Goal: Transaction & Acquisition: Purchase product/service

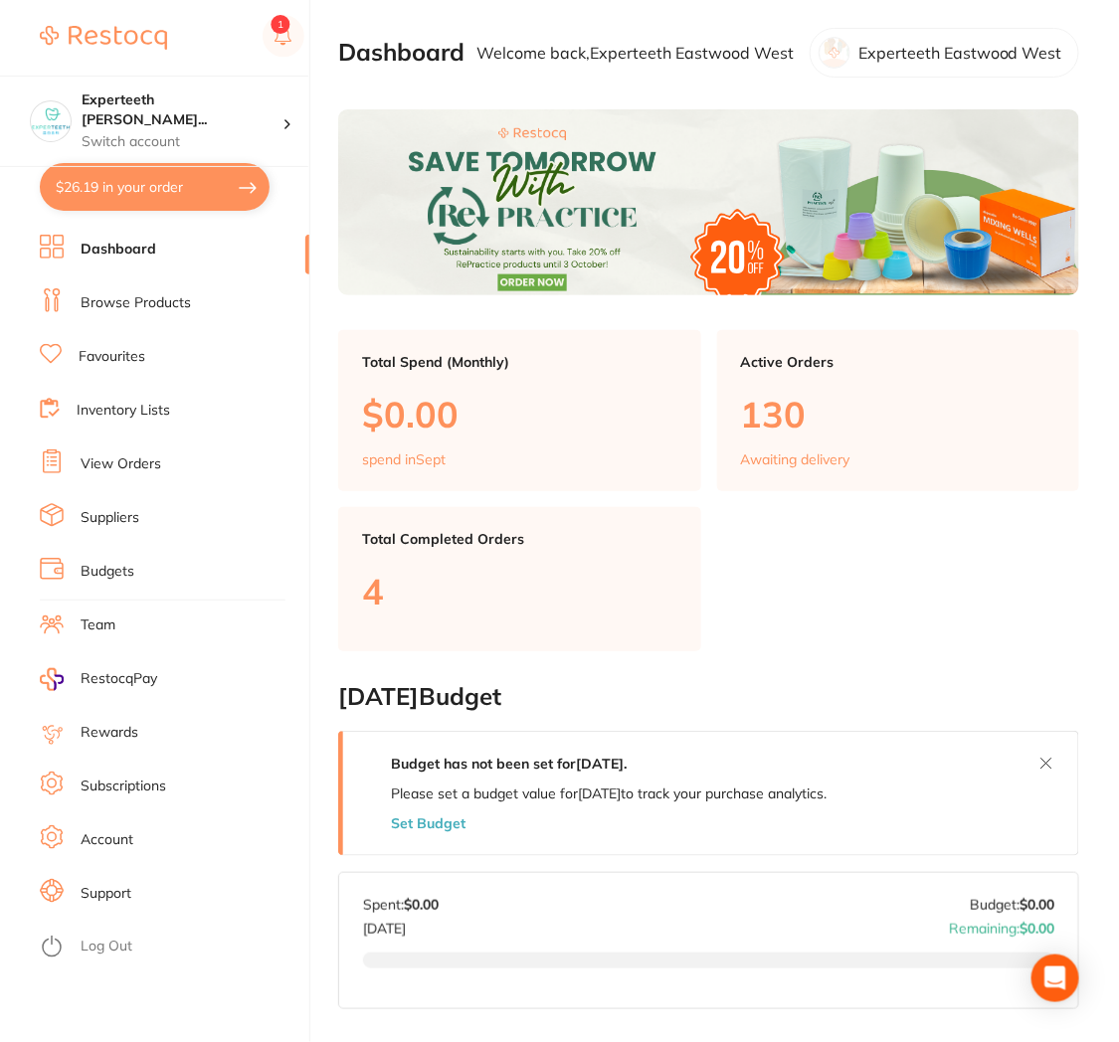
click at [132, 310] on link "Browse Products" at bounding box center [136, 303] width 110 height 20
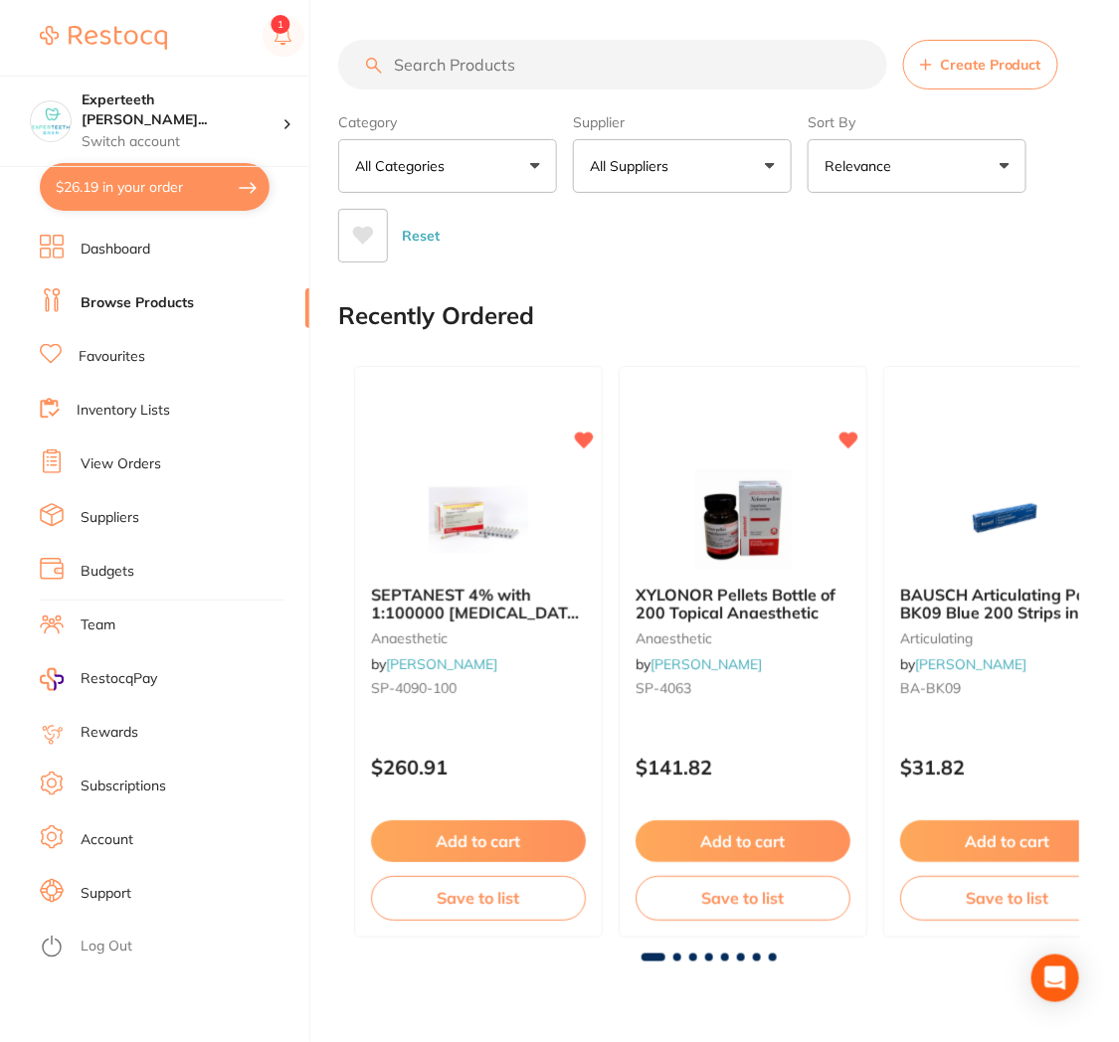
click at [142, 194] on button "$26.19 in your order" at bounding box center [155, 187] width 230 height 48
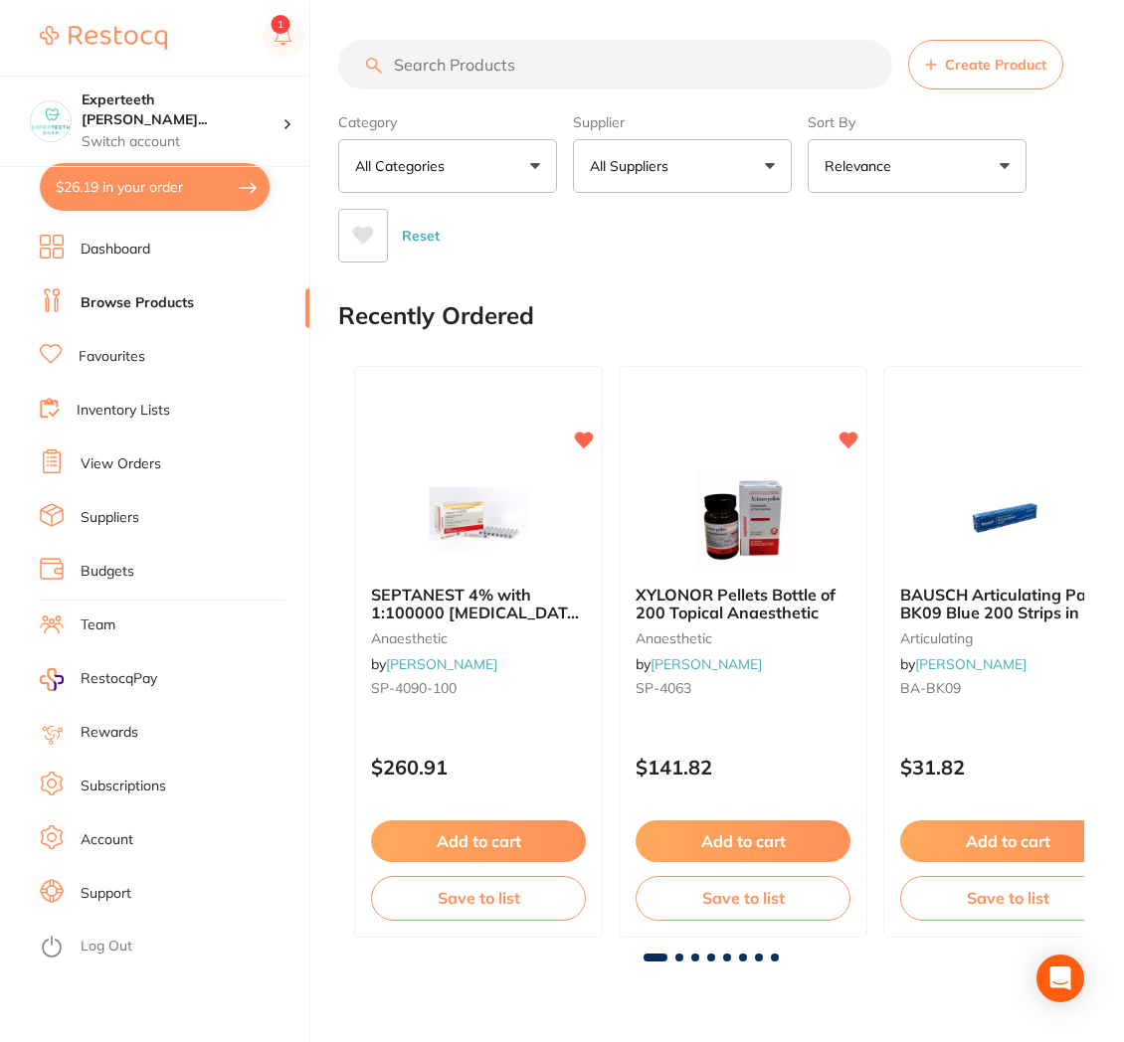
checkbox input "true"
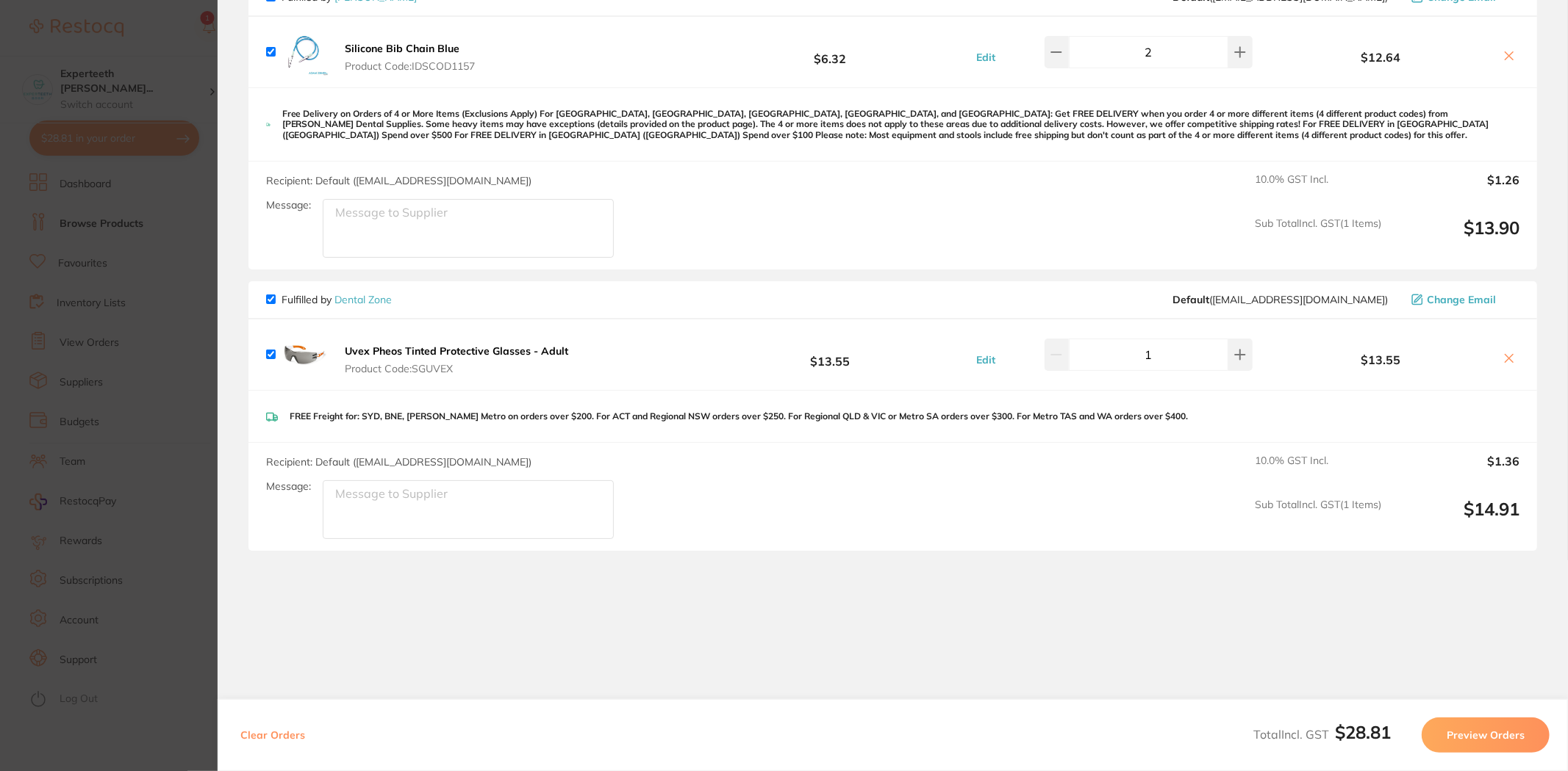
scroll to position [204, 0]
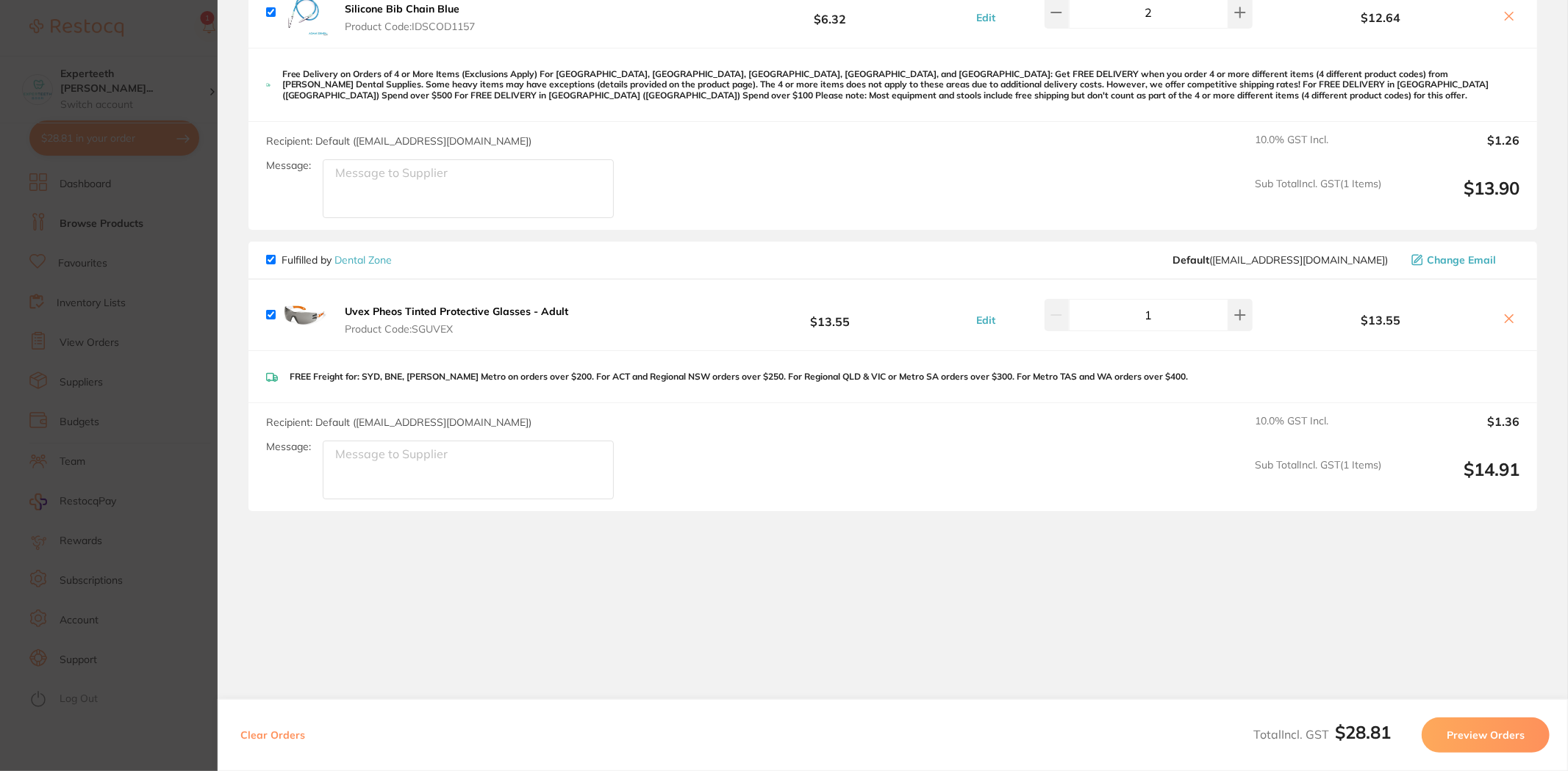
click at [129, 225] on section "Update RRP Set your pre negotiated price for this item. Item Agreed RRP (excl. …" at bounding box center [784, 386] width 1568 height 771
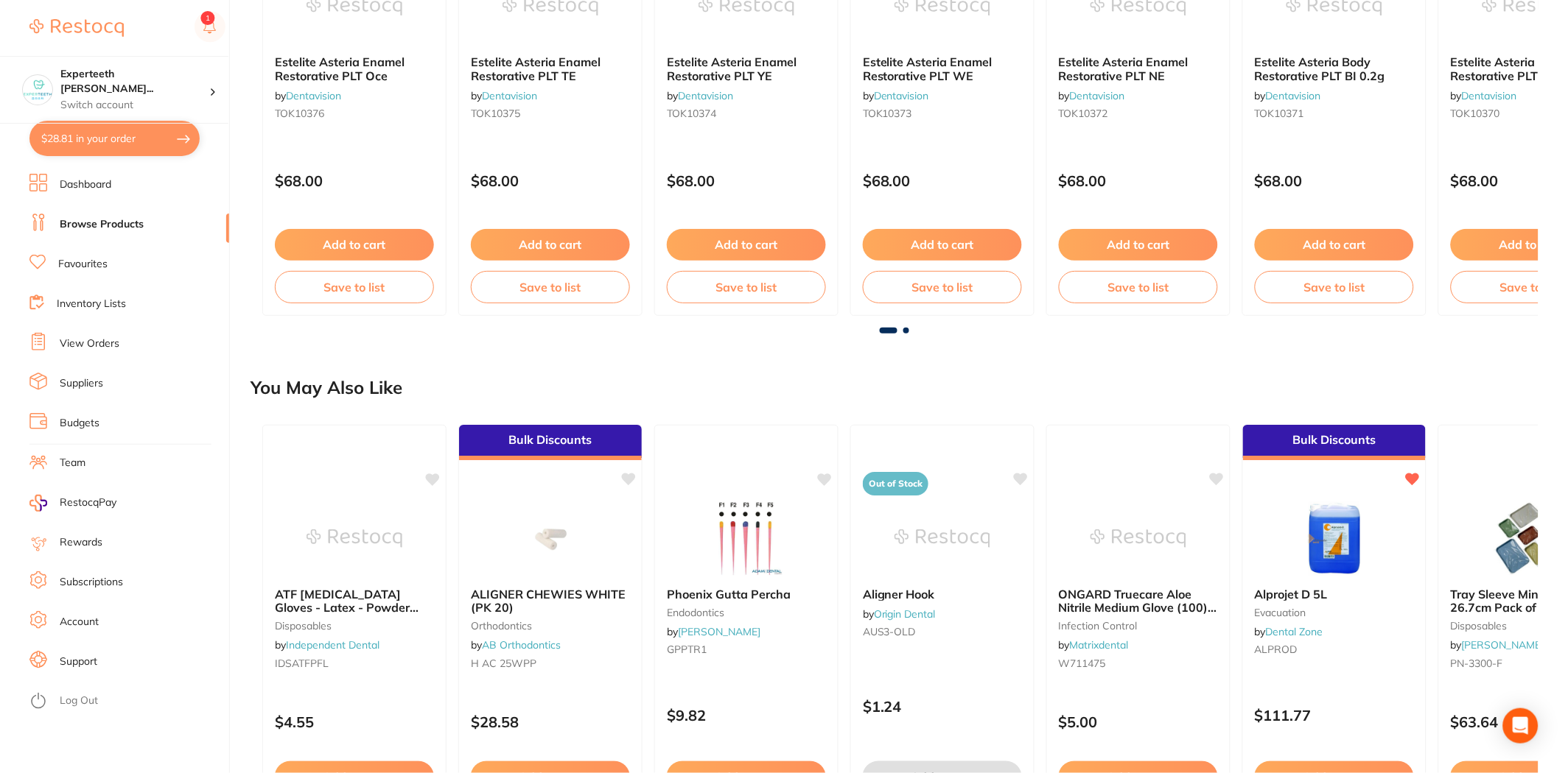
scroll to position [654, 0]
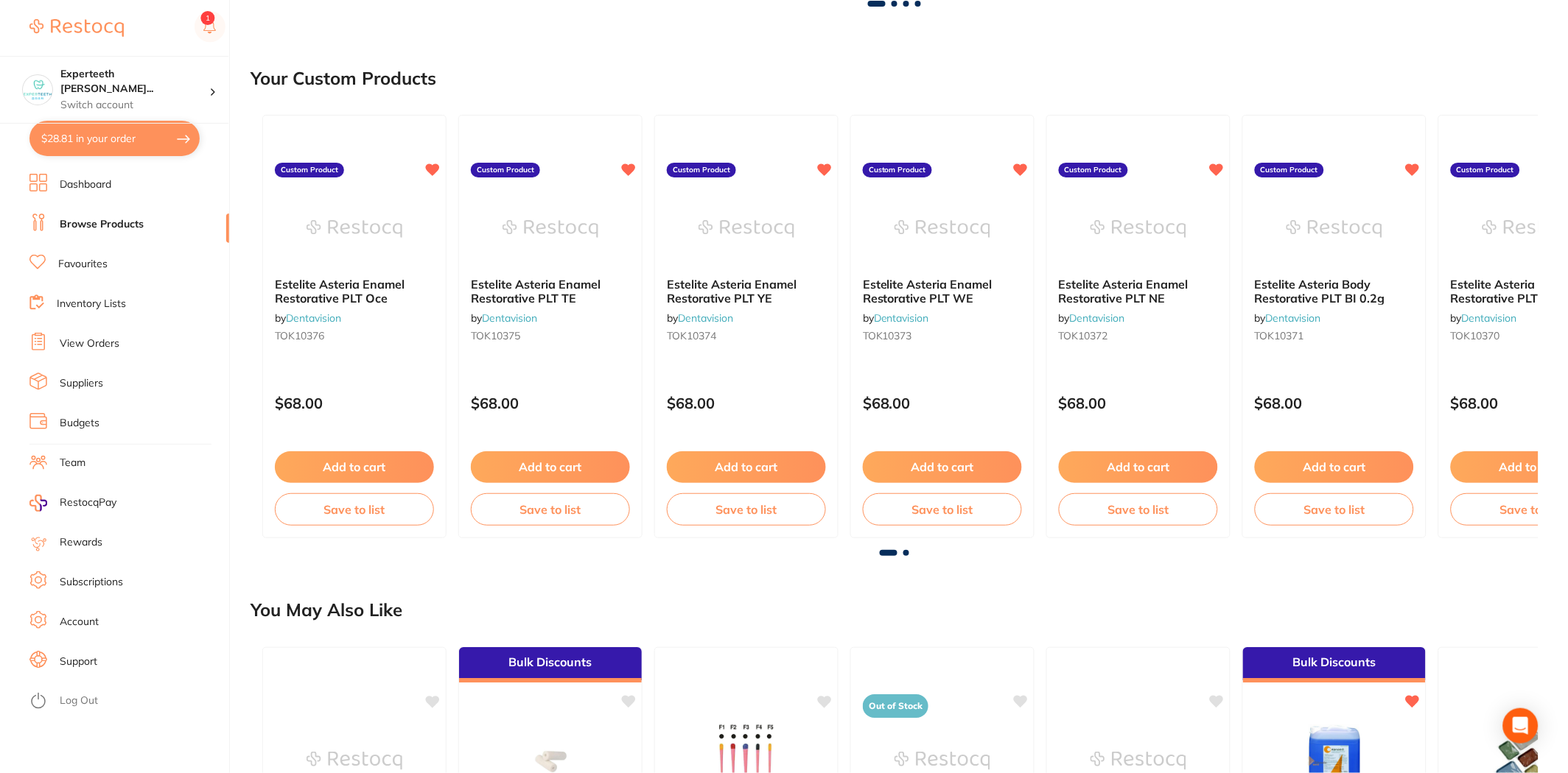
click at [127, 130] on button "$28.81 in your order" at bounding box center [115, 138] width 170 height 36
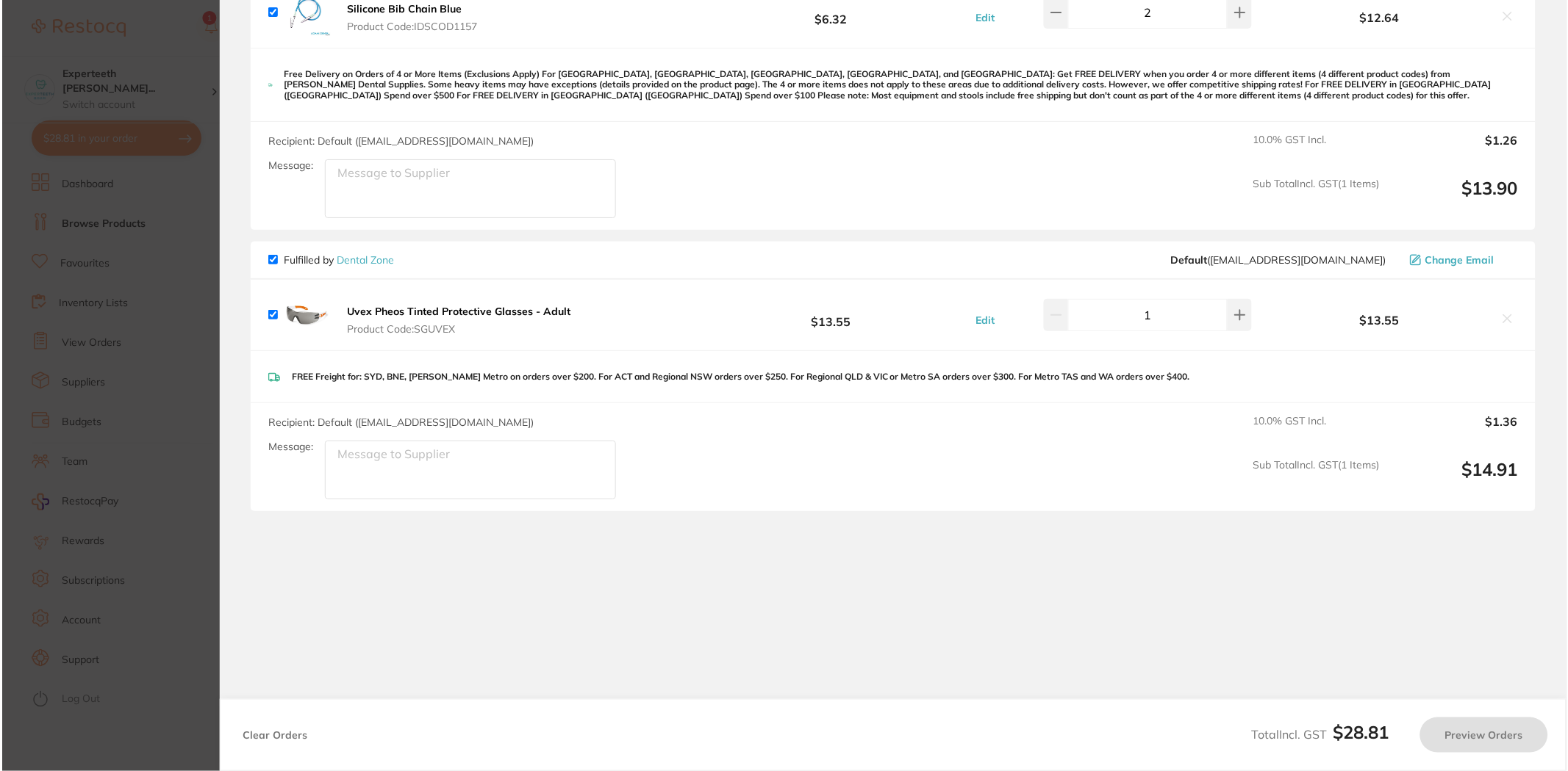
scroll to position [0, 0]
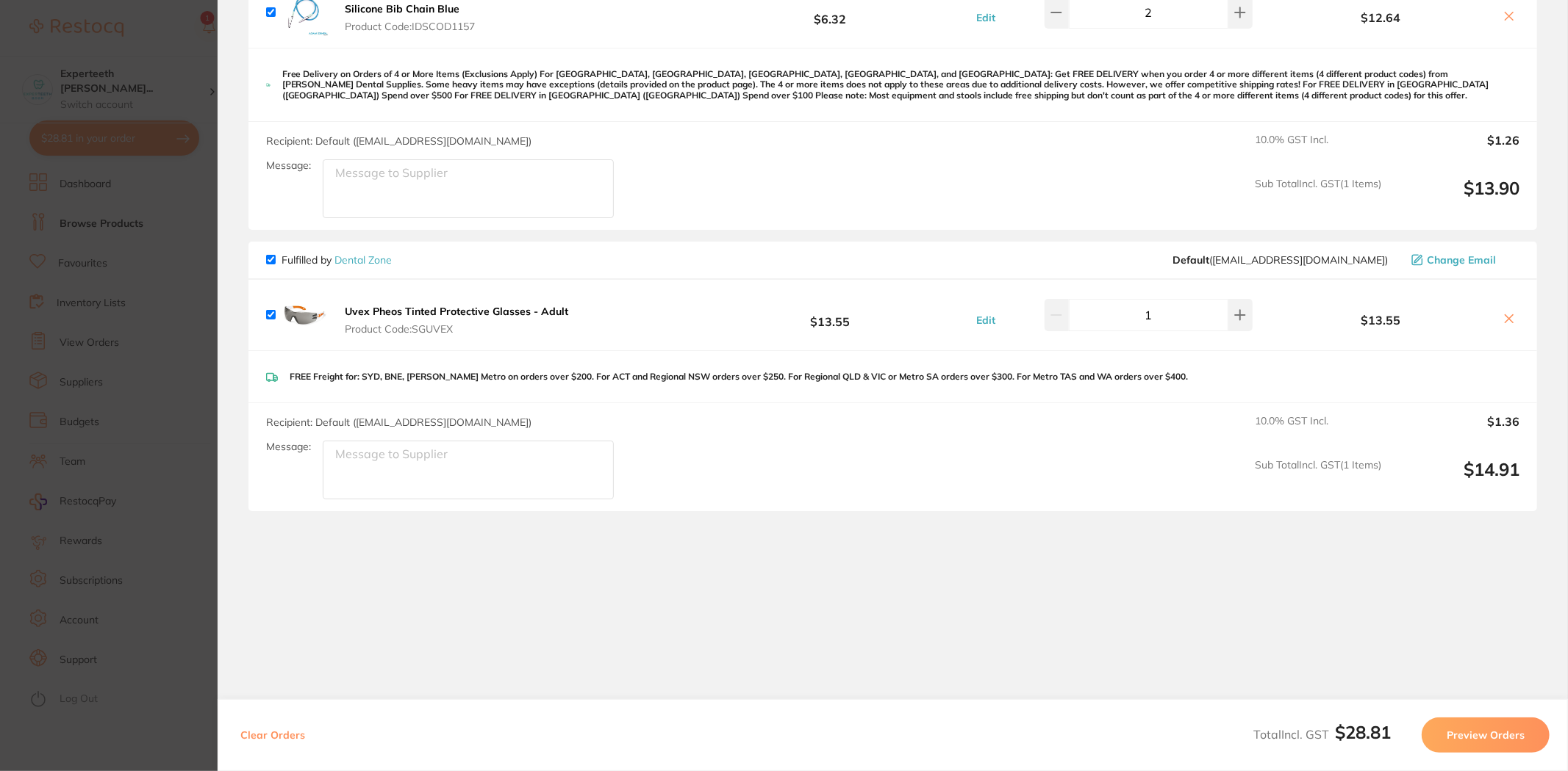
click at [114, 289] on section "Update RRP Set your pre negotiated price for this item. Item Agreed RRP (excl. …" at bounding box center [784, 386] width 1568 height 771
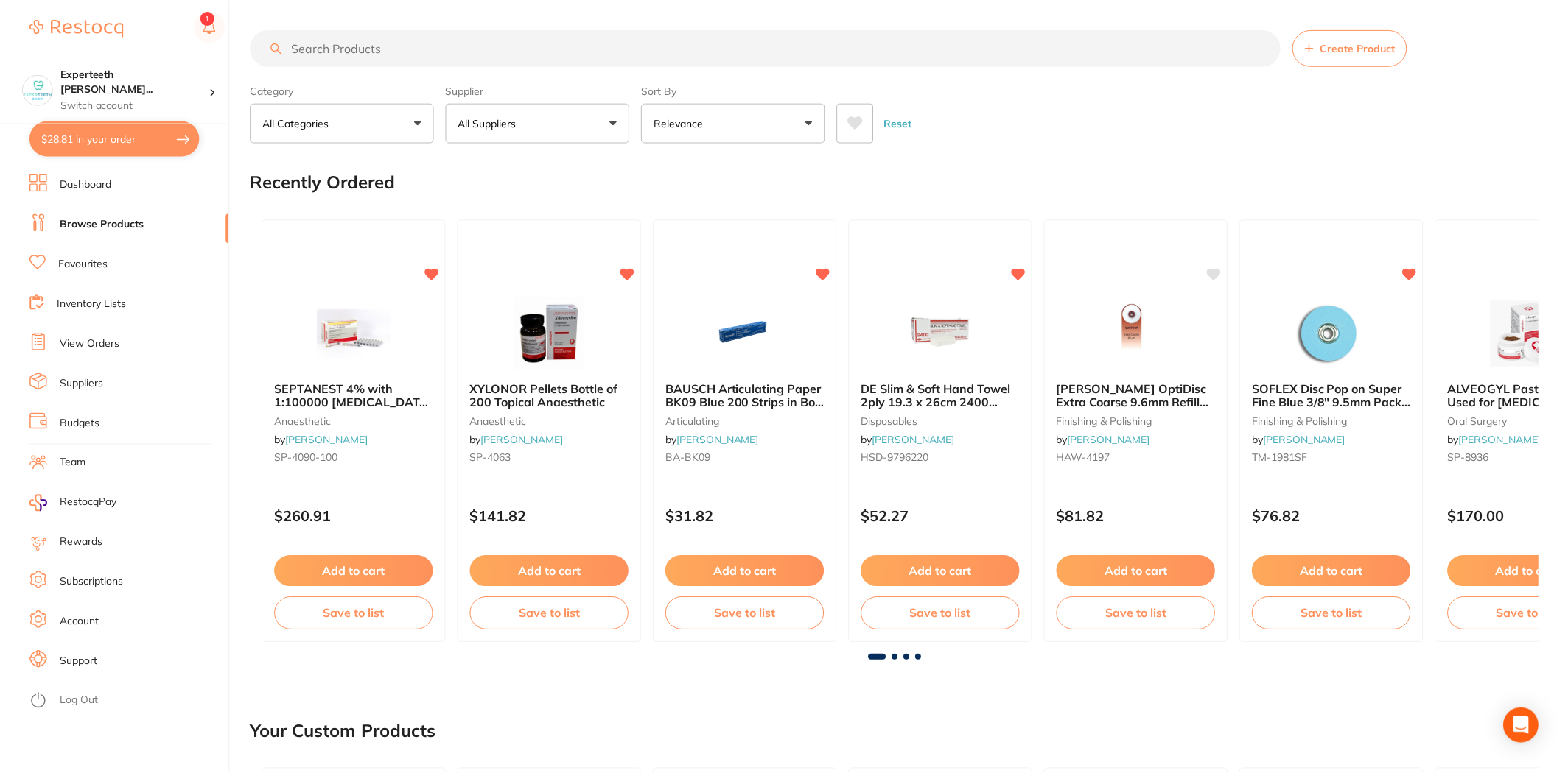
scroll to position [654, 0]
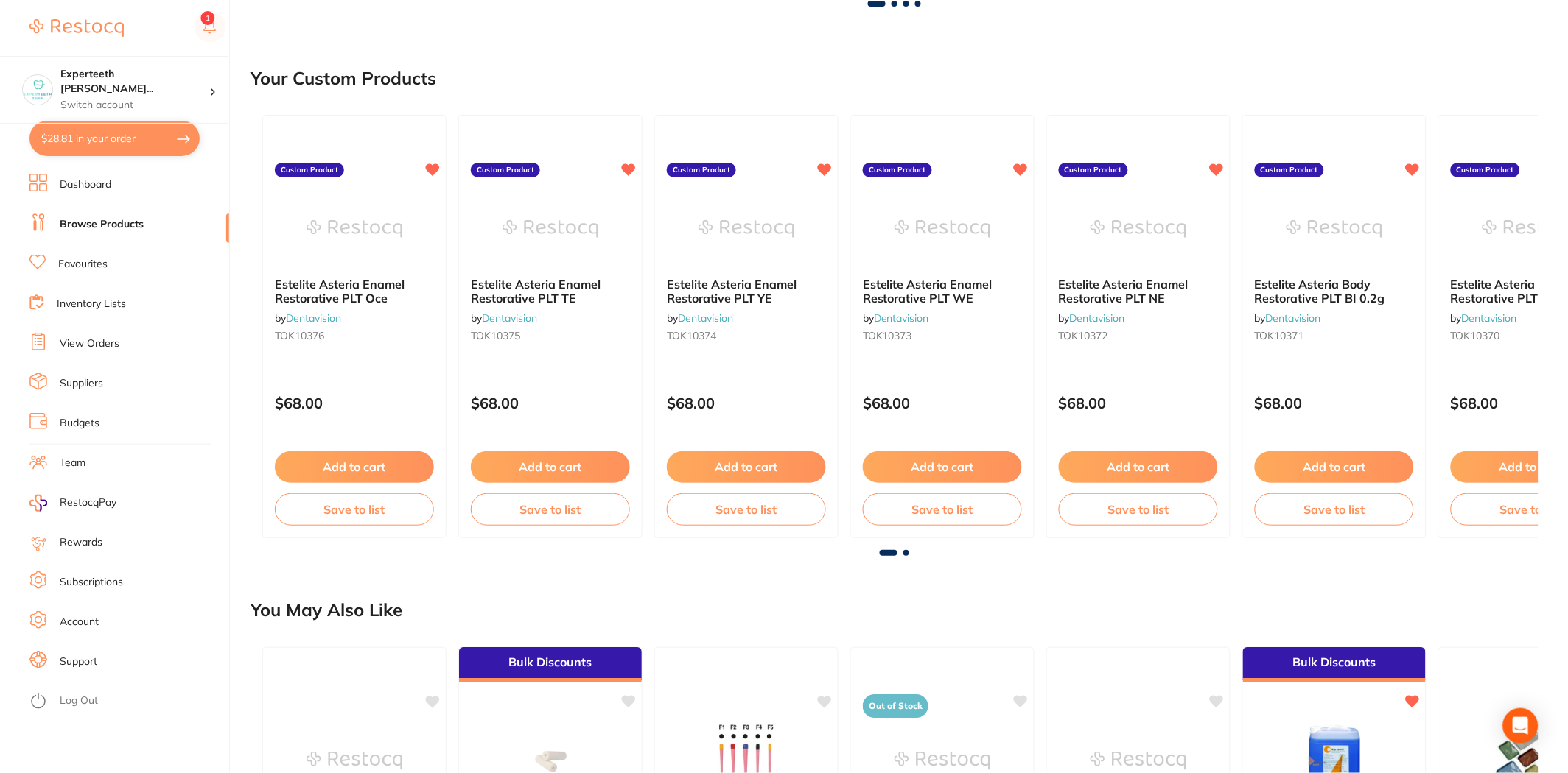
click at [131, 213] on li "Browse Products" at bounding box center [130, 224] width 200 height 22
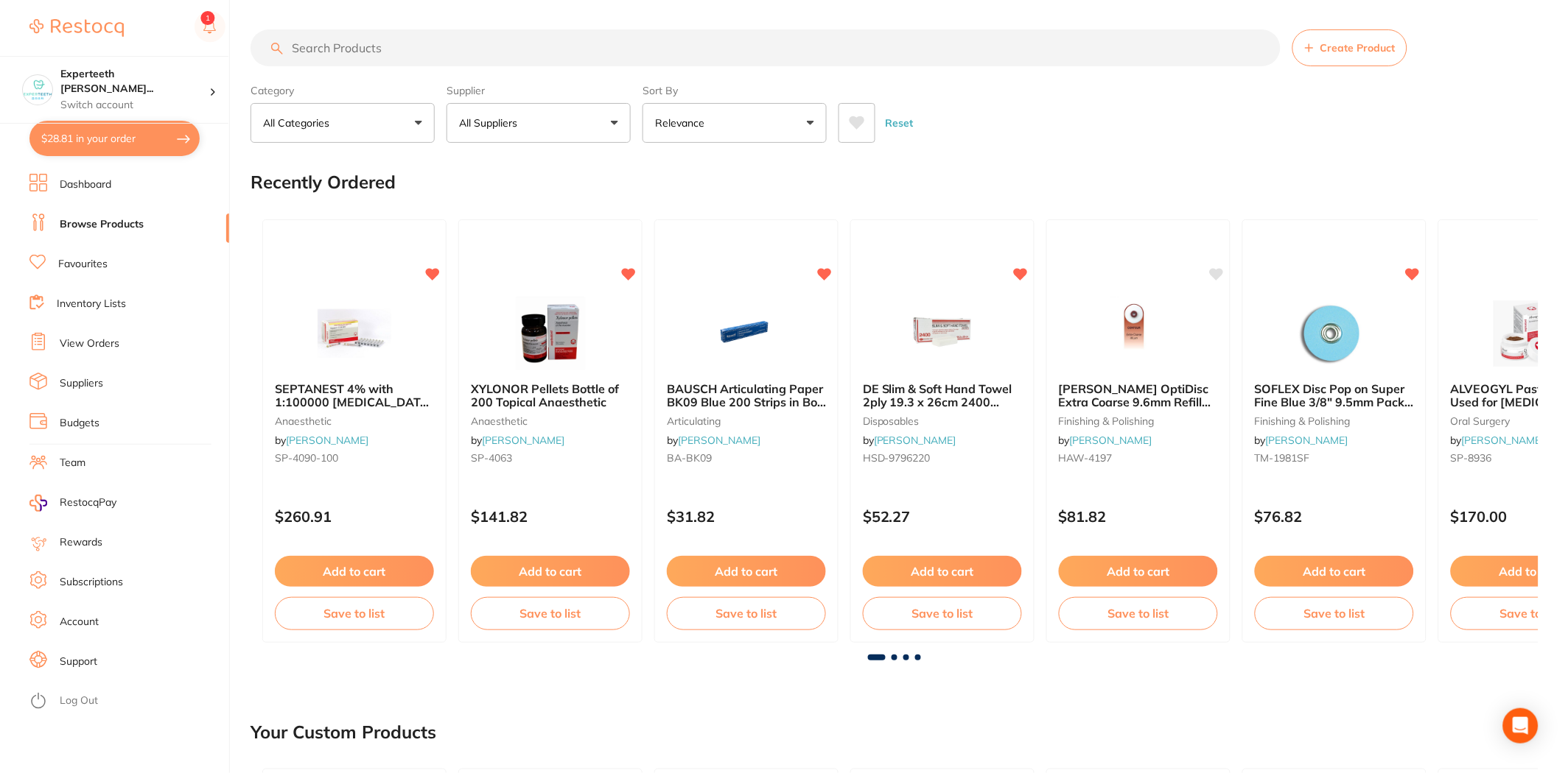
click at [123, 234] on li "Browse Products" at bounding box center [130, 224] width 200 height 22
click at [351, 57] on input "search" at bounding box center [765, 48] width 1030 height 37
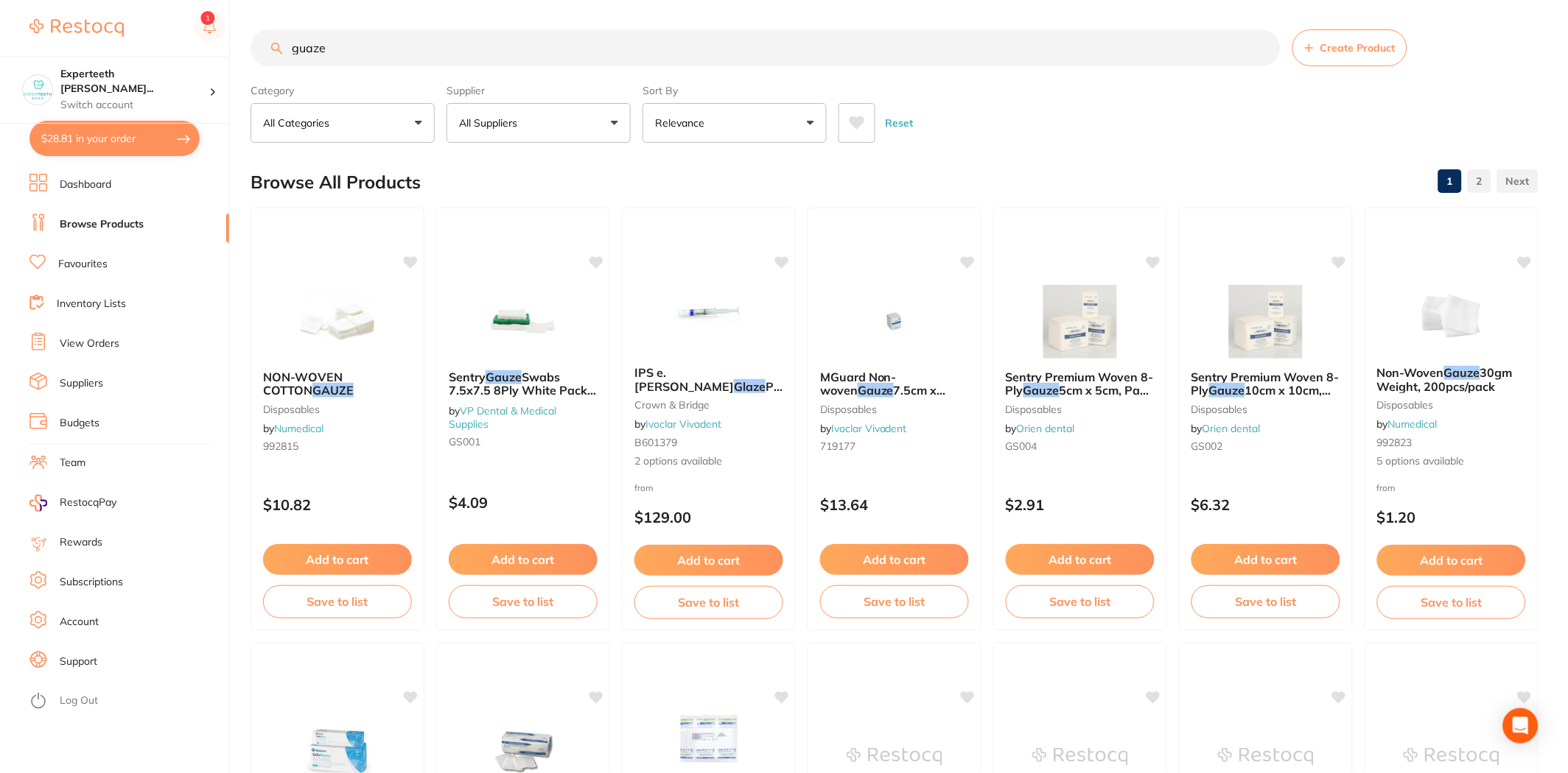
drag, startPoint x: 370, startPoint y: 53, endPoint x: 134, endPoint y: 2, distance: 241.4
click at [137, 15] on div "$28.81 Experteeth Eastwood Wes... Switch account Experteeth Eastwood West $28.8…" at bounding box center [784, 386] width 1568 height 773
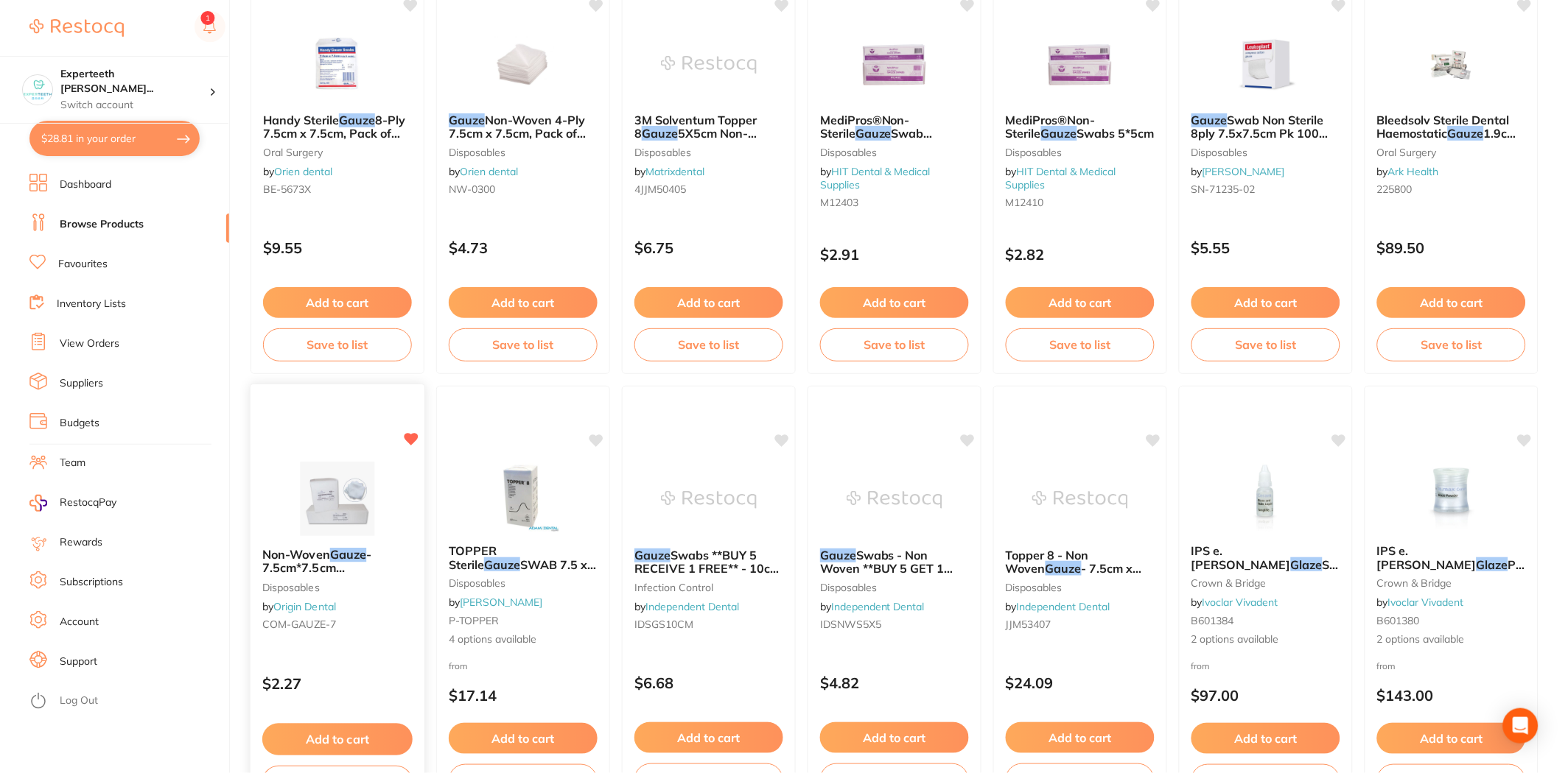
scroll to position [1308, 0]
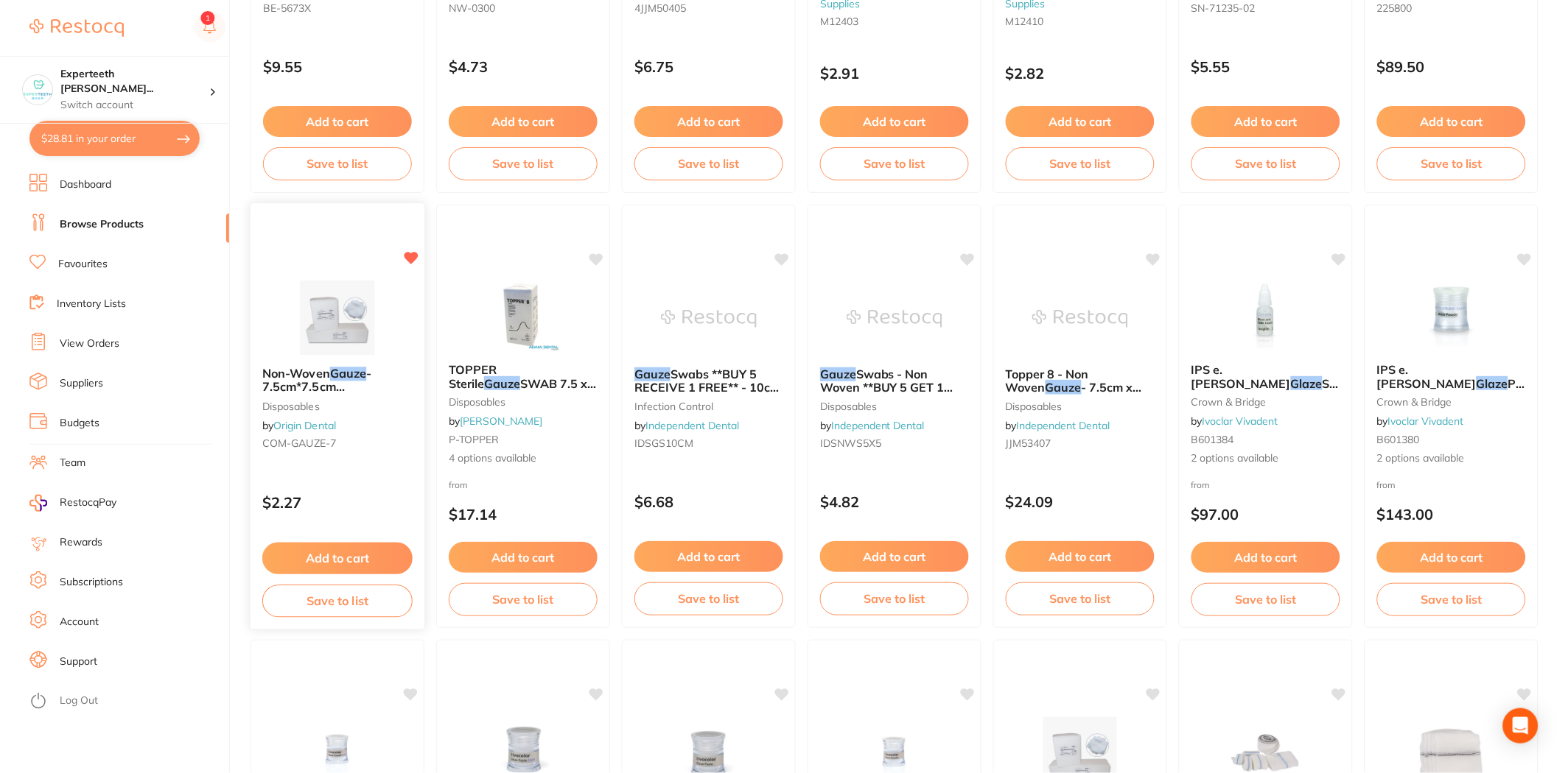
type input "guaze"
drag, startPoint x: 347, startPoint y: 546, endPoint x: 367, endPoint y: 541, distance: 20.6
click at [347, 546] on button "Add to cart" at bounding box center [337, 557] width 149 height 31
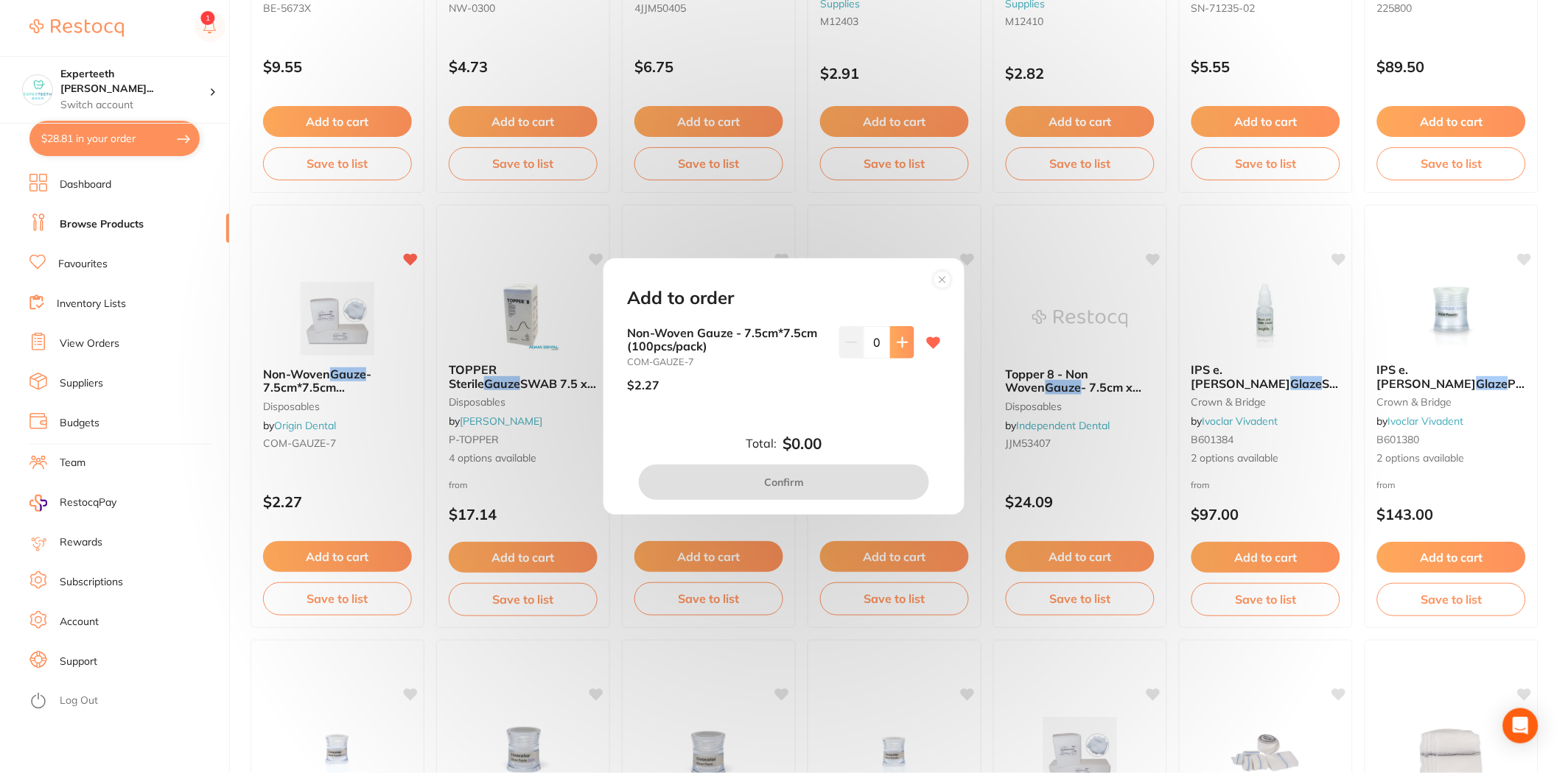
click at [832, 346] on button at bounding box center [902, 343] width 24 height 33
type input "2"
click at [832, 466] on button "Confirm" at bounding box center [784, 483] width 290 height 36
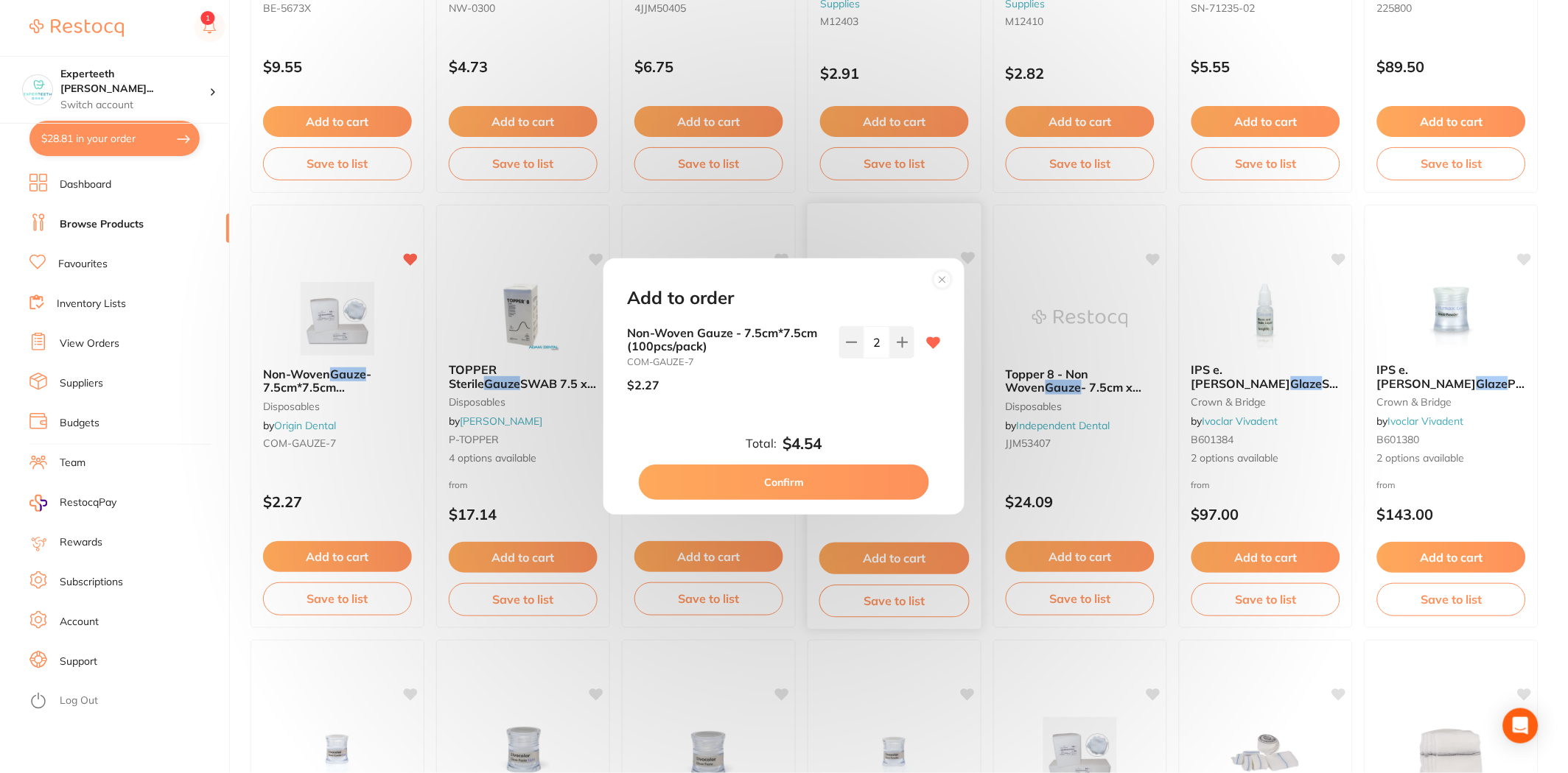
checkbox input "false"
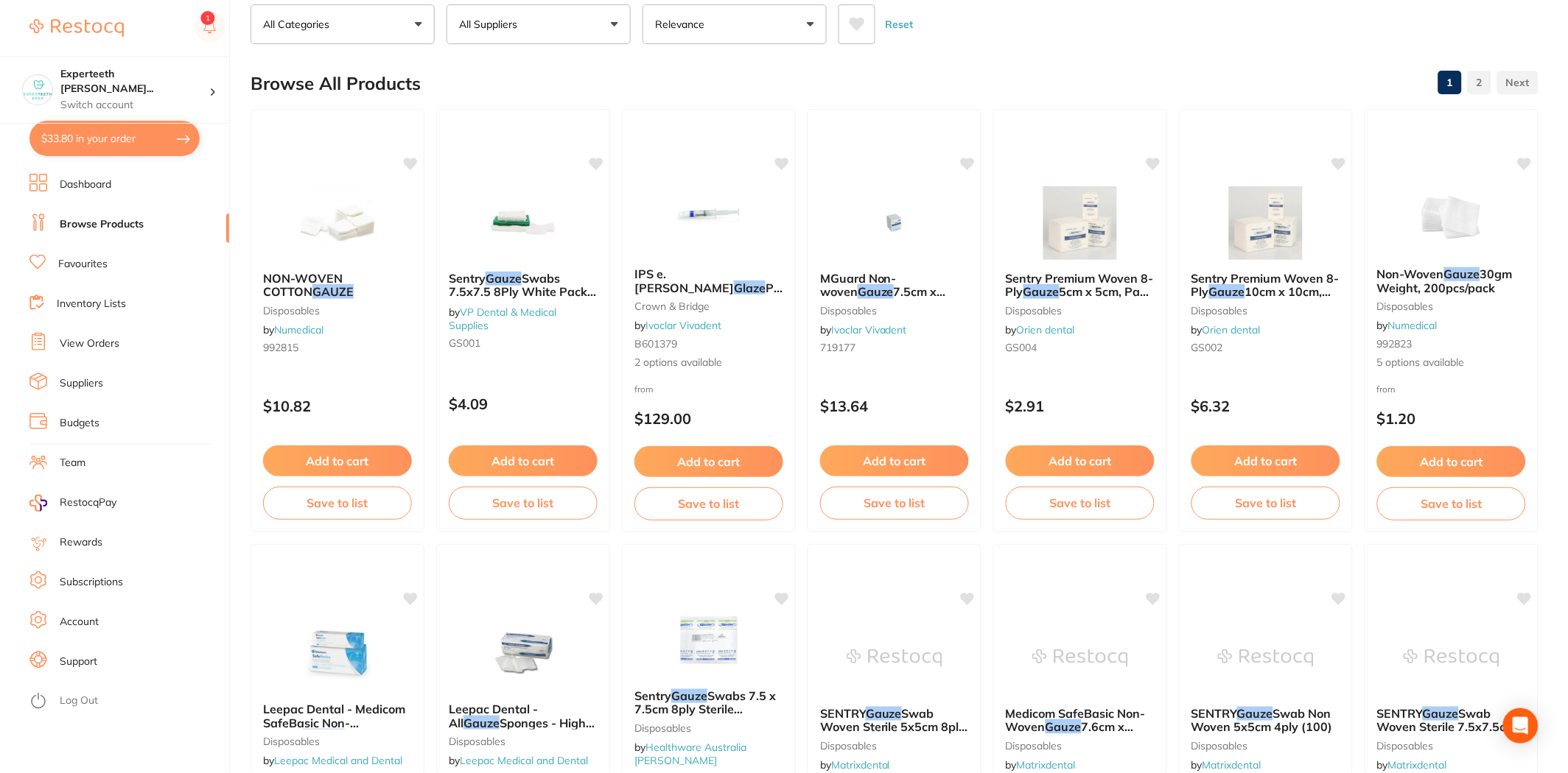
scroll to position [0, 0]
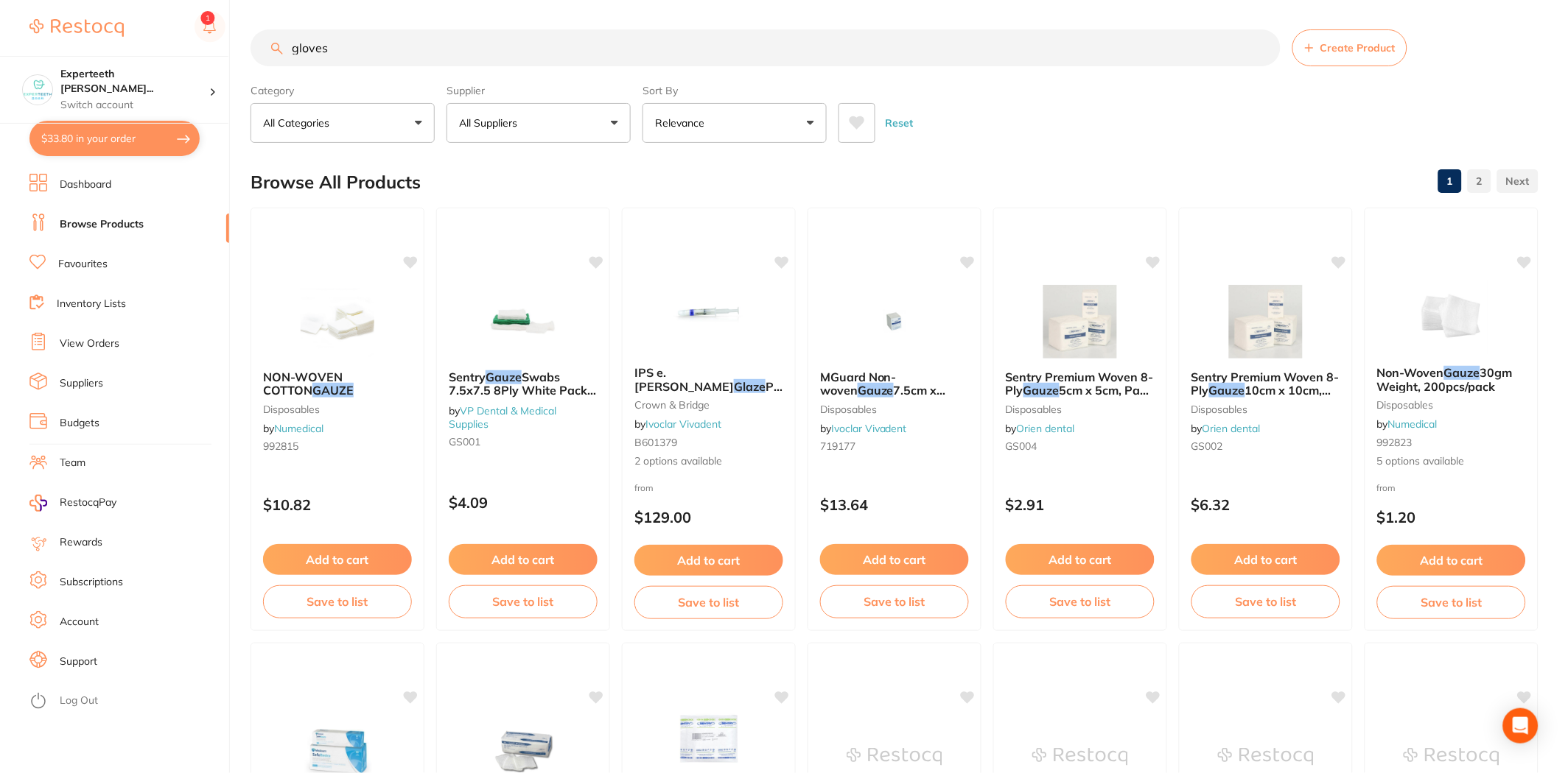
type input "gloves"
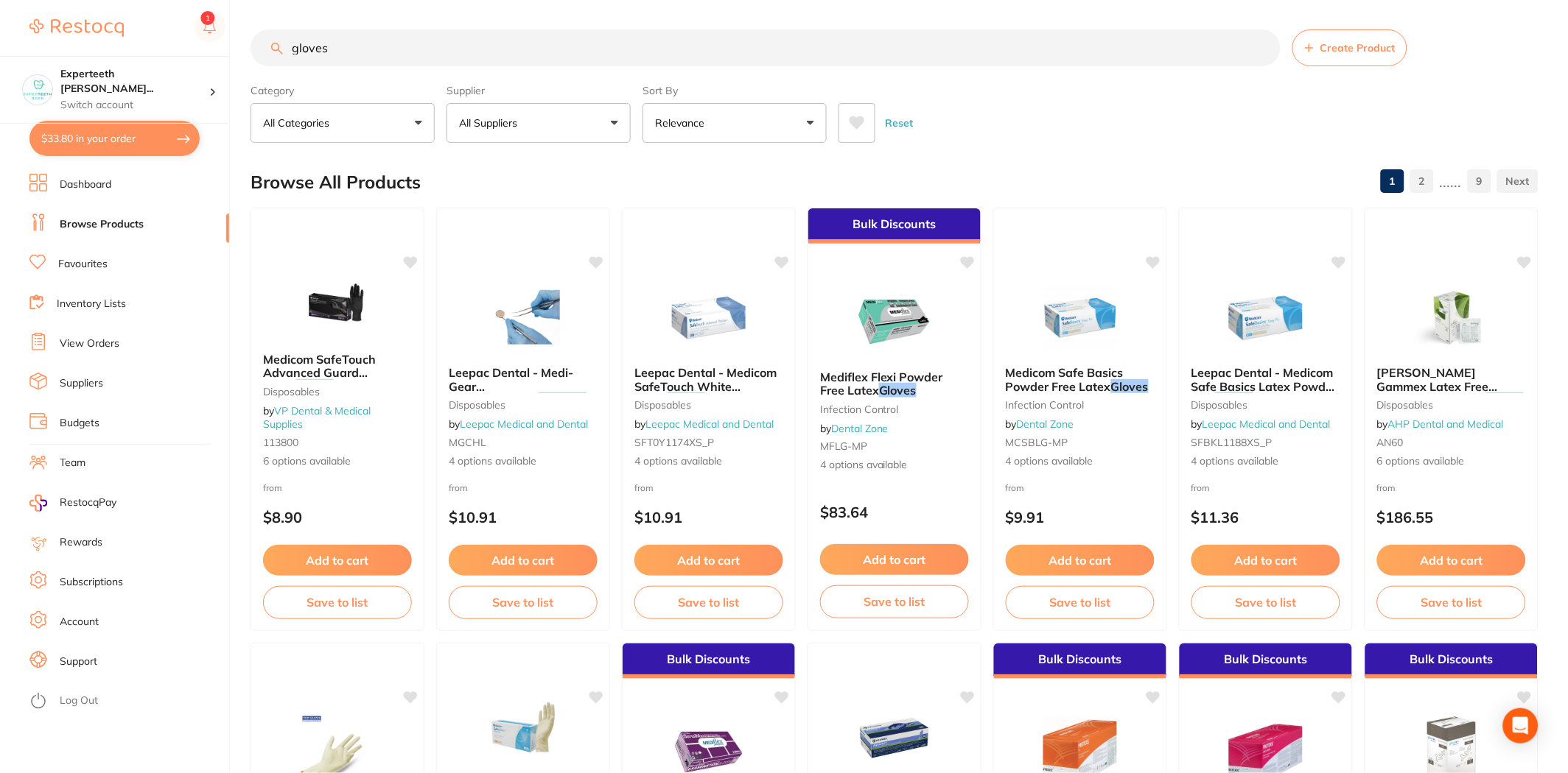
click at [519, 118] on p "All Suppliers" at bounding box center [491, 123] width 64 height 15
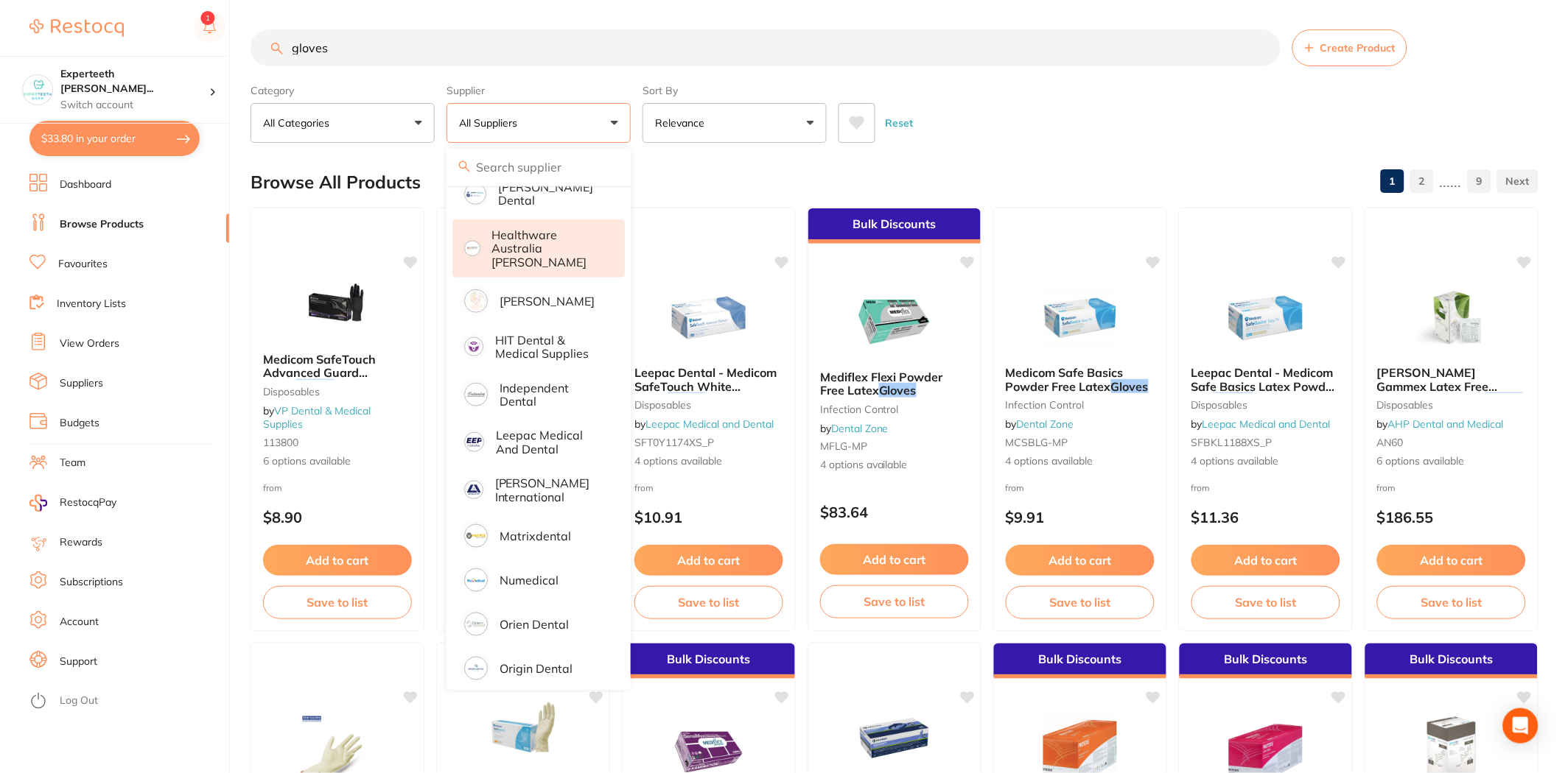
scroll to position [460, 0]
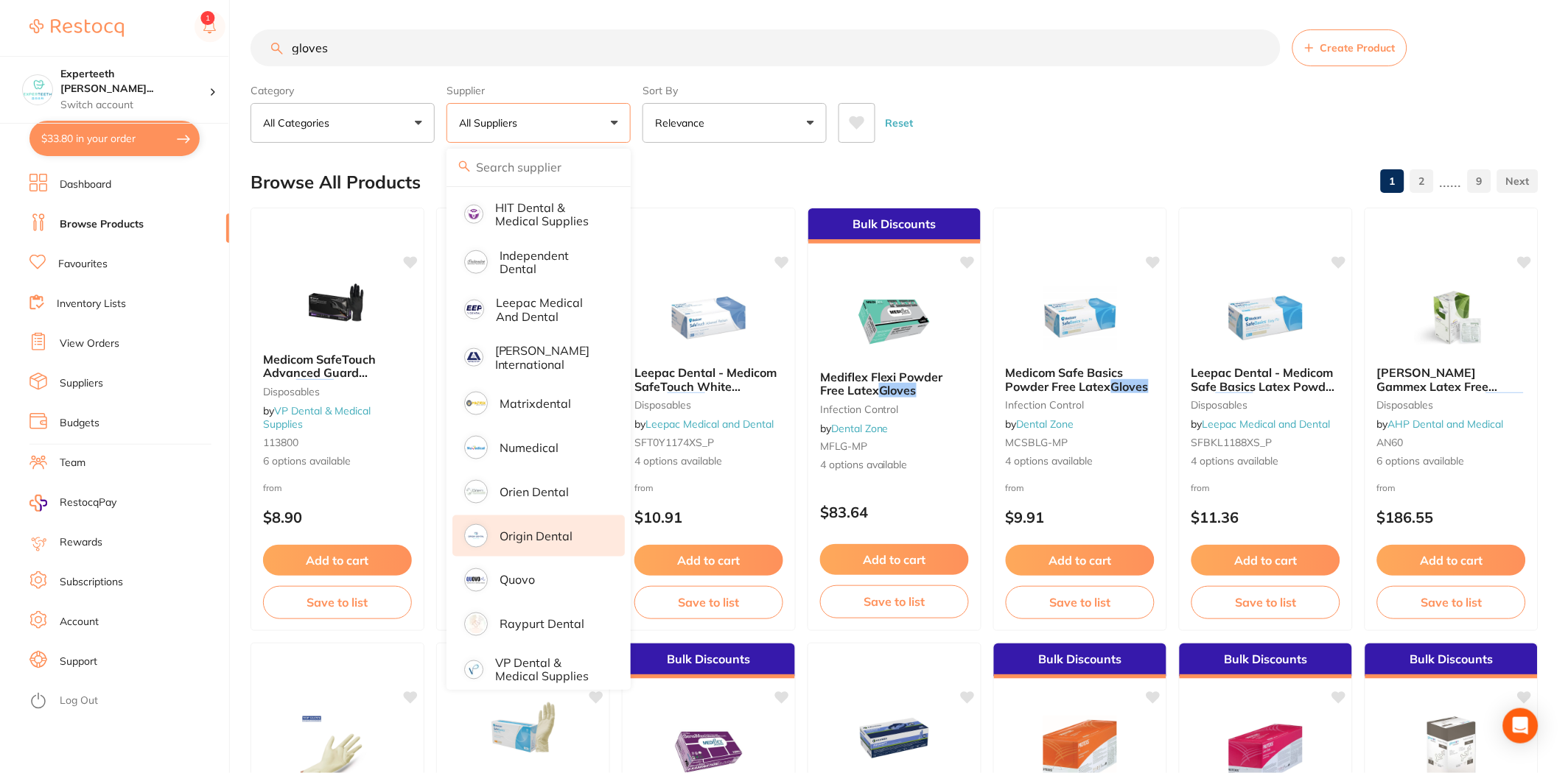
click at [542, 529] on p "Origin Dental" at bounding box center [536, 536] width 73 height 13
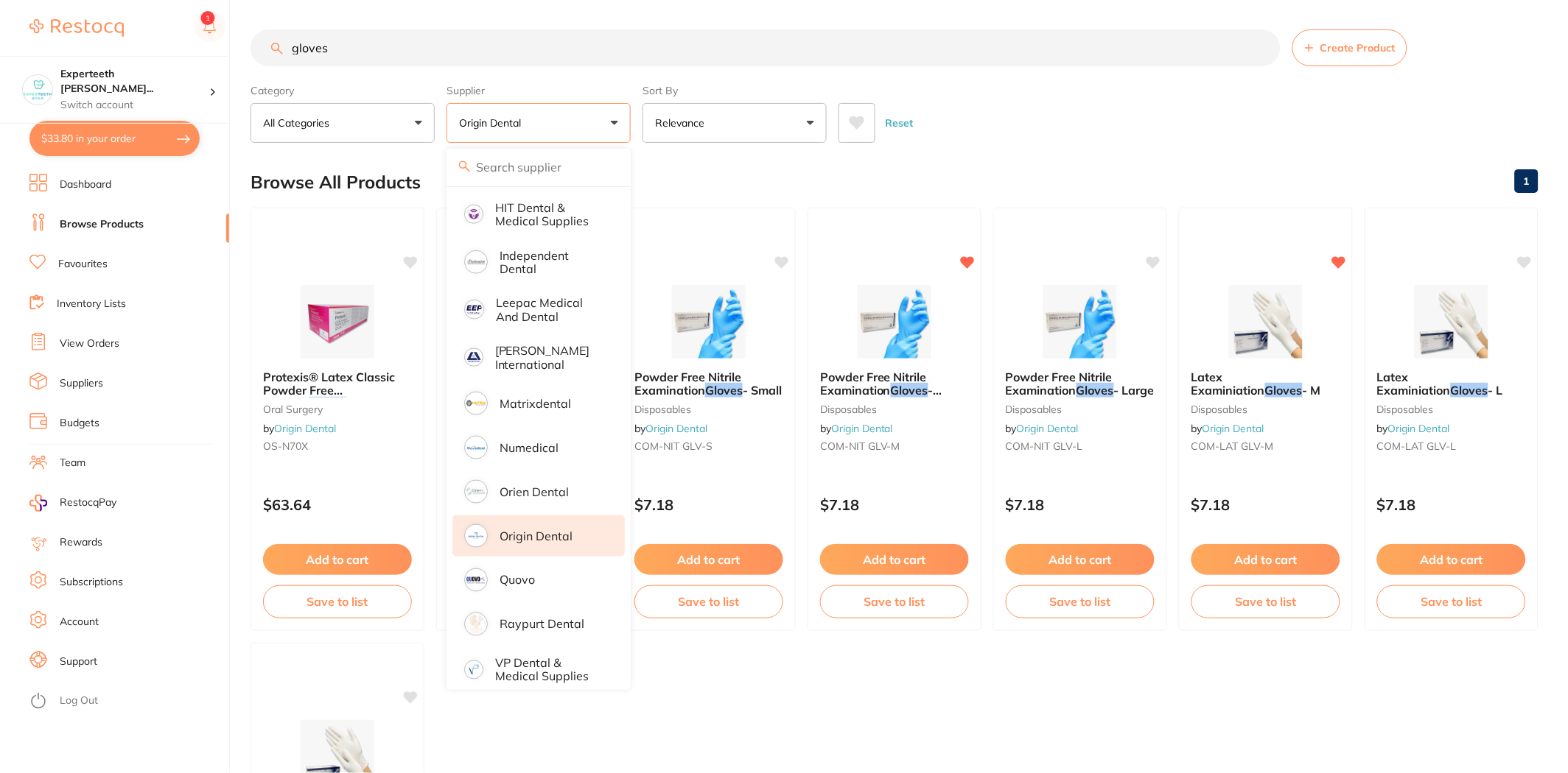
click at [832, 113] on div "Reset" at bounding box center [1182, 117] width 688 height 52
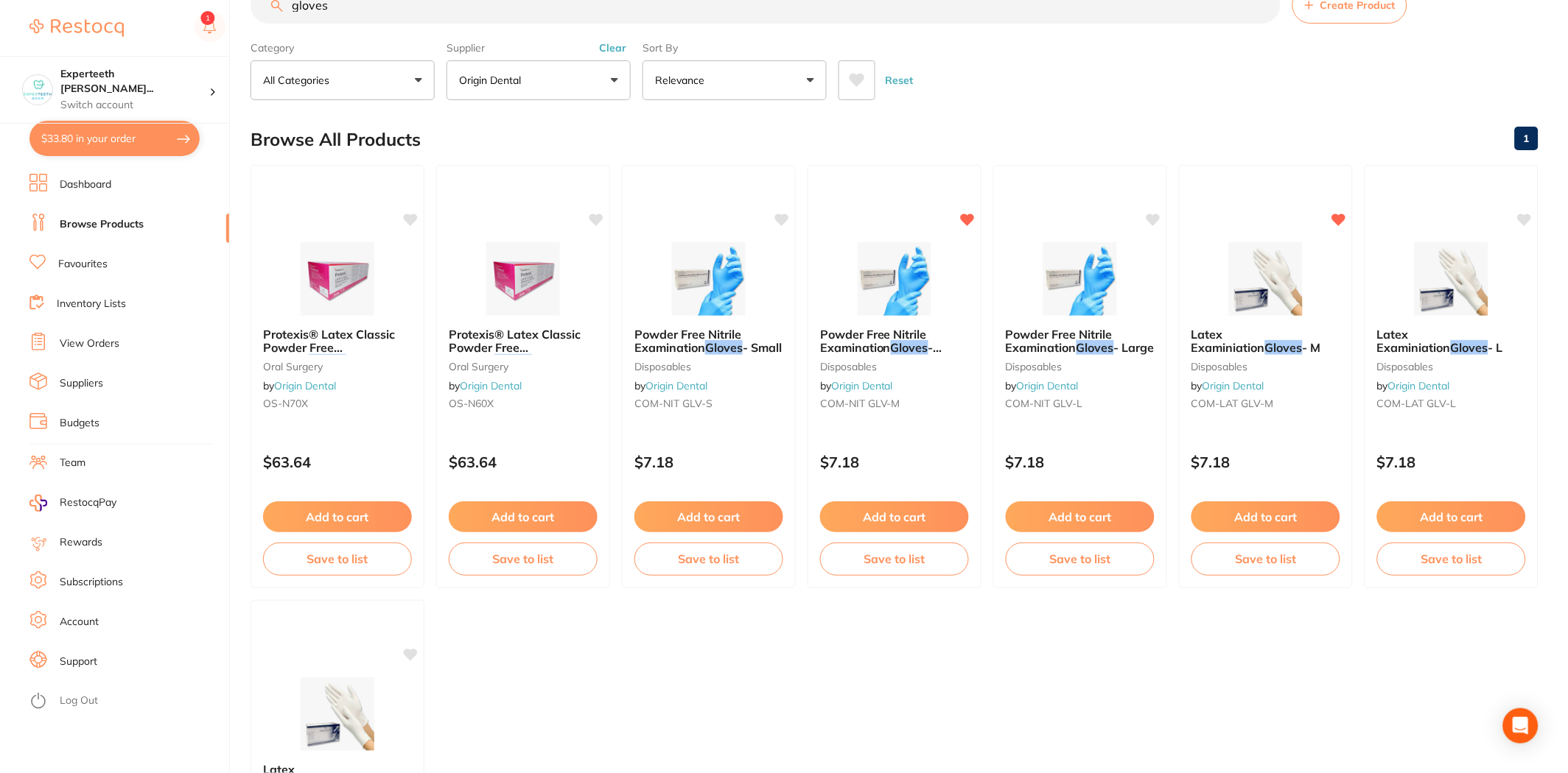
scroll to position [42, 0]
click at [832, 518] on button "Add to cart" at bounding box center [894, 519] width 150 height 32
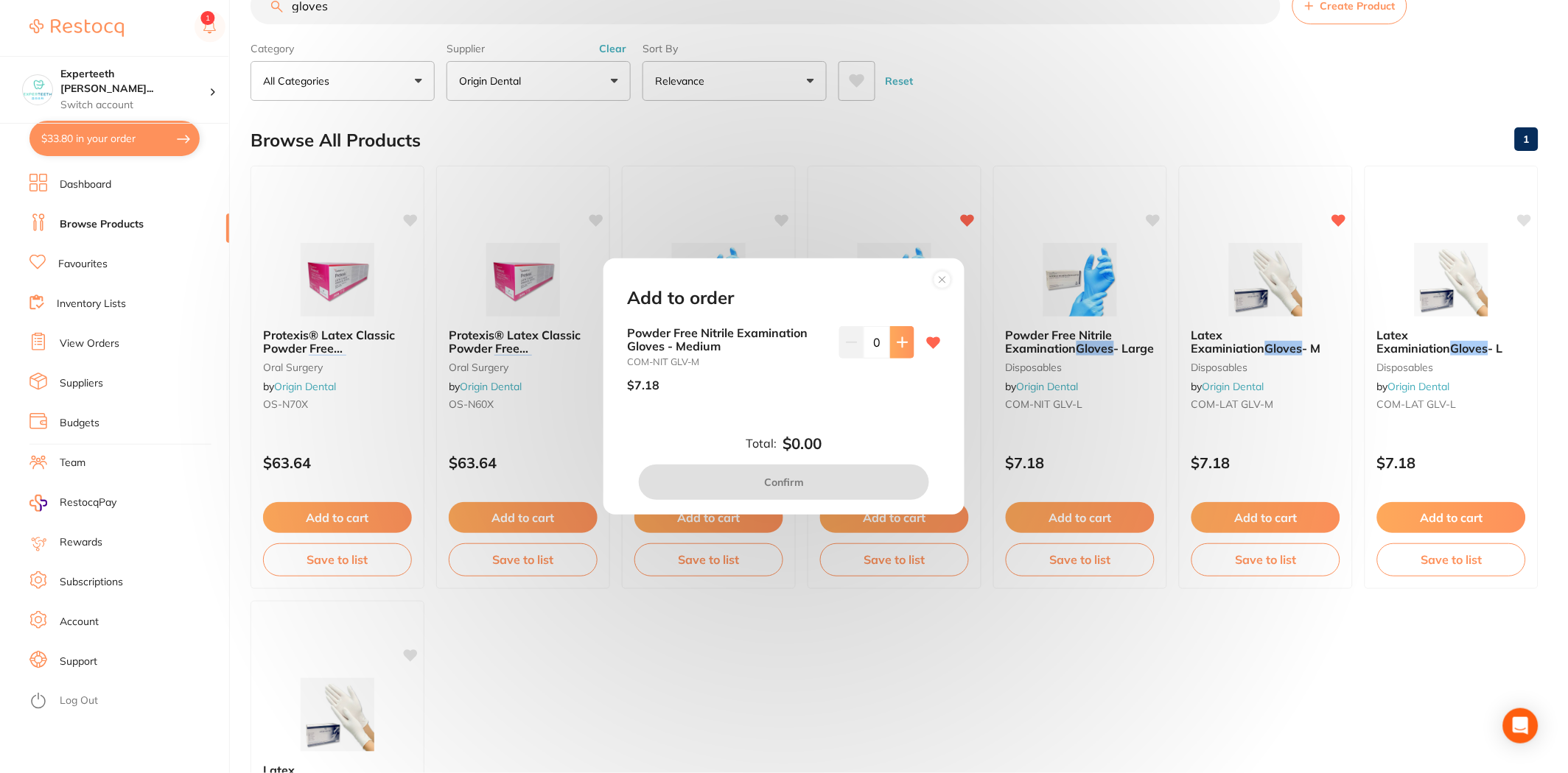
drag, startPoint x: 873, startPoint y: 341, endPoint x: 893, endPoint y: 341, distance: 20.0
click at [832, 341] on div "0" at bounding box center [876, 343] width 75 height 33
type input "10"
click at [832, 412] on div "Powder Free Nitrile Examination Gloves - Medium COM-NIT GLV-M $7.18 10" at bounding box center [784, 377] width 349 height 101
click at [832, 489] on button "Confirm" at bounding box center [784, 483] width 290 height 36
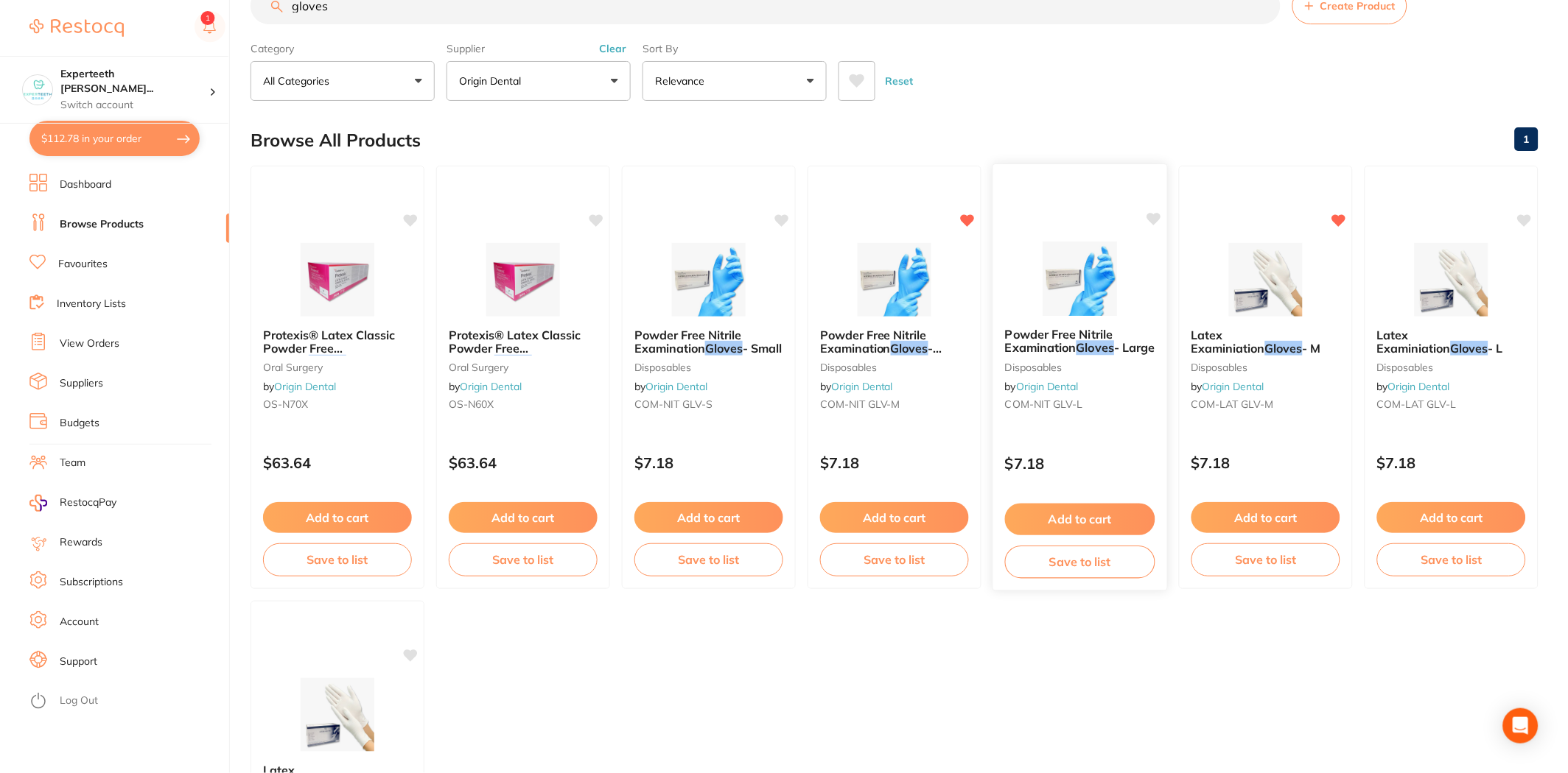
click at [832, 519] on button "Add to cart" at bounding box center [1080, 519] width 150 height 32
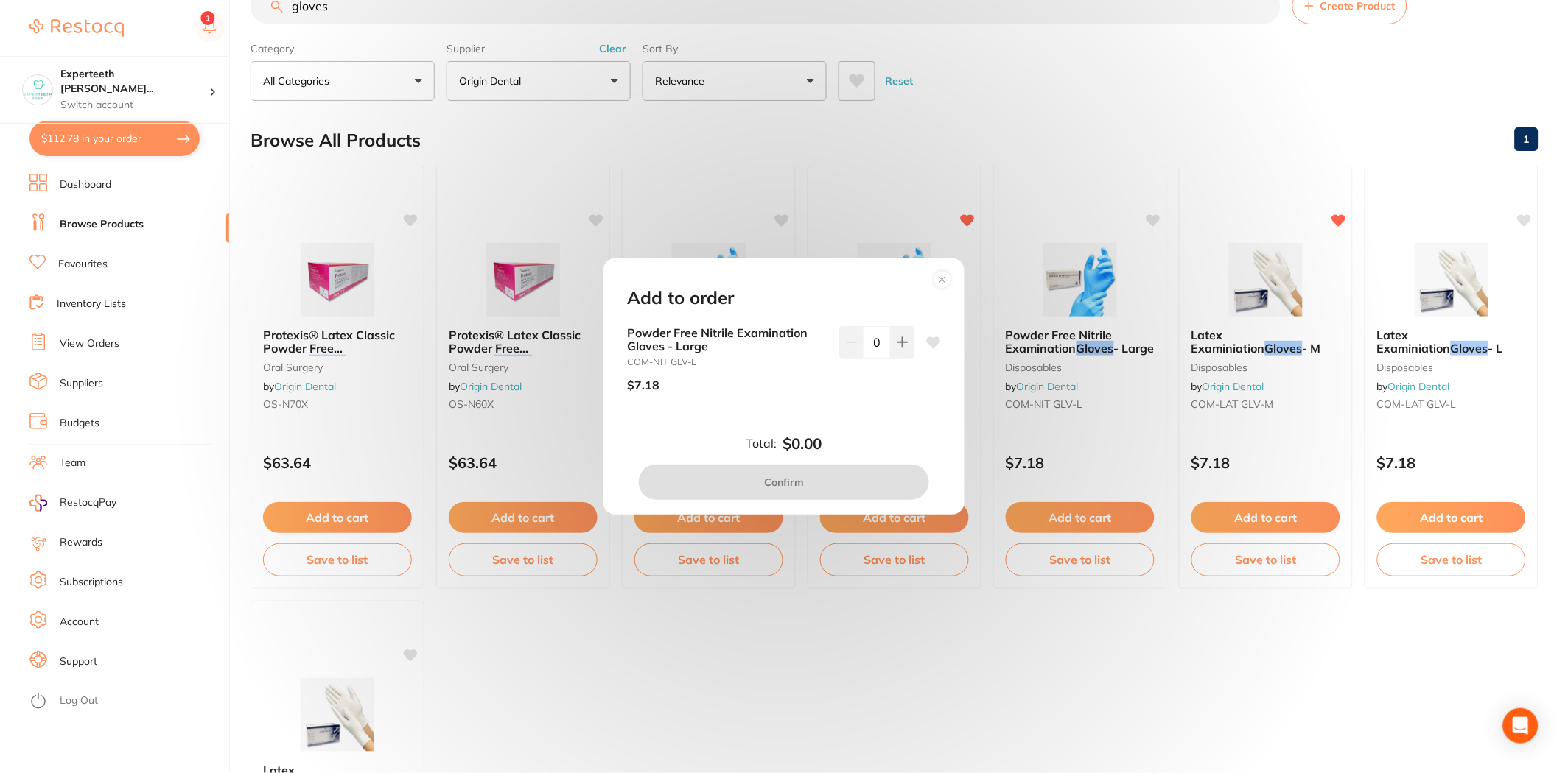
click at [832, 281] on circle at bounding box center [942, 280] width 17 height 17
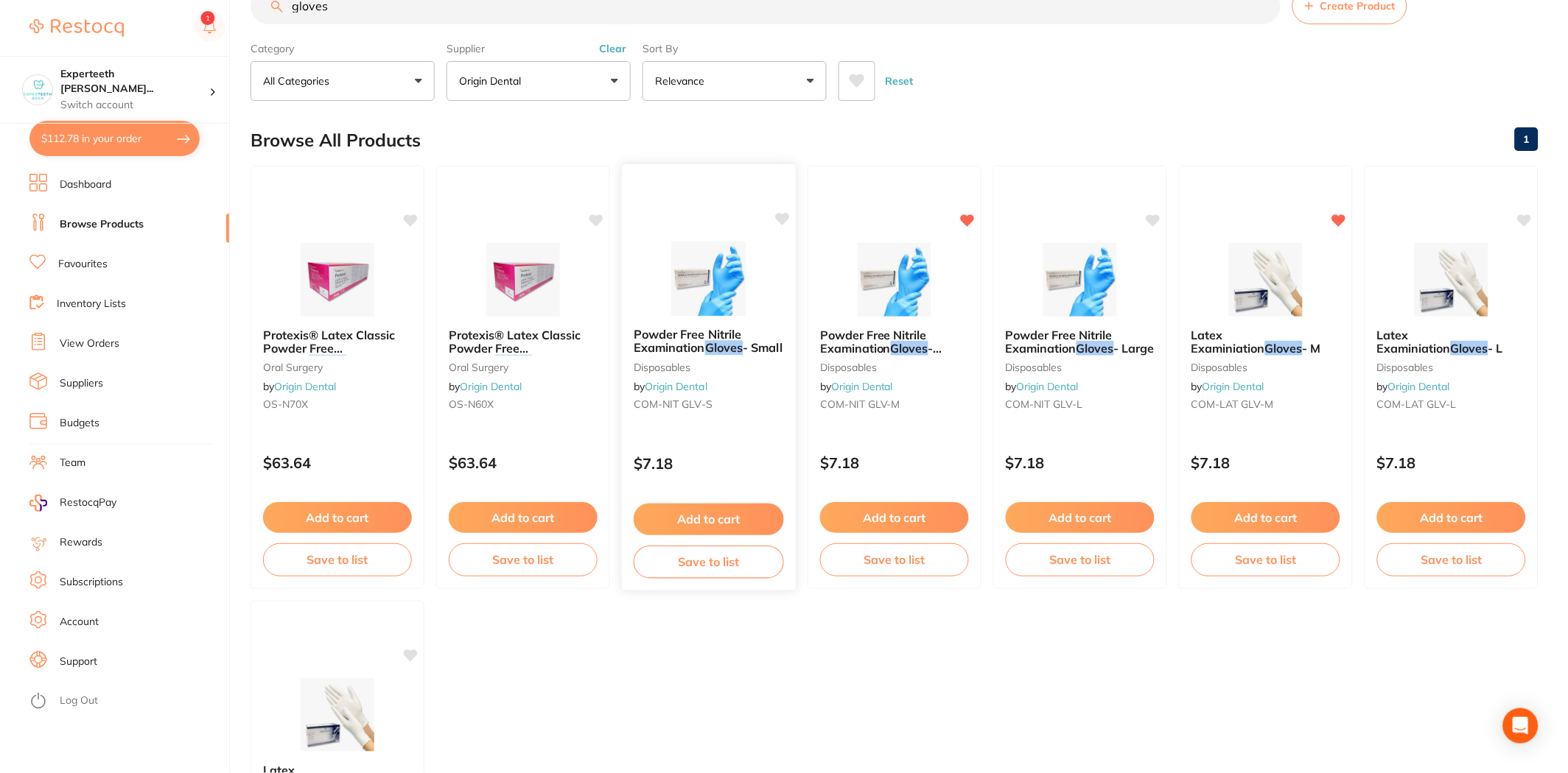
click at [706, 509] on button "Add to cart" at bounding box center [708, 519] width 150 height 32
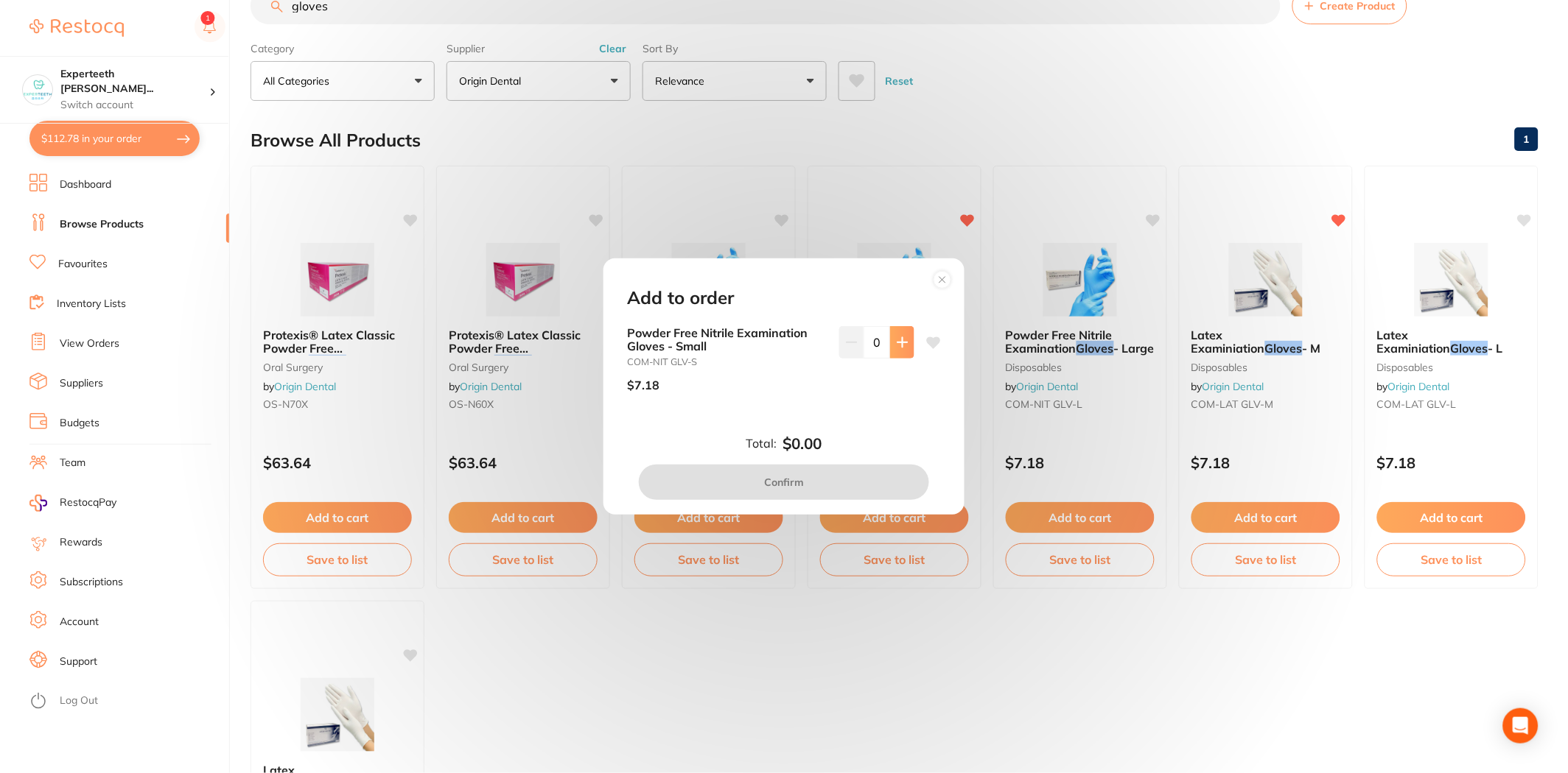
click at [832, 344] on icon at bounding box center [902, 343] width 12 height 12
click at [832, 339] on icon at bounding box center [902, 343] width 12 height 12
type input "3"
click at [832, 475] on button "Confirm" at bounding box center [784, 483] width 290 height 36
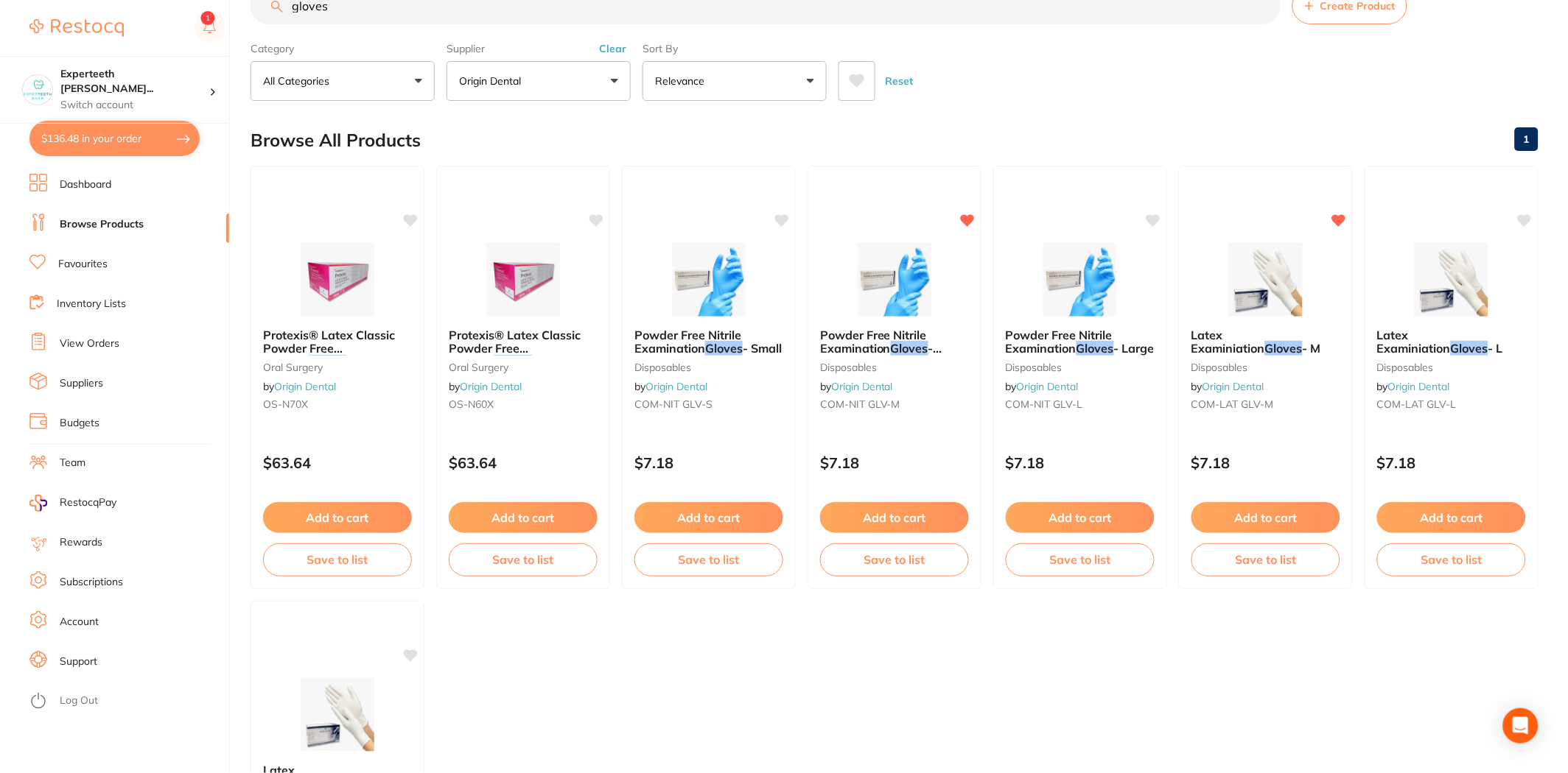
click at [470, 135] on div "Browse All Products 1" at bounding box center [894, 140] width 1288 height 50
click at [547, 339] on span "Protexis® Latex Classic Powder Free Surgical" at bounding box center [515, 348] width 133 height 42
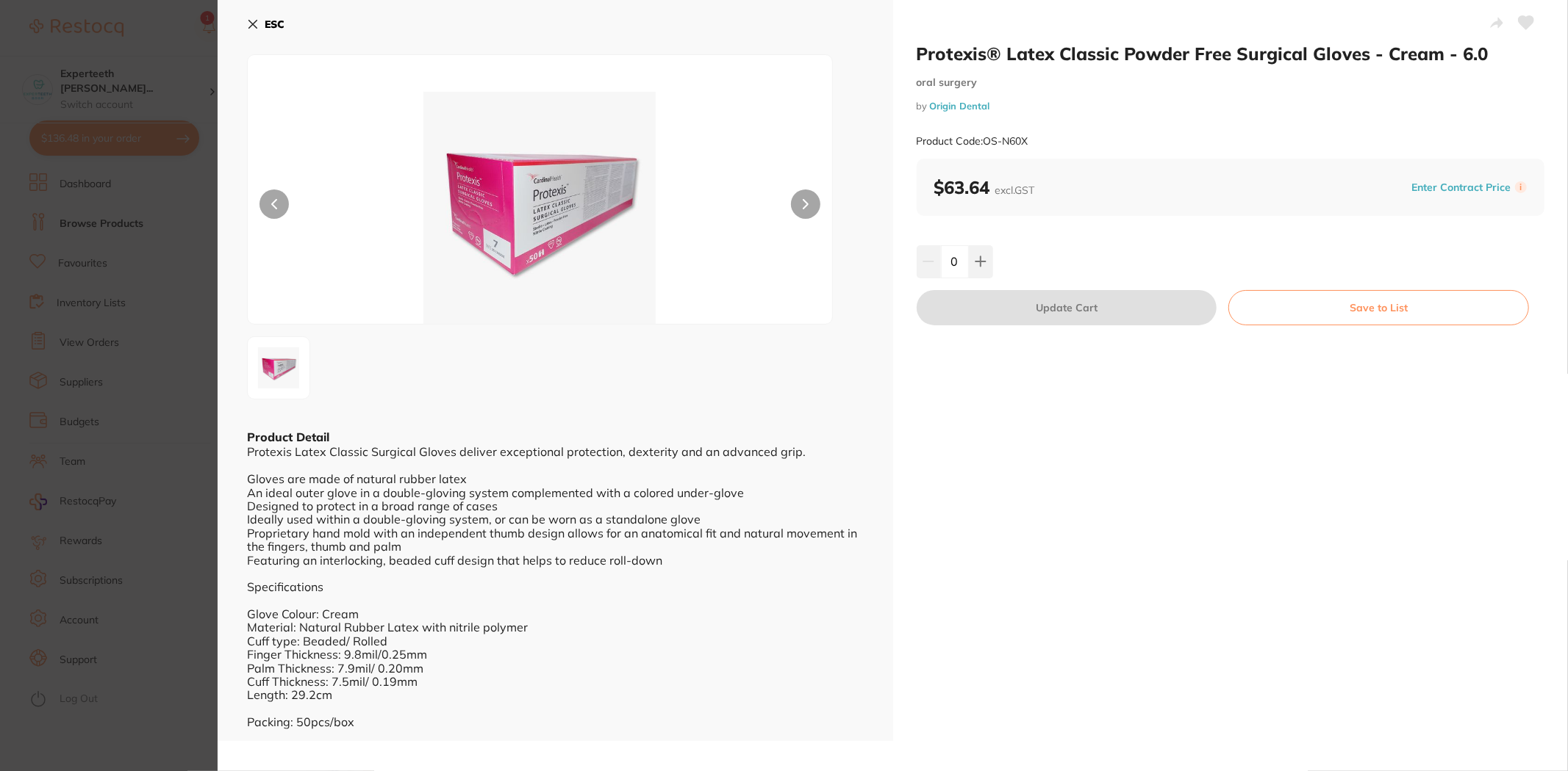
click at [140, 445] on section "Protexis® Latex Classic Powder Free Surgical Gloves - Cream - 6.0 oral surgery …" at bounding box center [784, 386] width 1568 height 771
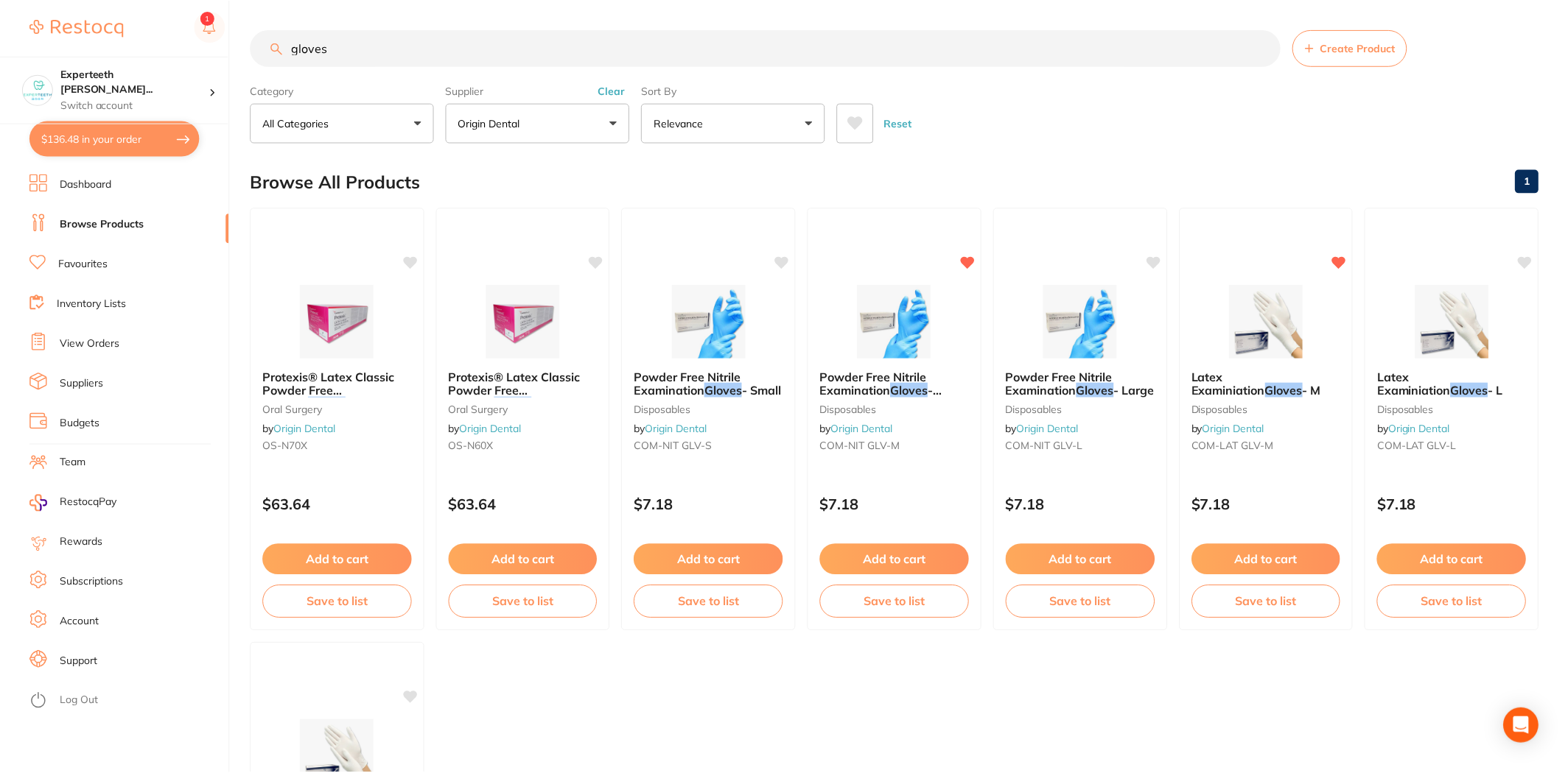
scroll to position [42, 0]
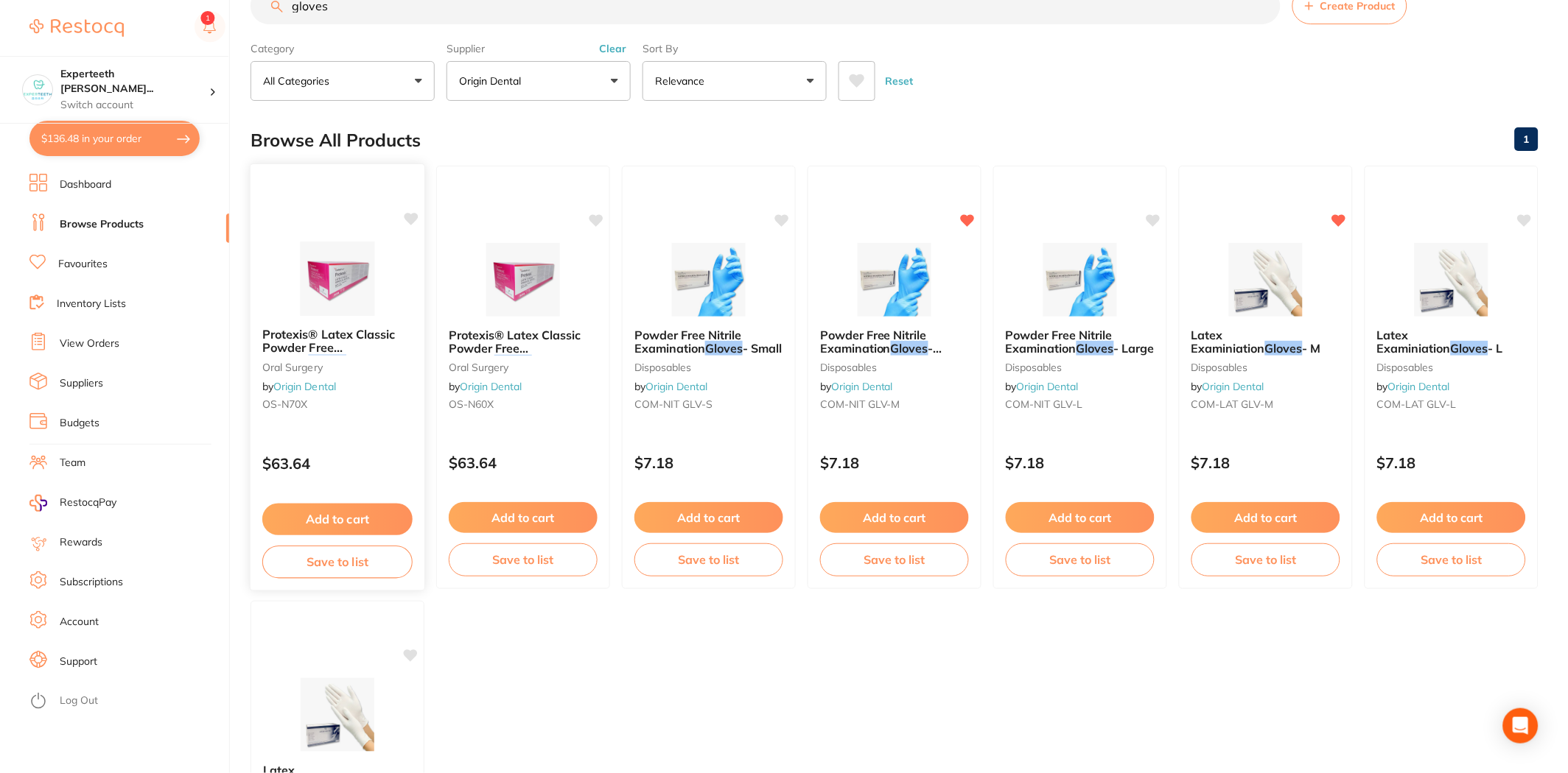
click at [340, 347] on span "Protexis® Latex Classic Powder Free Surgical" at bounding box center [329, 348] width 133 height 42
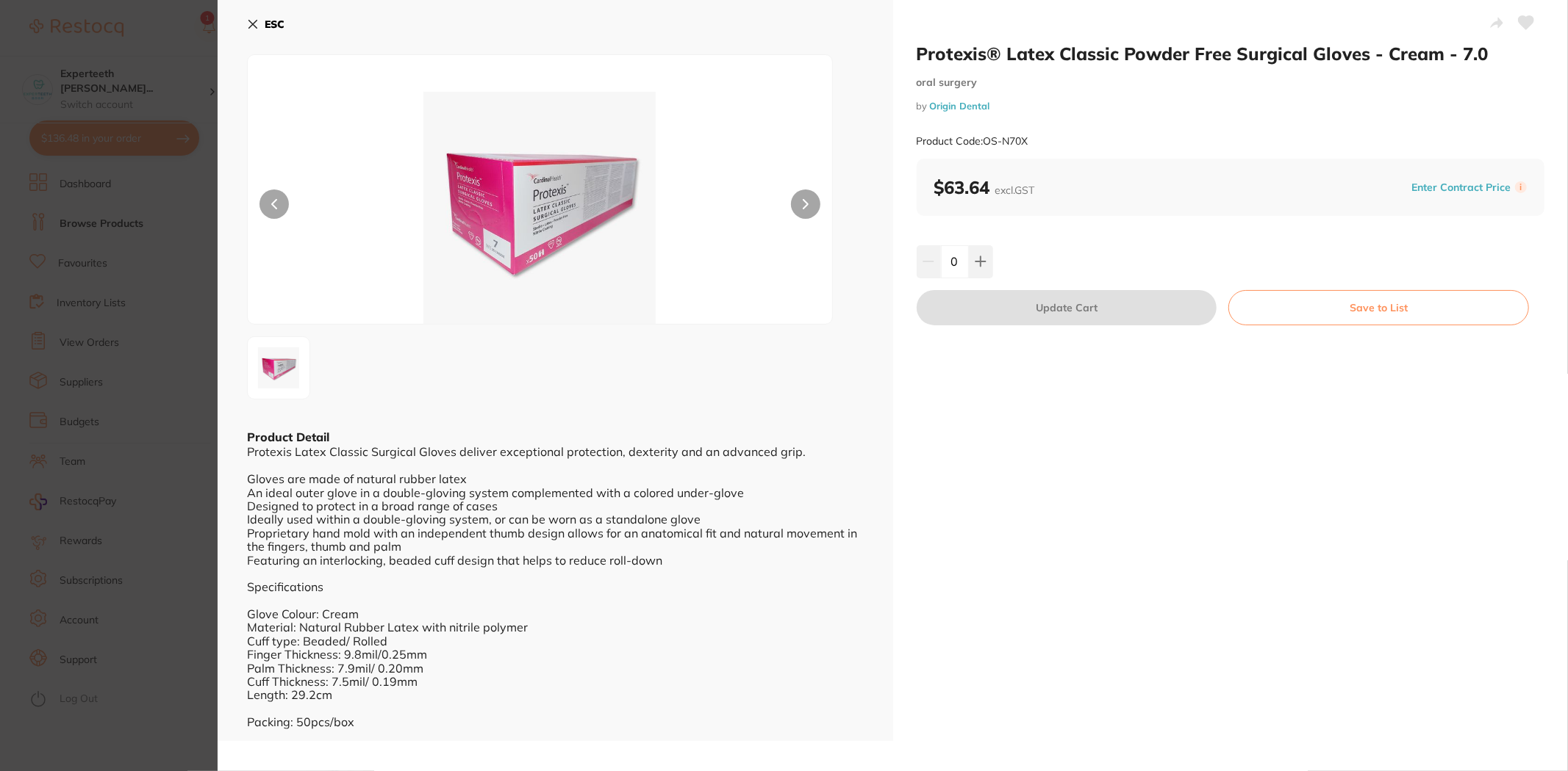
click at [200, 335] on section "Protexis® Latex Classic Powder Free Surgical Gloves - Cream - 7.0 oral surgery …" at bounding box center [784, 386] width 1568 height 771
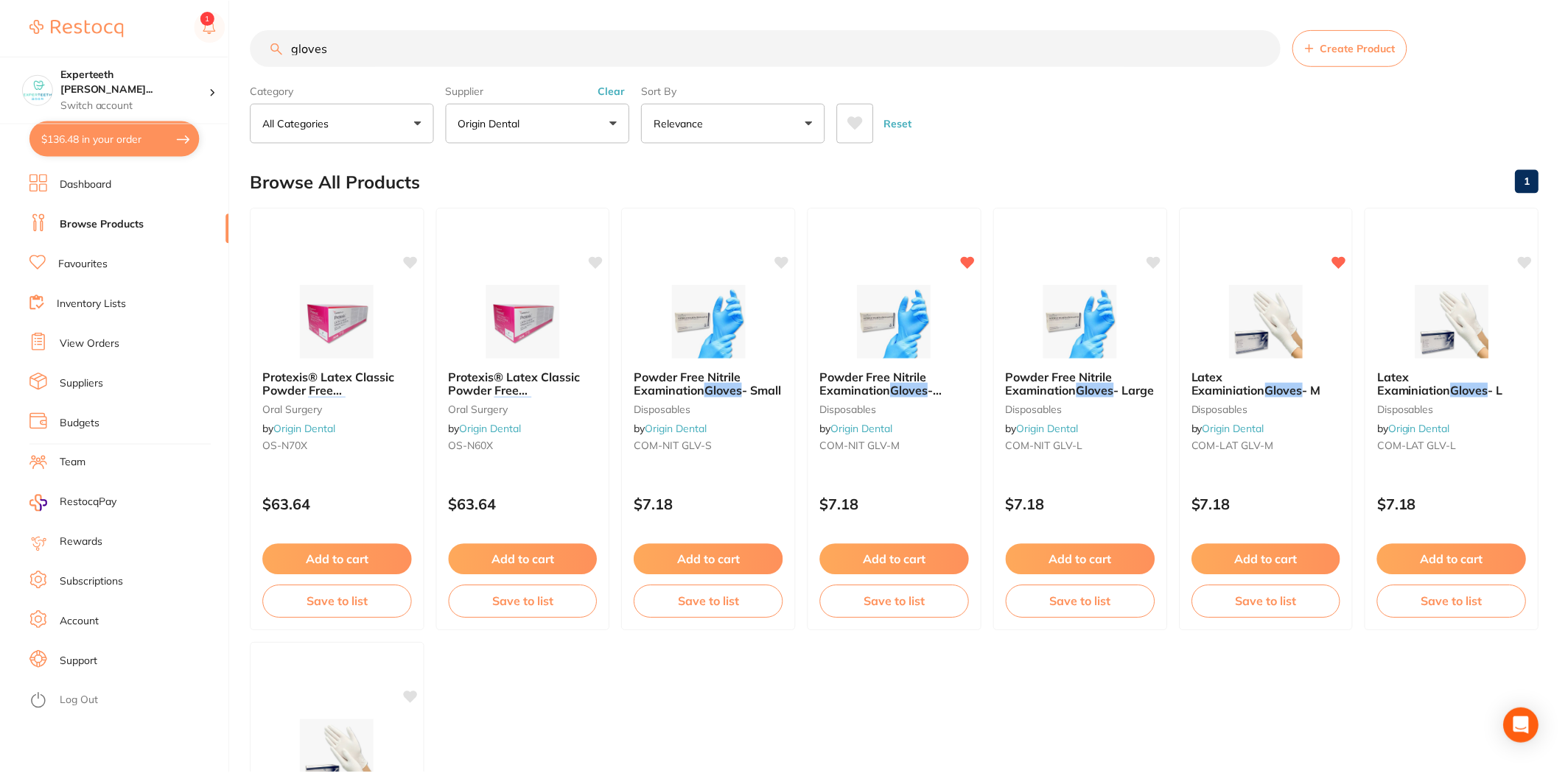
scroll to position [42, 0]
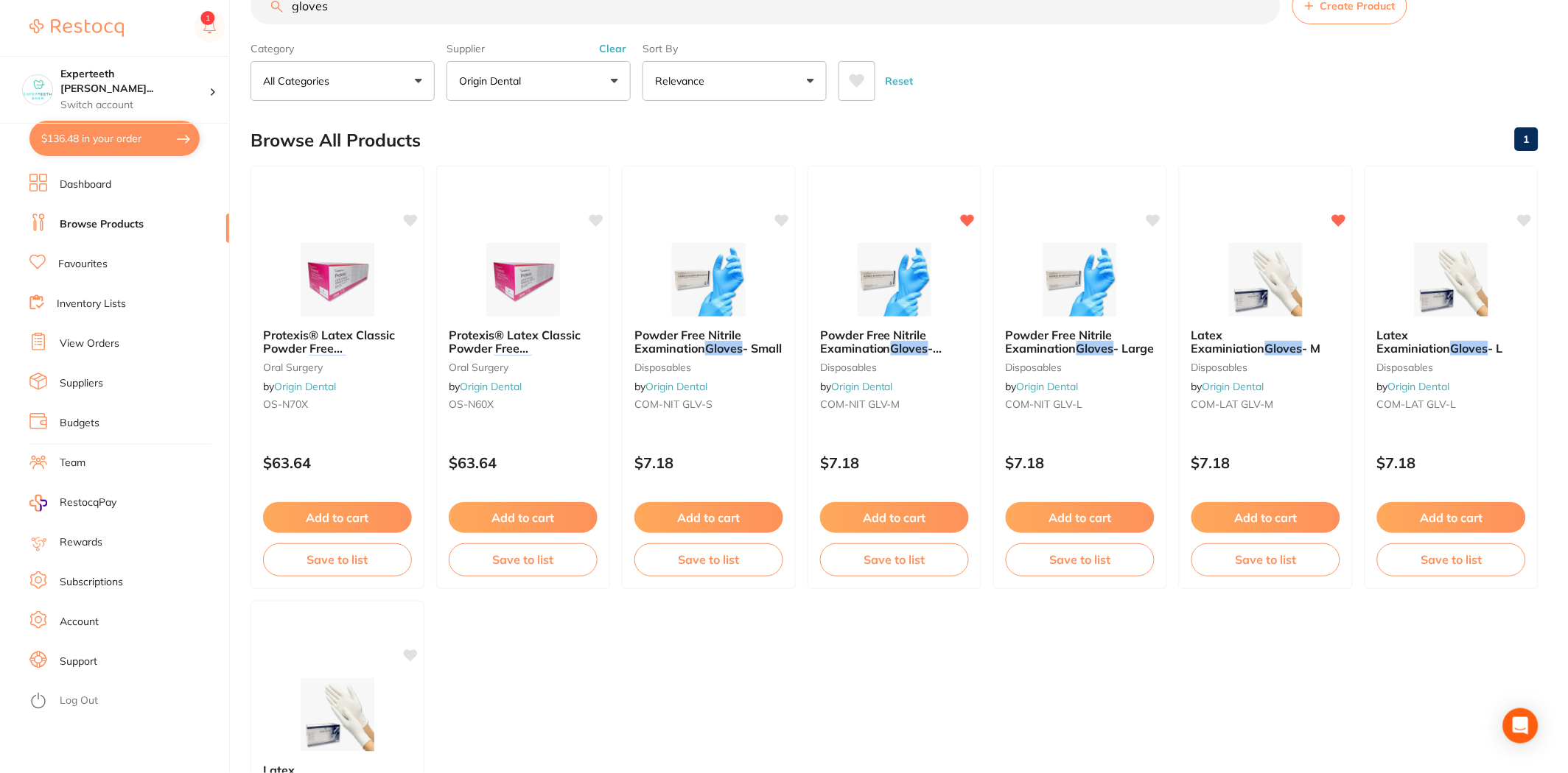
click at [612, 47] on button "Clear" at bounding box center [613, 49] width 36 height 13
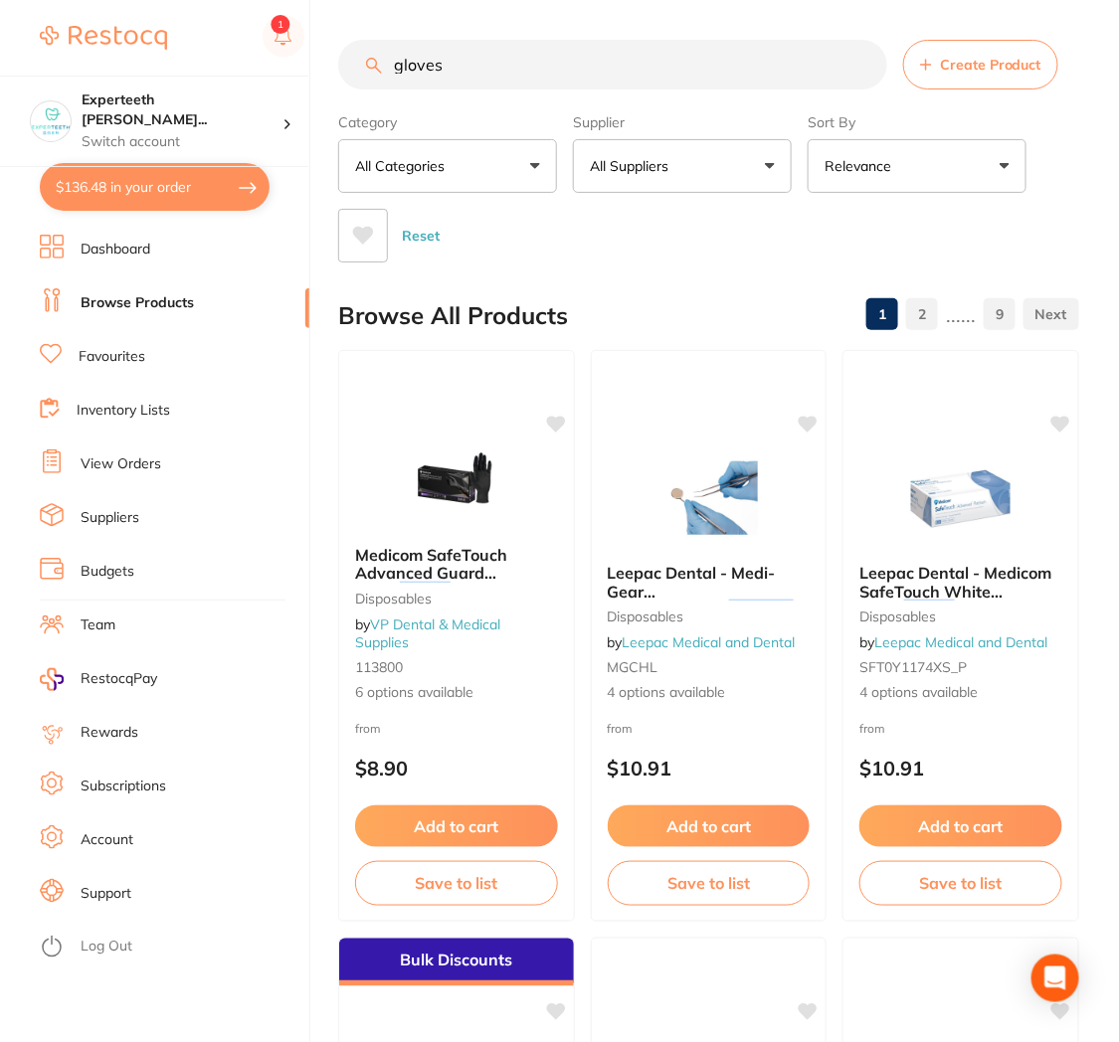
scroll to position [627, 0]
click at [455, 58] on input "gloves" at bounding box center [612, 65] width 549 height 50
click at [384, 61] on input "gloves" at bounding box center [612, 65] width 549 height 50
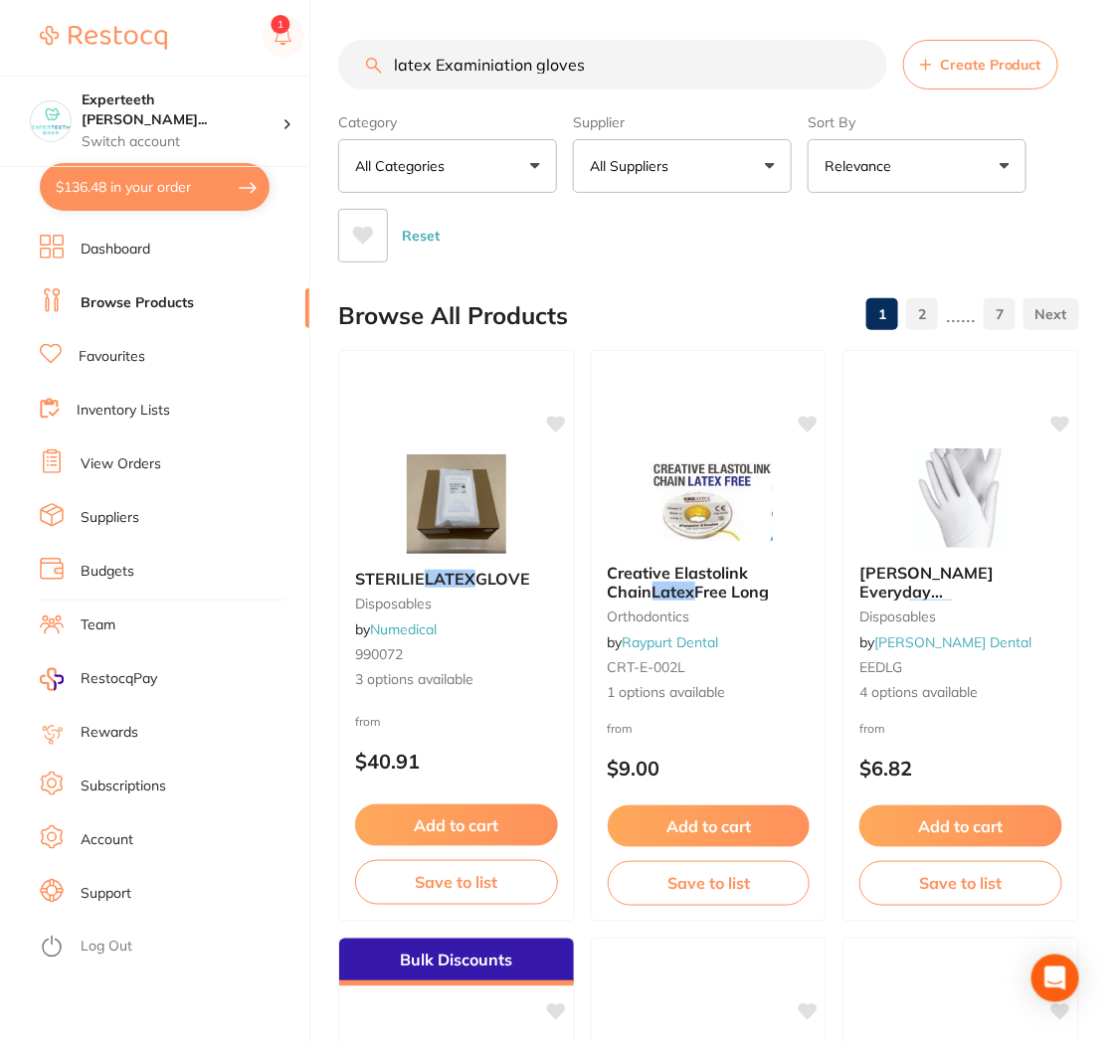
type input "latex Examiniation gloves"
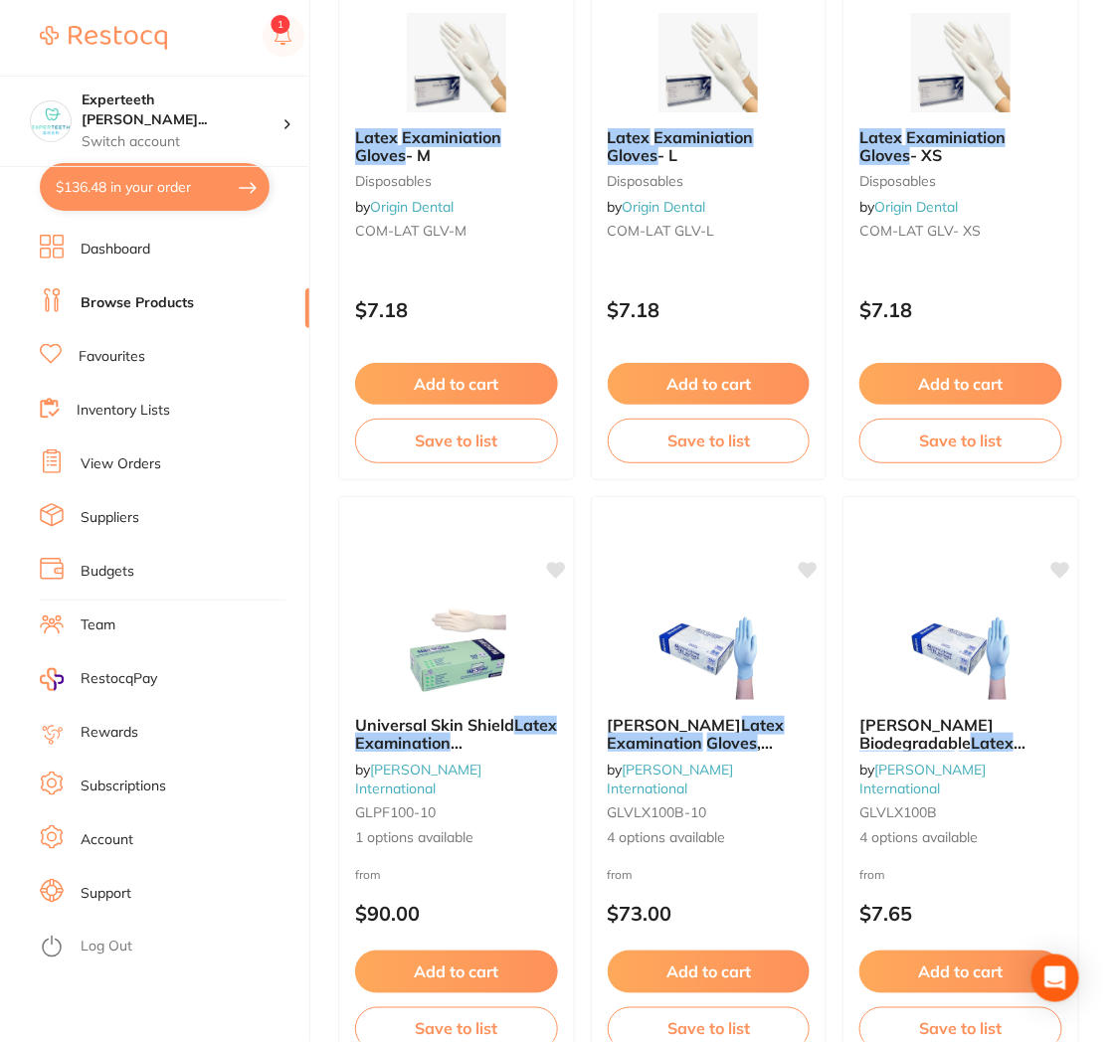
scroll to position [0, 0]
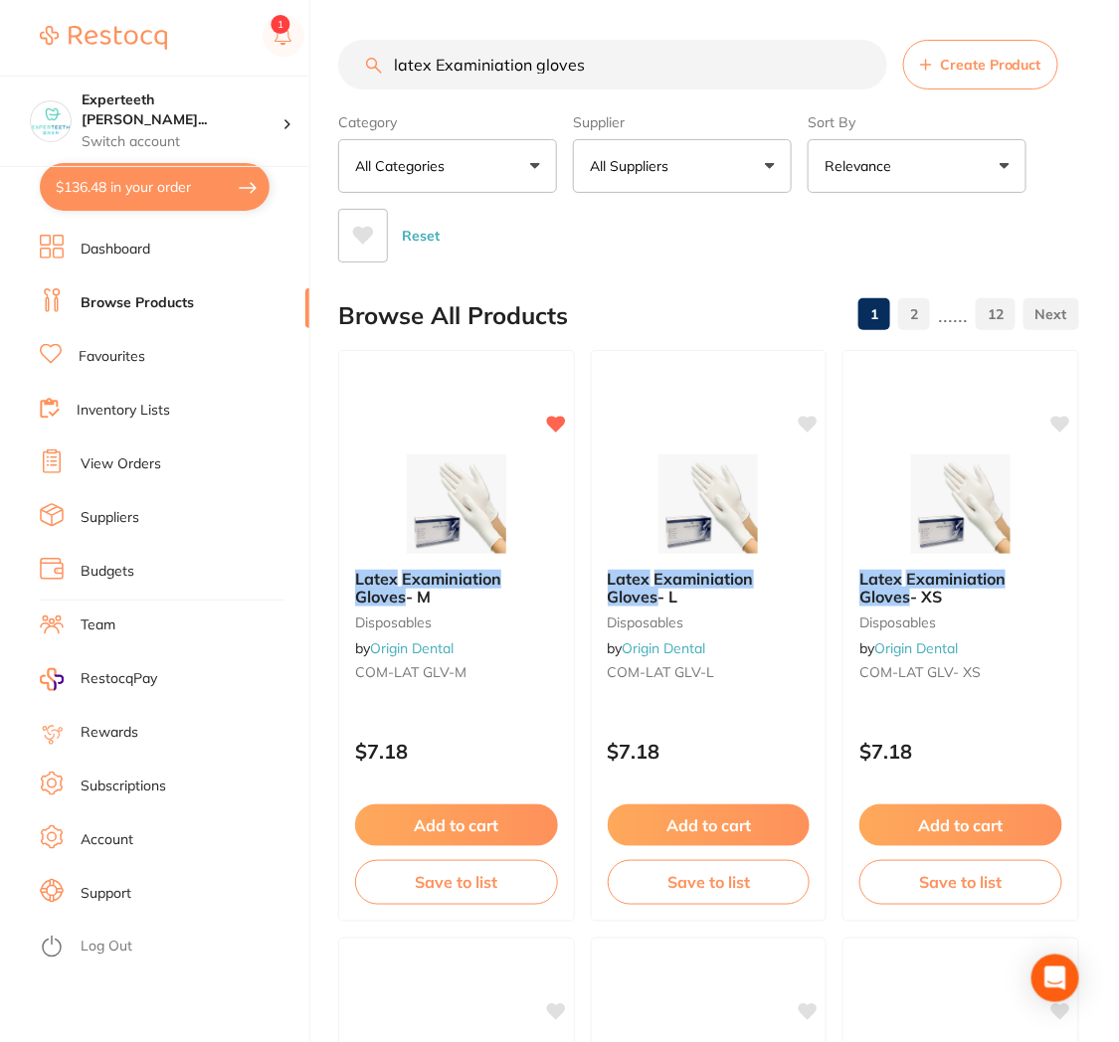
click at [701, 177] on button "All Suppliers" at bounding box center [682, 166] width 219 height 54
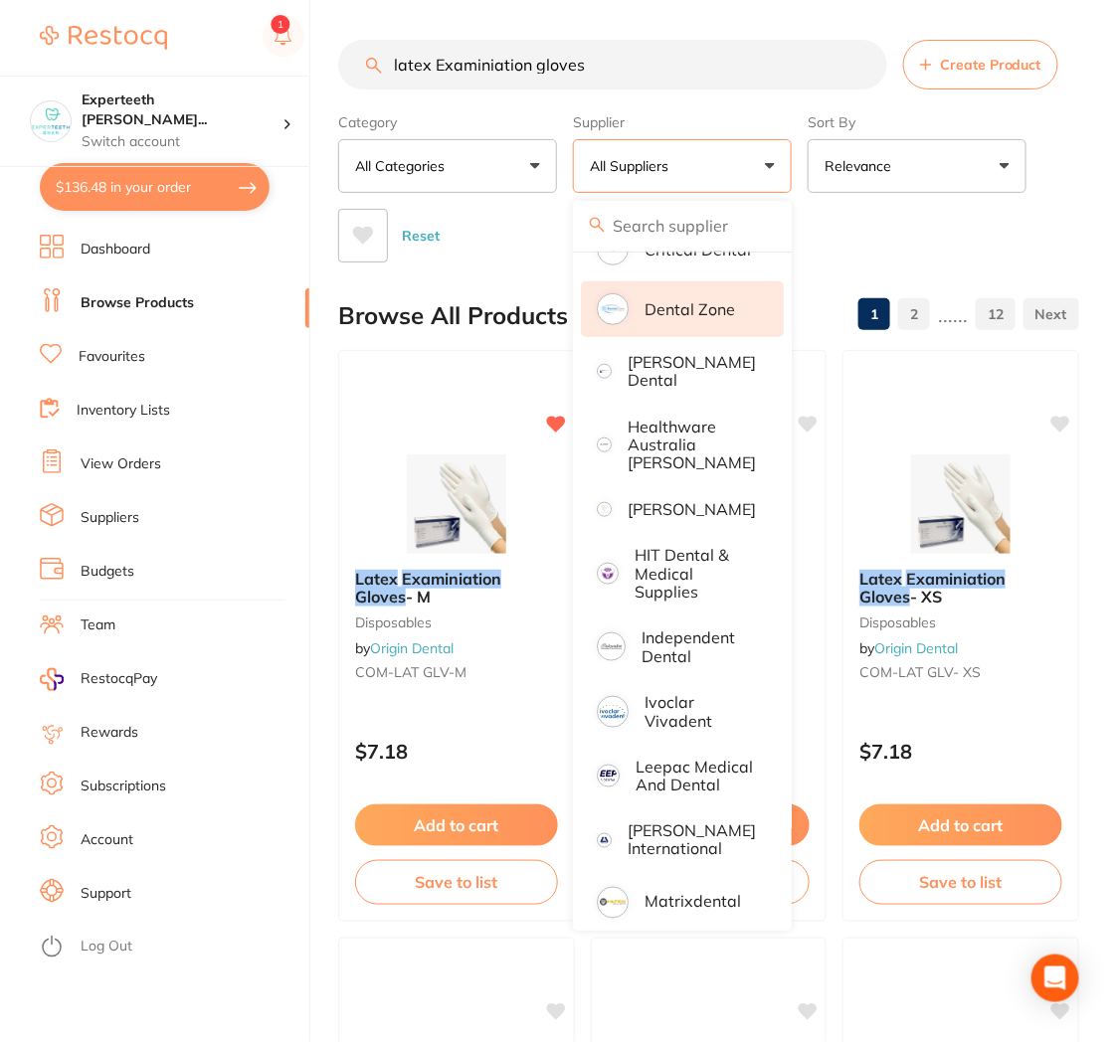
scroll to position [360, 0]
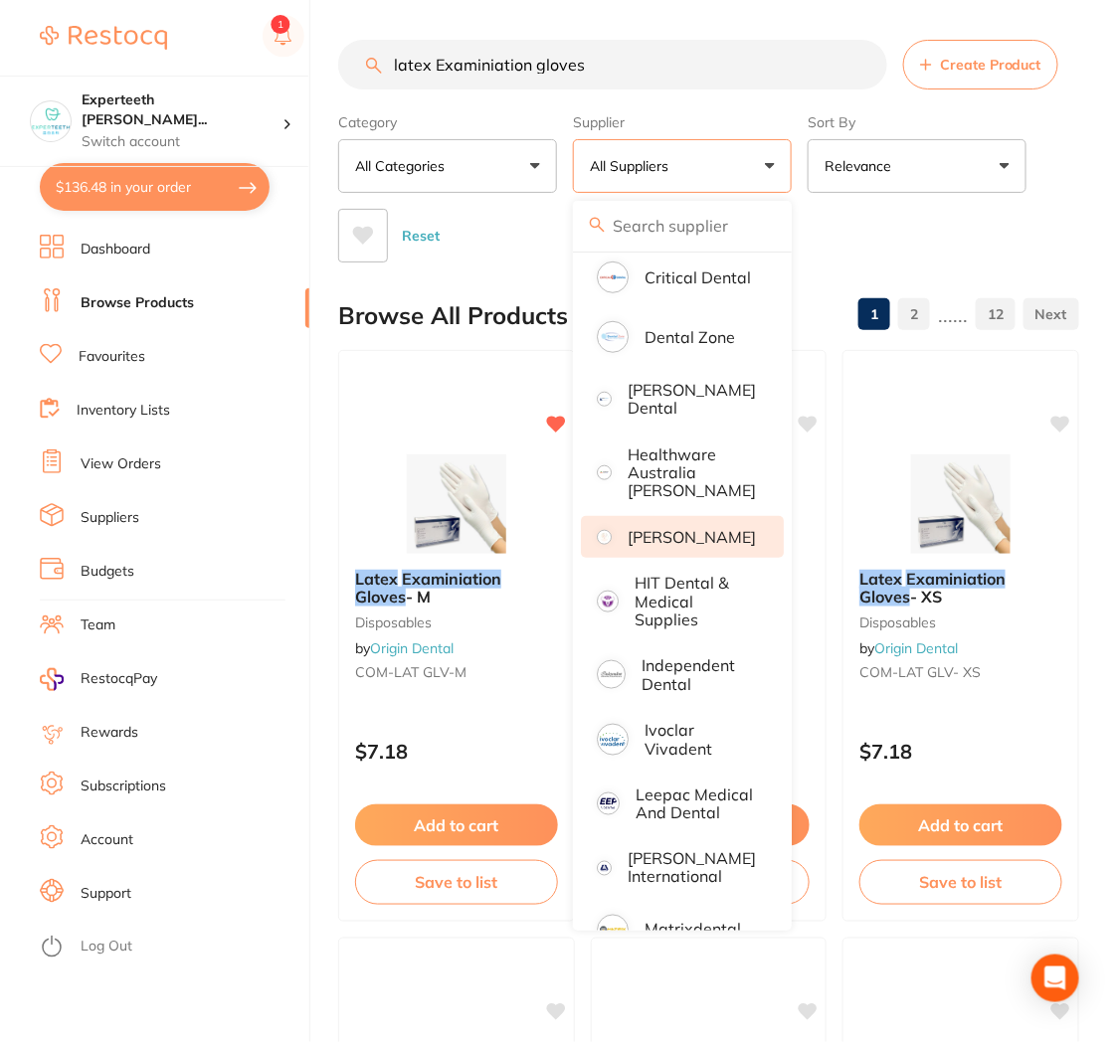
click at [670, 532] on p "[PERSON_NAME]" at bounding box center [692, 537] width 128 height 18
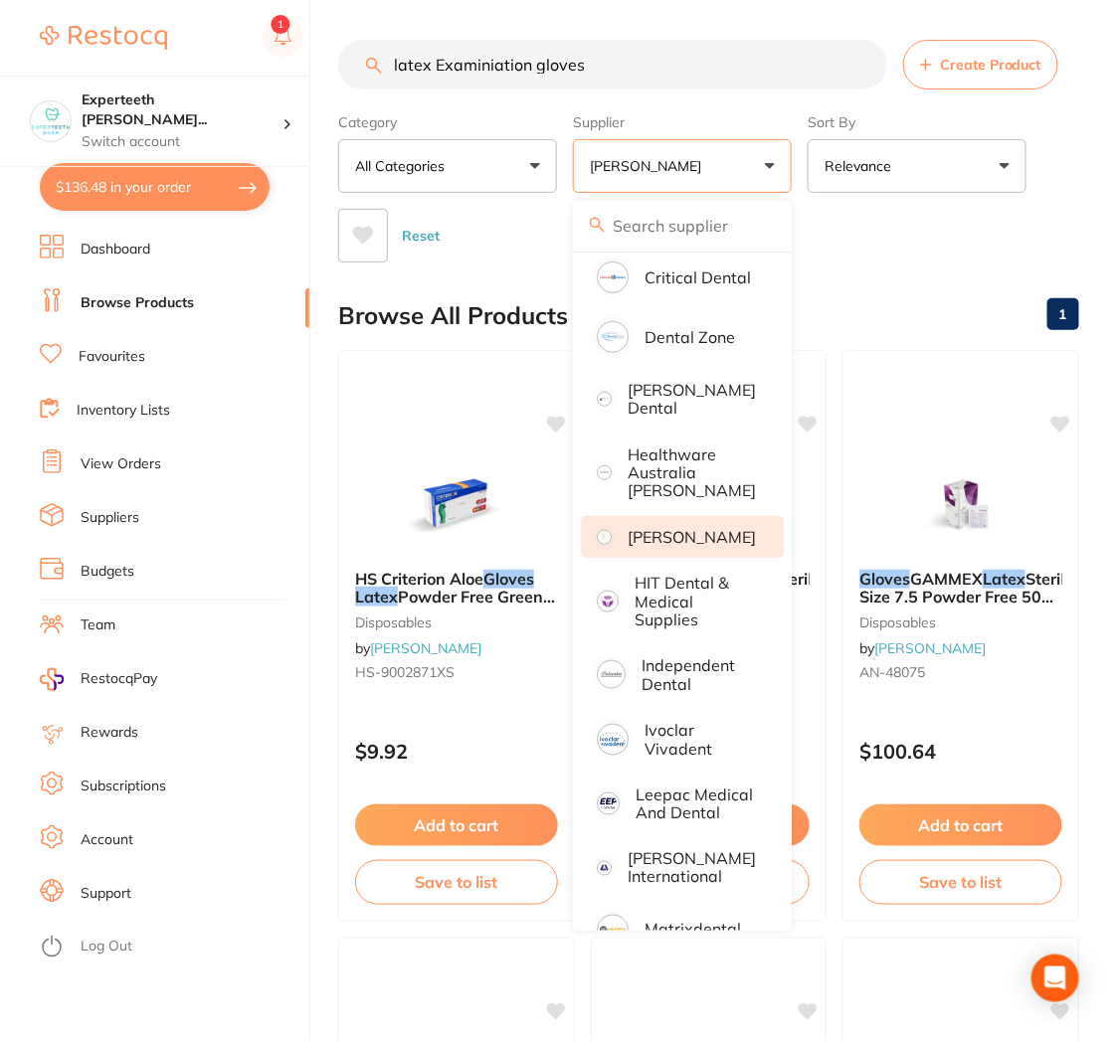
click at [957, 244] on div "Reset" at bounding box center [700, 228] width 725 height 70
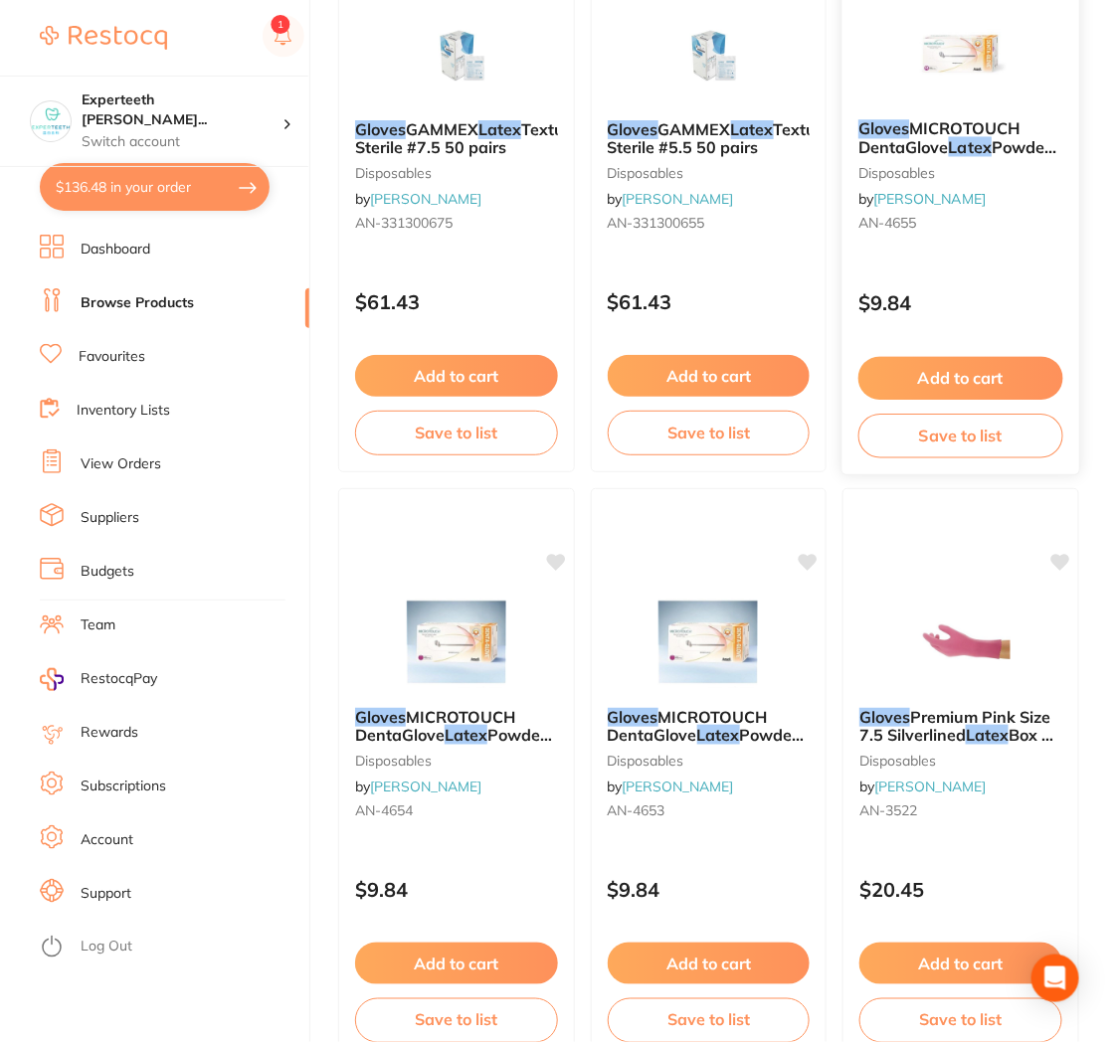
scroll to position [1657, 0]
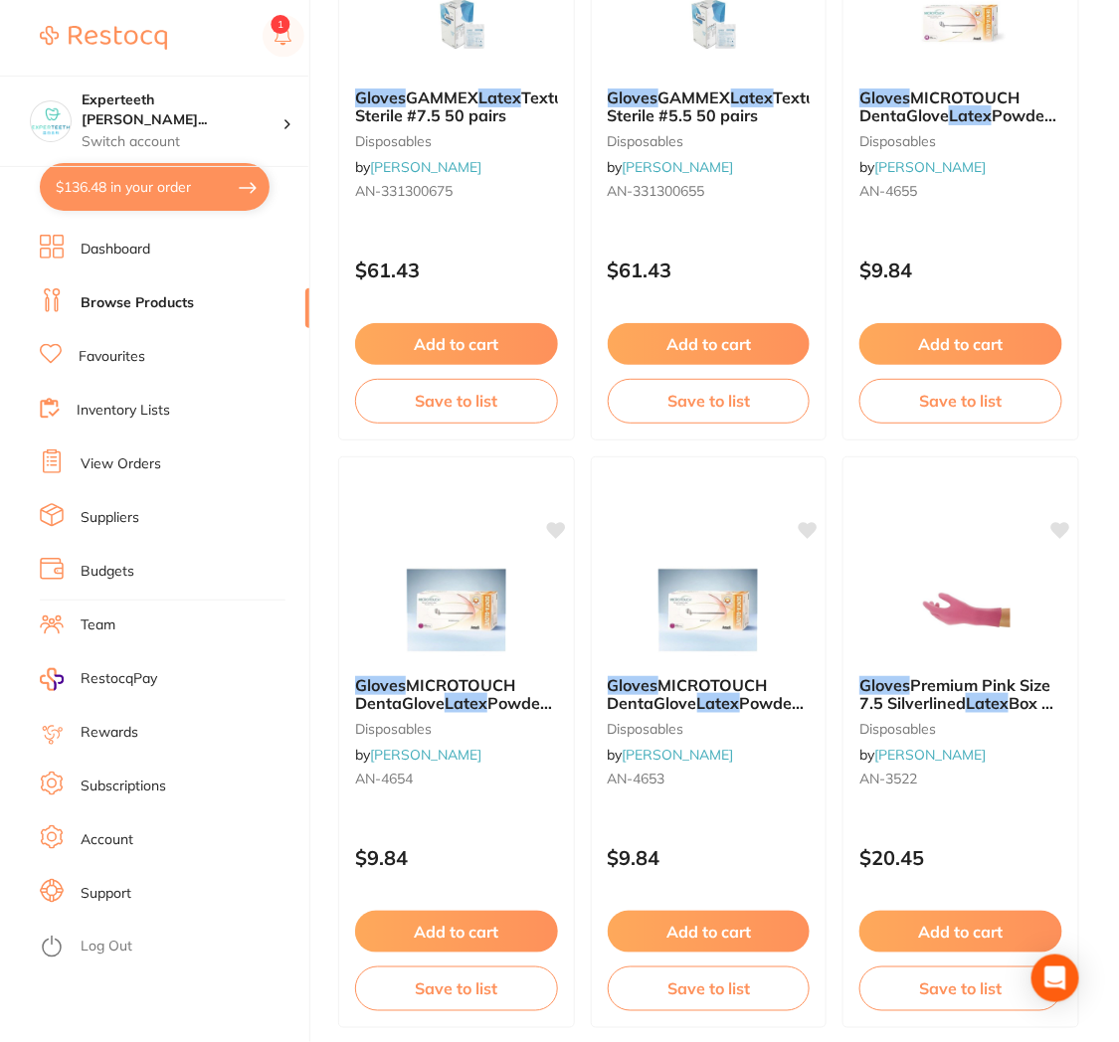
click at [135, 465] on link "View Orders" at bounding box center [121, 465] width 81 height 20
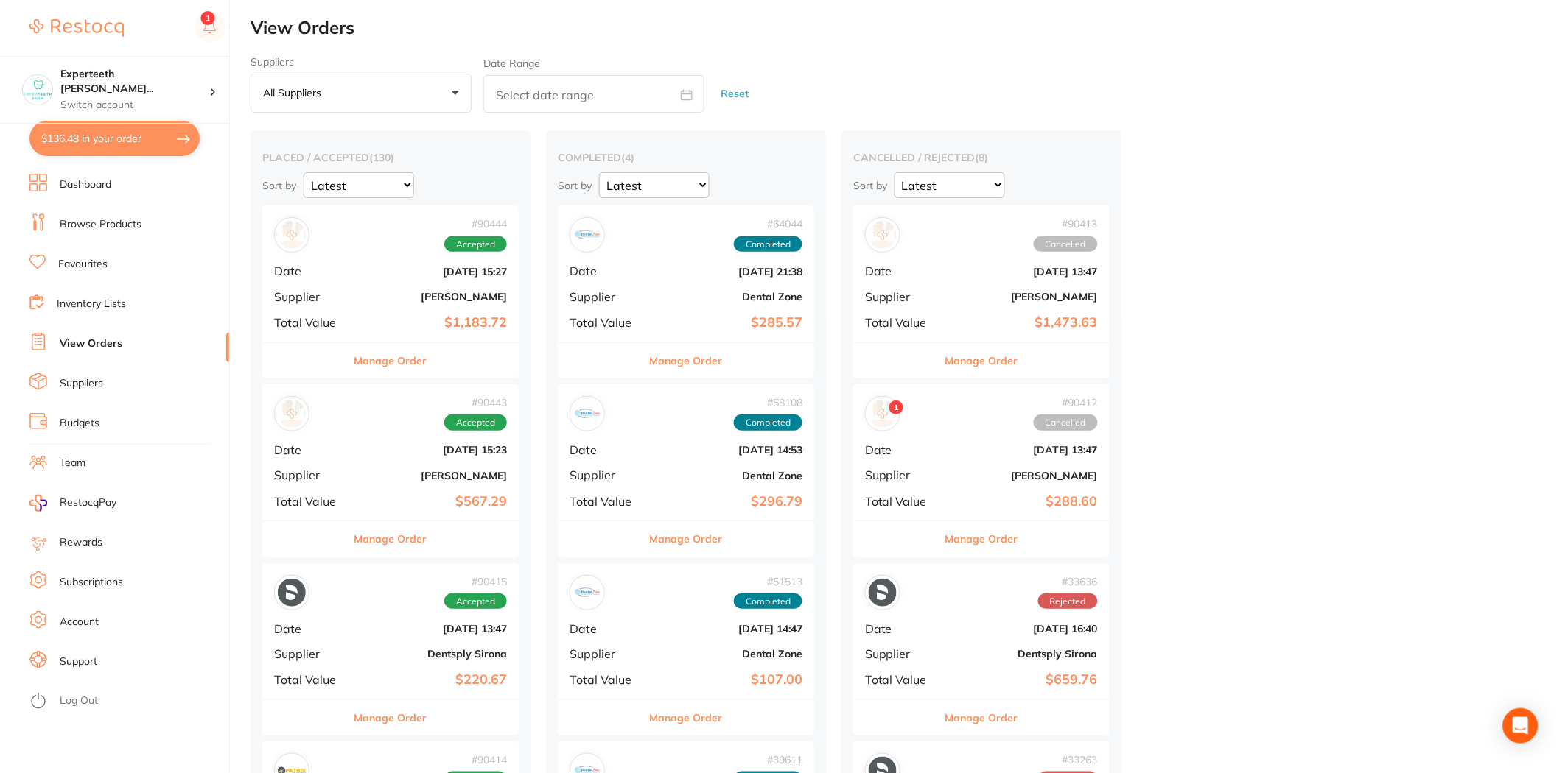
click at [409, 332] on div "# 90444 Accepted Date Aug 15 2025, 15:27 Supplier Henry Schein Halas Total Valu…" at bounding box center [390, 274] width 256 height 136
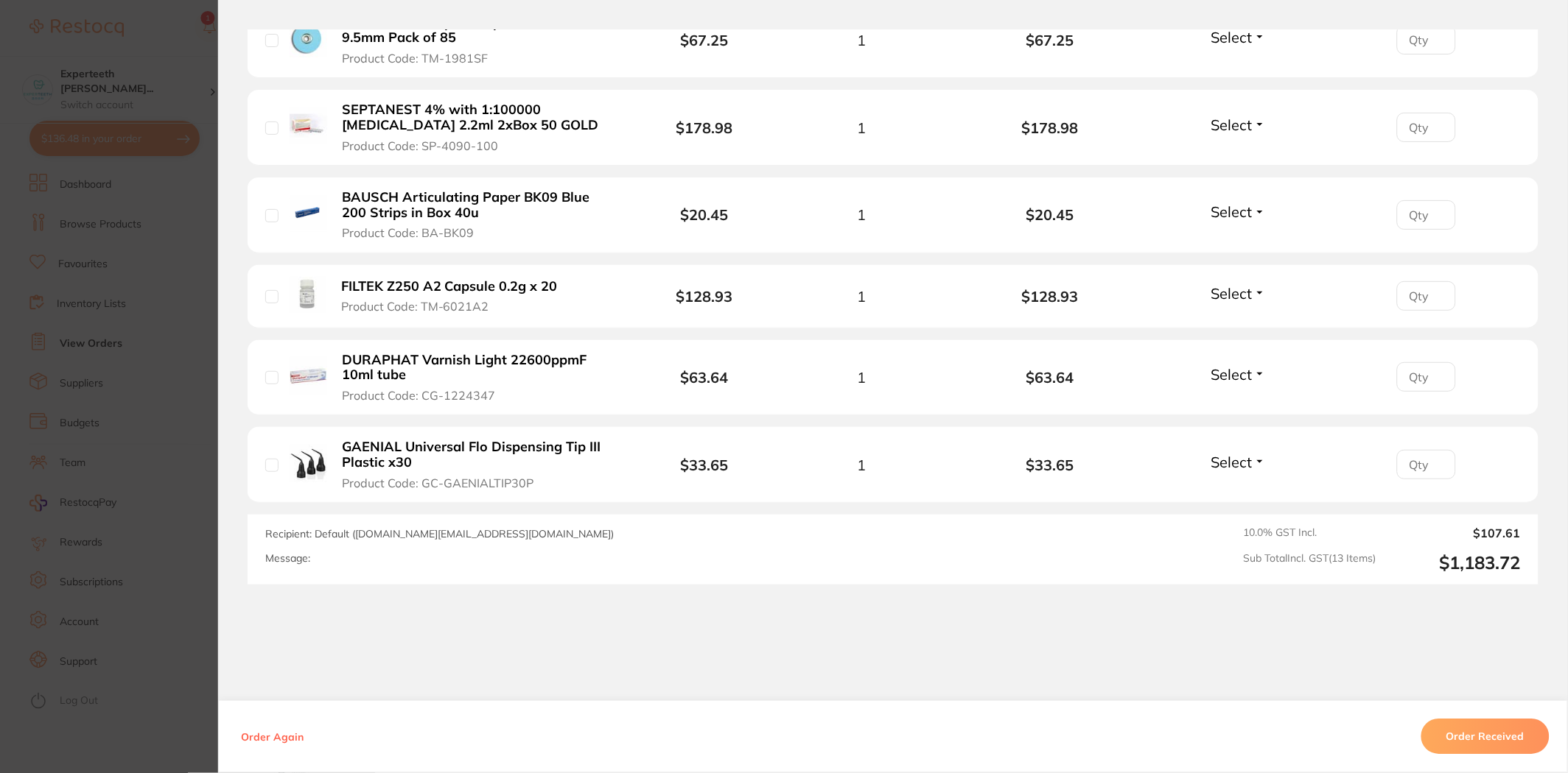
scroll to position [1145, 0]
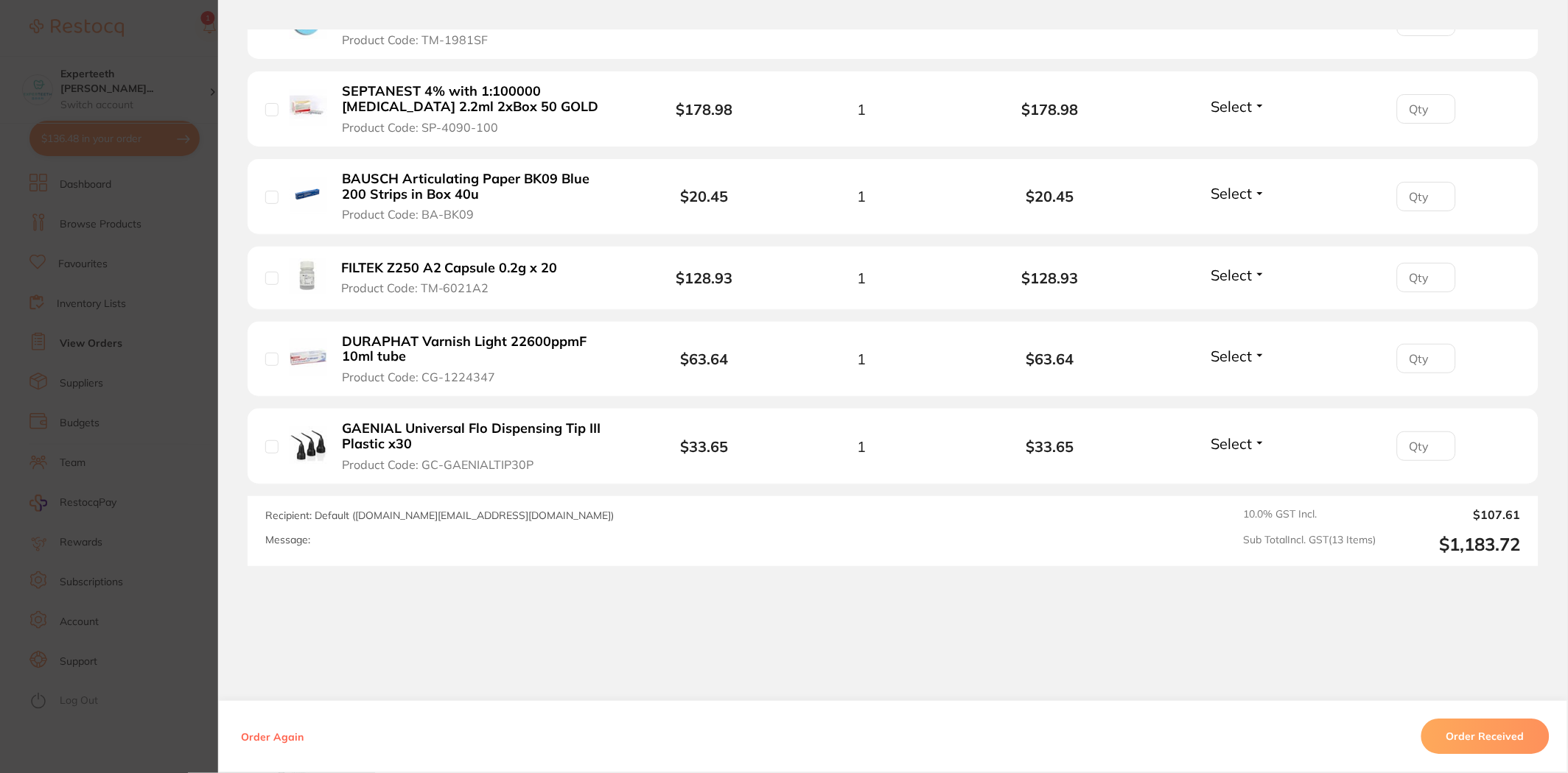
click at [171, 404] on section "Order ID: Restocq- 90444 Order Information Accepted Order Order Date Aug 15 202…" at bounding box center [784, 386] width 1568 height 773
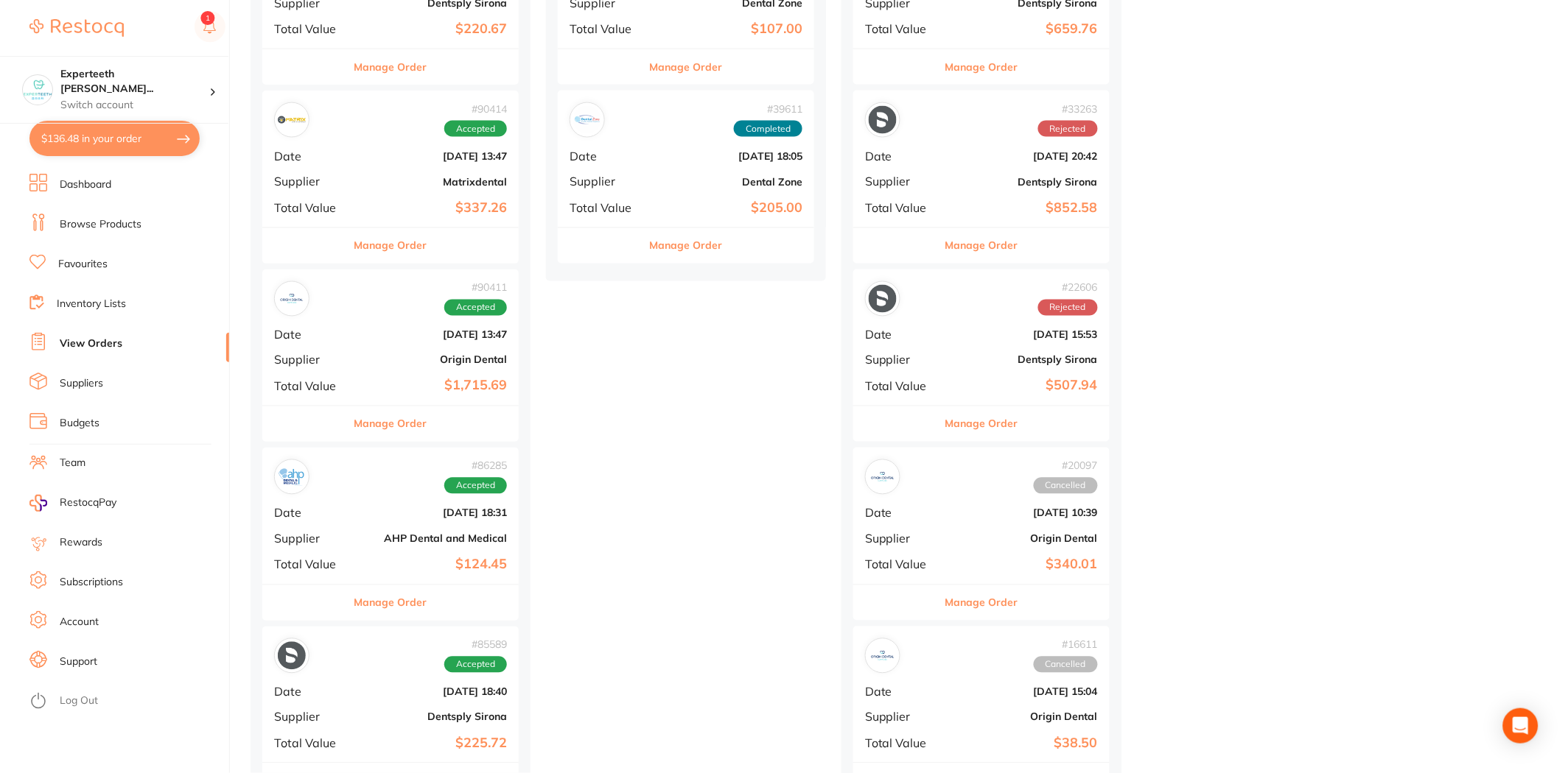
scroll to position [654, 0]
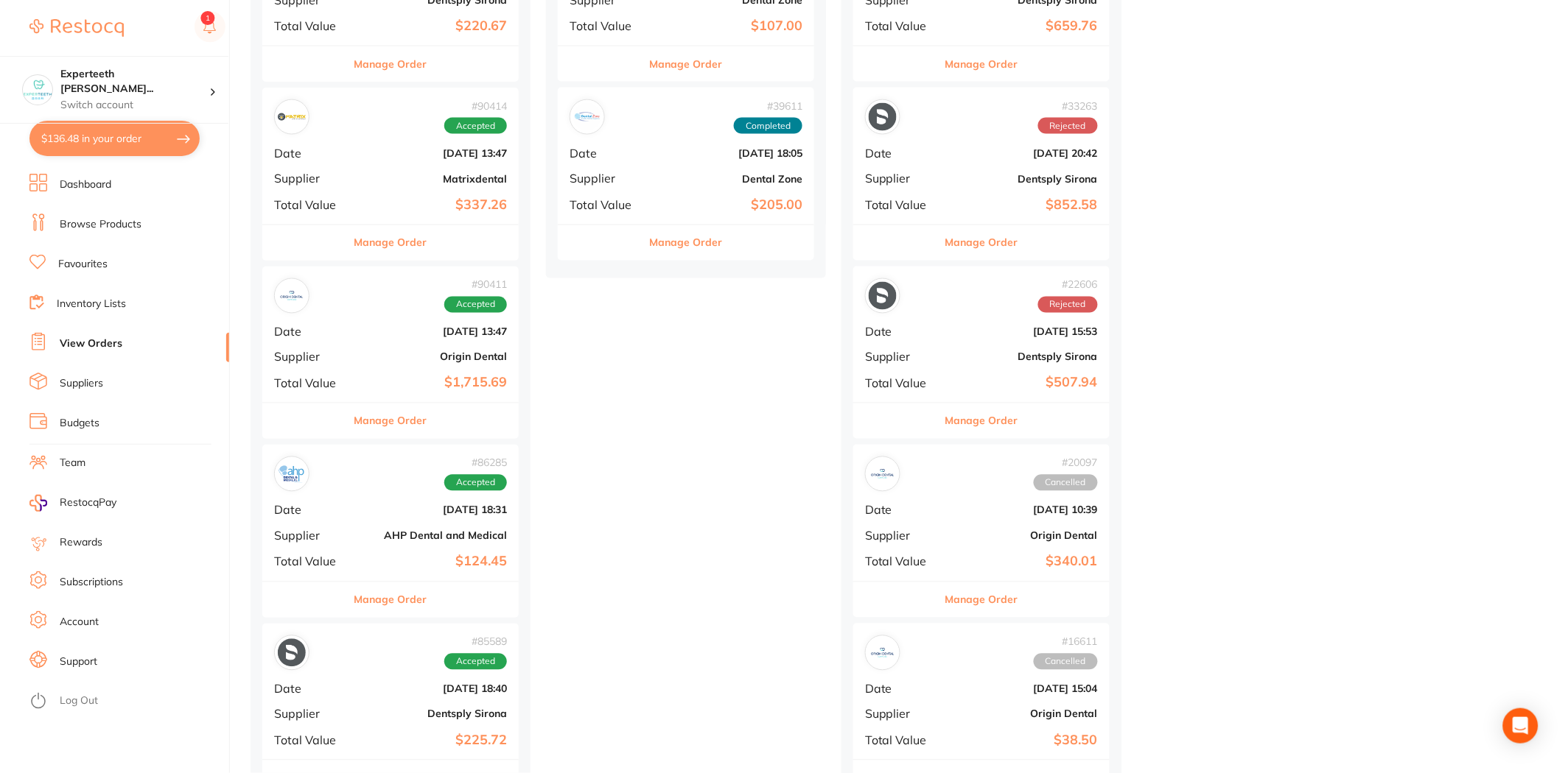
click at [384, 403] on div "Manage Order" at bounding box center [390, 421] width 256 height 36
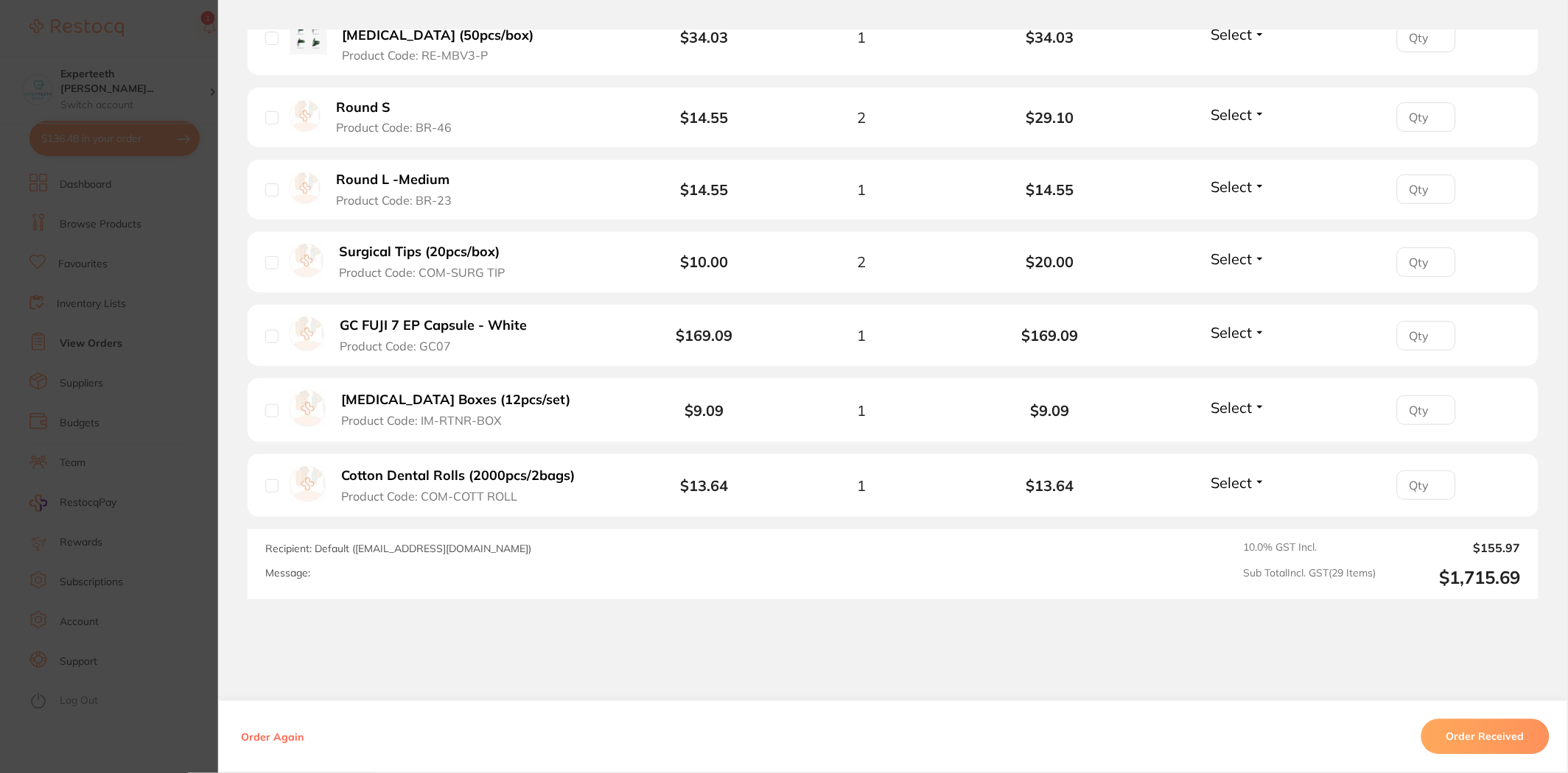
scroll to position [2537, 0]
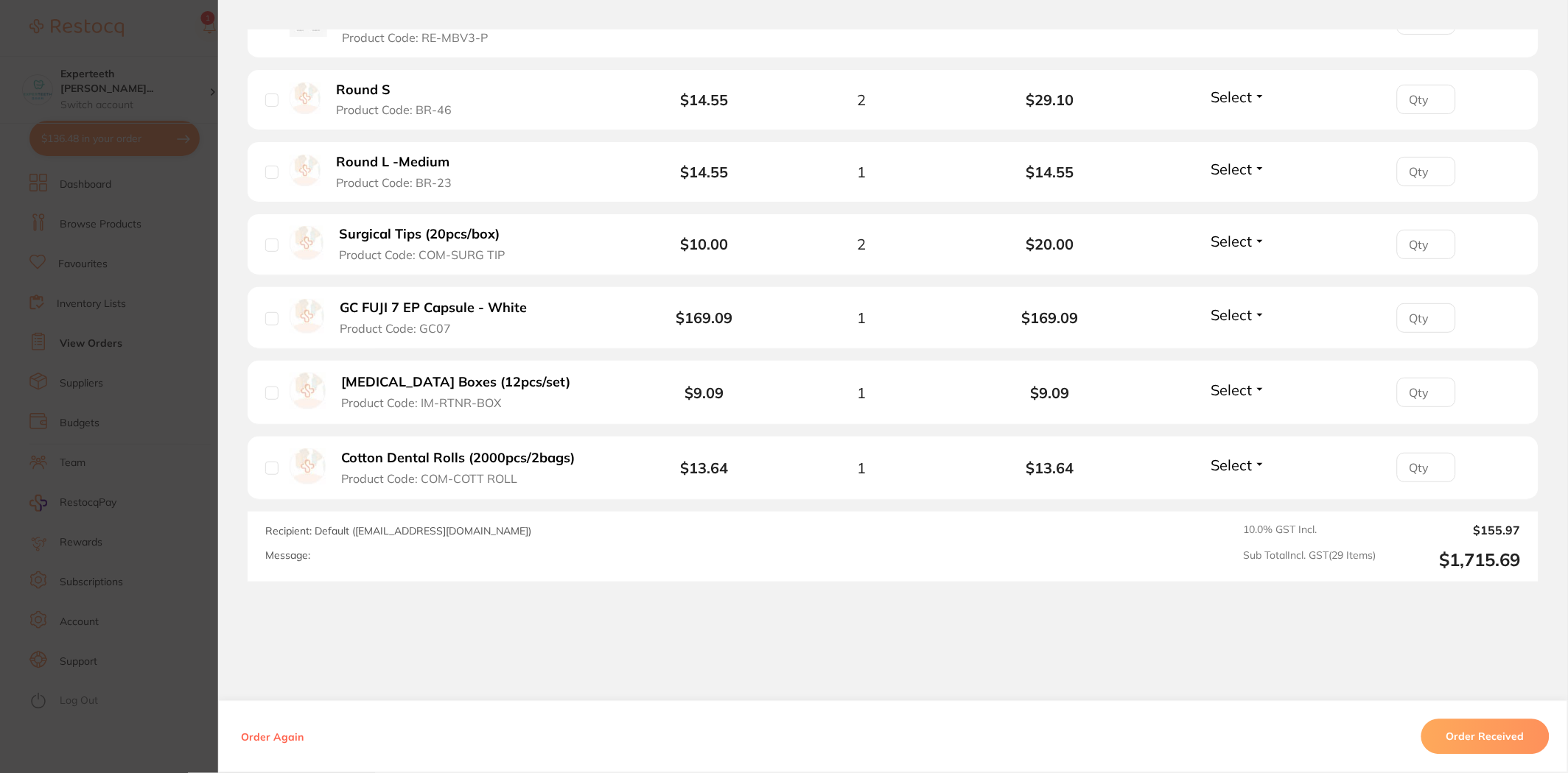
click at [107, 317] on section "Order ID: Restocq- 90411 Order Information Accepted Order Order Date Aug 15 202…" at bounding box center [784, 386] width 1568 height 773
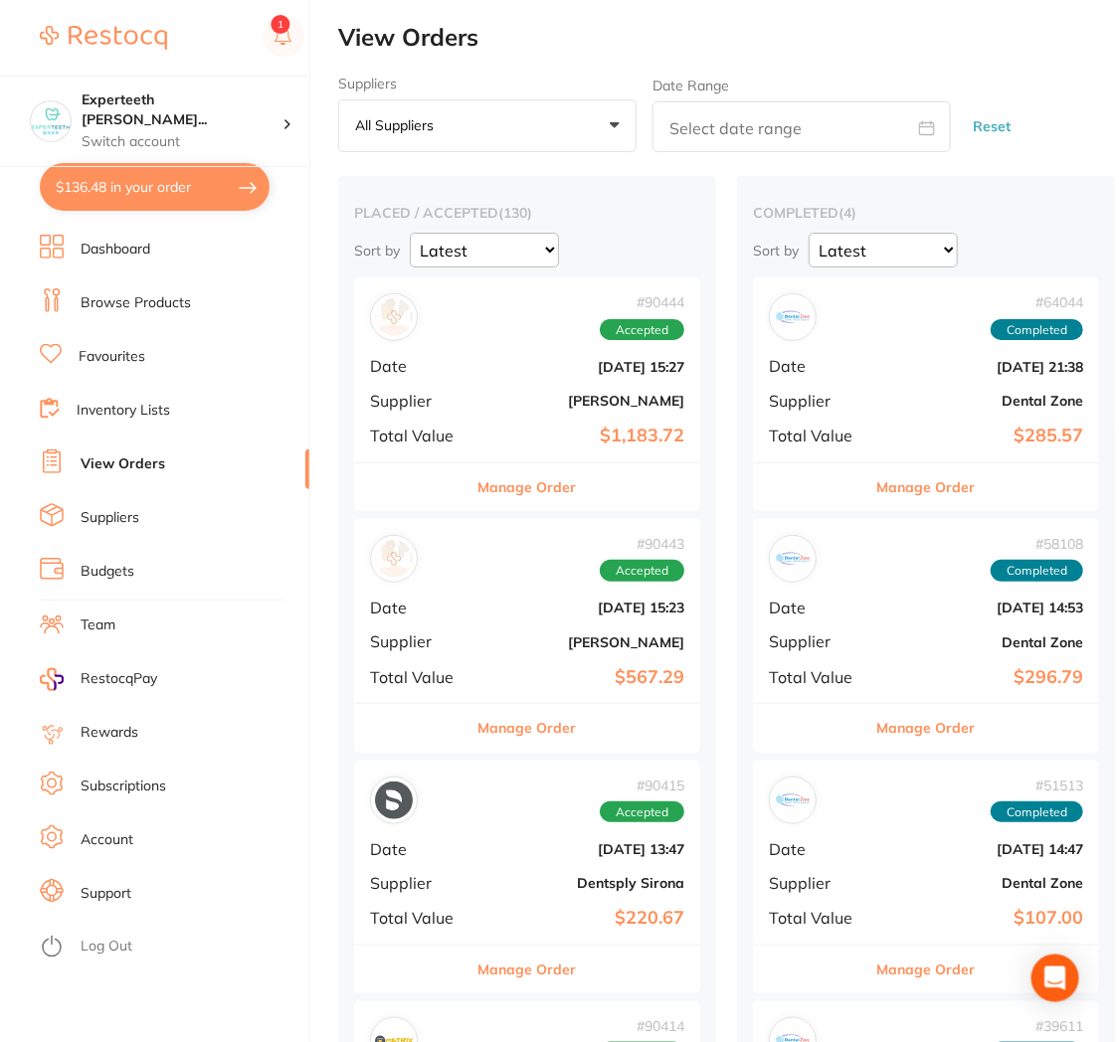
drag, startPoint x: 151, startPoint y: 302, endPoint x: 196, endPoint y: 283, distance: 48.6
click at [151, 302] on link "Browse Products" at bounding box center [136, 303] width 110 height 20
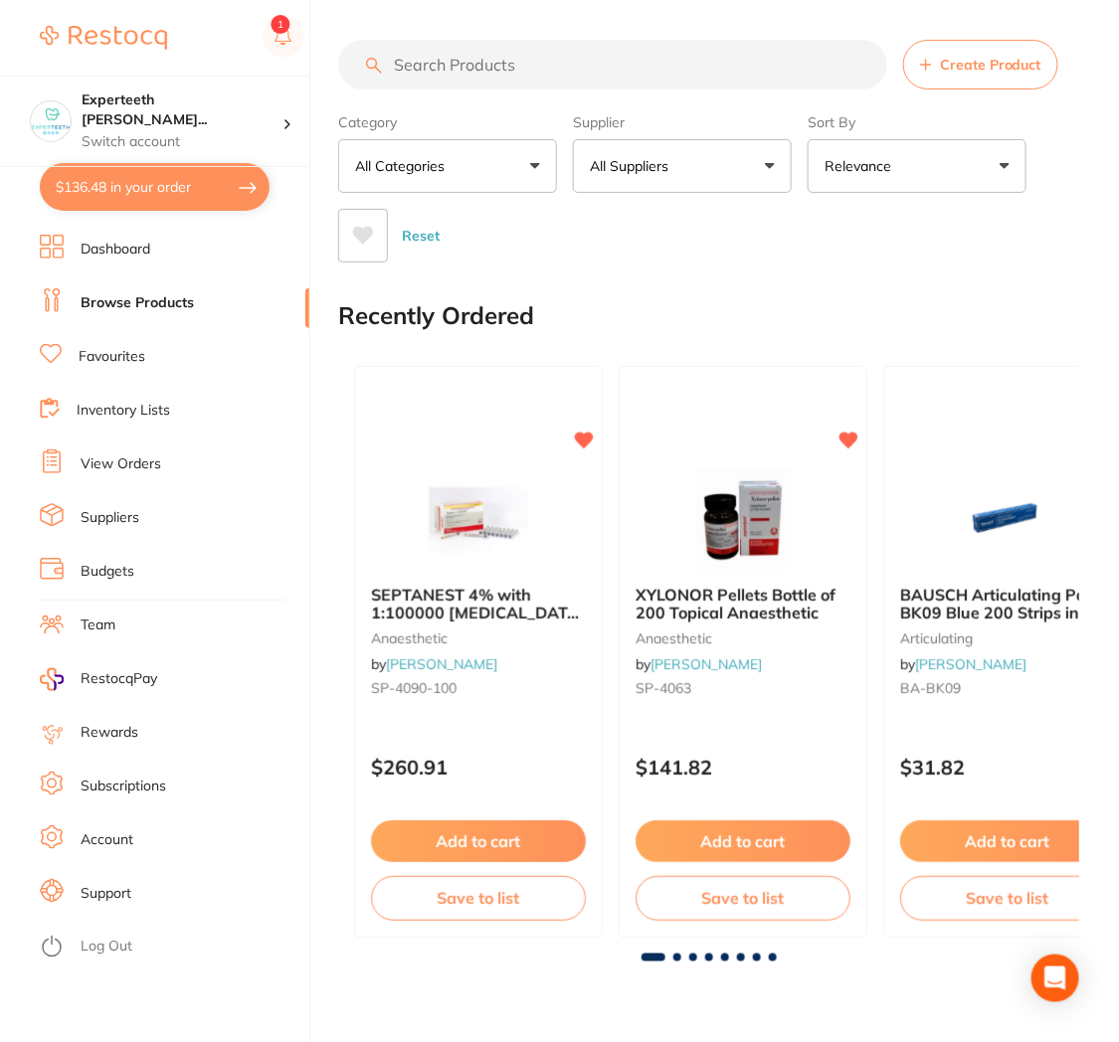
click at [575, 62] on input "search" at bounding box center [612, 65] width 549 height 50
type input "latex"
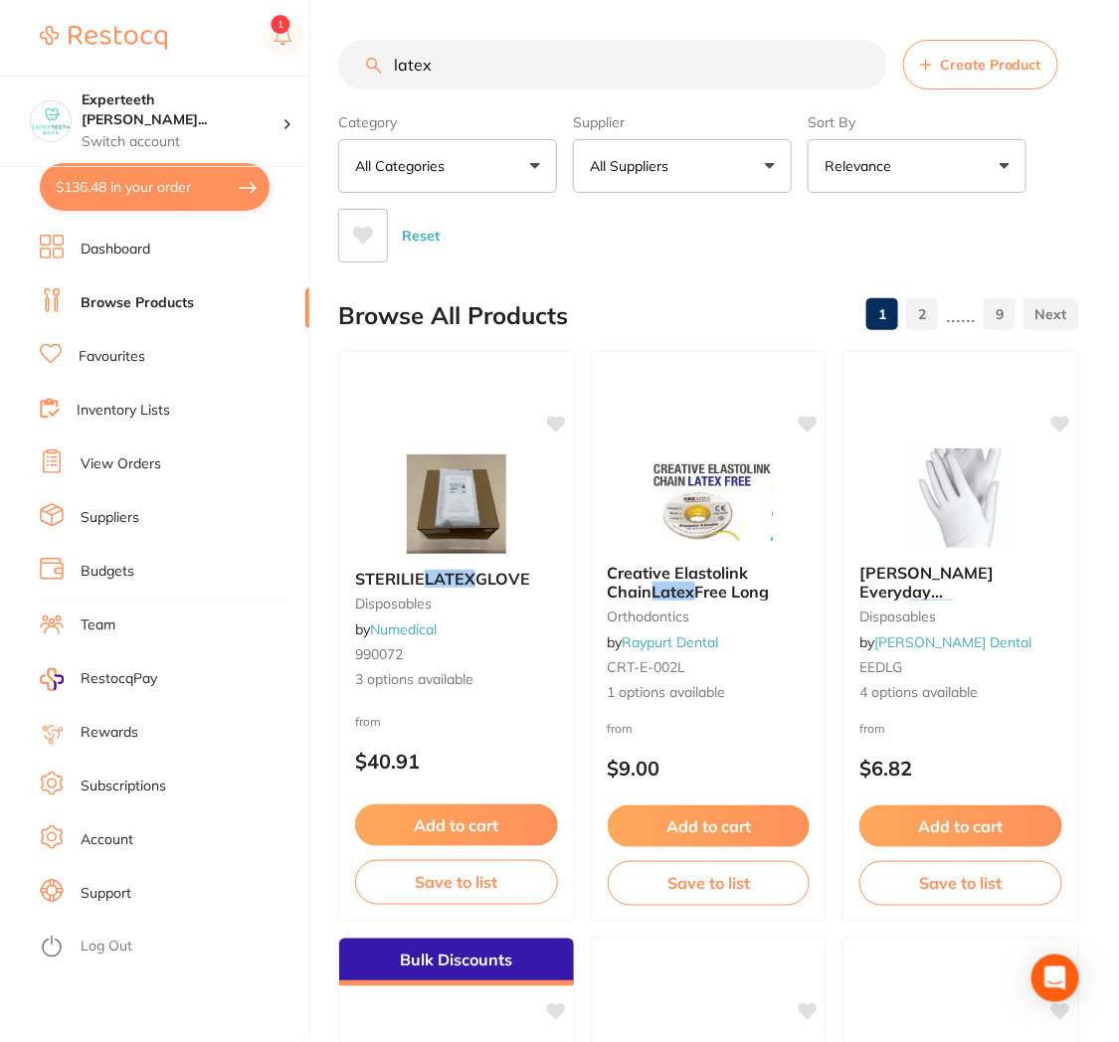
click at [627, 170] on p "All Suppliers" at bounding box center [633, 166] width 87 height 20
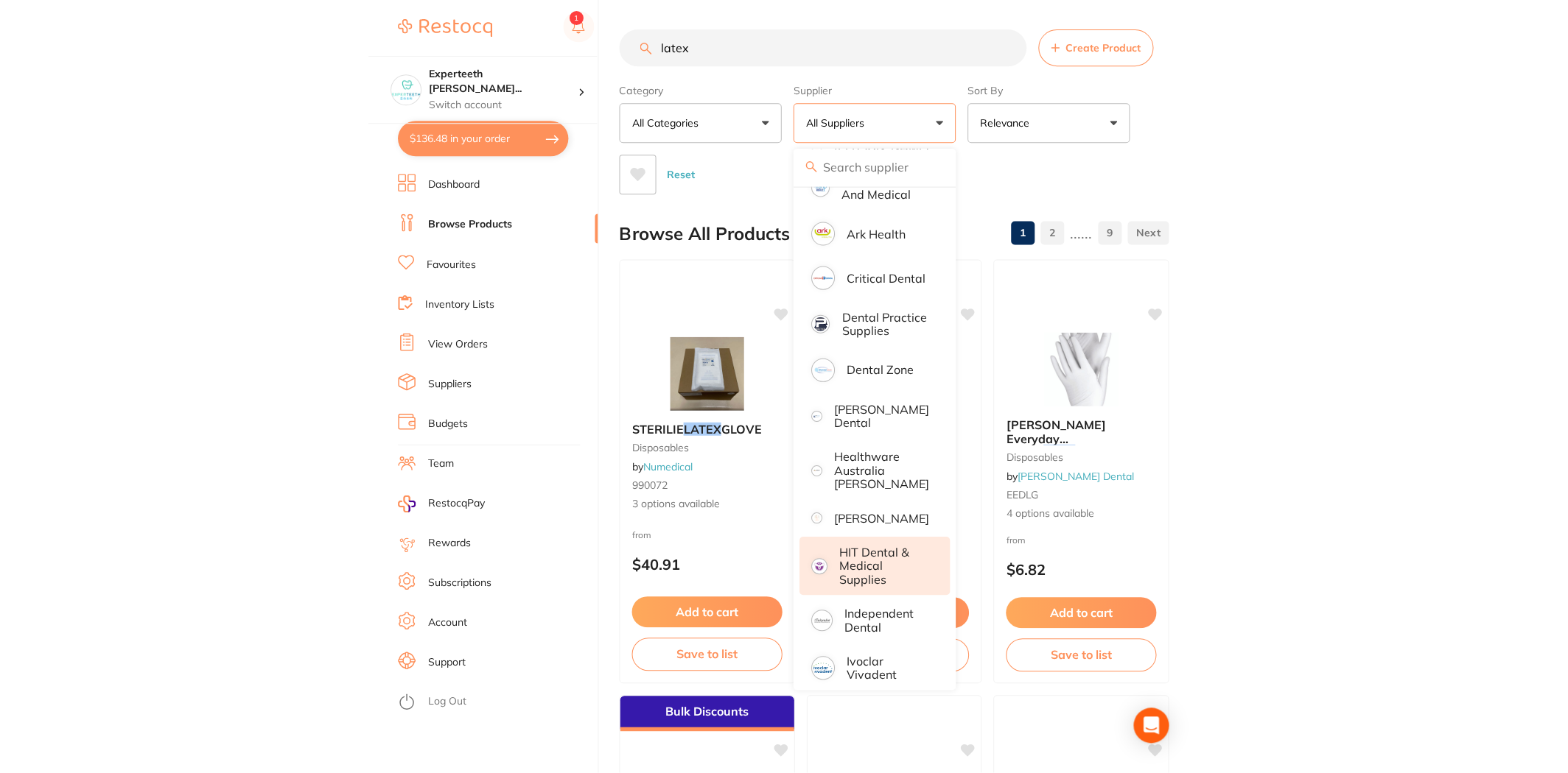
scroll to position [245, 0]
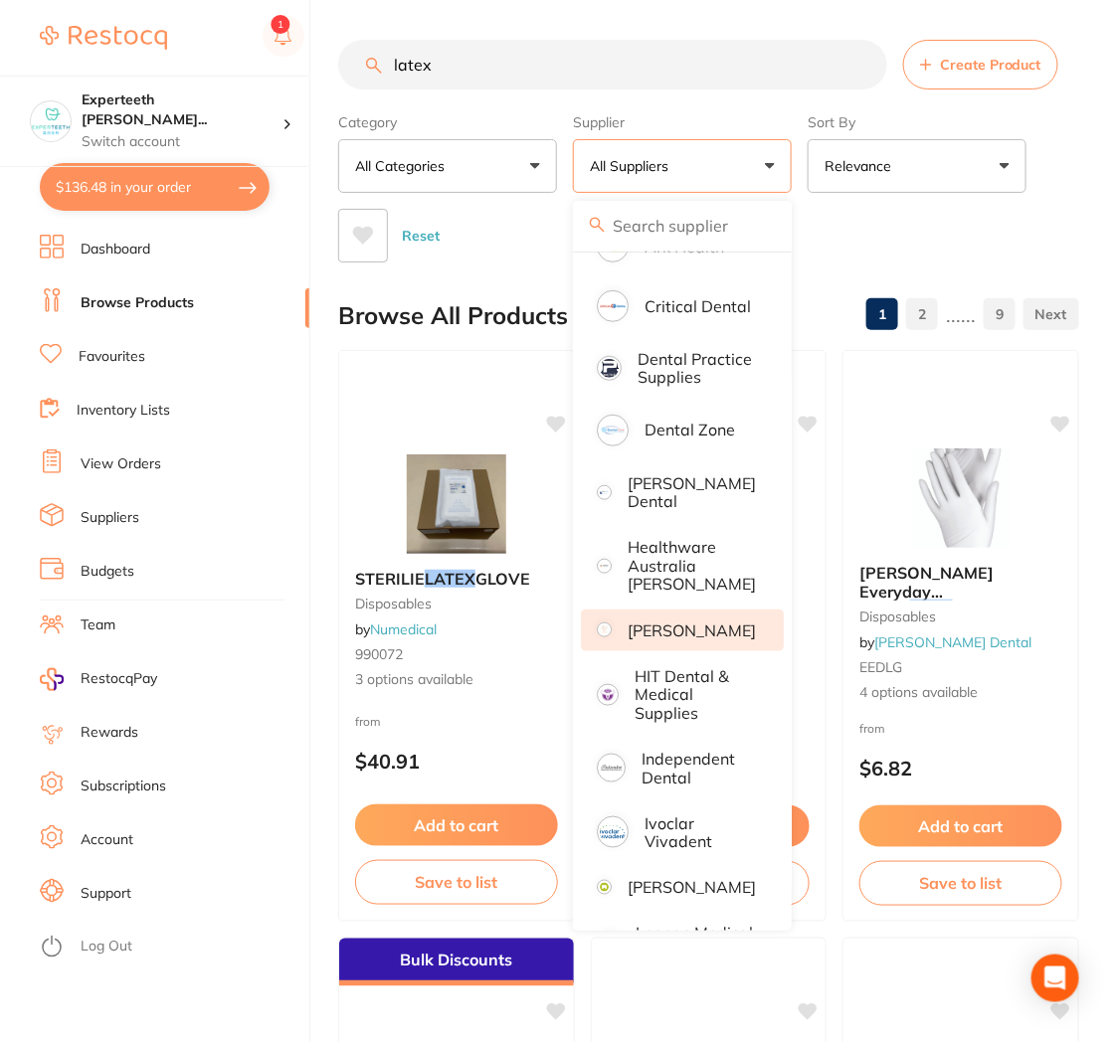
click at [677, 610] on li "[PERSON_NAME]" at bounding box center [682, 631] width 203 height 42
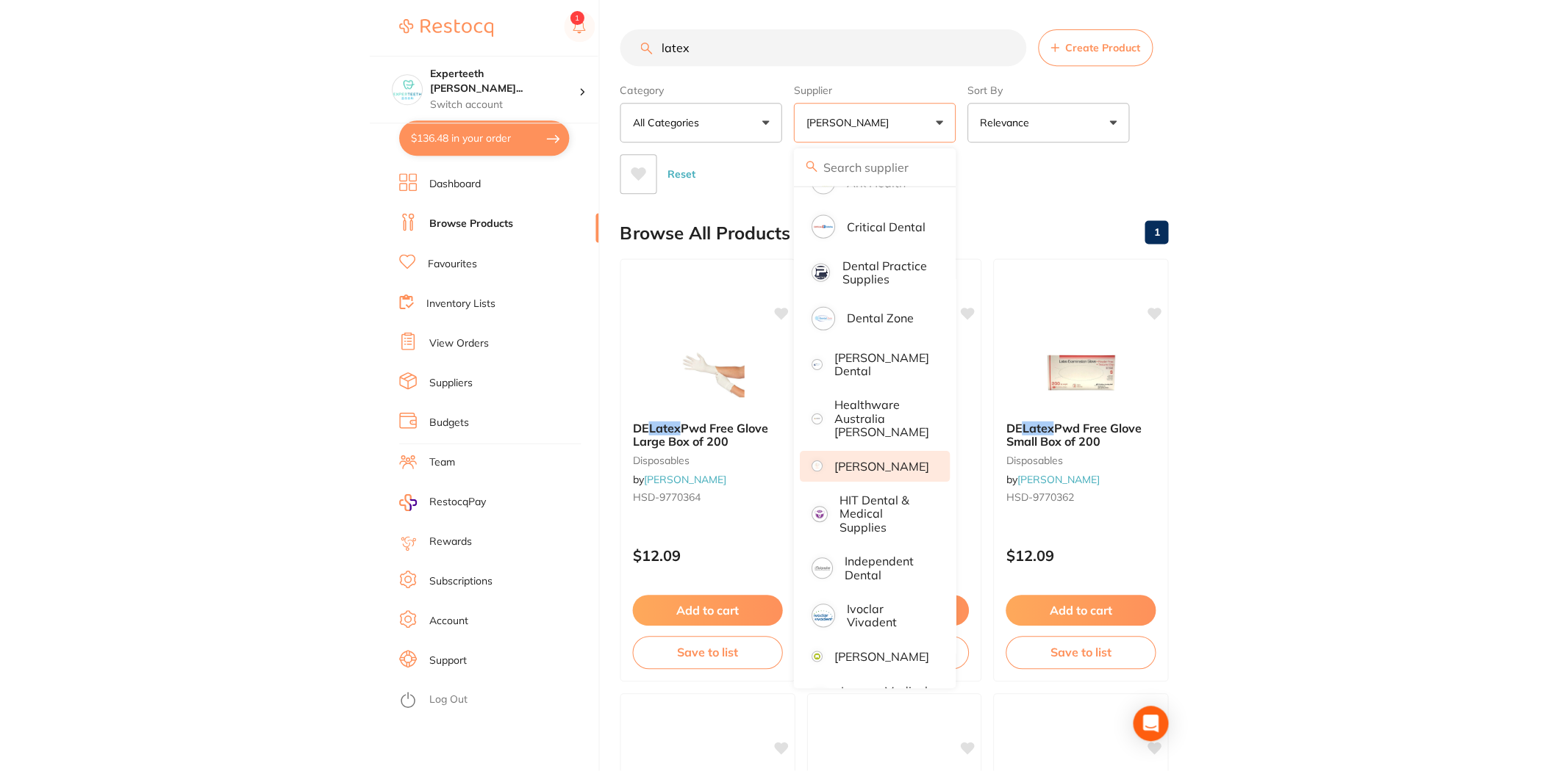
scroll to position [236, 0]
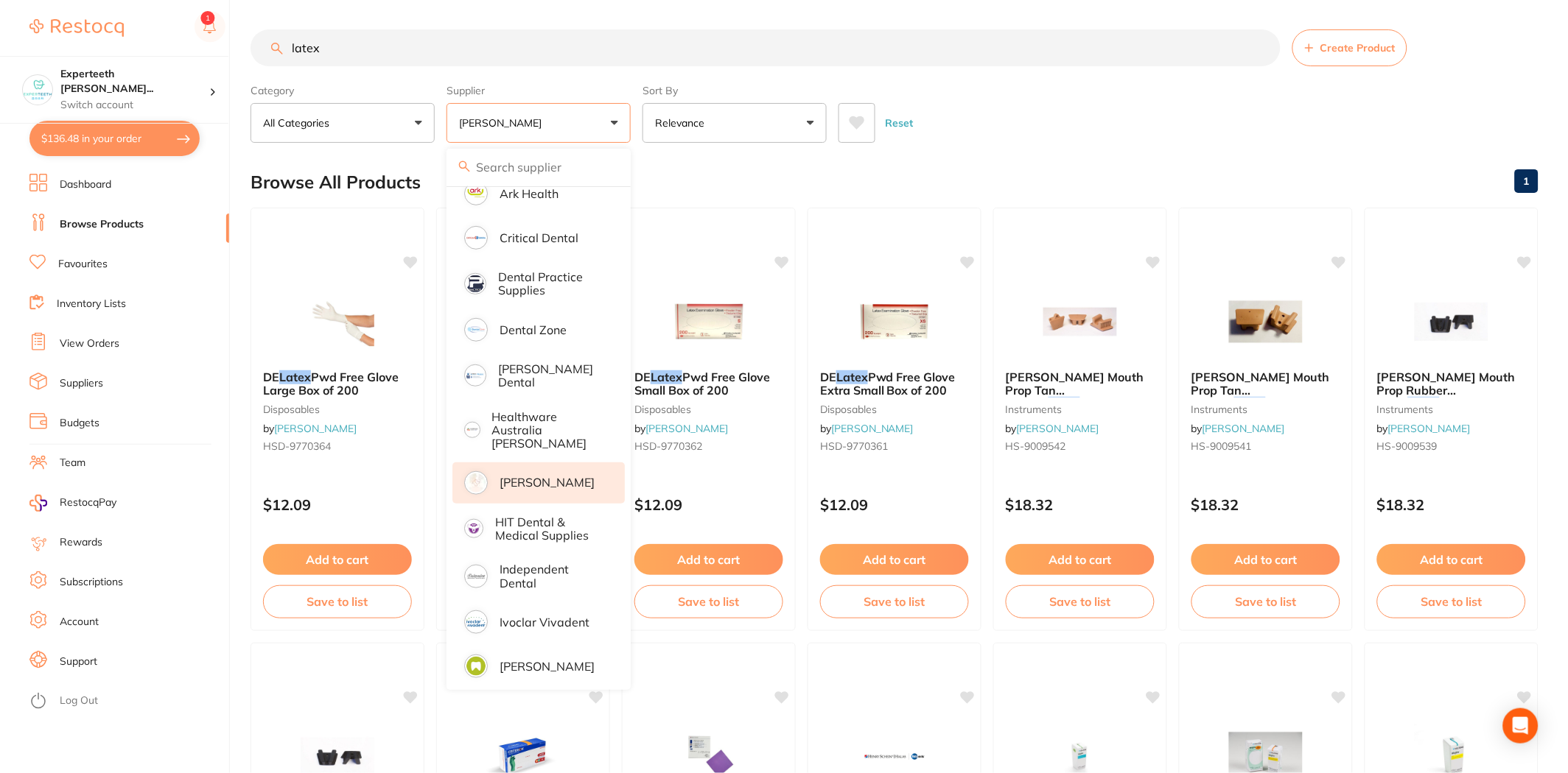
click at [832, 121] on div "Reset" at bounding box center [1182, 117] width 688 height 52
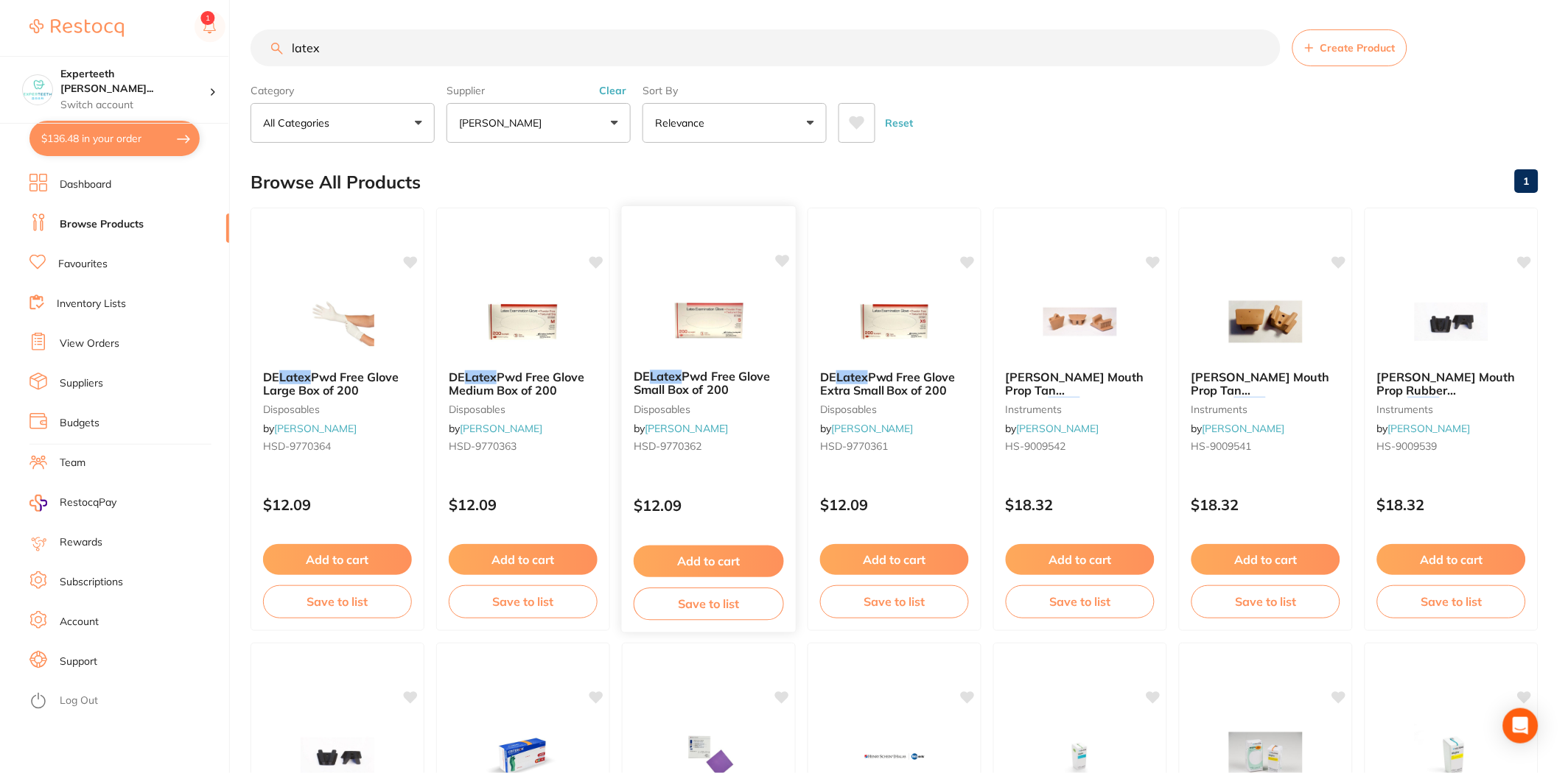
click at [706, 384] on span "Pwd Free Glove Small Box of 200" at bounding box center [701, 383] width 137 height 29
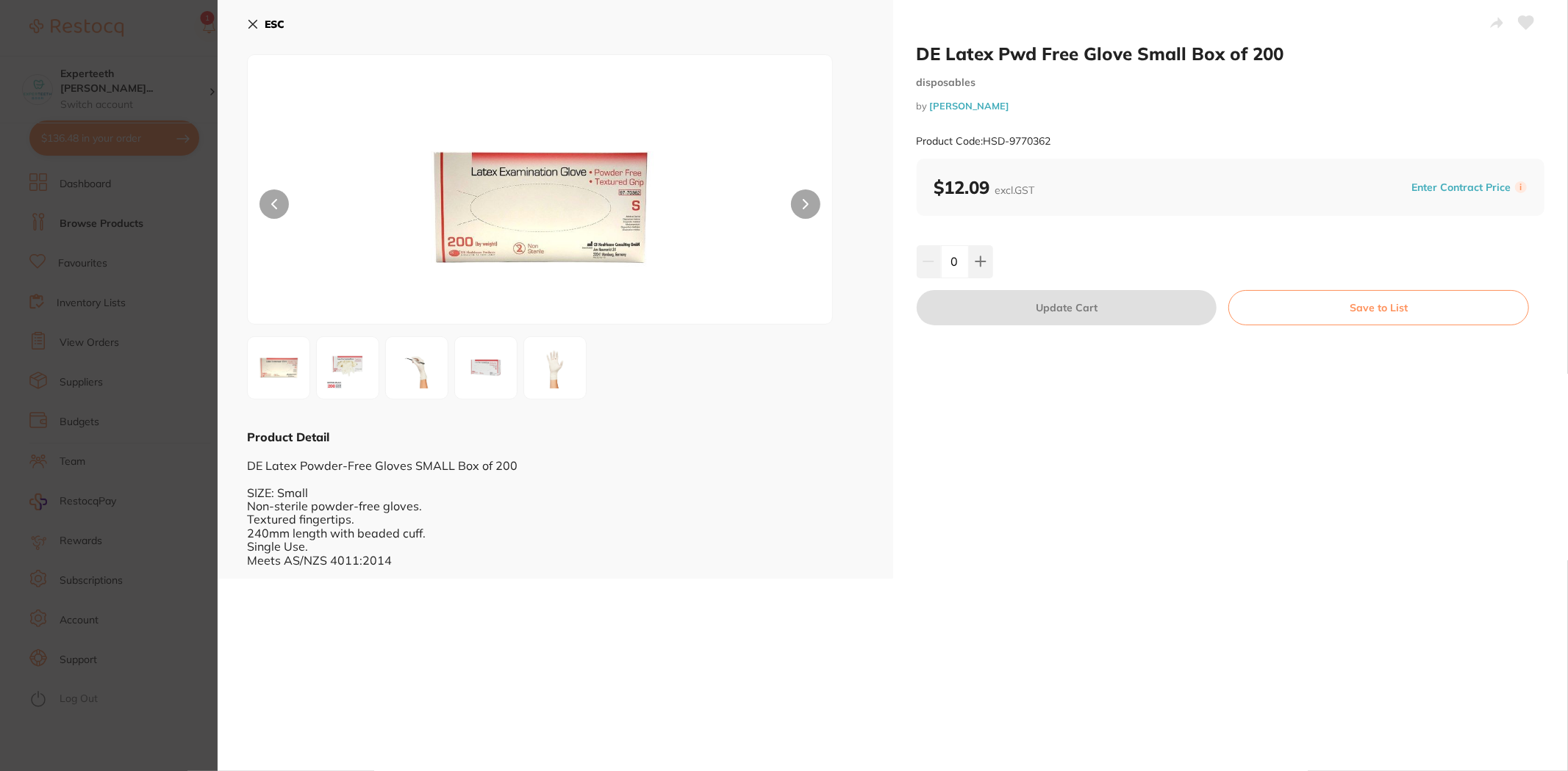
drag, startPoint x: 948, startPoint y: 263, endPoint x: 959, endPoint y: 263, distance: 11.0
click at [830, 263] on input "0" at bounding box center [955, 261] width 28 height 32
type input "10"
click at [830, 504] on div "DE Latex Pwd Free Glove Small Box of 200 disposables by Henry Schein Halas Prod…" at bounding box center [1230, 289] width 675 height 579
click at [830, 298] on button "Update Cart" at bounding box center [1066, 308] width 301 height 35
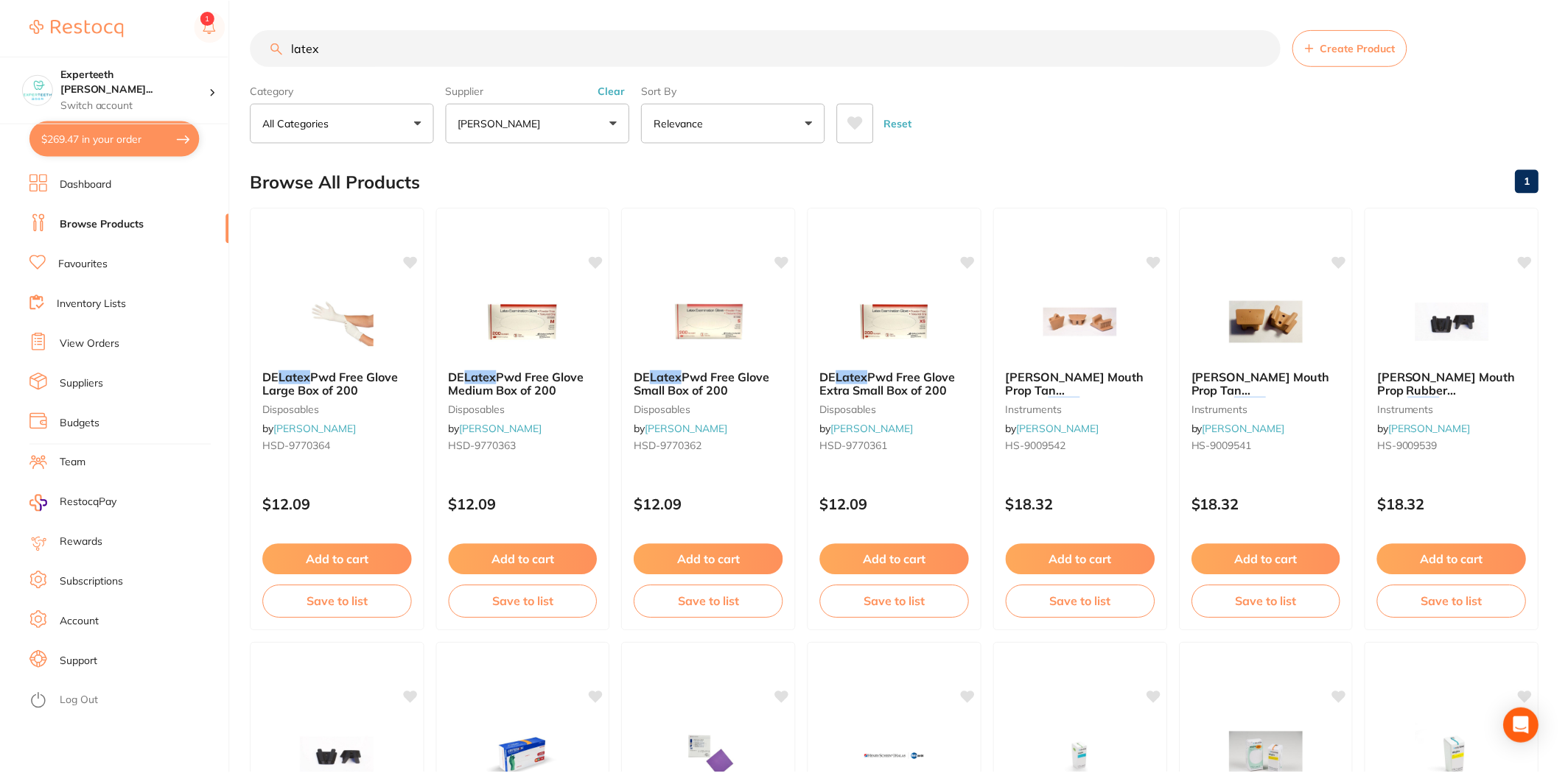
scroll to position [1, 0]
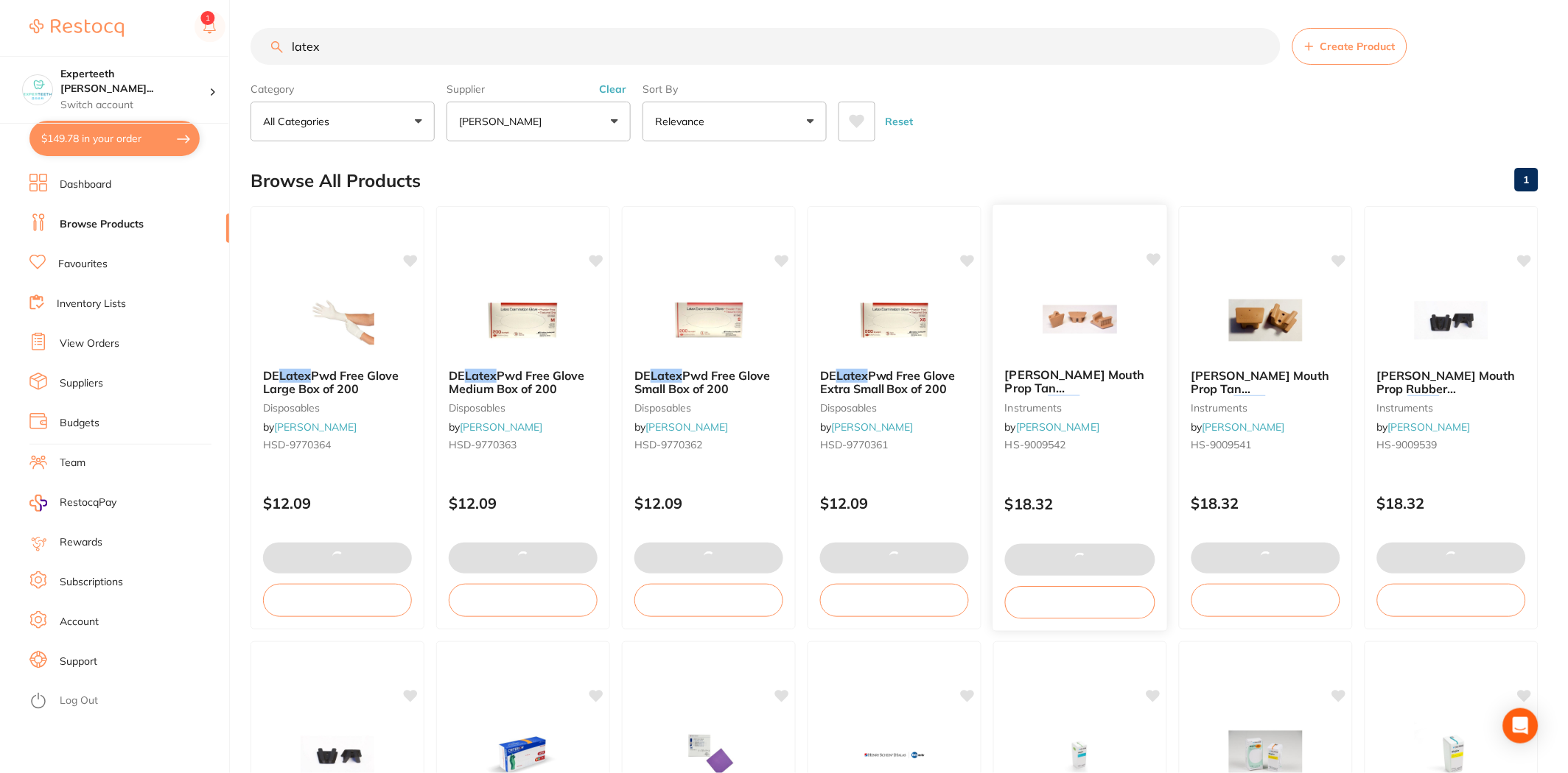
type input "10"
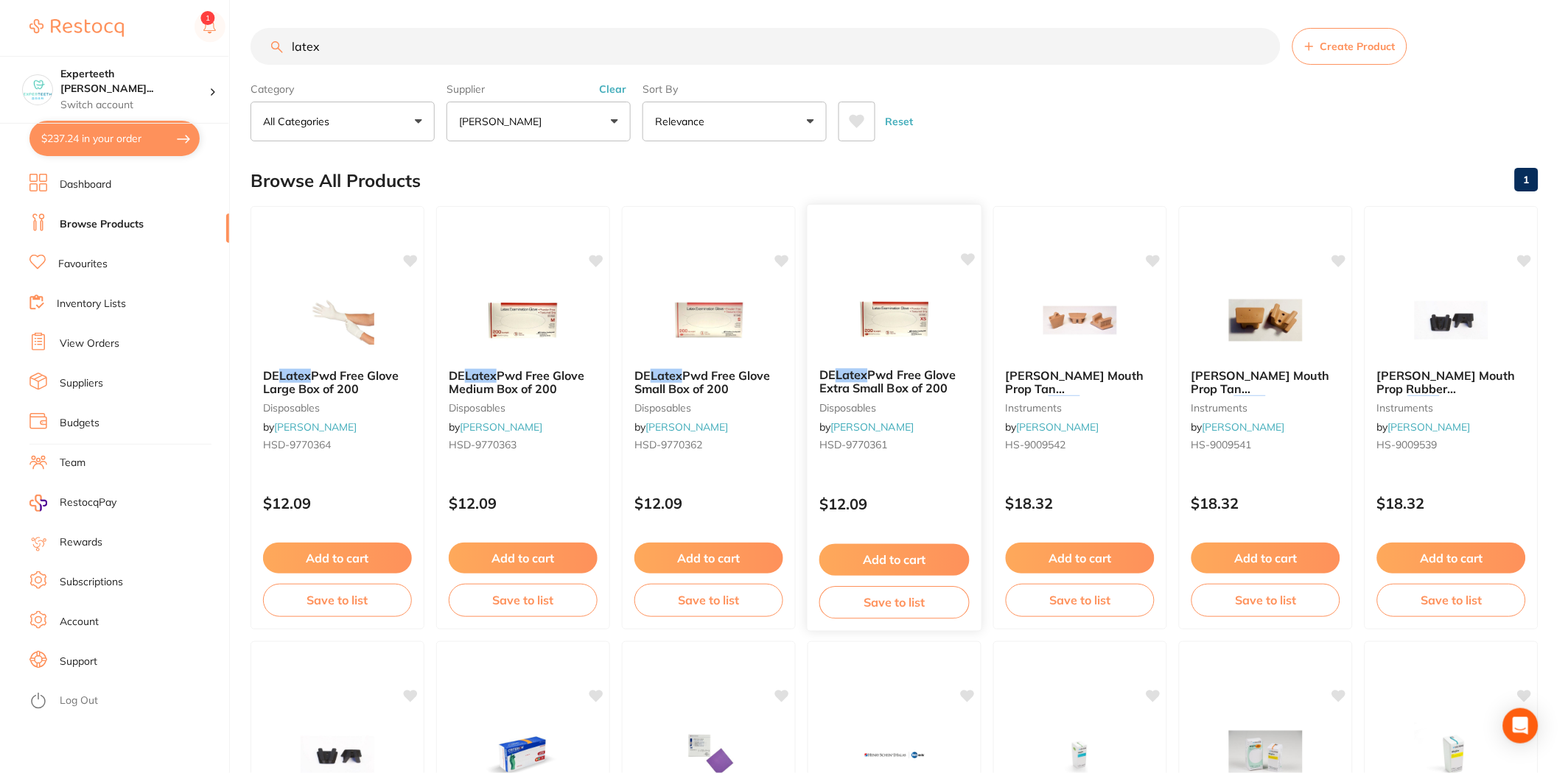
click at [832, 329] on img at bounding box center [894, 319] width 96 height 74
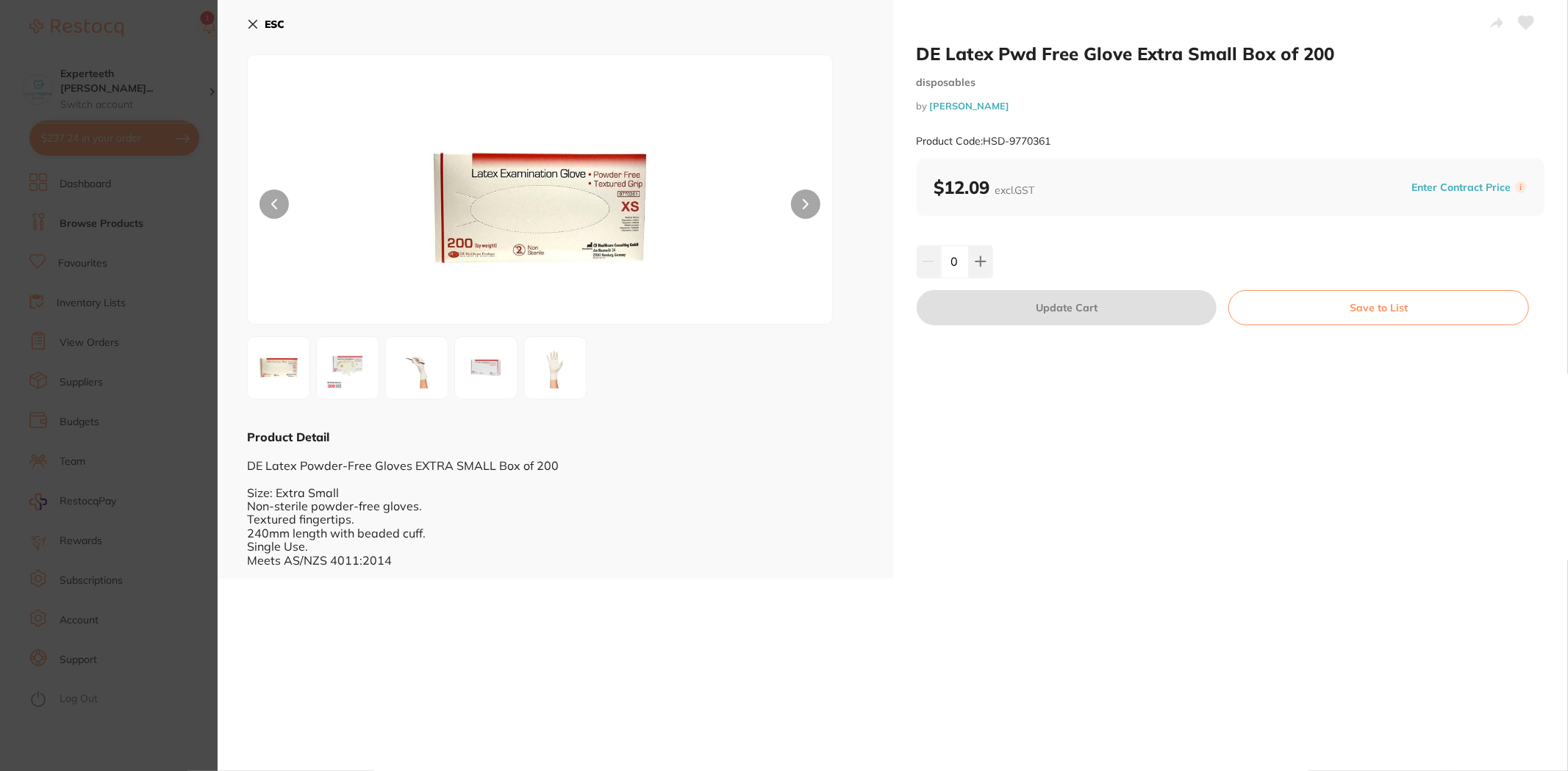
click at [52, 353] on section "DE Latex Pwd Free Glove Extra Small Box of 200 disposables by Henry Schein Hala…" at bounding box center [784, 386] width 1568 height 771
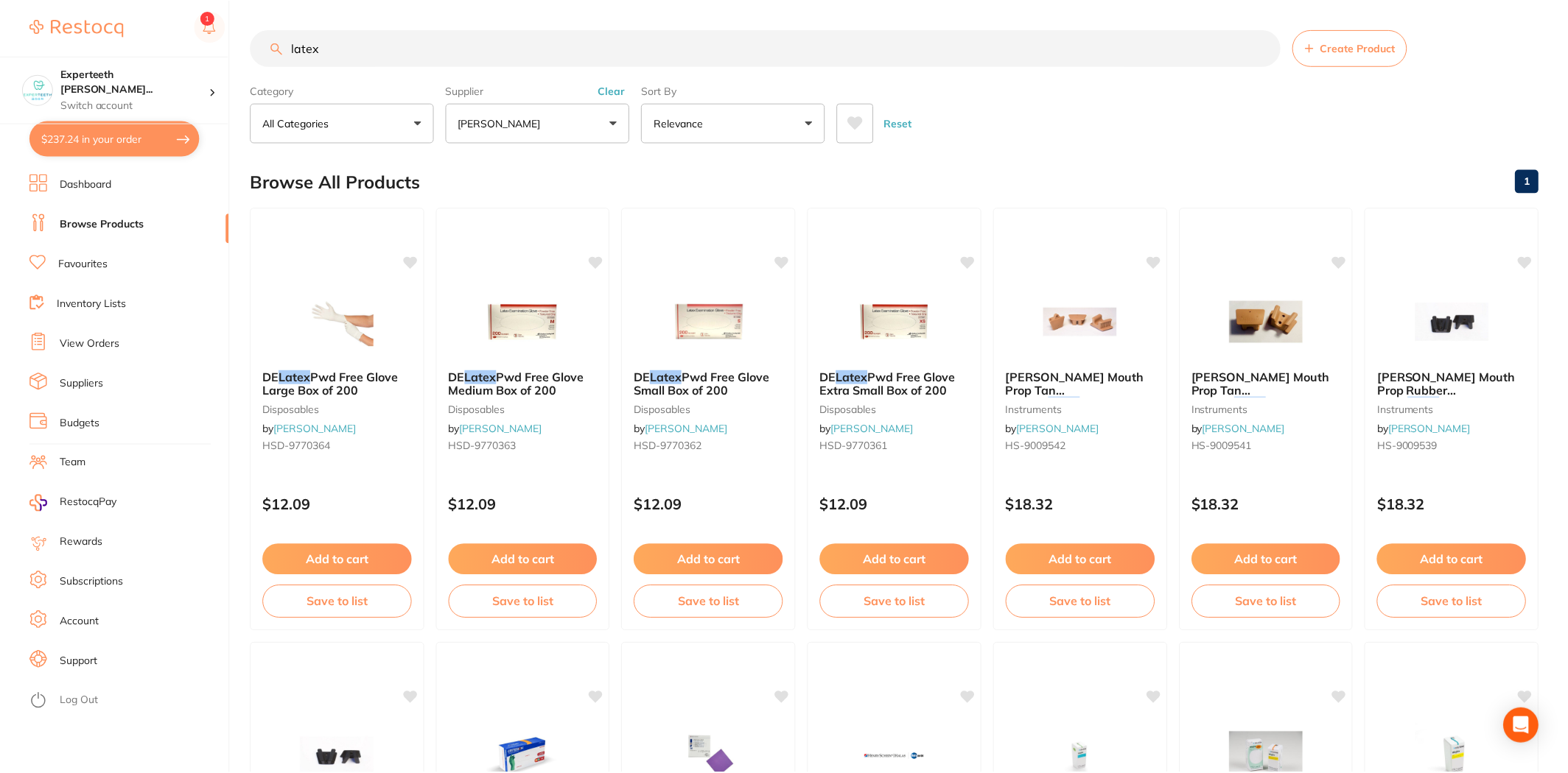
scroll to position [1, 0]
click at [111, 130] on button "$237.24 in your order" at bounding box center [115, 138] width 170 height 36
checkbox input "true"
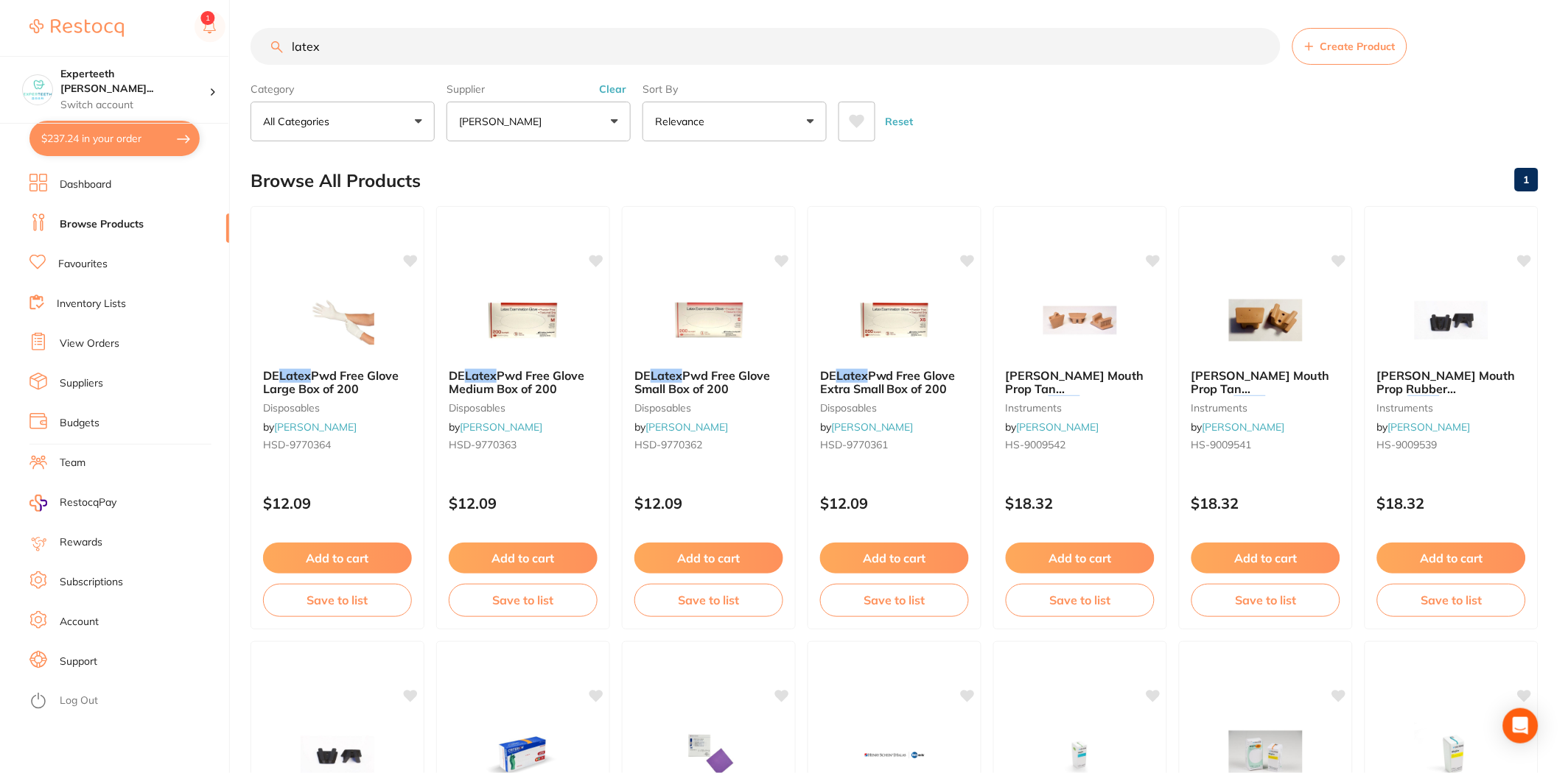
checkbox input "true"
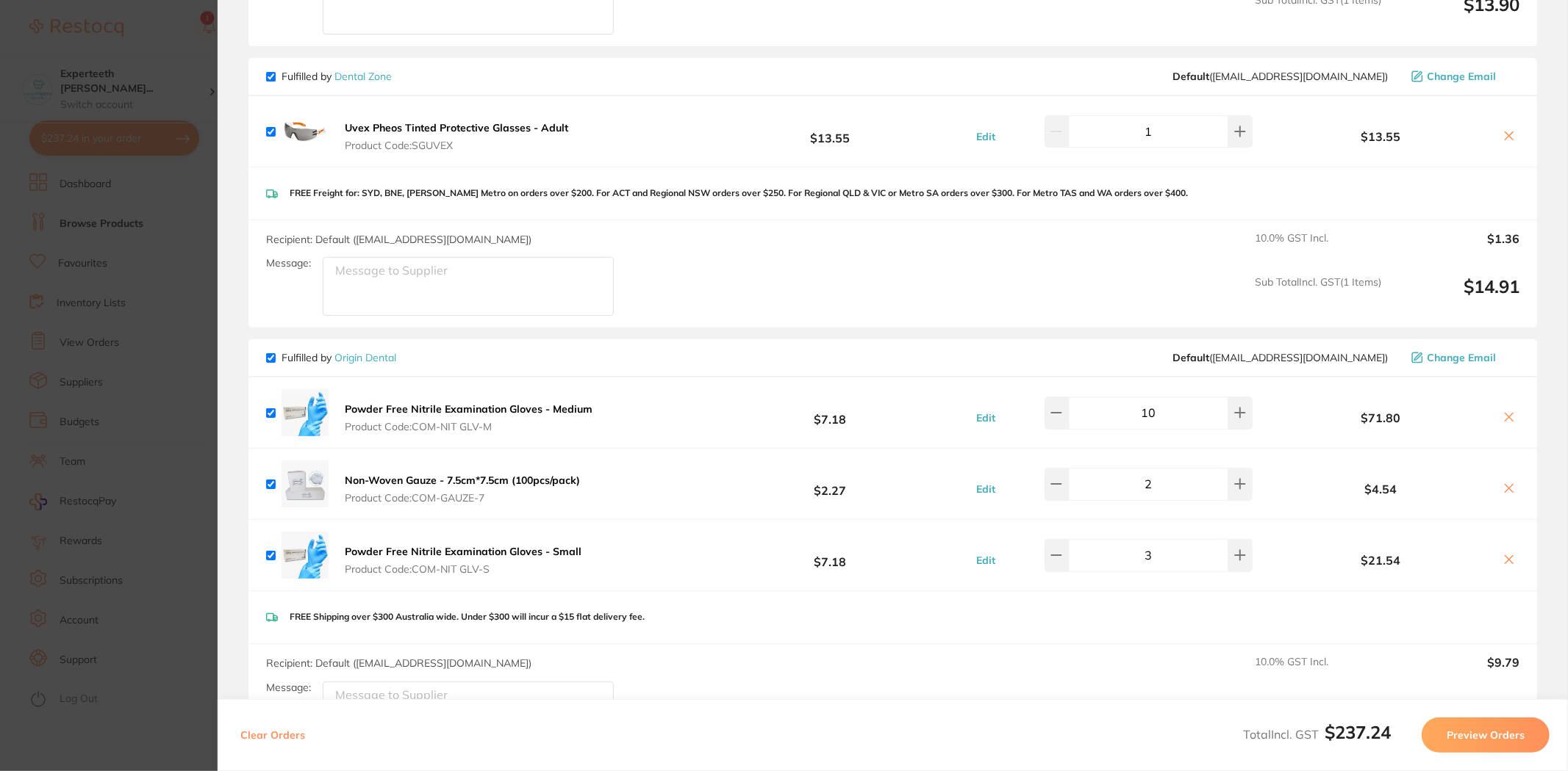
scroll to position [693, 0]
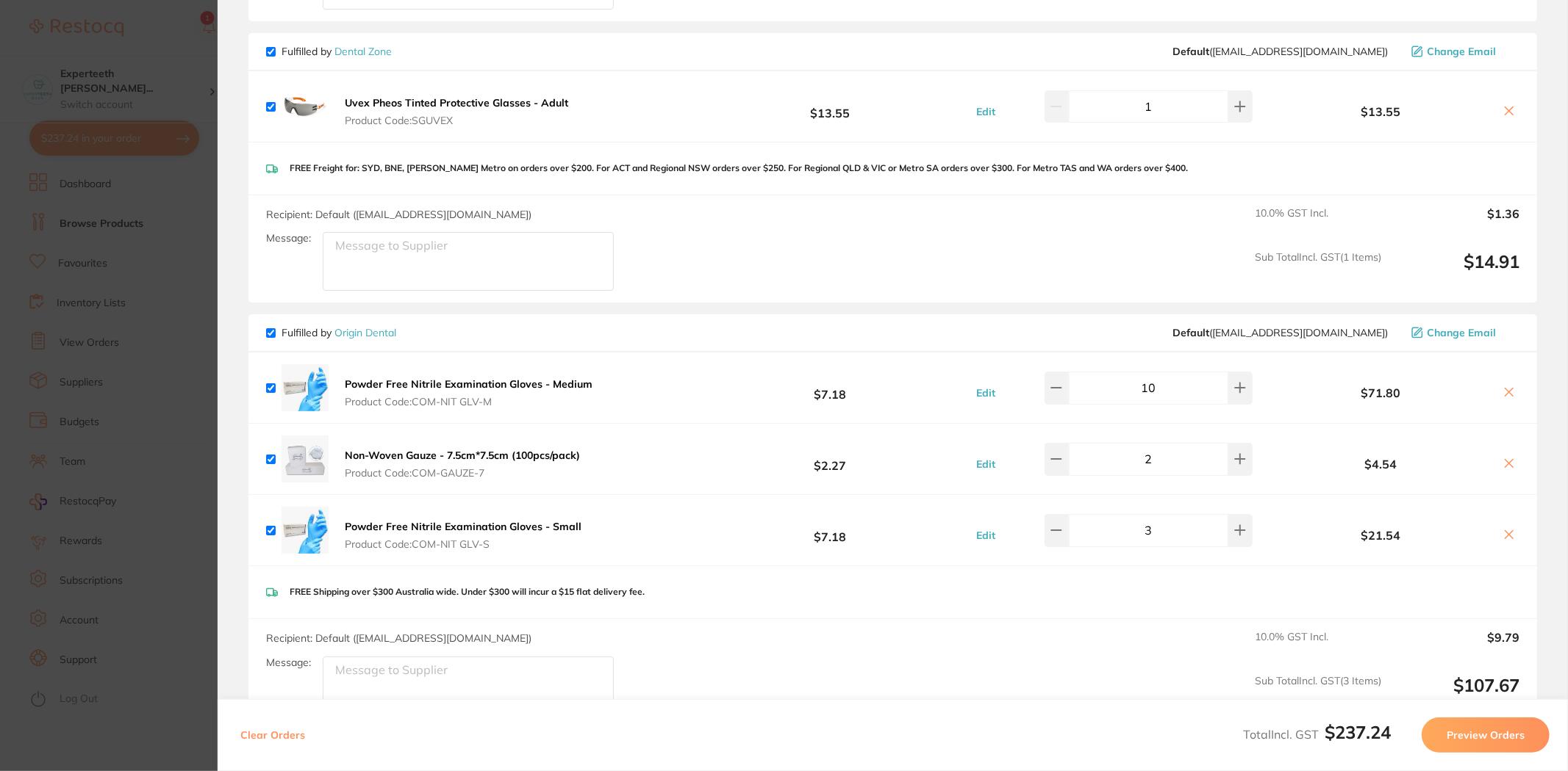
click at [557, 383] on b "Powder Free Nitrile Examination Gloves - Medium" at bounding box center [468, 384] width 248 height 13
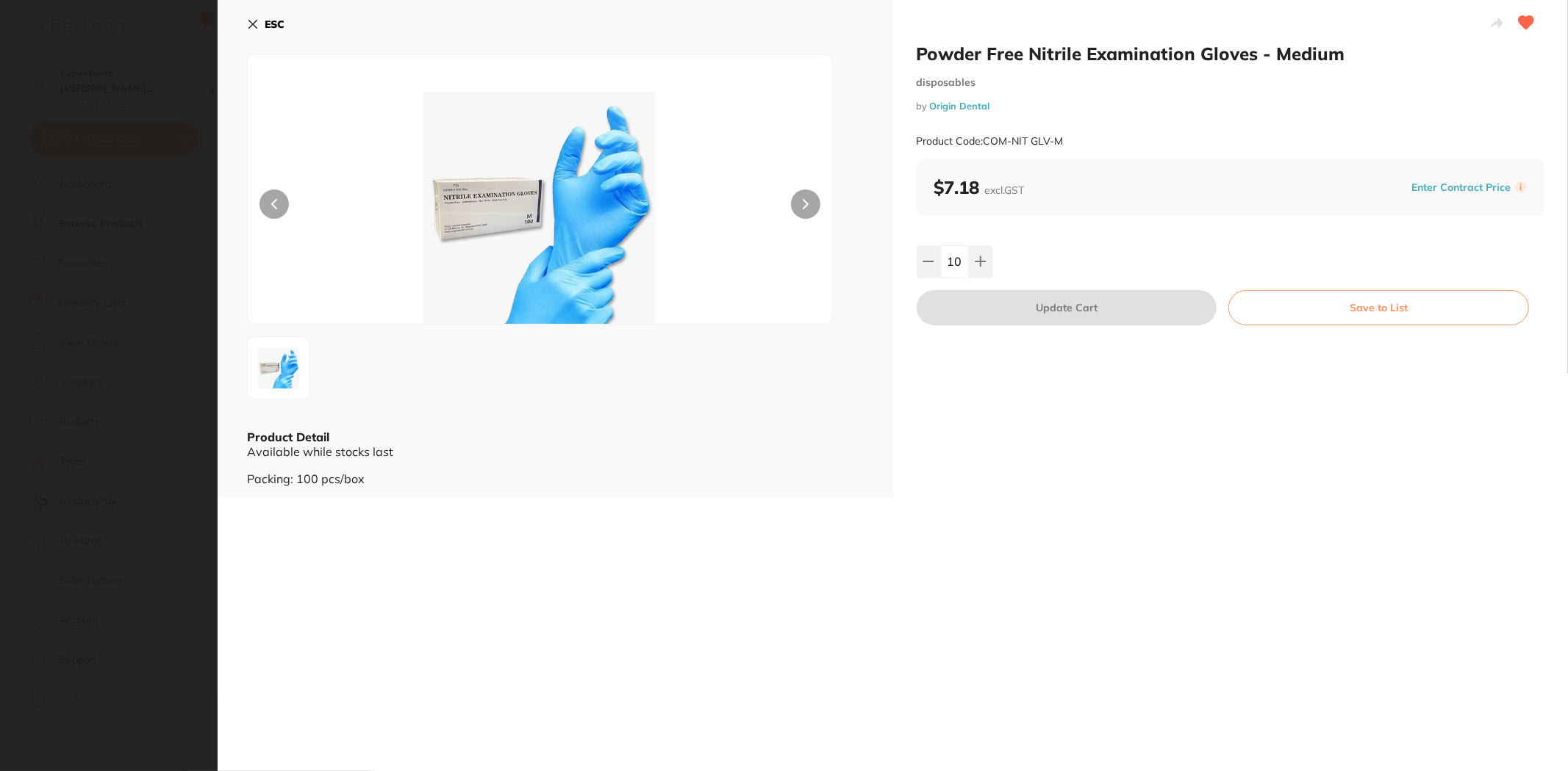
click at [117, 343] on section "Powder Free Nitrile Examination Gloves - Medium disposables by Origin Dental Pr…" at bounding box center [784, 386] width 1568 height 771
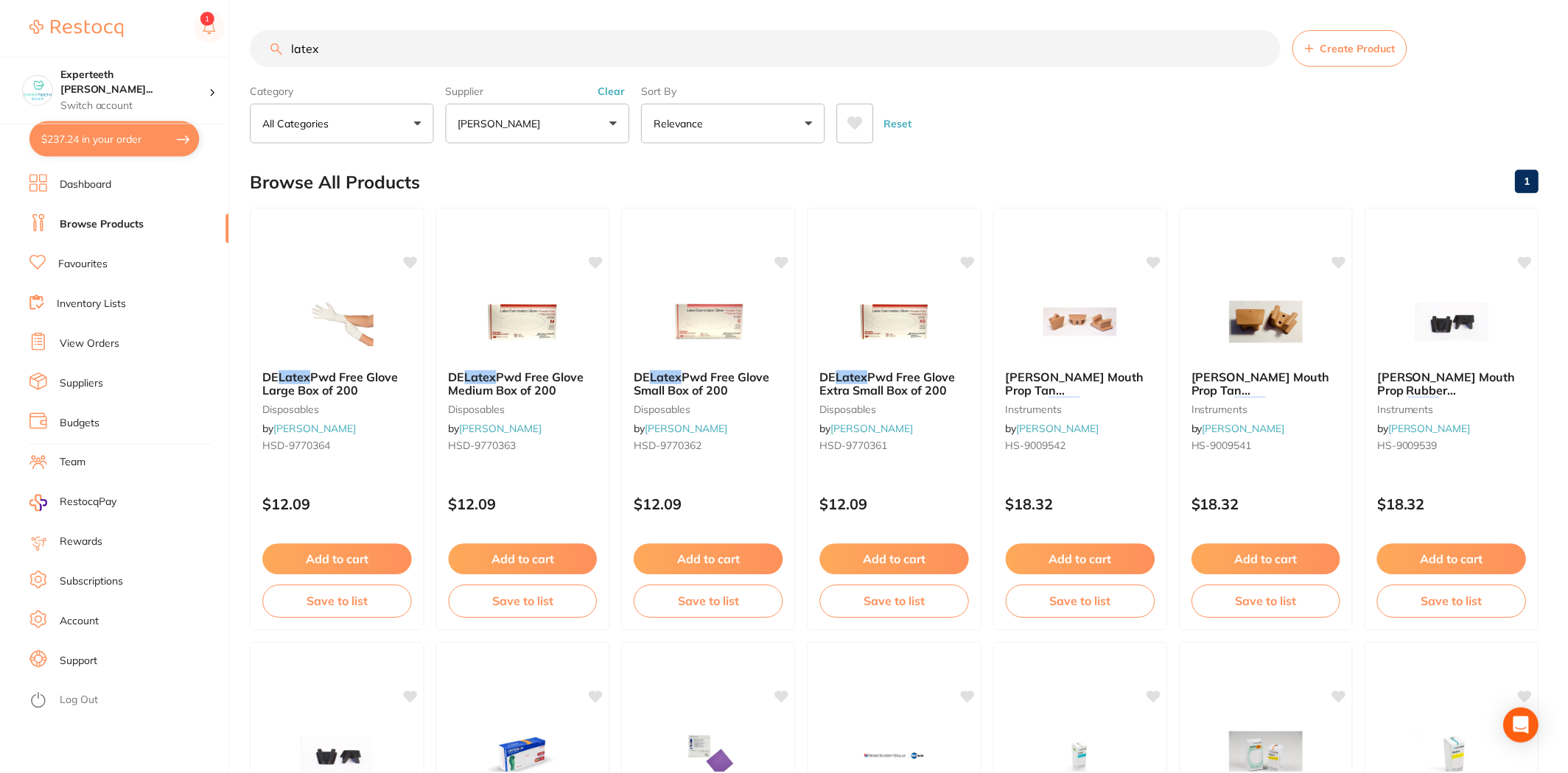
scroll to position [1, 0]
drag, startPoint x: 336, startPoint y: 45, endPoint x: 178, endPoint y: 13, distance: 161.2
click at [190, 27] on div "$237.24 Experteeth Eastwood Wes... Switch account Experteeth Eastwood West $237…" at bounding box center [784, 385] width 1568 height 773
type input "x-ra"
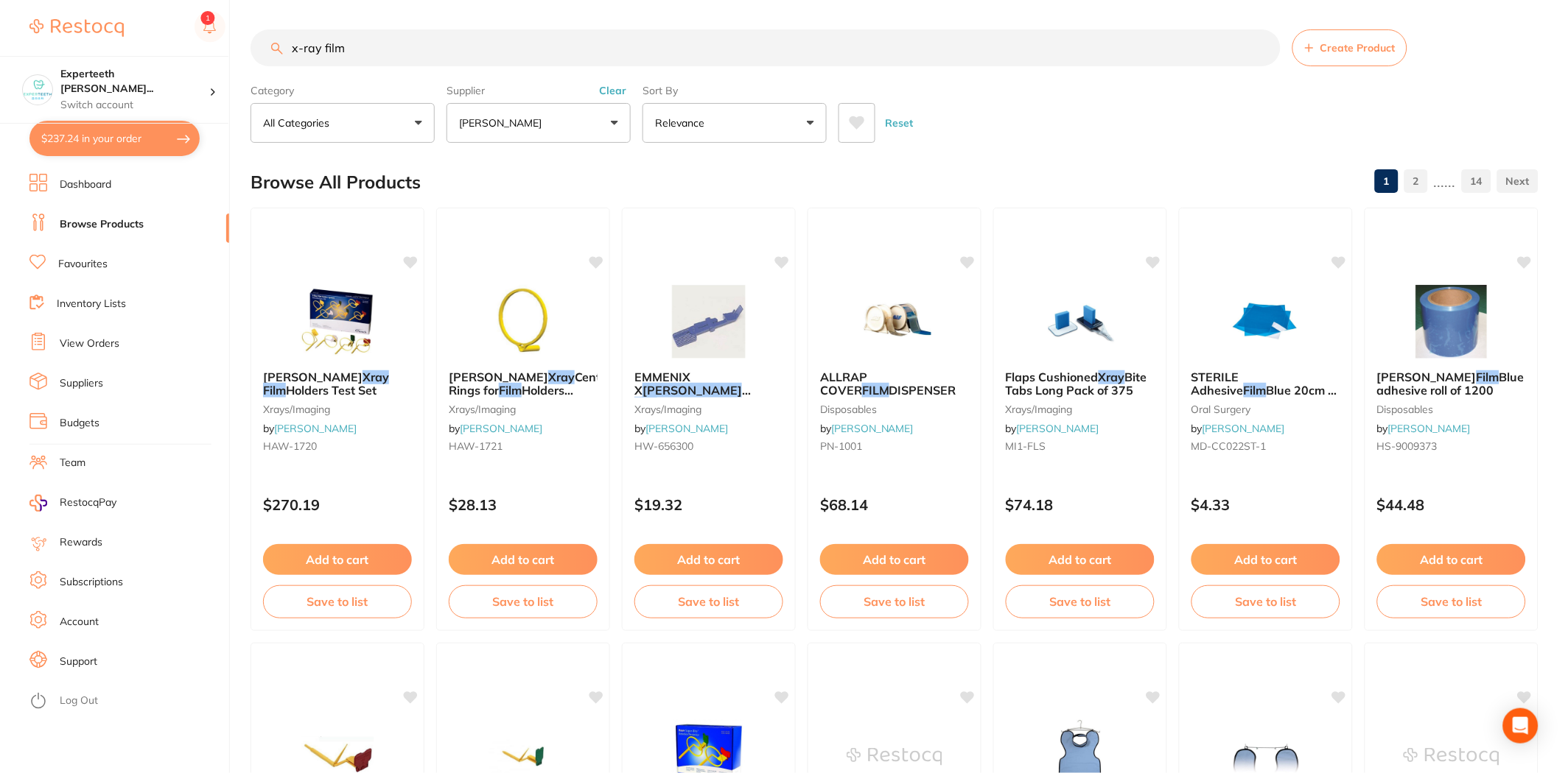
click at [613, 92] on button "Clear" at bounding box center [613, 90] width 36 height 13
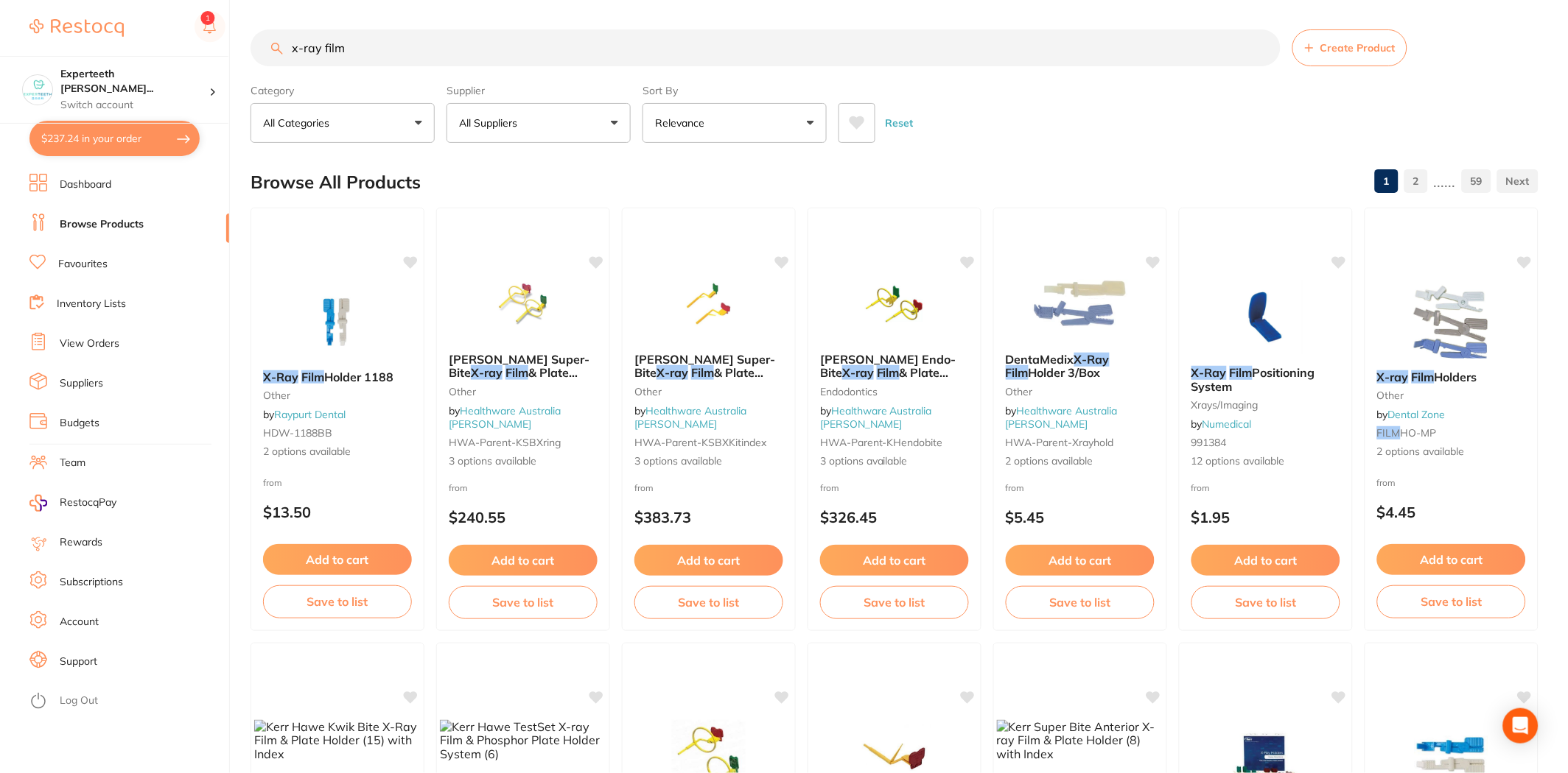
click at [556, 121] on button "All Suppliers" at bounding box center [538, 123] width 184 height 40
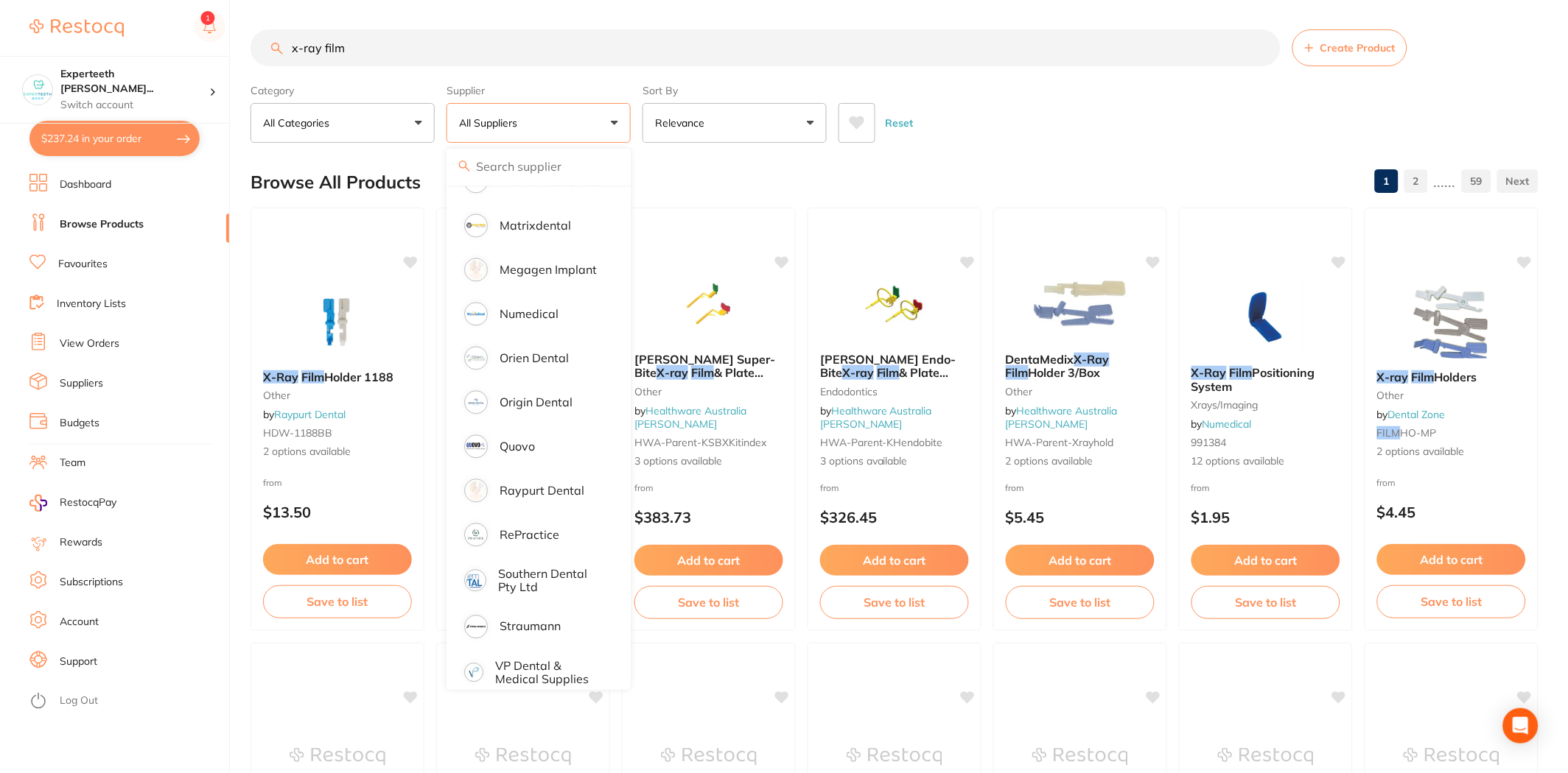
scroll to position [997, 0]
click at [534, 393] on p "Origin Dental" at bounding box center [536, 400] width 73 height 13
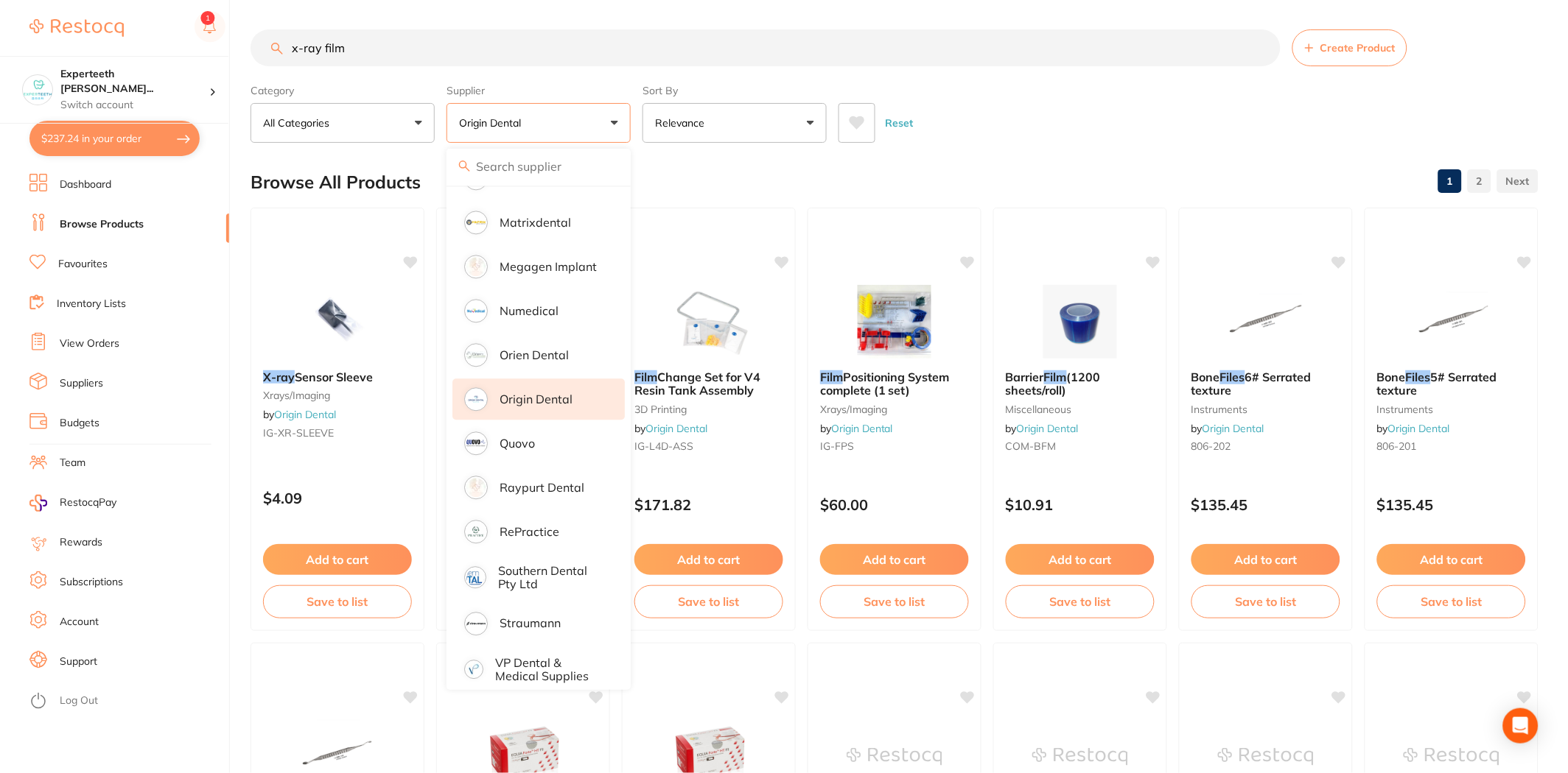
click at [1035, 131] on div "Reset" at bounding box center [1182, 117] width 688 height 52
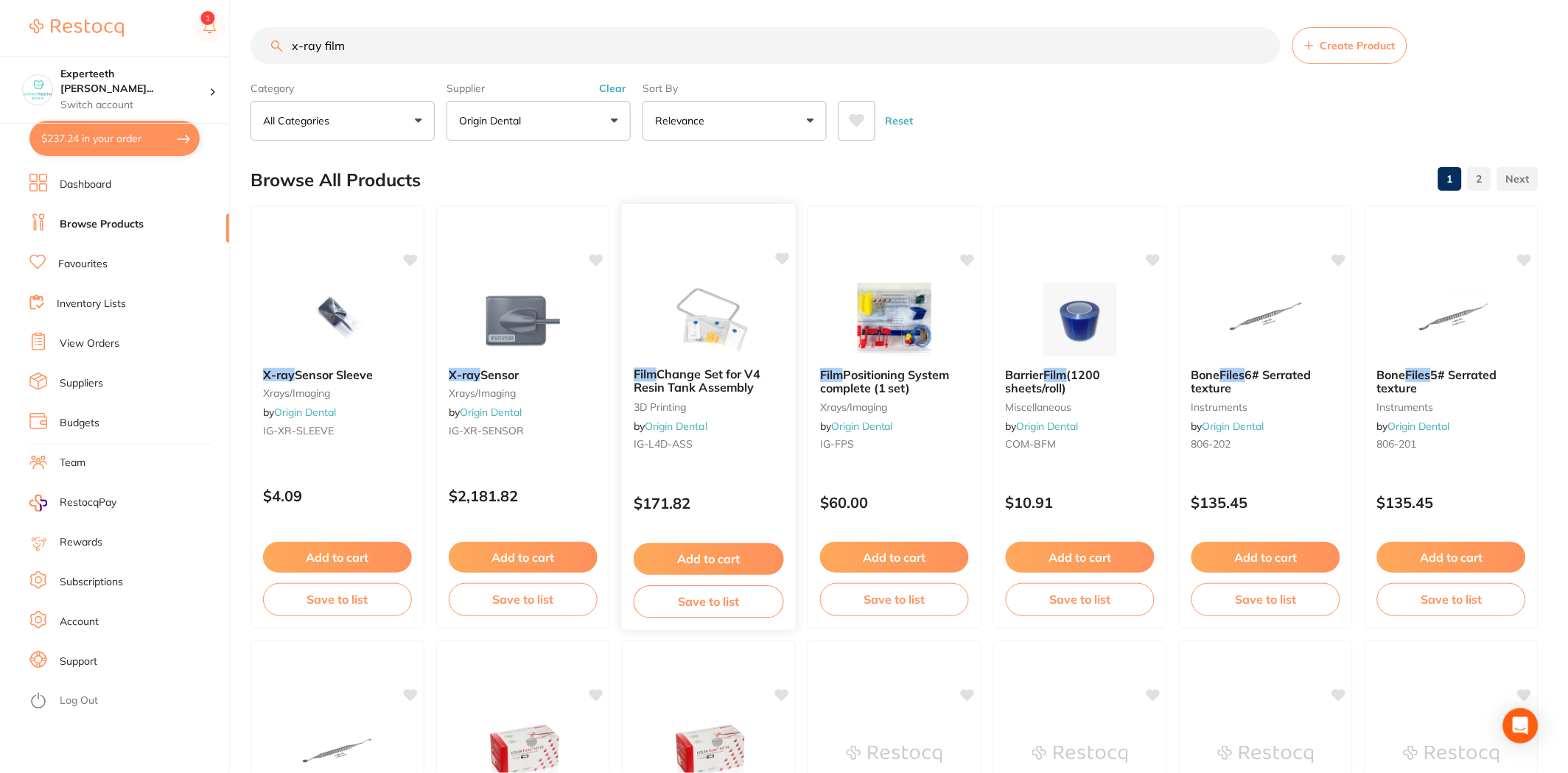
scroll to position [0, 0]
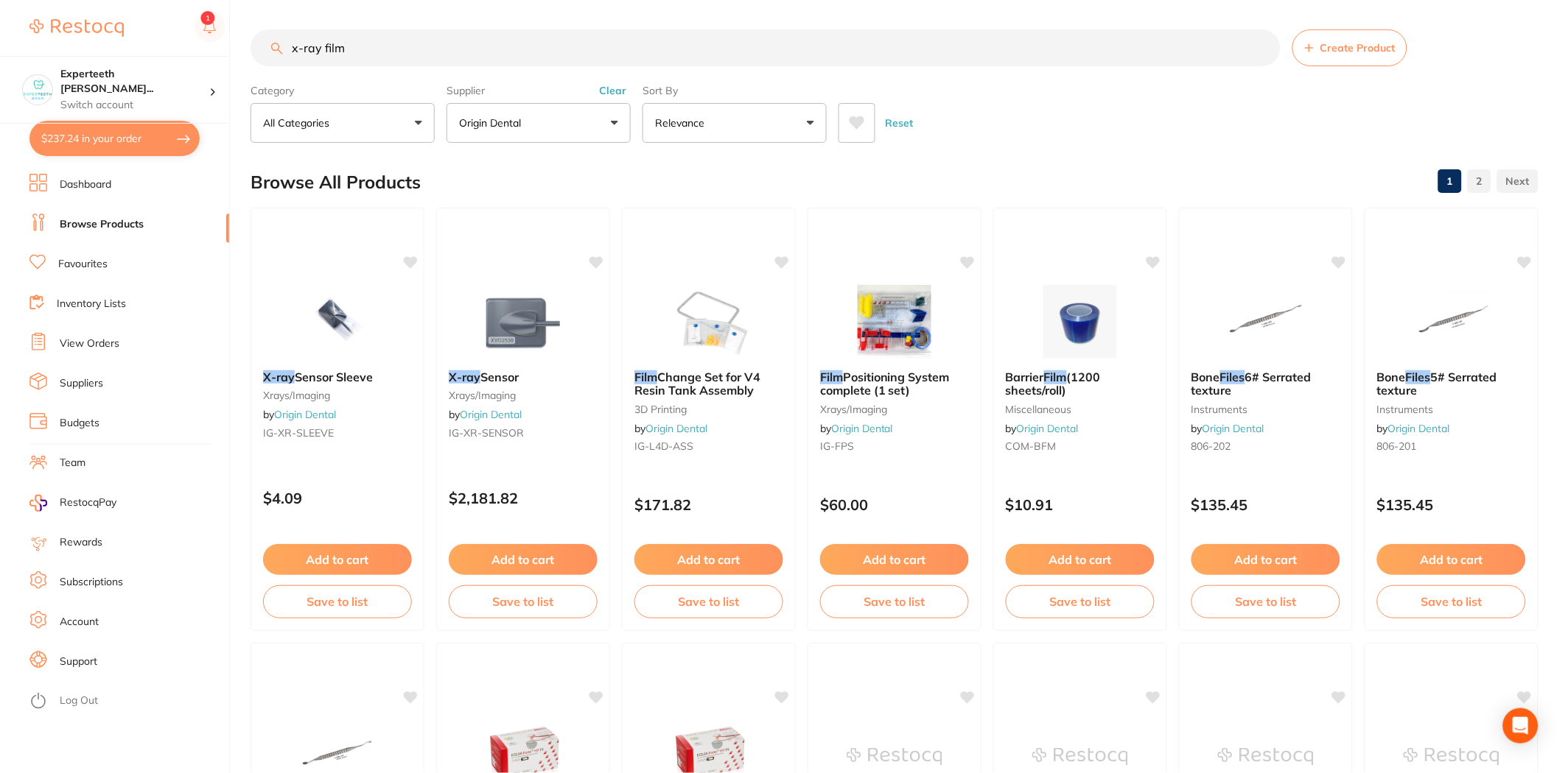
click at [321, 47] on input "x-ray film" at bounding box center [765, 48] width 1030 height 37
drag, startPoint x: 373, startPoint y: 53, endPoint x: 324, endPoint y: 47, distance: 49.4
click at [324, 47] on input "x-ray film" at bounding box center [765, 48] width 1030 height 37
type input "x-ray size 2"
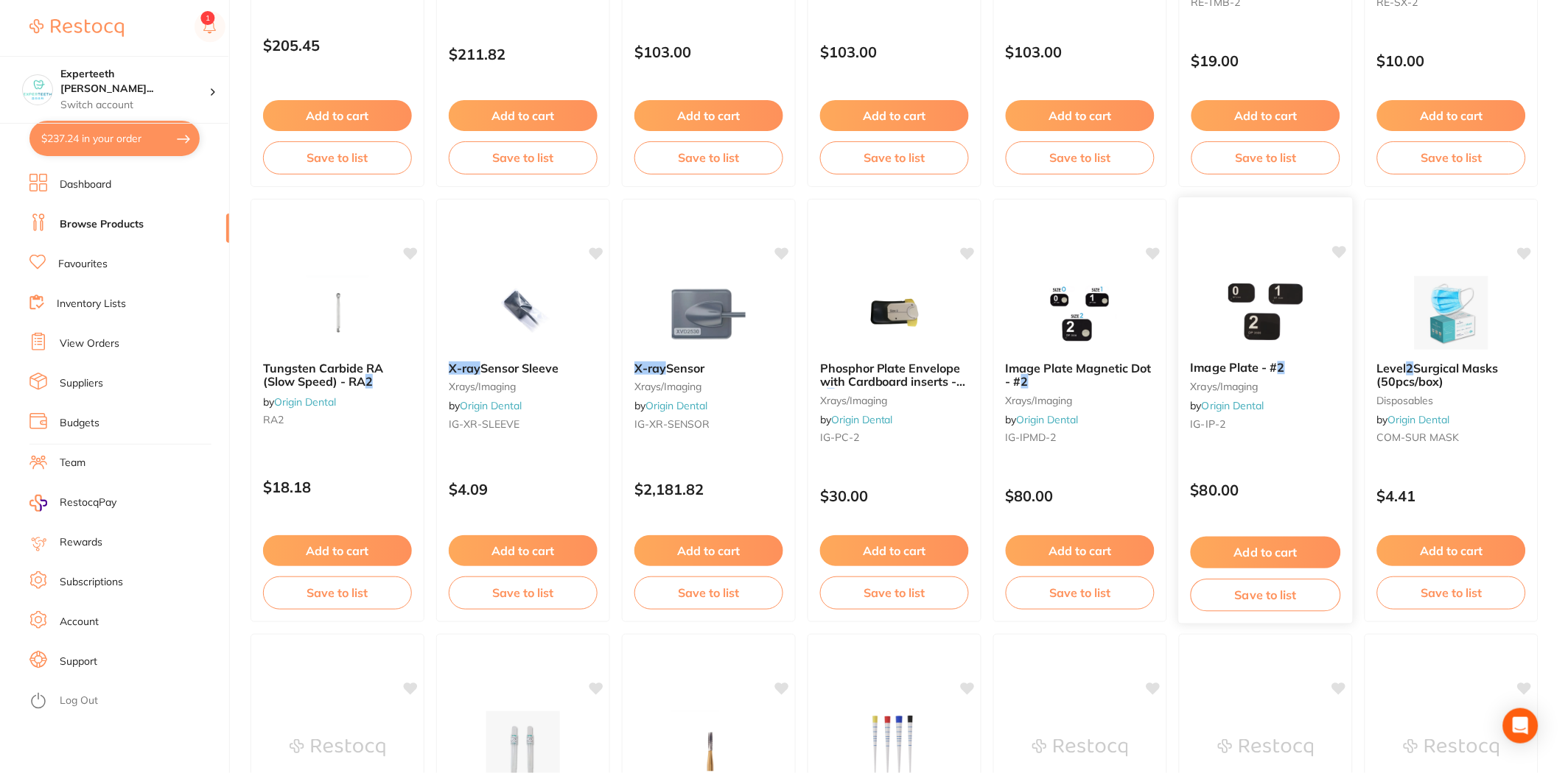
scroll to position [818, 0]
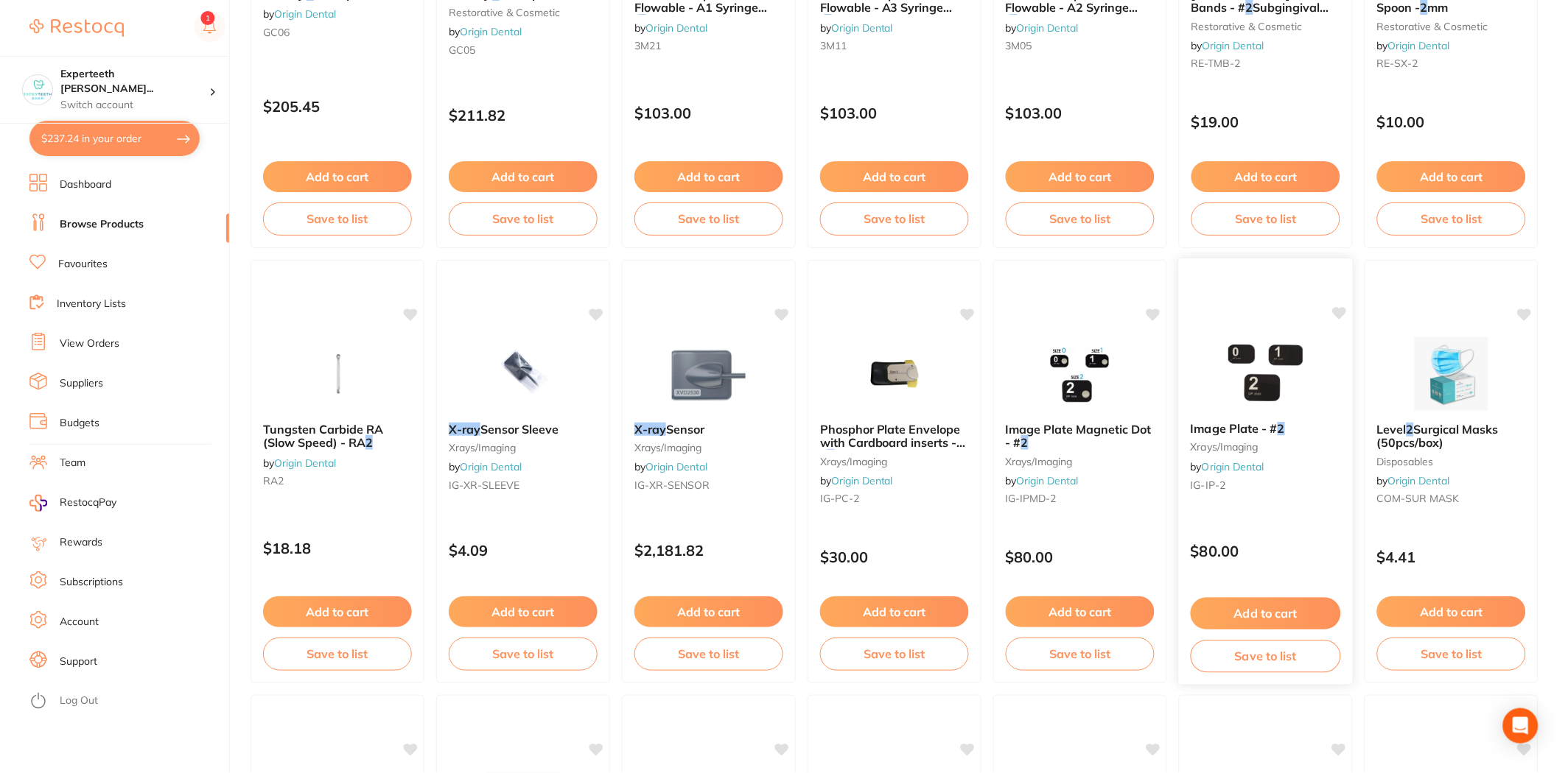
click at [1258, 615] on button "Add to cart" at bounding box center [1265, 614] width 150 height 32
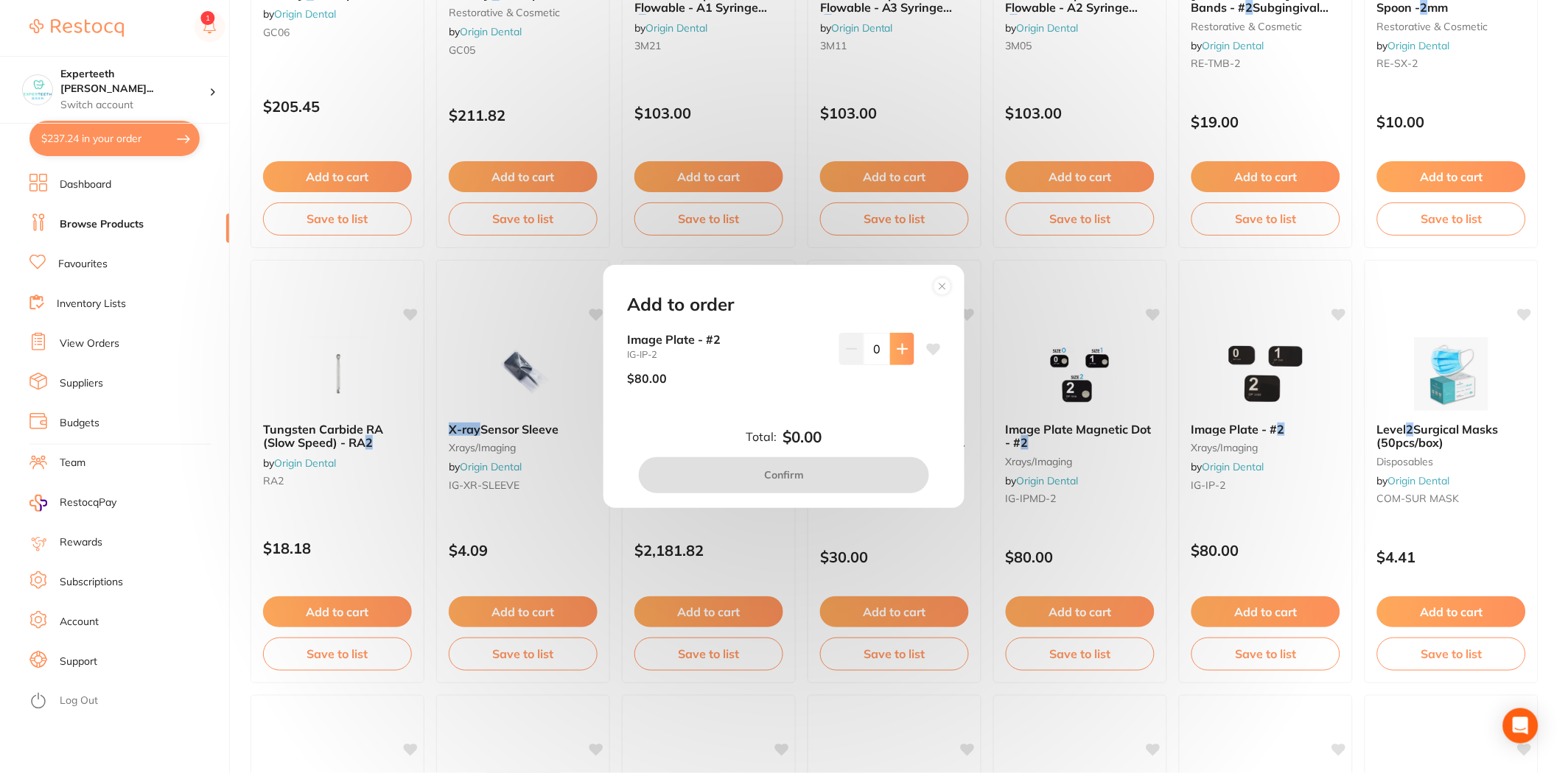
click at [906, 349] on button at bounding box center [902, 349] width 24 height 33
type input "1"
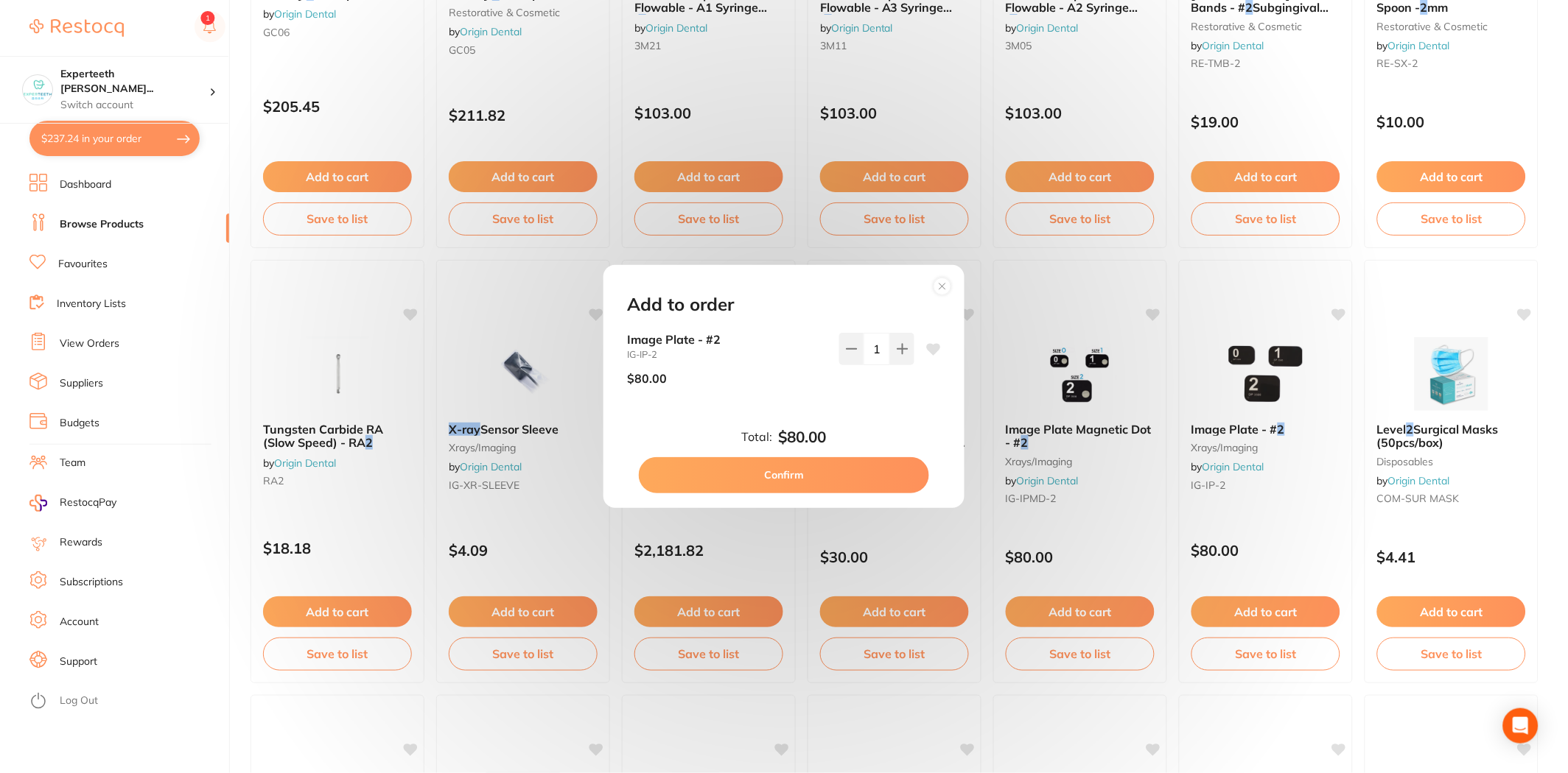
click at [853, 466] on button "Confirm" at bounding box center [784, 475] width 290 height 36
checkbox input "false"
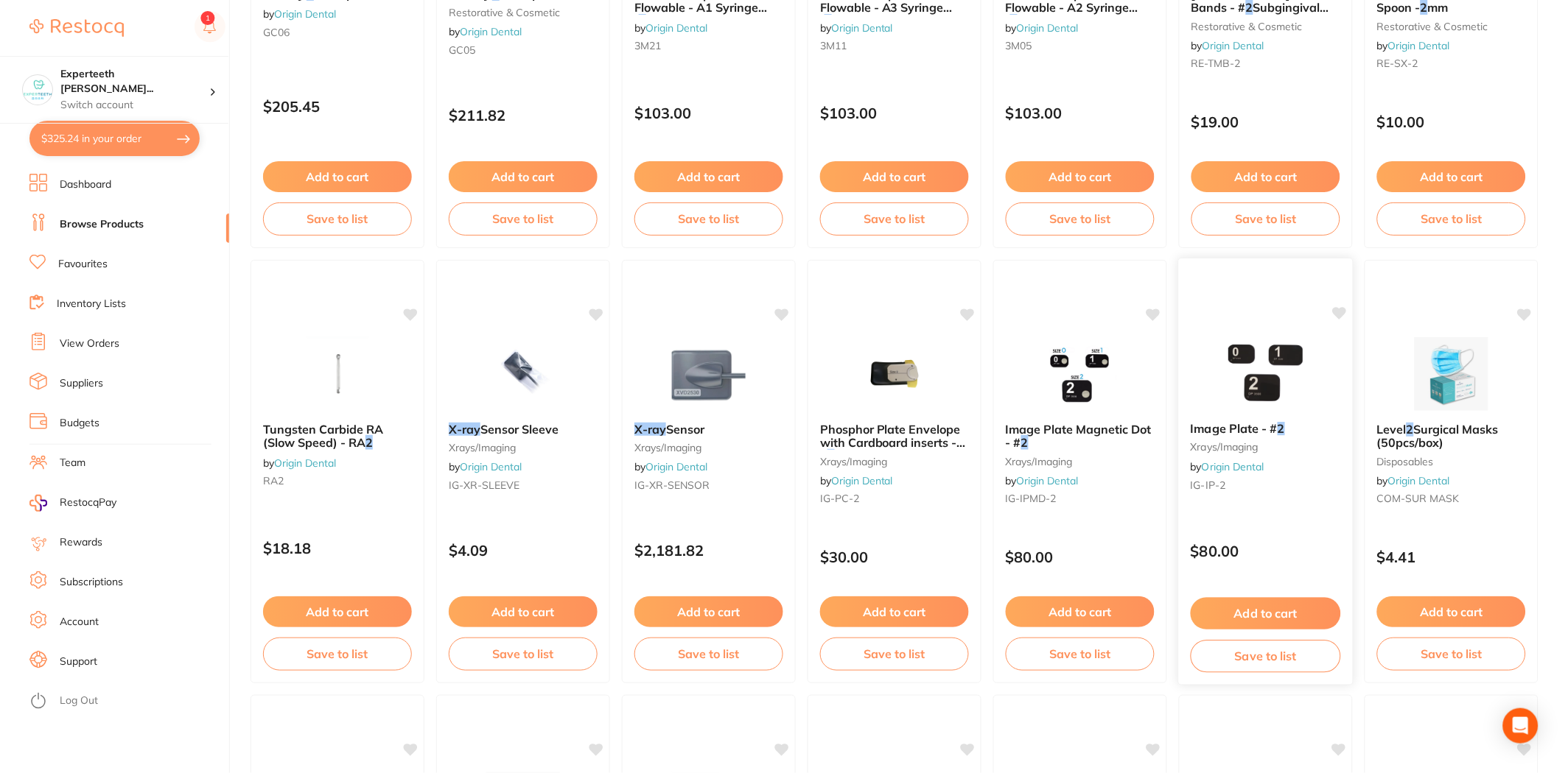
click at [1284, 409] on img at bounding box center [1265, 373] width 96 height 74
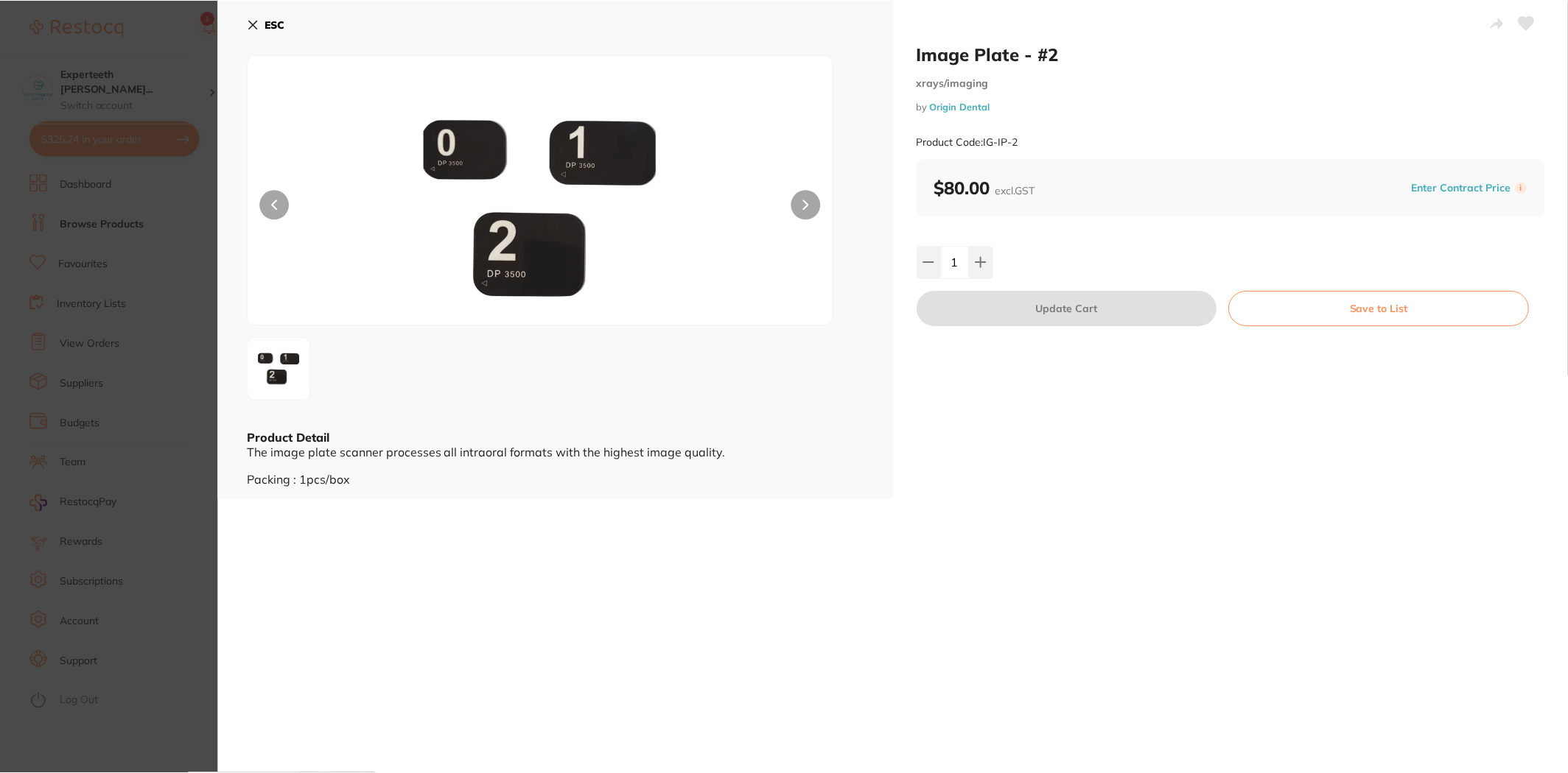
scroll to position [818, 0]
click at [74, 107] on section "Image Plate - #2 xrays/imaging by Origin Dental Product Code: IG-IP-2 ESC Produ…" at bounding box center [784, 386] width 1568 height 773
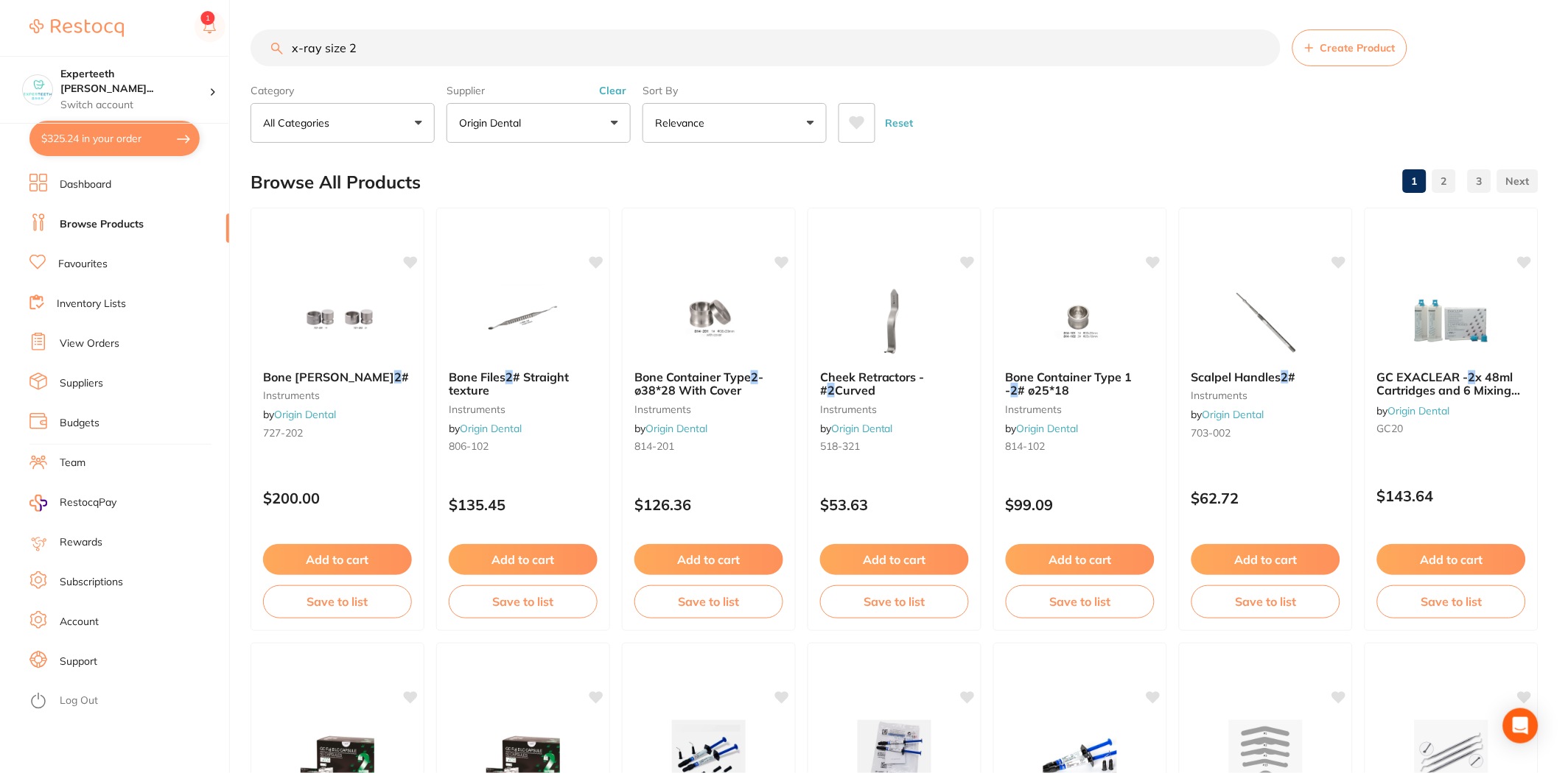
drag, startPoint x: 376, startPoint y: 53, endPoint x: 244, endPoint y: 49, distance: 132.1
click at [247, 50] on div "$325.24 Experteeth Eastwood Wes... Switch account Experteeth Eastwood West $325…" at bounding box center [784, 386] width 1568 height 773
type input "neutral wipe"
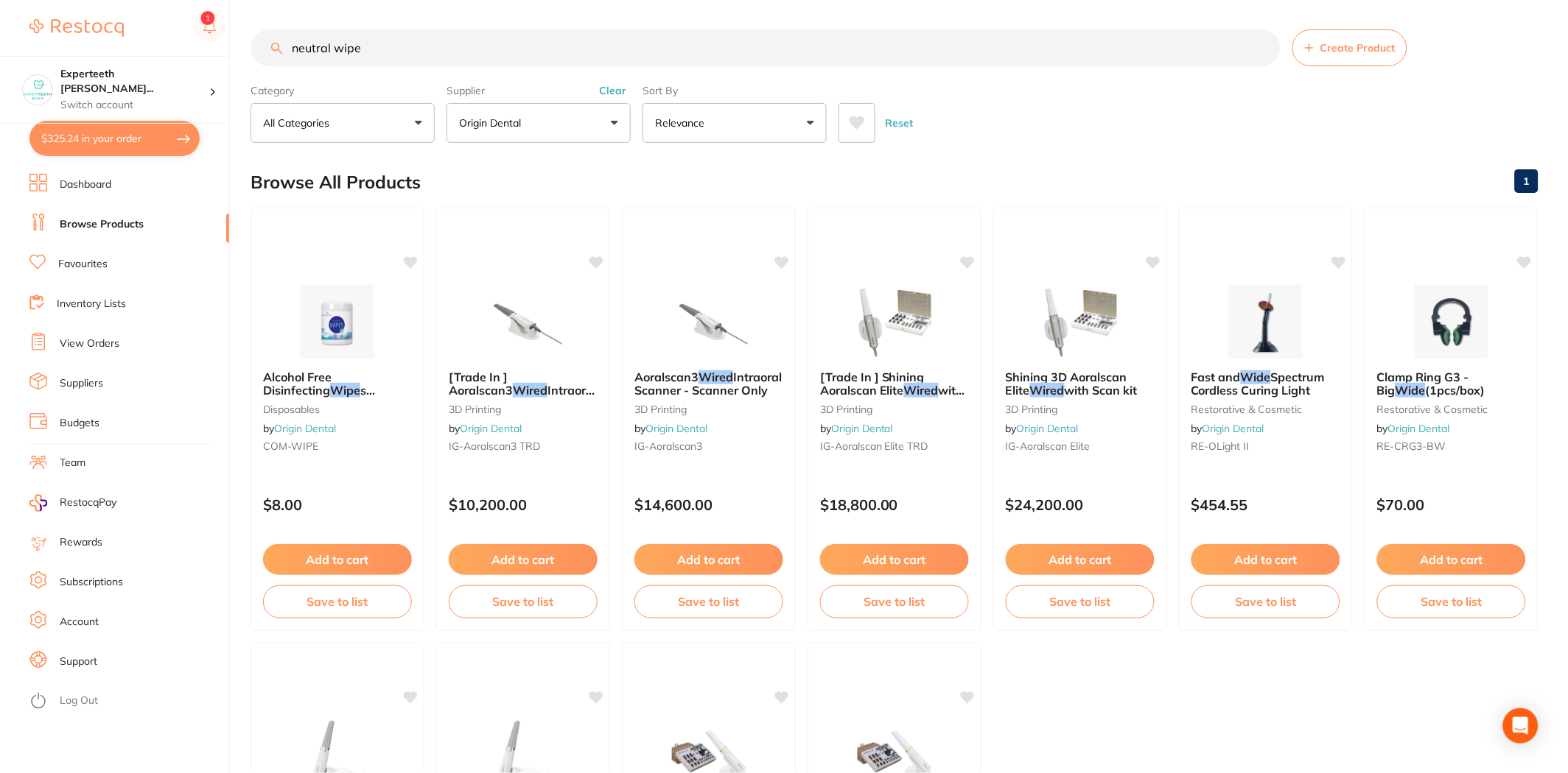
scroll to position [865, 0]
click at [326, 554] on button "Add to cart" at bounding box center [337, 561] width 150 height 32
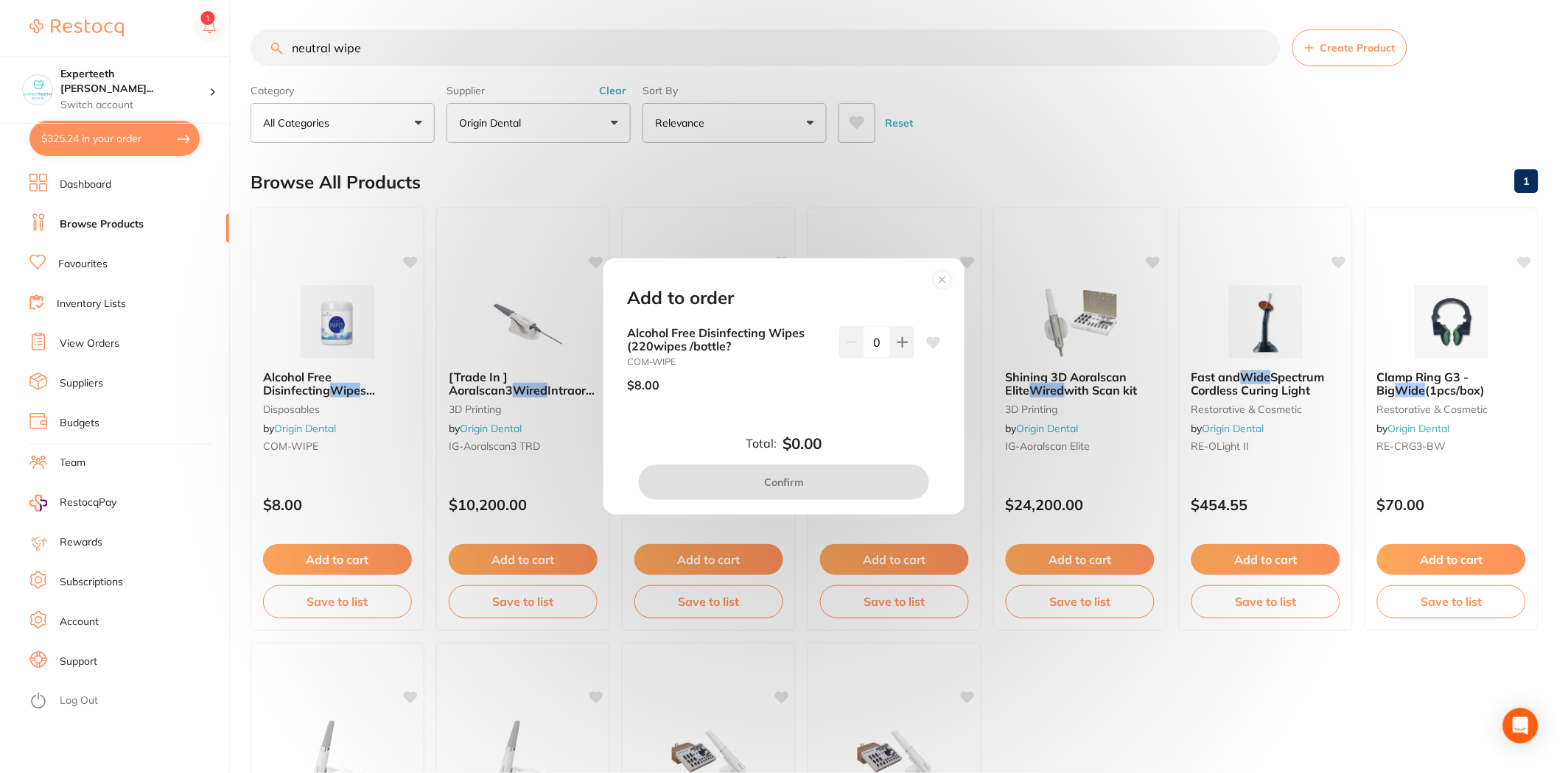
drag, startPoint x: 872, startPoint y: 344, endPoint x: 884, endPoint y: 343, distance: 12.0
click at [884, 343] on input "0" at bounding box center [877, 343] width 27 height 33
type input "8"
click at [885, 423] on div "Alcohol Free Disinfecting Wipes (220wipes /bottle? COM-WIPE $8.00 8" at bounding box center [784, 377] width 349 height 101
click at [849, 480] on button "Confirm" at bounding box center [784, 483] width 290 height 36
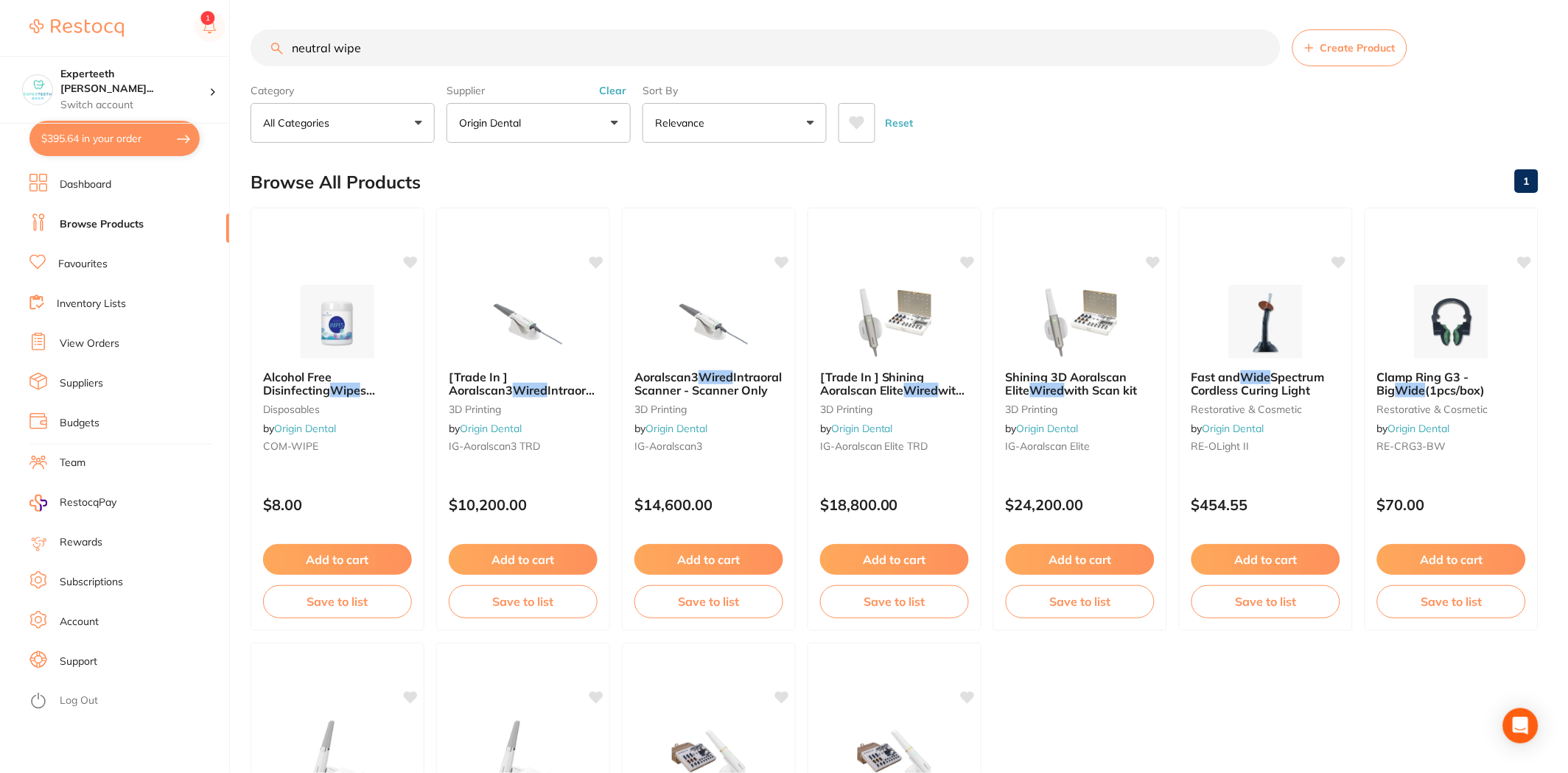
drag, startPoint x: 396, startPoint y: 52, endPoint x: 285, endPoint y: 46, distance: 111.2
click at [285, 46] on input "neutral wipe" at bounding box center [765, 48] width 1030 height 37
type input "plastic cup"
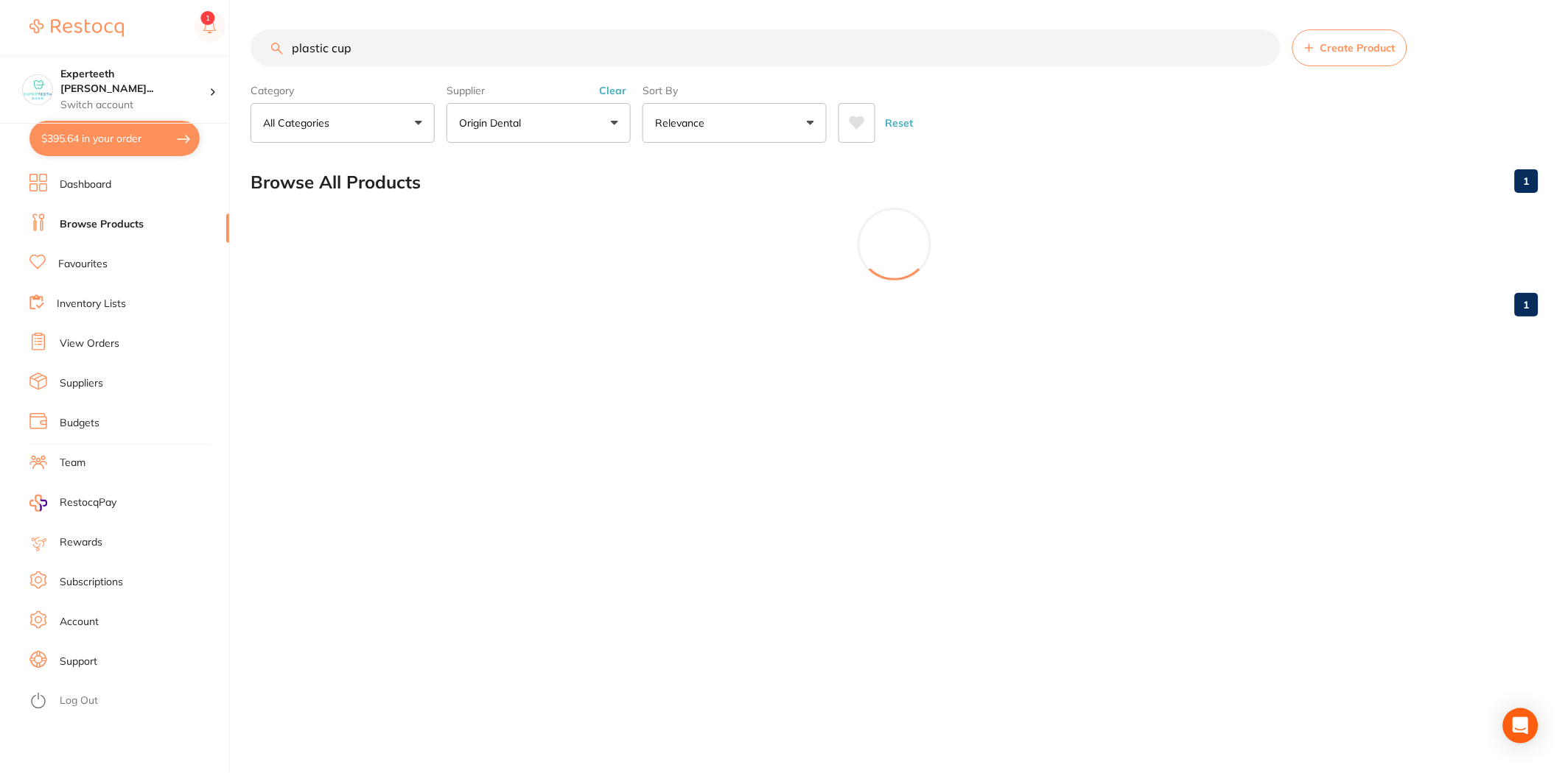
scroll to position [906, 0]
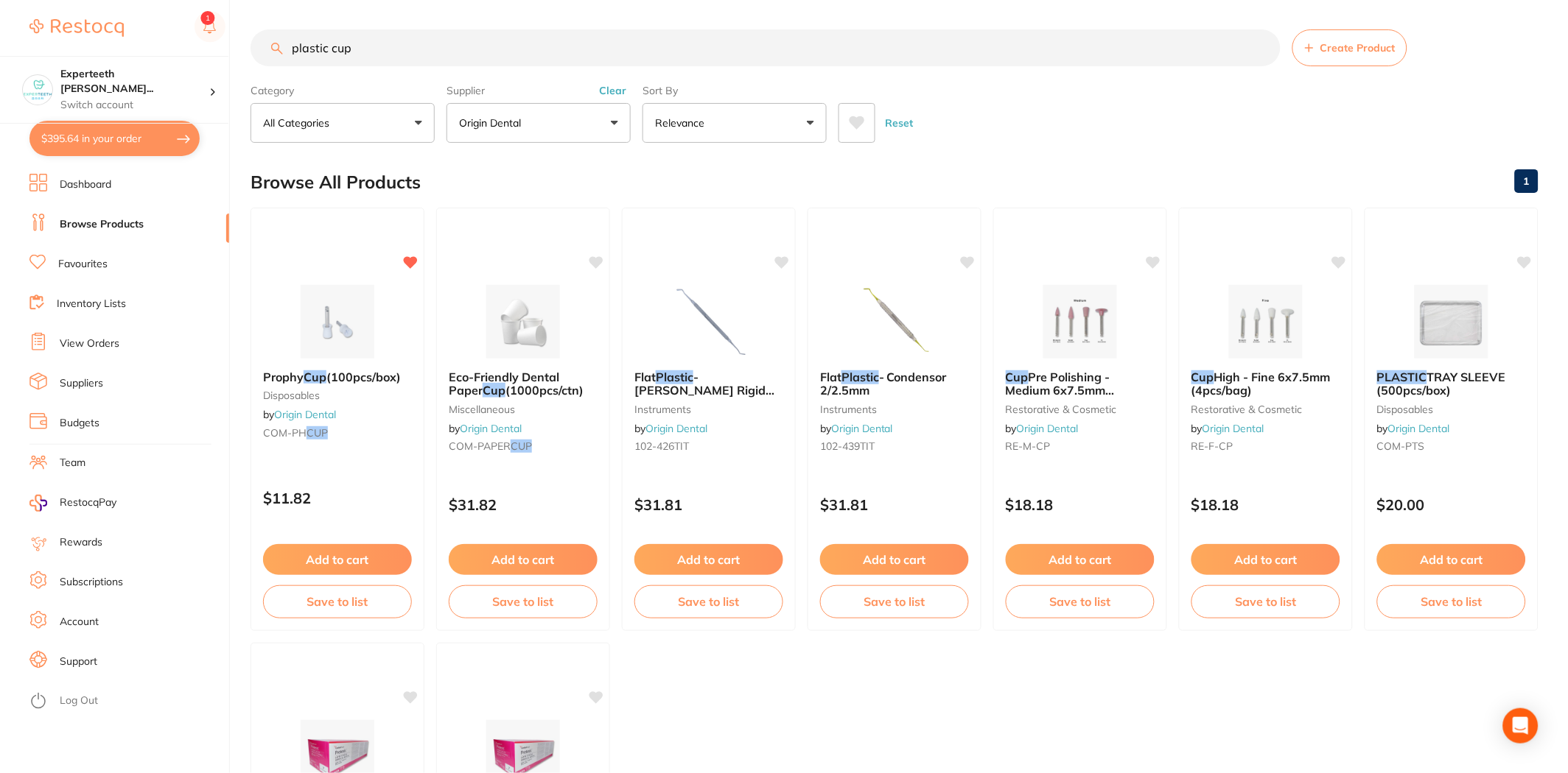
click at [614, 92] on button "Clear" at bounding box center [613, 90] width 36 height 13
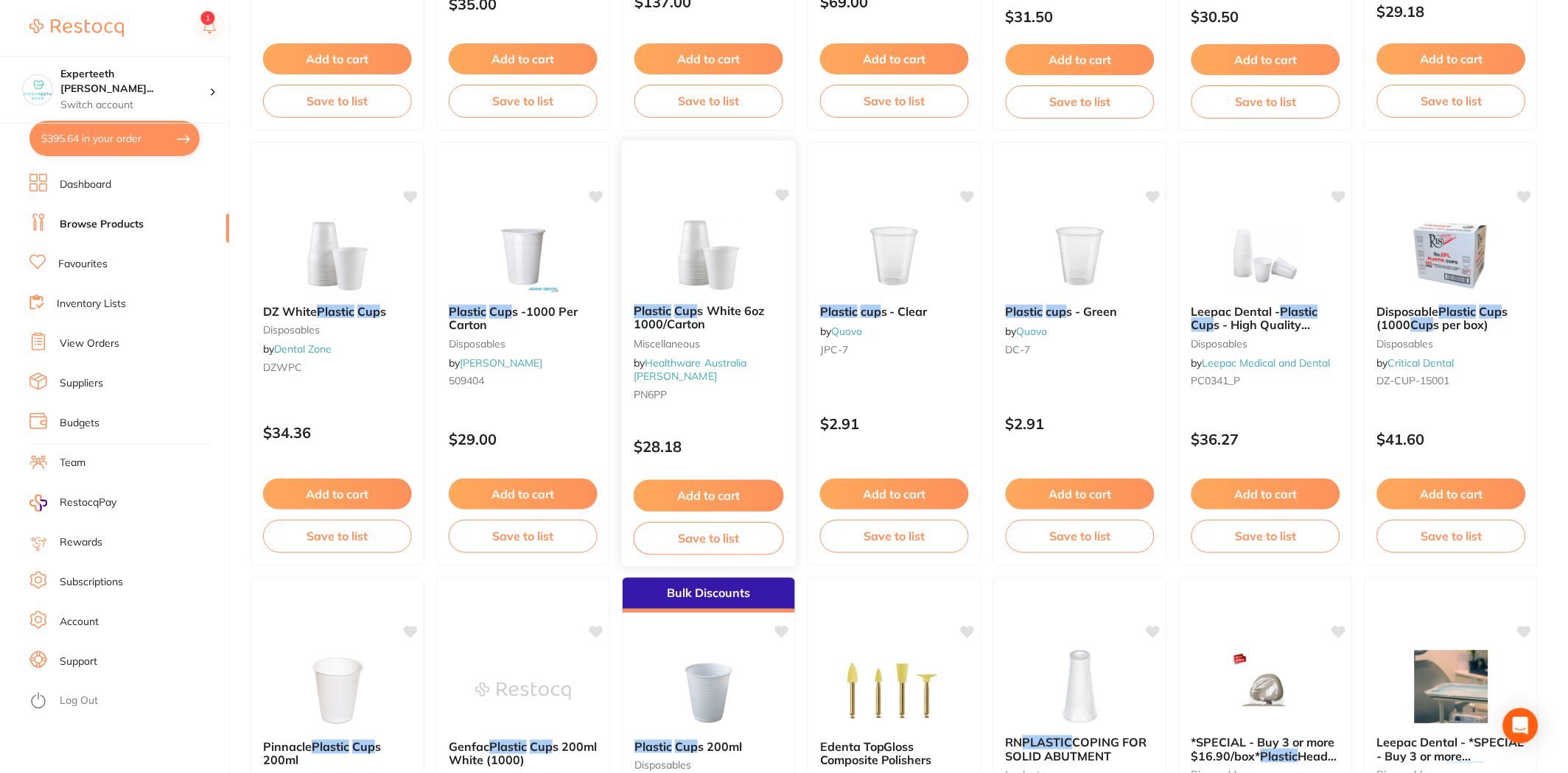
scroll to position [490, 0]
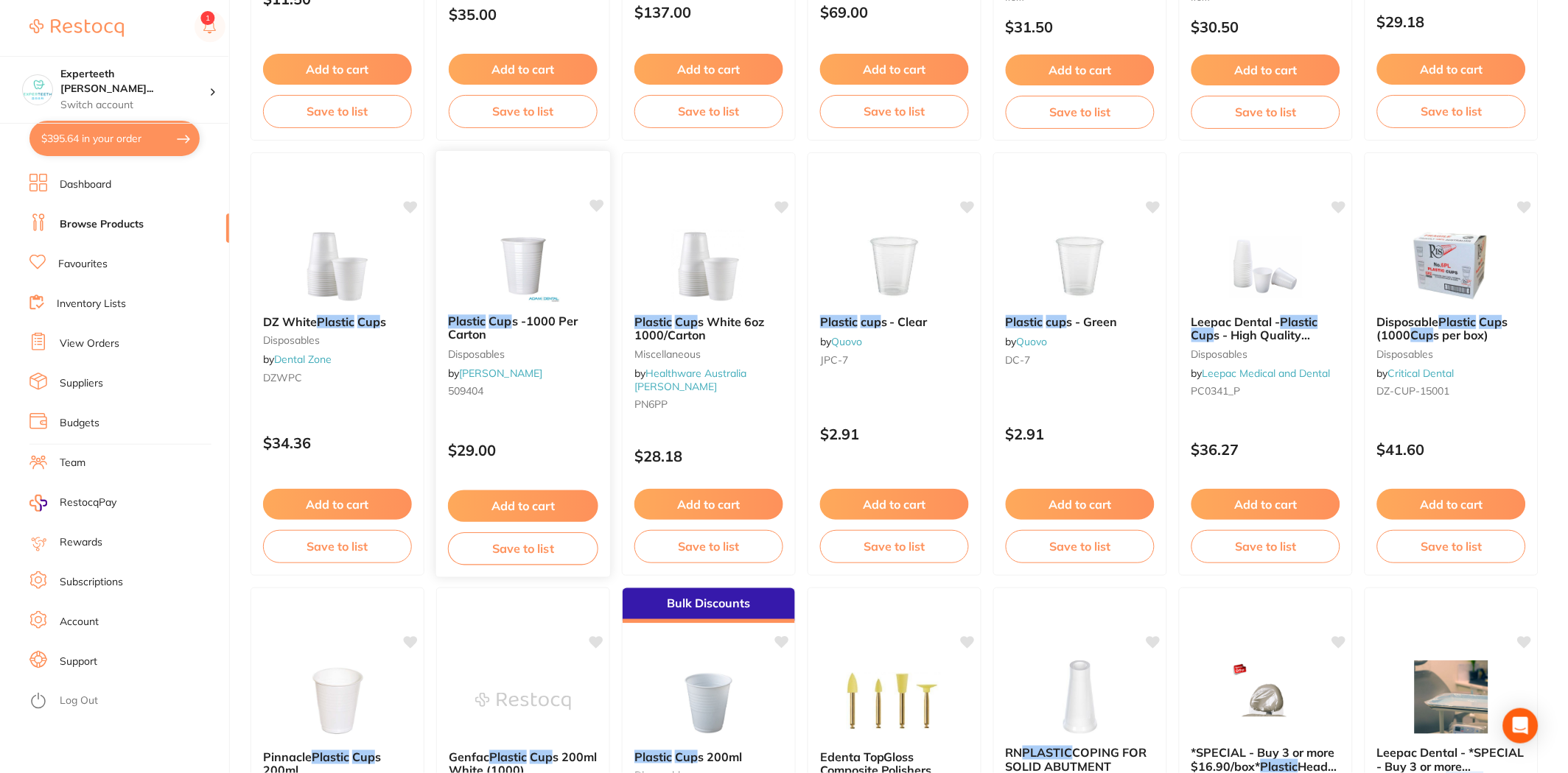
click at [561, 508] on button "Add to cart" at bounding box center [523, 506] width 150 height 32
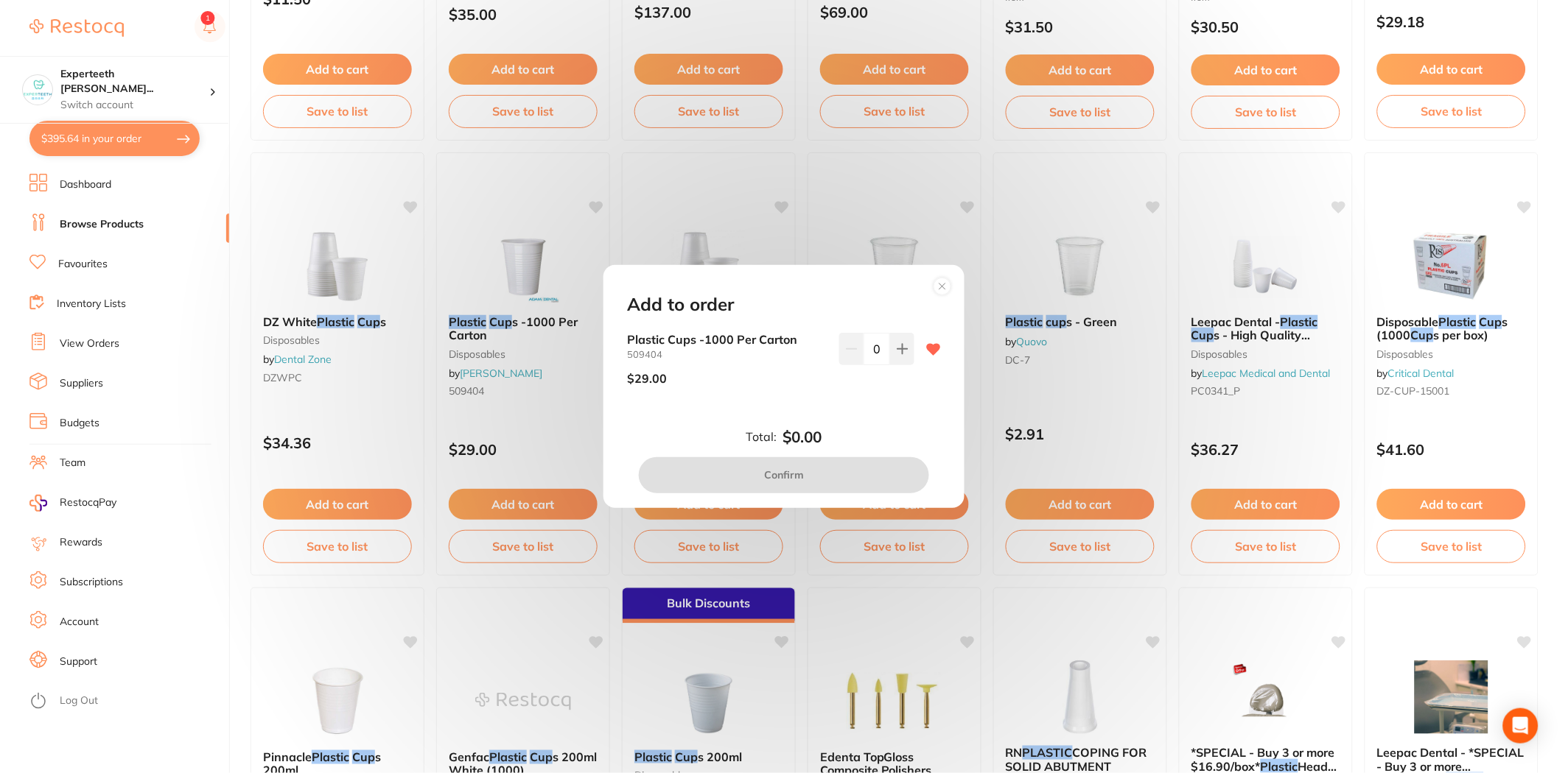
click at [947, 278] on icon at bounding box center [942, 287] width 24 height 24
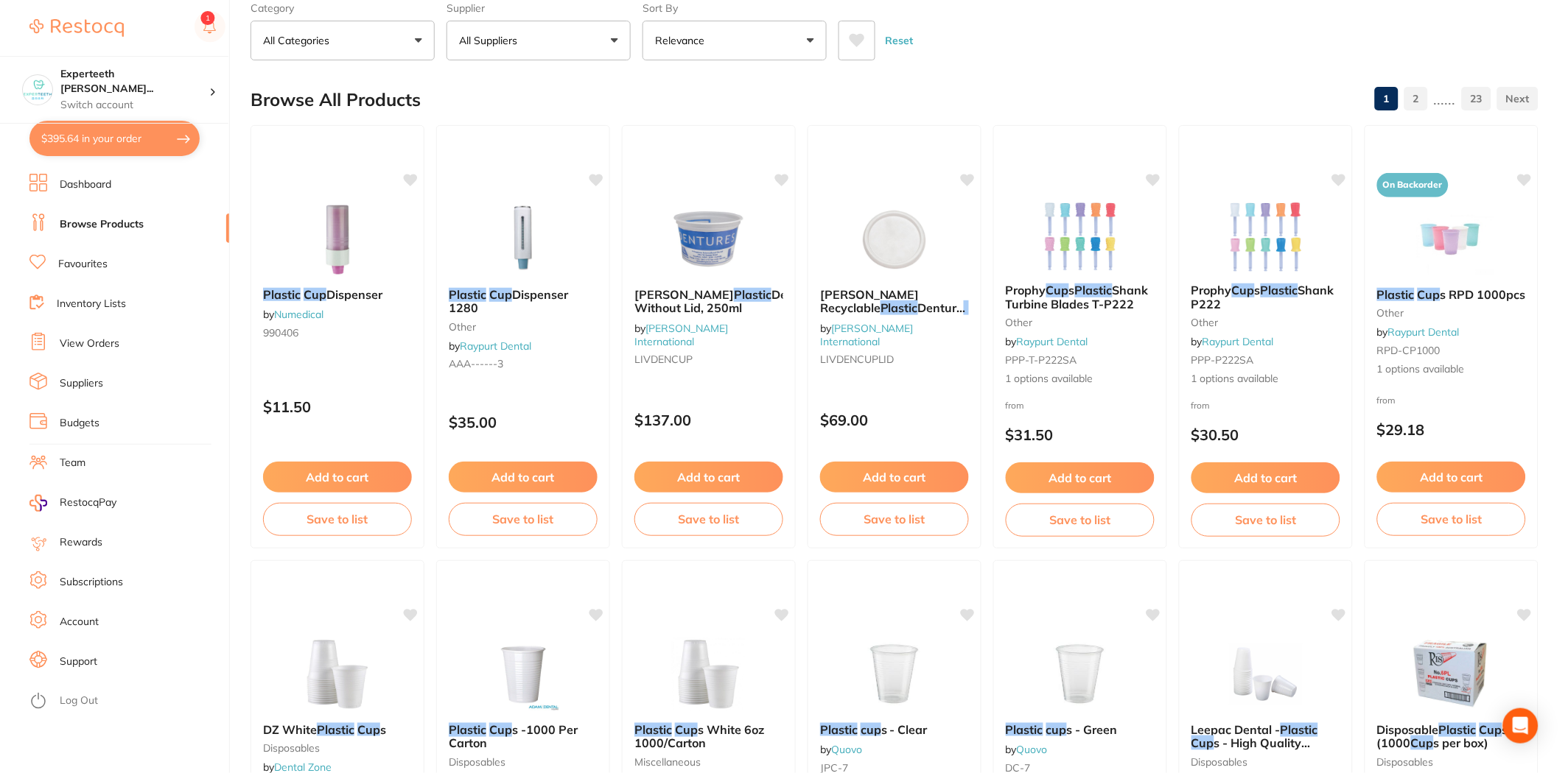
scroll to position [81, 0]
click at [101, 149] on button "$395.64 in your order" at bounding box center [115, 138] width 170 height 36
checkbox input "true"
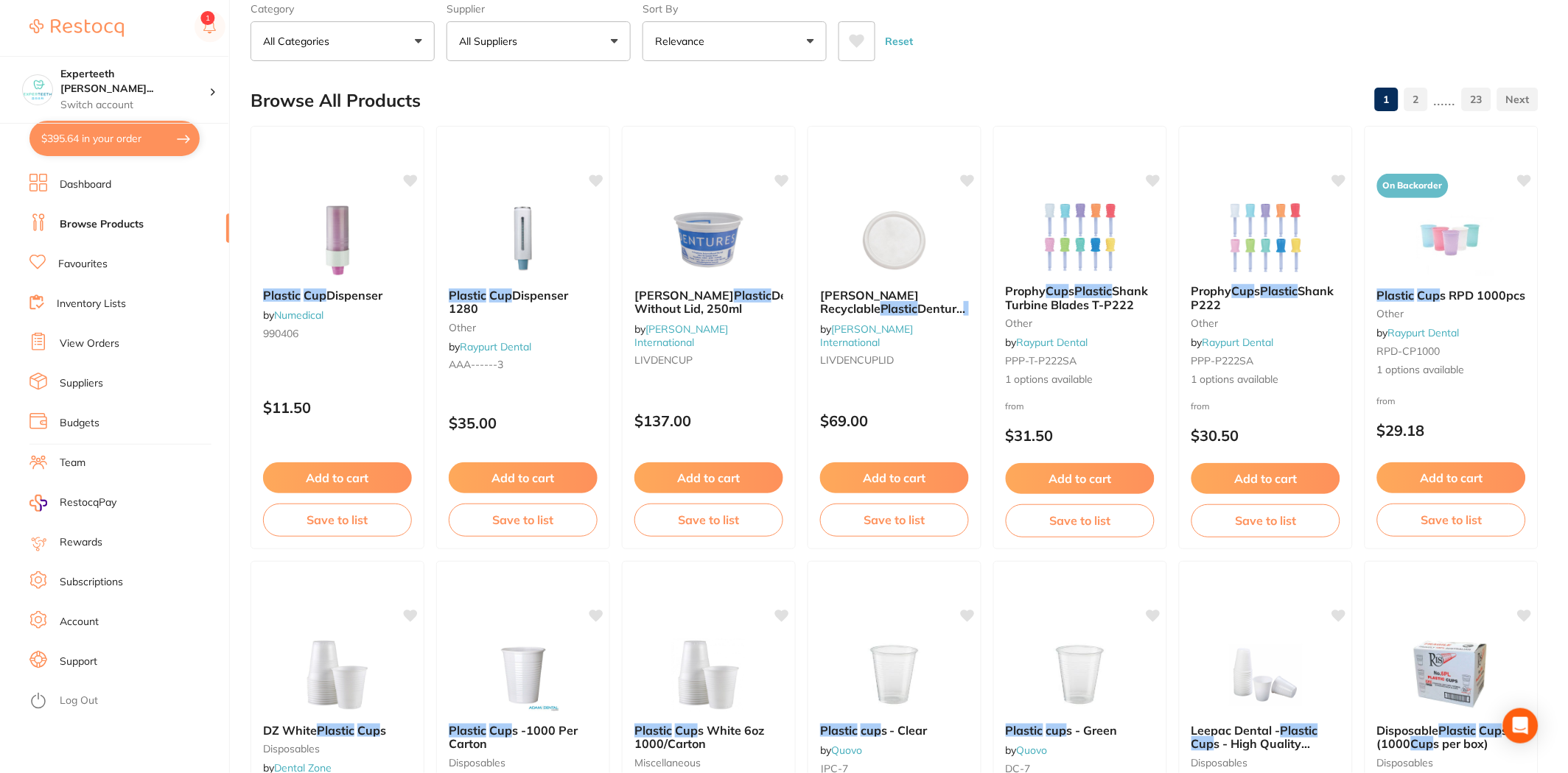
checkbox input "true"
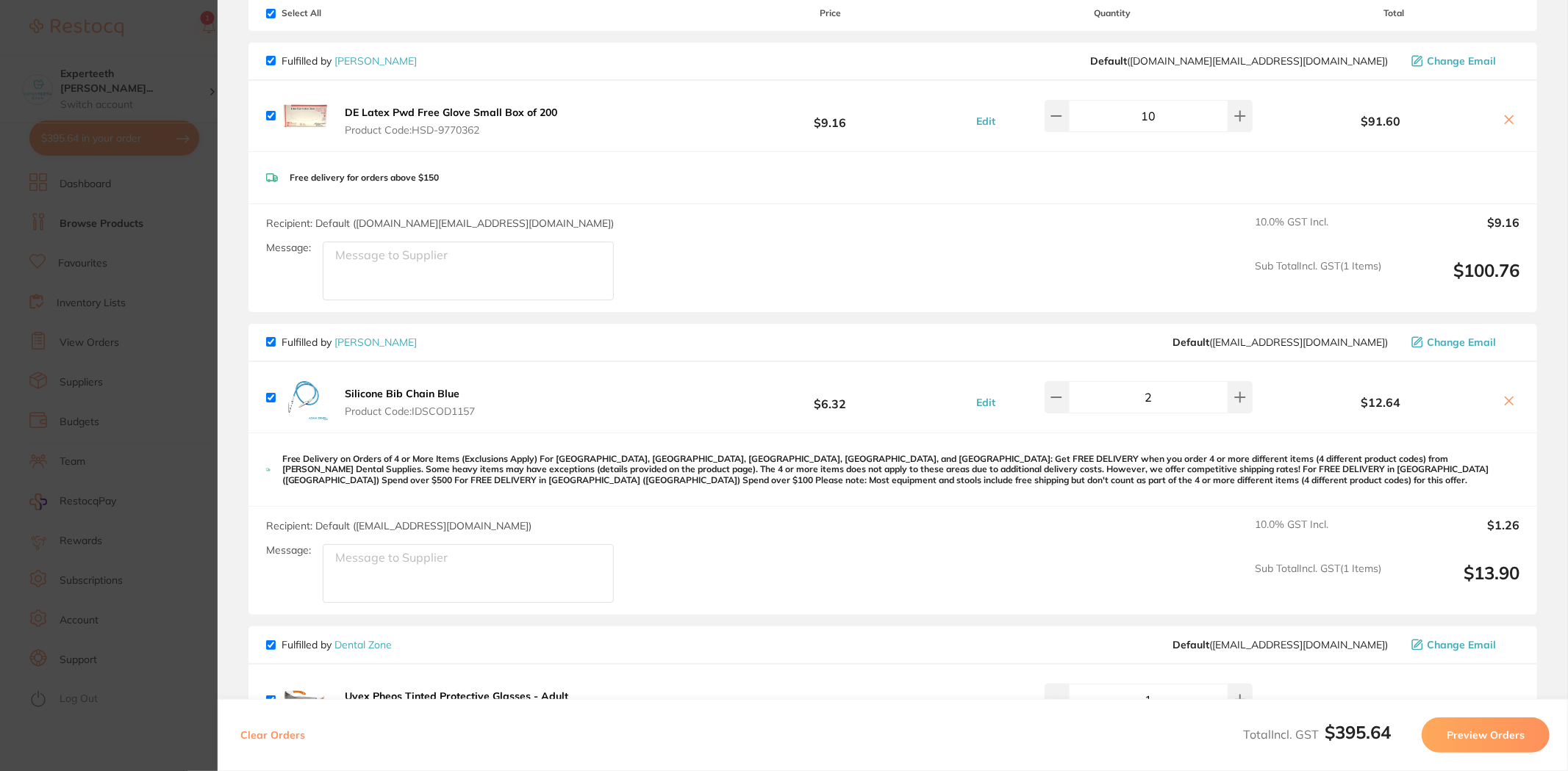
scroll to position [0, 0]
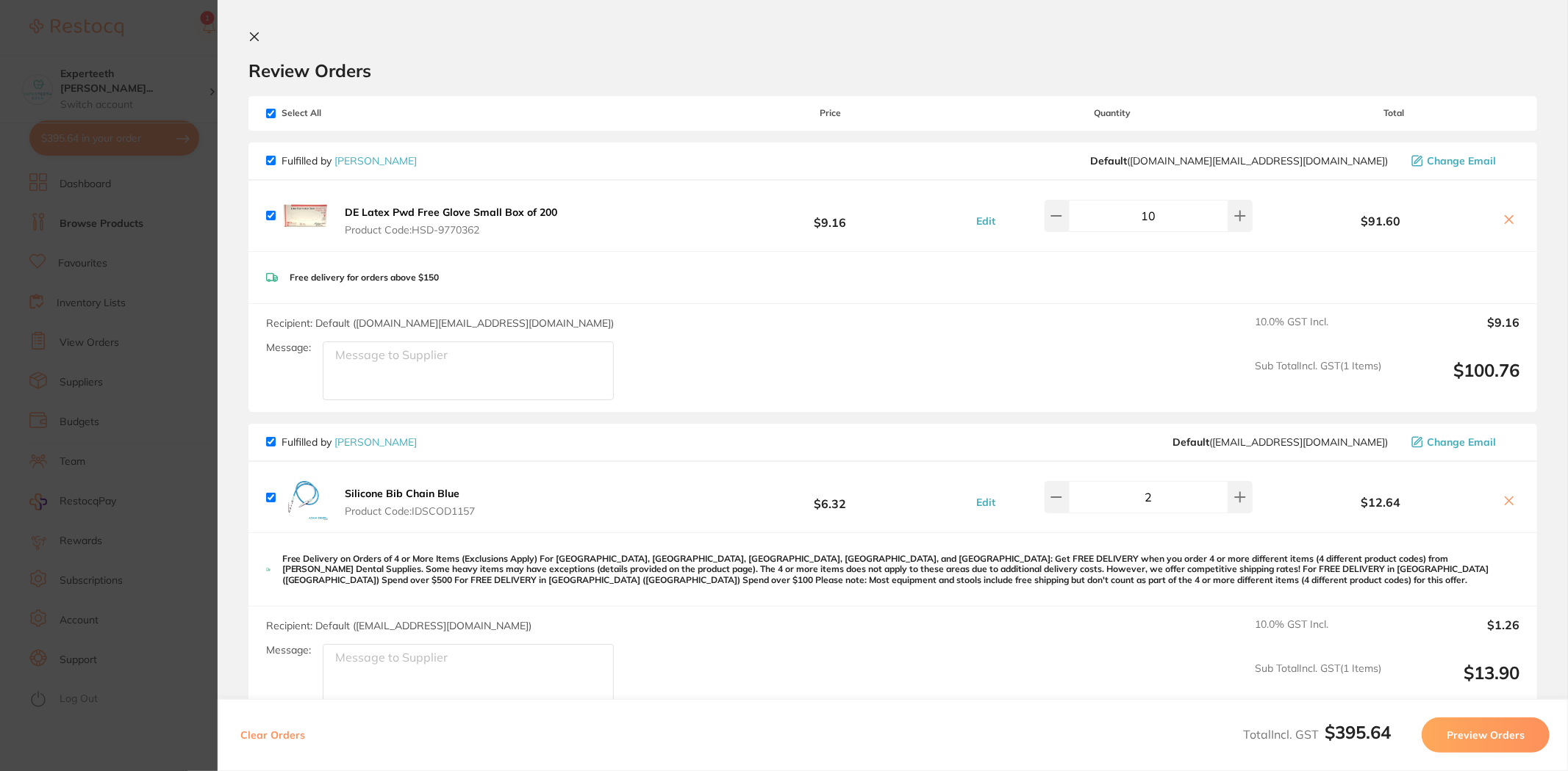
click at [163, 392] on section "Update RRP Set your pre negotiated price for this item. Item Agreed RRP (excl. …" at bounding box center [784, 386] width 1568 height 771
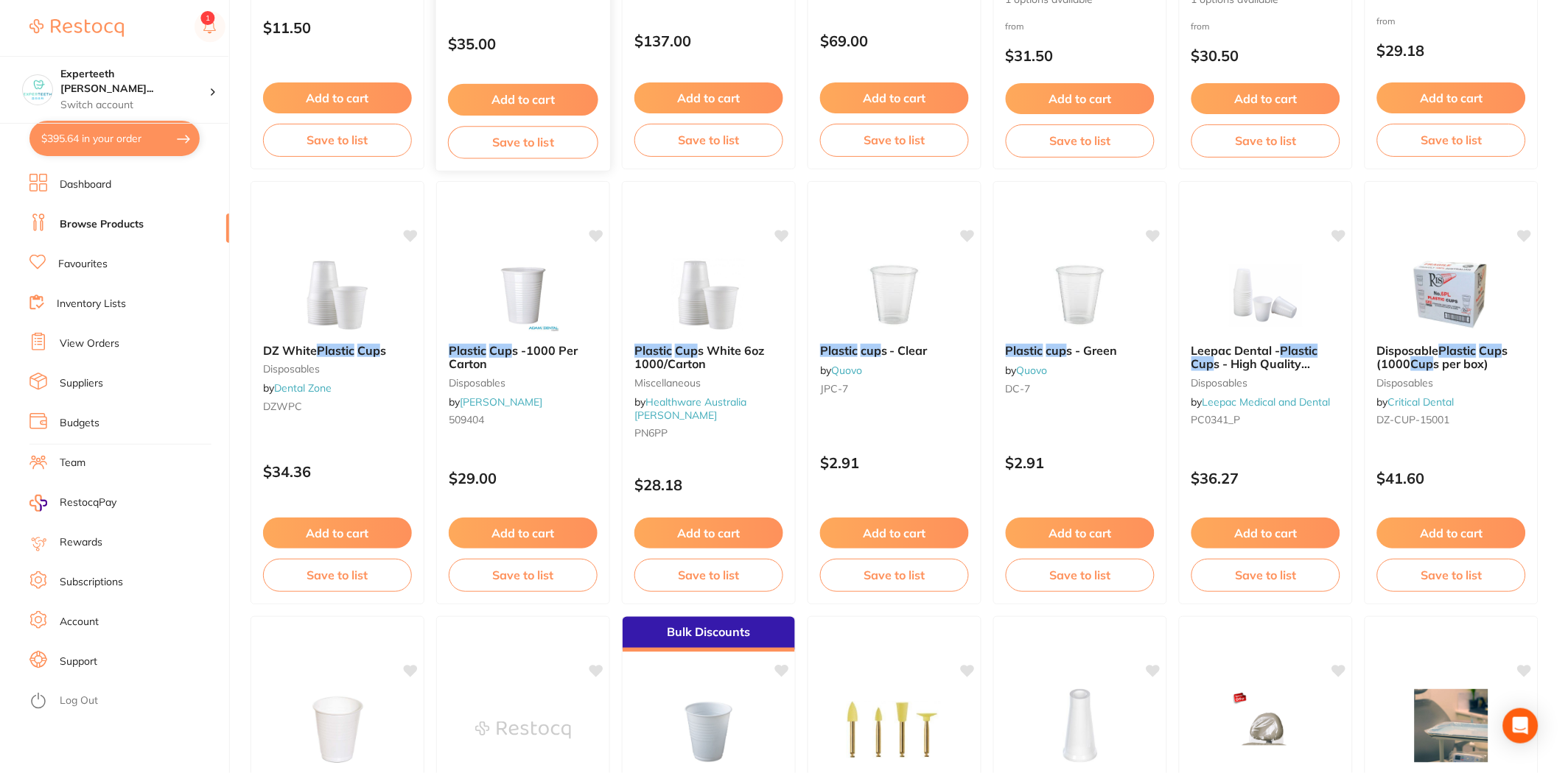
scroll to position [490, 0]
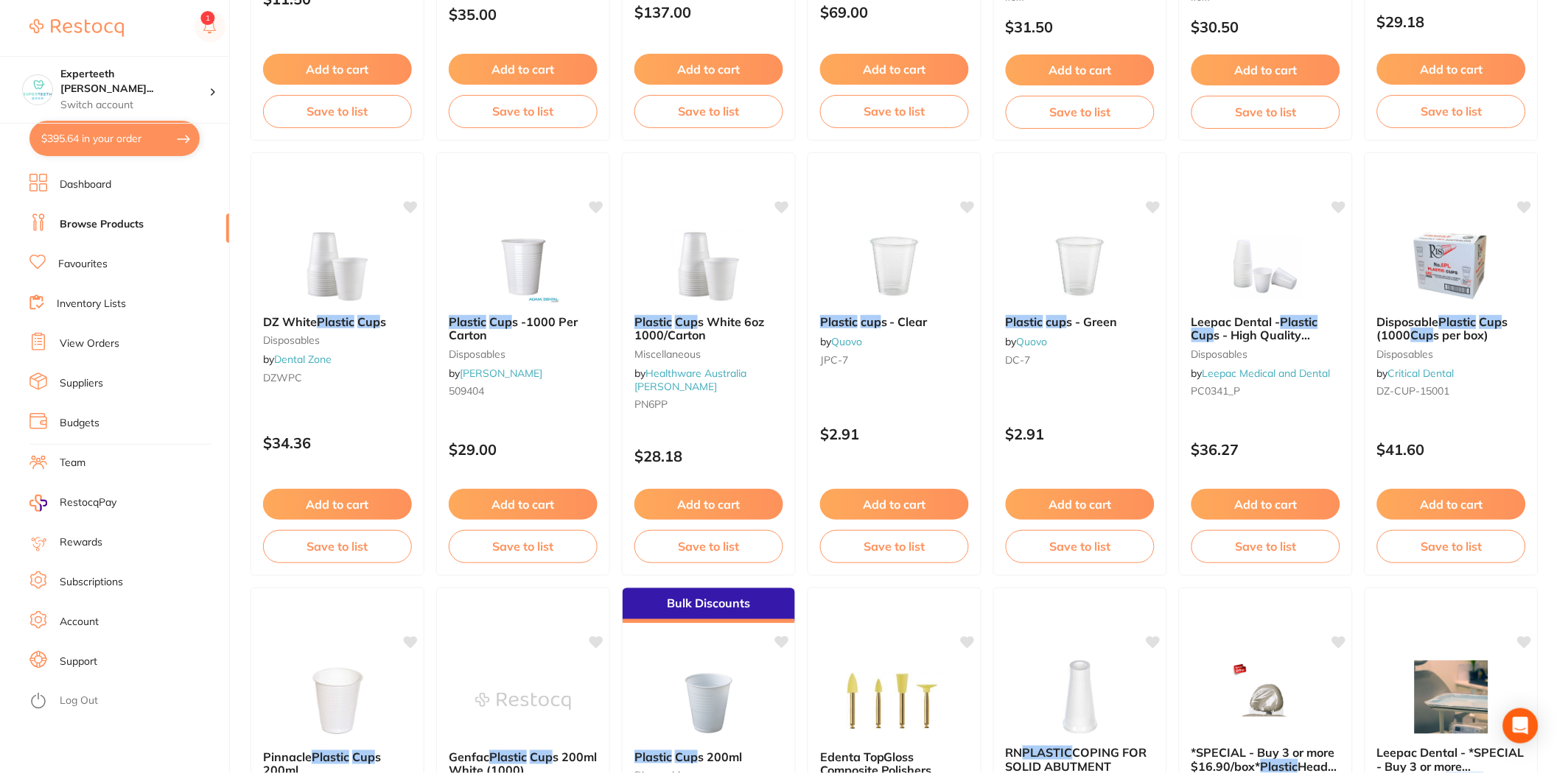
click at [535, 498] on button "Add to cart" at bounding box center [523, 504] width 149 height 31
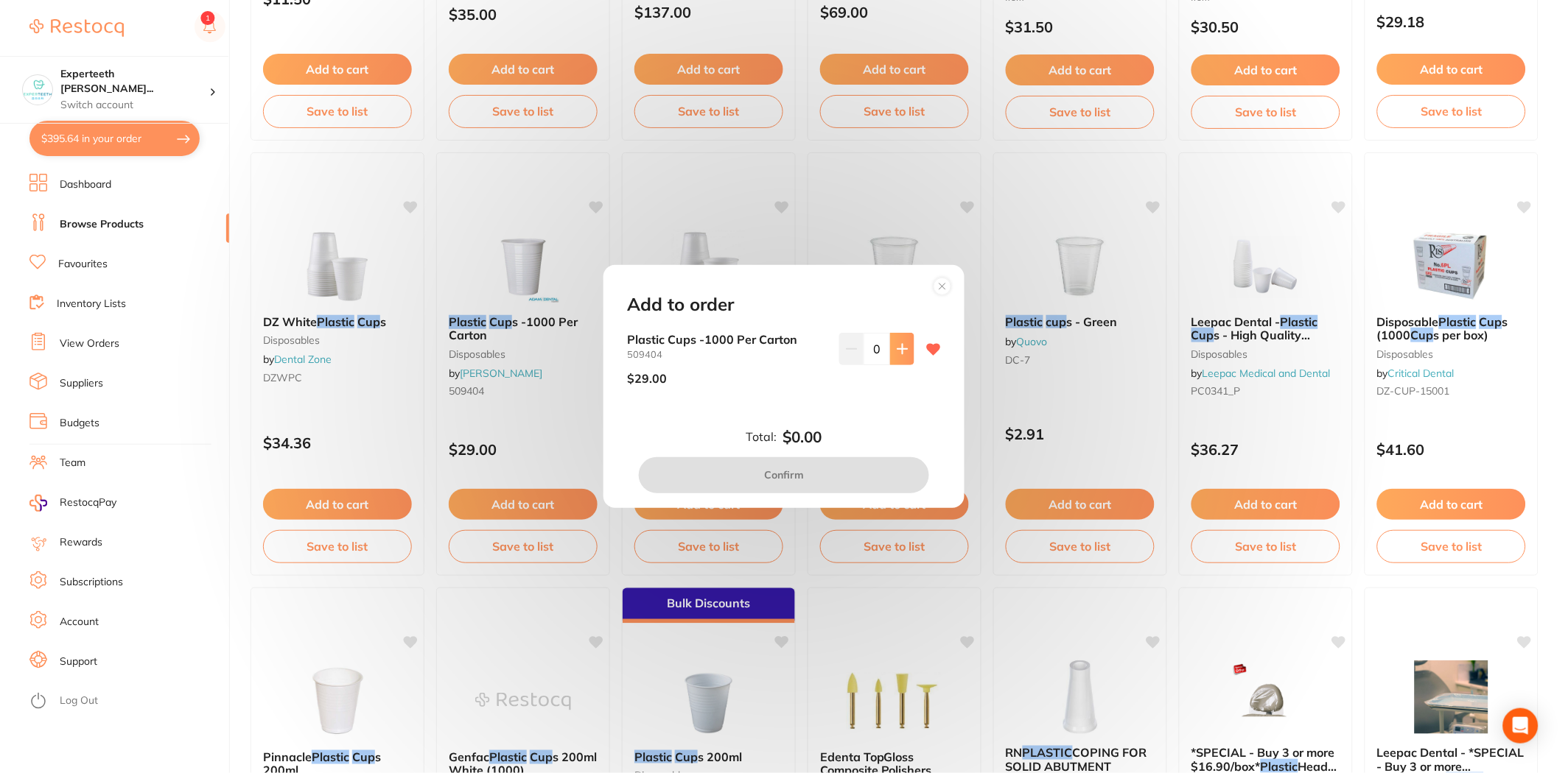
click at [900, 349] on icon at bounding box center [901, 349] width 10 height 10
type input "1"
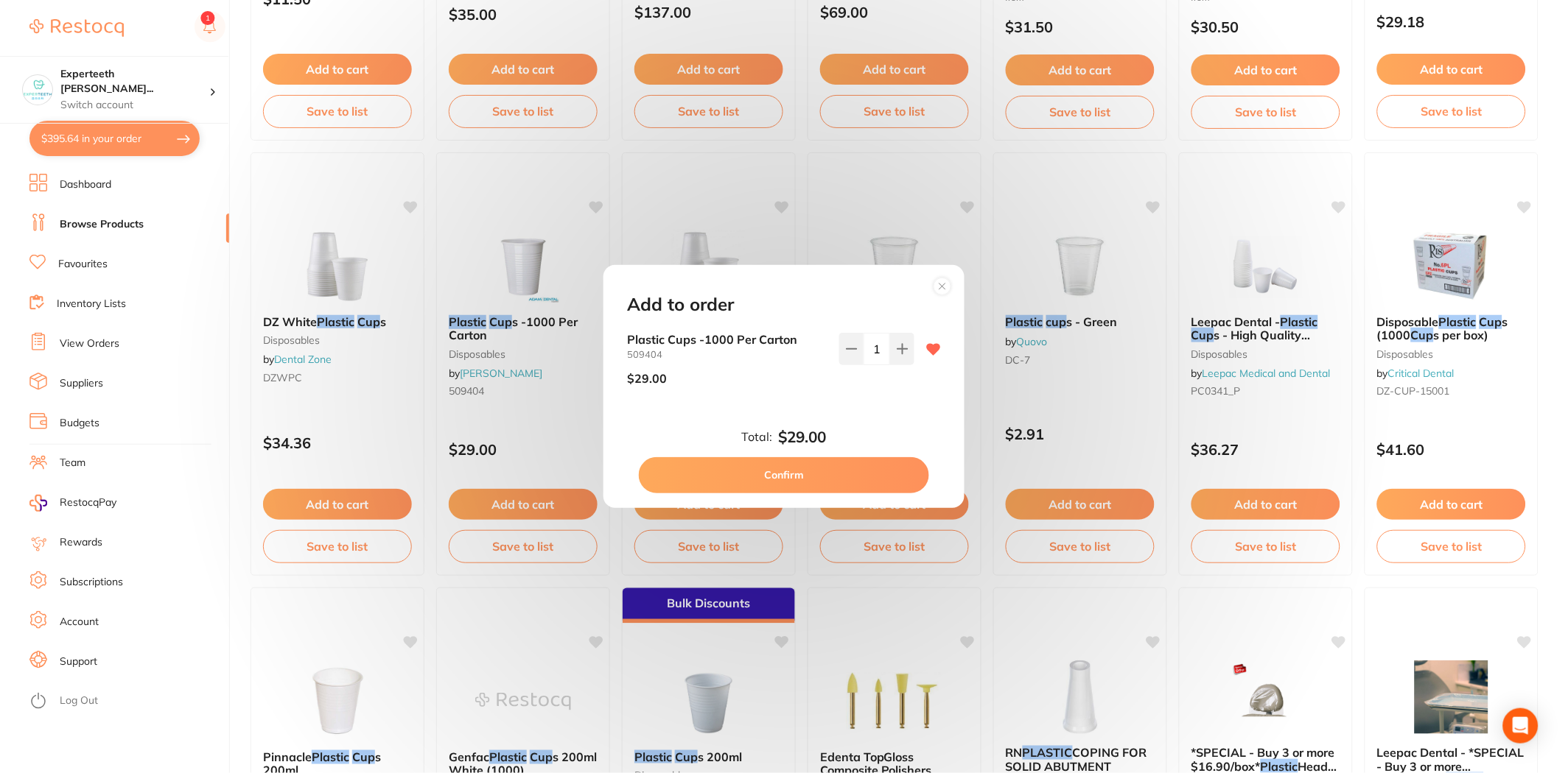
click at [833, 470] on button "Confirm" at bounding box center [784, 475] width 290 height 36
checkbox input "false"
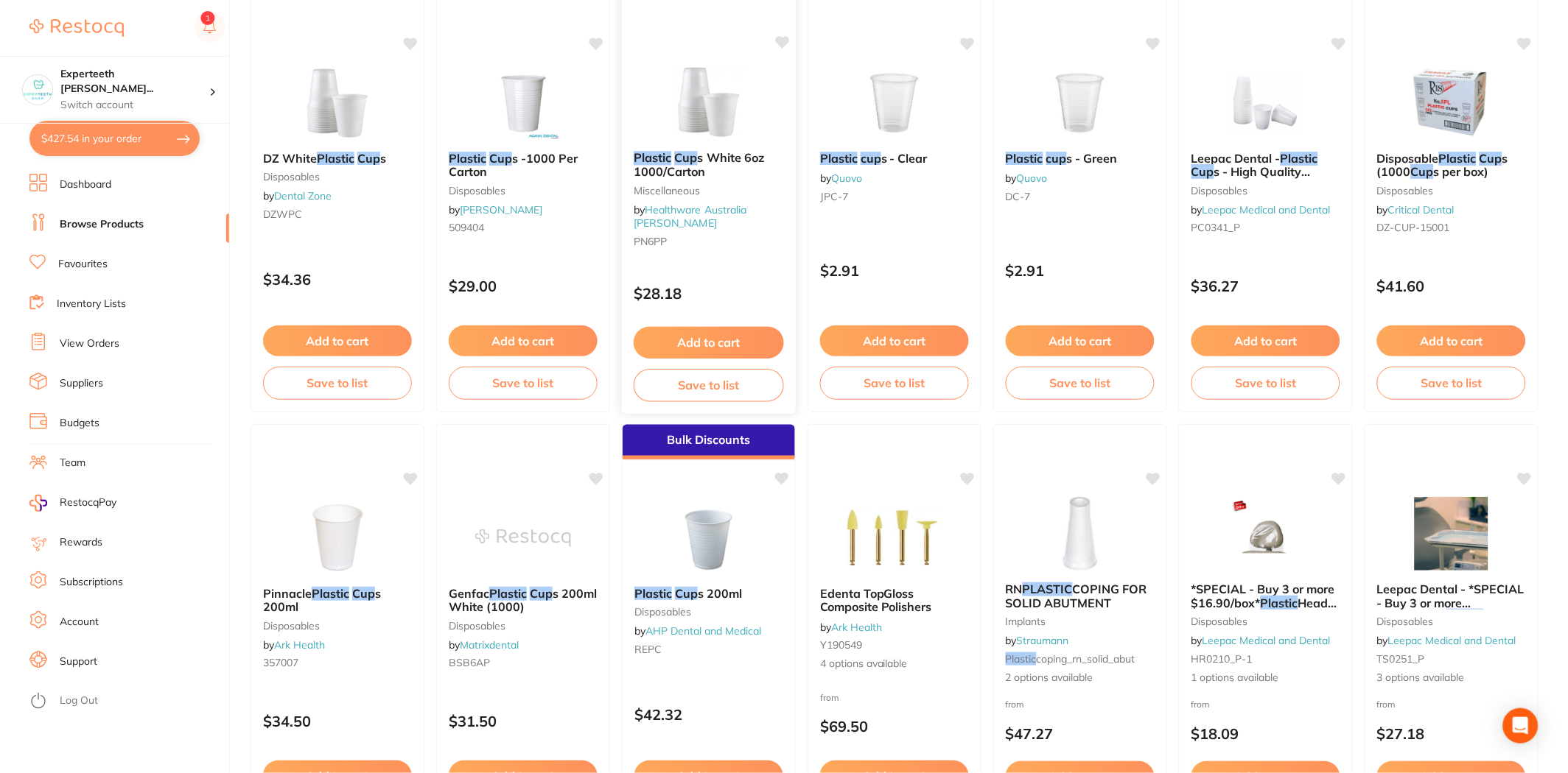
scroll to position [327, 0]
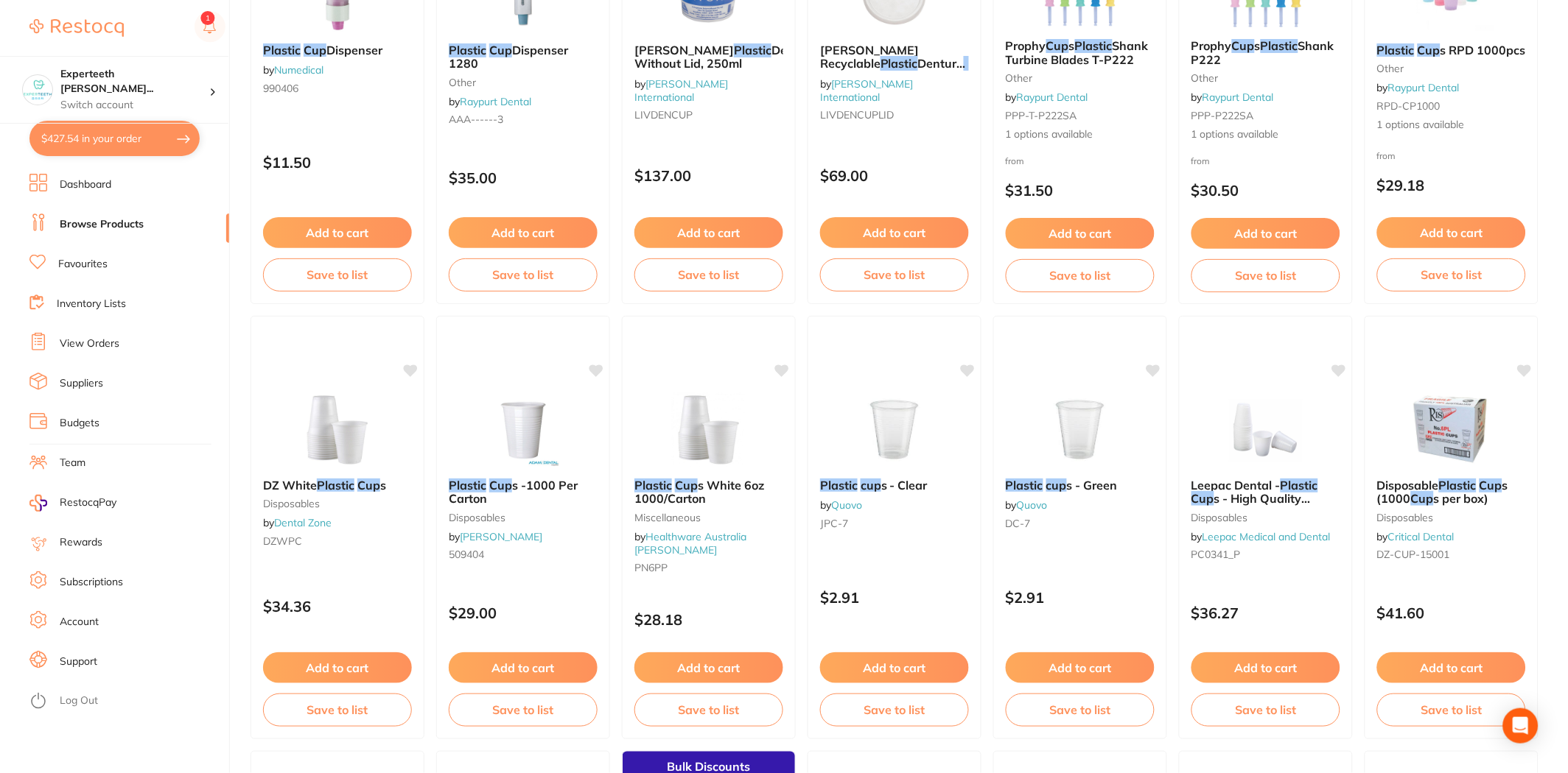
click at [74, 135] on button "$427.54 in your order" at bounding box center [115, 138] width 170 height 36
checkbox input "true"
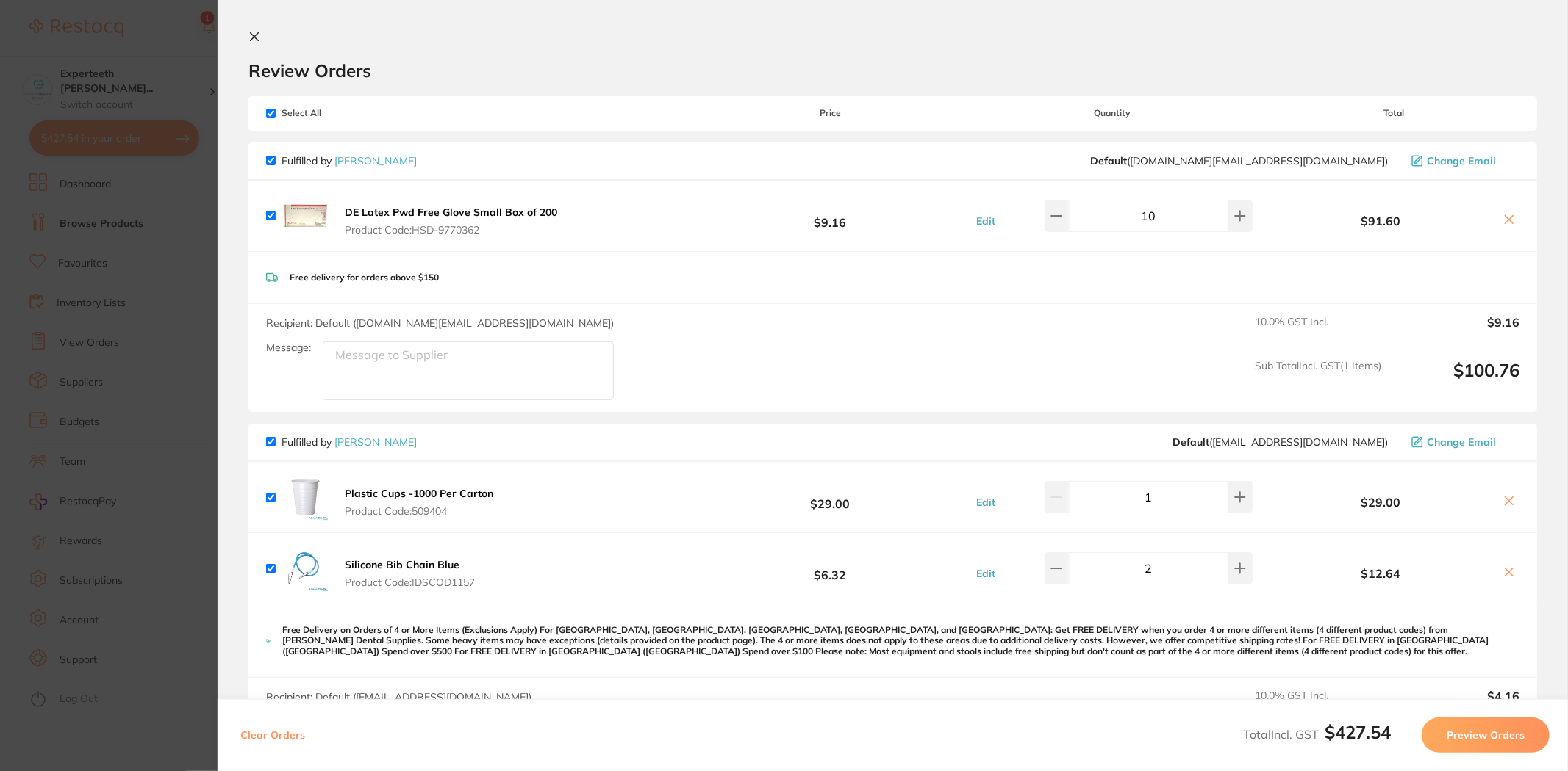
click at [247, 33] on section "Review Orders Your orders are being processed and we will notify you once we ha…" at bounding box center [892, 386] width 1350 height 771
click at [252, 38] on icon at bounding box center [254, 37] width 8 height 8
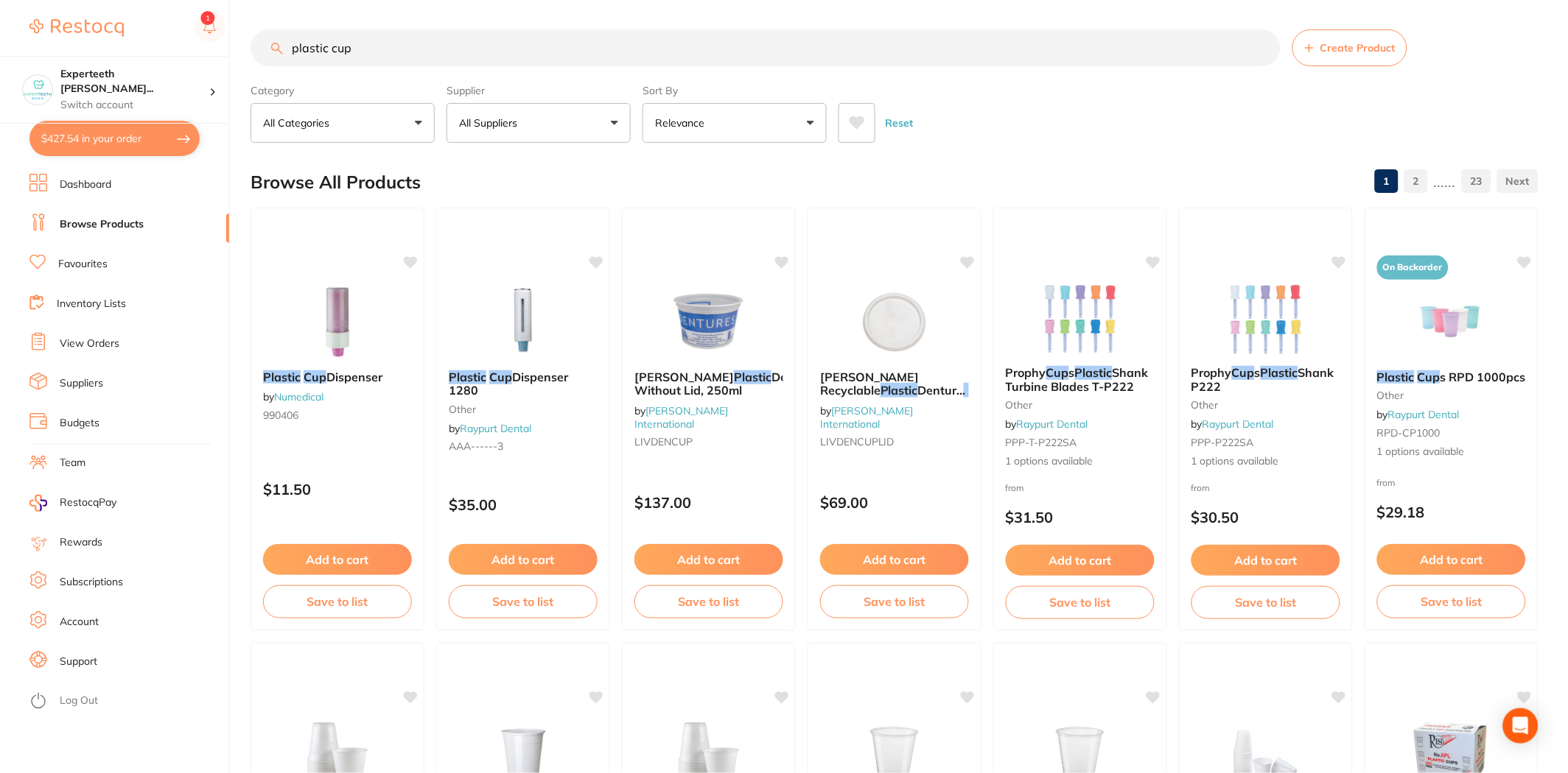
drag, startPoint x: 380, startPoint y: 46, endPoint x: 224, endPoint y: 45, distance: 156.0
click at [224, 45] on div "$427.54 Experteeth Eastwood Wes... Switch account Experteeth Eastwood West $427…" at bounding box center [784, 386] width 1568 height 773
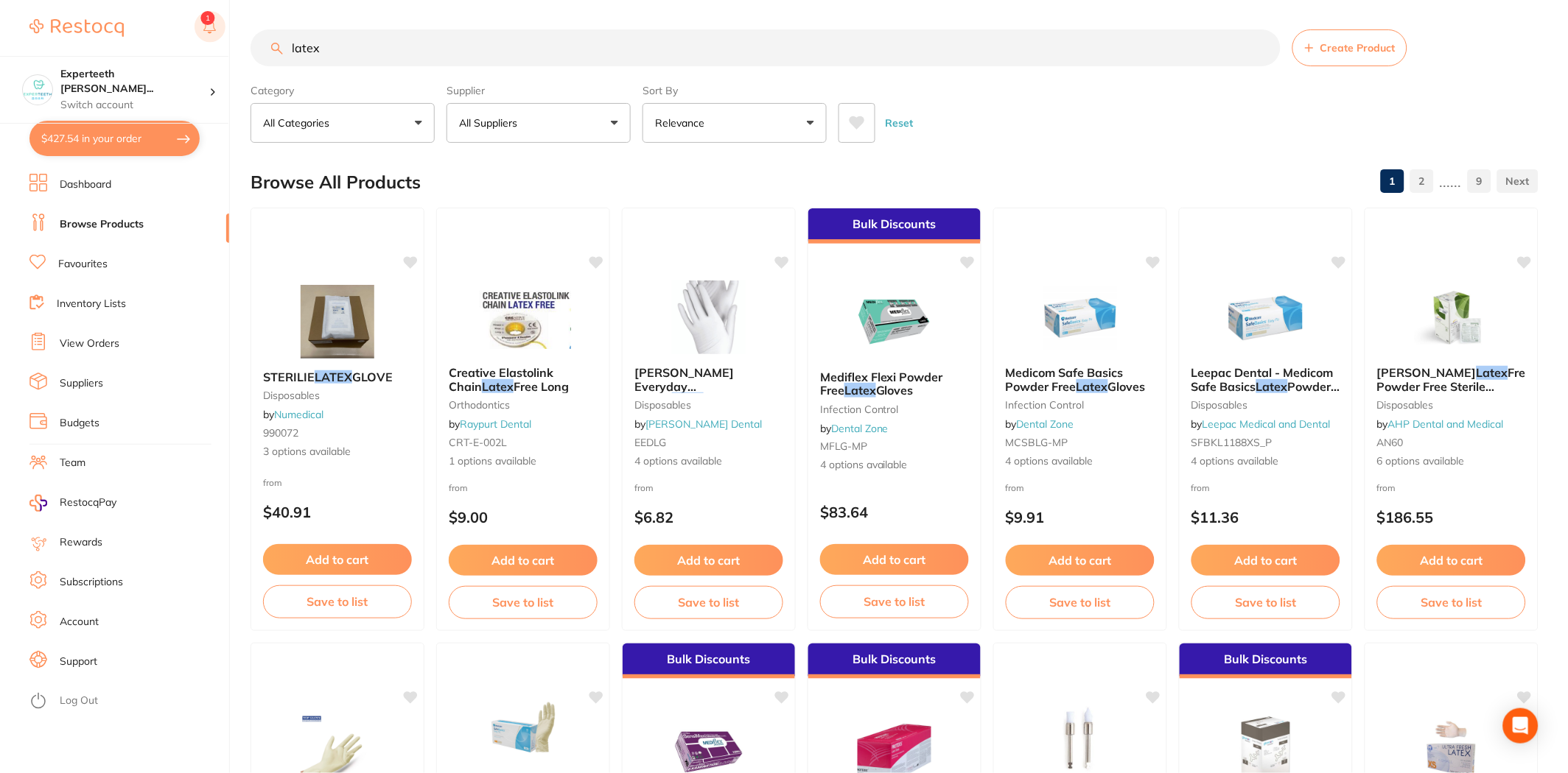
scroll to position [640, 0]
type input "latex glove"
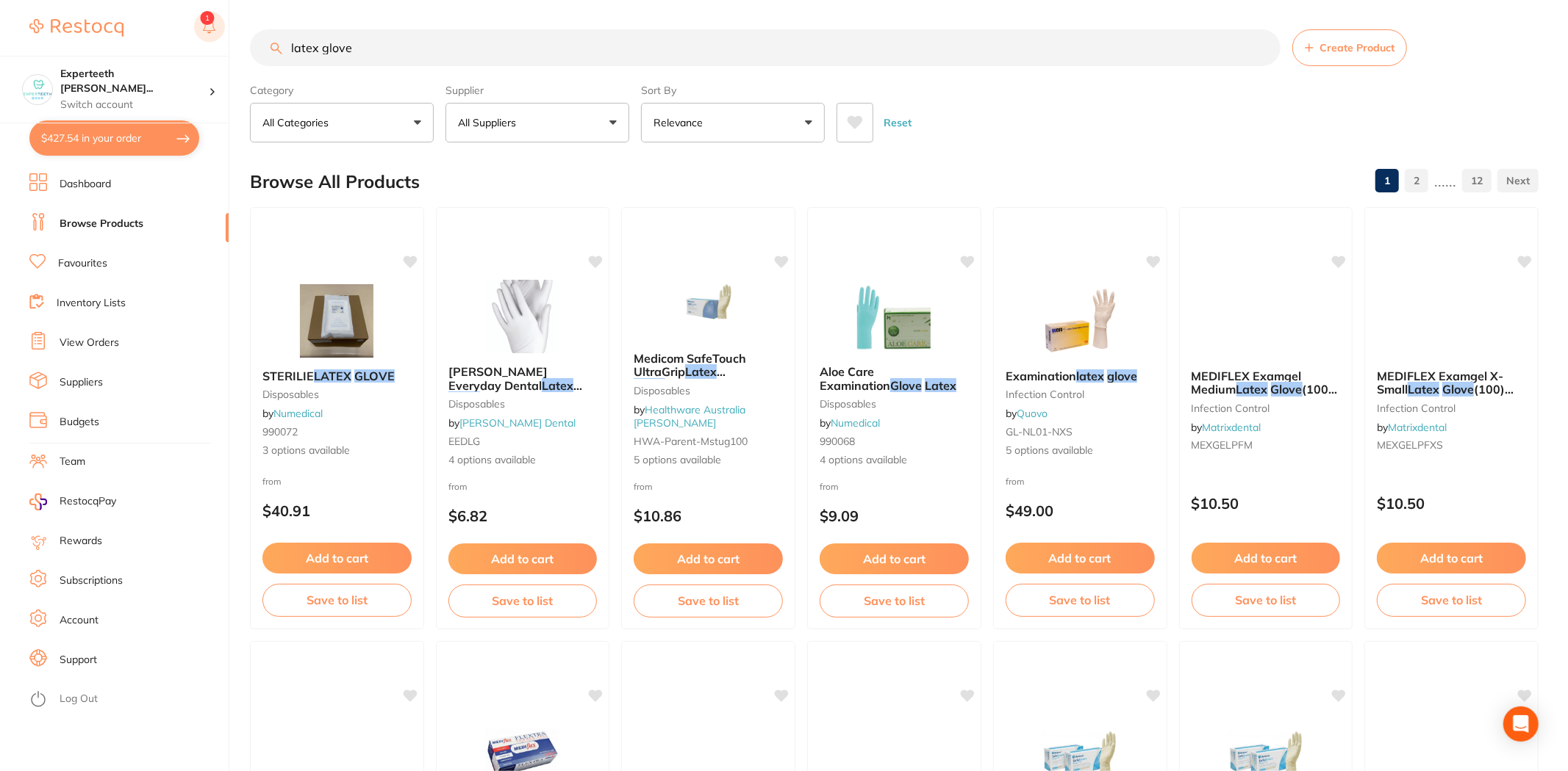
scroll to position [591, 0]
click at [600, 119] on button "All Suppliers" at bounding box center [537, 123] width 184 height 40
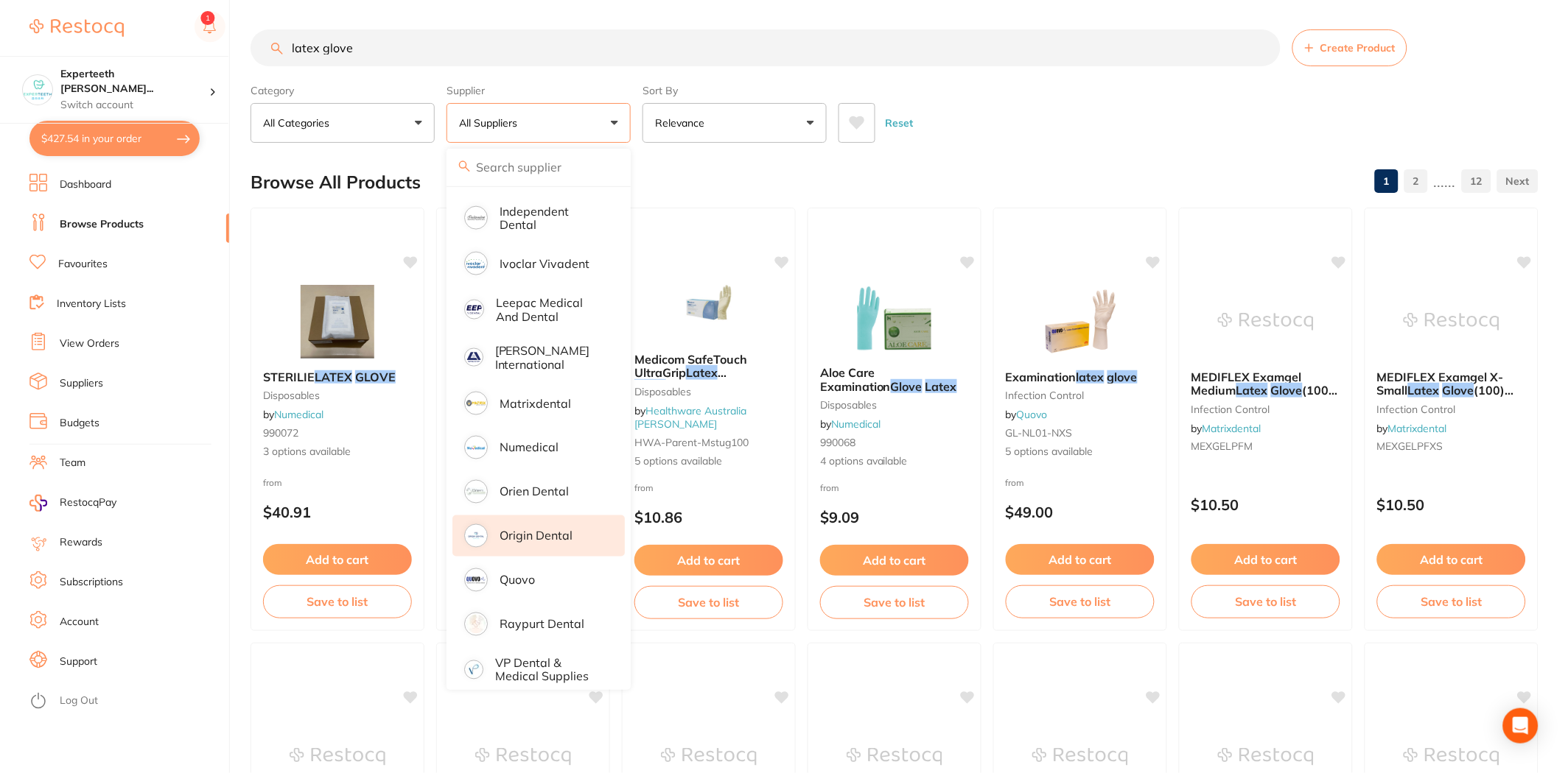
click at [534, 530] on li "Origin Dental" at bounding box center [538, 536] width 173 height 41
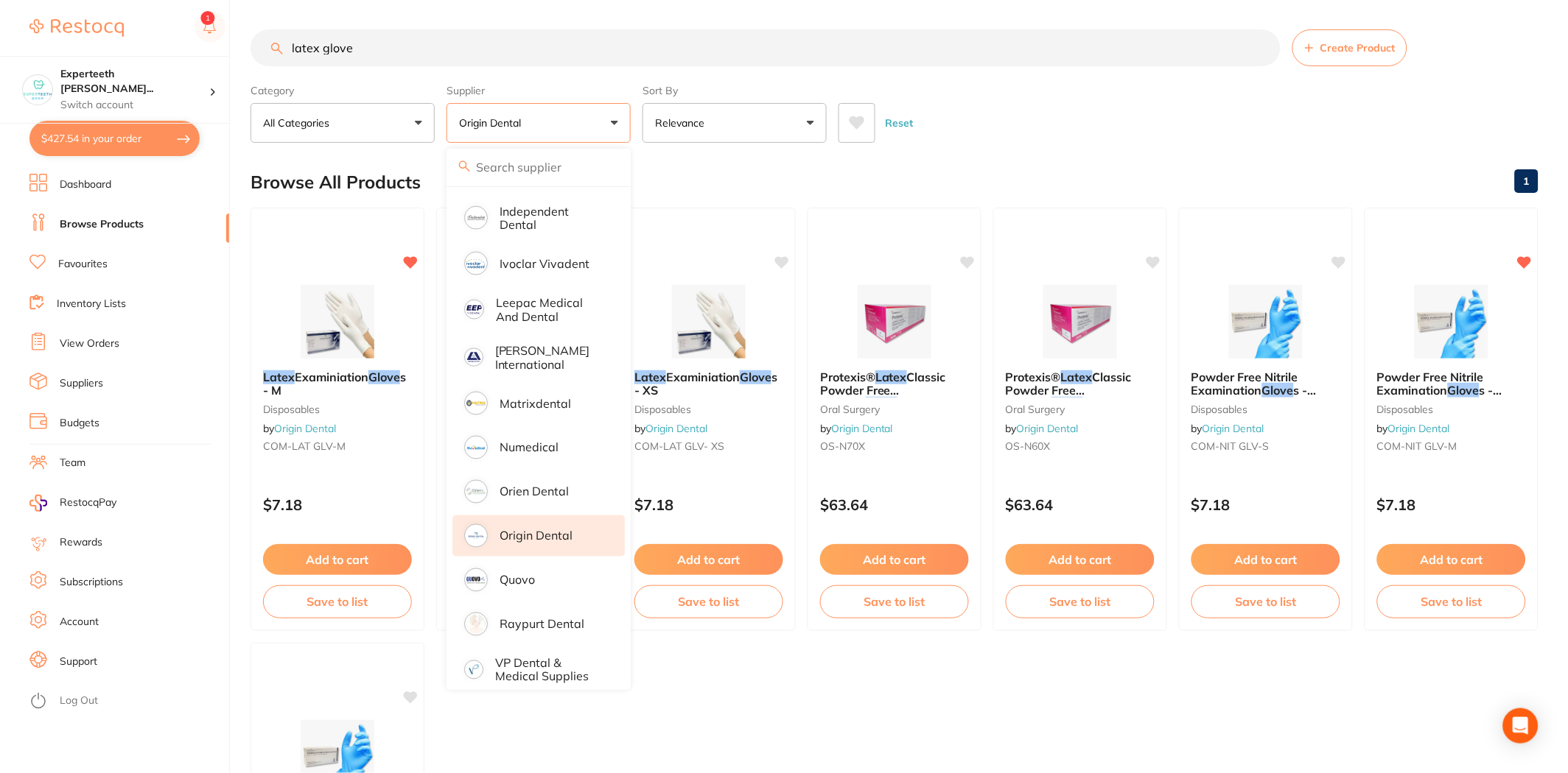
click at [1135, 123] on div "Reset" at bounding box center [1182, 117] width 688 height 52
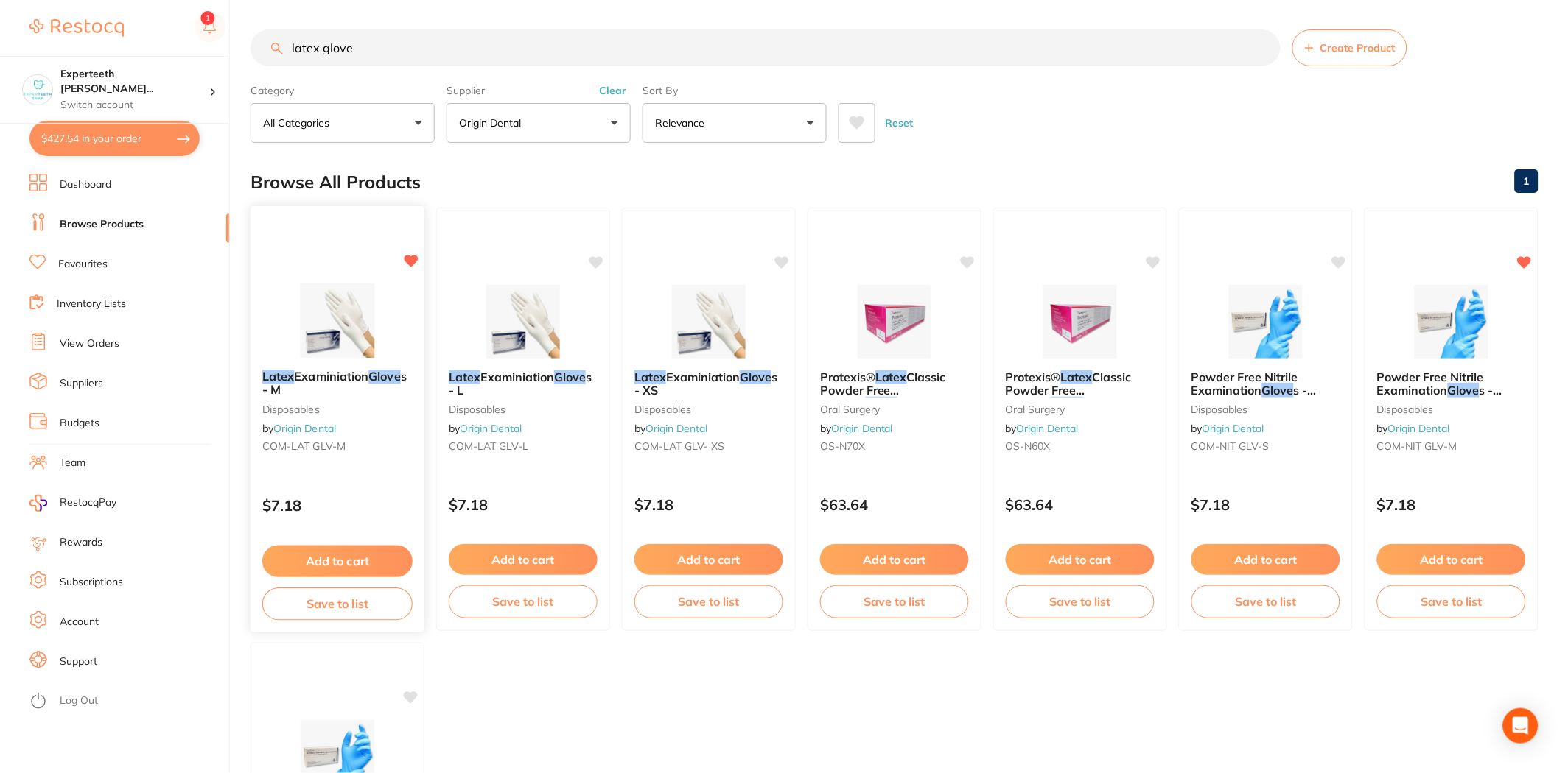
click at [334, 571] on button "Add to cart" at bounding box center [337, 561] width 150 height 32
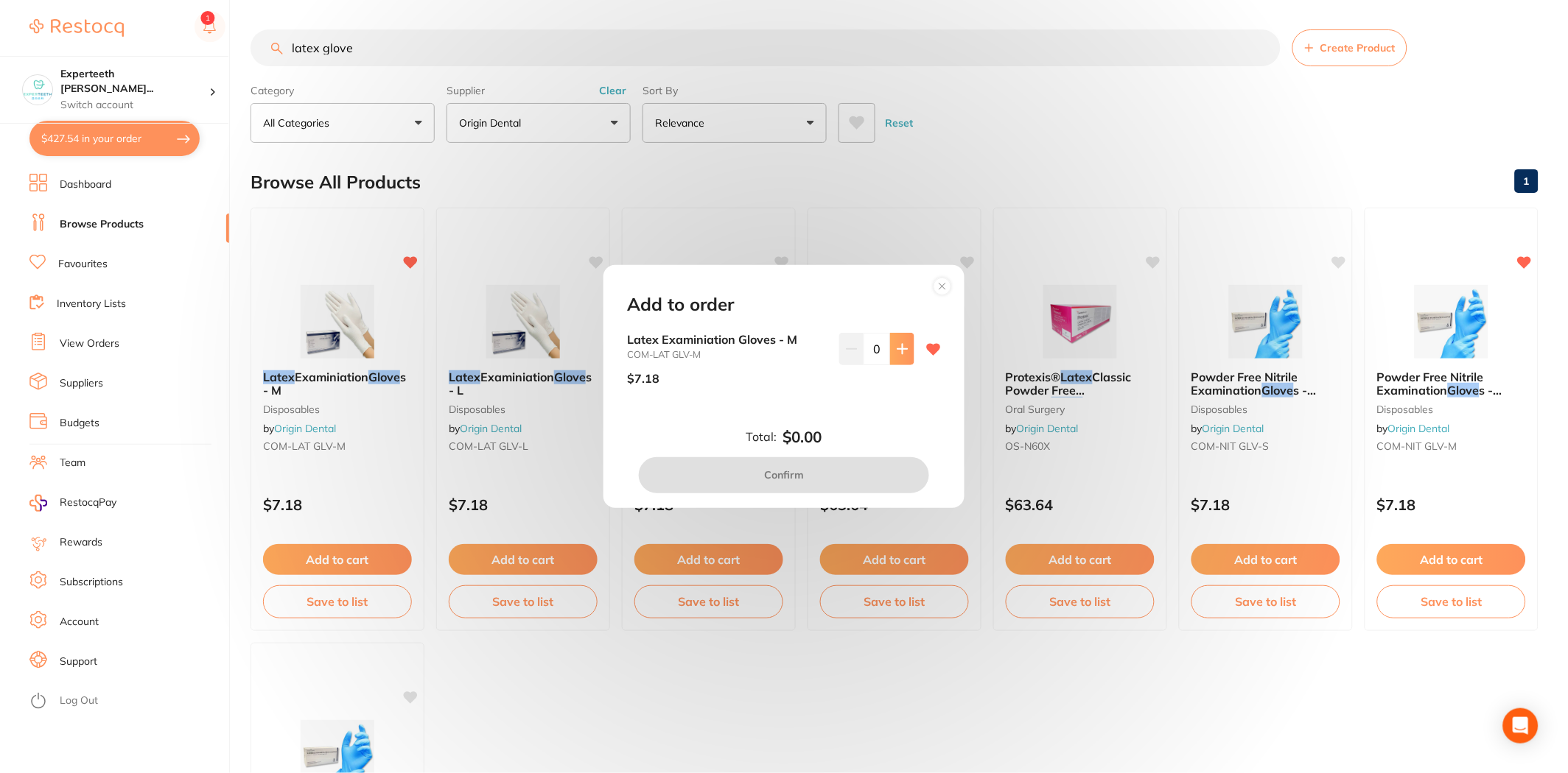
click at [898, 356] on button at bounding box center [902, 349] width 24 height 33
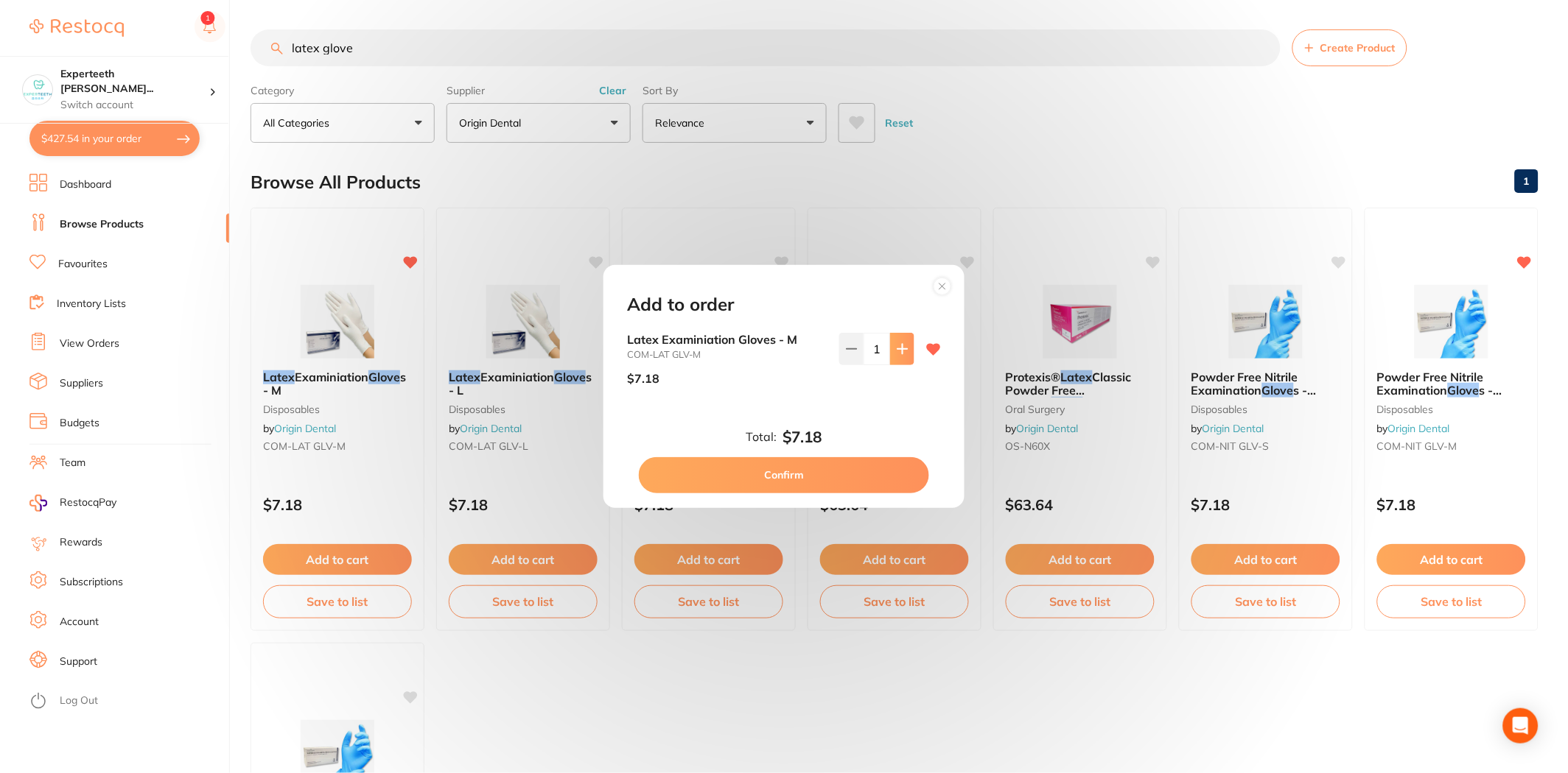
click at [898, 356] on button at bounding box center [902, 349] width 24 height 33
type input "2"
click at [868, 472] on button "Confirm" at bounding box center [784, 475] width 290 height 36
checkbox input "false"
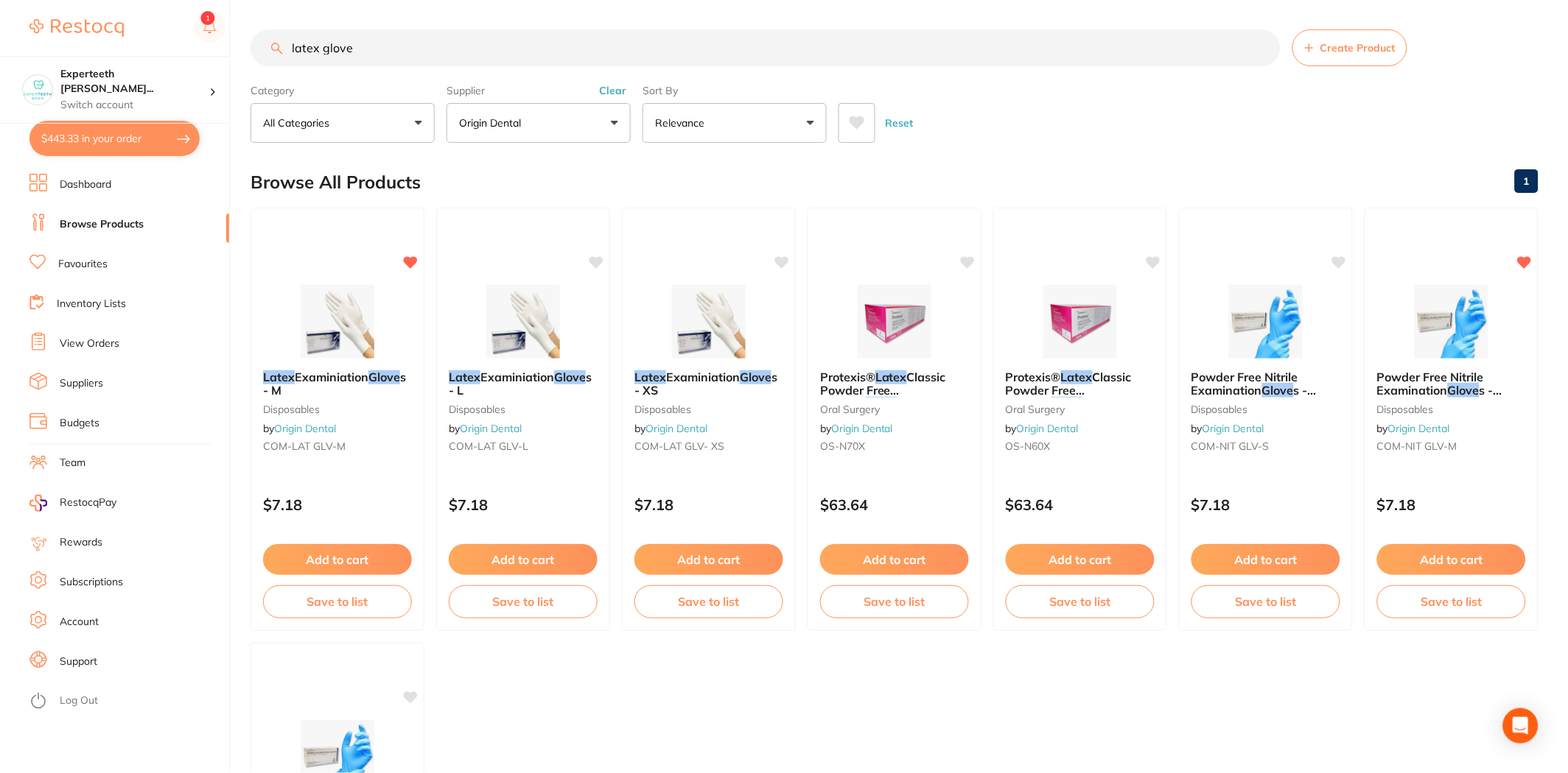
drag, startPoint x: 378, startPoint y: 50, endPoint x: 179, endPoint y: 42, distance: 199.2
click at [181, 42] on div "$443.33 Experteeth Eastwood Wes... Switch account Experteeth Eastwood West $443…" at bounding box center [784, 386] width 1568 height 773
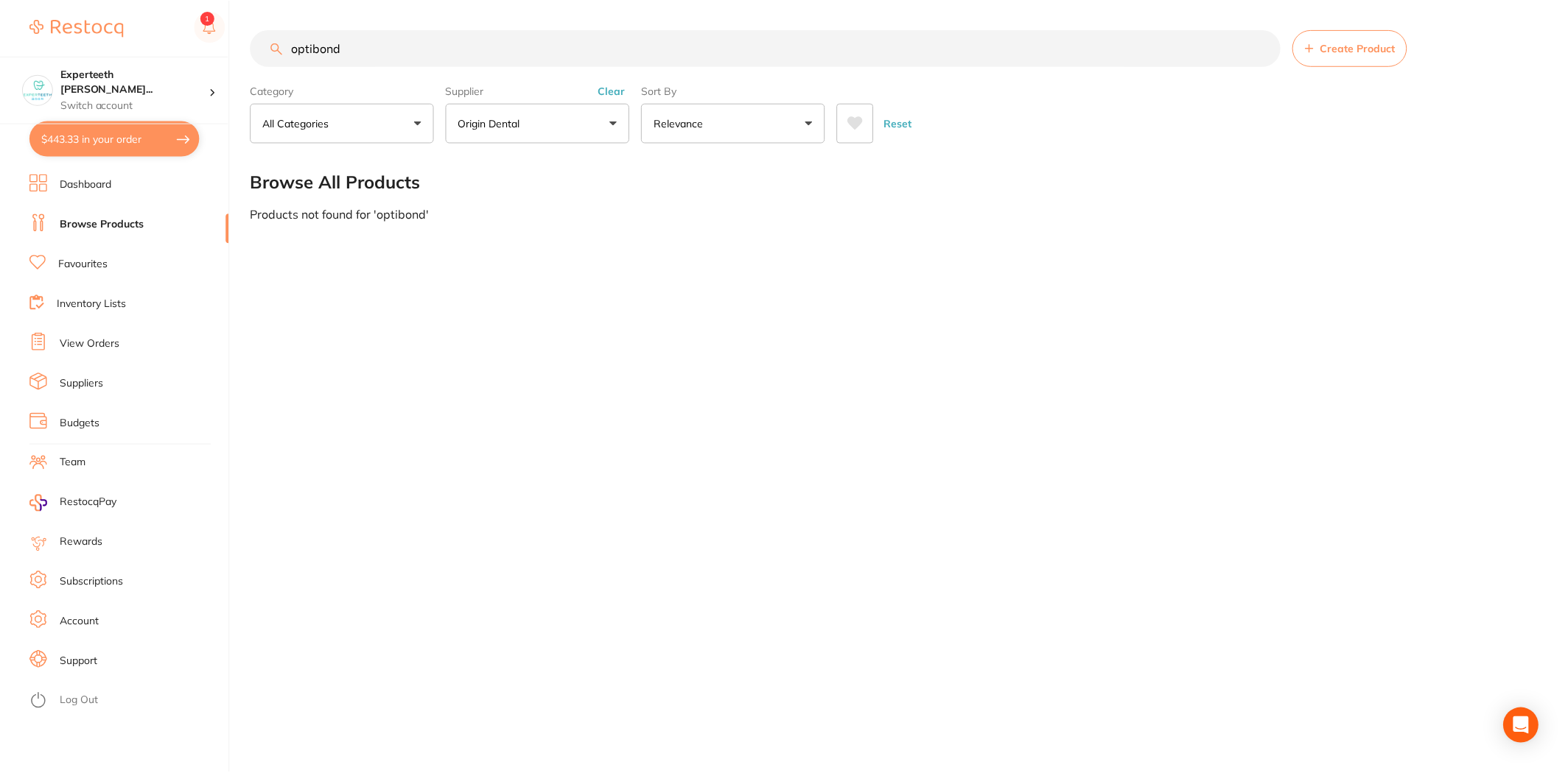
scroll to position [0, 0]
click at [610, 91] on button "Clear" at bounding box center [613, 90] width 36 height 13
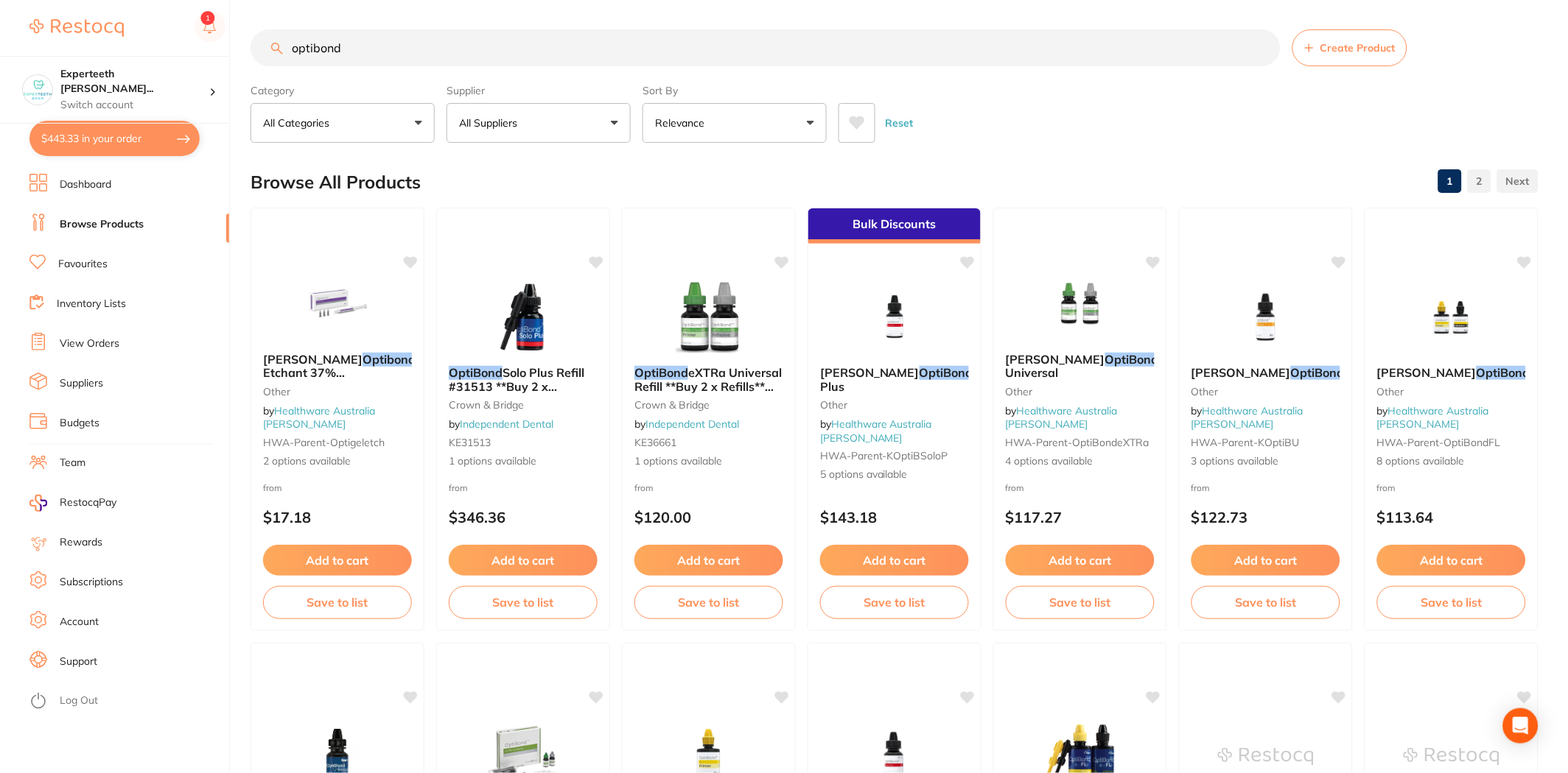
click at [313, 45] on input "optibond" at bounding box center [765, 48] width 1030 height 37
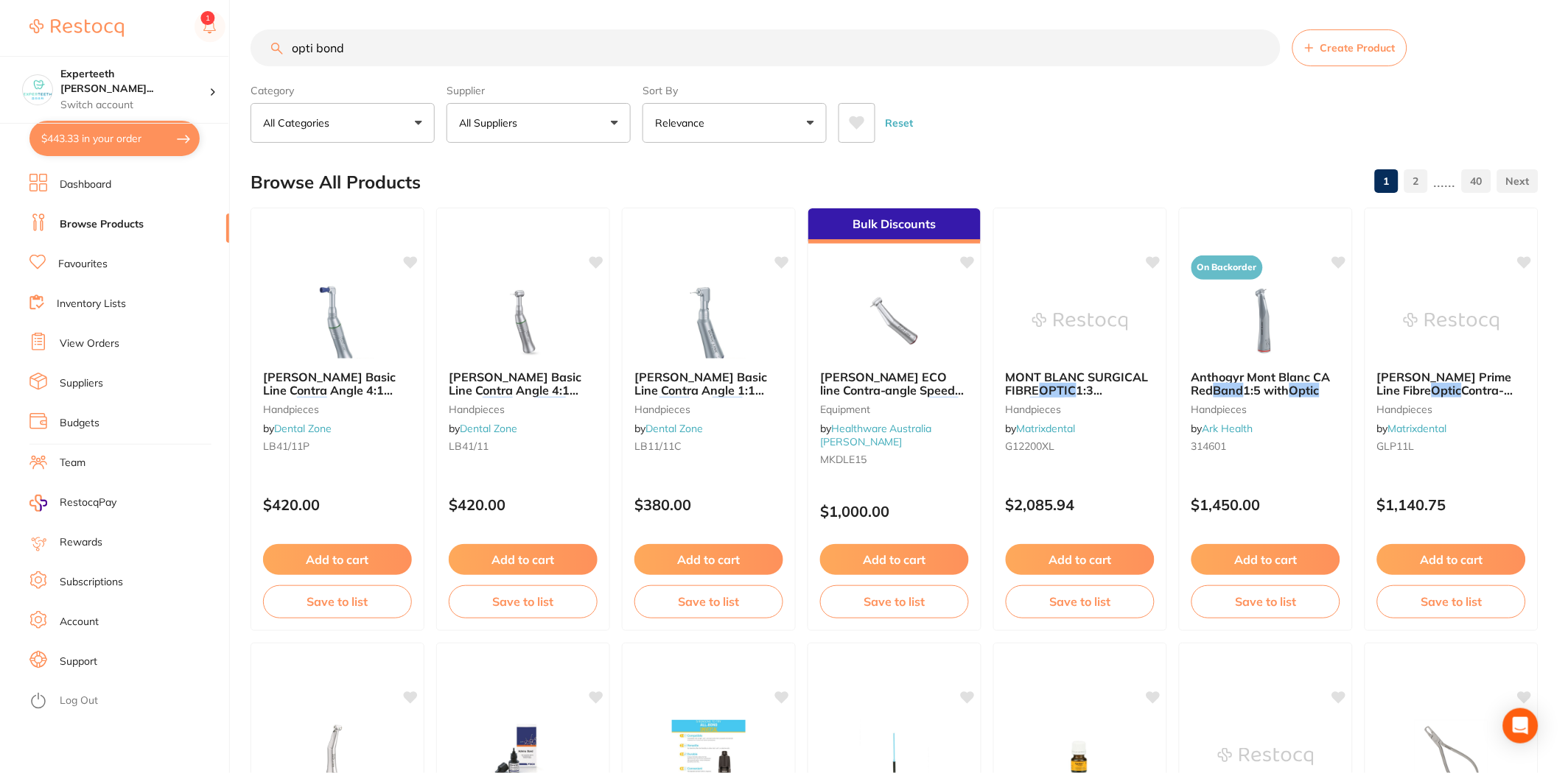
drag, startPoint x: 398, startPoint y: 57, endPoint x: 62, endPoint y: 30, distance: 337.1
click at [62, 30] on div "$443.33 Experteeth Eastwood Wes... Switch account Experteeth Eastwood West $443…" at bounding box center [784, 386] width 1568 height 773
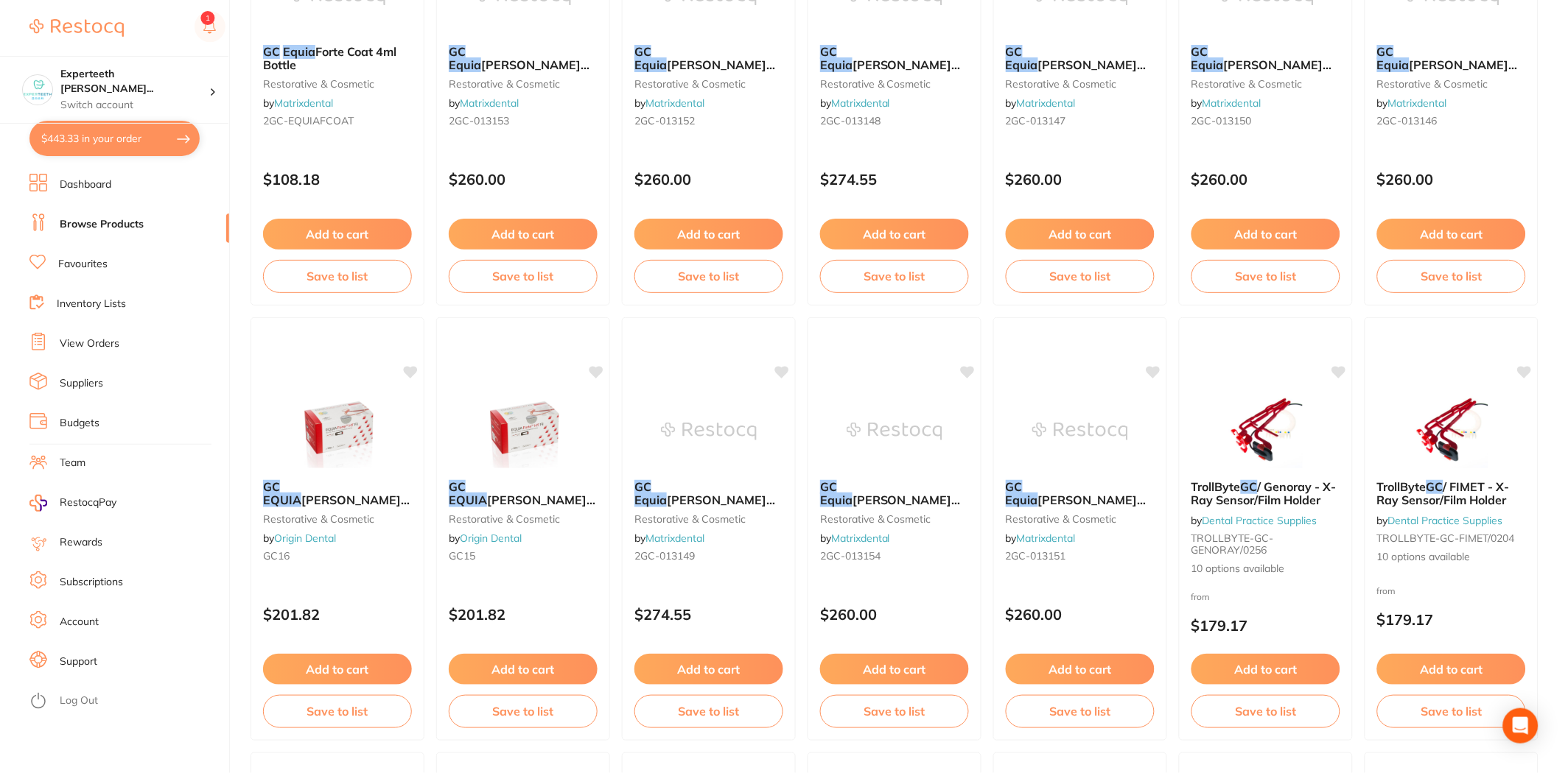
scroll to position [327, 0]
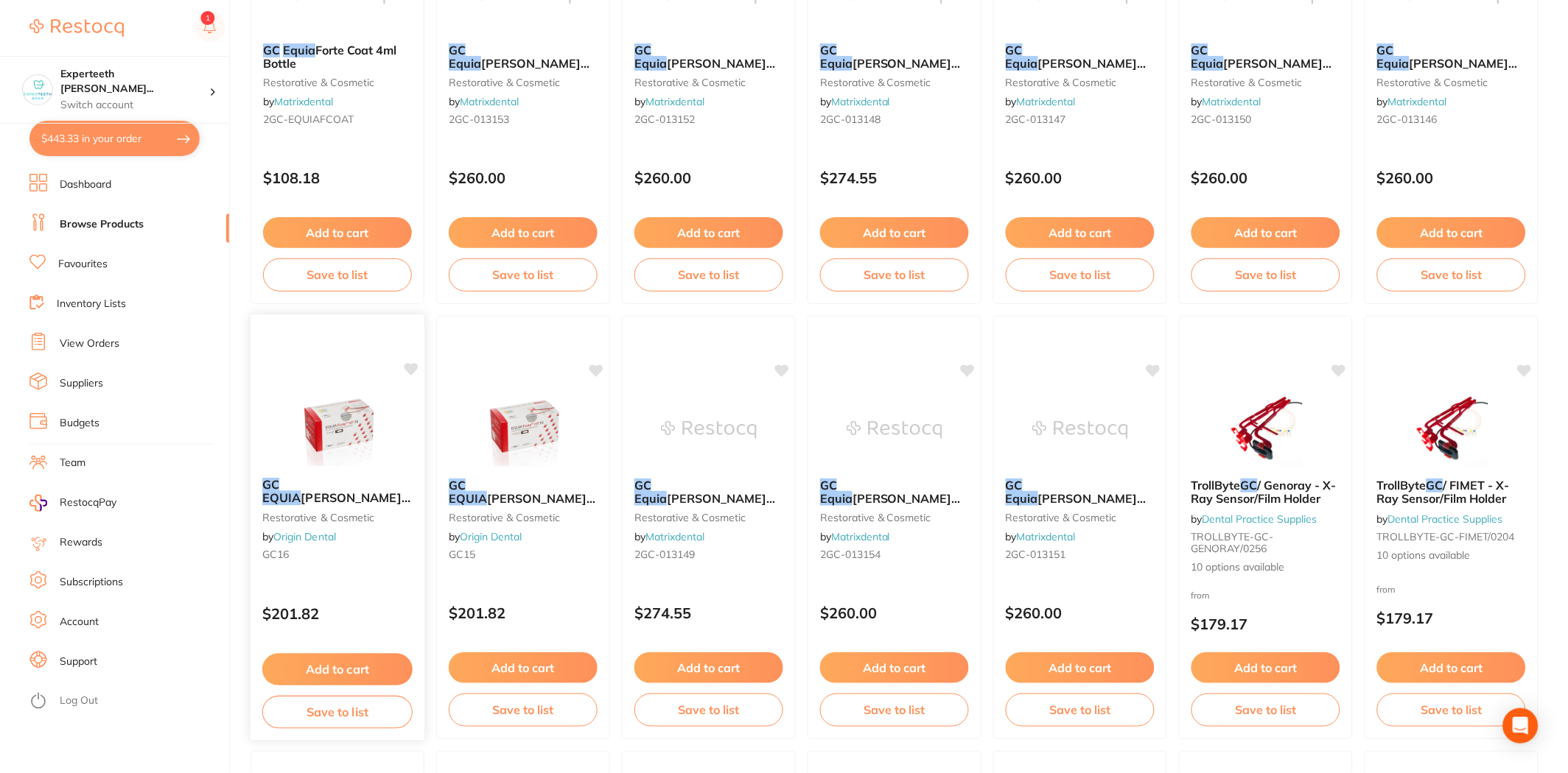
type input "gc equia"
click at [336, 660] on button "Add to cart" at bounding box center [337, 669] width 150 height 32
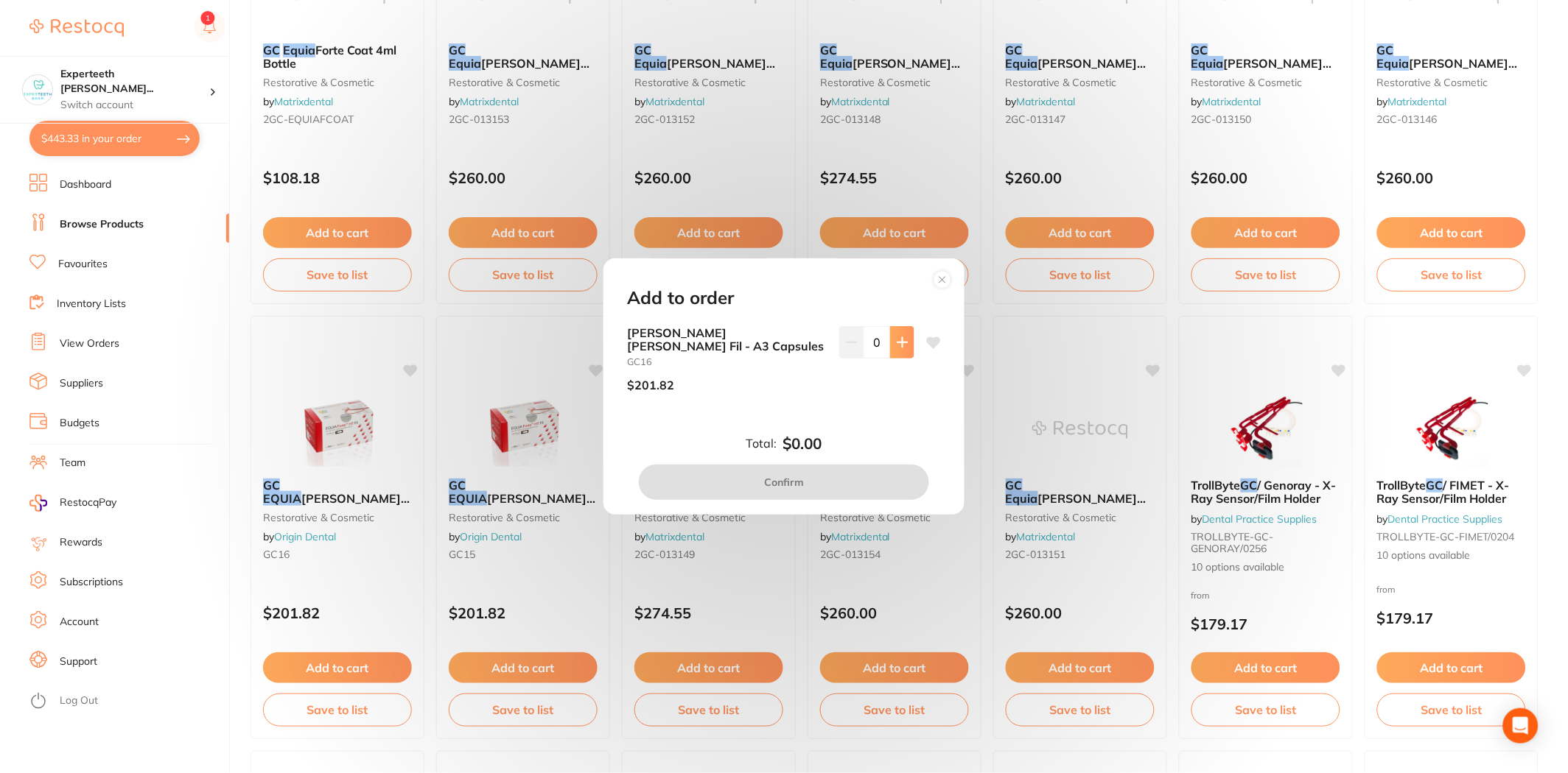
click at [904, 339] on icon at bounding box center [902, 343] width 12 height 12
type input "1"
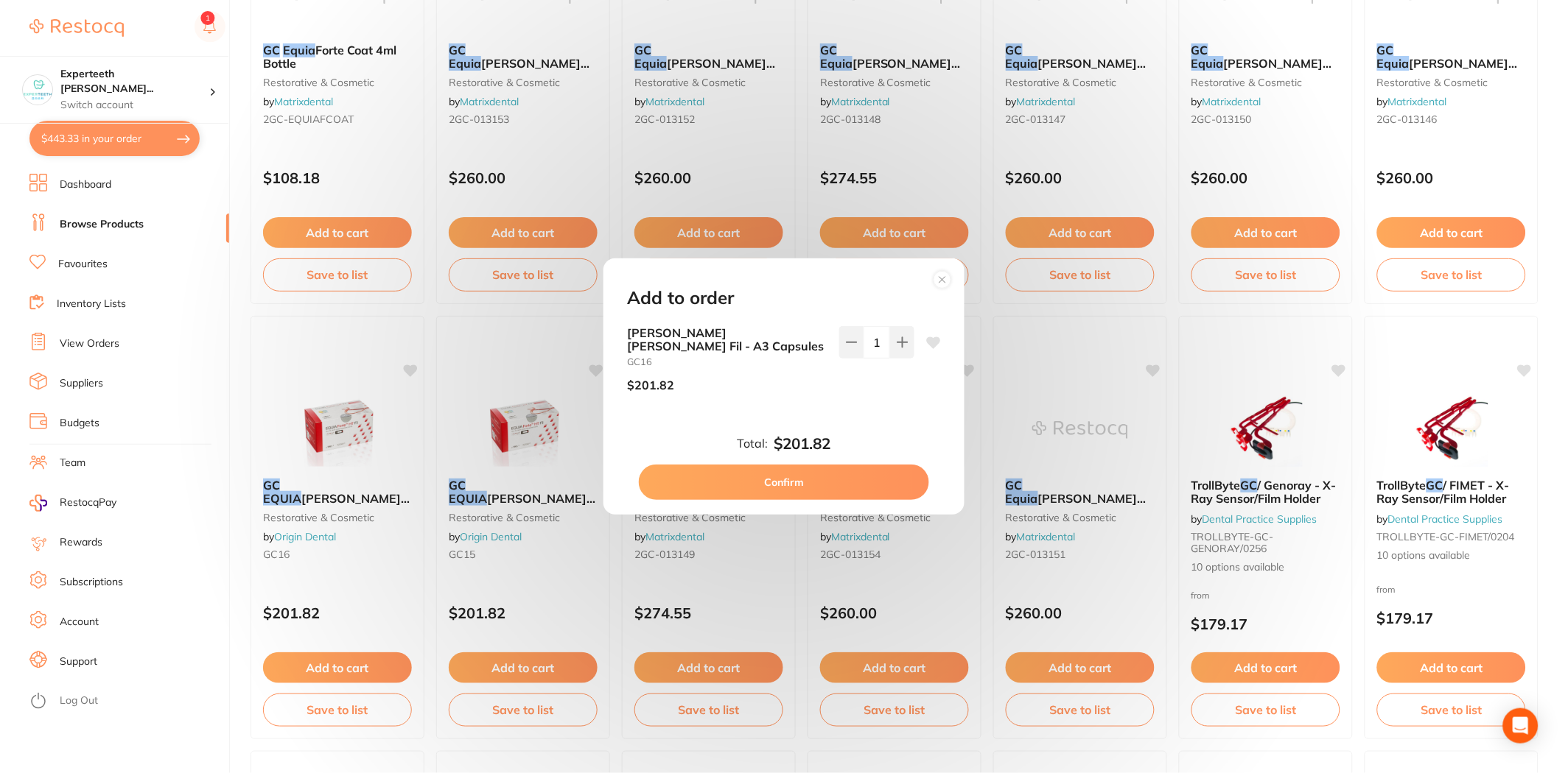
click at [798, 473] on button "Confirm" at bounding box center [784, 483] width 290 height 36
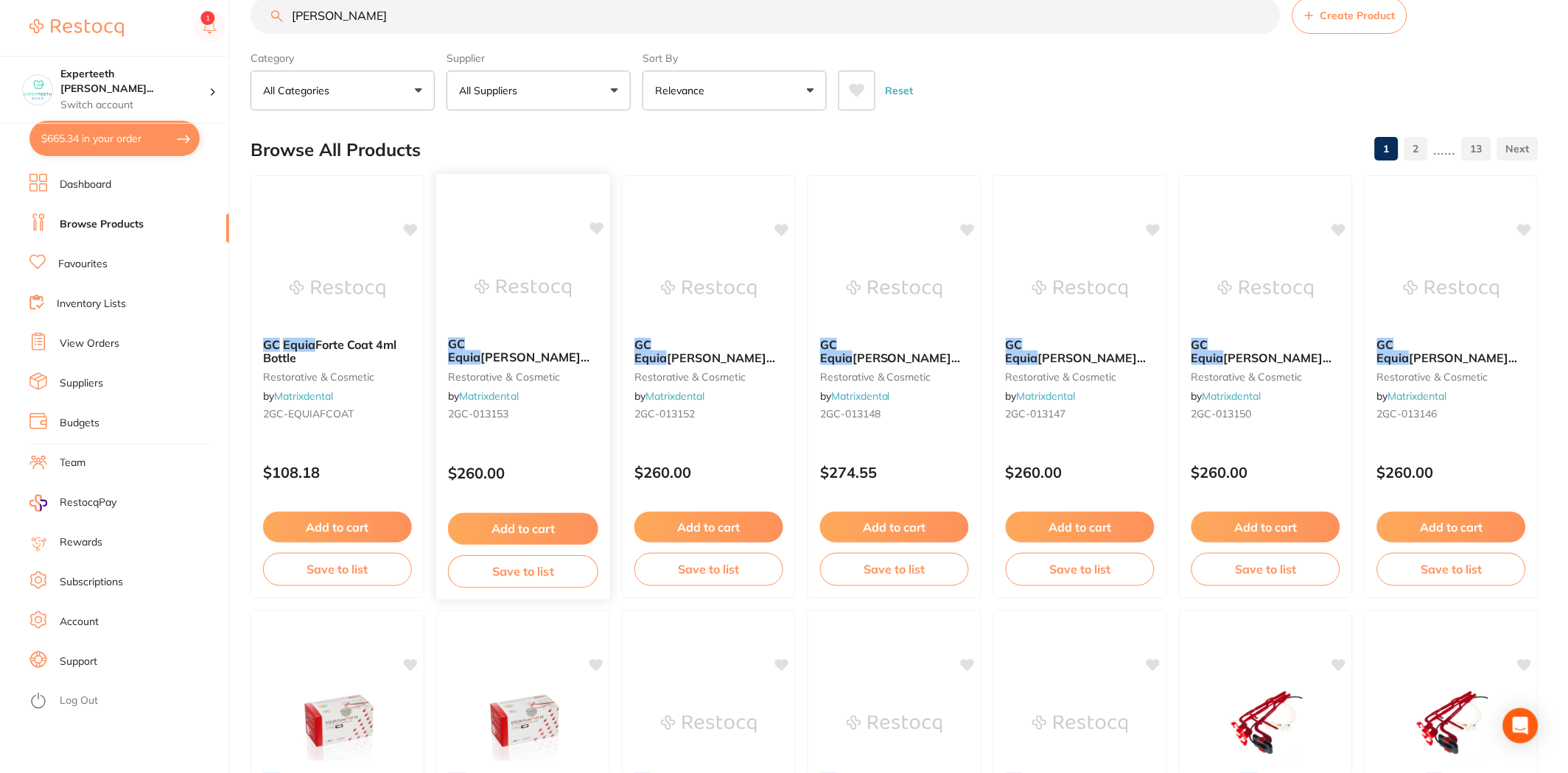
scroll to position [0, 0]
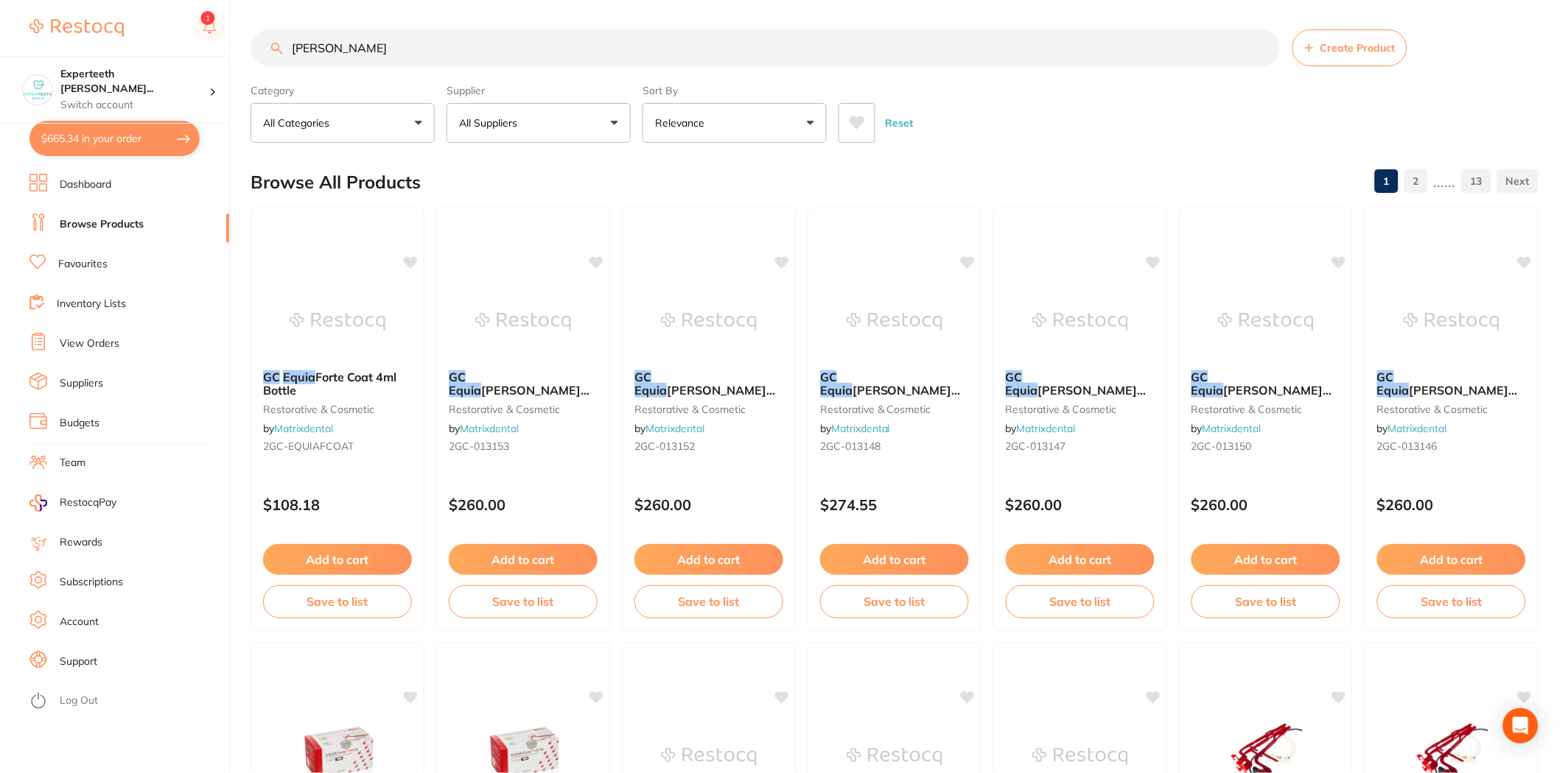
click at [371, 60] on input "gc equia" at bounding box center [765, 48] width 1030 height 37
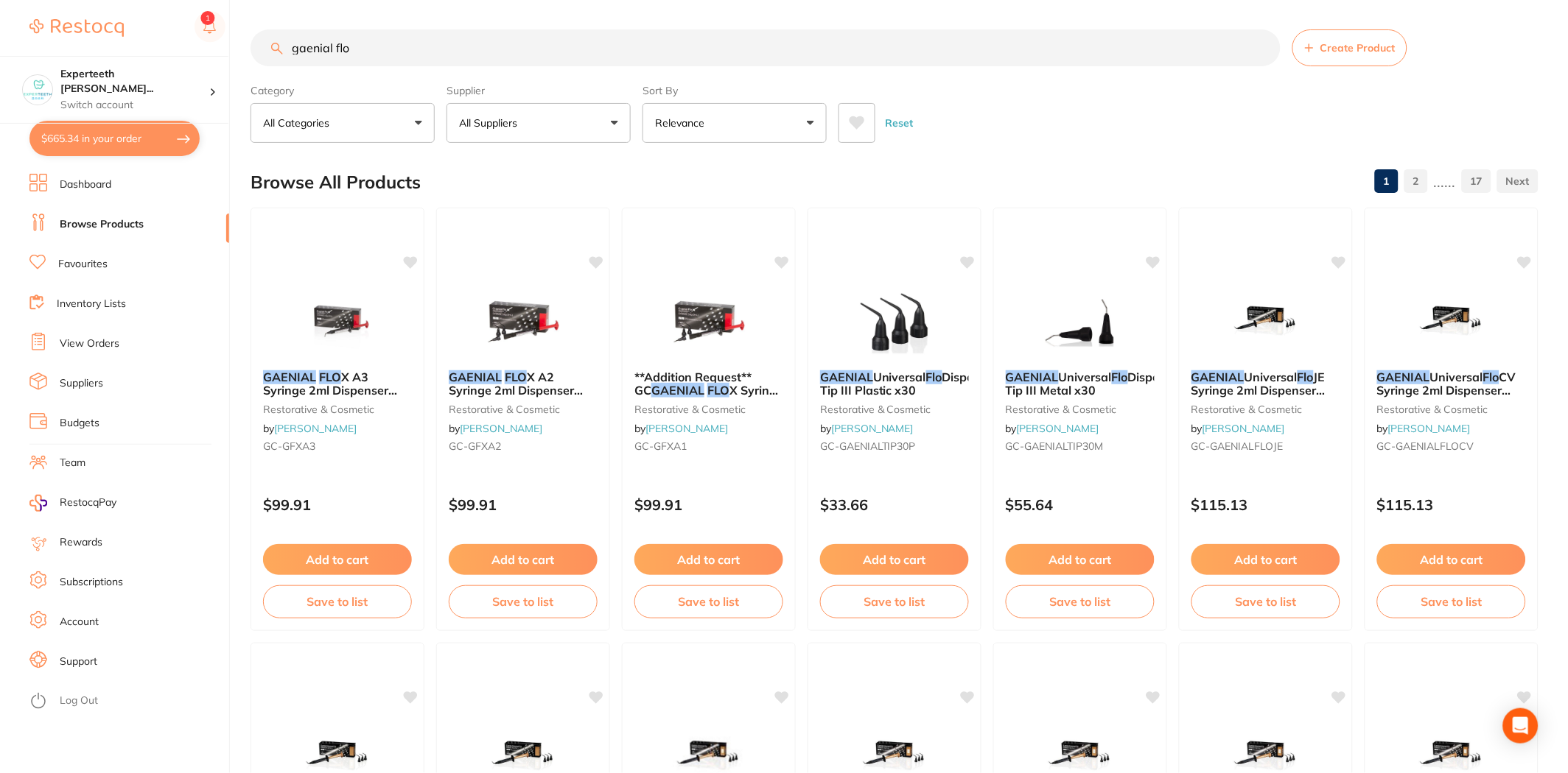
type input "gaenial flo"
click at [510, 125] on p "All Suppliers" at bounding box center [491, 123] width 64 height 15
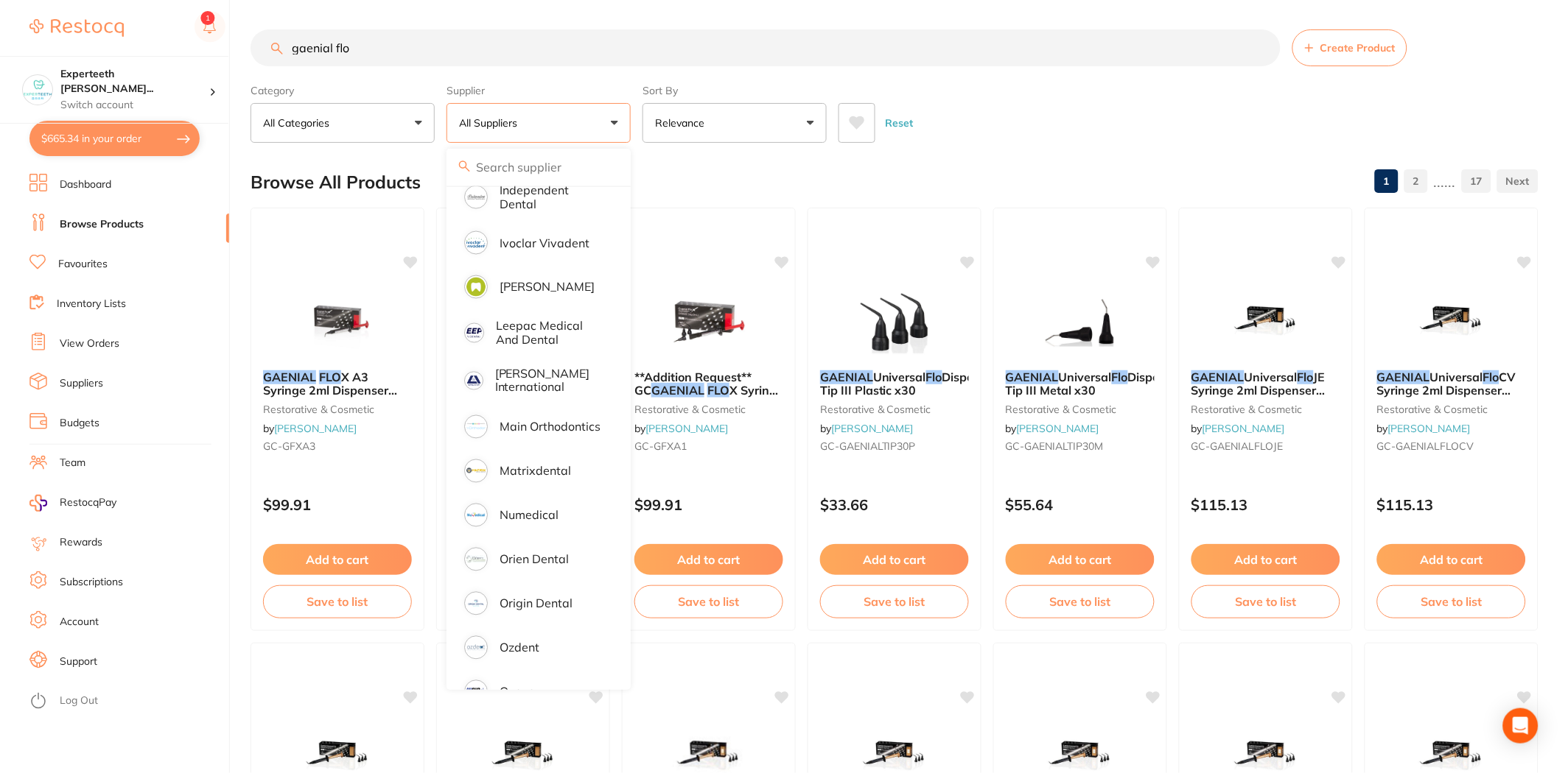
scroll to position [818, 0]
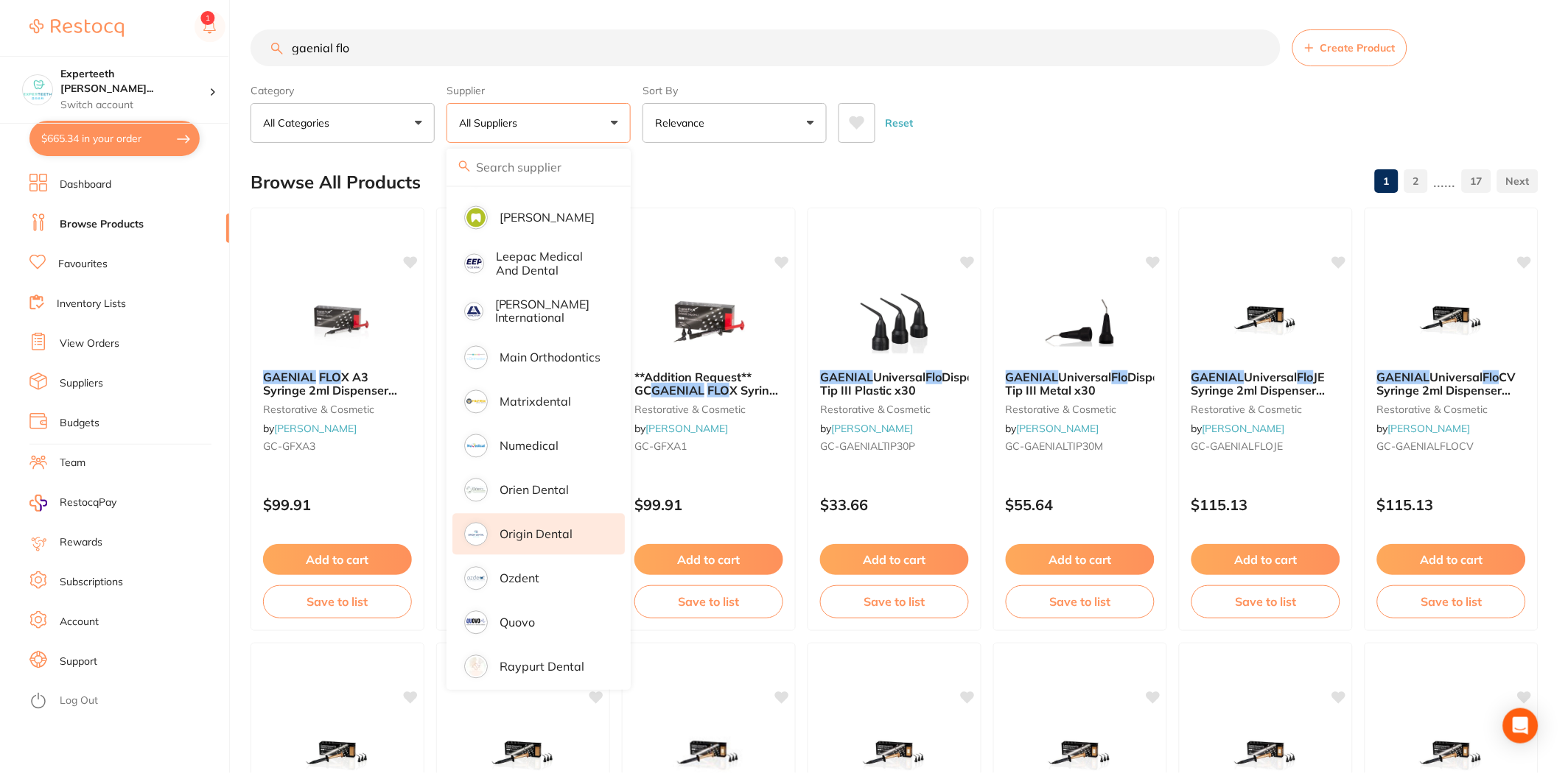
click at [527, 528] on p "Origin Dental" at bounding box center [536, 535] width 73 height 13
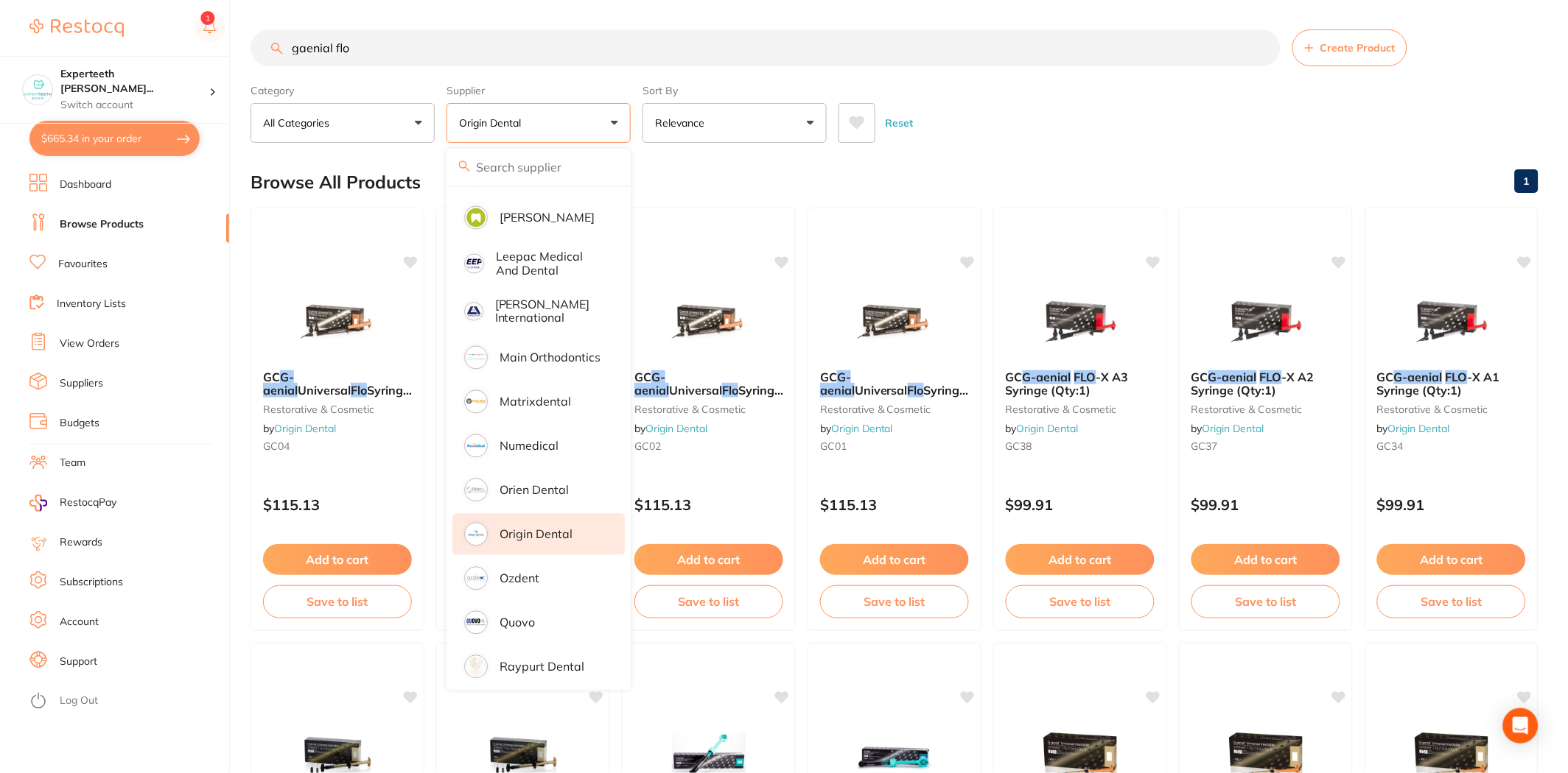
click at [1037, 138] on div "Reset" at bounding box center [1182, 117] width 688 height 52
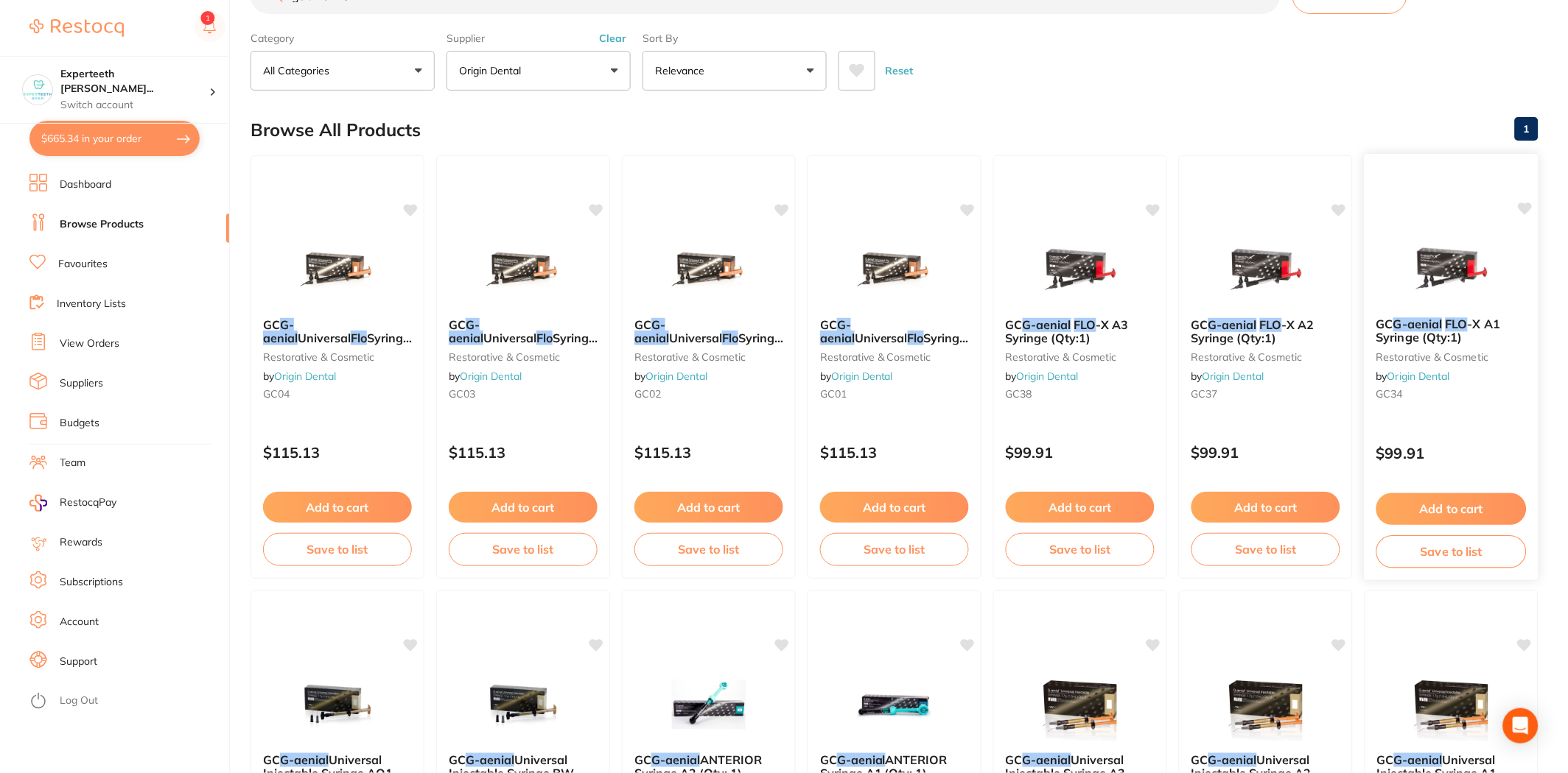
scroll to position [81, 0]
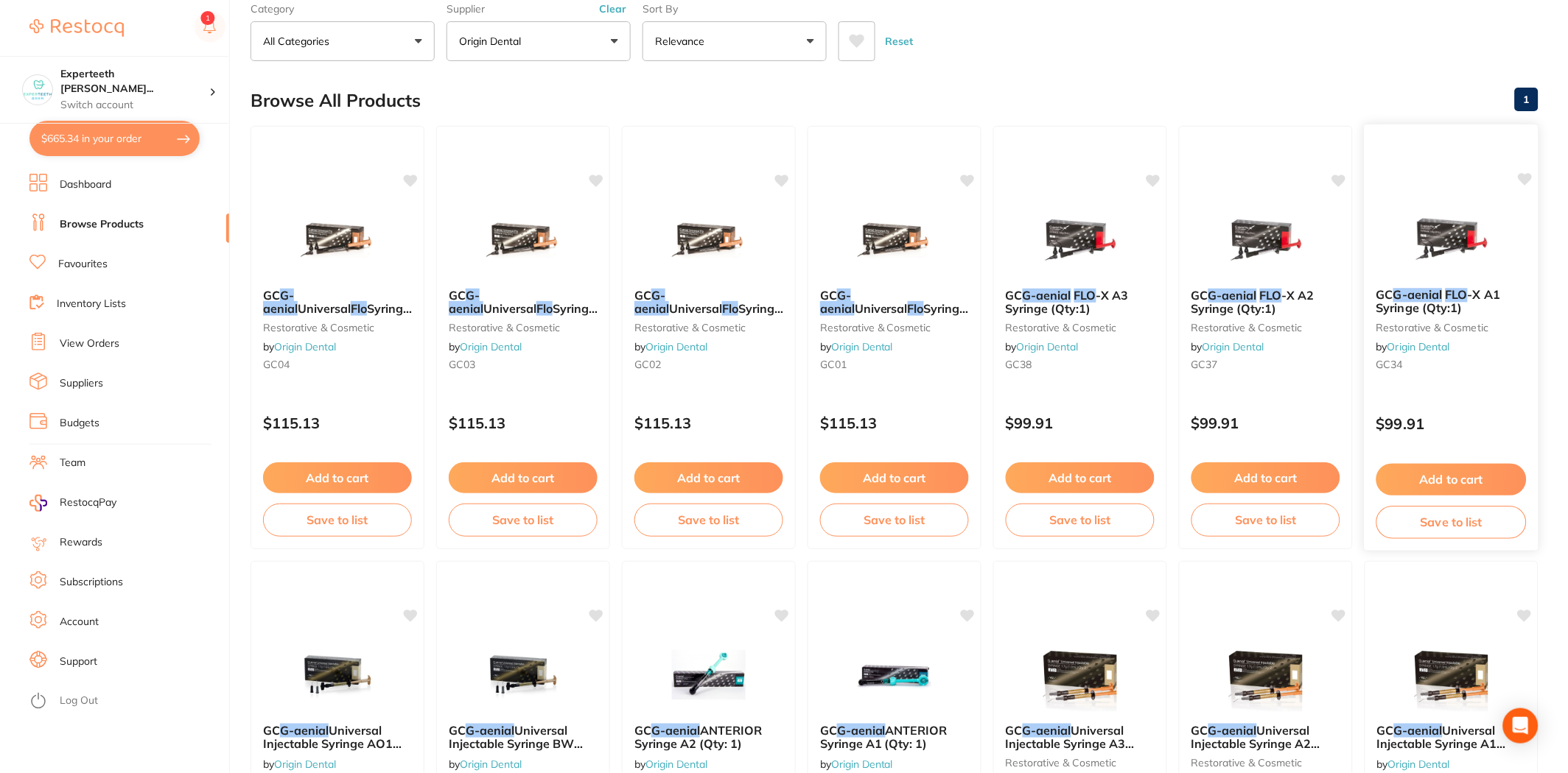
click at [1447, 475] on button "Add to cart" at bounding box center [1451, 480] width 150 height 32
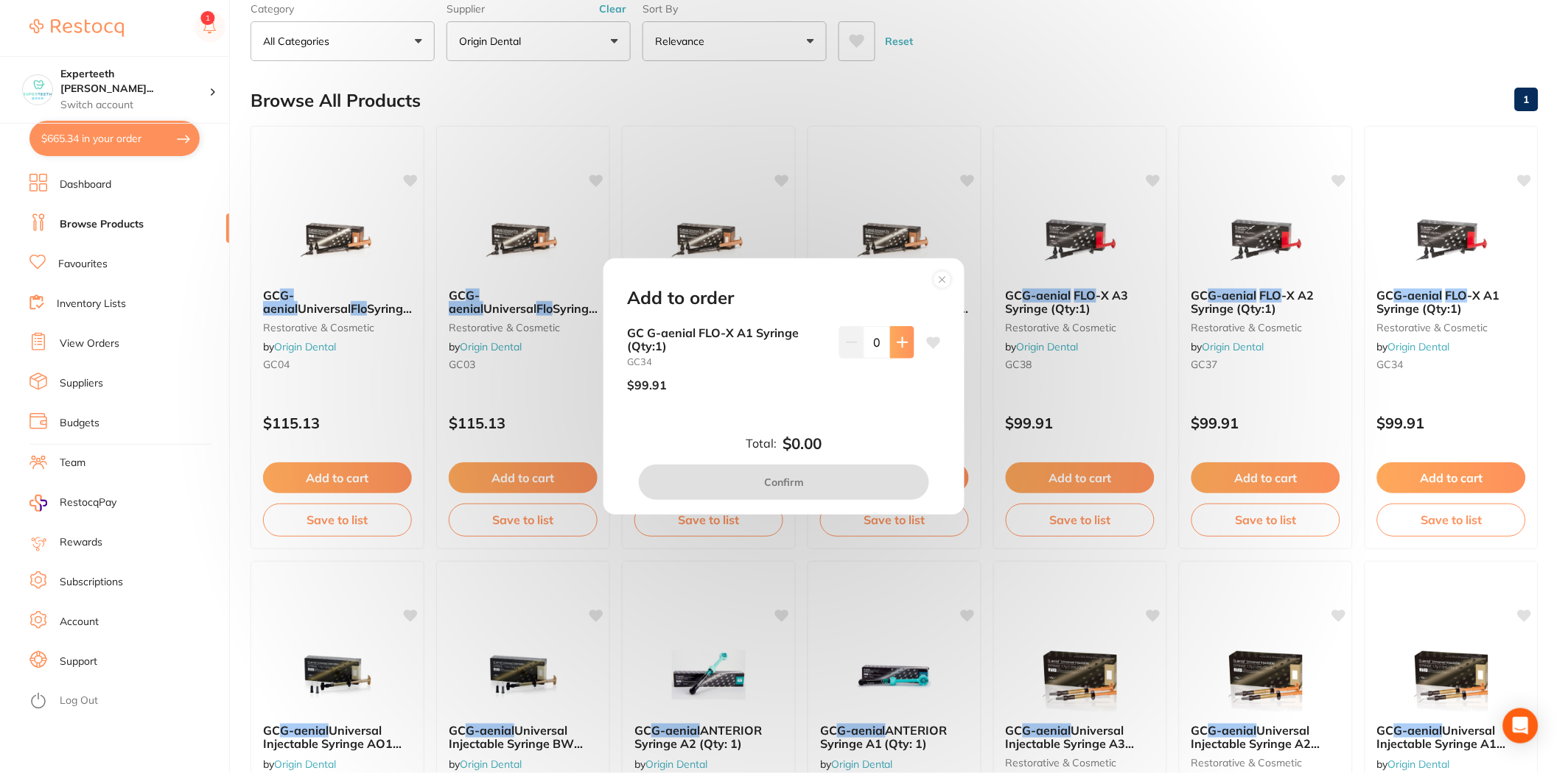
click at [900, 347] on icon at bounding box center [902, 343] width 12 height 12
type input "1"
click at [819, 480] on button "Confirm" at bounding box center [784, 483] width 290 height 36
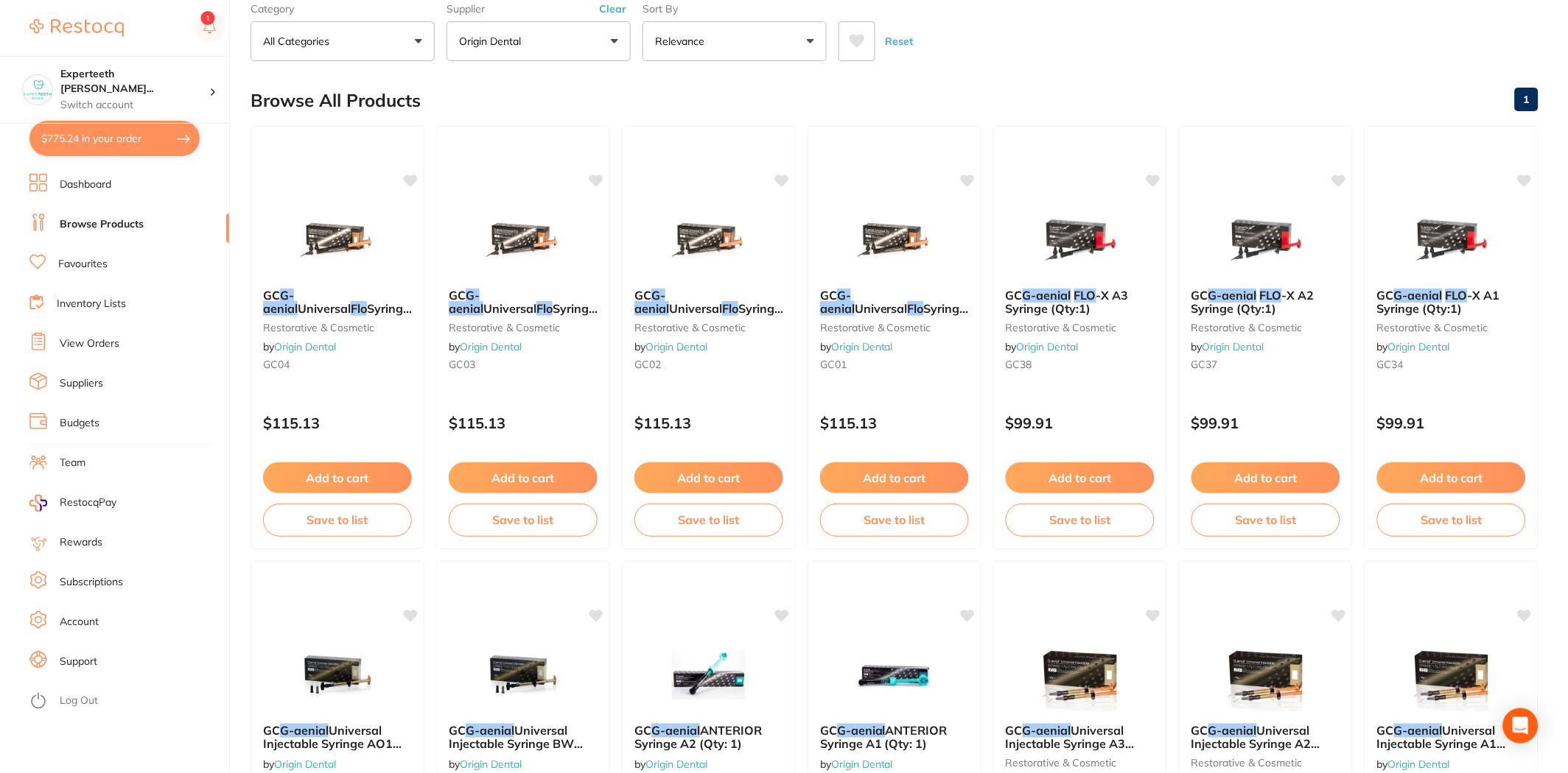
scroll to position [0, 0]
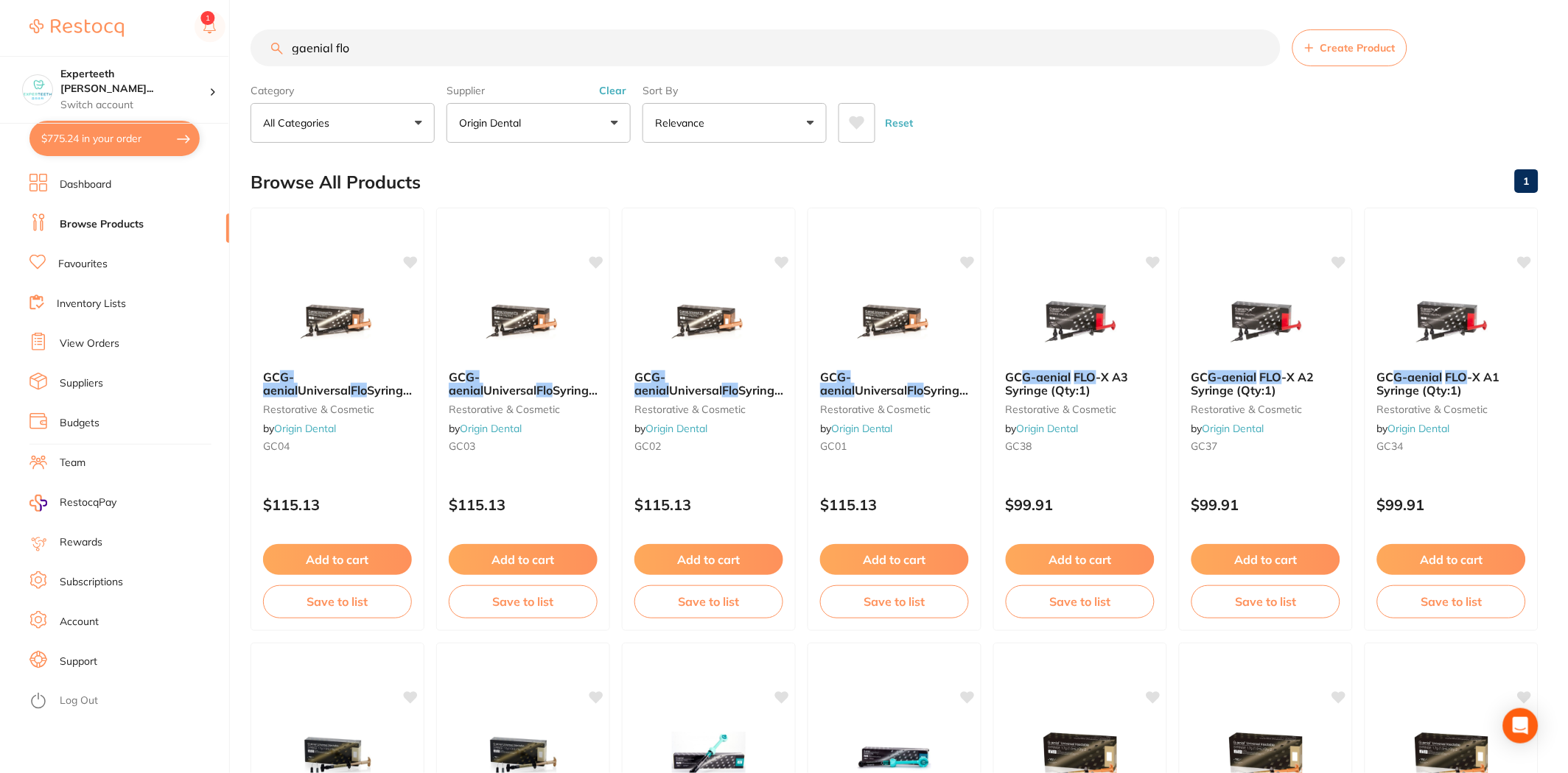
drag, startPoint x: 358, startPoint y: 57, endPoint x: 176, endPoint y: 28, distance: 184.3
click at [177, 28] on div "$775.24 Experteeth Eastwood Wes... Switch account Experteeth Eastwood West $775…" at bounding box center [784, 386] width 1568 height 773
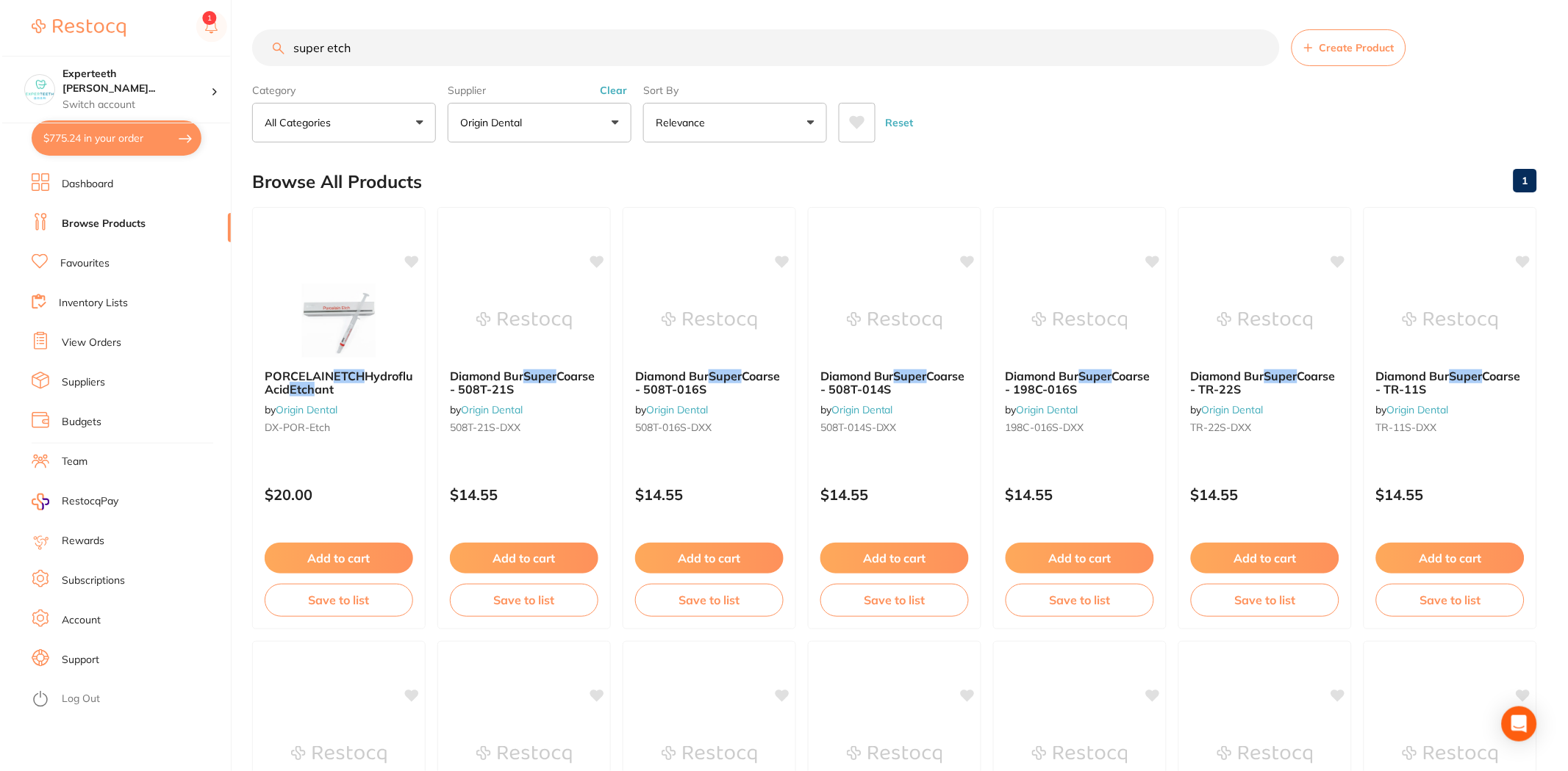
scroll to position [815, 0]
type input "super etch"
click at [611, 90] on button "Clear" at bounding box center [611, 90] width 36 height 13
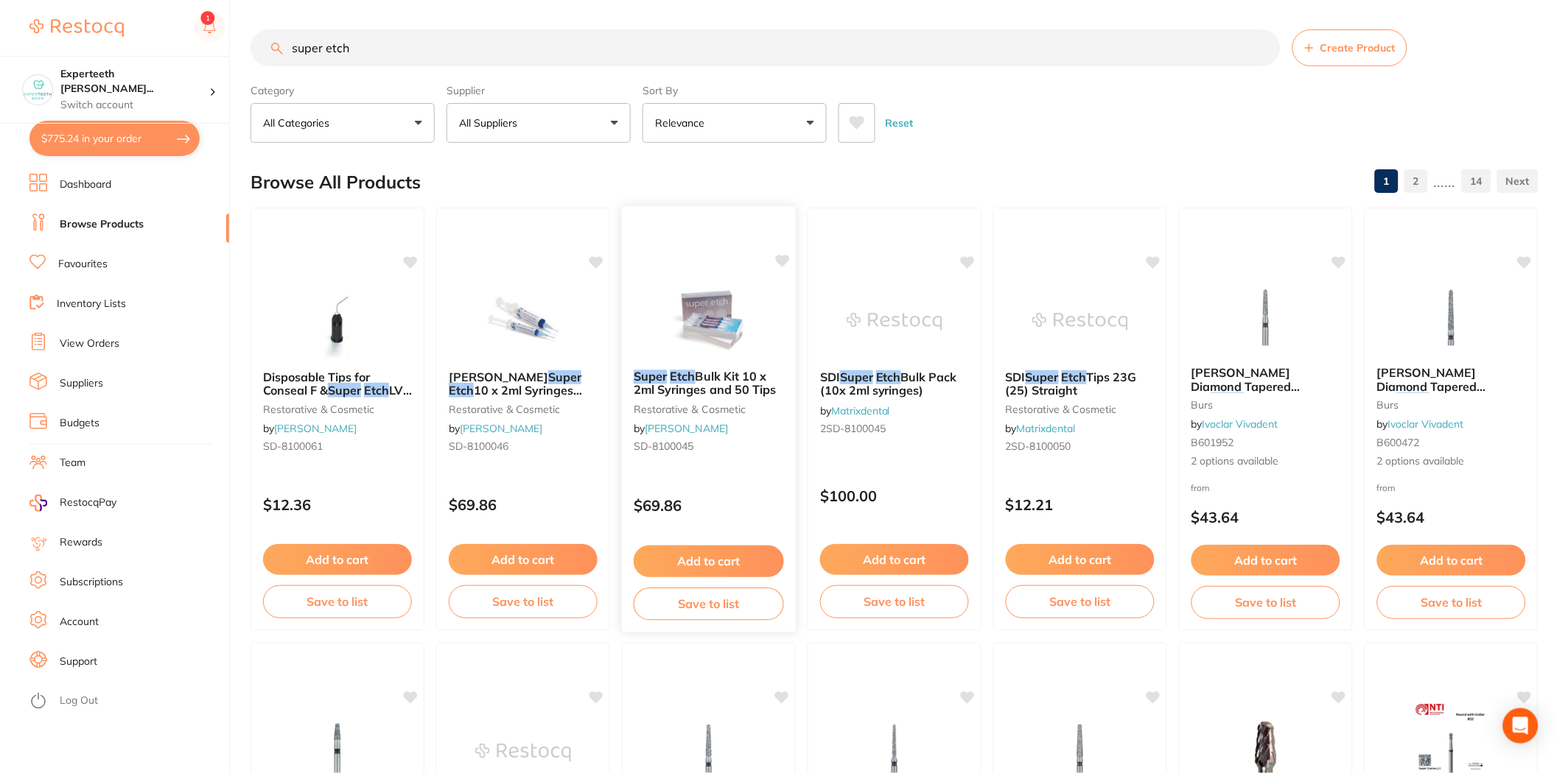
click at [695, 405] on small "restorative & cosmetic" at bounding box center [708, 409] width 150 height 12
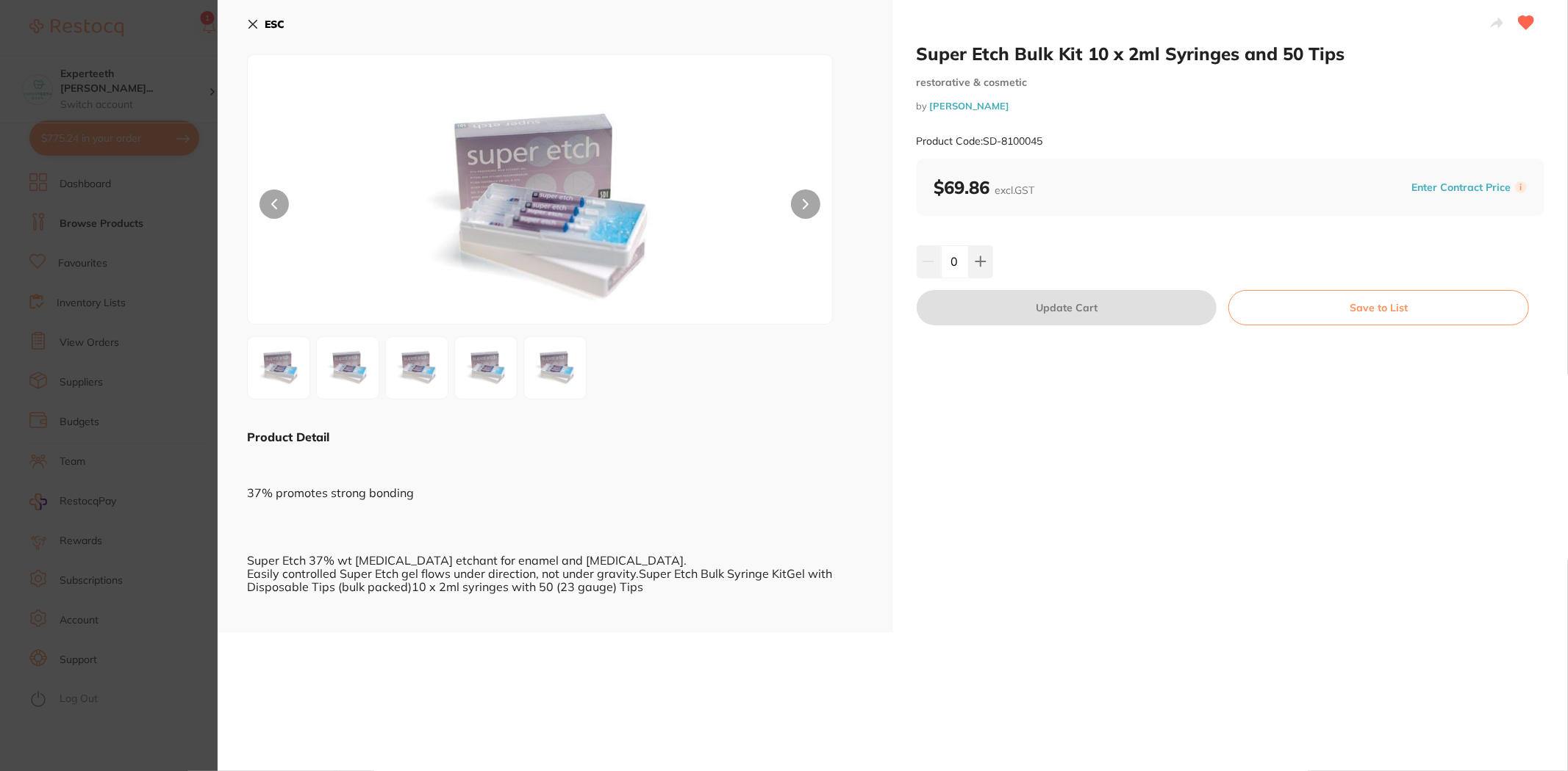
click at [89, 346] on section "Super Etch Bulk Kit 10 x 2ml Syringes and 50 Tips restorative & cosmetic by Hen…" at bounding box center [784, 386] width 1568 height 771
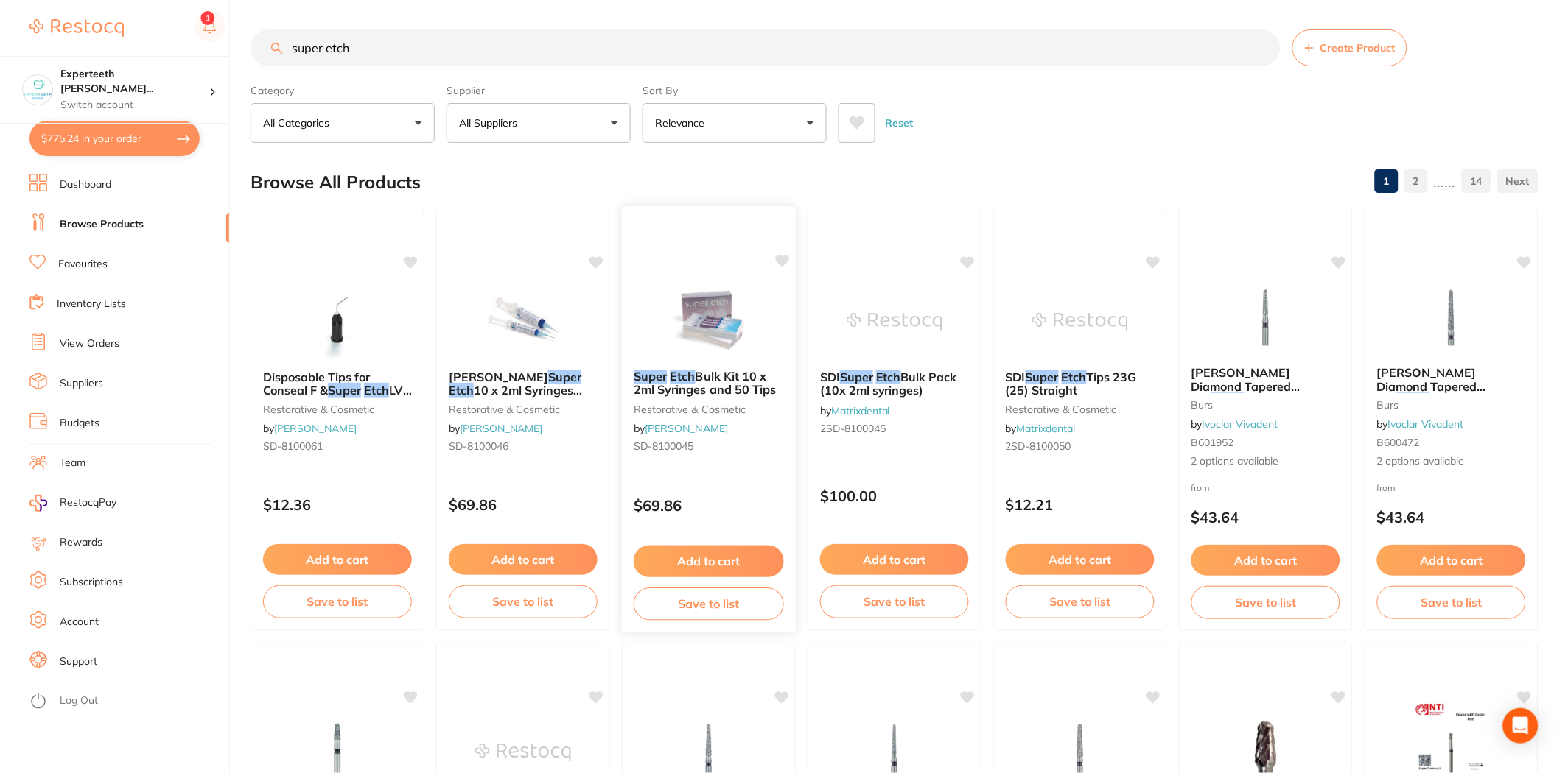
click at [740, 381] on span "Bulk Kit 10 x 2ml Syringes and 50 Tips" at bounding box center [704, 383] width 143 height 29
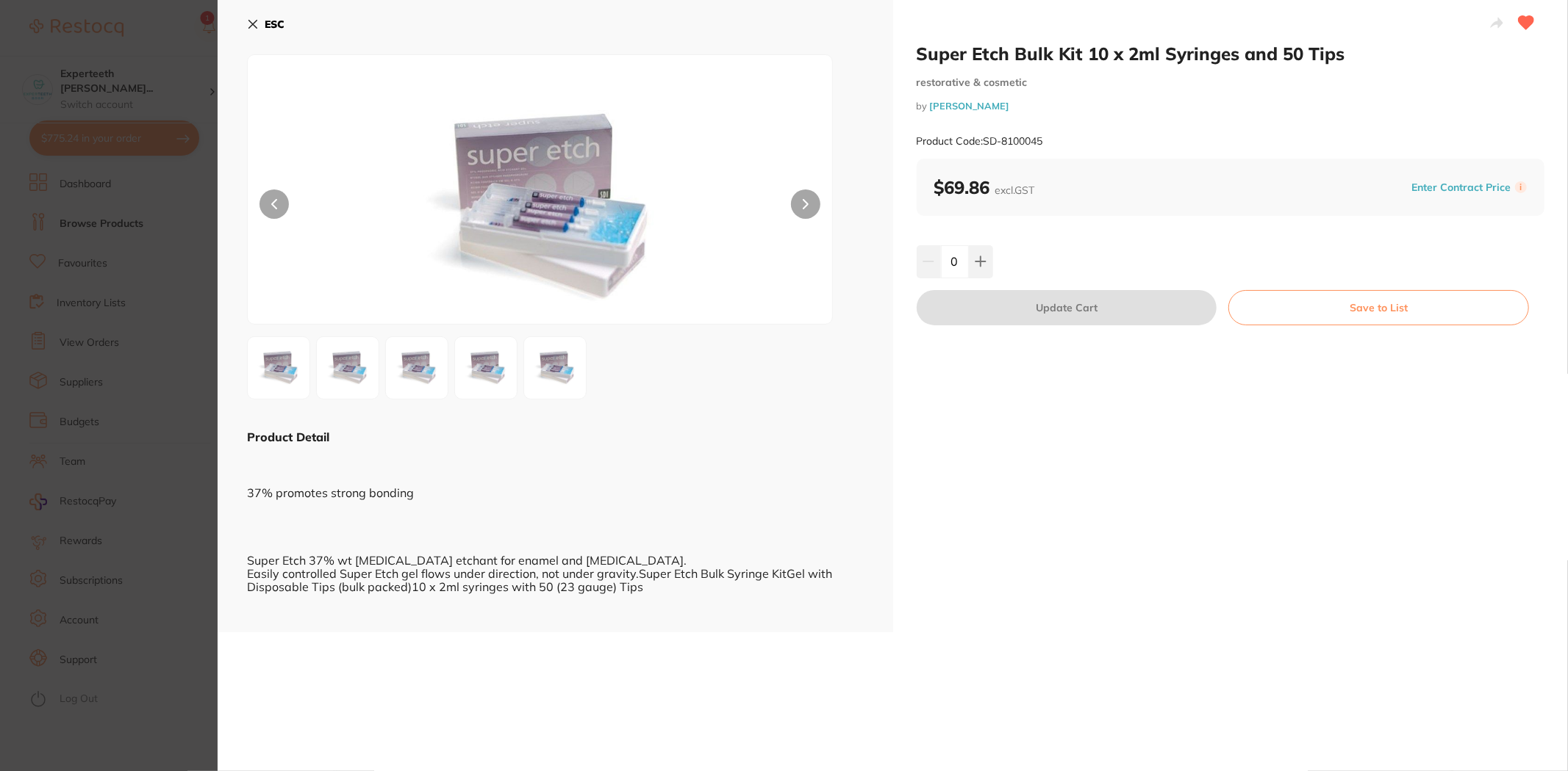
click at [811, 199] on button at bounding box center [805, 205] width 30 height 30
click at [134, 405] on section "Super Etch Bulk Kit 10 x 2ml Syringes and 50 Tips restorative & cosmetic by Hen…" at bounding box center [784, 386] width 1568 height 771
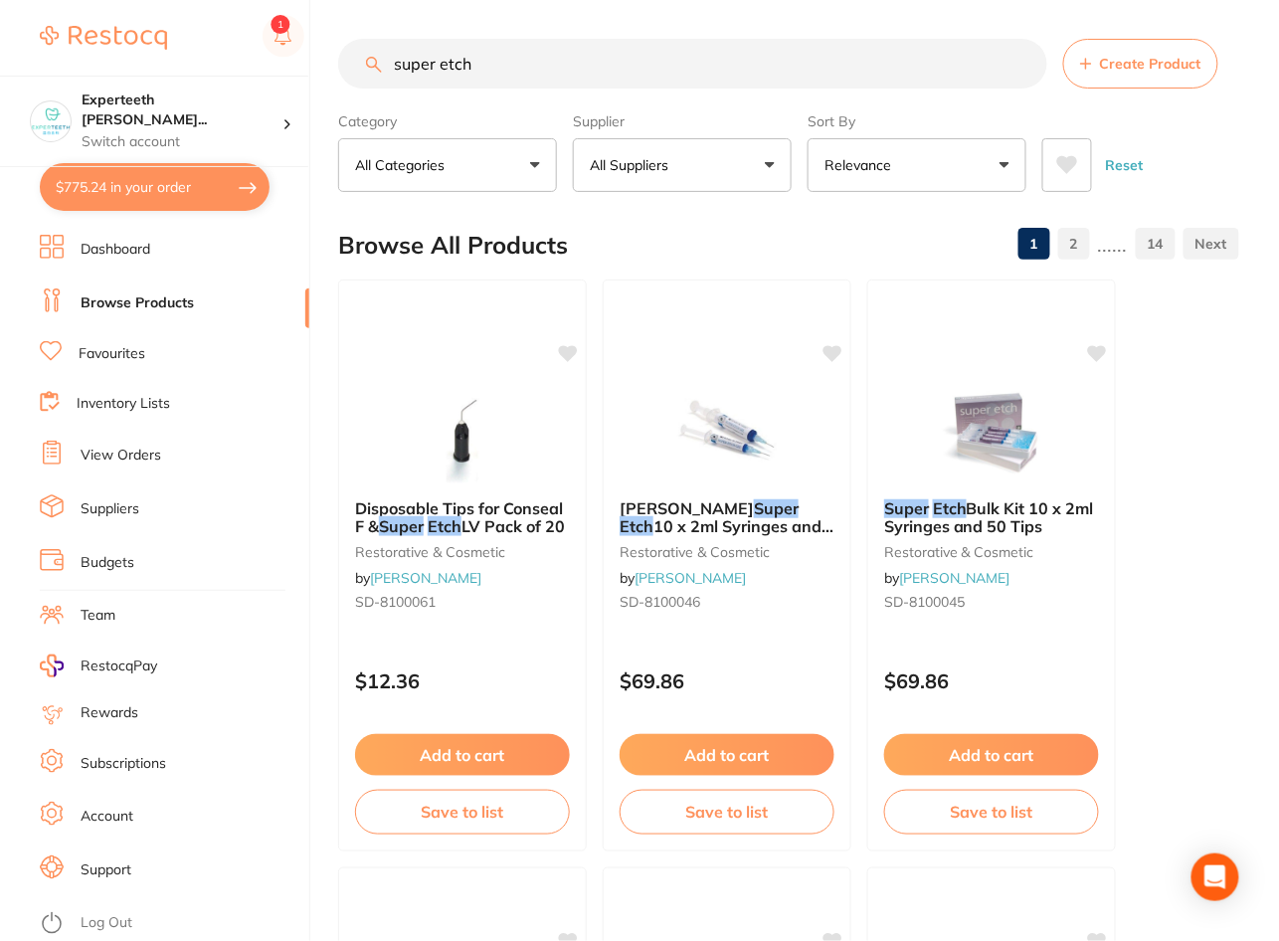
scroll to position [1136, 0]
click at [122, 456] on link "View Orders" at bounding box center [121, 456] width 81 height 20
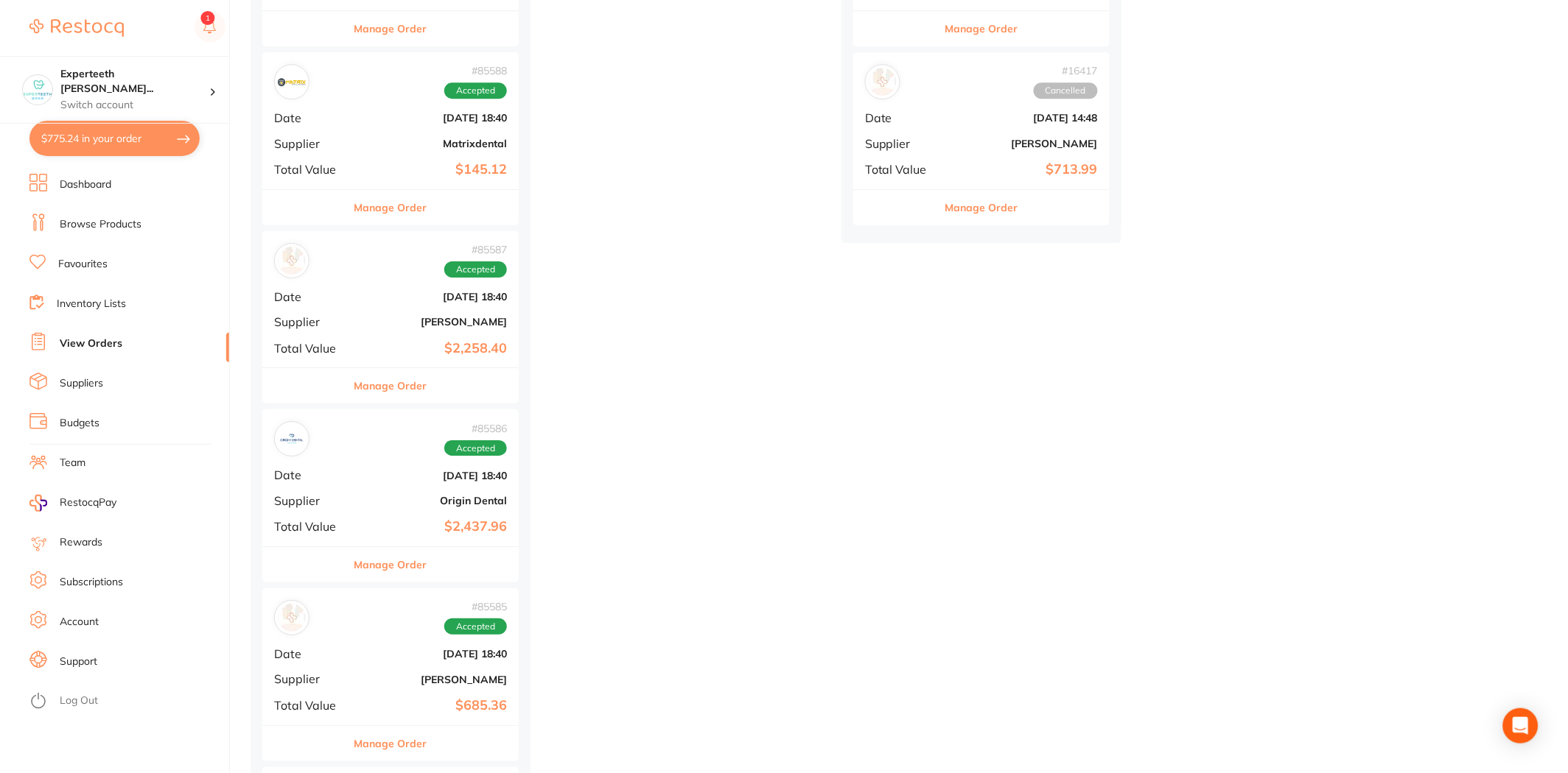
scroll to position [1473, 0]
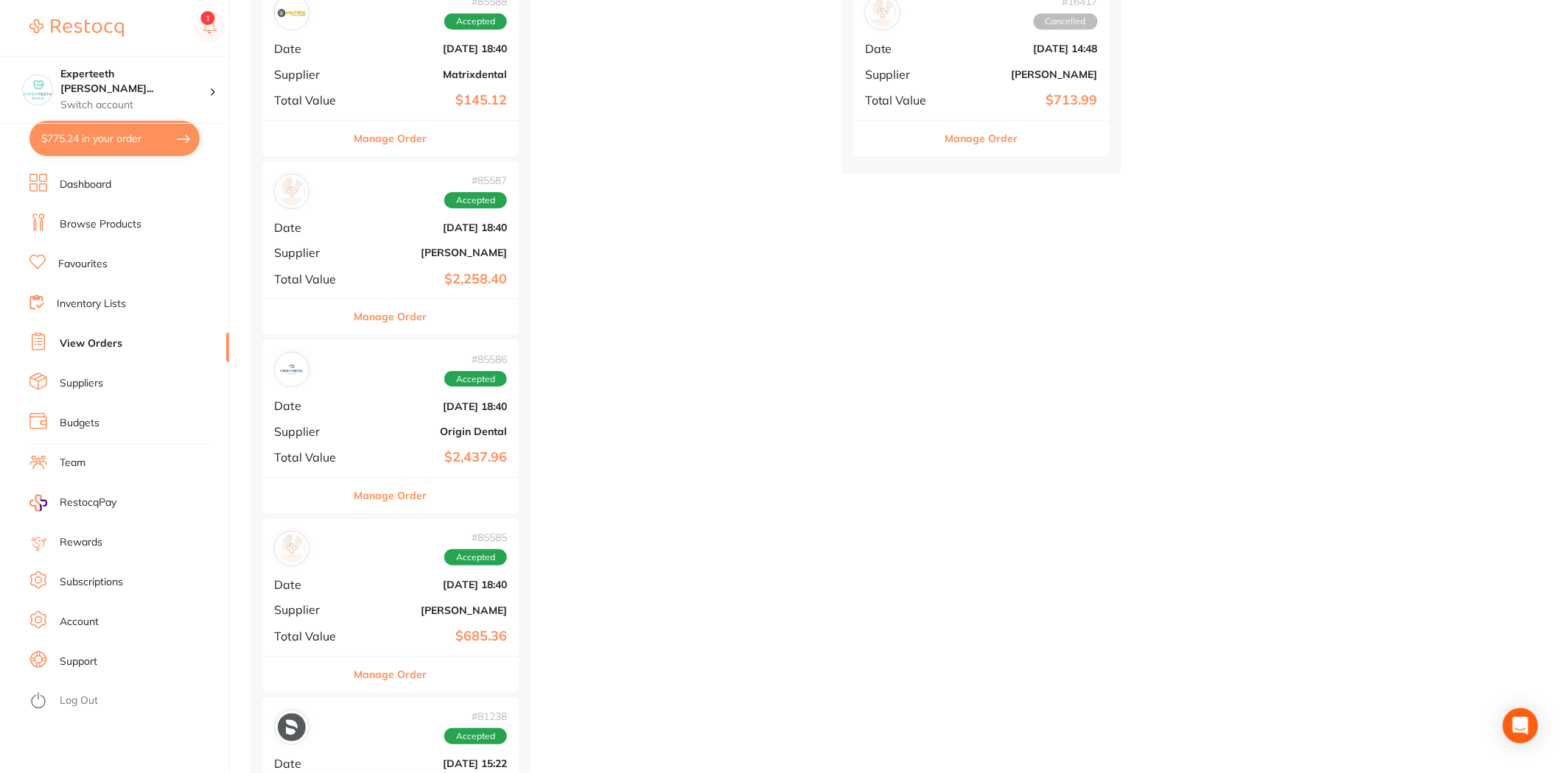
click at [363, 247] on b "[PERSON_NAME]" at bounding box center [433, 252] width 147 height 12
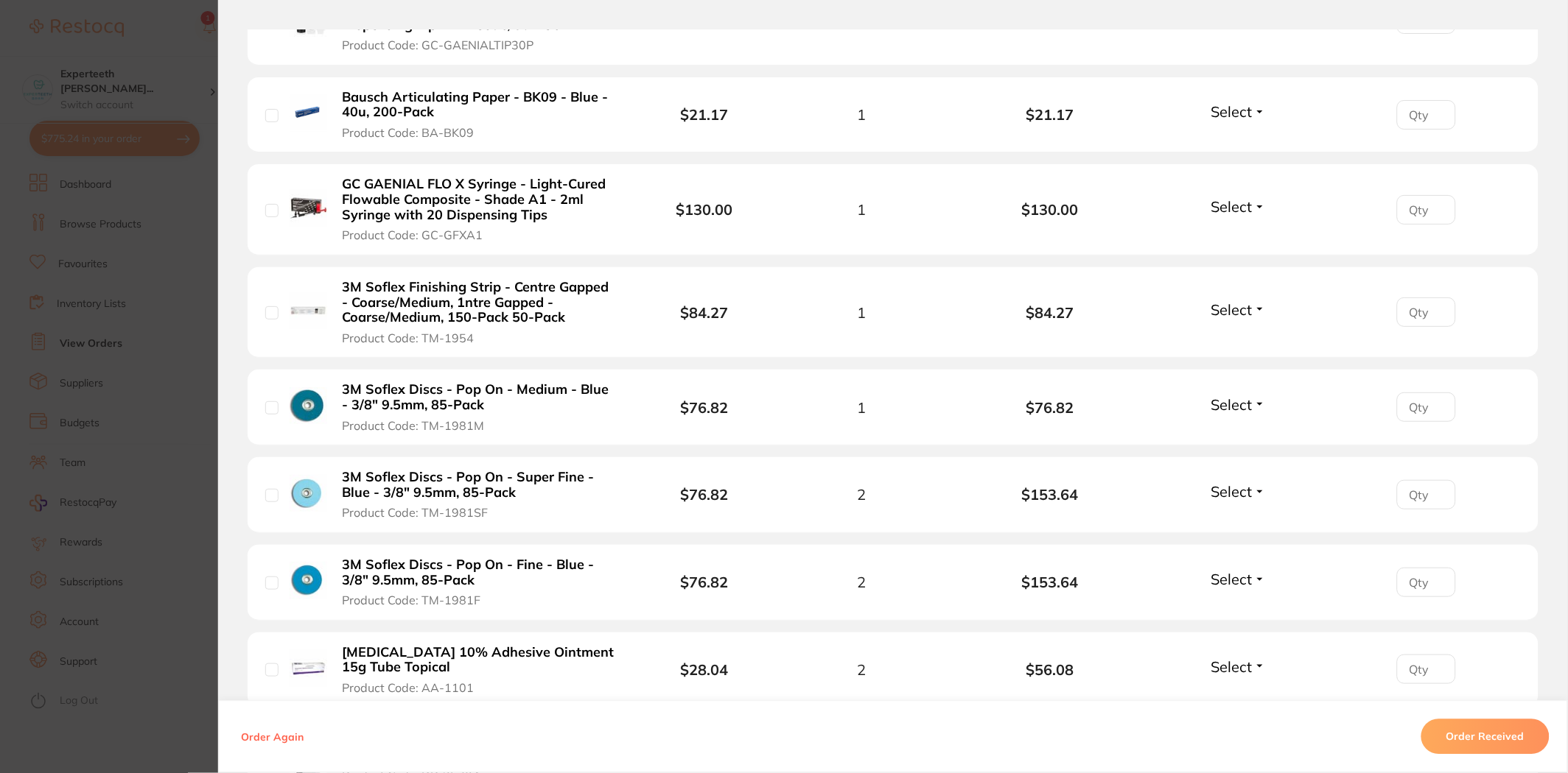
scroll to position [818, 0]
click at [138, 387] on section "Order ID: Restocq- 85587 Order Information Accepted Order Order Date Jul 3 2025…" at bounding box center [784, 386] width 1568 height 773
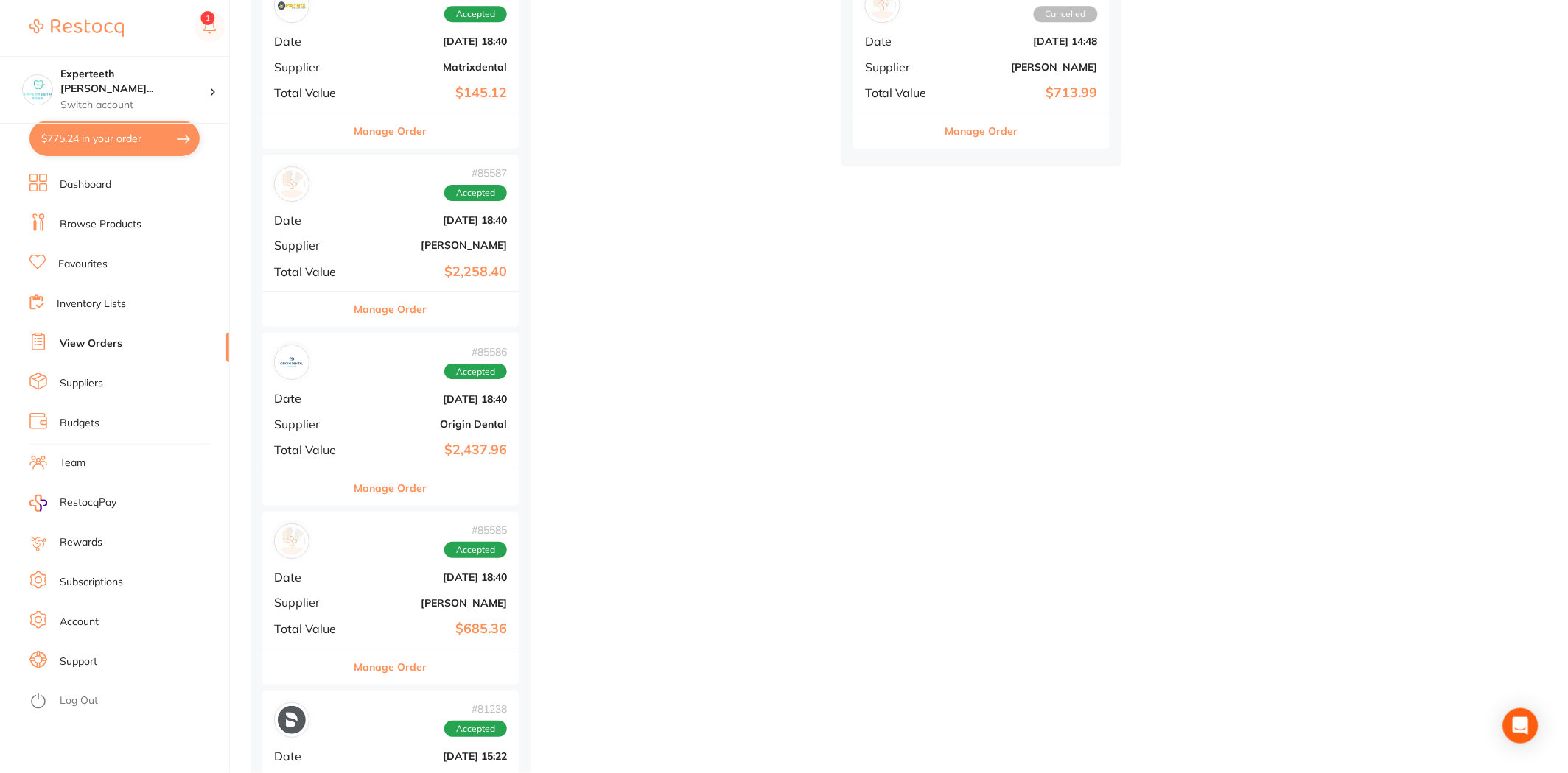
scroll to position [1473, 0]
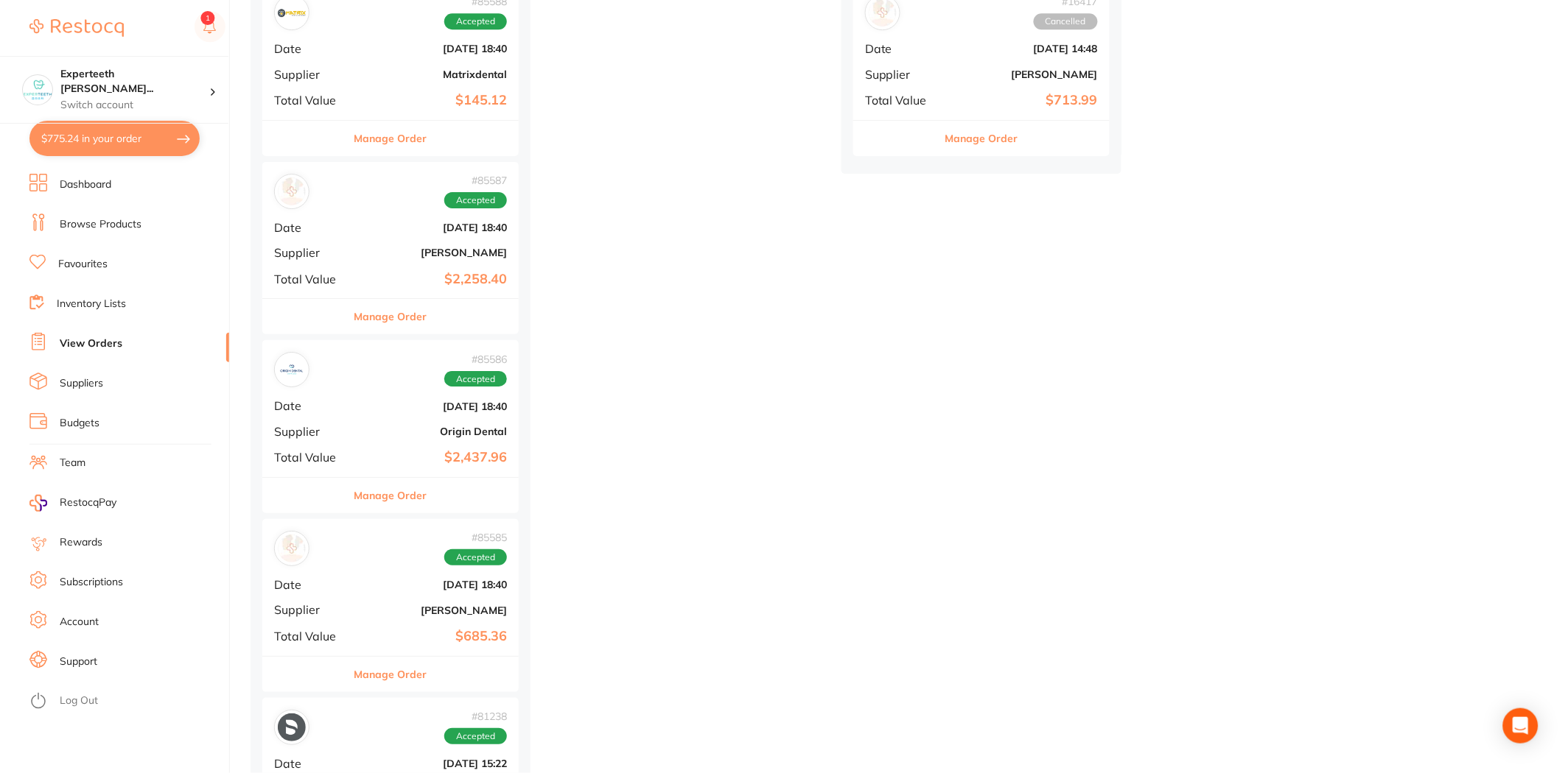
click at [405, 327] on button "Manage Order" at bounding box center [390, 317] width 73 height 36
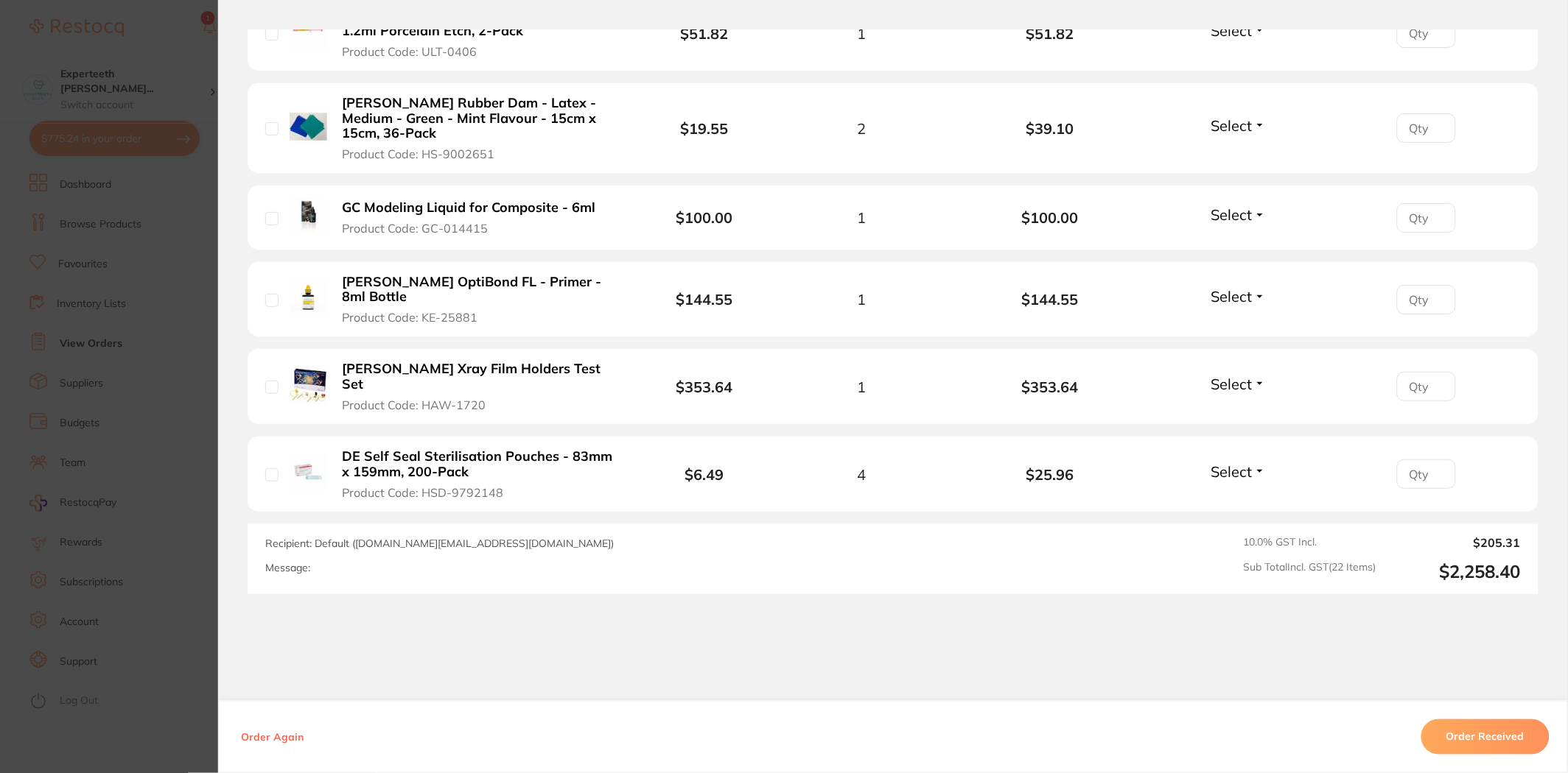
scroll to position [2001, 0]
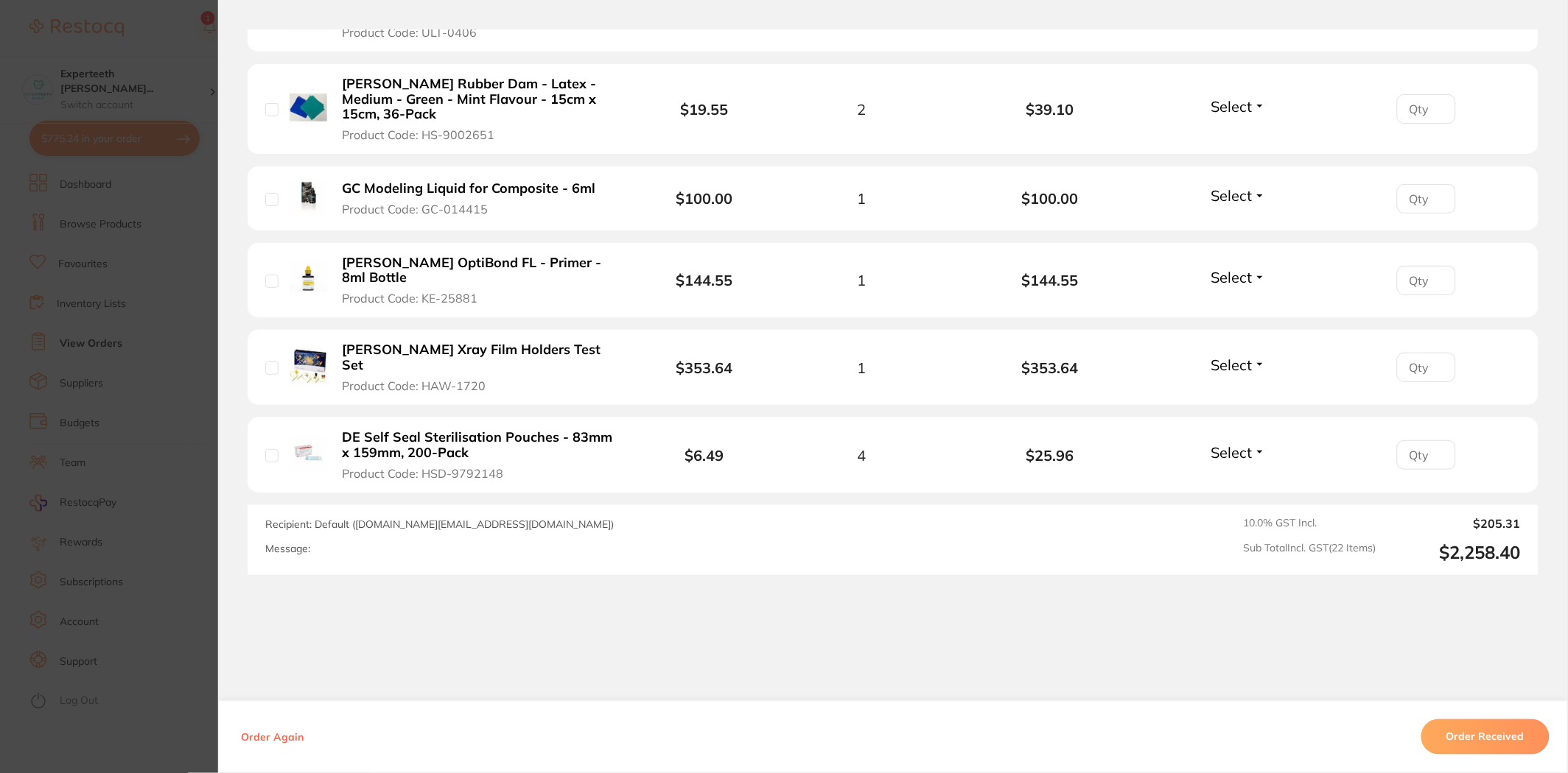
click at [96, 479] on section "Order ID: Restocq- 85587 Order Information Accepted Order Order Date Jul 3 2025…" at bounding box center [784, 386] width 1568 height 773
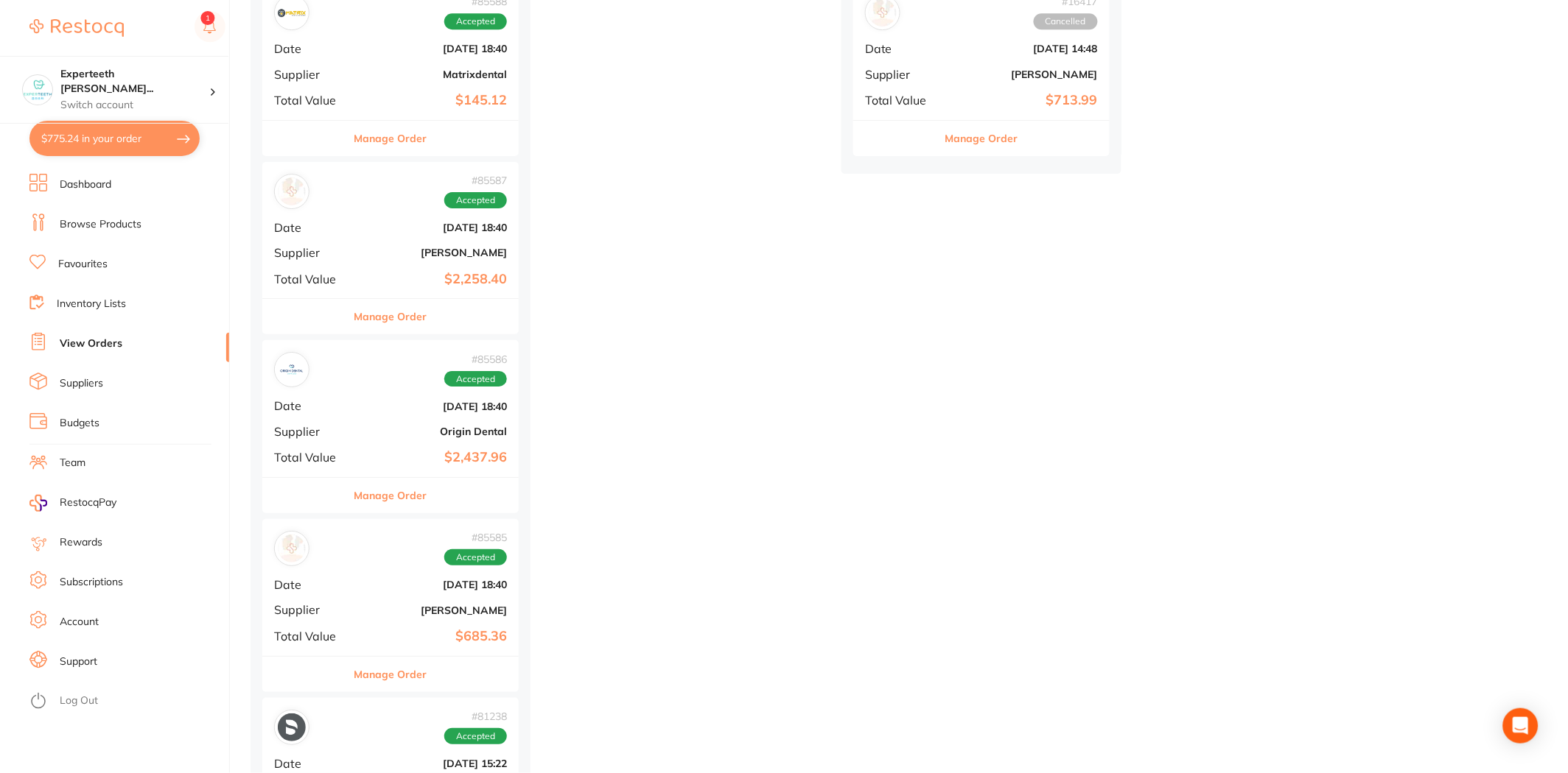
click at [377, 314] on button "Manage Order" at bounding box center [390, 317] width 73 height 36
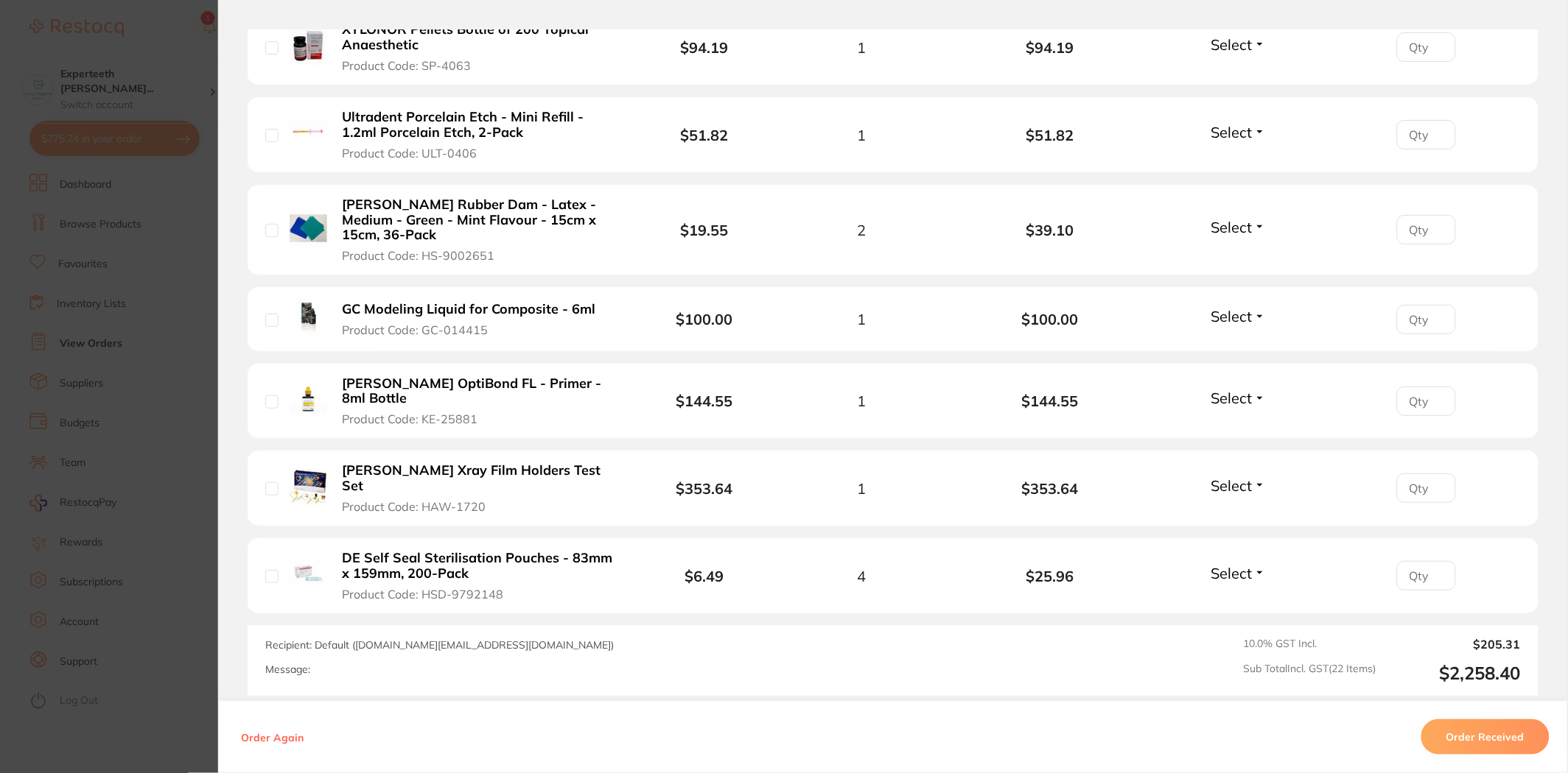
scroll to position [1881, 0]
click at [134, 433] on section "Order ID: Restocq- 85587 Order Information Accepted Order Order Date Jul 3 2025…" at bounding box center [784, 386] width 1568 height 773
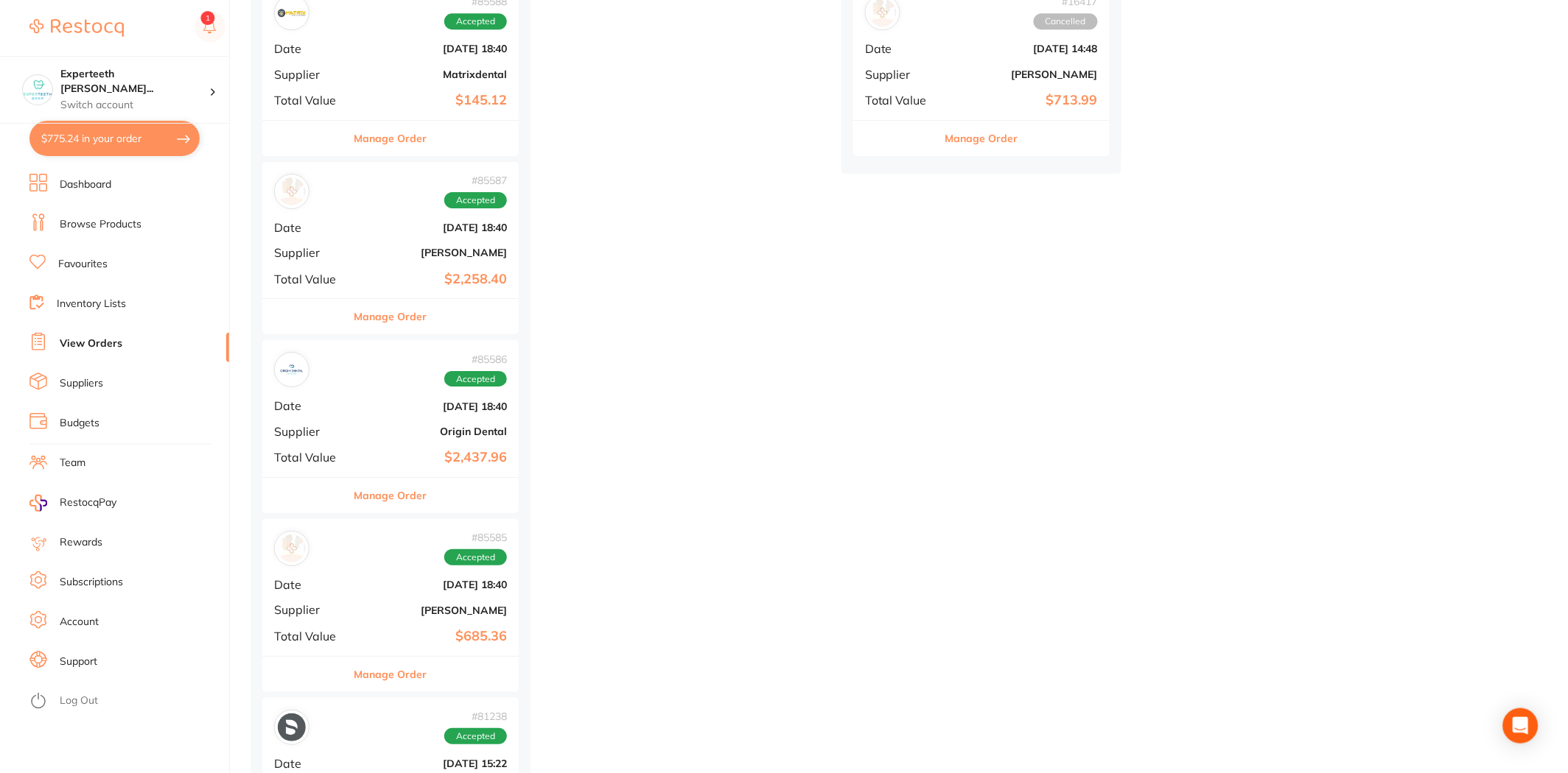
click at [396, 315] on button "Manage Order" at bounding box center [390, 317] width 73 height 36
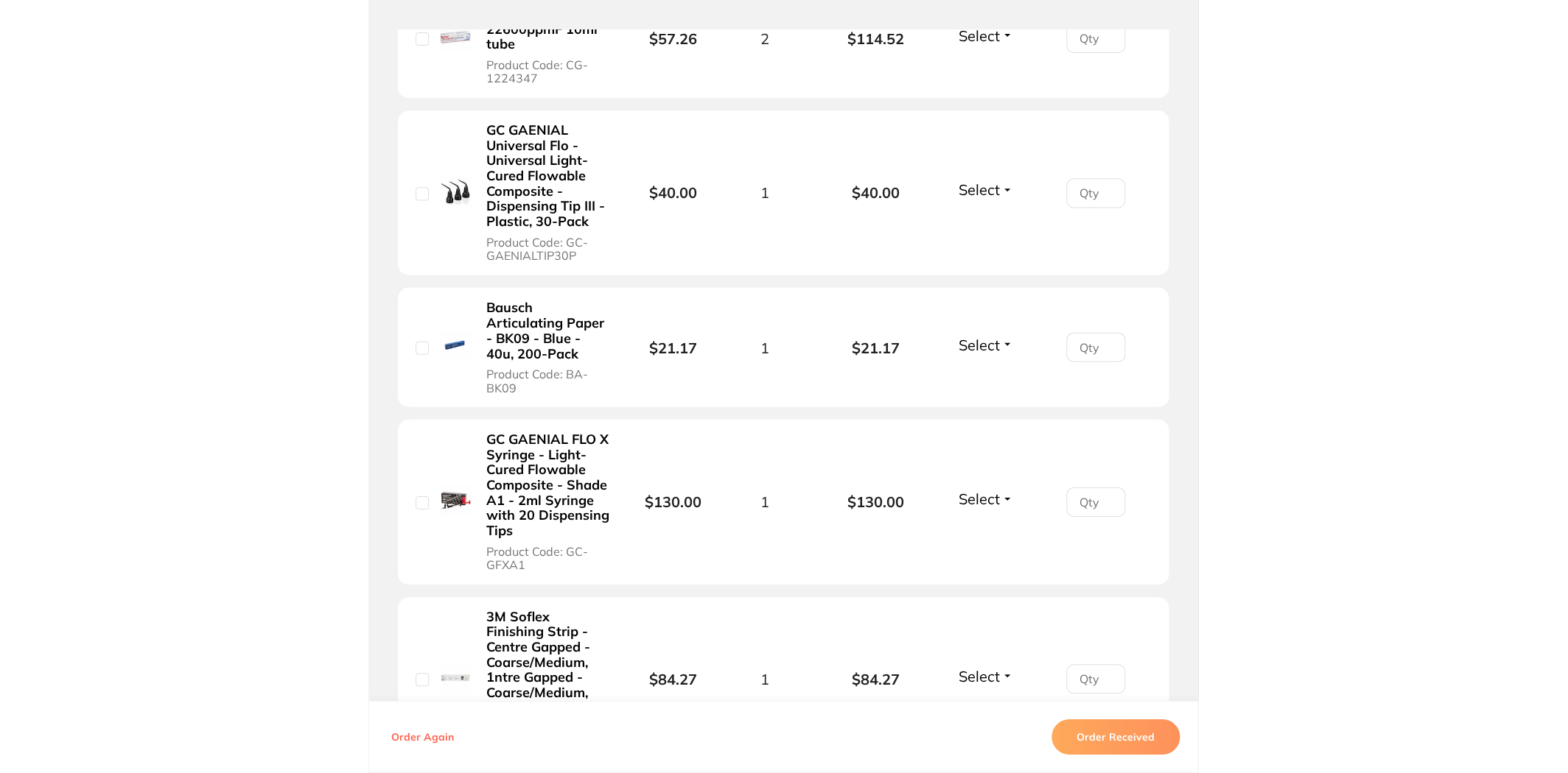
scroll to position [678, 0]
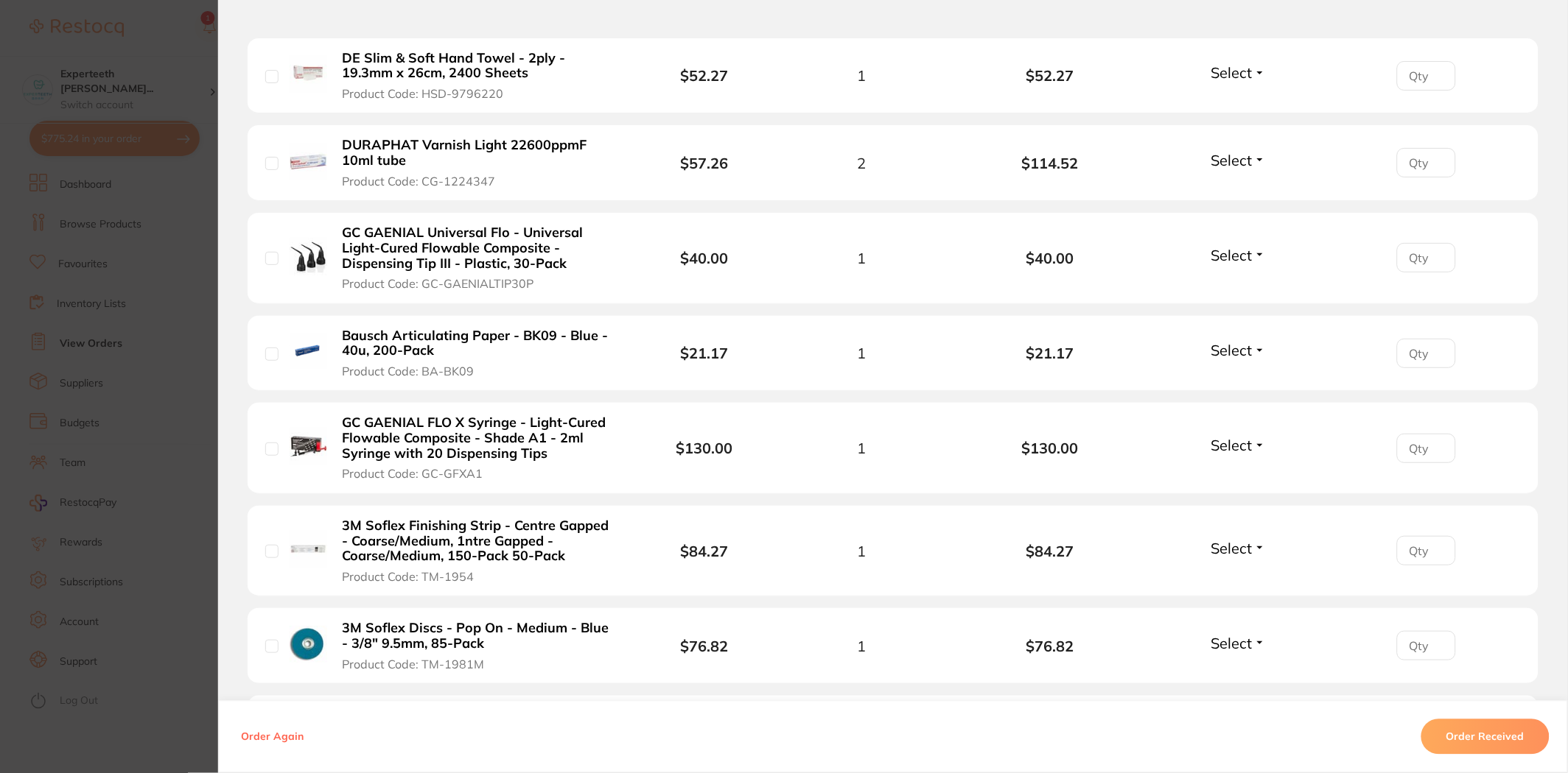
scroll to position [1145, 0]
click at [87, 275] on section "Order ID: Restocq- 85587 Order Information Accepted Order Order Date Jul 3 2025…" at bounding box center [784, 386] width 1568 height 773
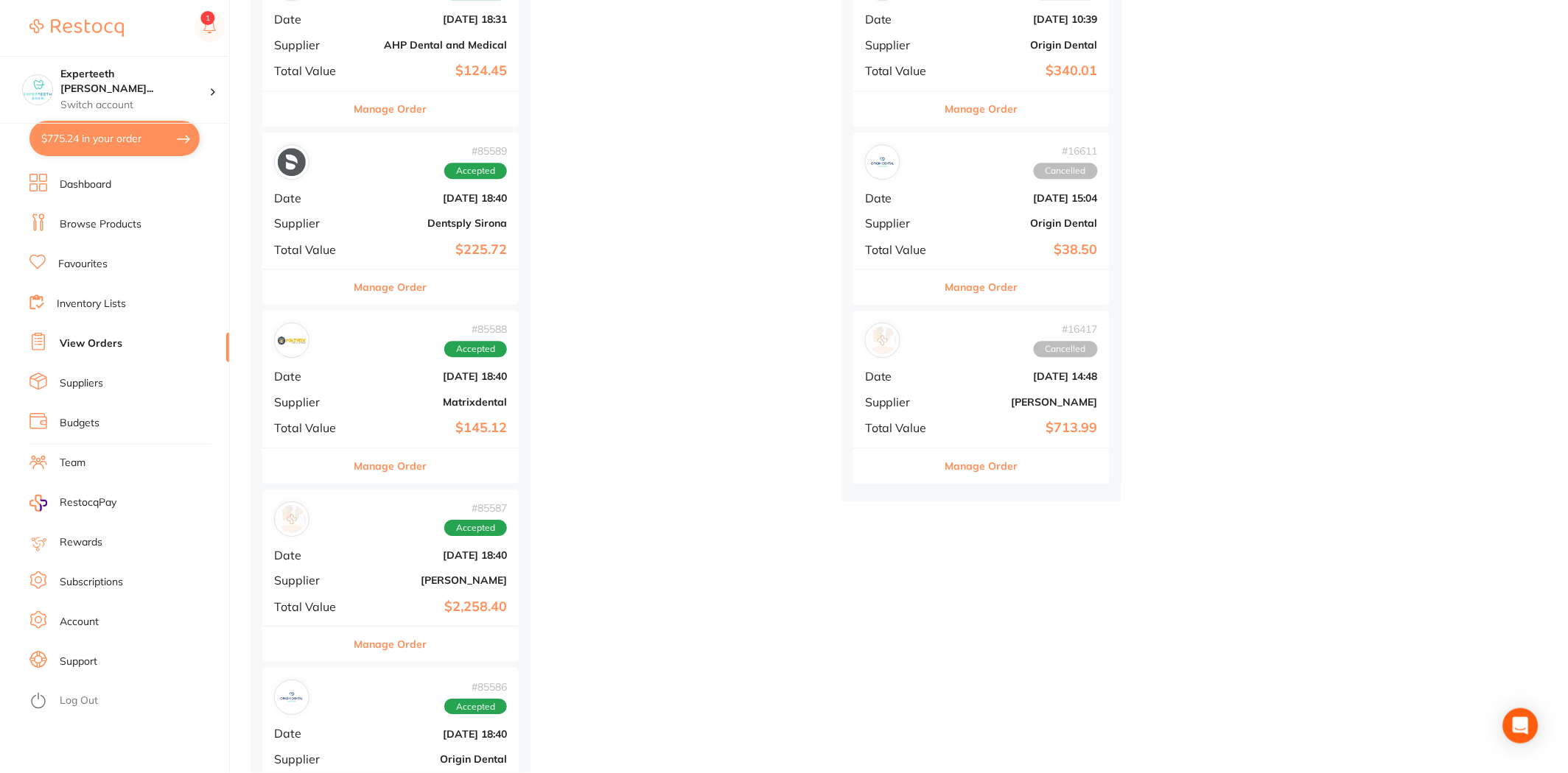
click at [107, 129] on button "$775.24 in your order" at bounding box center [115, 138] width 170 height 36
checkbox input "true"
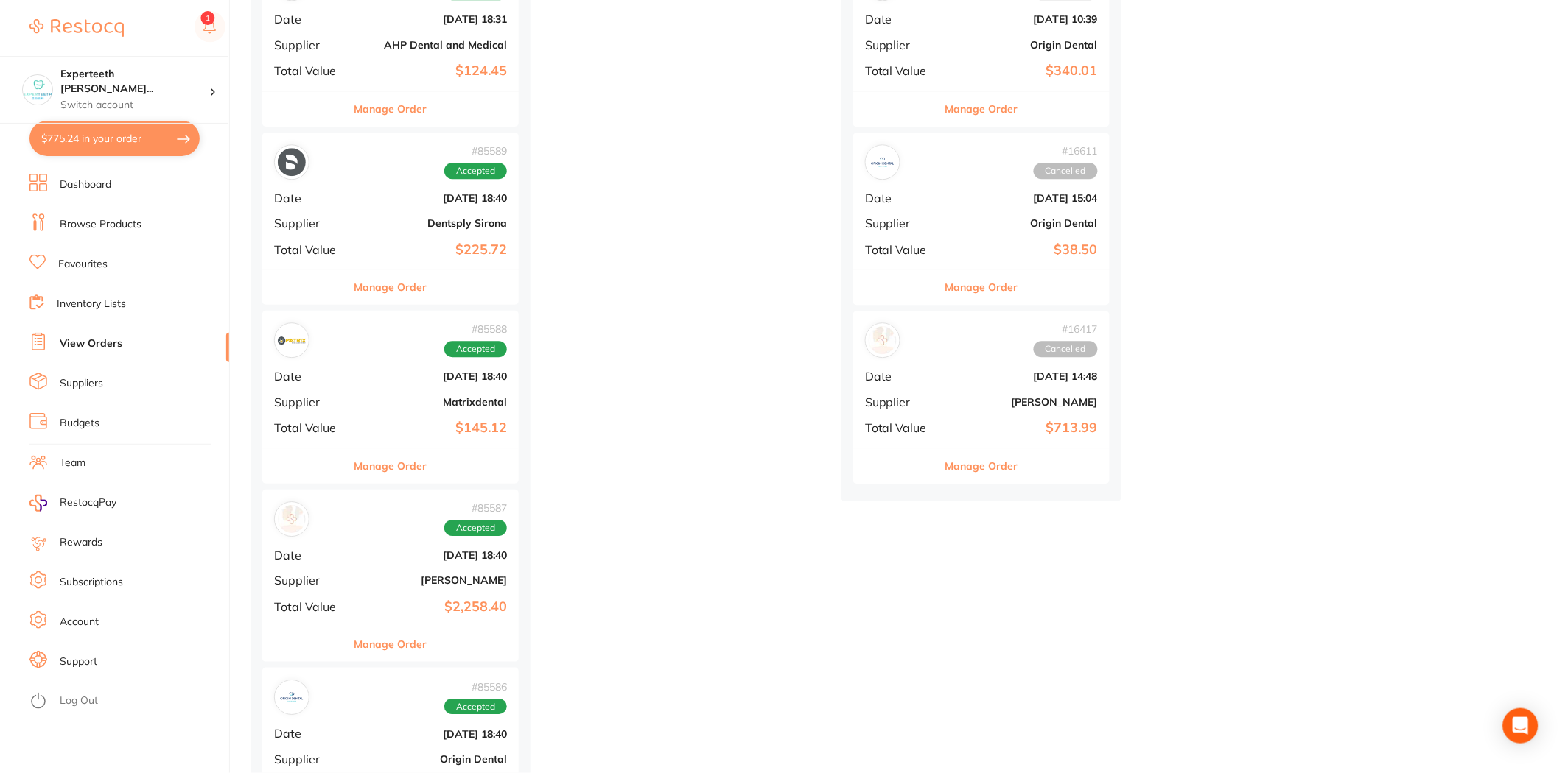
checkbox input "true"
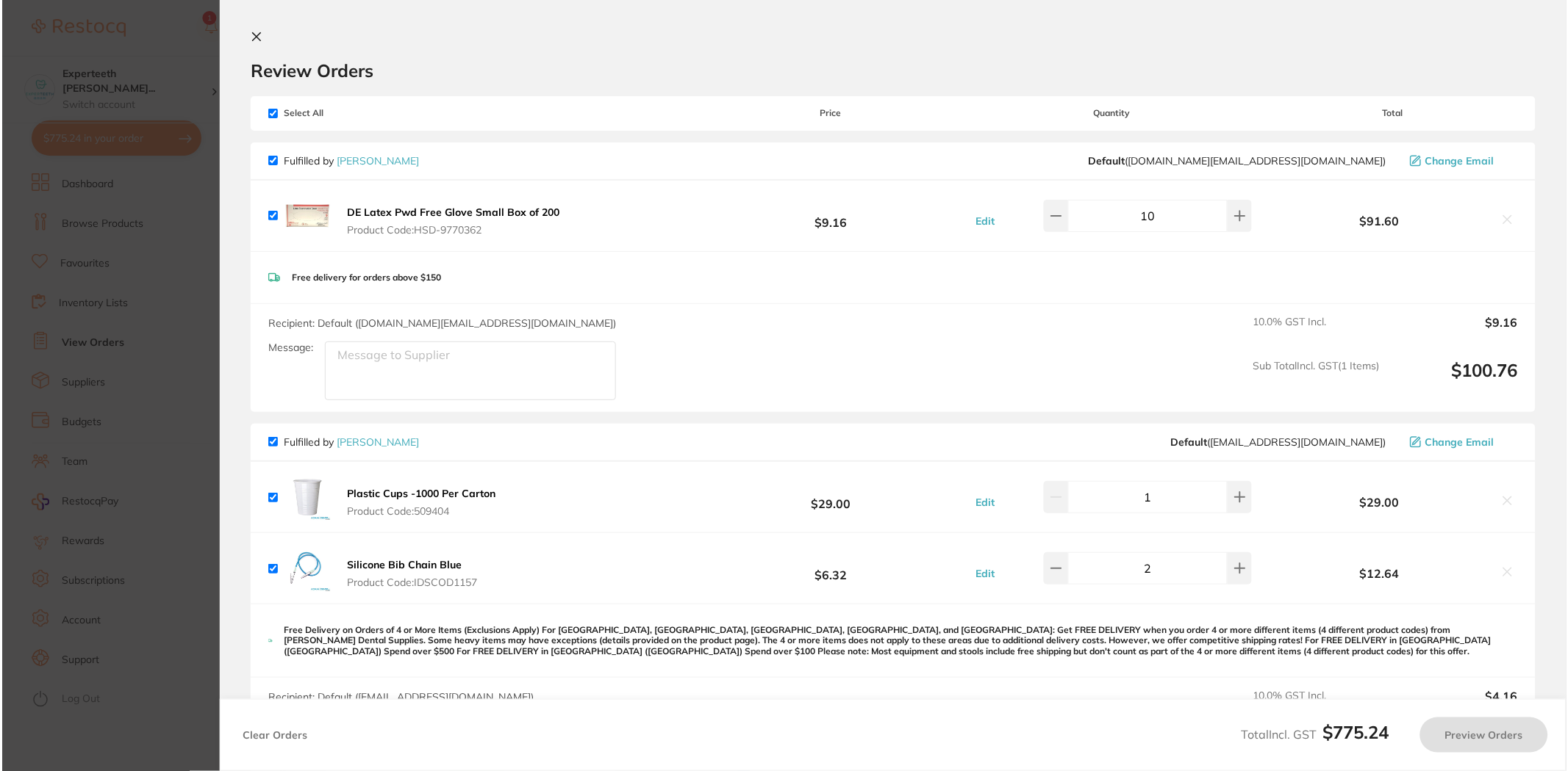
scroll to position [0, 0]
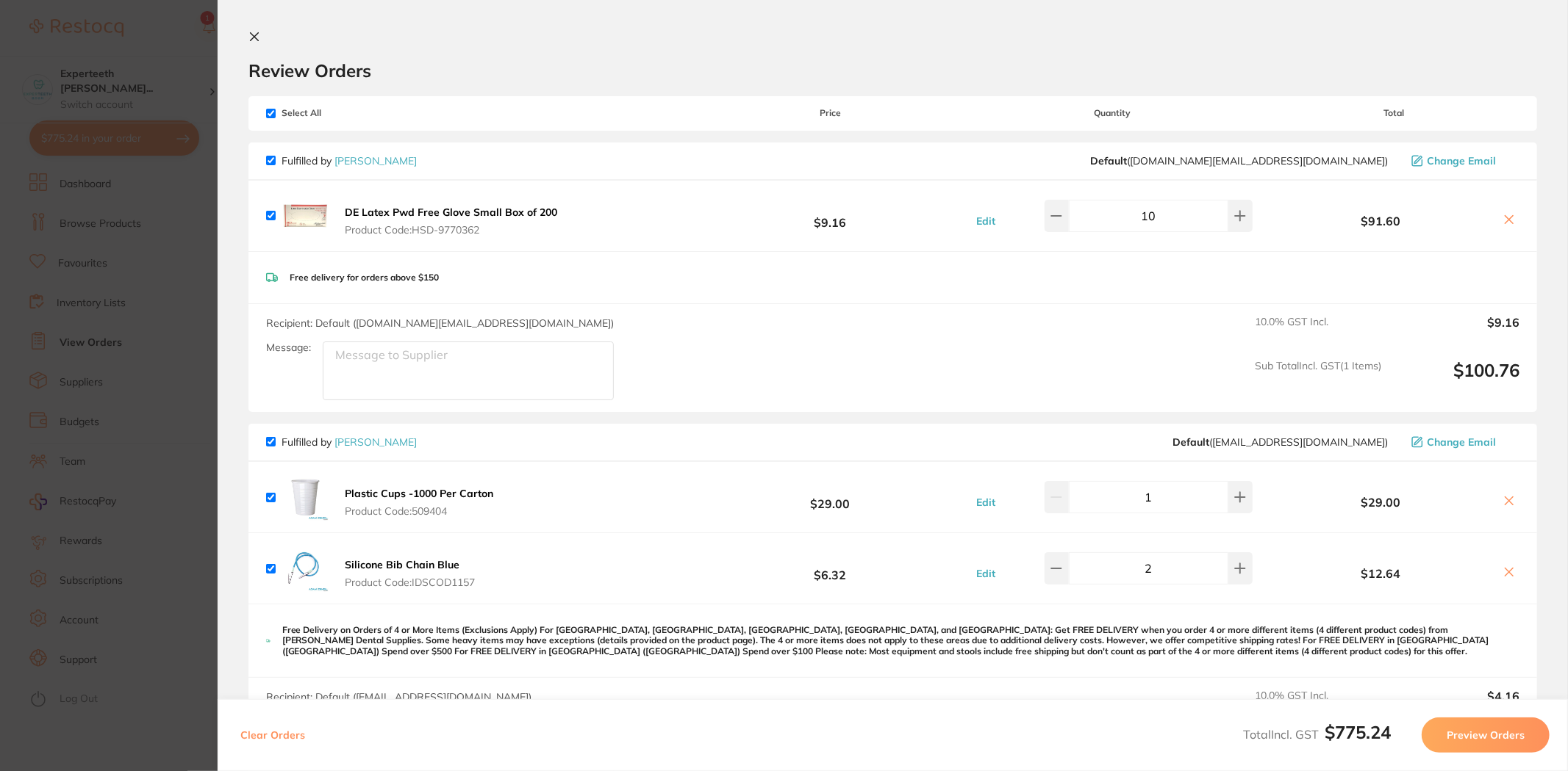
click at [151, 289] on section "Update RRP Set your pre negotiated price for this item. Item Agreed RRP (excl. …" at bounding box center [784, 386] width 1568 height 771
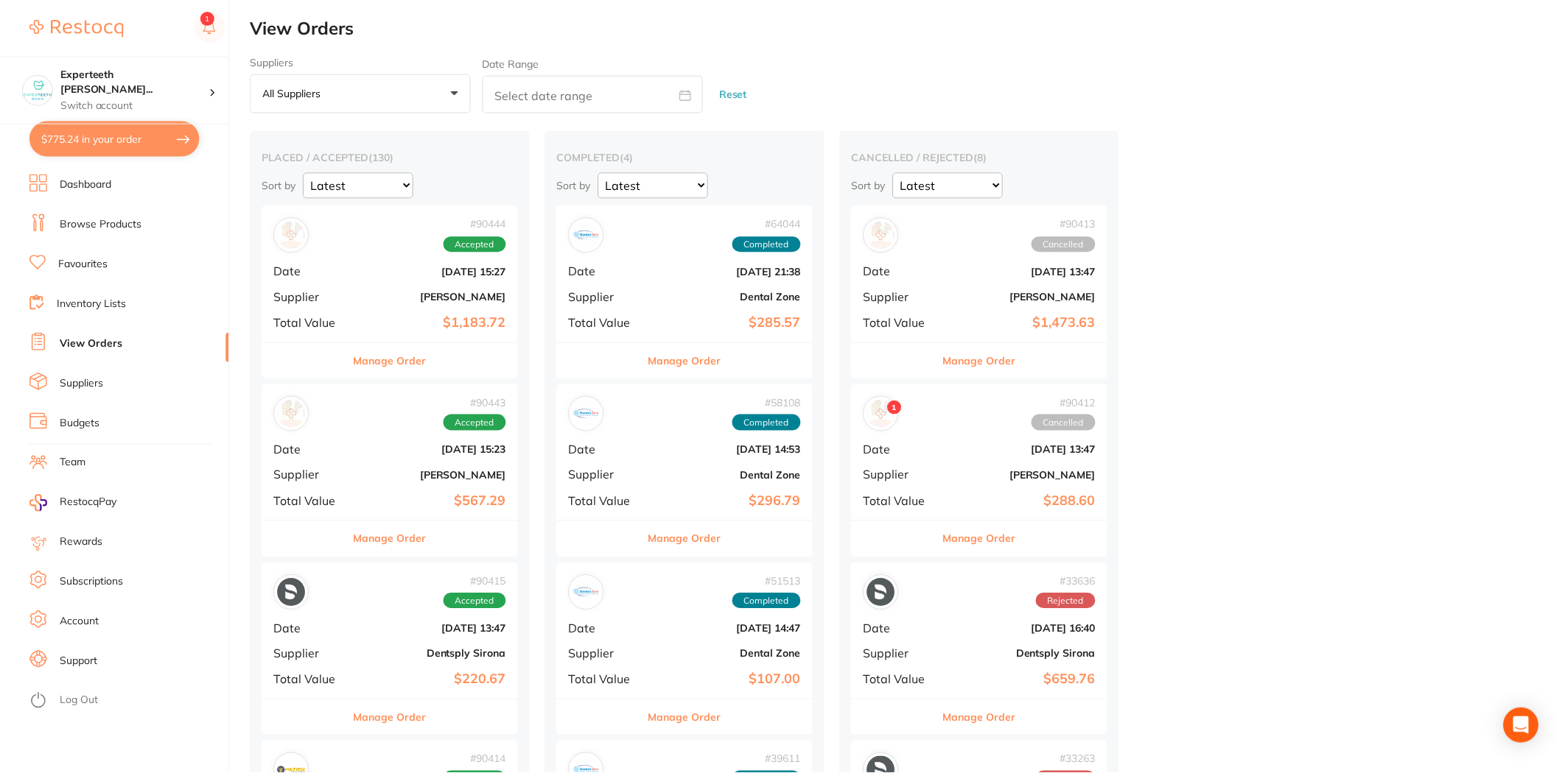
scroll to position [1145, 0]
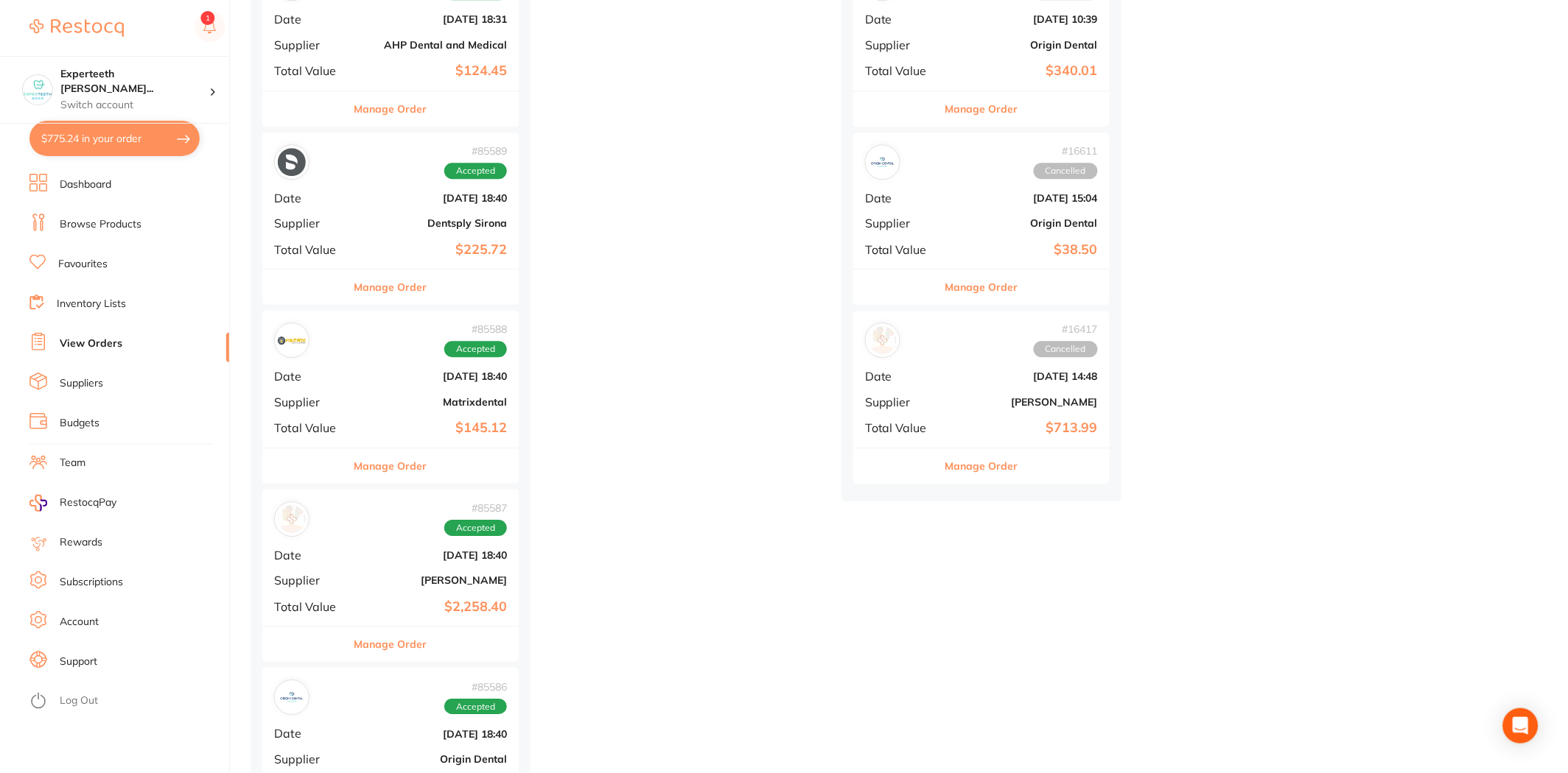
click at [108, 230] on link "Browse Products" at bounding box center [101, 224] width 81 height 15
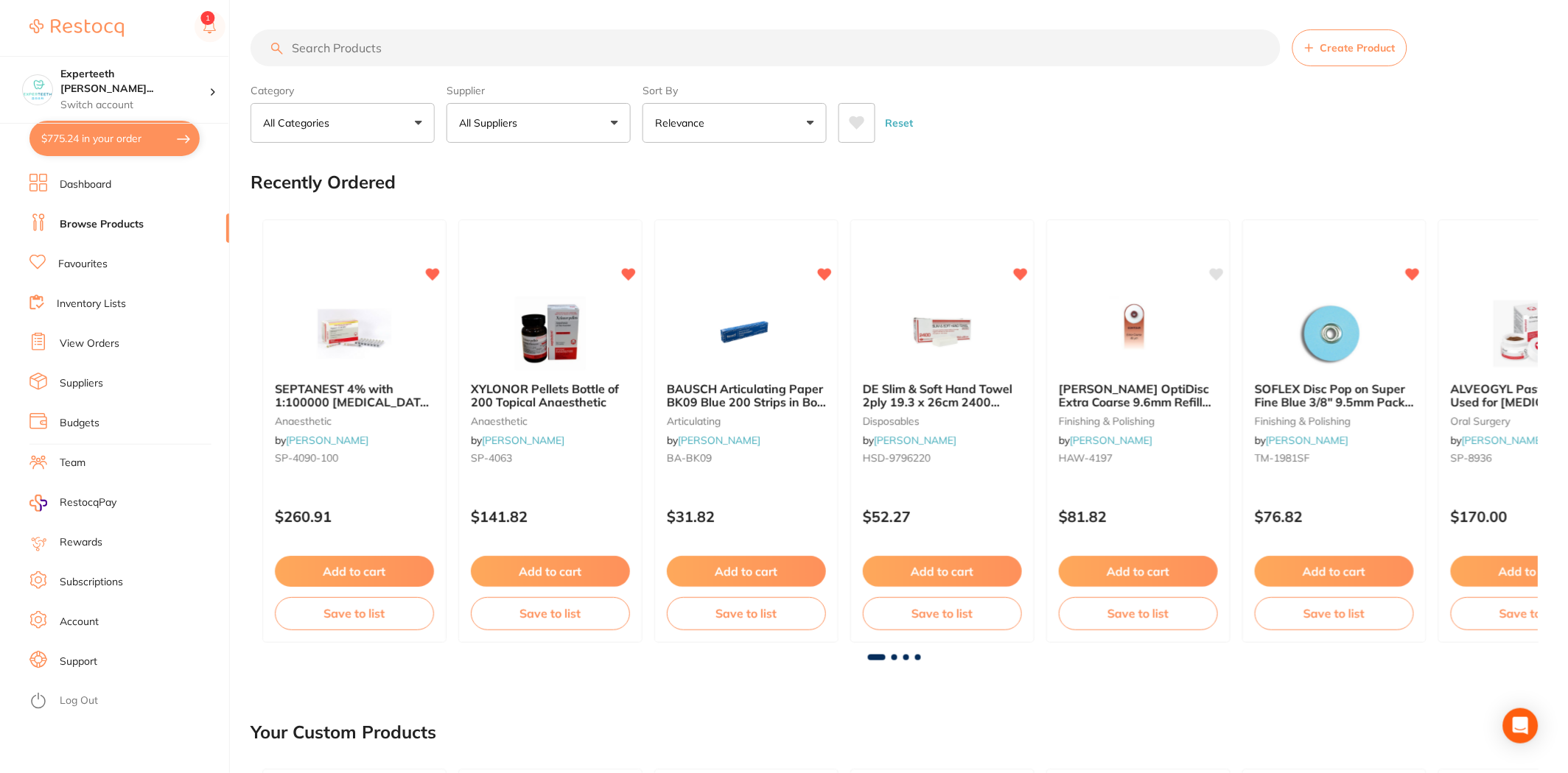
click at [362, 50] on input "search" at bounding box center [765, 48] width 1030 height 37
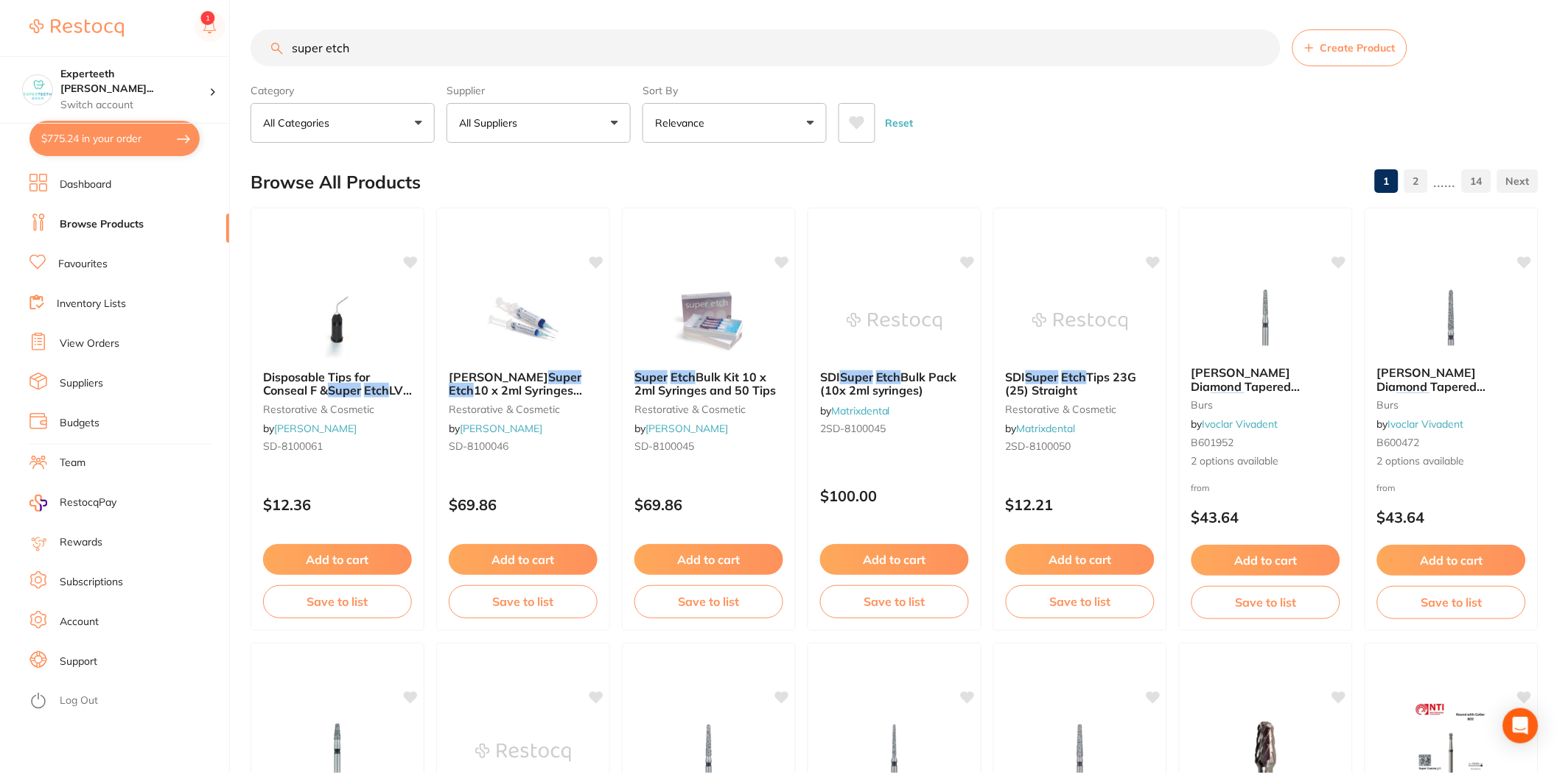
type input "super etch"
click at [89, 344] on link "View Orders" at bounding box center [90, 344] width 60 height 15
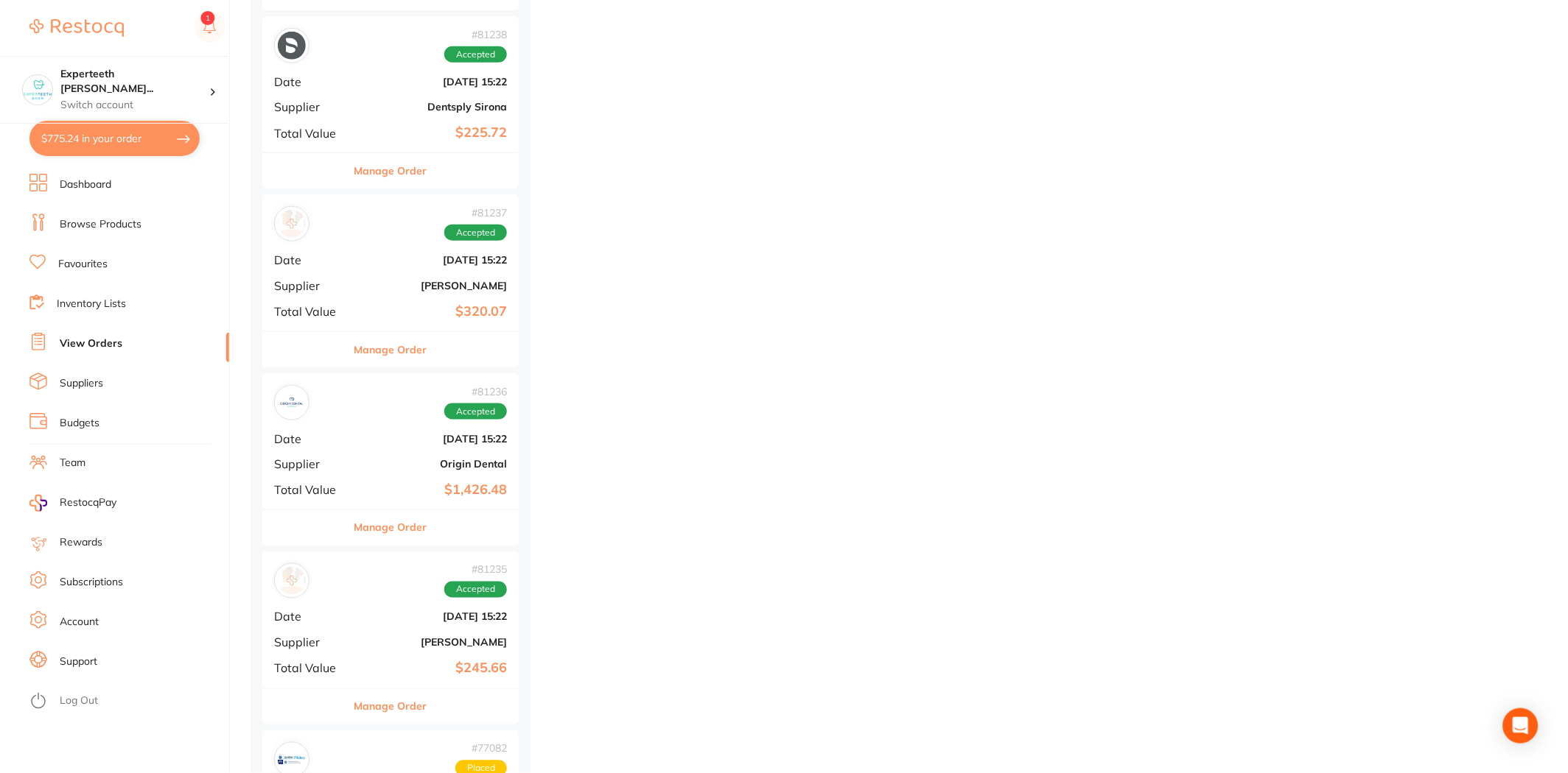
scroll to position [2209, 0]
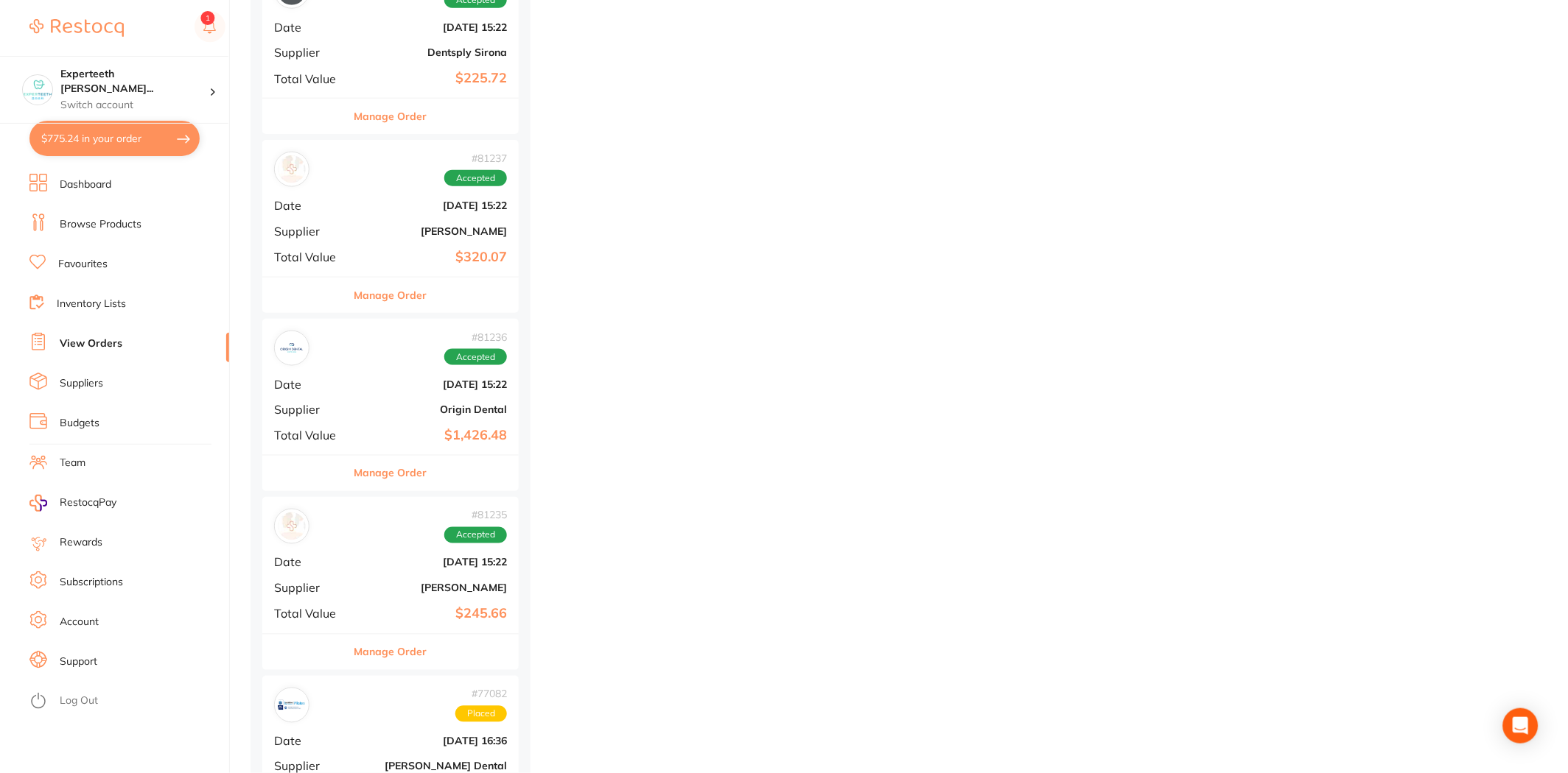
click at [408, 298] on button "Manage Order" at bounding box center [390, 295] width 73 height 36
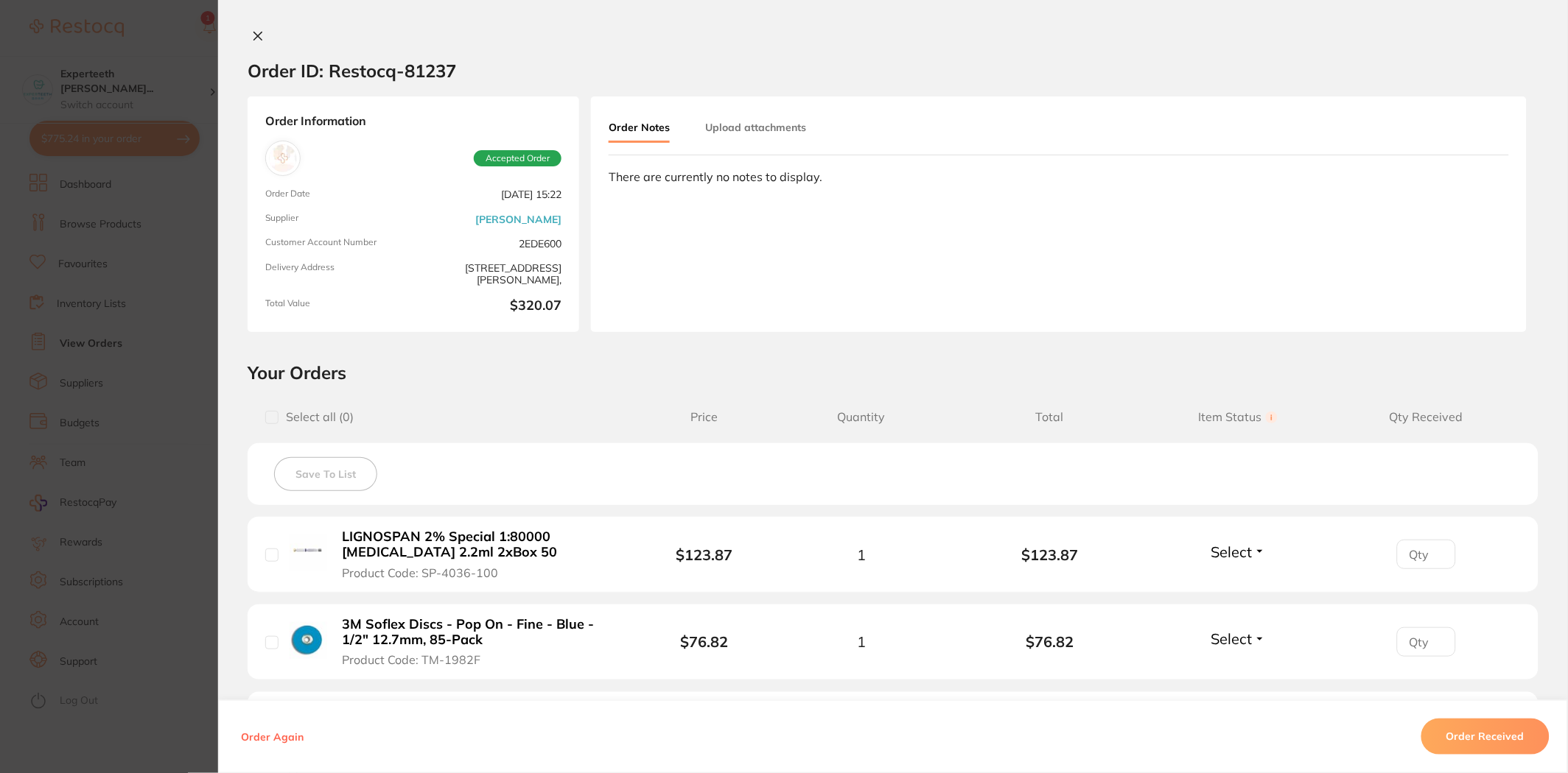
scroll to position [384, 0]
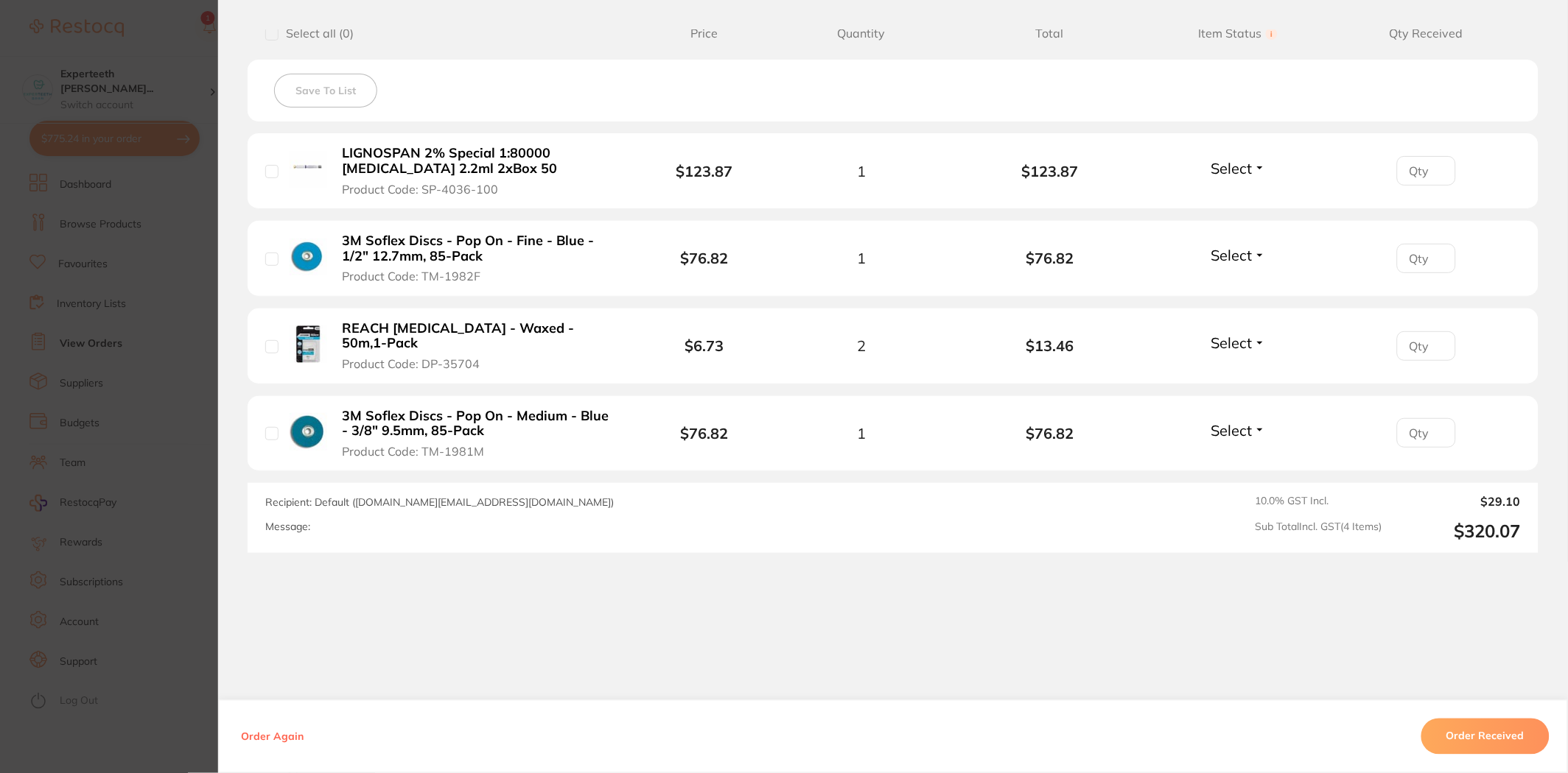
click at [508, 233] on b "3M Soflex Discs - Pop On - Fine - Blue - 1/2" 12.7mm, 85-Pack" at bounding box center [479, 248] width 273 height 30
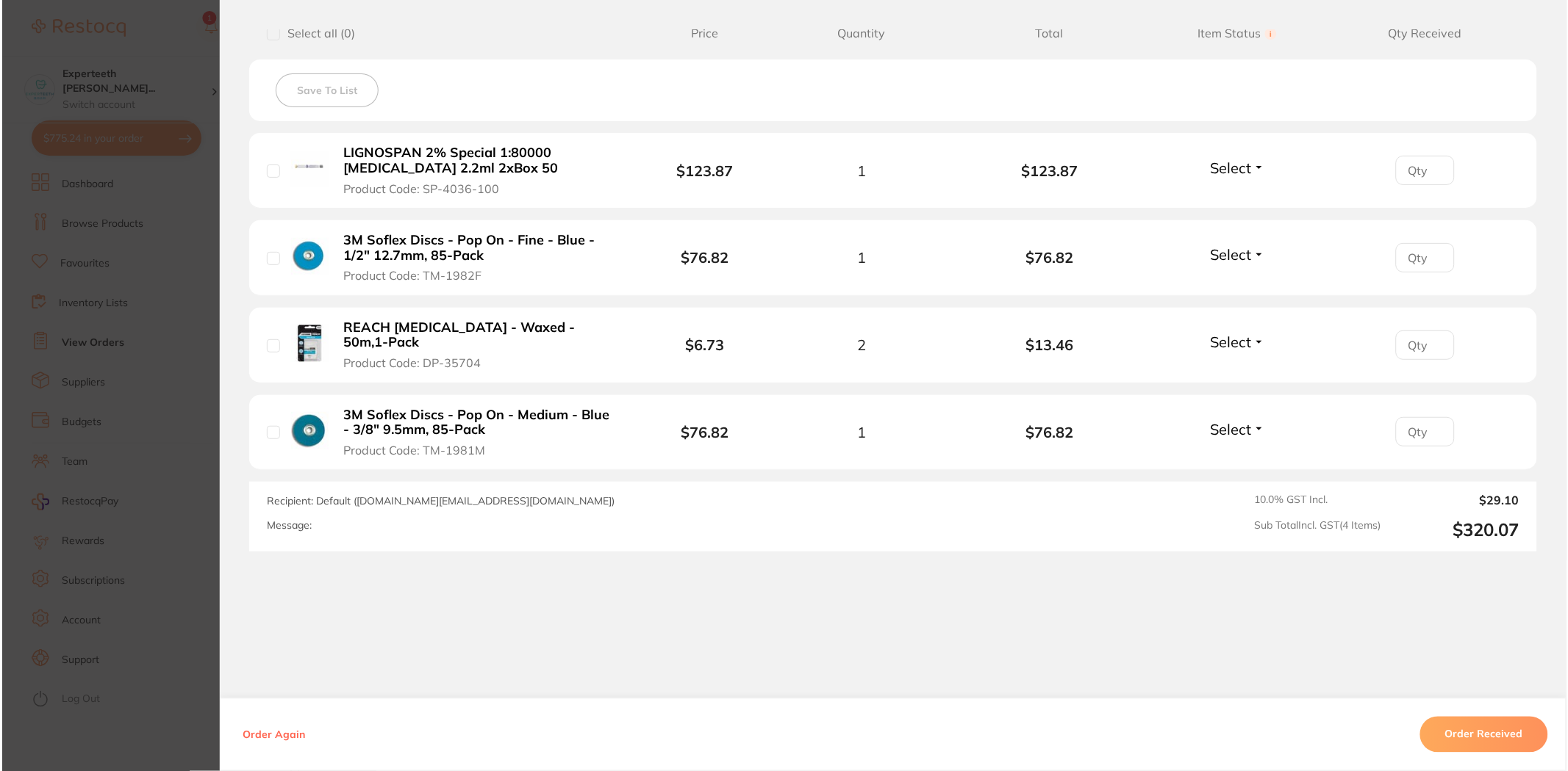
scroll to position [0, 0]
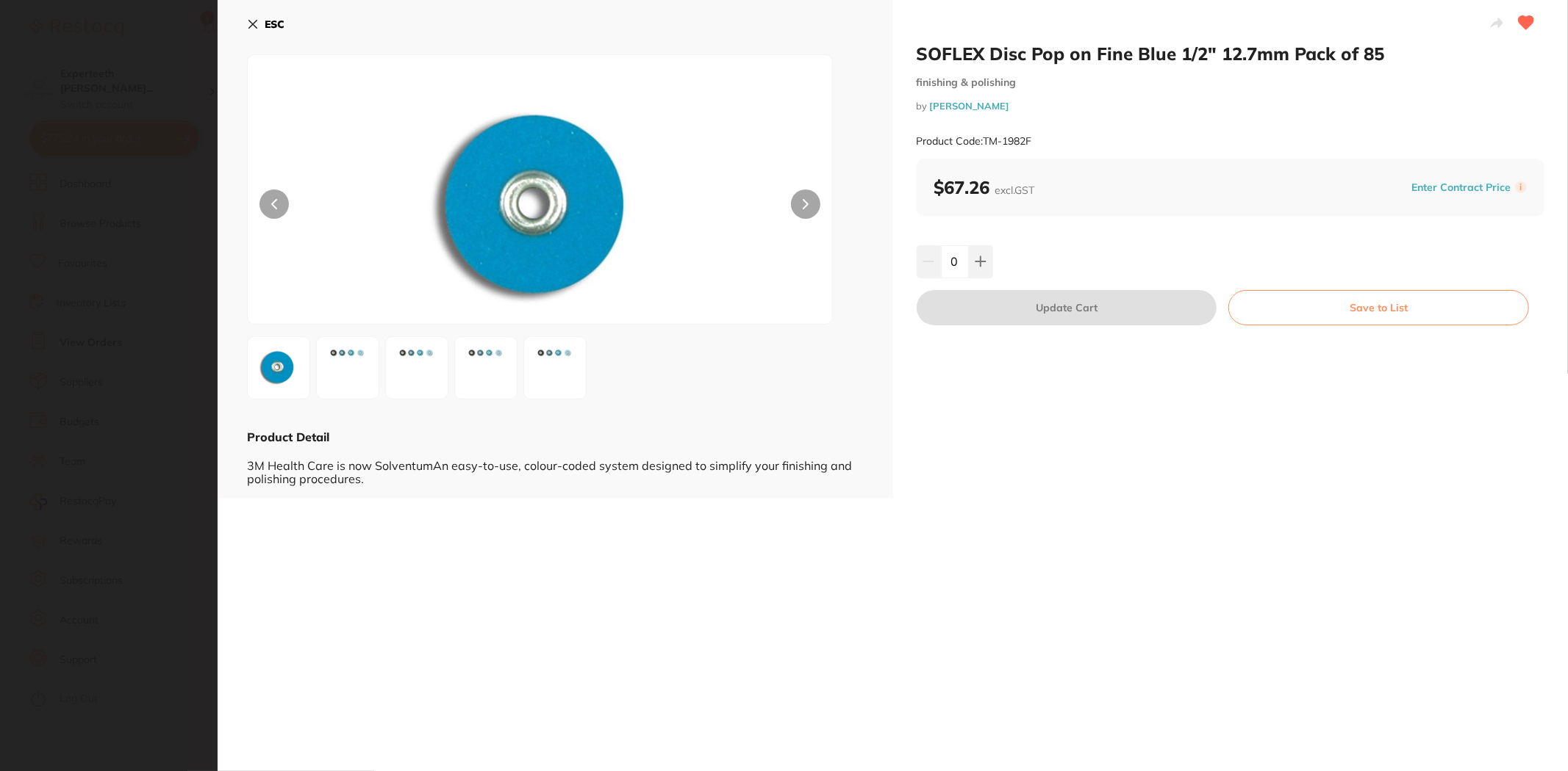
click at [125, 270] on section "SOFLEX Disc Pop on Fine Blue 1/2" 12.7mm Pack of 85 finishing & polishing by He…" at bounding box center [784, 386] width 1568 height 771
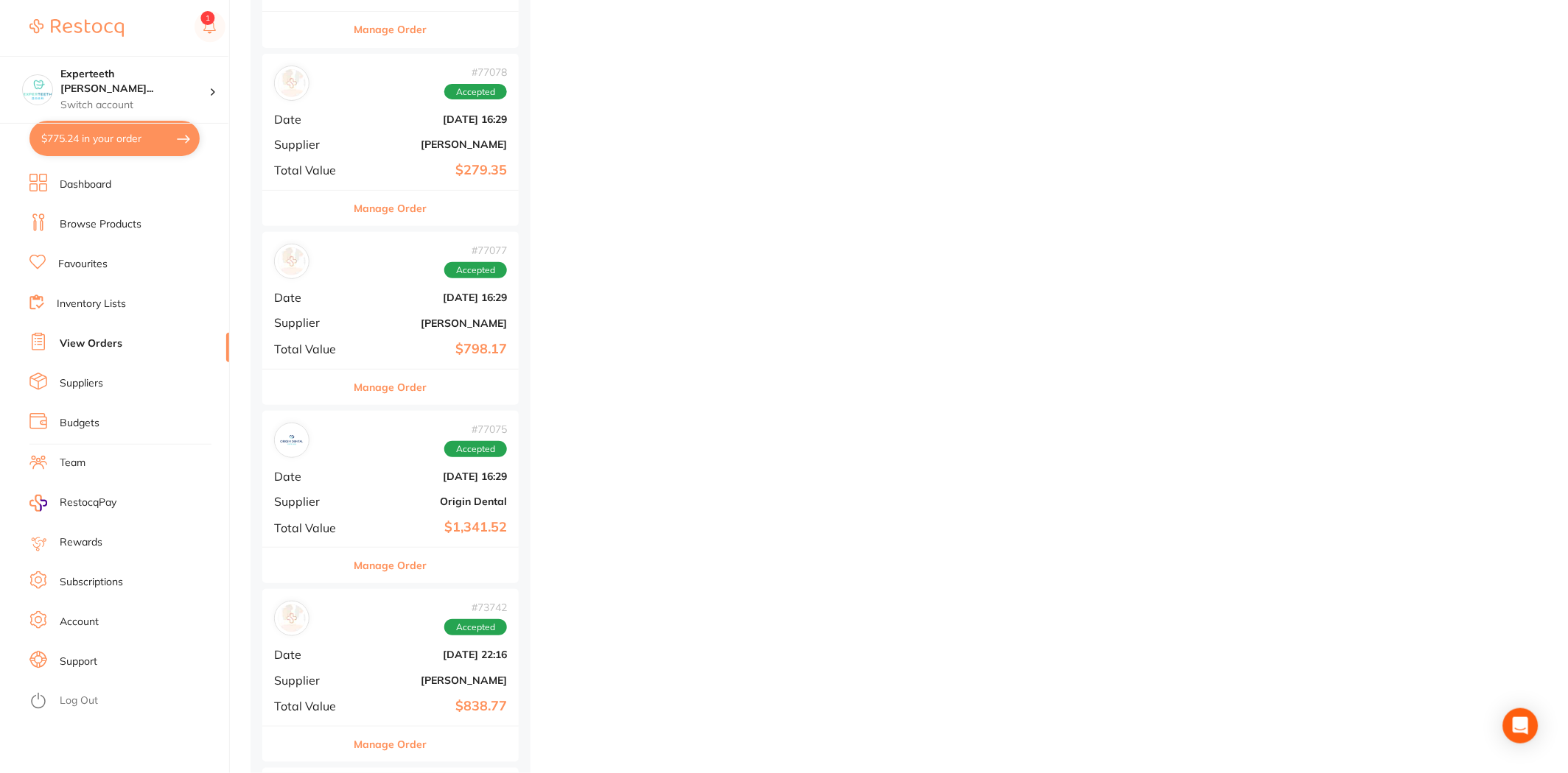
scroll to position [3436, 0]
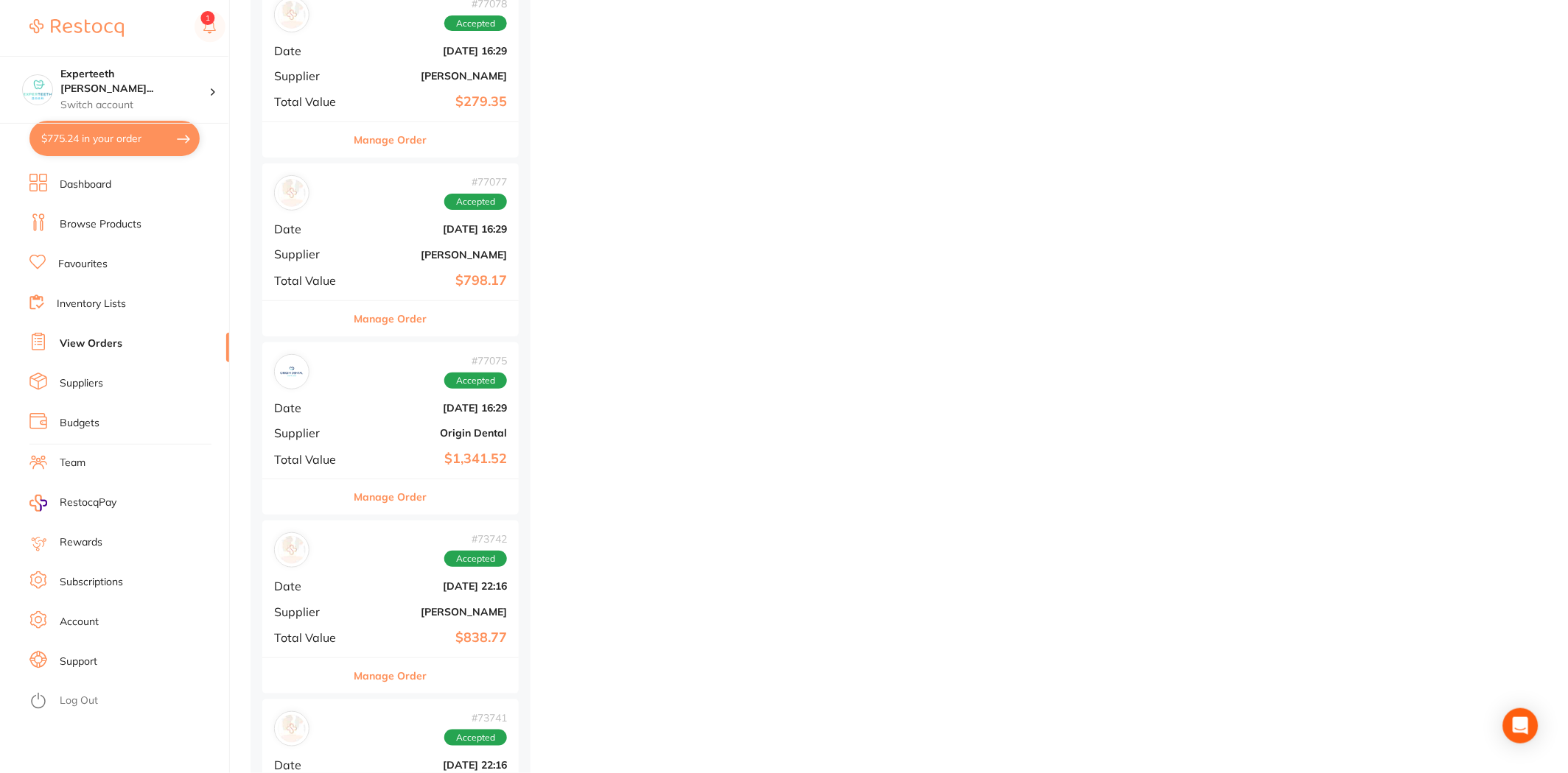
click at [405, 322] on button "Manage Order" at bounding box center [390, 319] width 73 height 36
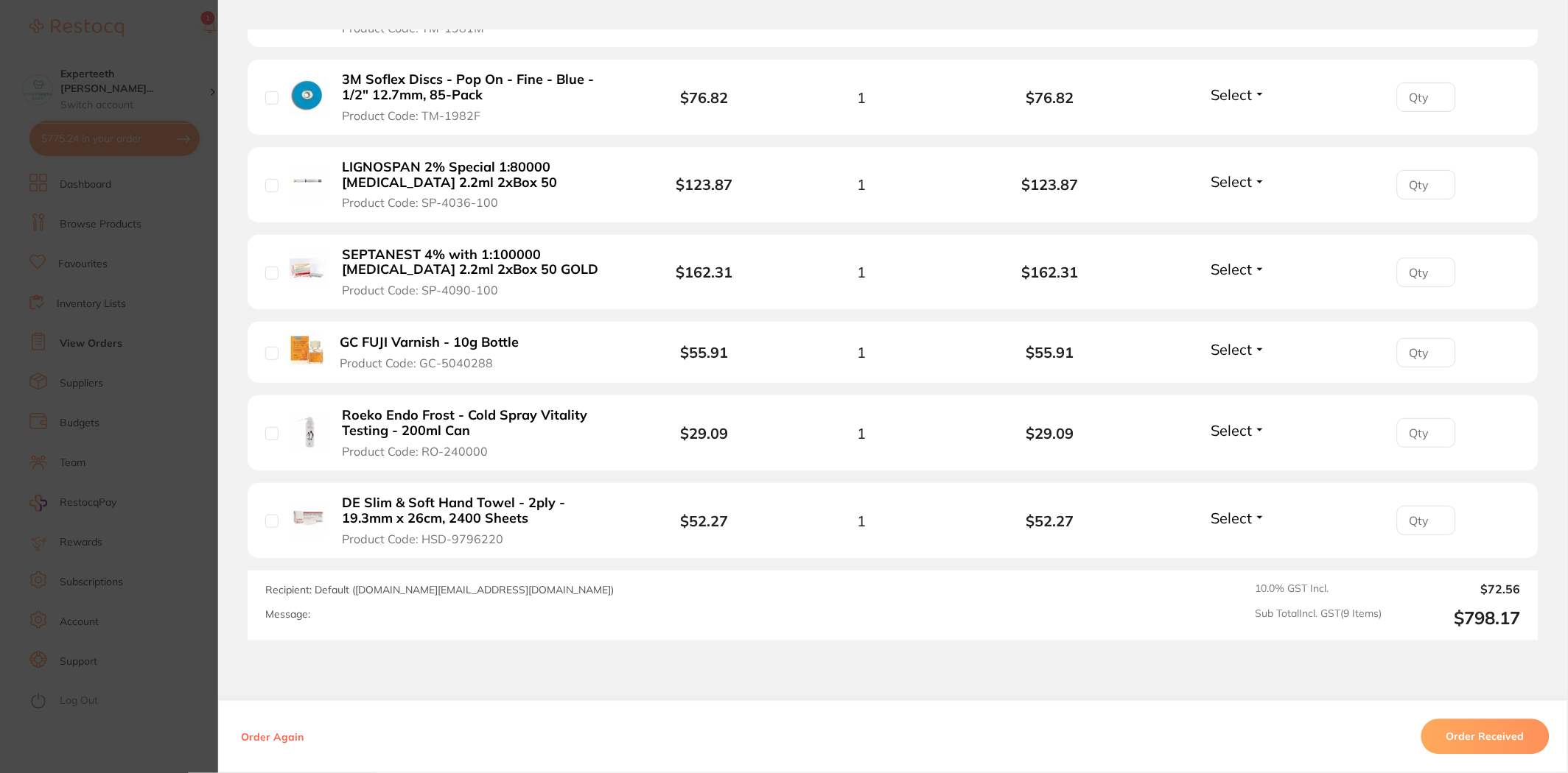
scroll to position [737, 0]
click at [116, 418] on section "Order ID: Restocq- 77077 Order Information Accepted Order Order Date Apr 17 202…" at bounding box center [784, 386] width 1568 height 773
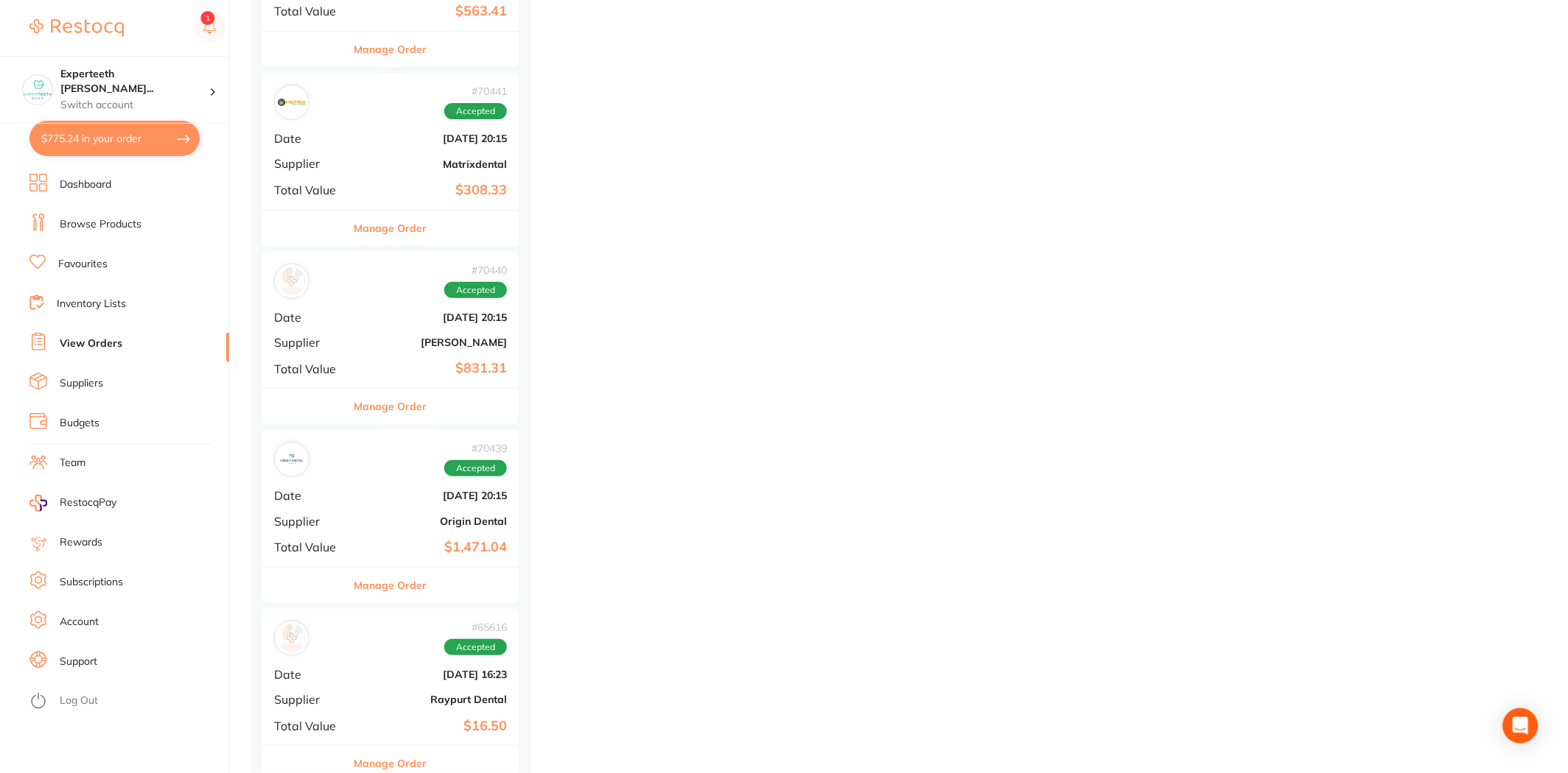
scroll to position [4828, 0]
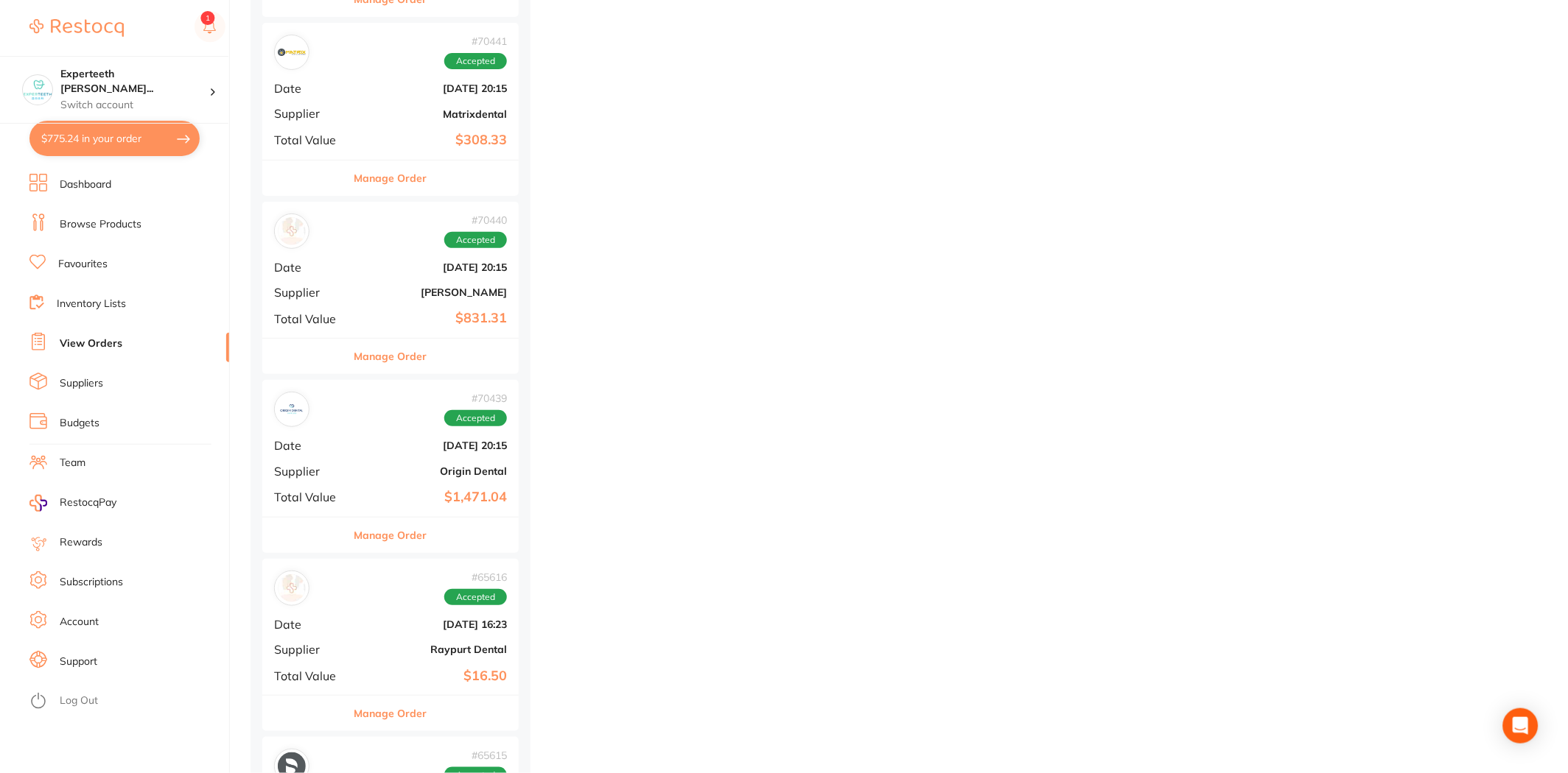
click at [381, 361] on button "Manage Order" at bounding box center [390, 357] width 73 height 36
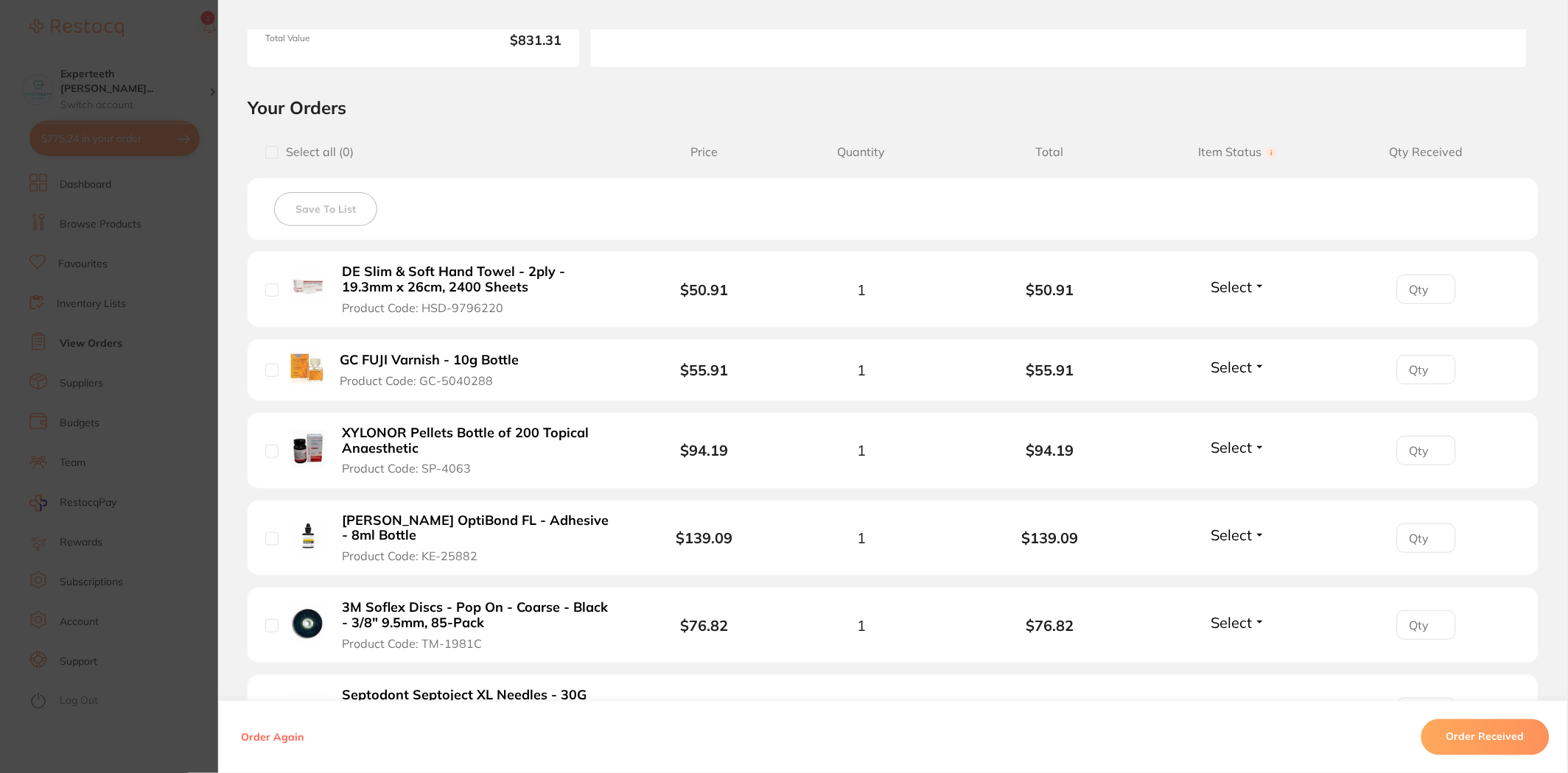
scroll to position [490, 0]
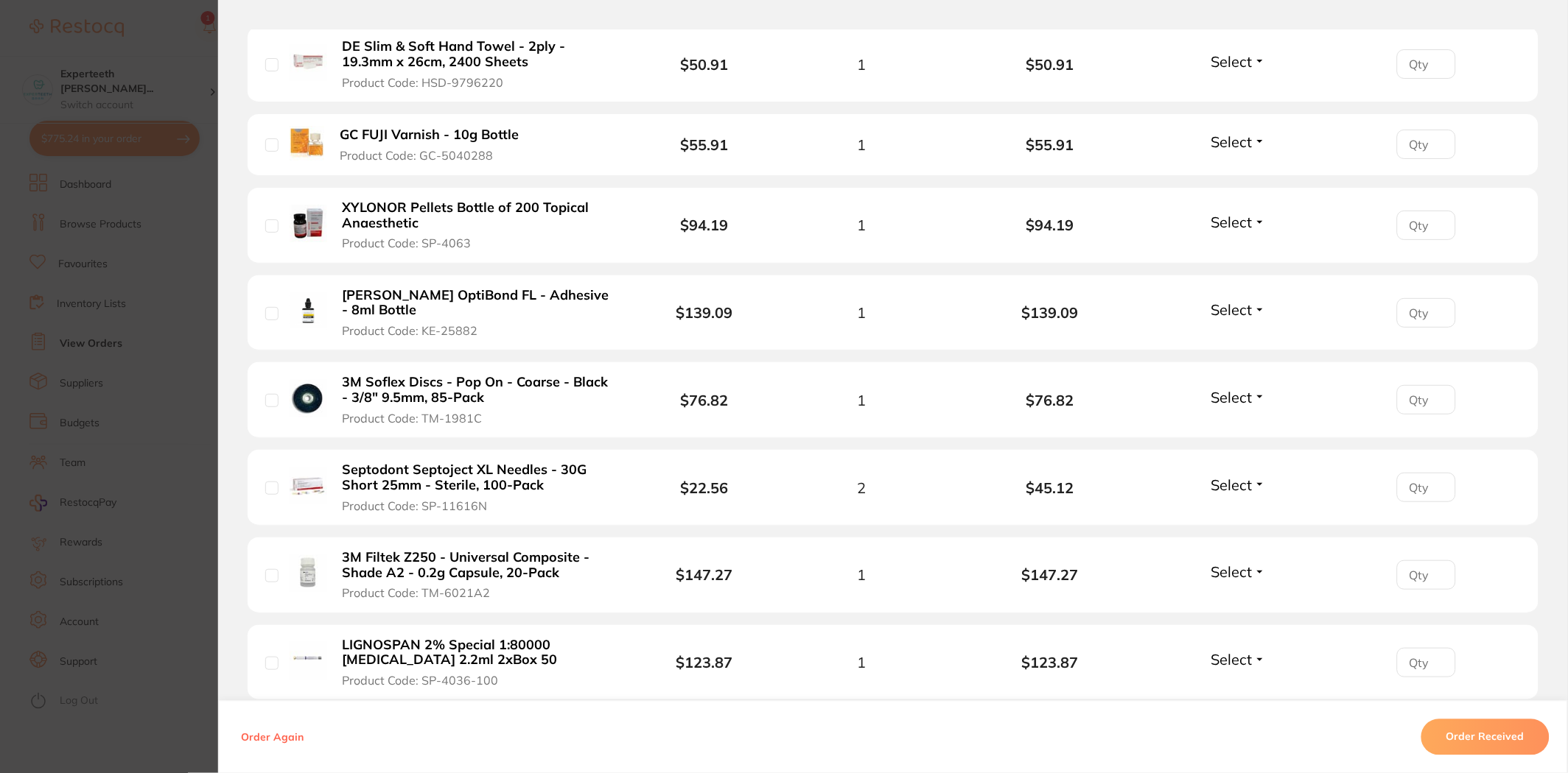
click at [205, 383] on section "Order ID: Restocq- 70440 Order Information Accepted Order Order Date Feb 13 202…" at bounding box center [784, 386] width 1568 height 773
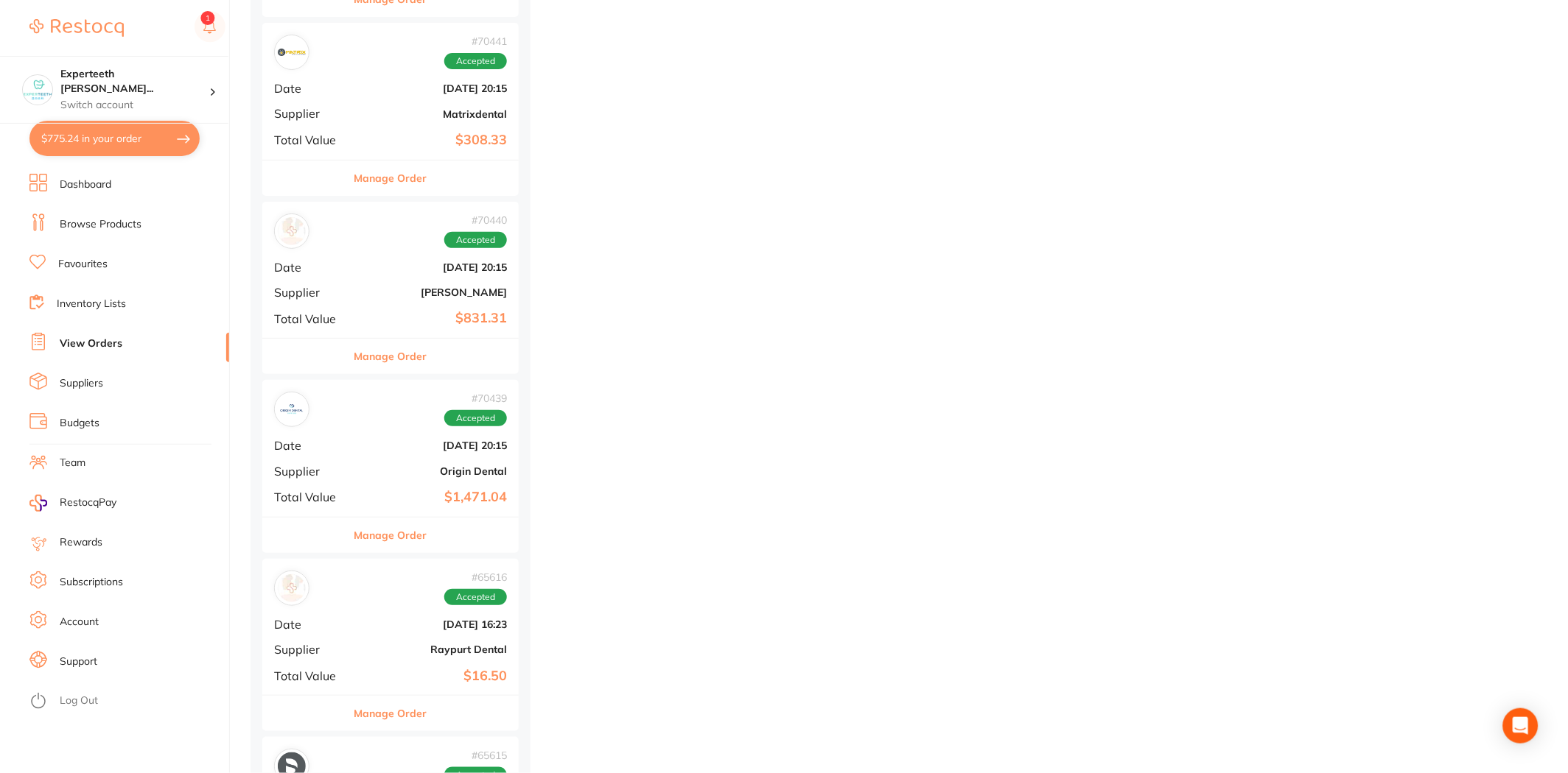
click at [405, 355] on button "Manage Order" at bounding box center [390, 357] width 73 height 36
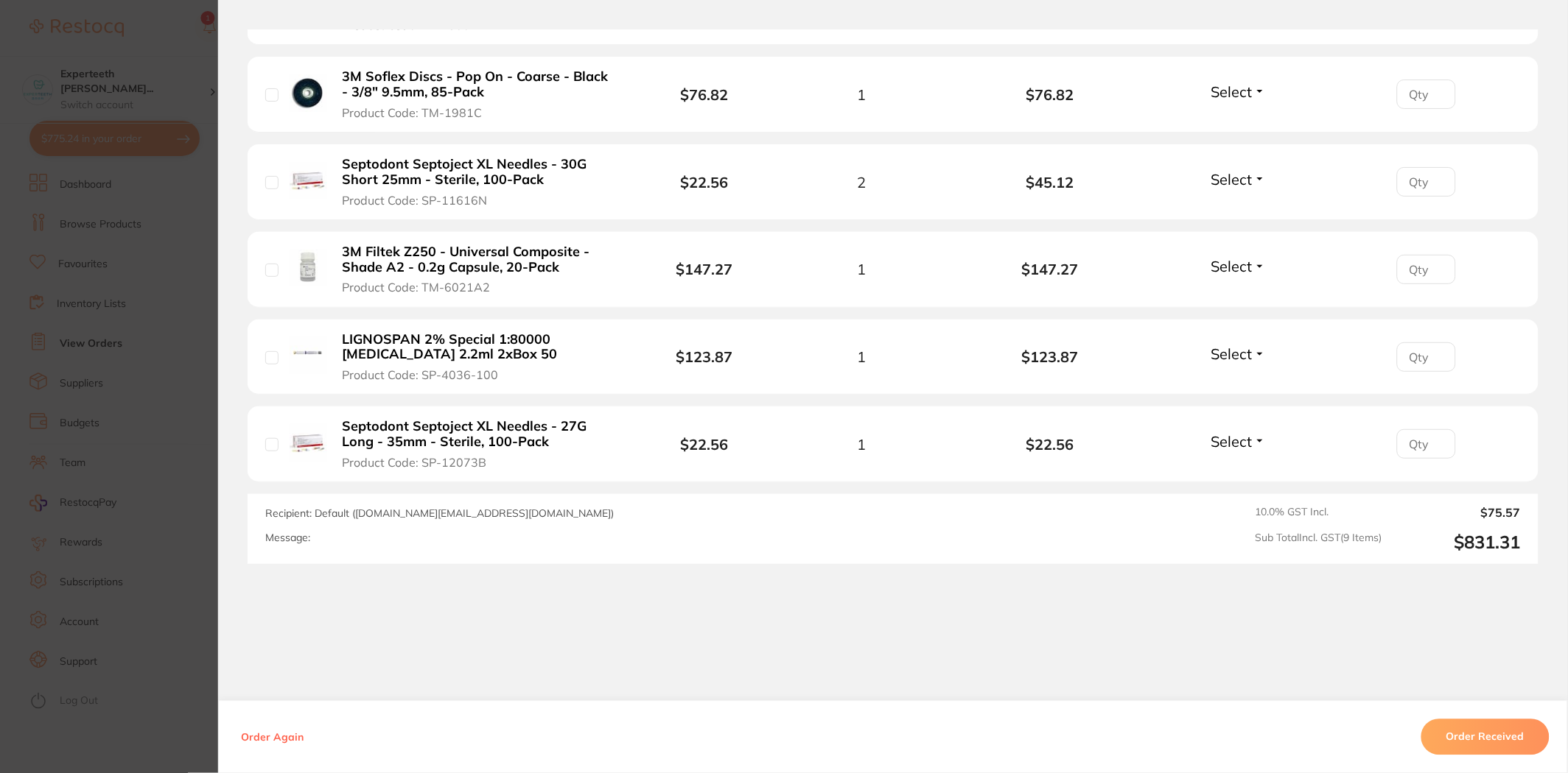
scroll to position [797, 0]
click at [418, 279] on span "Product Code: TM-6021A2" at bounding box center [417, 286] width 148 height 13
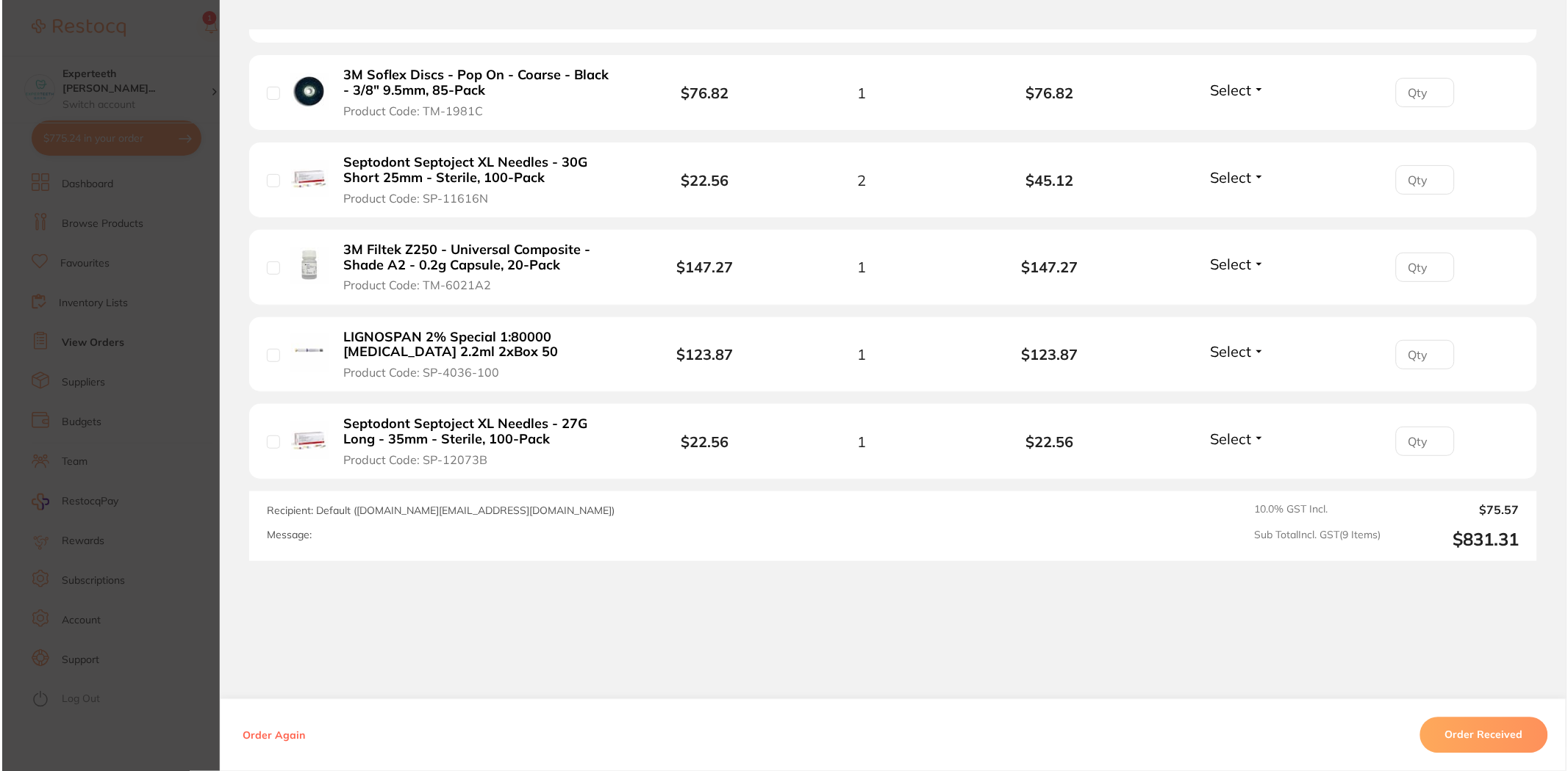
scroll to position [0, 0]
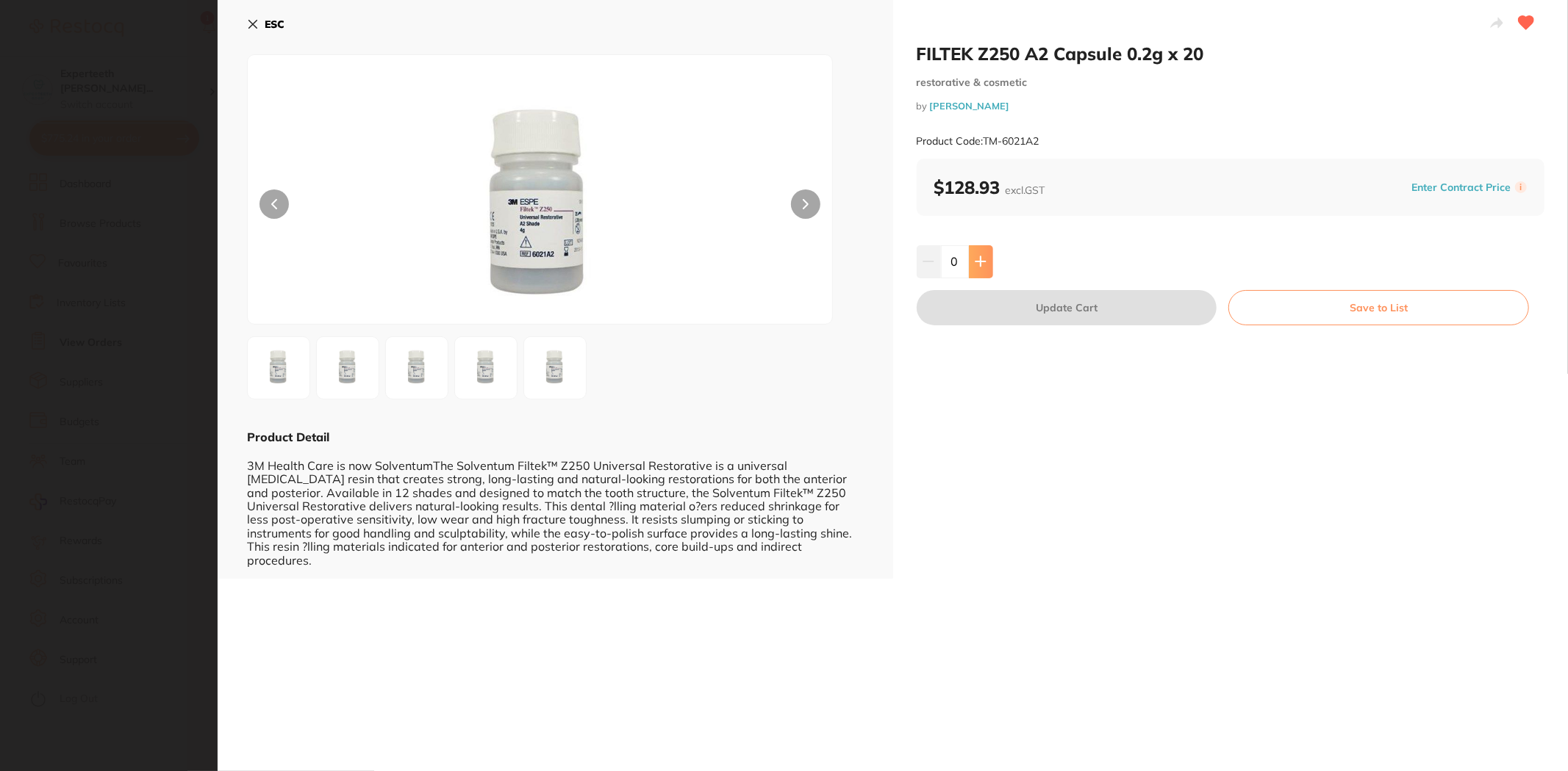
click at [984, 259] on icon at bounding box center [981, 261] width 12 height 12
type input "1"
click at [1057, 304] on button "Update Cart" at bounding box center [1066, 308] width 301 height 35
checkbox input "false"
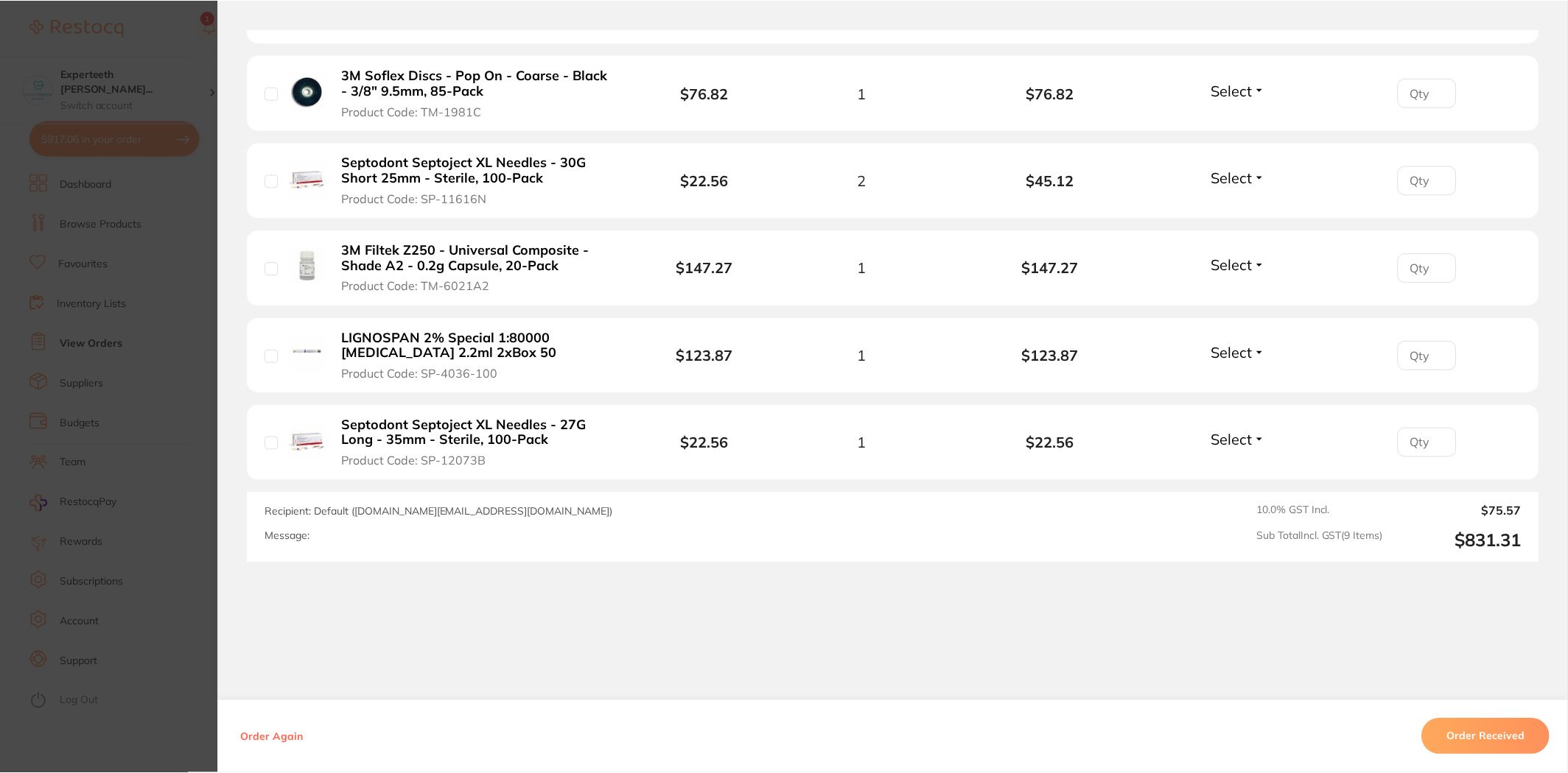
scroll to position [4828, 0]
click at [93, 468] on section "Order ID: Restocq- 70440 Order Information Accepted Order Order Date Feb 13 202…" at bounding box center [784, 386] width 1568 height 773
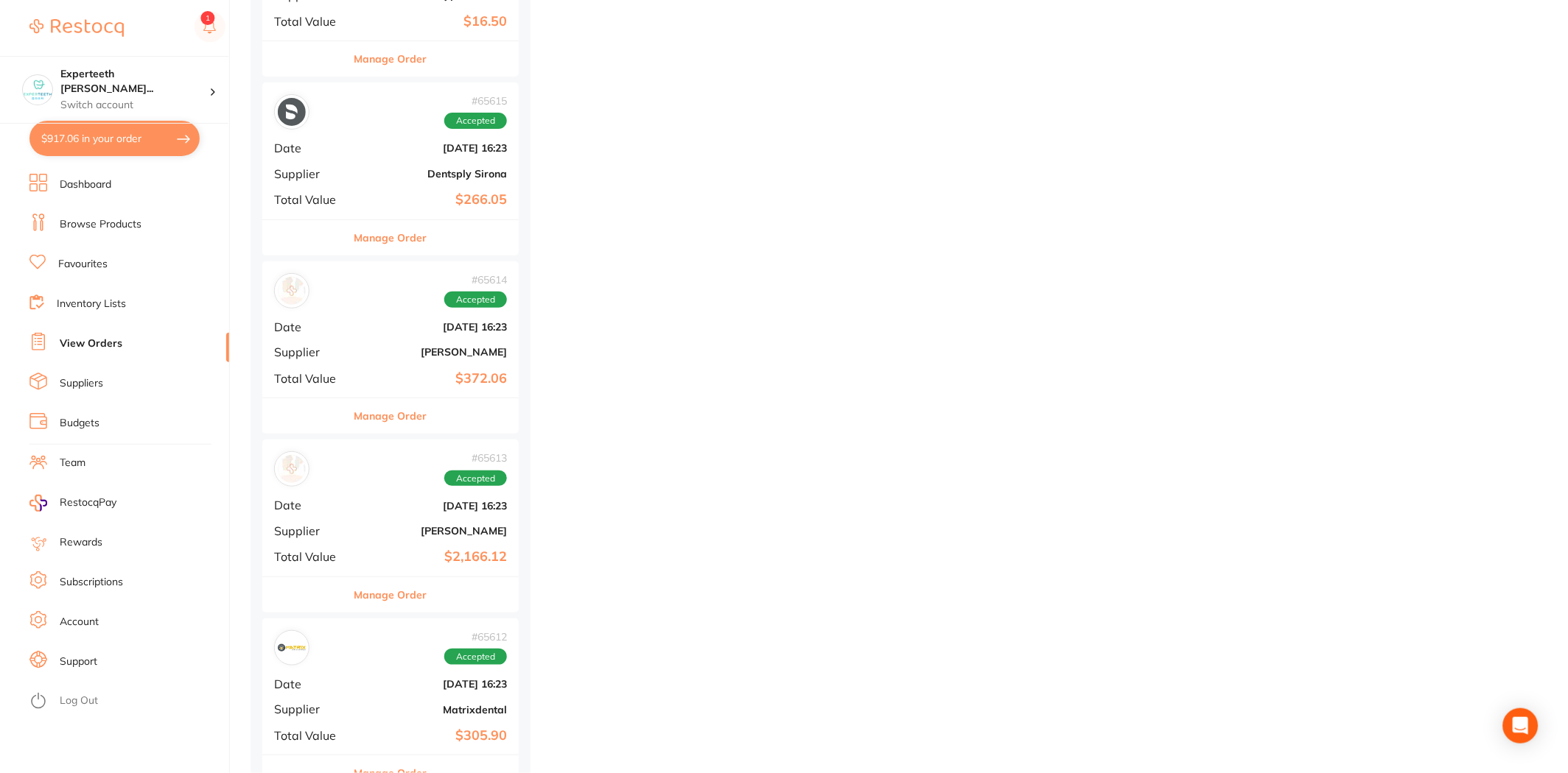
scroll to position [5564, 0]
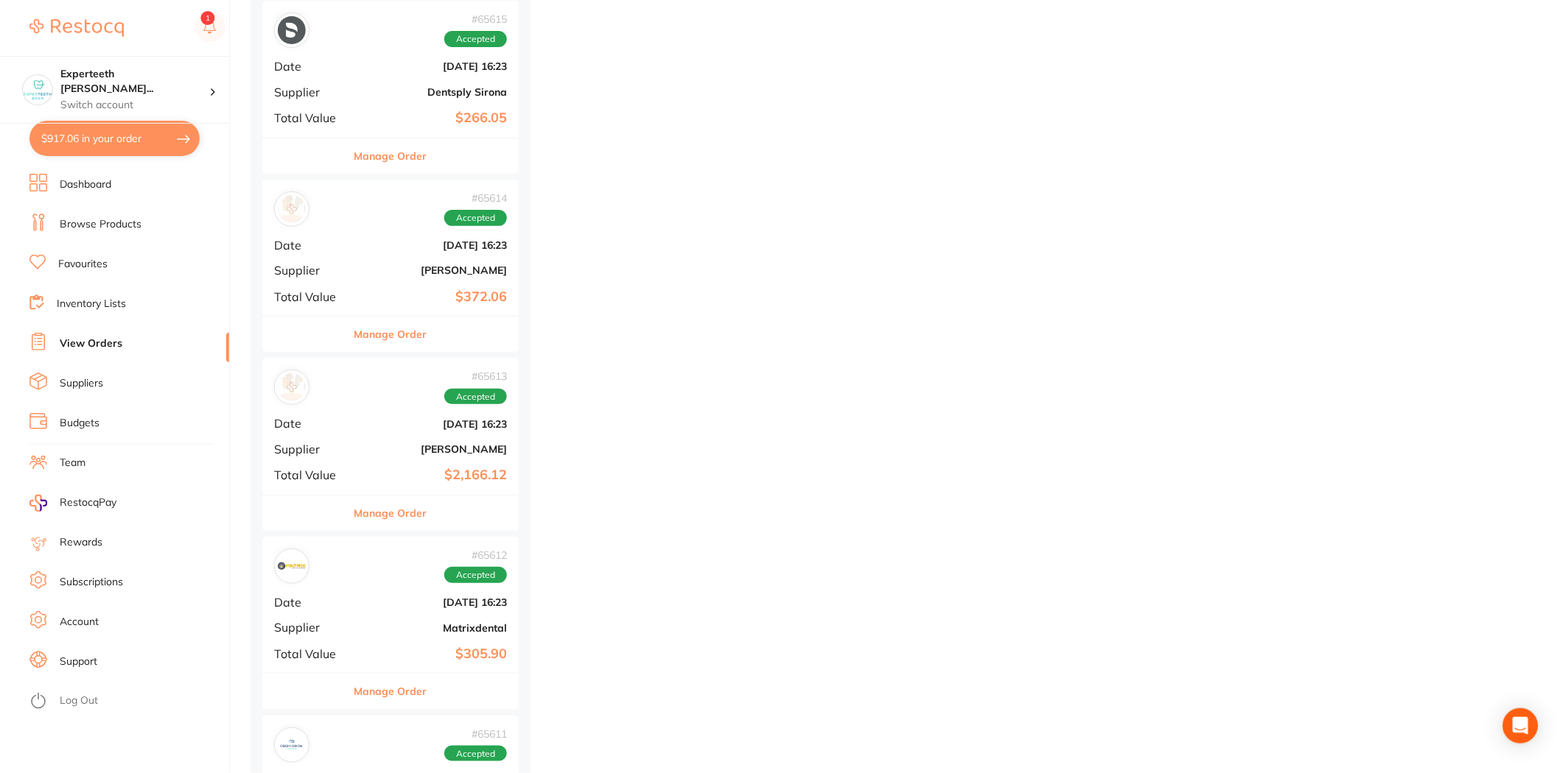
click at [365, 513] on button "Manage Order" at bounding box center [390, 513] width 73 height 36
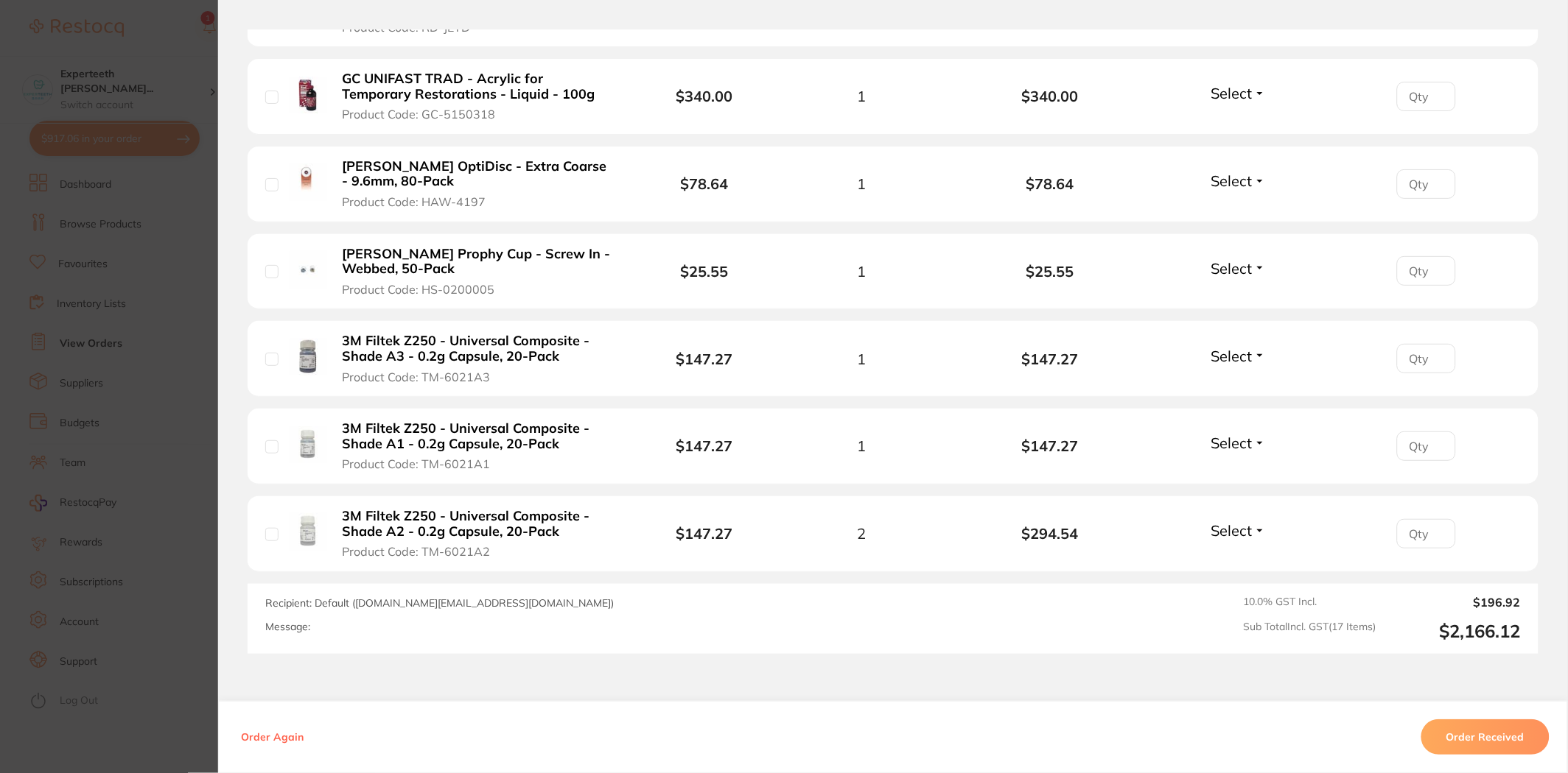
scroll to position [1536, 0]
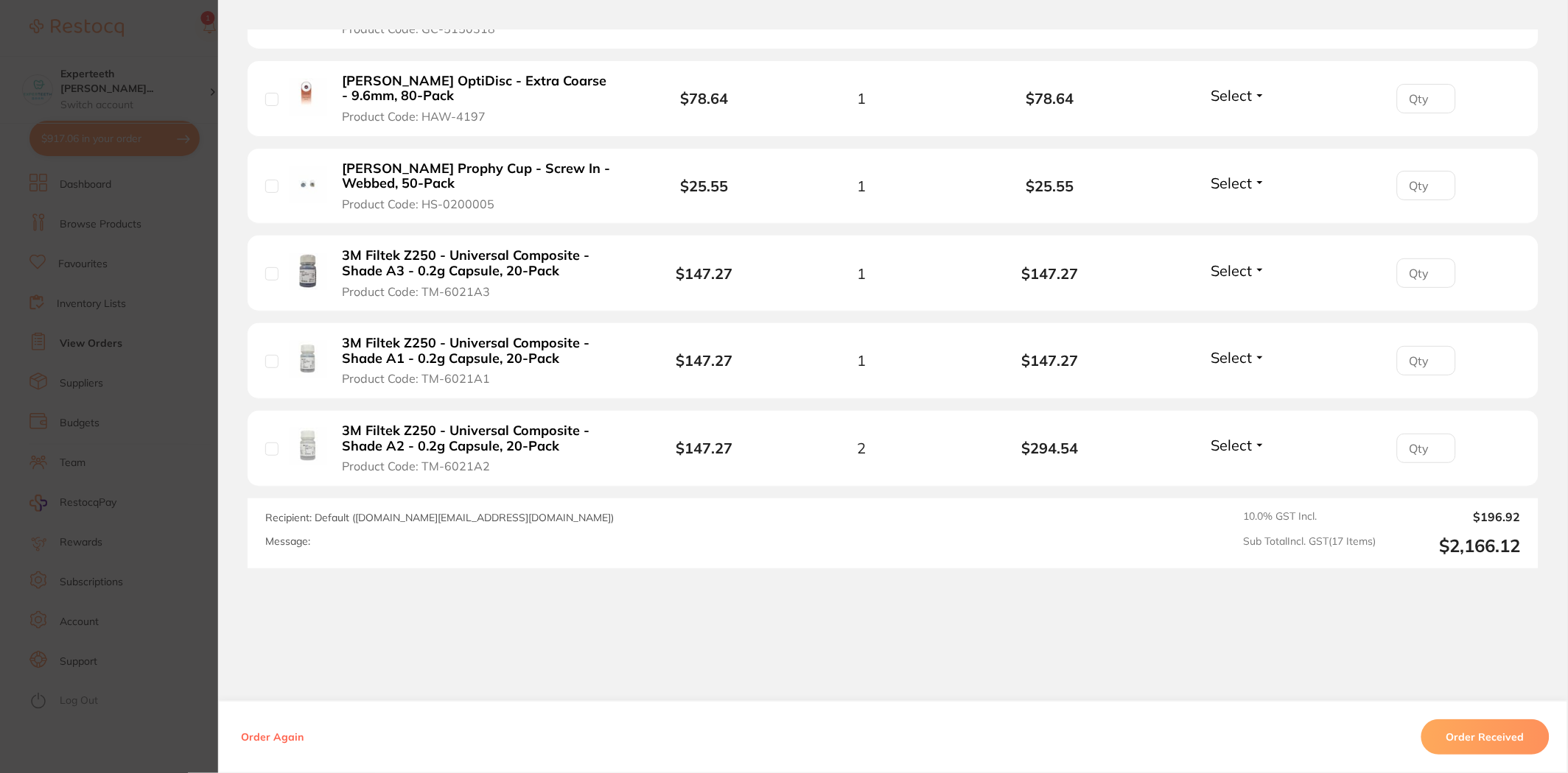
click at [155, 508] on section "Order ID: Restocq- 65613 Order Information Accepted Order Order Date Jan 3 2025…" at bounding box center [784, 386] width 1568 height 773
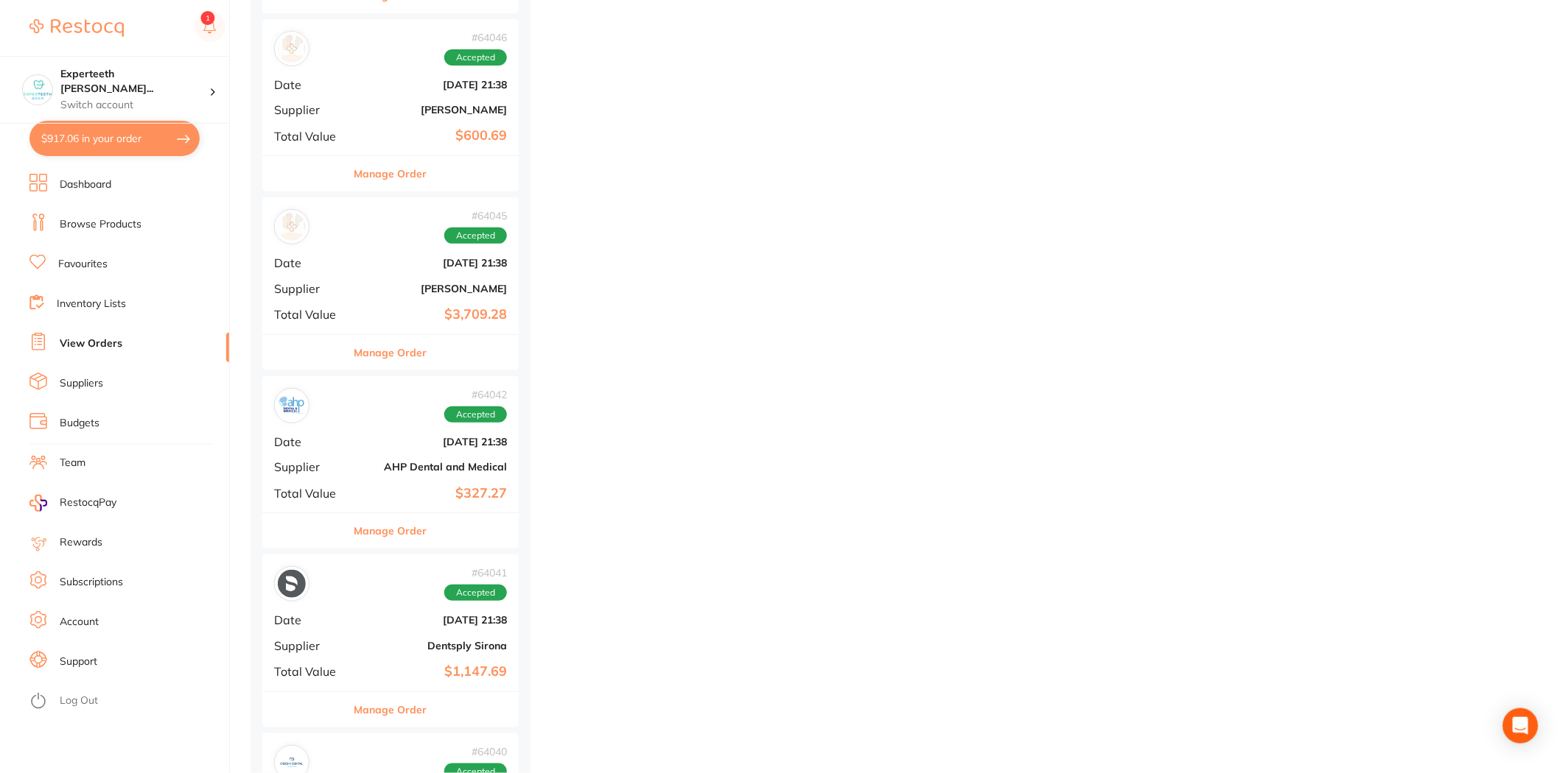
scroll to position [6628, 0]
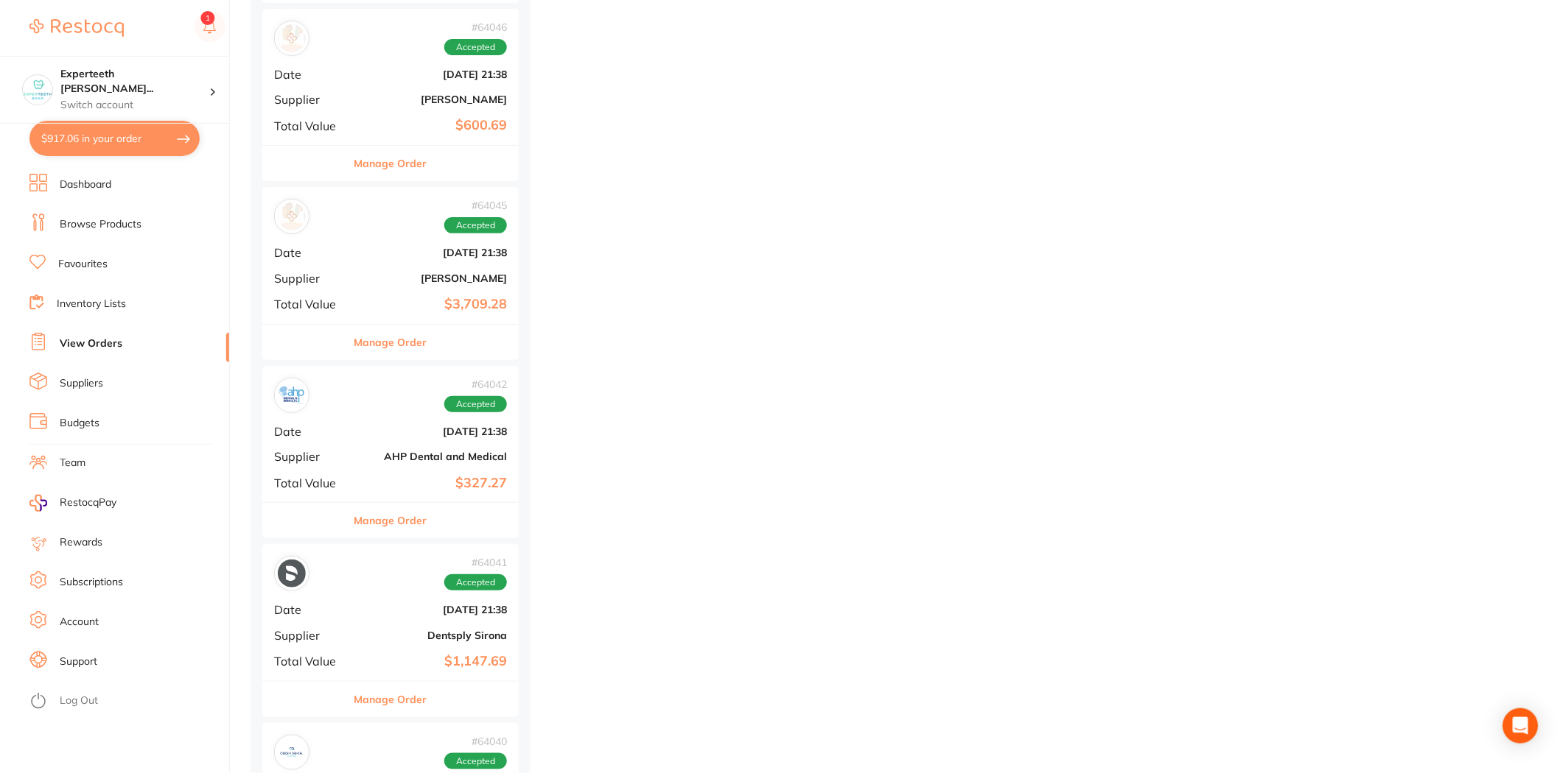
click at [383, 344] on button "Manage Order" at bounding box center [390, 343] width 73 height 36
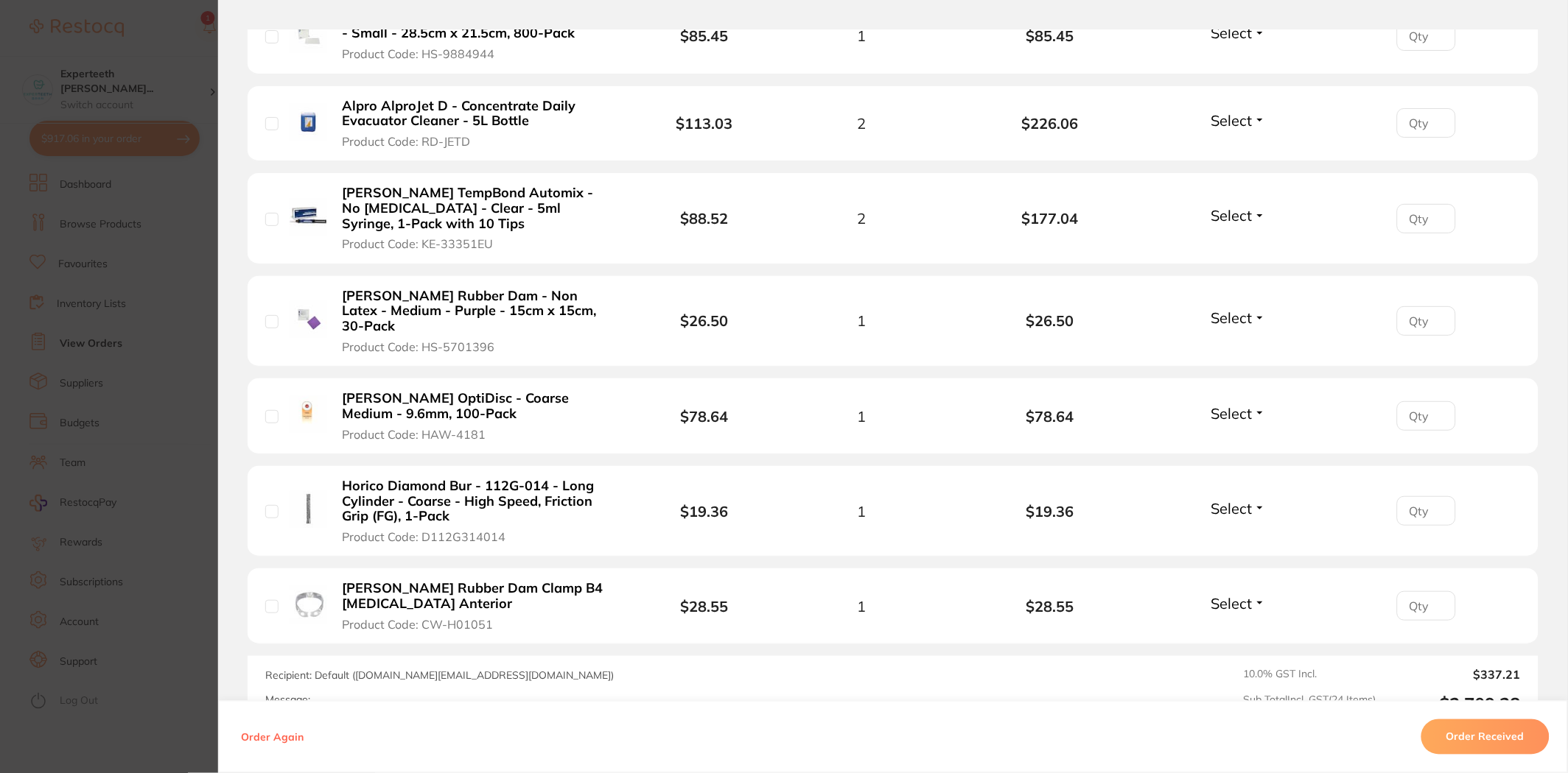
scroll to position [2127, 0]
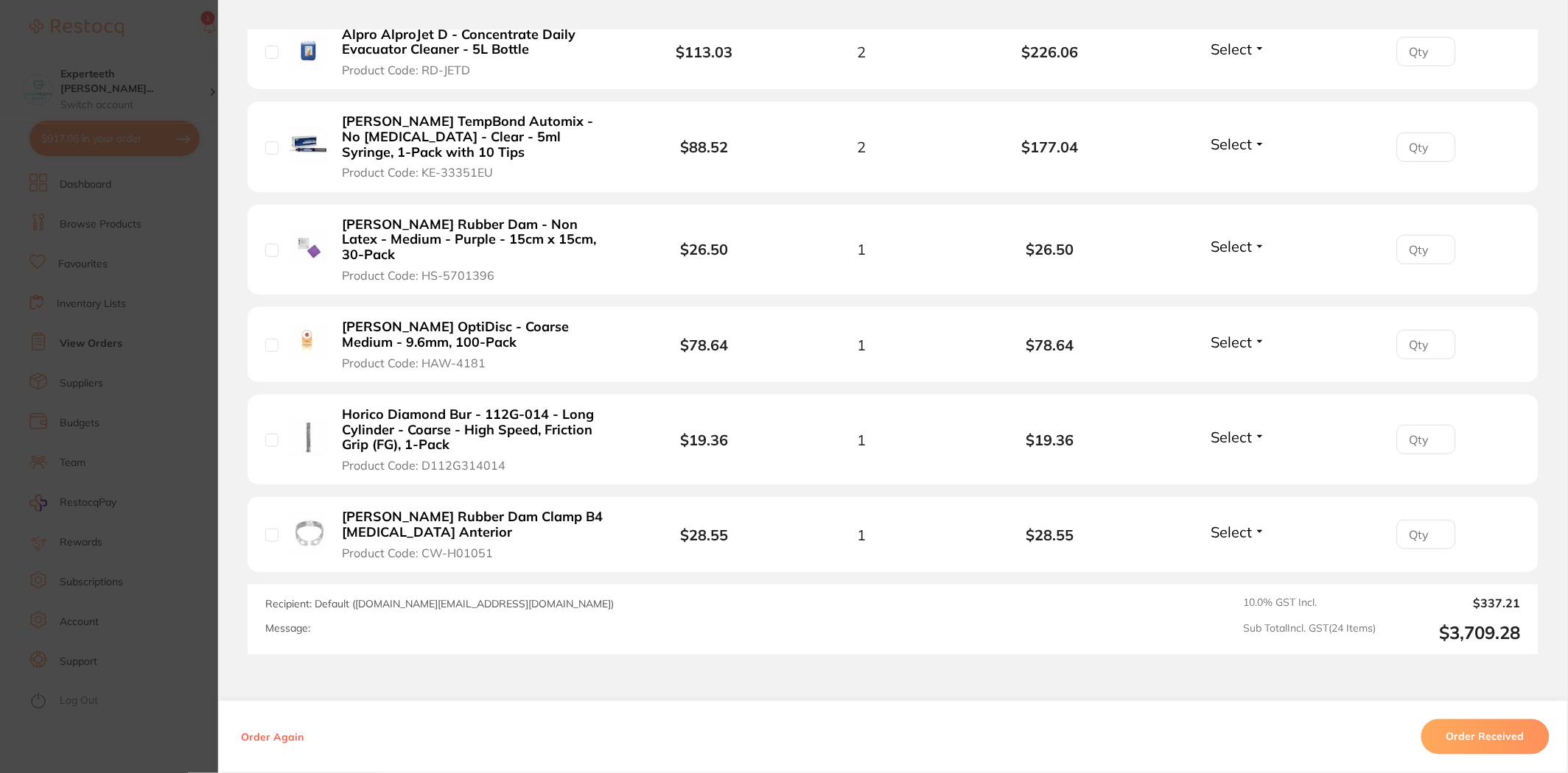
click at [104, 408] on section "Order ID: Restocq- 64045 Order Information Accepted Order Order Date Dec 9 2024…" at bounding box center [784, 386] width 1568 height 773
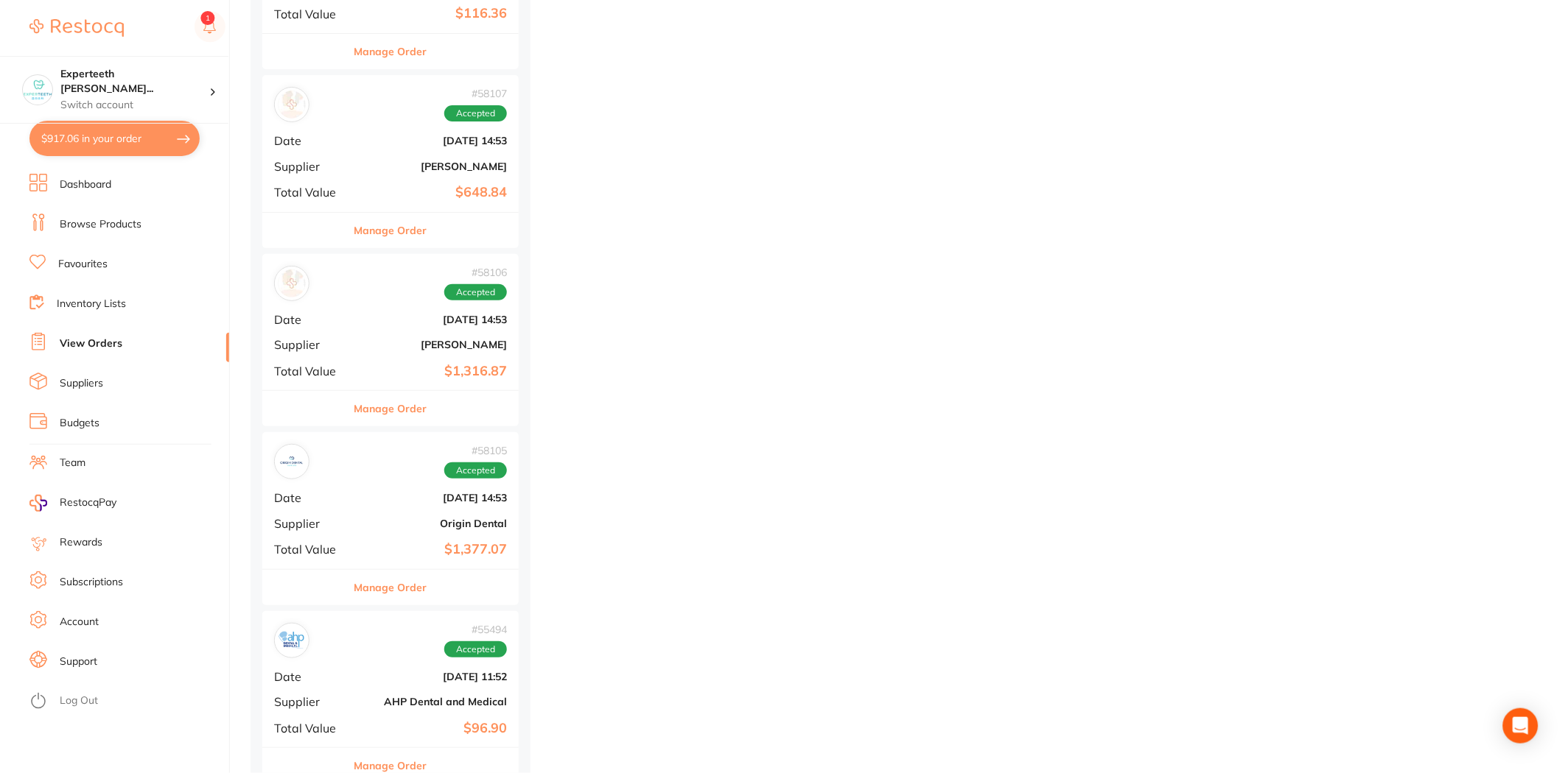
scroll to position [8019, 0]
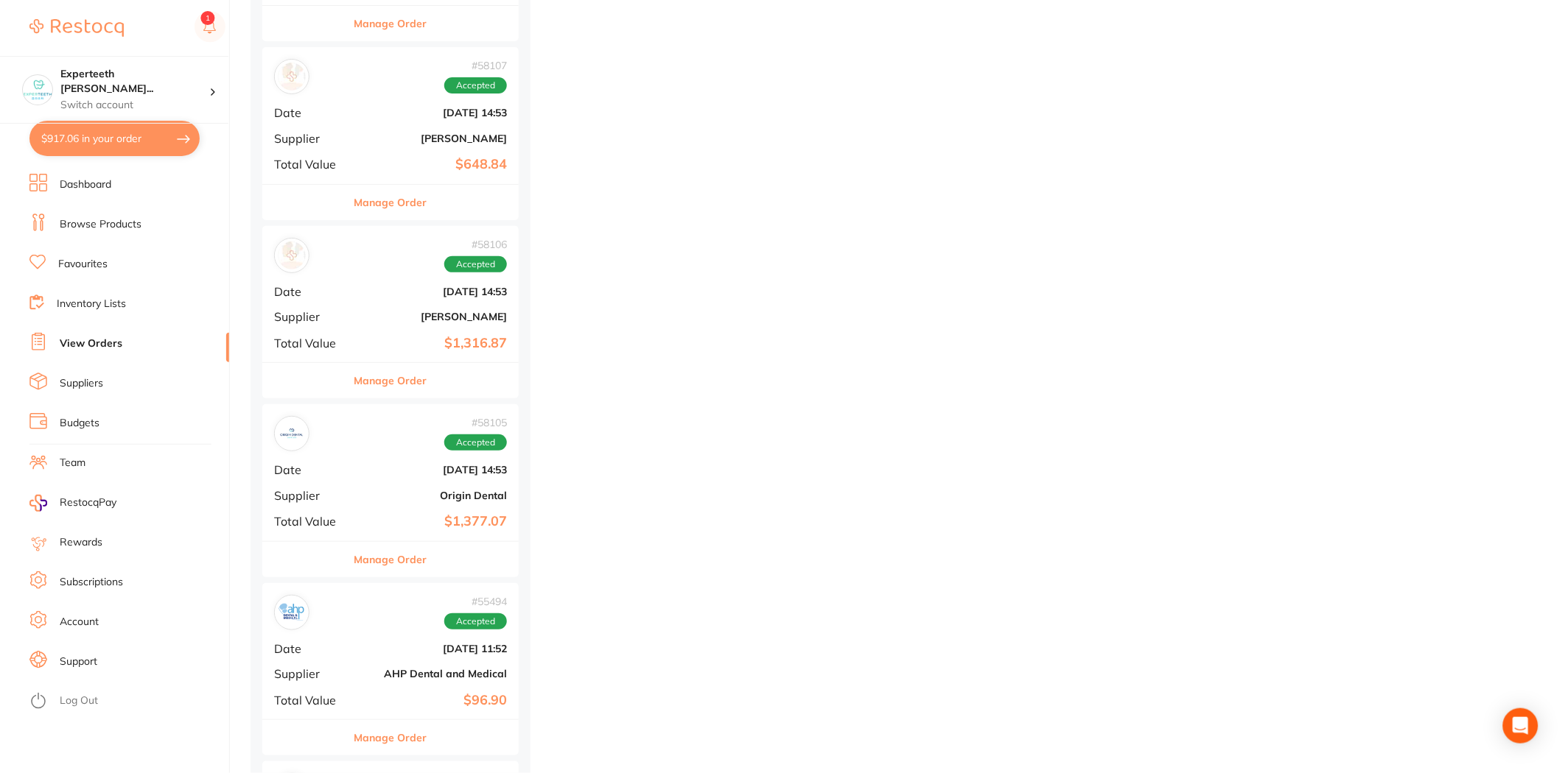
click at [399, 389] on button "Manage Order" at bounding box center [390, 381] width 73 height 36
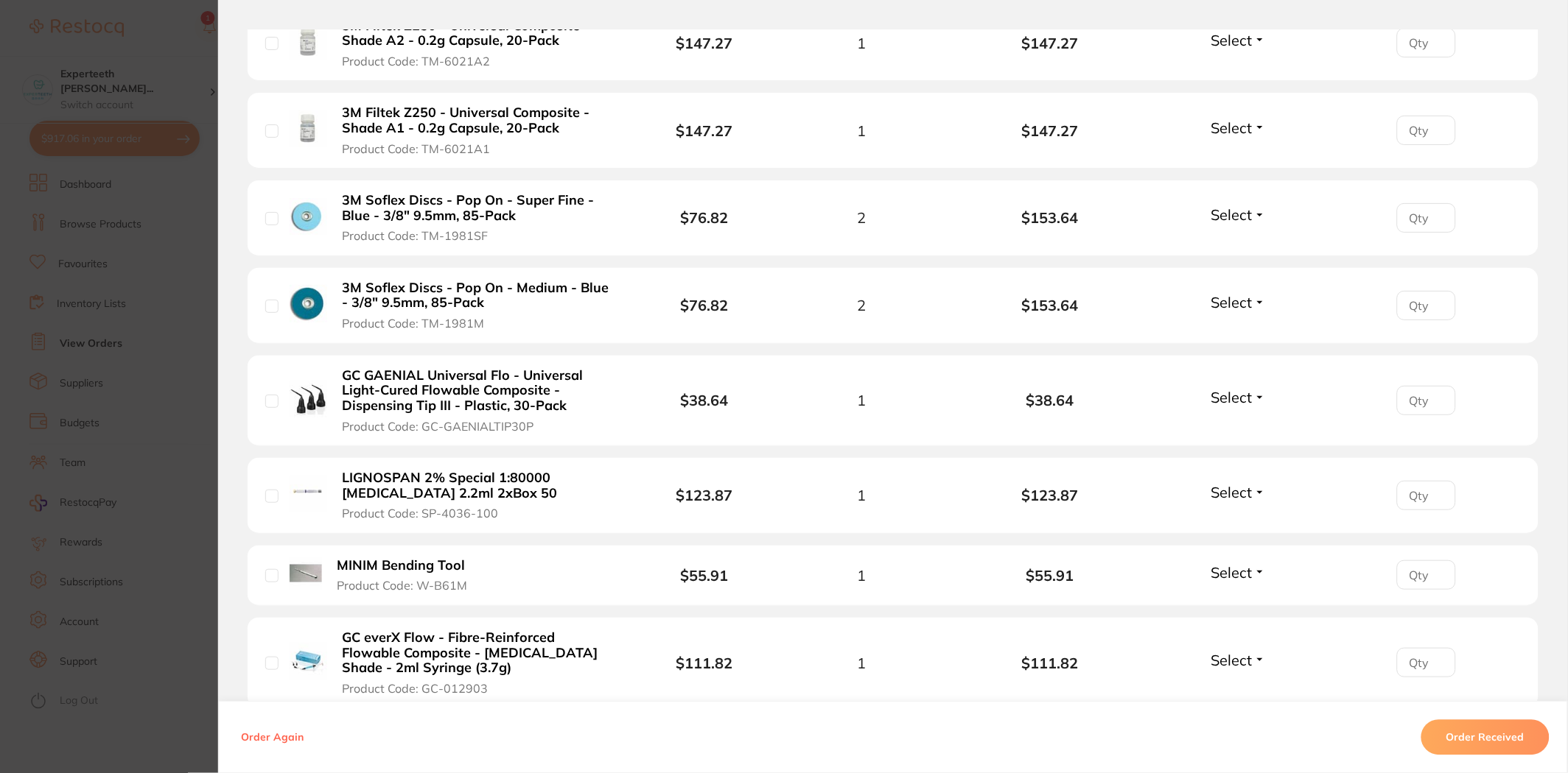
scroll to position [737, 0]
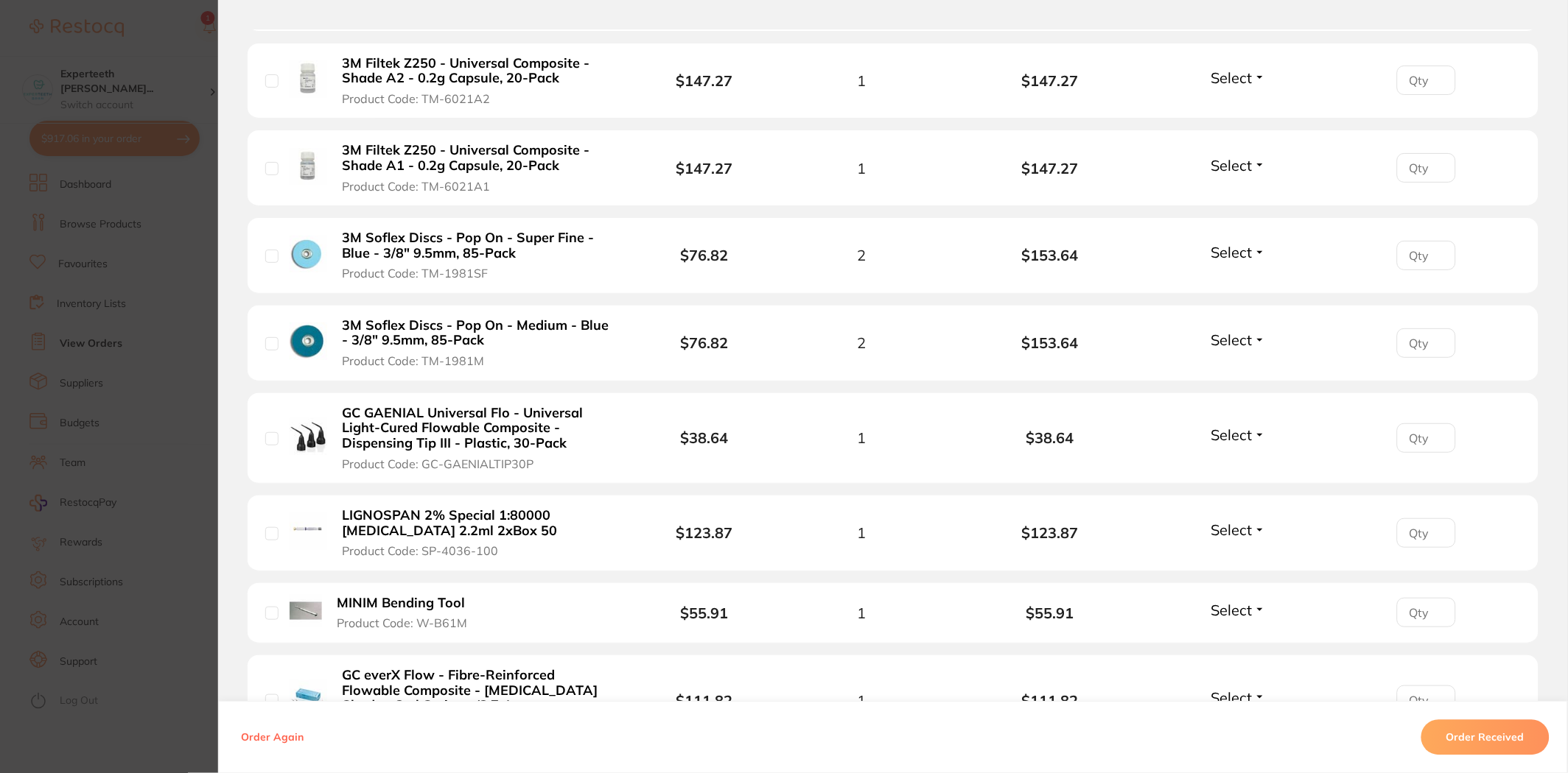
drag, startPoint x: 337, startPoint y: 235, endPoint x: 401, endPoint y: 241, distance: 64.3
click at [395, 239] on button "3M Soflex Discs - Pop On - Super Fine - Blue - 3/8" 9.5mm, 85-Pack Product Code…" at bounding box center [479, 255] width 282 height 52
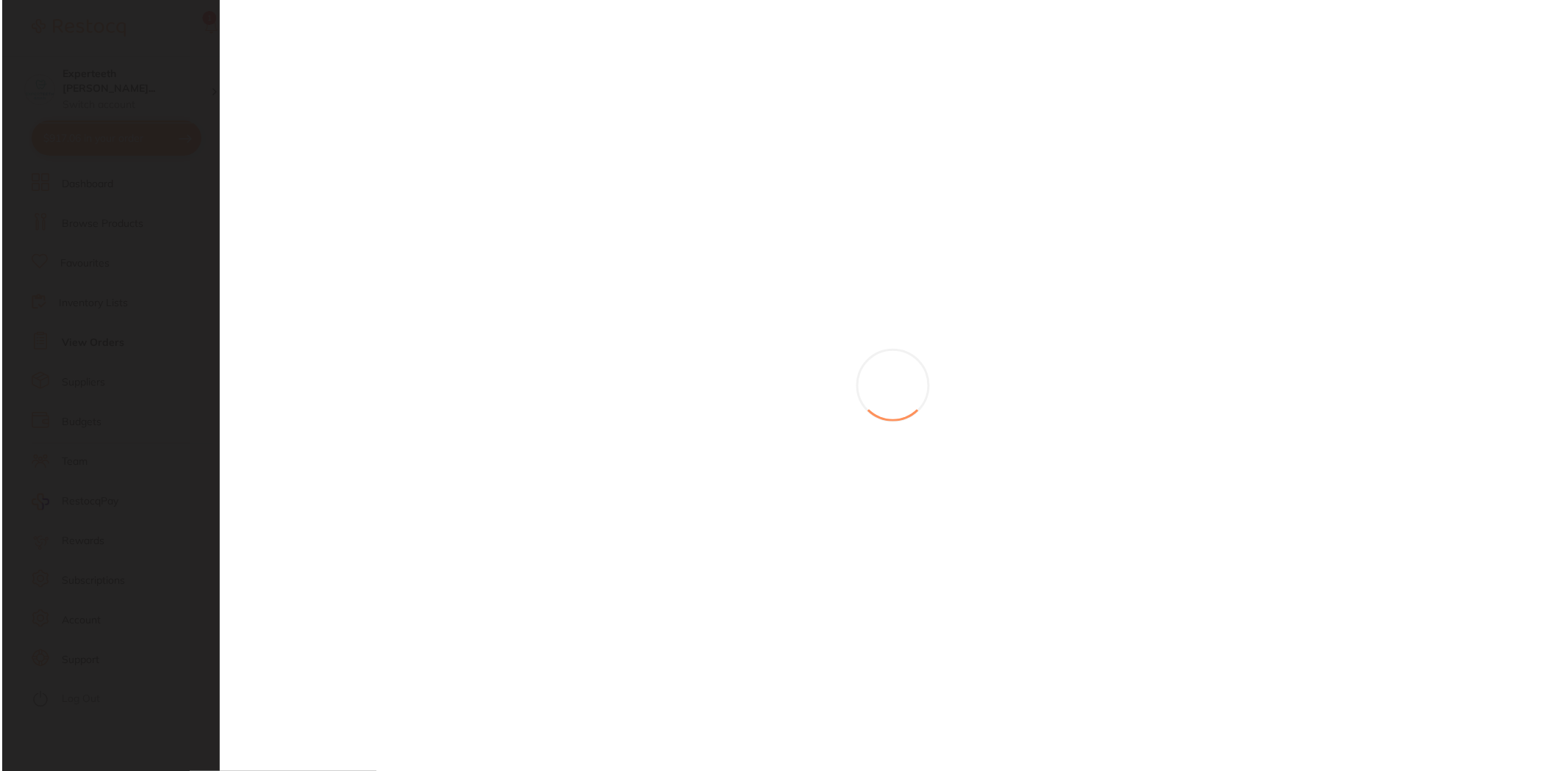
scroll to position [0, 0]
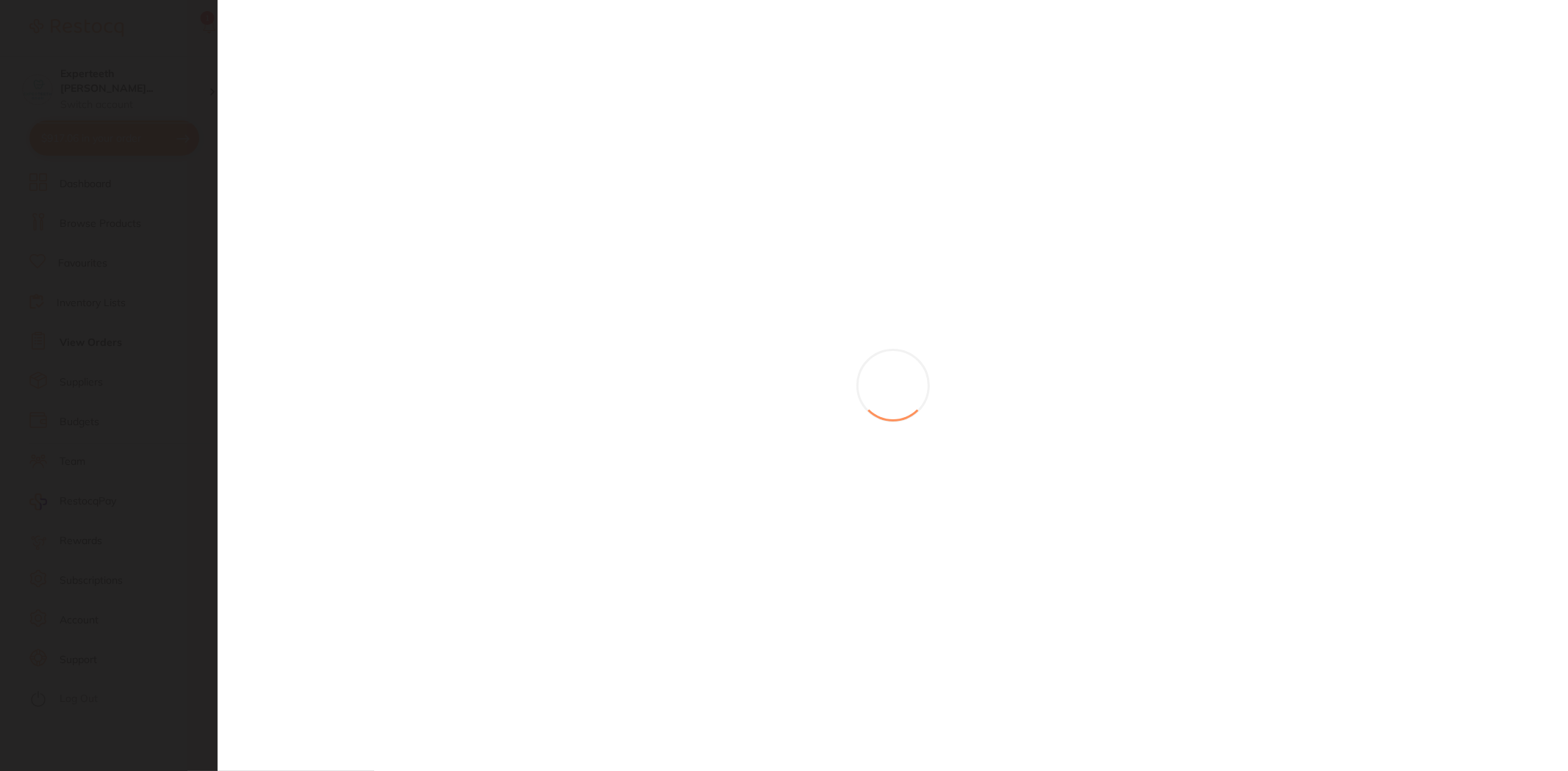
click at [400, 240] on section at bounding box center [784, 386] width 1568 height 771
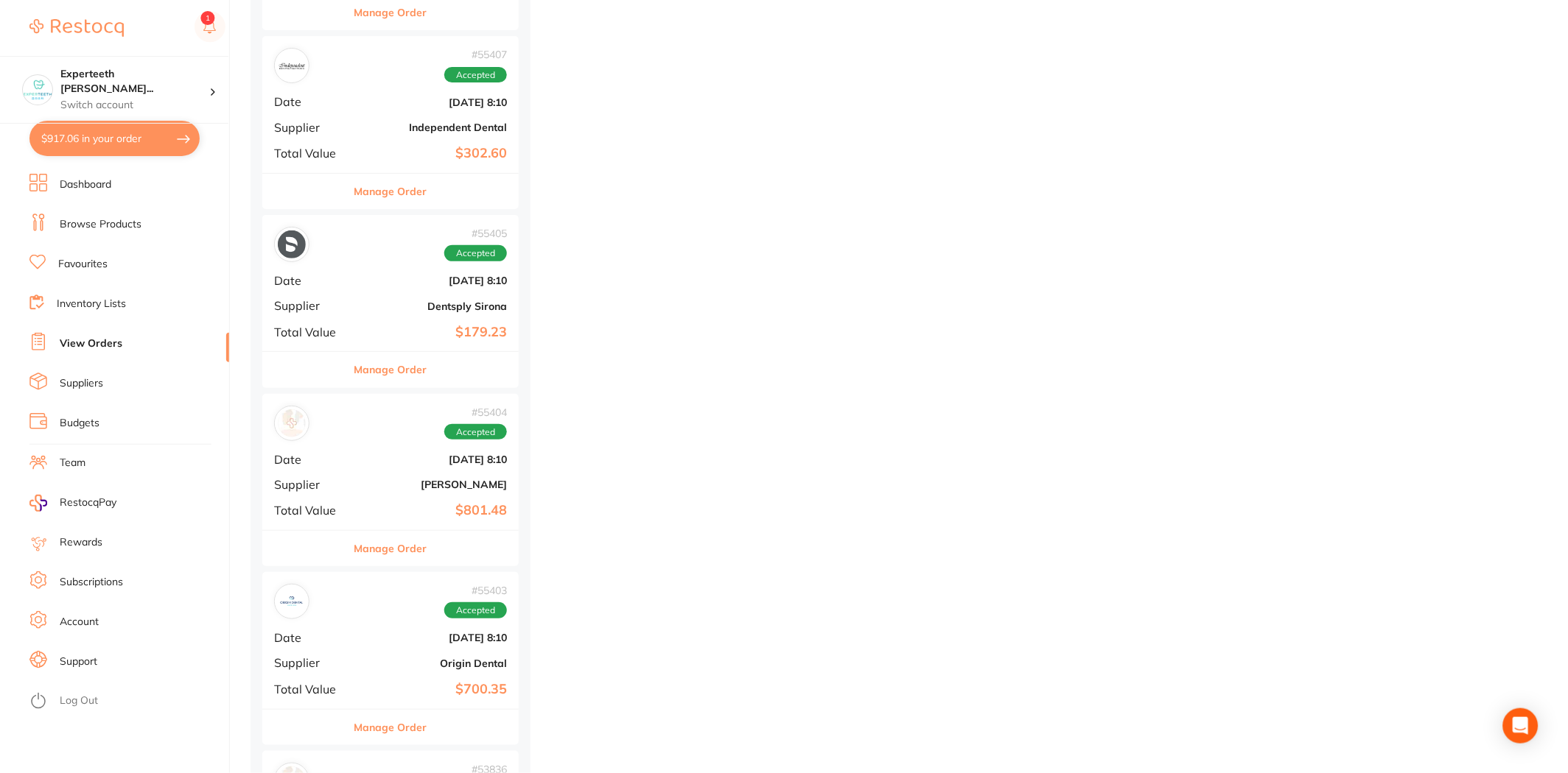
scroll to position [8755, 0]
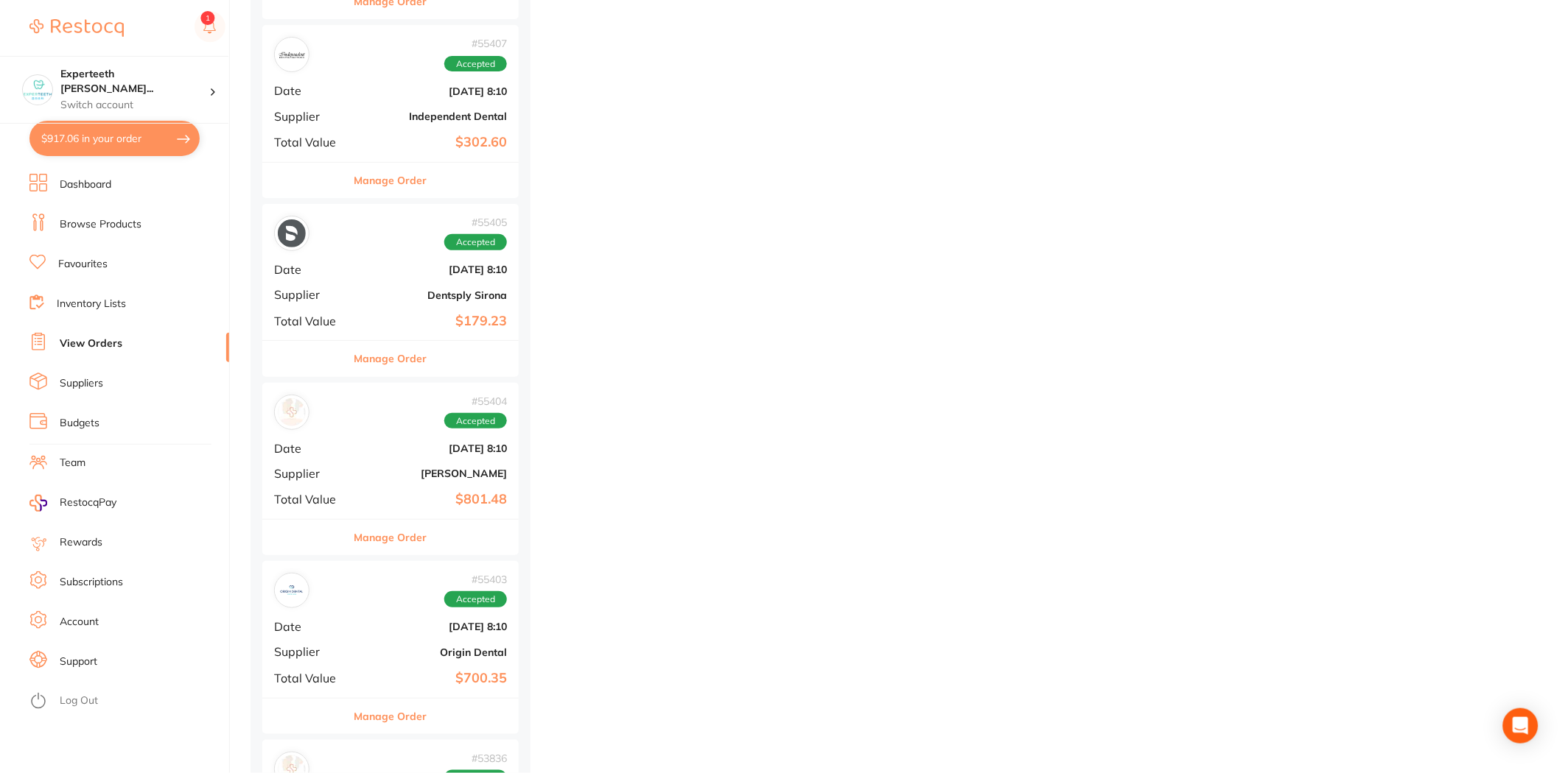
click at [446, 472] on b "[PERSON_NAME]" at bounding box center [433, 474] width 147 height 12
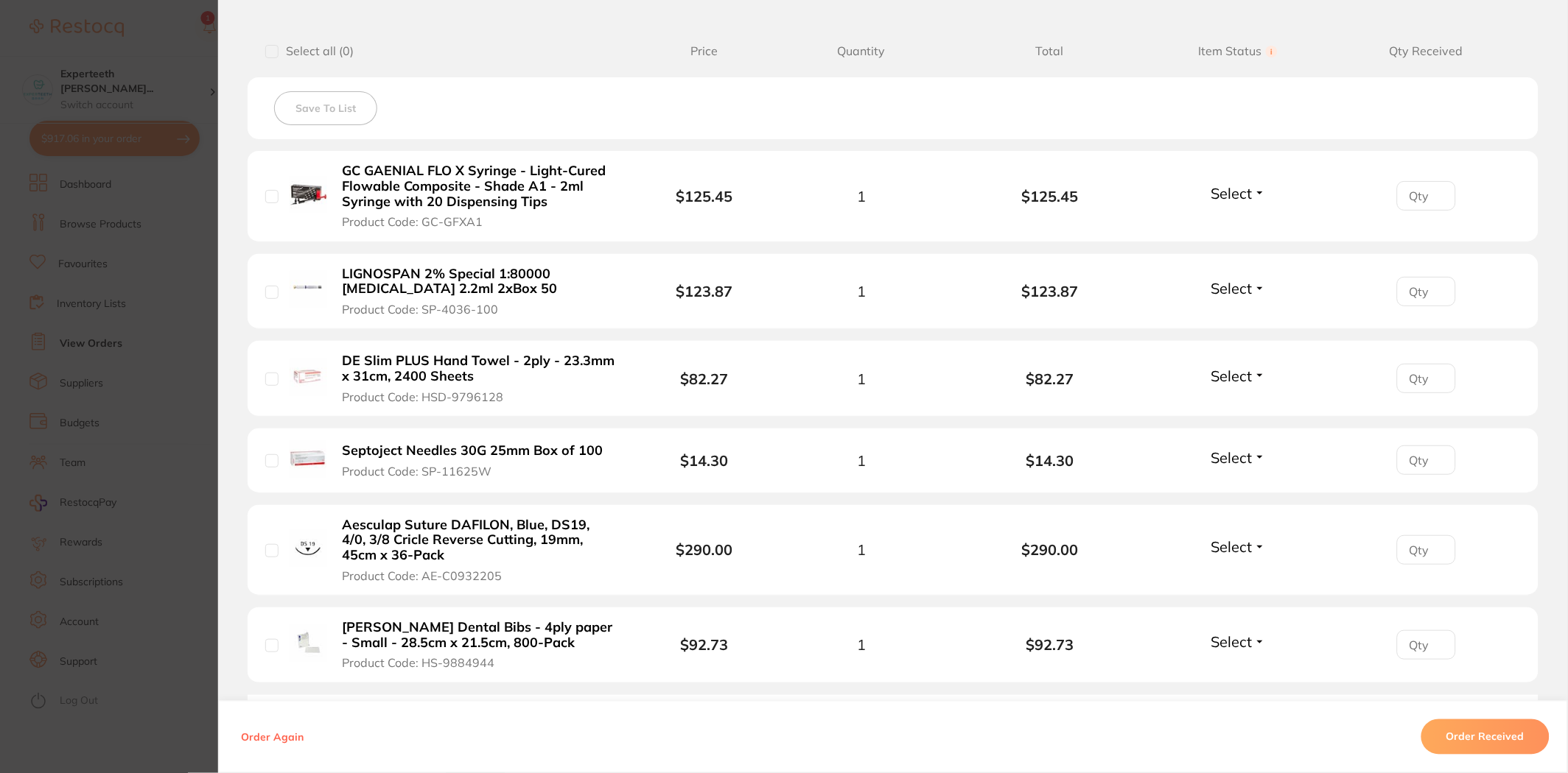
scroll to position [409, 0]
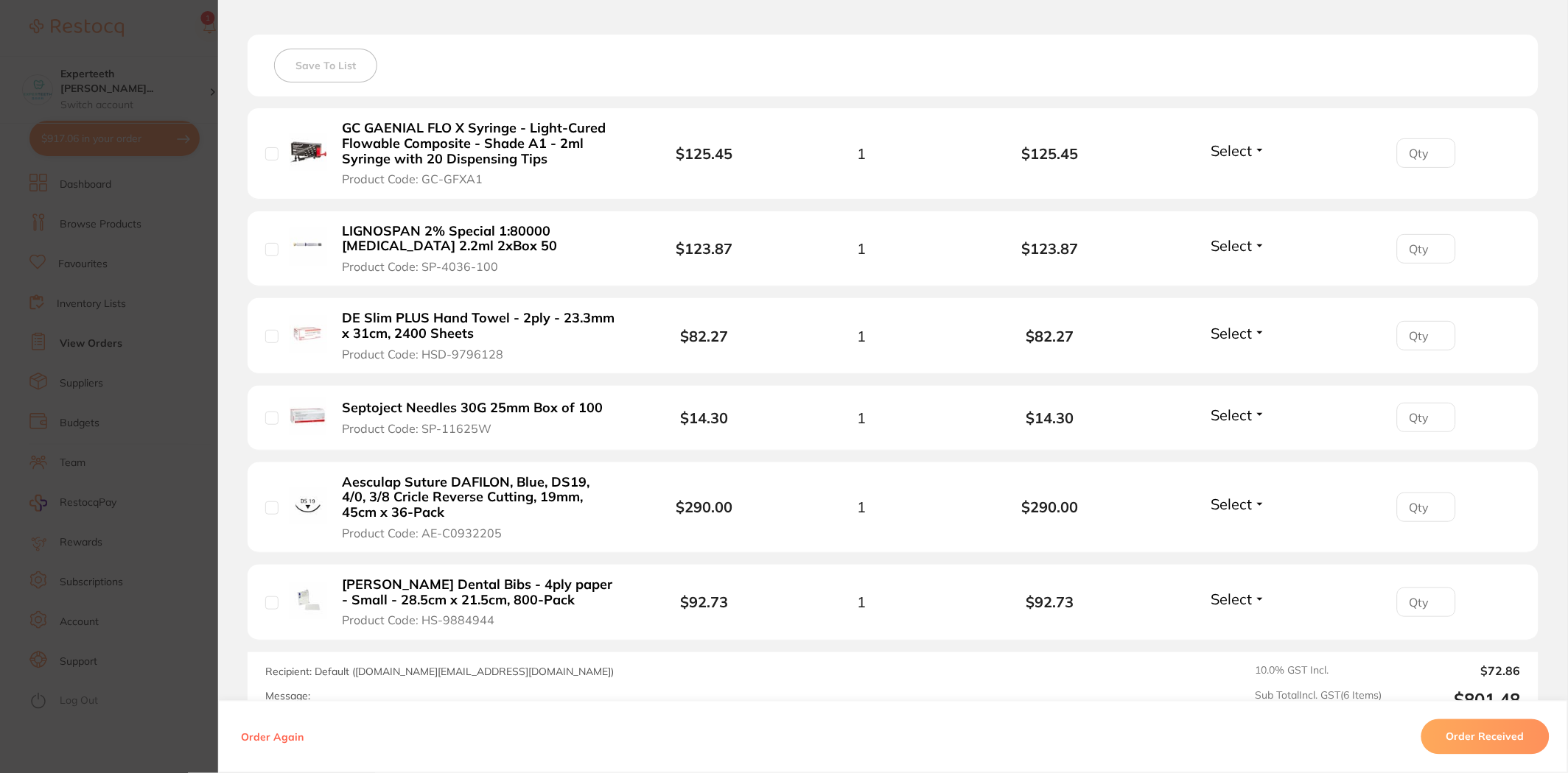
click at [149, 438] on section "Order ID: Restocq- 55404 Order Information Accepted Order Order Date Oct 2 2024…" at bounding box center [784, 386] width 1568 height 773
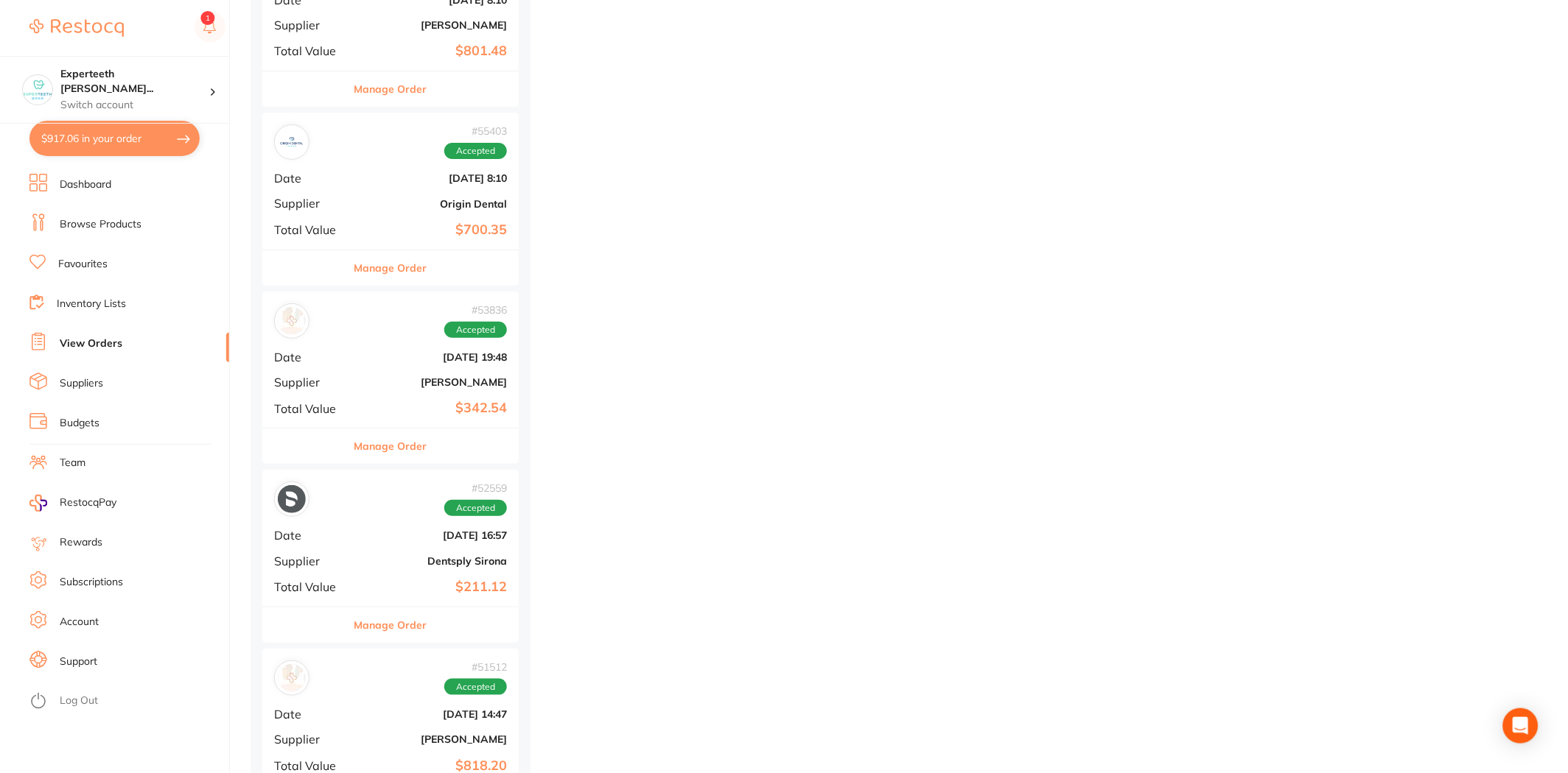
scroll to position [9410, 0]
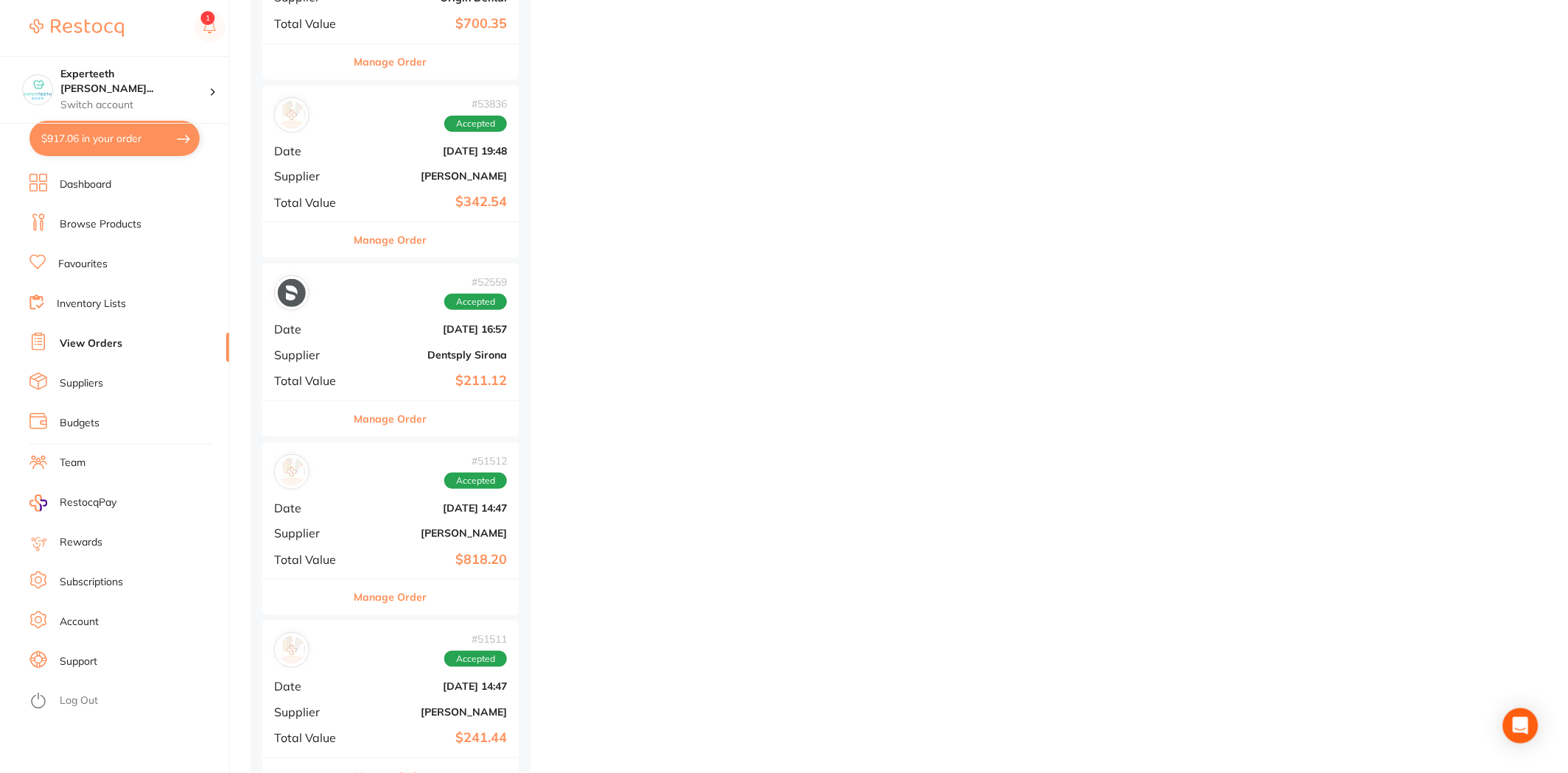
click at [418, 365] on div "# 52559 Accepted Date Sept 9 2024, 16:57 Supplier Dentsply Sirona Total Value $…" at bounding box center [390, 332] width 256 height 136
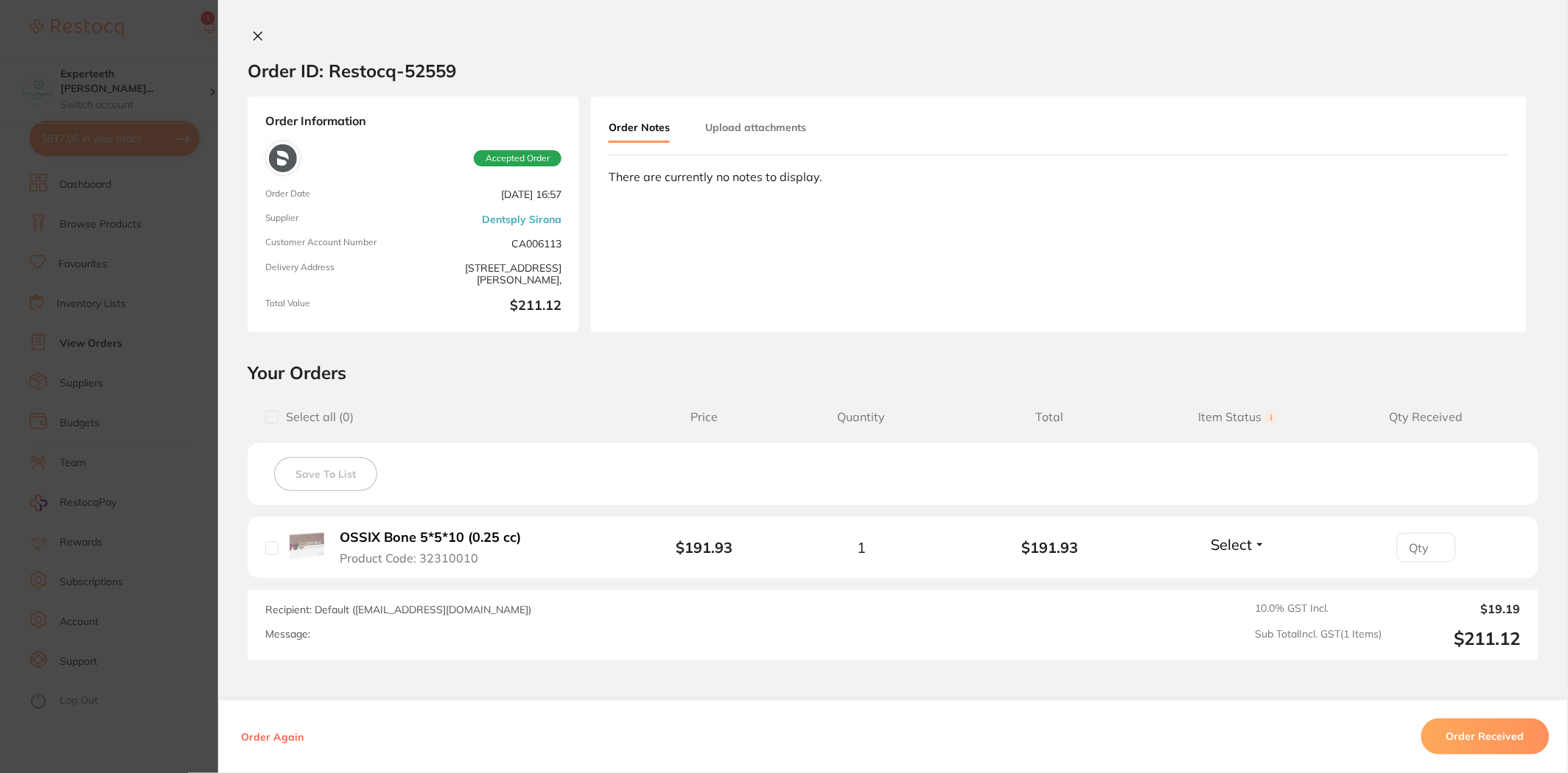
click at [62, 467] on section "Order ID: Restocq- 52559 Order Information Accepted Order Order Date Sept 9 202…" at bounding box center [784, 386] width 1568 height 773
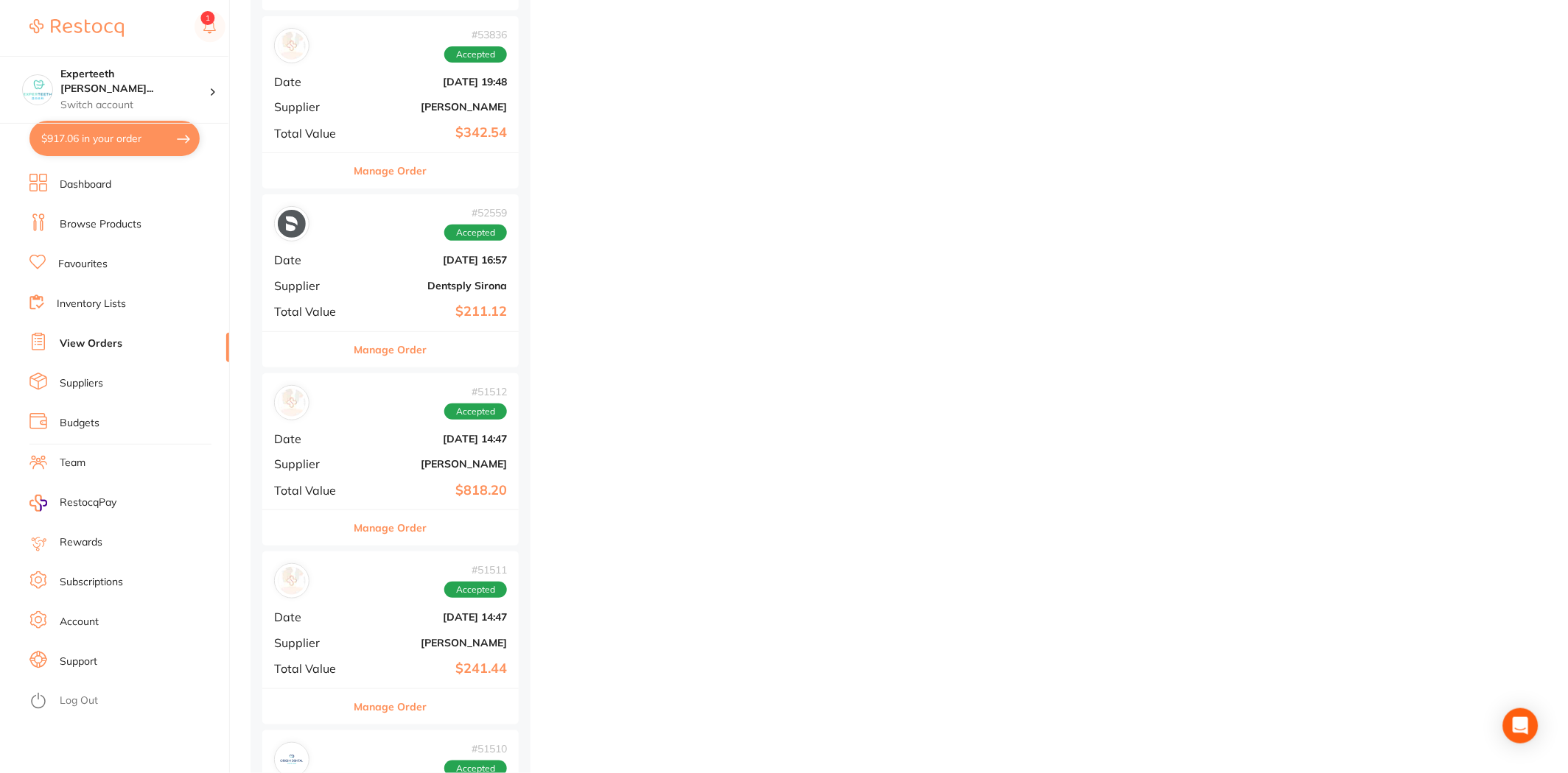
scroll to position [9656, 0]
click at [401, 312] on b "$818.20" at bounding box center [433, 314] width 147 height 16
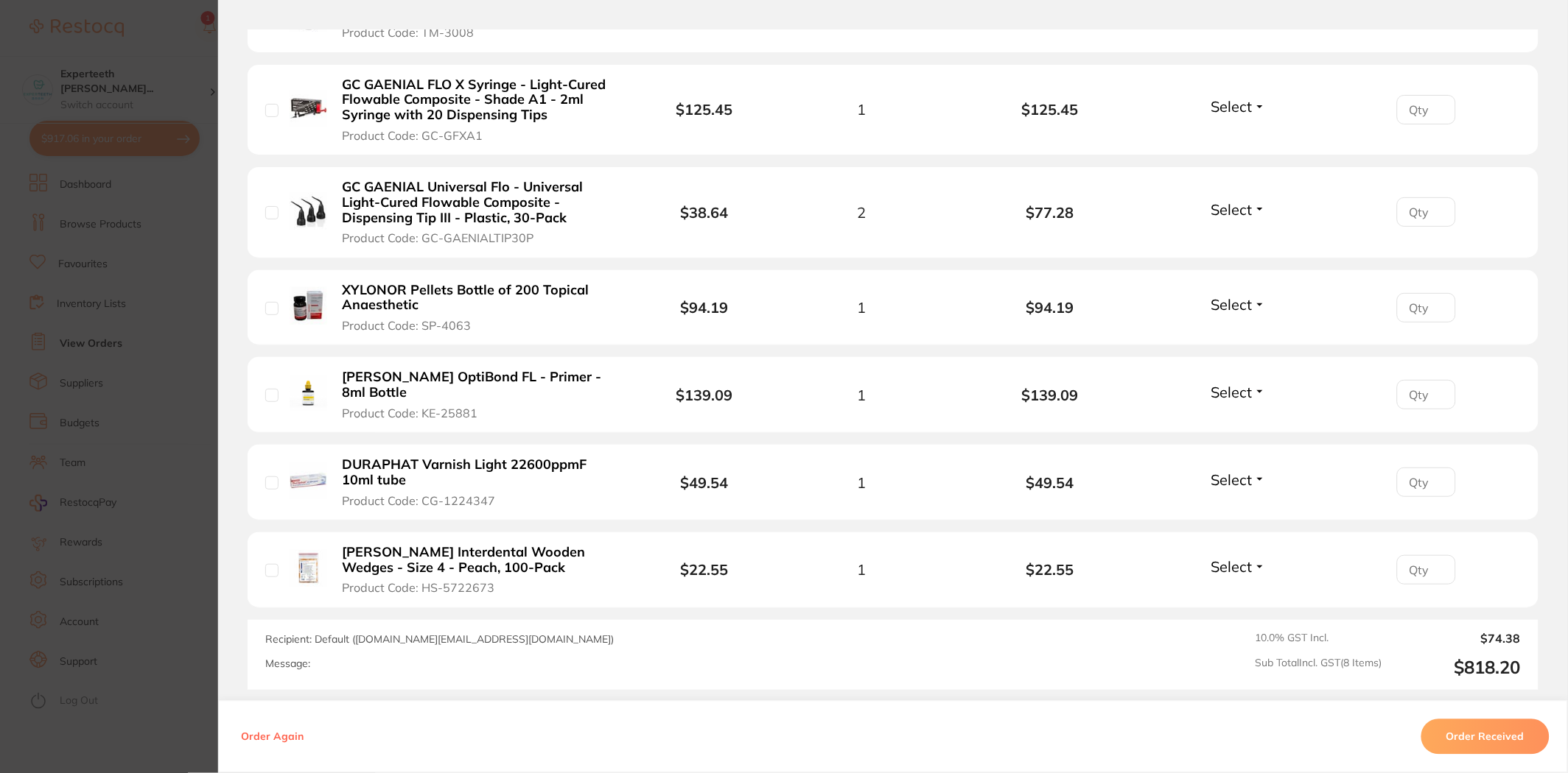
scroll to position [654, 0]
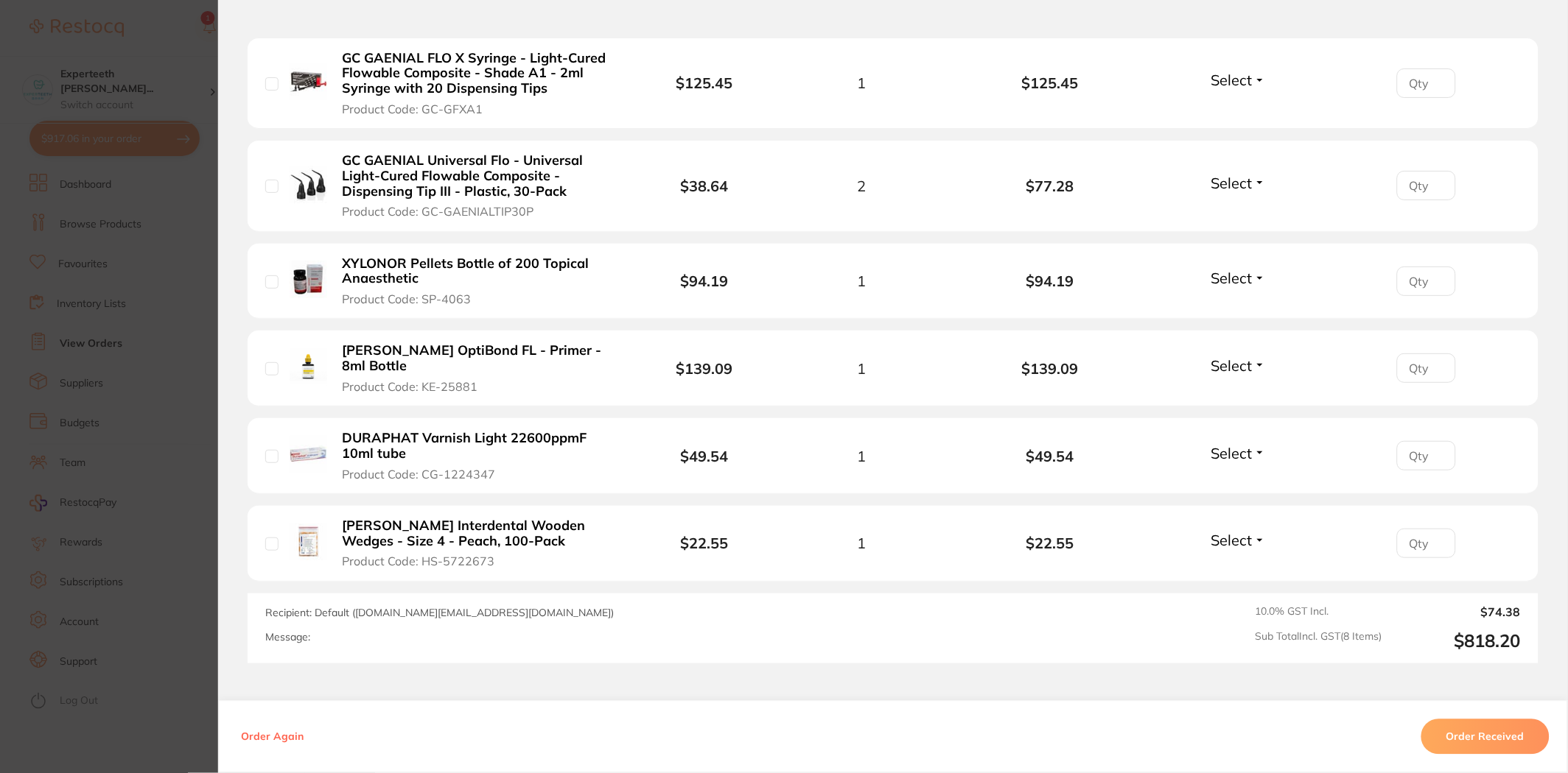
click at [173, 508] on section "Order ID: Restocq- 51512 Order Information Accepted Order Order Date Sept 2 202…" at bounding box center [784, 386] width 1568 height 773
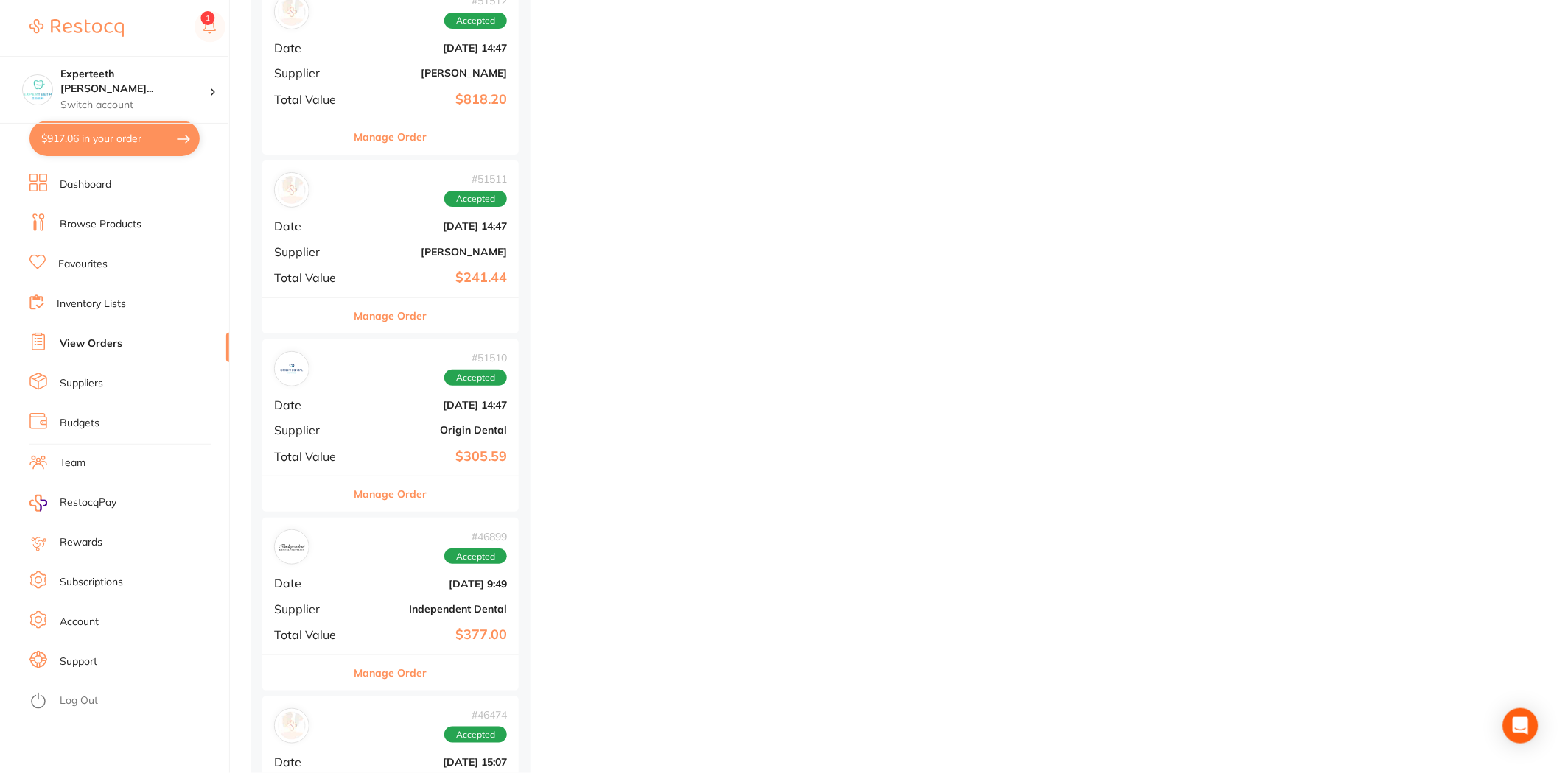
scroll to position [9901, 0]
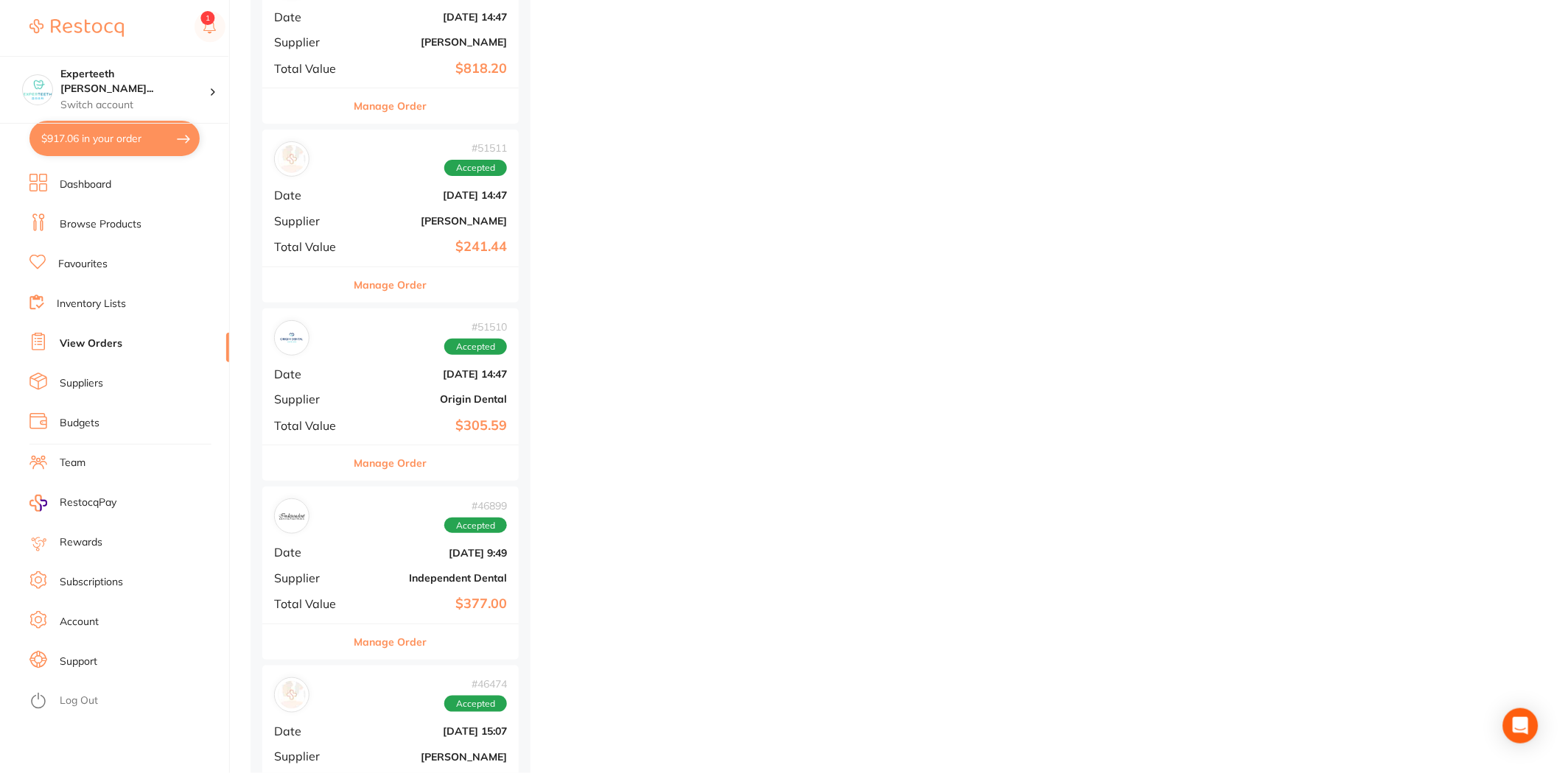
drag, startPoint x: 72, startPoint y: 205, endPoint x: 73, endPoint y: 215, distance: 10.0
click at [73, 215] on ul "Dashboard Browse Products Favourites Inventory Lists View Orders Suppliers Budg…" at bounding box center [130, 474] width 200 height 600
click at [73, 219] on link "Browse Products" at bounding box center [101, 224] width 81 height 15
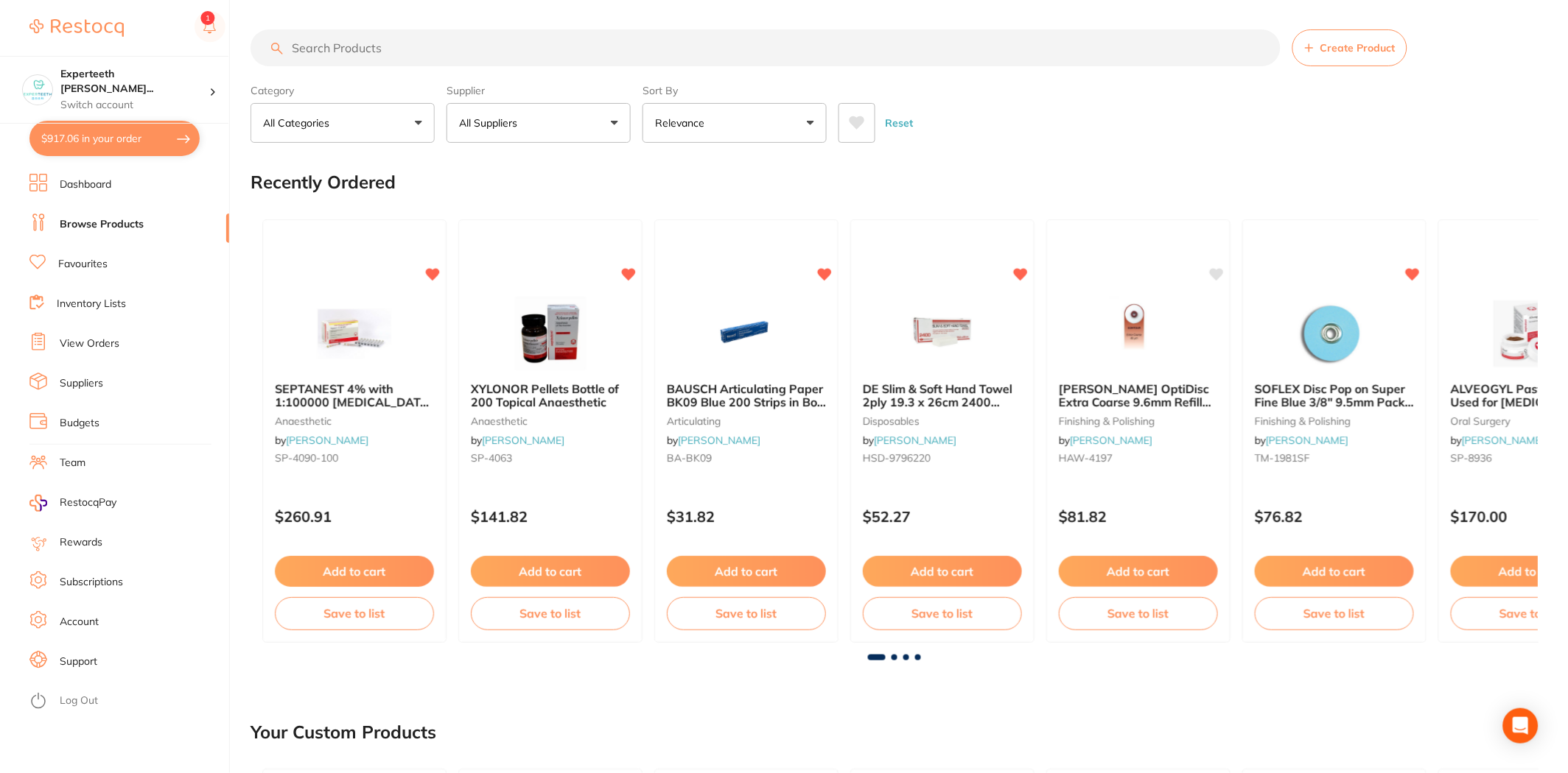
click at [416, 53] on input "search" at bounding box center [765, 48] width 1030 height 37
type input "super etch"
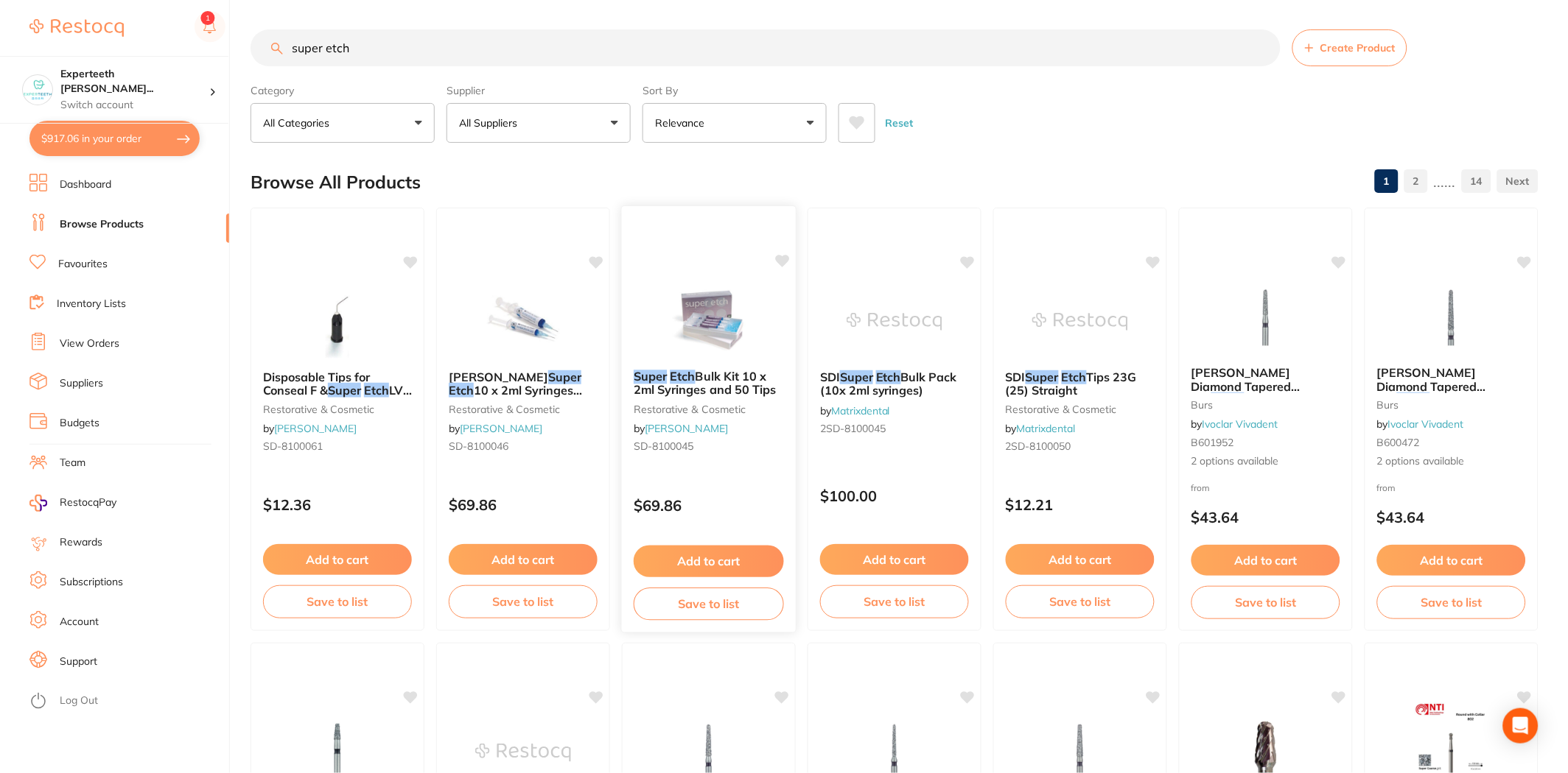
click at [782, 261] on icon at bounding box center [782, 261] width 14 height 13
click at [688, 555] on button "Add to cart" at bounding box center [708, 561] width 150 height 32
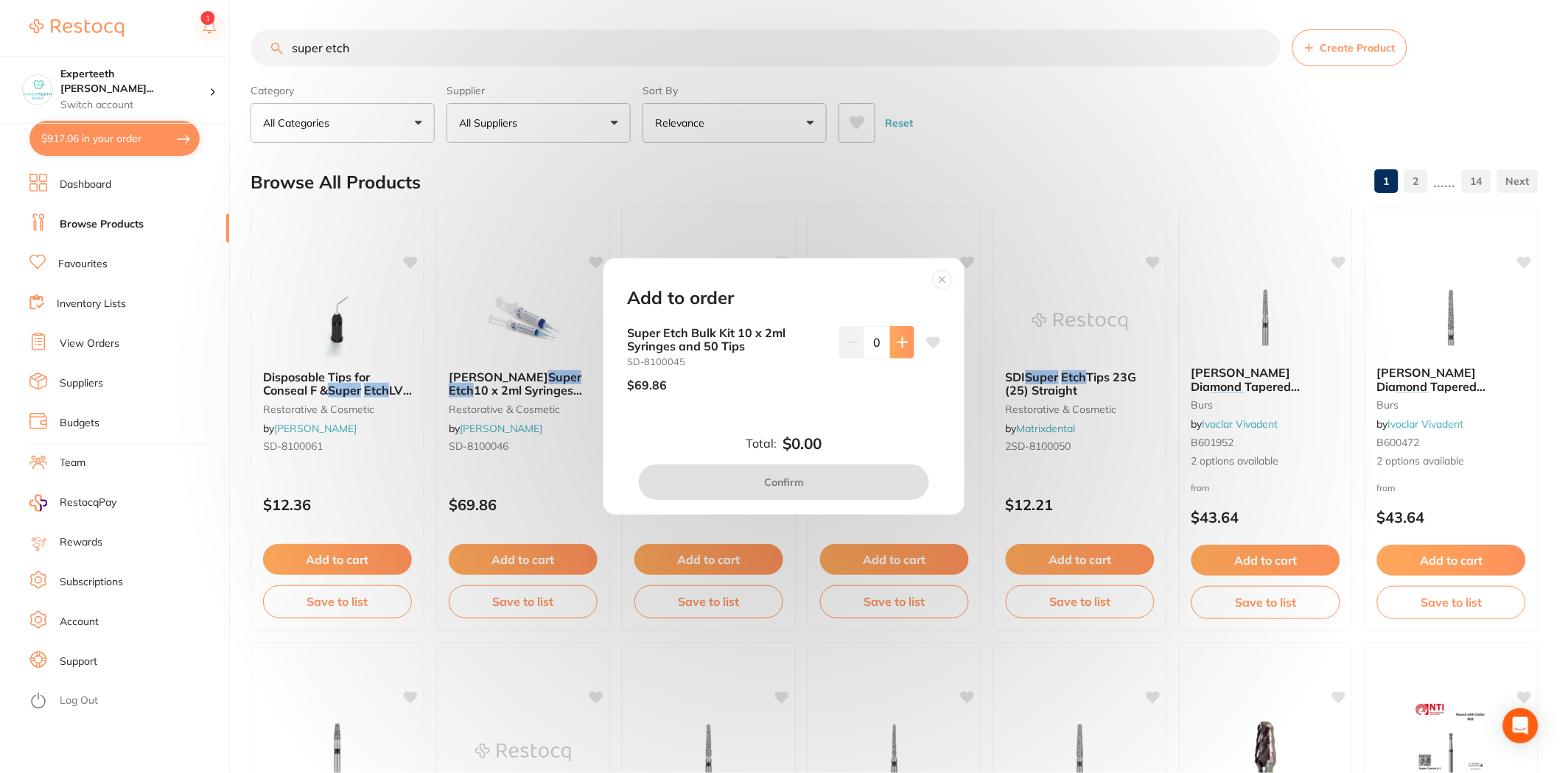
click at [907, 341] on button at bounding box center [902, 343] width 24 height 33
type input "1"
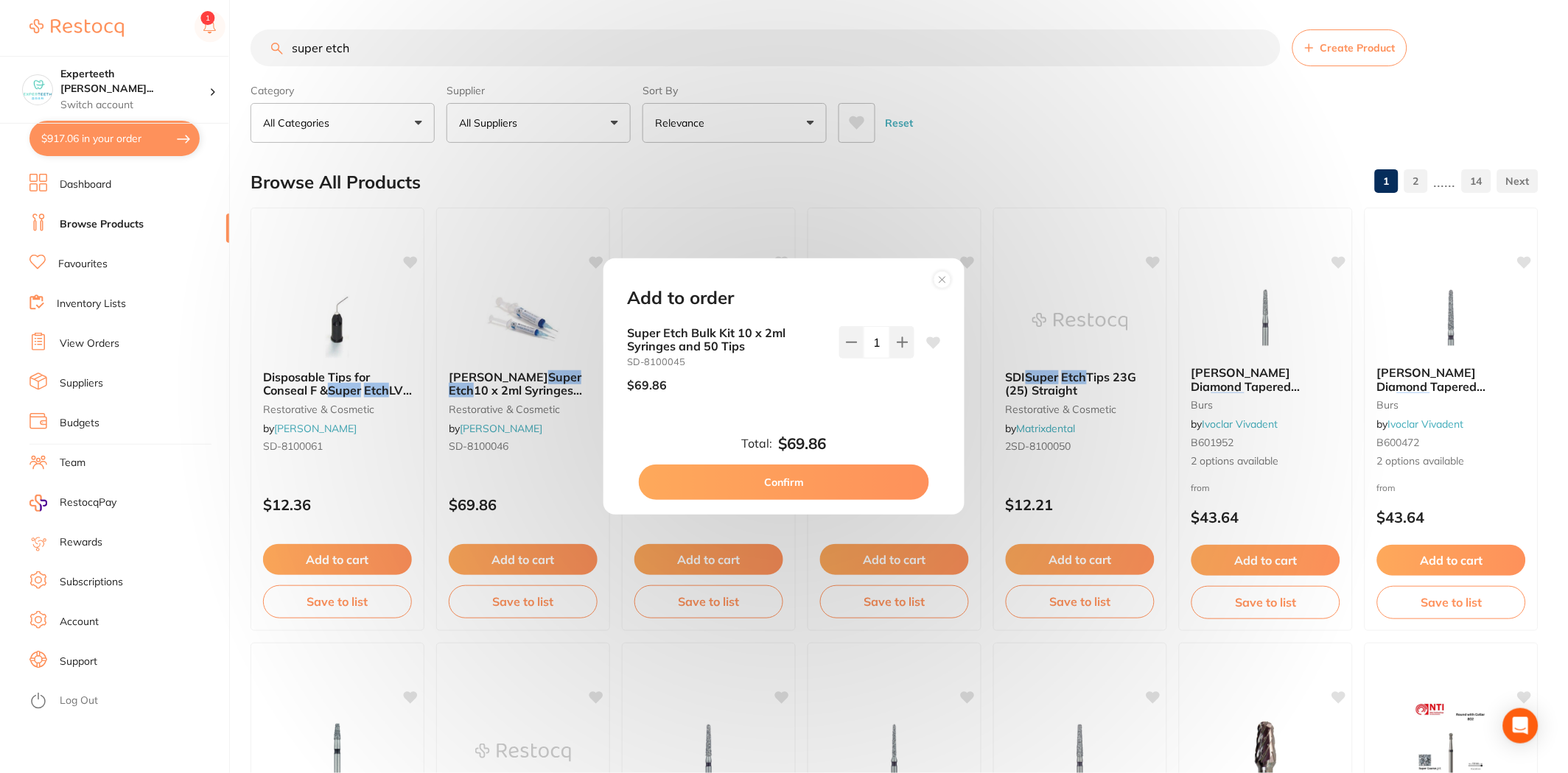
click at [821, 472] on button "Confirm" at bounding box center [784, 483] width 290 height 36
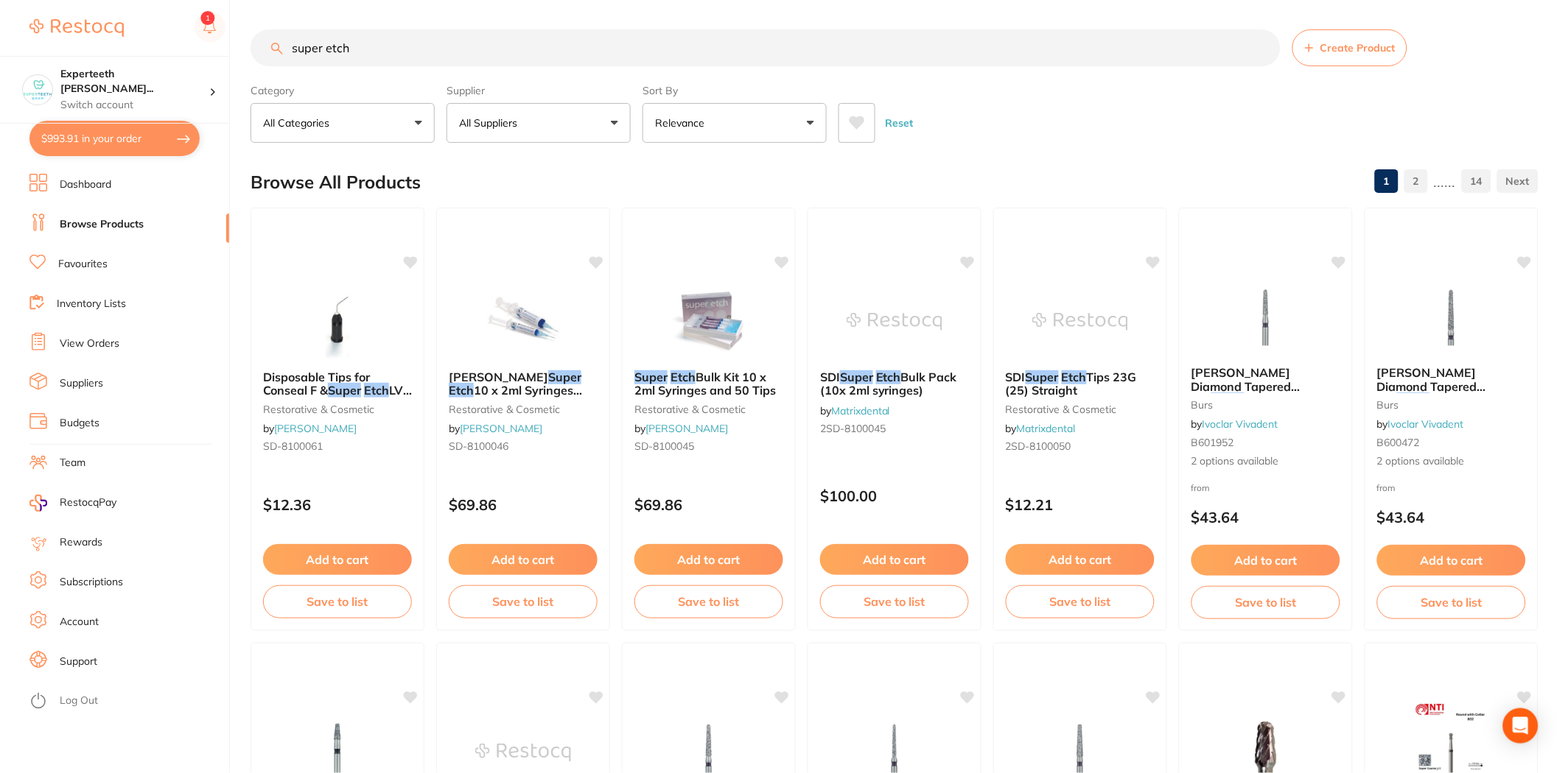
click at [775, 259] on div "Super Etch Bulk Kit 10 x 2ml Syringes and 50 Tips restorative & cosmetic by Hen…" at bounding box center [708, 419] width 174 height 424
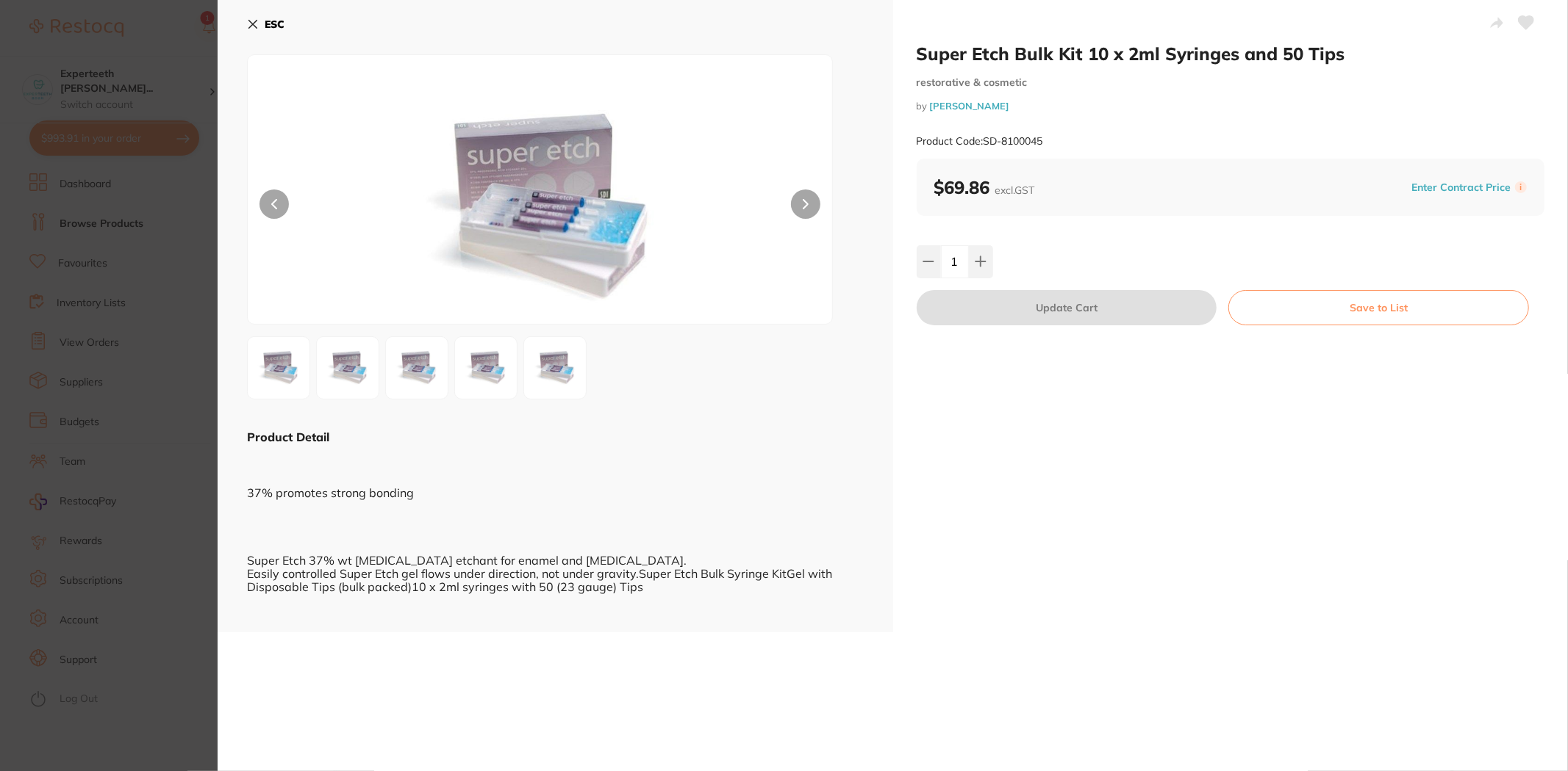
click at [1523, 20] on icon at bounding box center [1526, 23] width 16 height 13
click at [69, 411] on section "Super Etch Bulk Kit 10 x 2ml Syringes and 50 Tips restorative & cosmetic by Hen…" at bounding box center [784, 386] width 1568 height 771
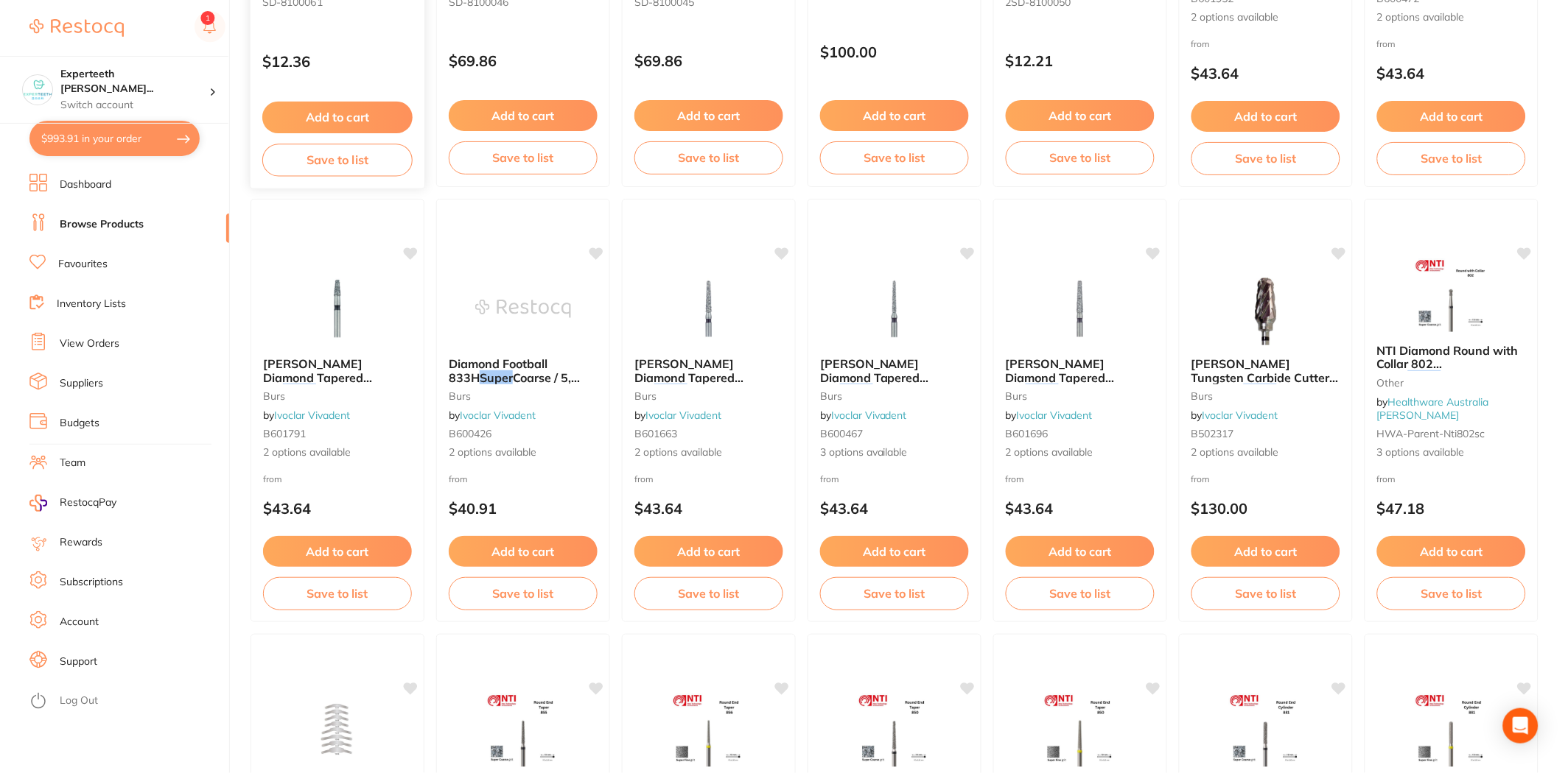
scroll to position [116, 0]
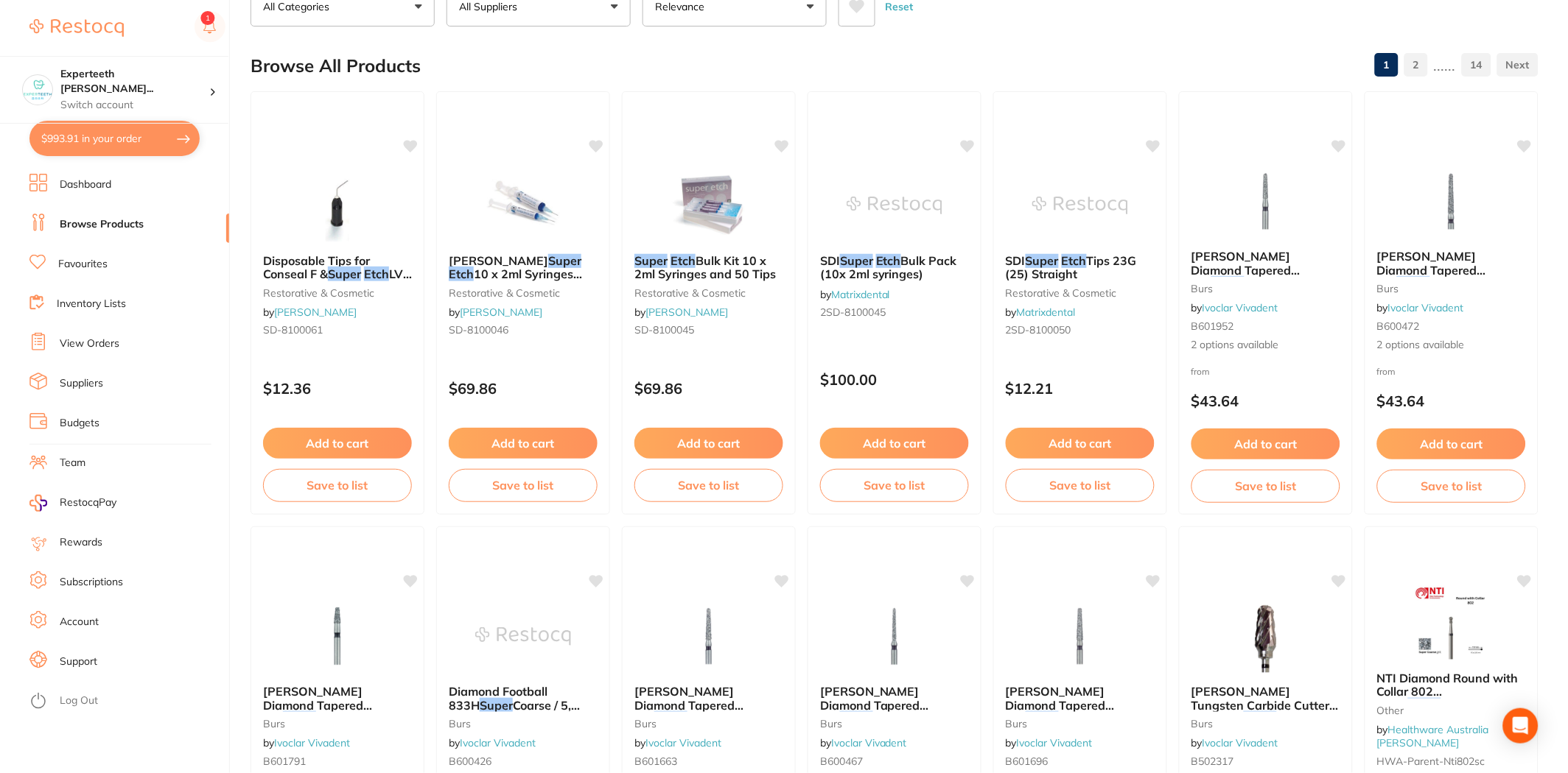
click at [94, 135] on button "$993.91 in your order" at bounding box center [115, 138] width 170 height 36
checkbox input "true"
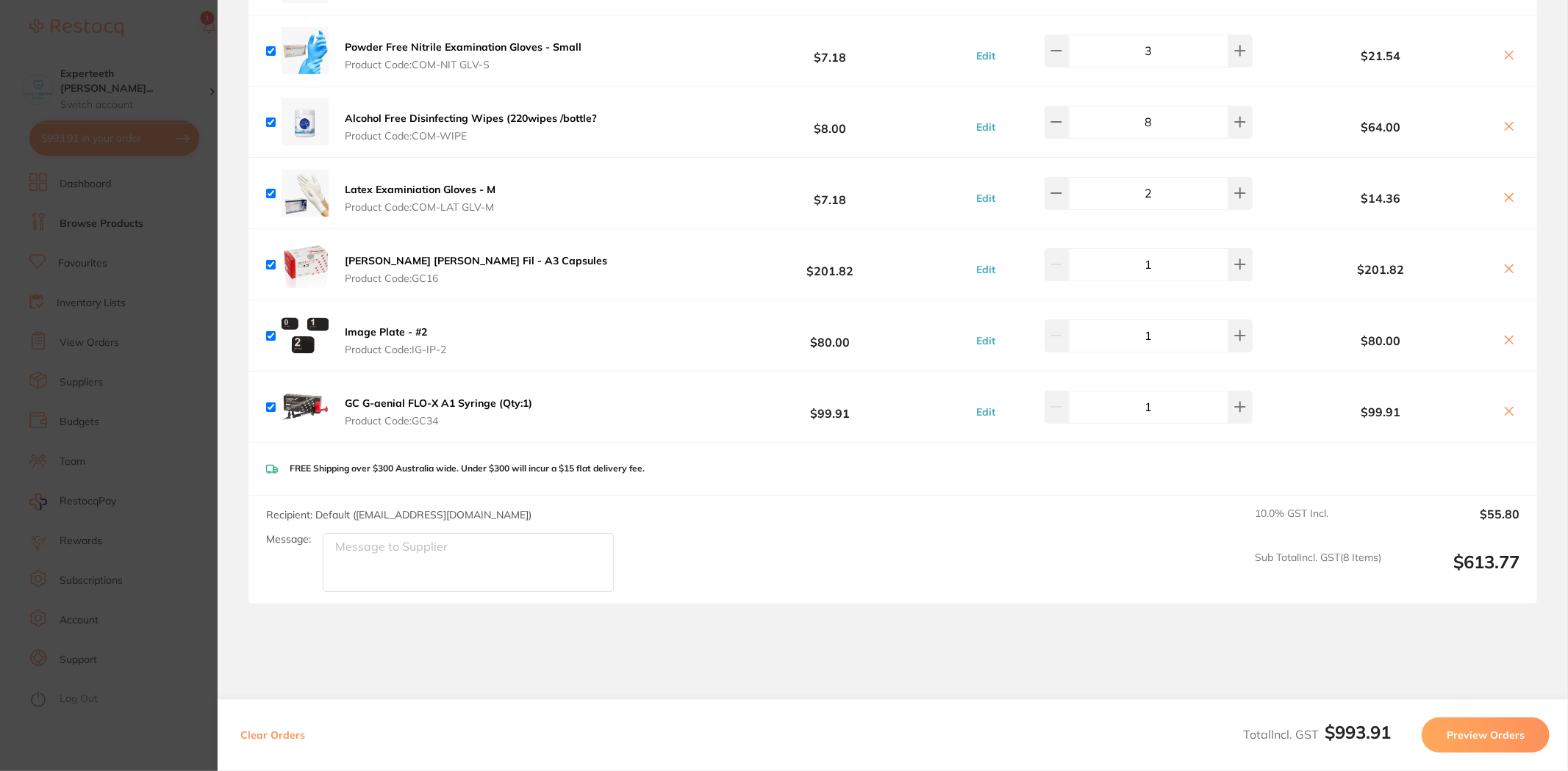
scroll to position [1478, 0]
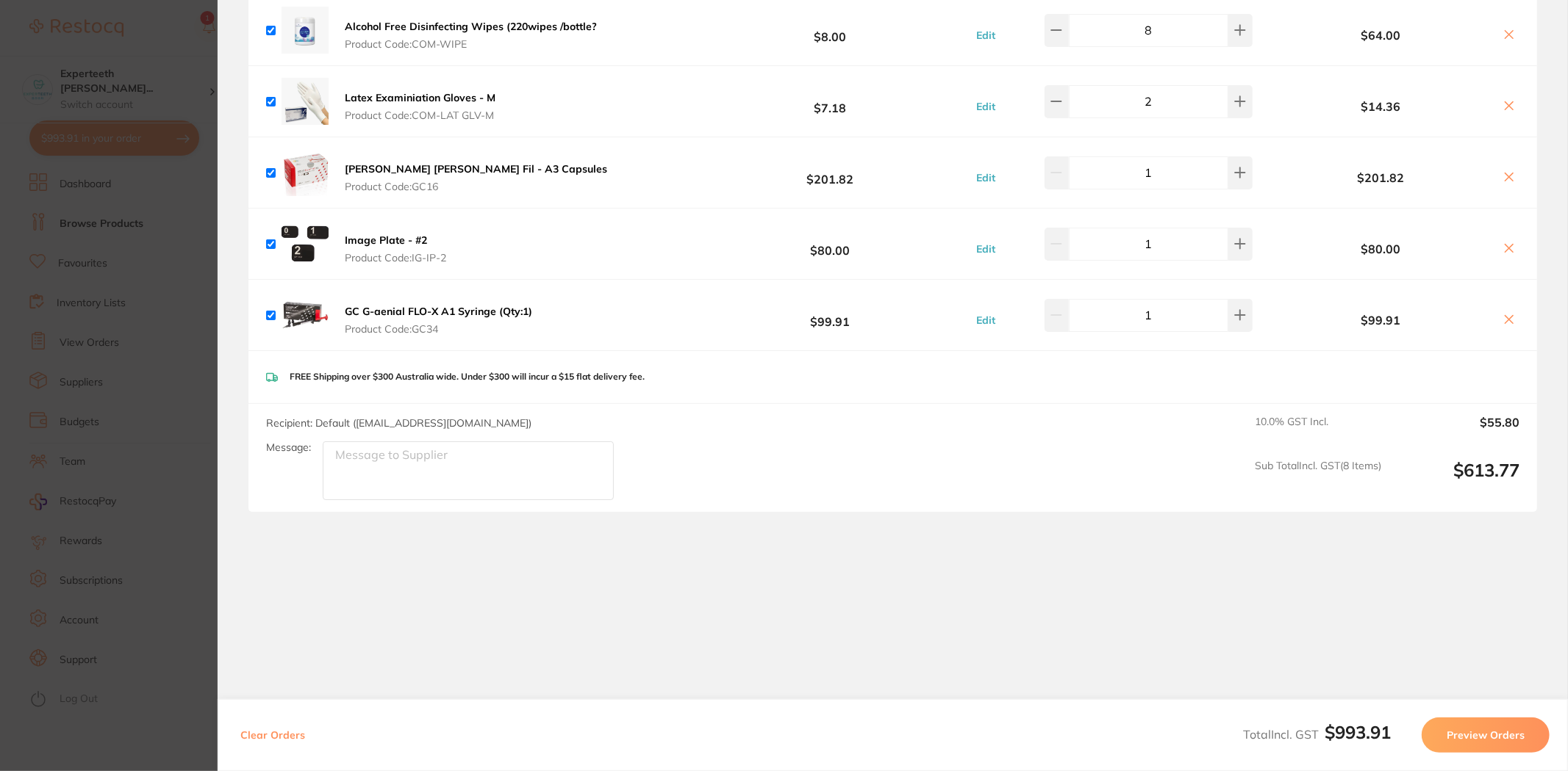
click at [0, 236] on section "Update RRP Set your pre negotiated price for this item. Item Agreed RRP (excl. …" at bounding box center [784, 386] width 1568 height 771
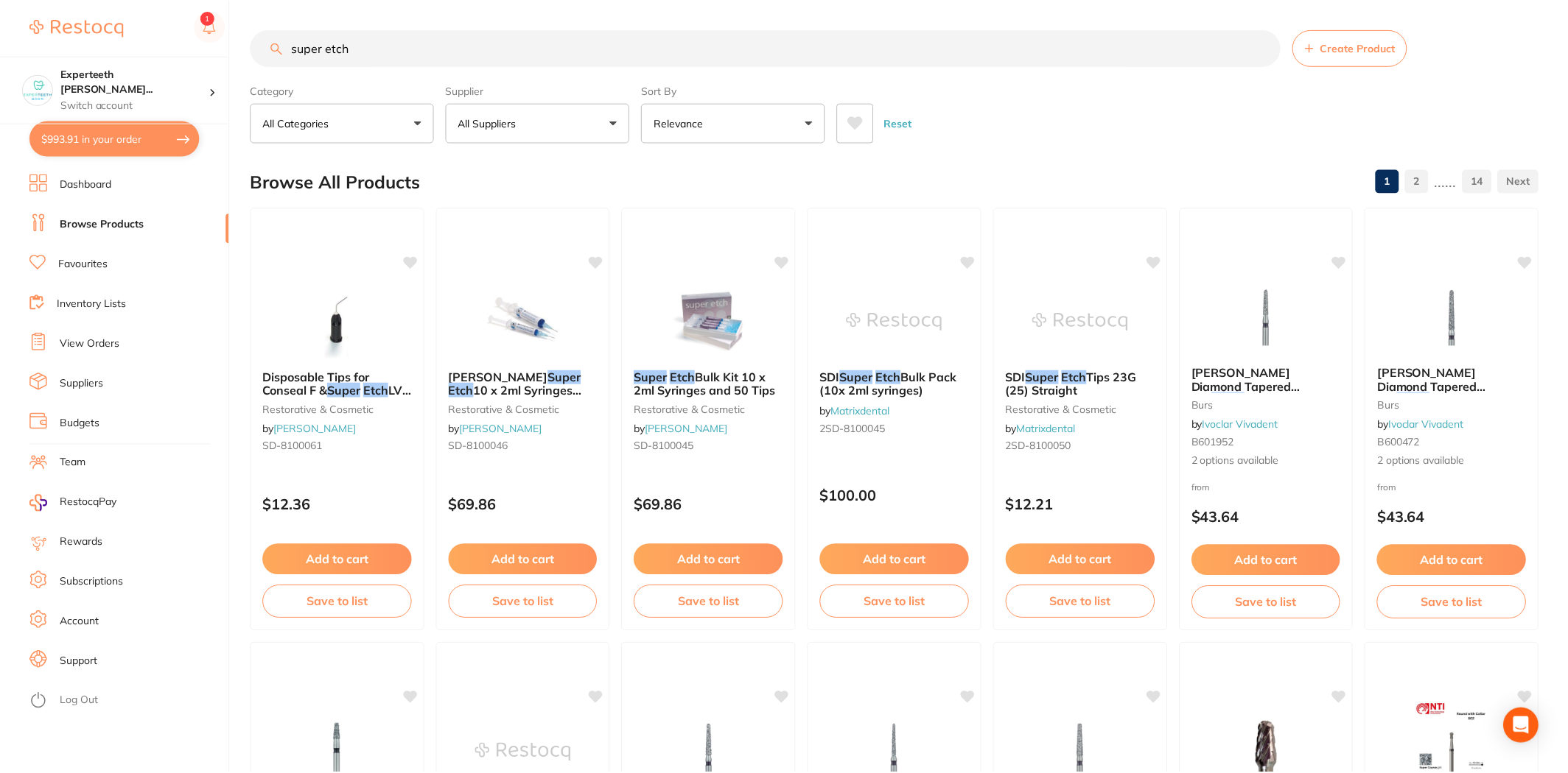
scroll to position [116, 0]
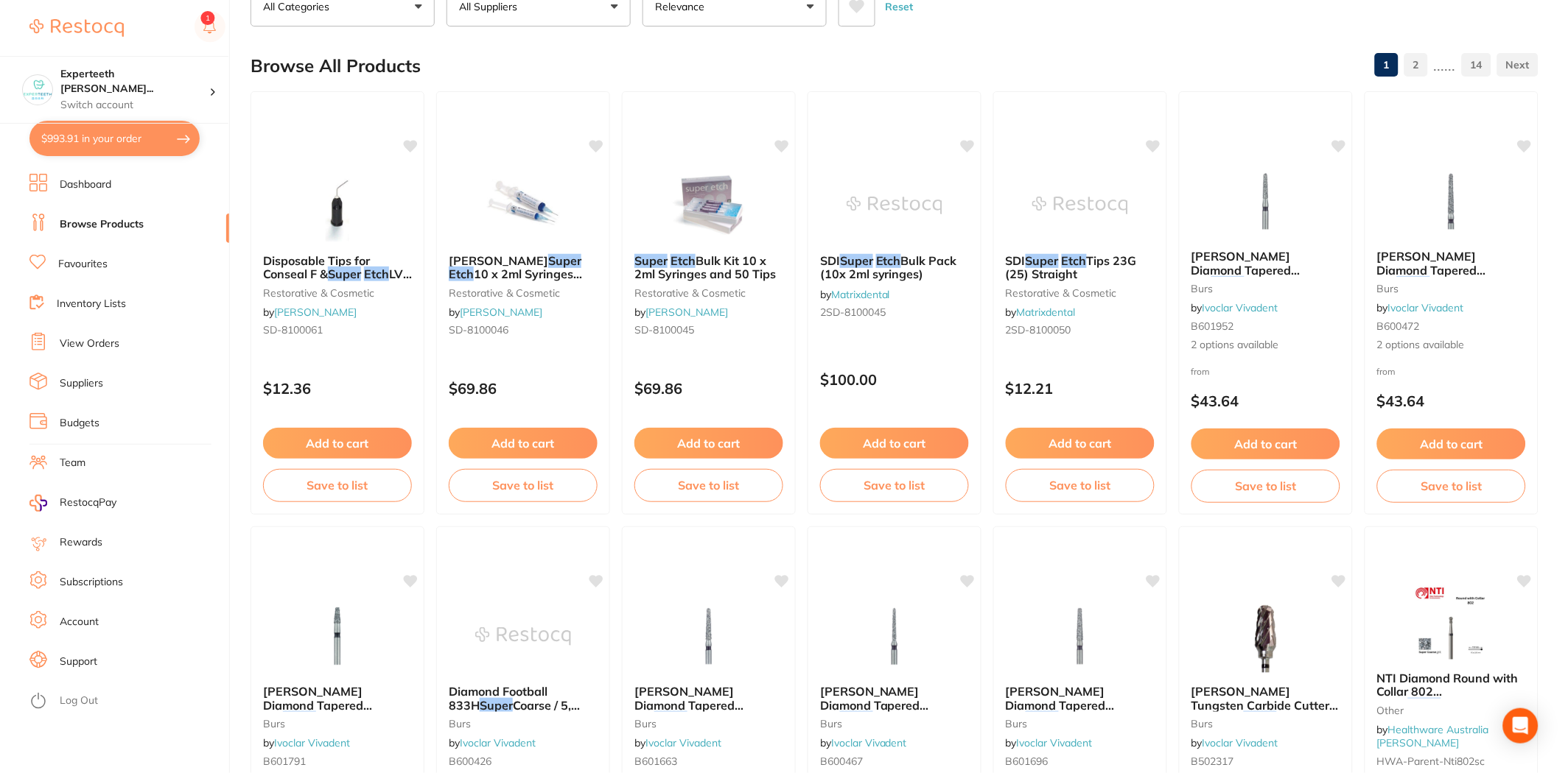
click at [84, 225] on link "Browse Products" at bounding box center [101, 224] width 84 height 15
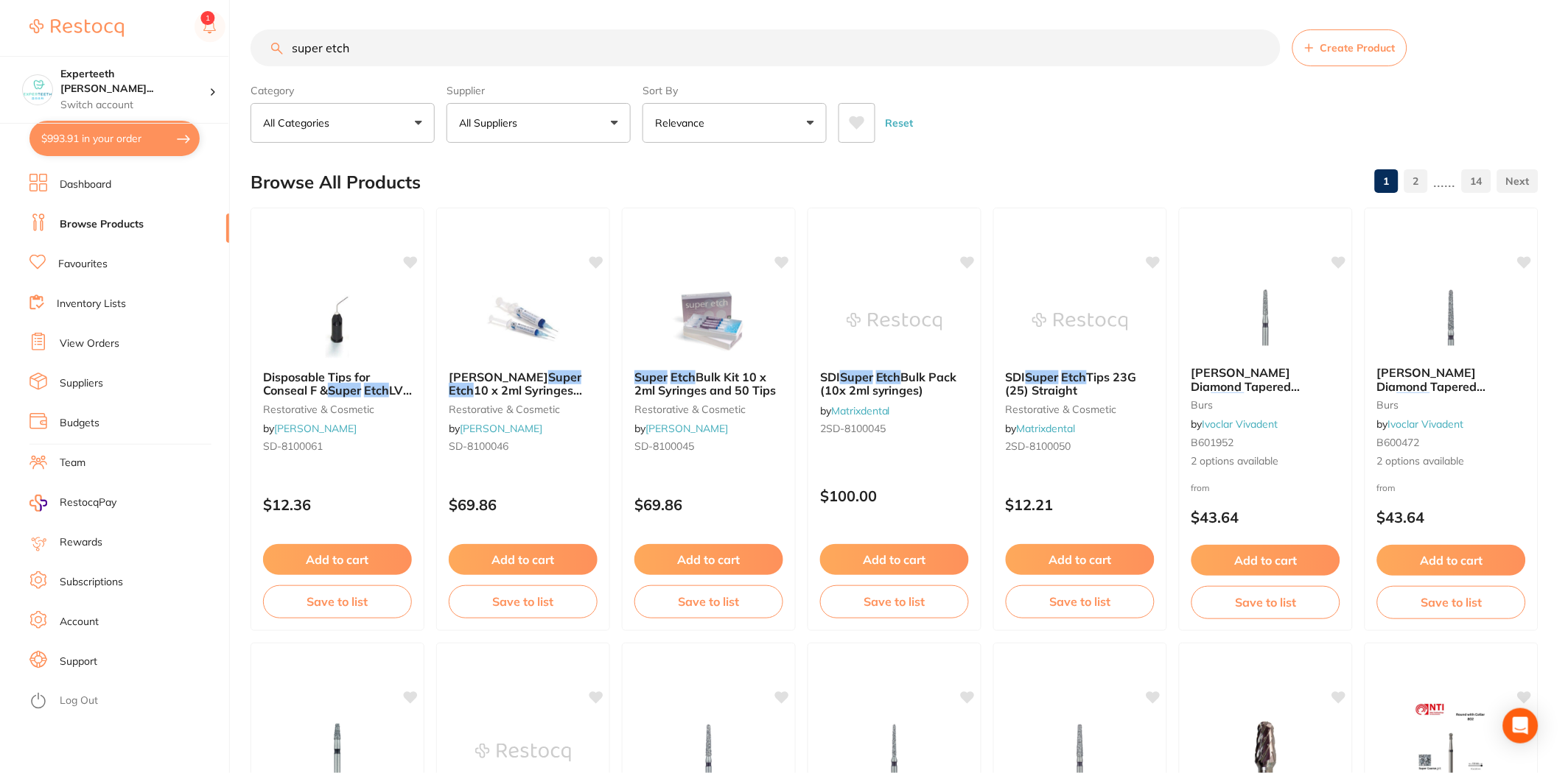
drag, startPoint x: 372, startPoint y: 53, endPoint x: 246, endPoint y: 52, distance: 126.0
click at [246, 52] on div "$993.91 Experteeth Eastwood Wes... Switch account Experteeth Eastwood West $993…" at bounding box center [784, 386] width 1568 height 773
click at [366, 59] on input "super etch" at bounding box center [765, 48] width 1030 height 37
drag, startPoint x: 401, startPoint y: 56, endPoint x: 122, endPoint y: 13, distance: 282.3
click at [116, 30] on div "$993.91 Experteeth Eastwood Wes... Switch account Experteeth Eastwood West $993…" at bounding box center [784, 386] width 1568 height 773
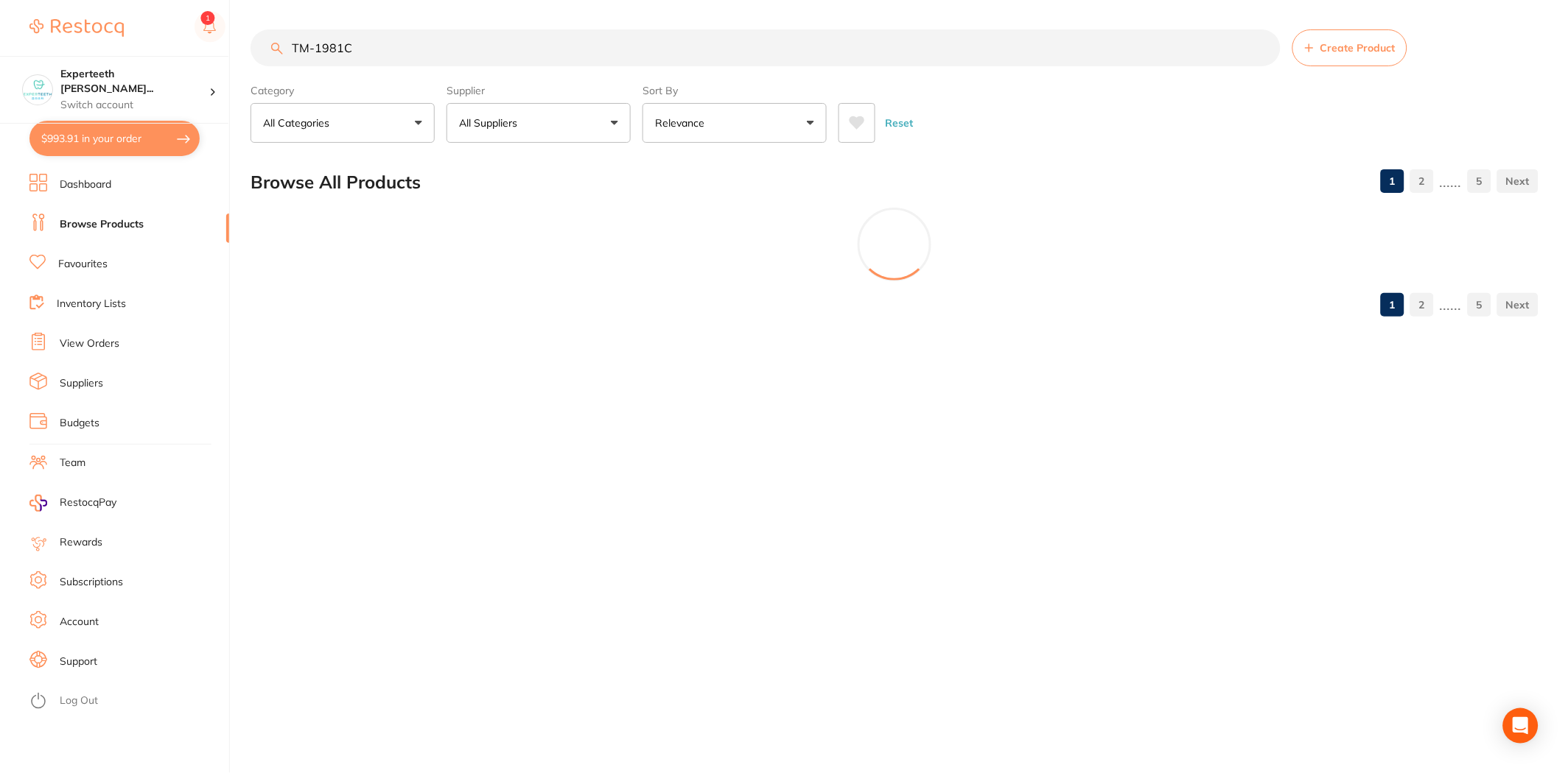
type input "TM-1981C"
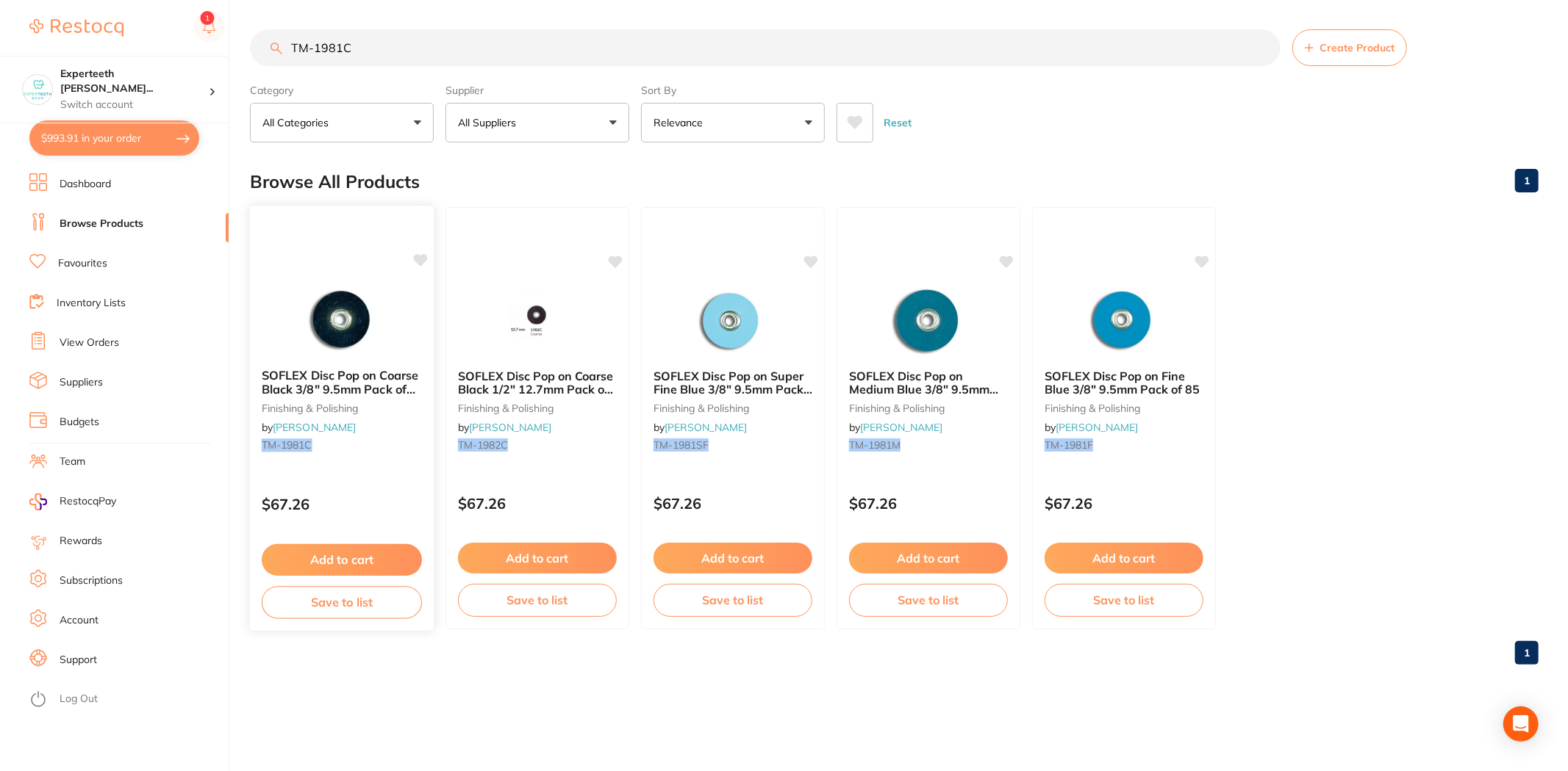
click at [358, 552] on button "Add to cart" at bounding box center [341, 560] width 160 height 32
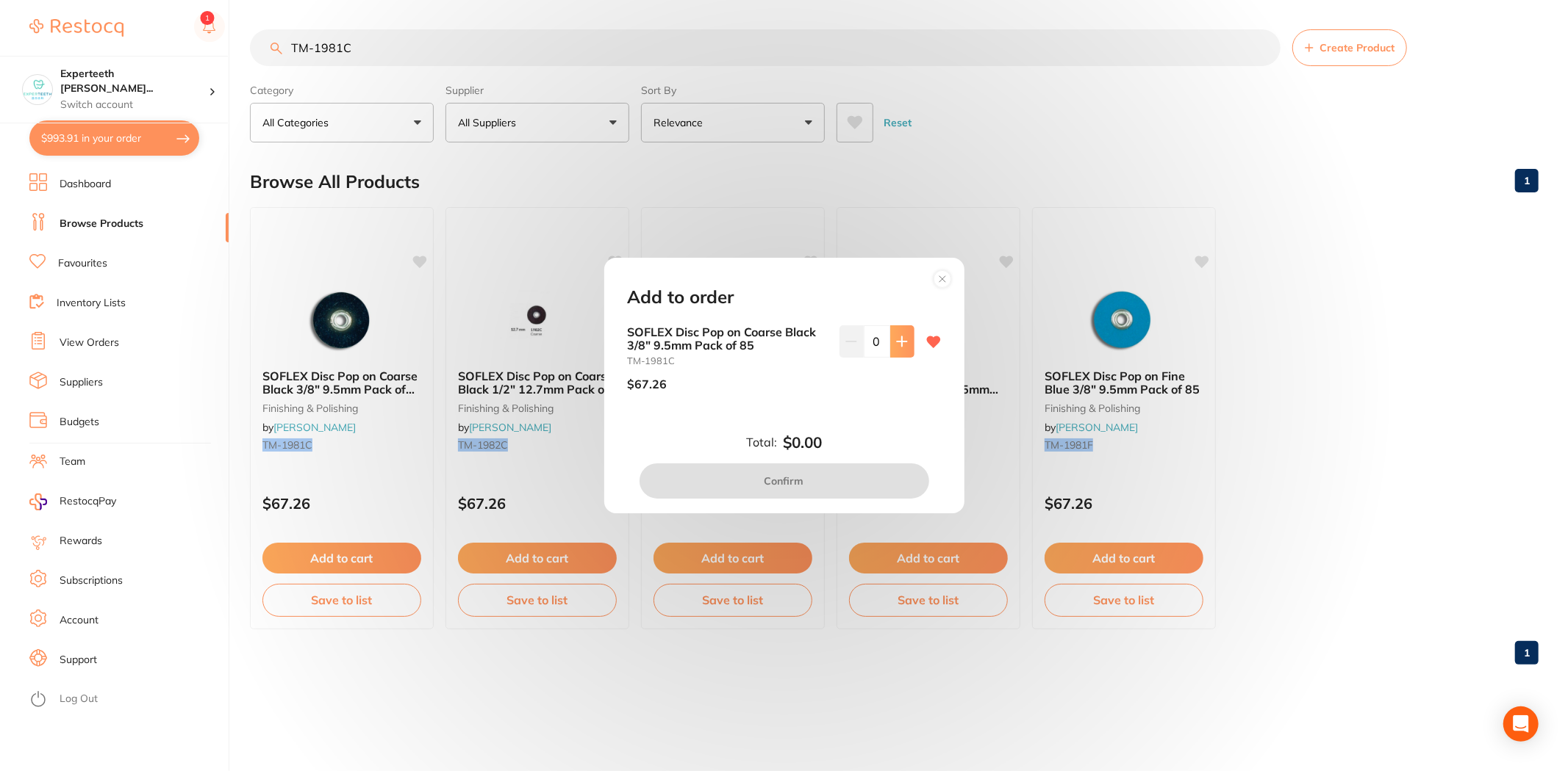
click at [902, 343] on icon at bounding box center [901, 342] width 12 height 12
type input "1"
click at [828, 467] on button "Confirm" at bounding box center [784, 482] width 290 height 35
checkbox input "false"
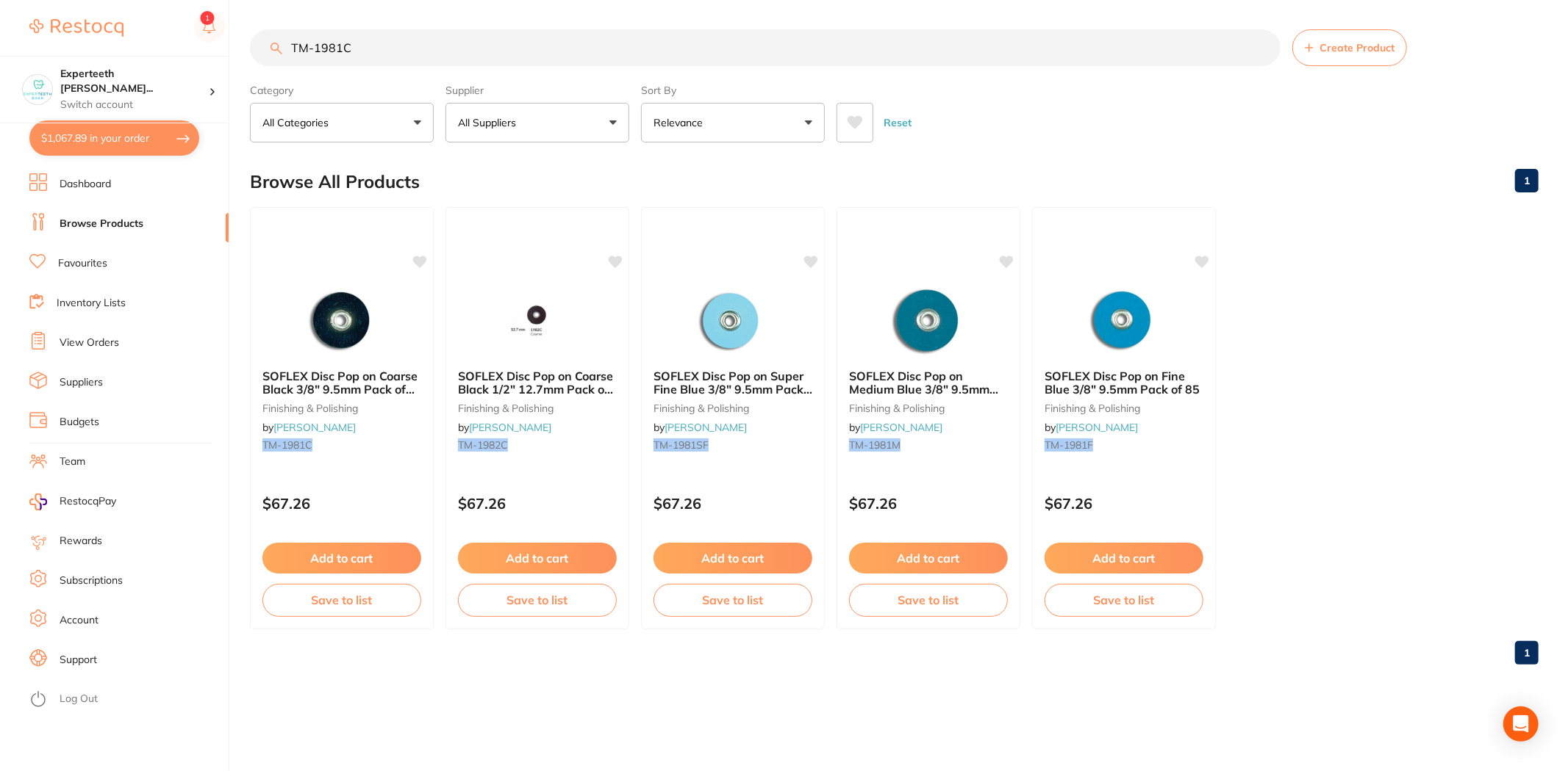
scroll to position [1550, 0]
click at [1148, 558] on button "Add to cart" at bounding box center [1123, 560] width 160 height 32
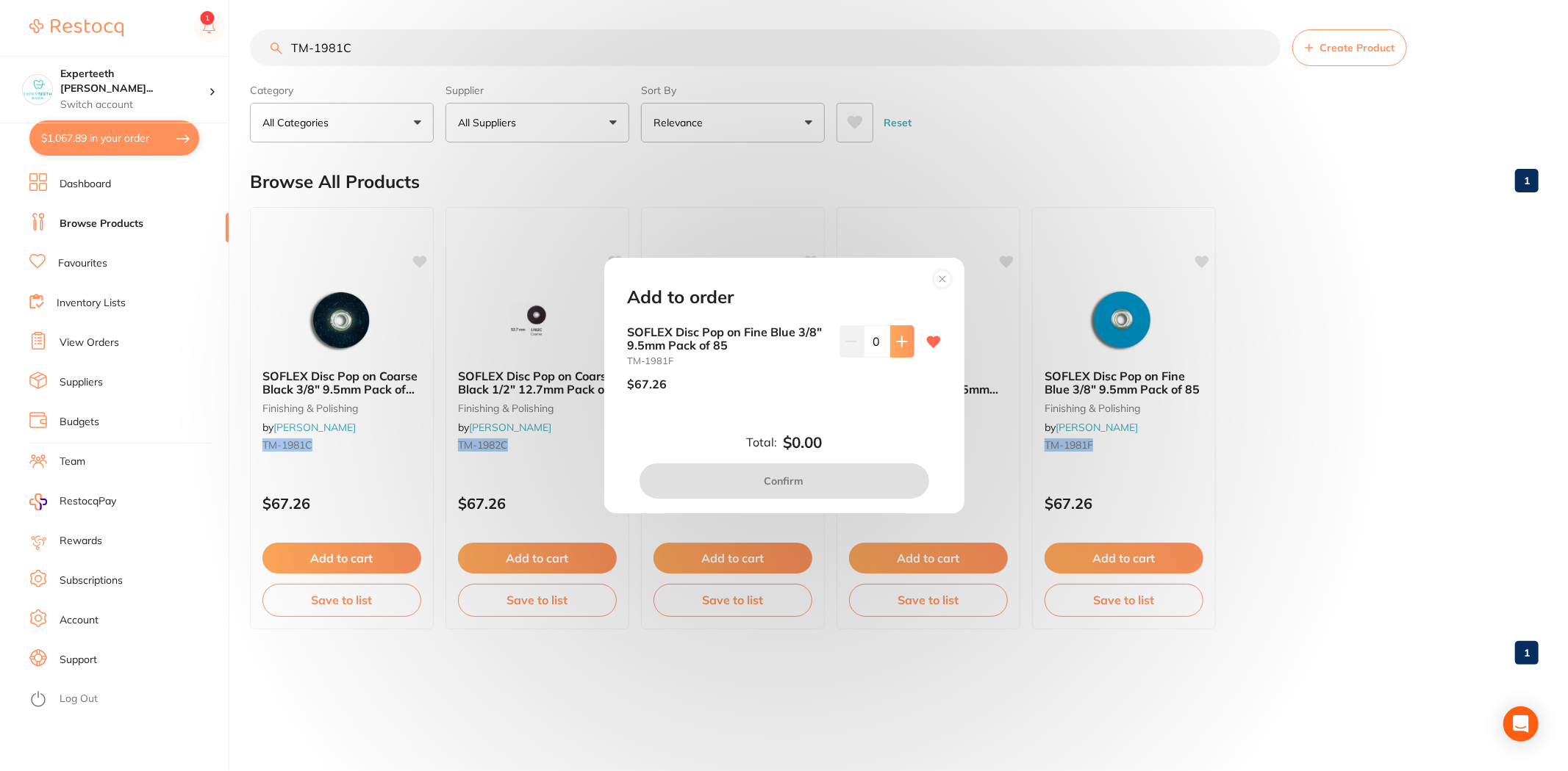
click at [890, 342] on button at bounding box center [902, 342] width 24 height 32
type input "1"
click at [856, 479] on button "Confirm" at bounding box center [784, 482] width 290 height 35
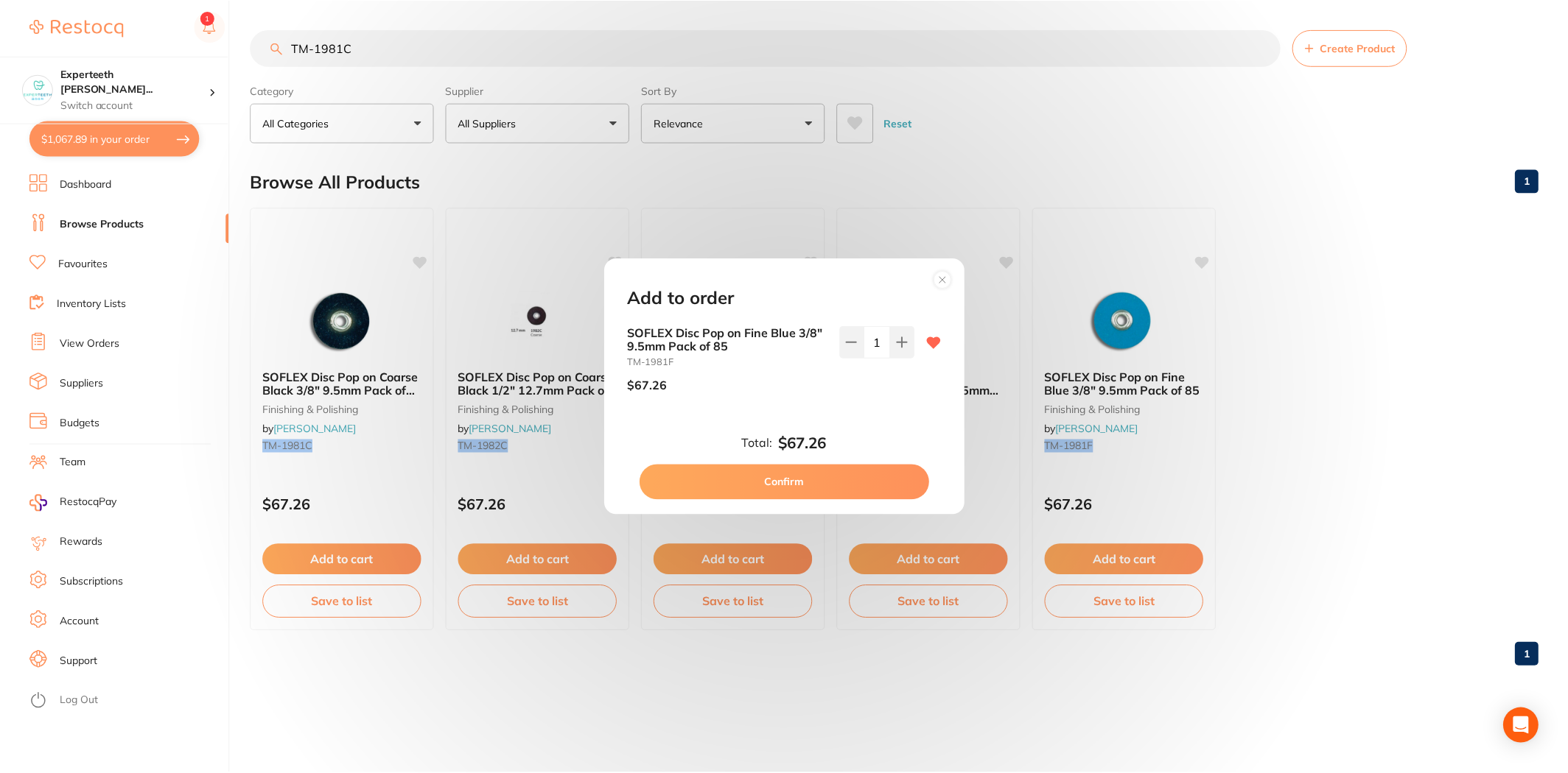
scroll to position [1624, 0]
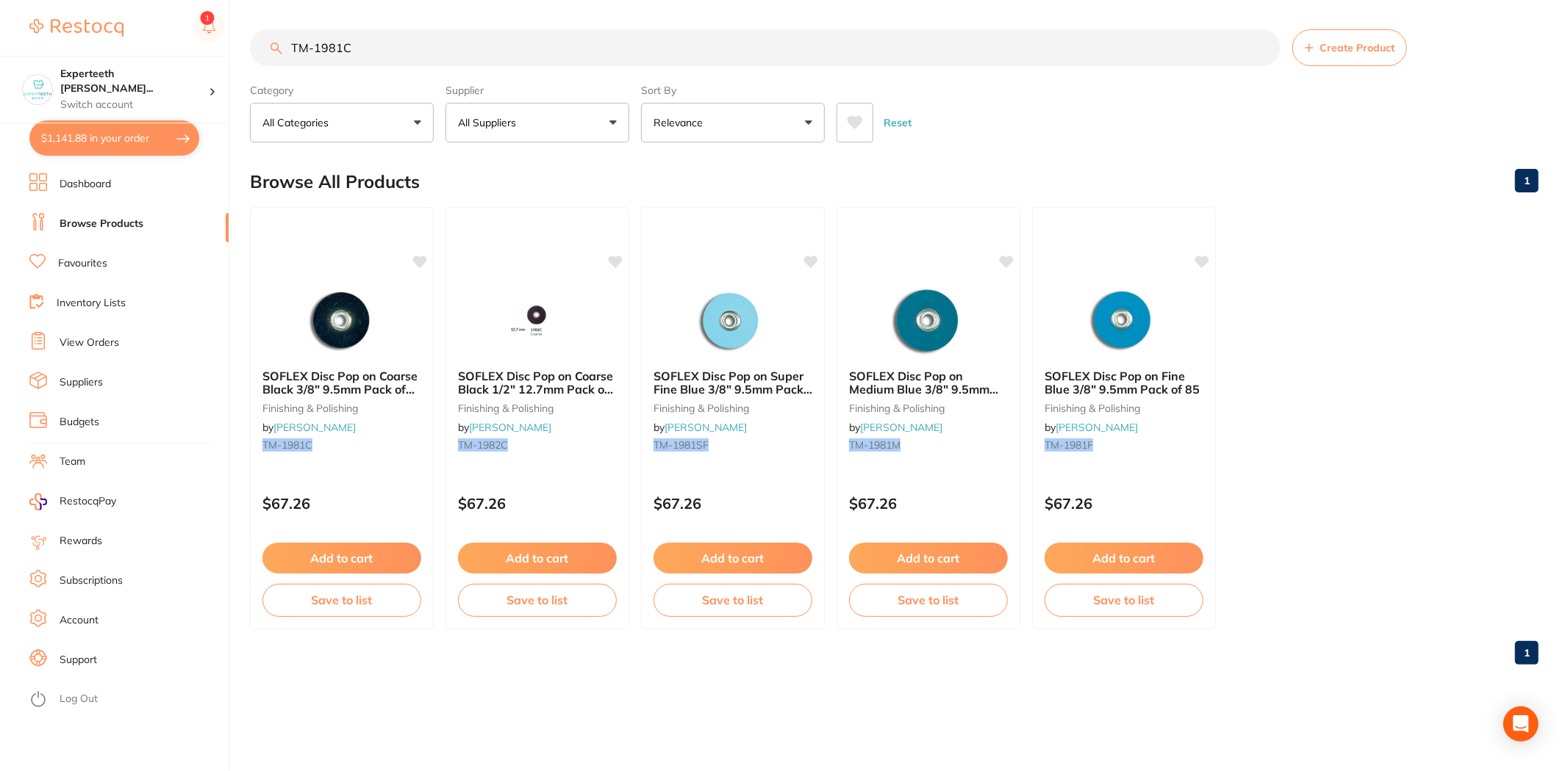
drag, startPoint x: 372, startPoint y: 59, endPoint x: 254, endPoint y: 69, distance: 118.4
click at [254, 69] on section "TM-1981C Create Product Category All Categories All Categories finishing & poli…" at bounding box center [894, 86] width 1289 height 113
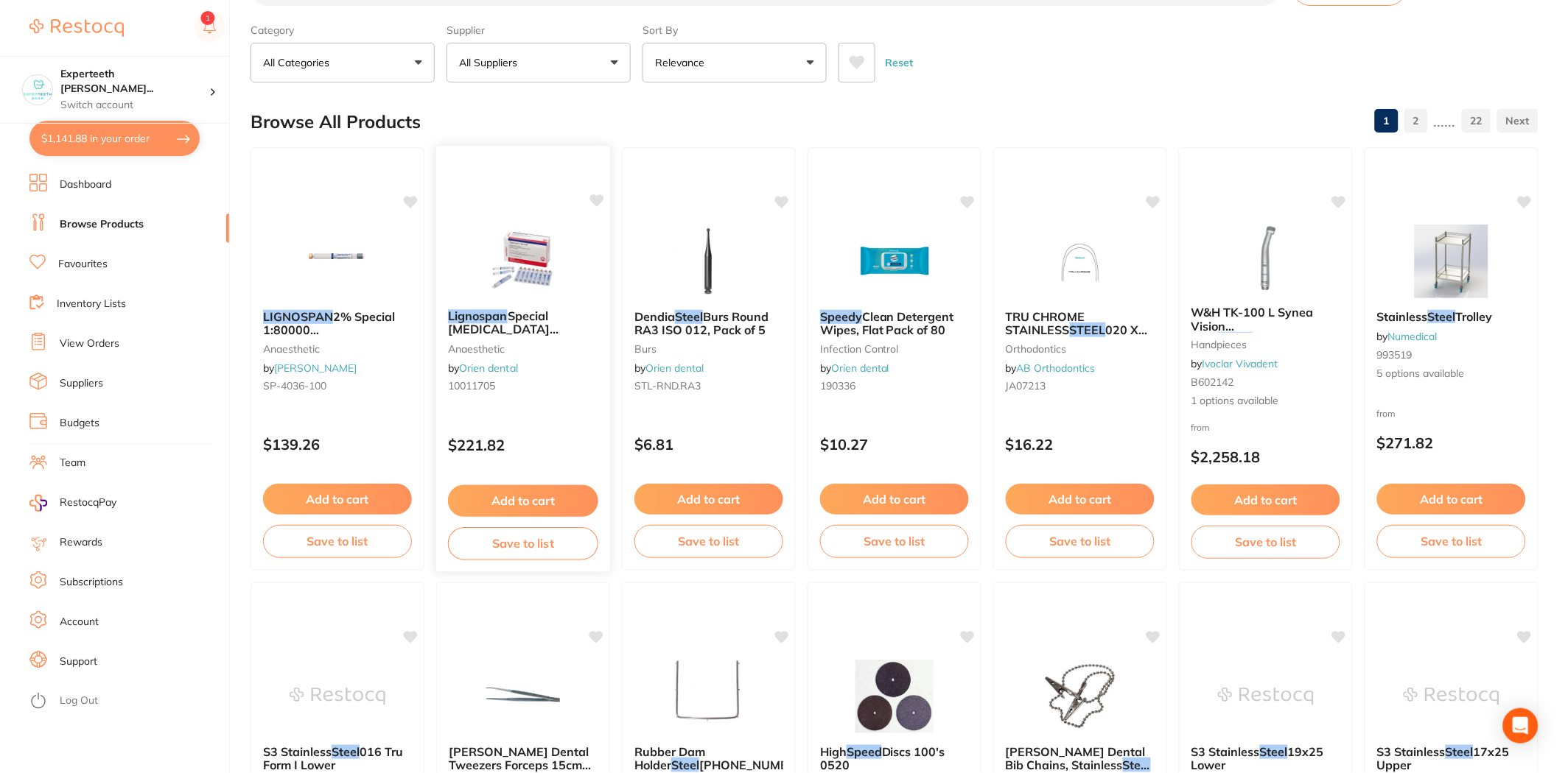
scroll to position [0, 0]
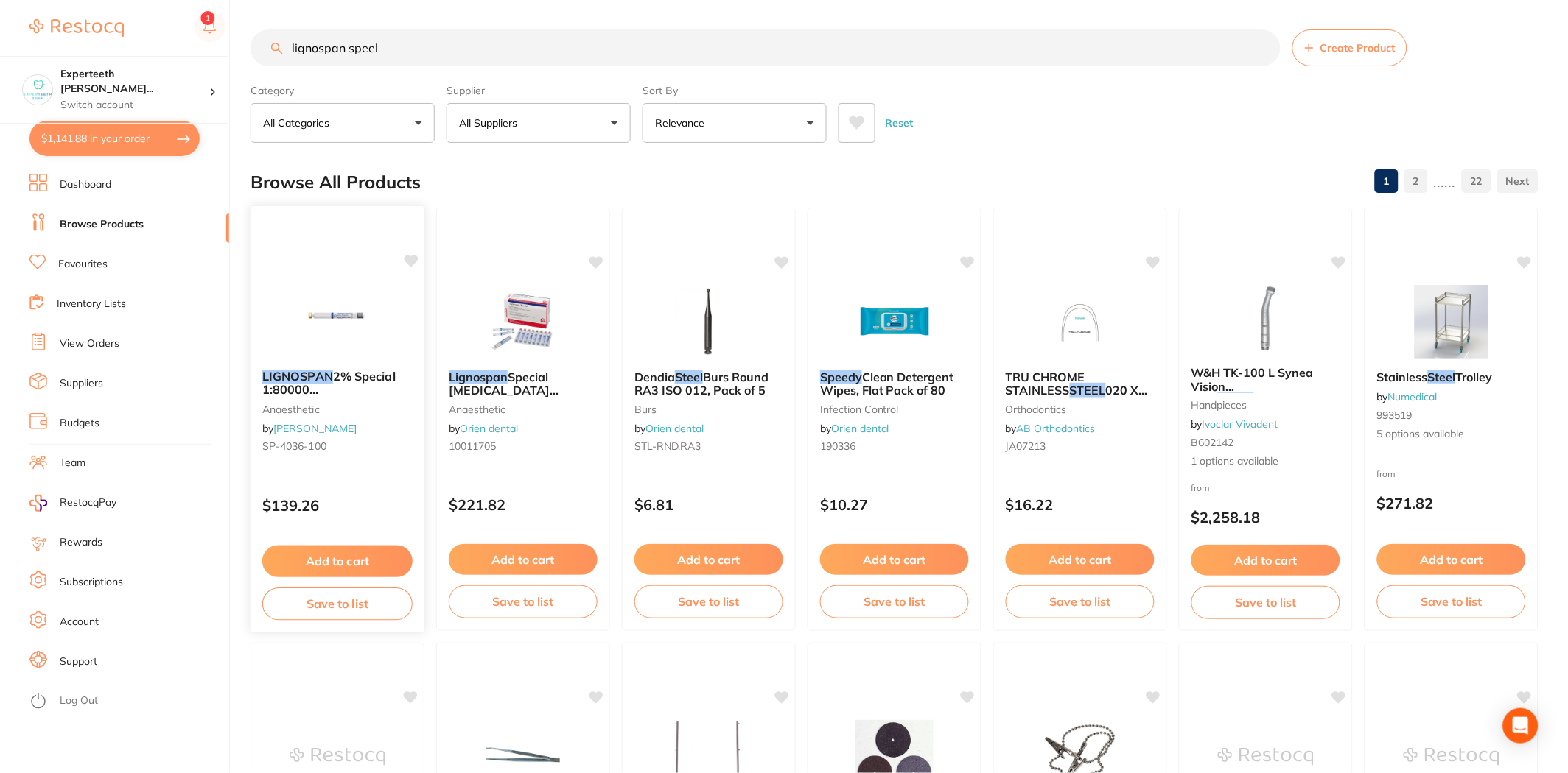
type input "lignospan speel"
click at [393, 560] on button "Add to cart" at bounding box center [337, 561] width 150 height 32
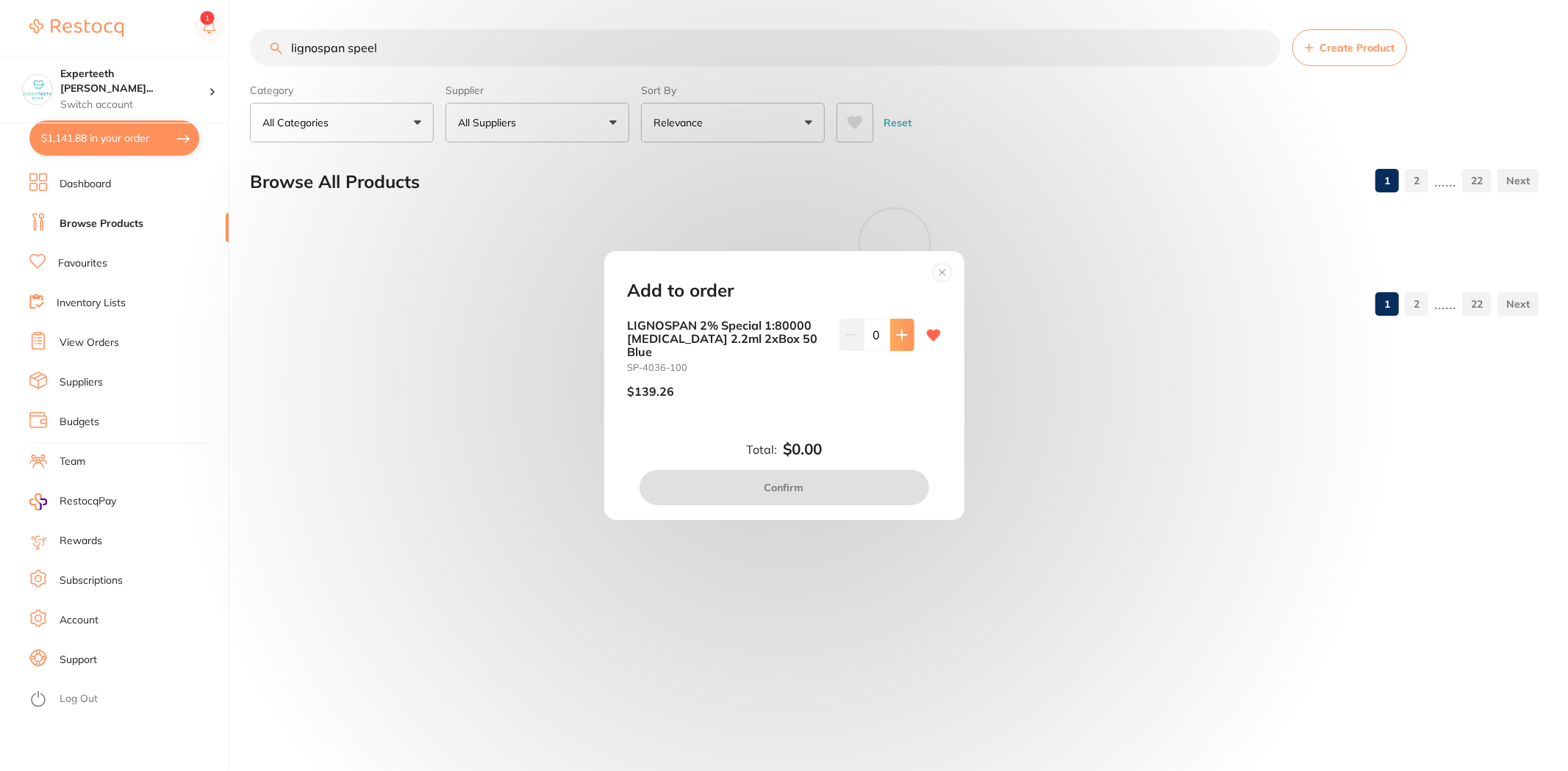
click at [901, 340] on icon at bounding box center [901, 335] width 12 height 12
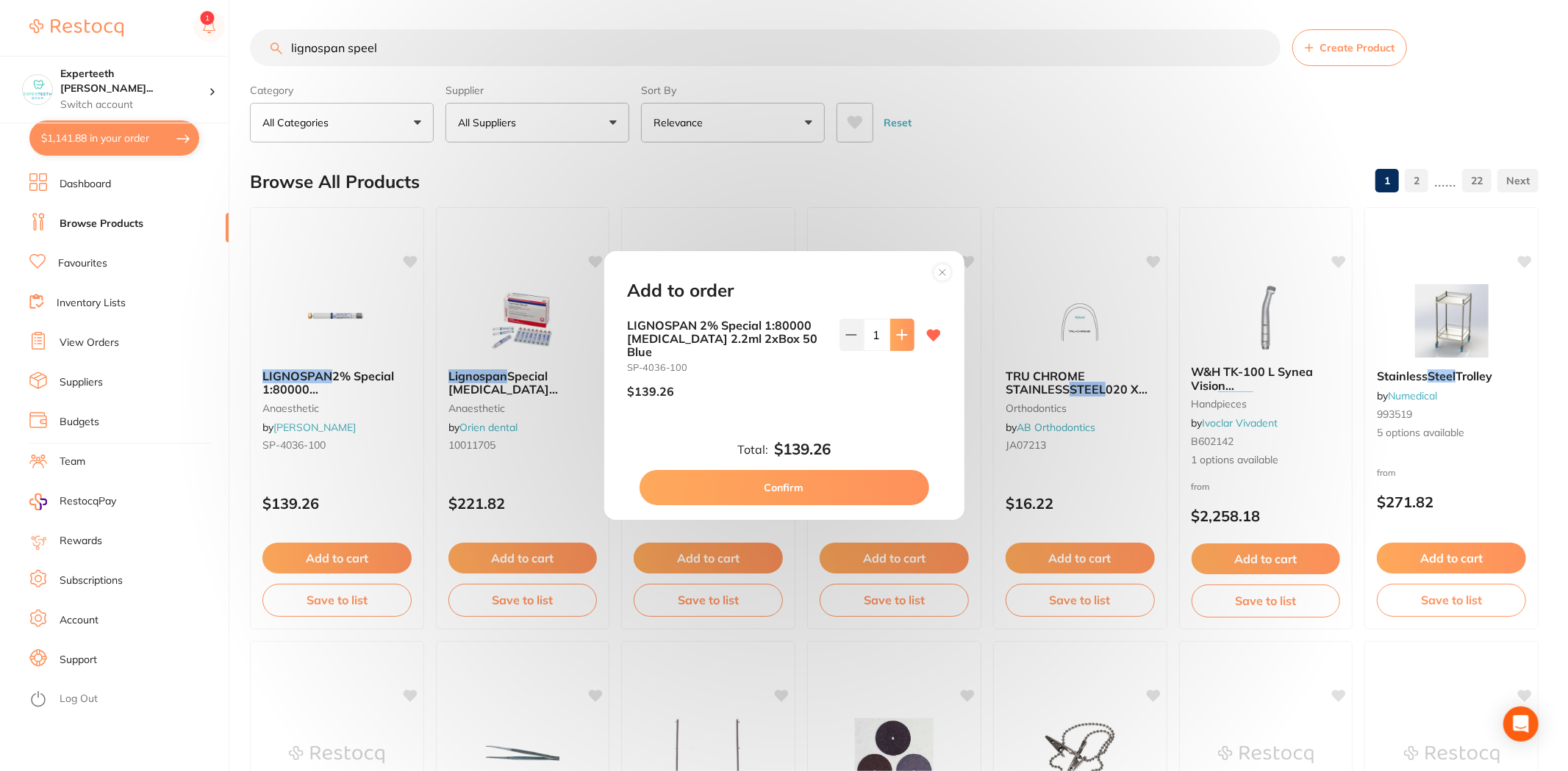
type input "1"
click at [846, 474] on button "Confirm" at bounding box center [782, 488] width 290 height 35
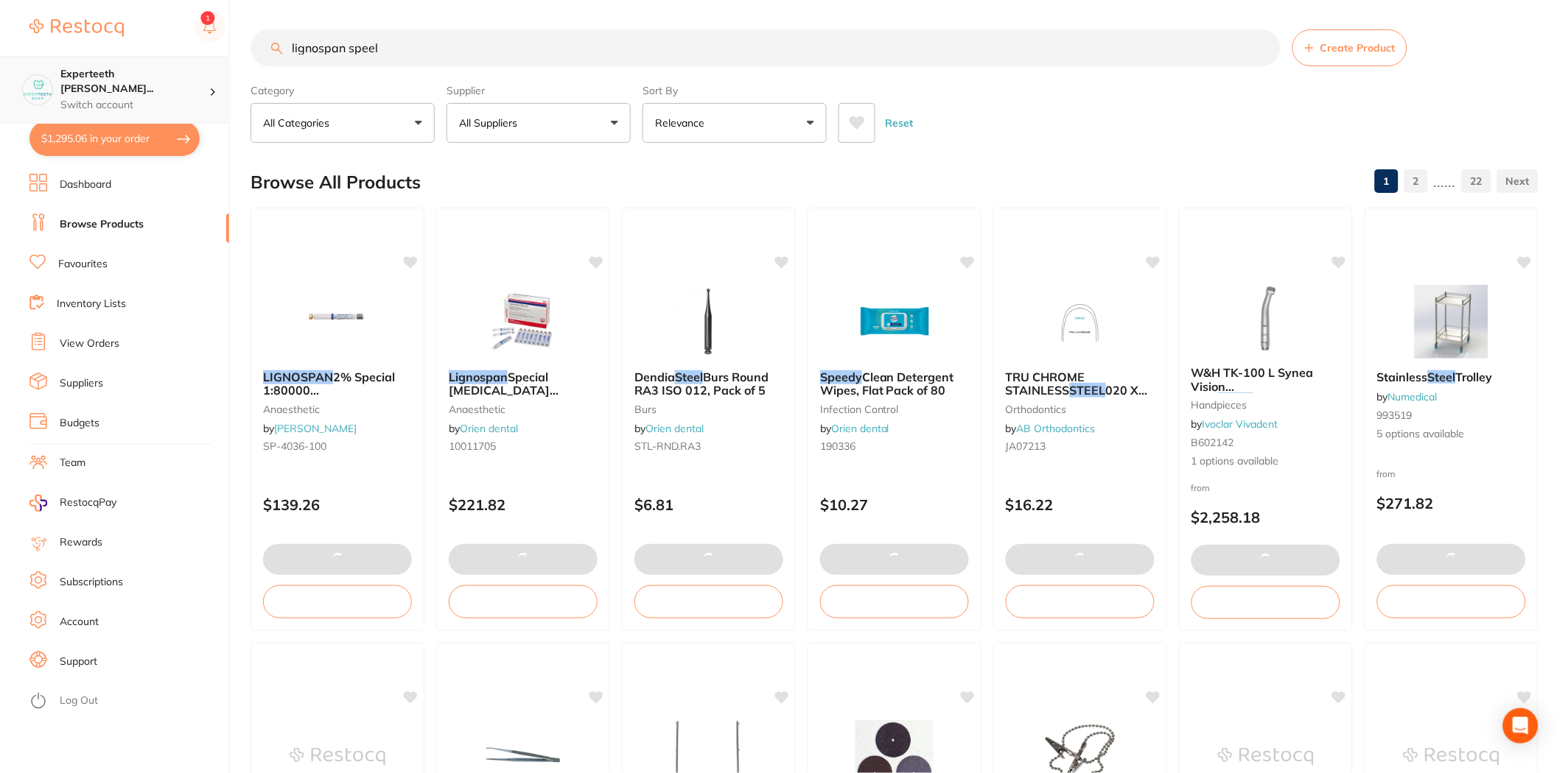
drag, startPoint x: 393, startPoint y: 42, endPoint x: 187, endPoint y: 59, distance: 206.7
click at [187, 59] on div "$1,295.06 Experteeth Eastwood Wes... Switch account Experteeth Eastwood West $1…" at bounding box center [784, 386] width 1568 height 773
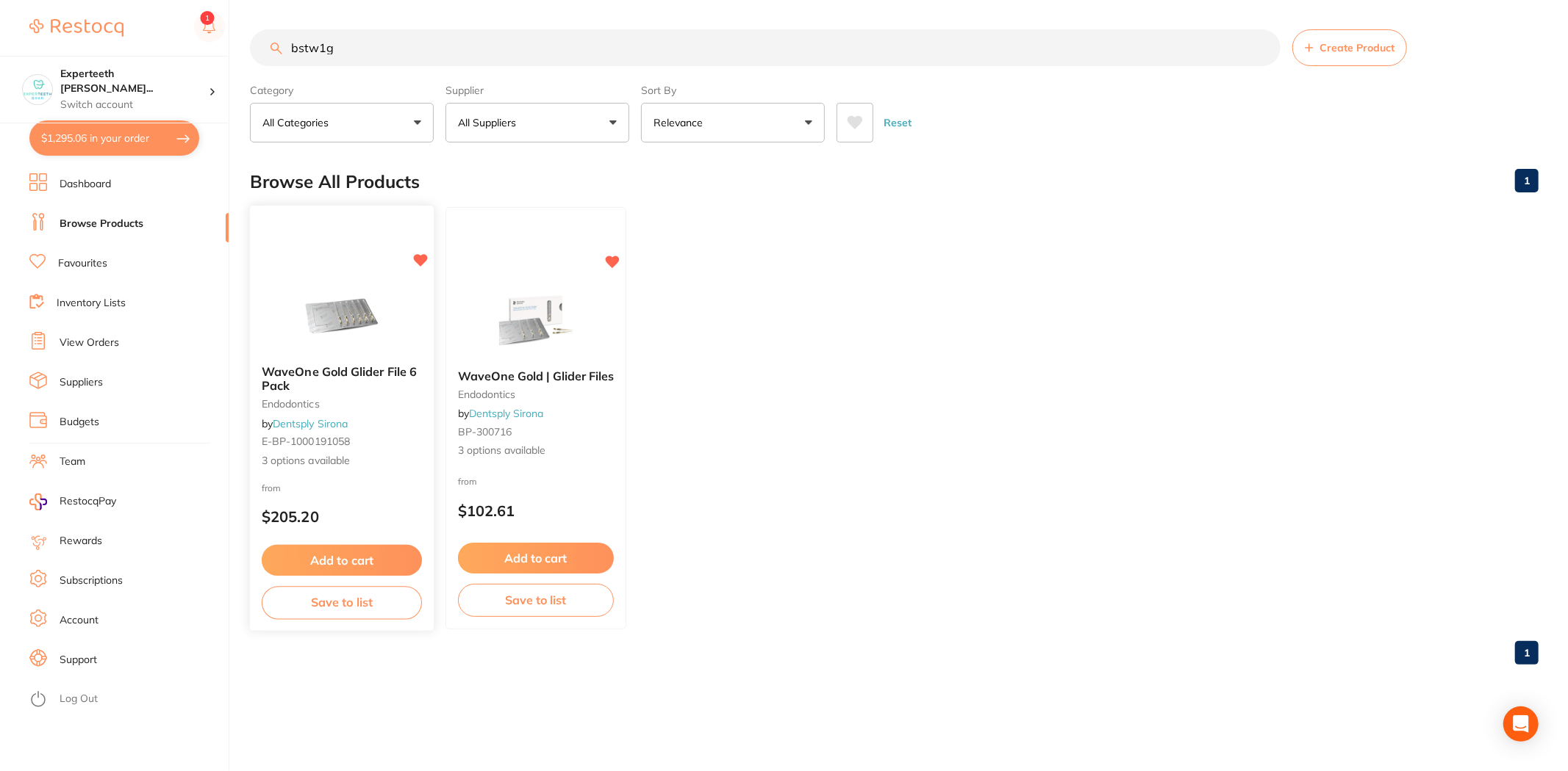
type input "bstw1g"
click at [310, 369] on span "WaveOne Gold Glider File 6 Pack" at bounding box center [339, 378] width 155 height 29
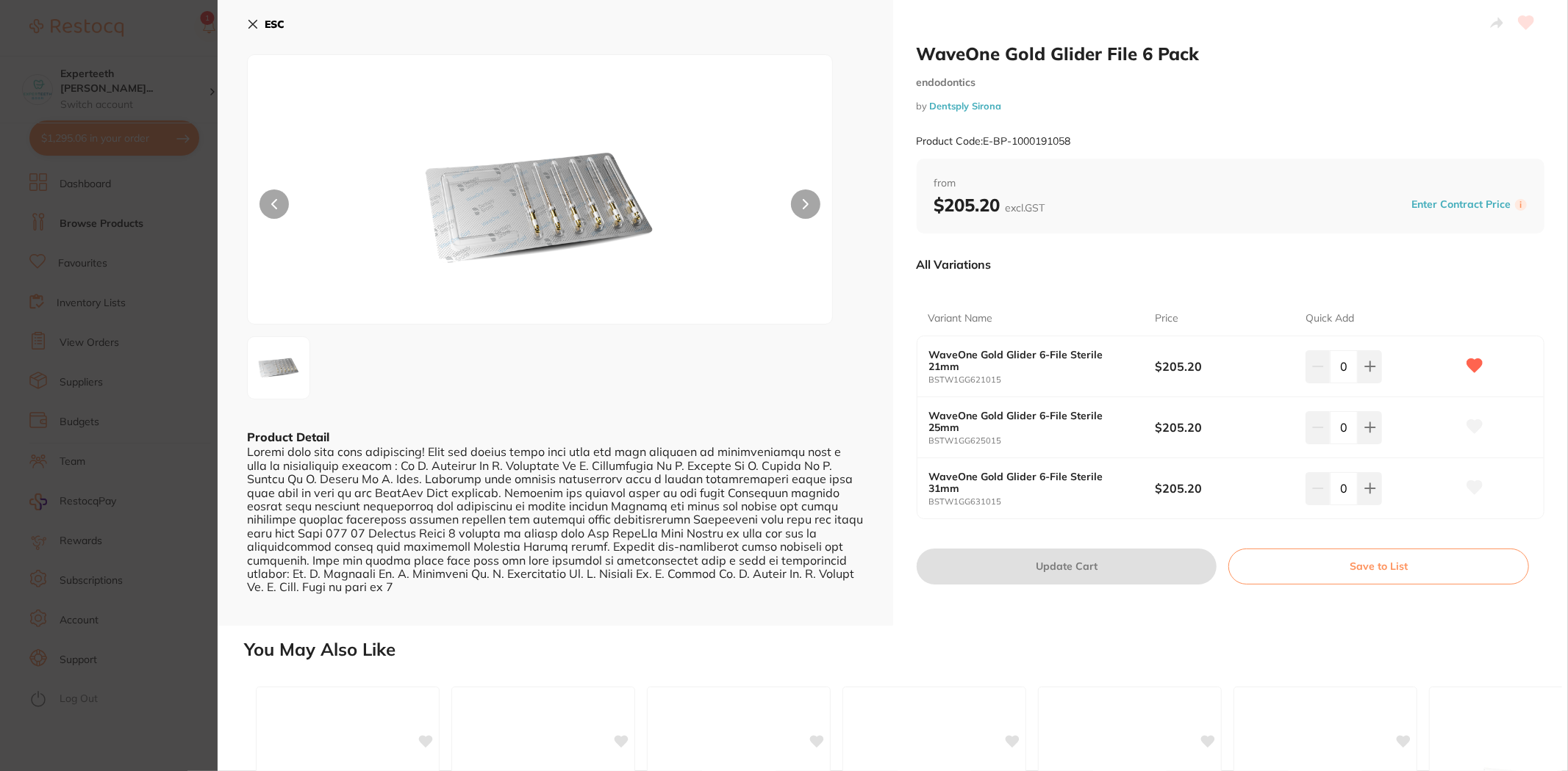
click at [162, 392] on section "WaveOne Gold Glider File 6 Pack endodontics by Dentsply Sirona Product Code: E-…" at bounding box center [784, 386] width 1568 height 771
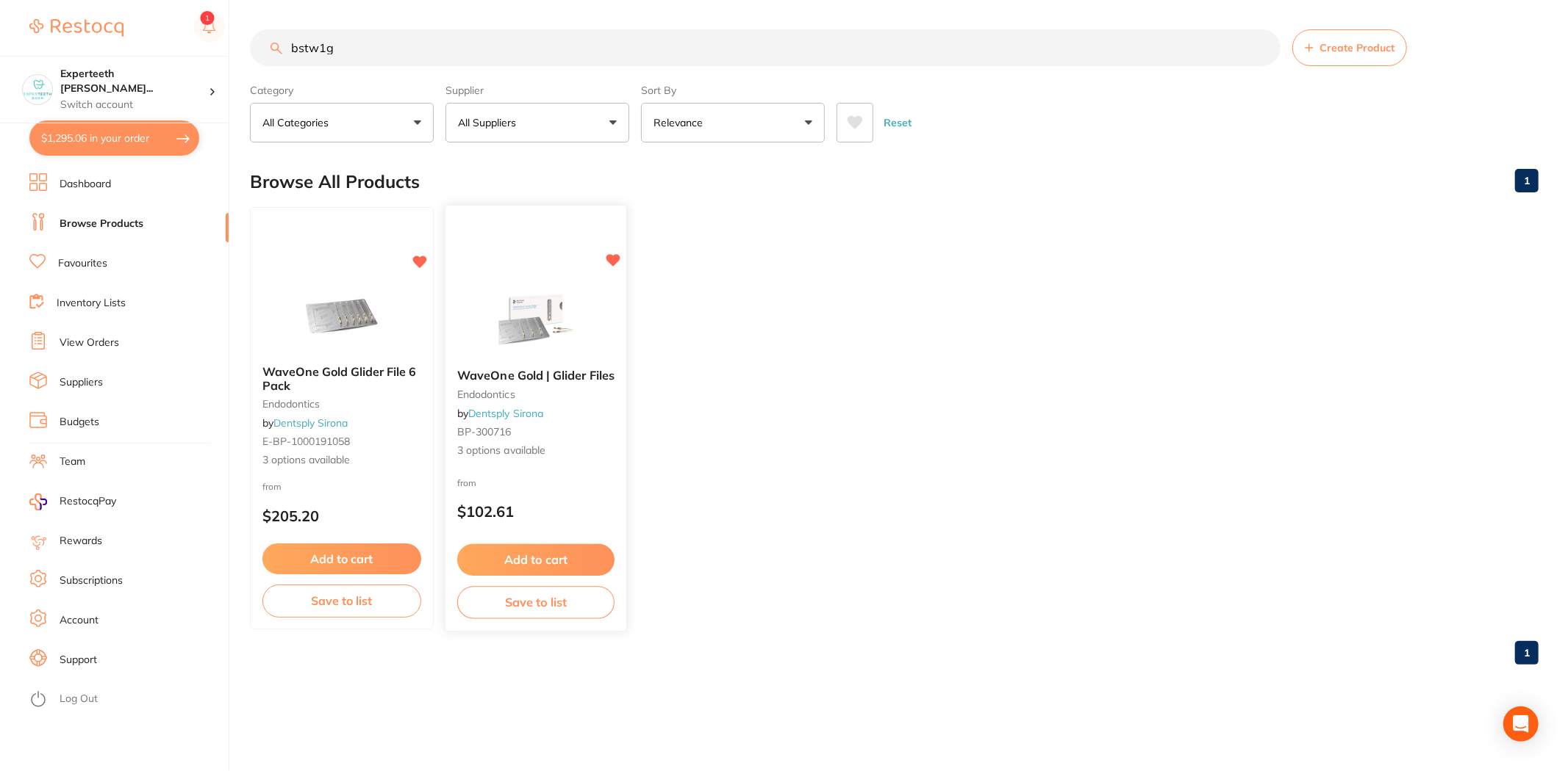
click at [491, 416] on link "Dentsply Sirona" at bounding box center [505, 414] width 75 height 13
click at [517, 552] on button "Add to cart" at bounding box center [536, 560] width 157 height 32
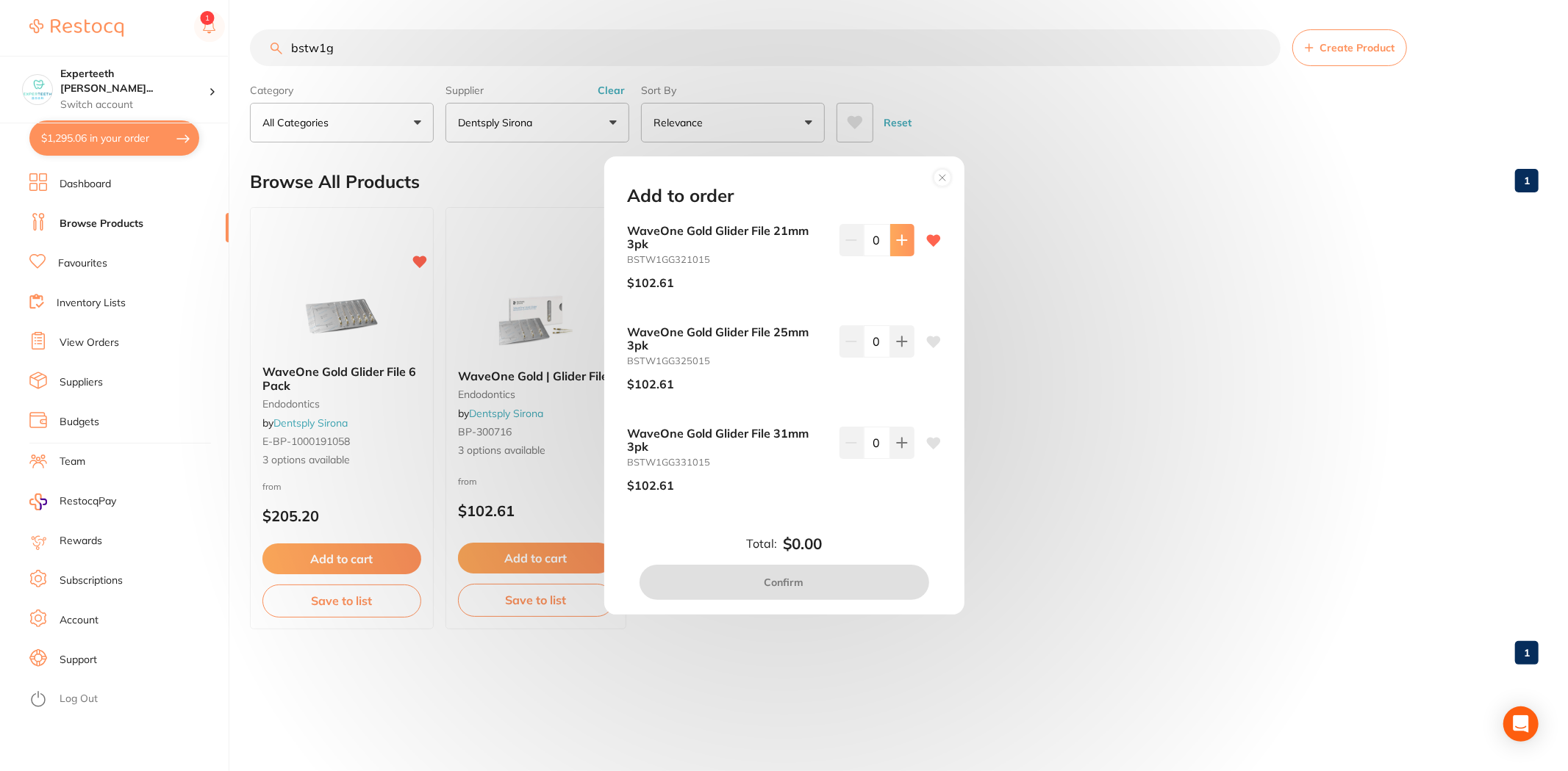
click at [905, 244] on button at bounding box center [902, 240] width 24 height 32
type input "1"
click at [840, 580] on button "Confirm" at bounding box center [784, 583] width 290 height 35
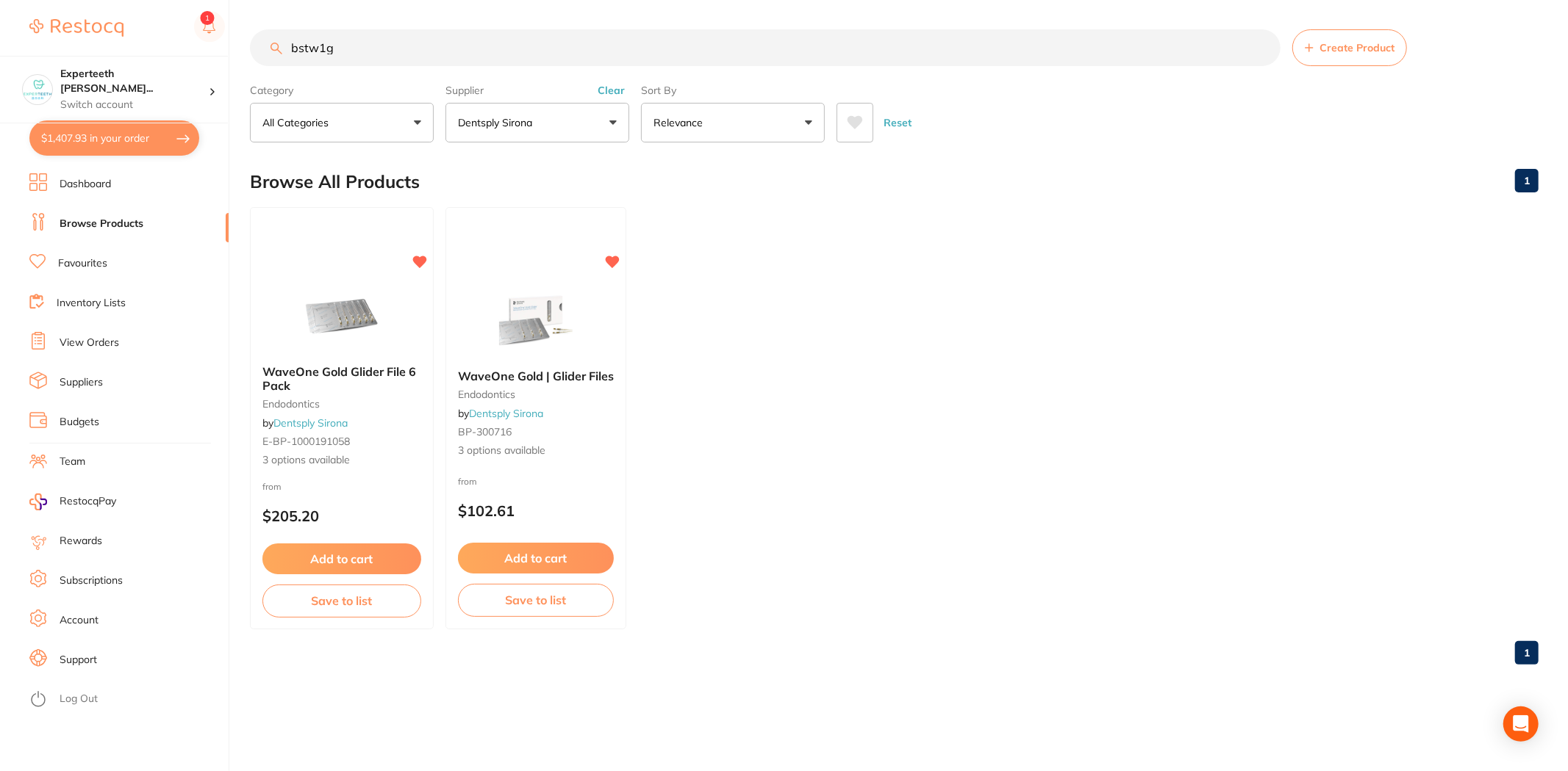
scroll to position [258, 0]
click at [93, 143] on button "$1,407.93 in your order" at bounding box center [115, 138] width 170 height 35
checkbox input "true"
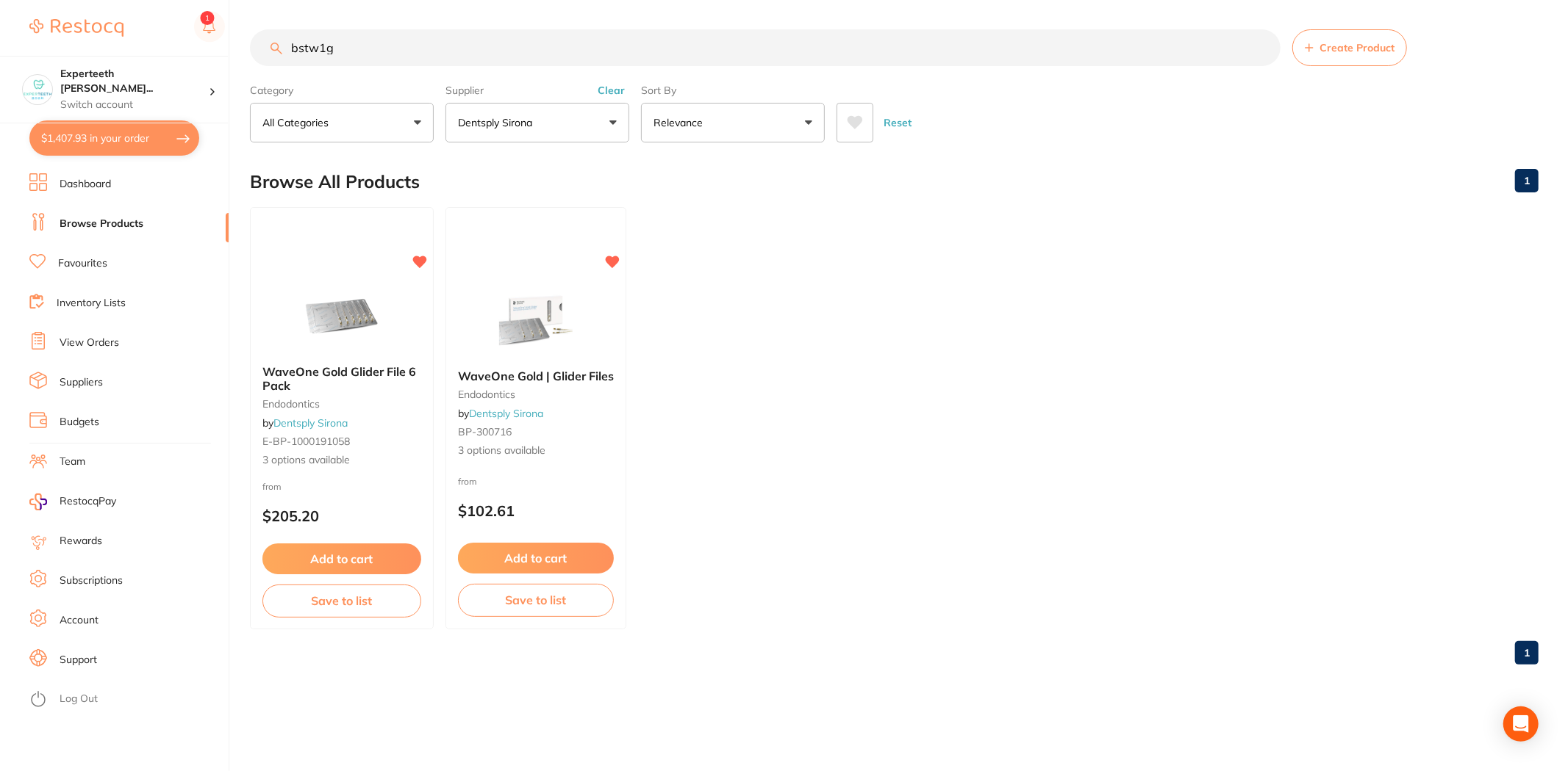
checkbox input "true"
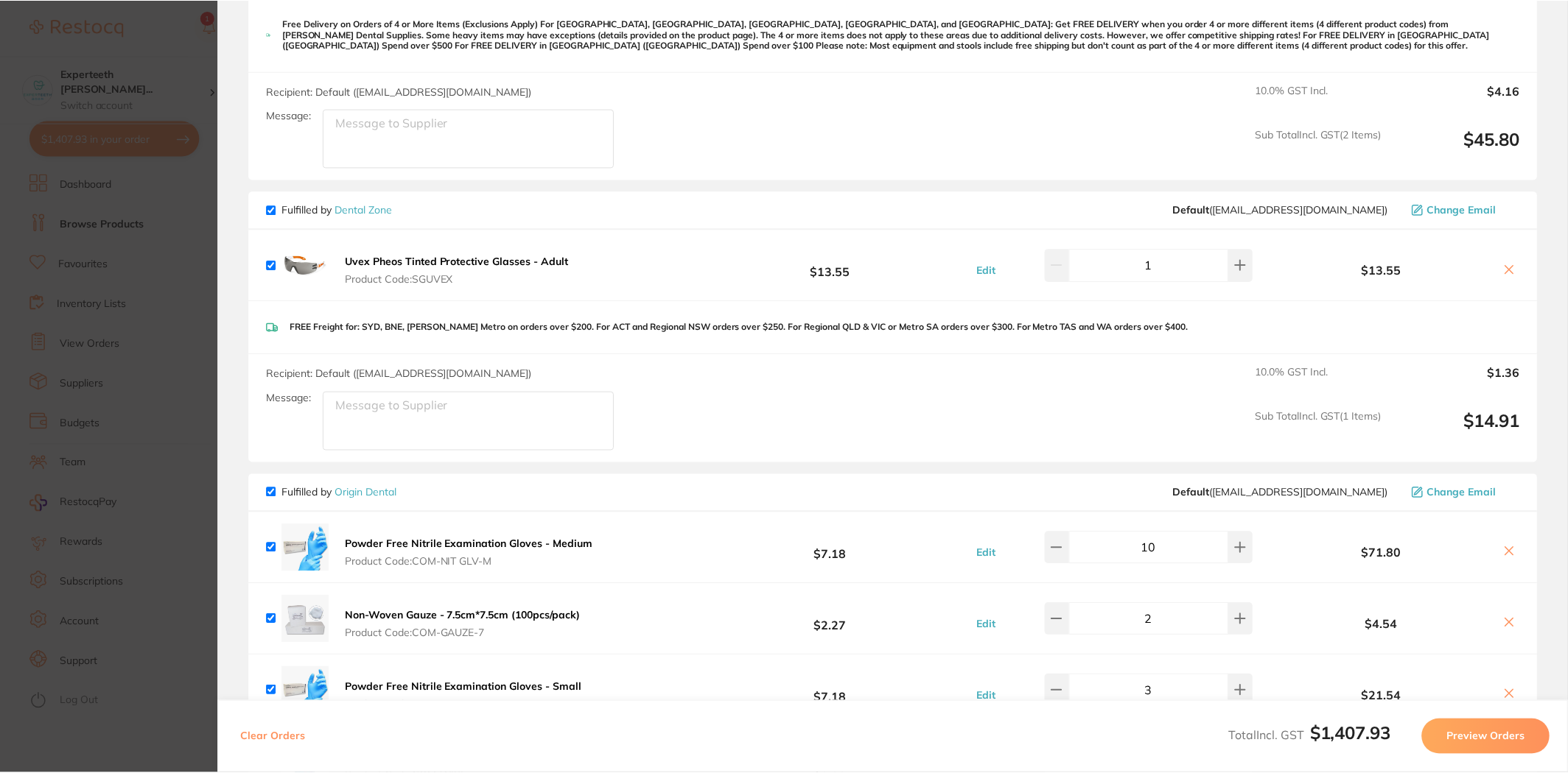
scroll to position [1227, 0]
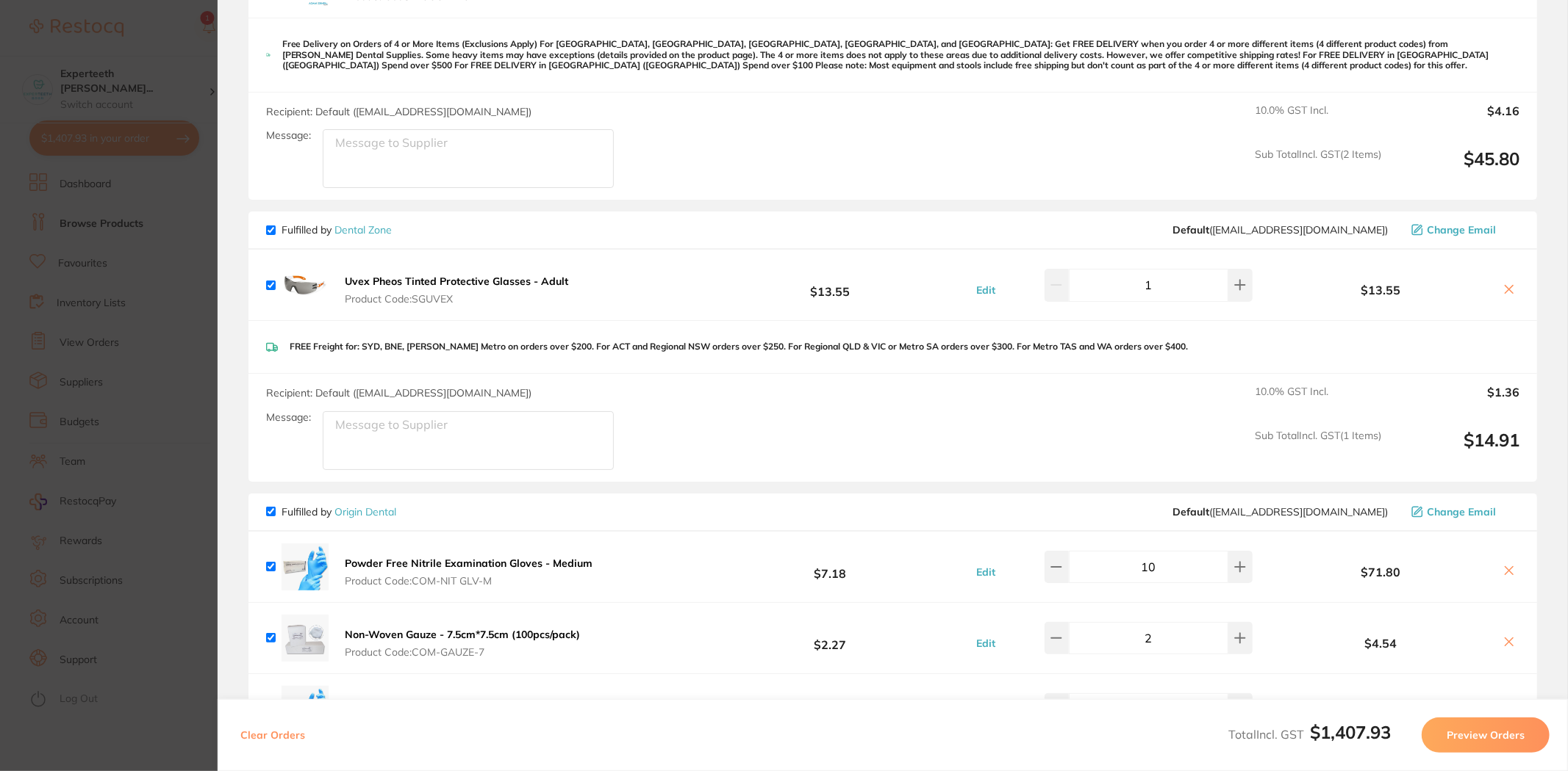
click at [141, 233] on section "Update RRP Set your pre negotiated price for this item. Item Agreed RRP (excl. …" at bounding box center [784, 386] width 1568 height 771
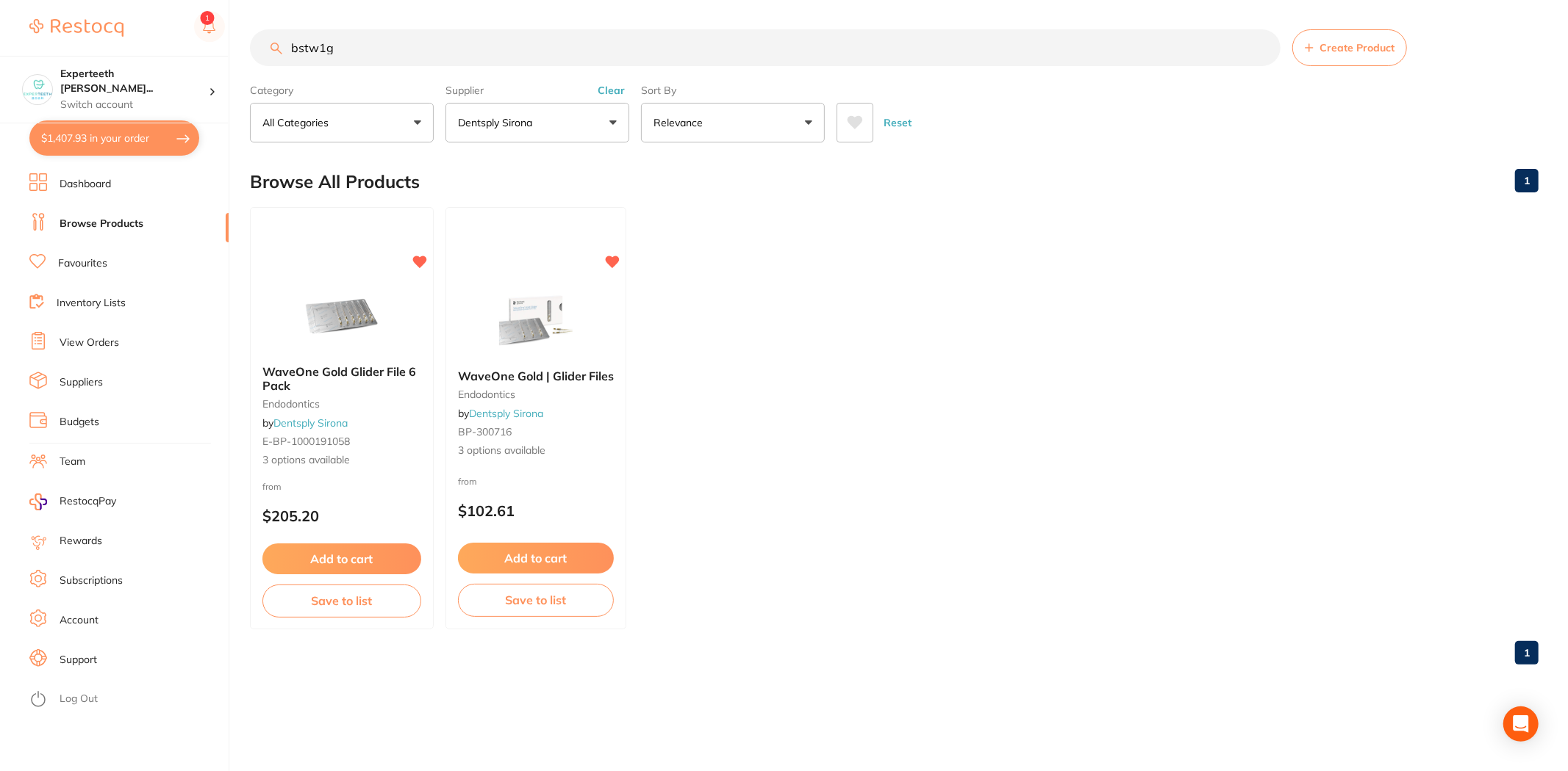
drag, startPoint x: 353, startPoint y: 44, endPoint x: 69, endPoint y: 32, distance: 284.3
click at [76, 37] on div "$1,407.93 Experteeth Eastwood Wes... Switch account Experteeth Eastwood West $1…" at bounding box center [784, 386] width 1568 height 771
type input "glasses"
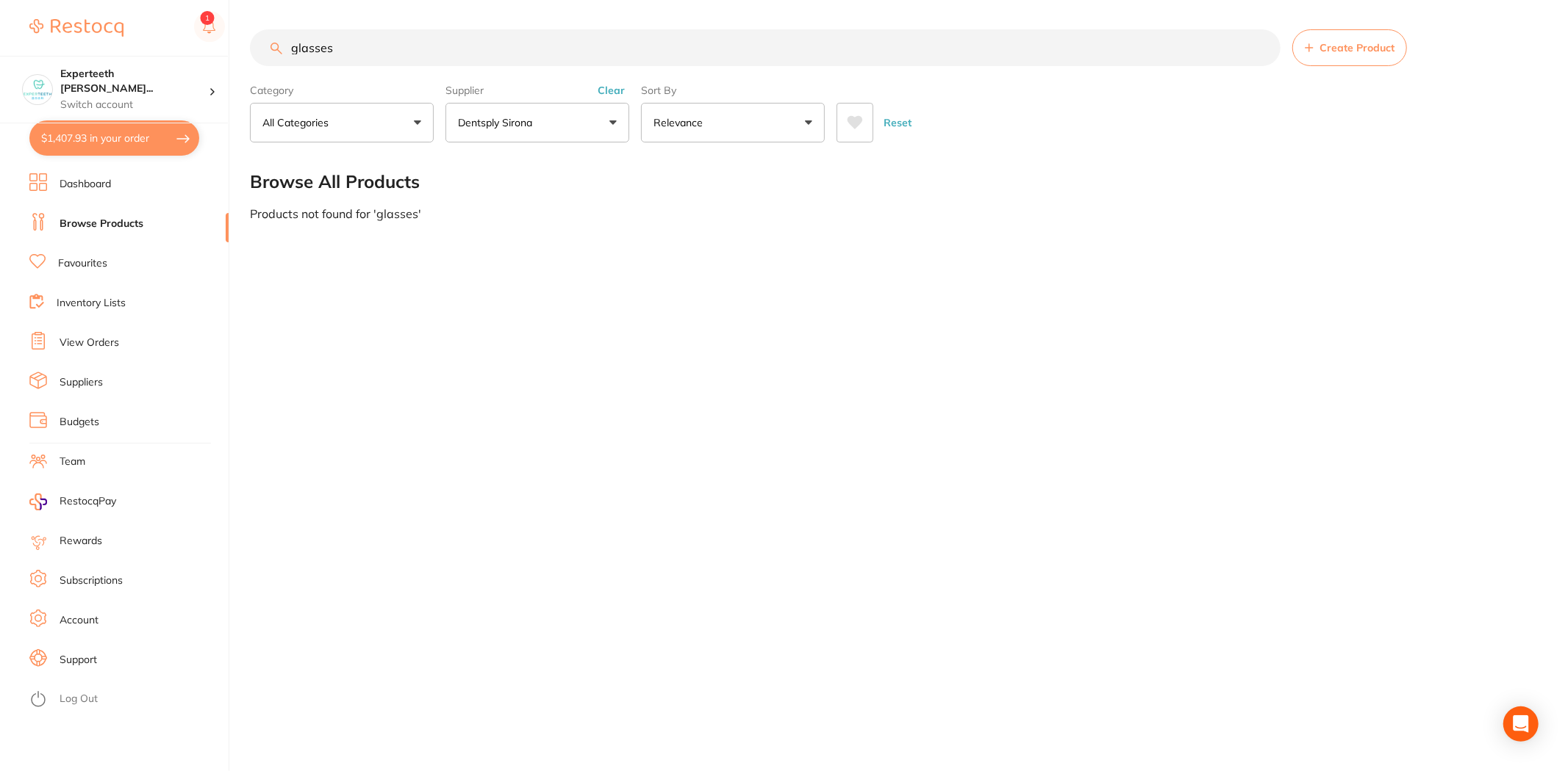
click at [613, 88] on button "Clear" at bounding box center [611, 90] width 36 height 13
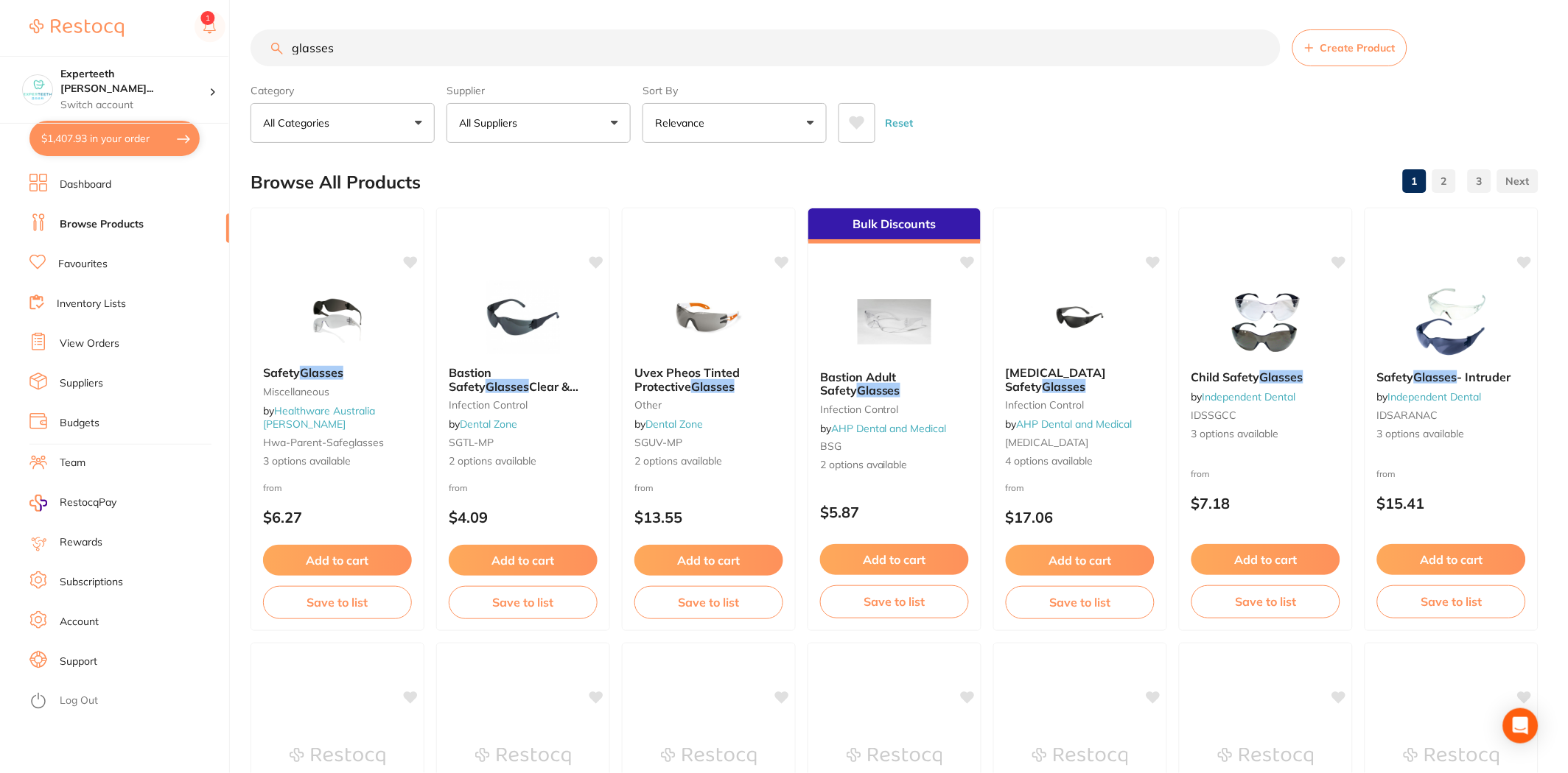
click at [808, 123] on button "Relevance" at bounding box center [734, 123] width 184 height 40
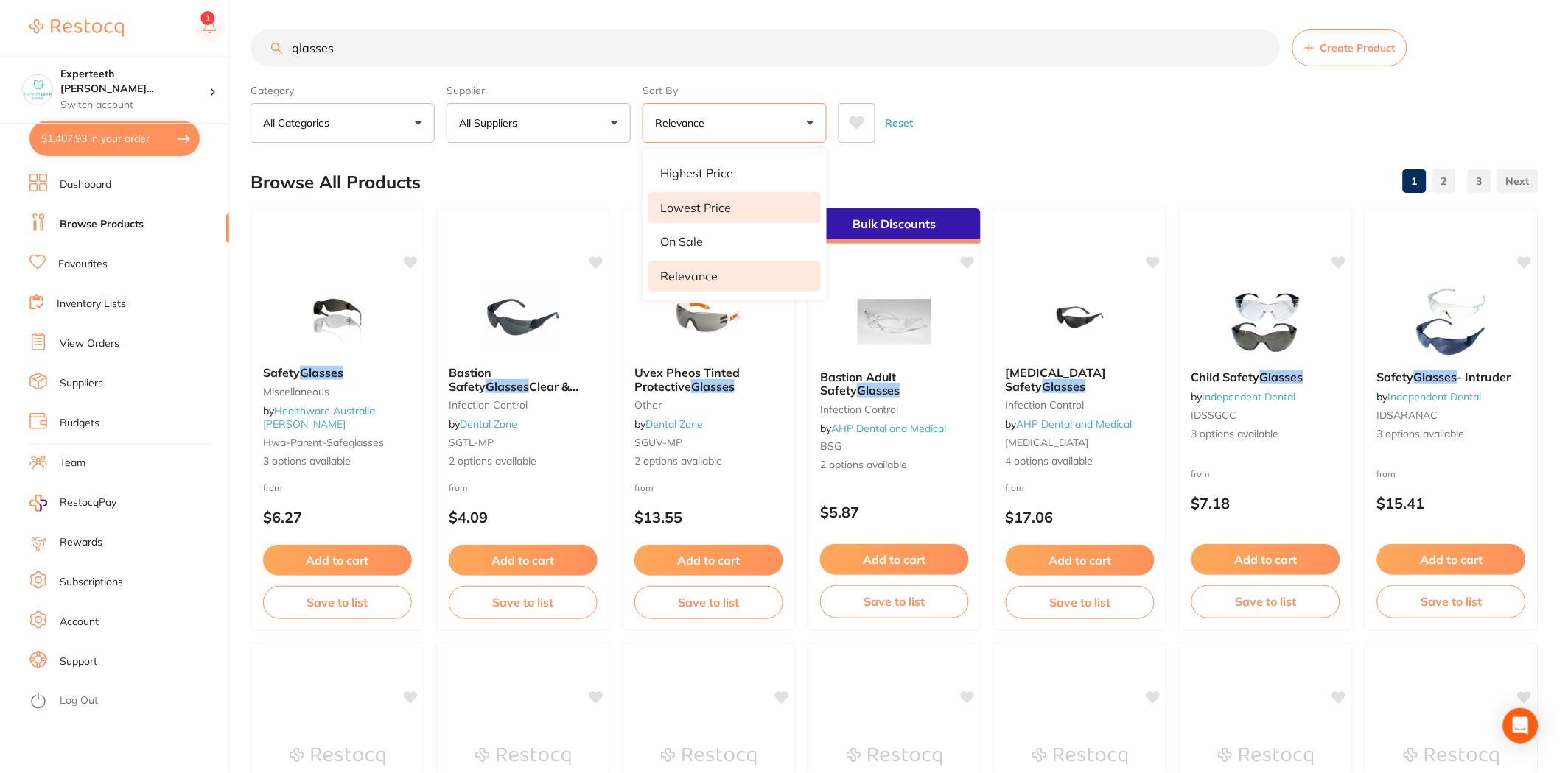
click at [710, 204] on p "Lowest Price" at bounding box center [695, 208] width 70 height 13
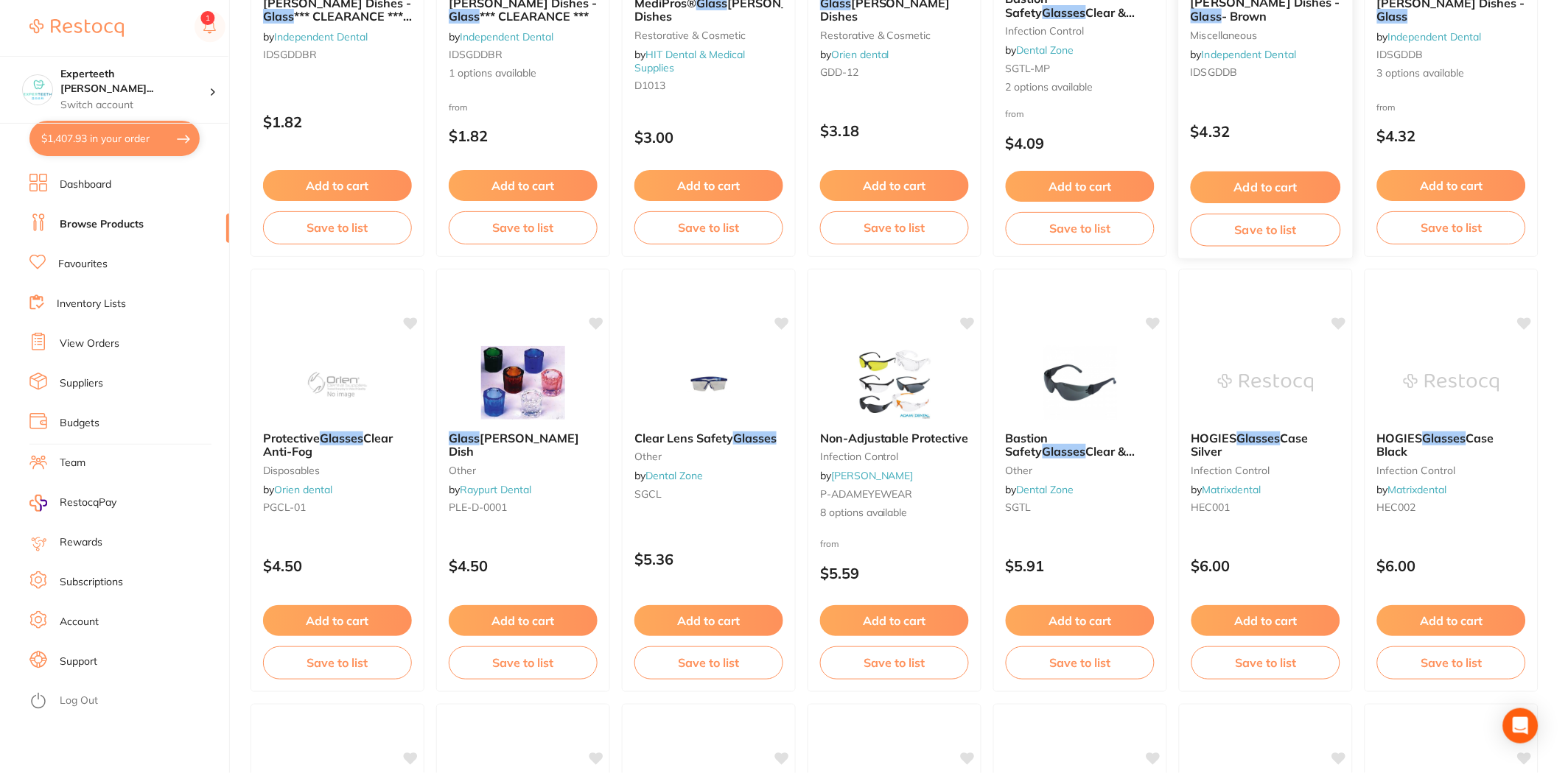
scroll to position [409, 0]
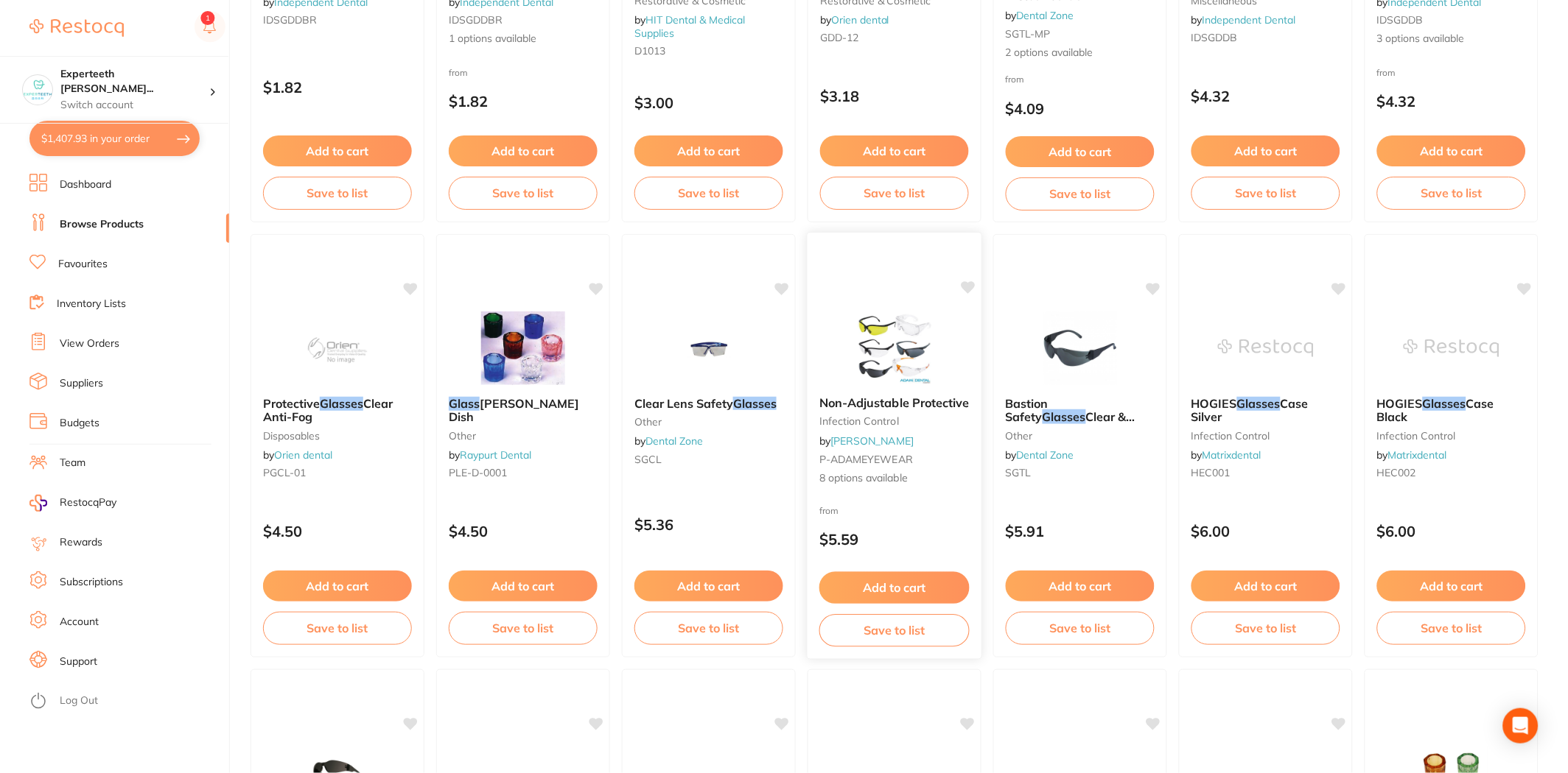
click at [901, 583] on button "Add to cart" at bounding box center [894, 588] width 150 height 32
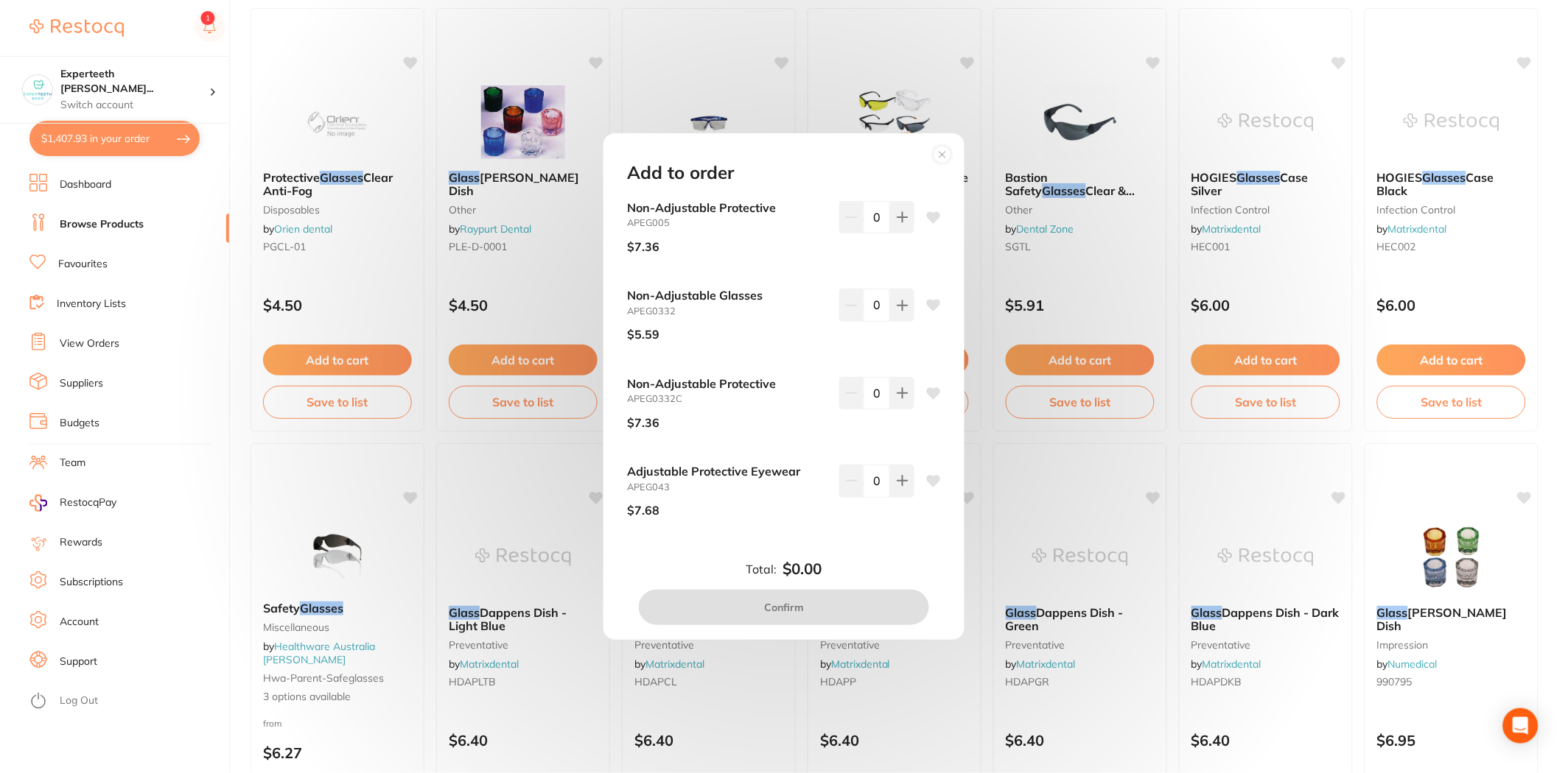
scroll to position [654, 0]
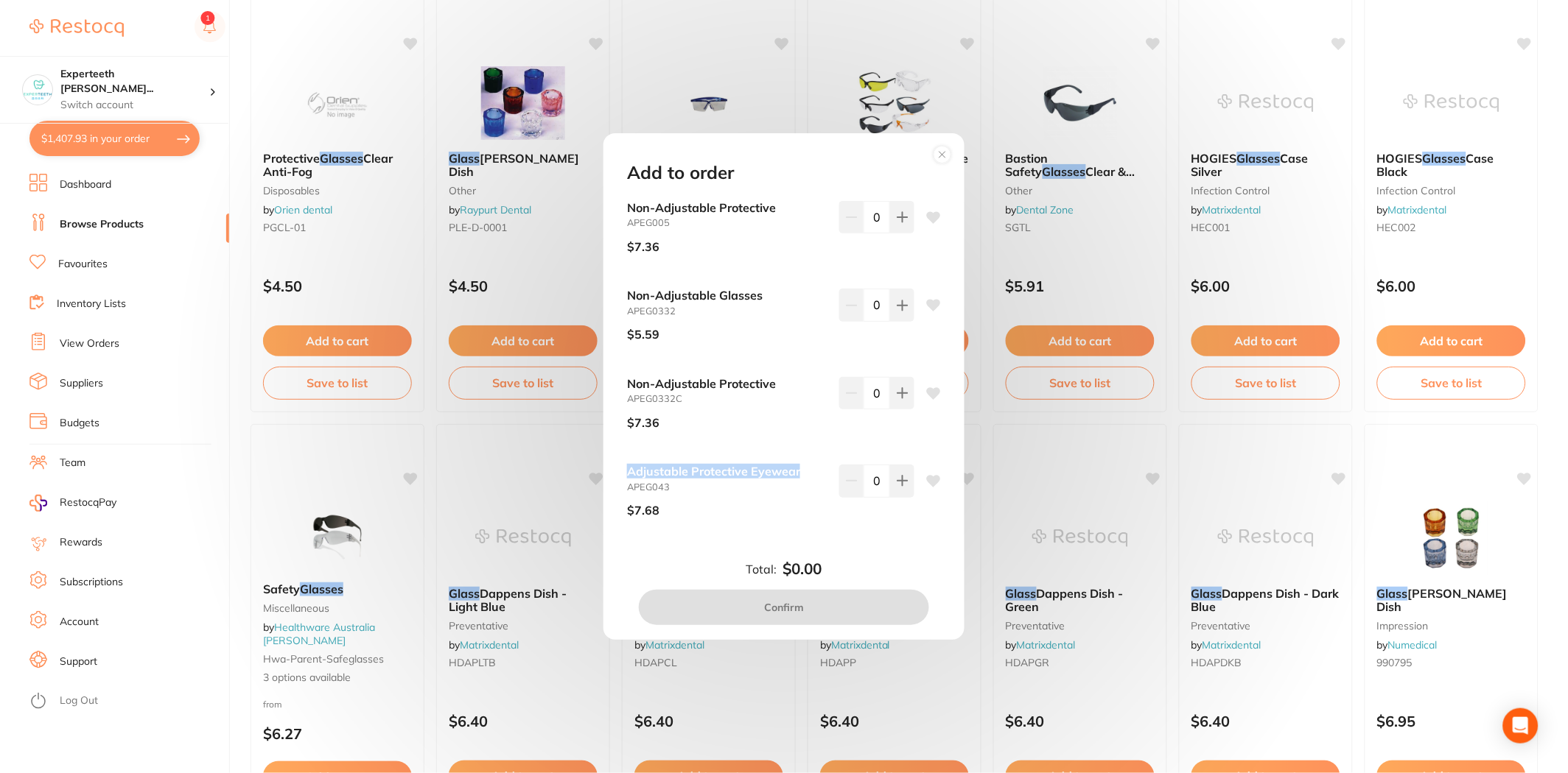
drag, startPoint x: 812, startPoint y: 473, endPoint x: 624, endPoint y: 477, distance: 188.0
click at [624, 477] on div "Non-Adjustable Protective APEG005 $7.36 0 Non-Adjustable Glasses APEG0332 $5.59…" at bounding box center [784, 377] width 349 height 352
copy b "Adjustable Protective Eyewear"
click at [901, 493] on button at bounding box center [902, 481] width 24 height 33
type input "1"
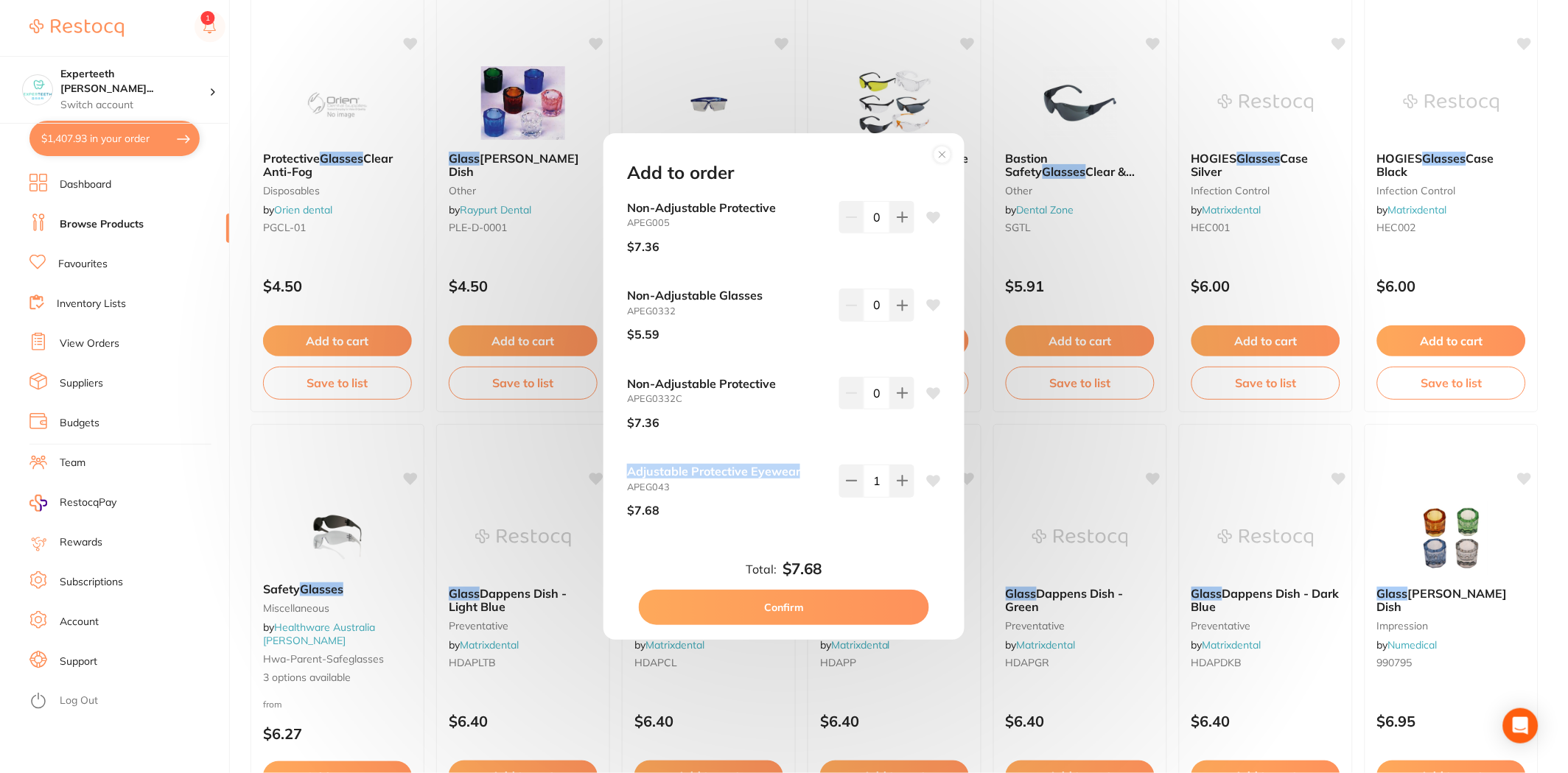
click at [857, 599] on button "Confirm" at bounding box center [784, 608] width 290 height 36
checkbox input "false"
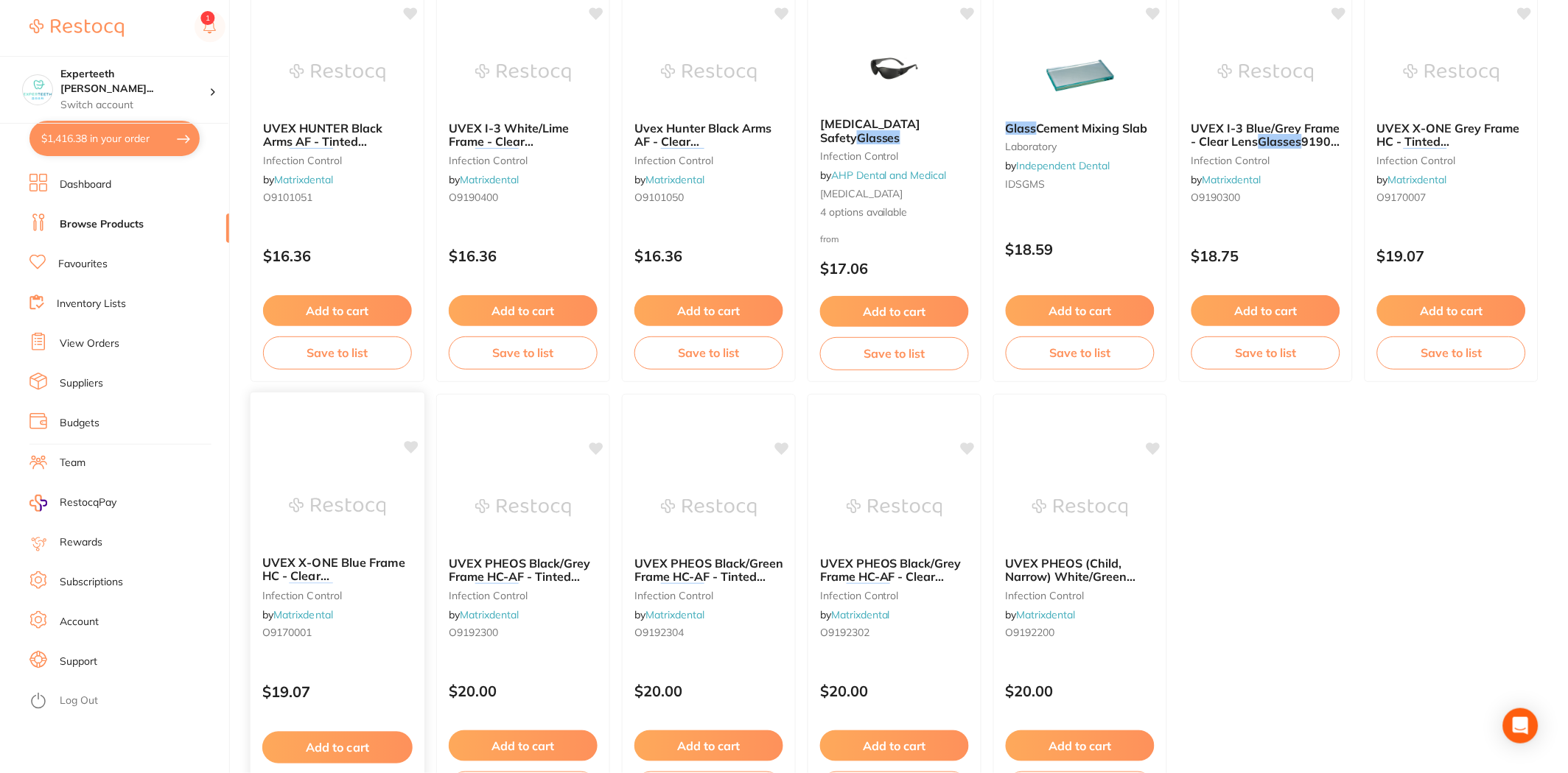
scroll to position [2863, 0]
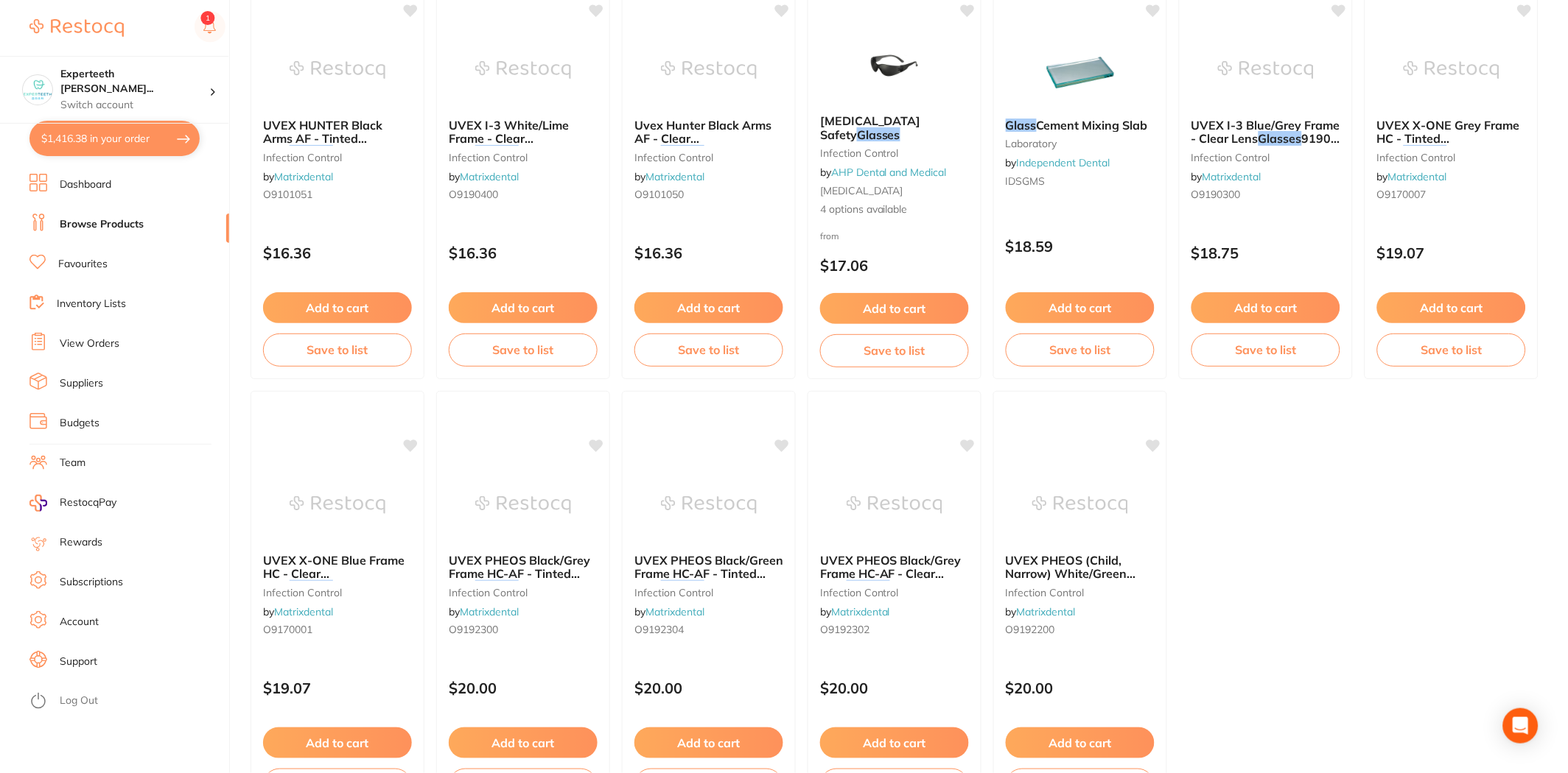
click at [108, 130] on button "$1,416.38 in your order" at bounding box center [115, 138] width 170 height 36
checkbox input "true"
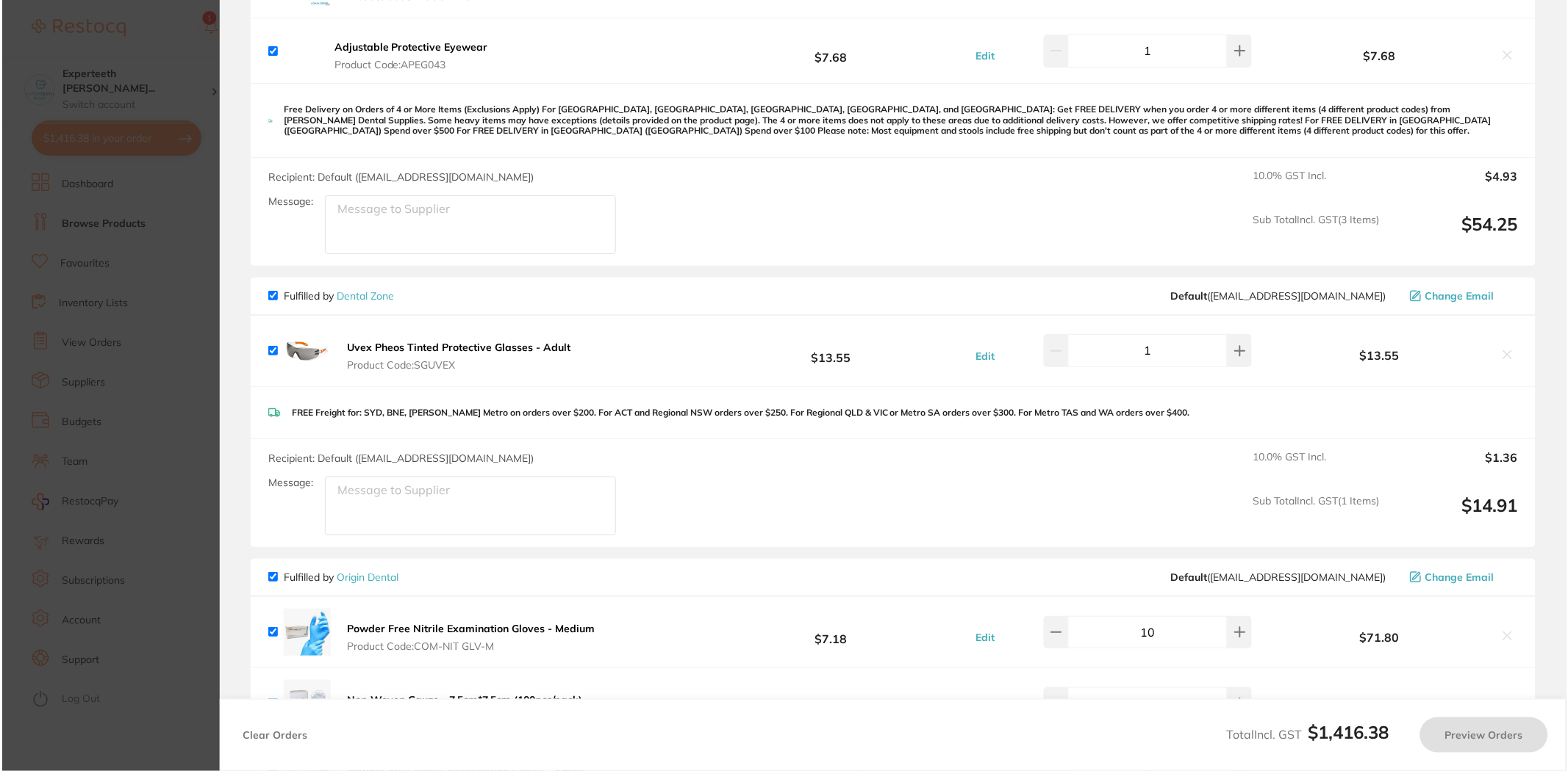
scroll to position [0, 0]
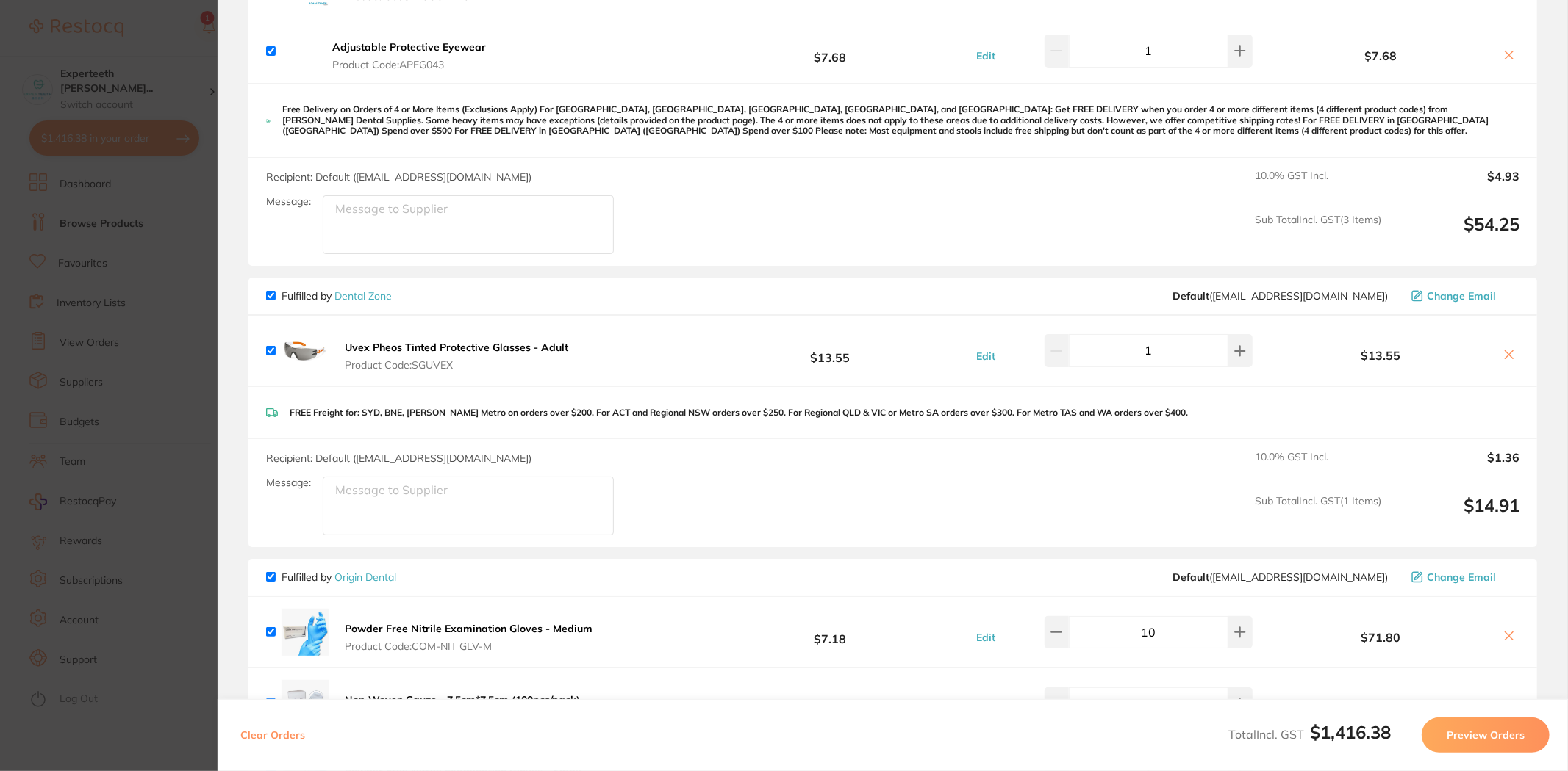
click at [1508, 355] on icon at bounding box center [1509, 354] width 8 height 8
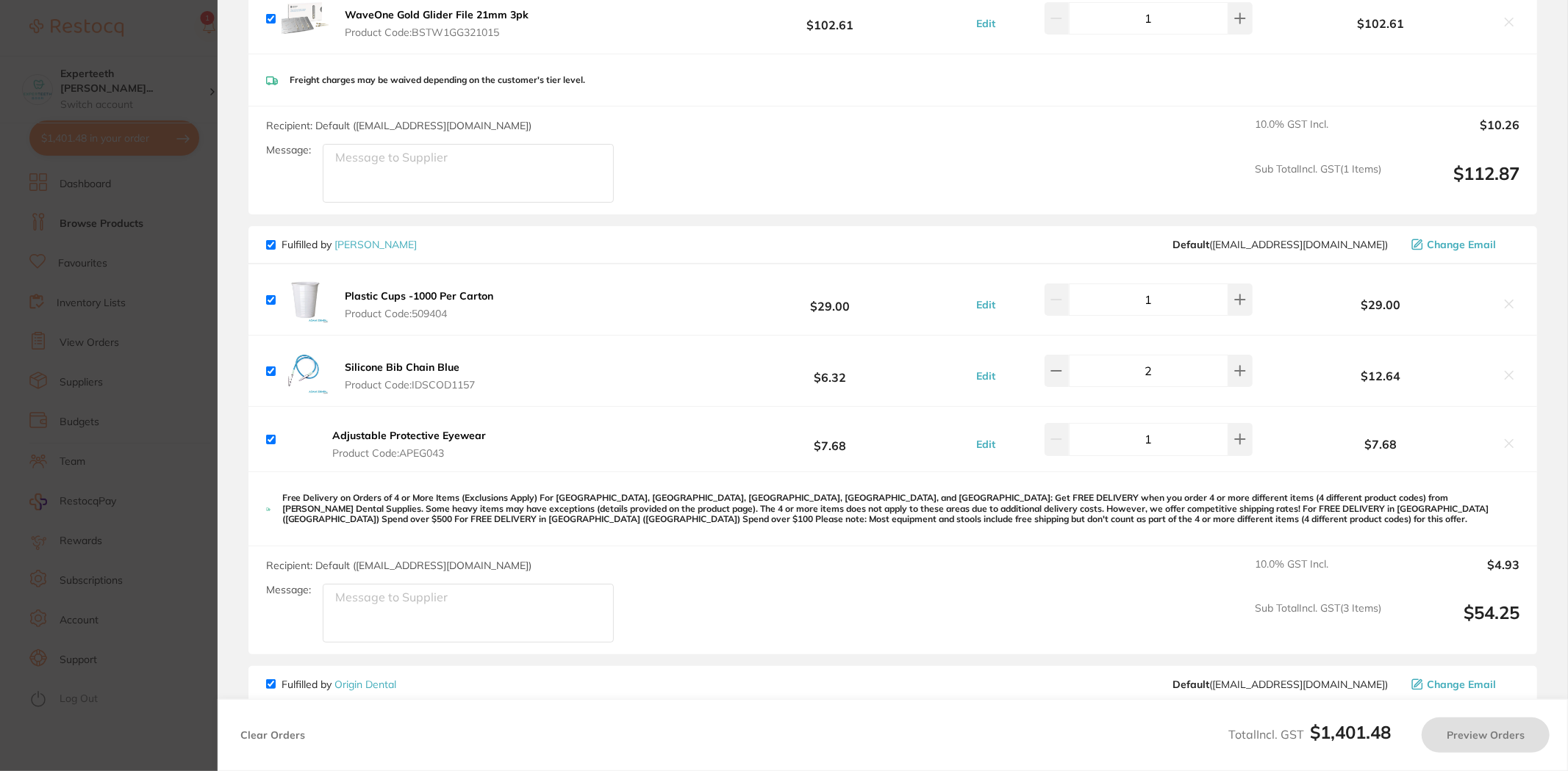
scroll to position [816, 0]
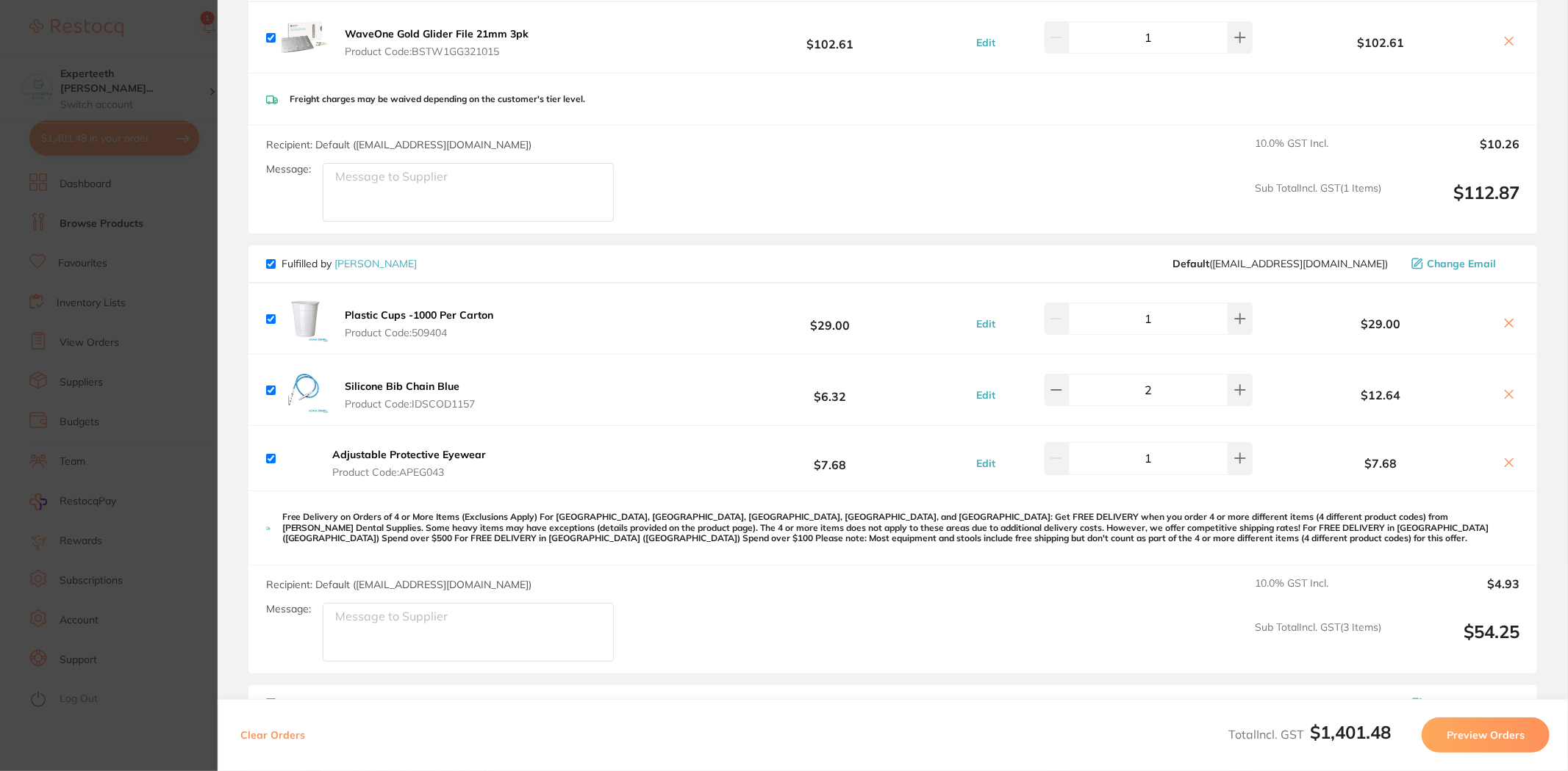
click at [483, 456] on b "Adjustable Protective Eyewear" at bounding box center [409, 455] width 154 height 13
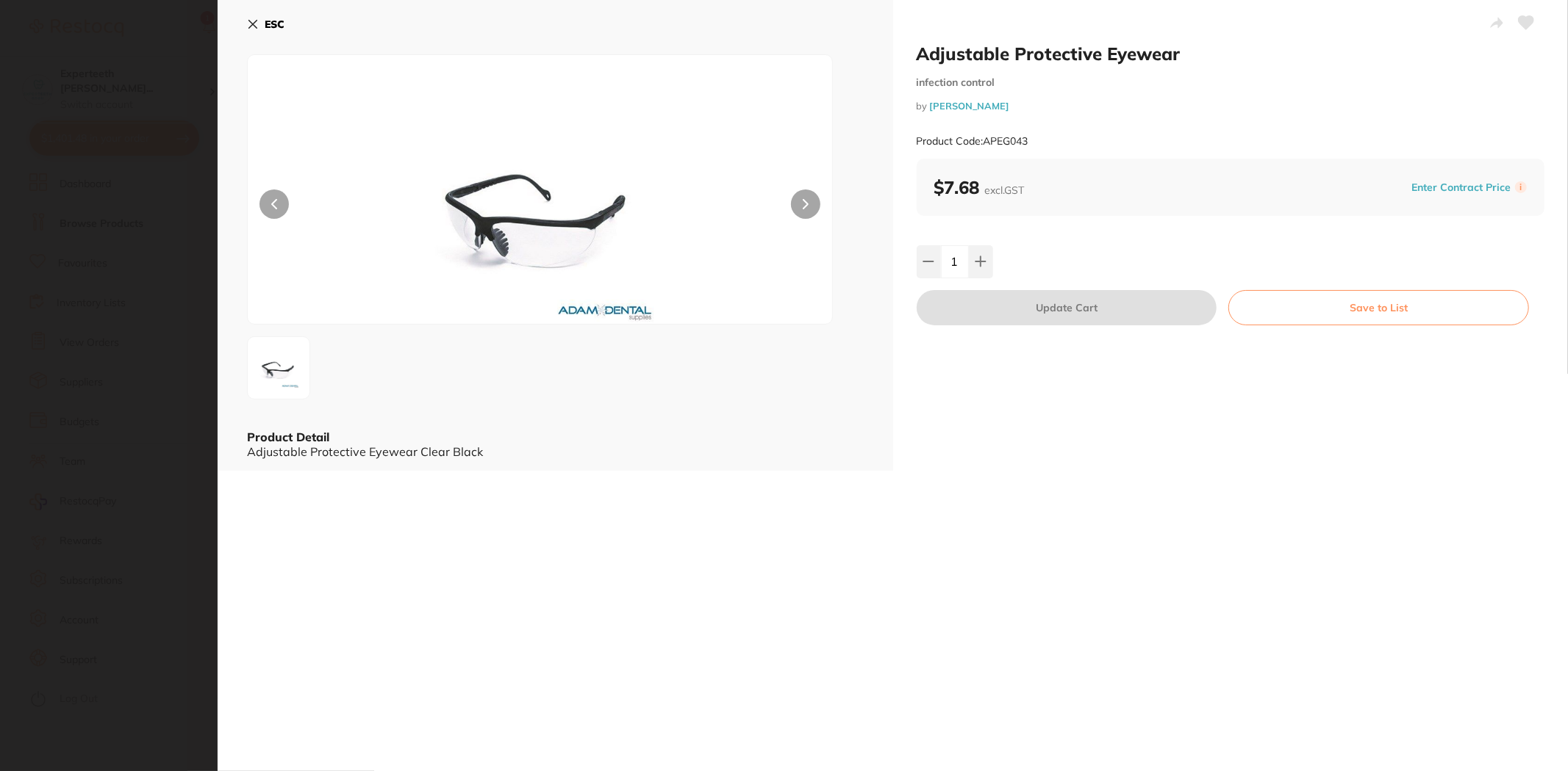
click at [168, 427] on section "Adjustable Protective Eyewear infection control by Adam Dental Product Code: AP…" at bounding box center [784, 386] width 1568 height 771
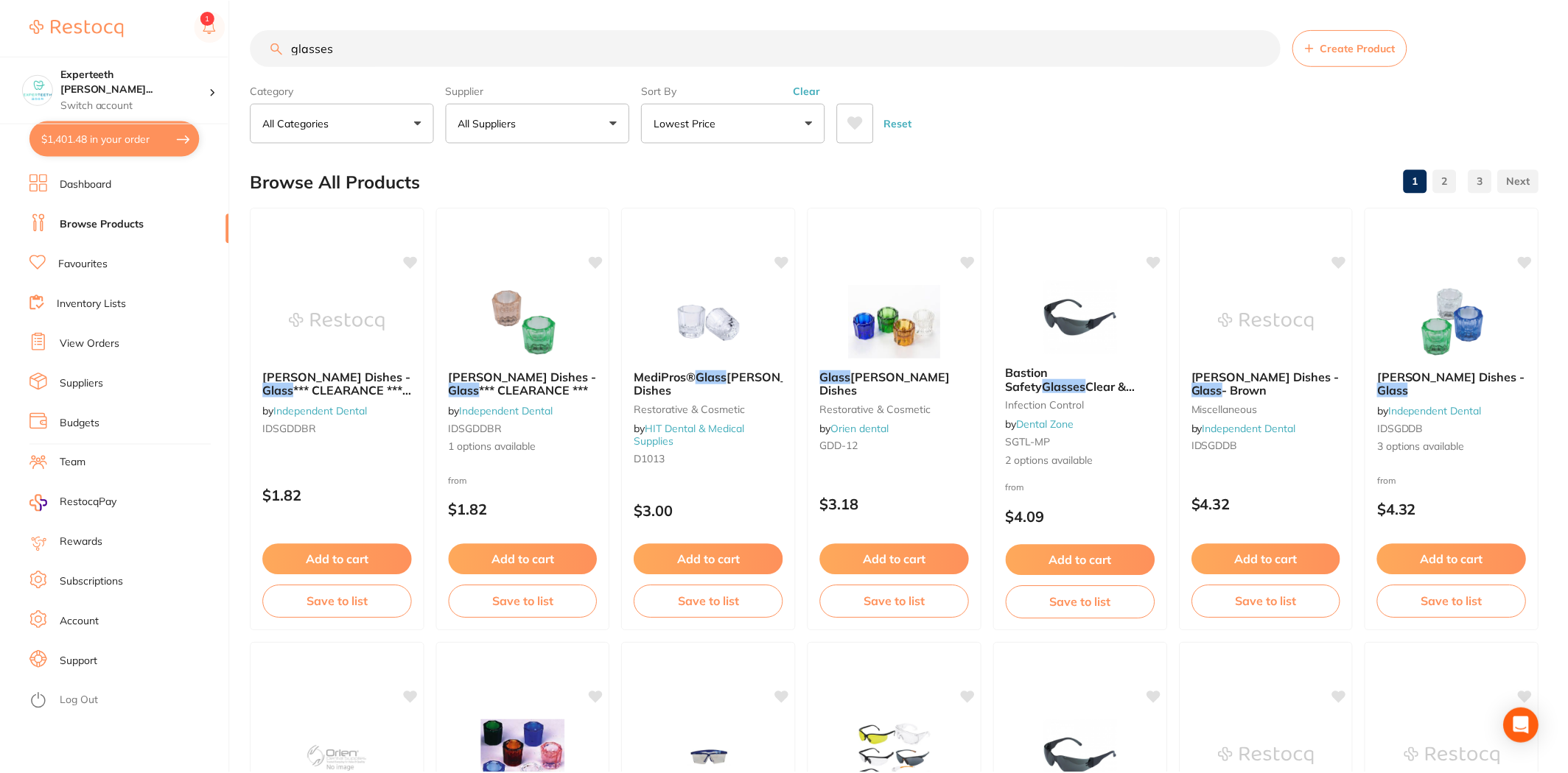
scroll to position [2863, 0]
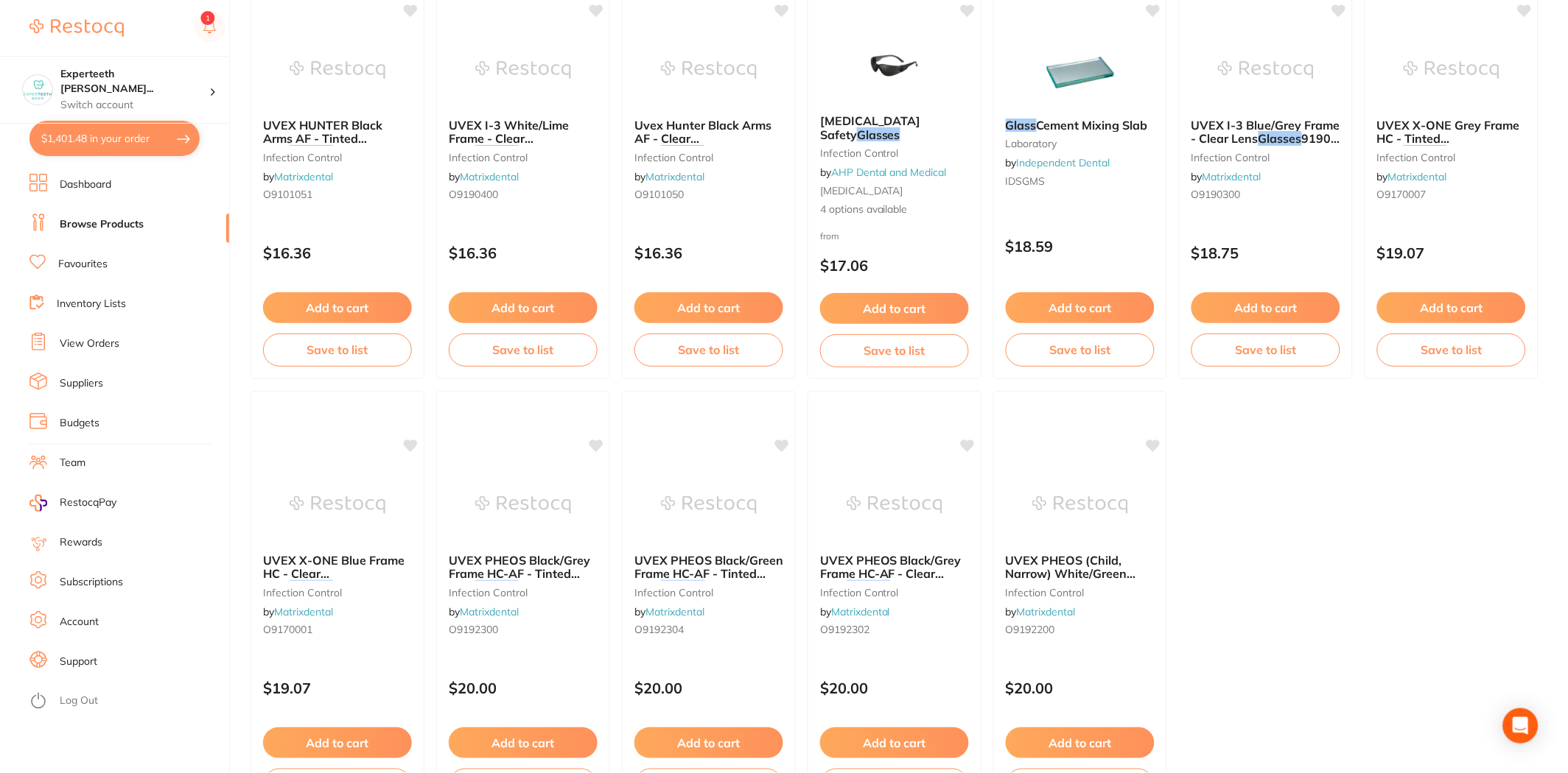
click at [106, 137] on button "$1,401.48 in your order" at bounding box center [115, 138] width 170 height 36
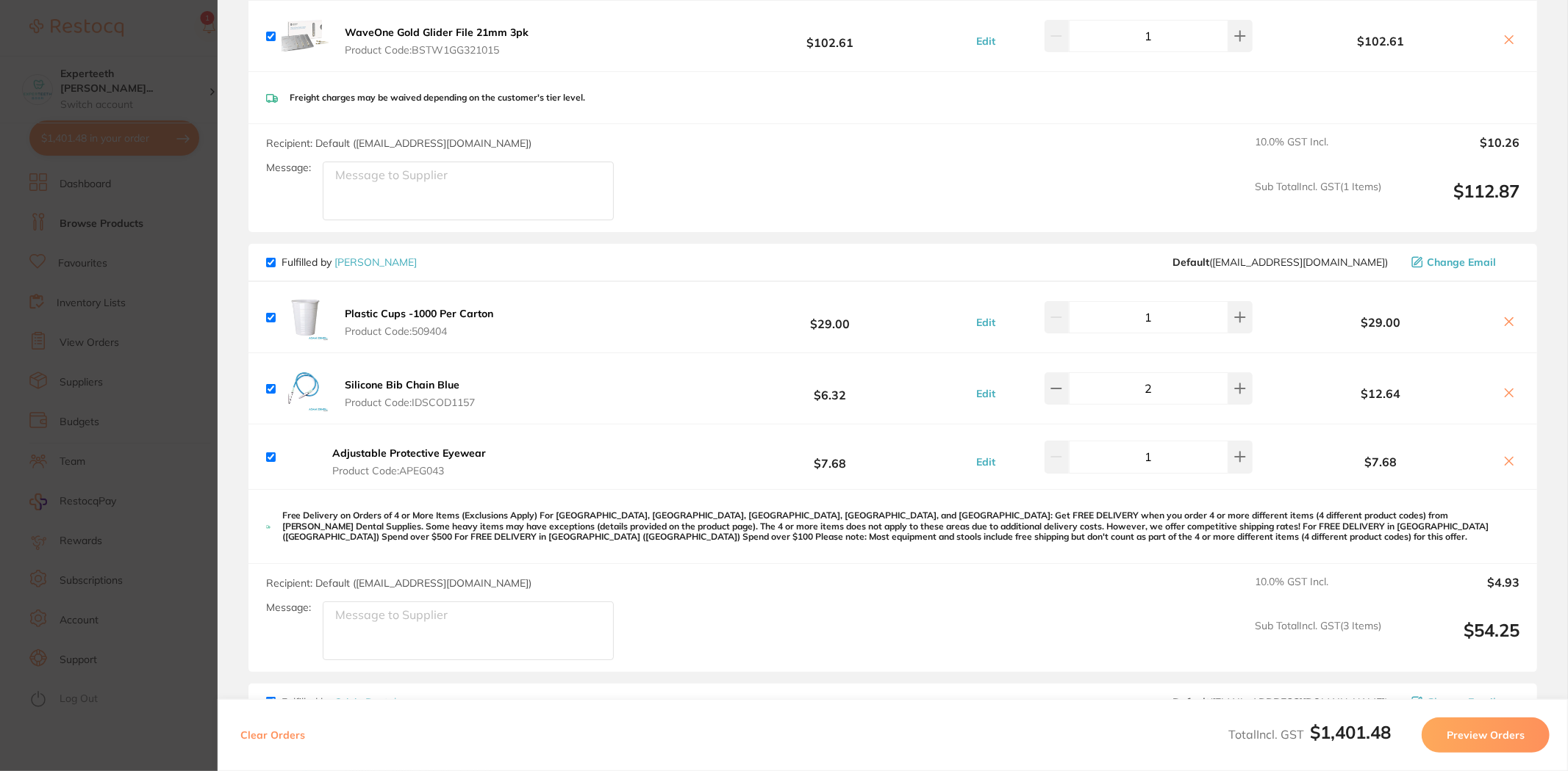
scroll to position [816, 0]
click at [397, 456] on b "Adjustable Protective Eyewear" at bounding box center [409, 455] width 154 height 13
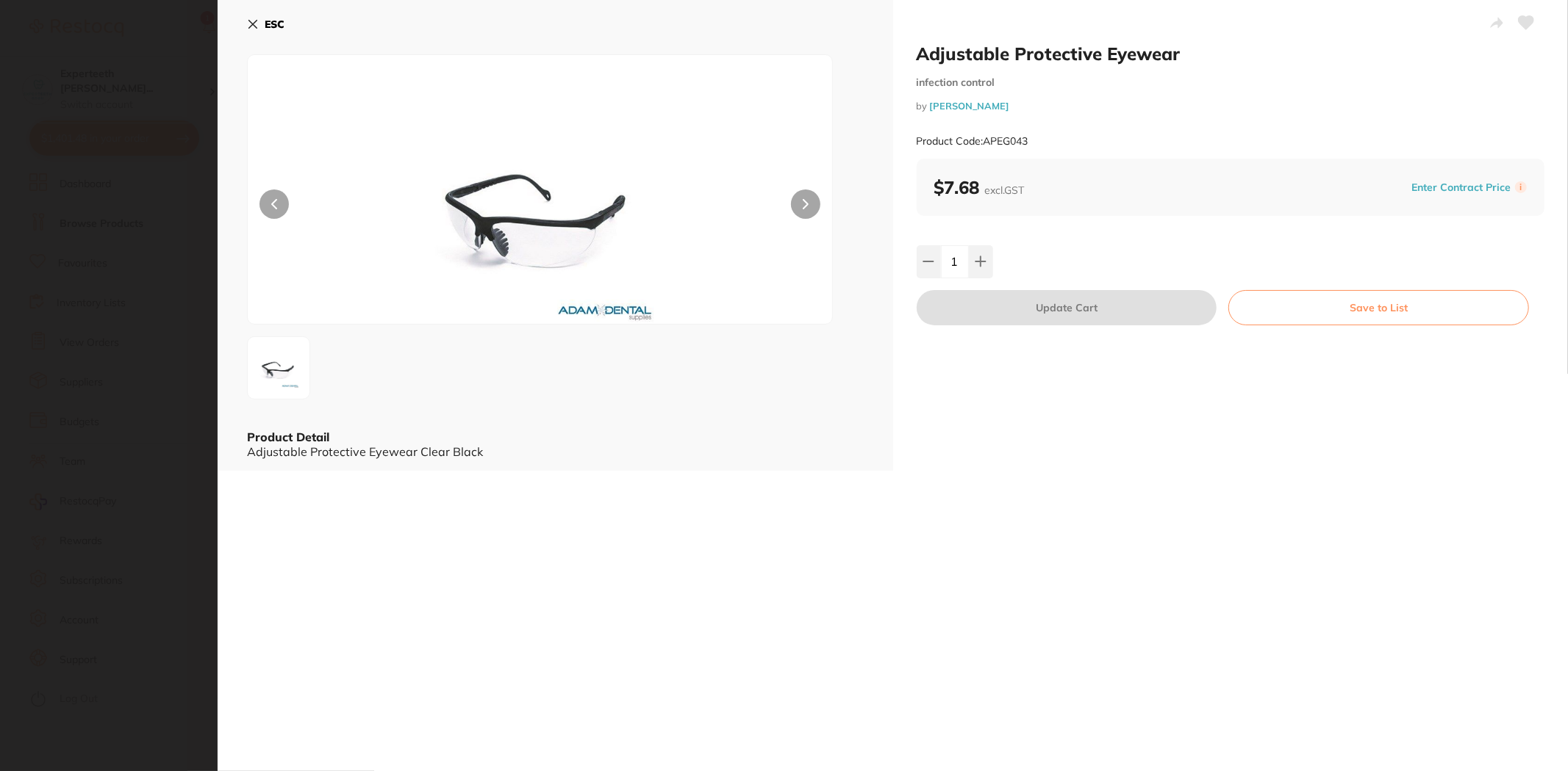
click at [247, 20] on icon at bounding box center [253, 24] width 12 height 12
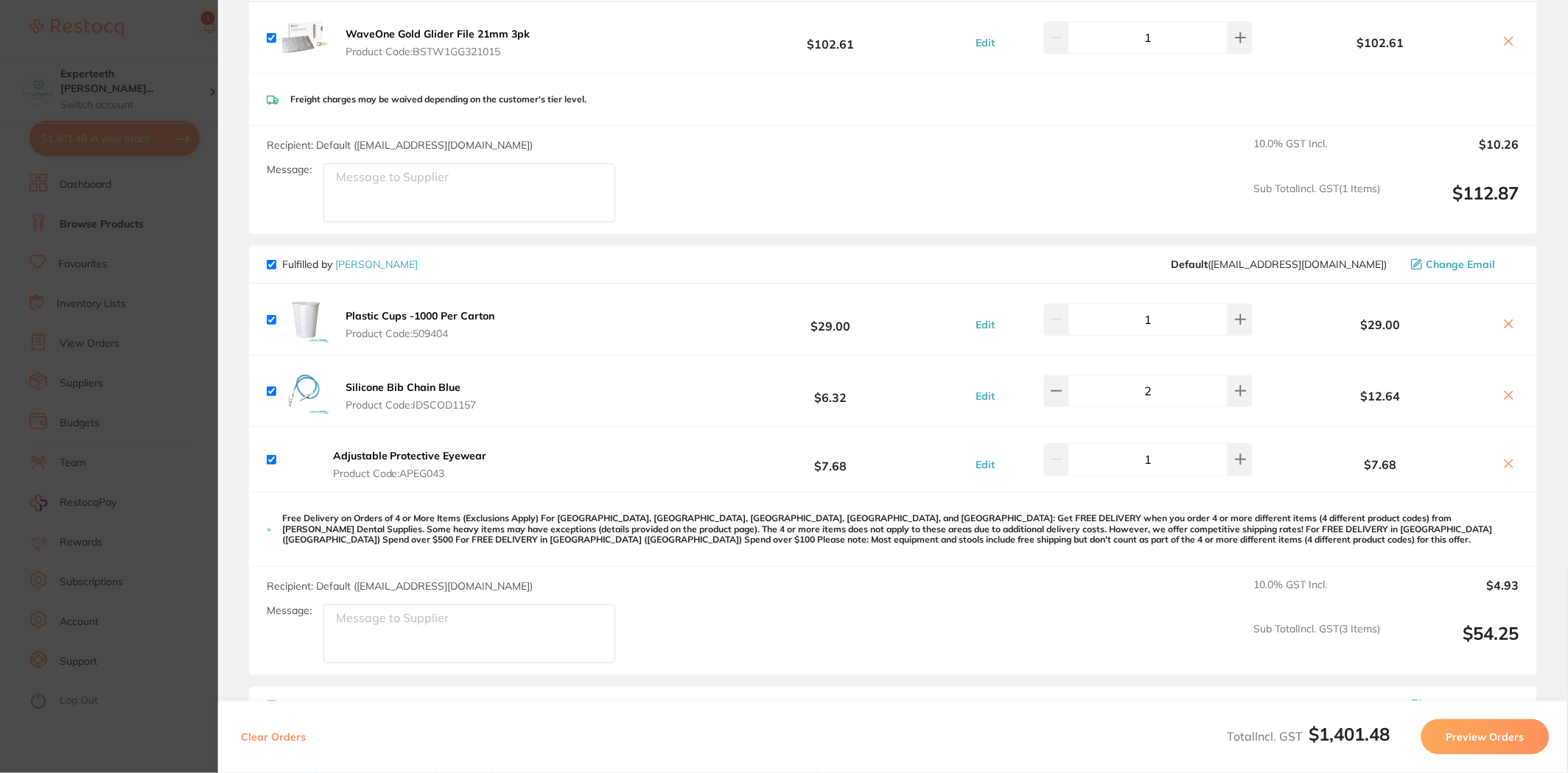
click at [1510, 463] on icon at bounding box center [1509, 464] width 12 height 12
checkbox input "false"
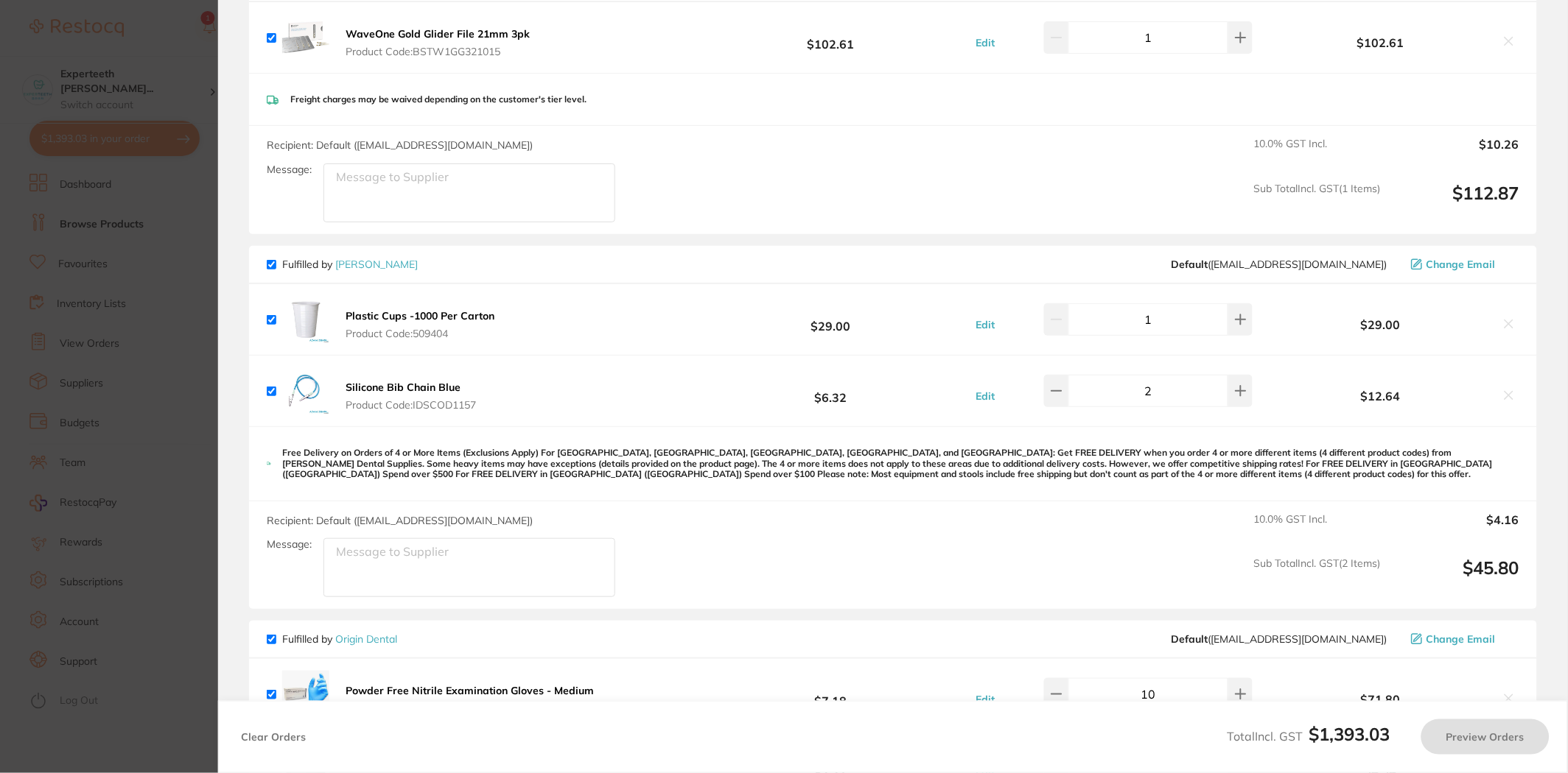
click at [107, 276] on section "Update RRP Set your pre negotiated price for this item. Item Agreed RRP (excl. …" at bounding box center [784, 386] width 1568 height 773
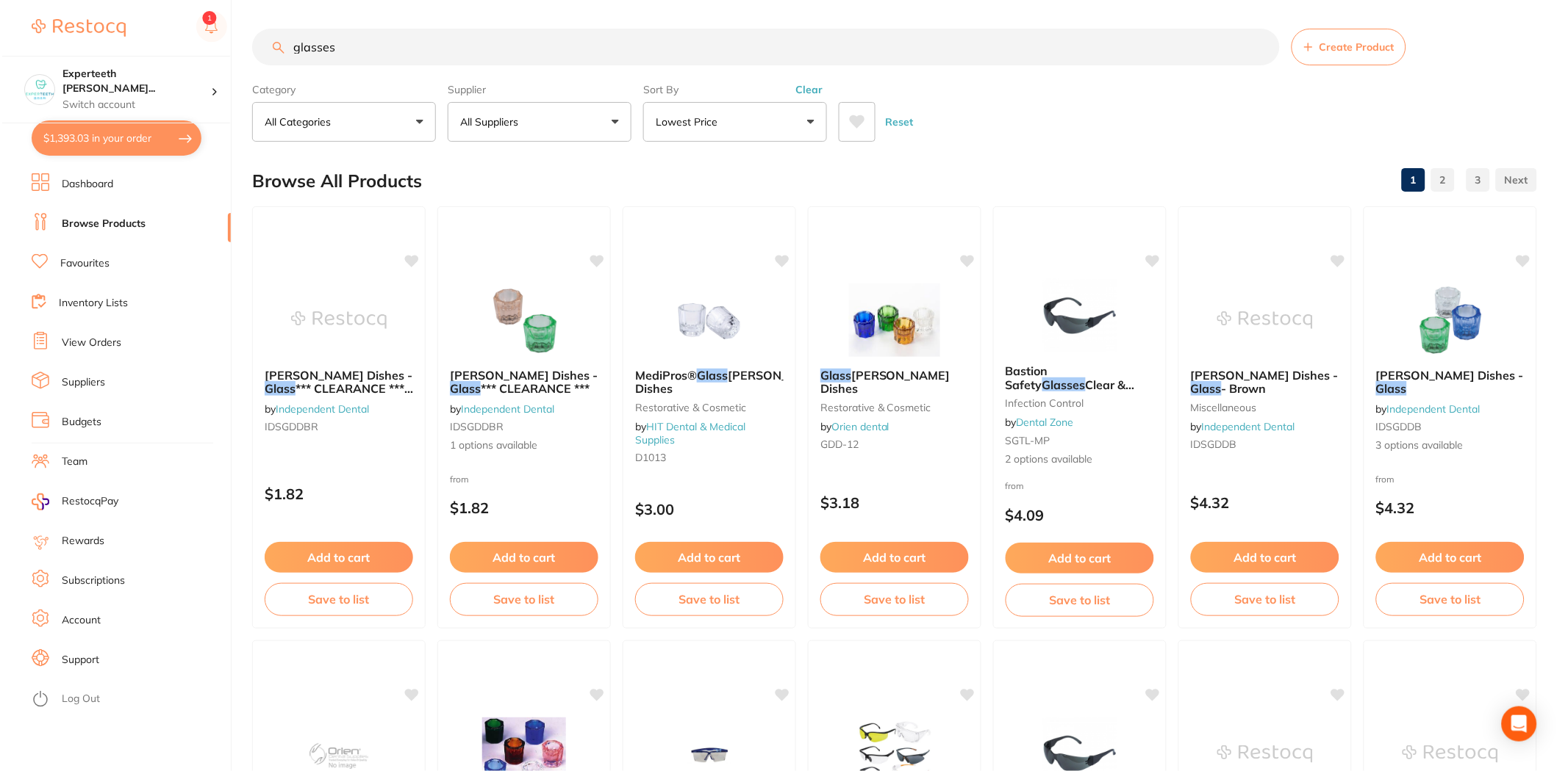
scroll to position [0, 0]
click at [526, 130] on button "All Suppliers" at bounding box center [537, 123] width 184 height 40
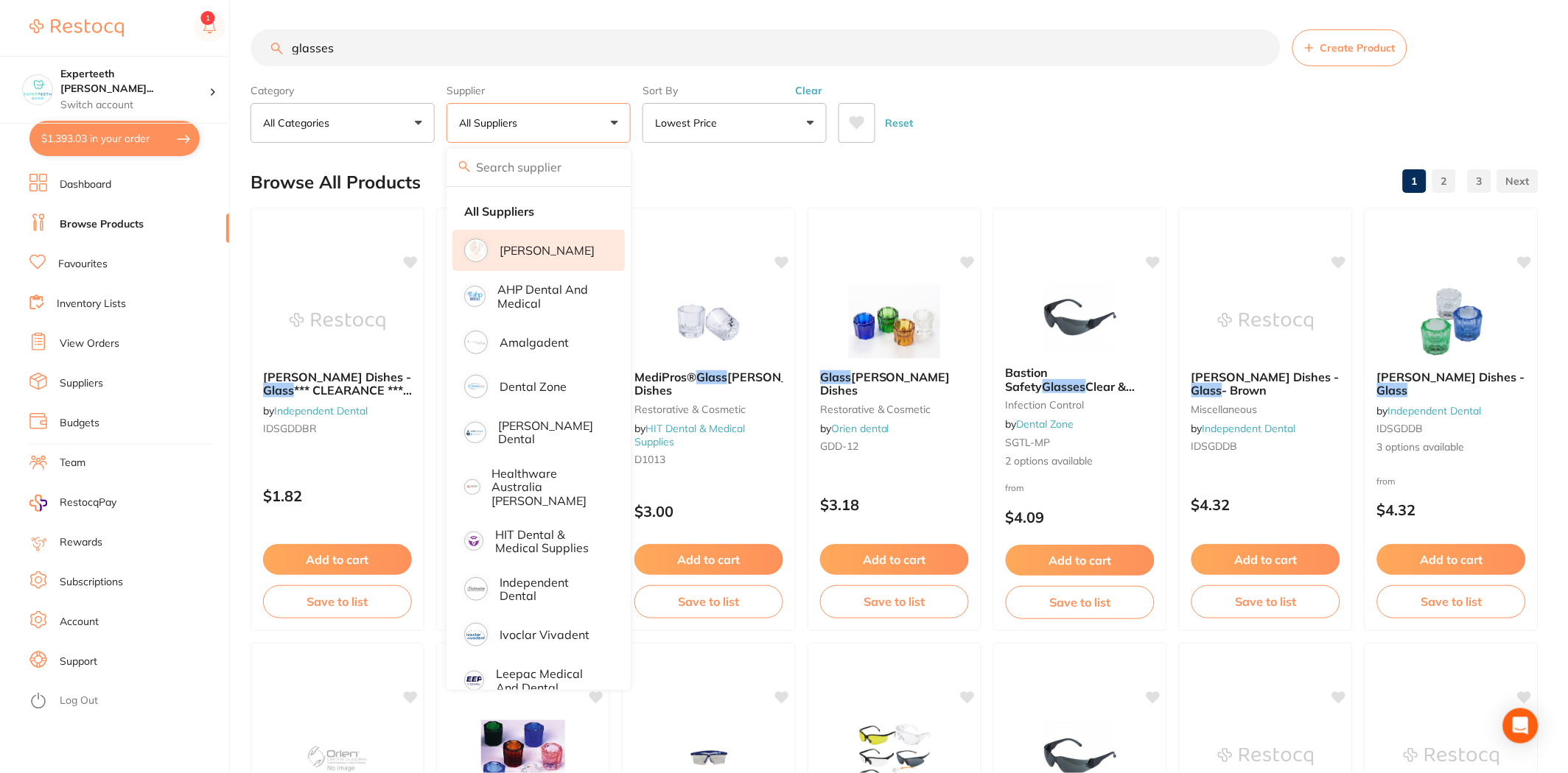
click at [536, 239] on li "[PERSON_NAME]" at bounding box center [538, 250] width 173 height 41
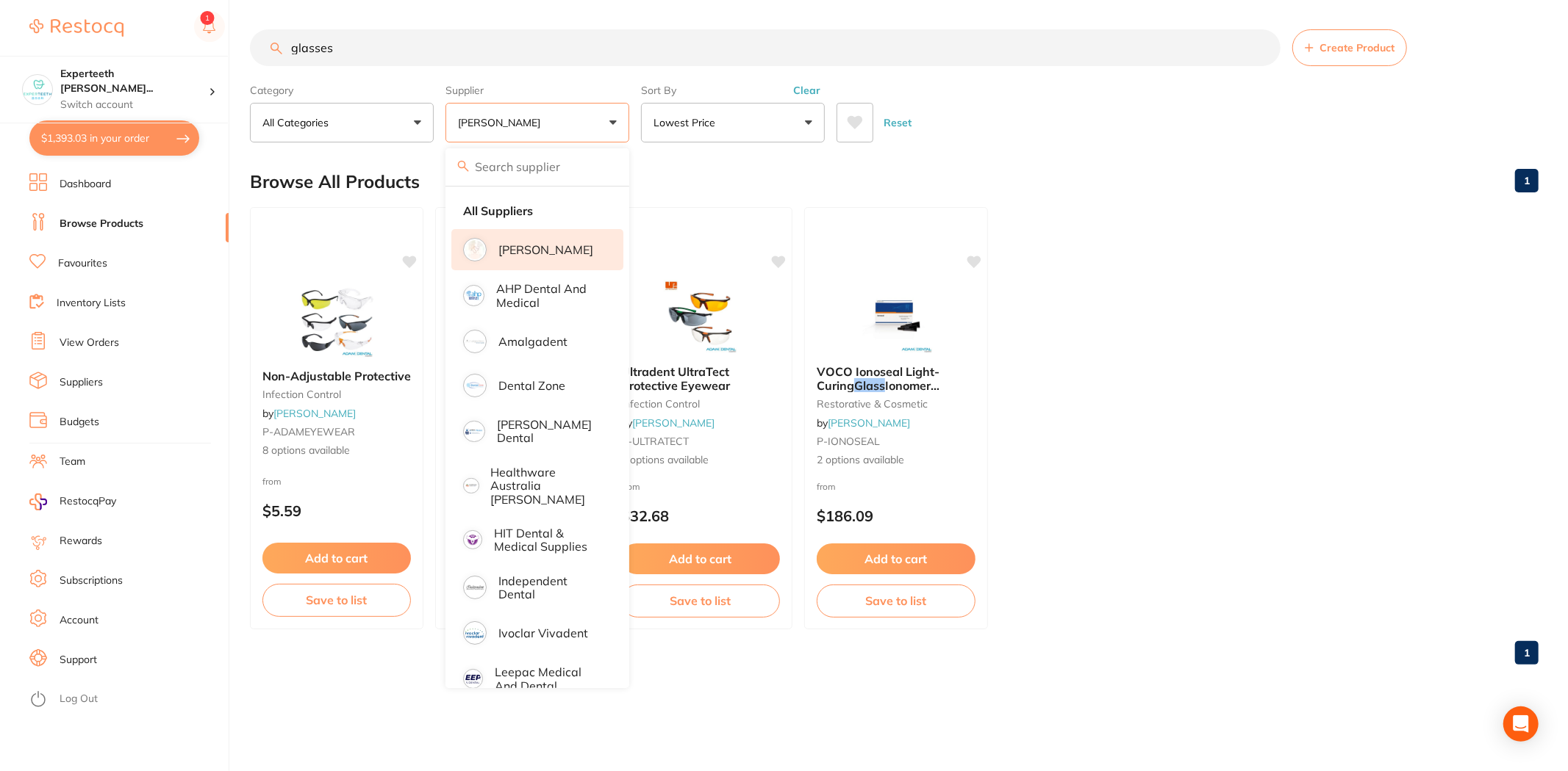
click at [1224, 267] on ul "Non-Adjustable Protective infection control by Adam Dental P-ADAMEYEWEAR 8 opti…" at bounding box center [894, 418] width 1289 height 422
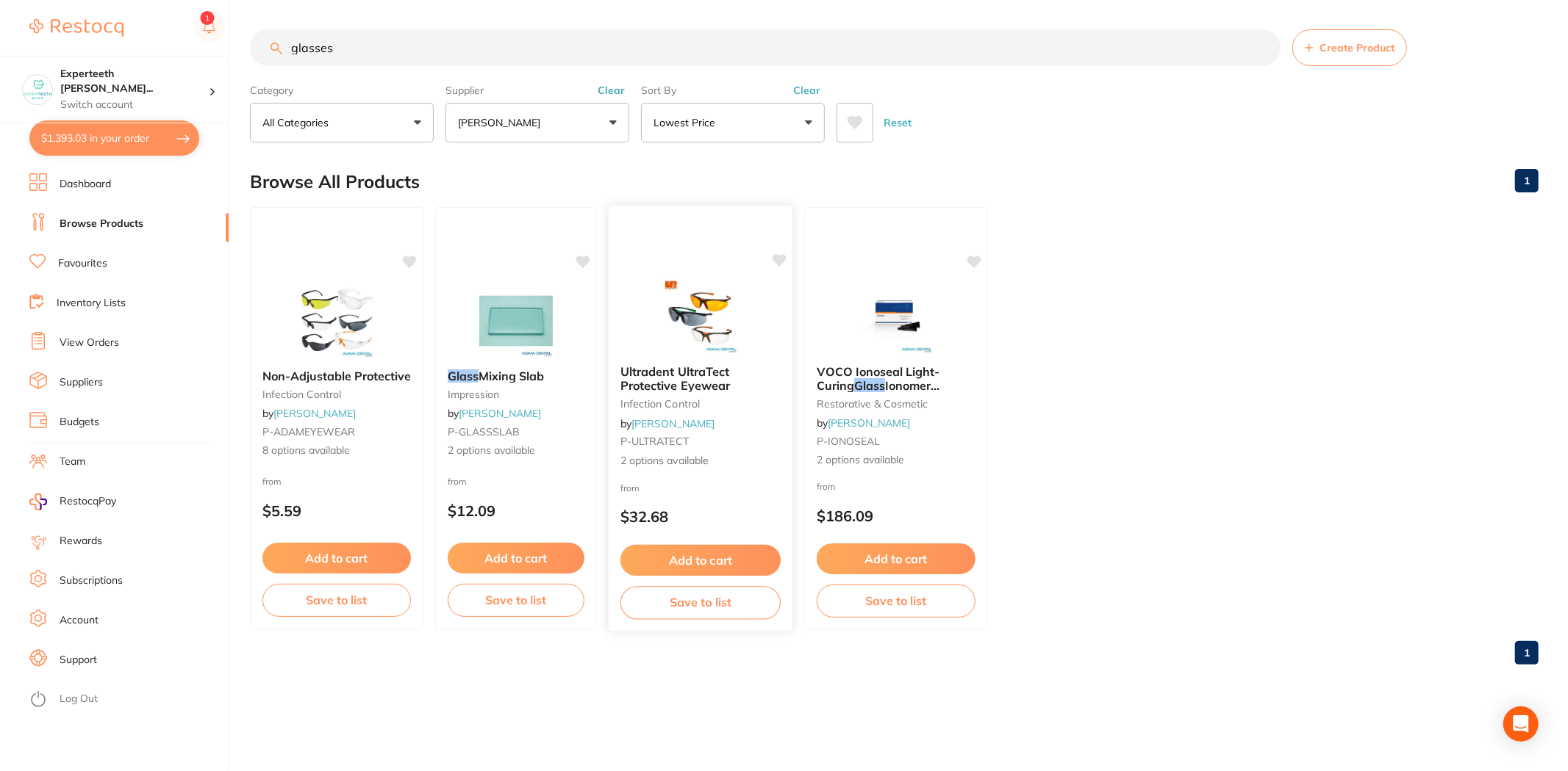
click at [715, 363] on div "Ultradent UltraTect Protective Eyewear infection control by Adam Dental P-ULTRA…" at bounding box center [701, 417] width 184 height 127
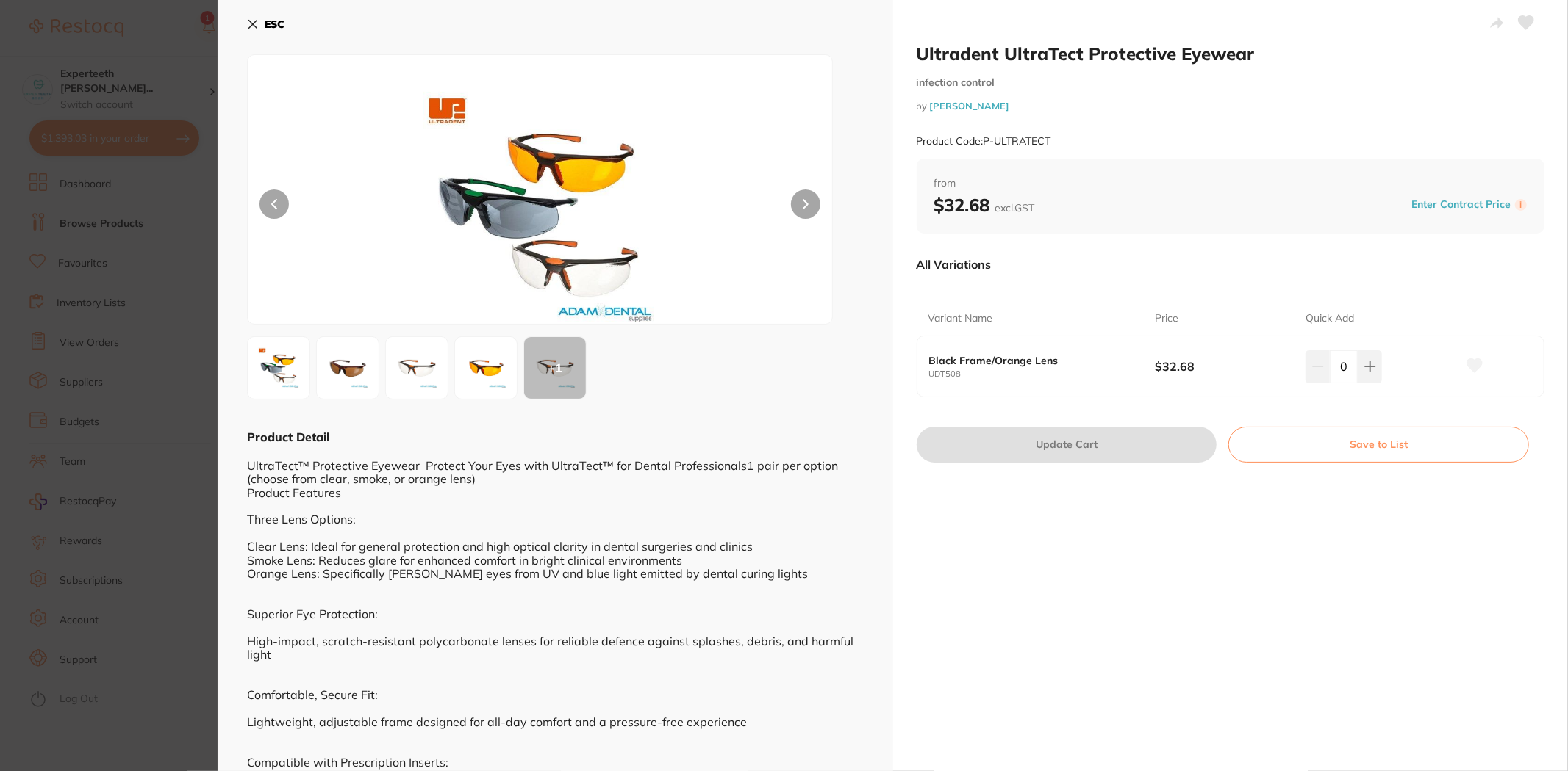
click at [151, 514] on section "Ultradent UltraTect Protective Eyewear infection control by Adam Dental Product…" at bounding box center [784, 386] width 1568 height 771
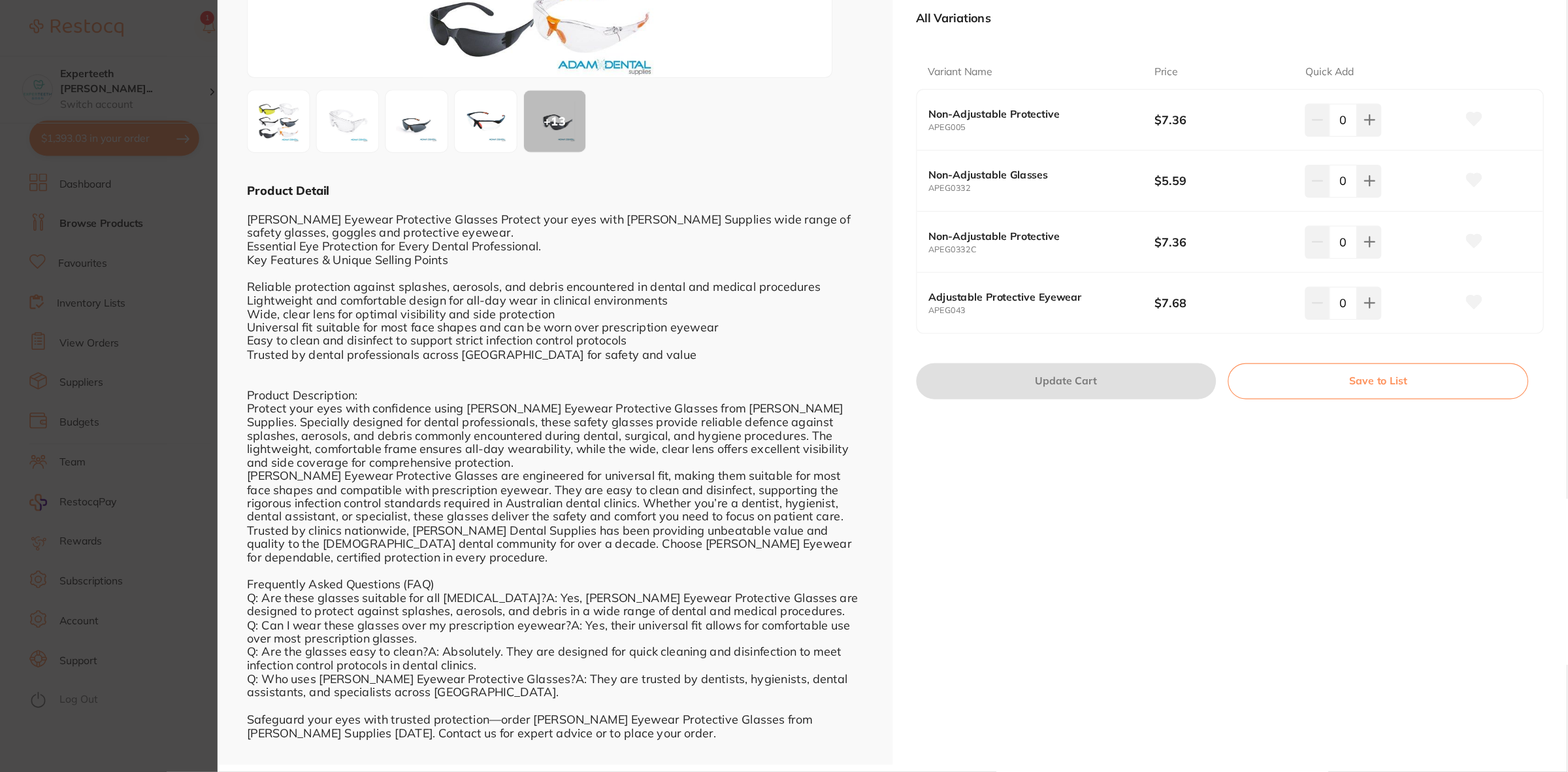
scroll to position [223, 0]
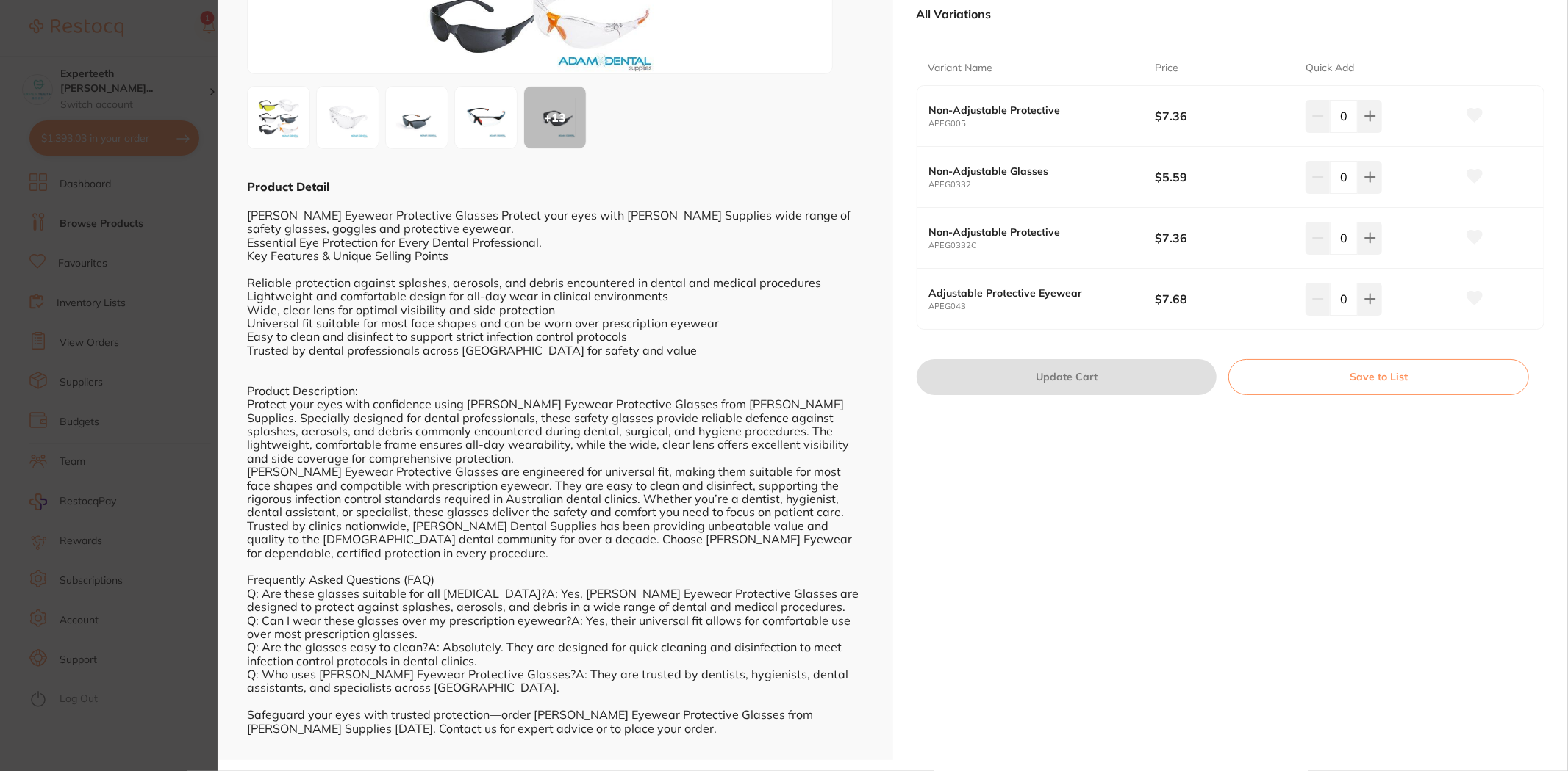
click at [94, 600] on section "Non-Adjustable Protective infection control by [PERSON_NAME] Product Code: P-AD…" at bounding box center [784, 386] width 1568 height 771
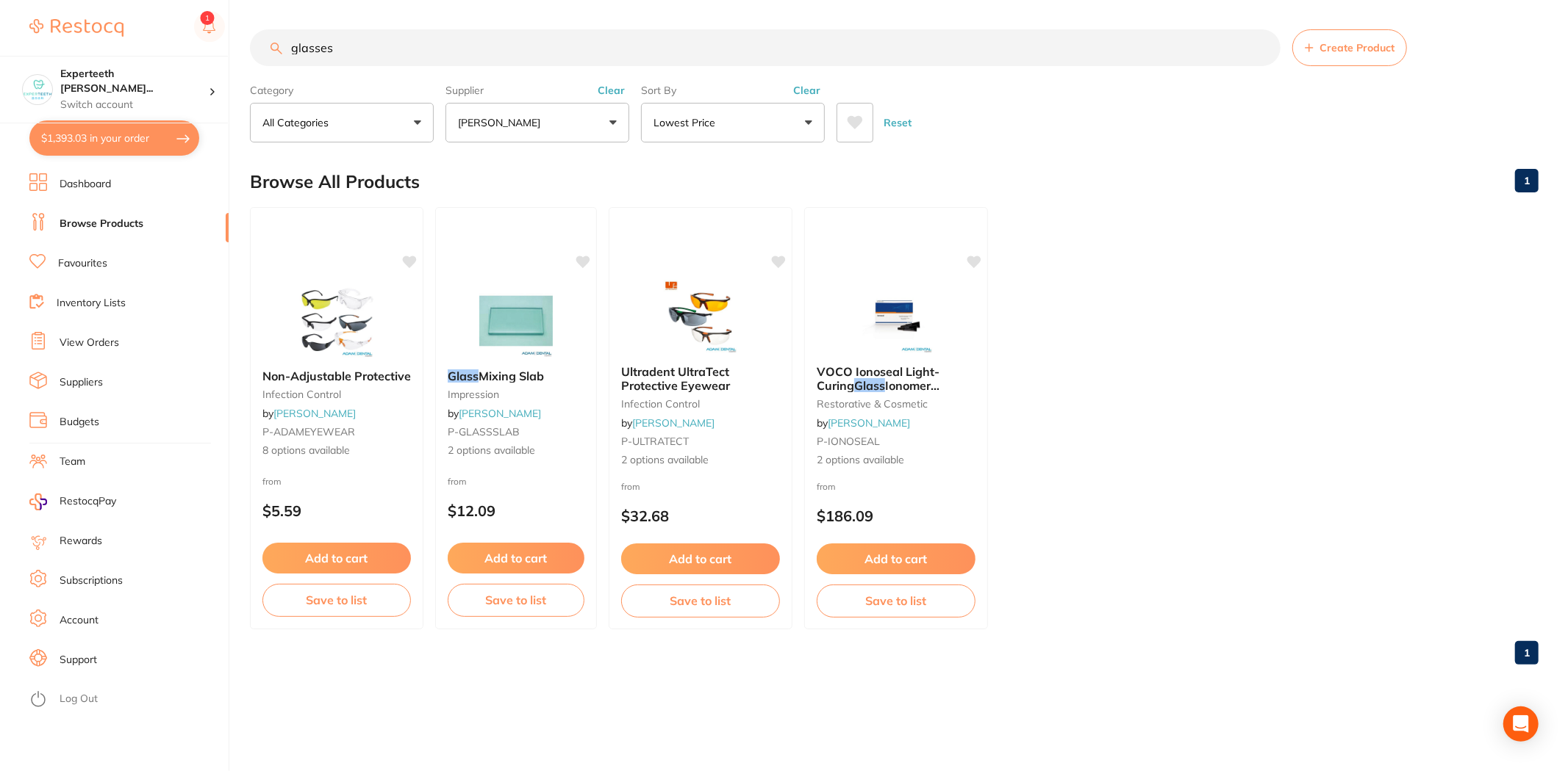
click at [615, 118] on button "[PERSON_NAME]" at bounding box center [537, 123] width 184 height 40
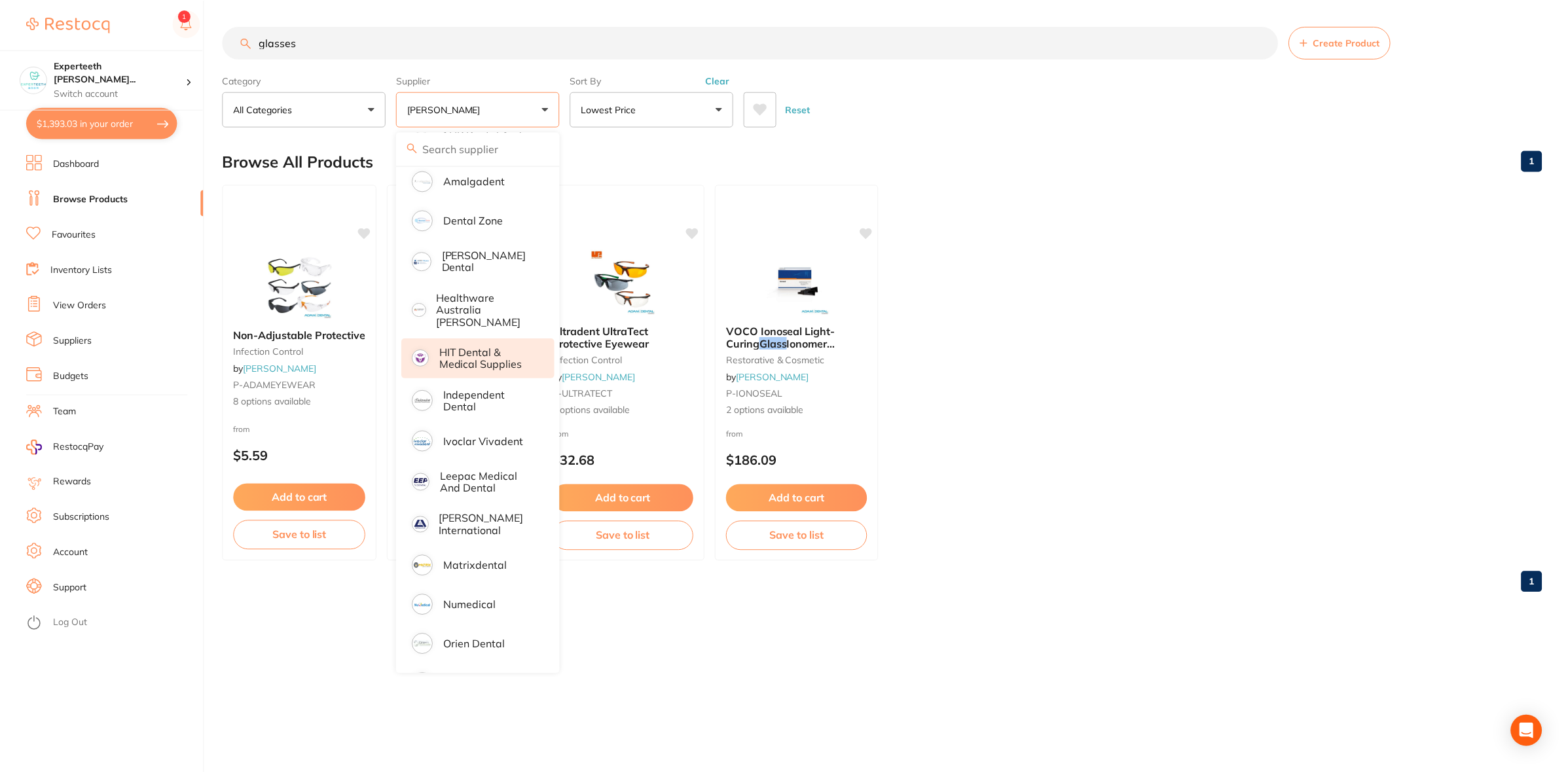
scroll to position [146, 0]
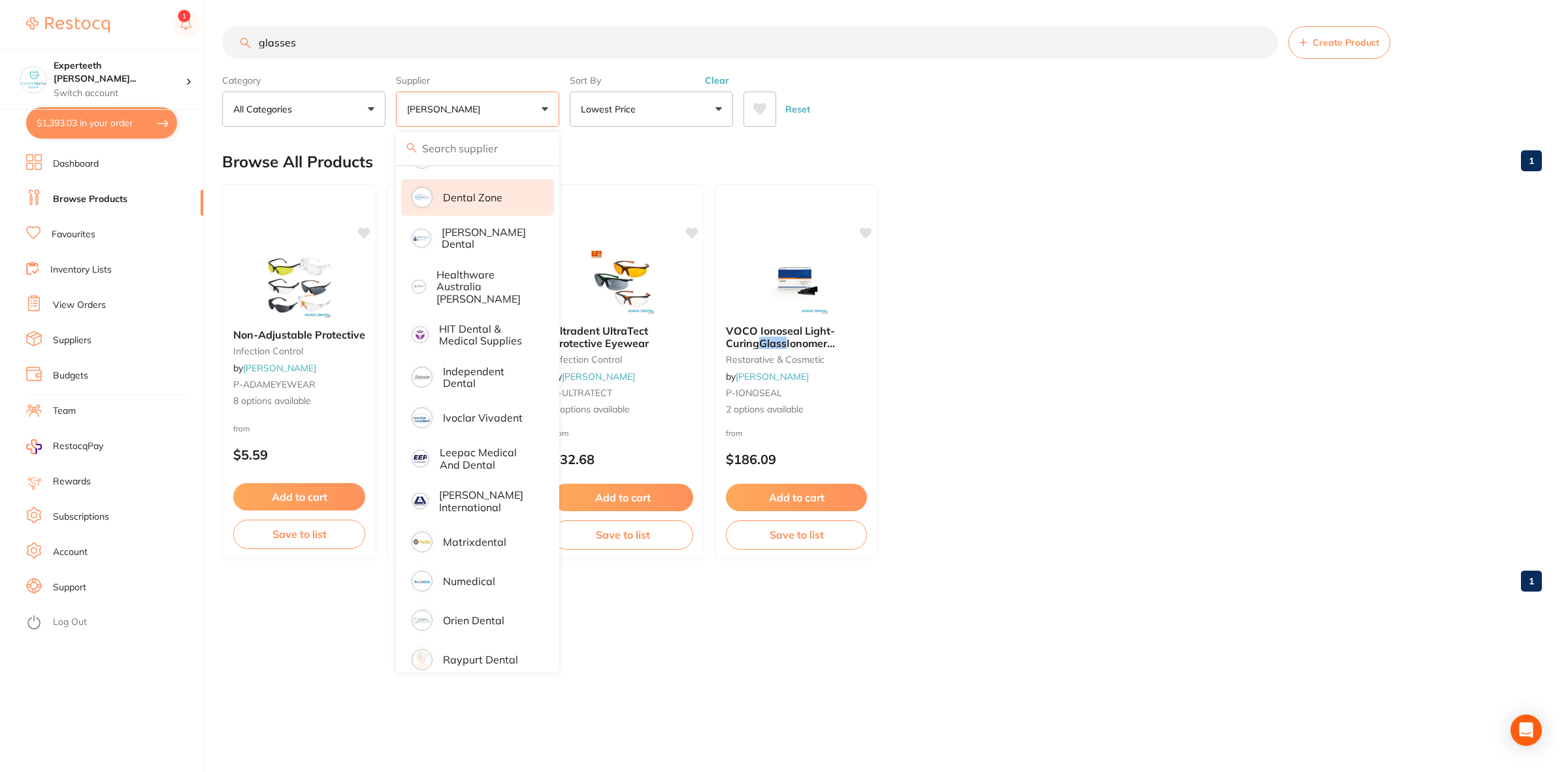
click at [487, 197] on p "Dental Zone" at bounding box center [472, 197] width 60 height 12
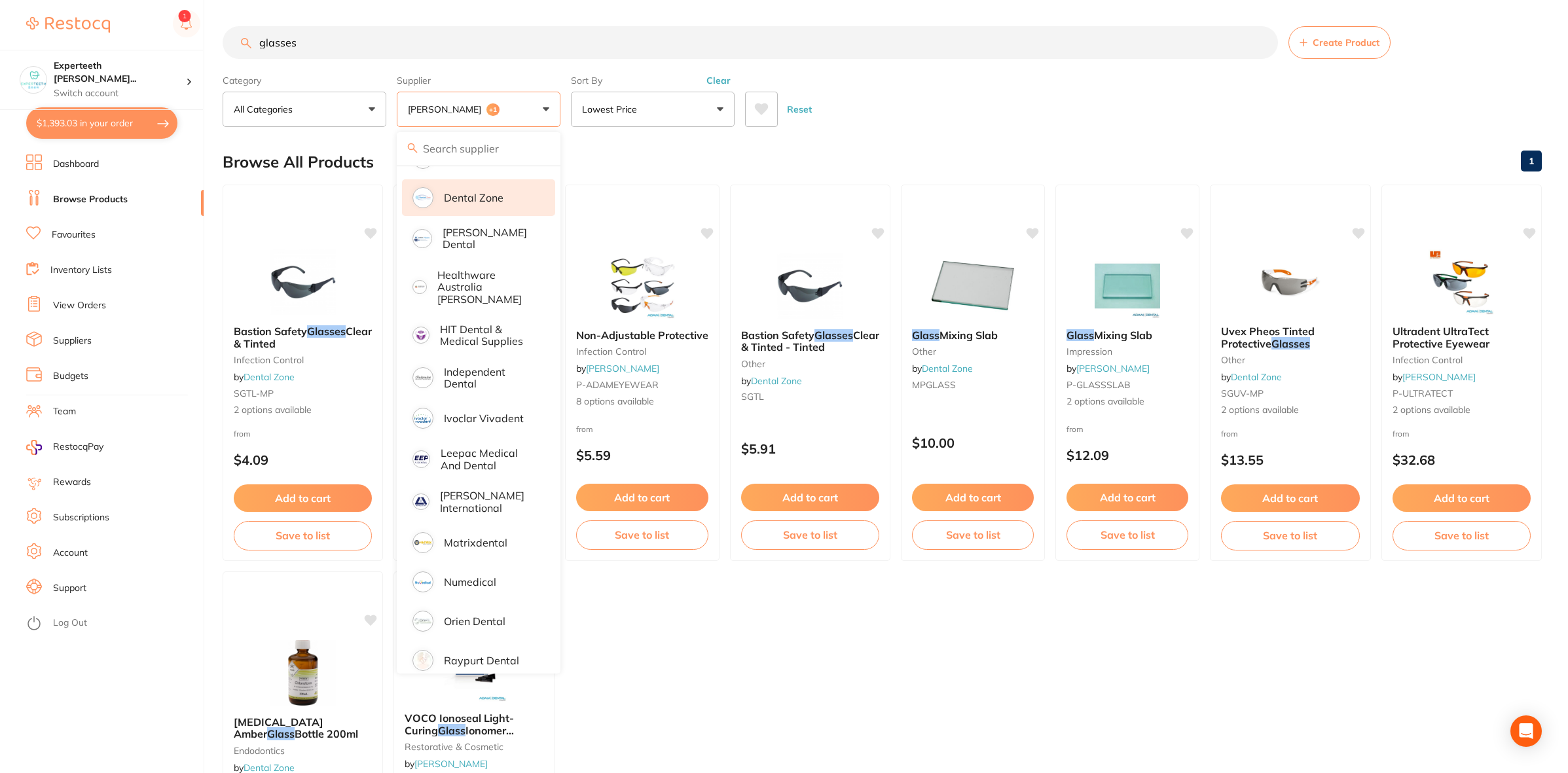
click at [912, 100] on div "Reset" at bounding box center [1138, 104] width 787 height 46
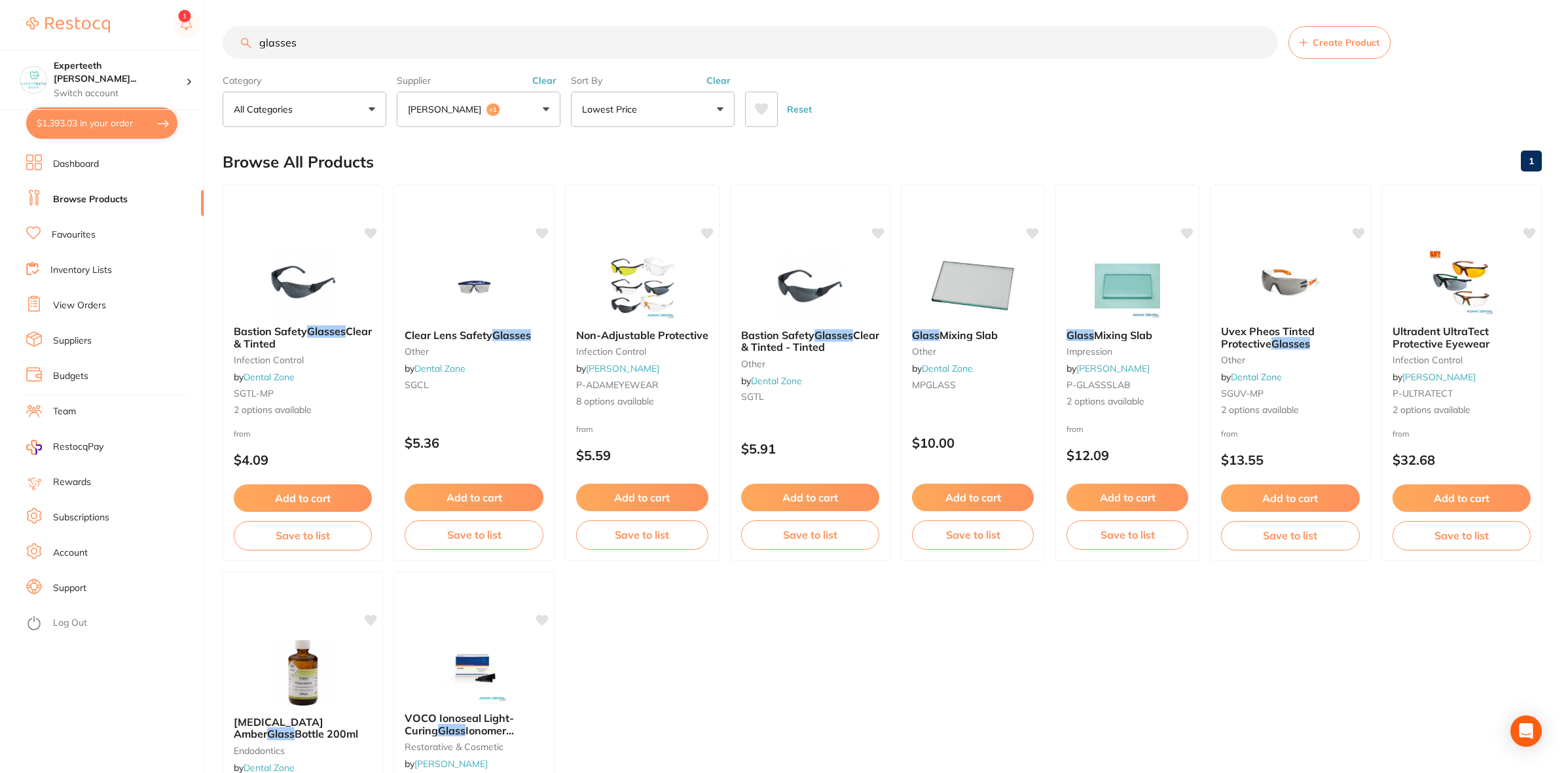
click at [721, 639] on ul "Bastion Safety Glasses Clear & Tinted Infection Control by Dental Zone SGTL-MP …" at bounding box center [882, 566] width 1319 height 763
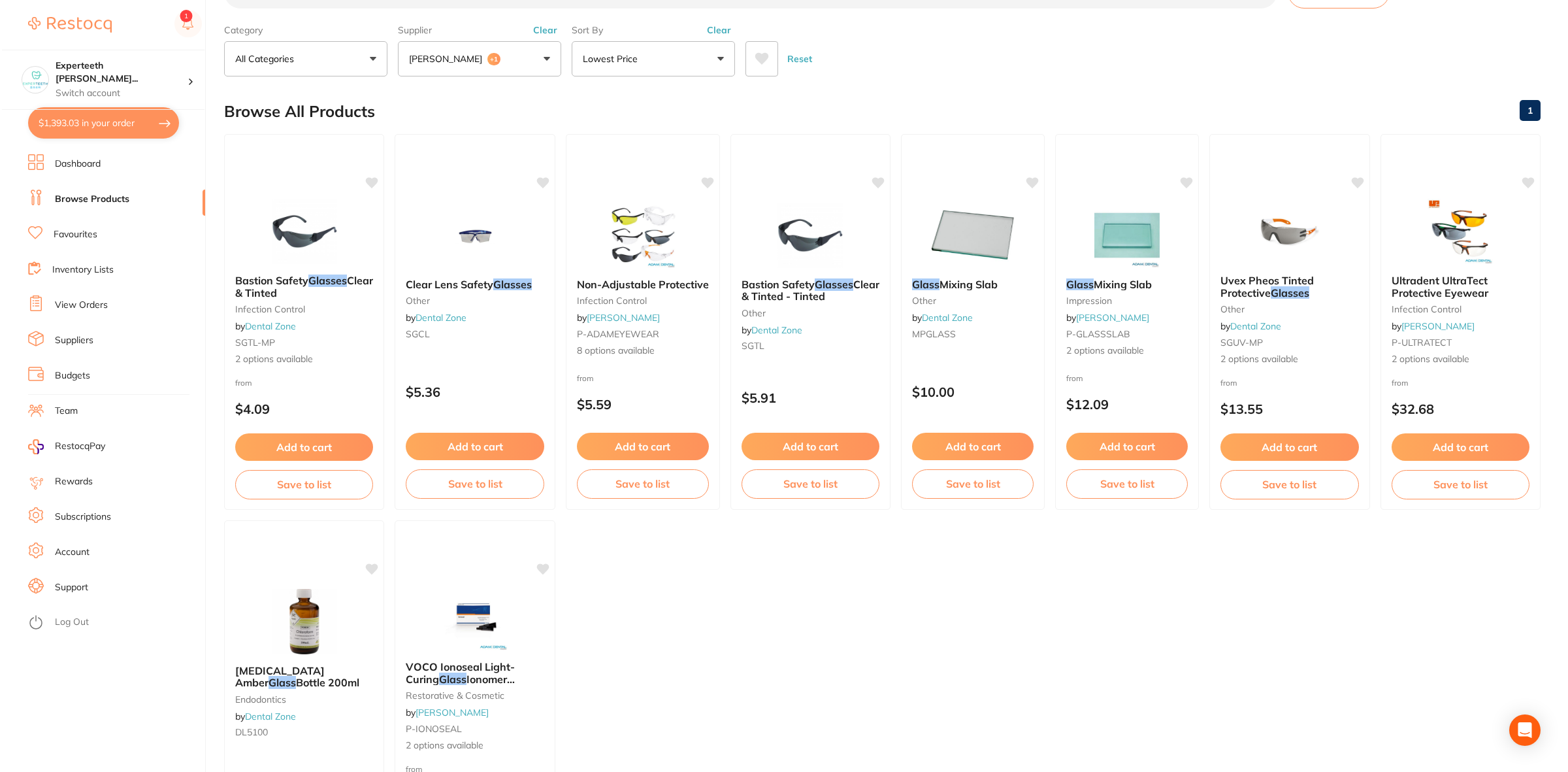
scroll to position [0, 0]
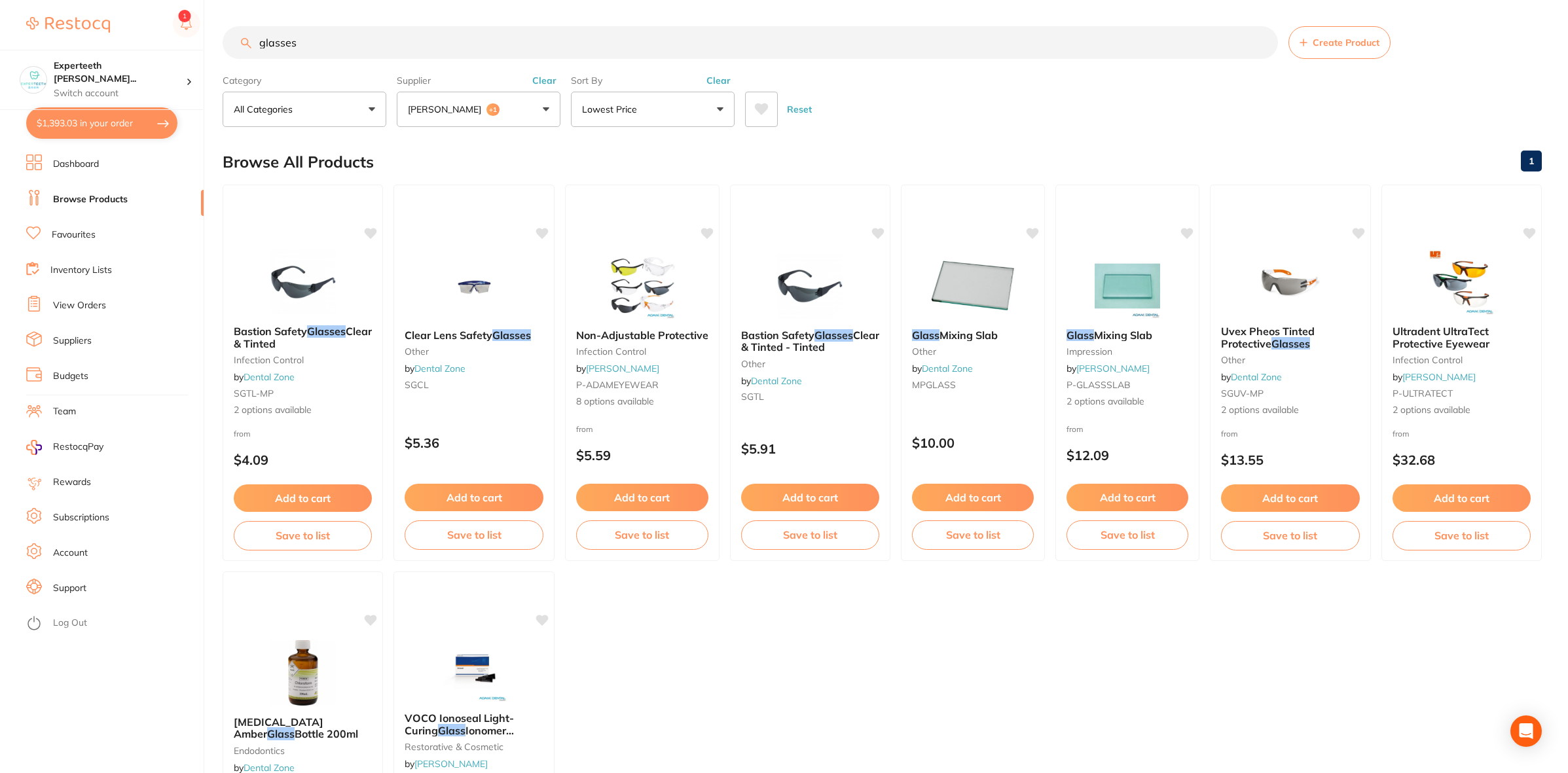
click at [1009, 662] on ul "Bastion Safety Glasses Clear & Tinted Infection Control by Dental Zone SGTL-MP …" at bounding box center [882, 566] width 1319 height 763
click at [76, 115] on button "$1,393.03 in your order" at bounding box center [102, 123] width 151 height 32
checkbox input "true"
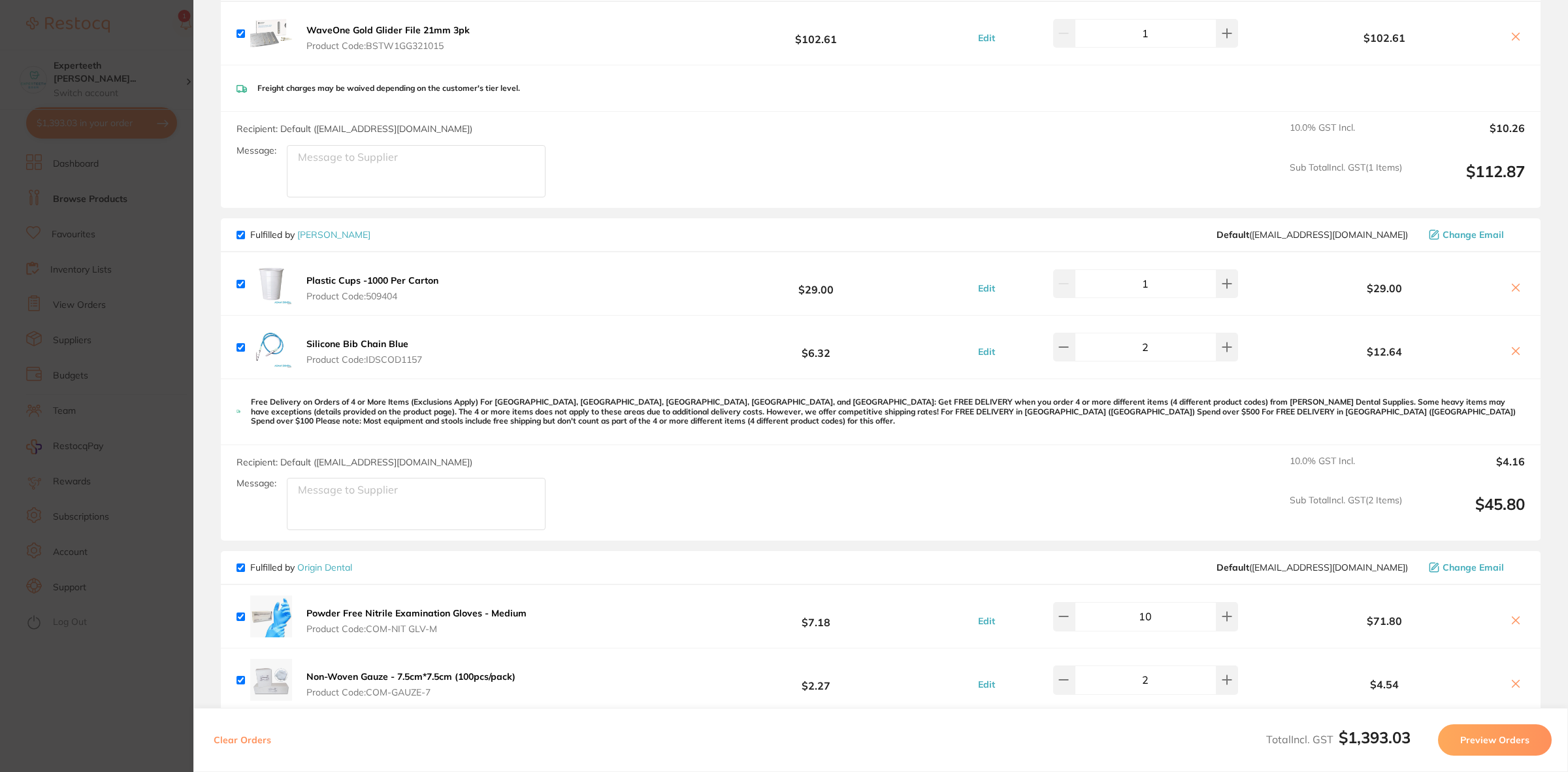
click at [72, 220] on section "Update RRP Set your pre negotiated price for this item. Item Agreed RRP (excl. …" at bounding box center [784, 386] width 1568 height 772
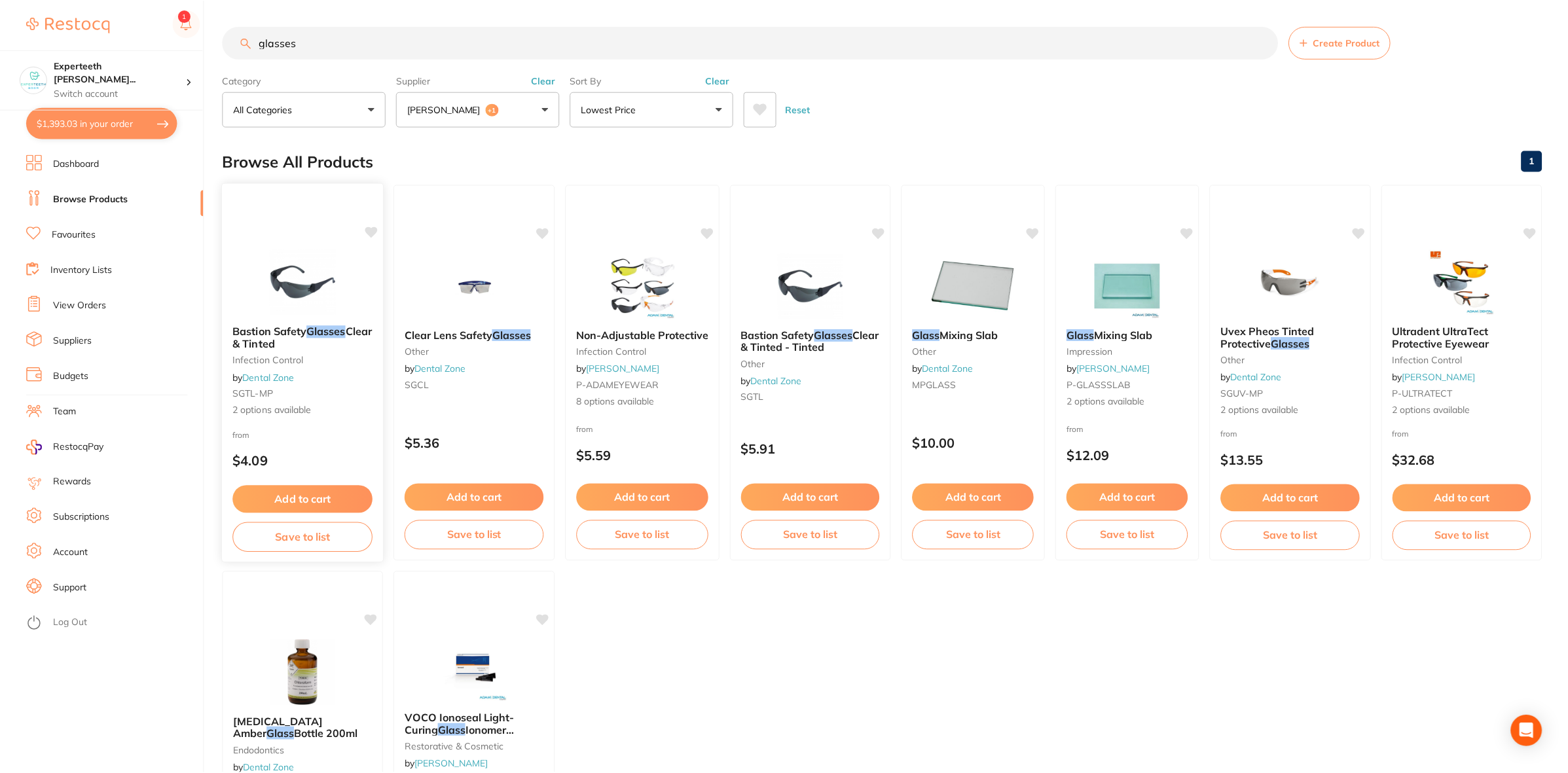
scroll to position [3, 0]
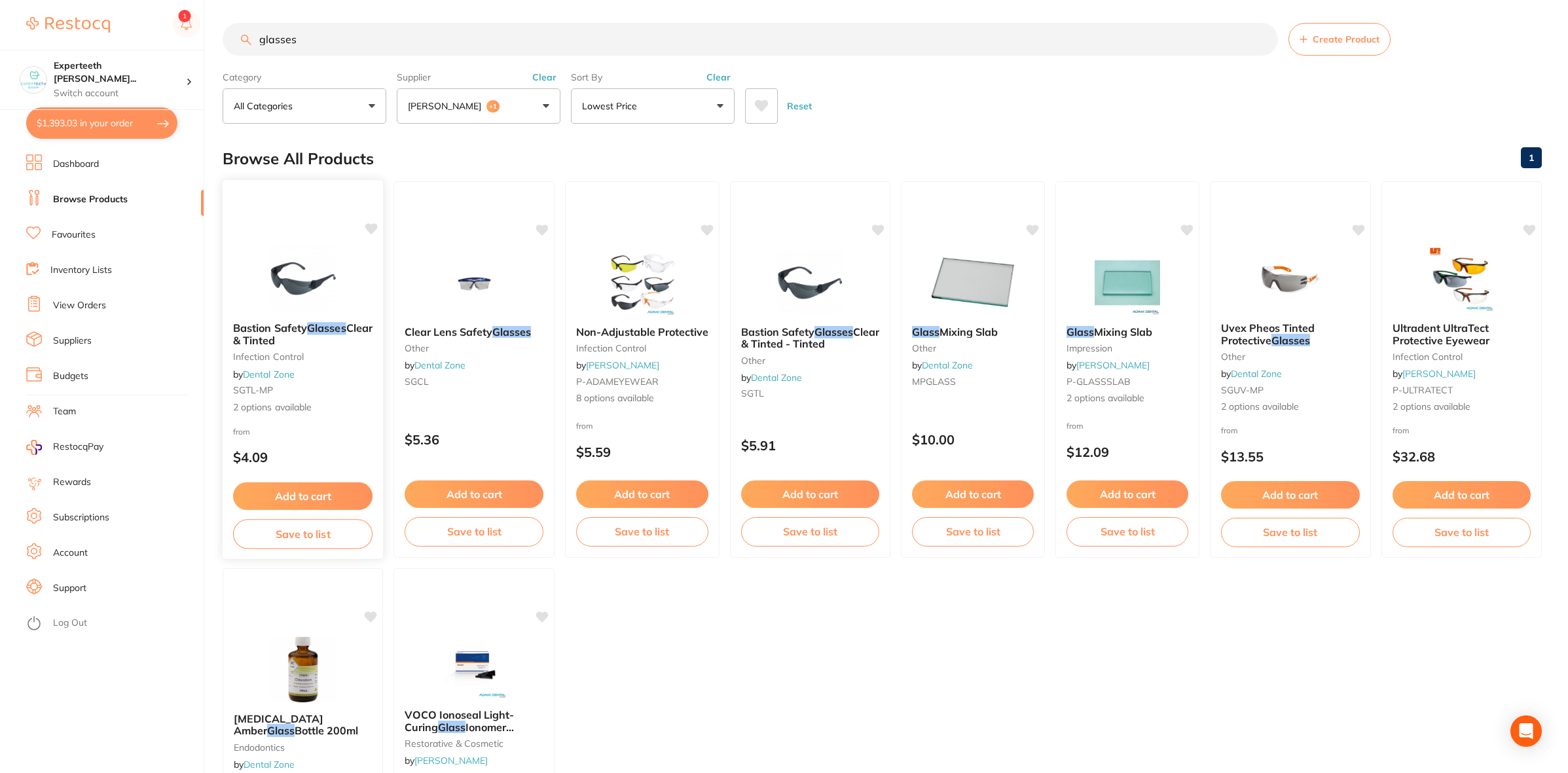
click at [288, 495] on button "Add to cart" at bounding box center [303, 496] width 140 height 28
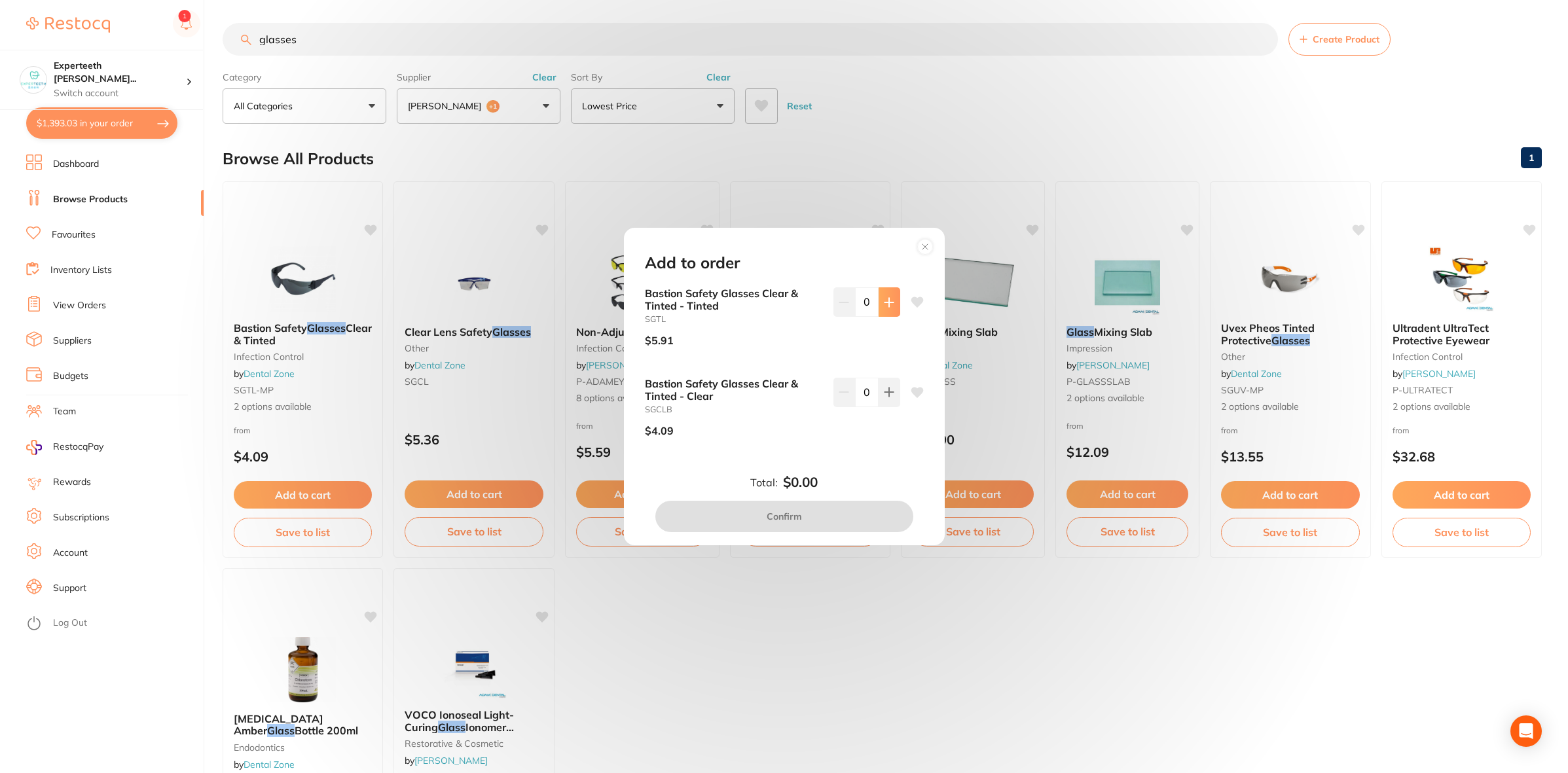
click at [886, 303] on icon at bounding box center [889, 302] width 9 height 9
type input "2"
click at [838, 522] on button "Confirm" at bounding box center [785, 516] width 258 height 32
checkbox input "false"
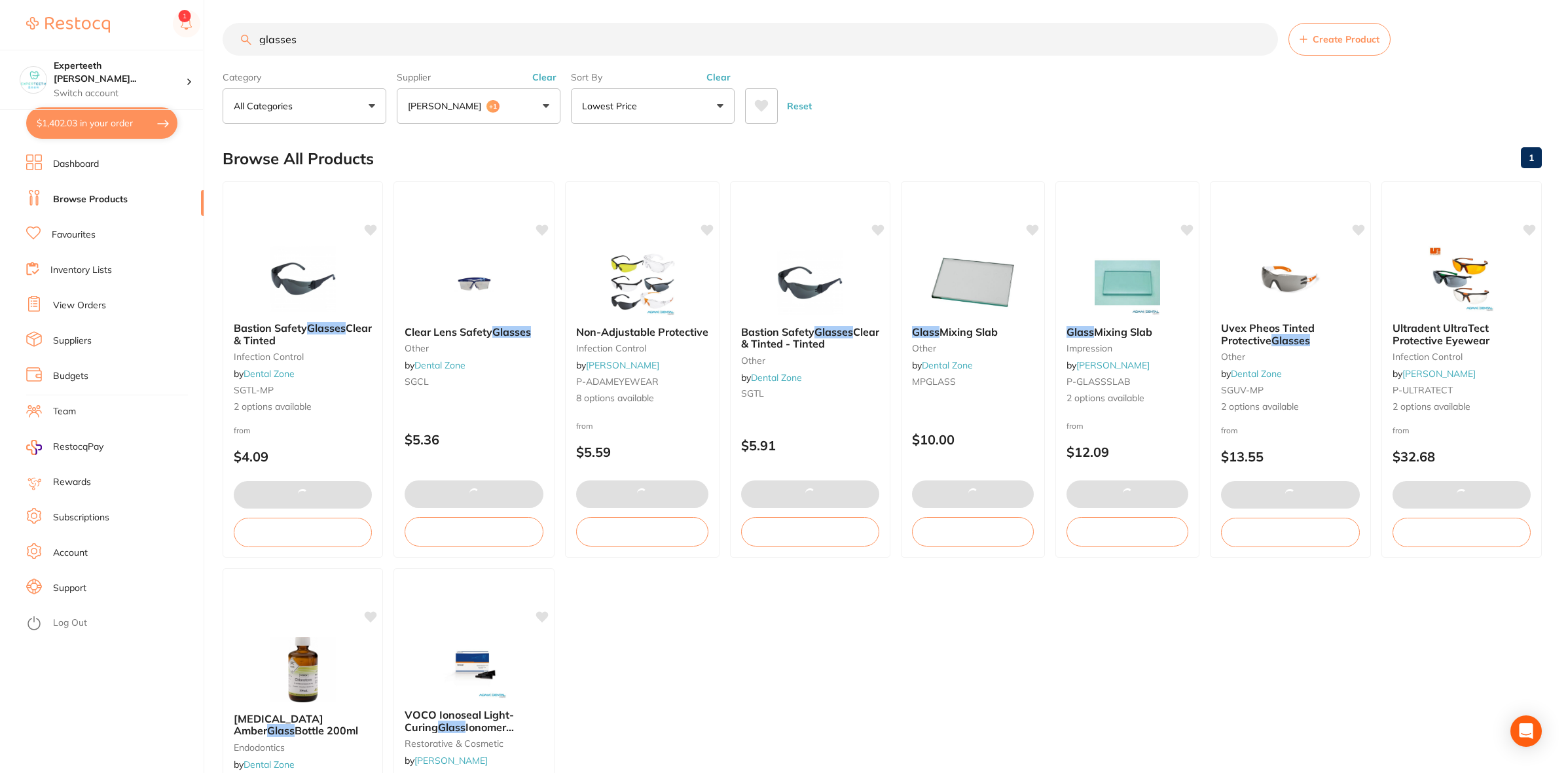
drag, startPoint x: 348, startPoint y: 41, endPoint x: 28, endPoint y: 43, distance: 320.0
click at [28, 43] on div "$1,402.03 Experteeth Eastwood Wes... Switch account Experteeth Eastwood West $1…" at bounding box center [784, 383] width 1568 height 773
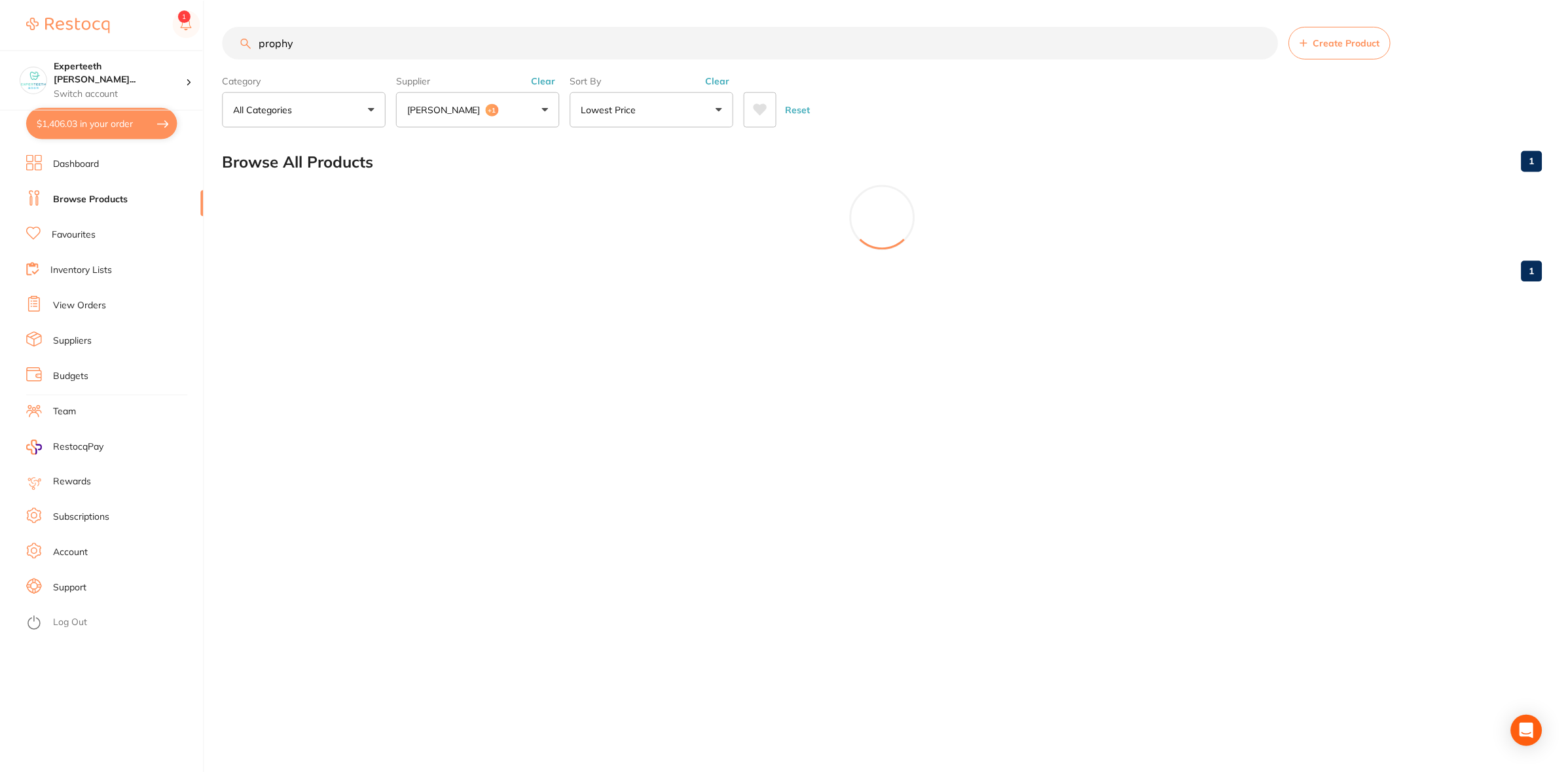
scroll to position [224, 0]
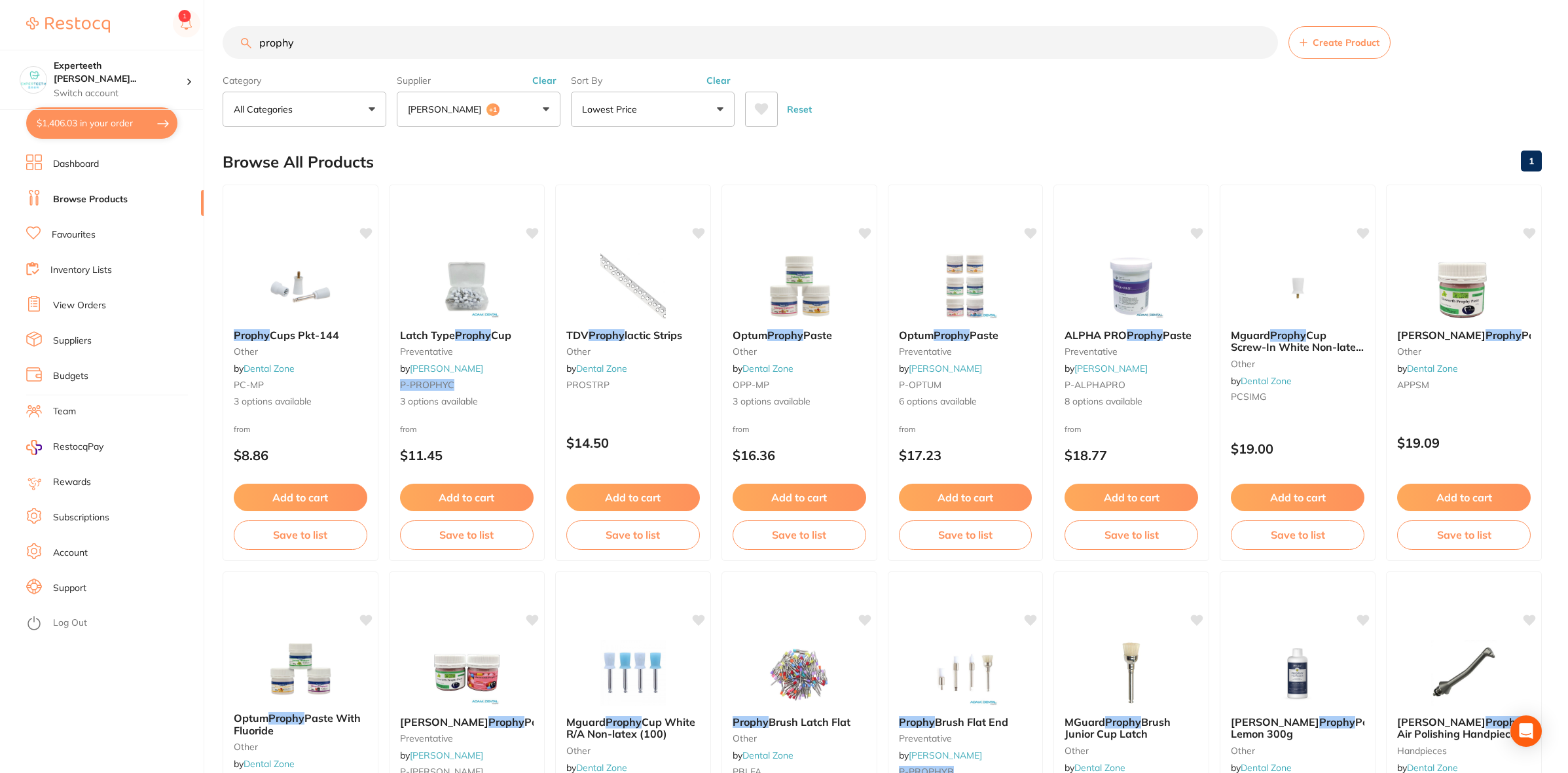
click at [546, 82] on button "Clear" at bounding box center [544, 80] width 32 height 12
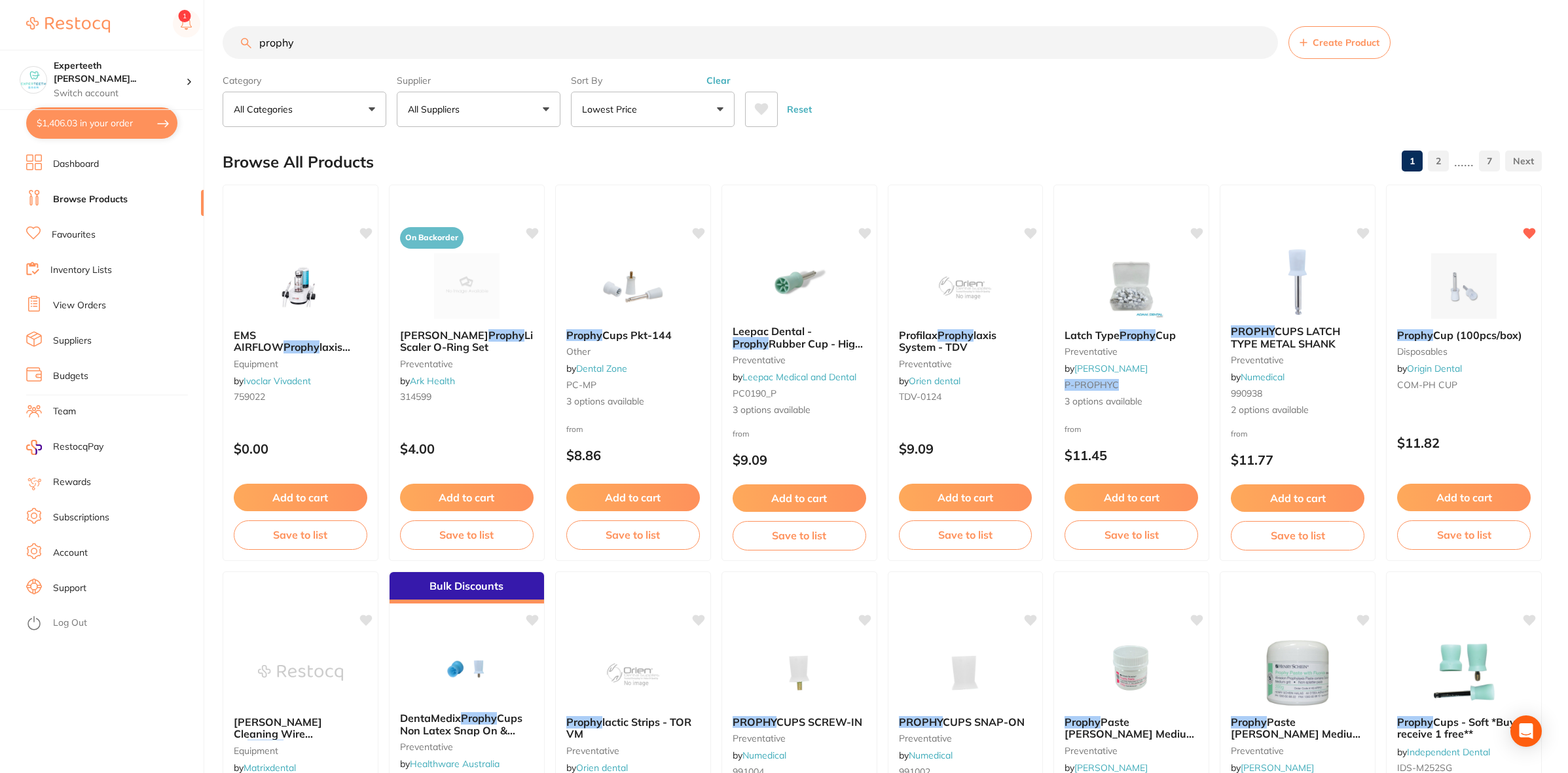
click at [352, 51] on input "prophy" at bounding box center [750, 43] width 1055 height 33
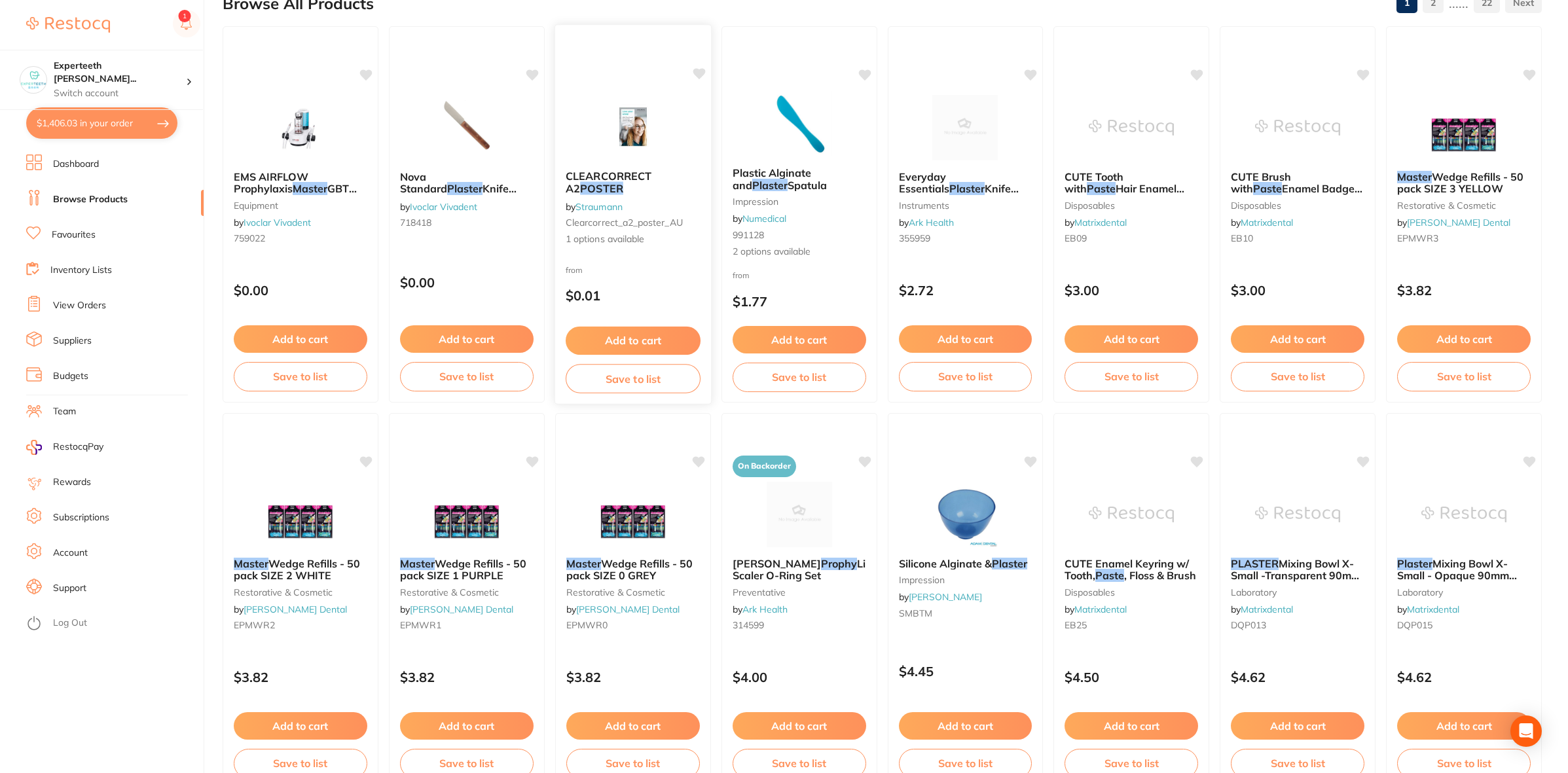
scroll to position [0, 0]
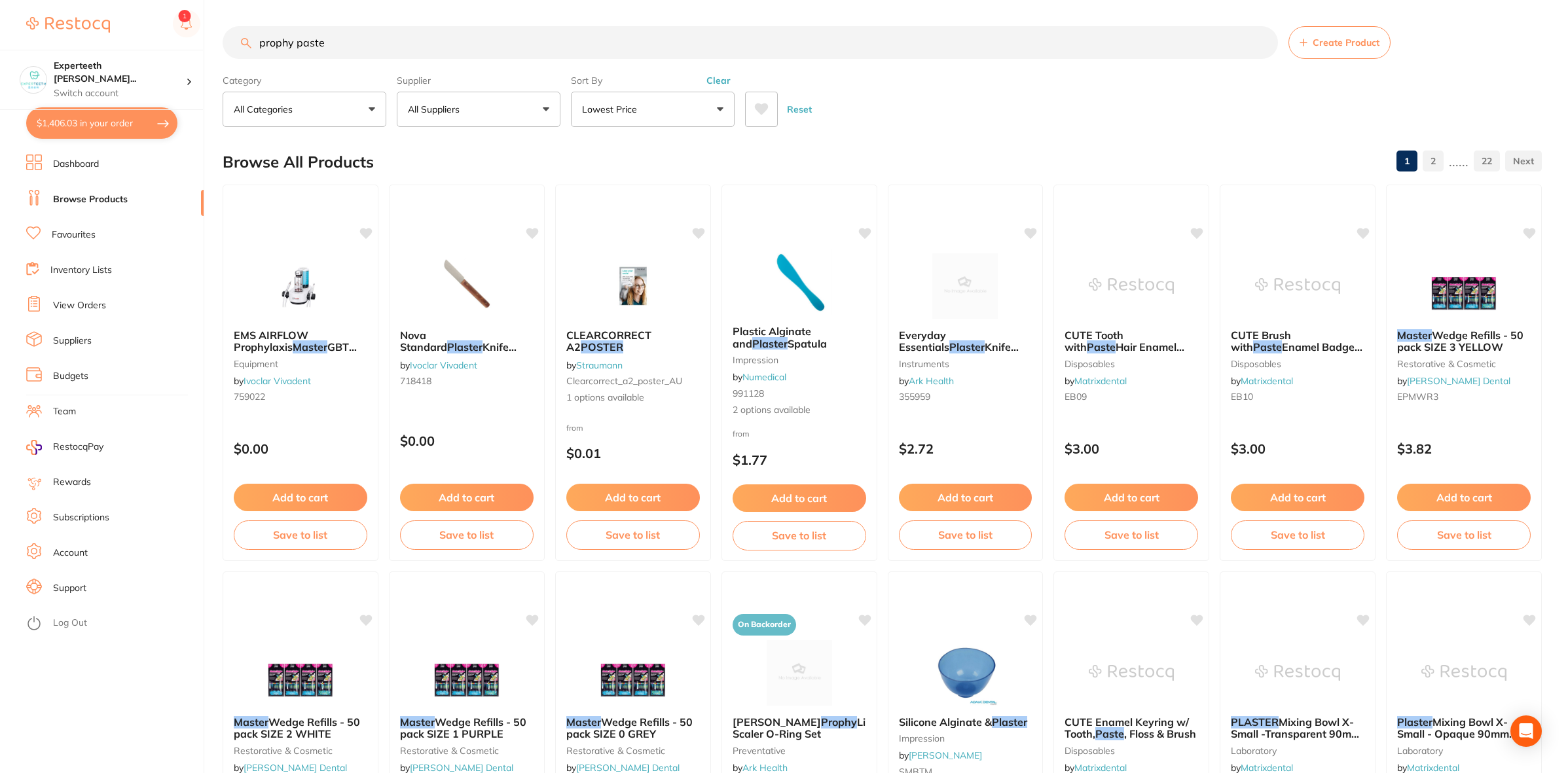
type input "prophy paste"
click at [456, 119] on button "All Suppliers" at bounding box center [479, 109] width 164 height 36
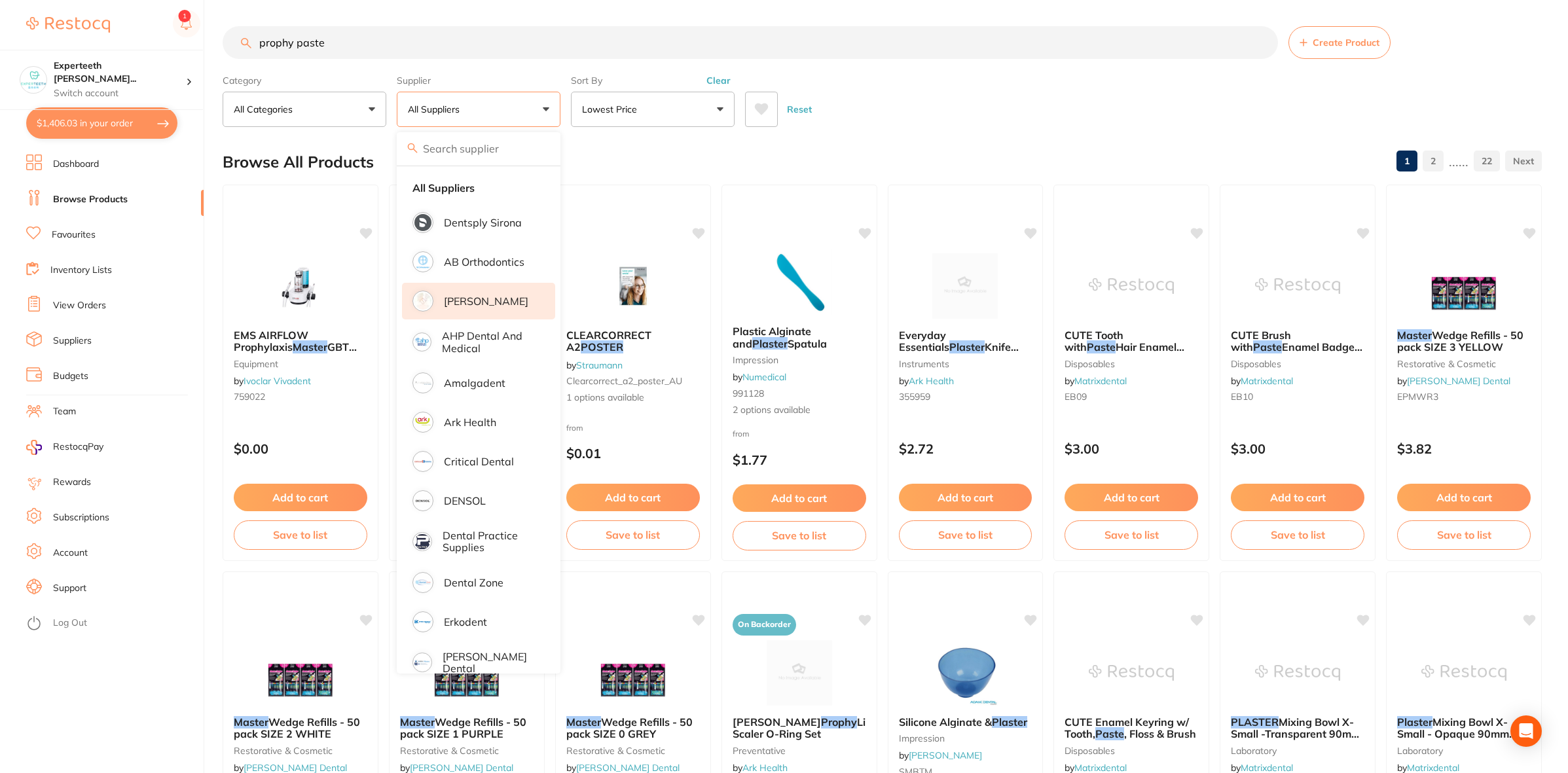
click at [486, 305] on p "[PERSON_NAME]" at bounding box center [486, 301] width 84 height 12
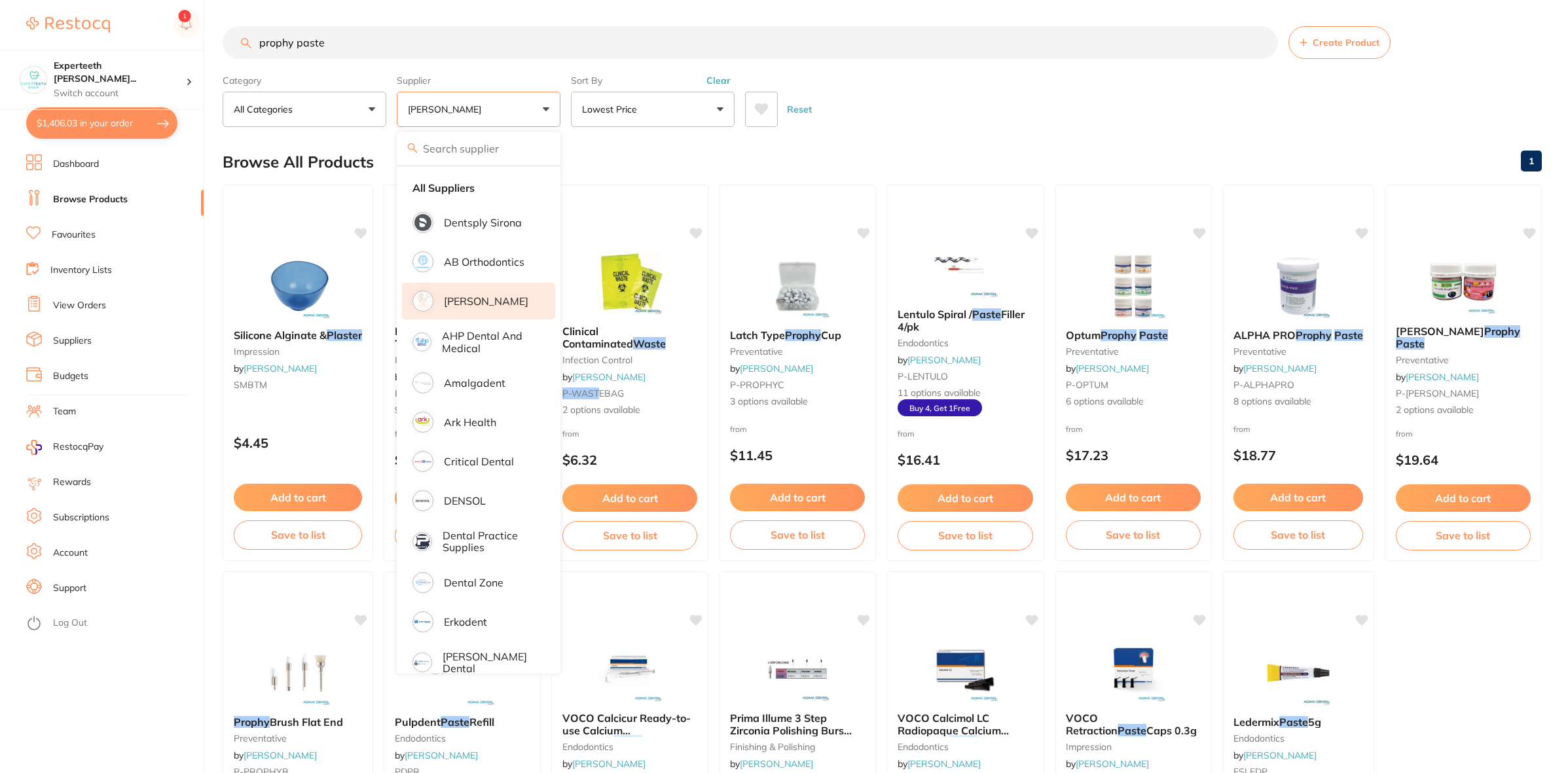
click at [1090, 105] on div "Reset" at bounding box center [1138, 104] width 787 height 46
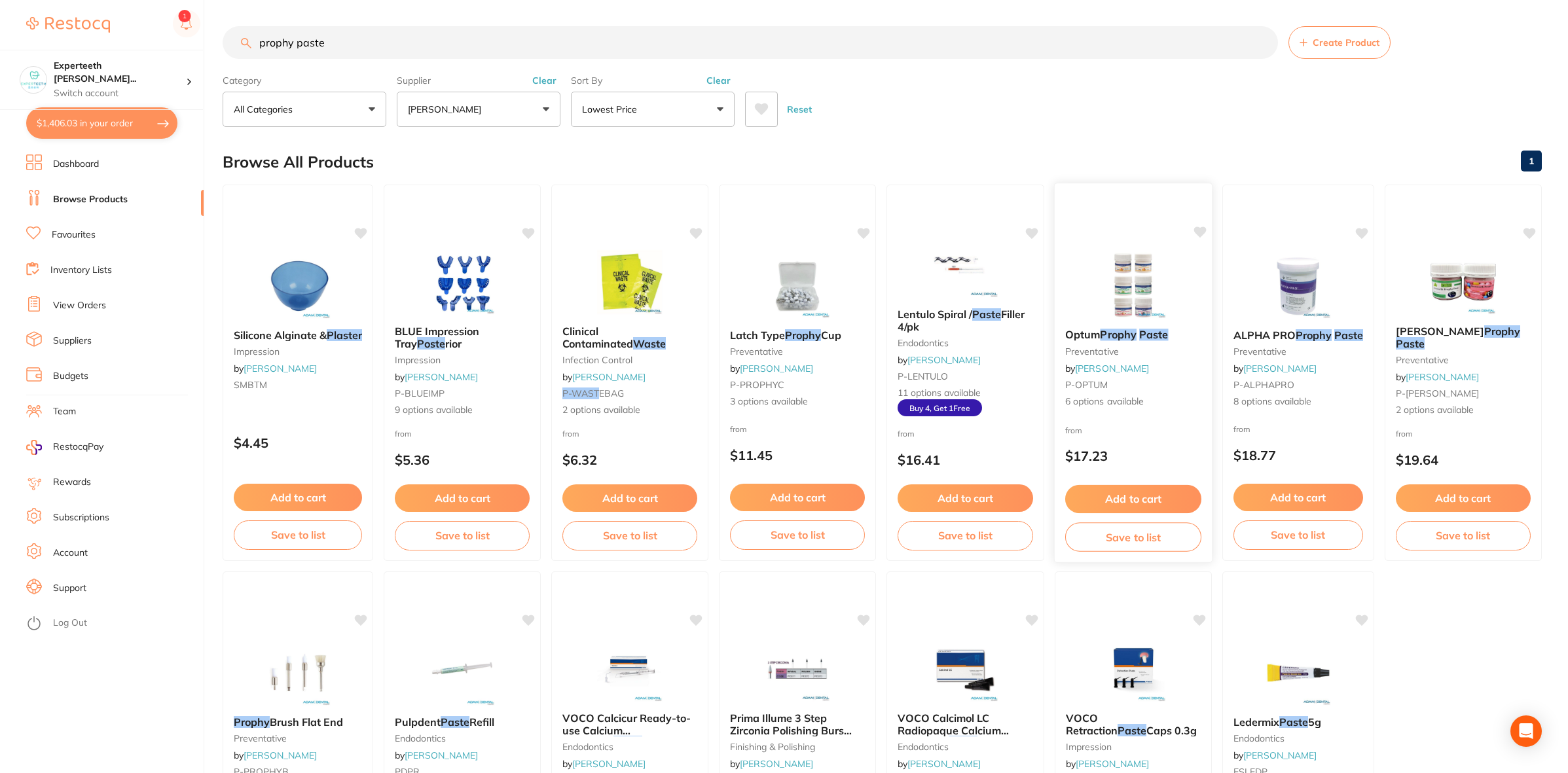
click at [1147, 492] on button "Add to cart" at bounding box center [1133, 499] width 136 height 28
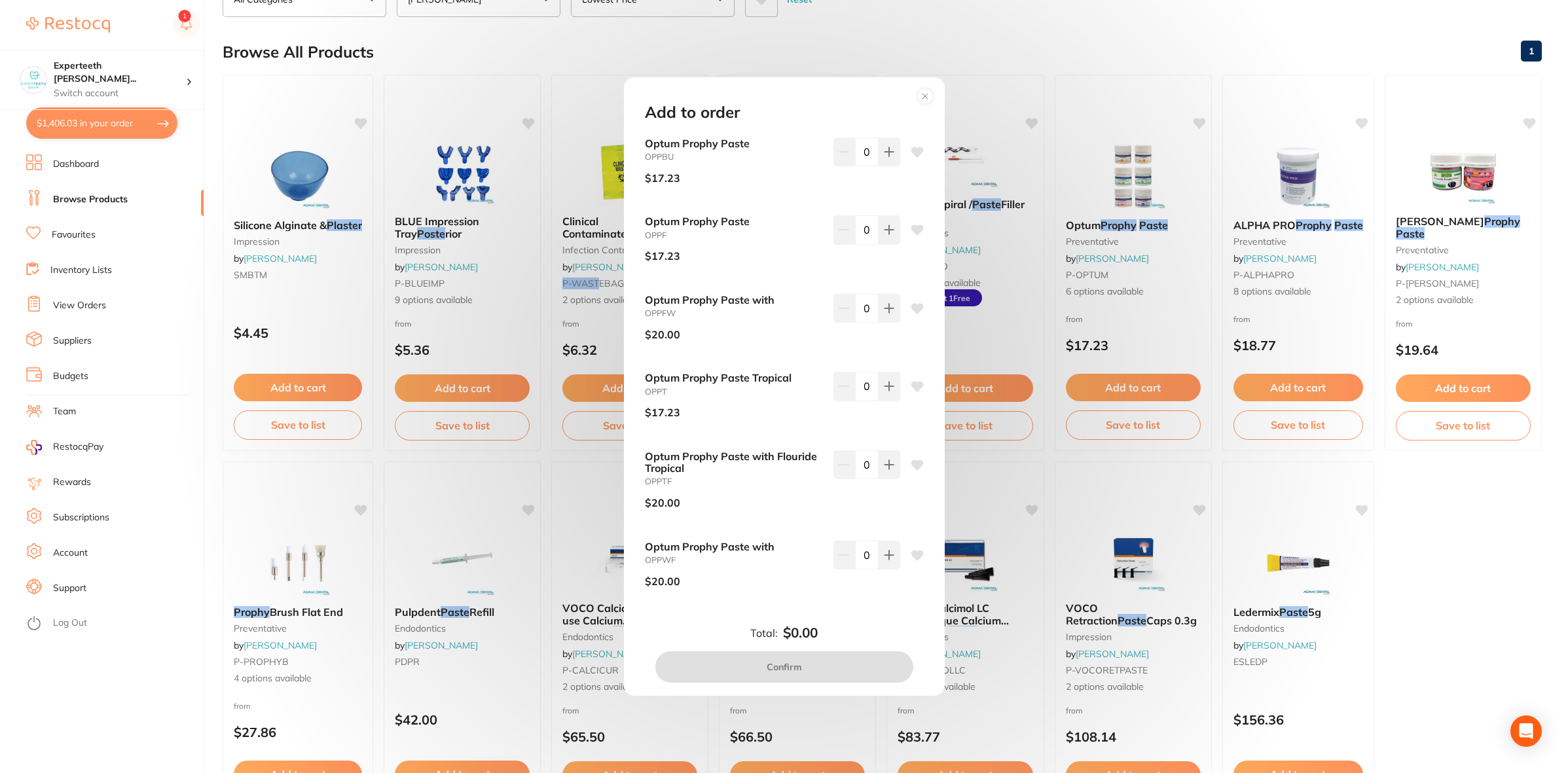
scroll to position [82, 0]
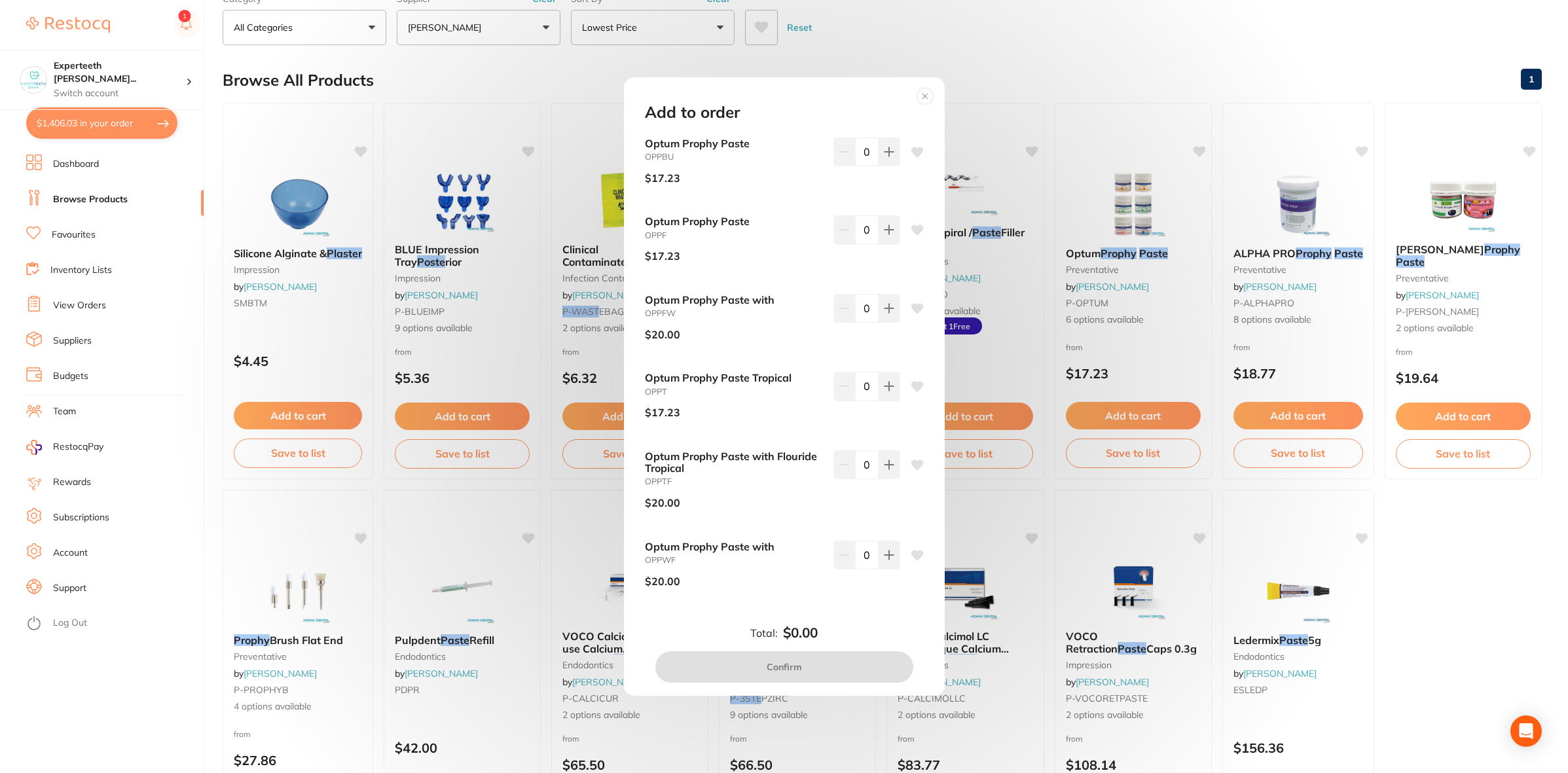
click at [1396, 576] on div "Add to order Optum Prophy Paste OPPBU $17.23 0 Optum Prophy Paste OPPF $17.23 0…" at bounding box center [784, 386] width 1568 height 773
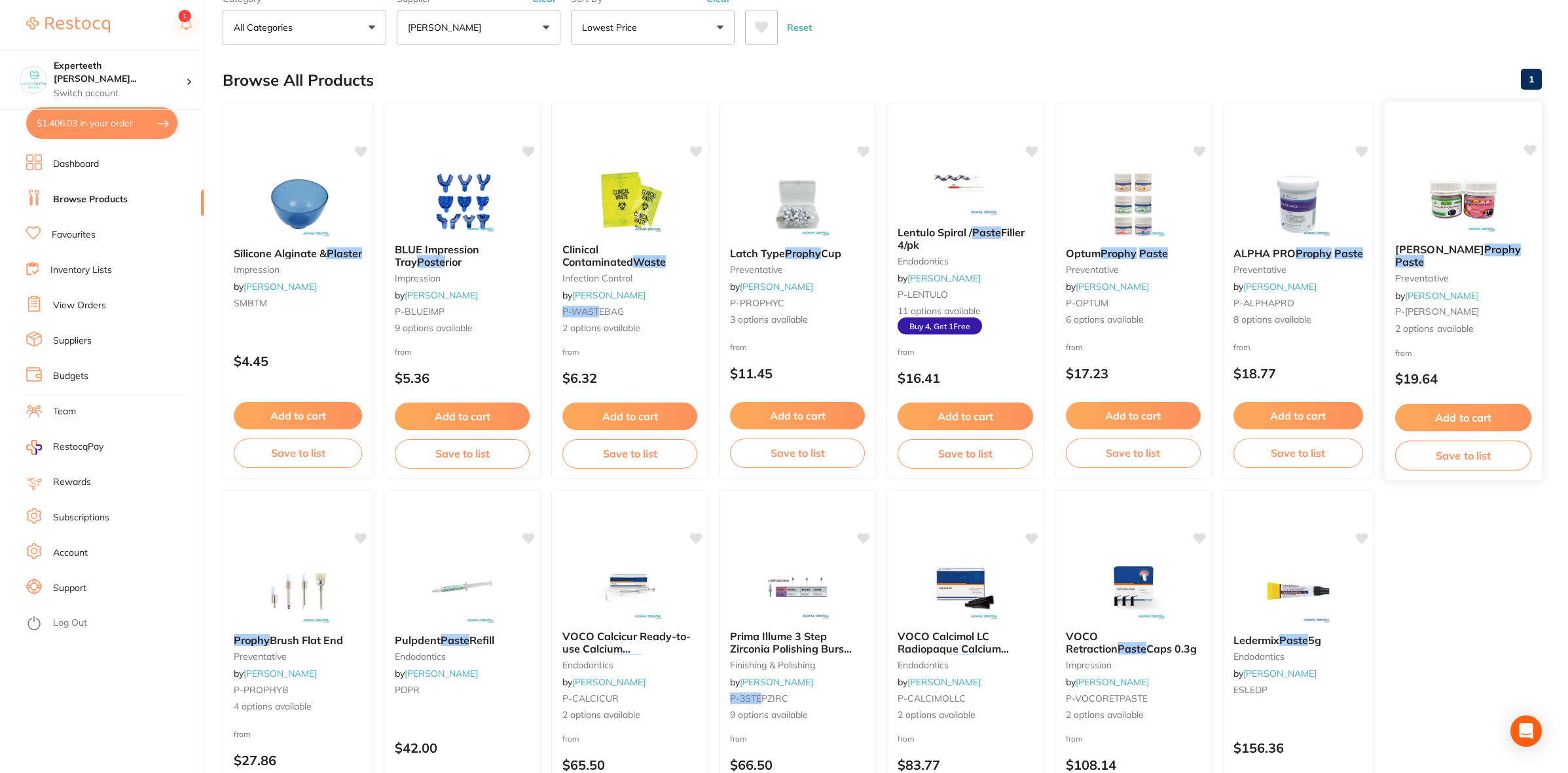
click at [1396, 411] on button "Add to cart" at bounding box center [1463, 418] width 136 height 28
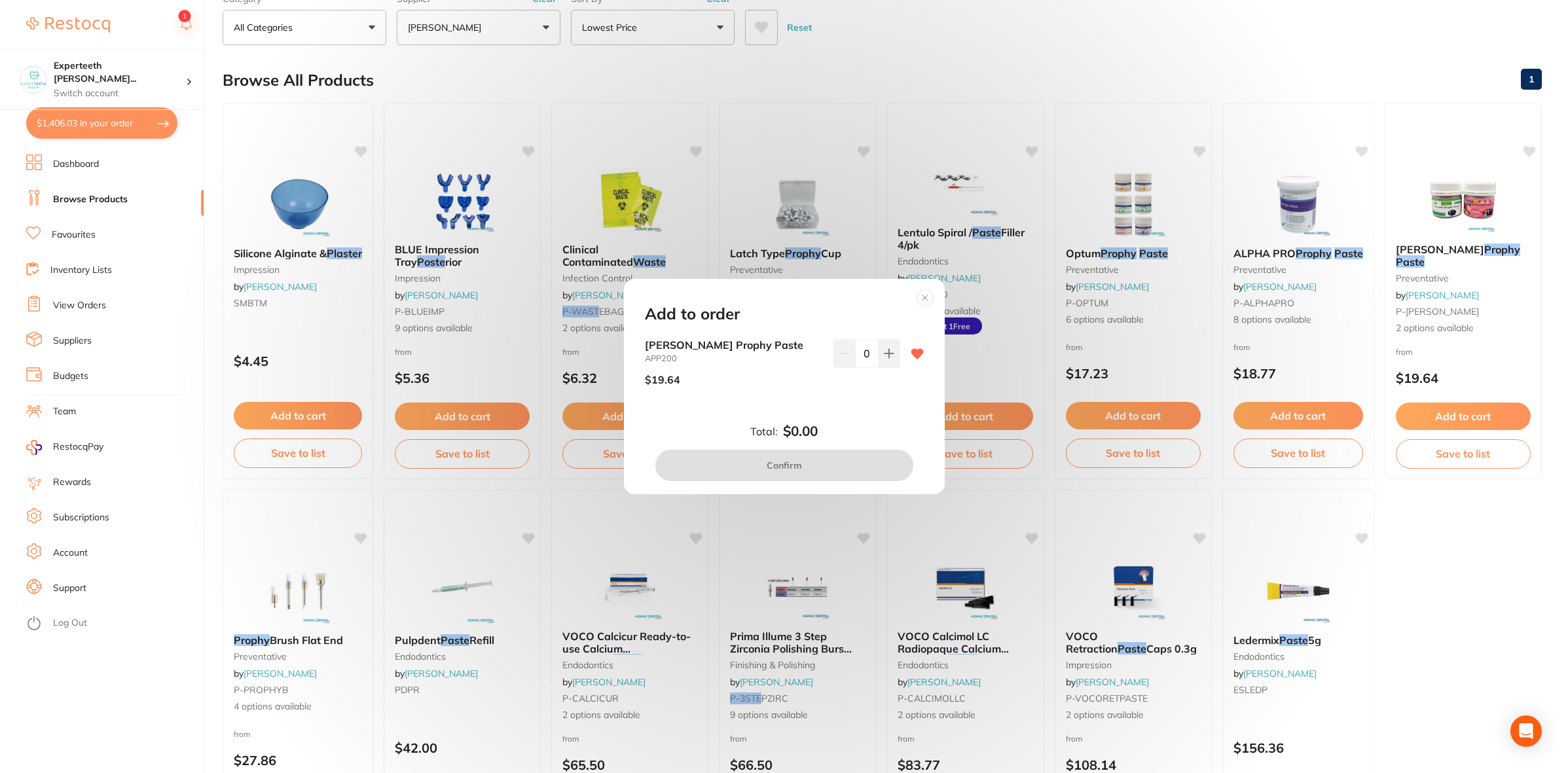
click at [923, 296] on icon at bounding box center [925, 298] width 5 height 5
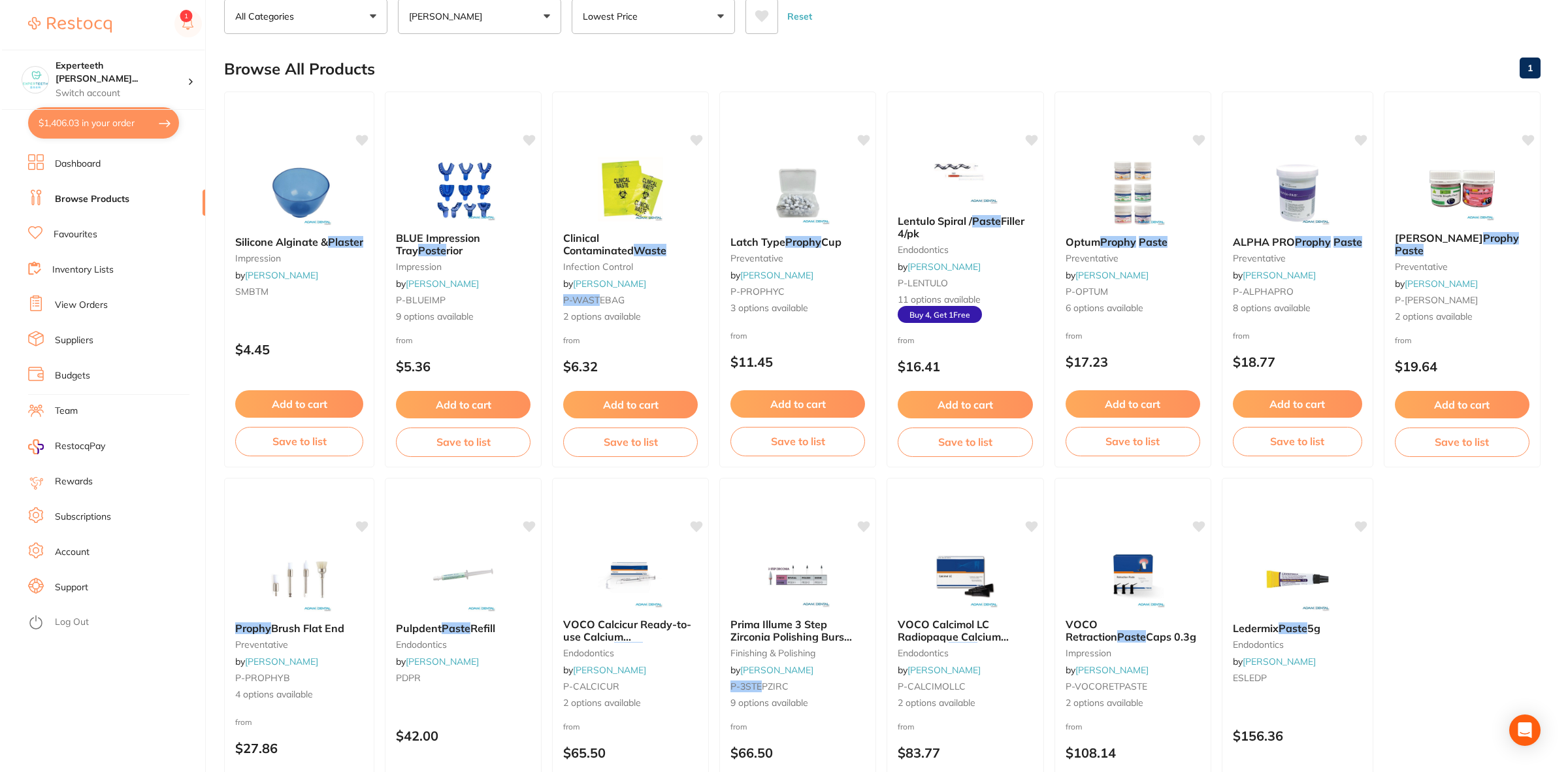
scroll to position [0, 0]
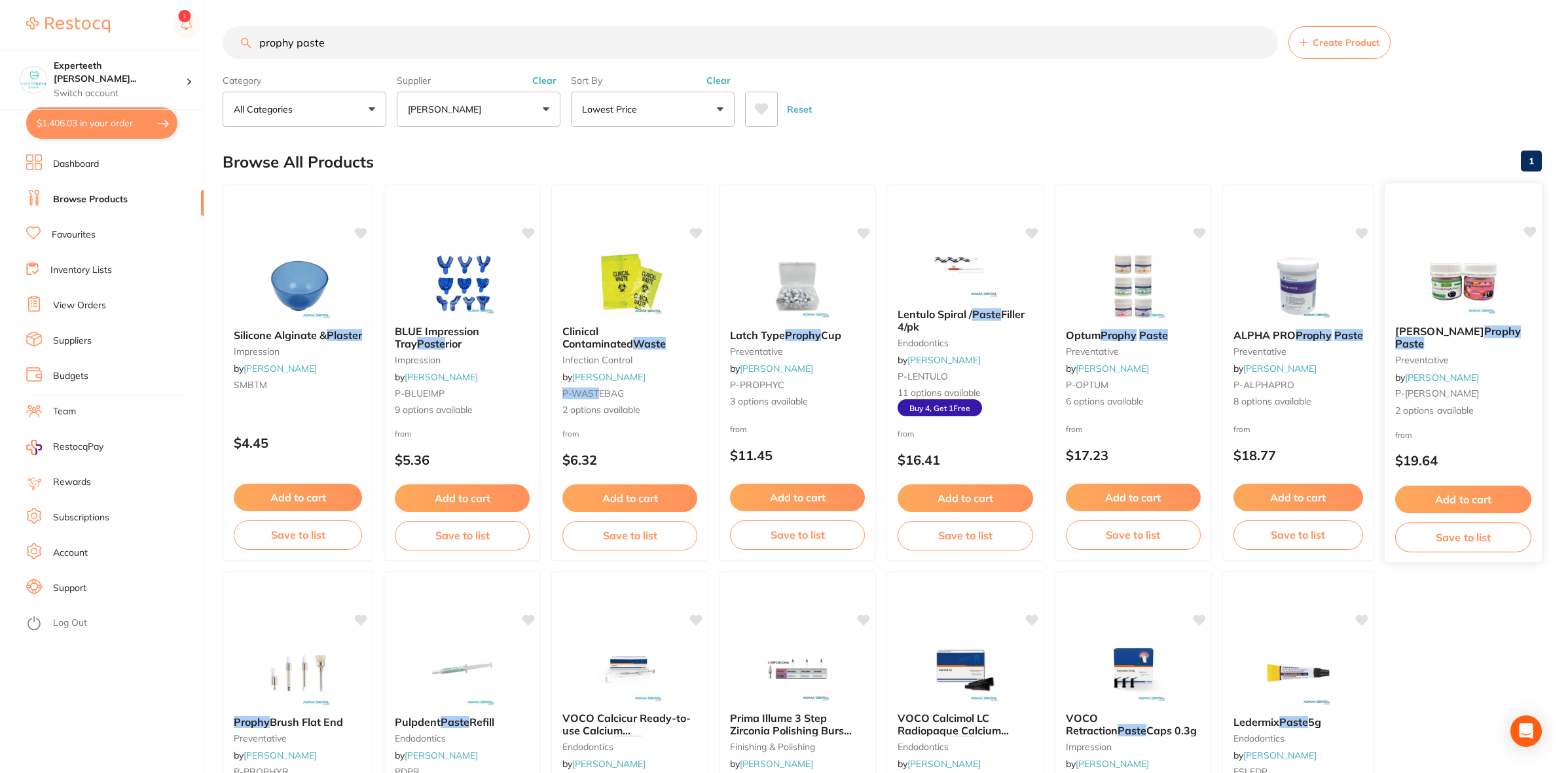
click at [1396, 499] on button "Add to cart" at bounding box center [1463, 499] width 136 height 28
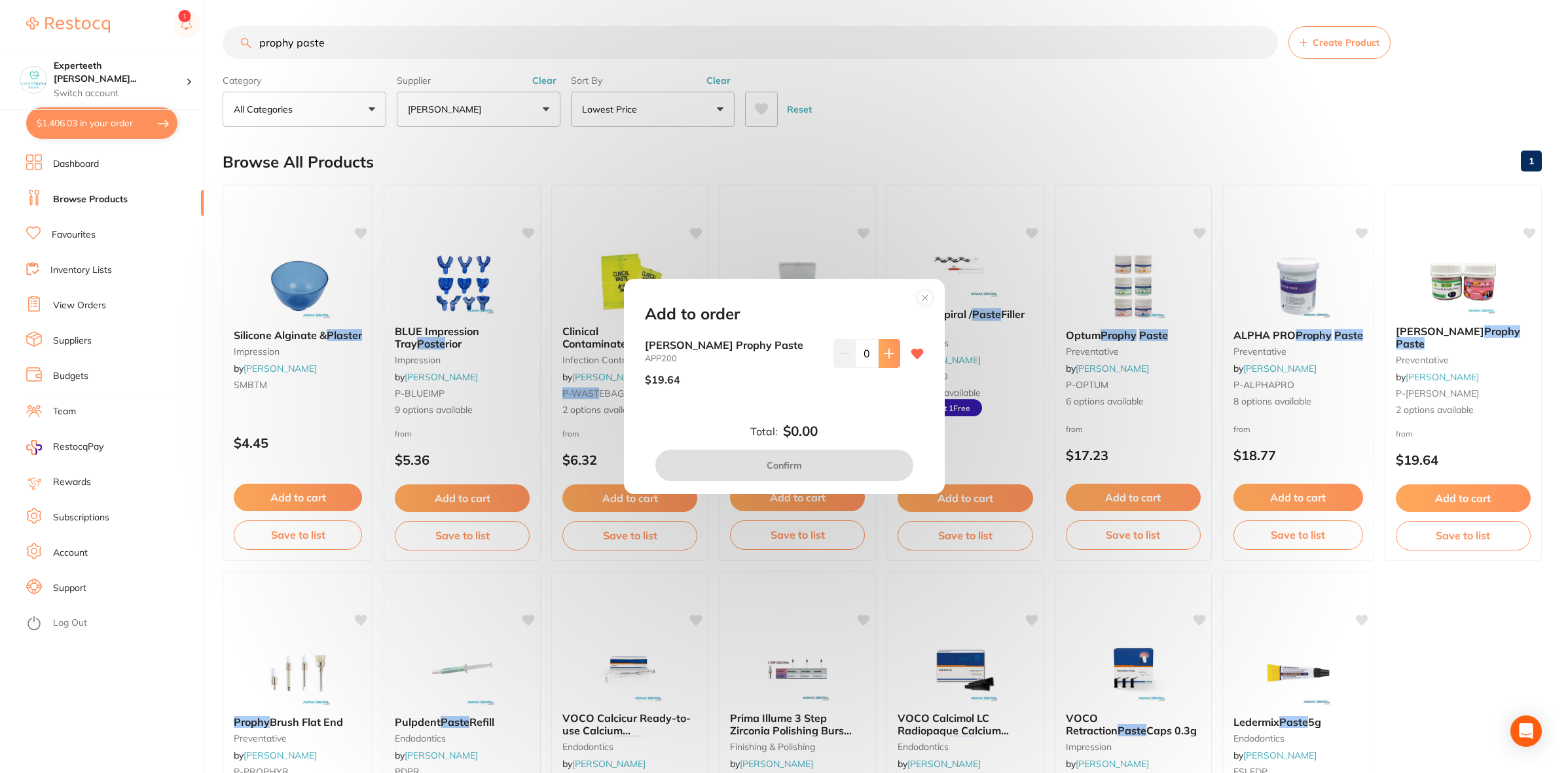
click at [887, 361] on button at bounding box center [889, 353] width 22 height 29
type input "1"
click at [840, 472] on button "Confirm" at bounding box center [785, 465] width 258 height 32
checkbox input "false"
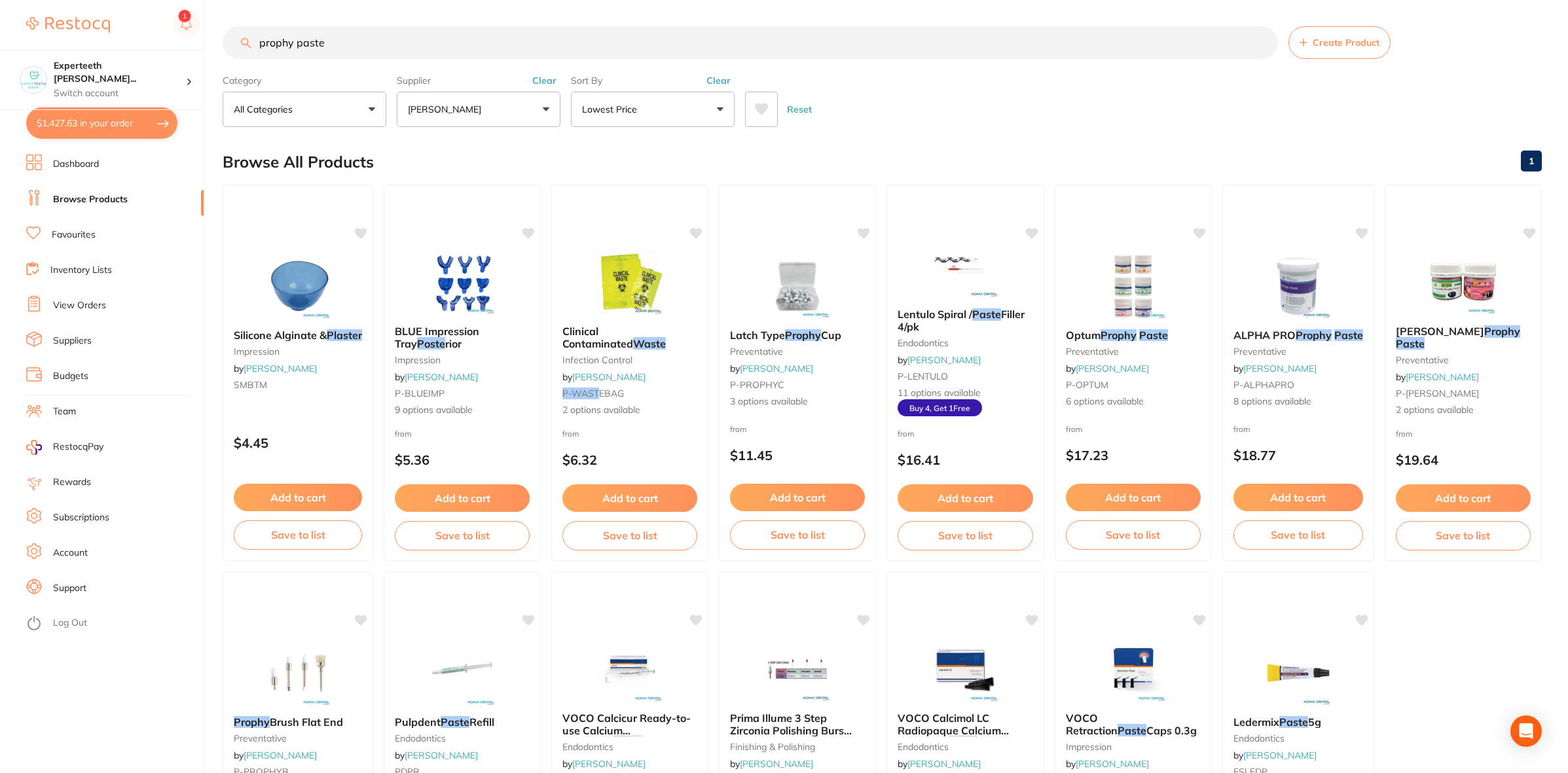
click at [102, 118] on button "$1,427.63 in your order" at bounding box center [102, 123] width 151 height 32
checkbox input "true"
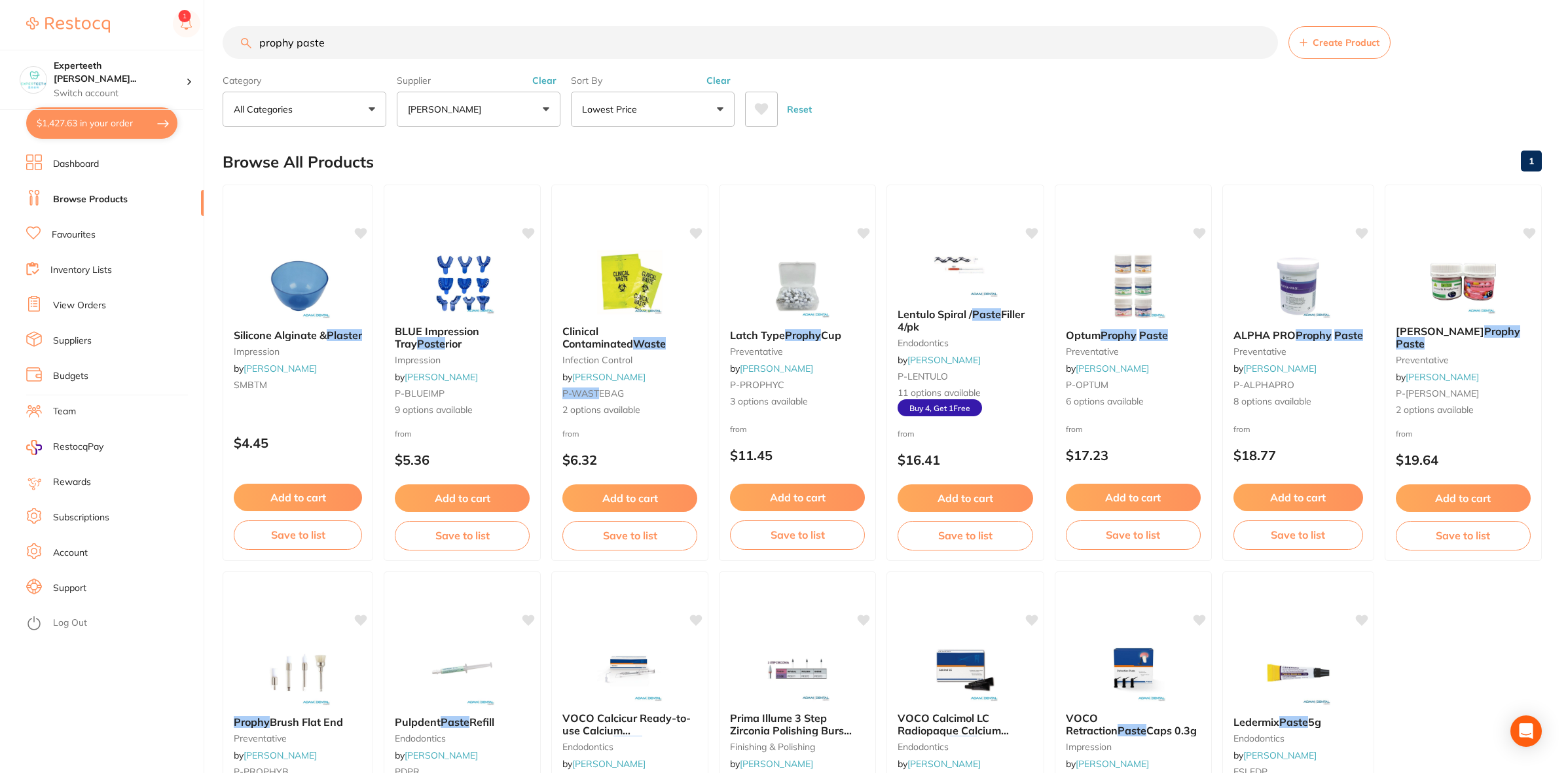
checkbox input "true"
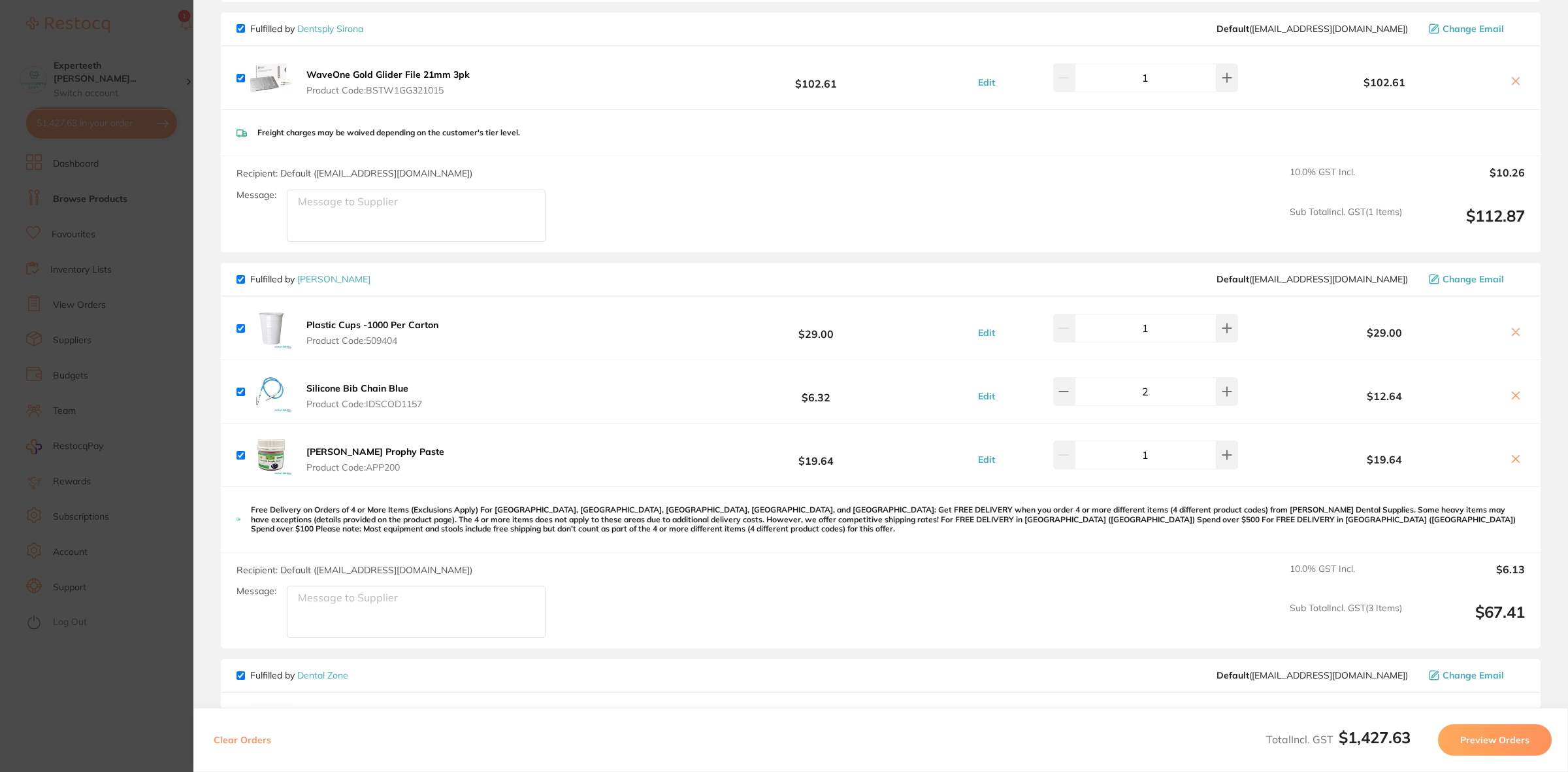
scroll to position [645, 0]
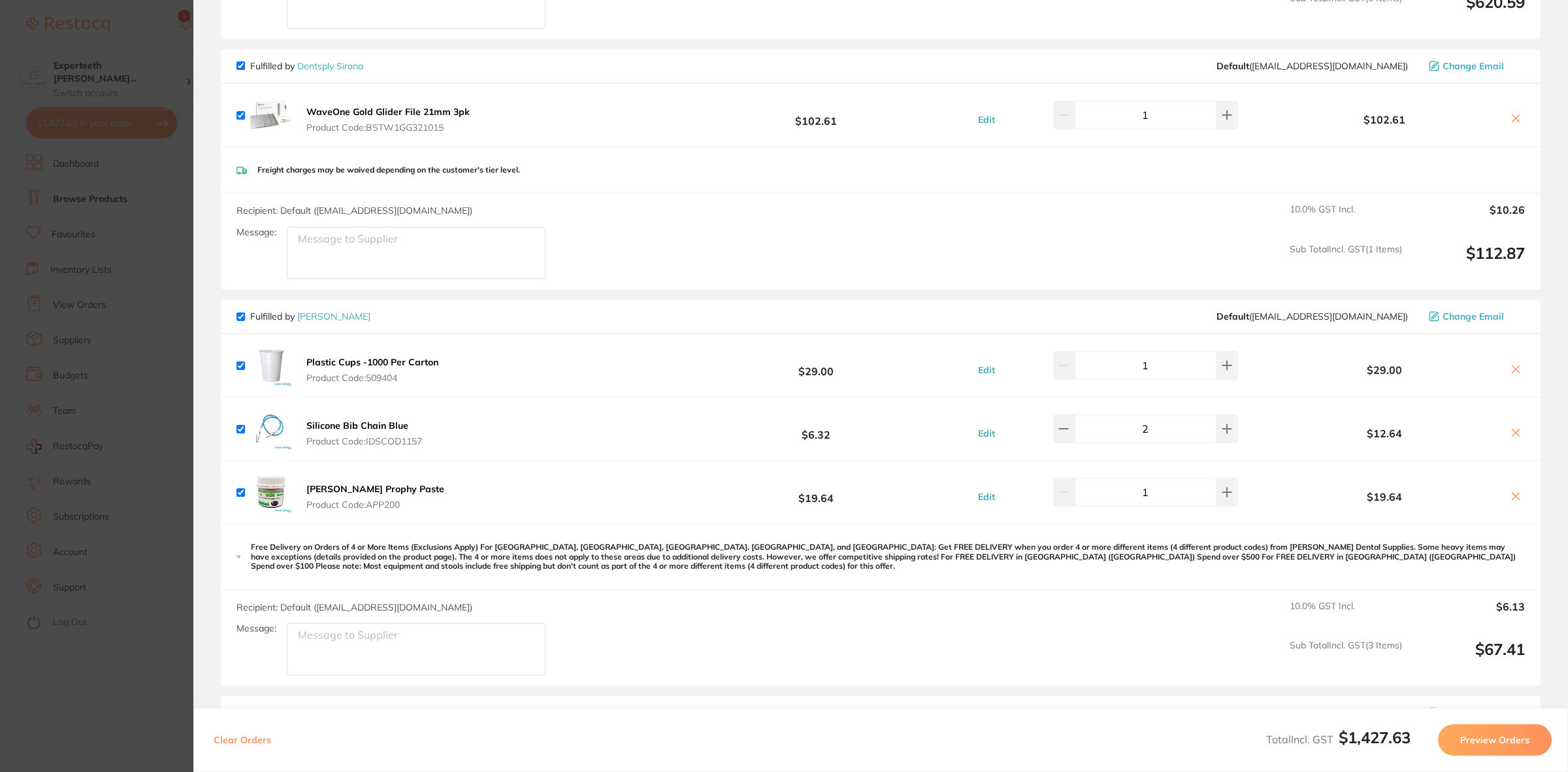
click at [1065, 207] on div "Recipient: Default ( clientservices@dentsplysirona.com ) Message: 10.0 % GST In…" at bounding box center [880, 241] width 1320 height 96
click at [53, 53] on section "Update RRP Set your pre negotiated price for this item. Item Agreed RRP (excl. …" at bounding box center [784, 386] width 1568 height 772
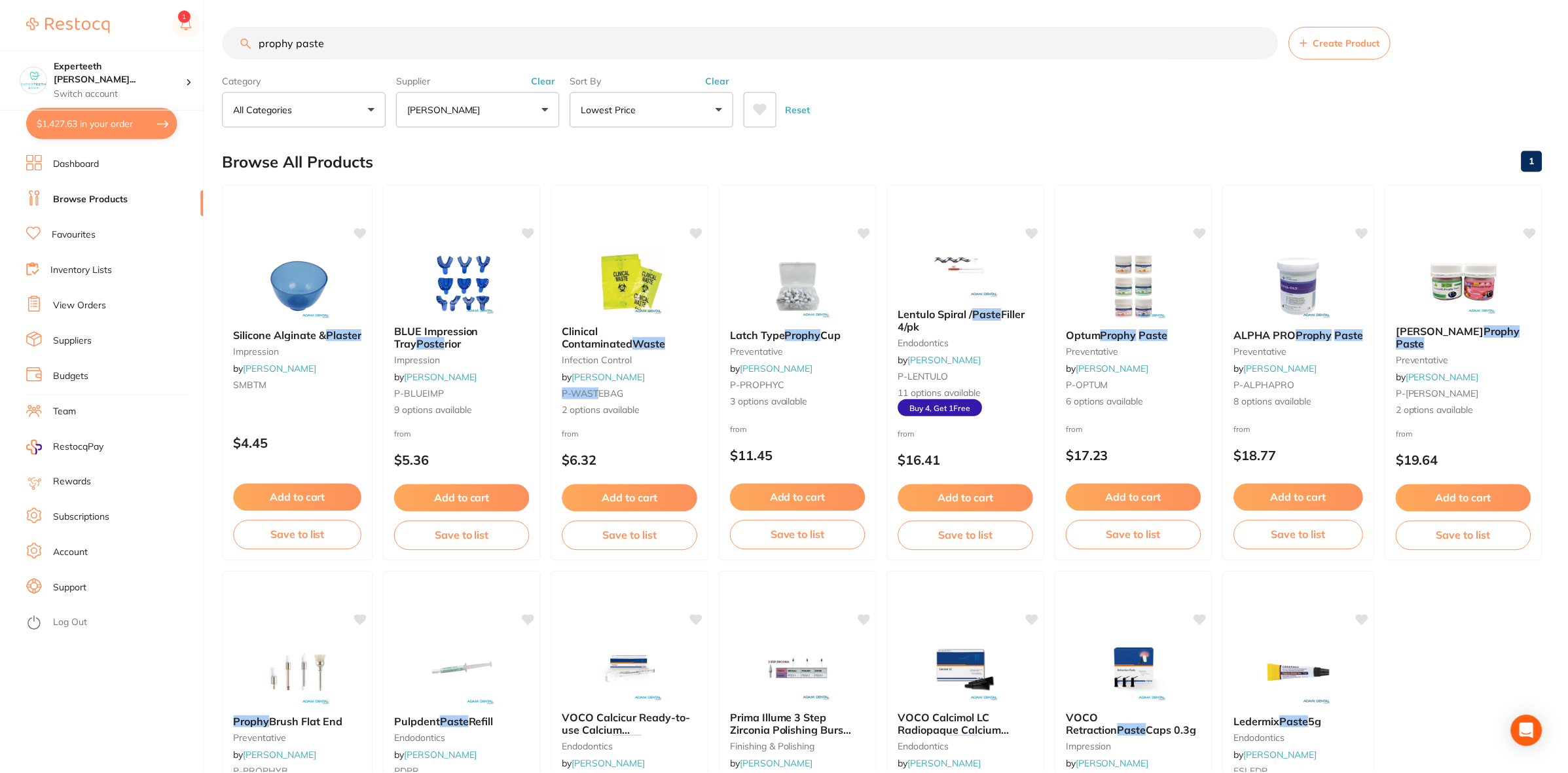
scroll to position [1, 0]
click at [378, 50] on input "prophy paste" at bounding box center [750, 41] width 1055 height 33
drag, startPoint x: 415, startPoint y: 43, endPoint x: 230, endPoint y: 30, distance: 185.5
click at [230, 30] on input "prophy paste" at bounding box center [750, 41] width 1055 height 33
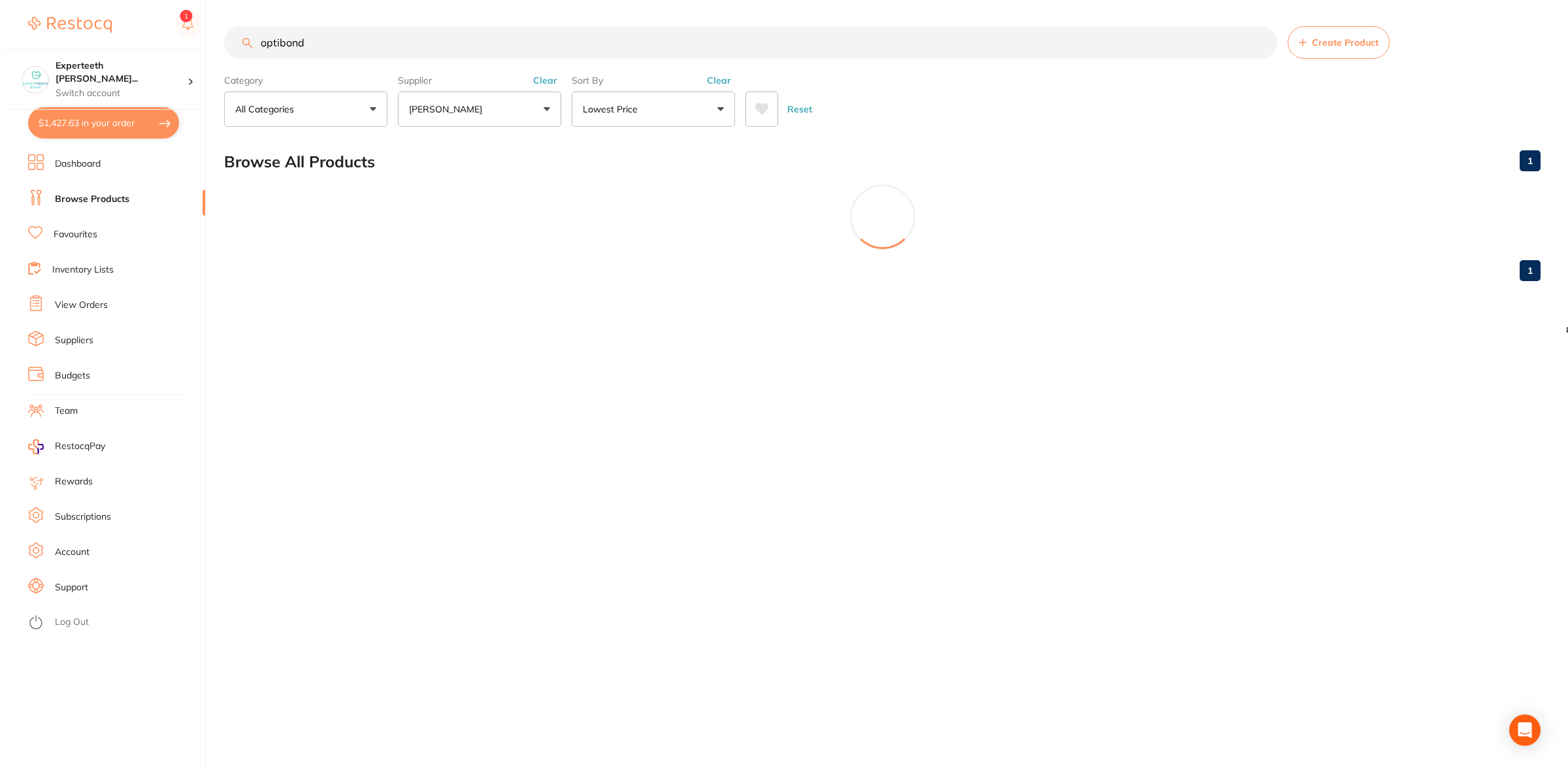
scroll to position [0, 0]
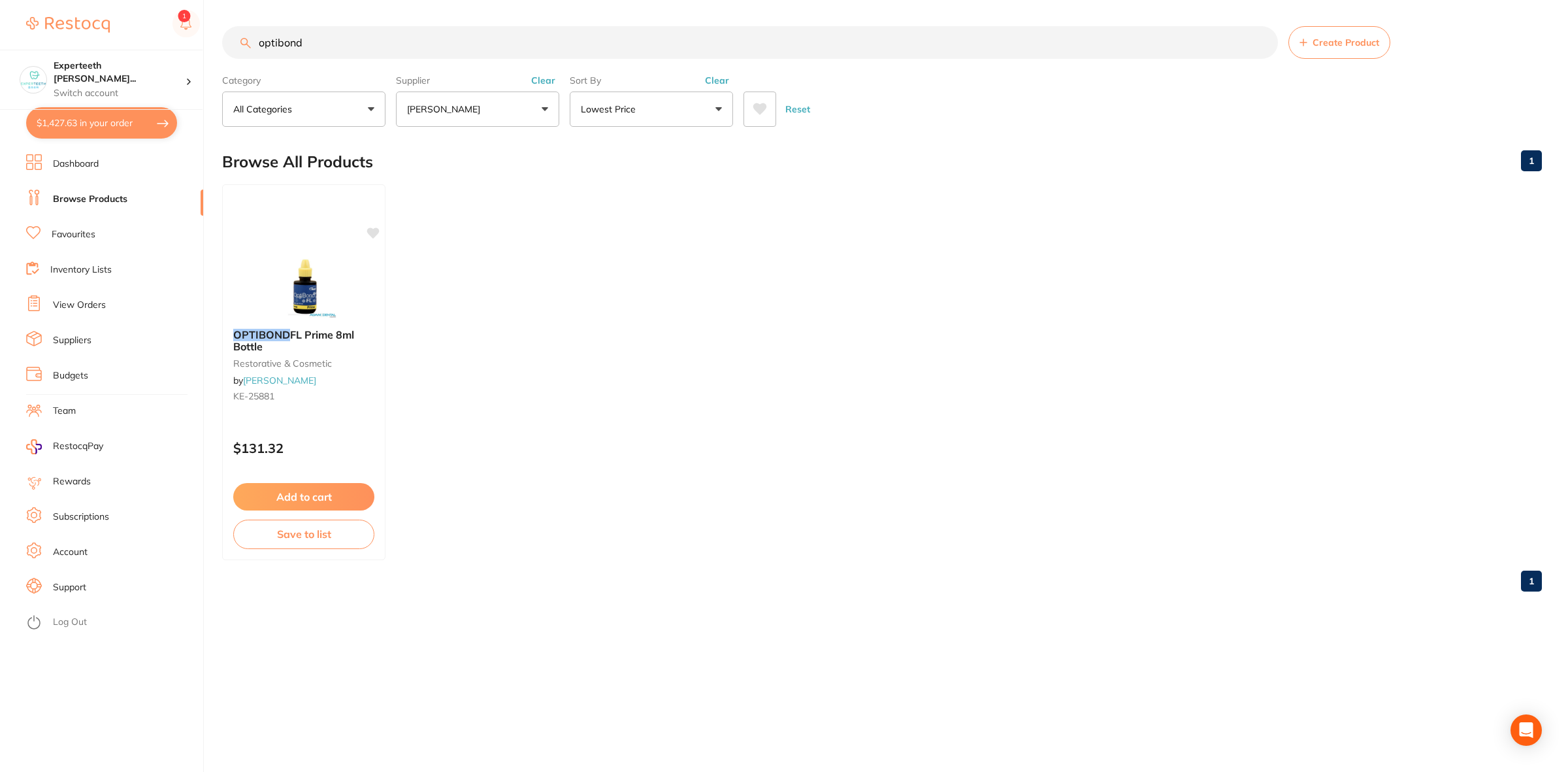
type input "optibond"
click at [581, 407] on ul "OPTIBOND FL Prime 8ml Bottle restorative & cosmetic by Adam Dental KE-25881 $13…" at bounding box center [882, 372] width 1320 height 376
click at [103, 126] on button "$1,427.63 in your order" at bounding box center [102, 123] width 151 height 32
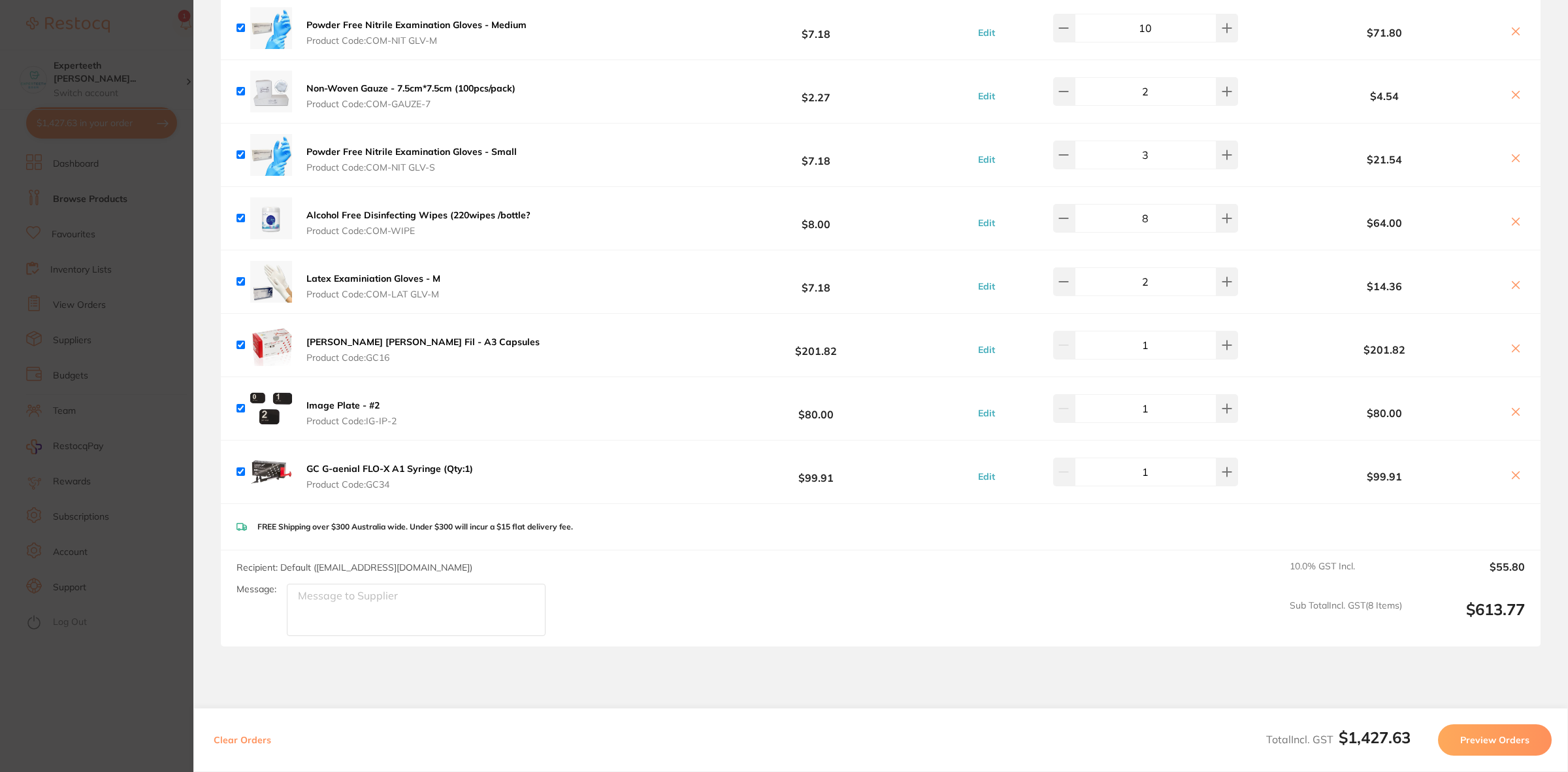
scroll to position [1765, 0]
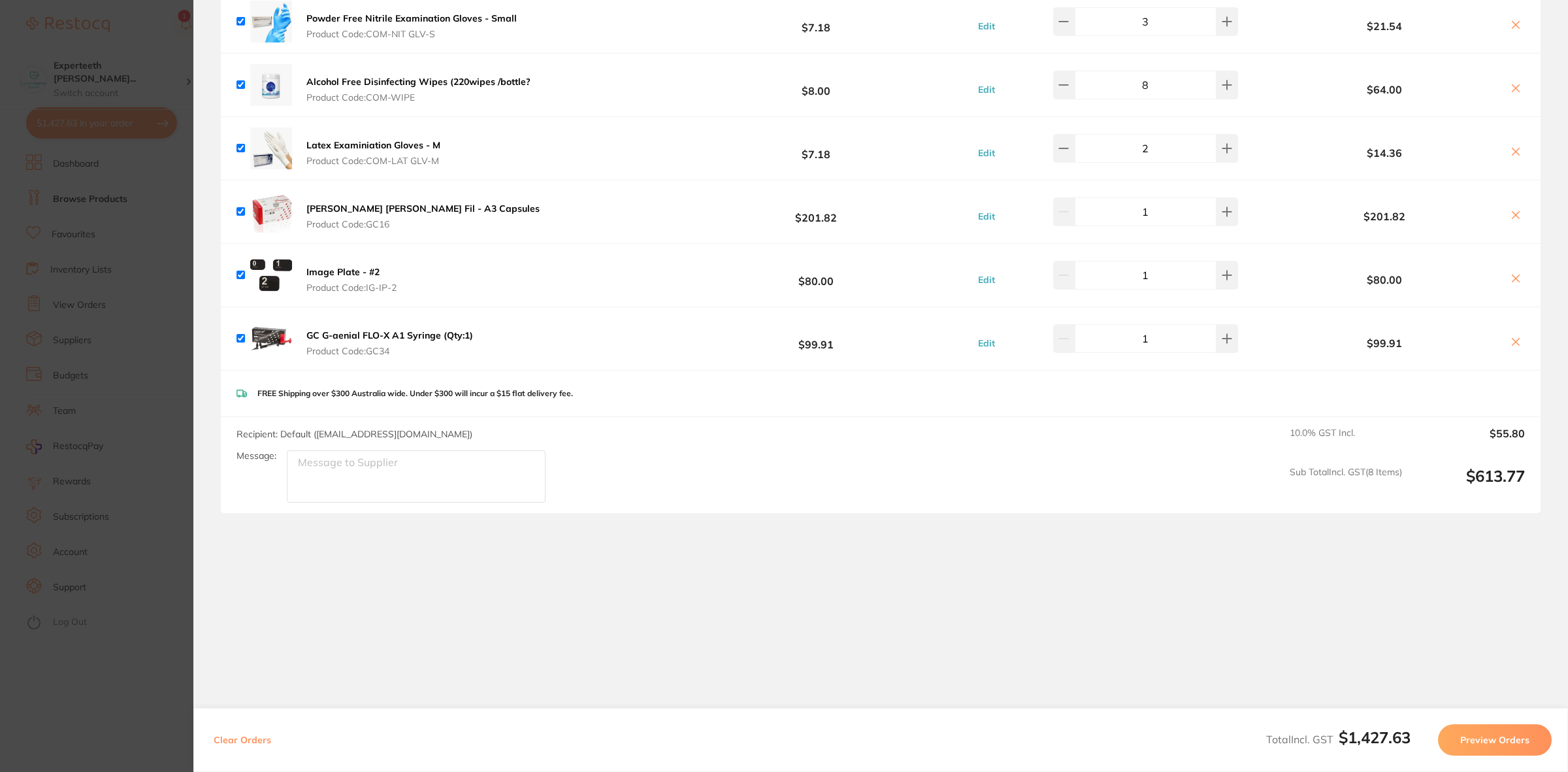
click at [104, 451] on section "Update RRP Set your pre negotiated price for this item. Item Agreed RRP (excl. …" at bounding box center [784, 386] width 1568 height 772
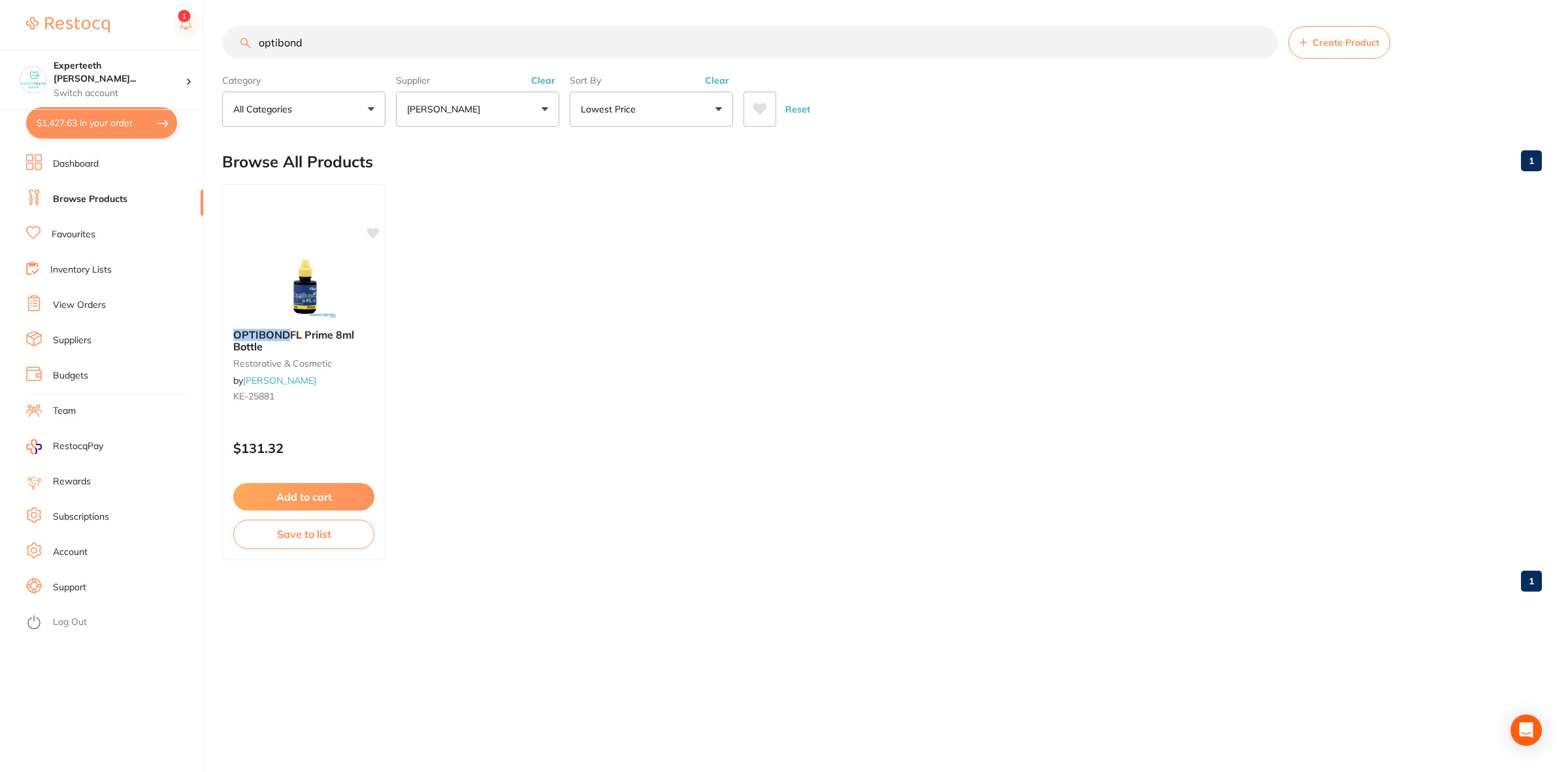
click at [565, 394] on ul "OPTIBOND FL Prime 8ml Bottle restorative & cosmetic by Adam Dental KE-25881 $13…" at bounding box center [882, 372] width 1320 height 376
click at [544, 270] on ul "OPTIBOND FL Prime 8ml Bottle restorative & cosmetic by Adam Dental KE-25881 $13…" at bounding box center [882, 372] width 1320 height 376
click at [99, 121] on button "$1,427.63 in your order" at bounding box center [102, 123] width 151 height 32
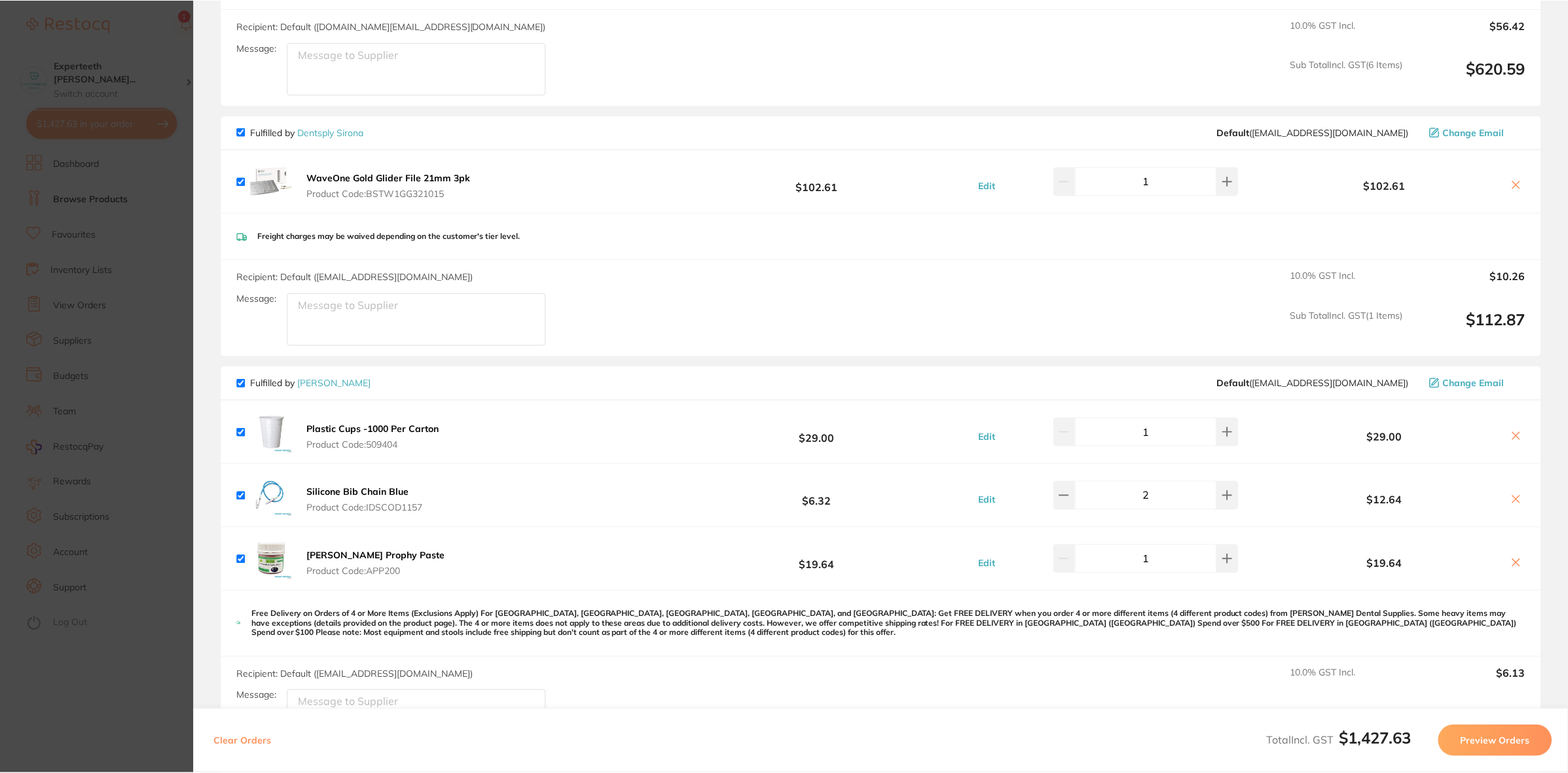
scroll to position [458, 0]
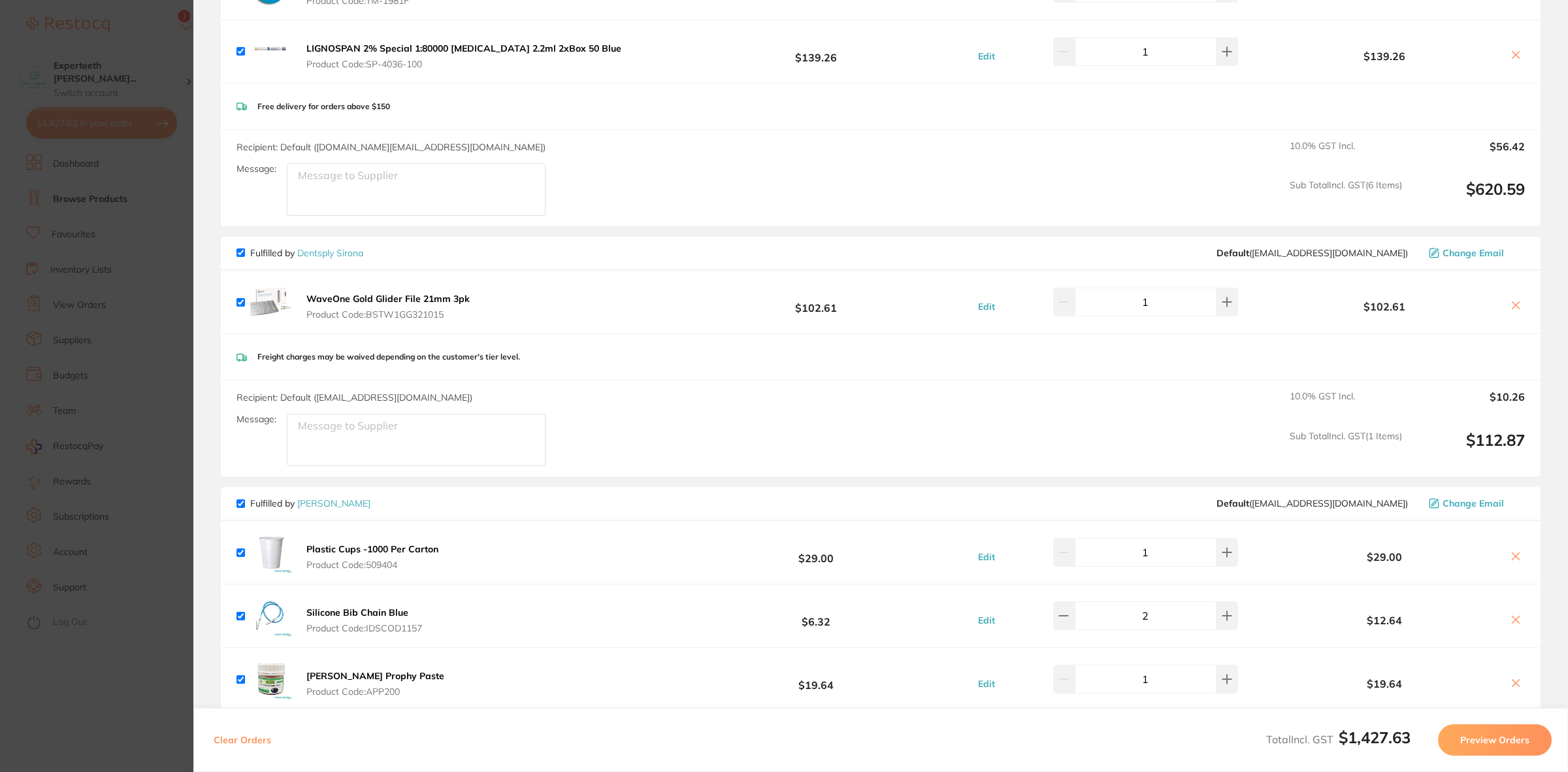
click at [125, 351] on section "Update RRP Set your pre negotiated price for this item. Item Agreed RRP (excl. …" at bounding box center [784, 386] width 1568 height 772
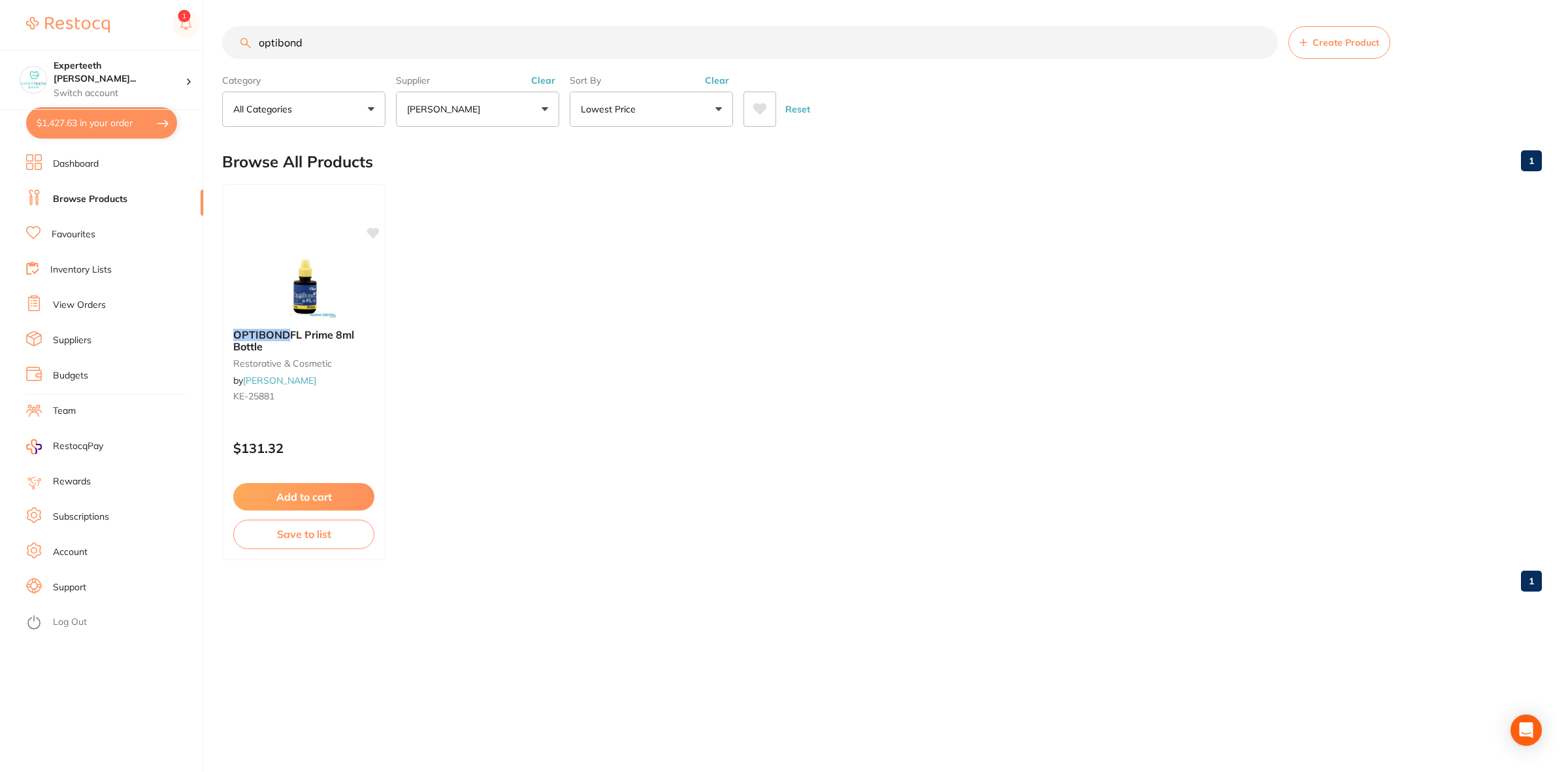
click at [543, 77] on button "Clear" at bounding box center [543, 80] width 32 height 12
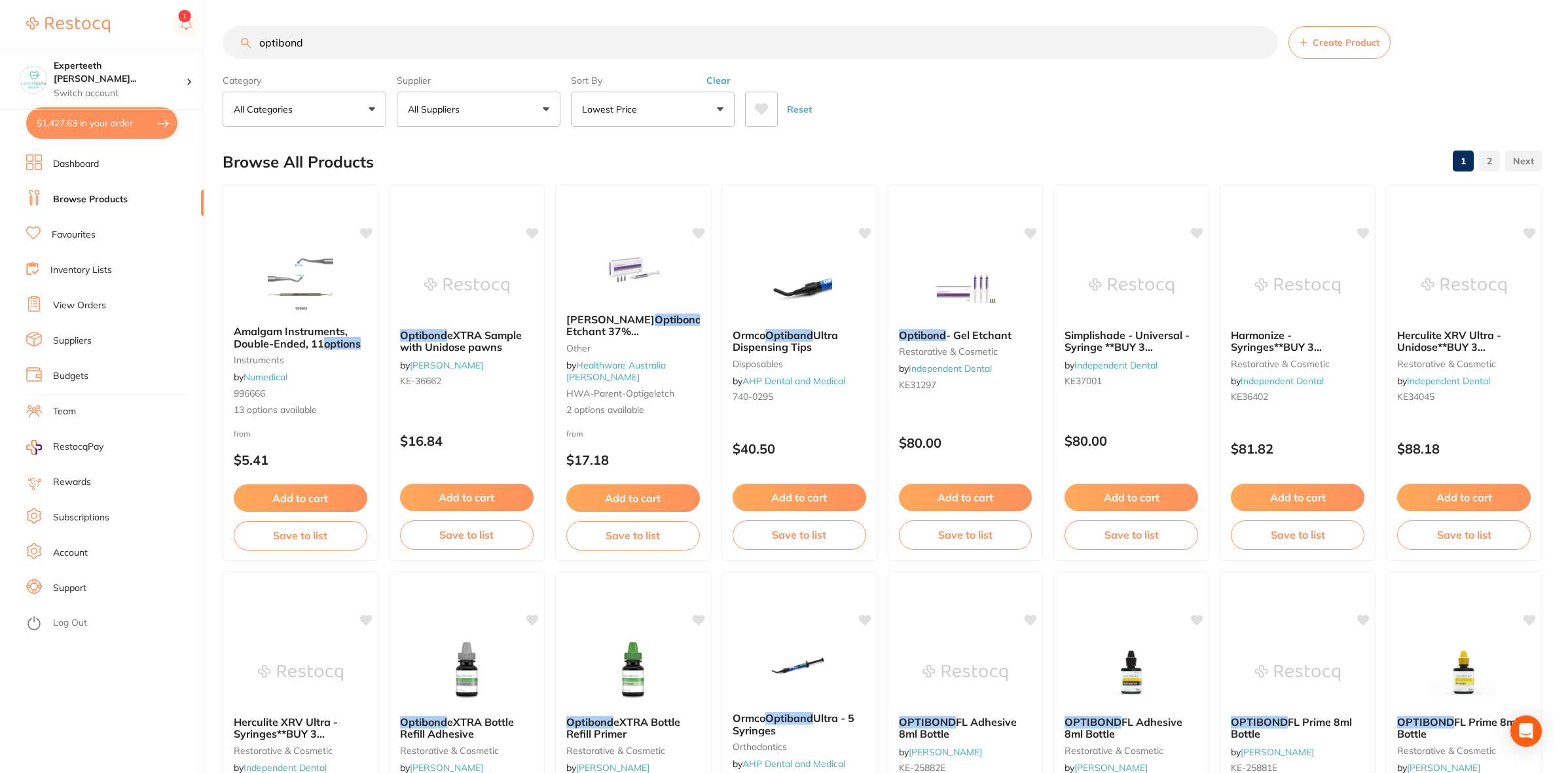
click at [349, 57] on input "optibond" at bounding box center [750, 43] width 1055 height 33
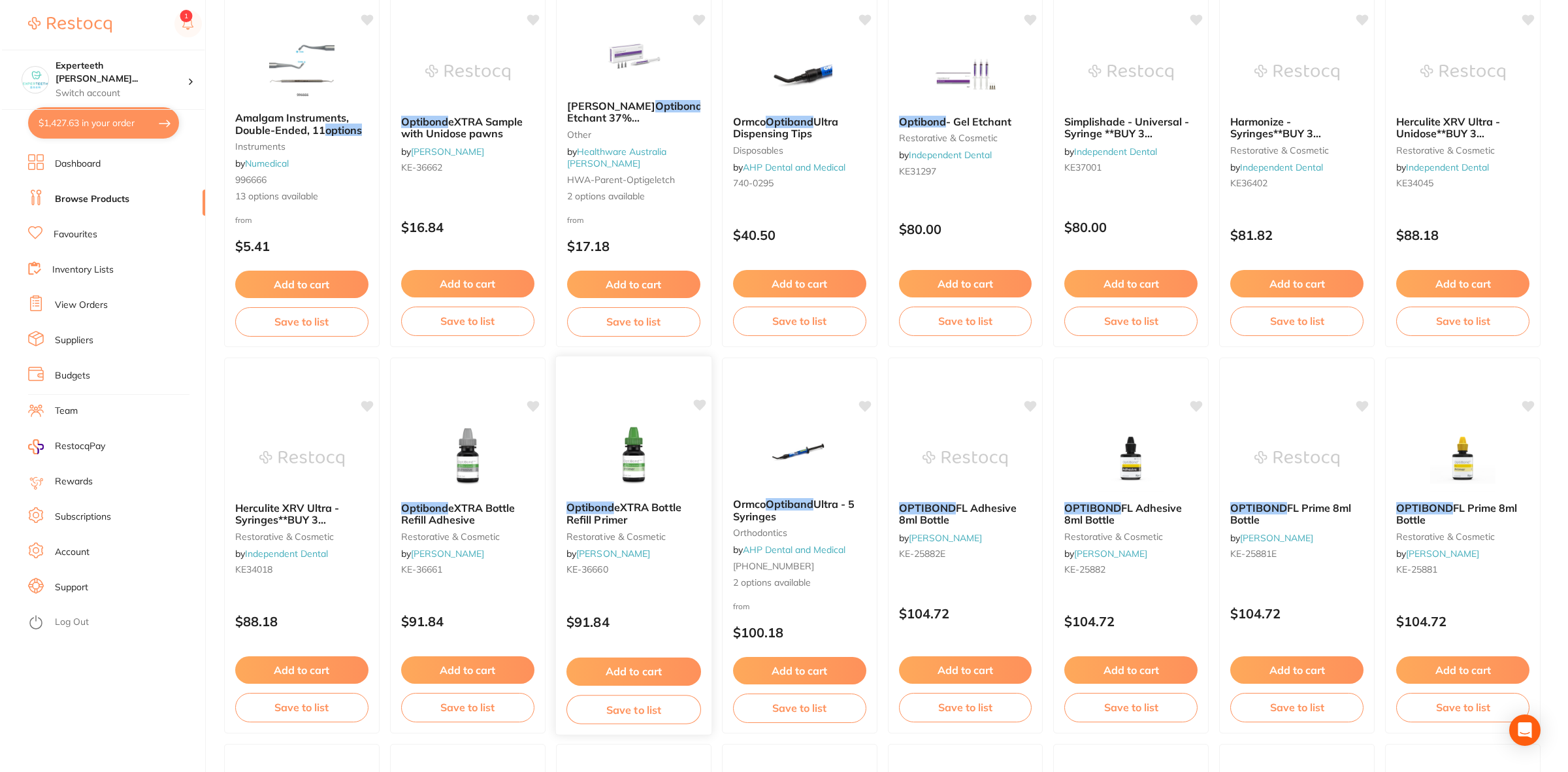
scroll to position [0, 0]
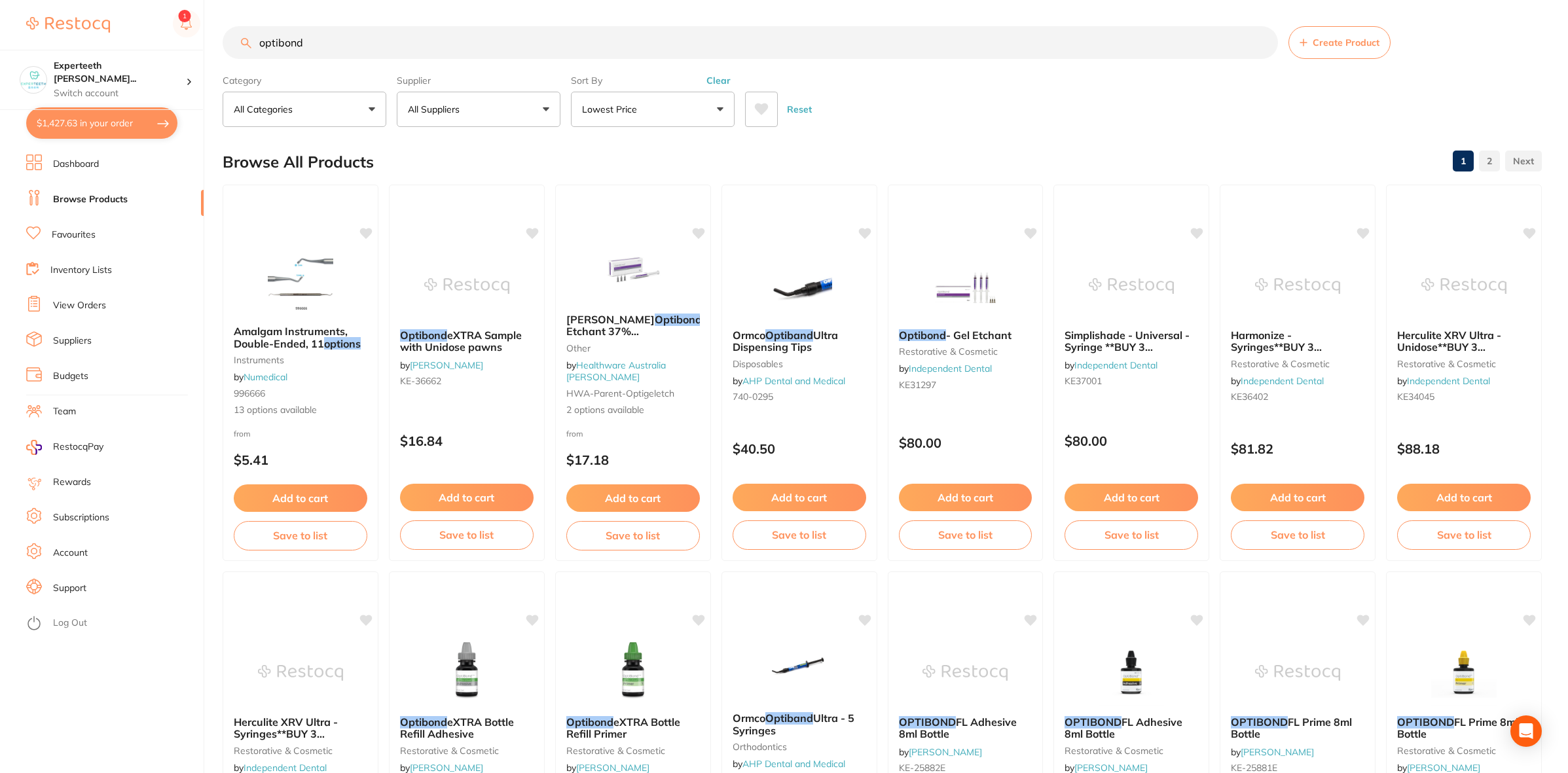
click at [456, 115] on p "All Suppliers" at bounding box center [436, 109] width 57 height 13
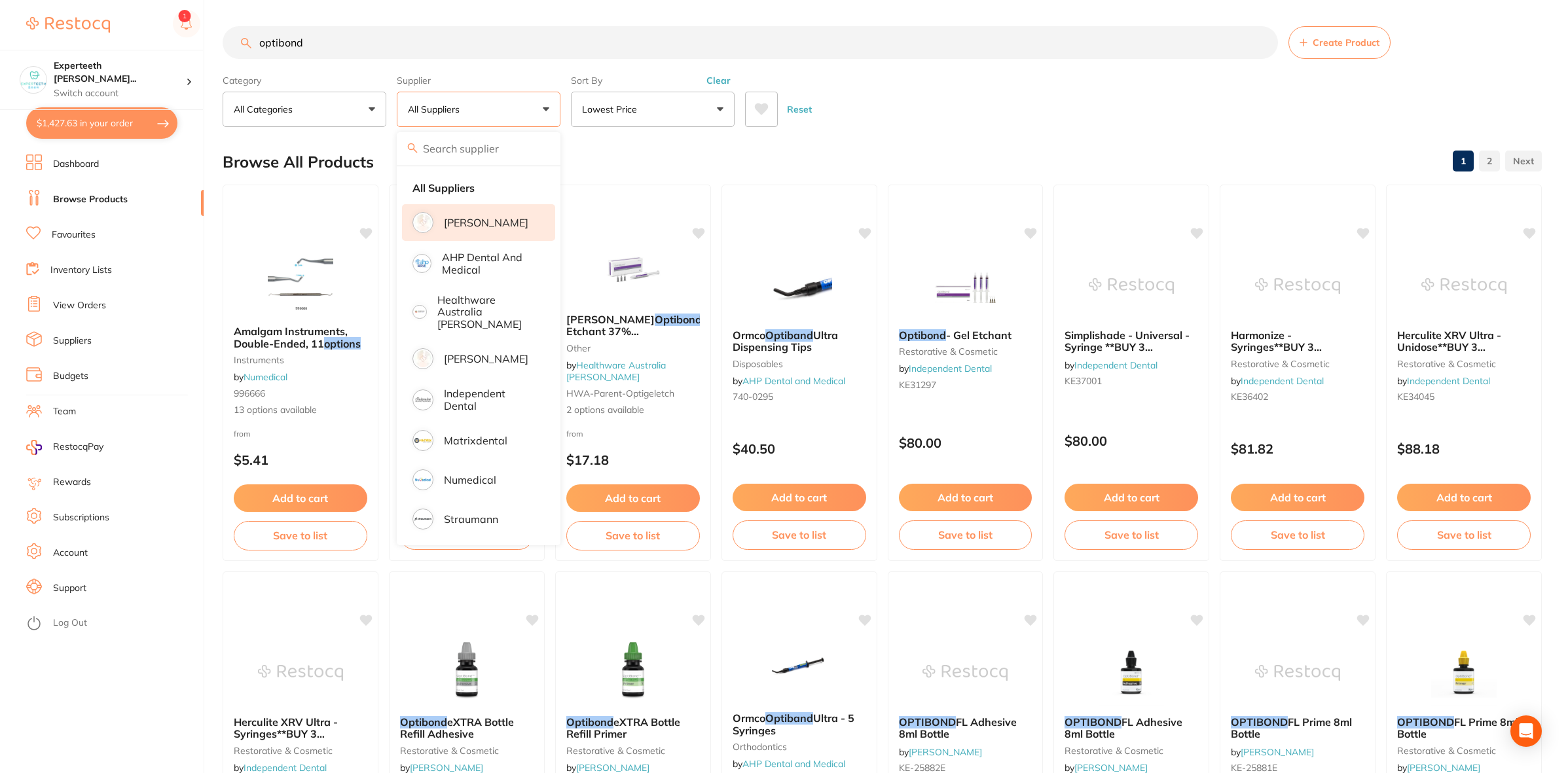
click at [473, 230] on li "[PERSON_NAME]" at bounding box center [479, 222] width 153 height 37
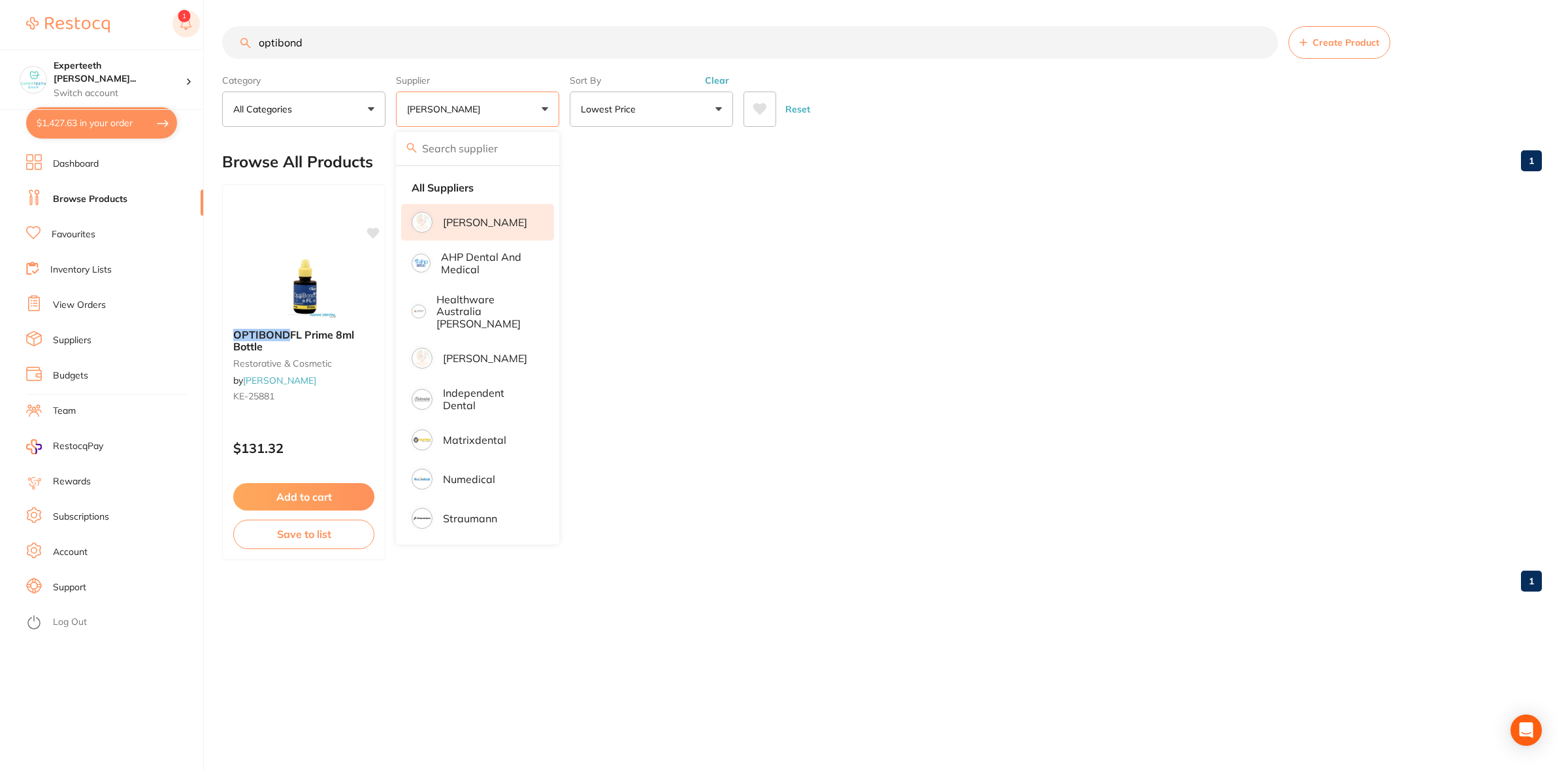
drag, startPoint x: 319, startPoint y: 43, endPoint x: 184, endPoint y: 35, distance: 135.2
click at [184, 35] on div "$1,427.63 Experteeth Eastwood Wes... Switch account Experteeth Eastwood West $1…" at bounding box center [784, 386] width 1568 height 772
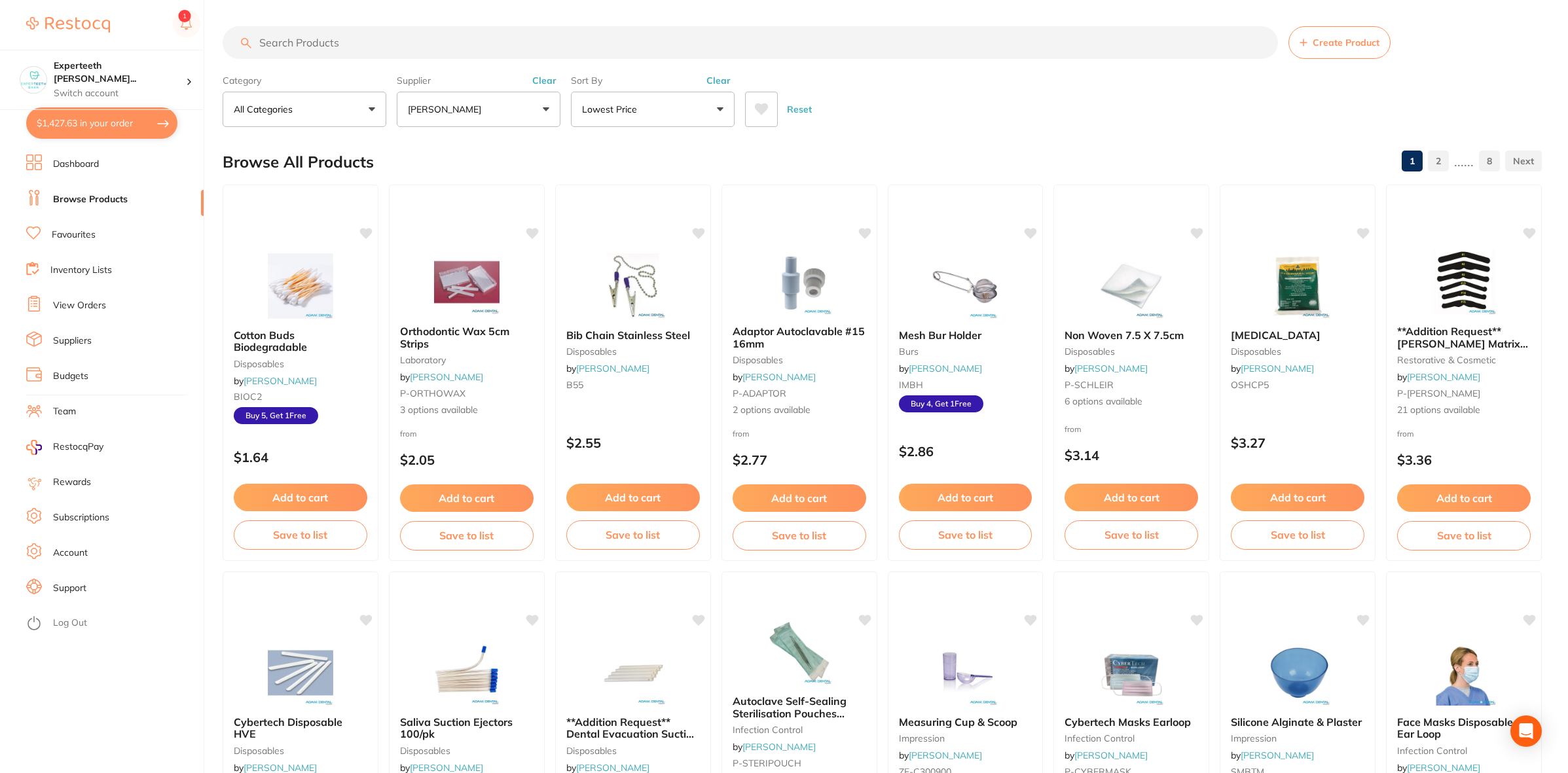
click at [105, 122] on button "$1,427.63 in your order" at bounding box center [102, 123] width 151 height 32
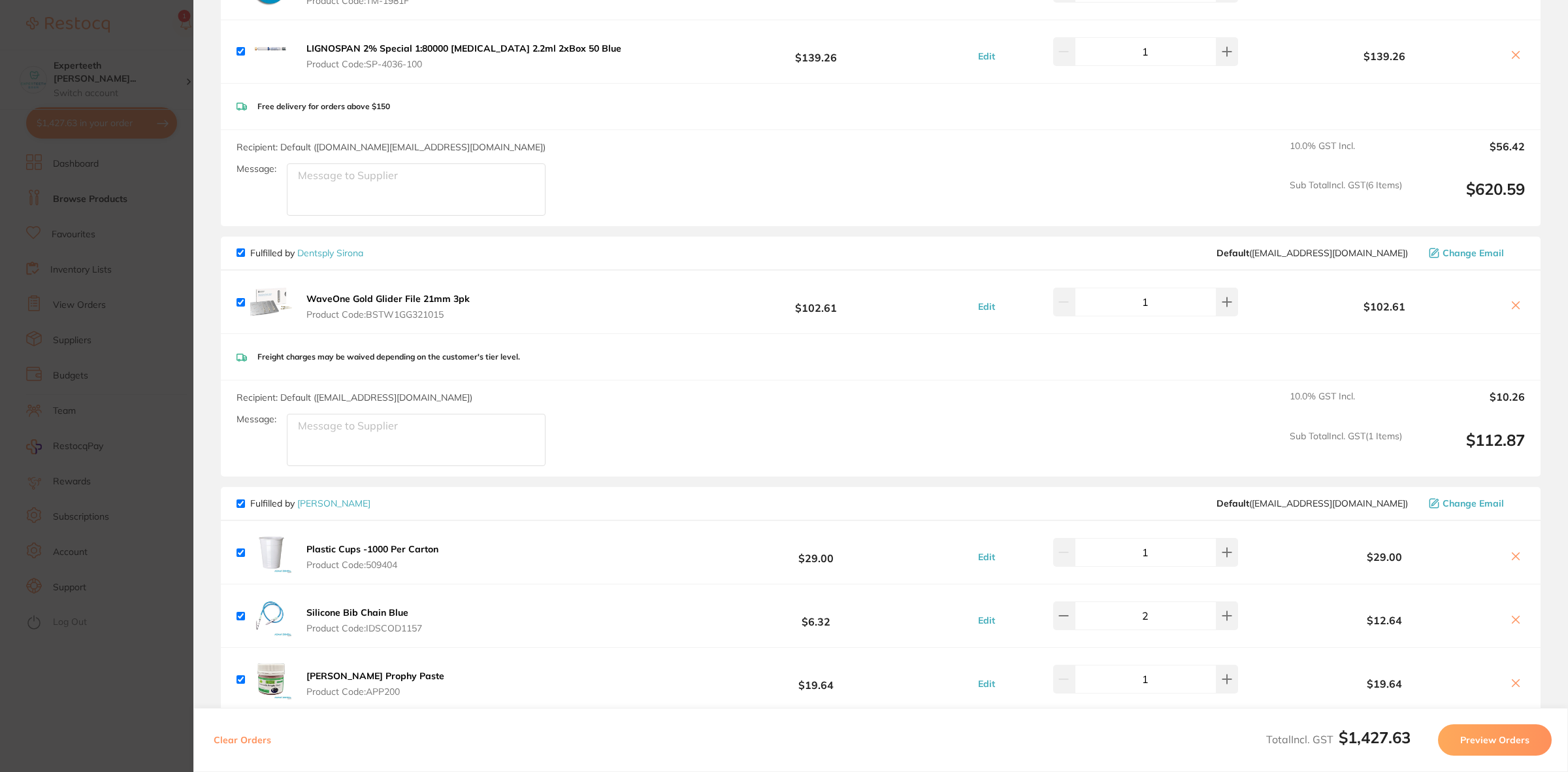
click at [93, 685] on section "Update RRP Set your pre negotiated price for this item. Item Agreed RRP (excl. …" at bounding box center [784, 386] width 1568 height 772
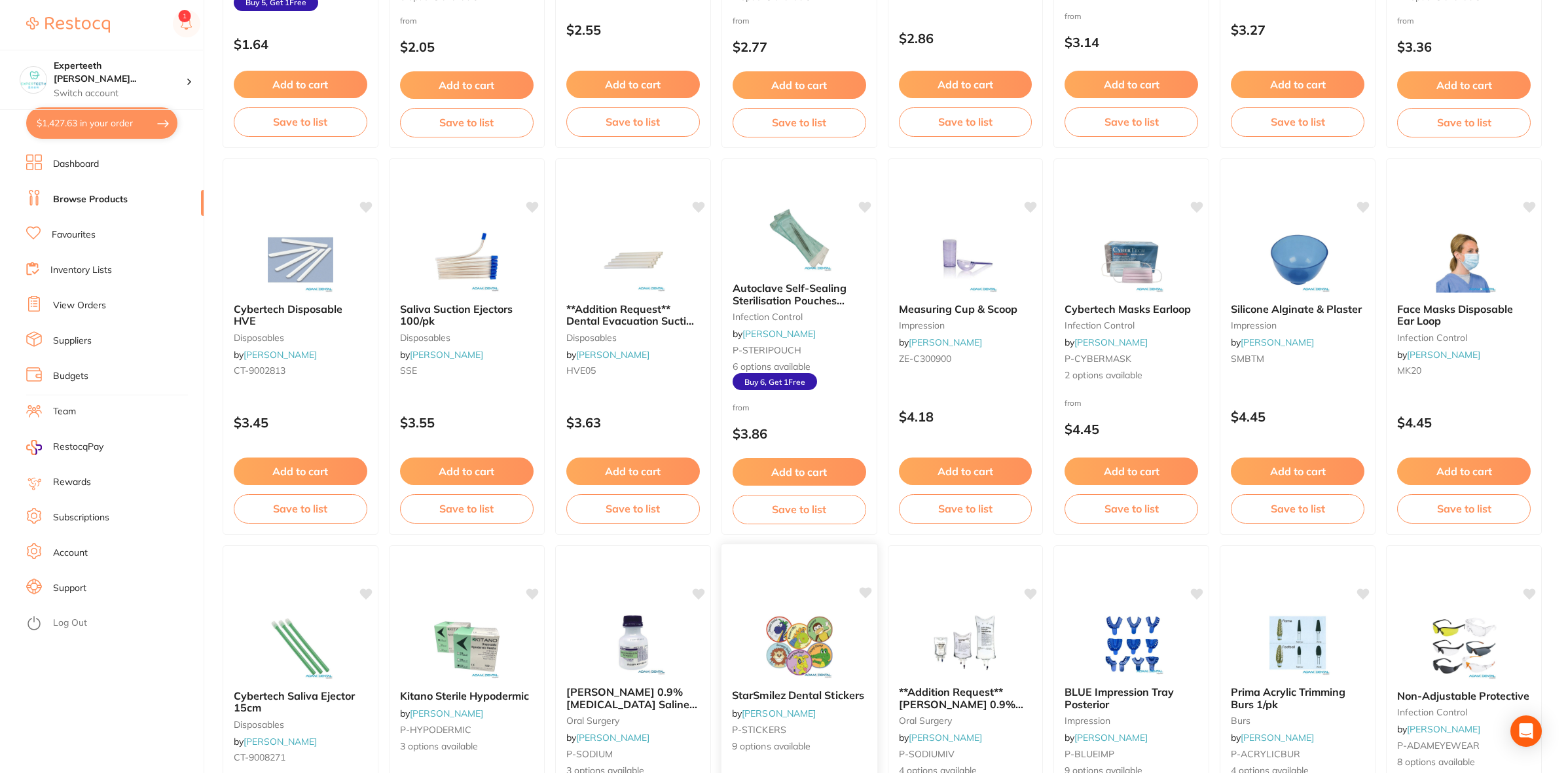
scroll to position [411, 0]
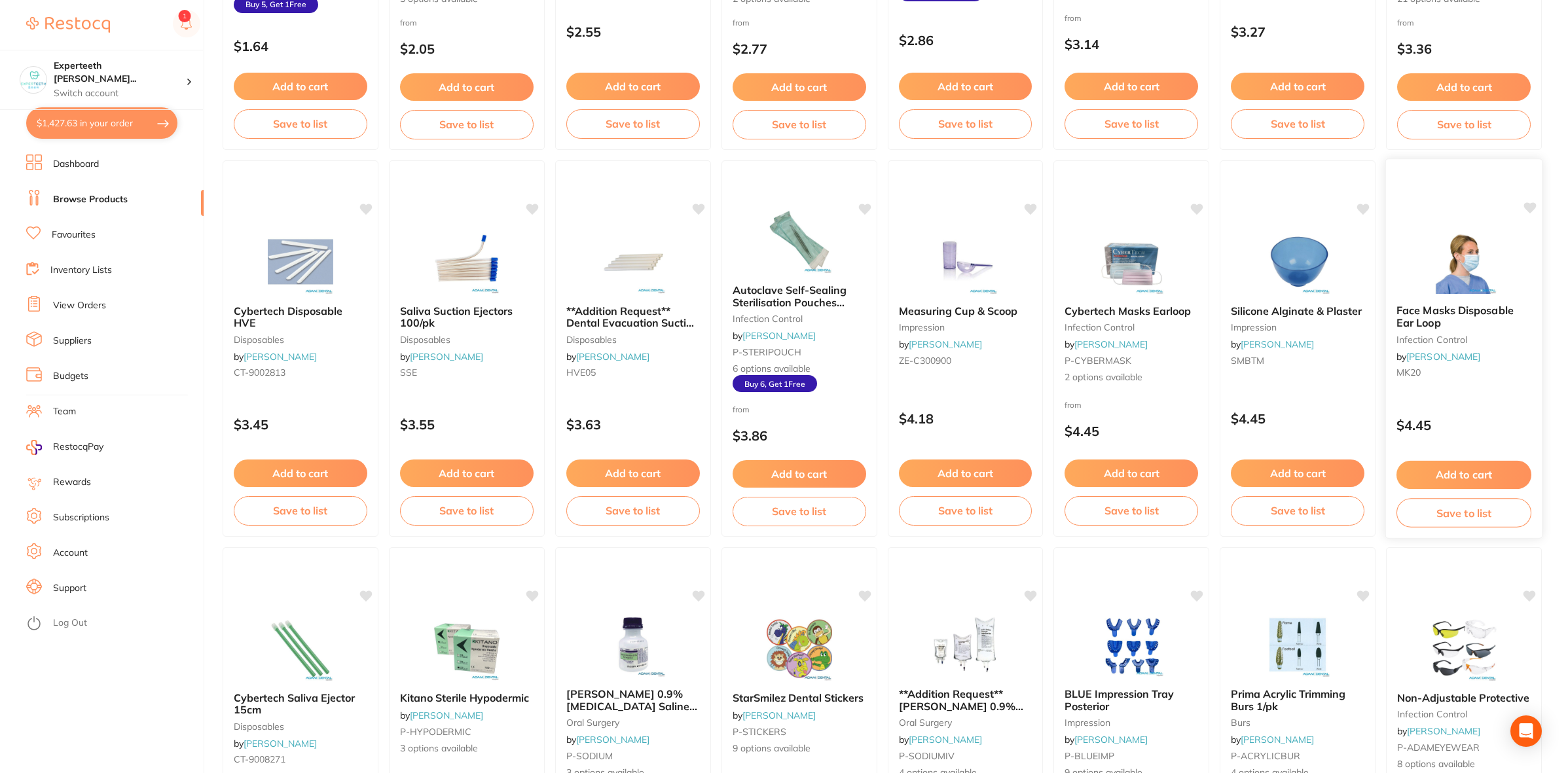
click at [1396, 472] on button "Add to cart" at bounding box center [1464, 474] width 135 height 28
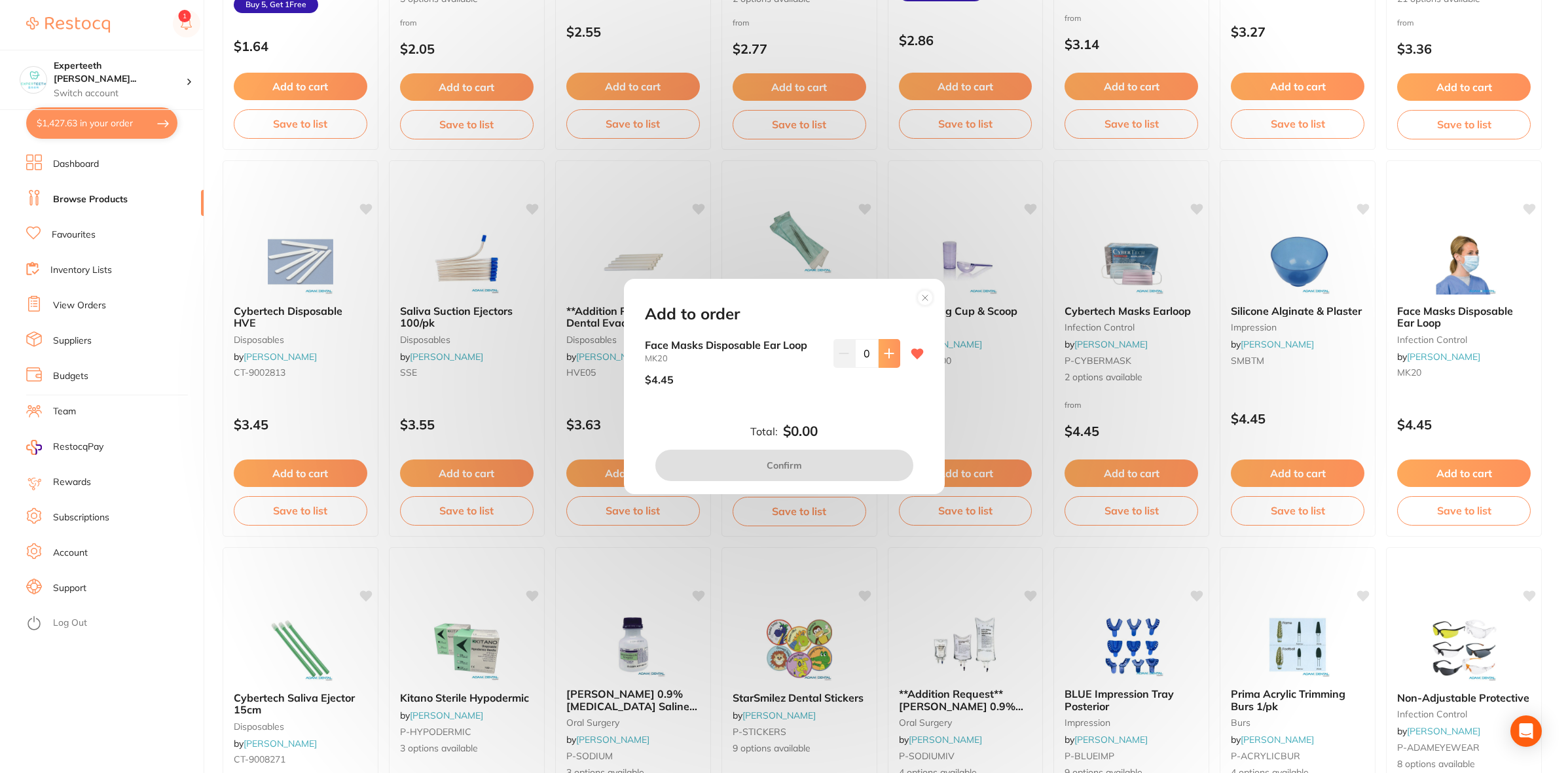
click at [885, 363] on button at bounding box center [889, 353] width 22 height 29
click at [865, 353] on input "1" at bounding box center [867, 353] width 24 height 29
type input "5"
click at [836, 466] on button "Confirm" at bounding box center [785, 465] width 258 height 32
checkbox input "false"
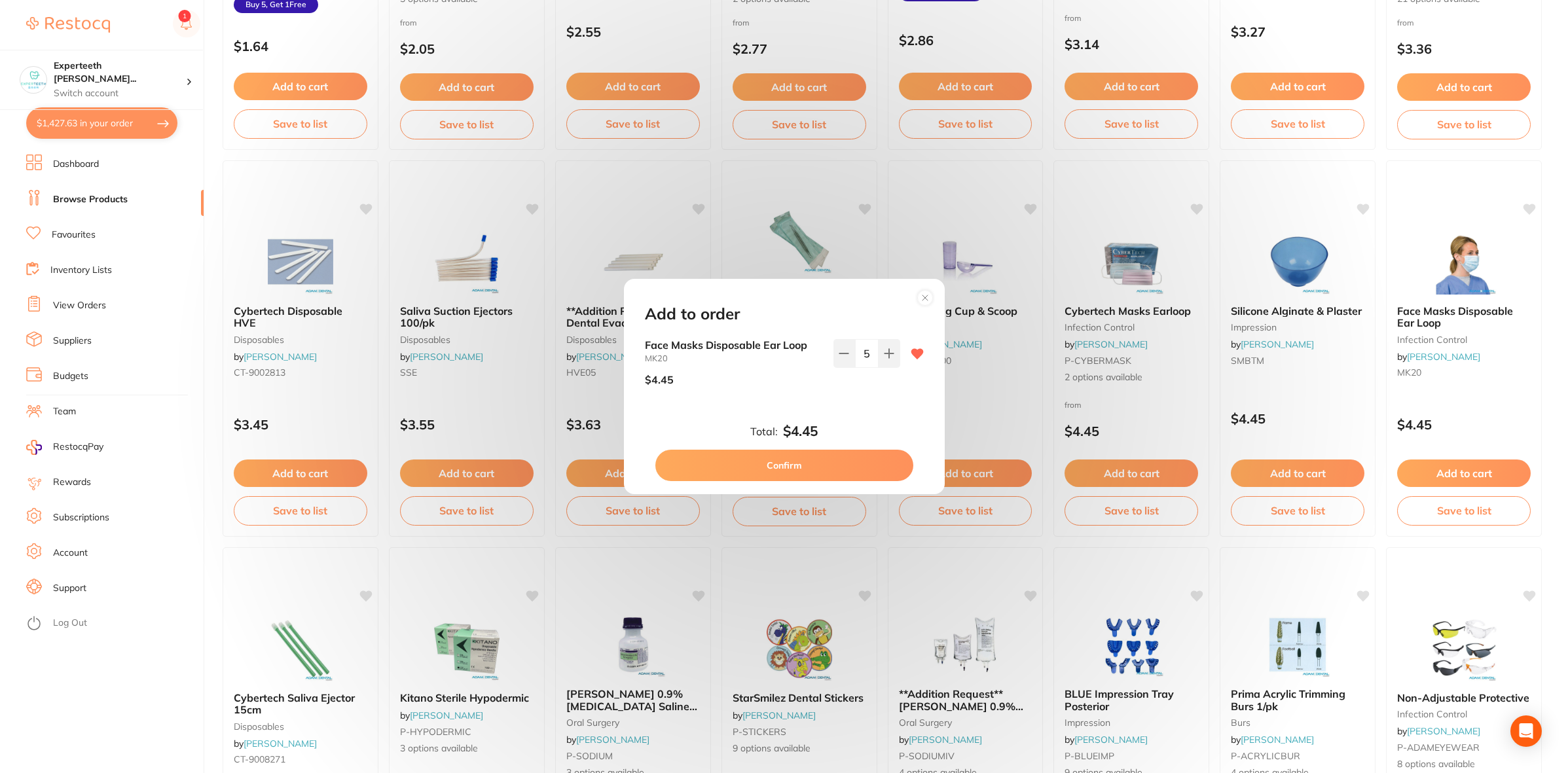
checkbox input "false"
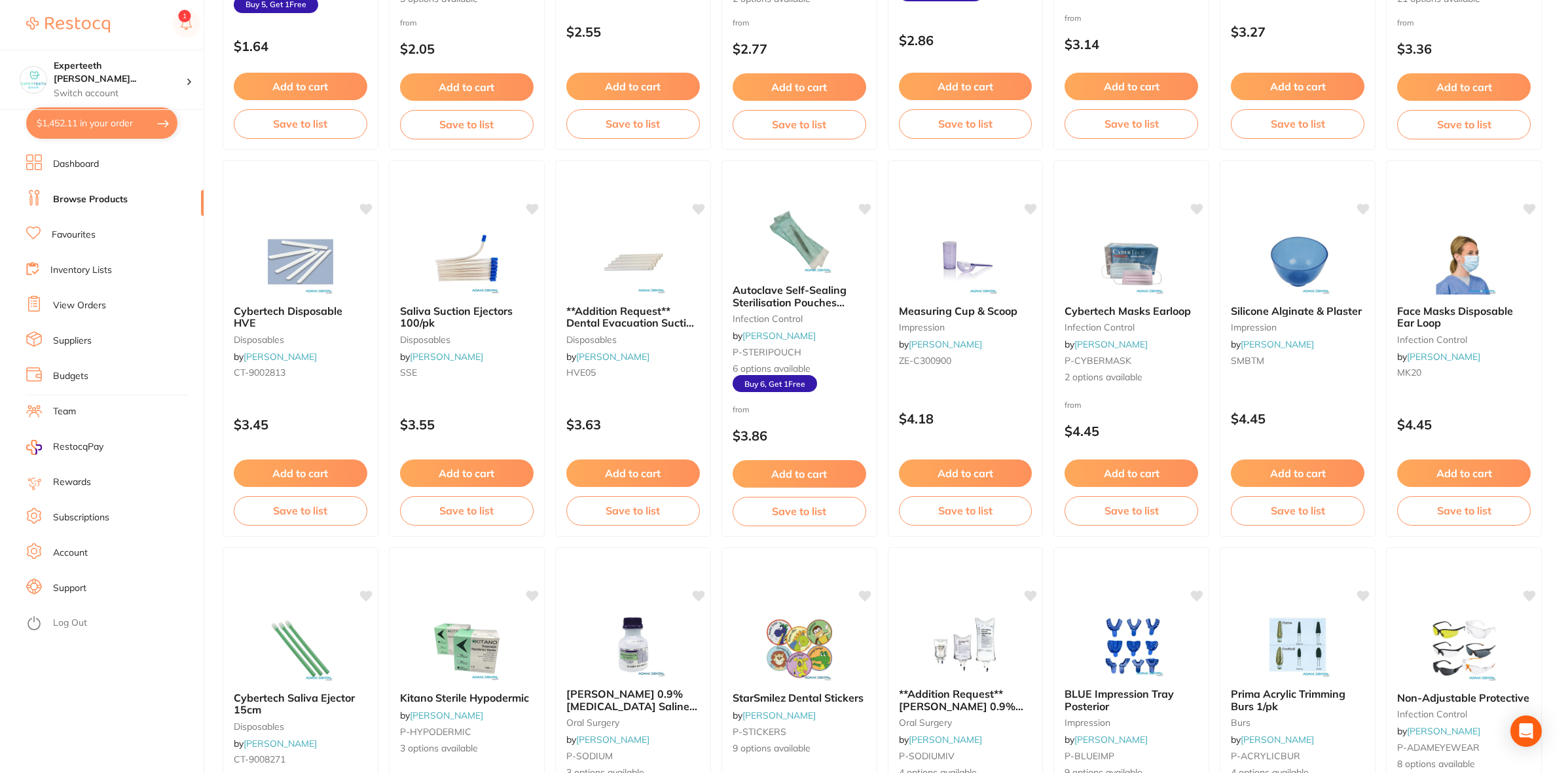
click at [68, 119] on button "$1,452.11 in your order" at bounding box center [102, 123] width 151 height 32
checkbox input "true"
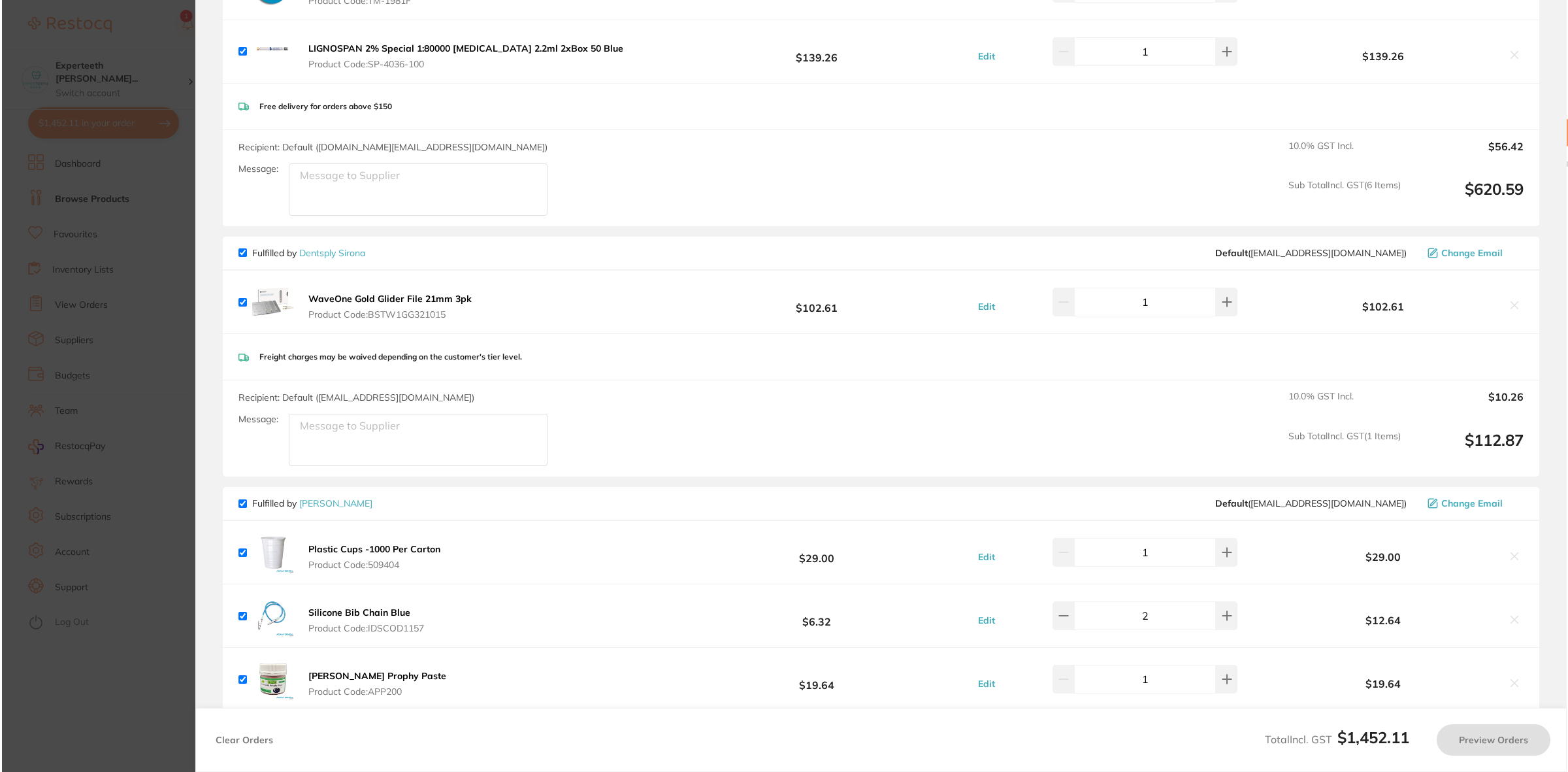
scroll to position [0, 0]
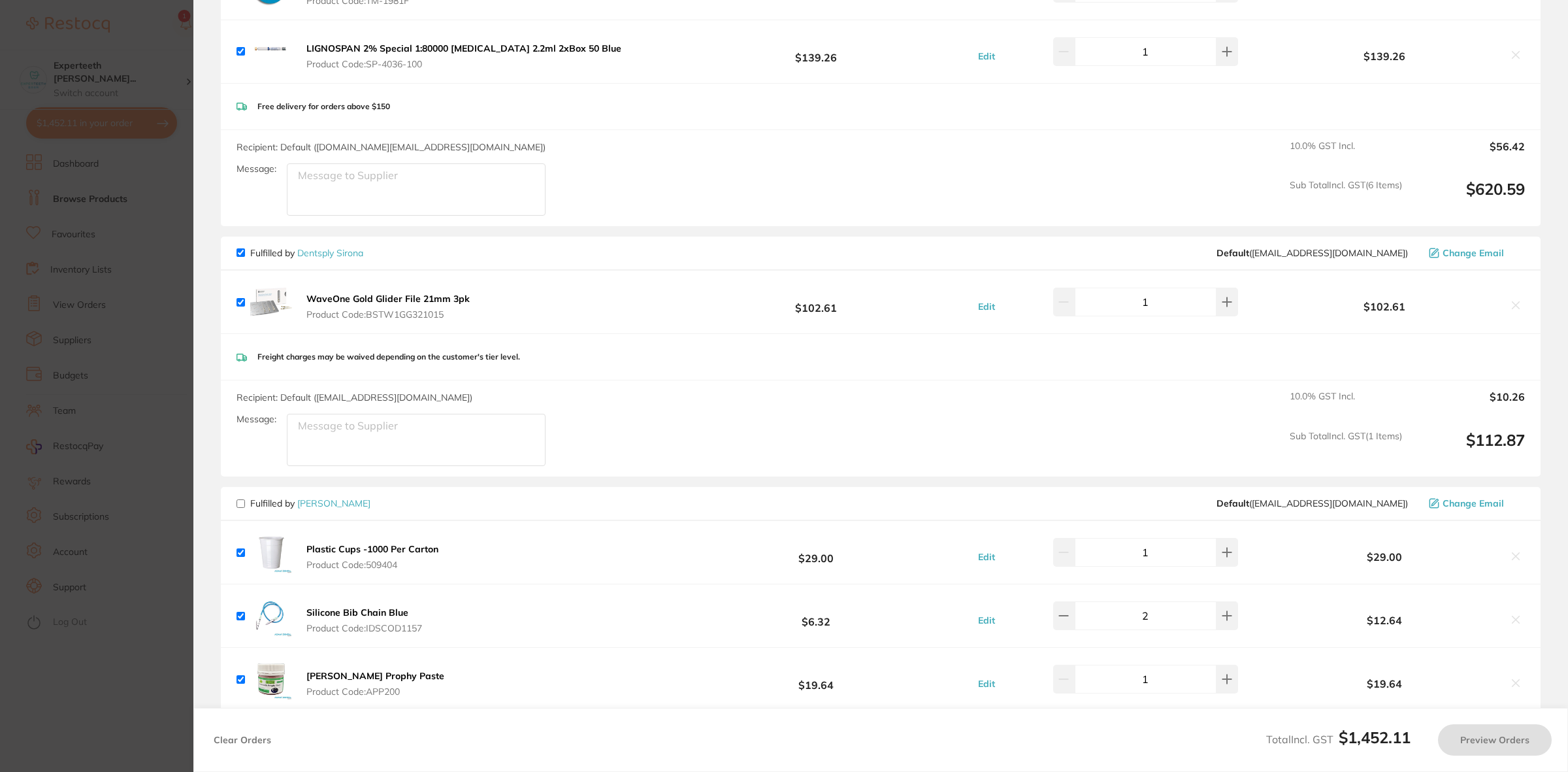
checkbox input "false"
checkbox input "true"
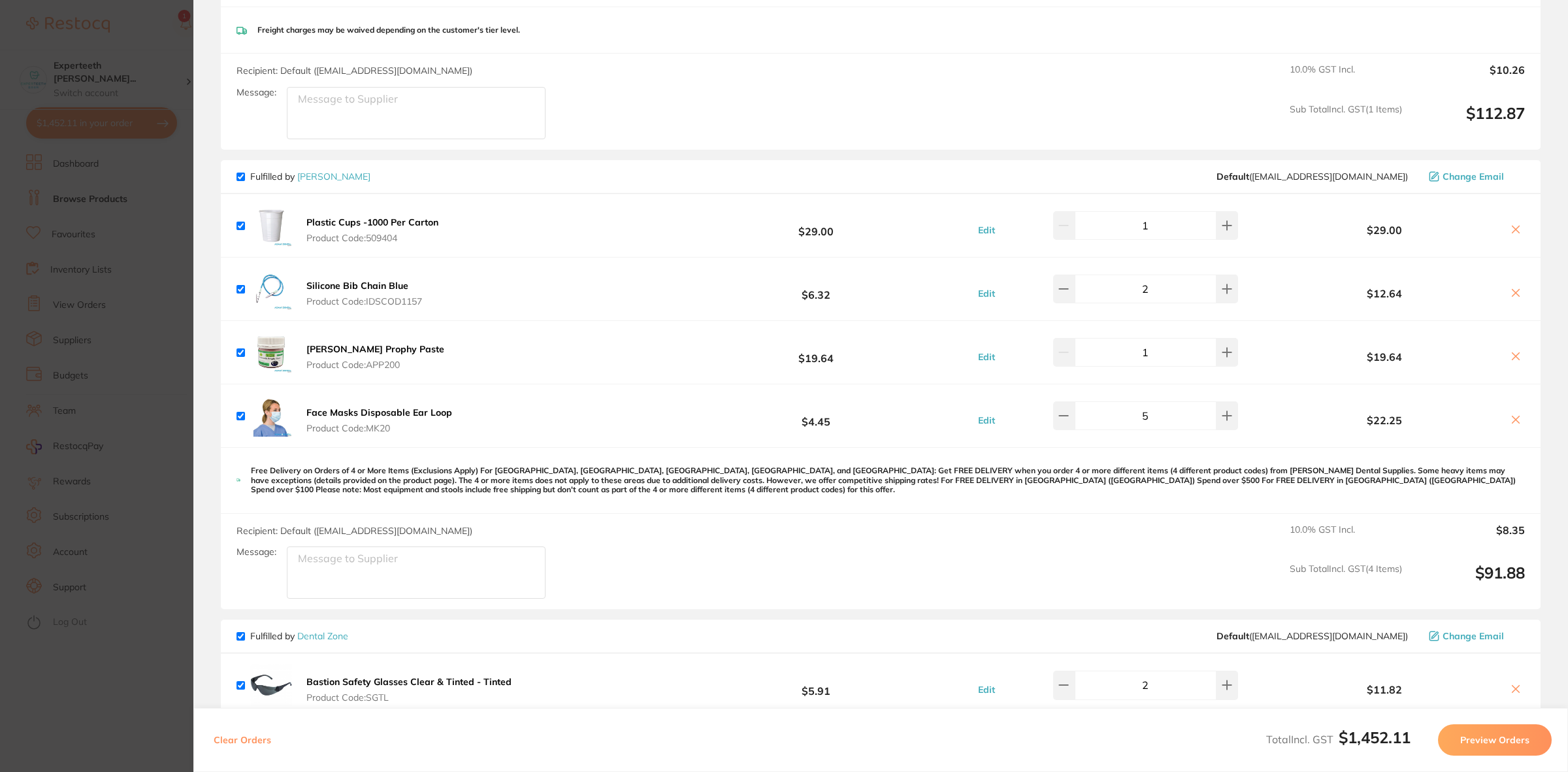
scroll to position [1111, 0]
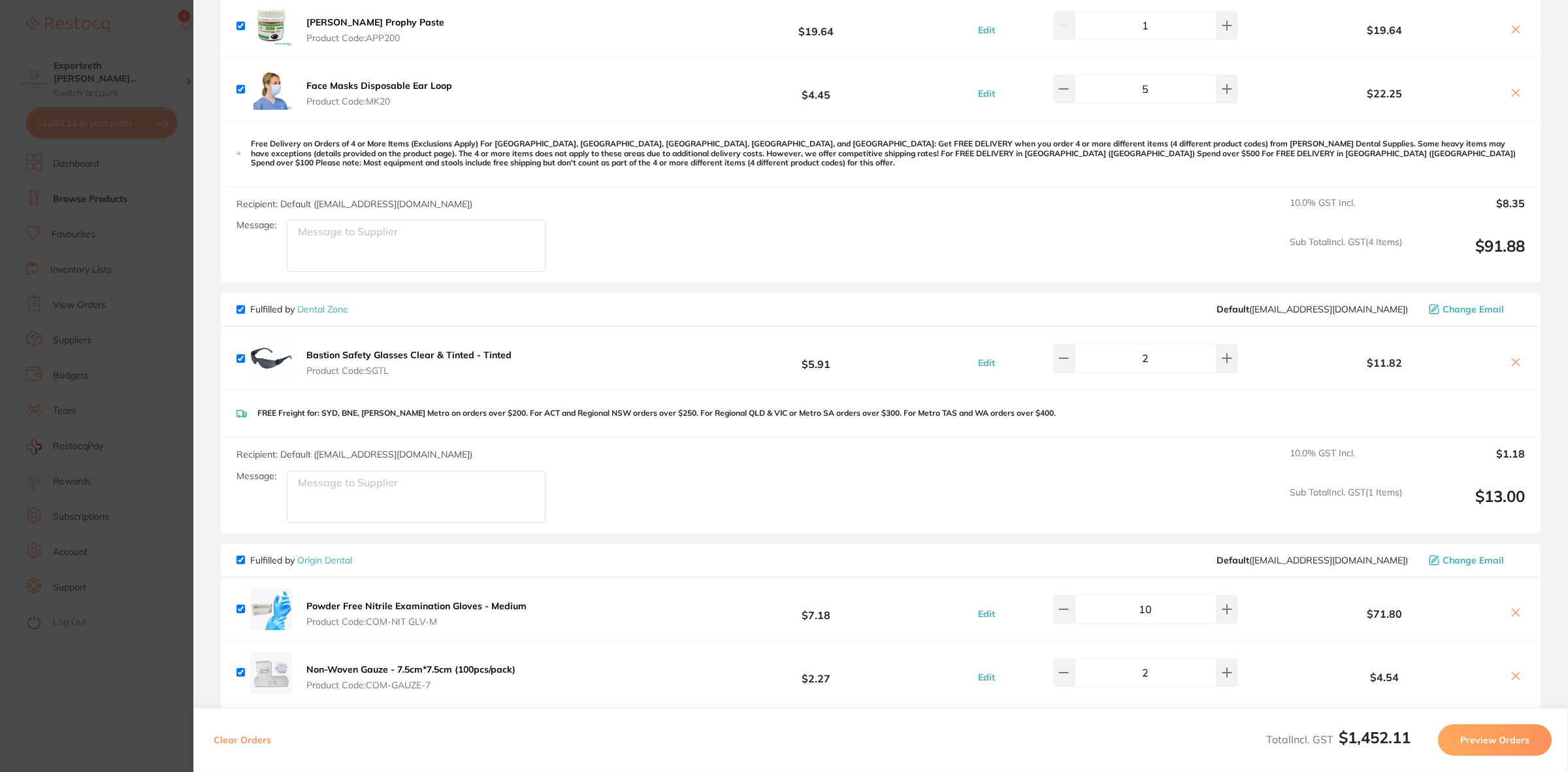
click at [86, 296] on section "Update RRP Set your pre negotiated price for this item. Item Agreed RRP (excl. …" at bounding box center [784, 386] width 1568 height 772
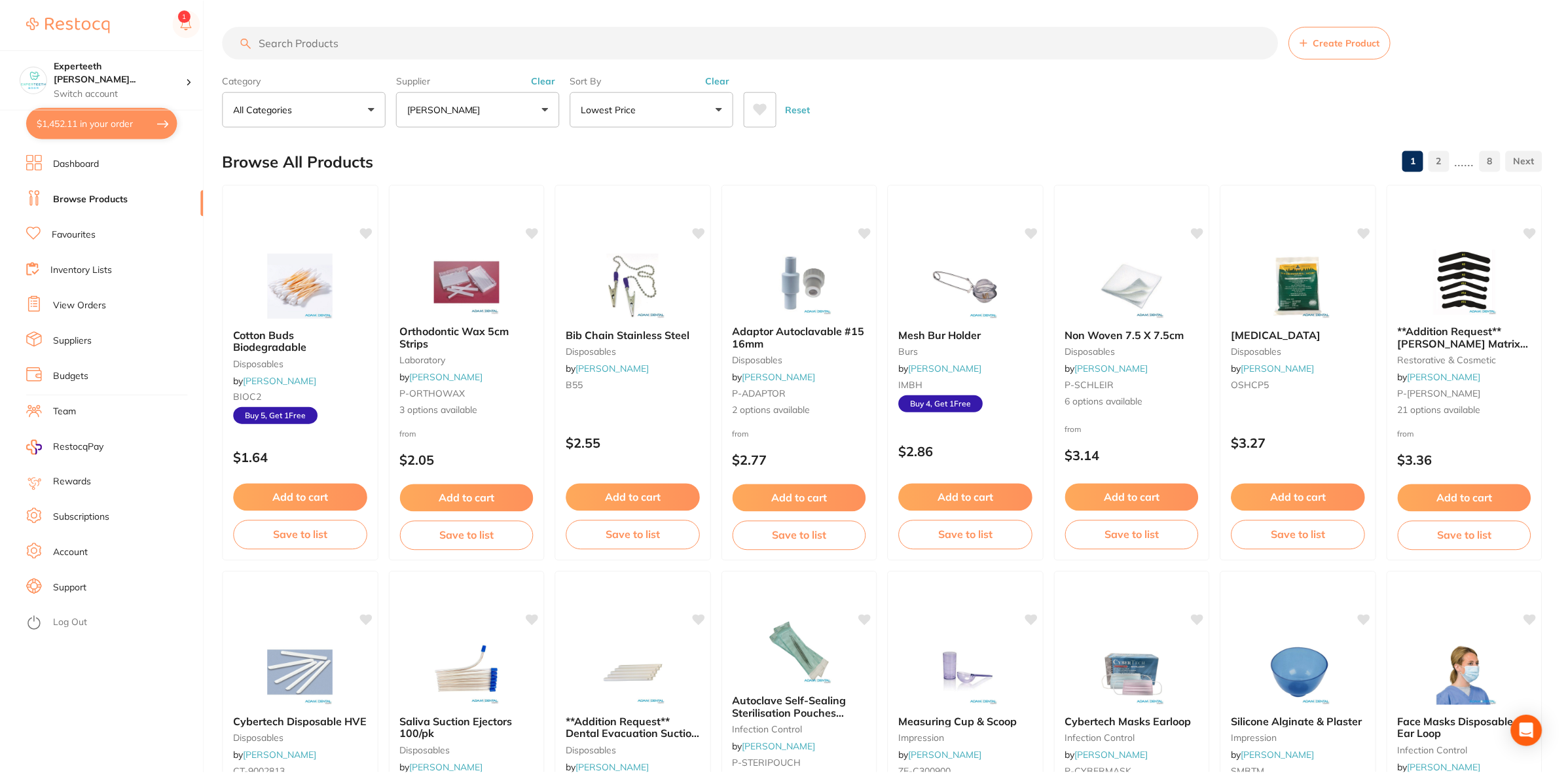
scroll to position [411, 0]
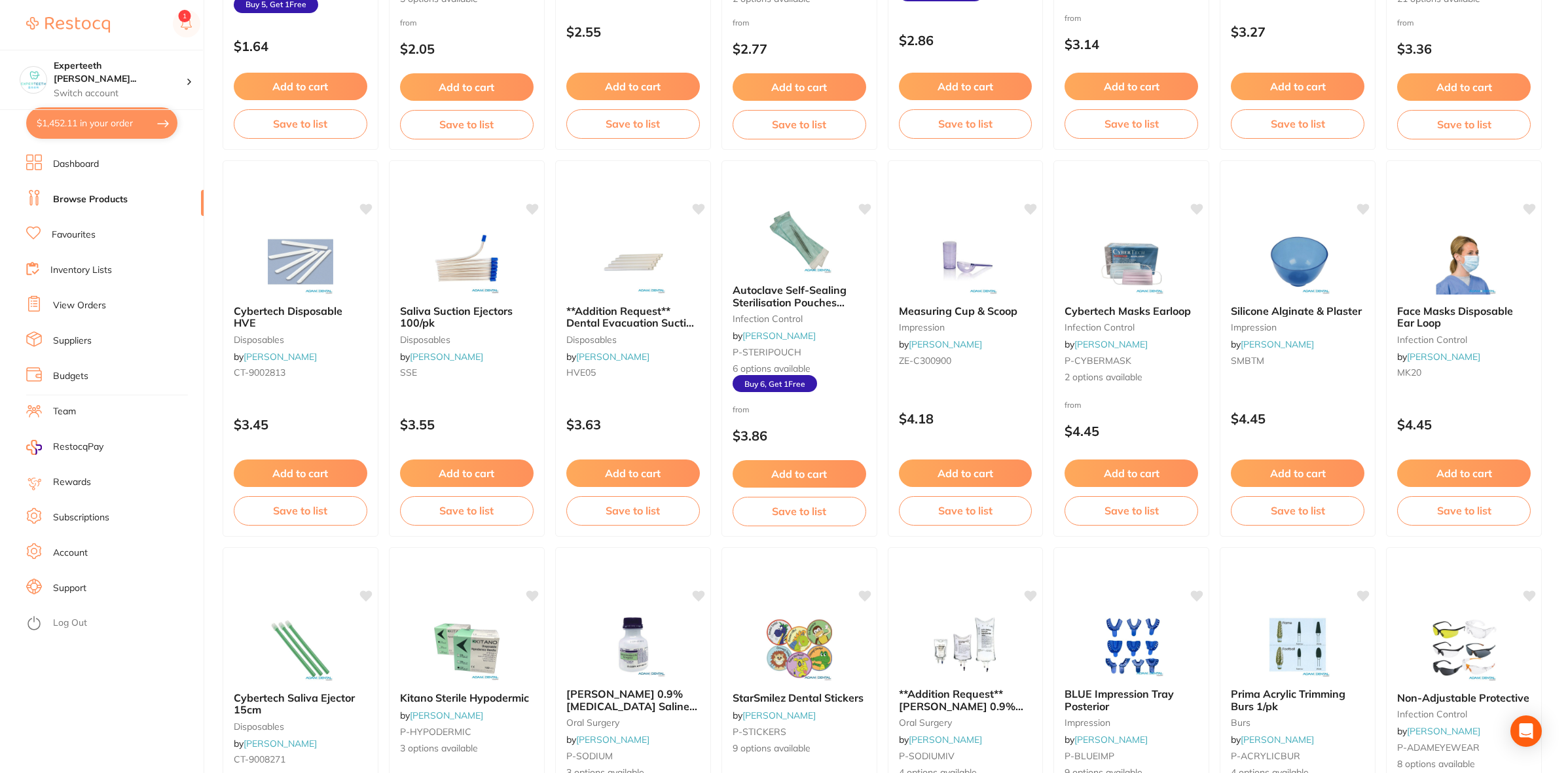
click at [111, 196] on link "Browse Products" at bounding box center [90, 199] width 74 height 13
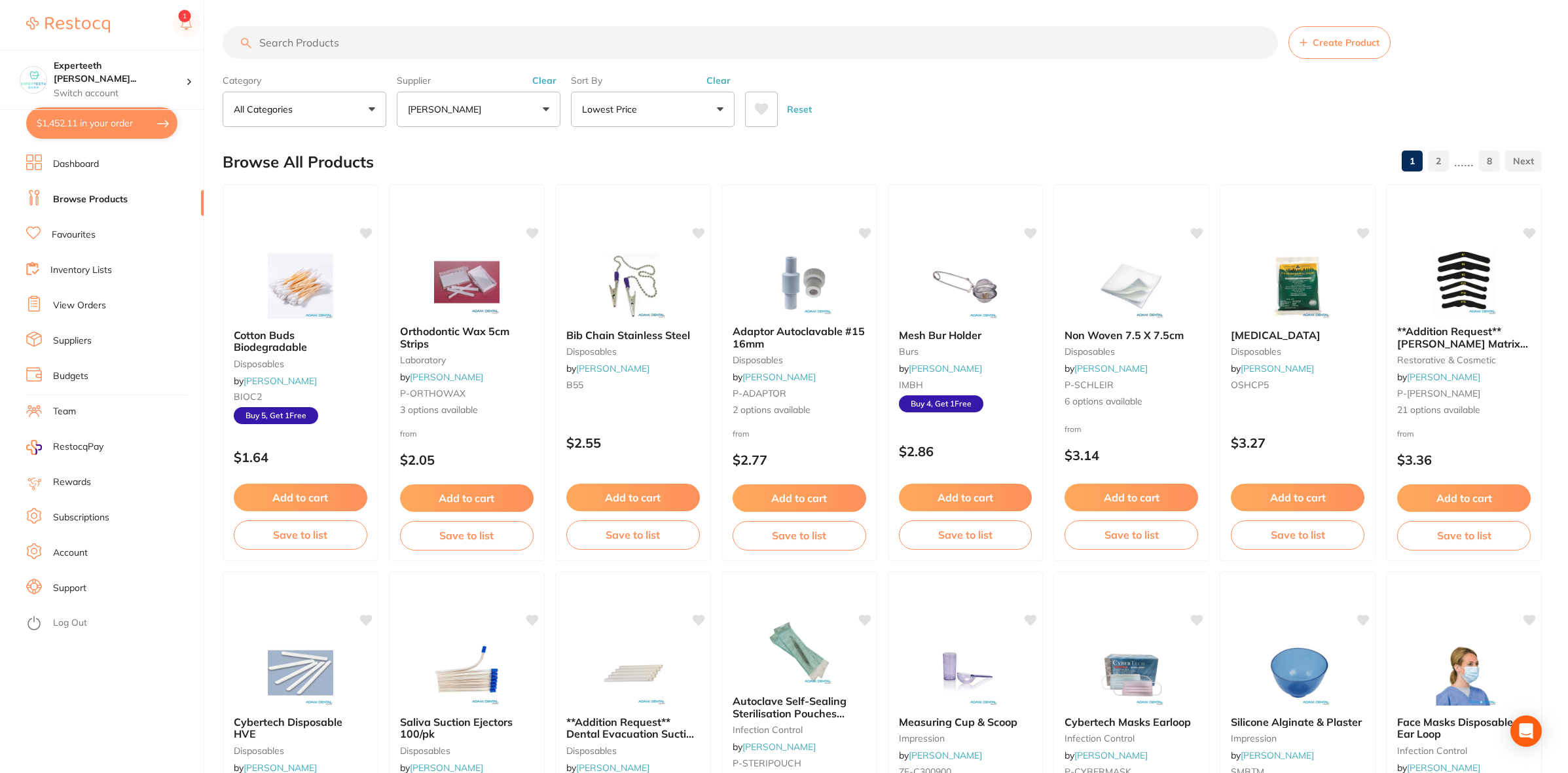
click at [90, 194] on link "Browse Products" at bounding box center [90, 199] width 74 height 13
click at [75, 270] on link "Inventory Lists" at bounding box center [81, 270] width 61 height 13
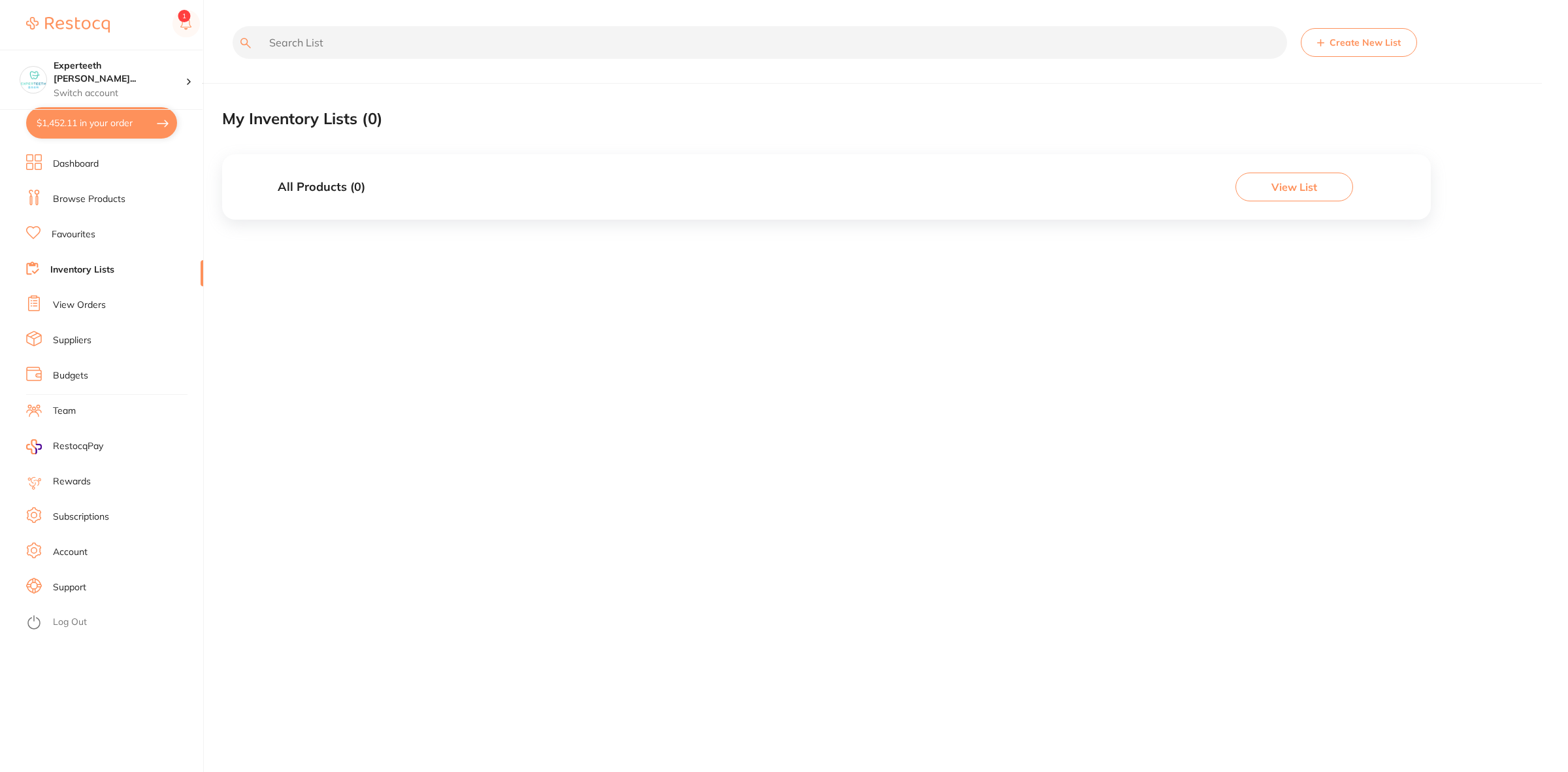
click at [80, 305] on link "View Orders" at bounding box center [79, 306] width 53 height 13
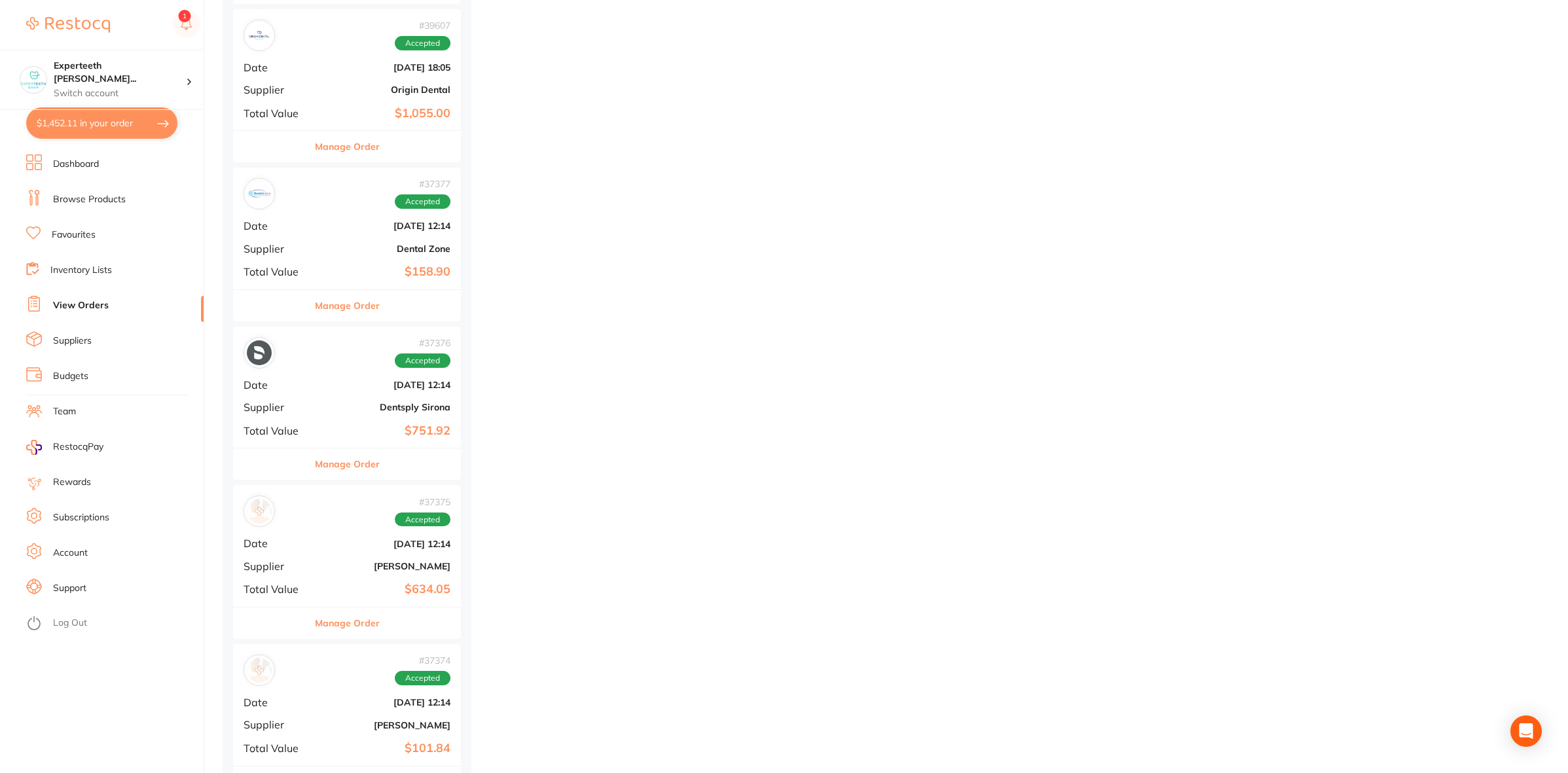
scroll to position [11369, 0]
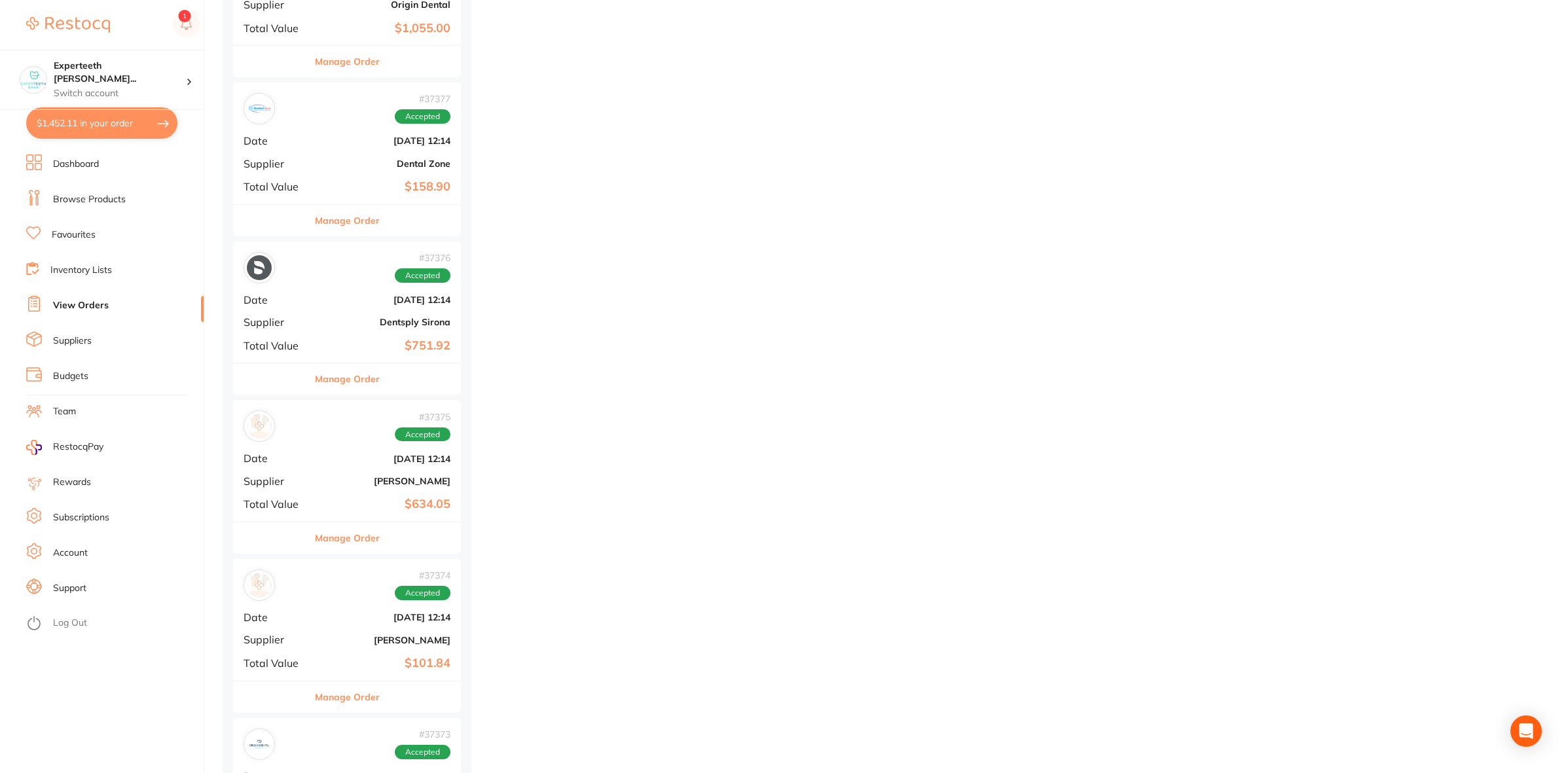
click at [357, 185] on div "# 37377 Accepted Date May 2 2024, 12:14 Supplier Dental Zone Total Value $158.90" at bounding box center [347, 143] width 228 height 121
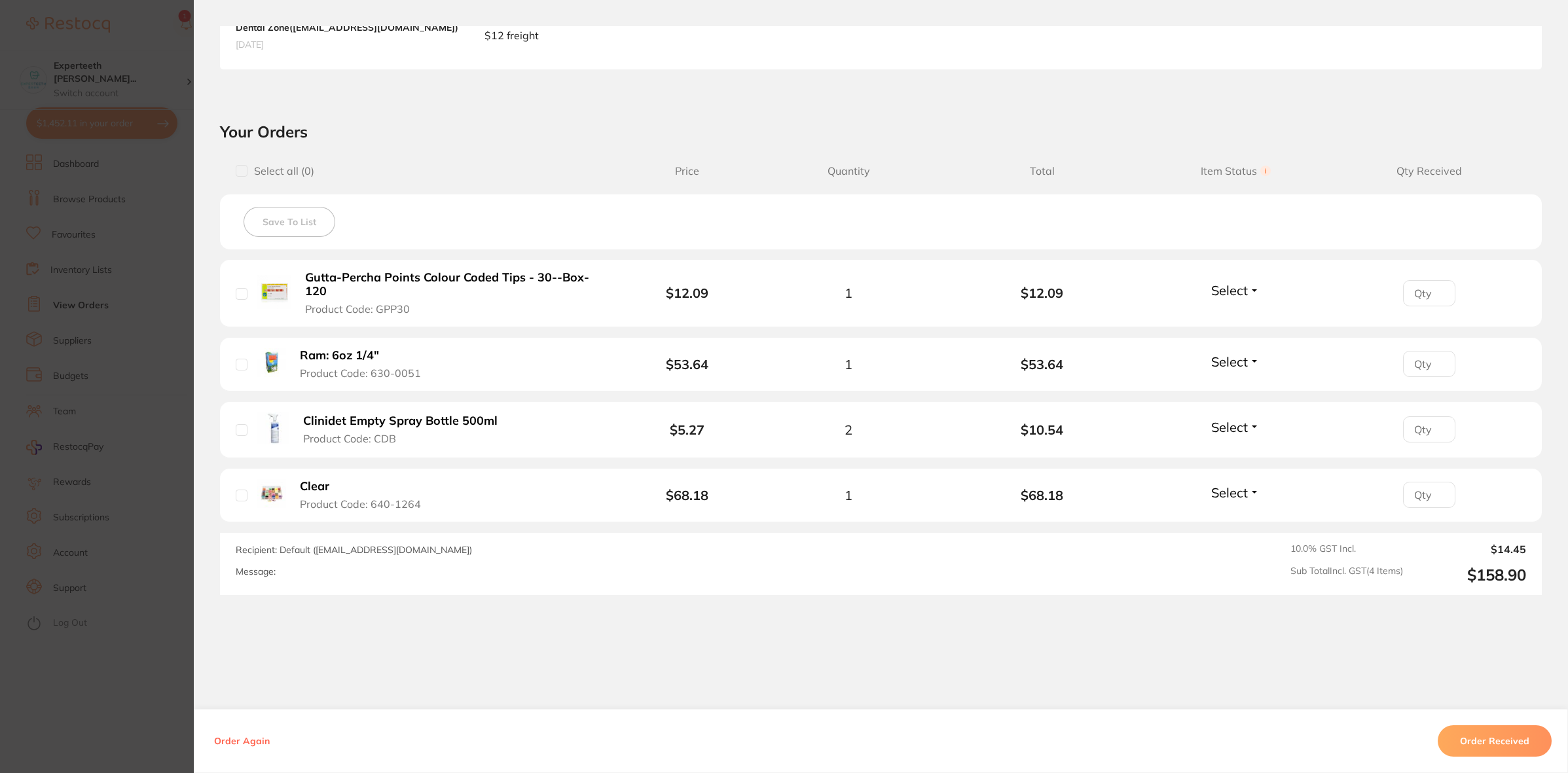
scroll to position [382, 0]
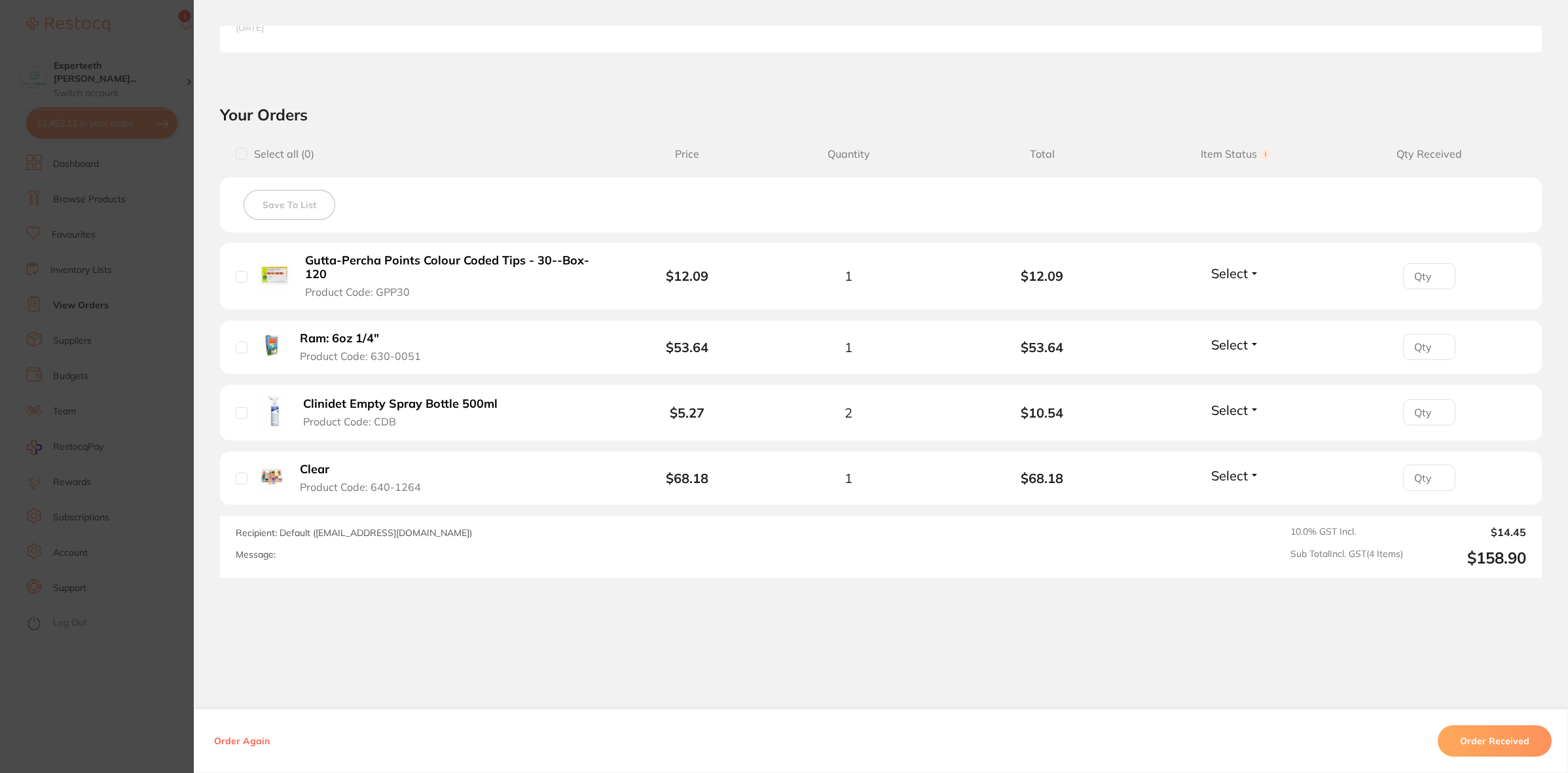
click at [305, 475] on b "Clear" at bounding box center [315, 469] width 30 height 14
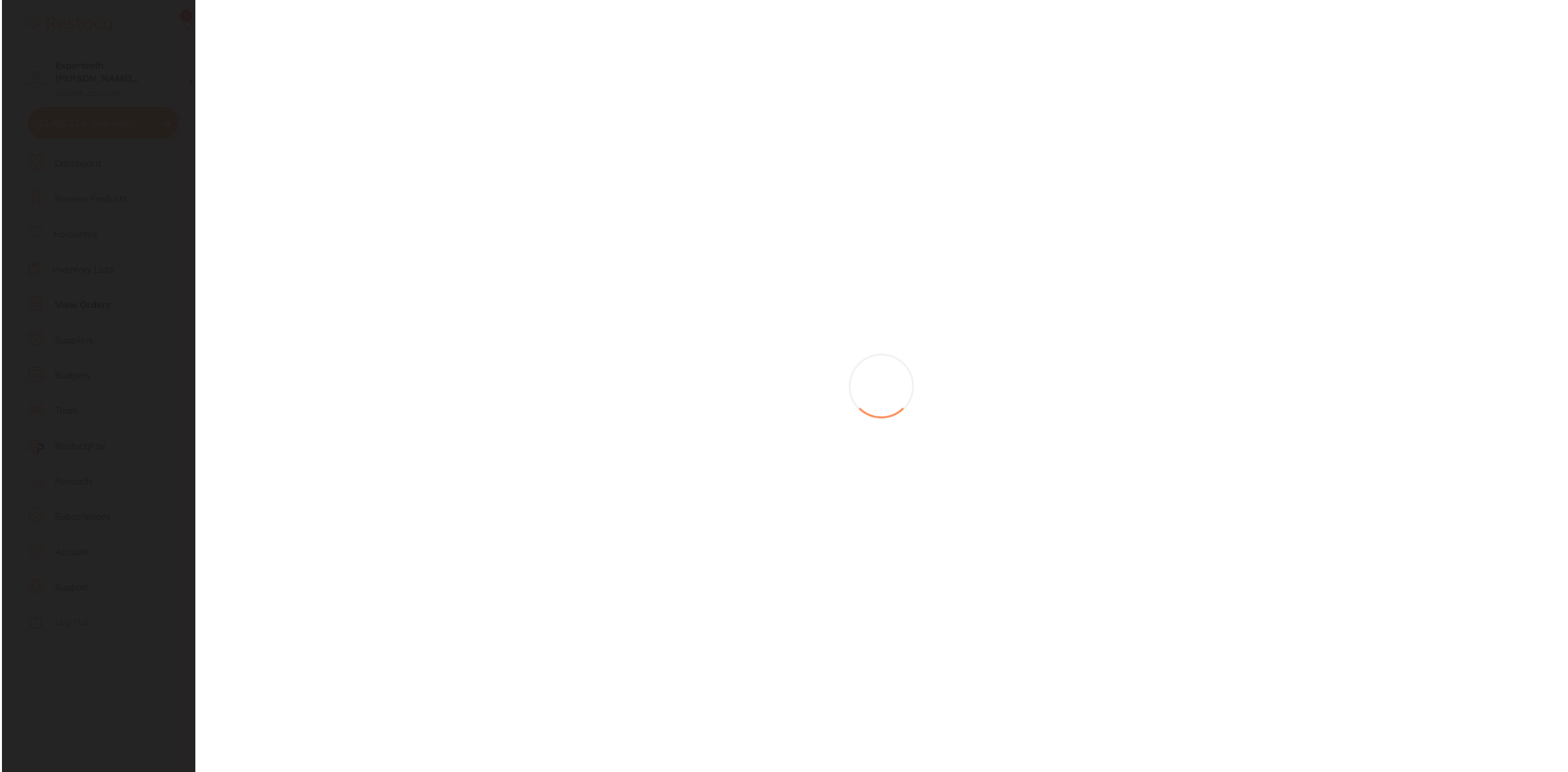
scroll to position [0, 0]
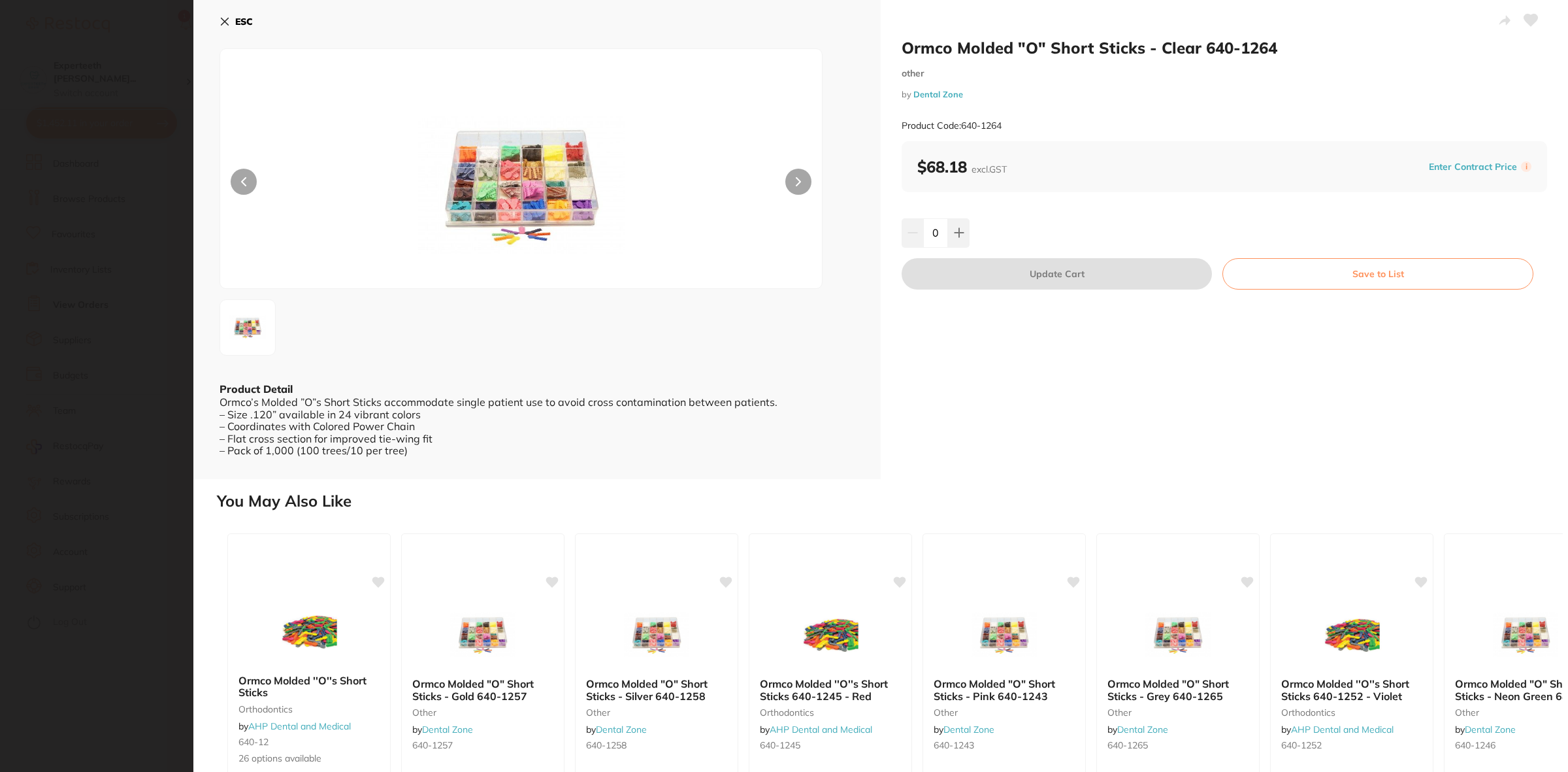
click at [225, 16] on icon at bounding box center [225, 22] width 11 height 11
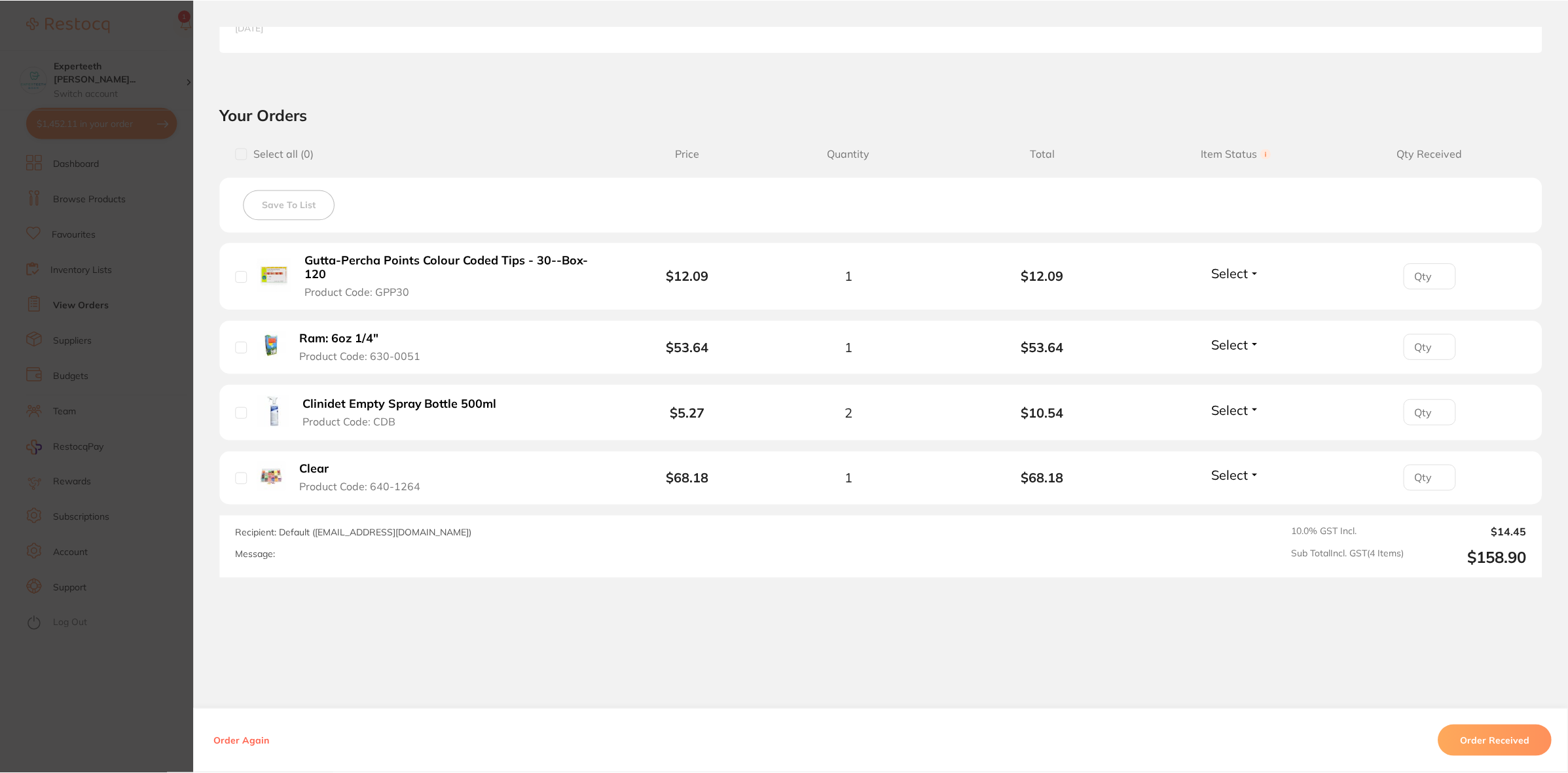
scroll to position [11206, 0]
click at [426, 408] on b "Clinidet Empty Spray Bottle 500ml" at bounding box center [400, 404] width 194 height 14
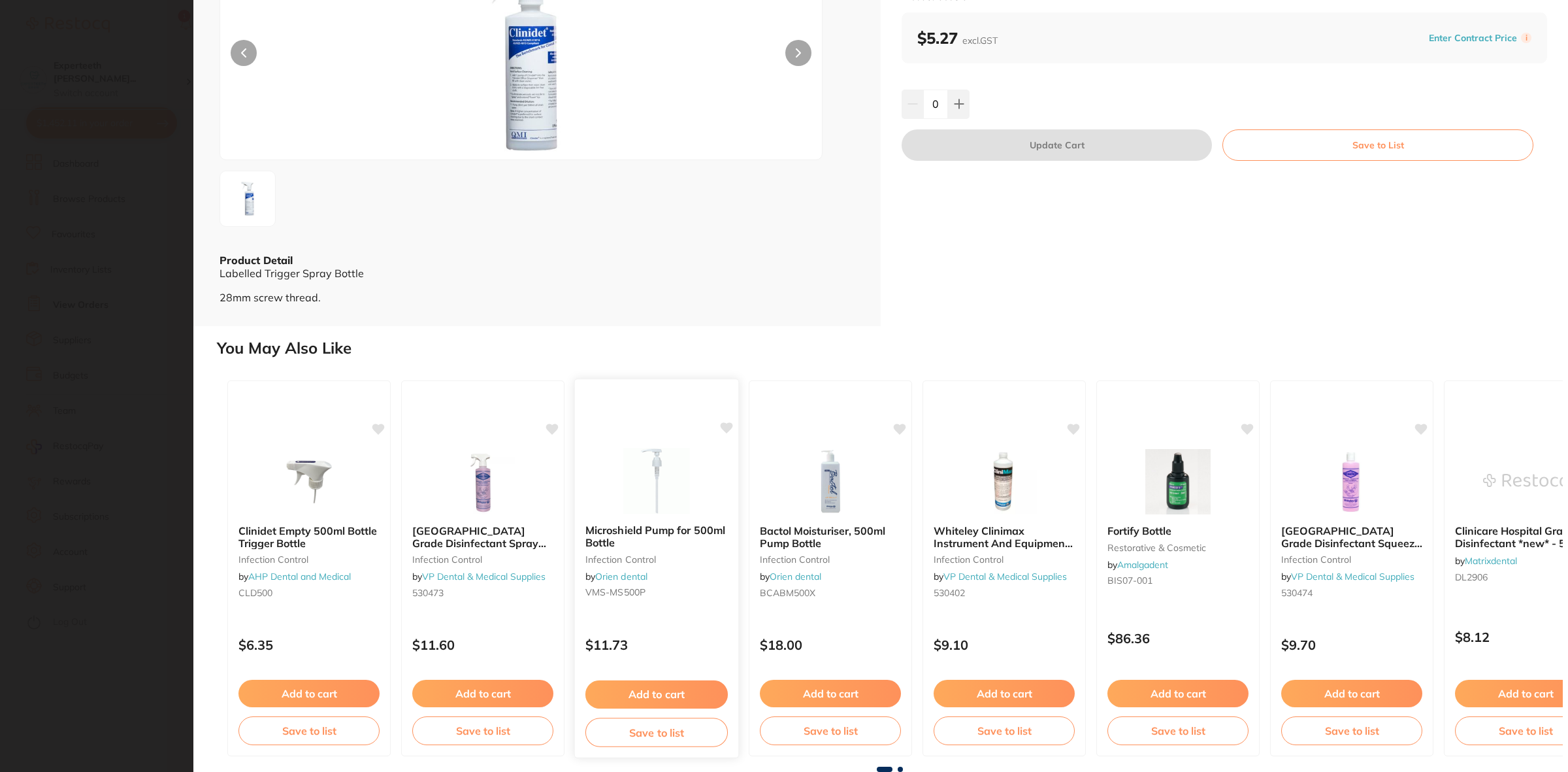
scroll to position [0, 0]
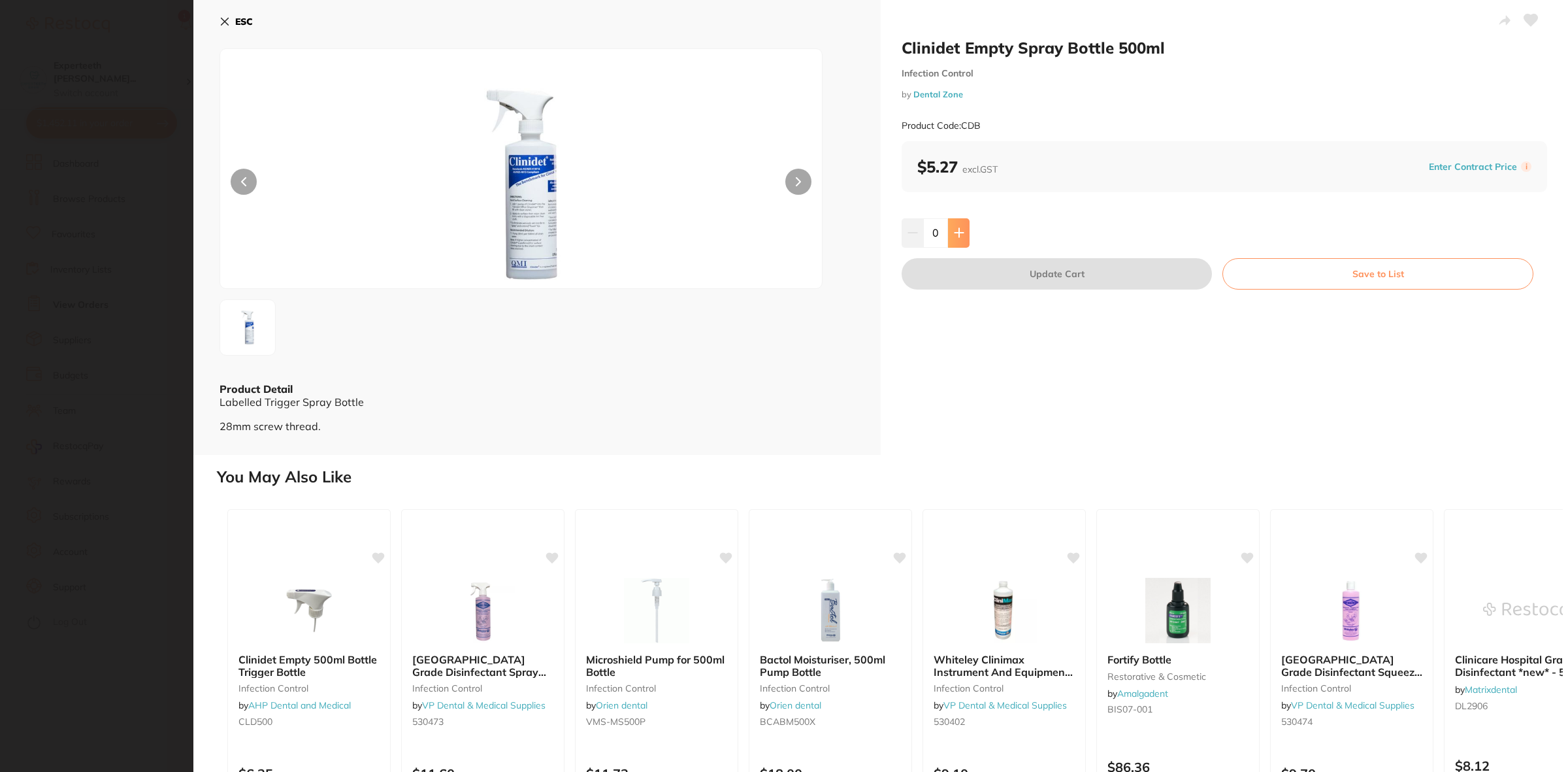
click at [955, 235] on icon at bounding box center [959, 233] width 11 height 11
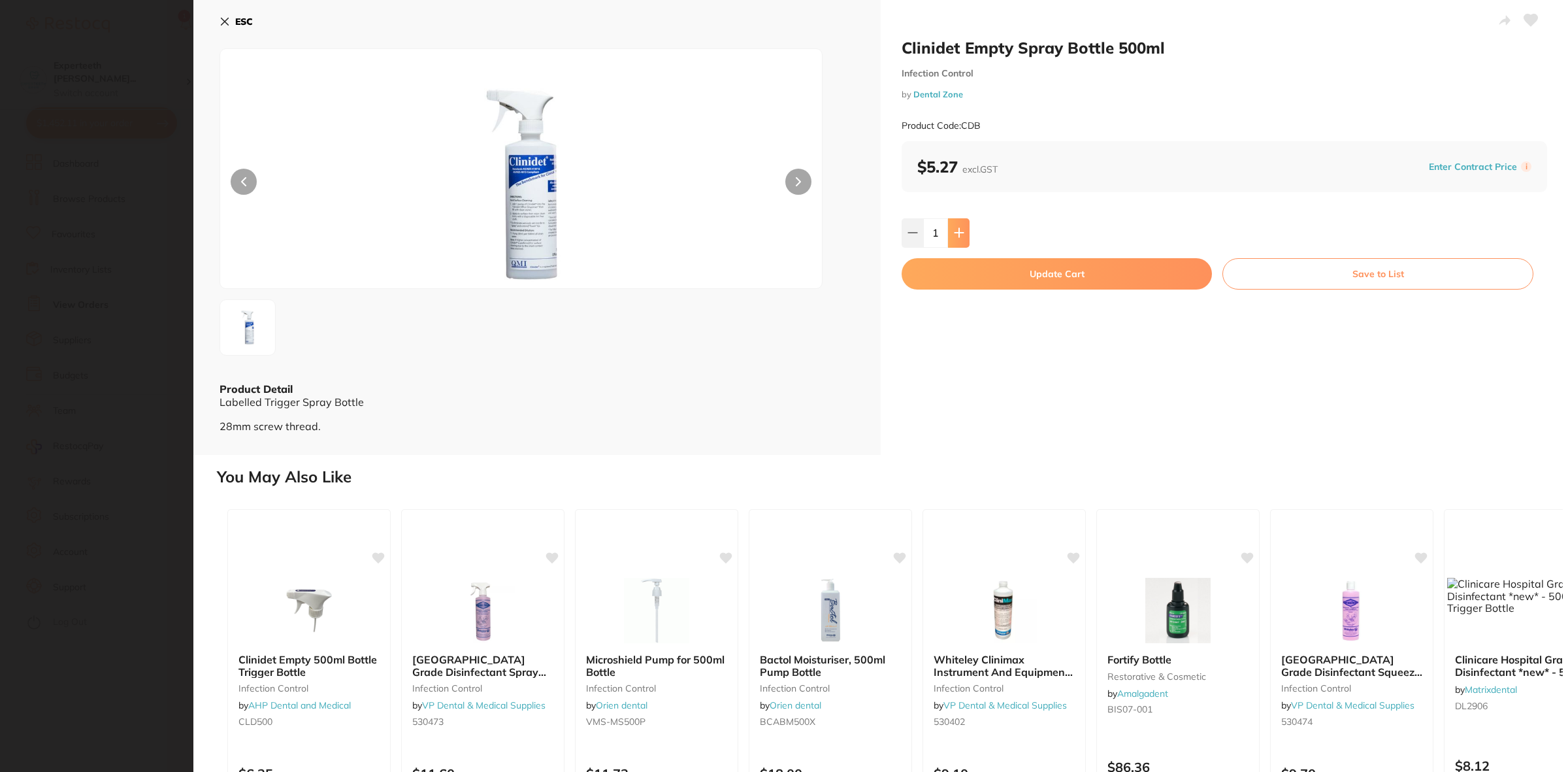
click at [955, 235] on icon at bounding box center [959, 233] width 11 height 11
type input "2"
click at [1127, 272] on button "Update Cart" at bounding box center [1057, 274] width 310 height 32
checkbox input "false"
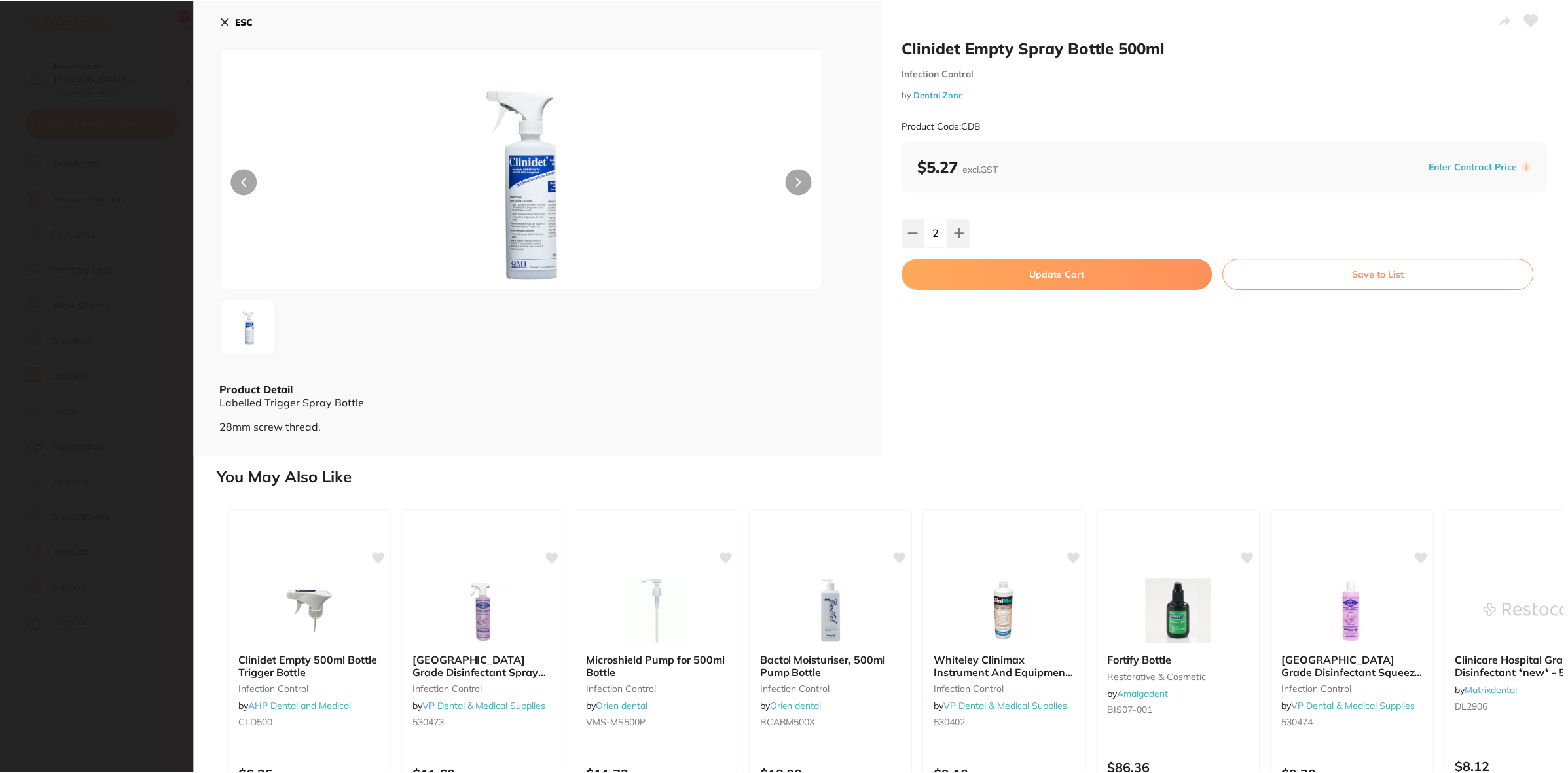
scroll to position [11206, 0]
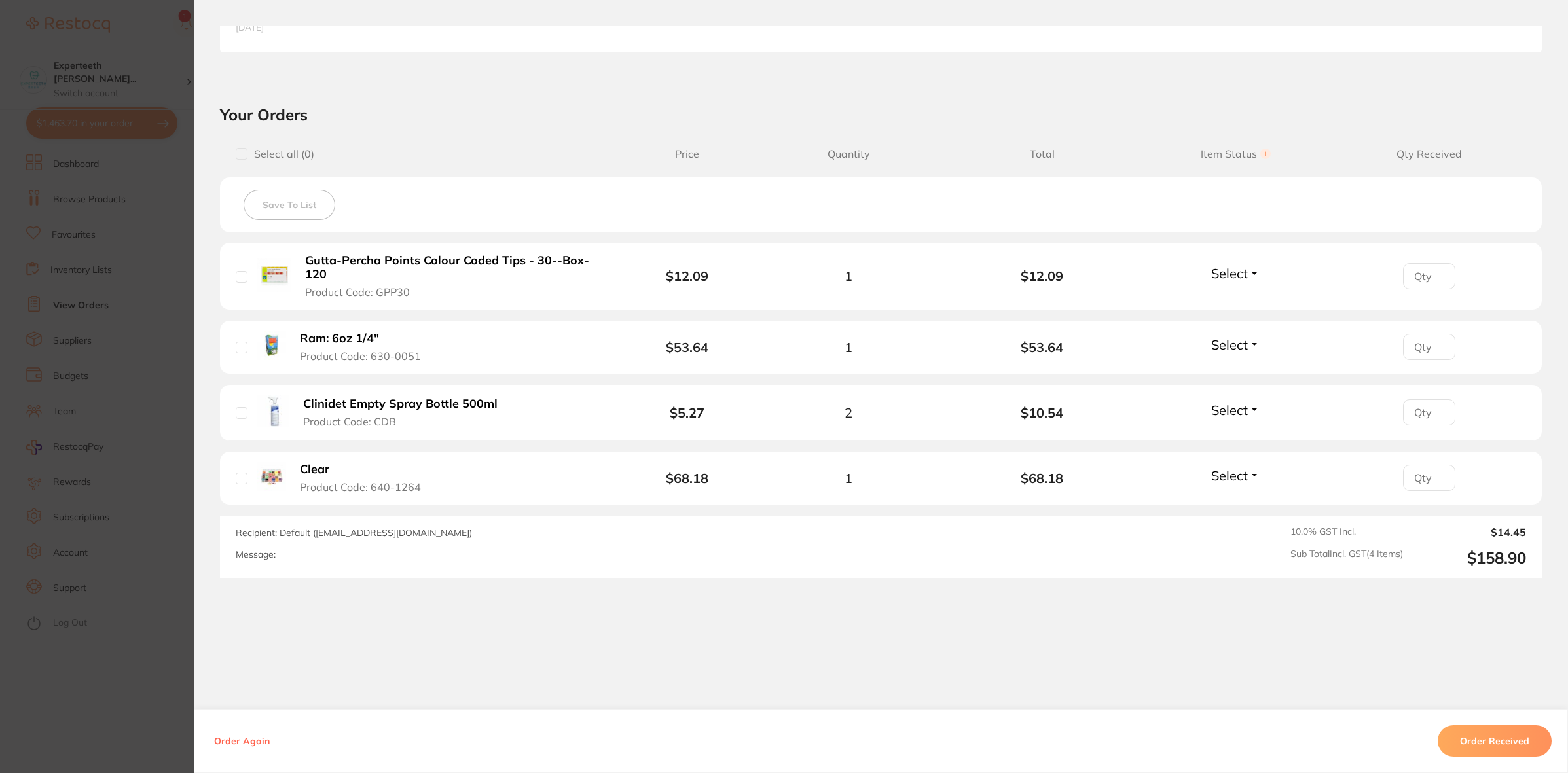
click at [131, 659] on section "Order ID: Restocq- 37377 Order Information Accepted Order Order Date May 2 2024…" at bounding box center [784, 386] width 1568 height 773
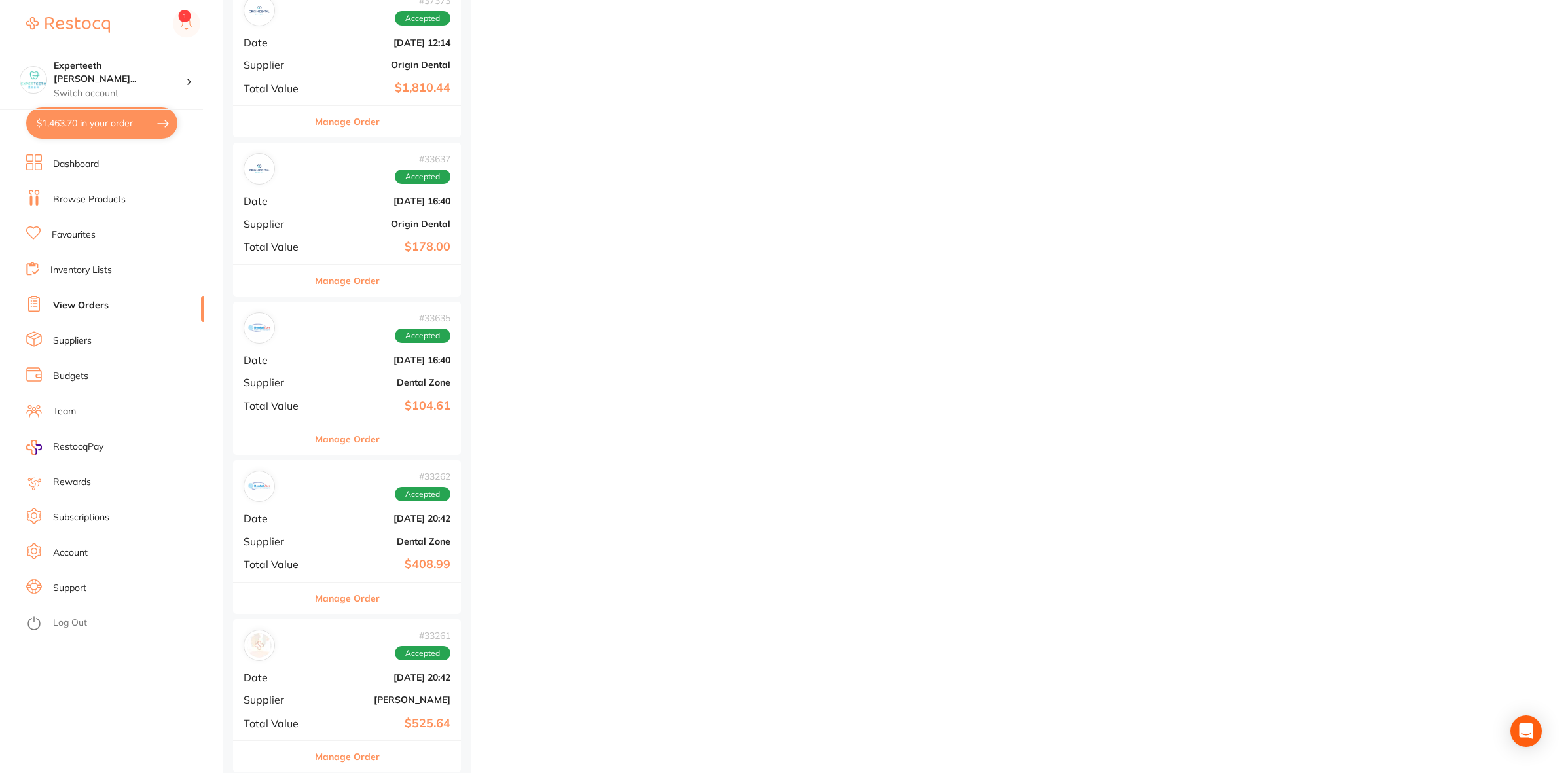
scroll to position [12106, 0]
click at [365, 446] on button "Manage Order" at bounding box center [347, 437] width 65 height 32
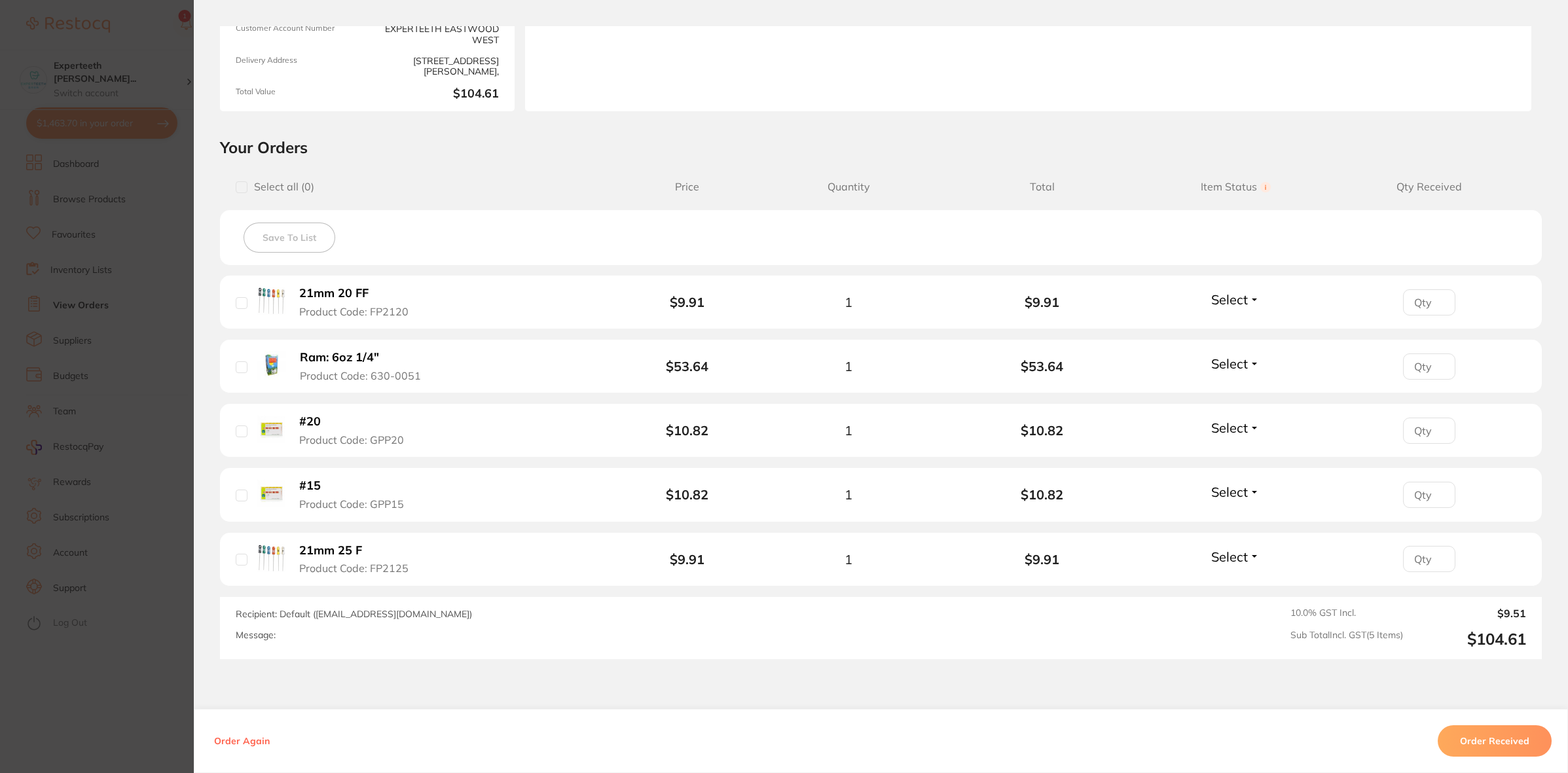
scroll to position [245, 0]
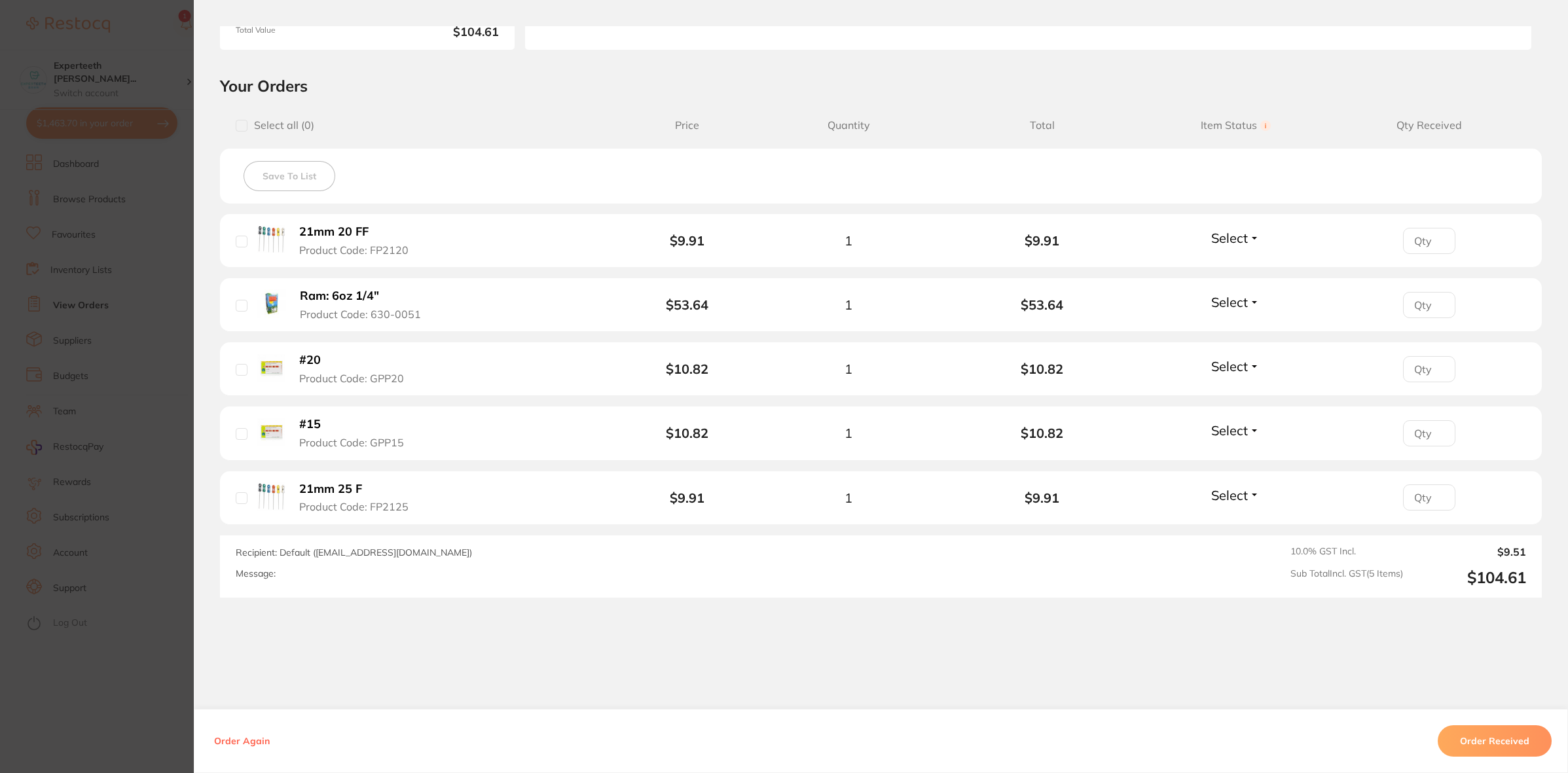
click at [325, 301] on b "Ram: 6oz 1/4"" at bounding box center [340, 296] width 79 height 14
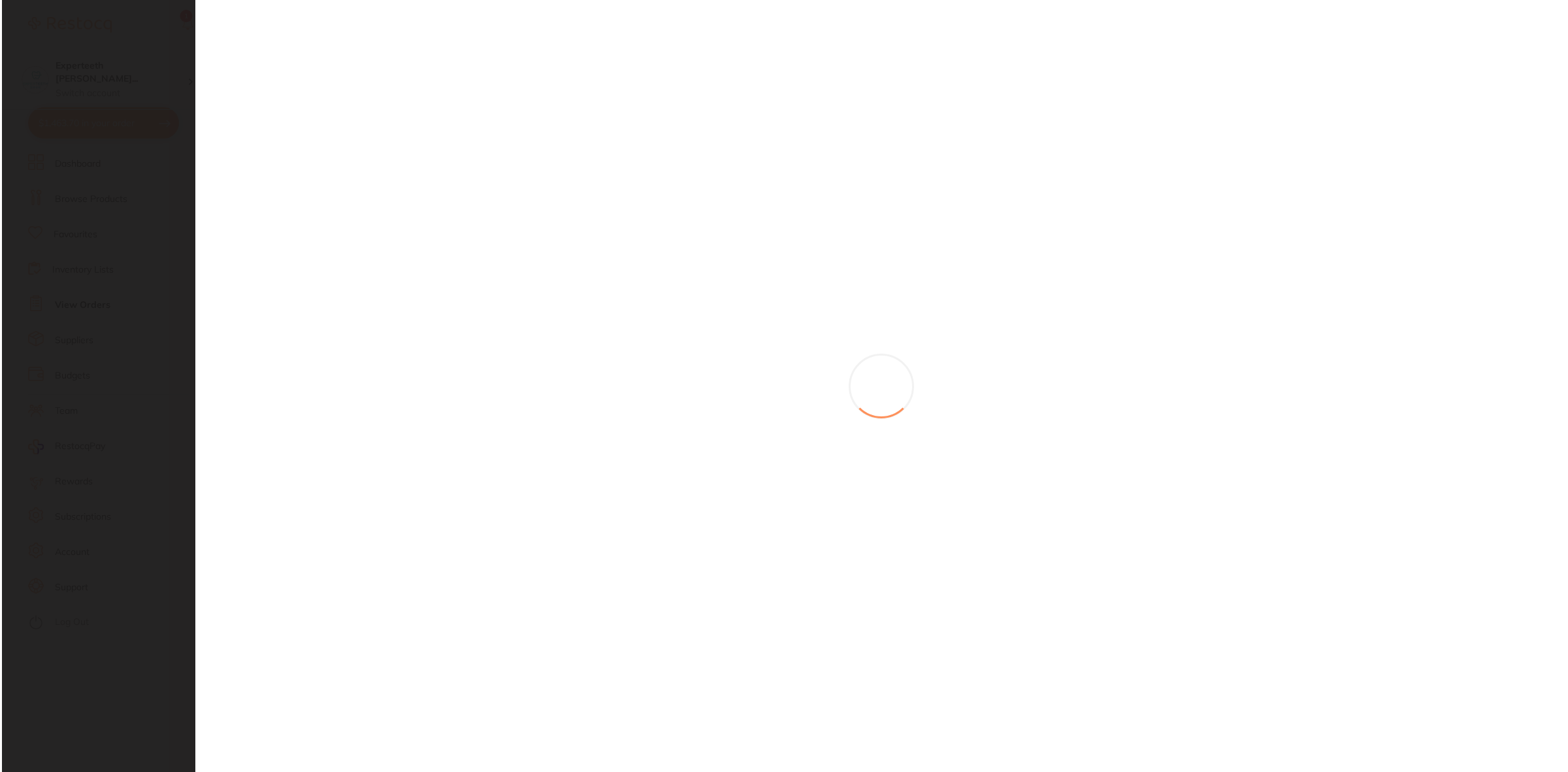
scroll to position [0, 0]
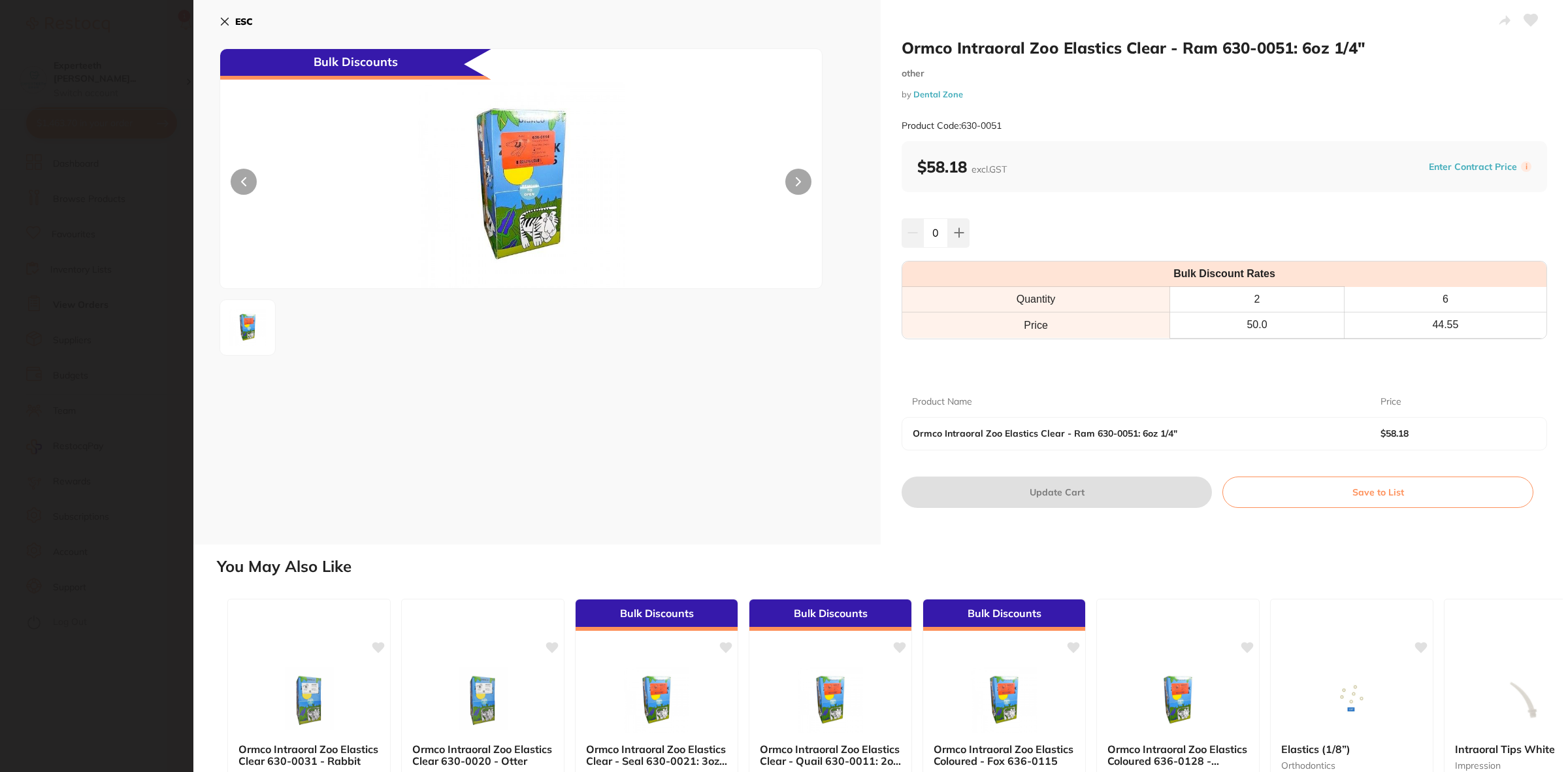
click at [148, 391] on section "Ormco Intraoral Zoo Elastics Clear - Ram 630-0051: 6oz 1/4" other by Dental Zon…" at bounding box center [784, 386] width 1568 height 772
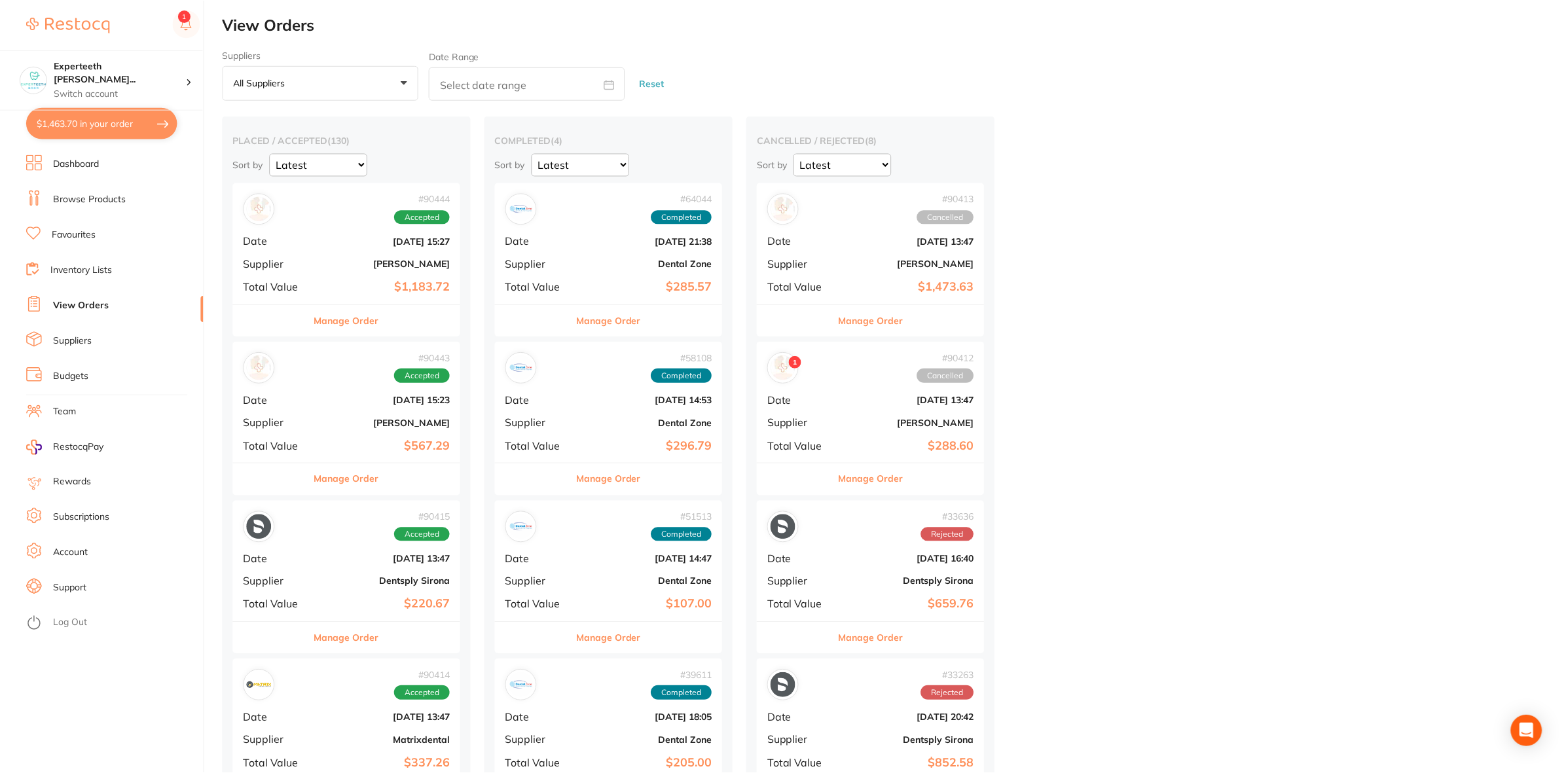
scroll to position [12106, 0]
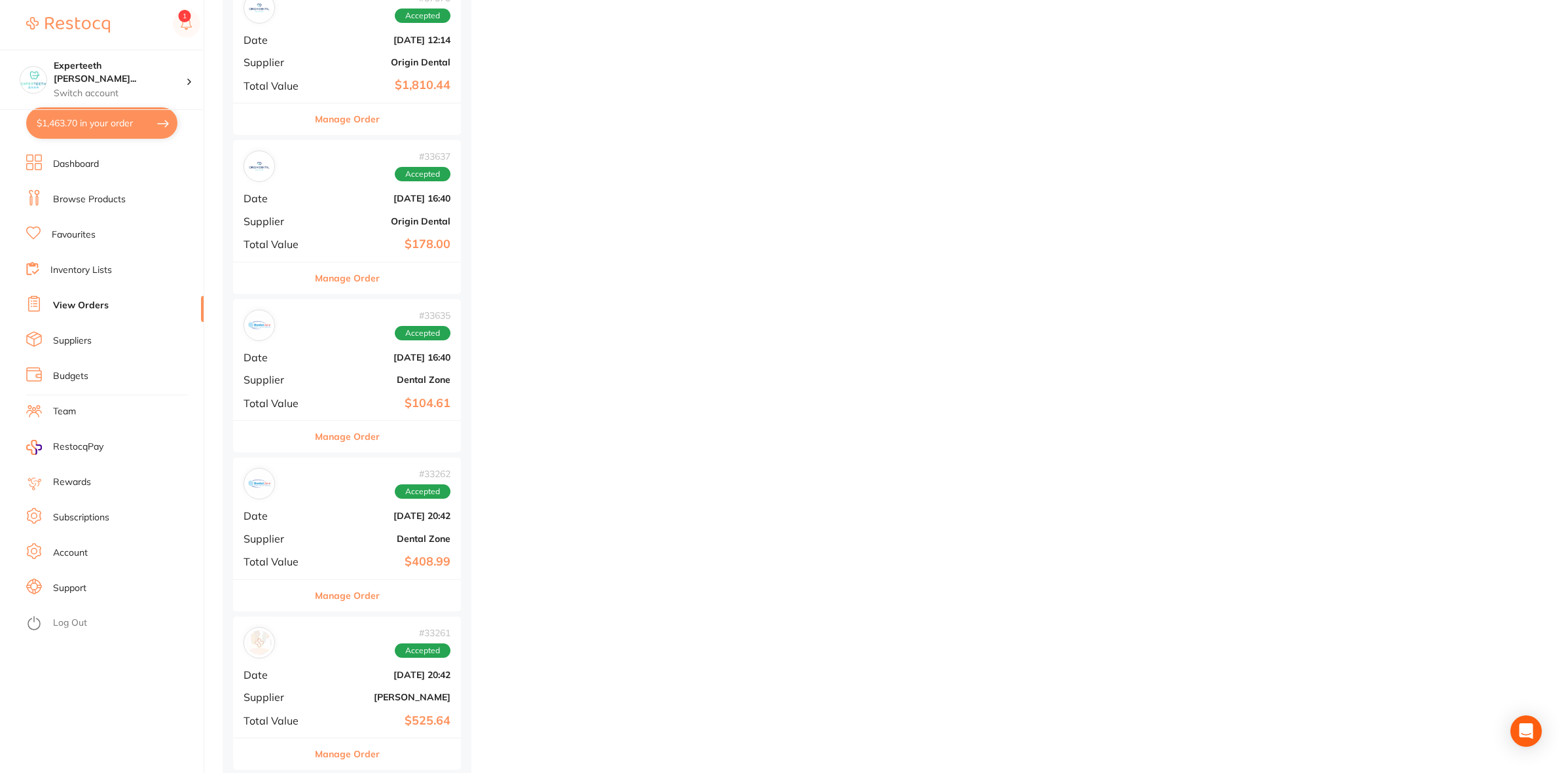
click at [335, 420] on div "# 33635 Accepted Date Mar 28 2024, 16:40 Supplier Dental Zone Total Value $104.…" at bounding box center [347, 360] width 228 height 121
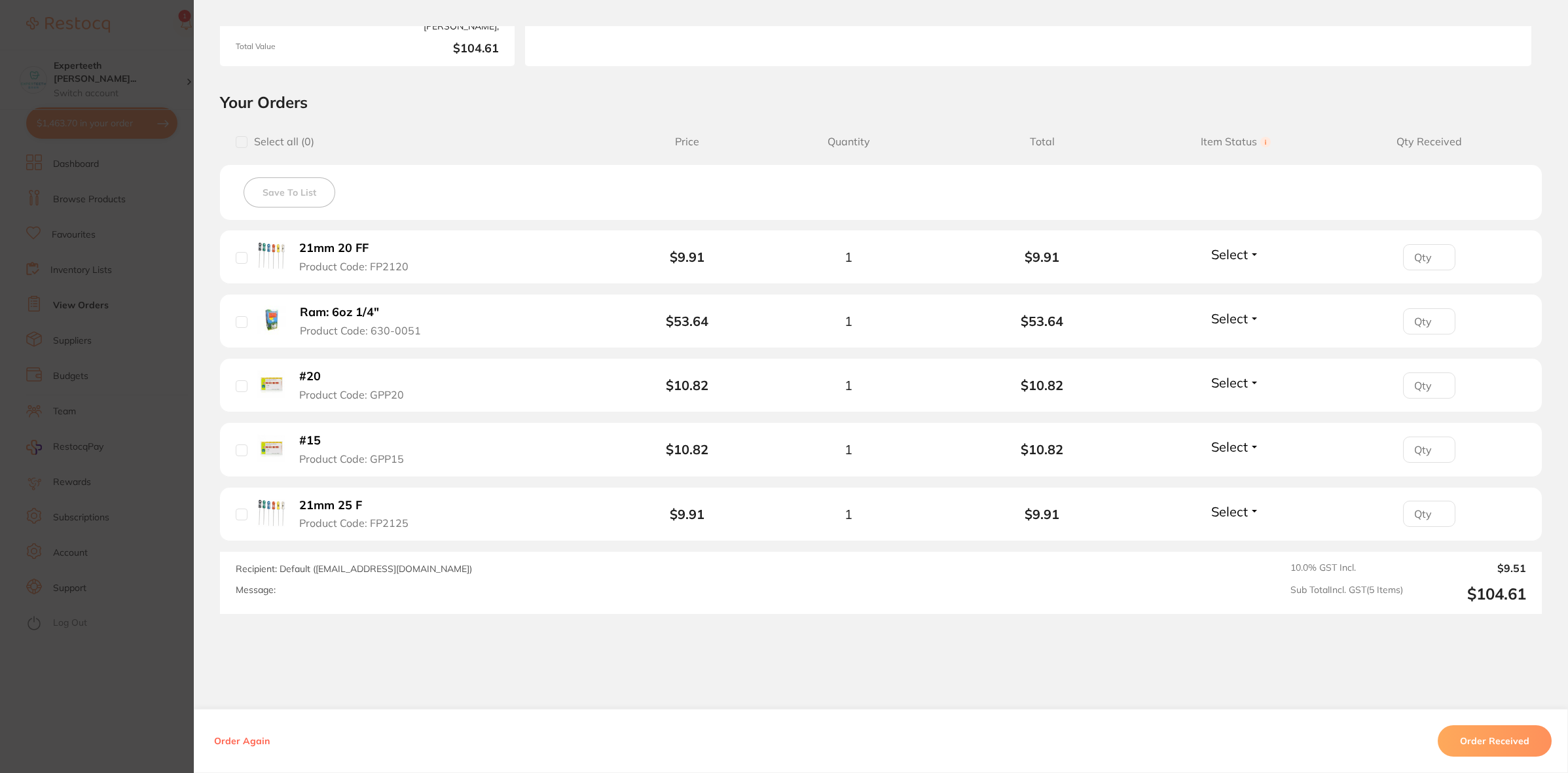
scroll to position [266, 0]
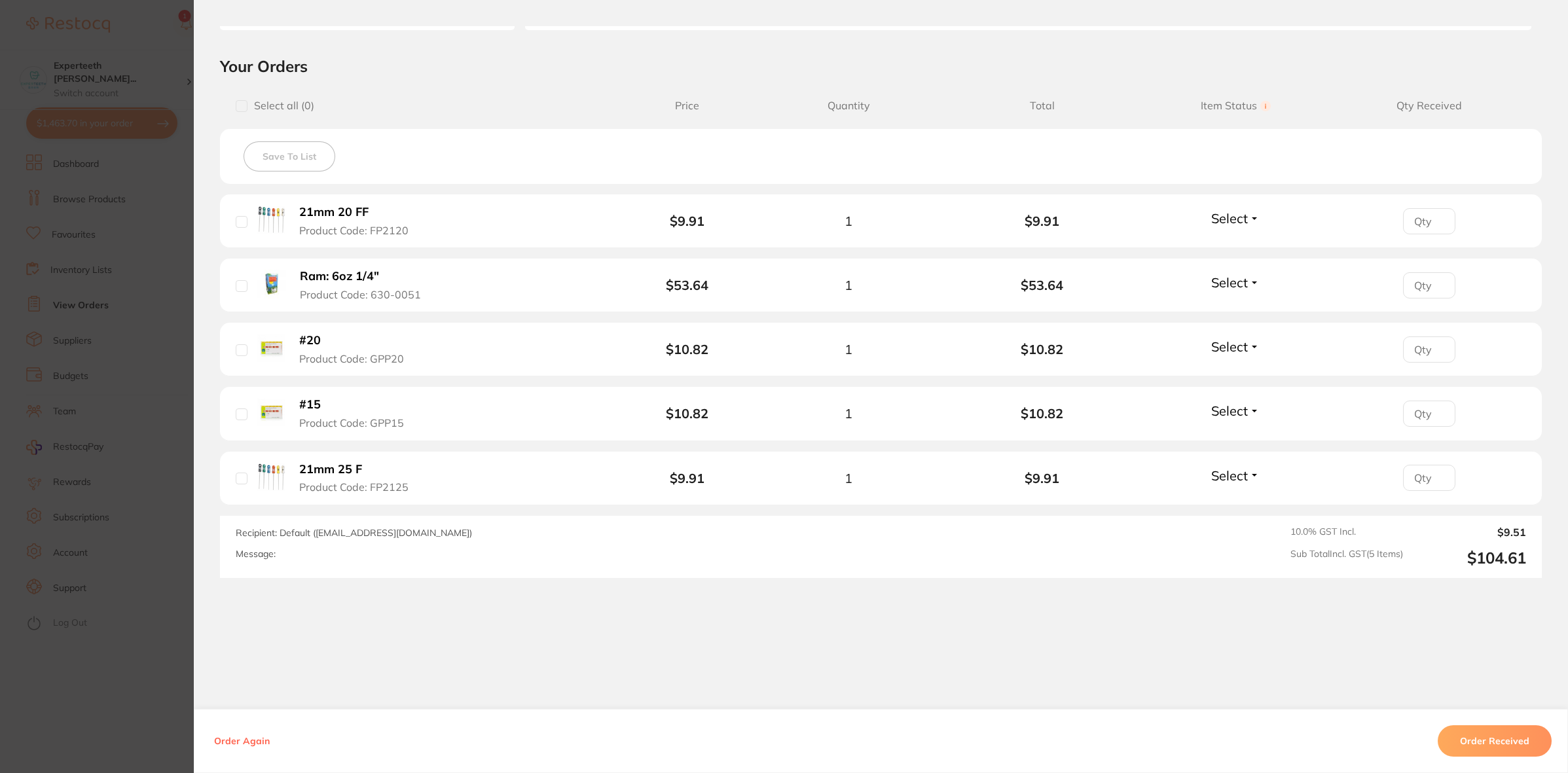
click at [479, 345] on li "#20 Product Code: GPP20 $10.82 1 $10.82 Select Received Back Order" at bounding box center [881, 349] width 1322 height 54
click at [316, 337] on b "#20" at bounding box center [310, 340] width 22 height 14
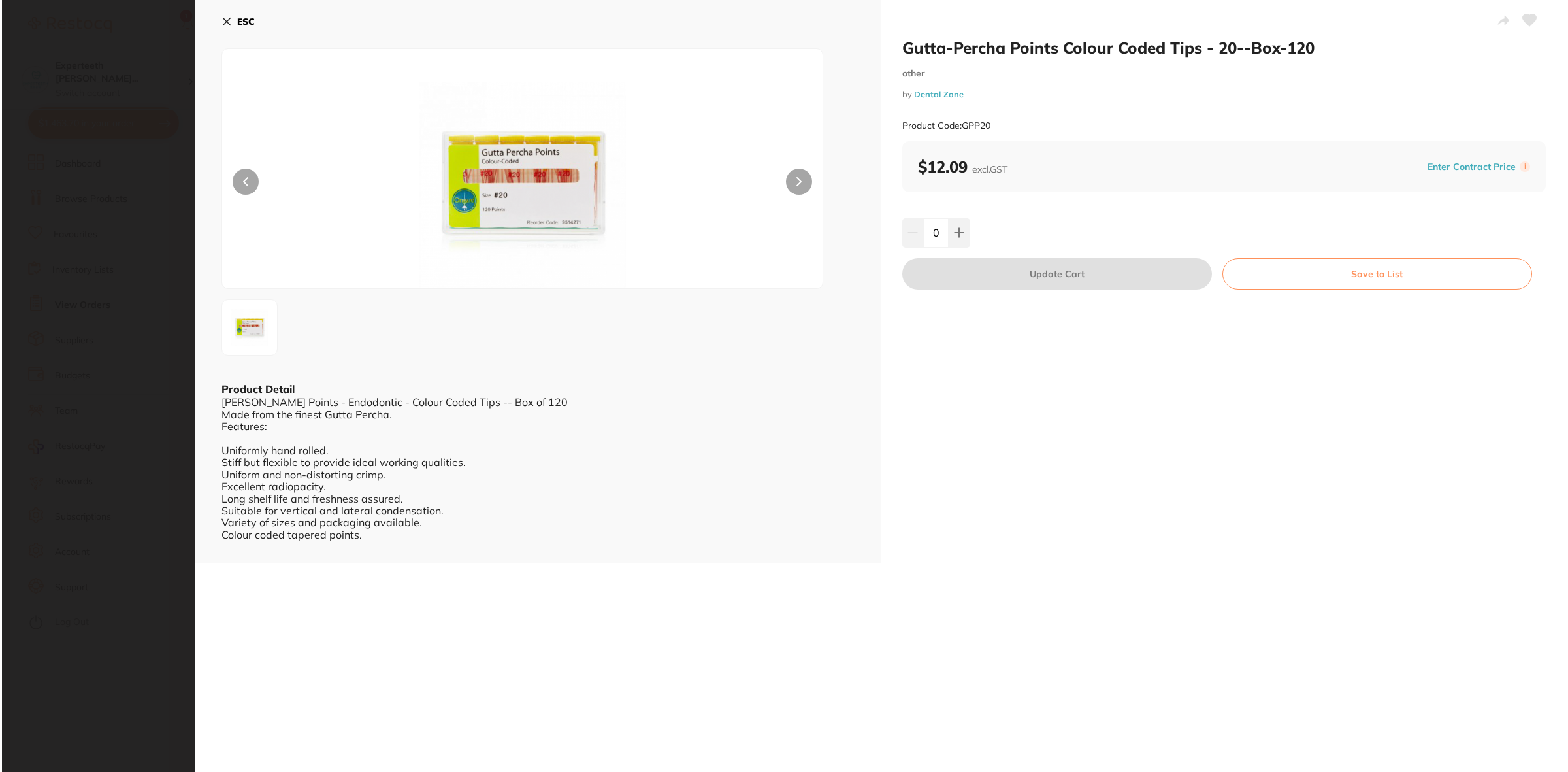
scroll to position [0, 0]
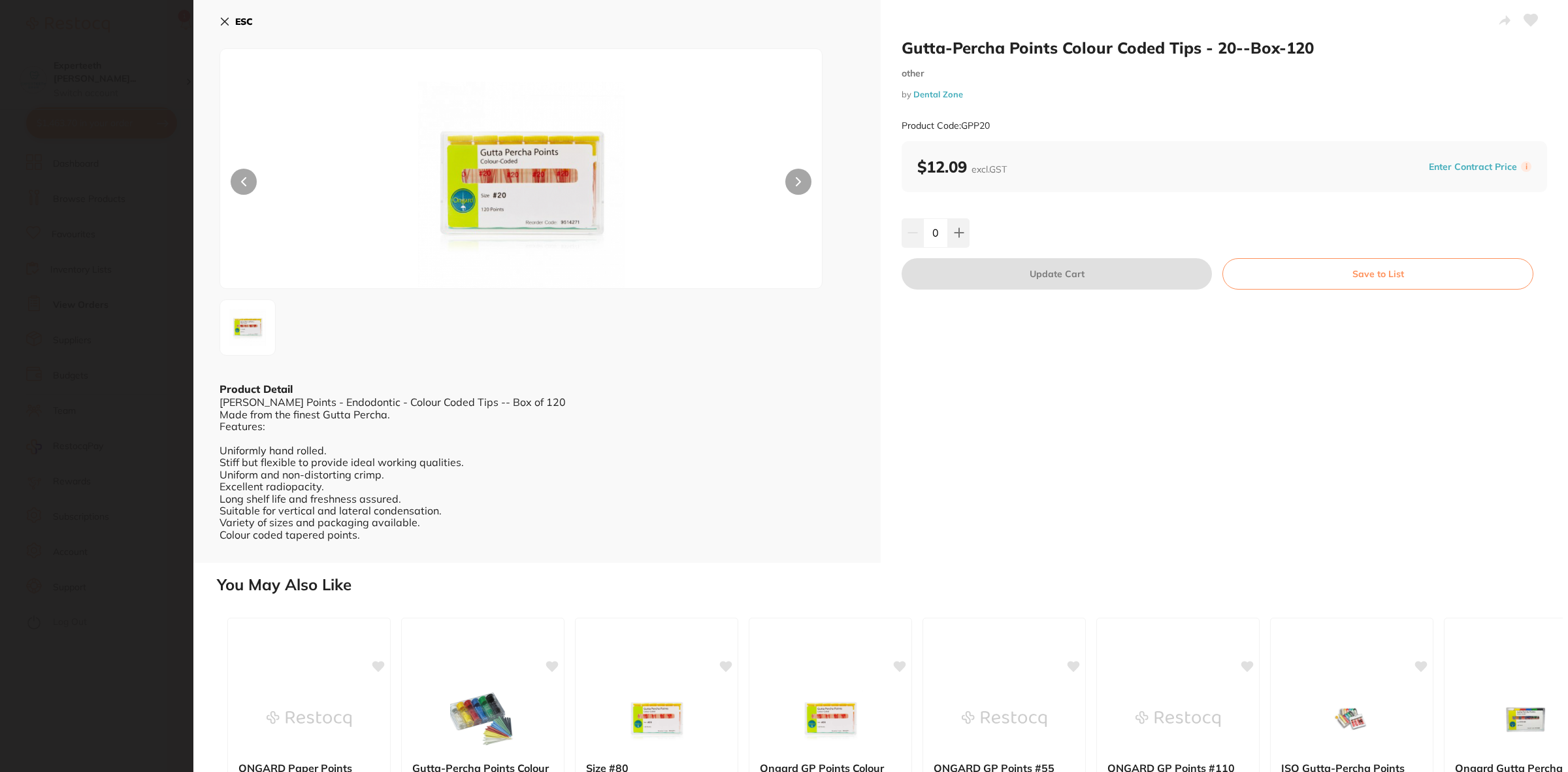
click at [148, 466] on section "Gutta-Percha Points Colour Coded Tips - 20--Box-120 other by Dental Zone Produc…" at bounding box center [784, 386] width 1568 height 772
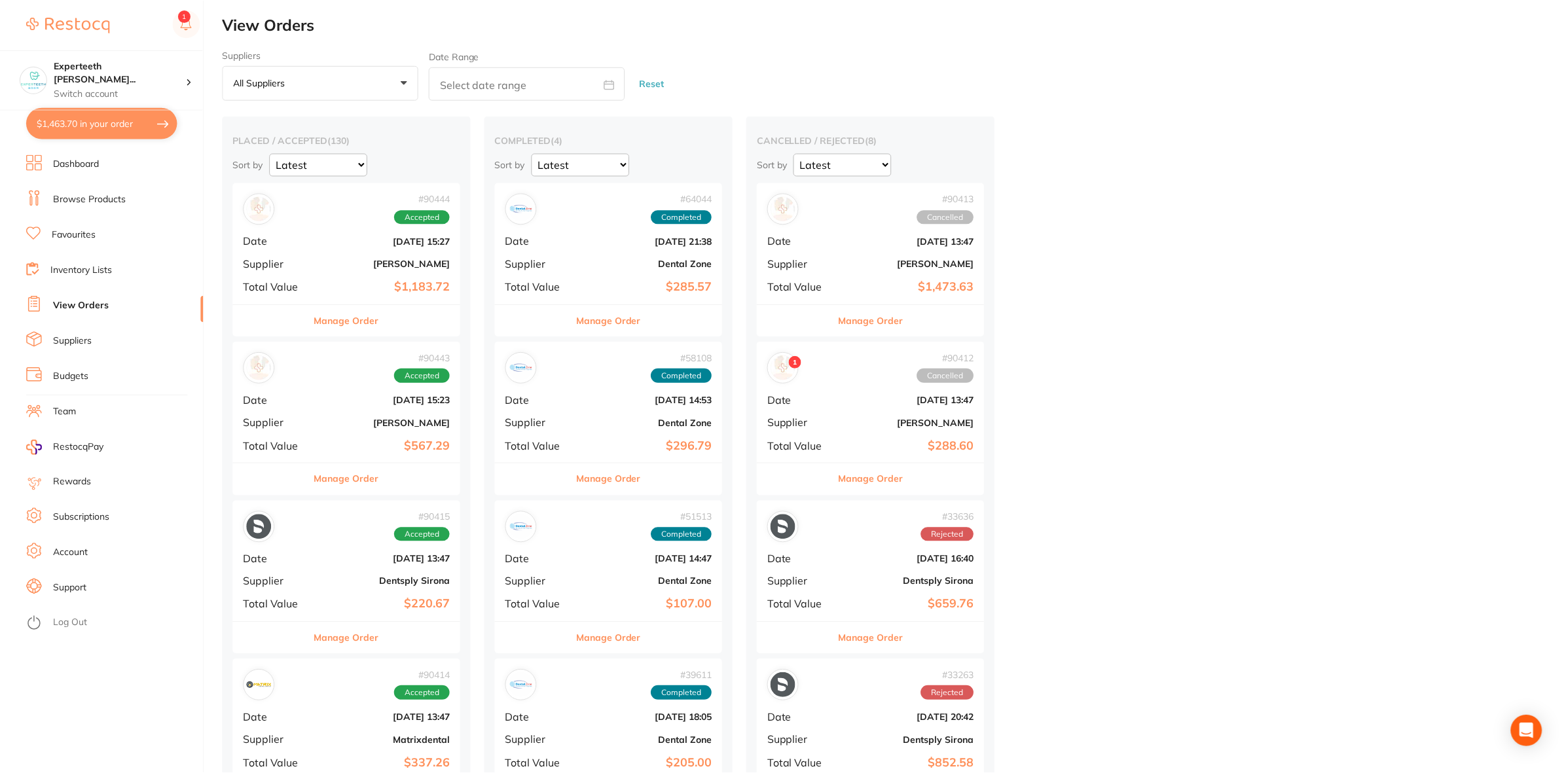
scroll to position [12106, 0]
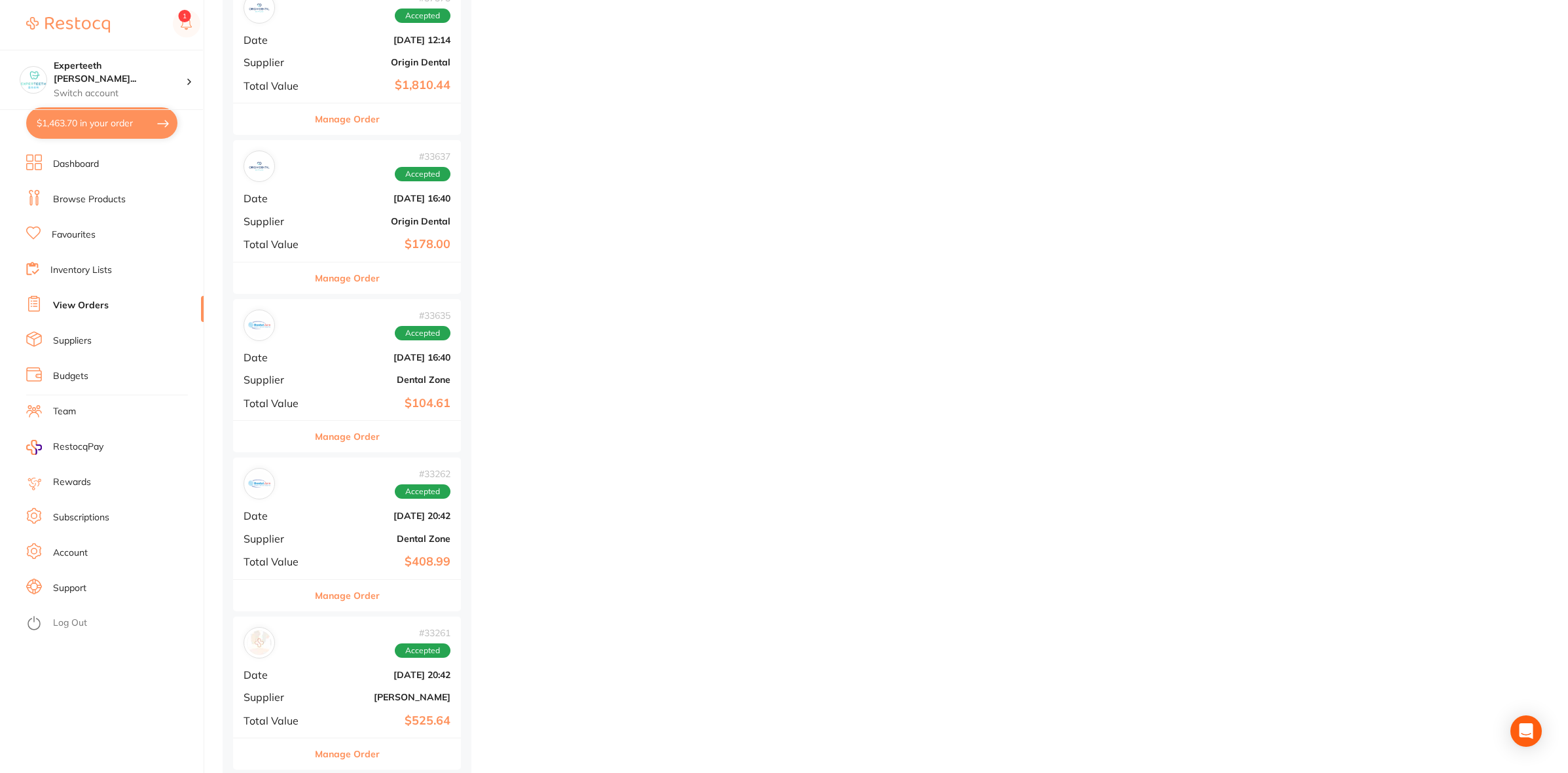
click at [328, 403] on div "# 33635 Accepted Date Mar 28 2024, 16:40 Supplier Dental Zone Total Value $104.…" at bounding box center [347, 360] width 228 height 121
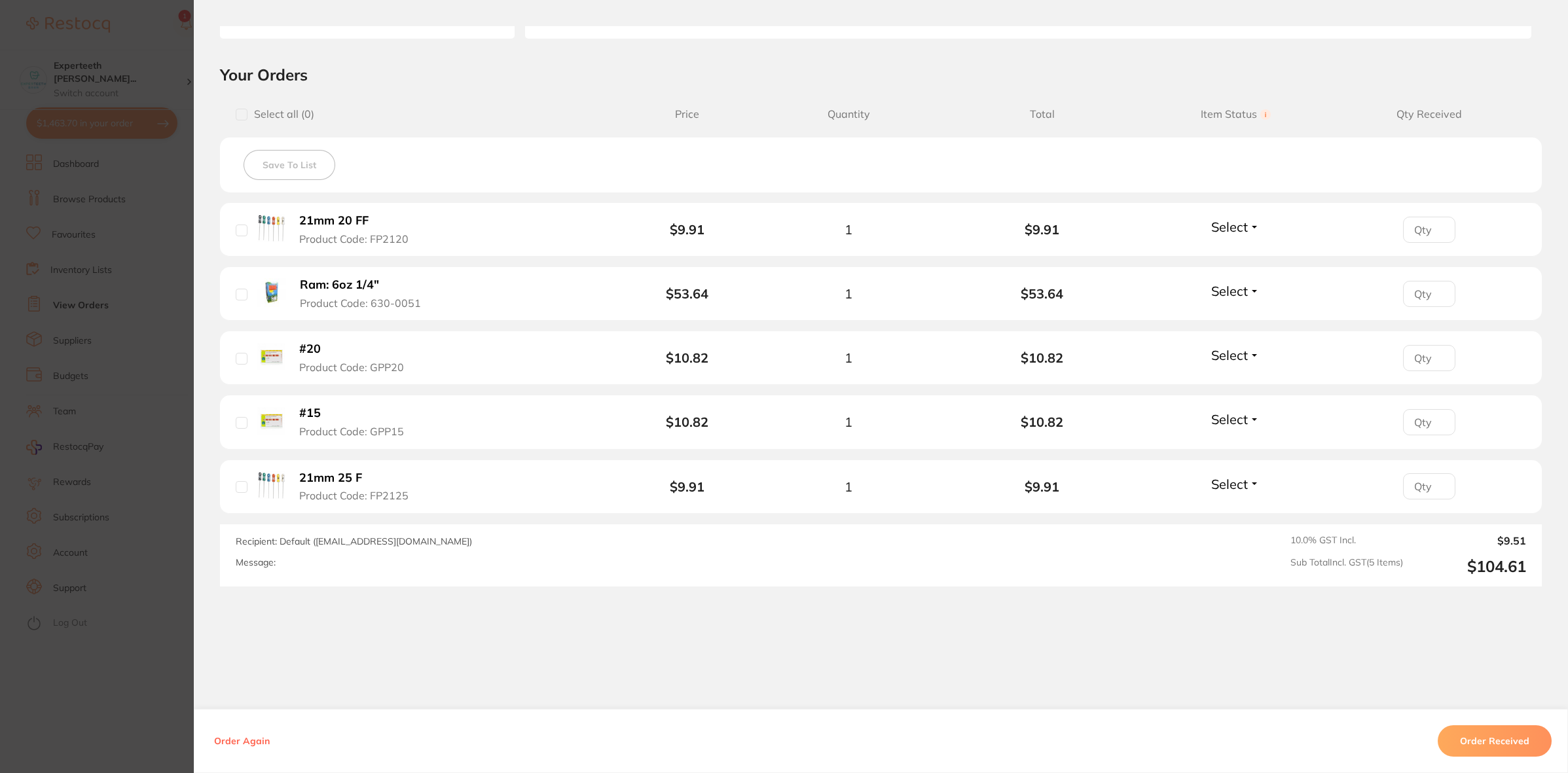
scroll to position [266, 0]
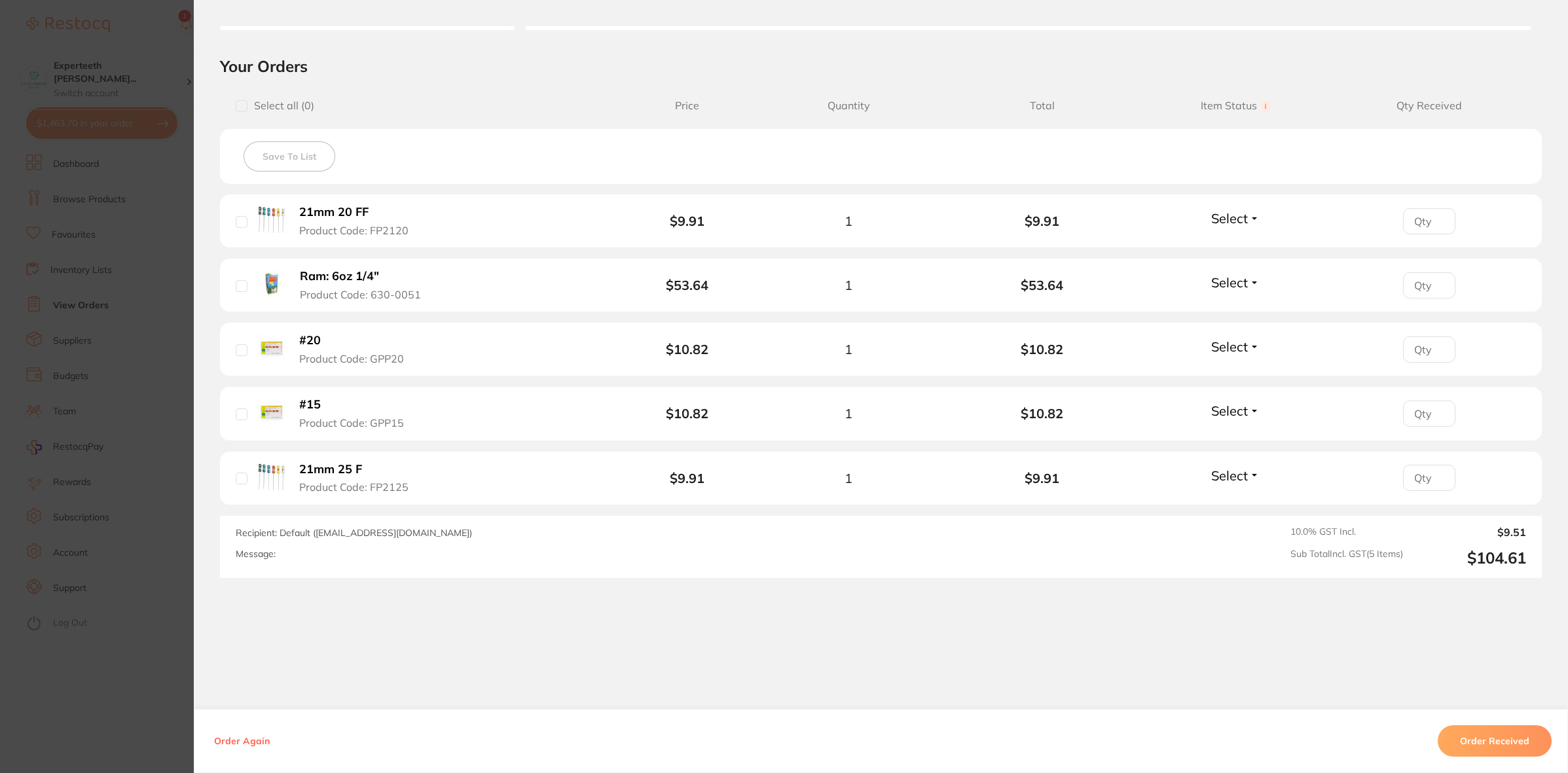
click at [131, 524] on section "Order ID: Restocq- 33635 Order Information Accepted Order Order Date Mar 28 202…" at bounding box center [784, 386] width 1568 height 773
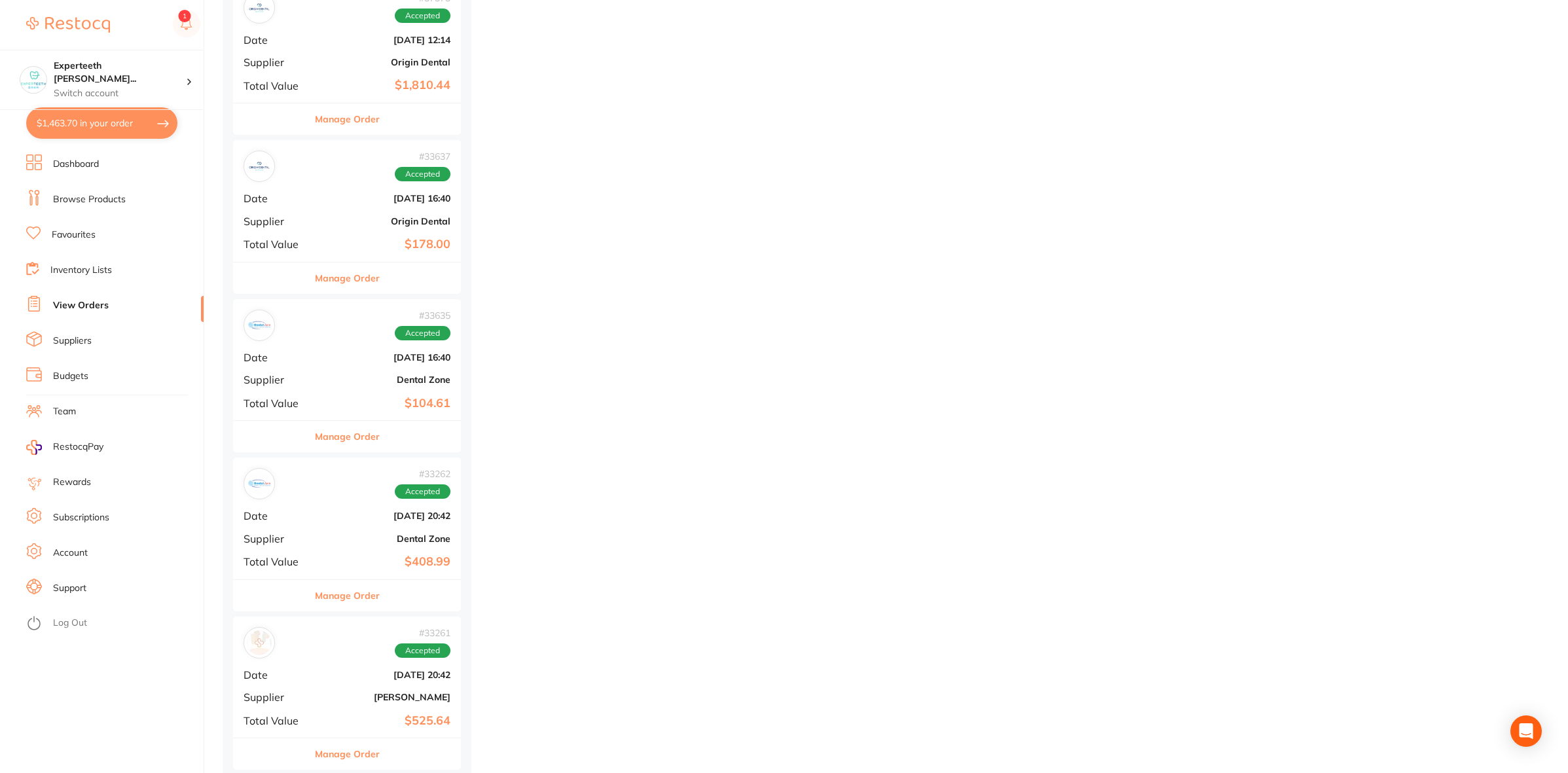
scroll to position [1112, 0]
click at [344, 603] on button "Manage Order" at bounding box center [347, 595] width 65 height 32
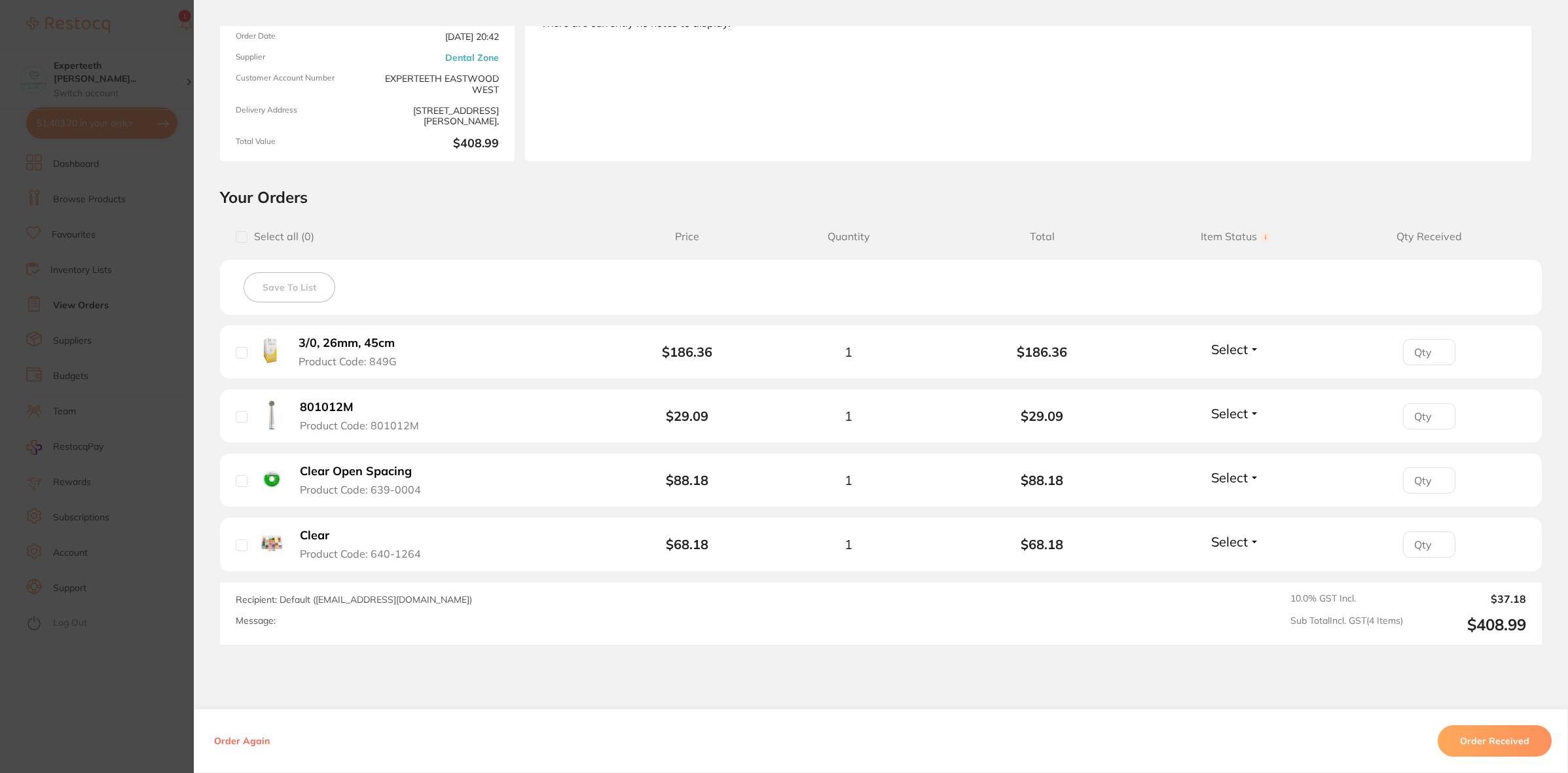
scroll to position [164, 0]
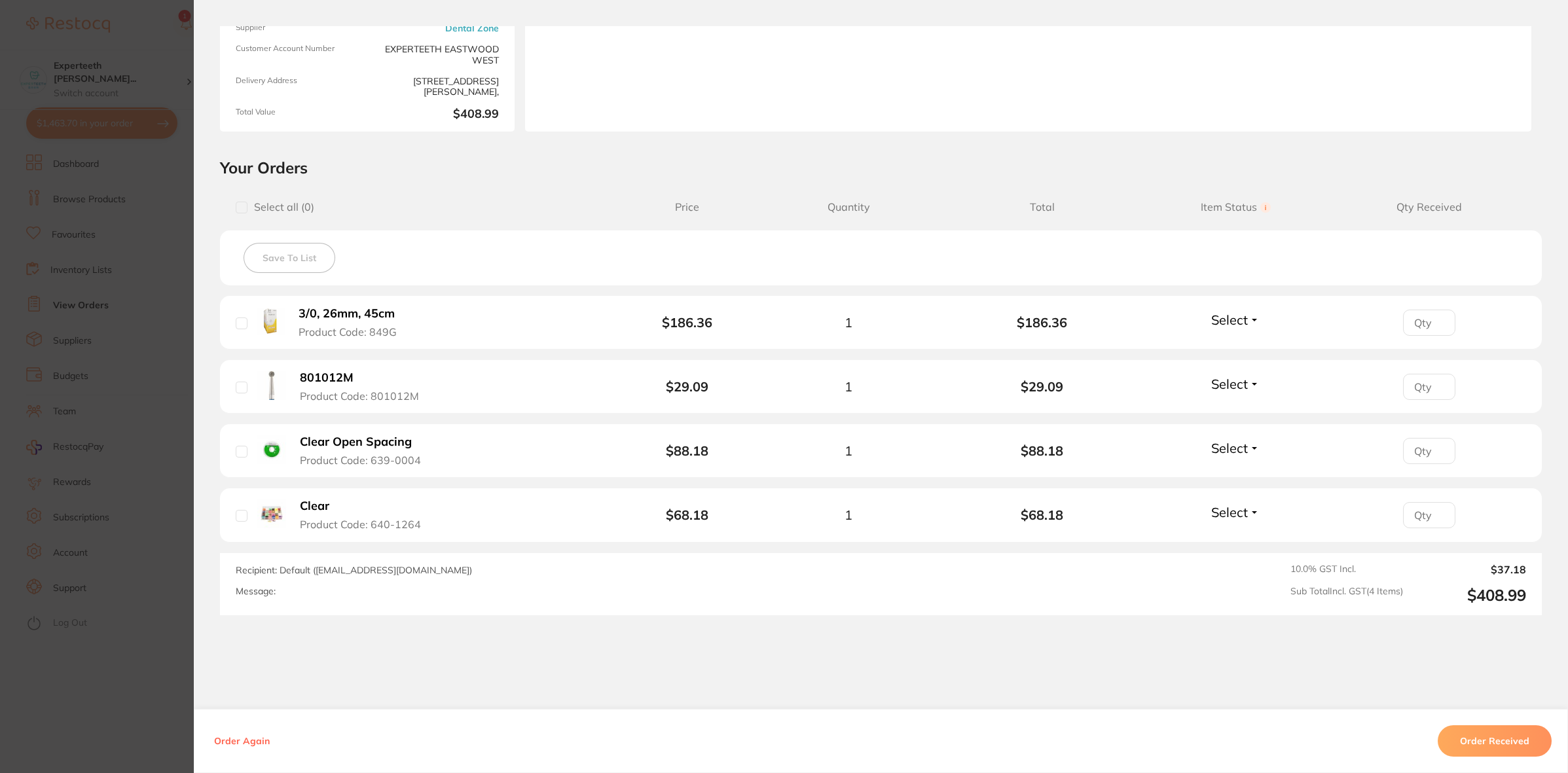
click at [147, 530] on section "Order ID: Restocq- 33262 Order Information Accepted Order Order Date [DATE] 20:…" at bounding box center [784, 386] width 1568 height 773
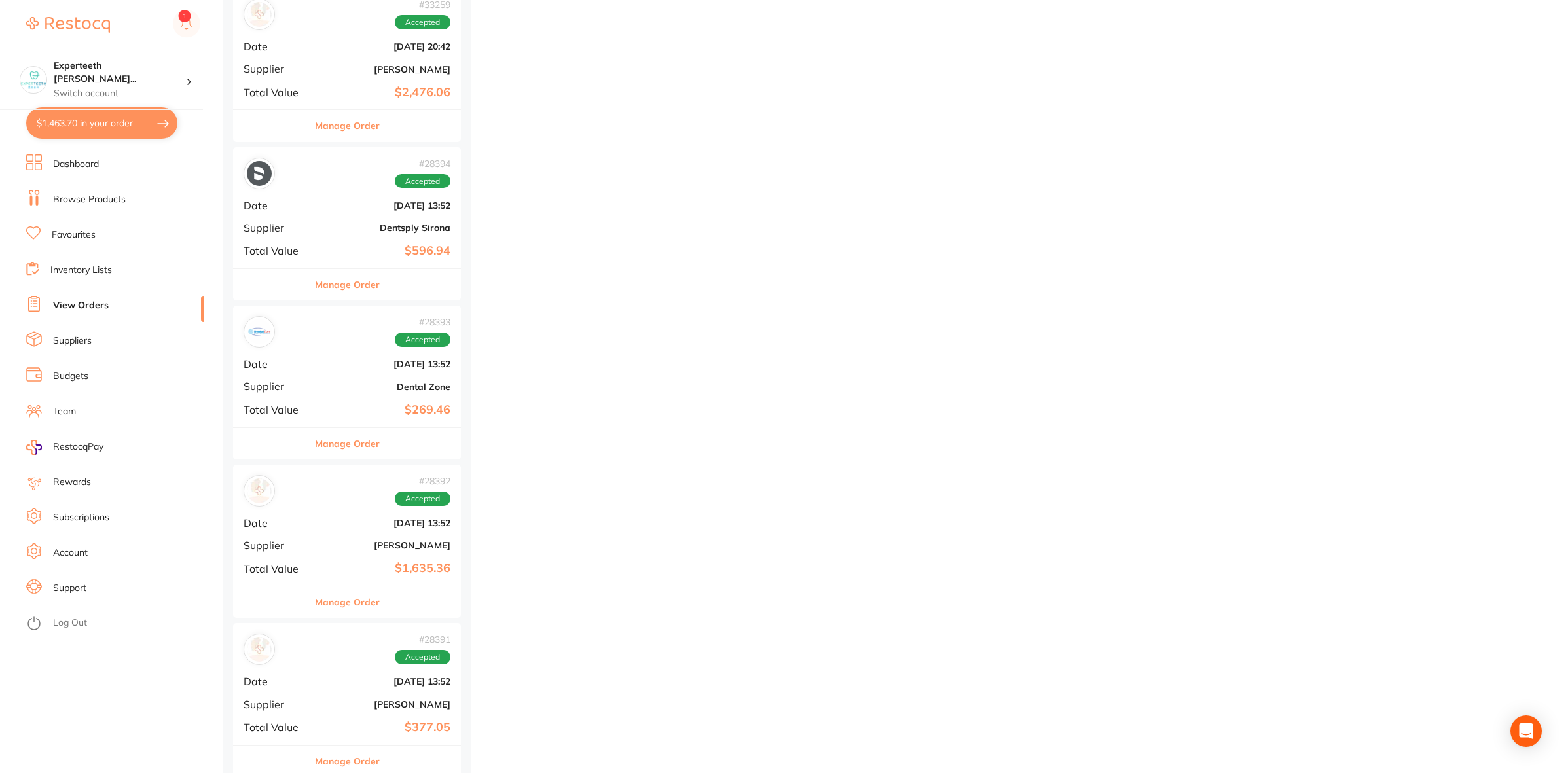
scroll to position [13087, 0]
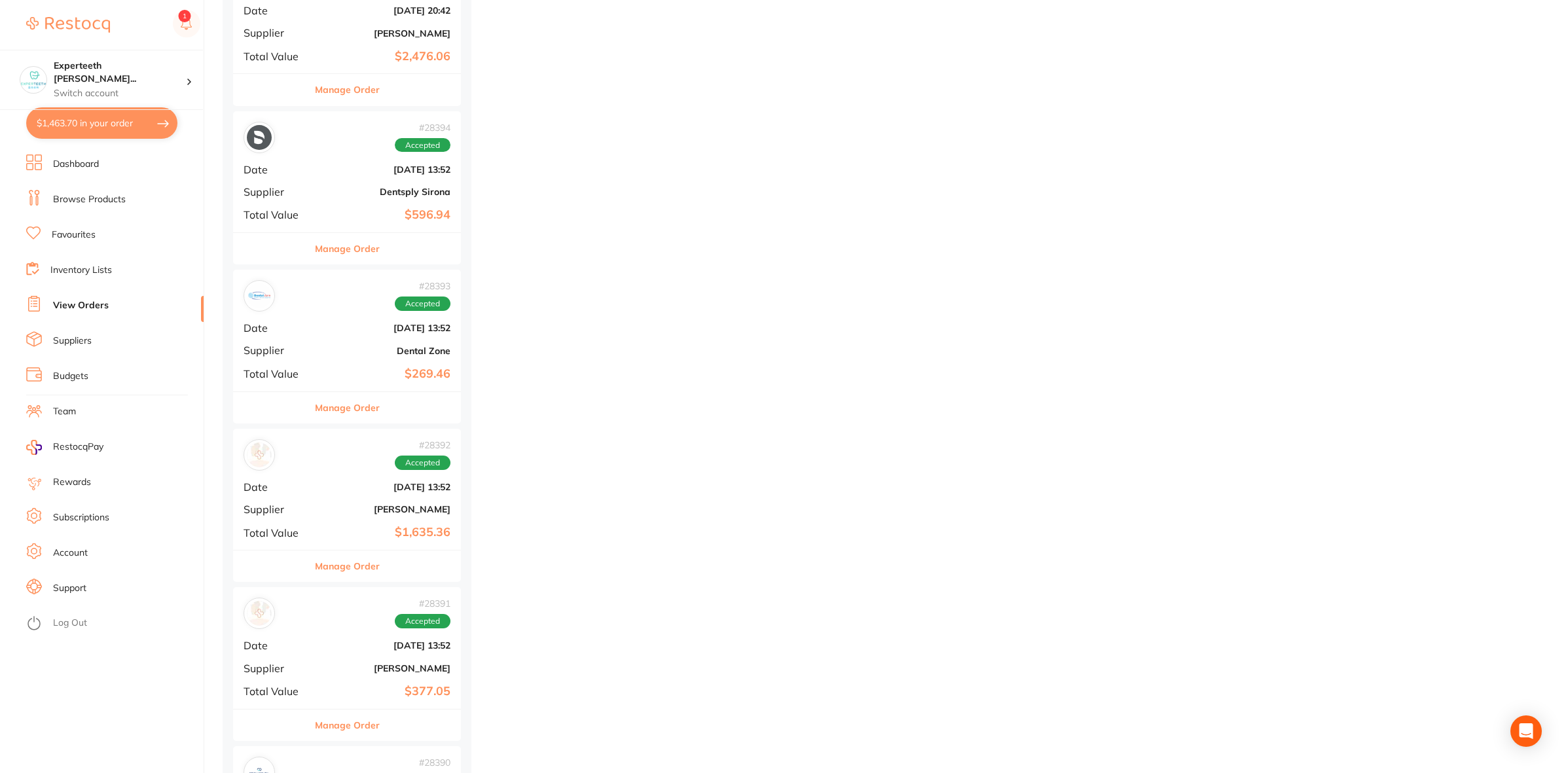
click at [330, 421] on button "Manage Order" at bounding box center [347, 408] width 65 height 32
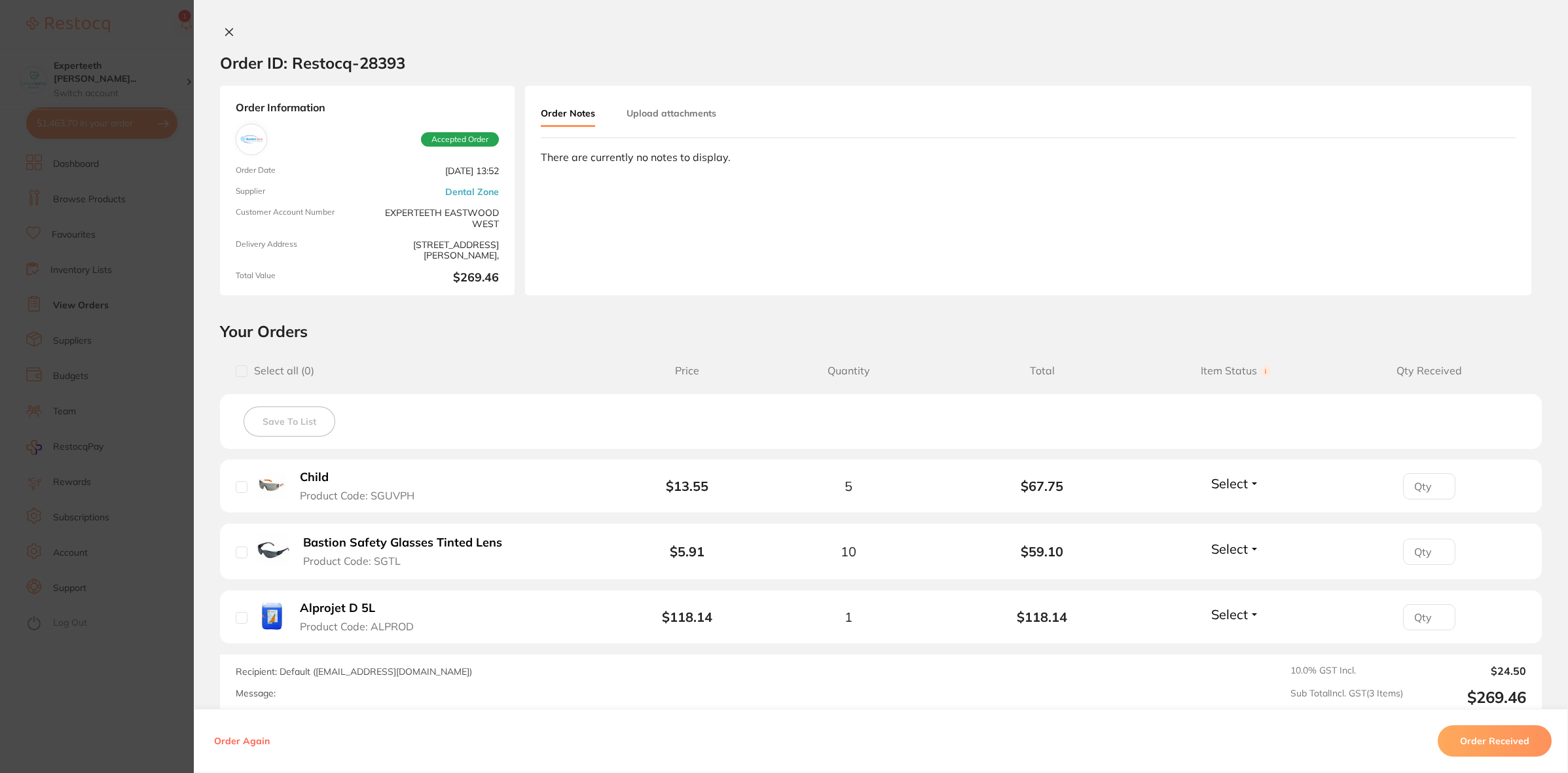
click at [306, 474] on b "Child" at bounding box center [315, 477] width 29 height 14
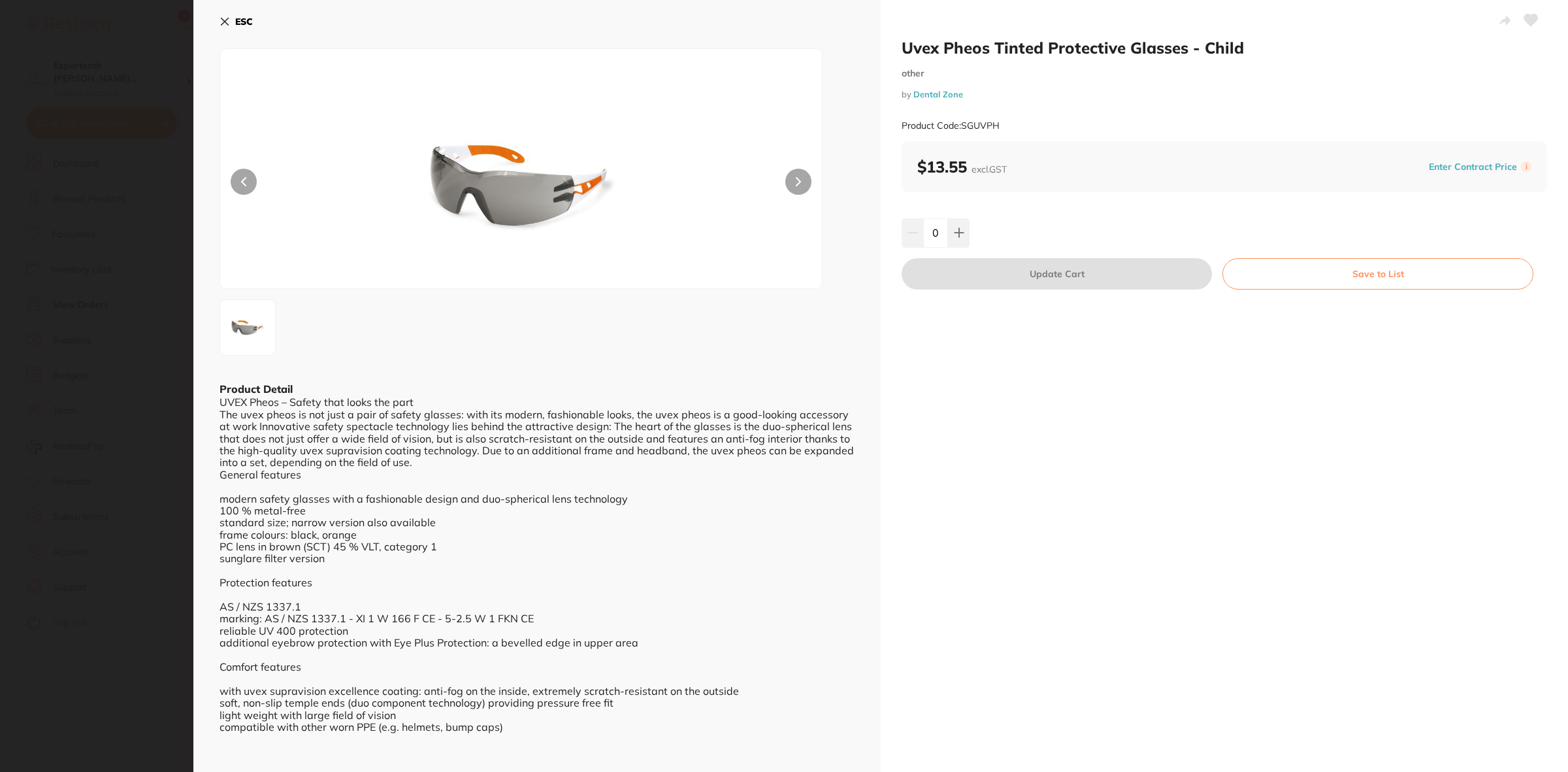
click at [225, 24] on icon at bounding box center [225, 22] width 11 height 11
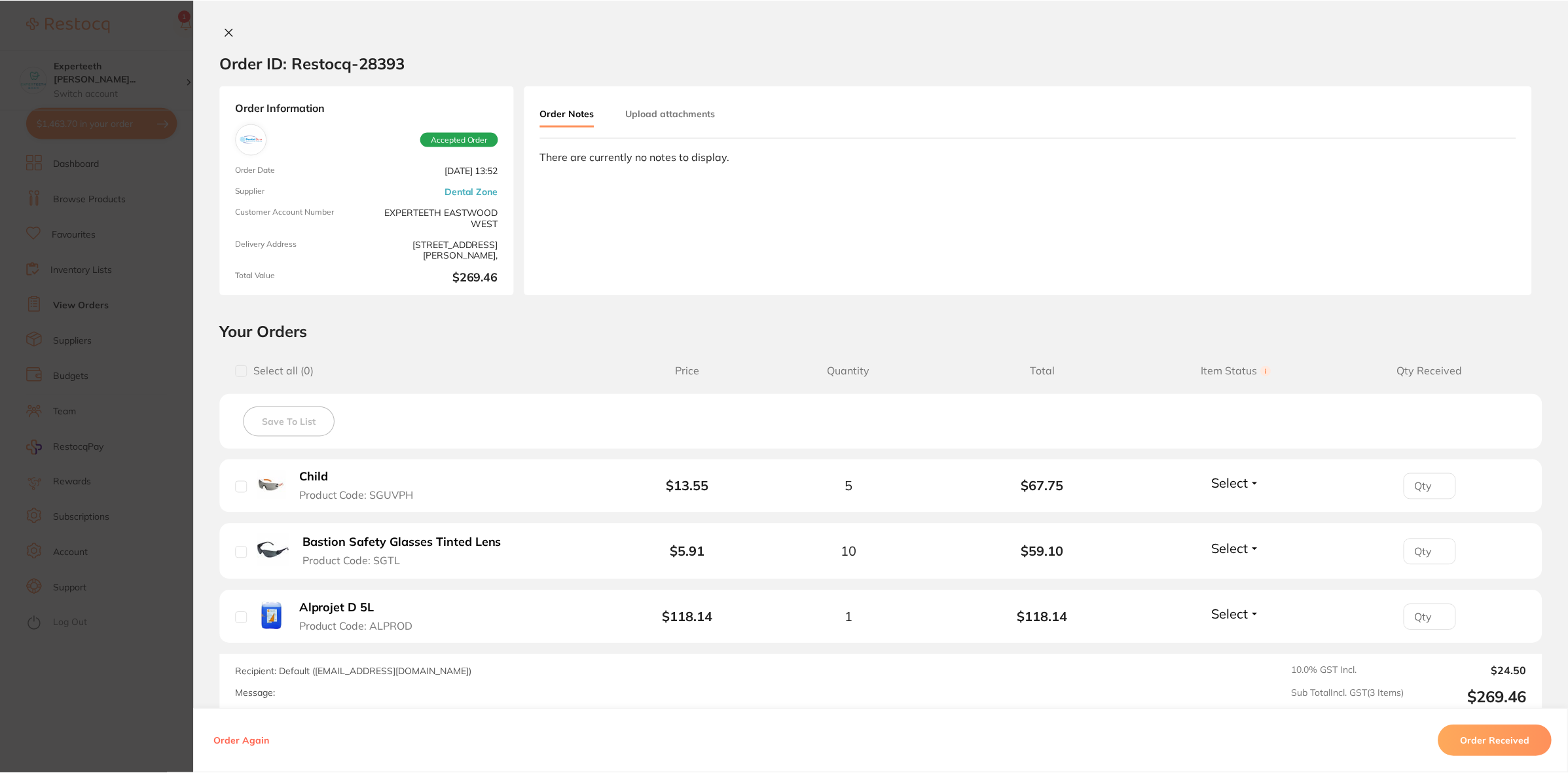
scroll to position [13087, 0]
click at [102, 651] on section "Order ID: Restocq- 28393 Order Information Accepted Order Order Date [DATE] 13:…" at bounding box center [784, 386] width 1568 height 773
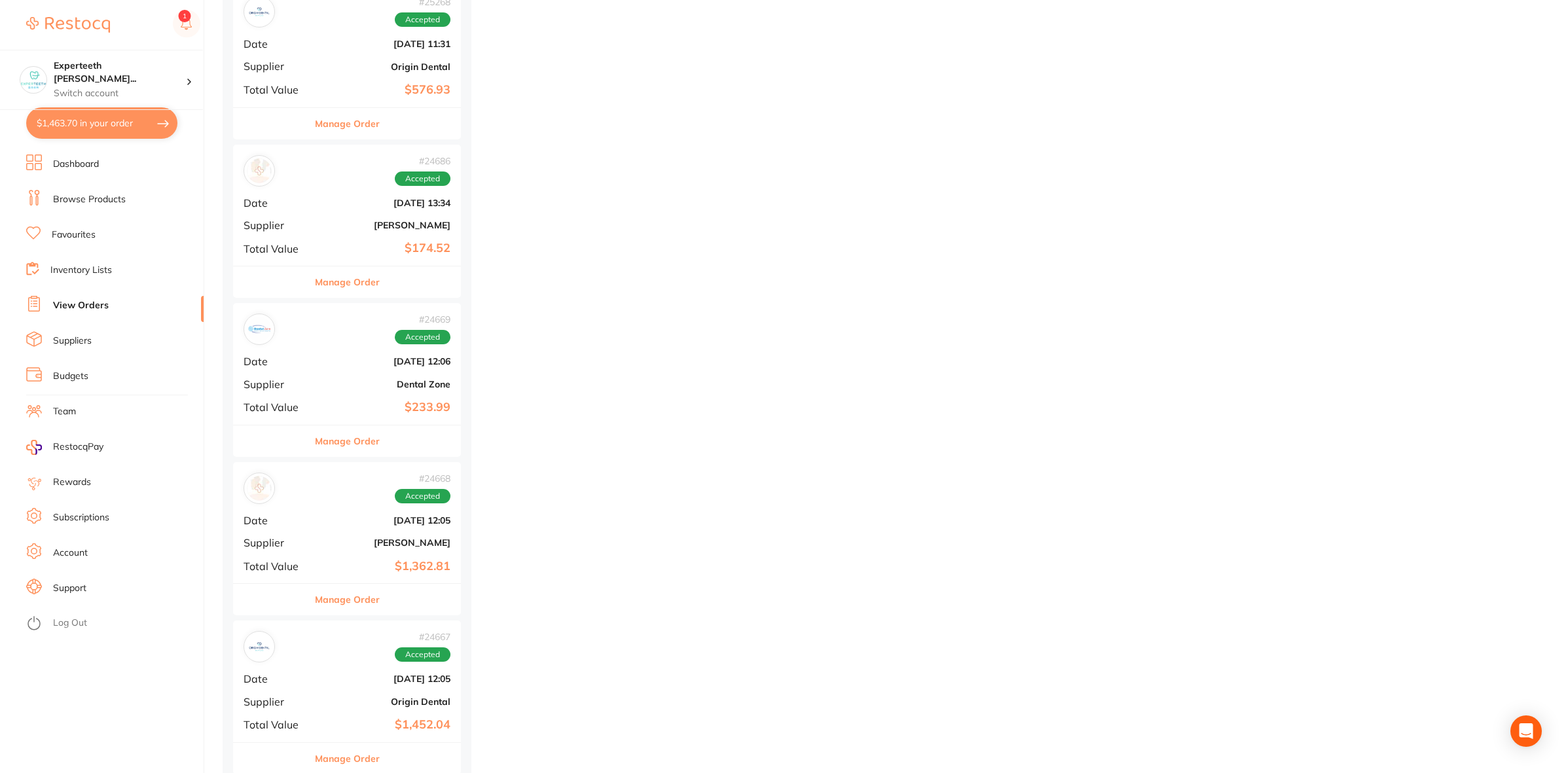
scroll to position [14641, 0]
click at [329, 251] on div "# 24669 Accepted Date [DATE] 12:06 Supplier Dental Zone Total Value $233.99" at bounding box center [347, 205] width 228 height 121
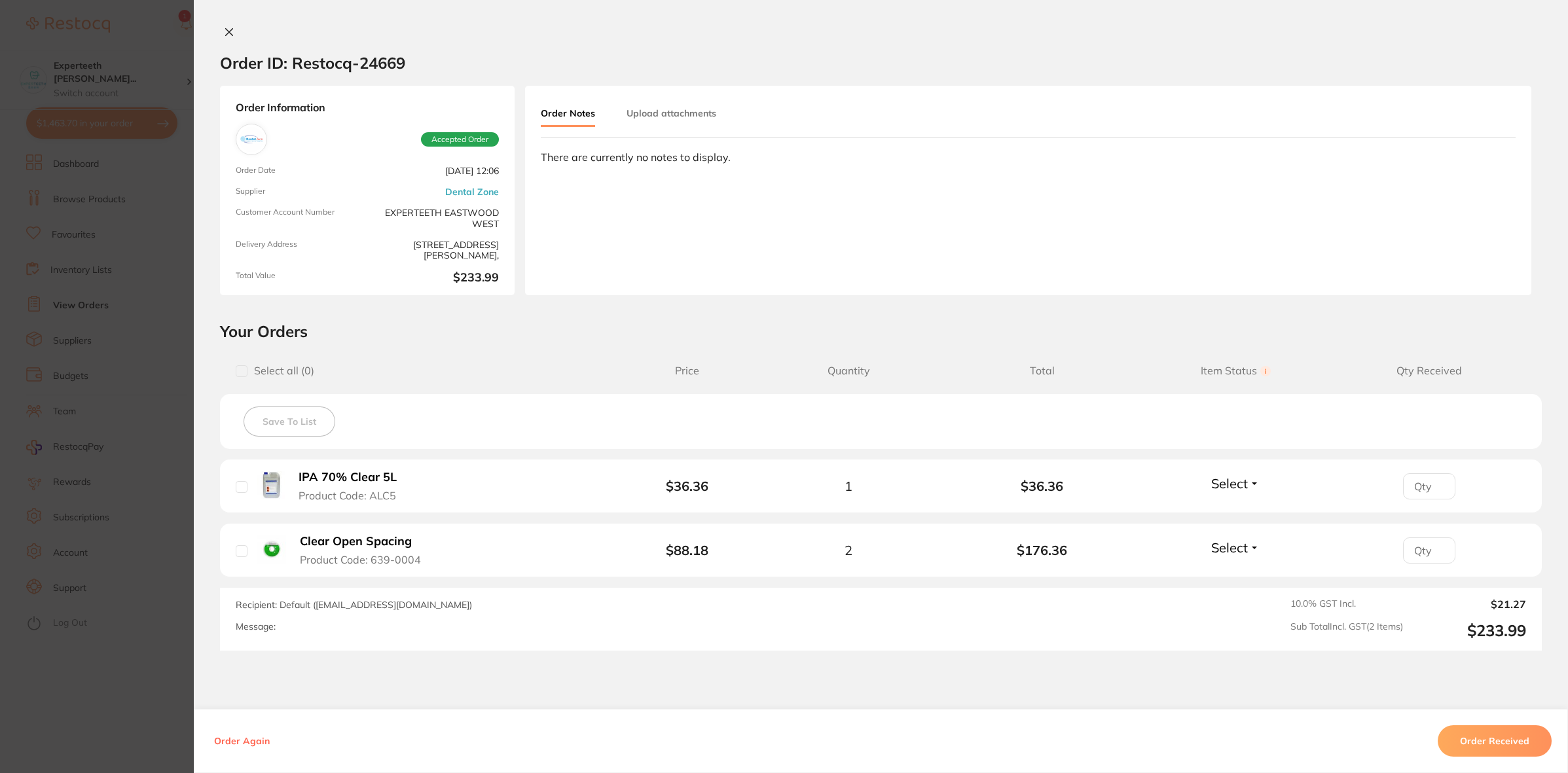
click at [90, 629] on section "Order ID: Restocq- 24669 Order Information Accepted Order Order Date [DATE] 12:…" at bounding box center [784, 386] width 1568 height 773
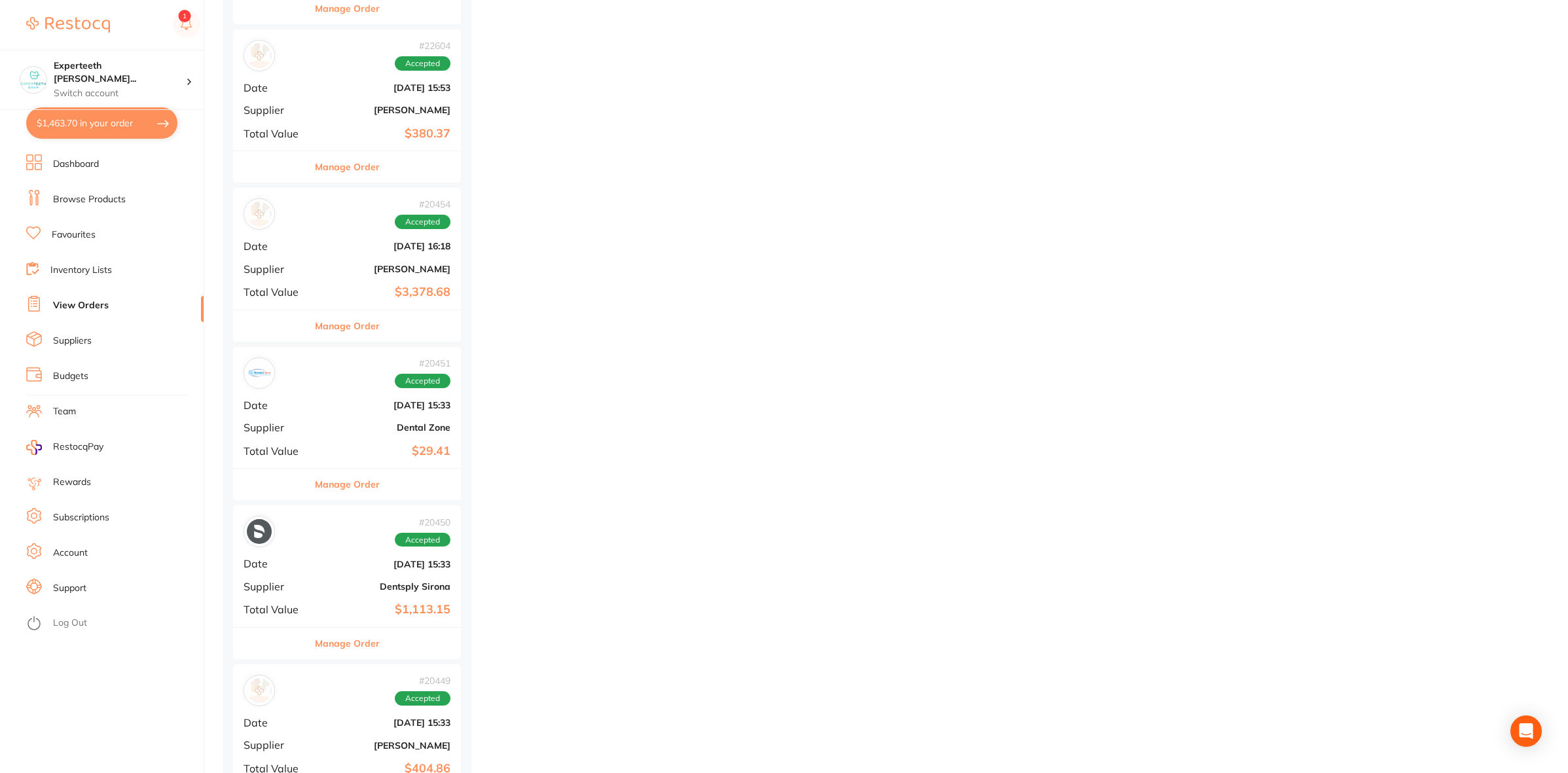
scroll to position [16359, 0]
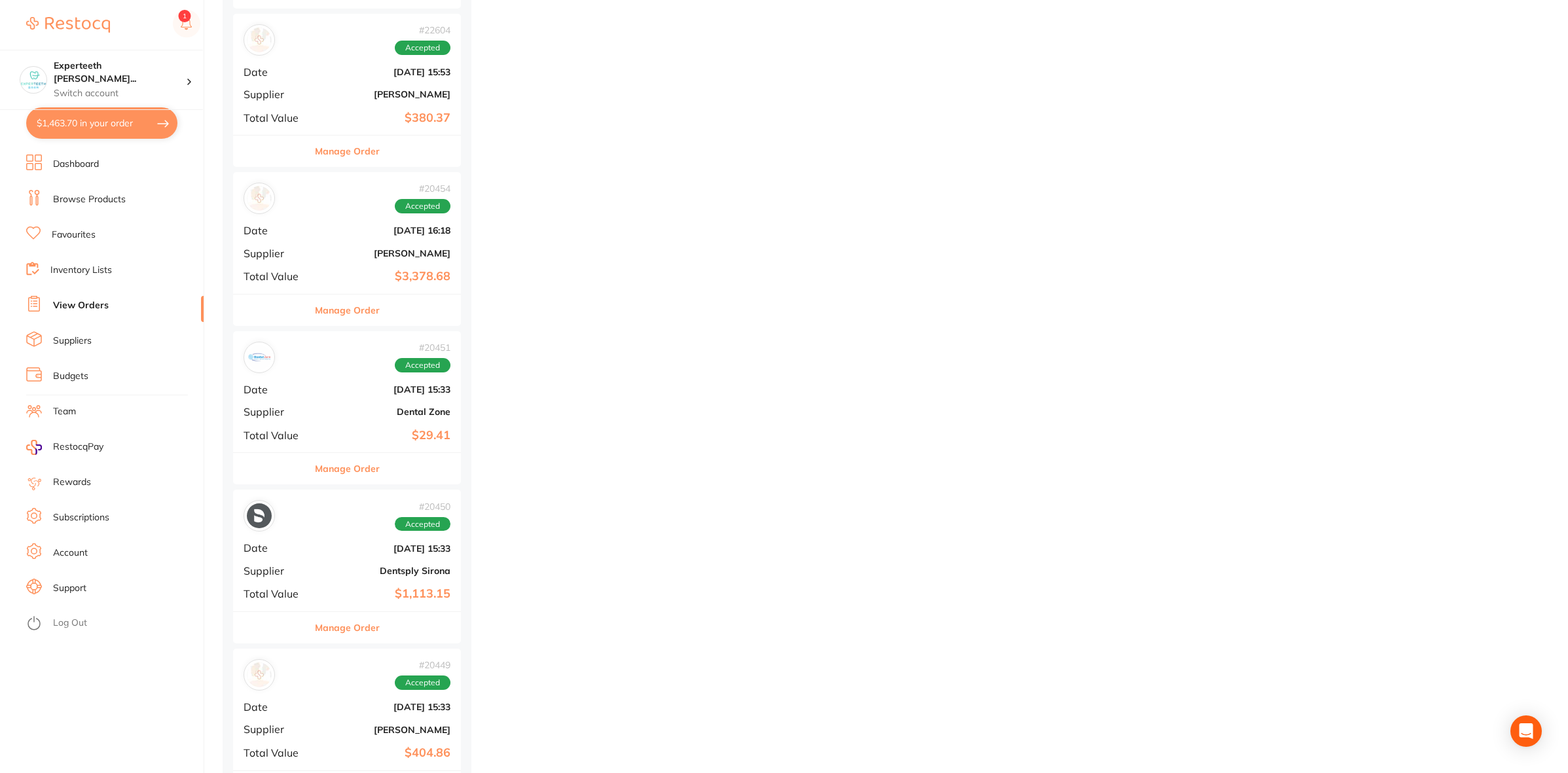
click at [337, 484] on button "Manage Order" at bounding box center [347, 468] width 65 height 32
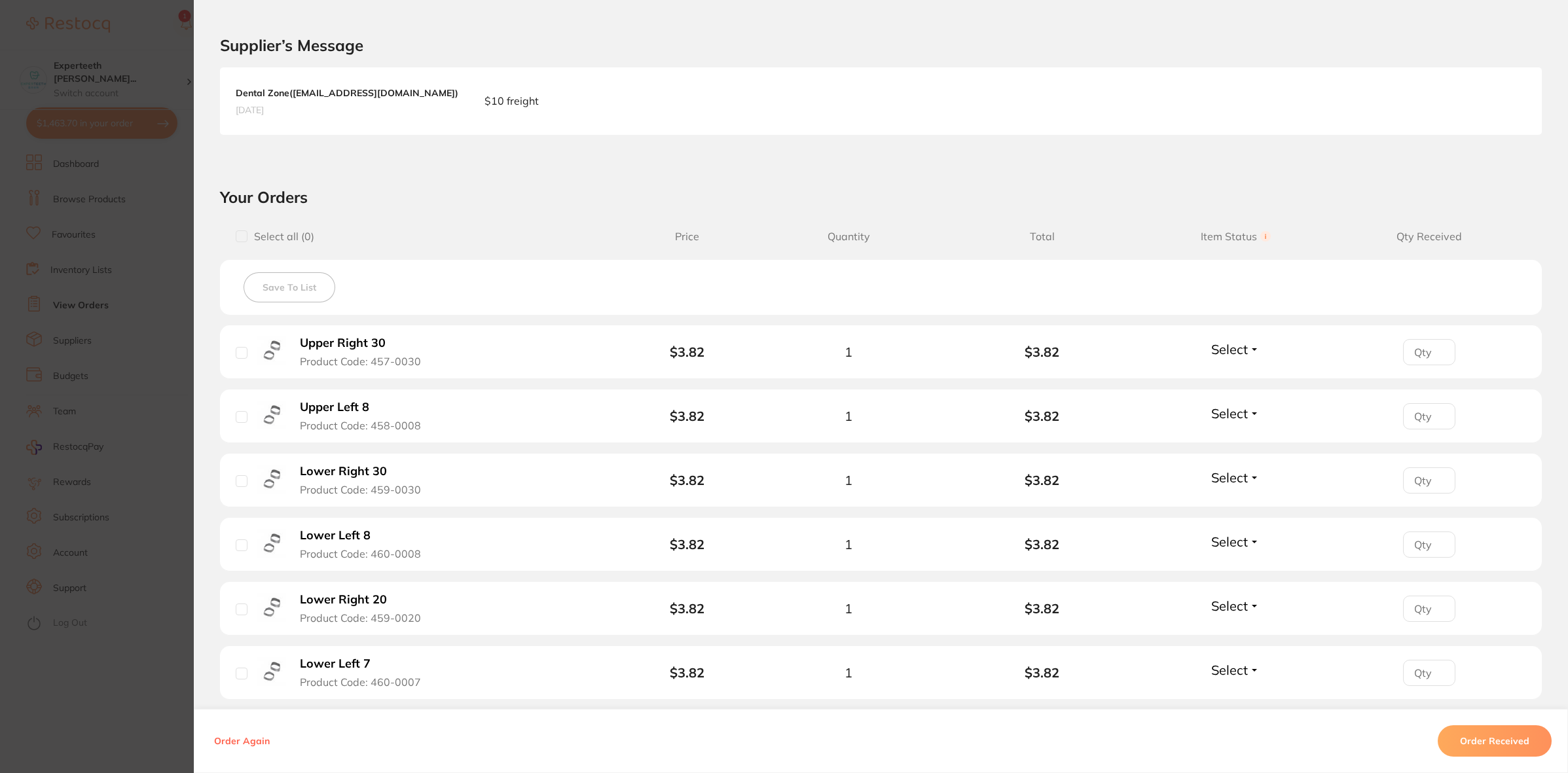
scroll to position [327, 0]
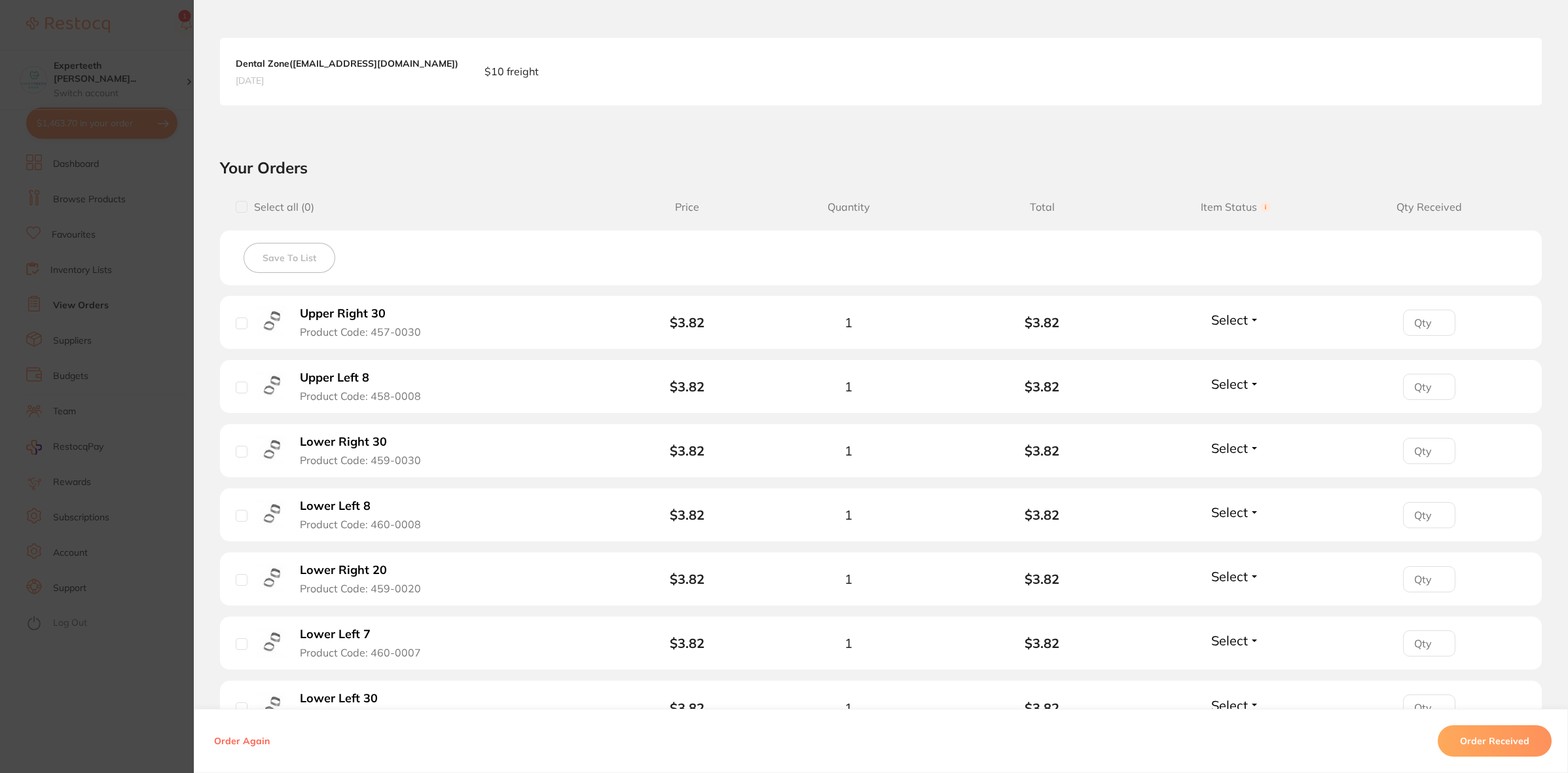
click at [113, 462] on section "Order ID: Restocq- 20451 Order Information Accepted Order Order Date [DATE] 15:…" at bounding box center [784, 386] width 1568 height 773
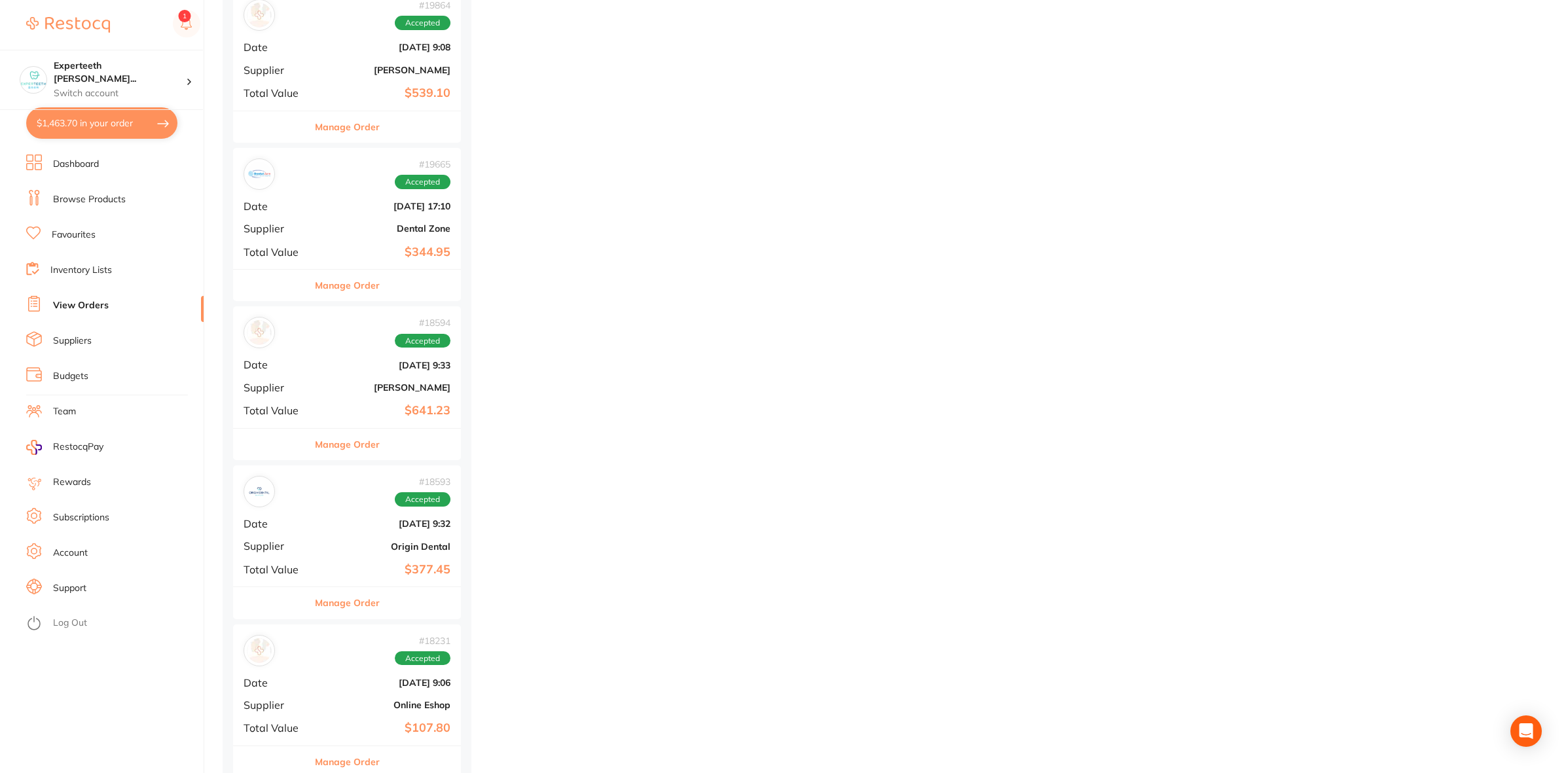
scroll to position [17668, 0]
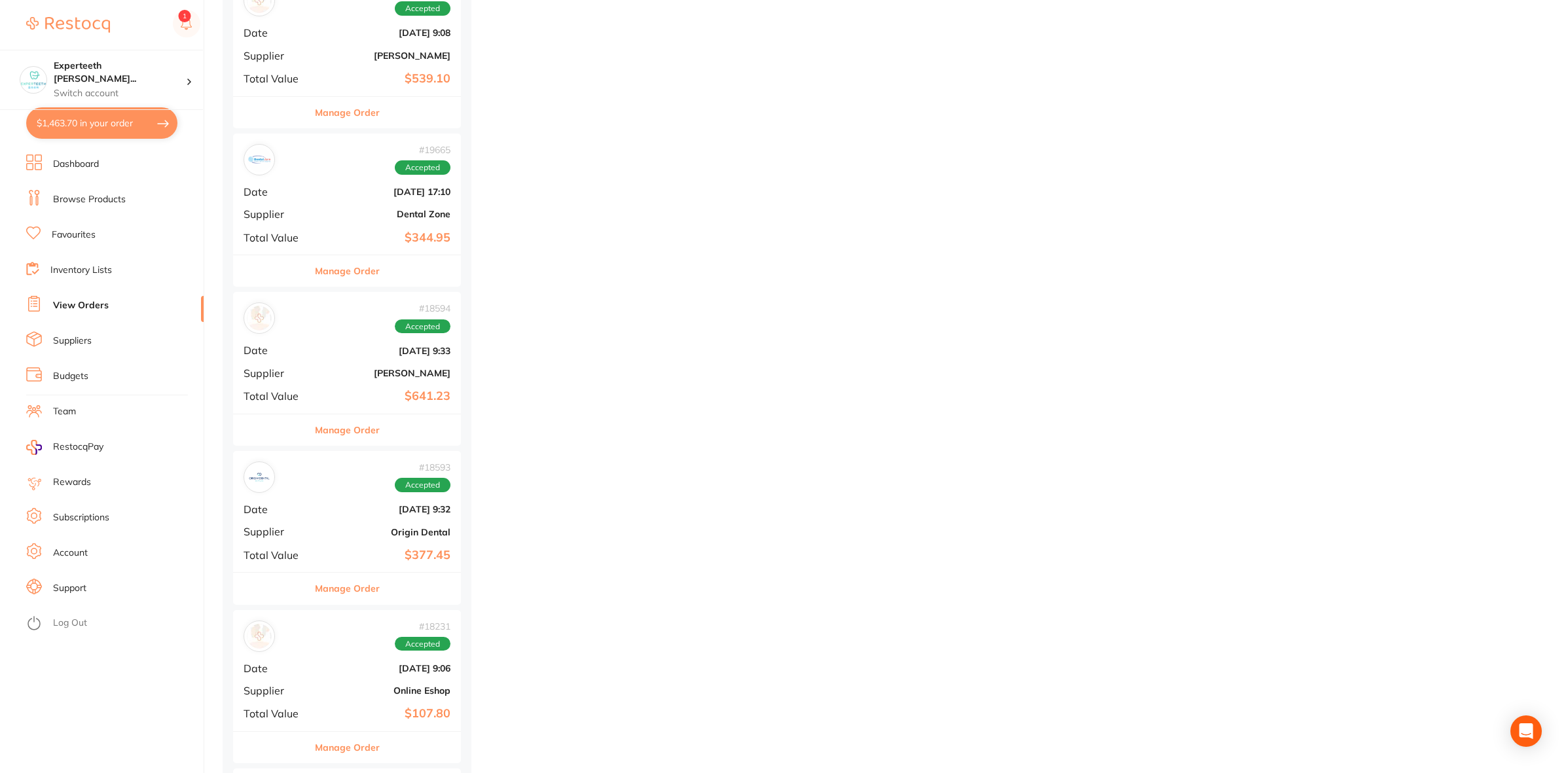
click at [353, 279] on button "Manage Order" at bounding box center [347, 271] width 65 height 32
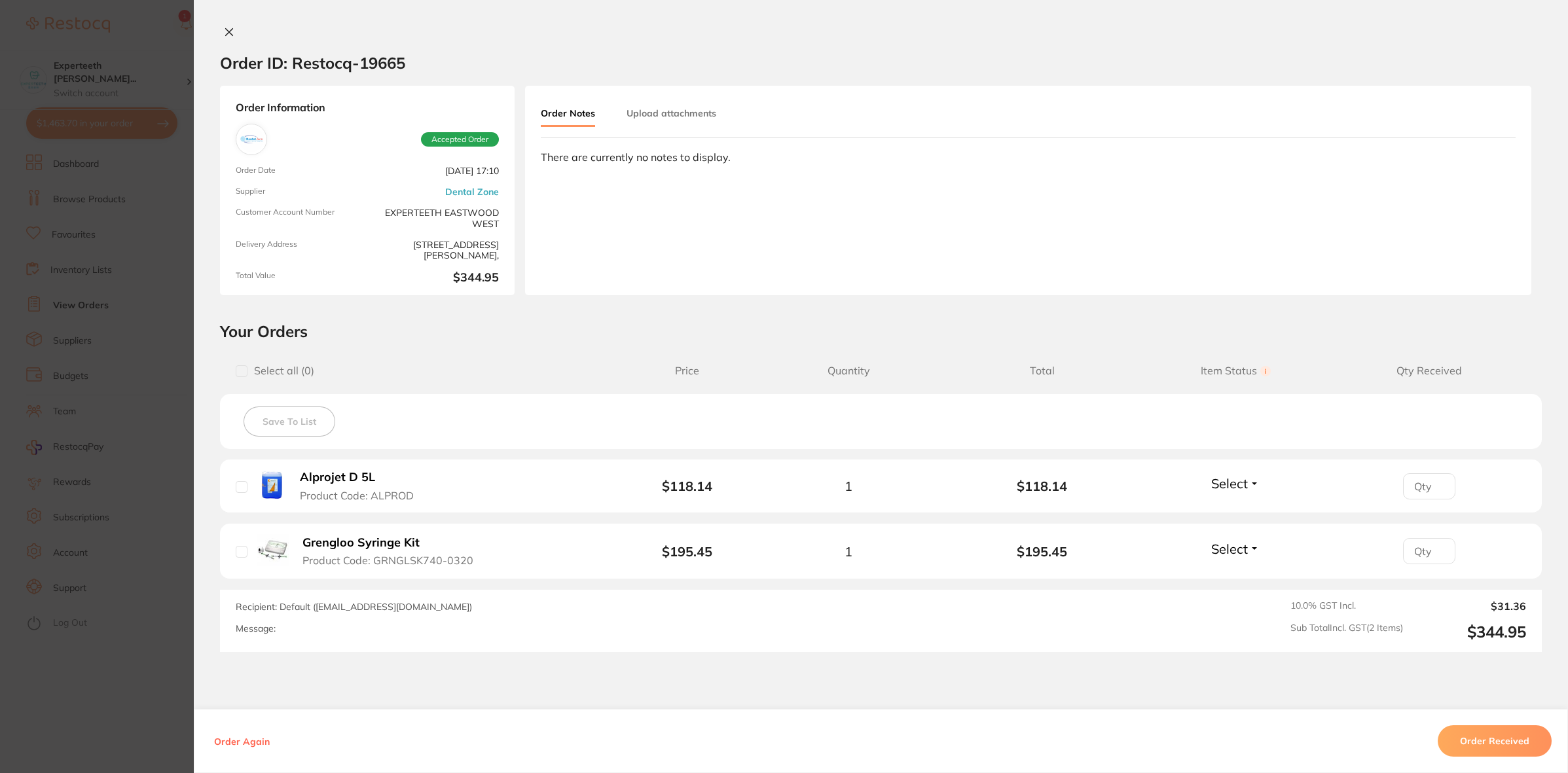
click at [360, 547] on b "Grengloo Syringe Kit" at bounding box center [361, 543] width 117 height 14
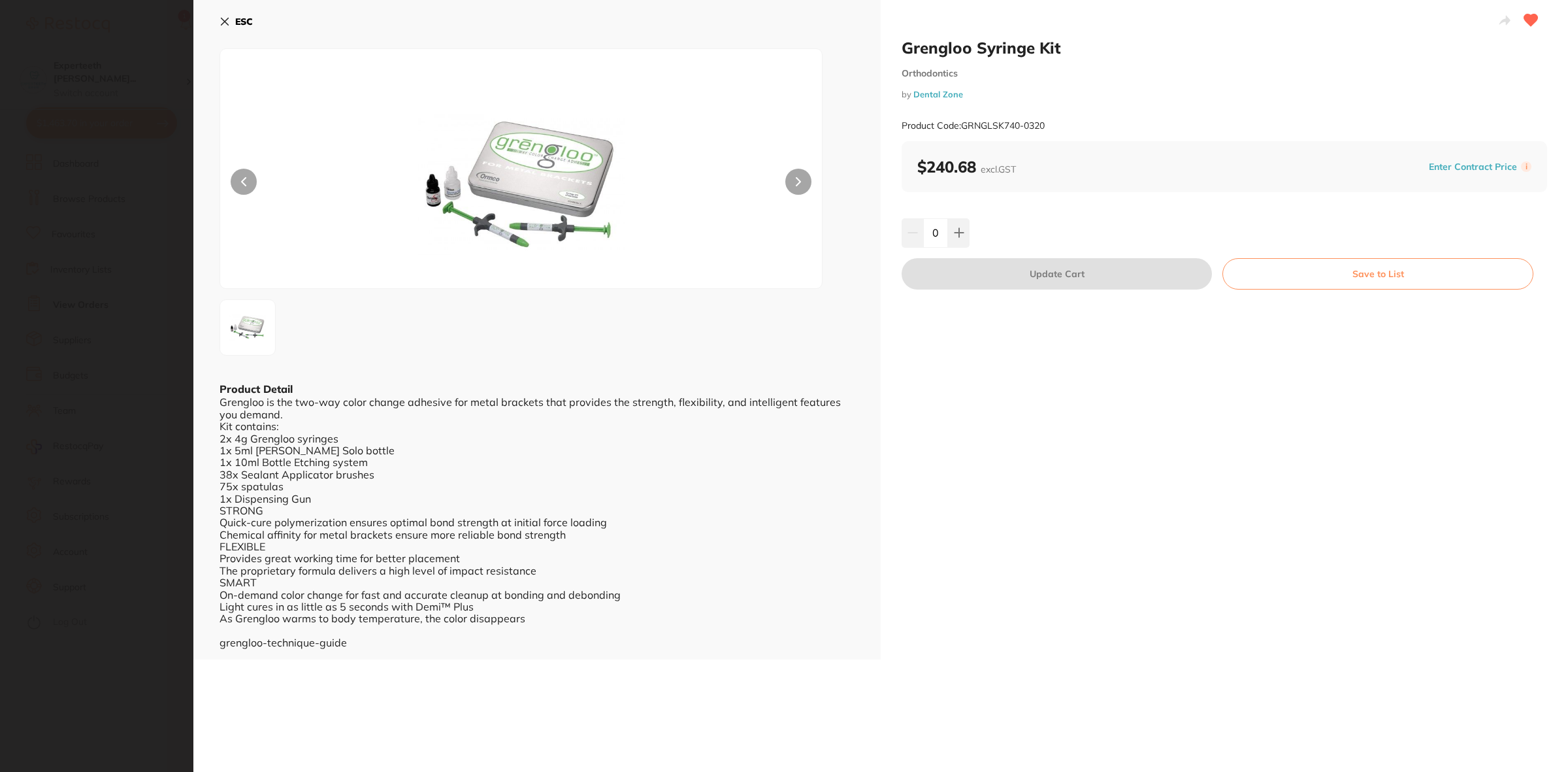
click at [98, 590] on section "Grengloo Syringe Kit Orthodontics by Dental Zone Product Code: GRNGLSK740-0320 …" at bounding box center [784, 386] width 1568 height 772
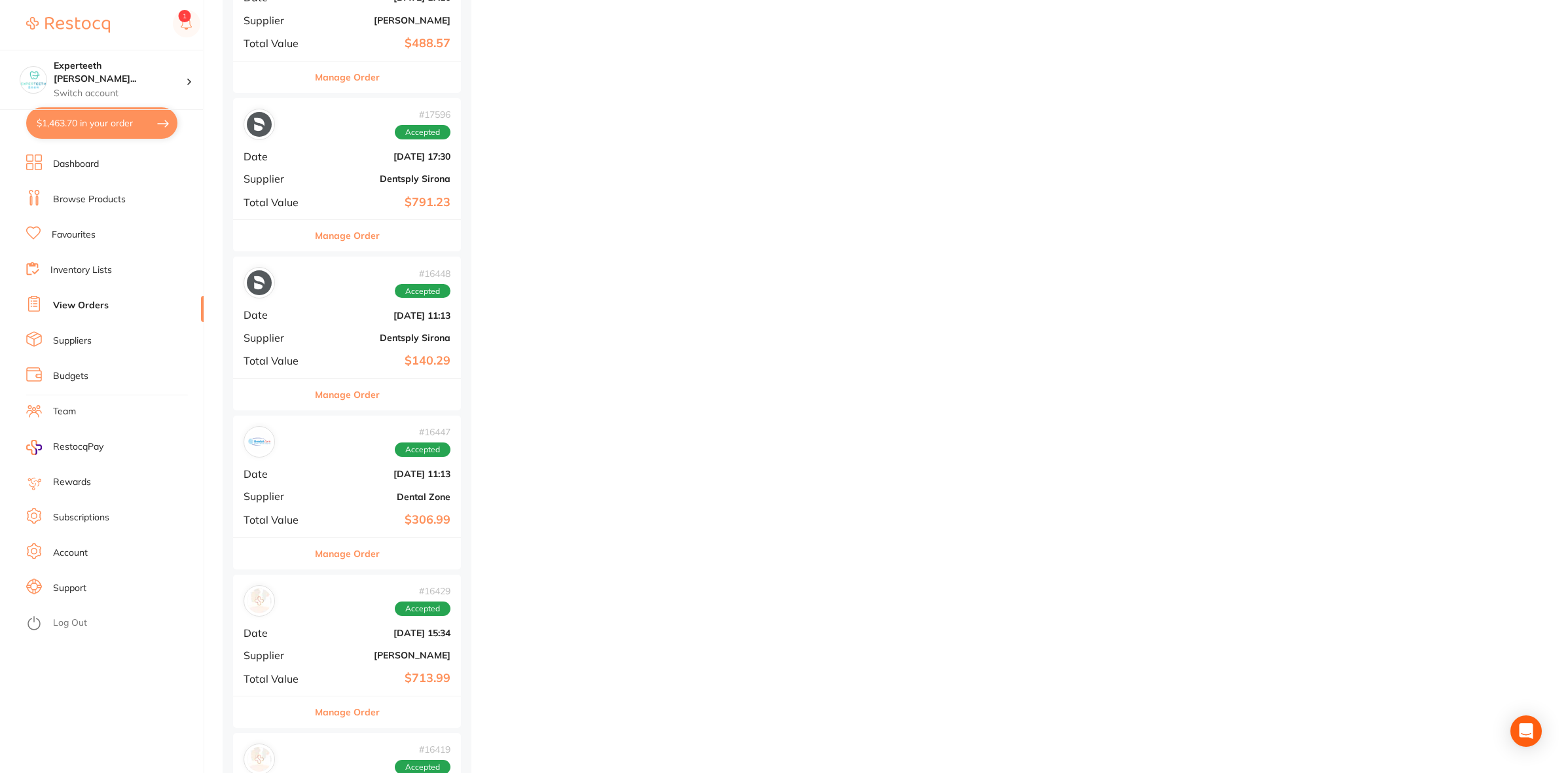
scroll to position [19139, 0]
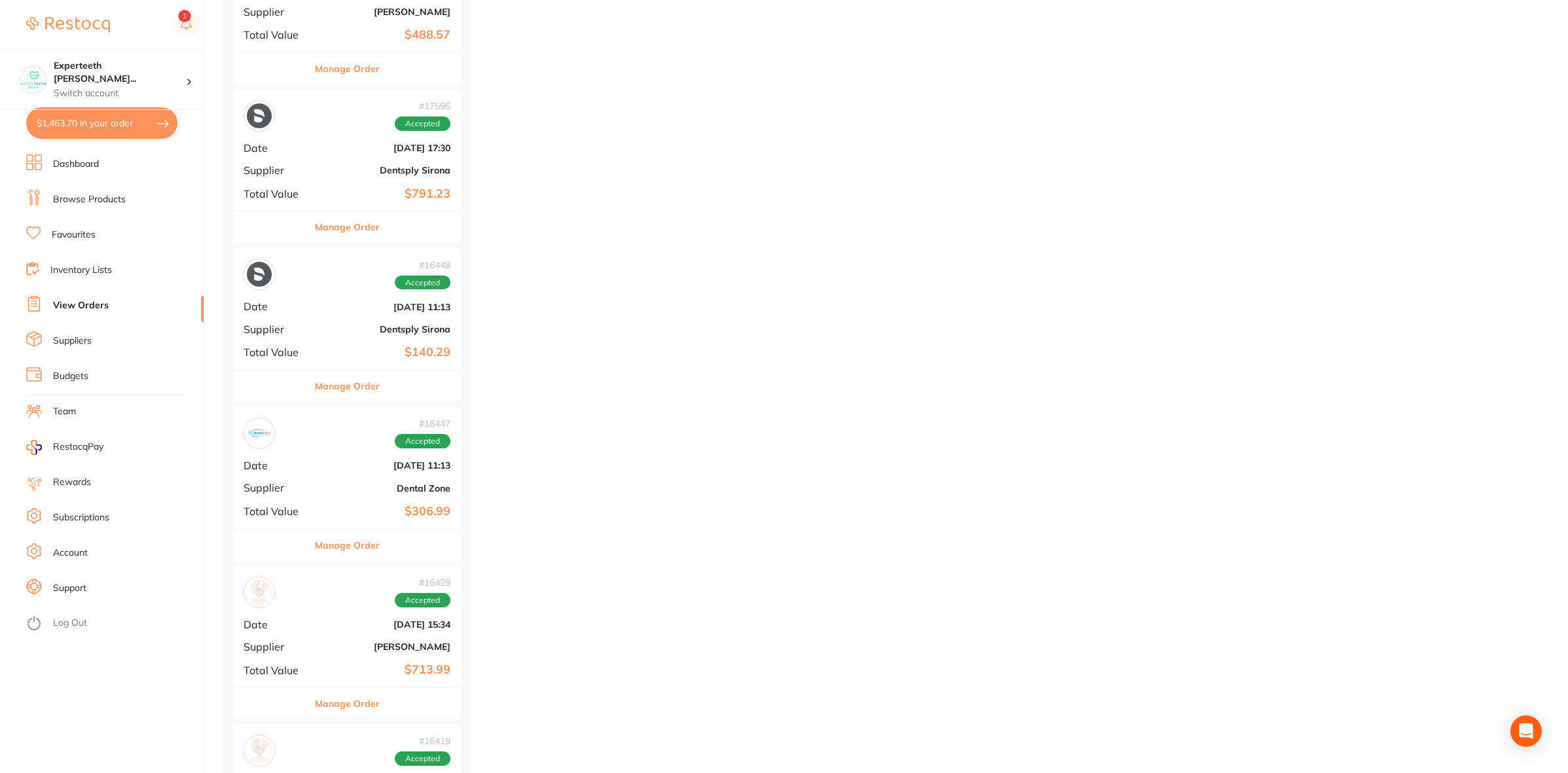
click at [348, 518] on b "$306.99" at bounding box center [384, 511] width 131 height 14
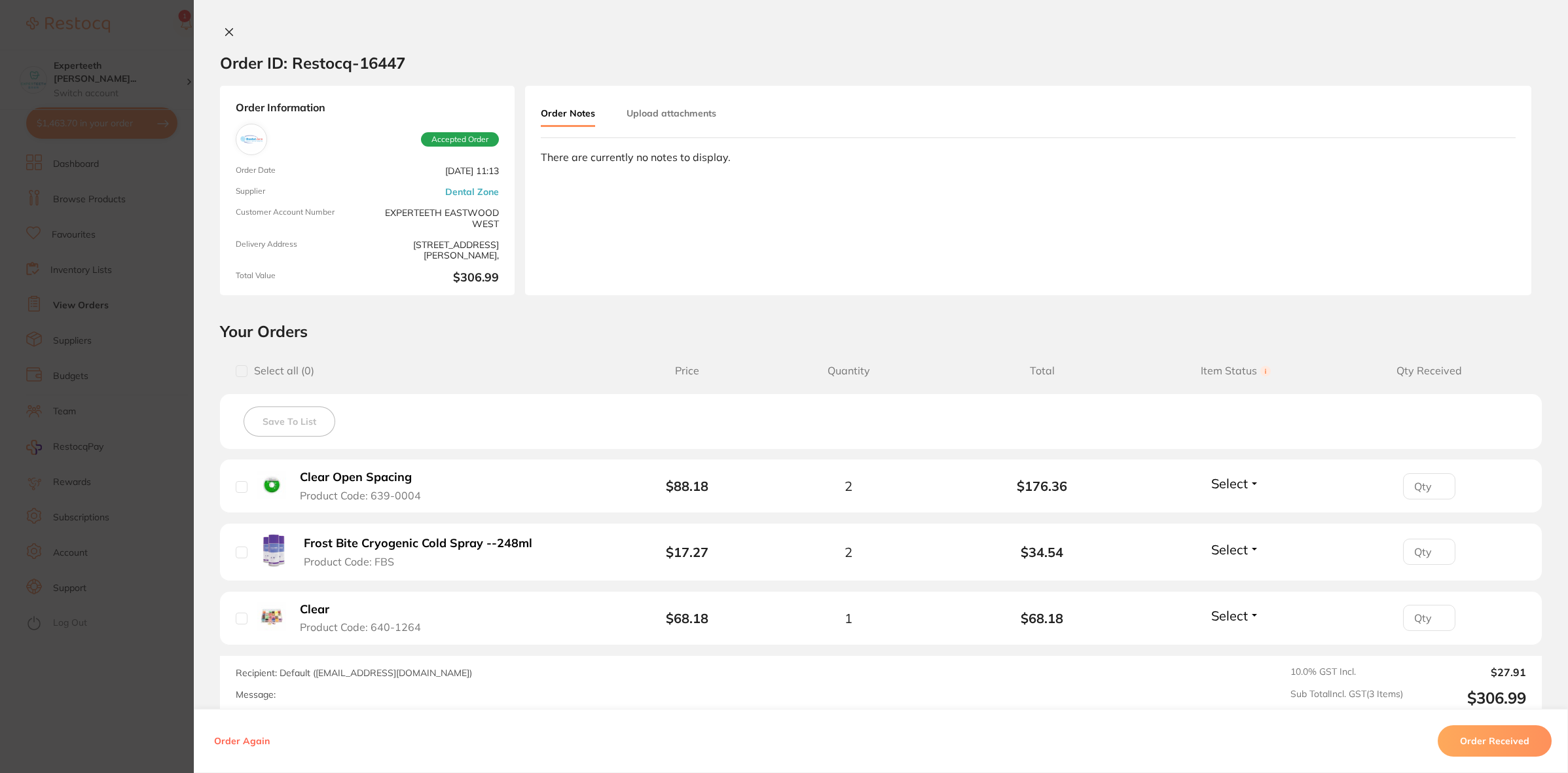
click at [319, 611] on b "Clear" at bounding box center [315, 609] width 30 height 14
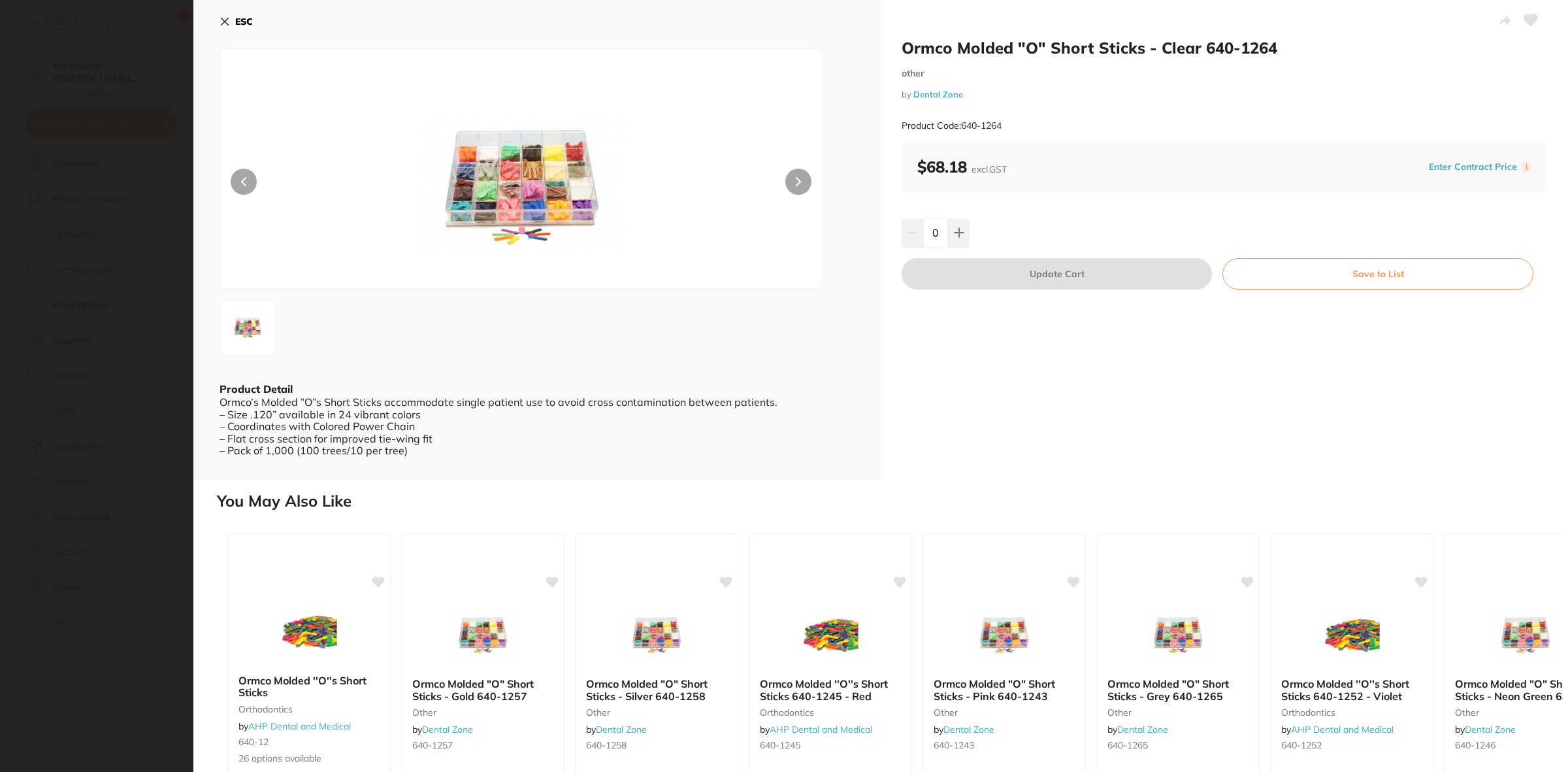
click at [193, 654] on div "Ormco Molded "O" Short Sticks - Clear 640-1264 other by Dental Zone Product Cod…" at bounding box center [880, 386] width 1375 height 772
click at [215, 14] on div "ESC Product Detail Ormco’s Molded ”O”s Short Sticks accommodate single patient …" at bounding box center [537, 239] width 687 height 479
click at [220, 20] on icon at bounding box center [225, 22] width 11 height 11
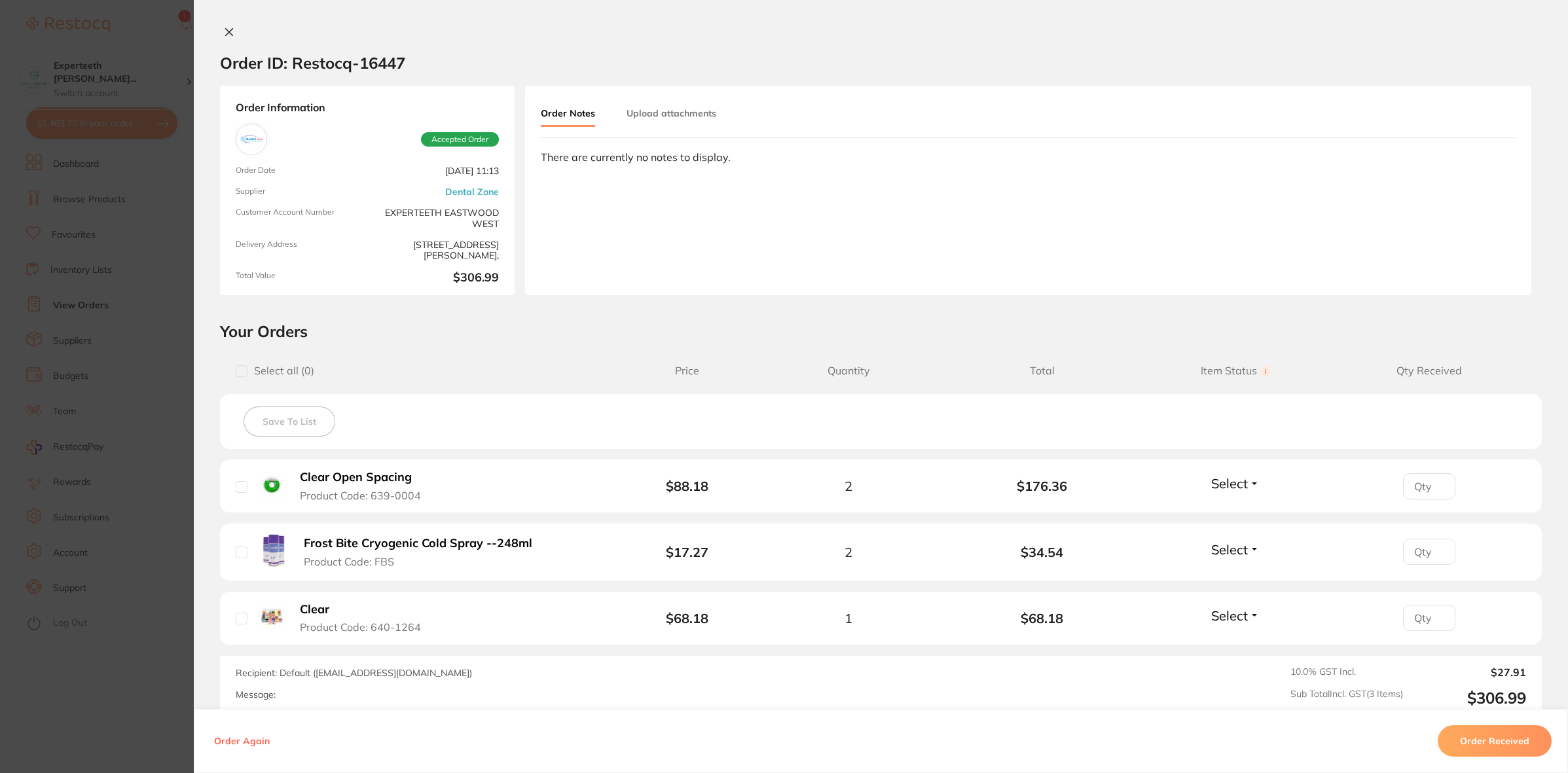
click at [84, 594] on section "Order ID: Restocq- 16447 Order Information Accepted Order Order Date [DATE] 11:…" at bounding box center [784, 386] width 1568 height 773
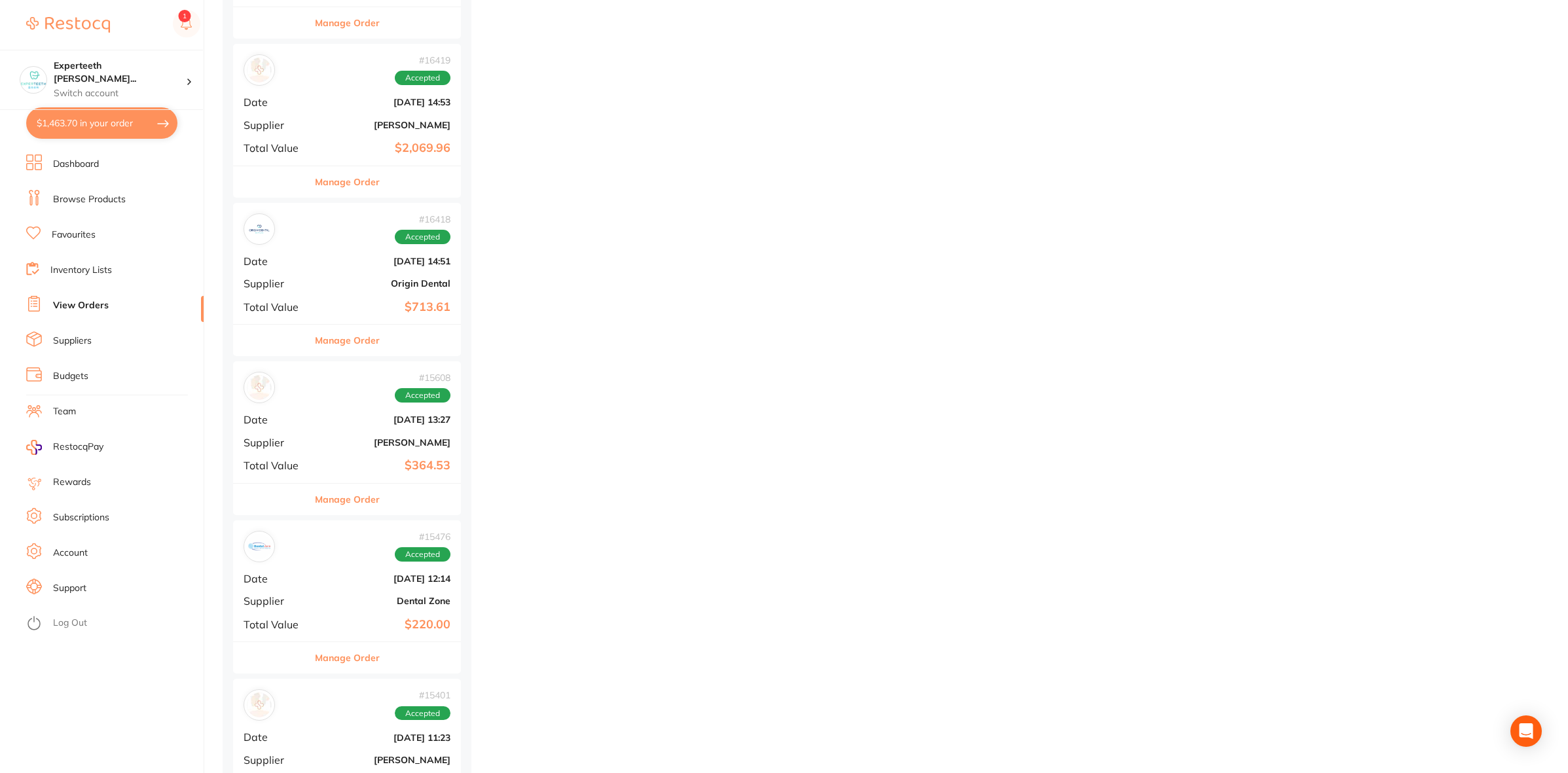
scroll to position [19876, 0]
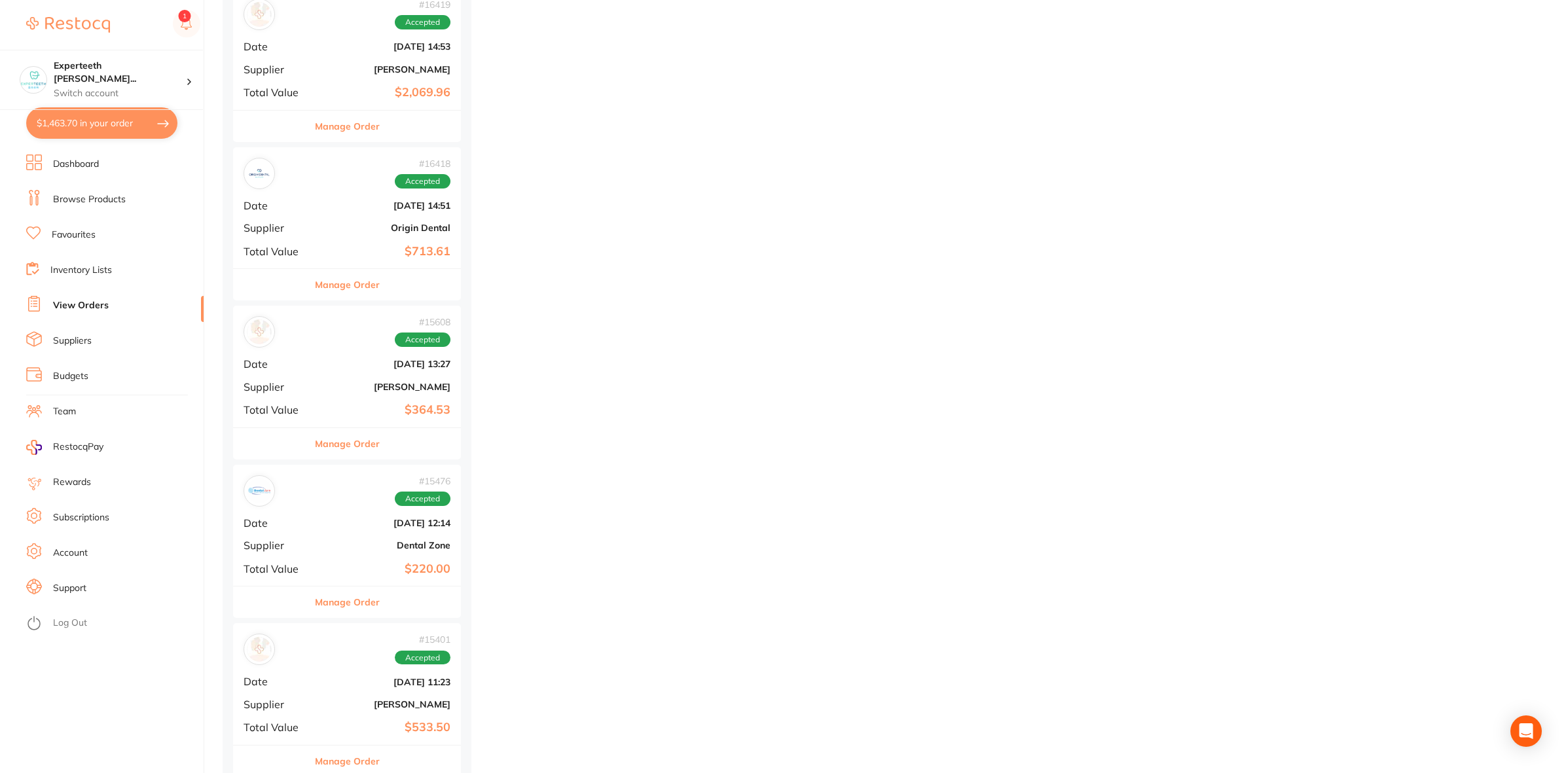
click at [377, 576] on b "$220.00" at bounding box center [384, 568] width 131 height 14
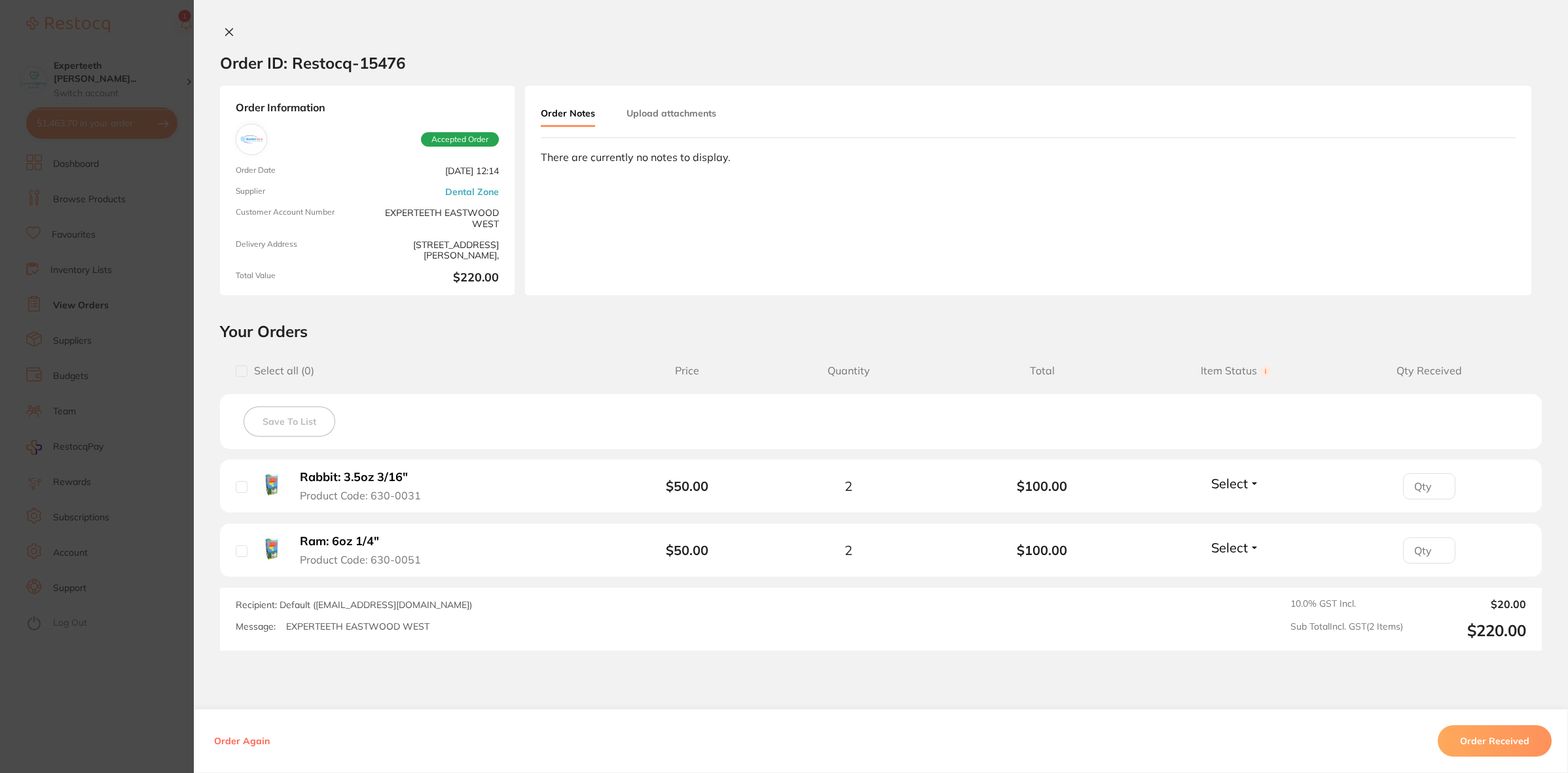
click at [142, 640] on section "Order ID: Restocq- 15476 Order Information Accepted Order Order Date [DATE] 12:…" at bounding box center [784, 386] width 1568 height 773
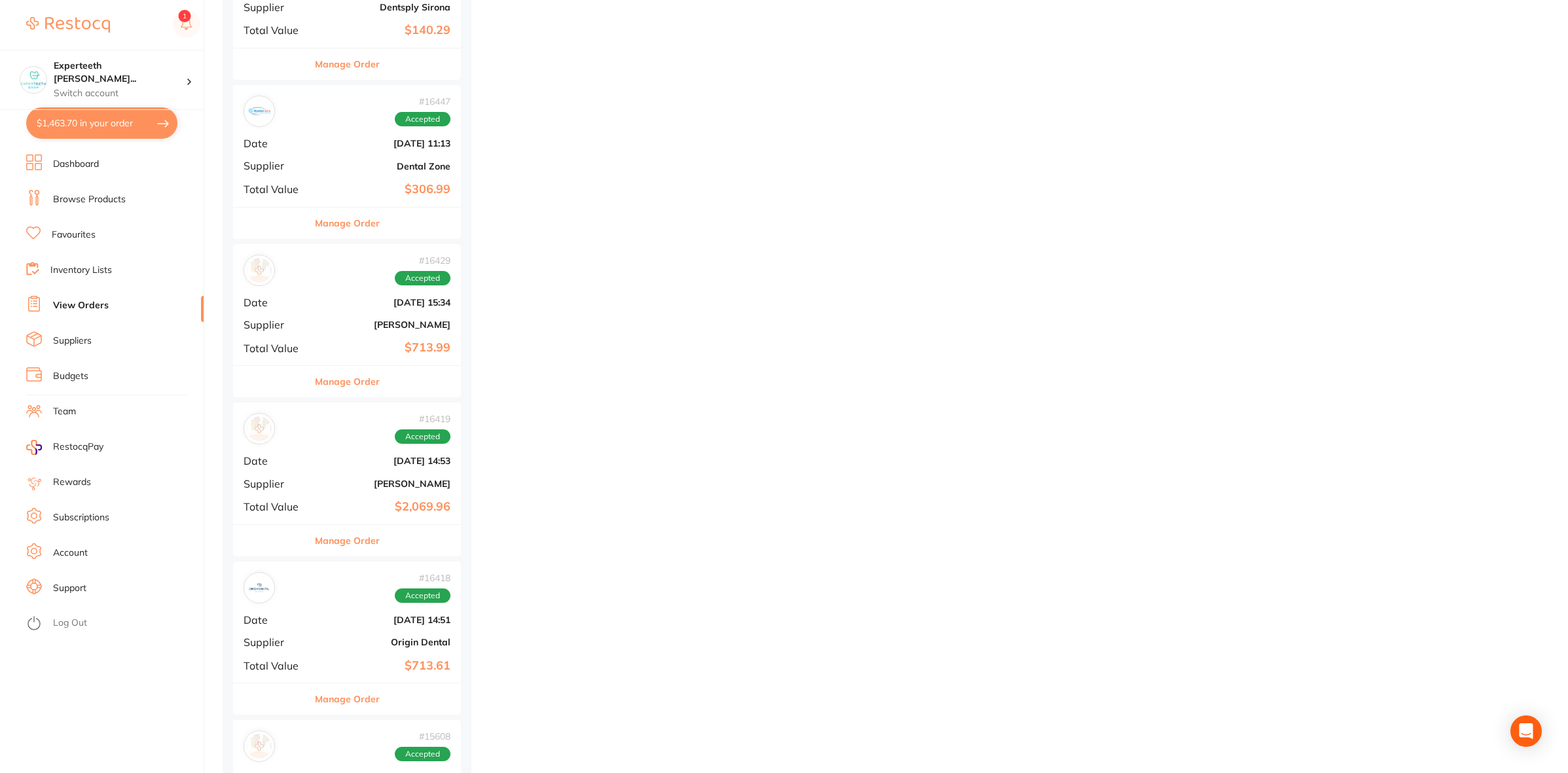
scroll to position [19303, 0]
click at [79, 126] on button "$1,463.70 in your order" at bounding box center [102, 123] width 151 height 32
checkbox input "true"
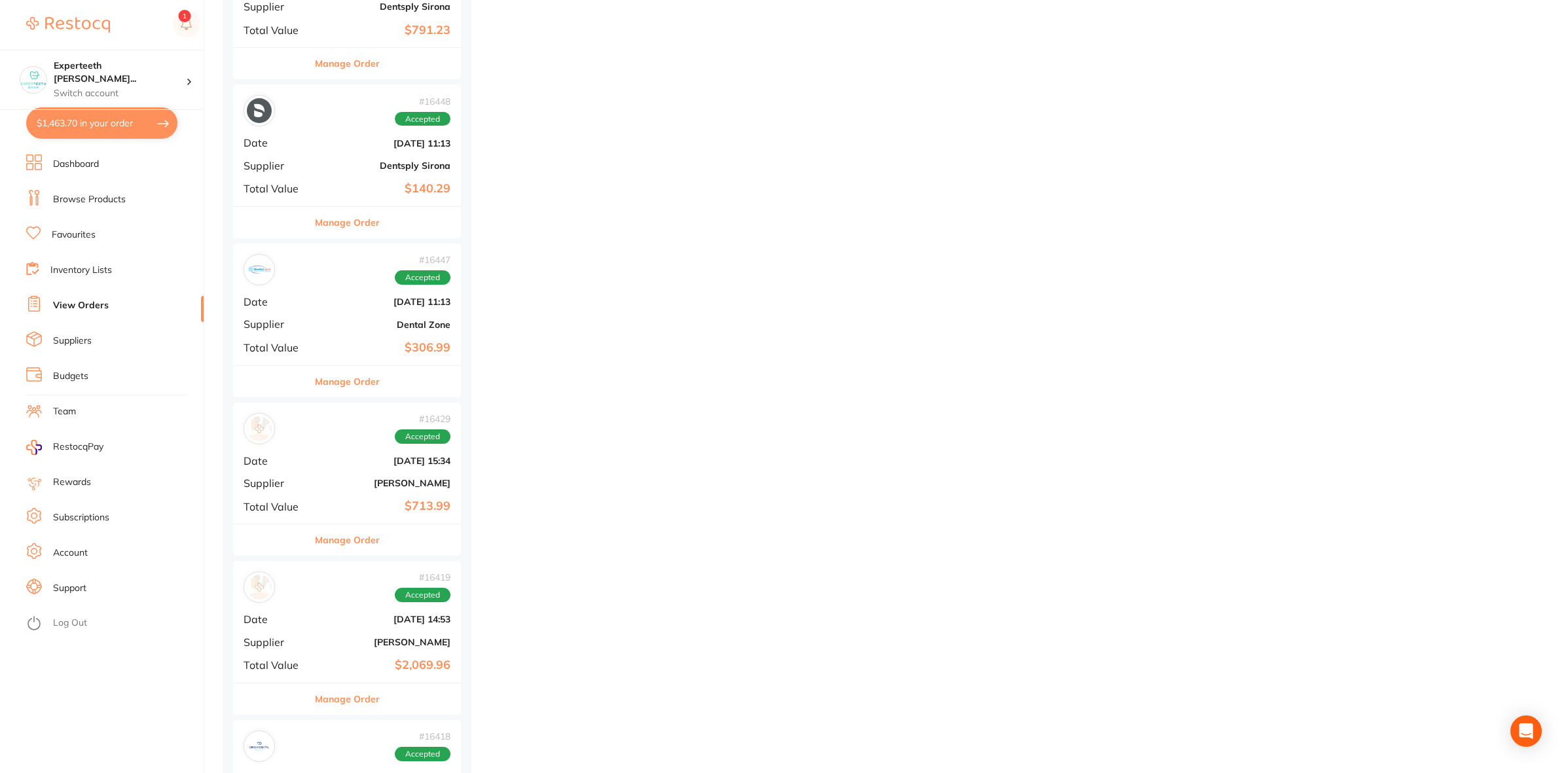
scroll to position [0, 0]
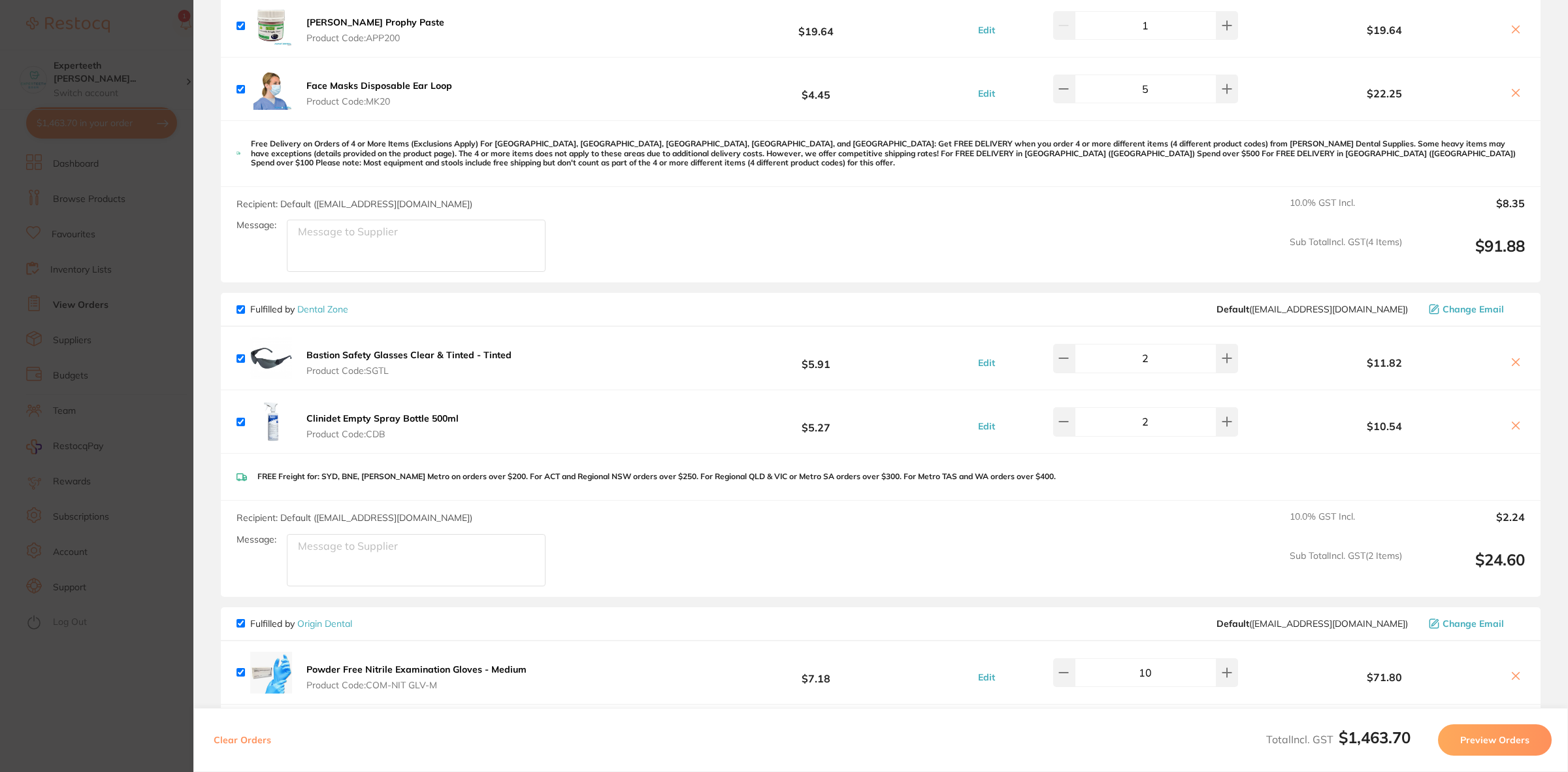
click at [158, 229] on section "Update RRP Set your pre negotiated price for this item. Item Agreed RRP (excl. …" at bounding box center [784, 386] width 1568 height 772
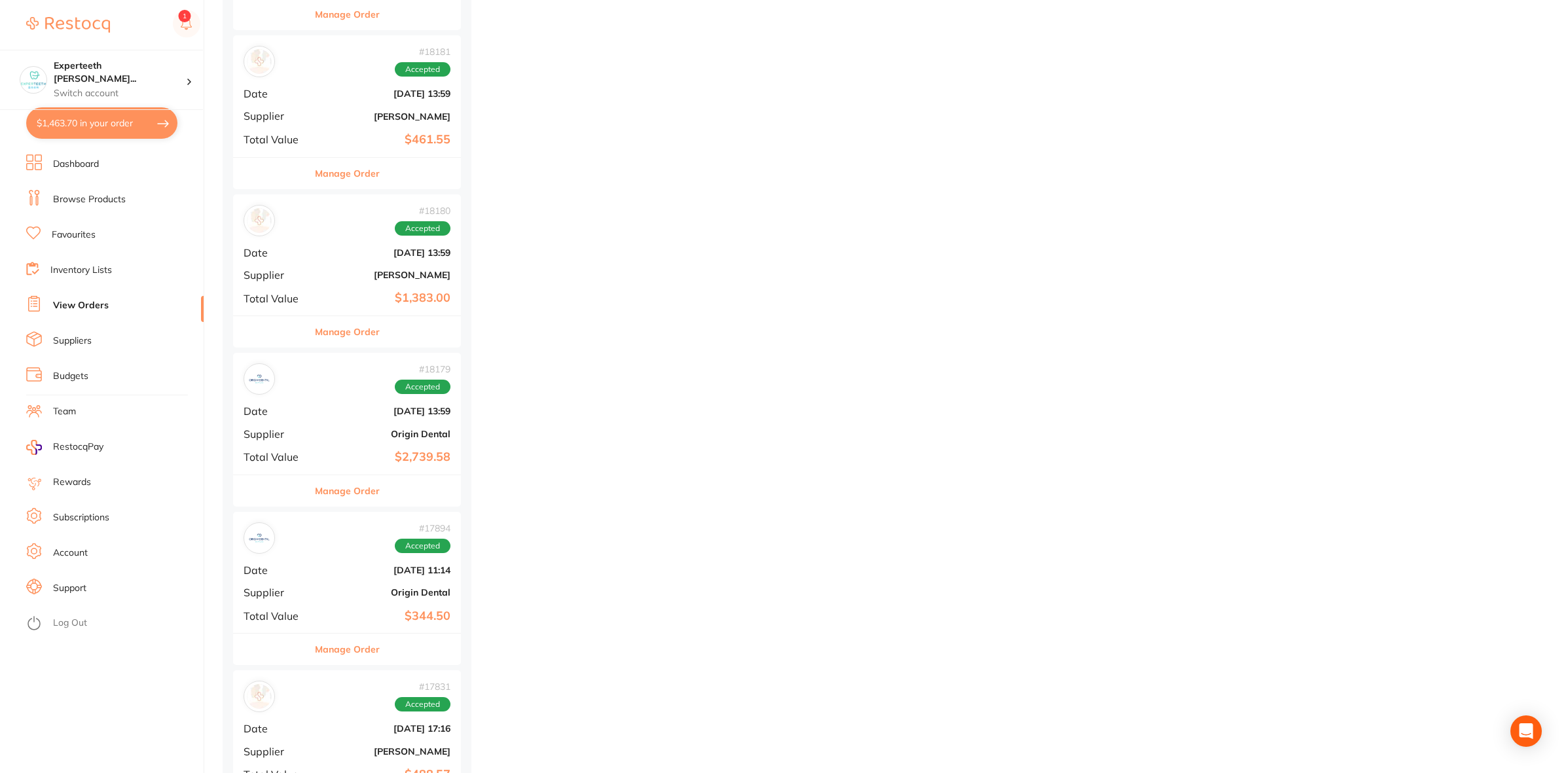
scroll to position [18240, 0]
click at [86, 193] on link "Browse Products" at bounding box center [90, 199] width 72 height 13
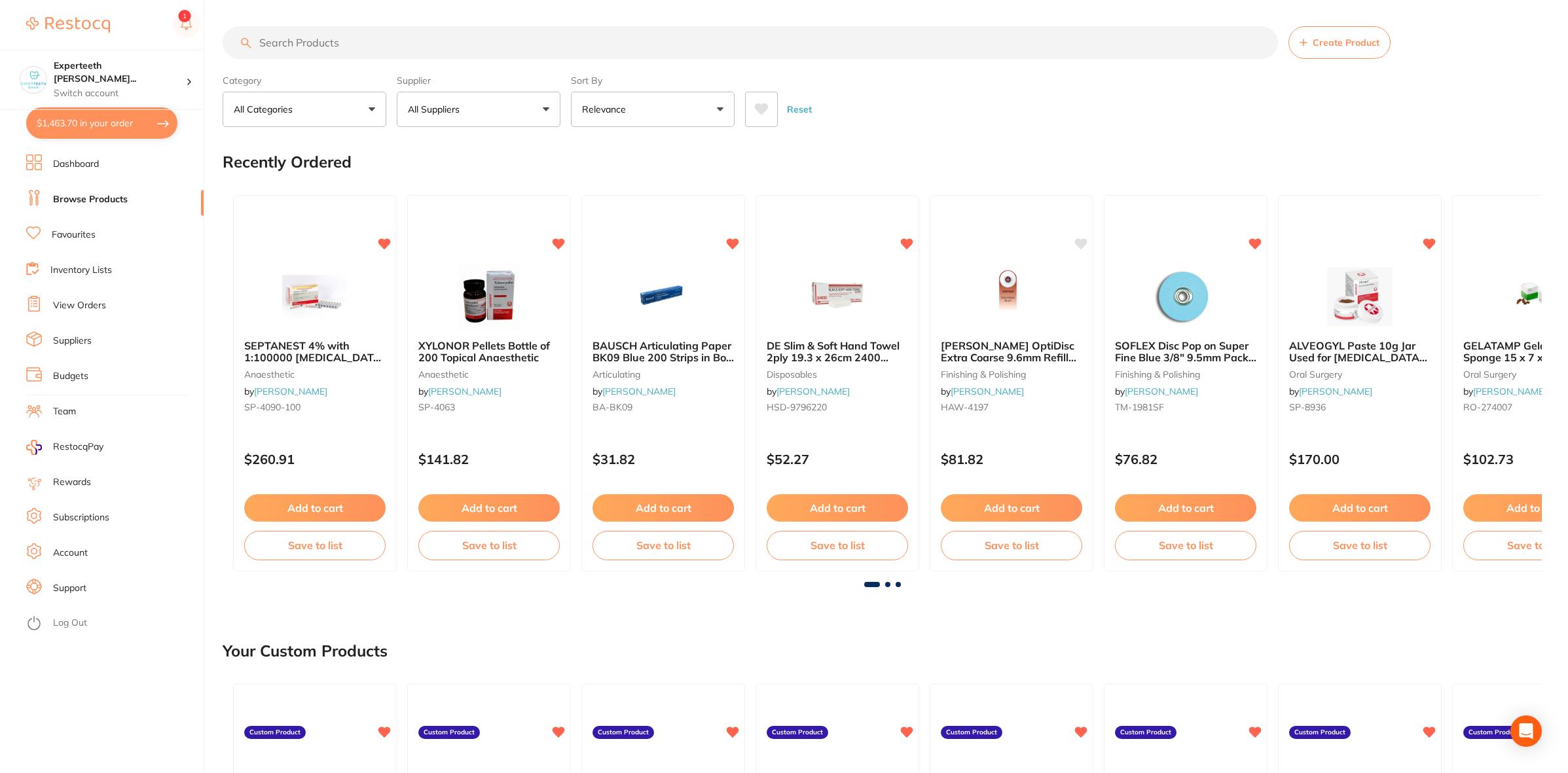
click at [330, 43] on input "search" at bounding box center [750, 43] width 1055 height 33
type input "glasses"
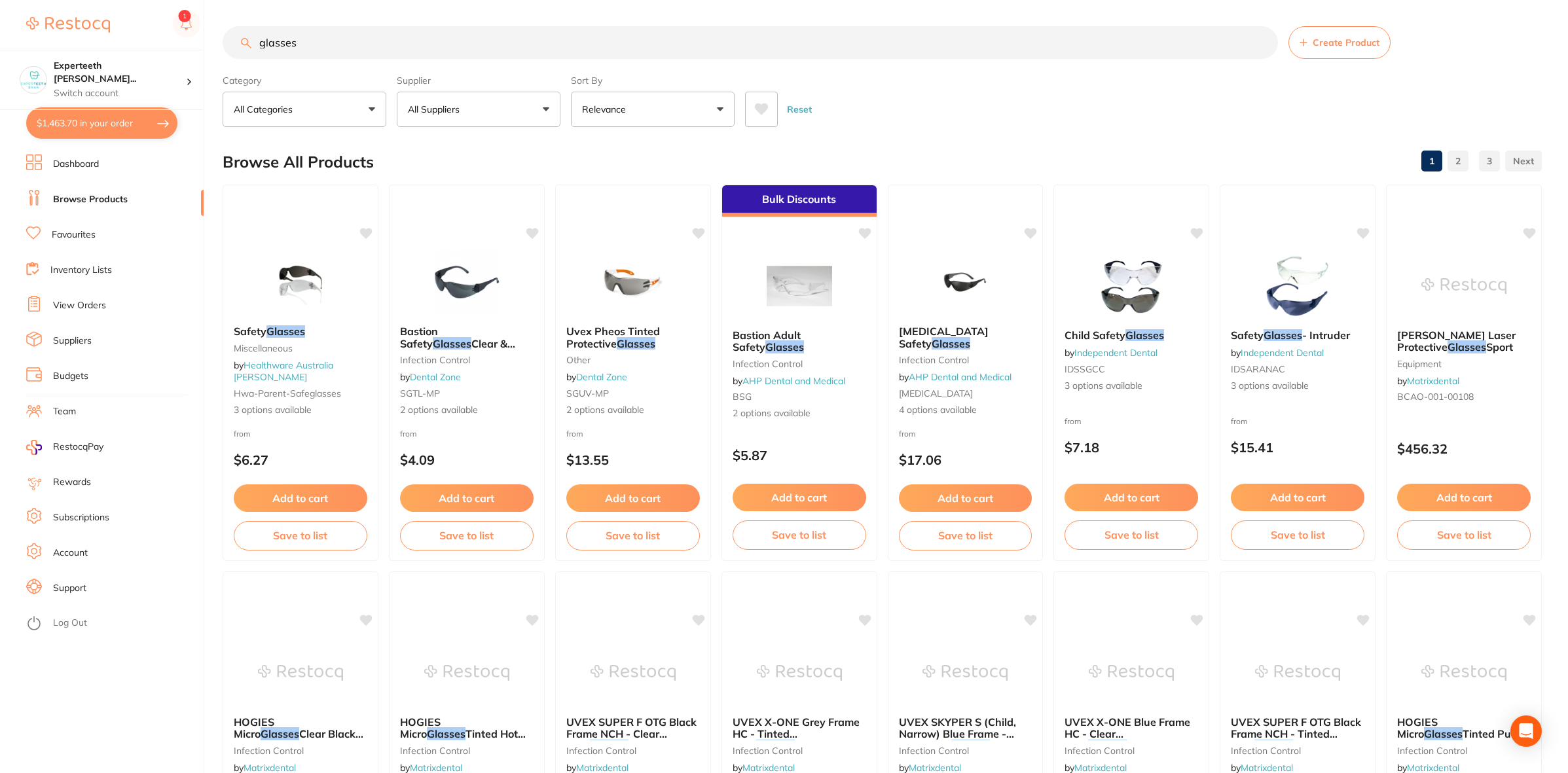
click at [90, 125] on button "$1,463.70 in your order" at bounding box center [102, 123] width 151 height 32
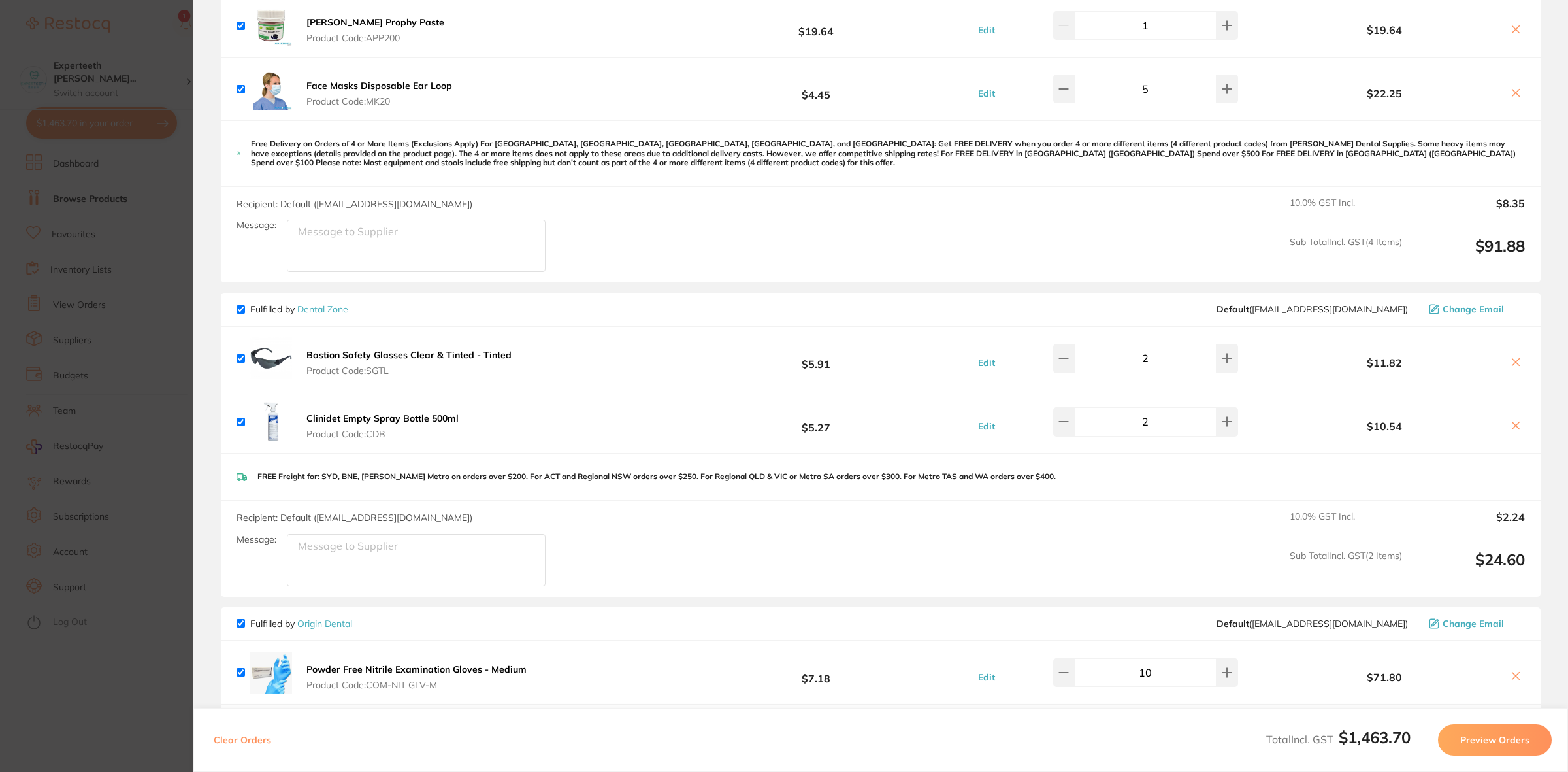
click at [74, 598] on section "Update RRP Set your pre negotiated price for this item. Item Agreed RRP (excl. …" at bounding box center [784, 386] width 1568 height 772
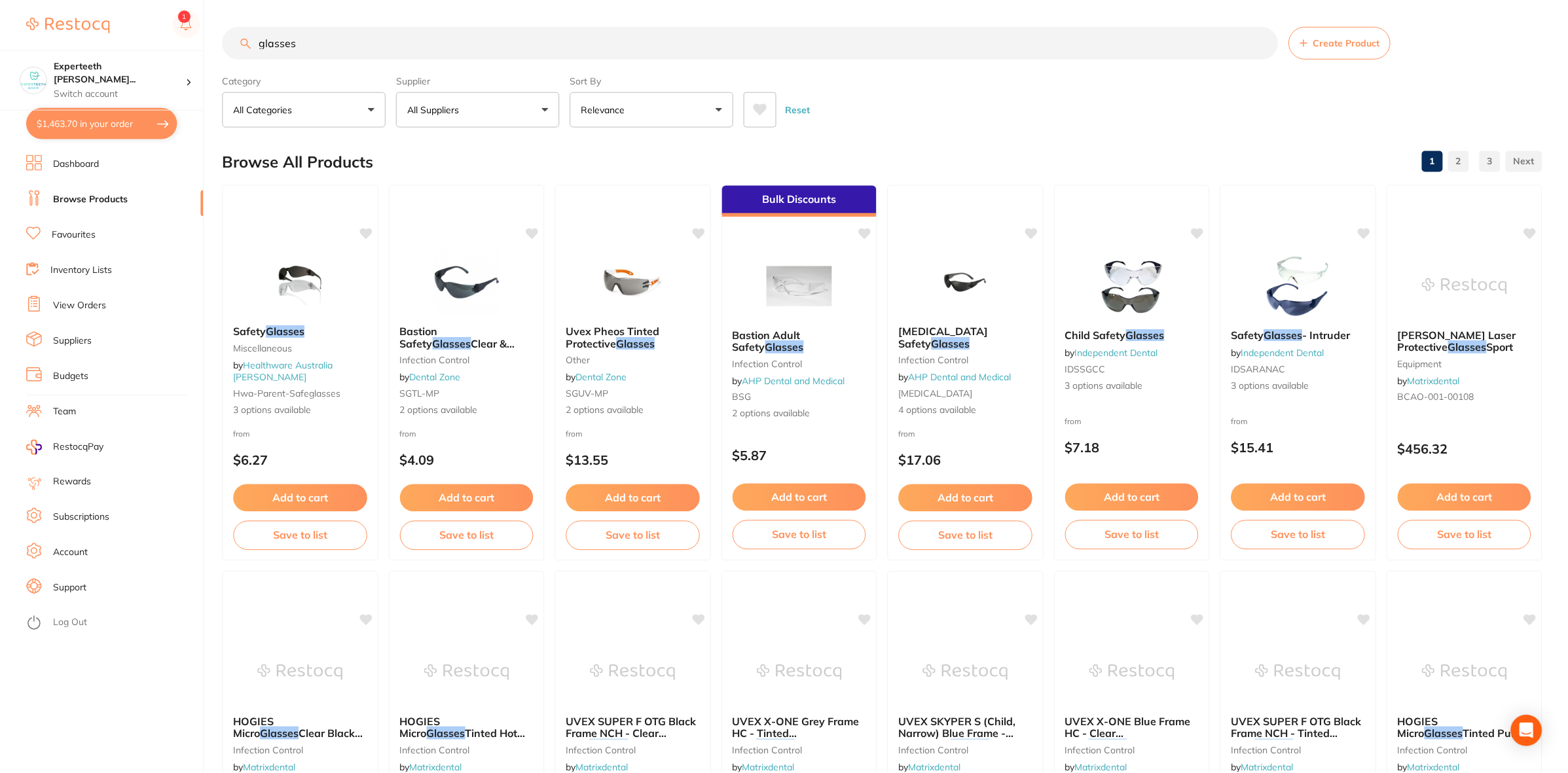
scroll to position [1, 0]
click at [326, 491] on button "Add to cart" at bounding box center [300, 499] width 135 height 28
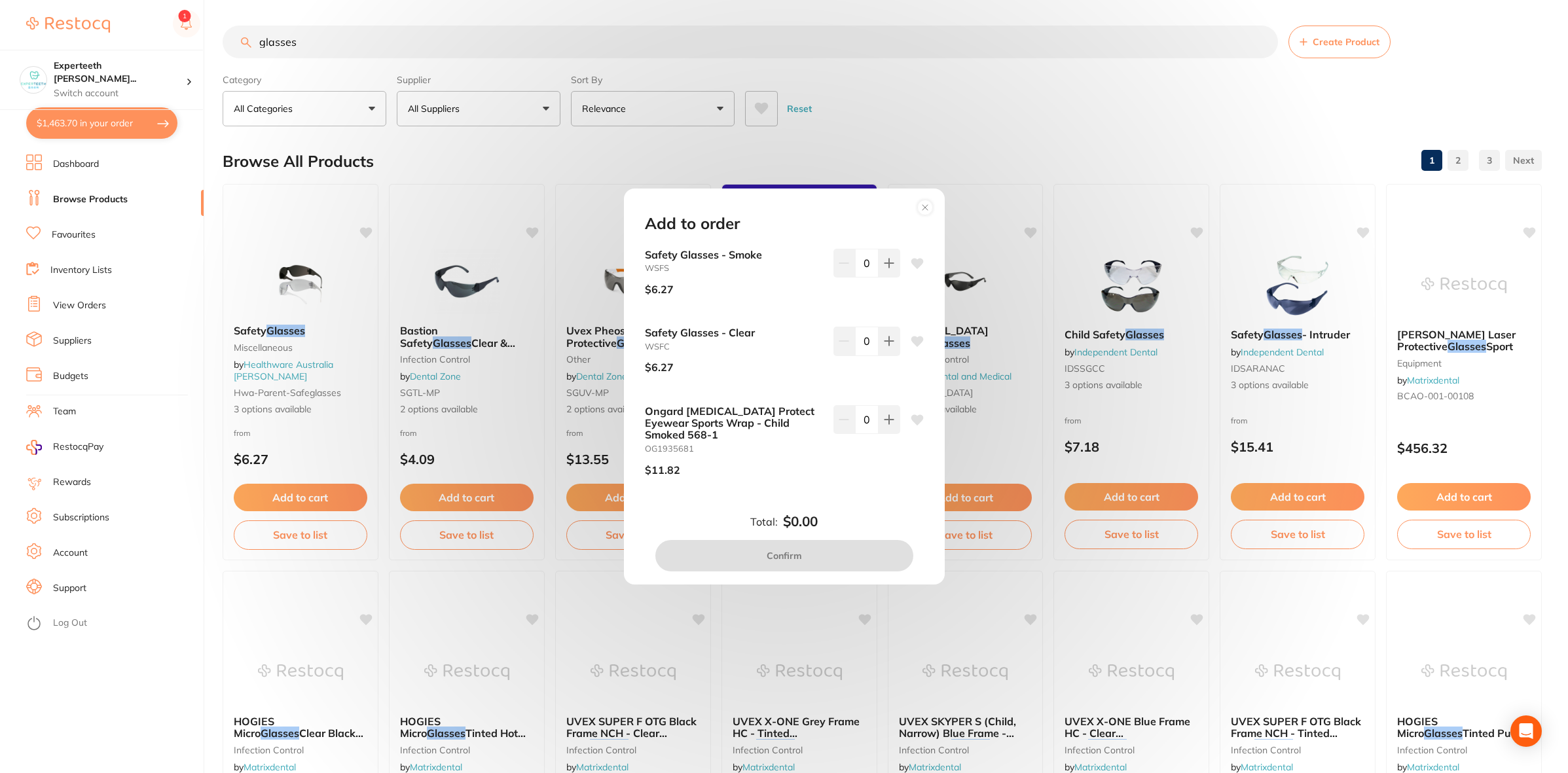
click at [930, 207] on icon at bounding box center [926, 207] width 21 height 21
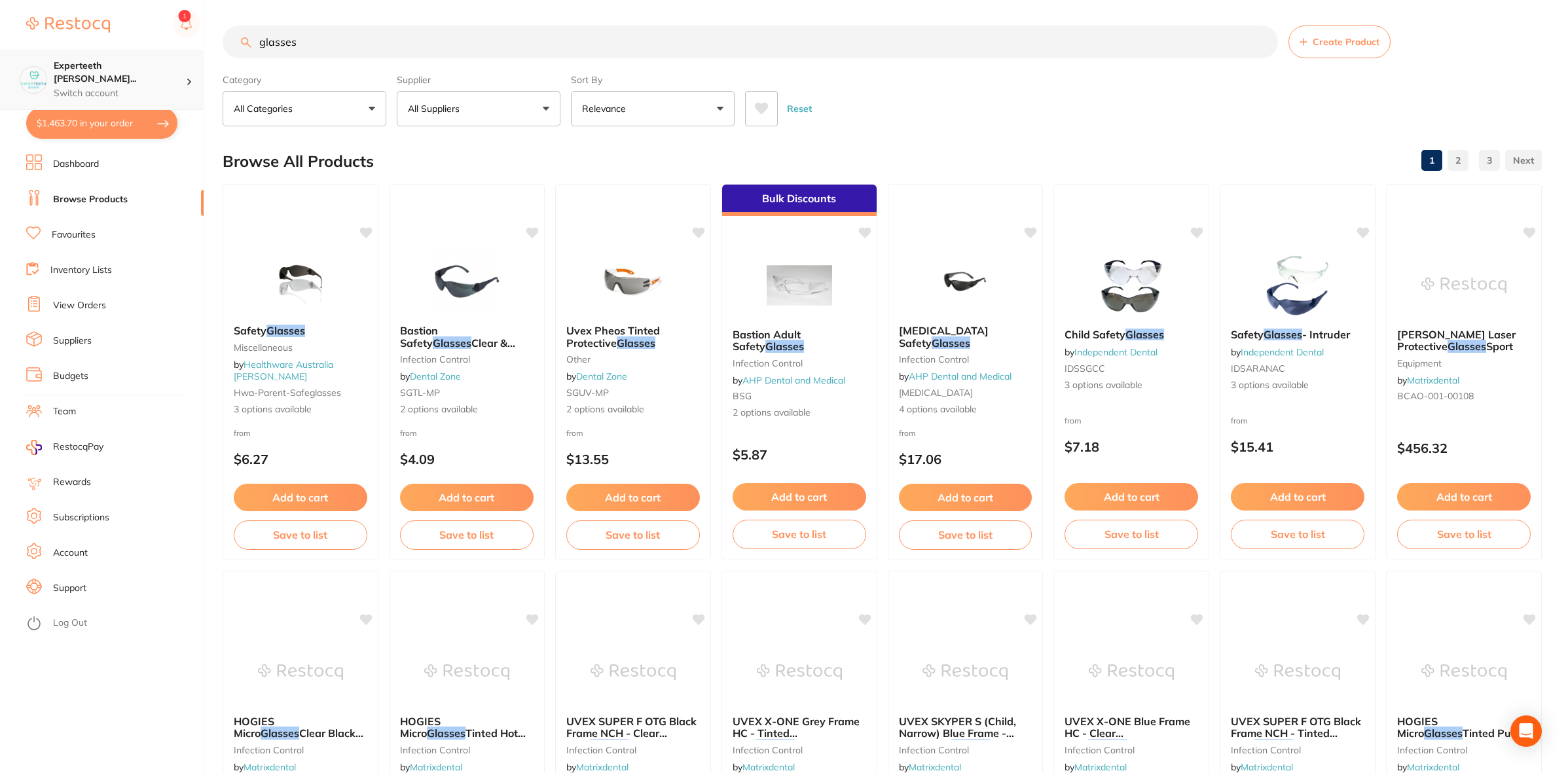
drag, startPoint x: 398, startPoint y: 46, endPoint x: 43, endPoint y: 57, distance: 355.2
click at [43, 57] on div "$1,463.70 Experteeth [PERSON_NAME]... Switch account Experteeth Eastwood West $…" at bounding box center [784, 386] width 1568 height 773
click at [461, 110] on p "All Suppliers" at bounding box center [436, 109] width 57 height 13
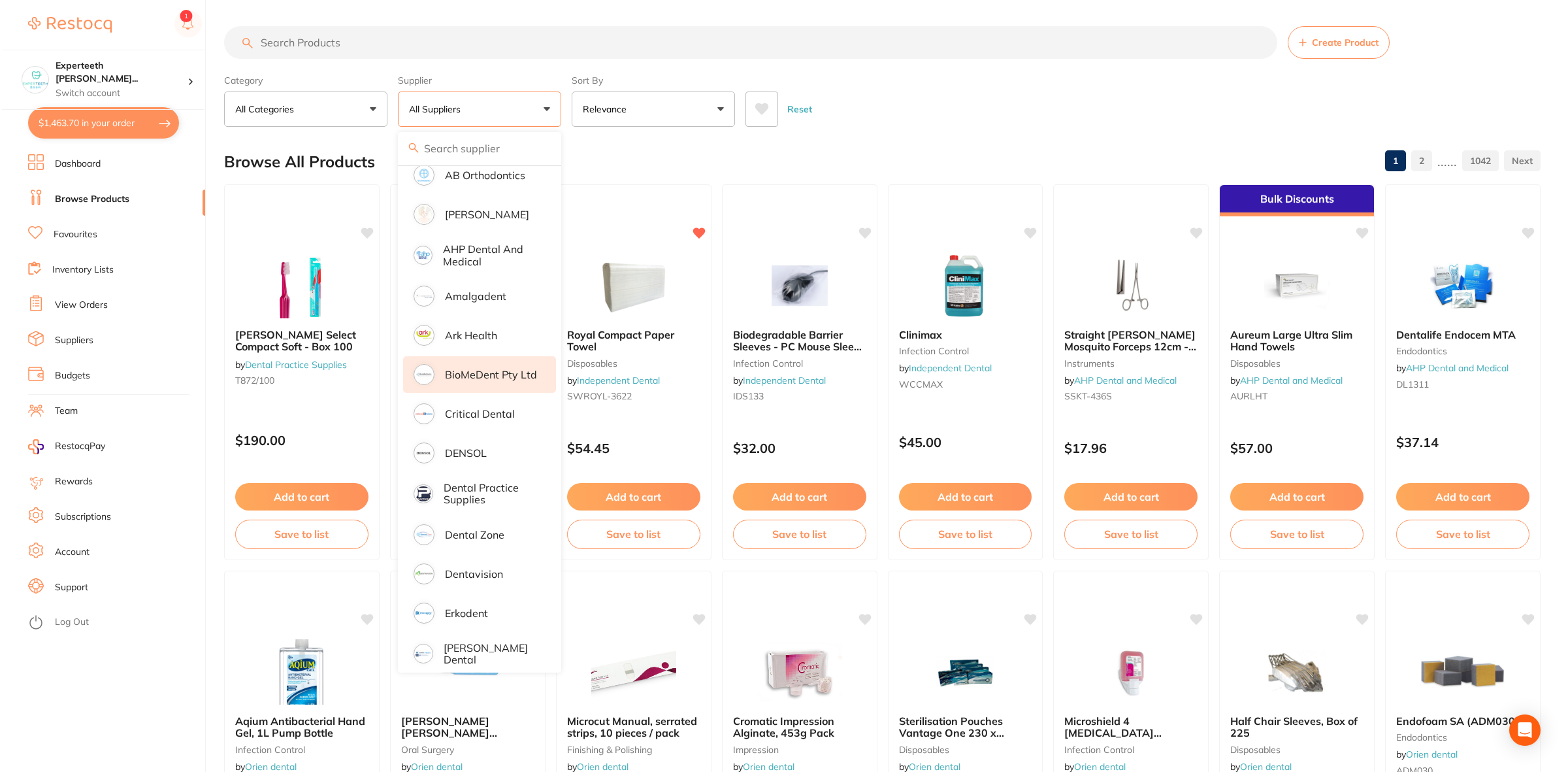
scroll to position [164, 0]
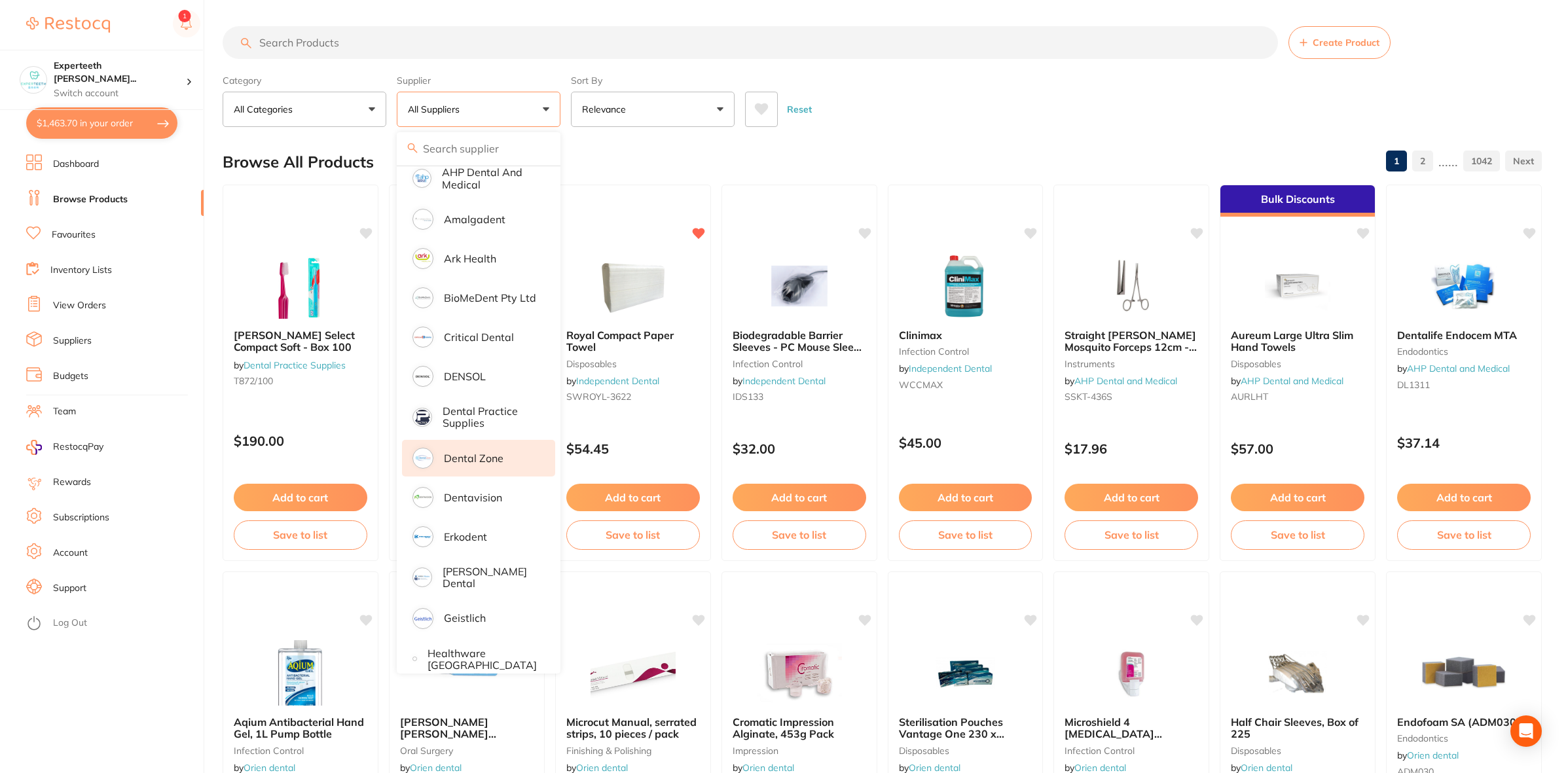
click at [475, 462] on p "Dental Zone" at bounding box center [473, 458] width 60 height 12
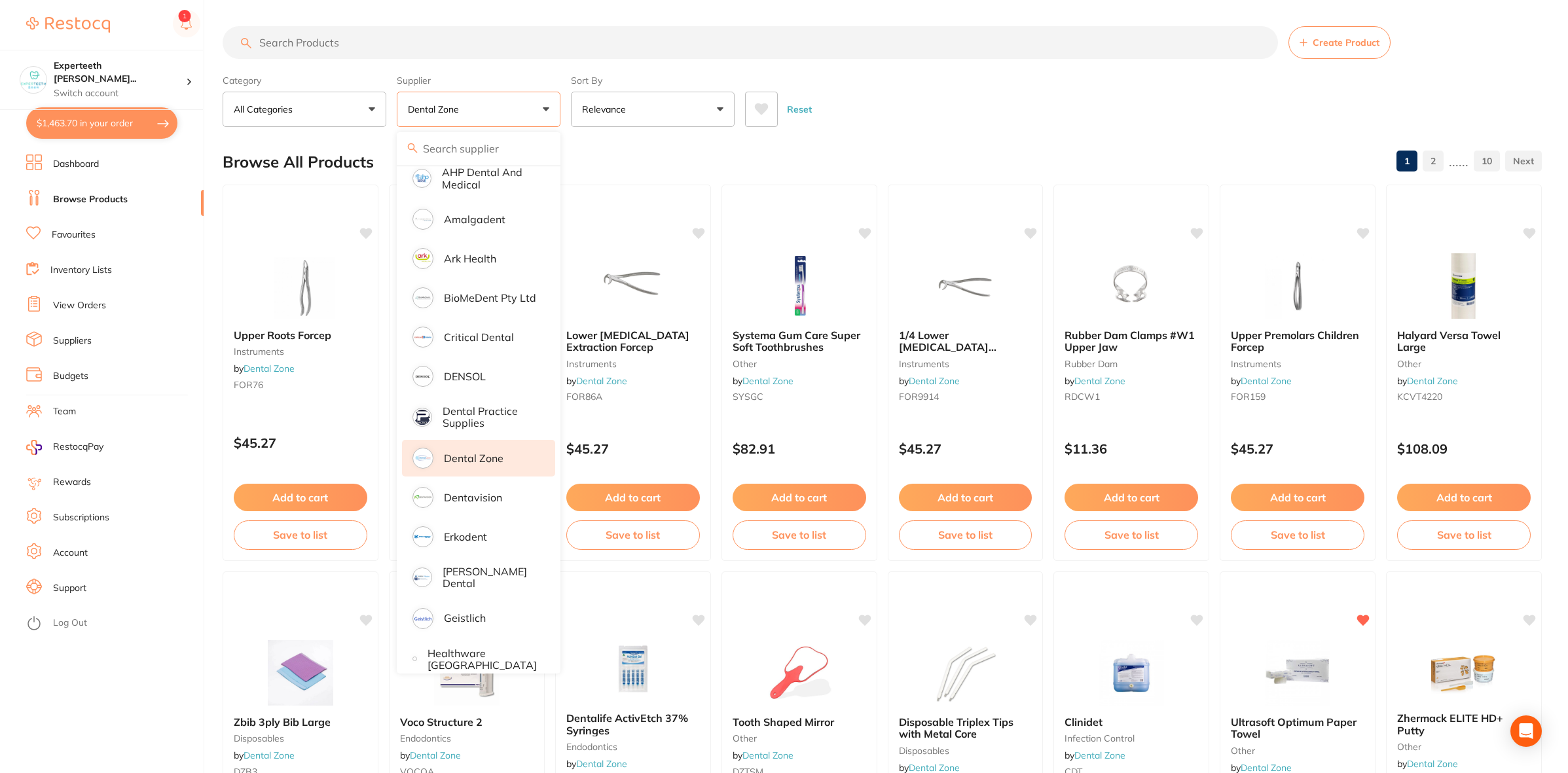
click at [950, 116] on div "Reset" at bounding box center [1138, 104] width 787 height 46
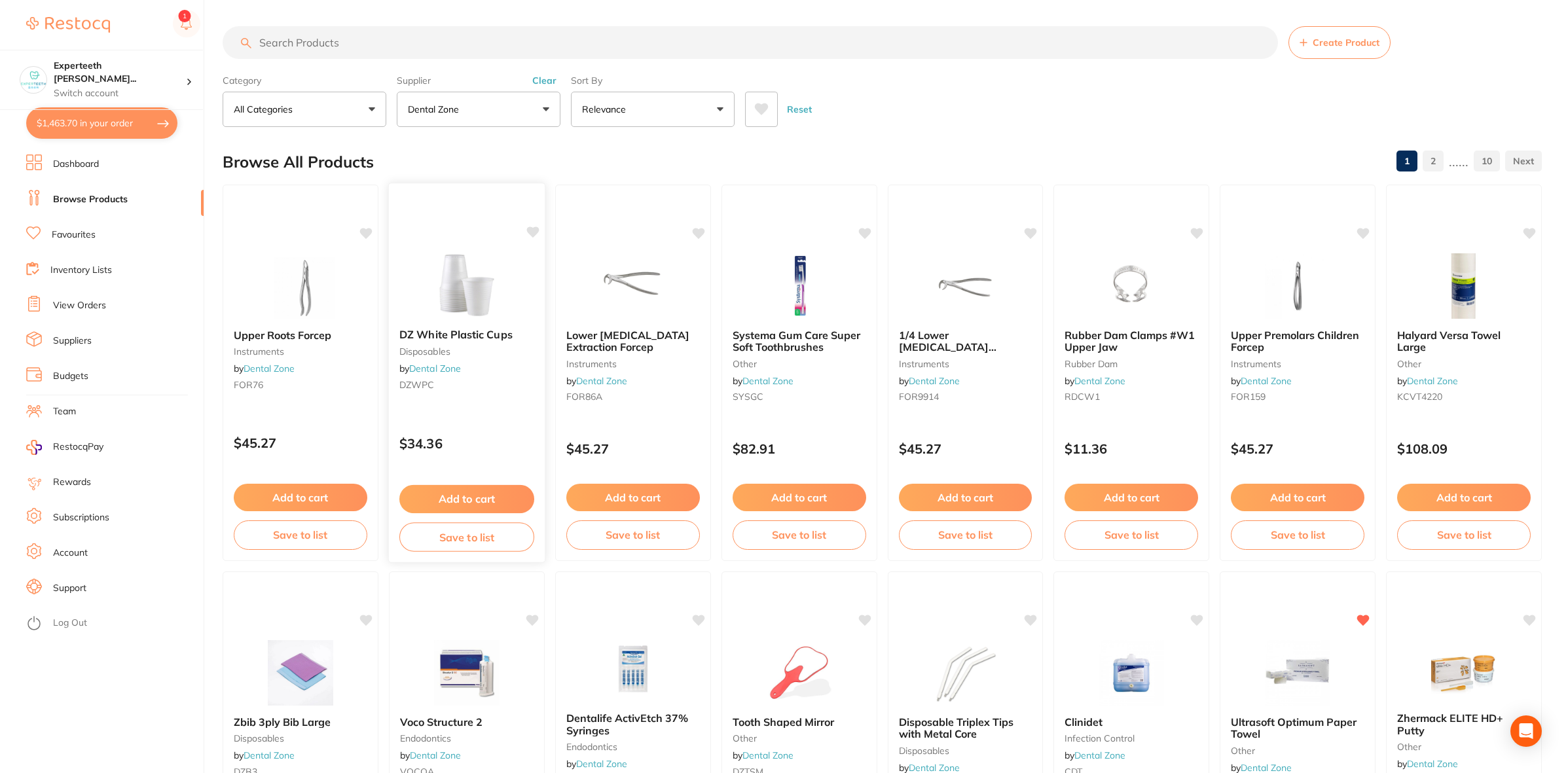
click at [465, 339] on span "DZ White Plastic Cups" at bounding box center [456, 334] width 113 height 13
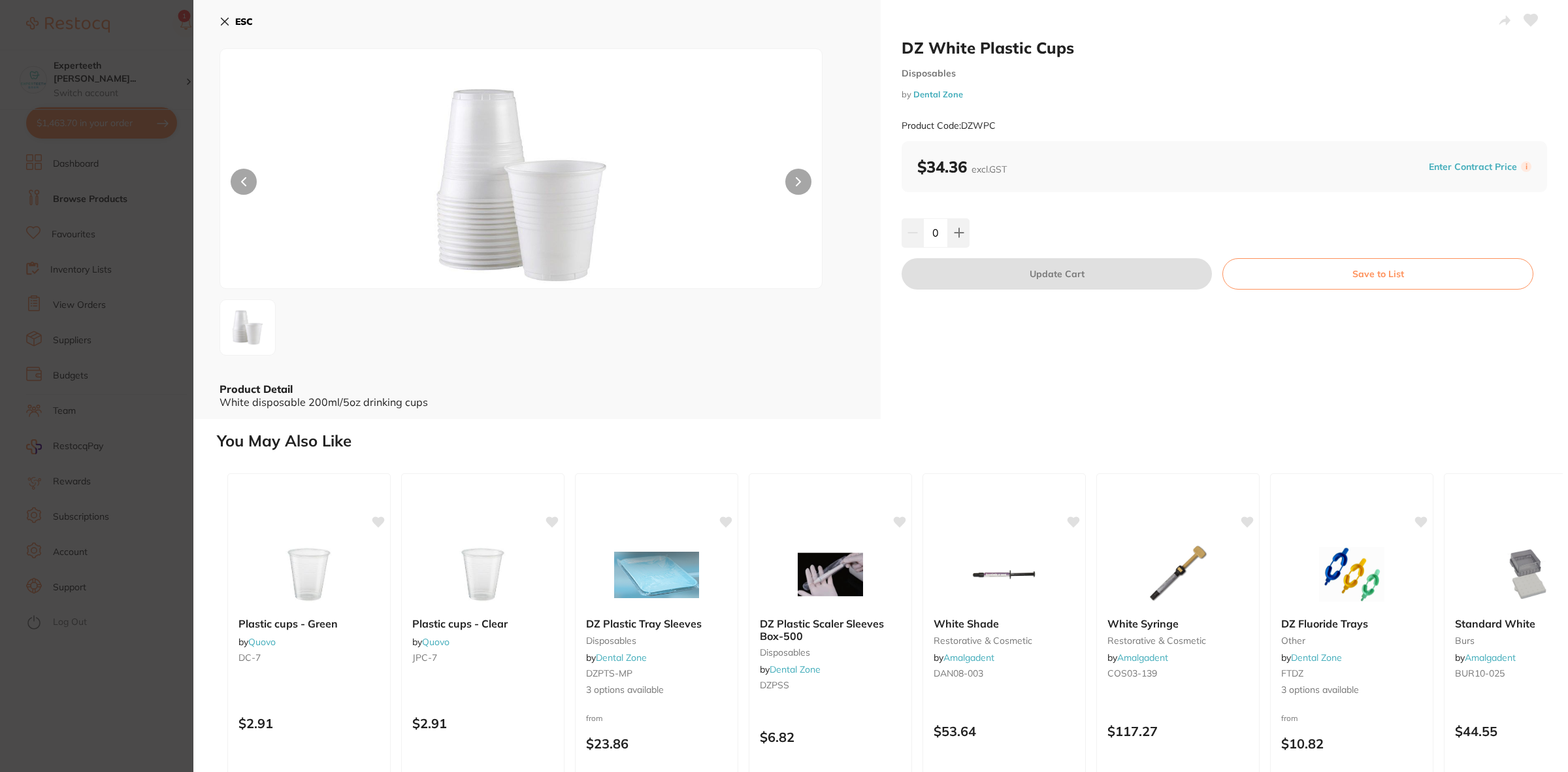
click at [86, 507] on section "DZ White Plastic Cups Disposables by Dental Zone Product Code: DZWPC ESC Produc…" at bounding box center [784, 386] width 1568 height 772
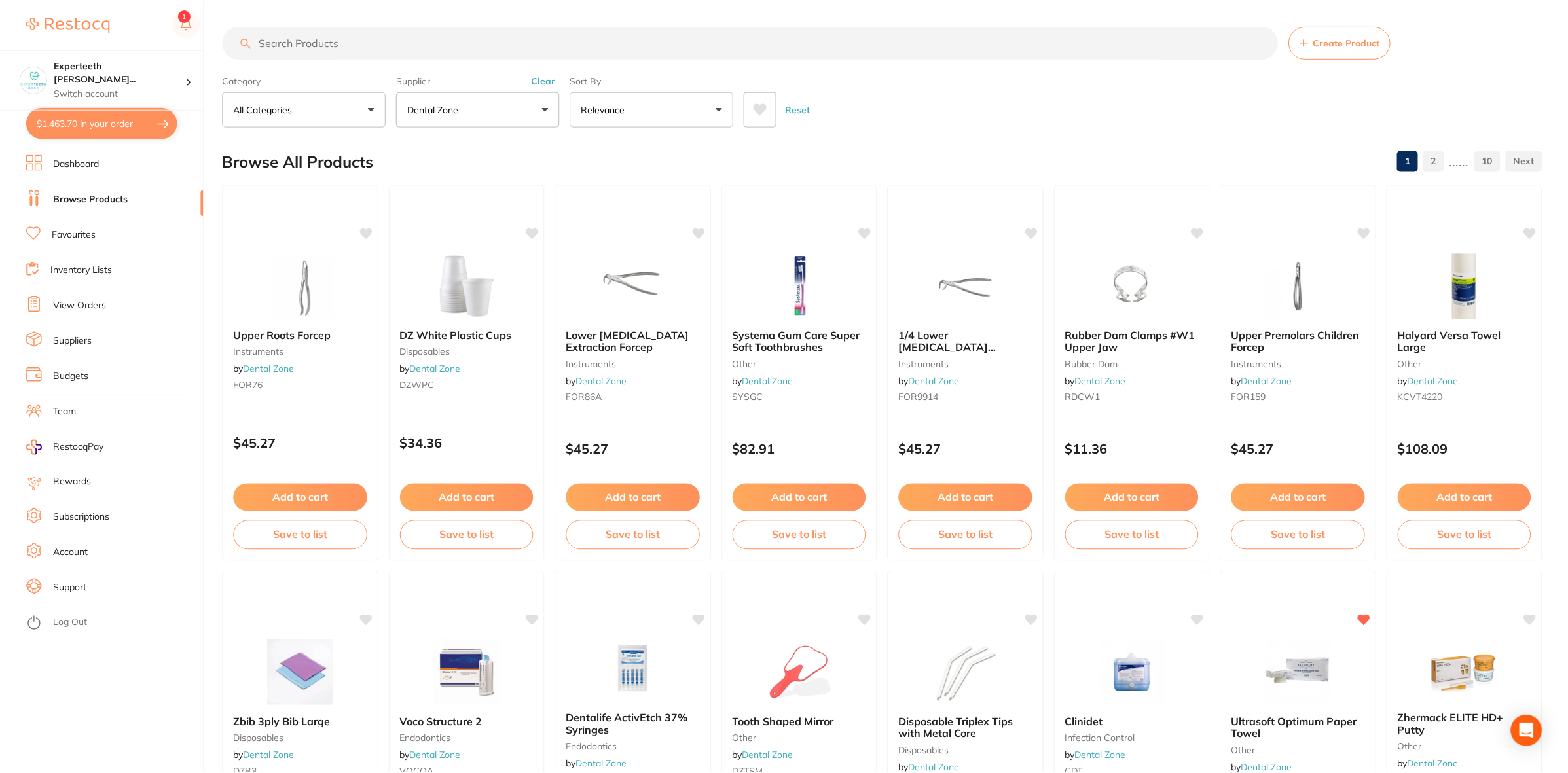
scroll to position [1, 0]
click at [91, 126] on button "$1,463.70 in your order" at bounding box center [102, 123] width 151 height 32
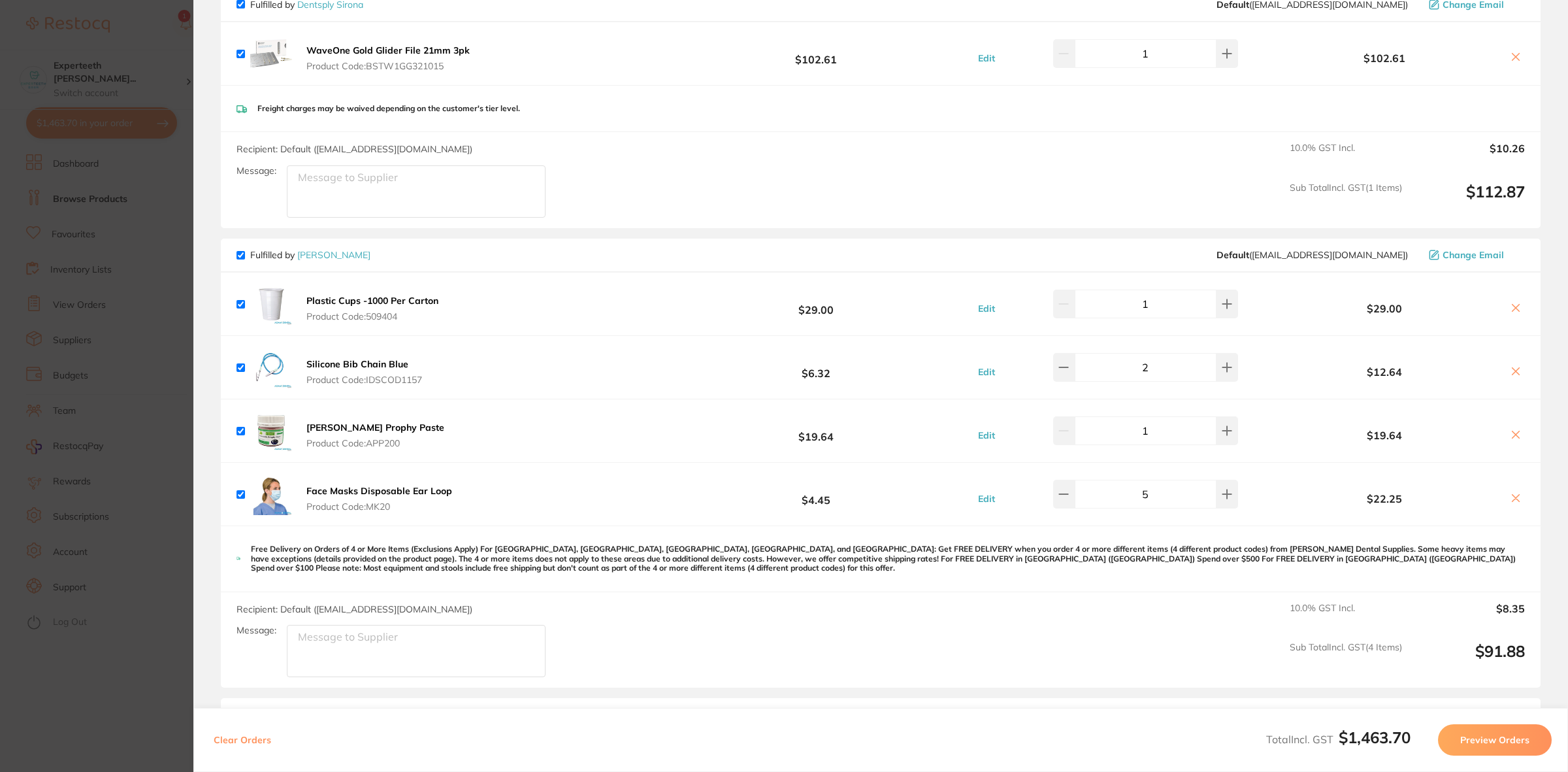
scroll to position [702, 0]
click at [67, 370] on section "Update RRP Set your pre negotiated price for this item. Item Agreed RRP (excl. …" at bounding box center [784, 386] width 1568 height 772
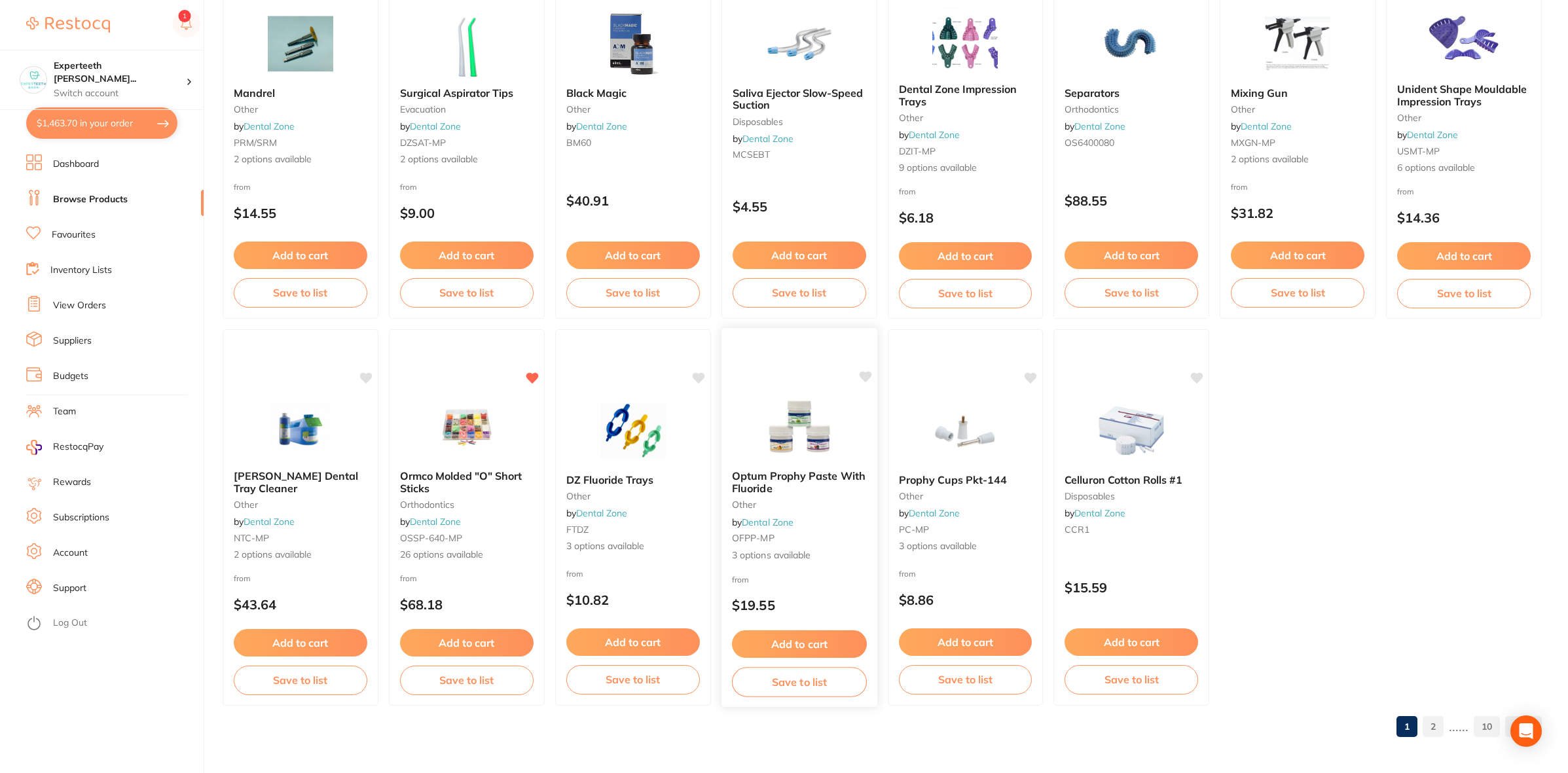
scroll to position [2176, 0]
click at [836, 501] on small "other" at bounding box center [799, 504] width 135 height 11
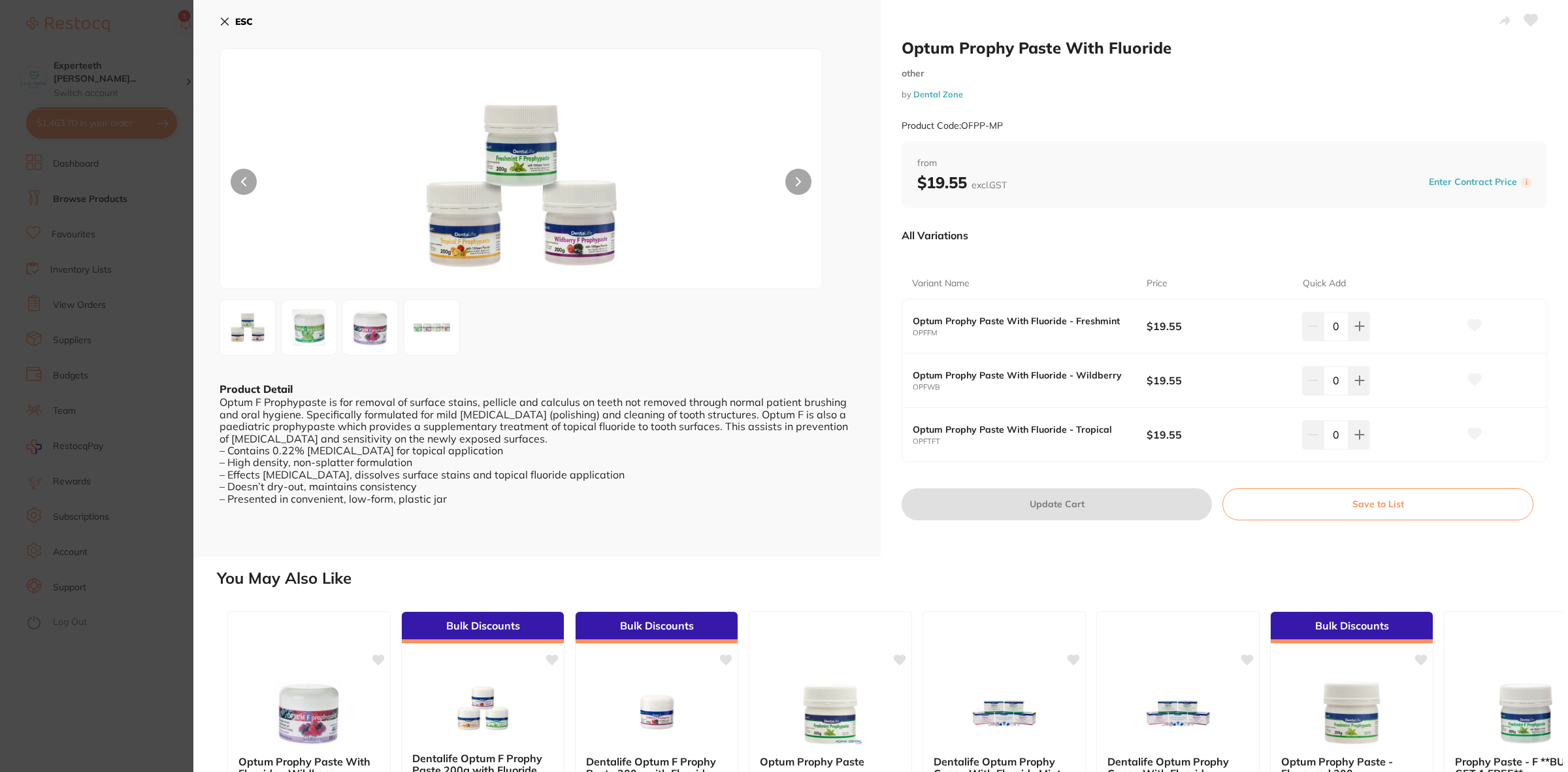
scroll to position [702, 0]
click at [135, 443] on section "Optum Prophy Paste With Fluoride other by Dental Zone Product Code: OFPP-MP ESC…" at bounding box center [784, 386] width 1568 height 772
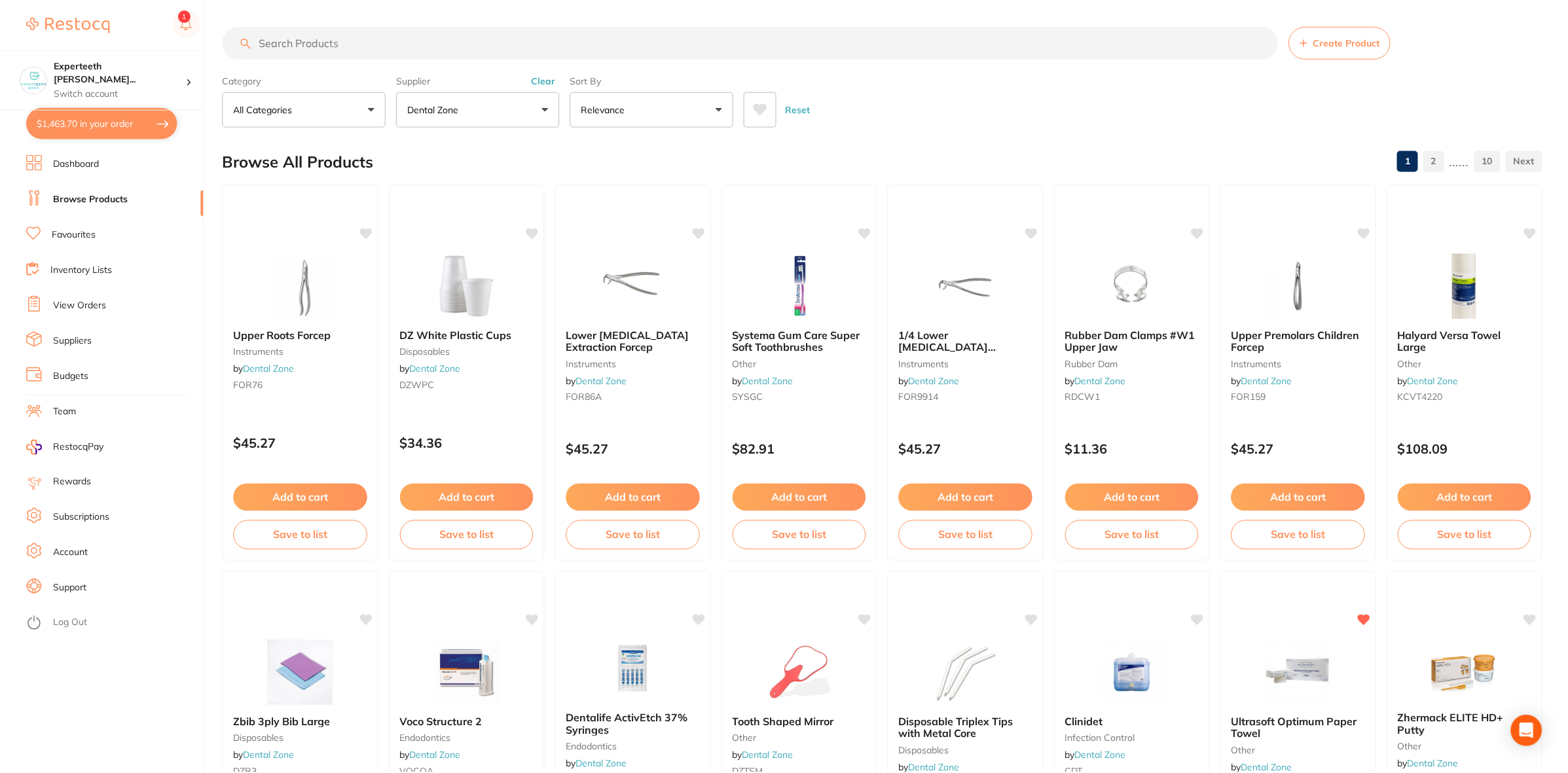
scroll to position [2176, 0]
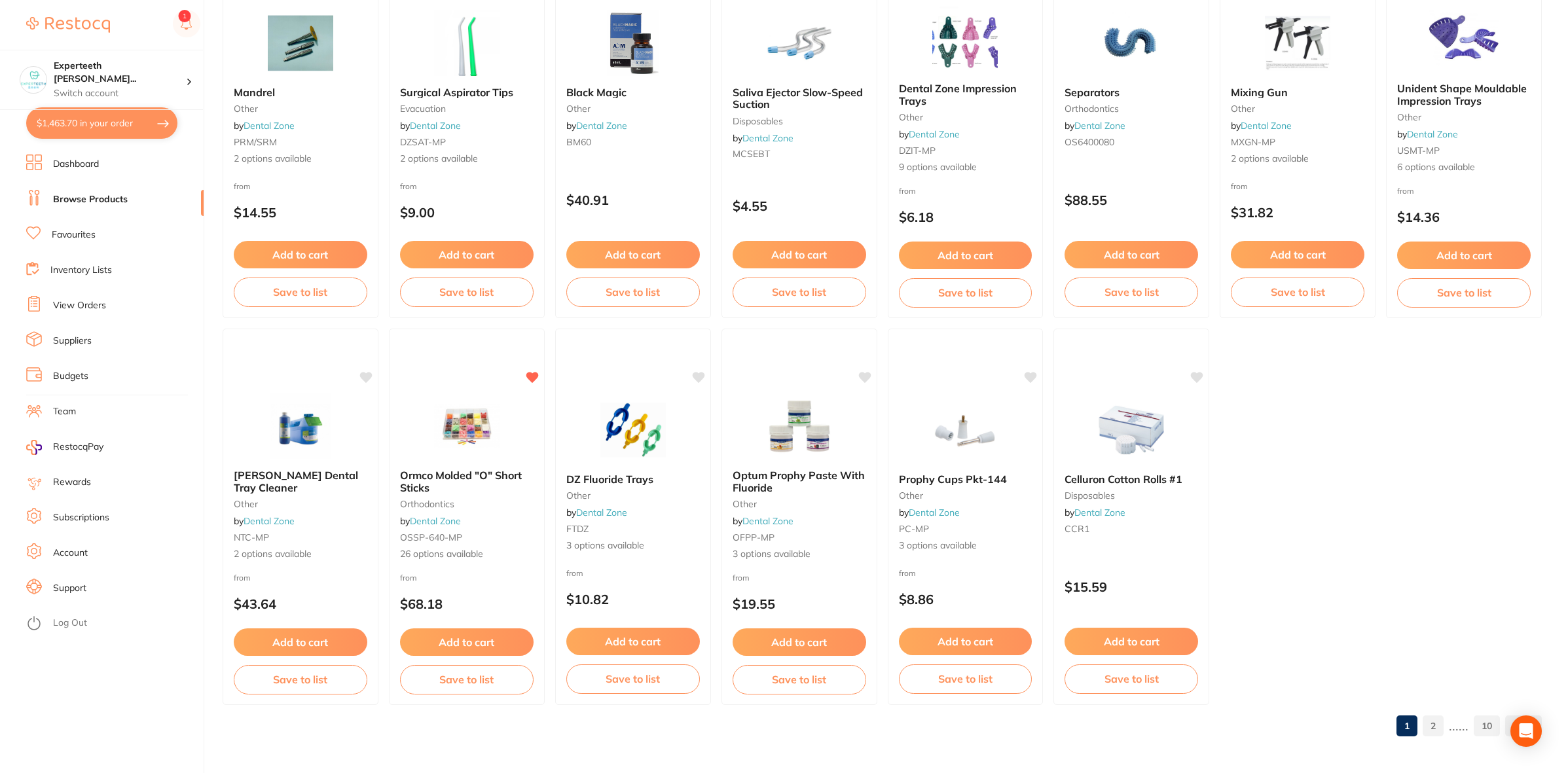
click at [983, 493] on small "other" at bounding box center [965, 495] width 135 height 11
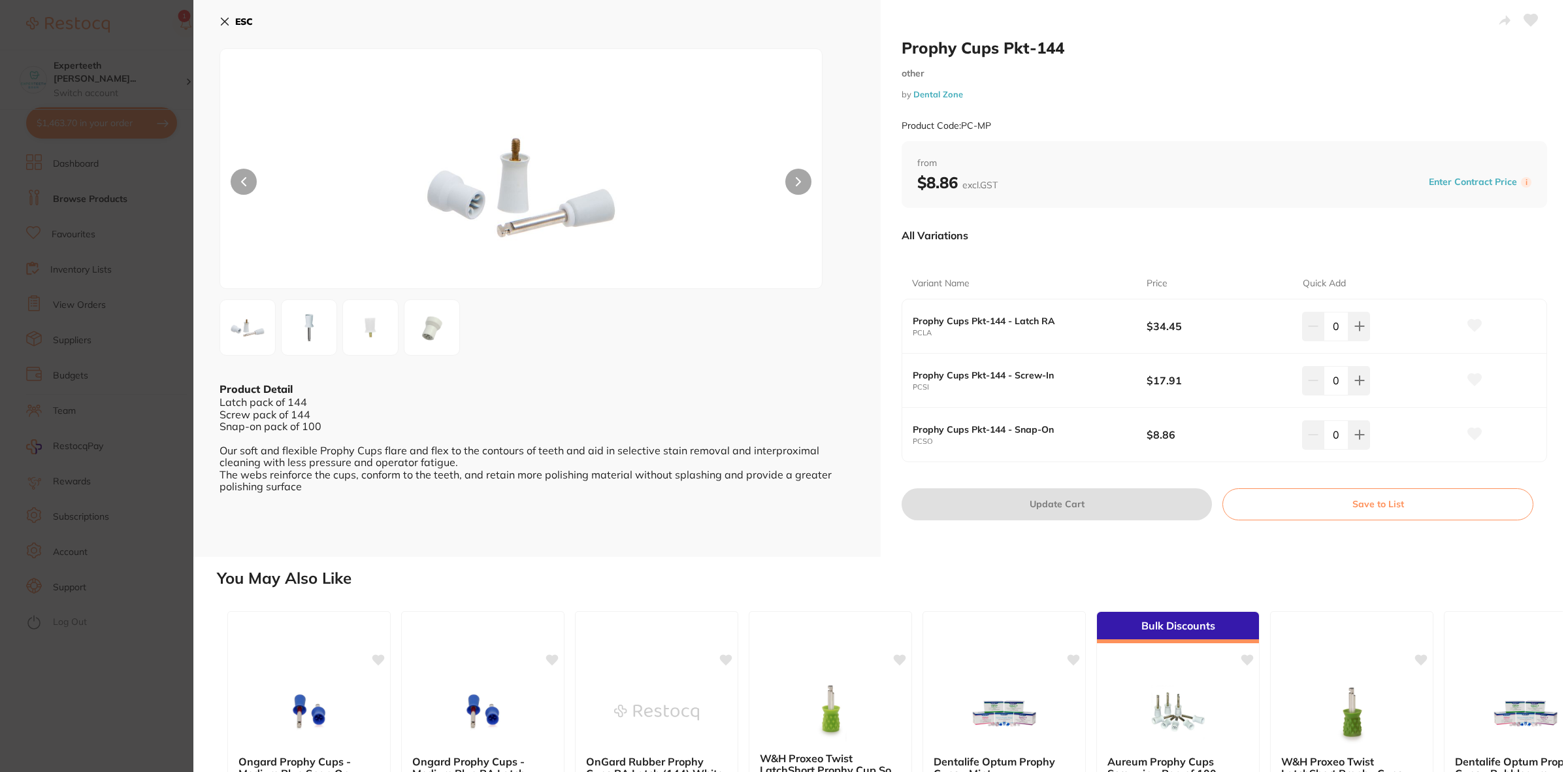
click at [113, 62] on section "Prophy Cups Pkt-144 other by Dental Zone Product Code: PC-MP ESC Product Detail…" at bounding box center [784, 386] width 1568 height 772
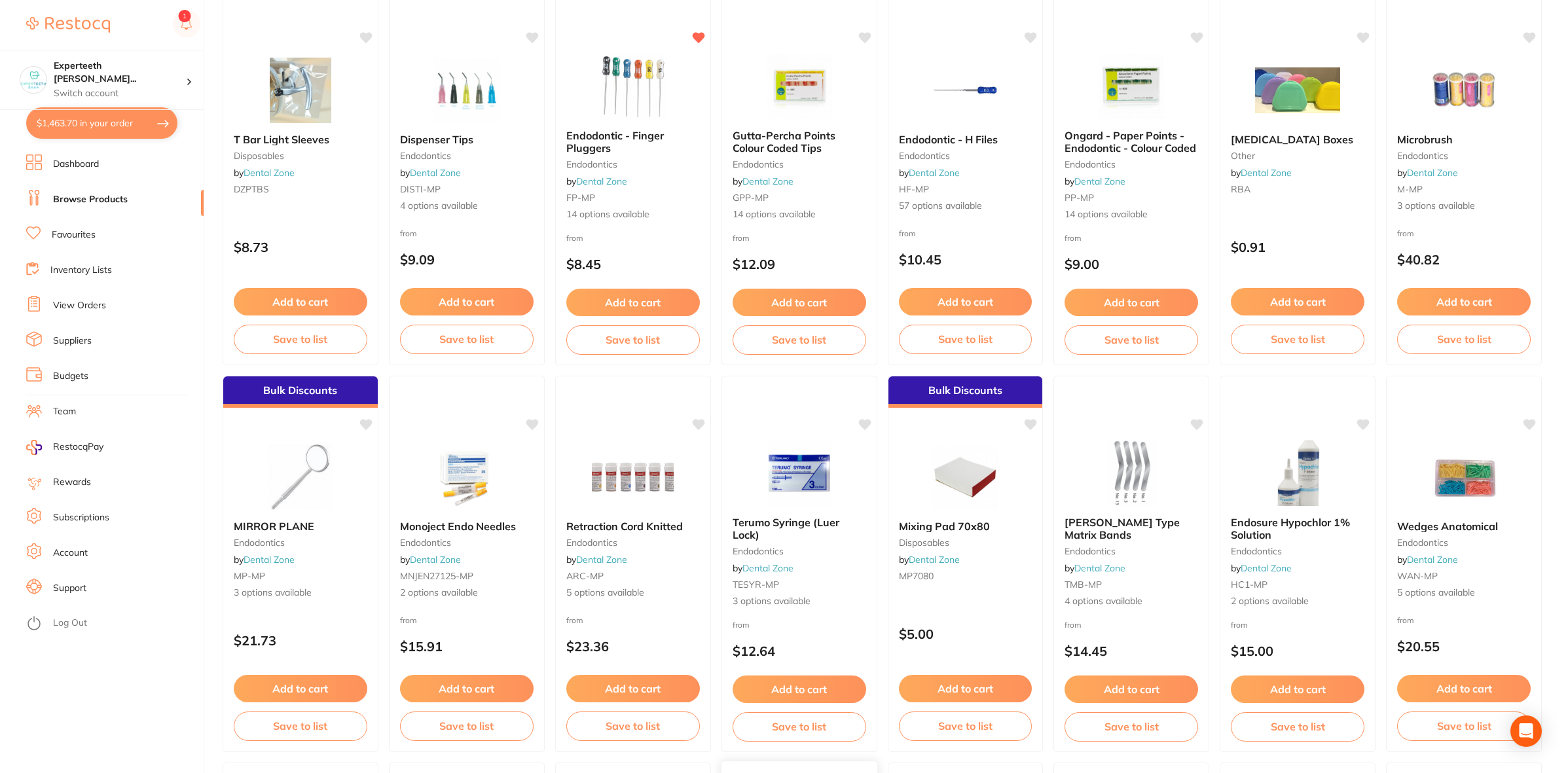
scroll to position [1604, 0]
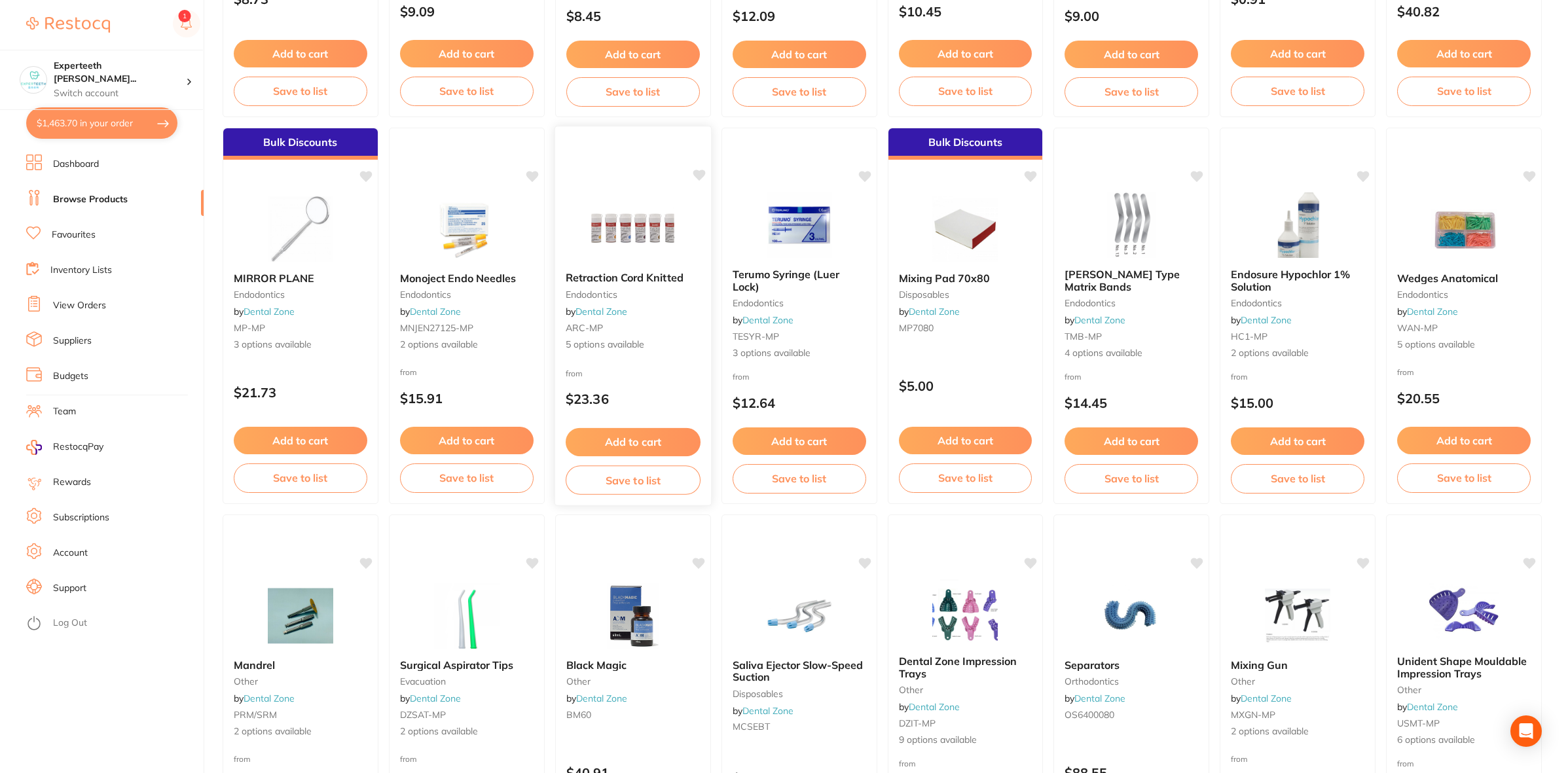
click at [650, 270] on div "Retraction Cord Knitted Endodontics by Dental Zone ARC-MP 5 options available" at bounding box center [633, 311] width 156 height 101
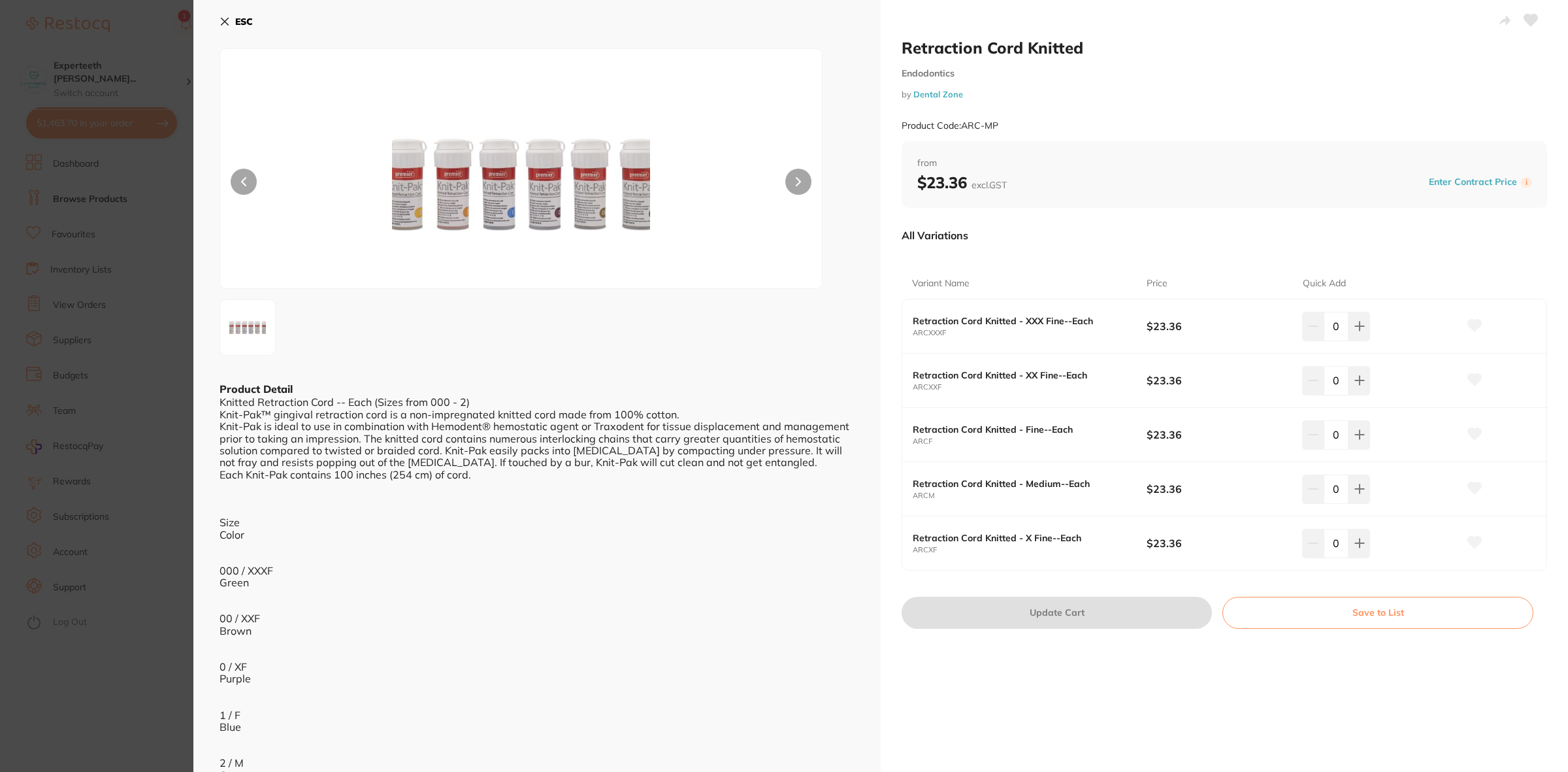
click at [86, 315] on section "Retraction Cord Knitted Endodontics by Dental Zone Product Code: ARC-MP ESC Pro…" at bounding box center [784, 386] width 1568 height 772
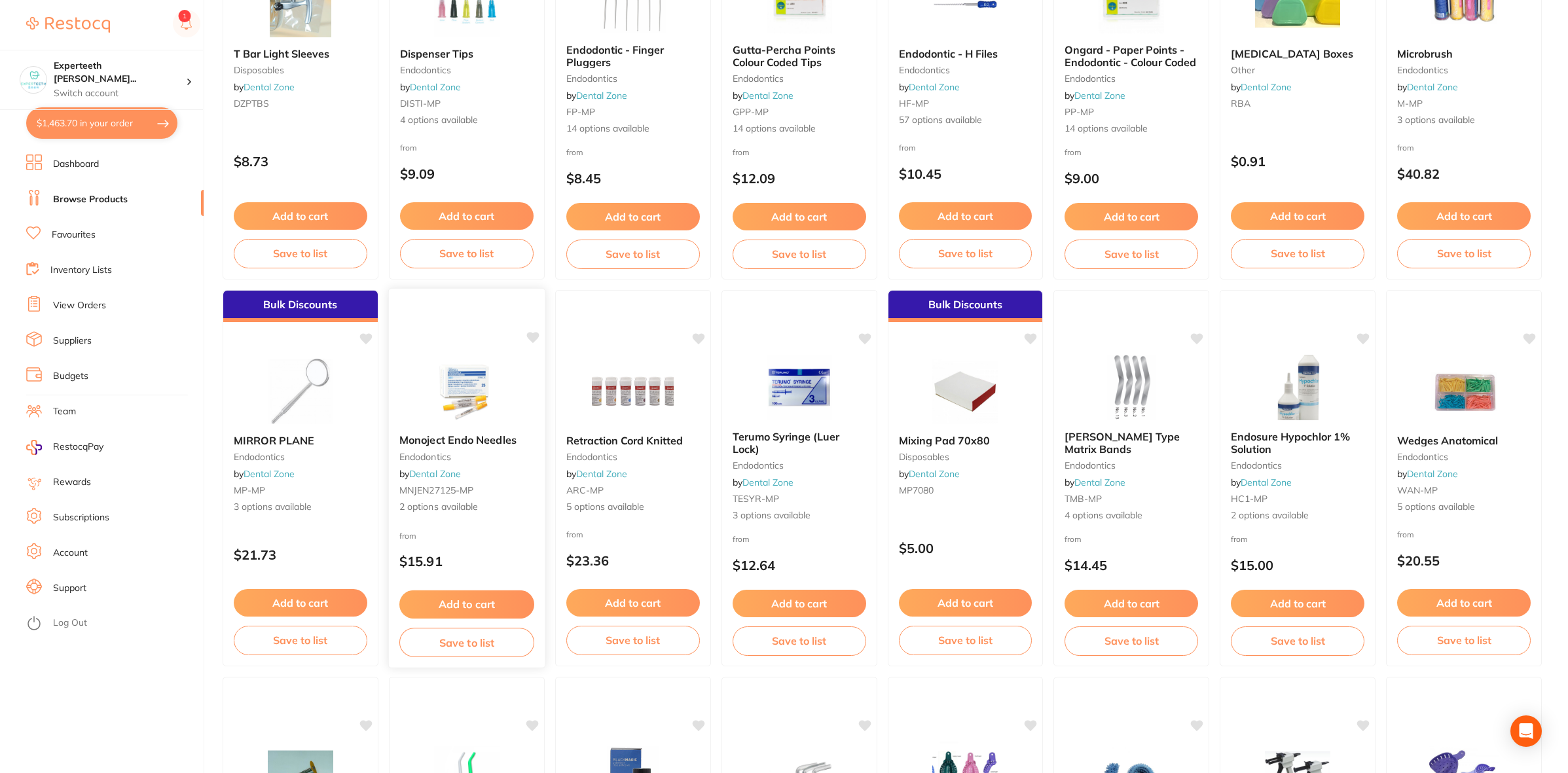
scroll to position [1440, 0]
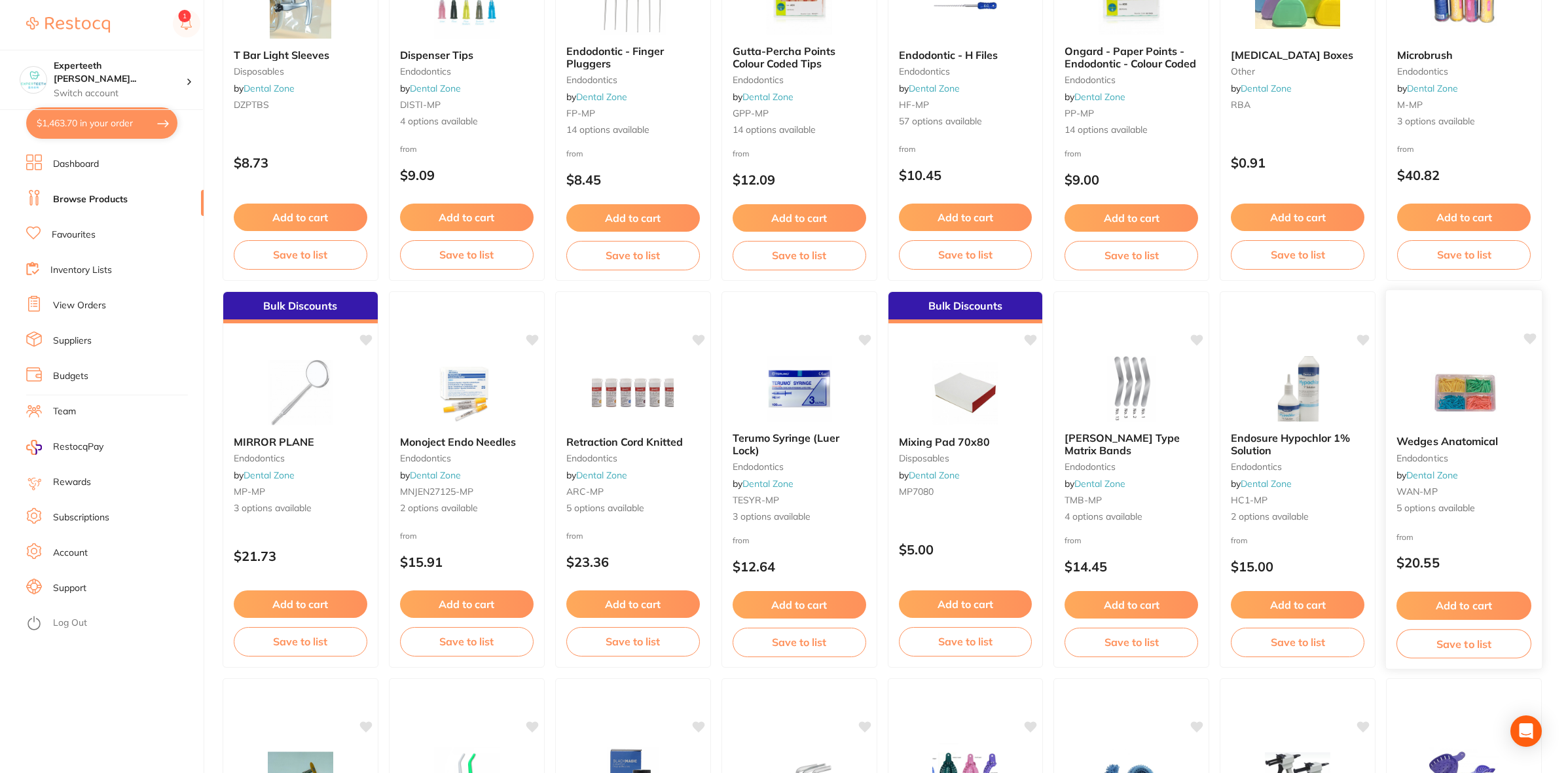
click at [1504, 405] on img at bounding box center [1463, 391] width 86 height 66
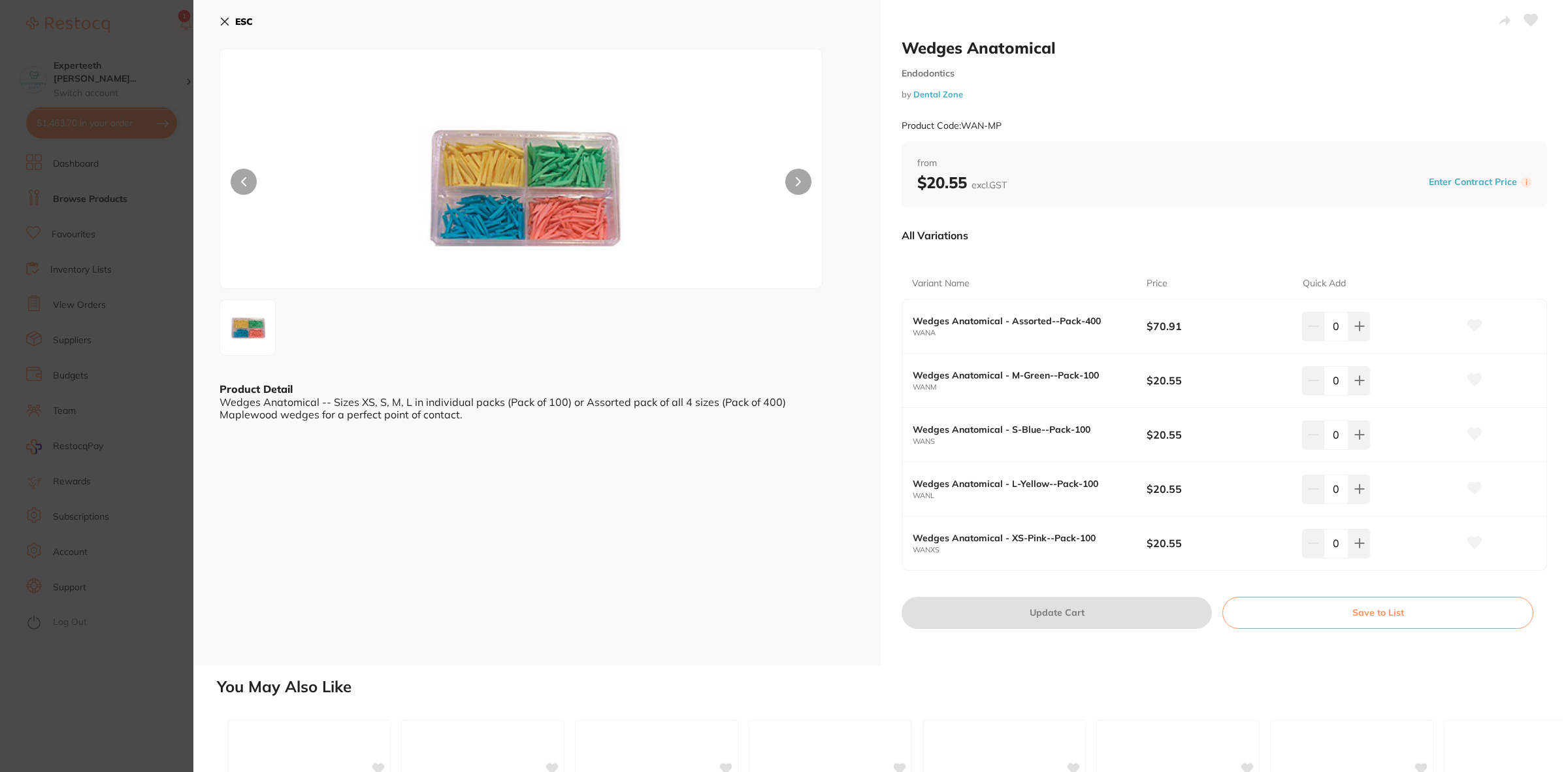
click at [70, 422] on section "Wedges Anatomical Endodontics by Dental Zone Product Code: WAN-MP ESC Product D…" at bounding box center [784, 386] width 1568 height 772
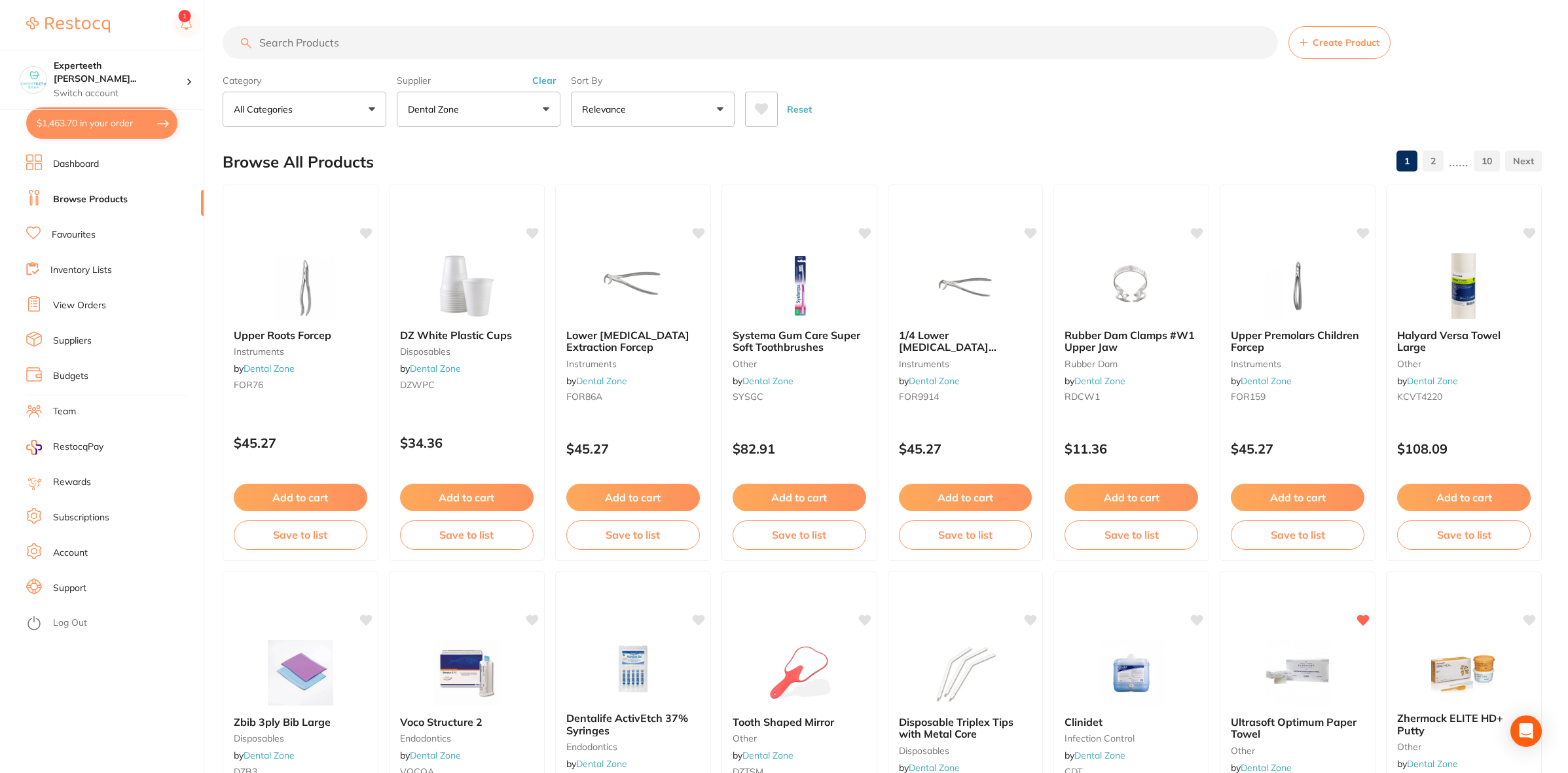
click at [1435, 164] on link "2" at bounding box center [1433, 161] width 21 height 26
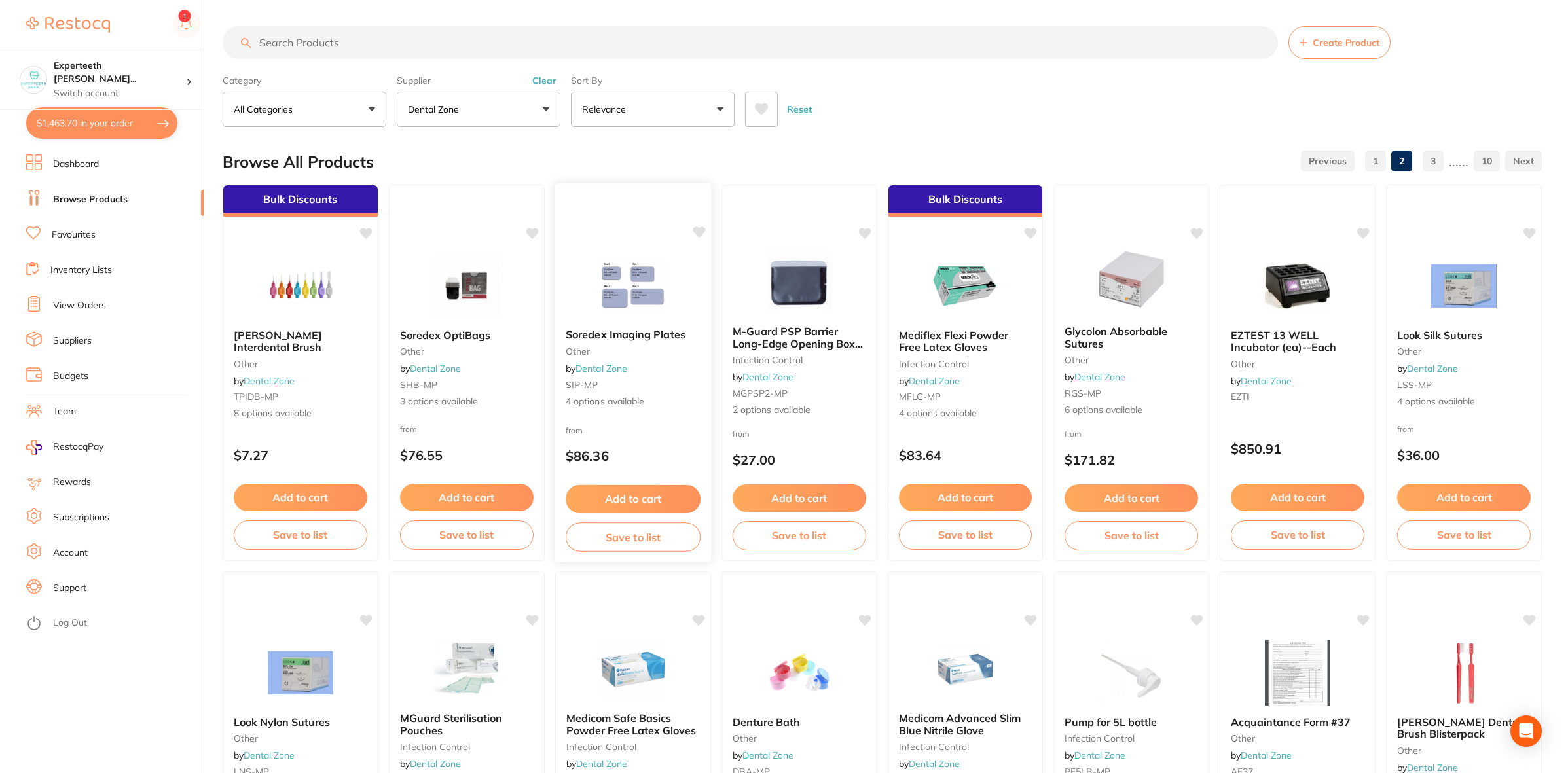
scroll to position [82, 0]
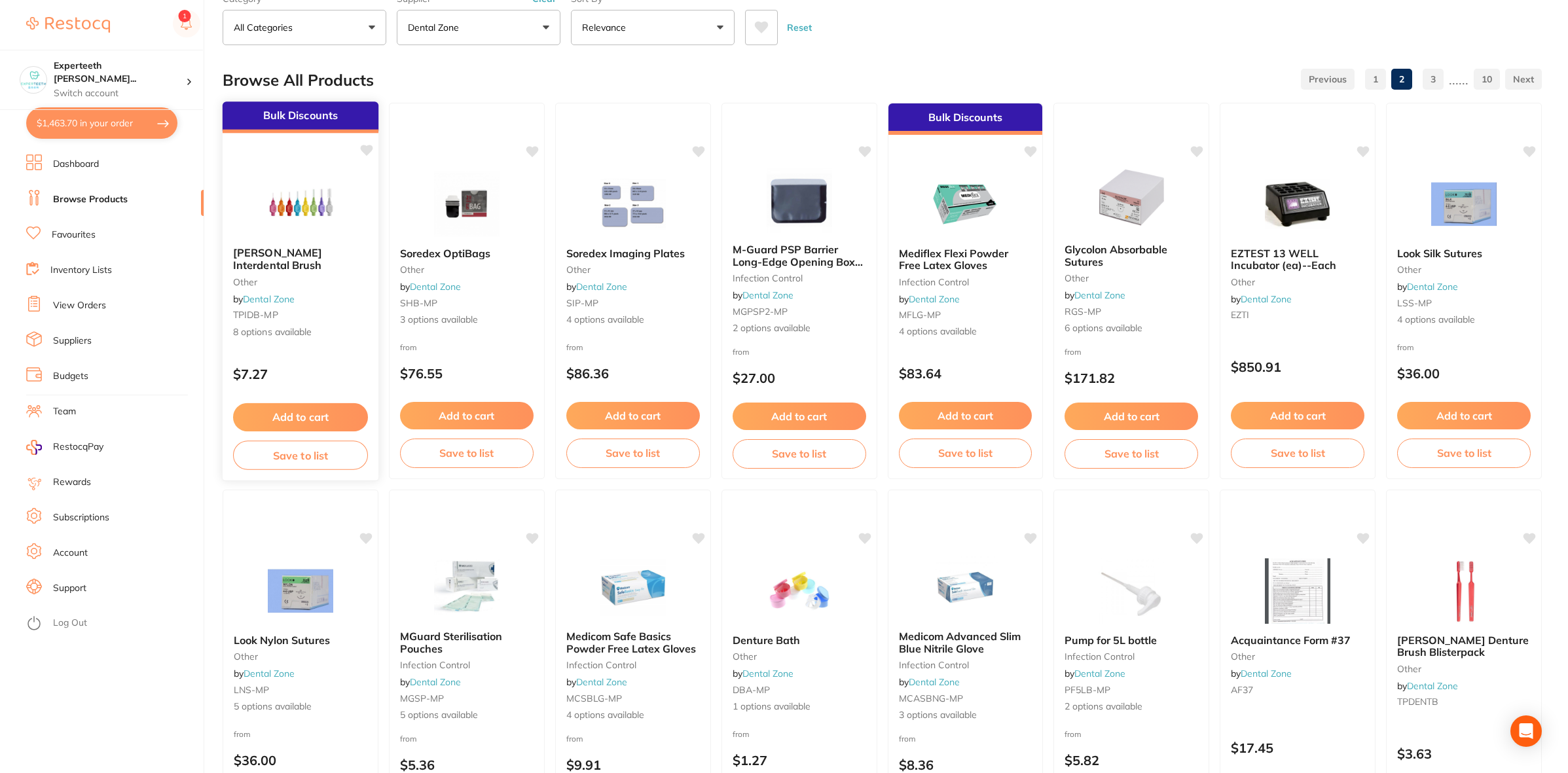
click at [322, 254] on span "[PERSON_NAME] Interdental Brush" at bounding box center [277, 259] width 89 height 26
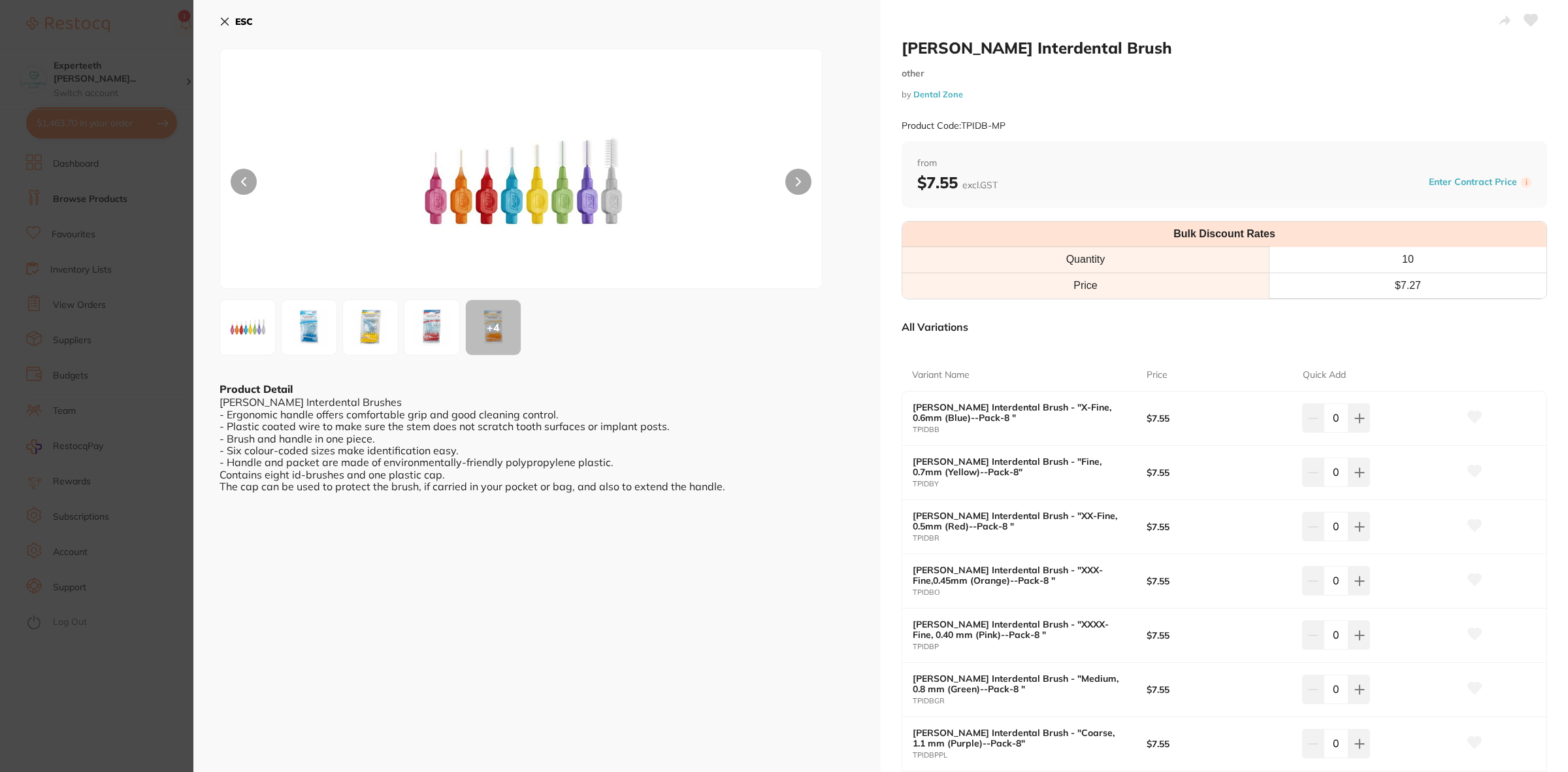
click at [76, 488] on section "[PERSON_NAME] Interdental Brush other by Dental Zone Product Code: TPIDB-MP ESC…" at bounding box center [784, 386] width 1568 height 772
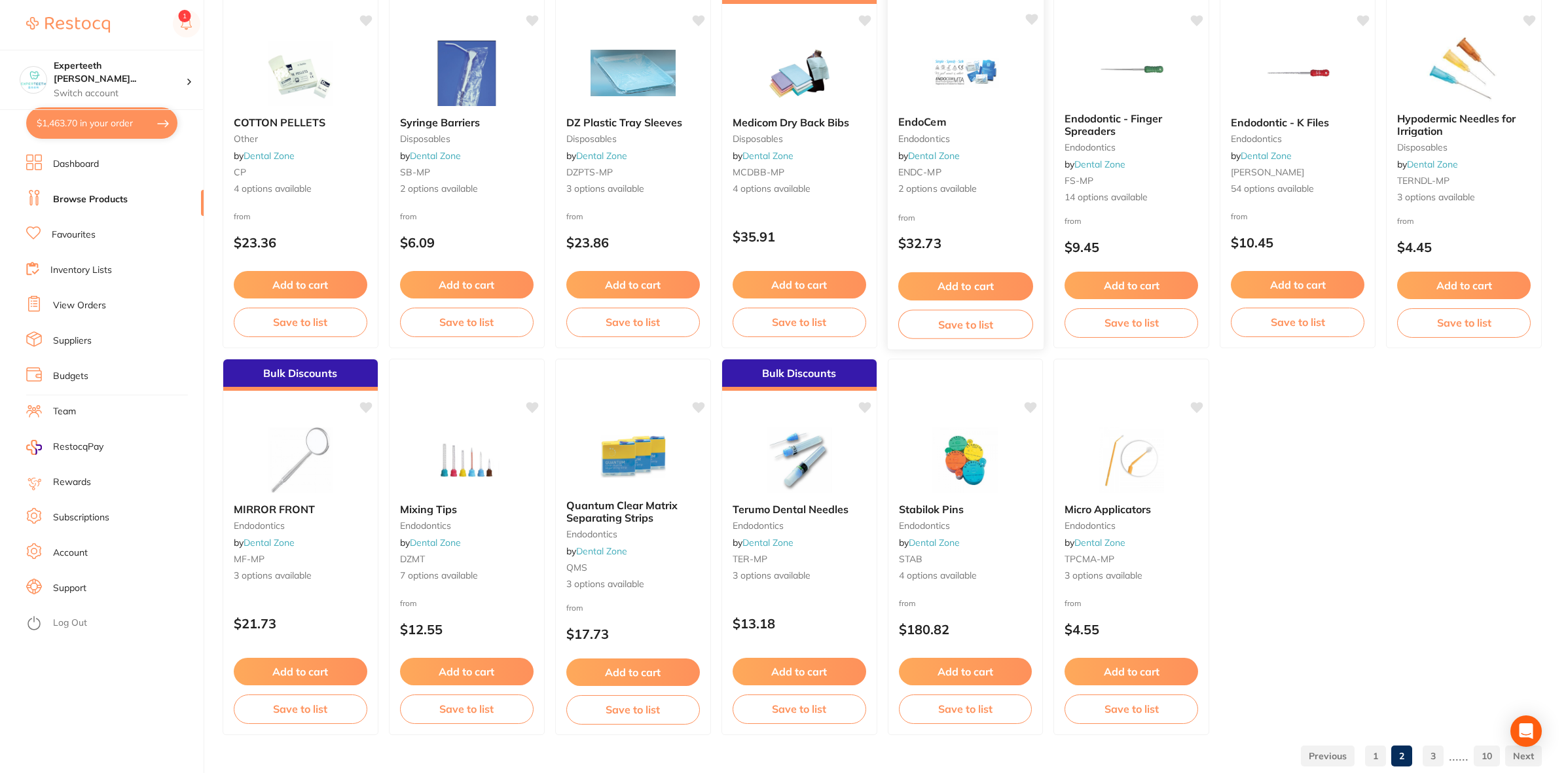
scroll to position [2176, 0]
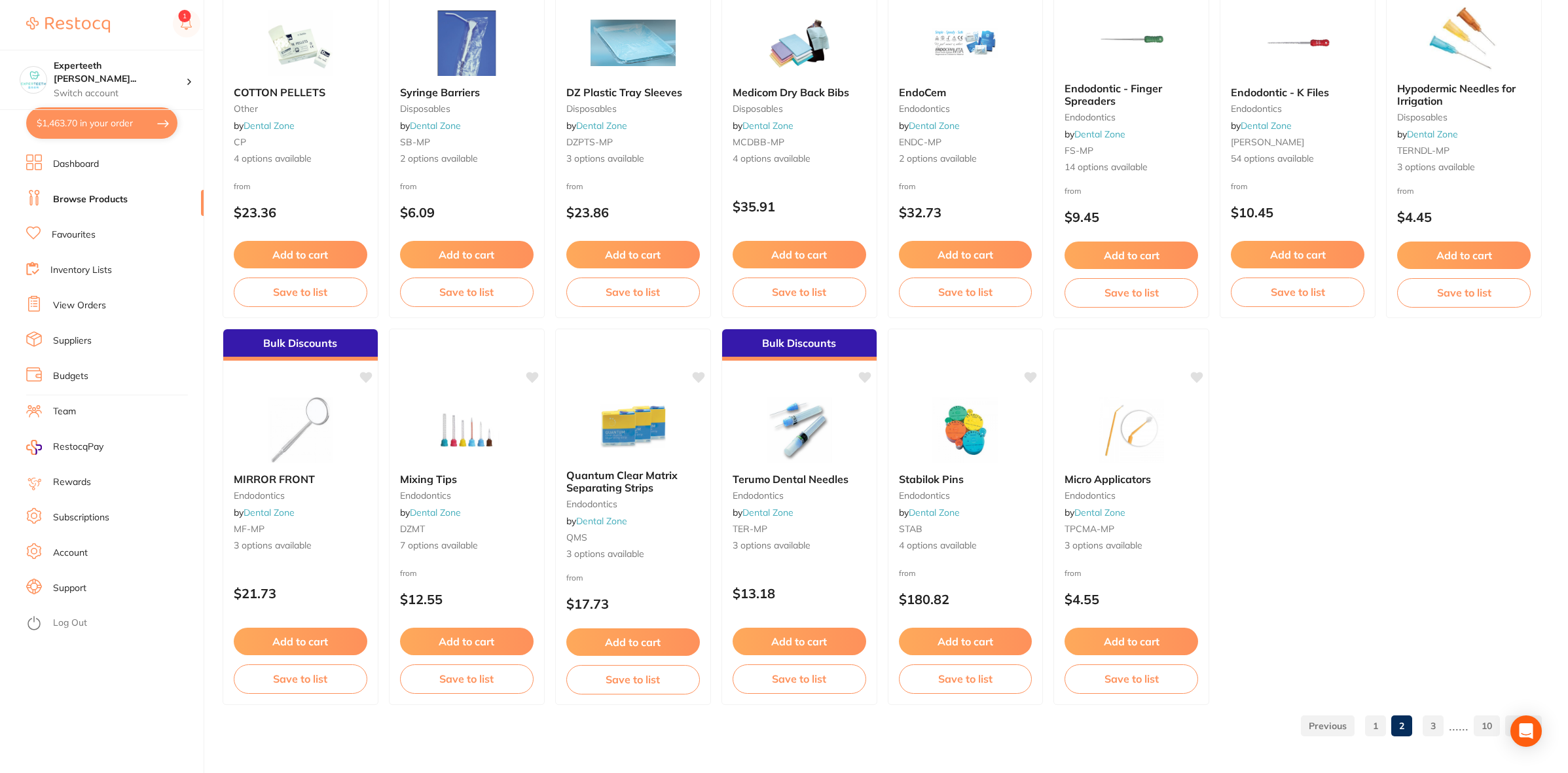
click at [1427, 725] on link "3" at bounding box center [1433, 726] width 21 height 26
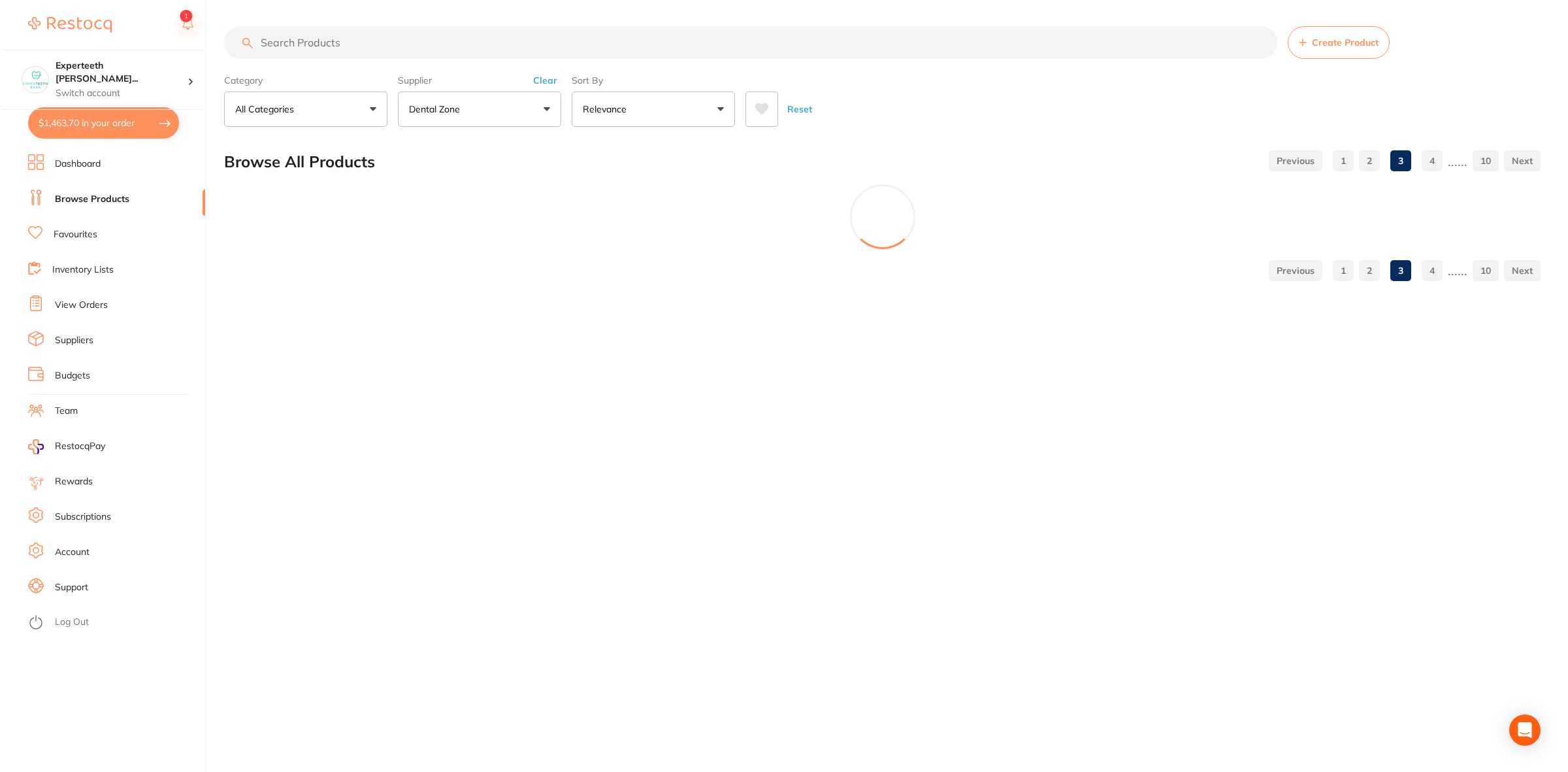
scroll to position [0, 0]
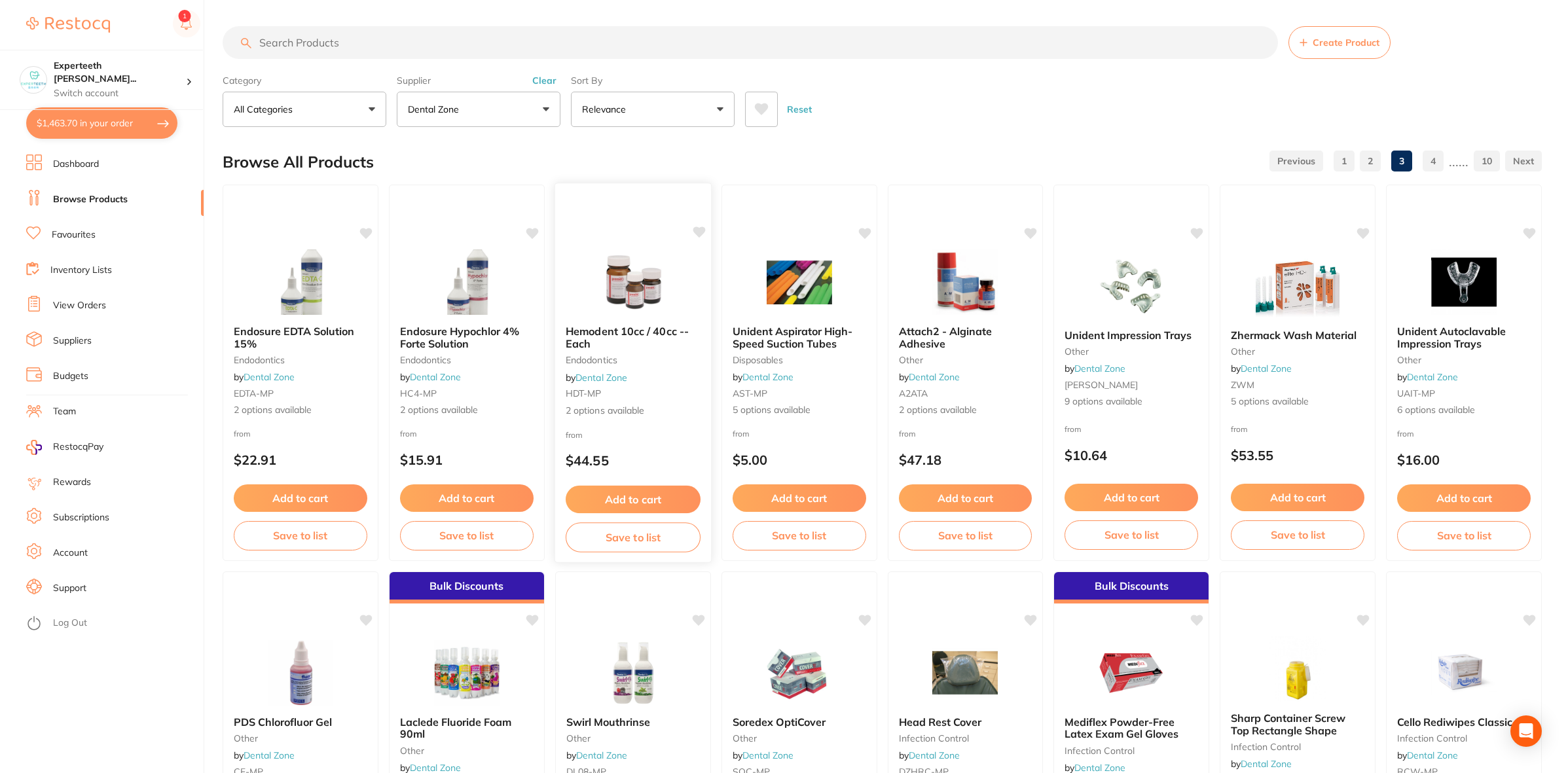
click at [637, 293] on img at bounding box center [633, 282] width 86 height 66
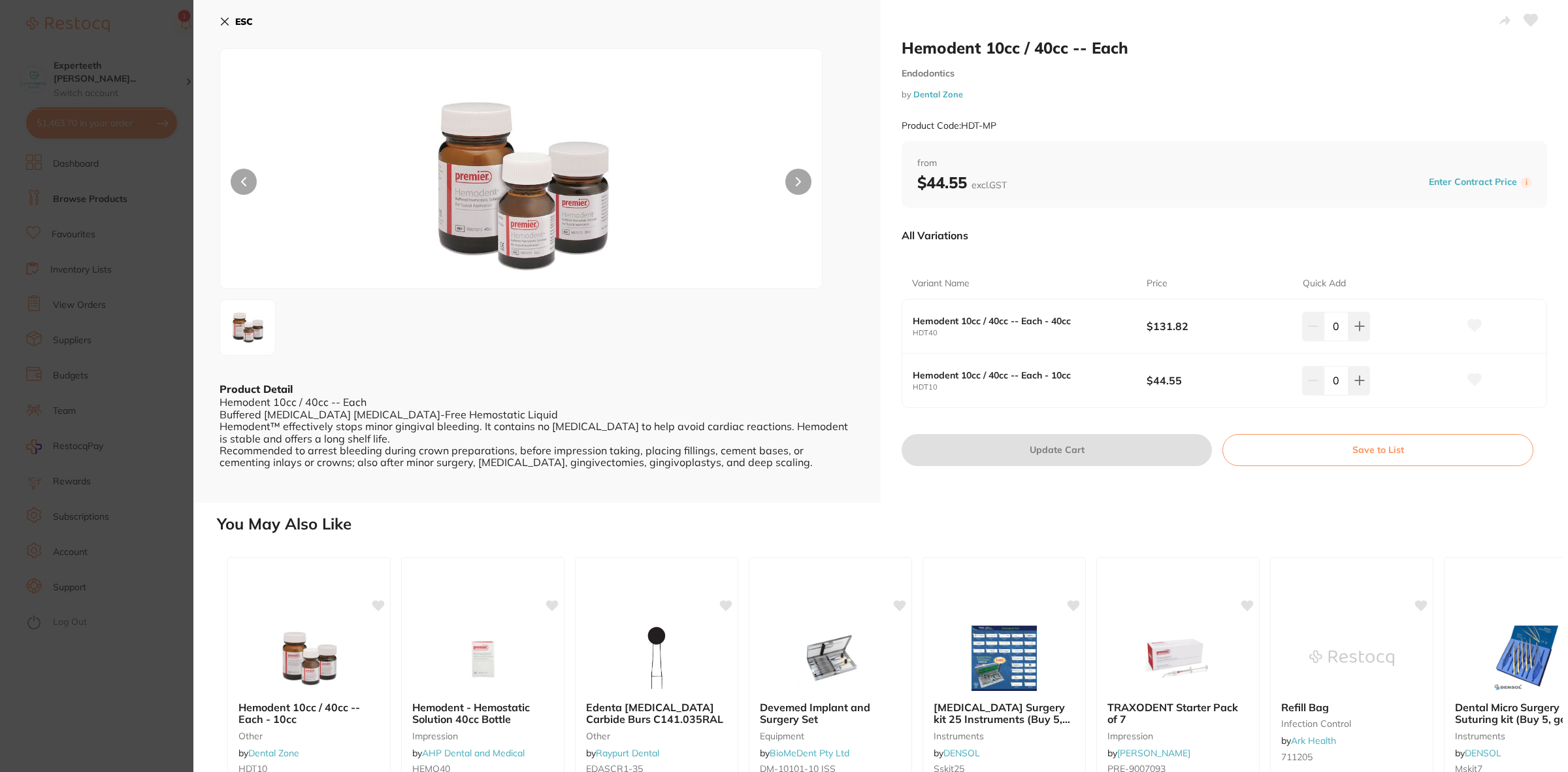
click at [162, 434] on section "Hemodent 10cc / 40cc -- Each Endodontics by Dental Zone Product Code: HDT-MP ES…" at bounding box center [784, 386] width 1568 height 772
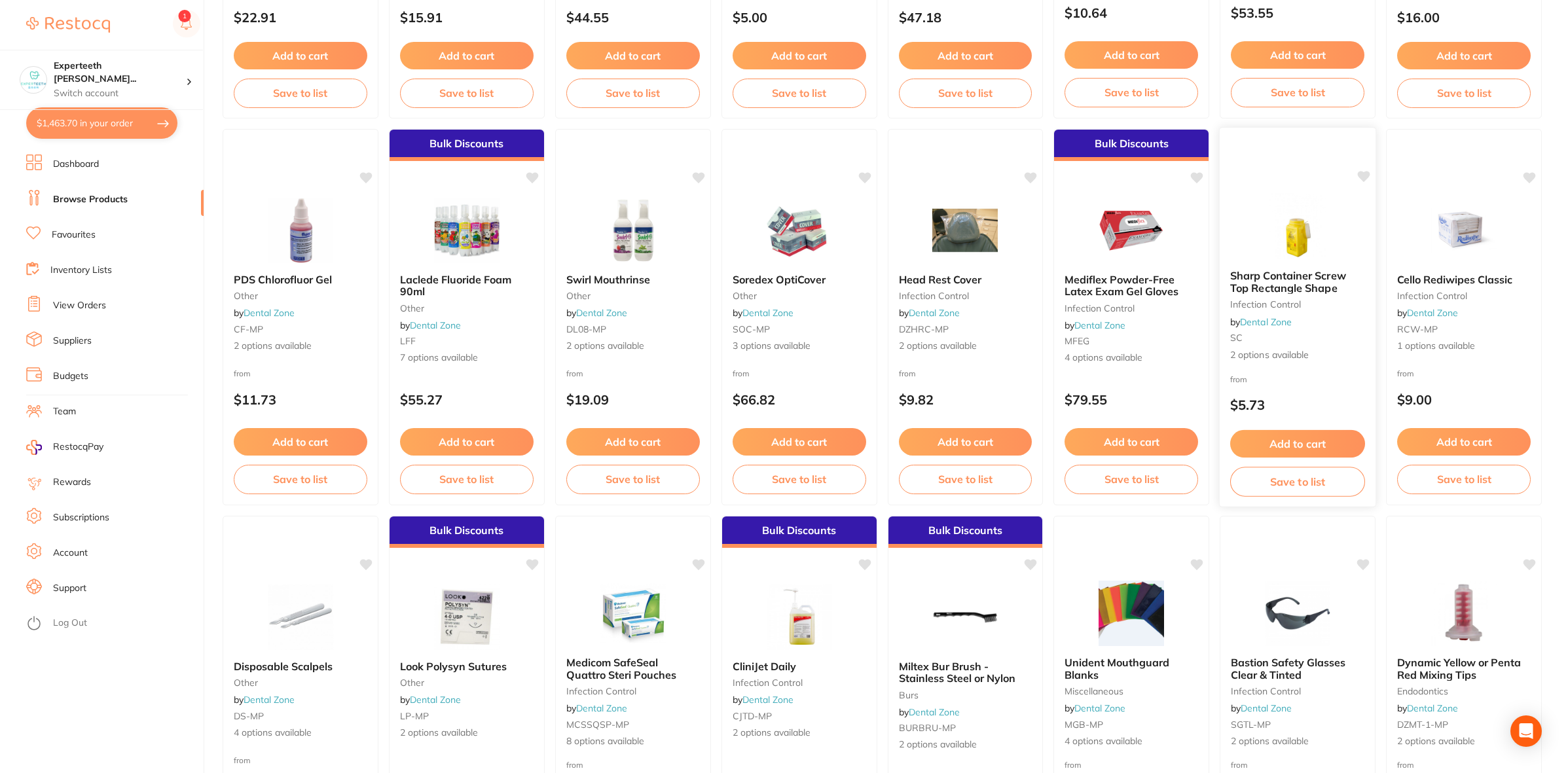
scroll to position [409, 0]
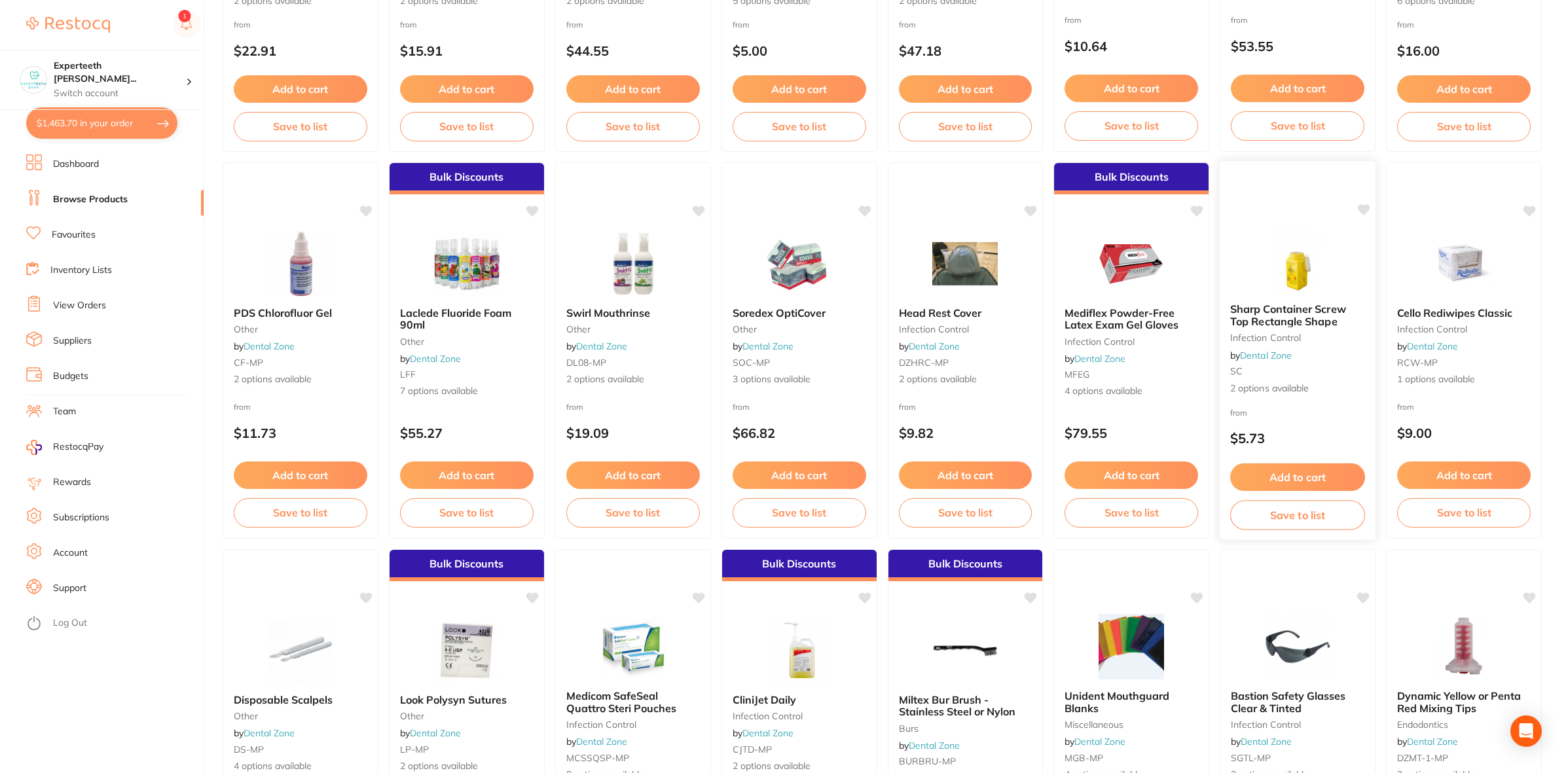
click at [1299, 472] on button "Add to cart" at bounding box center [1297, 477] width 135 height 28
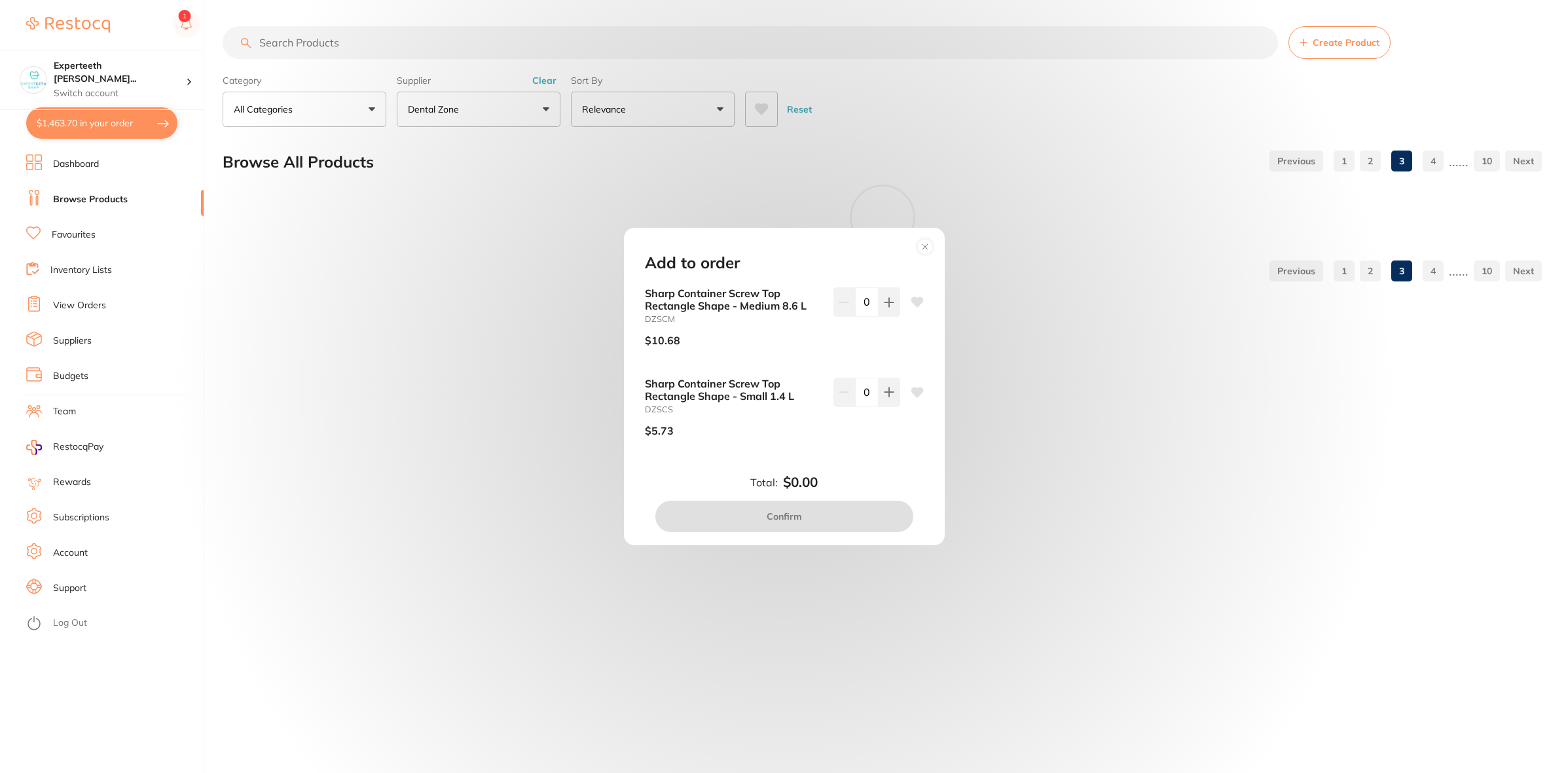
scroll to position [0, 0]
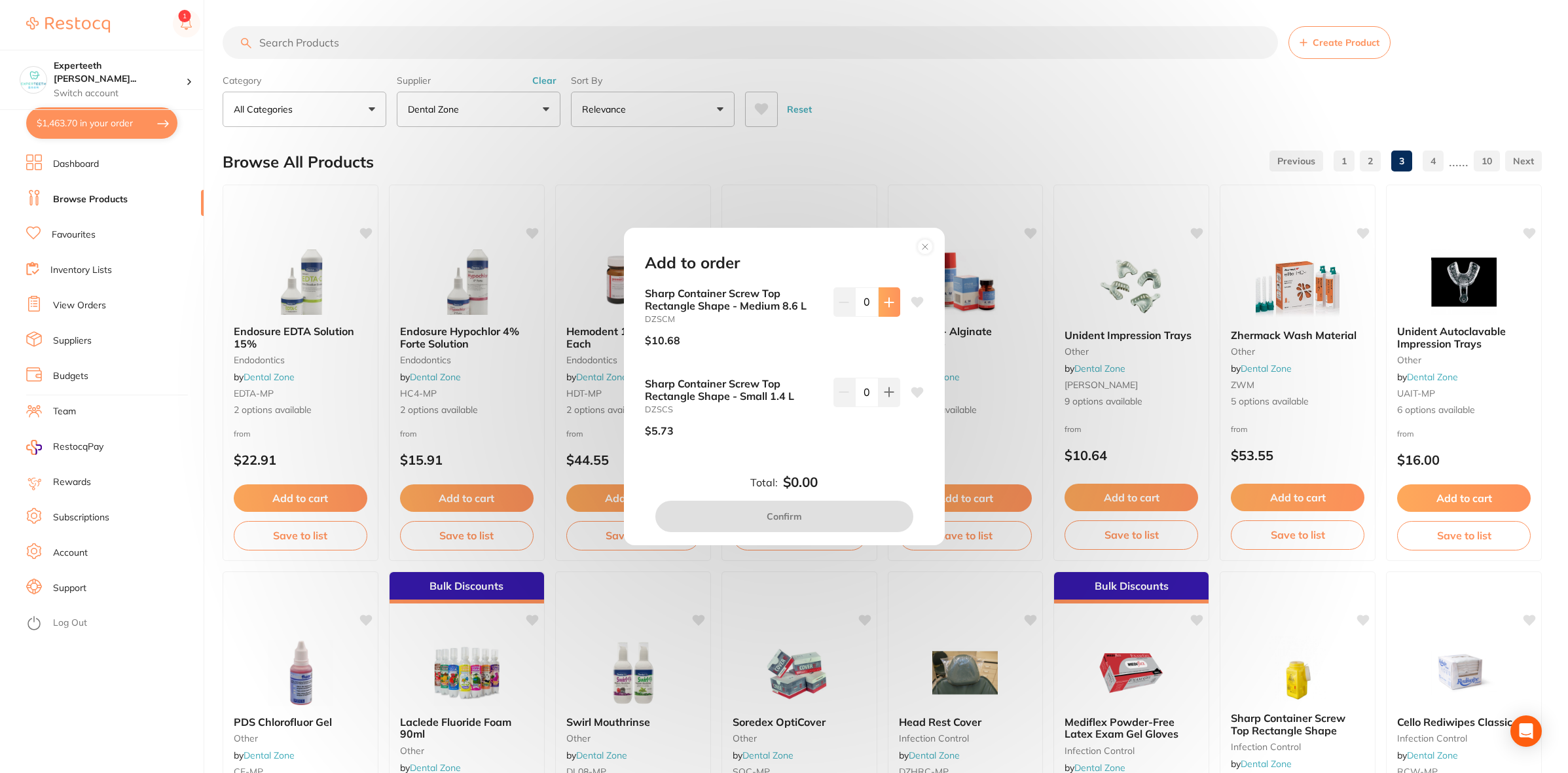
click at [884, 305] on icon at bounding box center [889, 303] width 11 height 11
type input "1"
click at [830, 512] on button "Confirm" at bounding box center [785, 516] width 258 height 32
checkbox input "false"
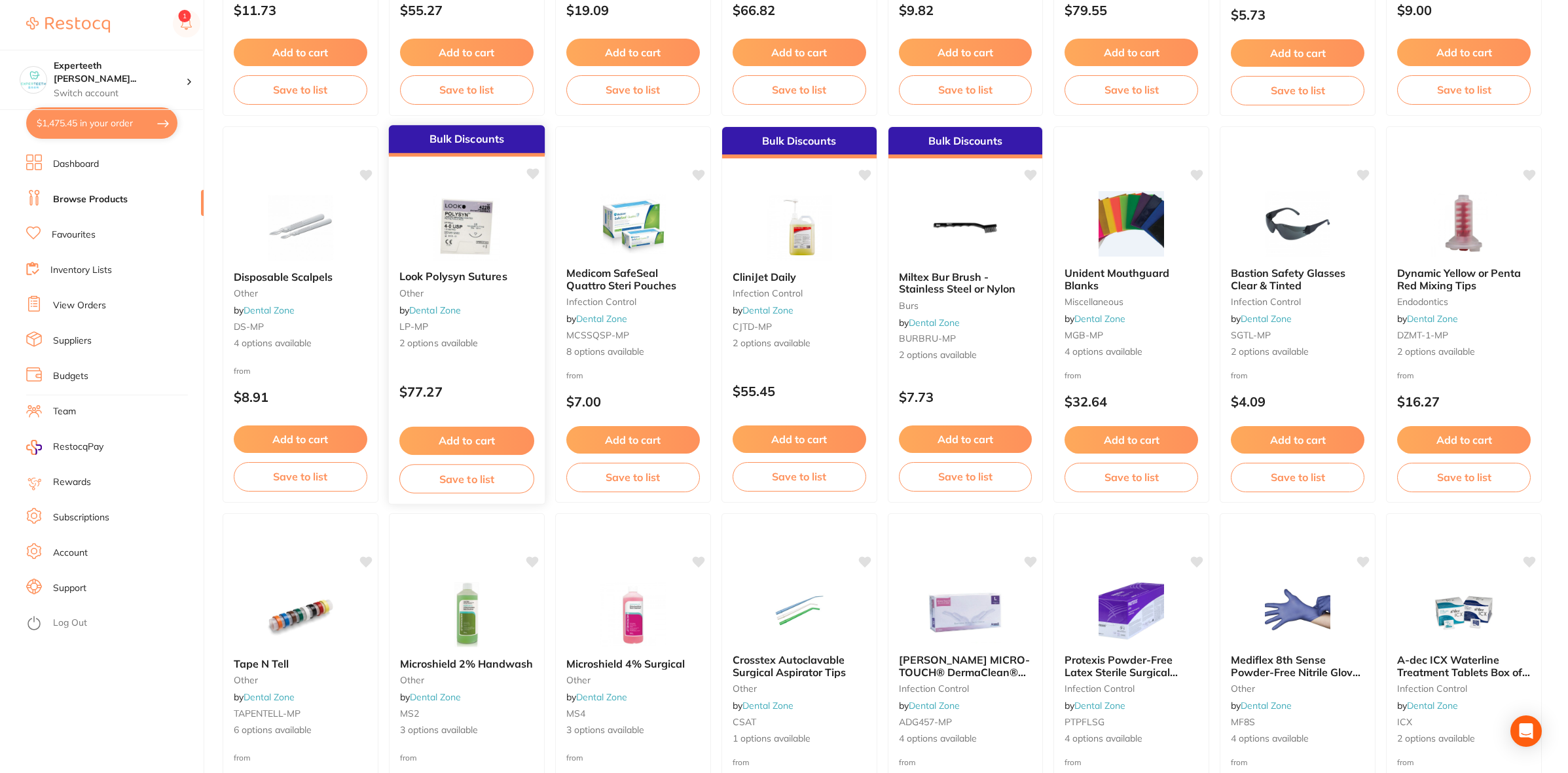
scroll to position [900, 0]
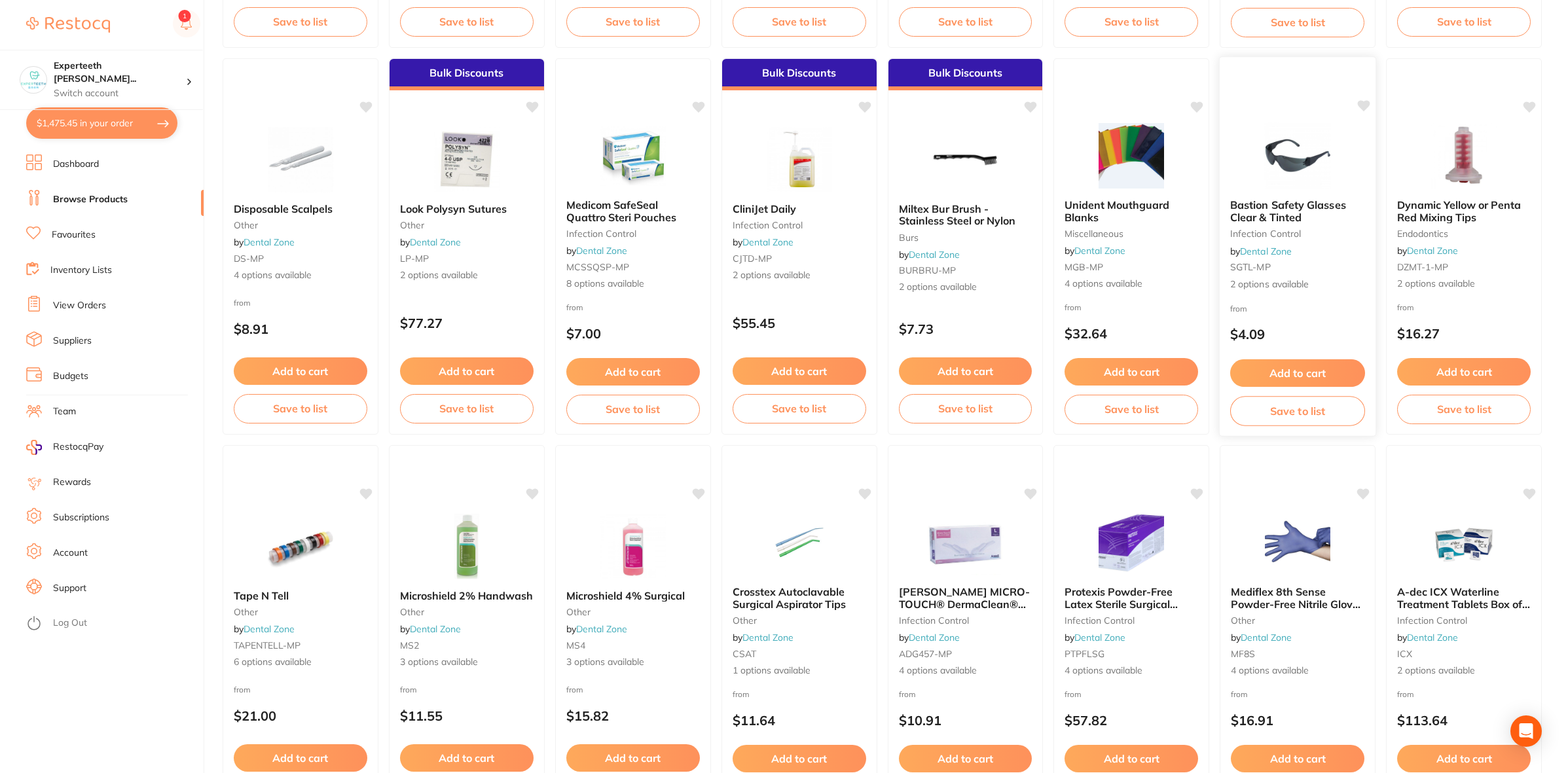
click at [1276, 366] on button "Add to cart" at bounding box center [1297, 373] width 135 height 28
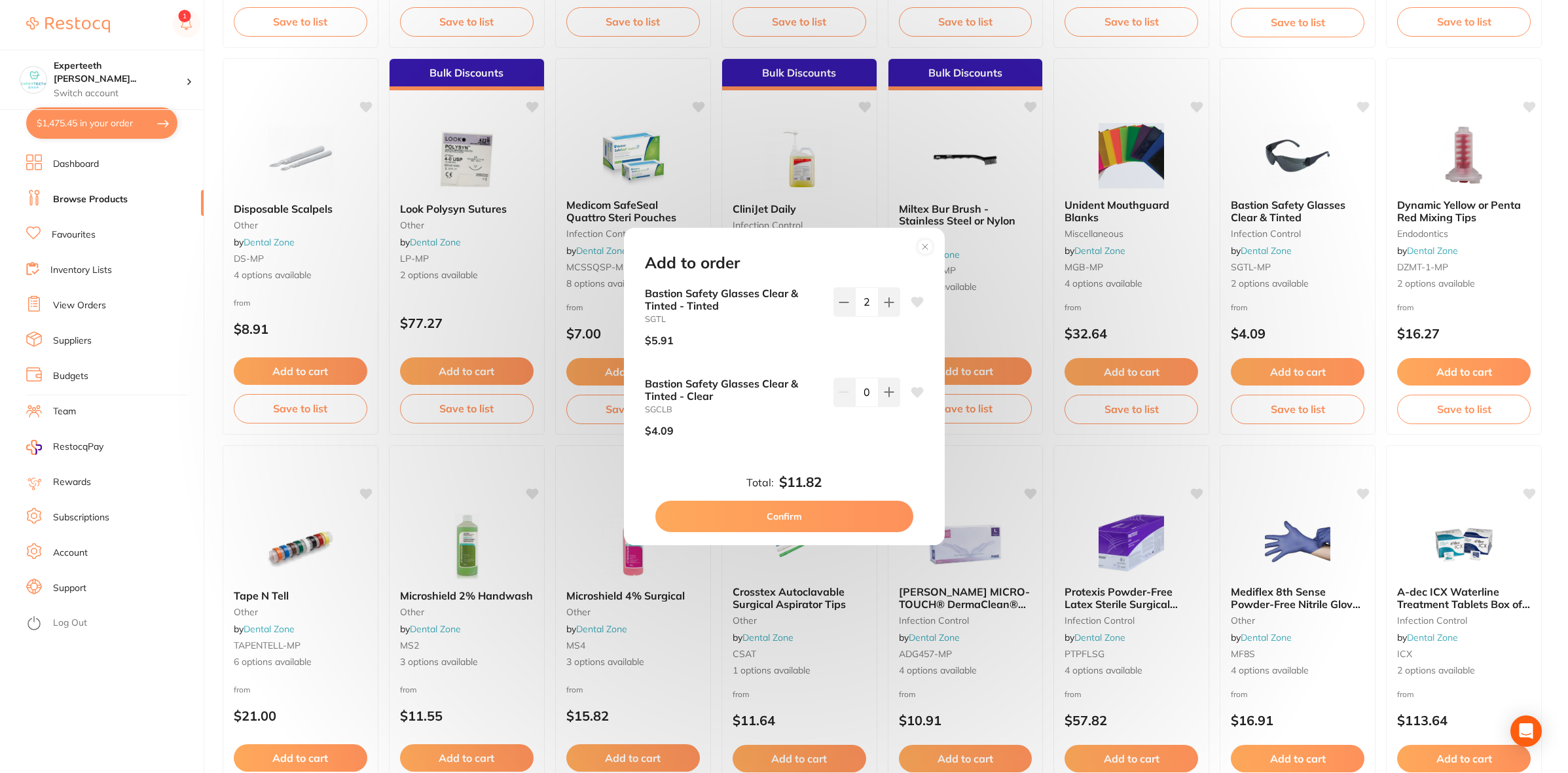
click at [1566, 125] on div "Add to order Bastion Safety Glasses Clear & Tinted - Tinted SGTL $5.91 2 Bastio…" at bounding box center [784, 386] width 1568 height 773
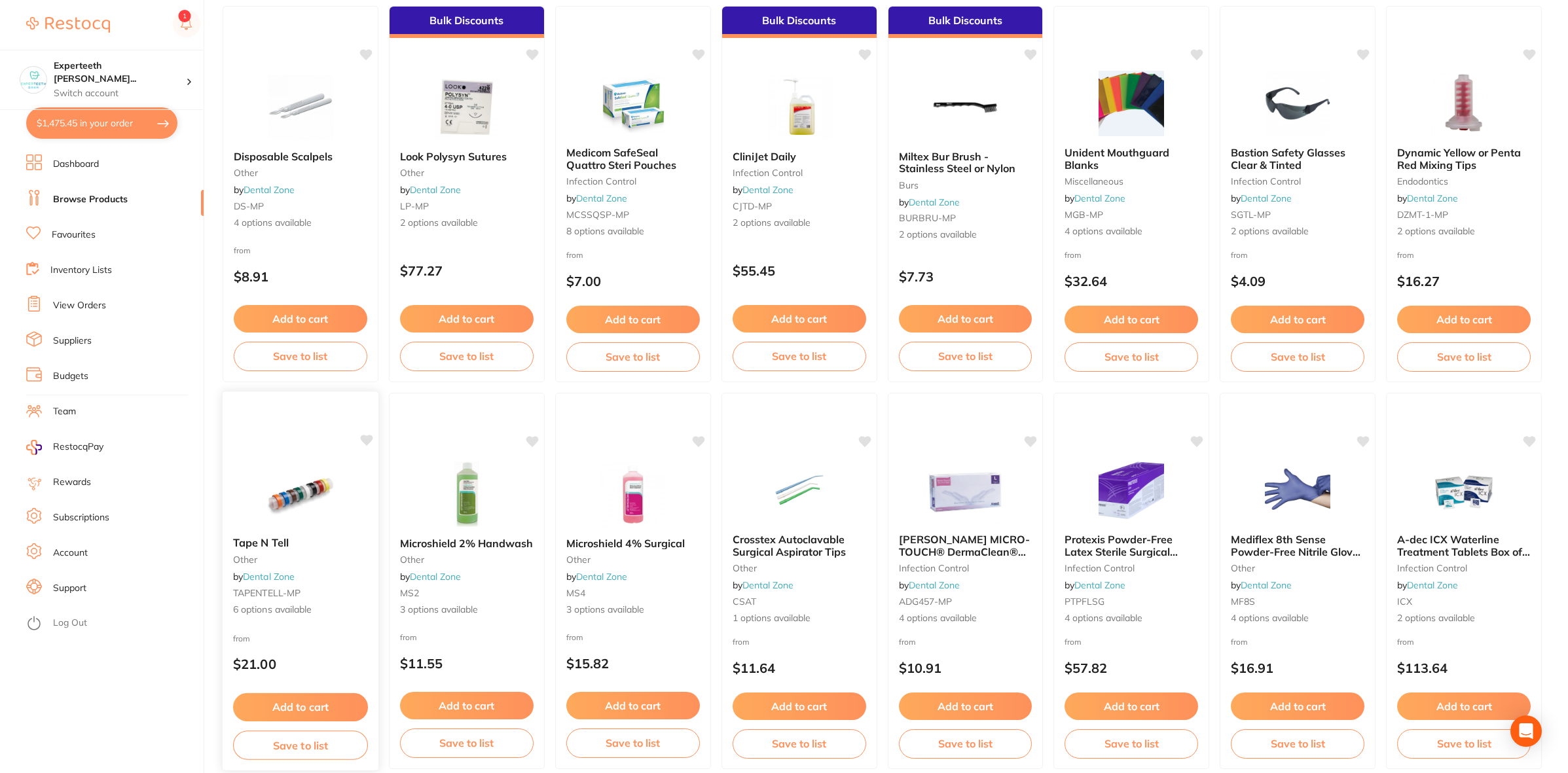
scroll to position [982, 0]
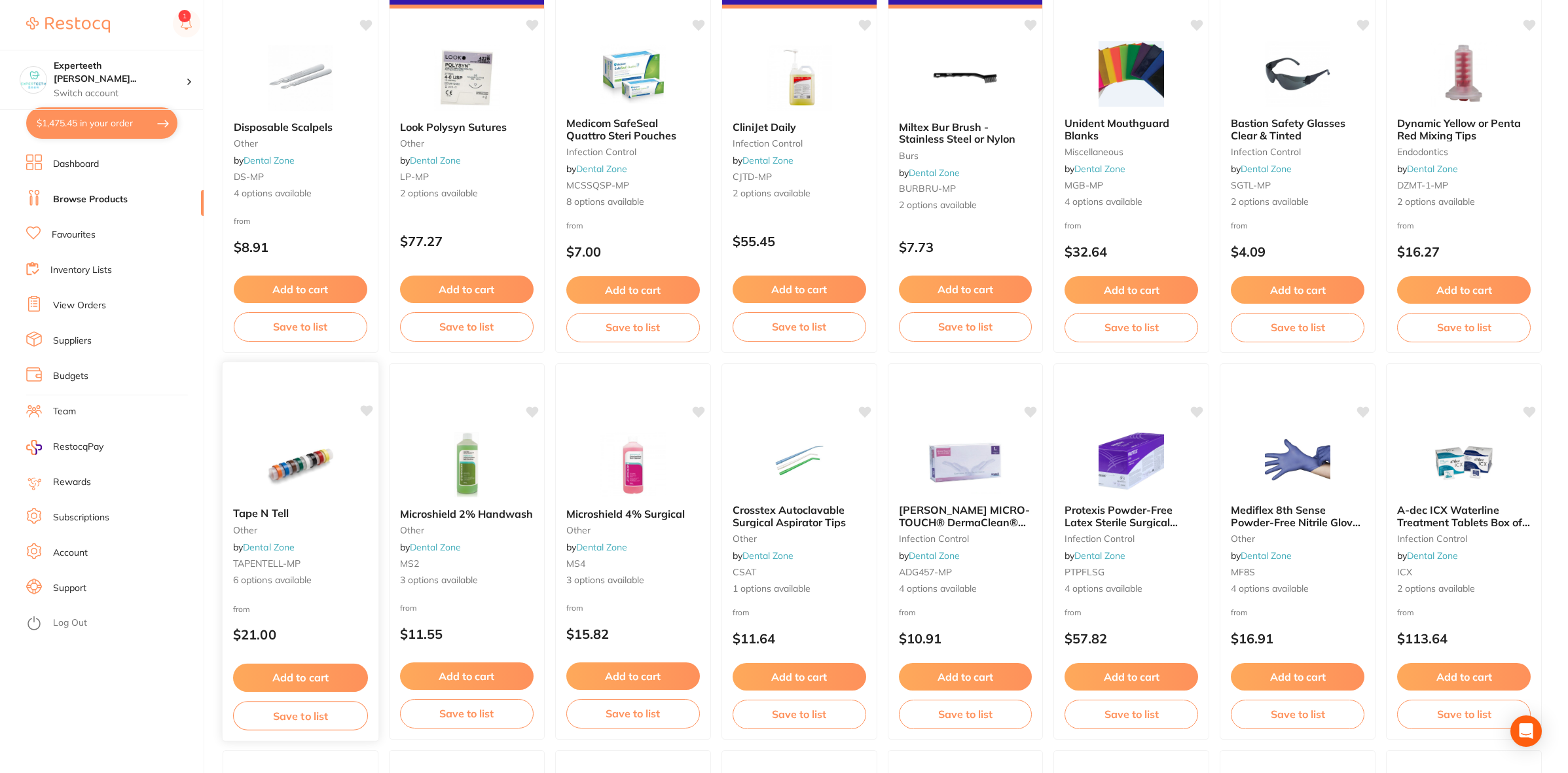
click at [306, 504] on div "Tape N Tell other by Dental Zone TAPENTELL-MP 6 options available" at bounding box center [300, 547] width 156 height 101
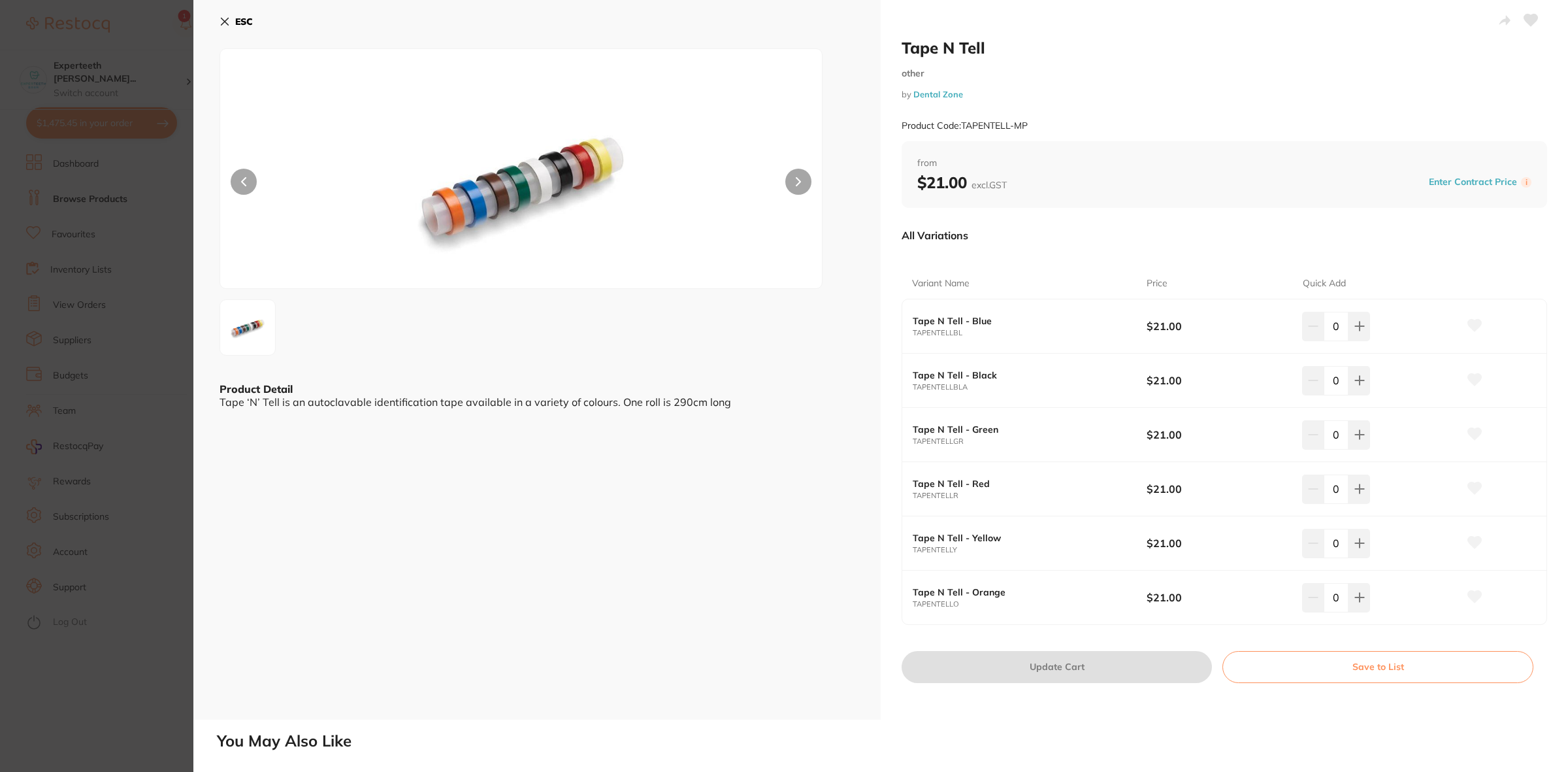
click at [112, 396] on section "Tape N Tell other by Dental Zone Product Code: TAPENTELL-MP ESC Product Detail …" at bounding box center [784, 386] width 1568 height 772
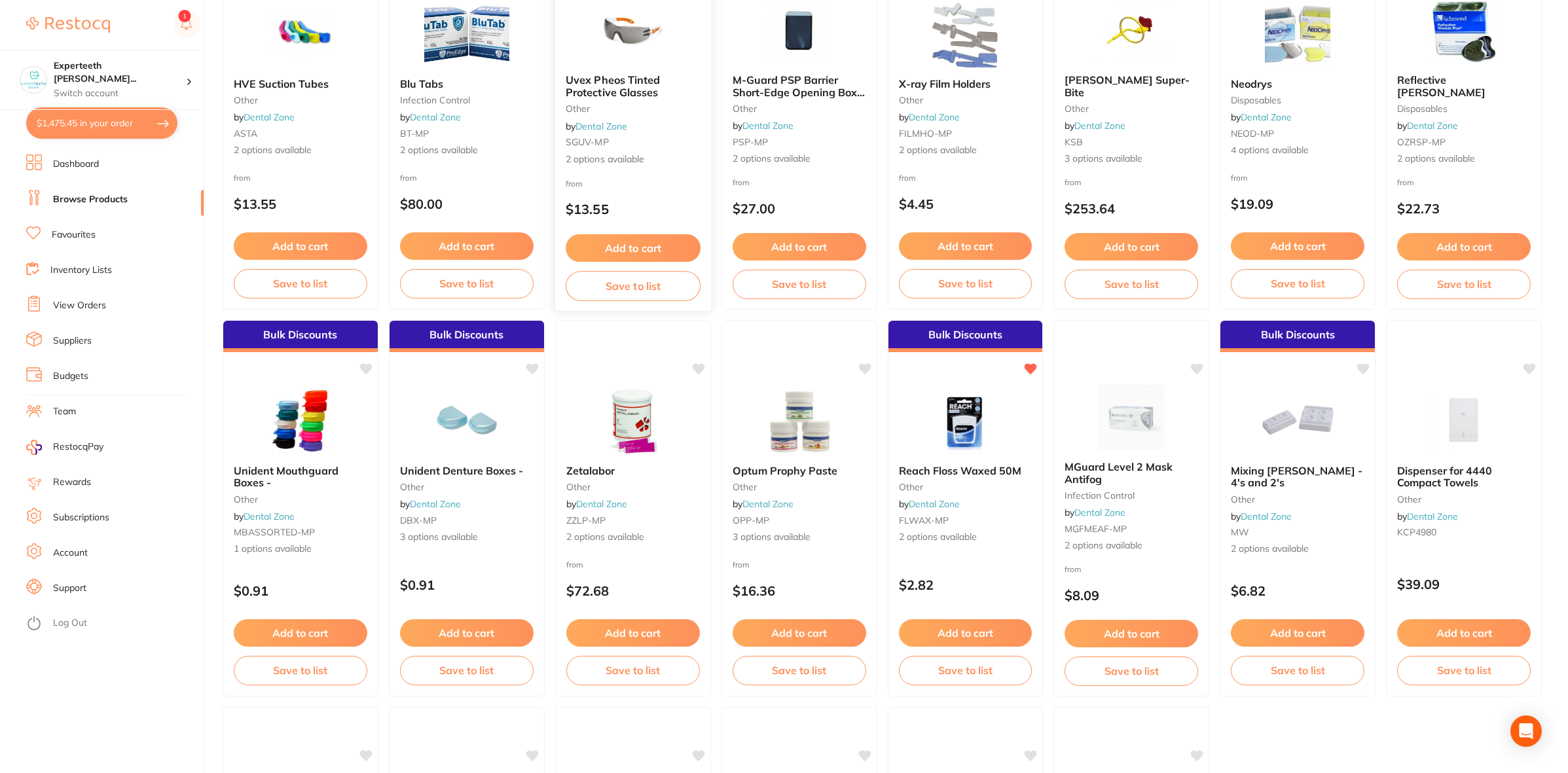
scroll to position [1799, 0]
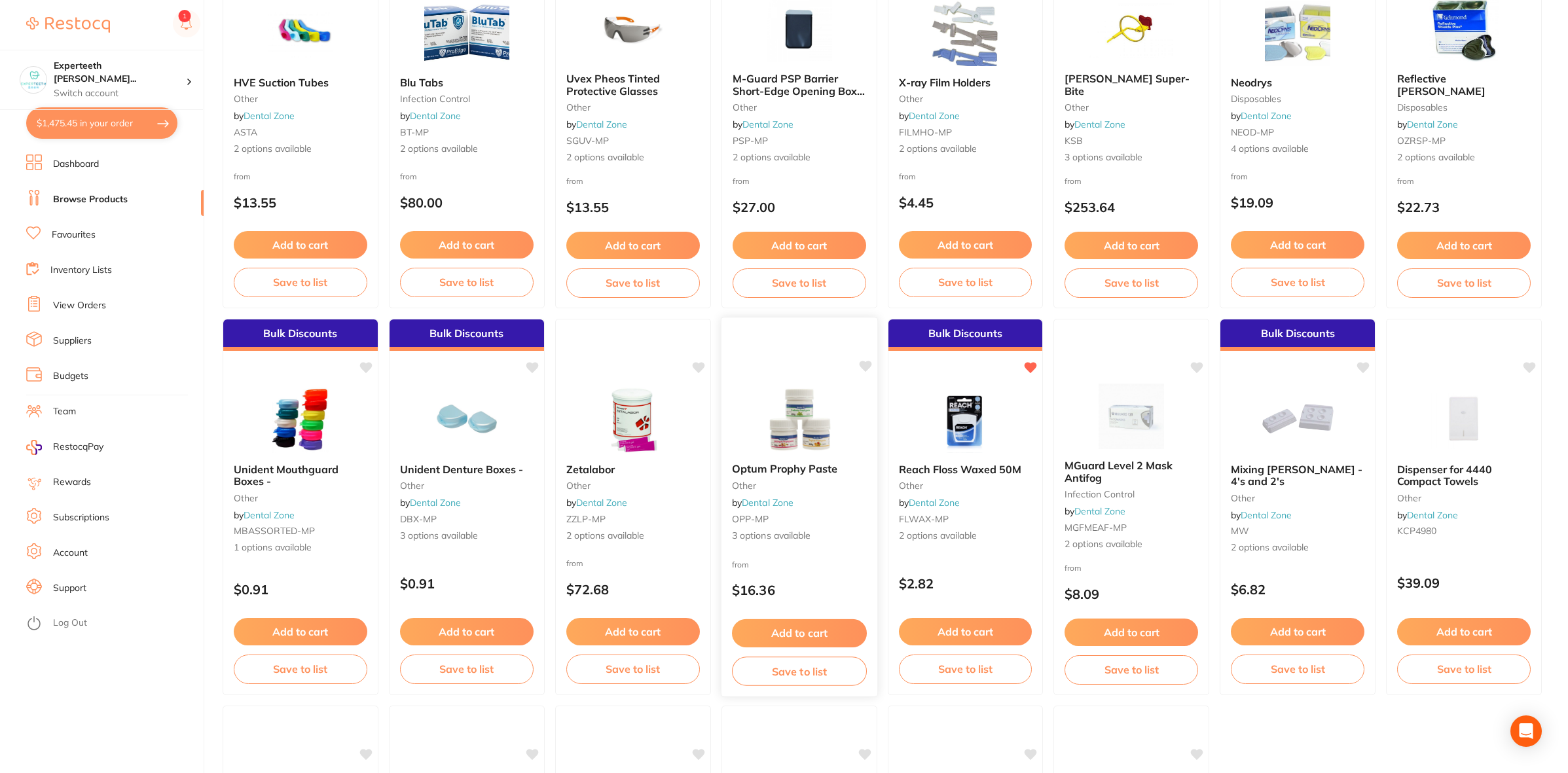
click at [822, 633] on button "Add to cart" at bounding box center [799, 633] width 135 height 28
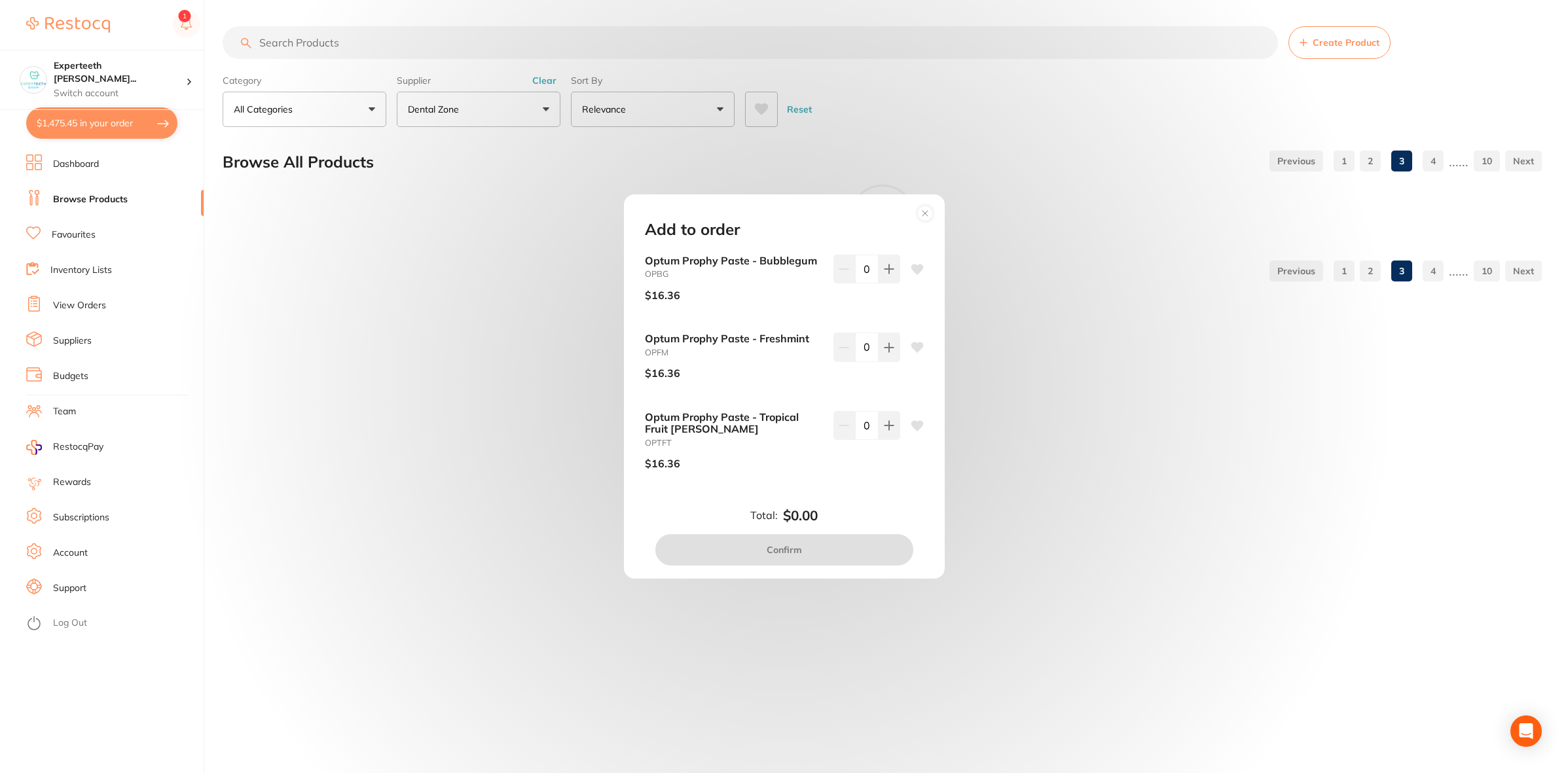
scroll to position [0, 0]
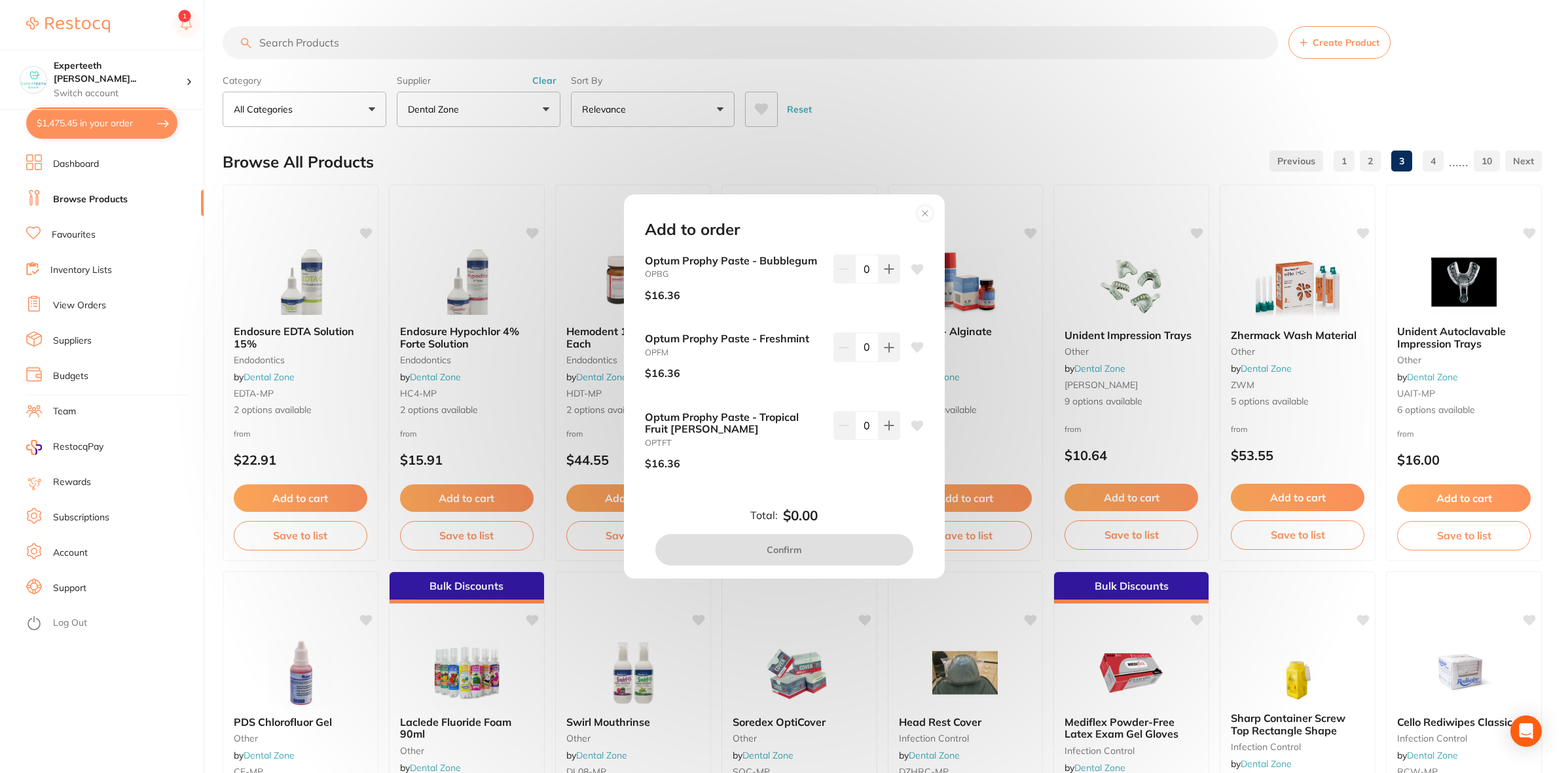
click at [922, 216] on icon at bounding box center [925, 213] width 5 height 5
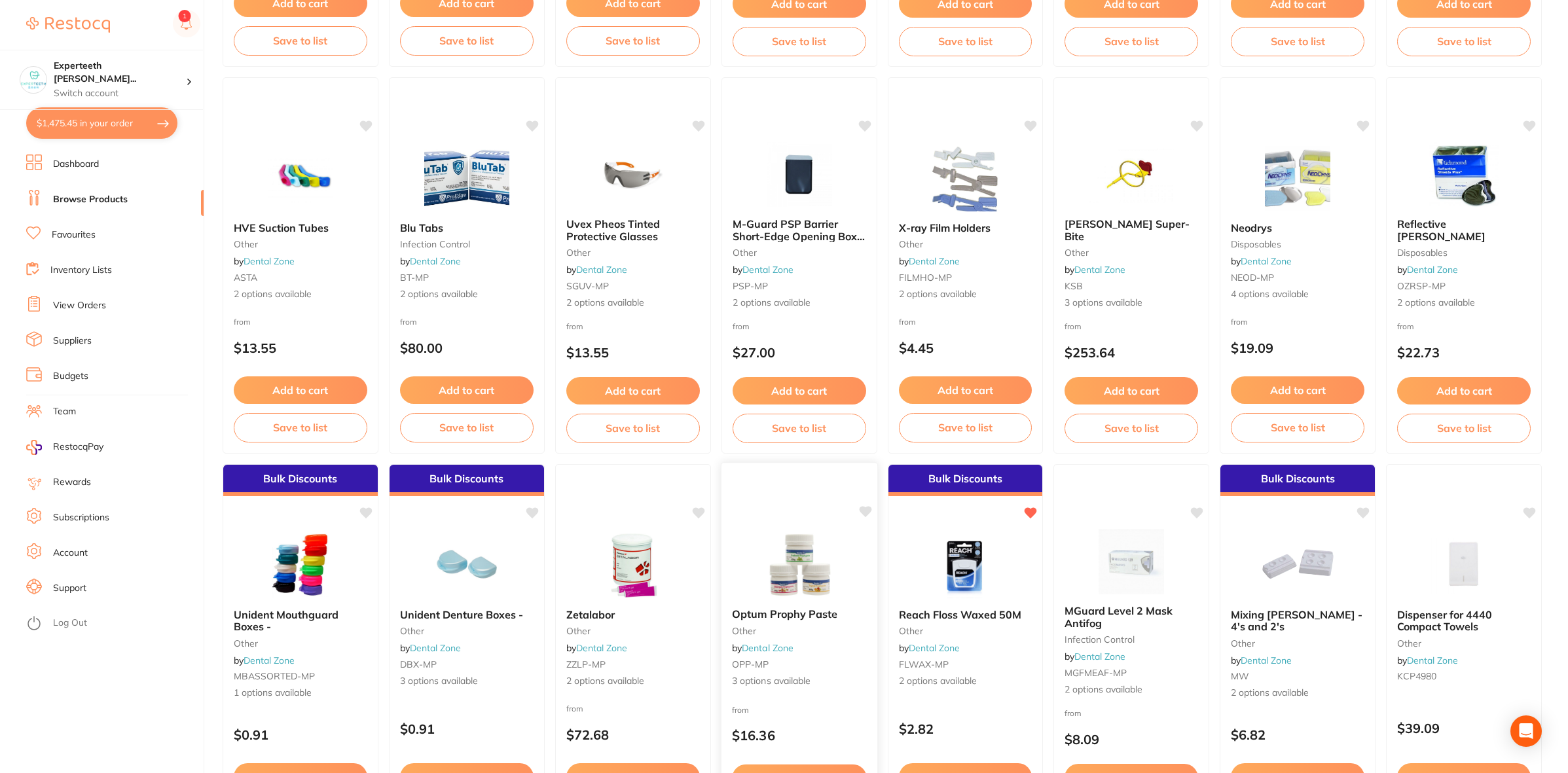
scroll to position [1882, 0]
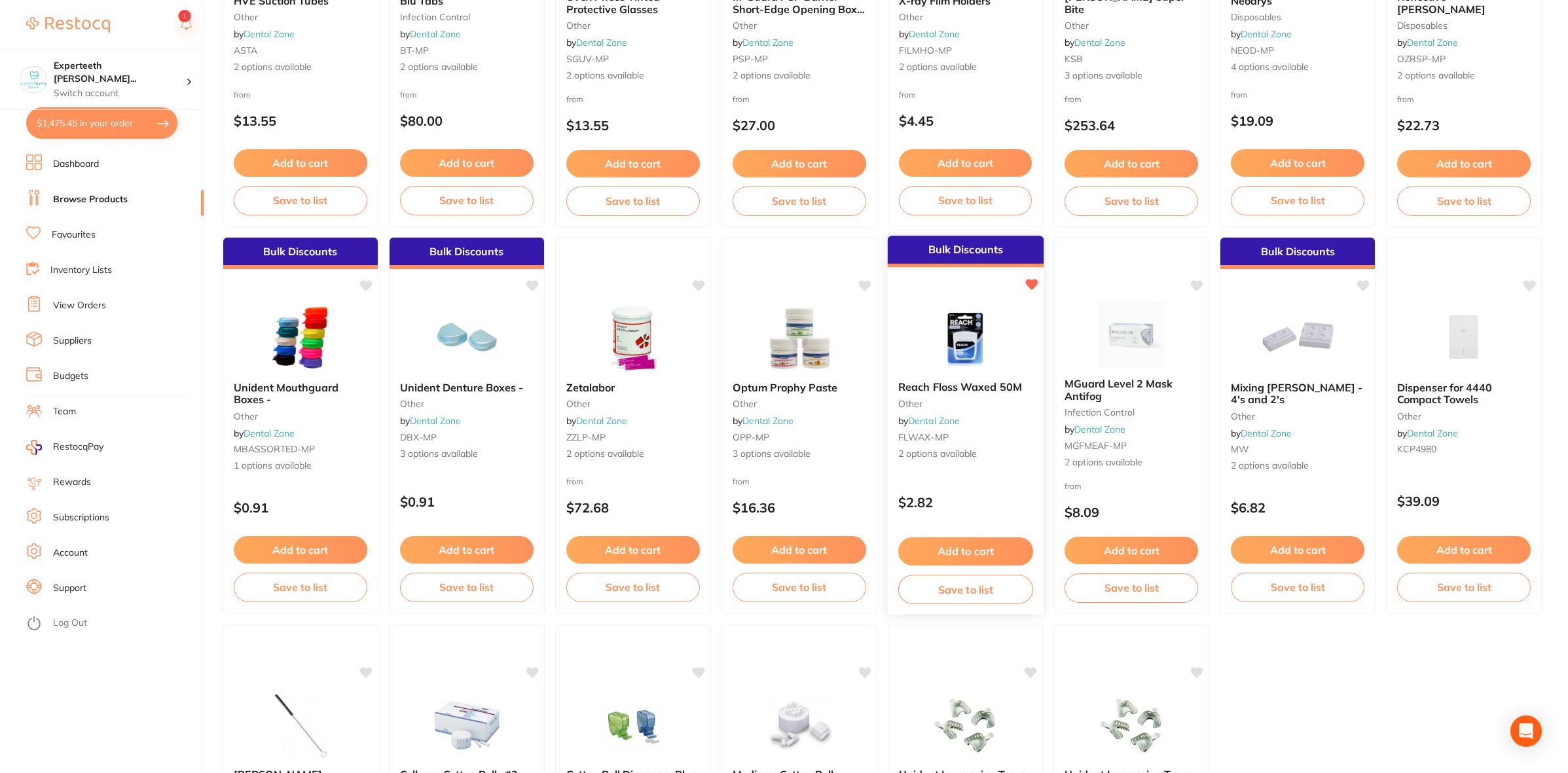
click at [976, 550] on button "Add to cart" at bounding box center [965, 551] width 135 height 28
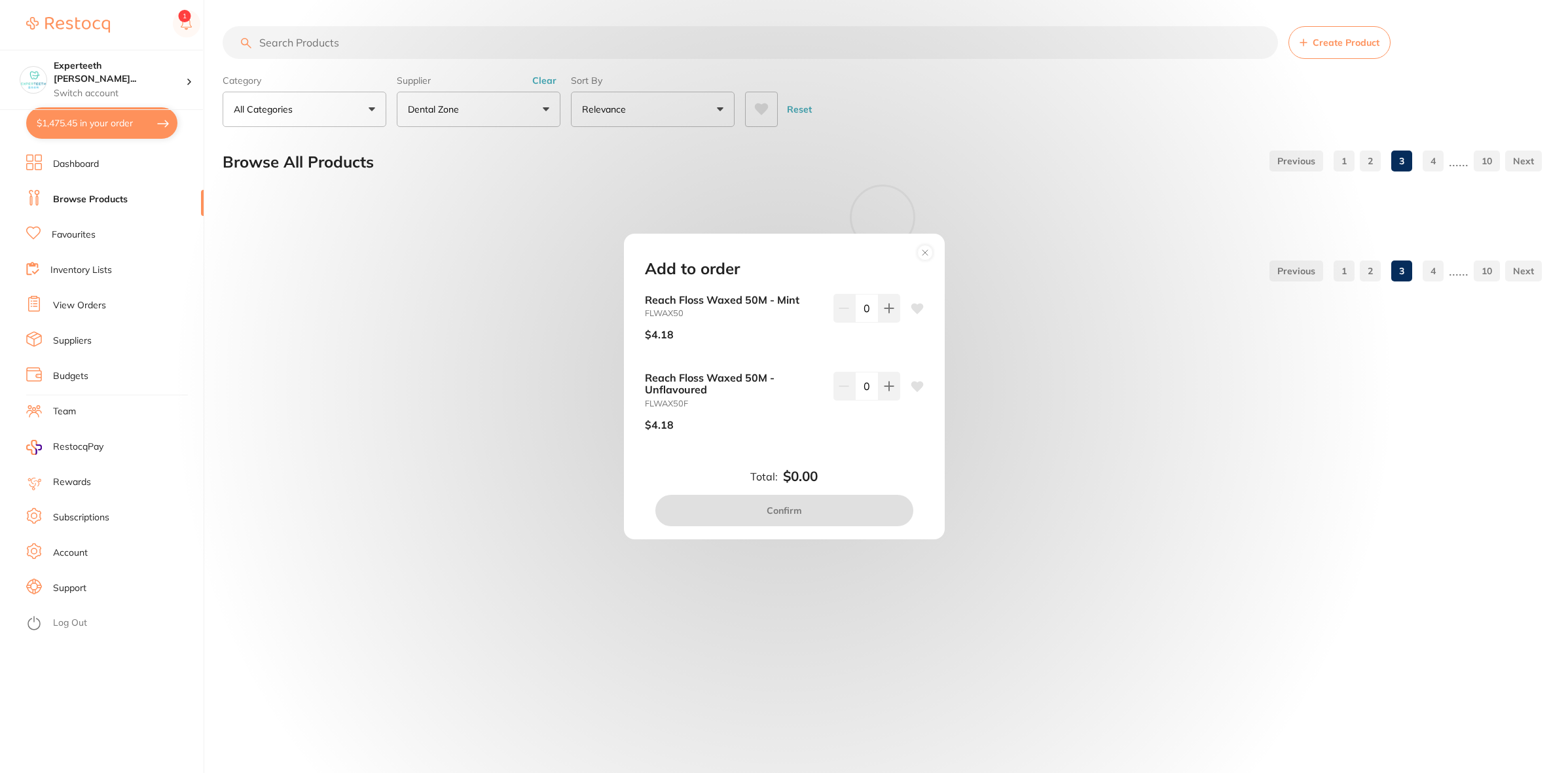
scroll to position [0, 0]
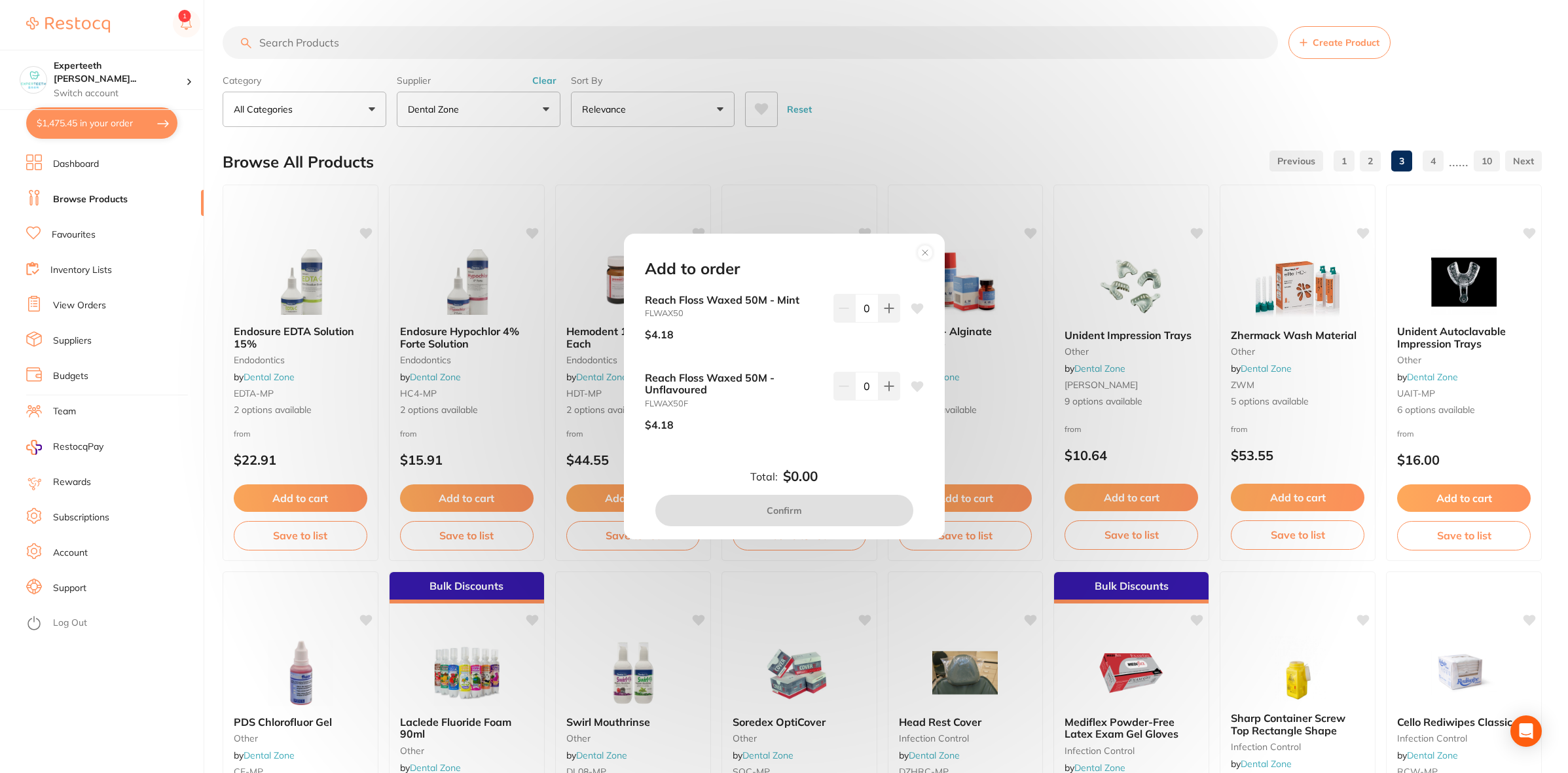
click at [922, 256] on circle at bounding box center [925, 253] width 15 height 15
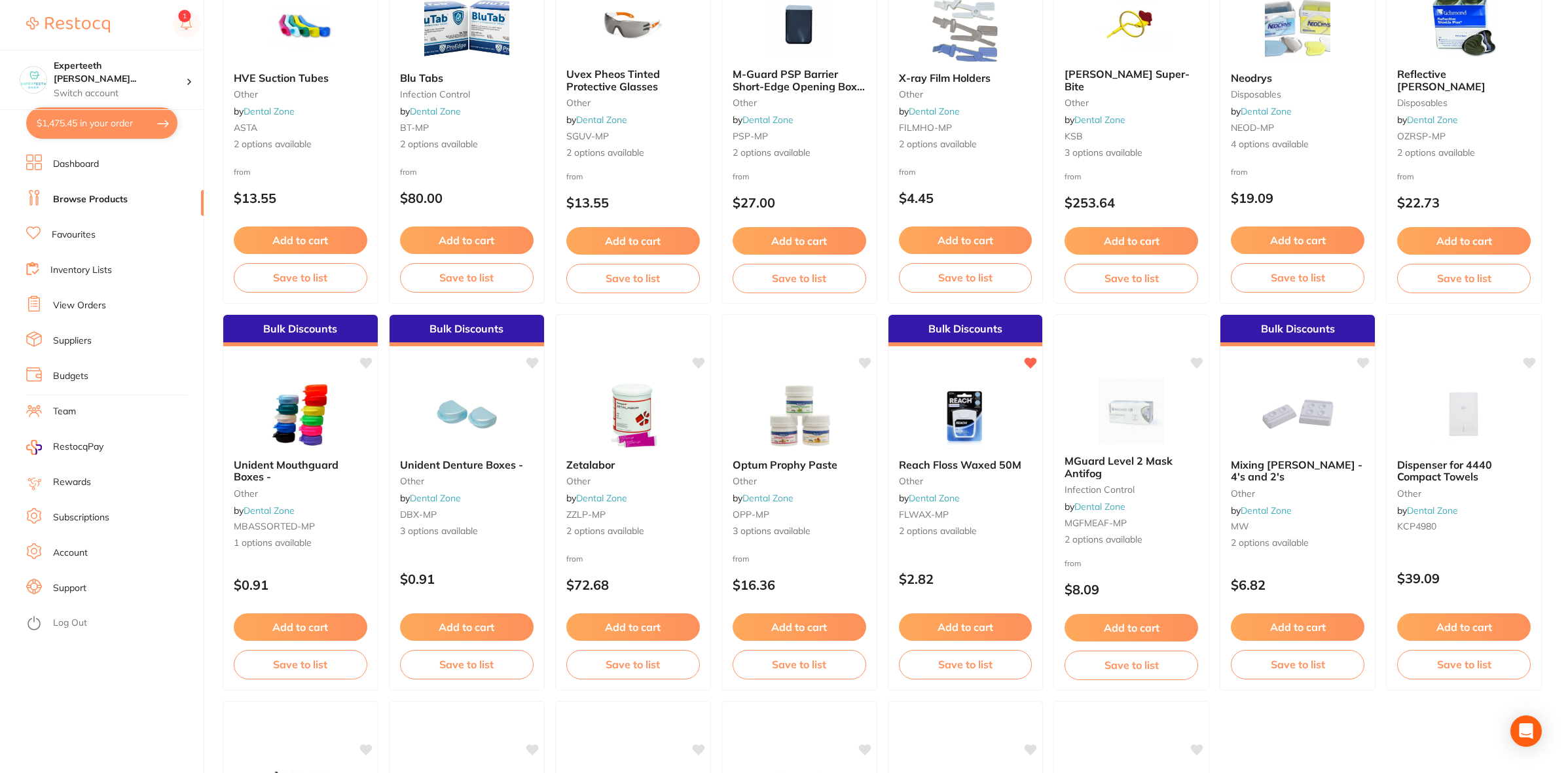
scroll to position [1963, 0]
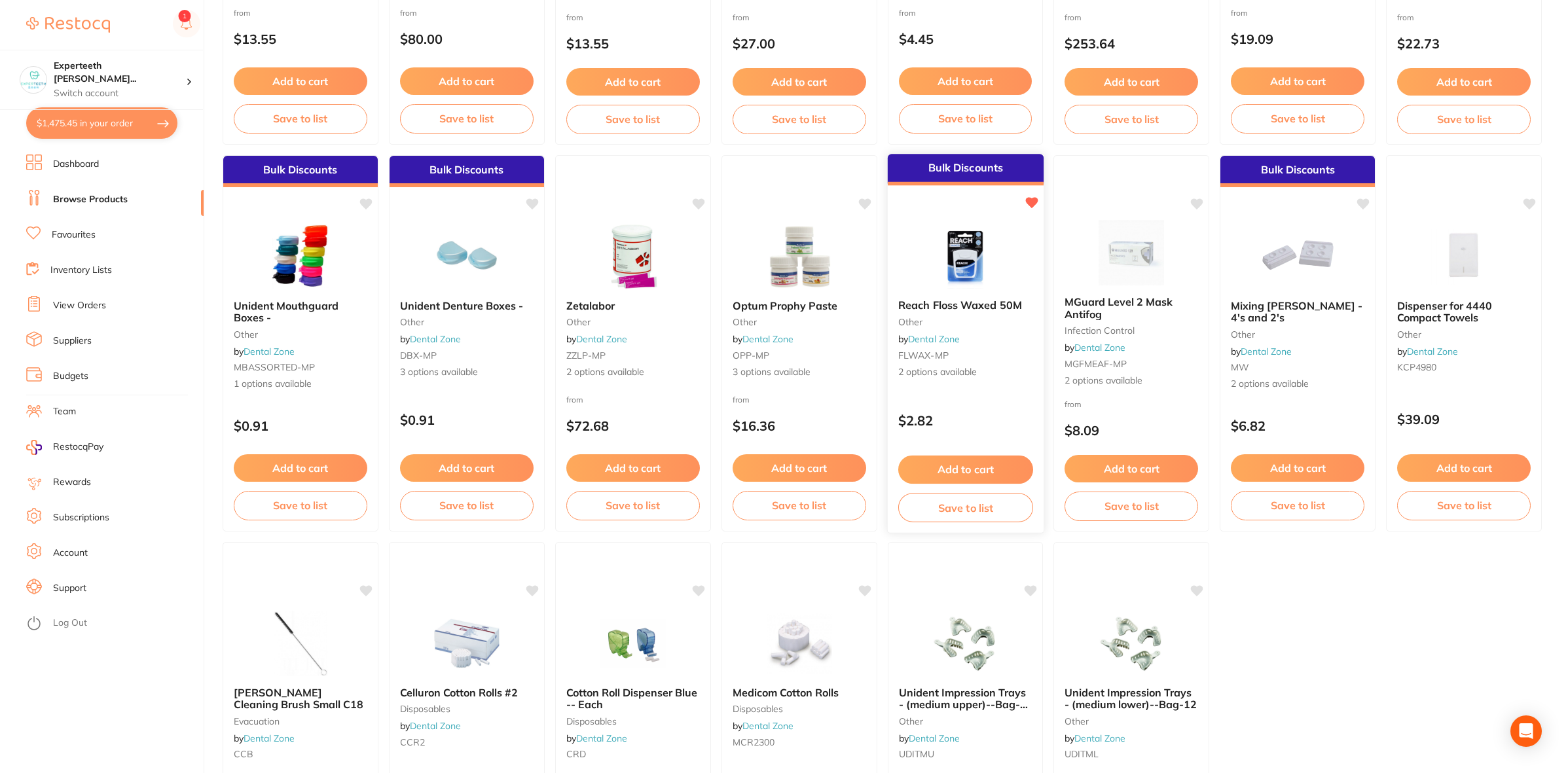
click at [959, 468] on button "Add to cart" at bounding box center [965, 469] width 135 height 28
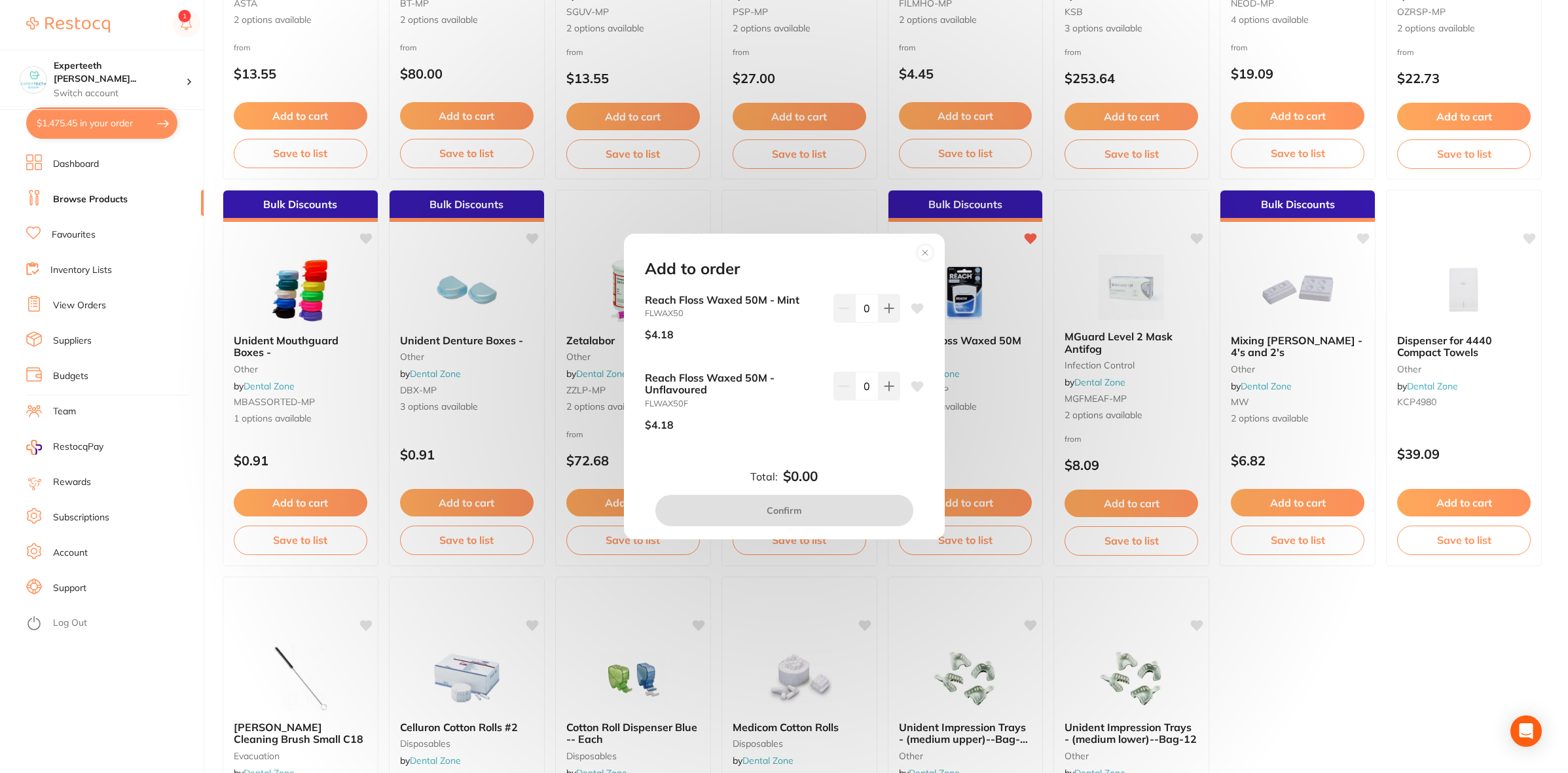
scroll to position [1849, 0]
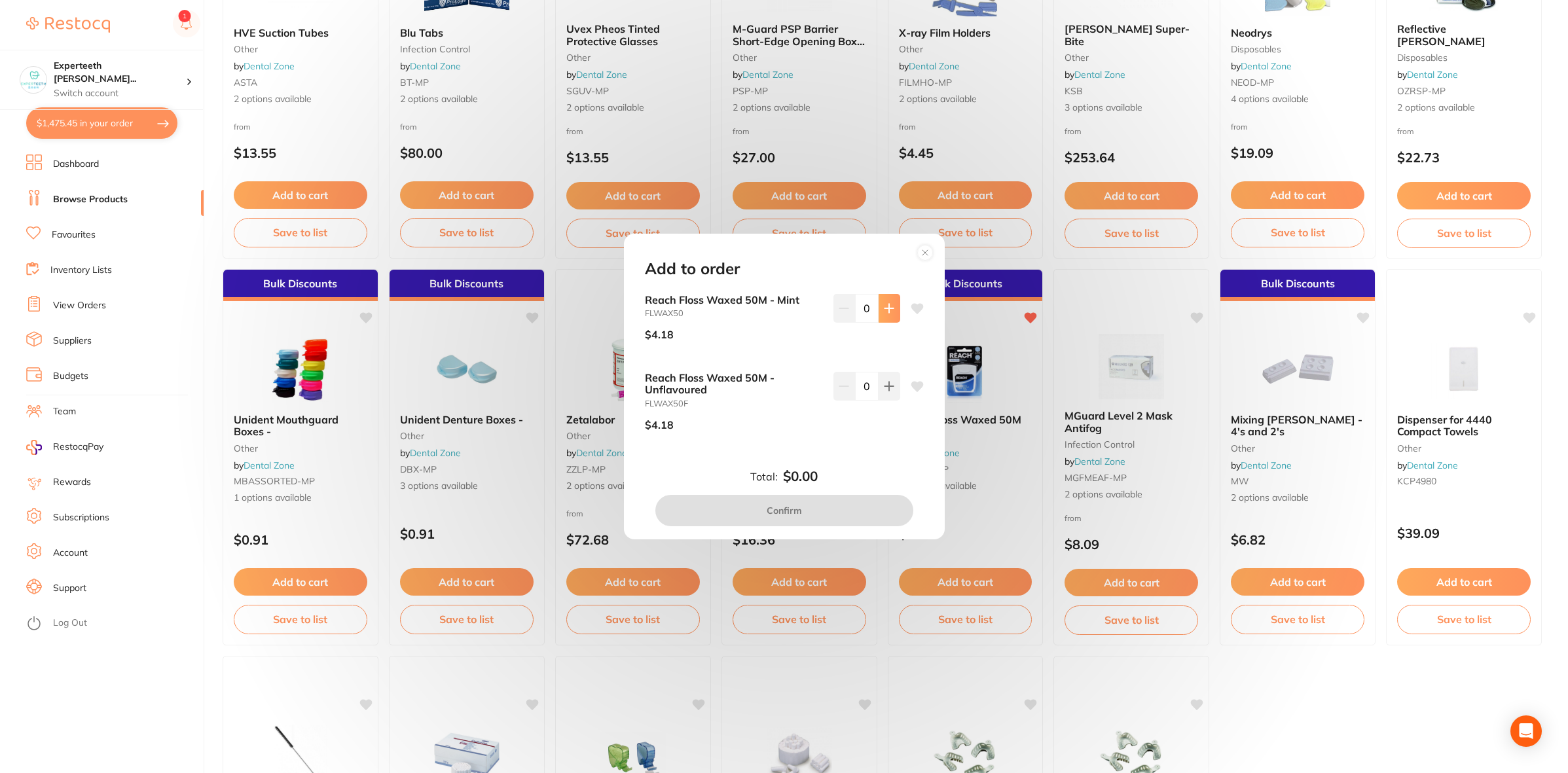
click at [888, 311] on icon at bounding box center [889, 309] width 11 height 11
type input "3"
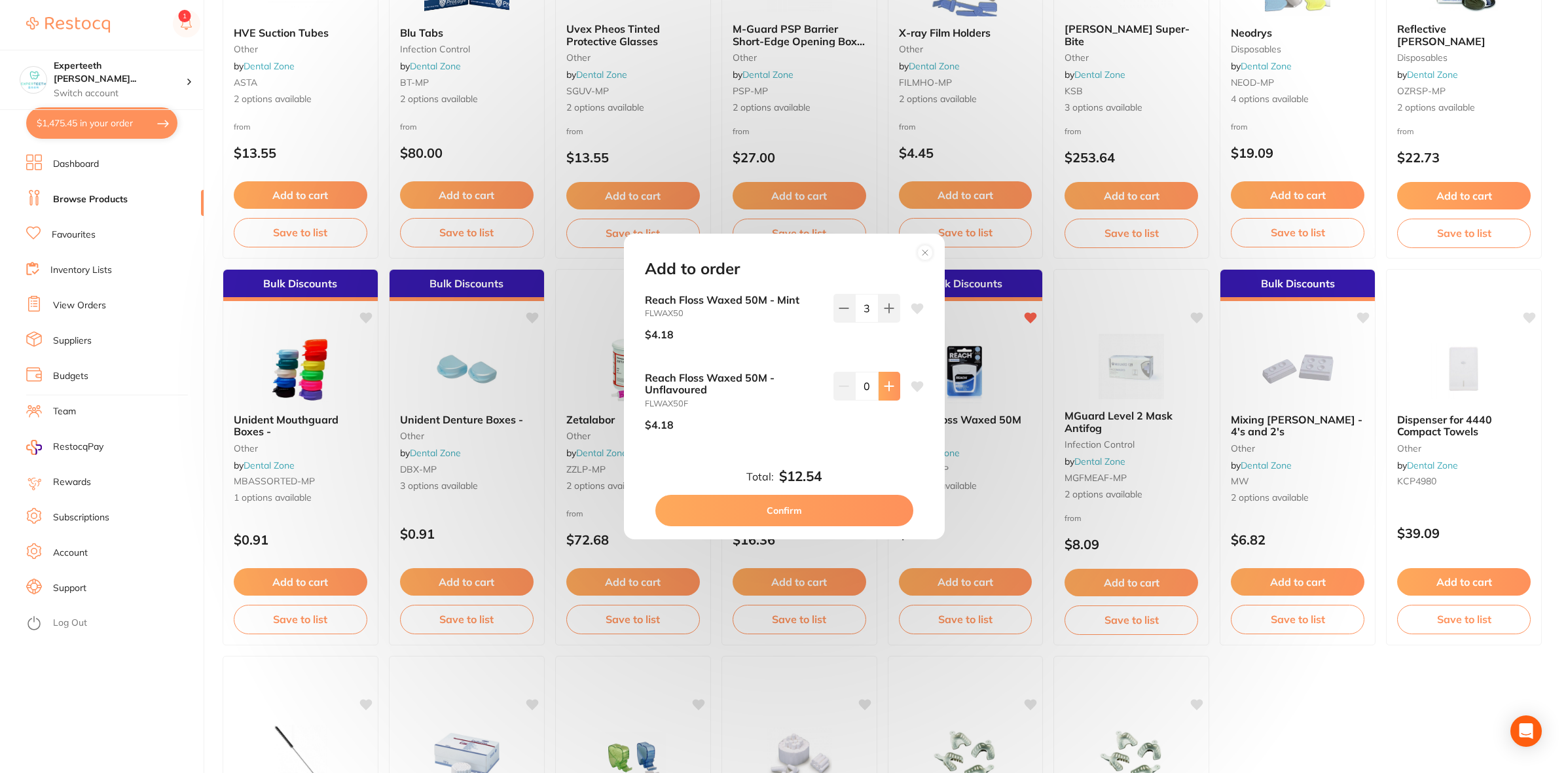
click at [884, 389] on icon at bounding box center [889, 386] width 11 height 11
type input "3"
click at [849, 517] on button "Confirm" at bounding box center [785, 511] width 258 height 32
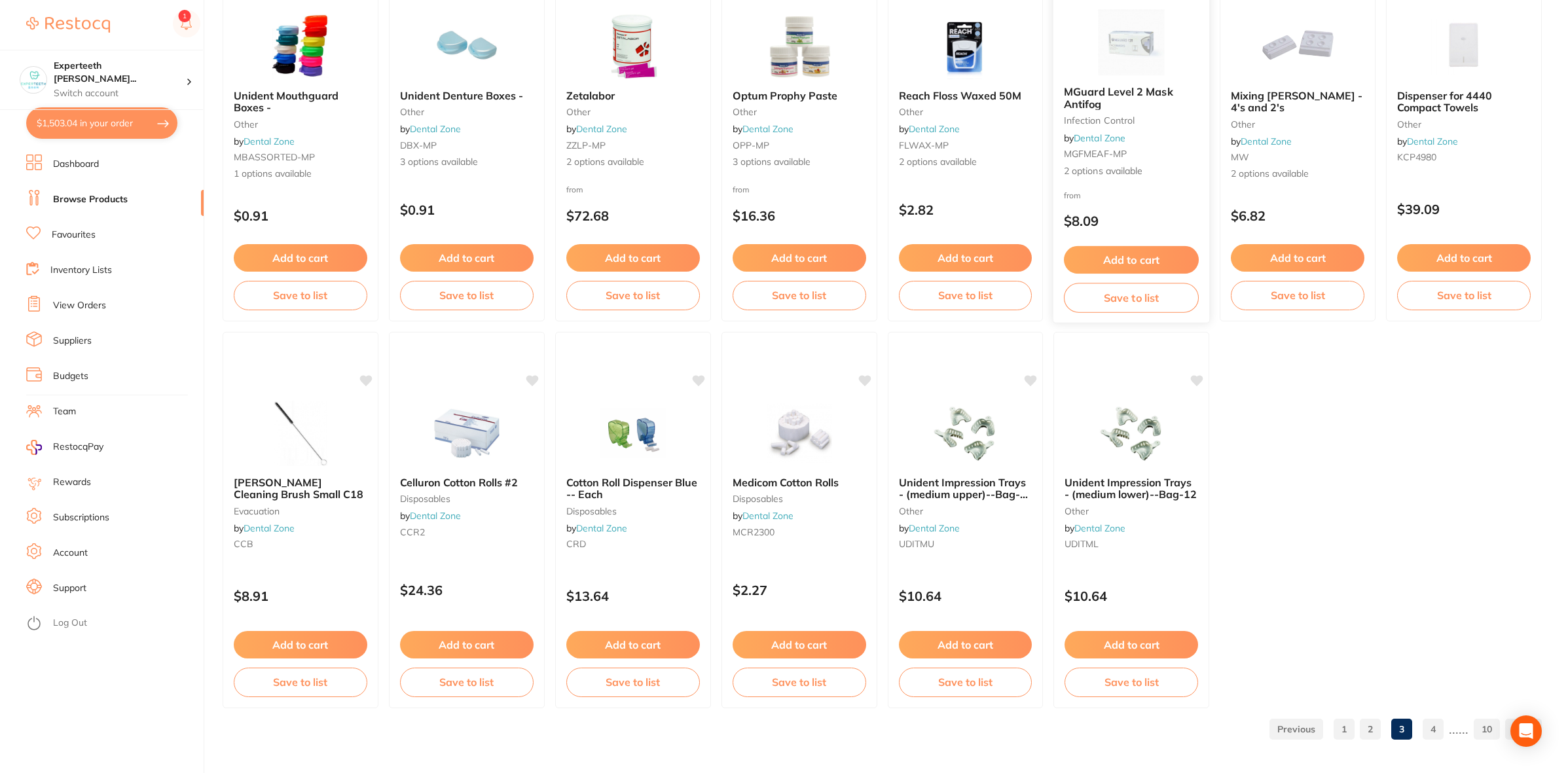
scroll to position [2176, 0]
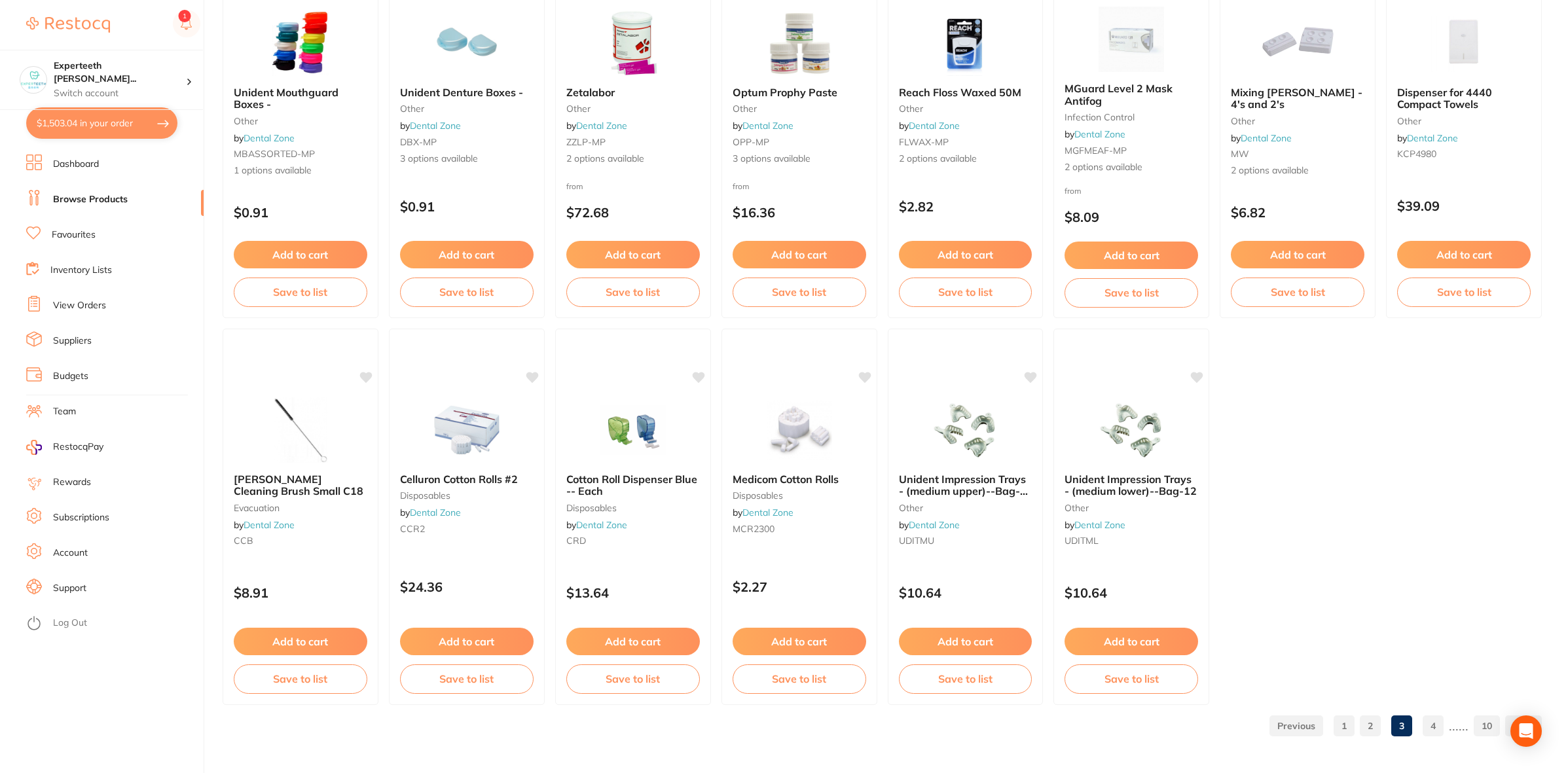
click at [1434, 727] on link "4" at bounding box center [1433, 726] width 21 height 26
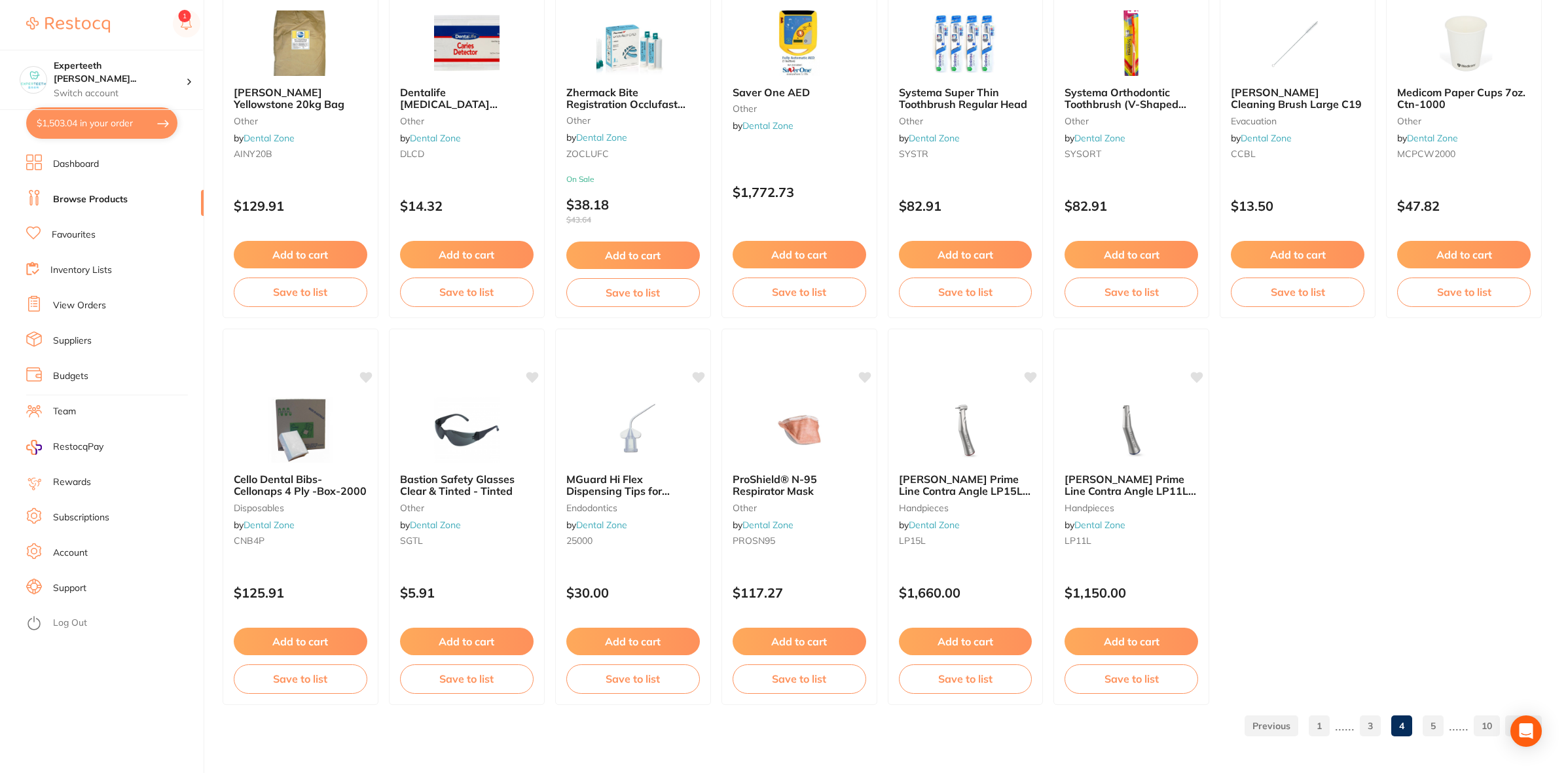
click at [1434, 727] on link "5" at bounding box center [1433, 726] width 21 height 26
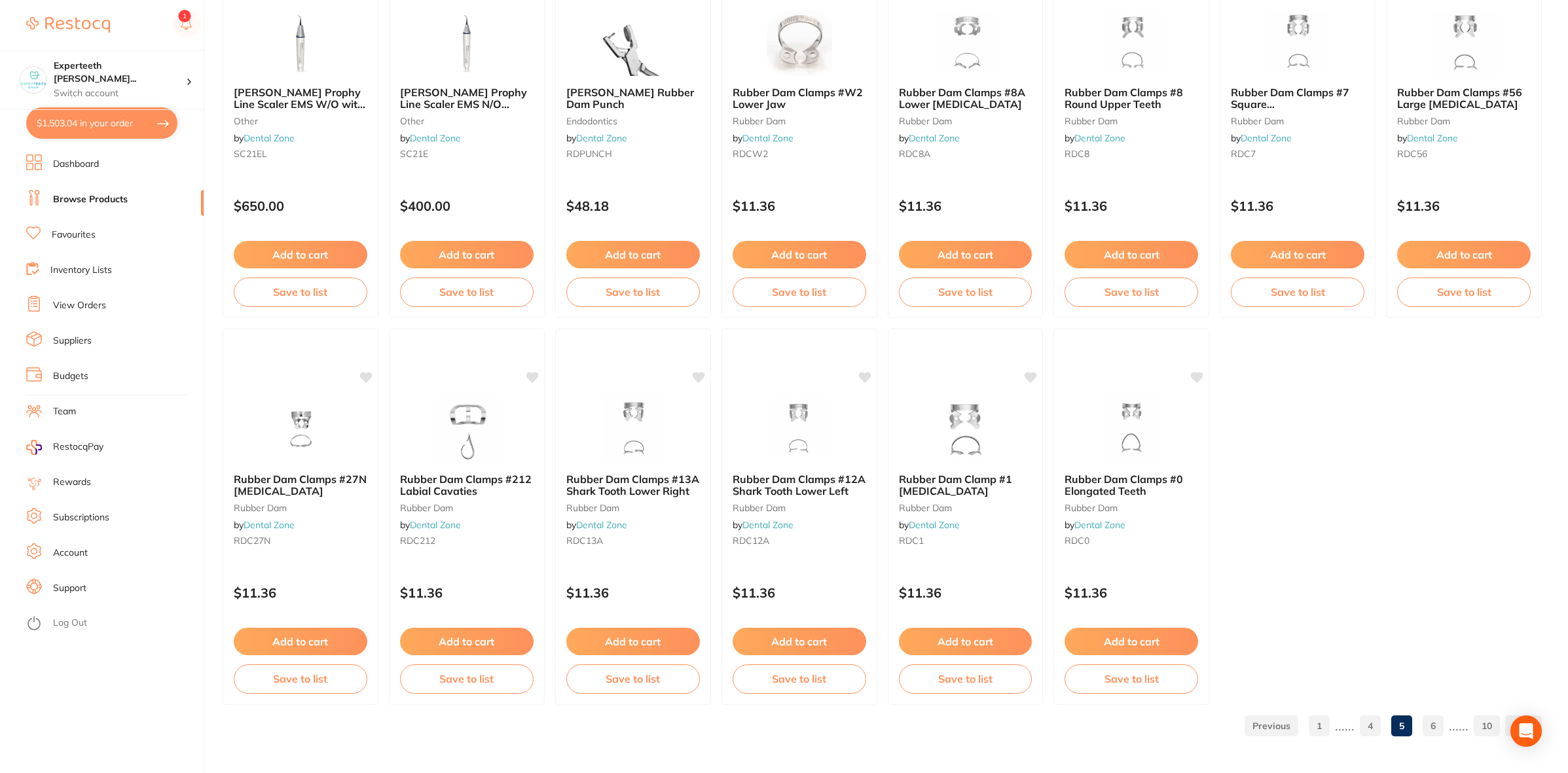
click at [1437, 728] on link "6" at bounding box center [1433, 726] width 21 height 26
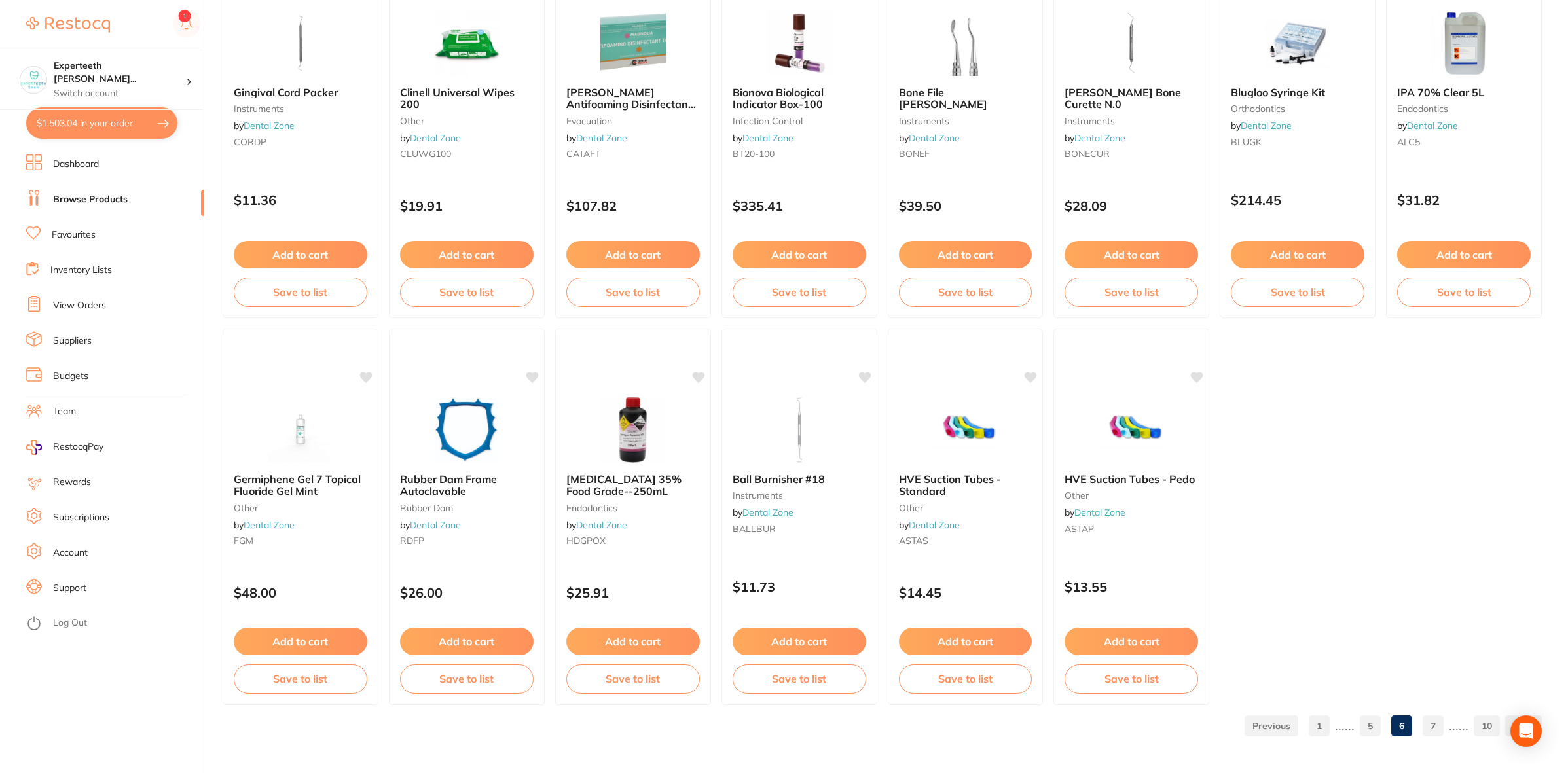
click at [1434, 727] on link "7" at bounding box center [1433, 726] width 21 height 26
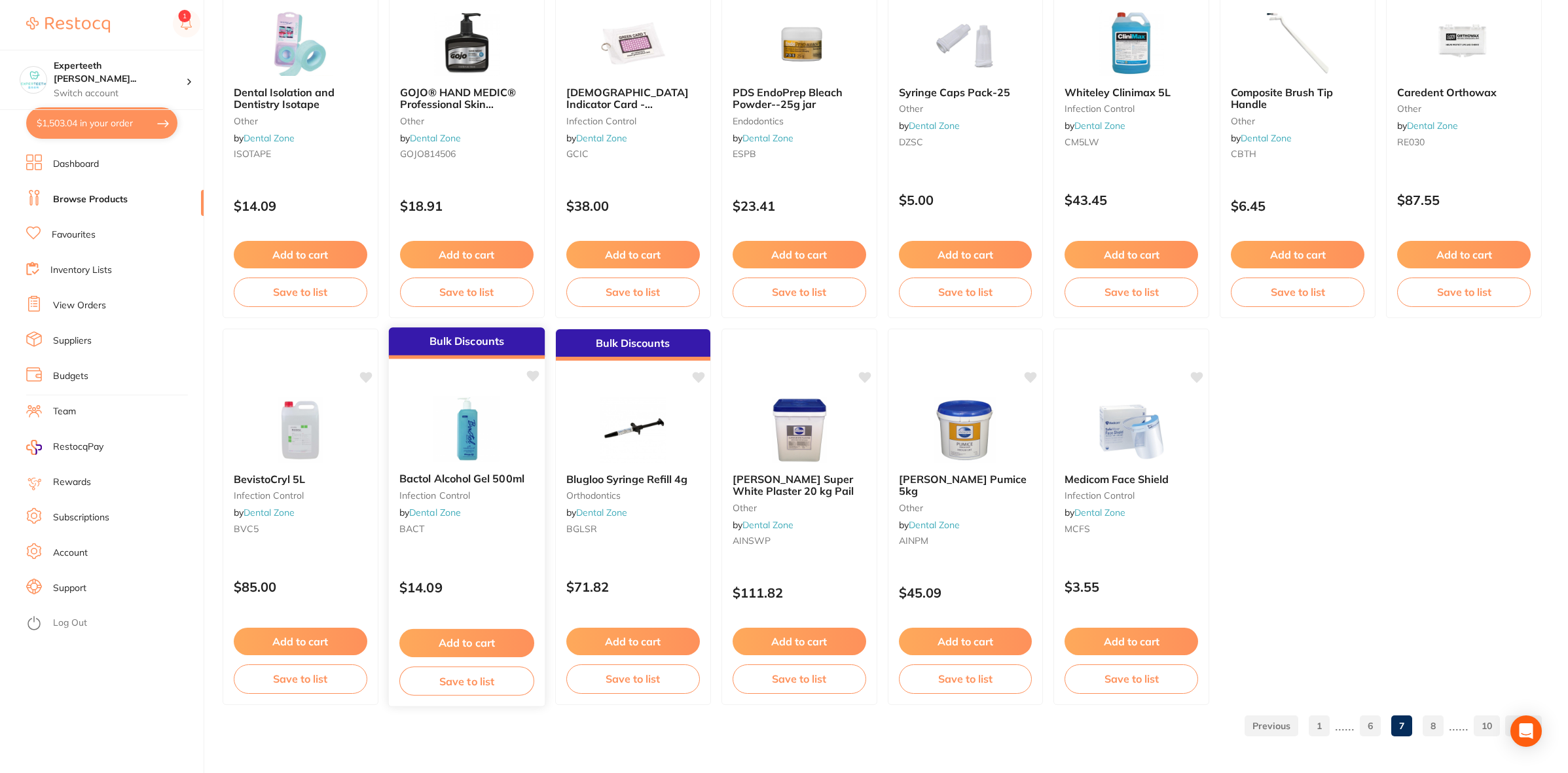
click at [460, 648] on button "Add to cart" at bounding box center [467, 643] width 135 height 28
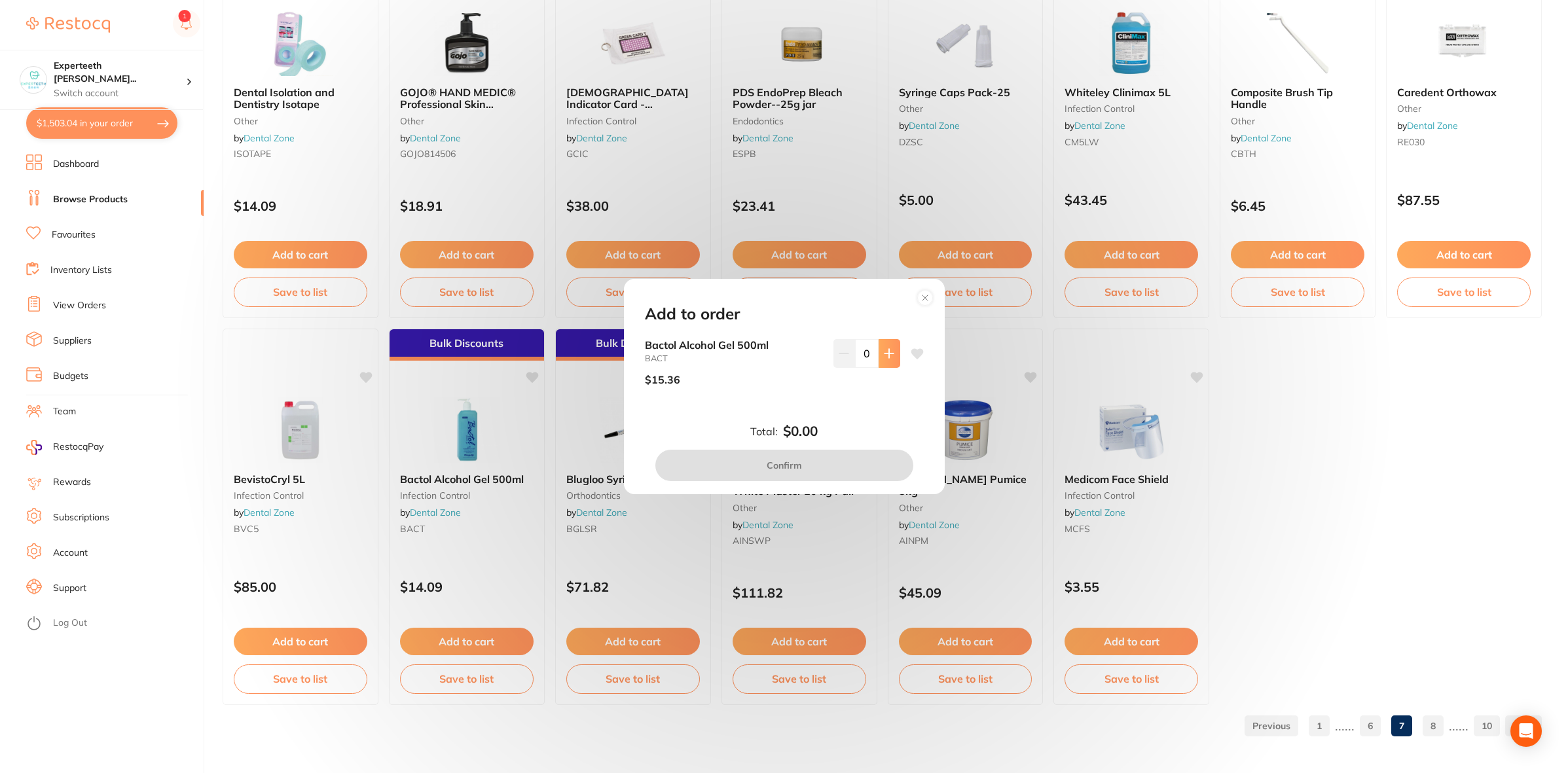
click at [884, 361] on button at bounding box center [889, 353] width 22 height 29
click at [879, 365] on button at bounding box center [889, 353] width 22 height 29
click at [879, 361] on button at bounding box center [889, 353] width 22 height 29
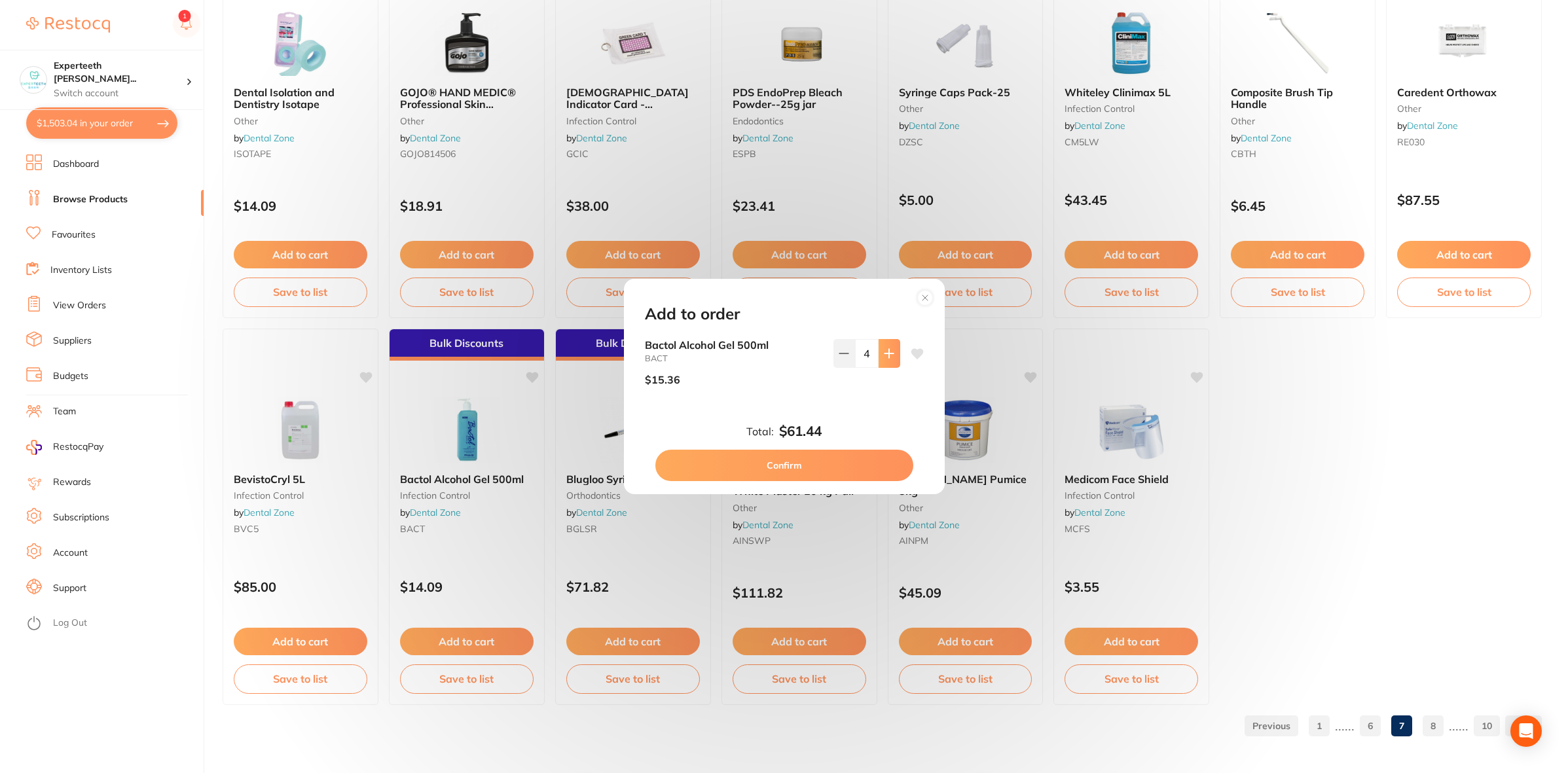
type input "5"
click at [854, 458] on button "Confirm" at bounding box center [785, 465] width 258 height 32
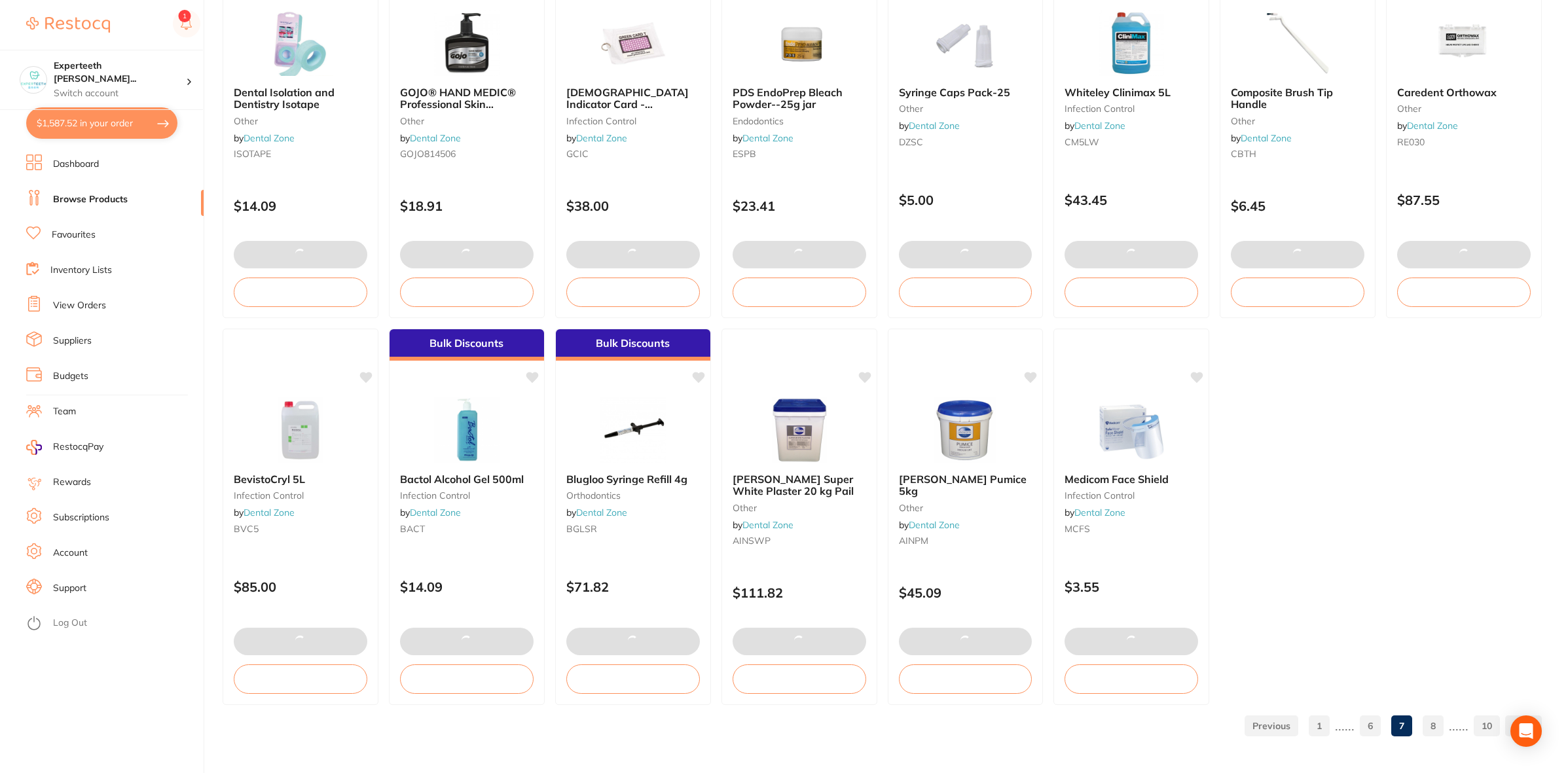
click at [1424, 728] on link "8" at bounding box center [1433, 726] width 21 height 26
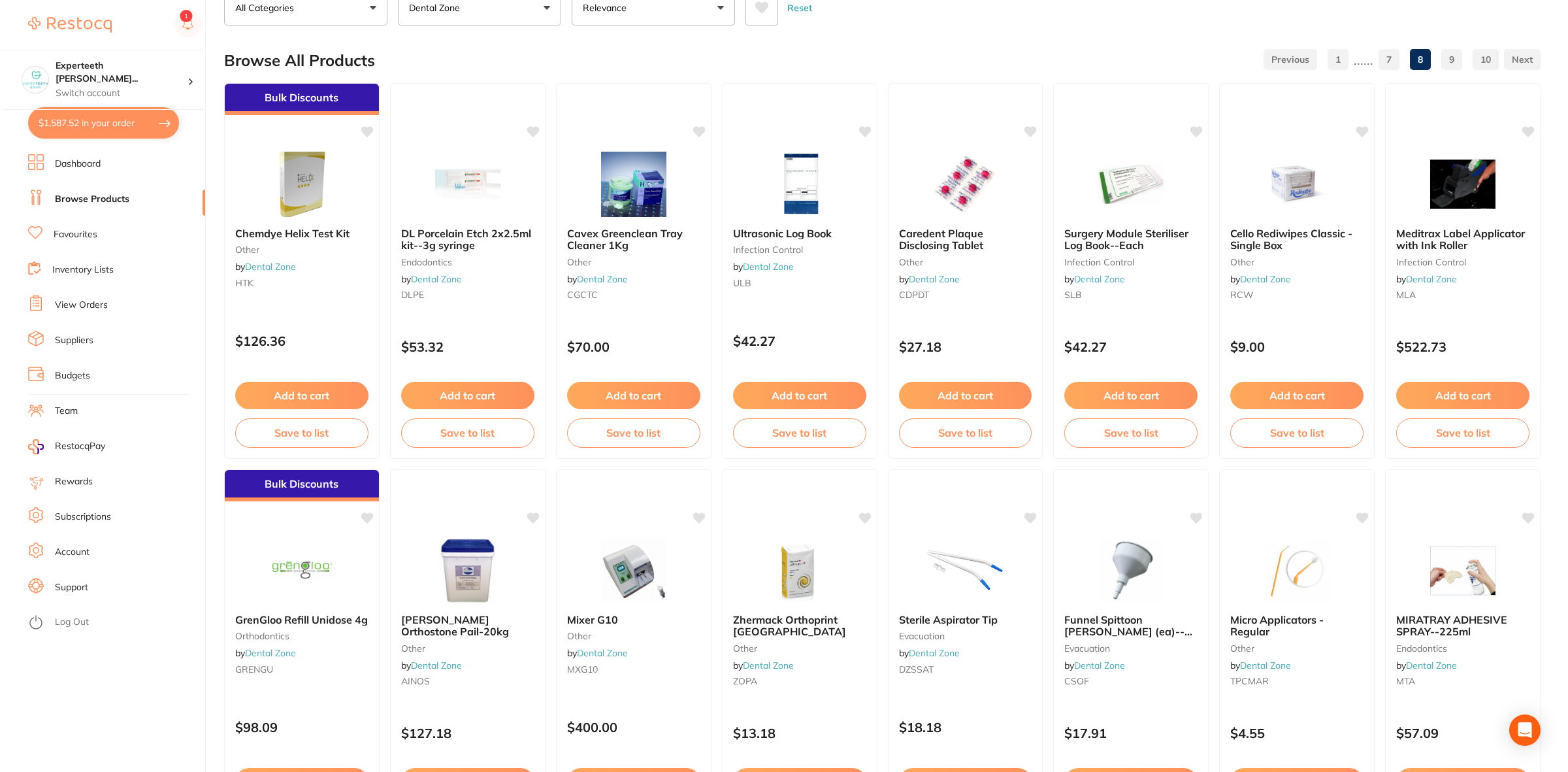
scroll to position [0, 0]
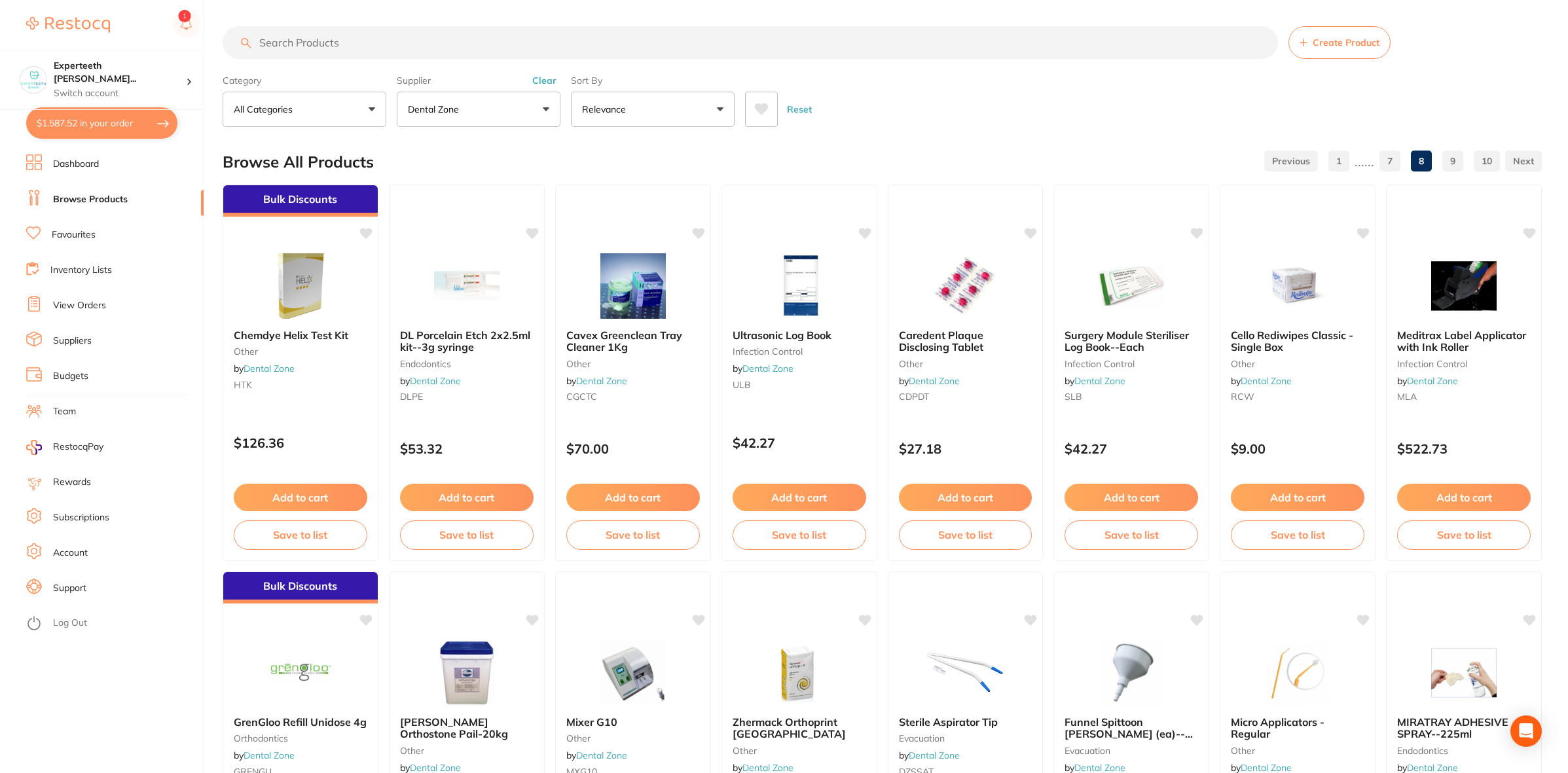
click at [485, 101] on button "Dental Zone" at bounding box center [479, 109] width 164 height 36
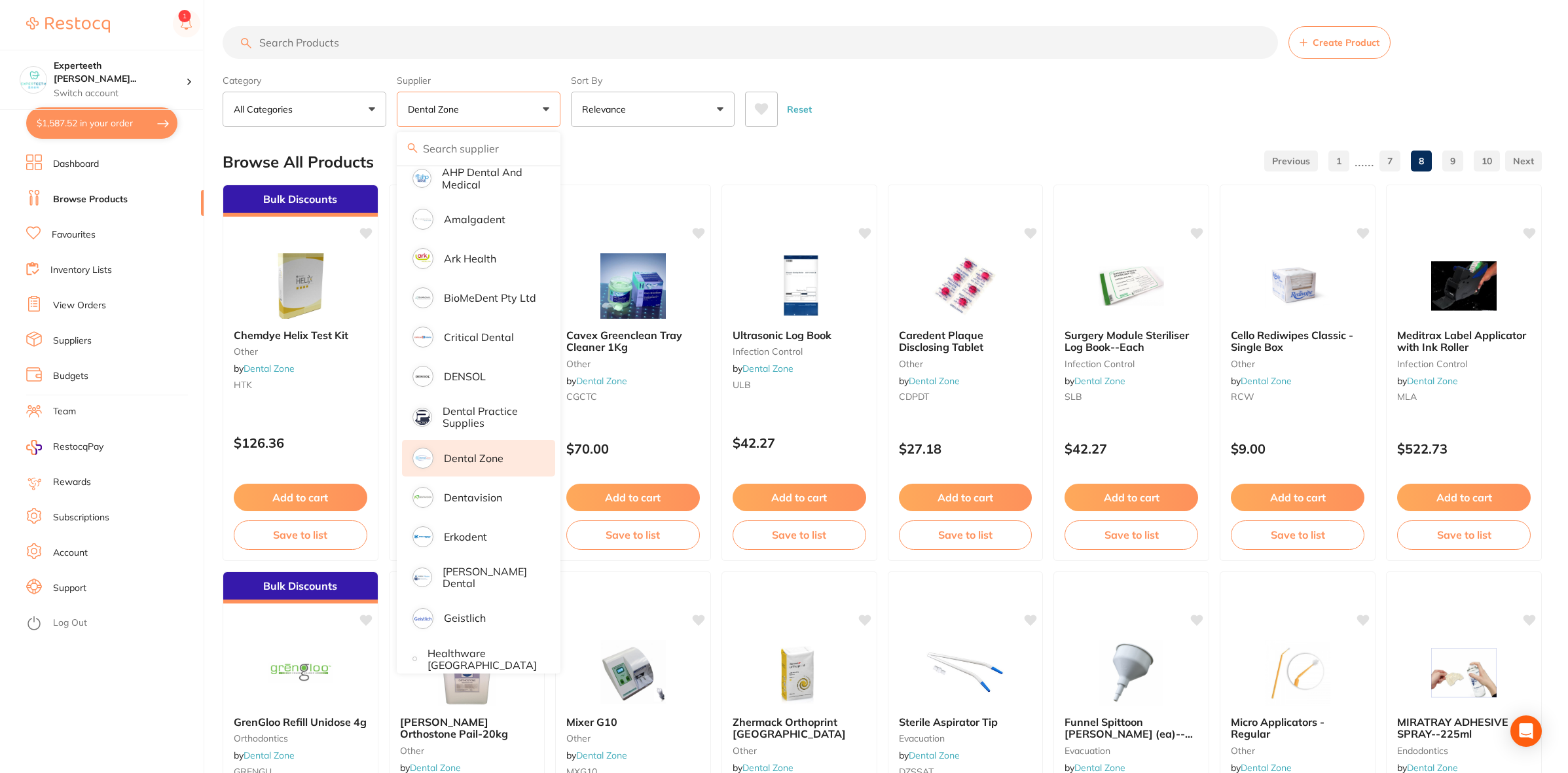
click at [485, 101] on button "Dental Zone" at bounding box center [479, 109] width 164 height 36
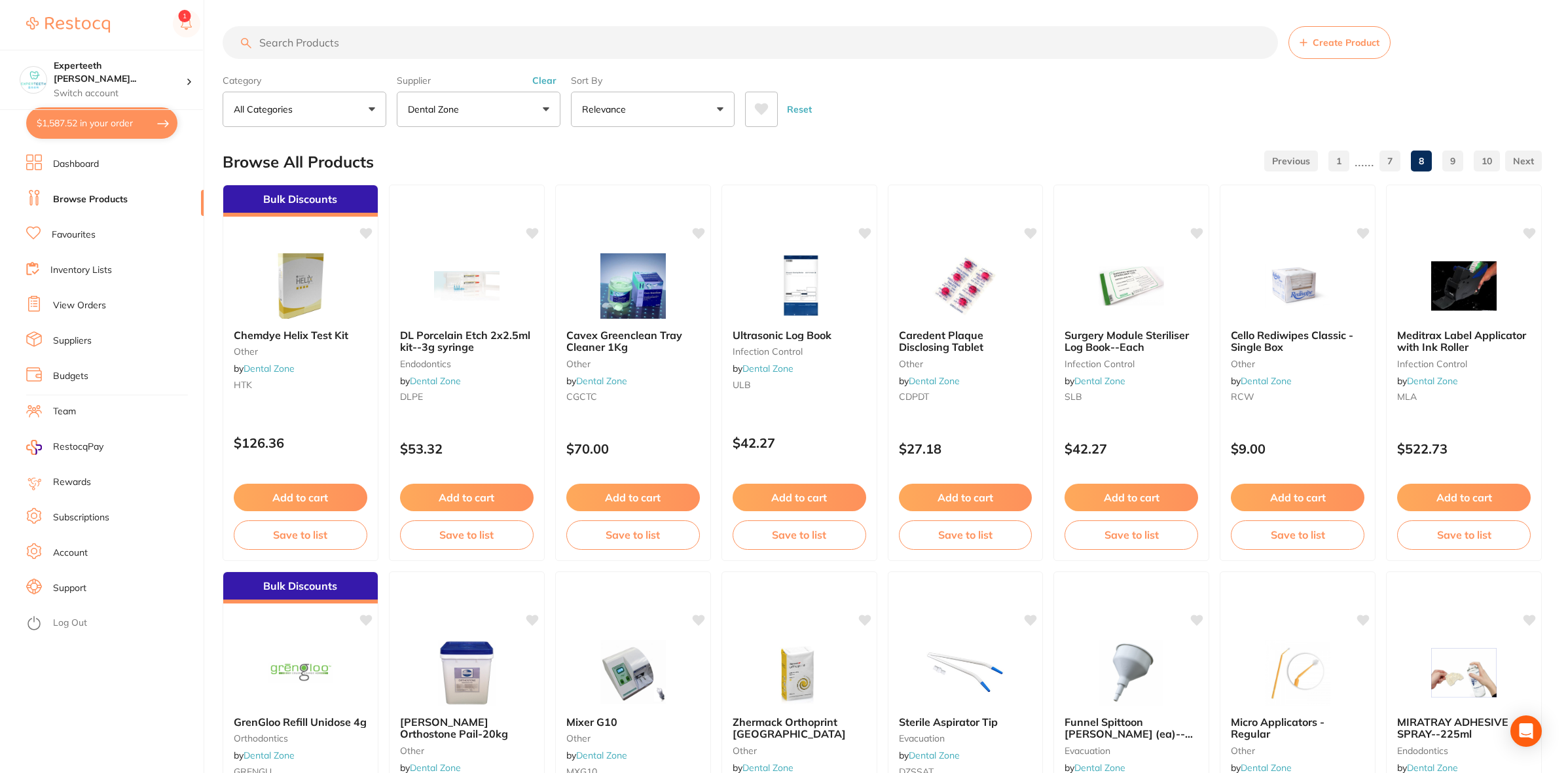
click at [662, 118] on button "Relevance" at bounding box center [652, 109] width 164 height 36
click at [358, 102] on button "All Categories" at bounding box center [304, 109] width 164 height 36
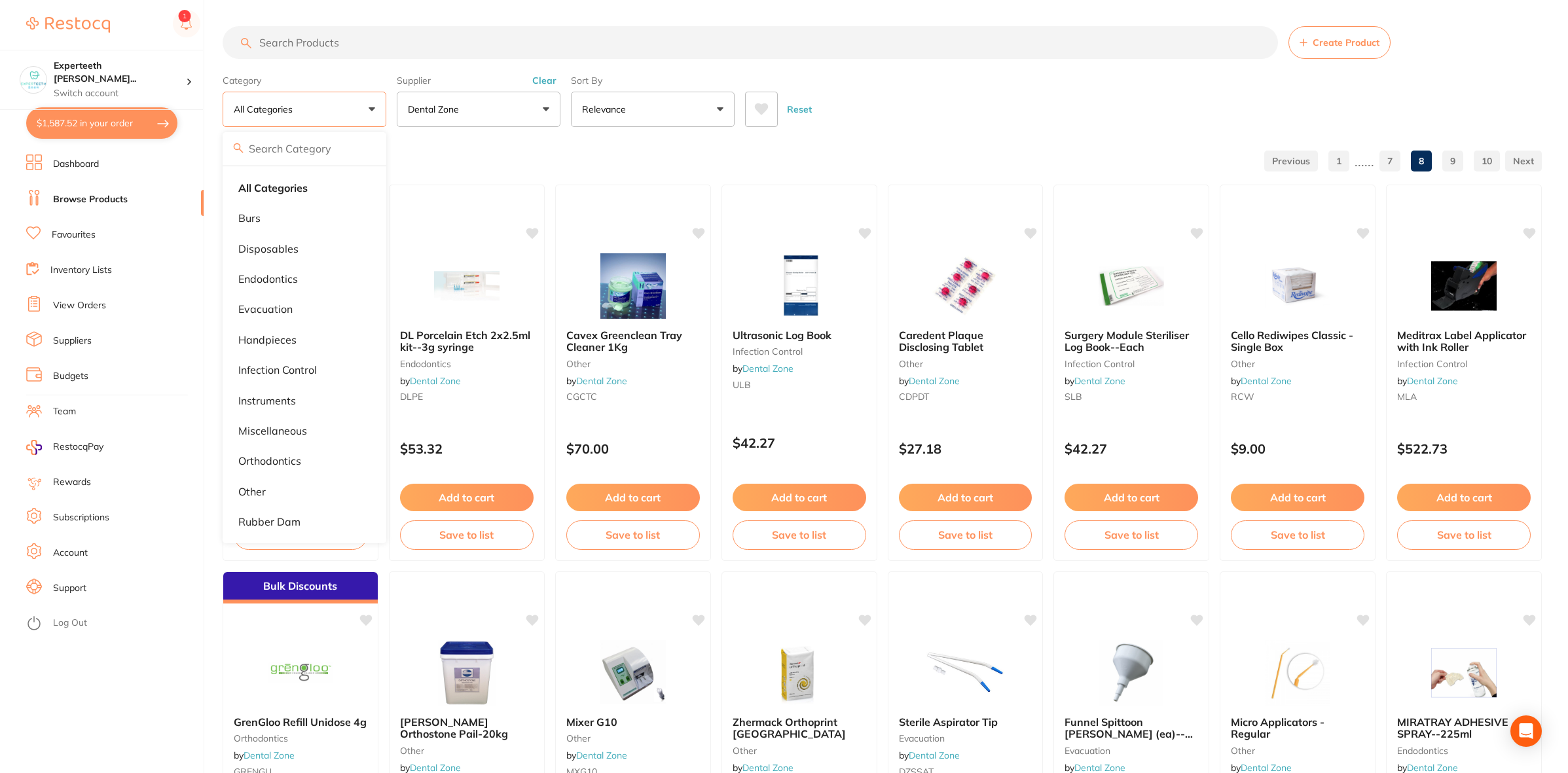
click at [992, 67] on section "Create Product Category All Categories All Categories Burs Disposables Endodont…" at bounding box center [882, 76] width 1319 height 101
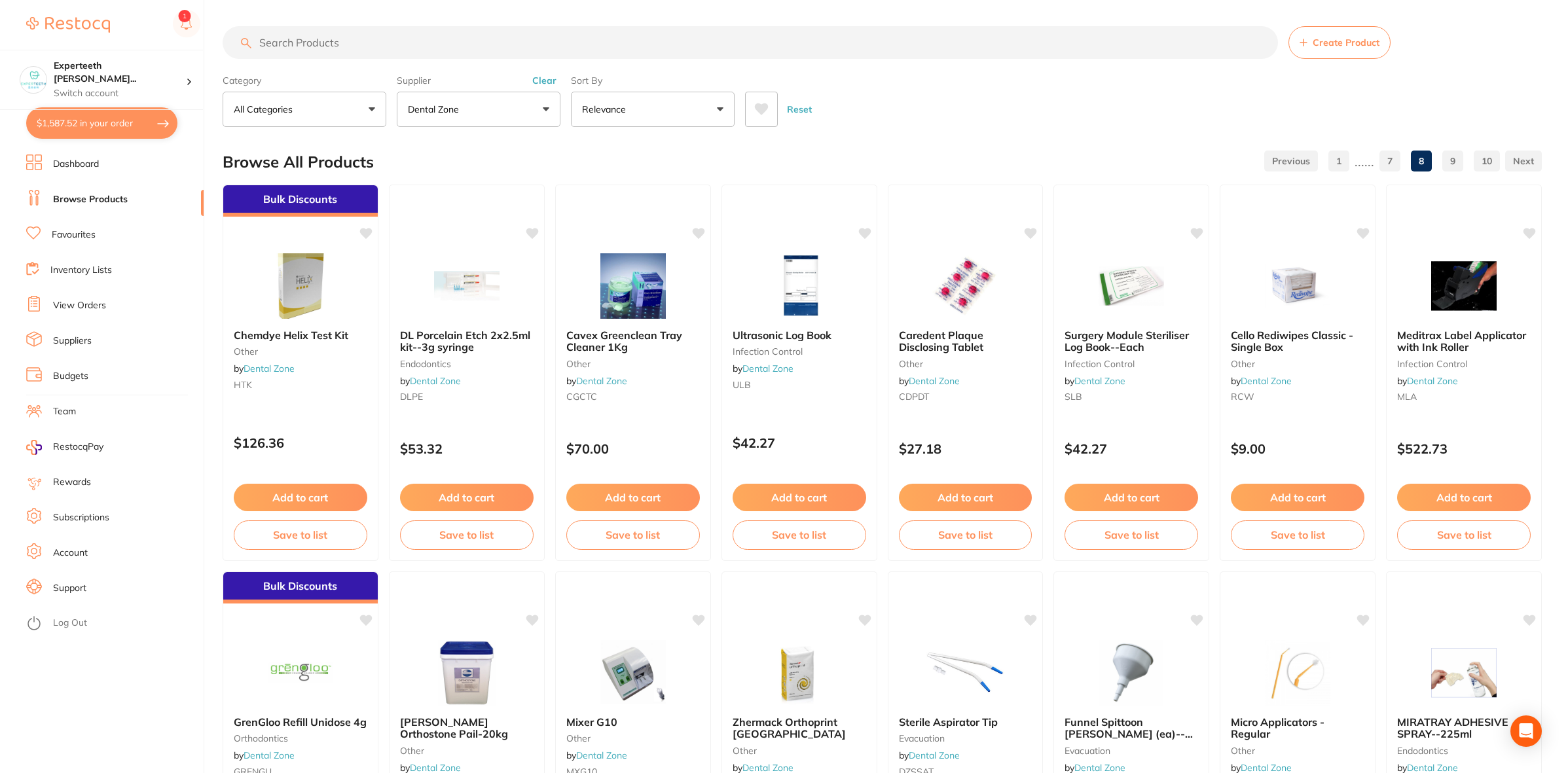
click at [76, 125] on button "$1,587.52 in your order" at bounding box center [102, 123] width 151 height 32
checkbox input "true"
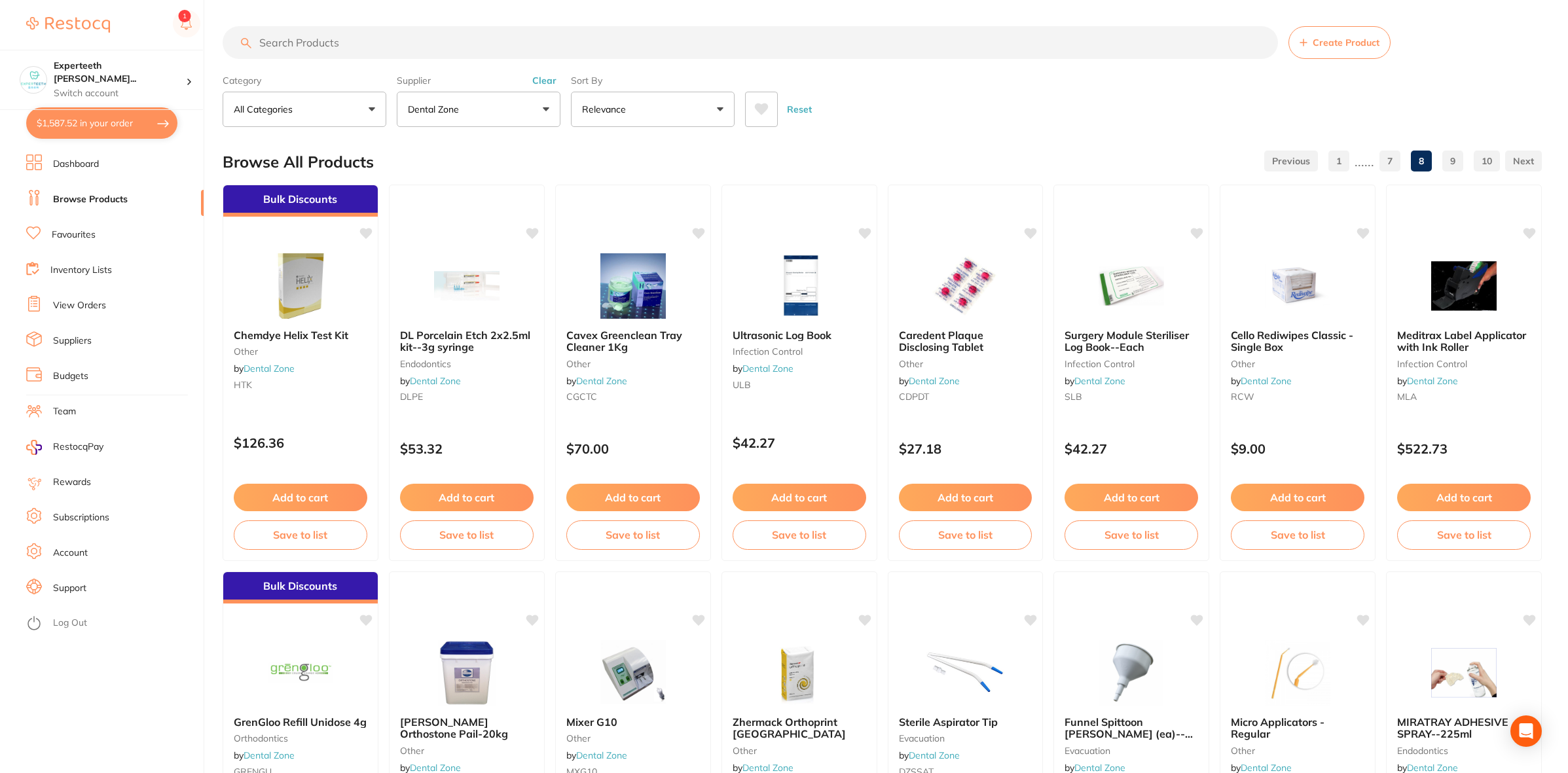
checkbox input "true"
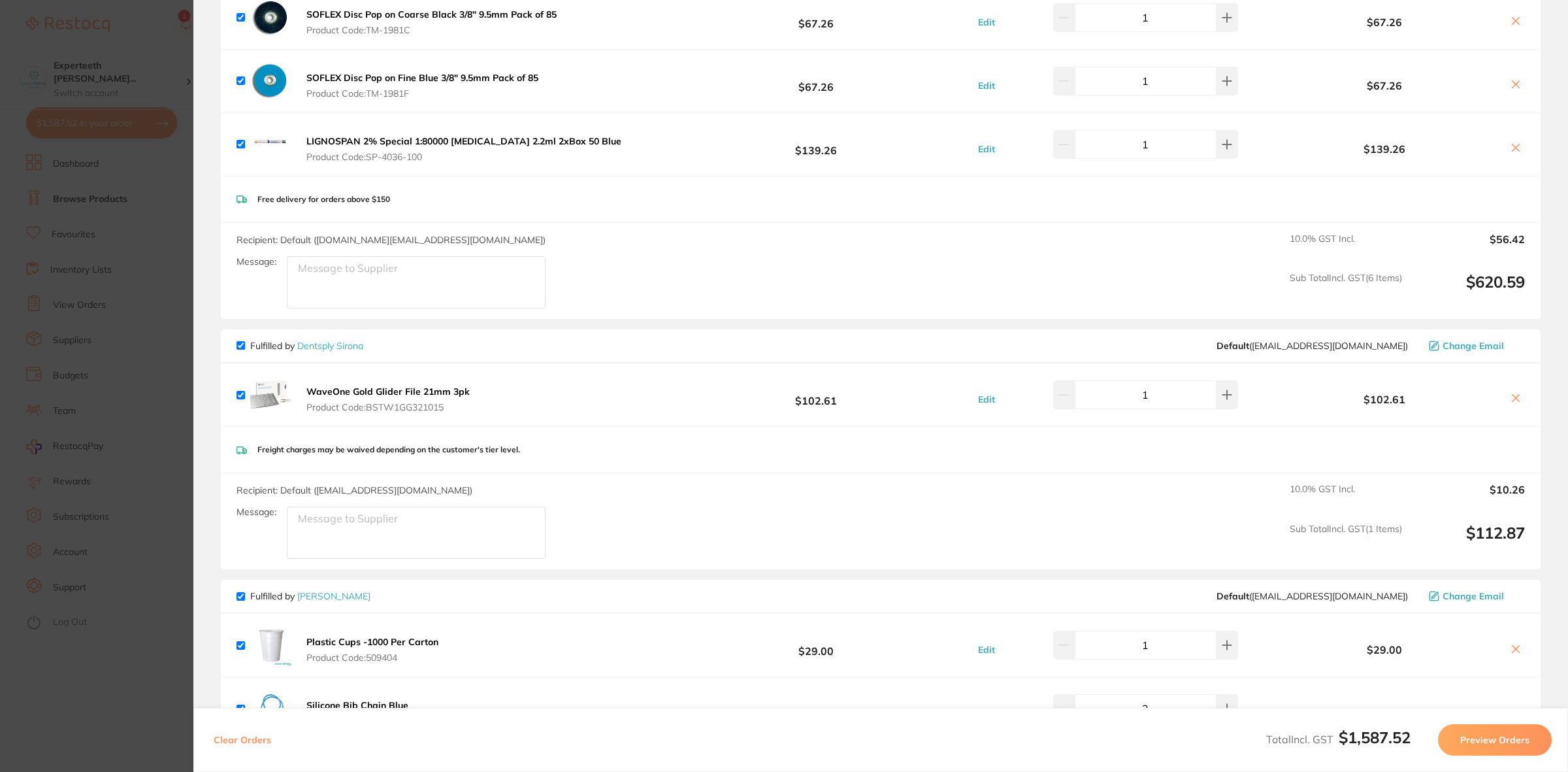
scroll to position [376, 0]
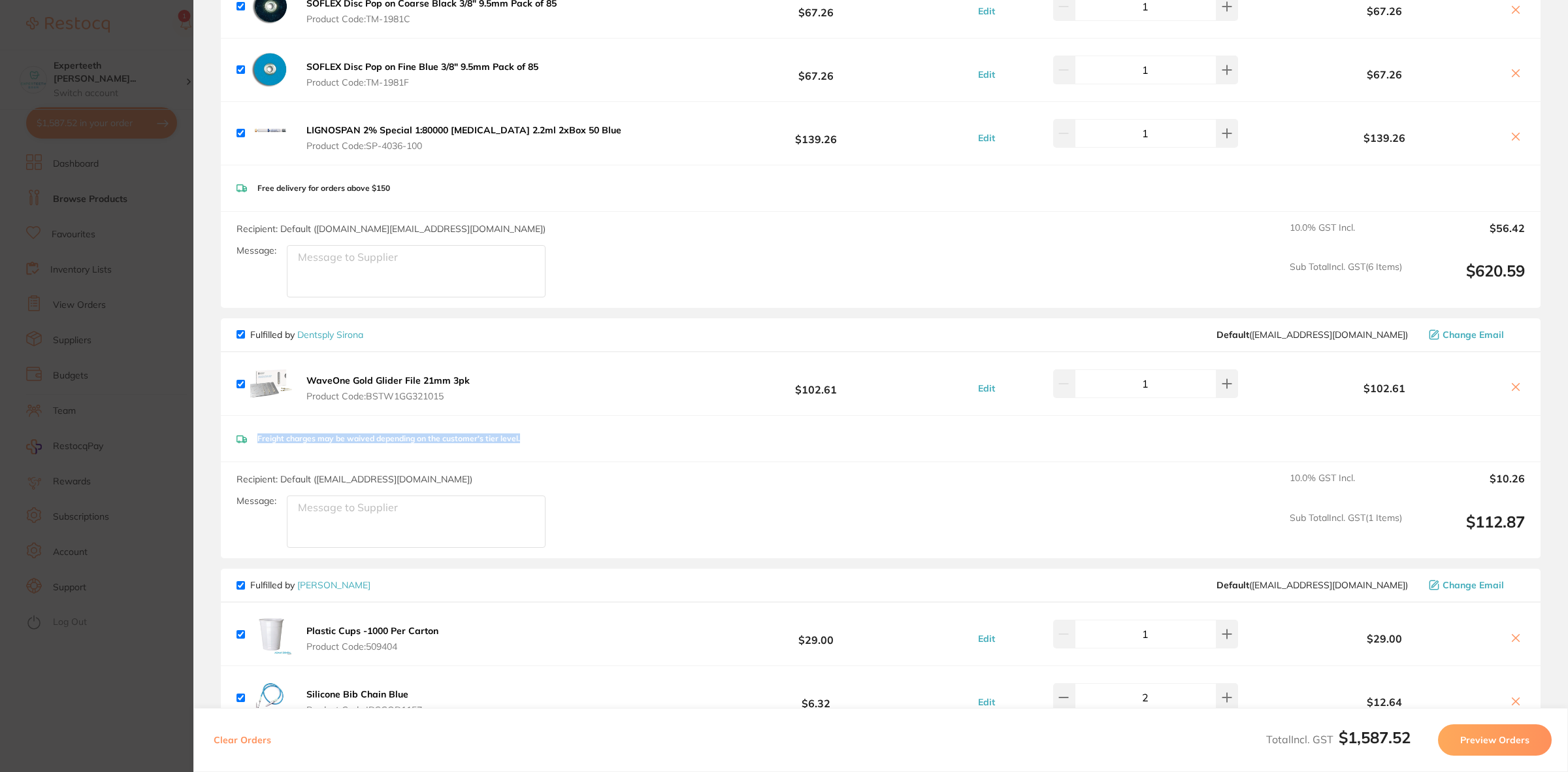
drag, startPoint x: 548, startPoint y: 442, endPoint x: 257, endPoint y: 448, distance: 291.1
click at [257, 448] on div "Freight charges may be waived depending on the customer's tier level." at bounding box center [880, 439] width 1320 height 47
copy p "Freight charges may be waived depending on the customer's tier level."
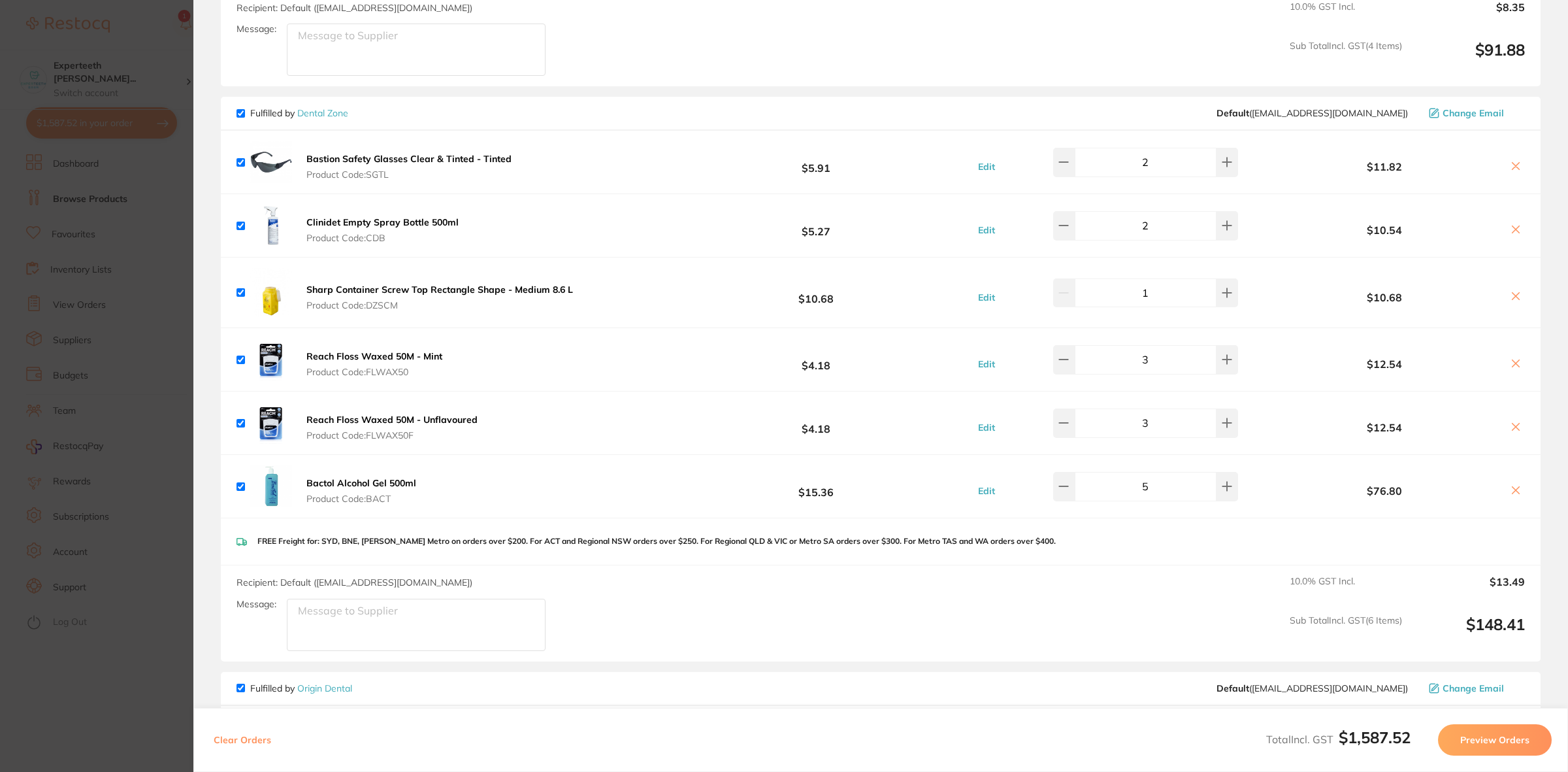
scroll to position [1225, 0]
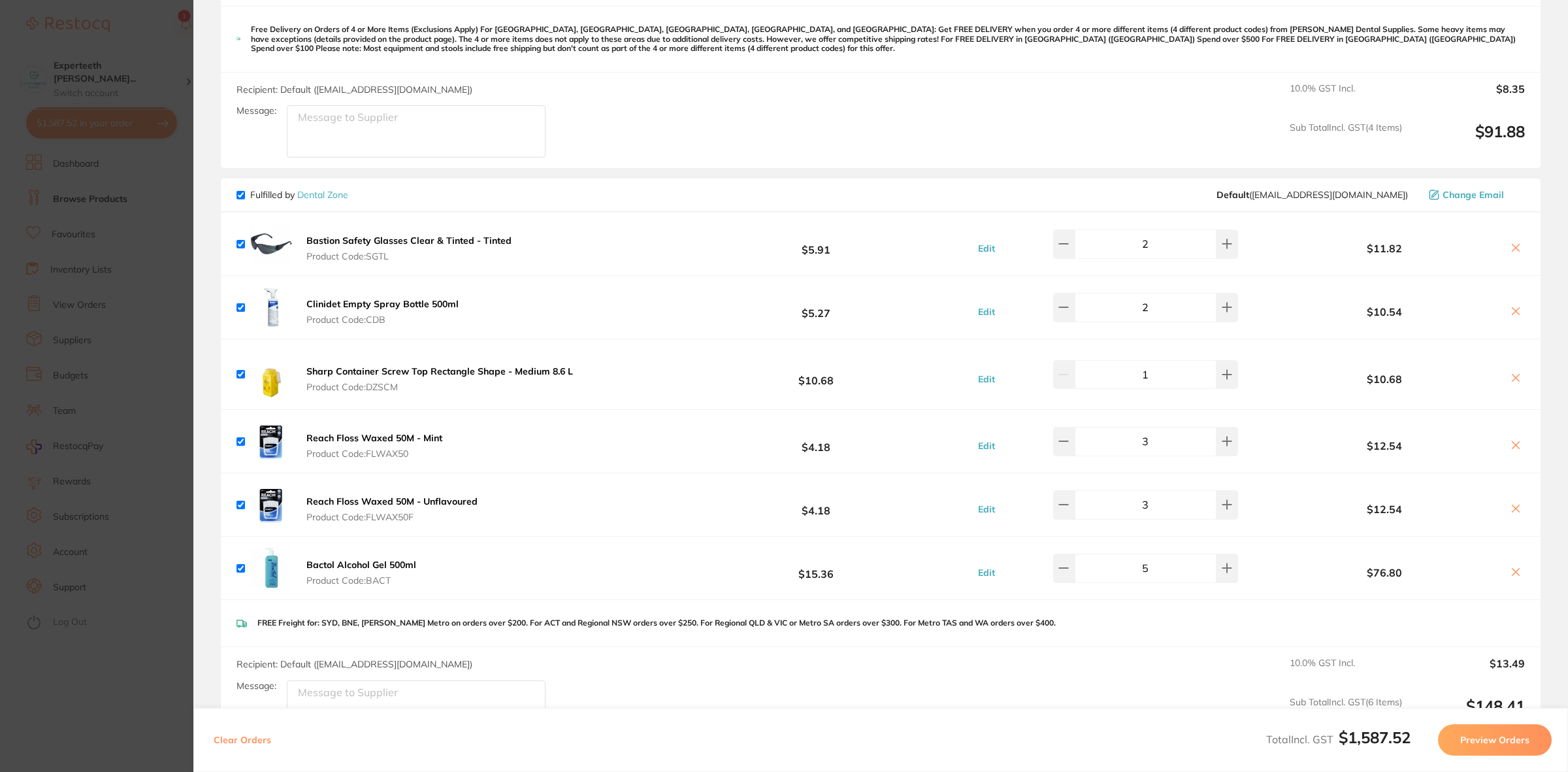
click at [114, 361] on section "Update RRP Set your pre negotiated price for this item. Item Agreed RRP (excl. …" at bounding box center [784, 386] width 1568 height 772
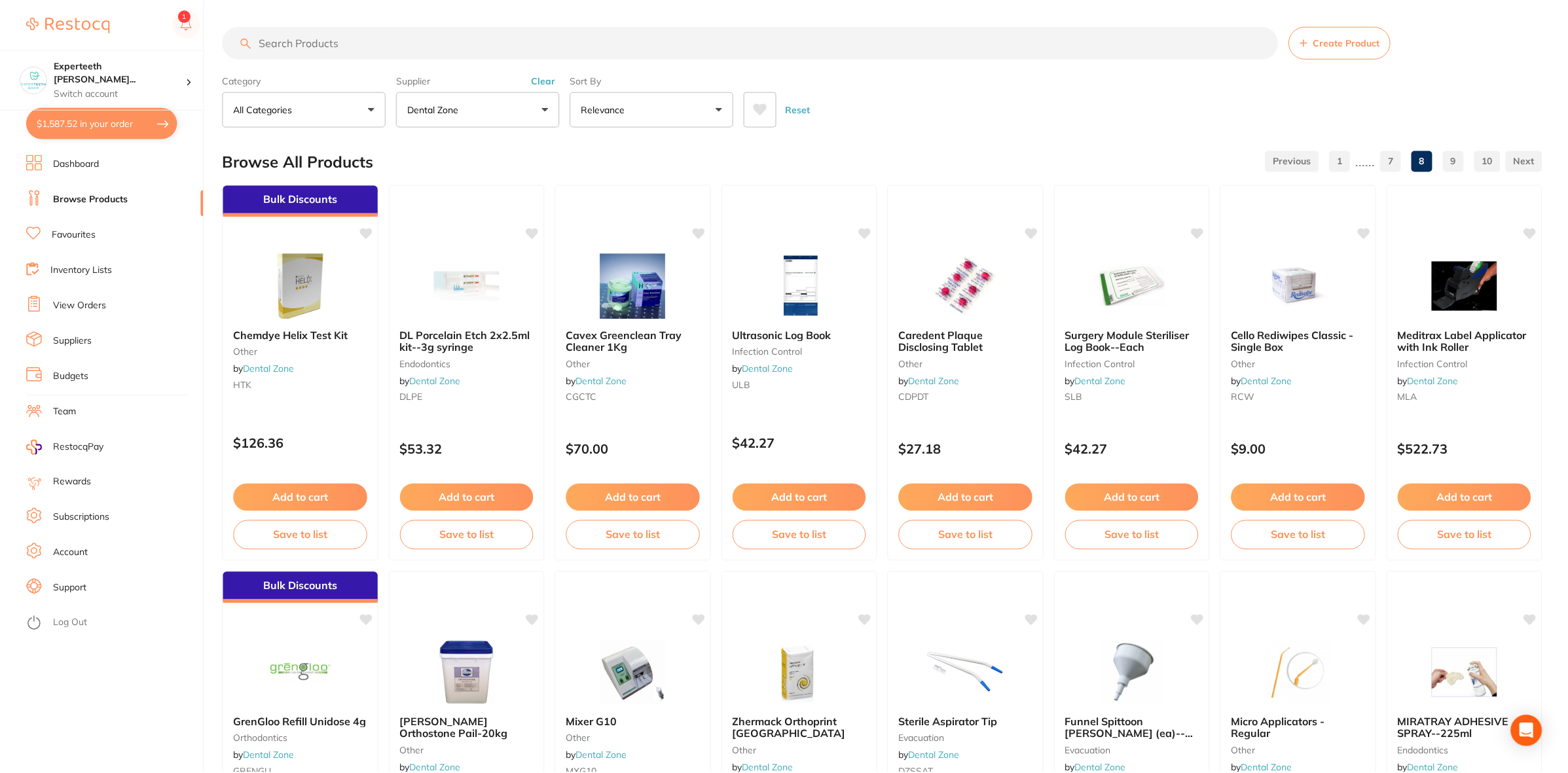
scroll to position [1, 0]
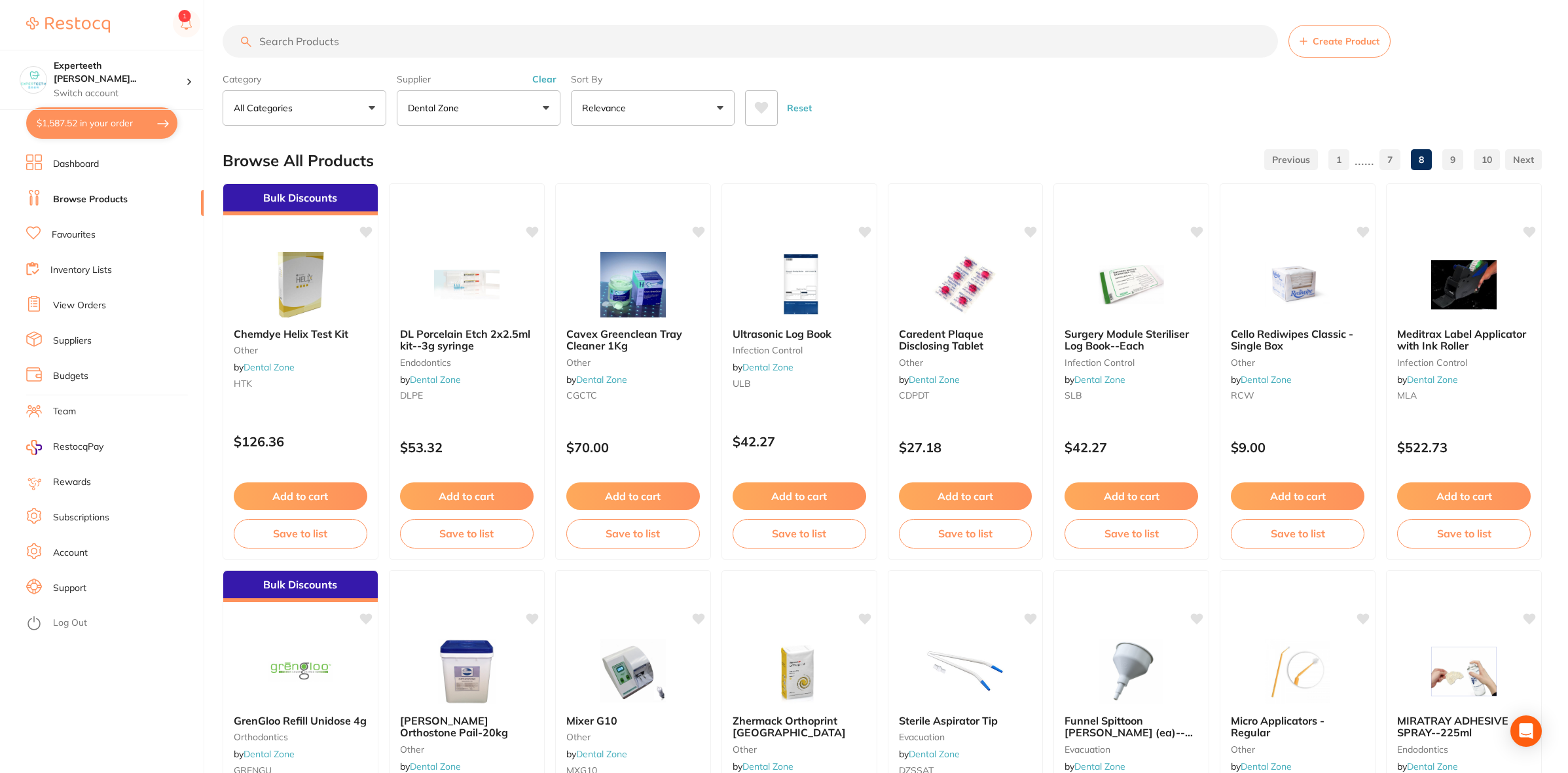
click at [280, 41] on input "search" at bounding box center [750, 41] width 1055 height 33
type input "sharp"
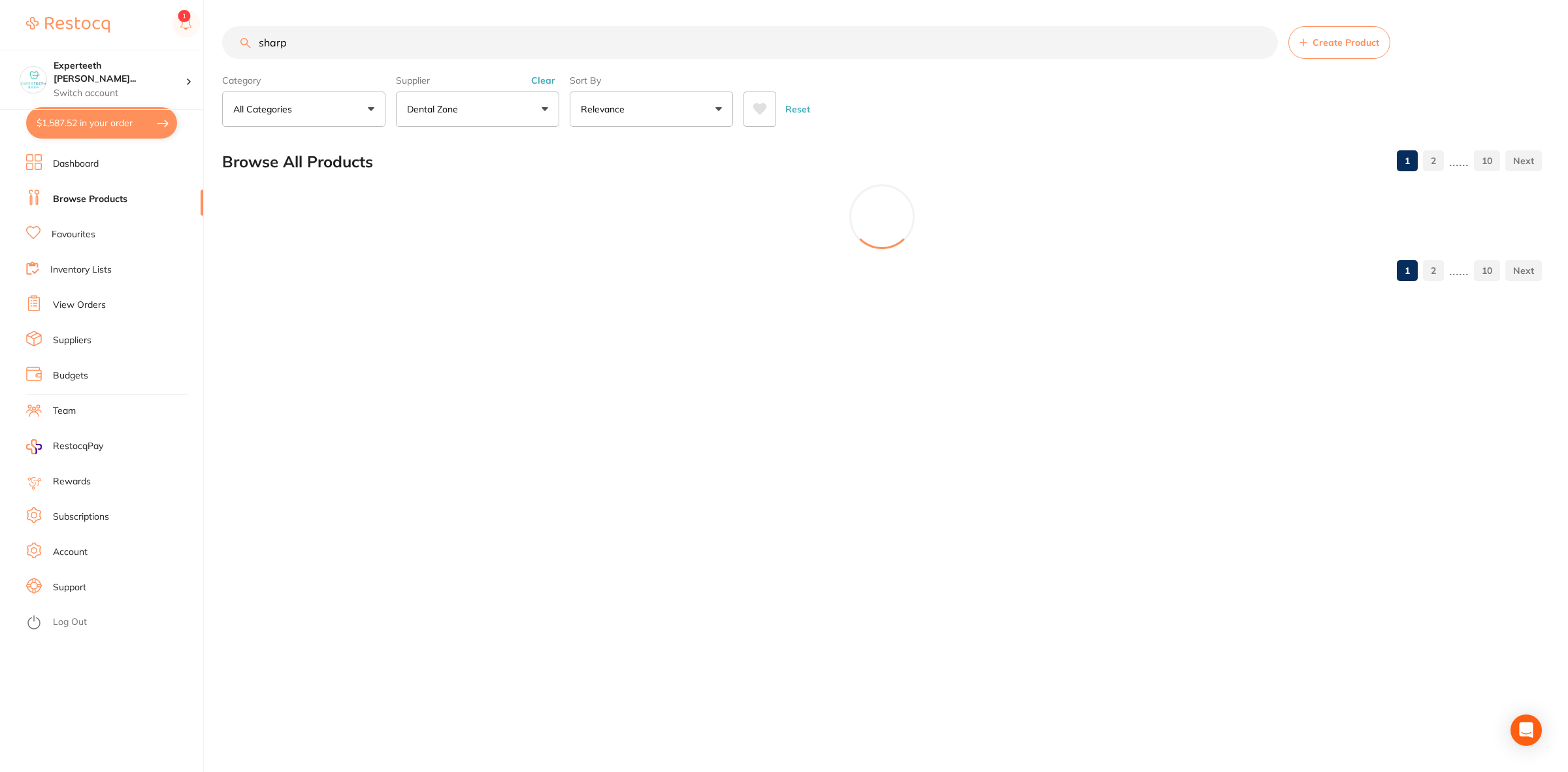
scroll to position [85, 0]
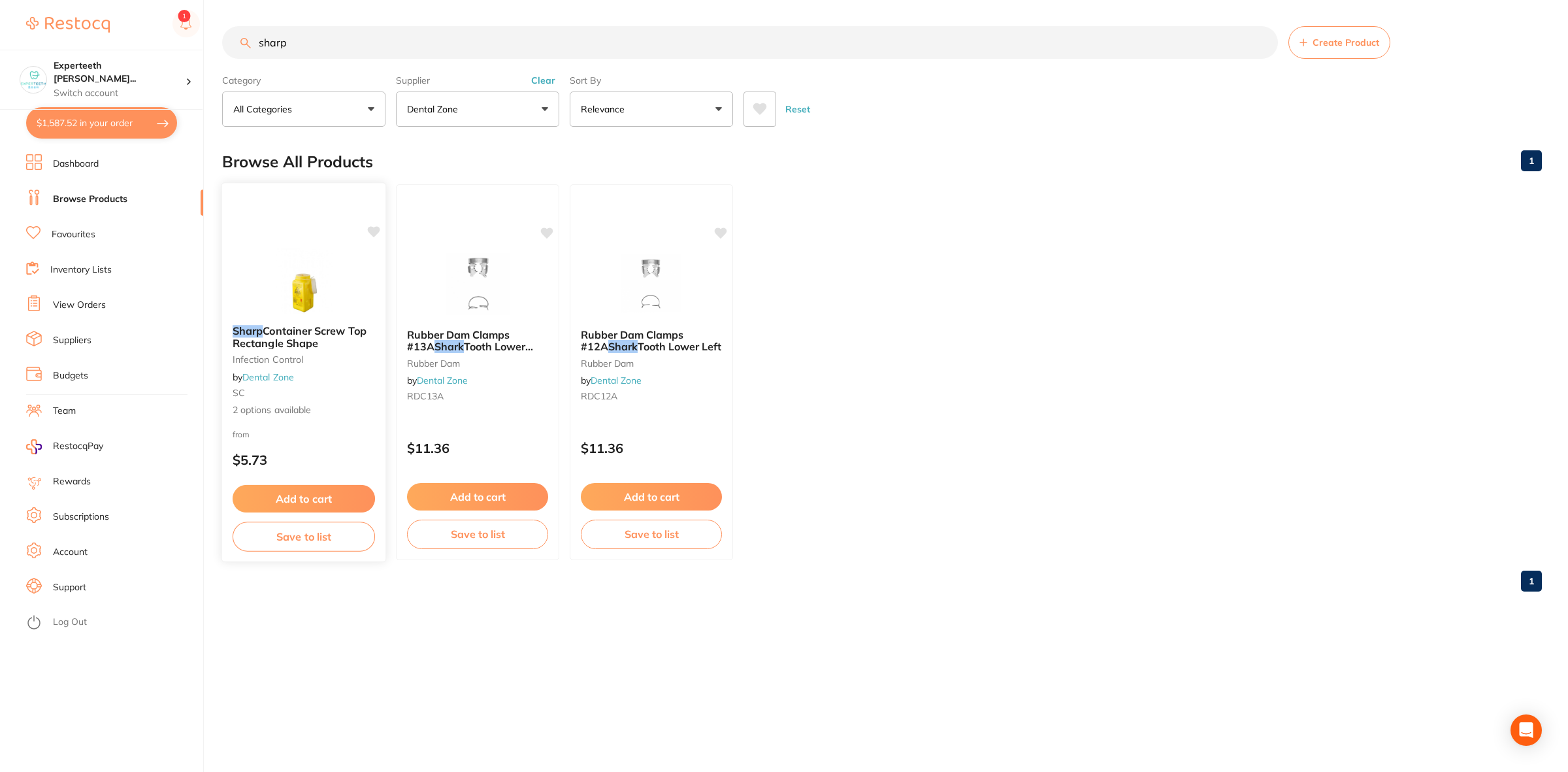
click at [290, 406] on span "2 options available" at bounding box center [303, 410] width 143 height 13
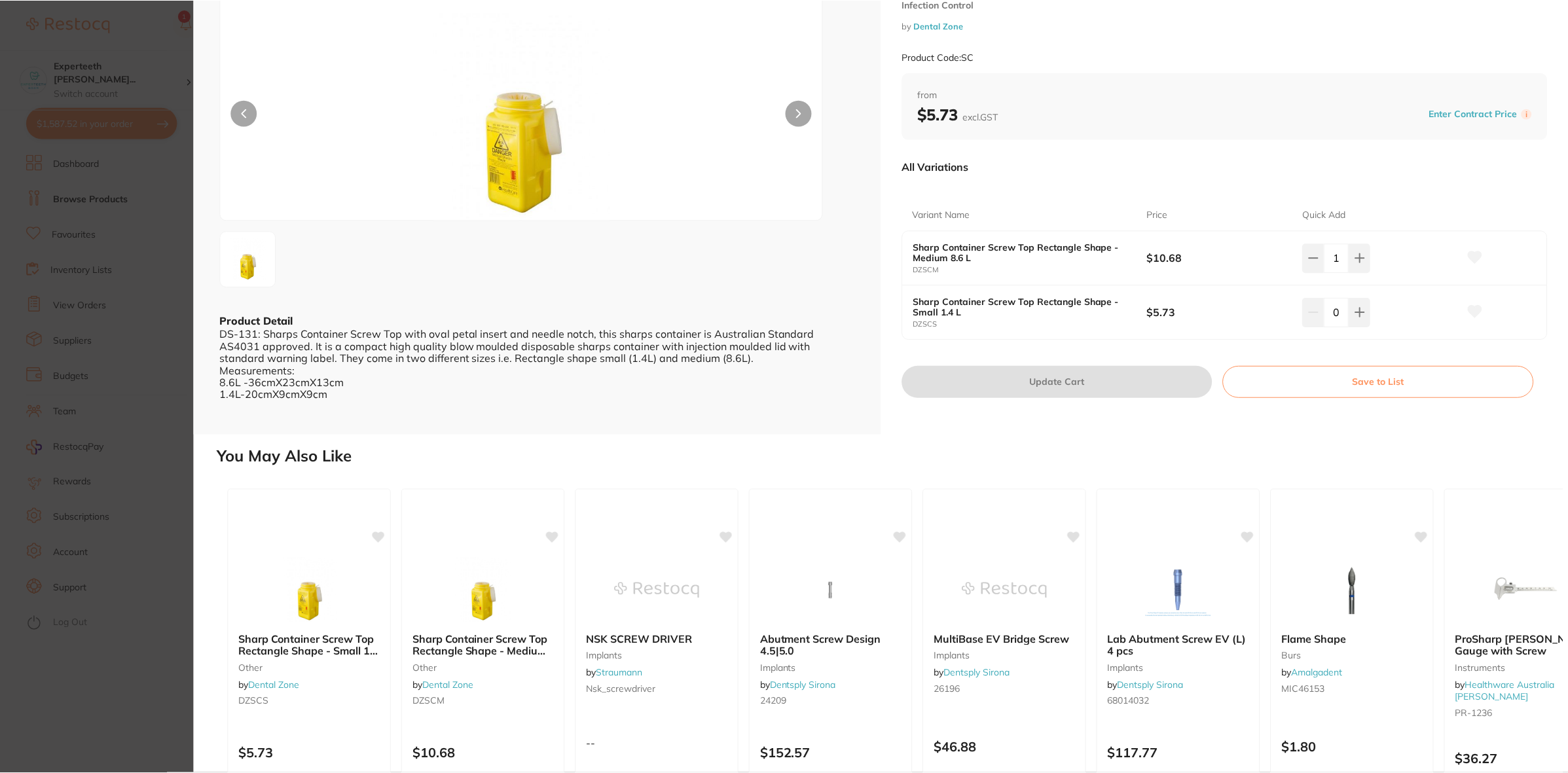
scroll to position [177, 0]
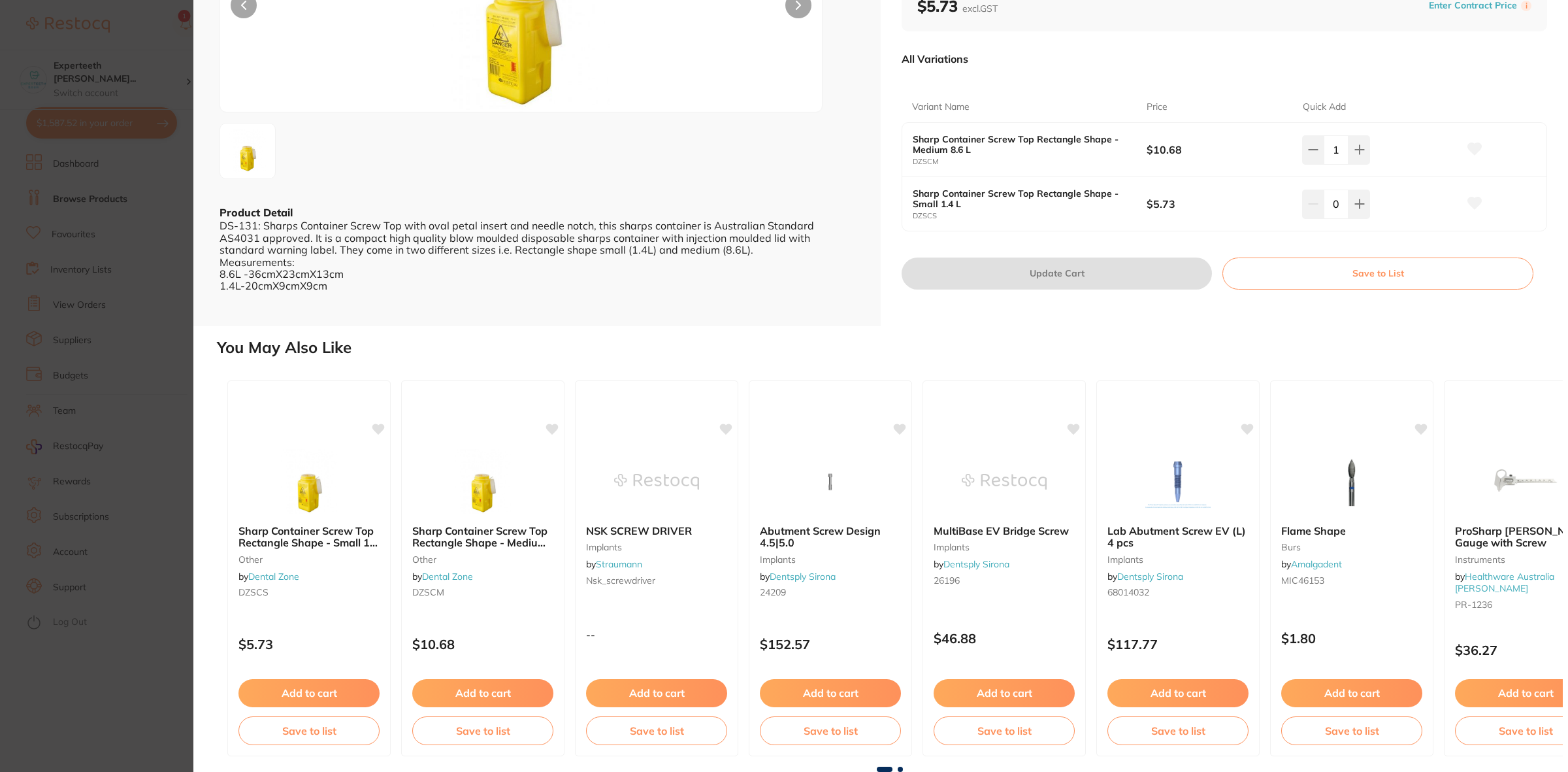
click at [37, 433] on section "Sharp Container Screw Top Rectangle Shape Infection Control by Dental Zone Prod…" at bounding box center [784, 386] width 1568 height 772
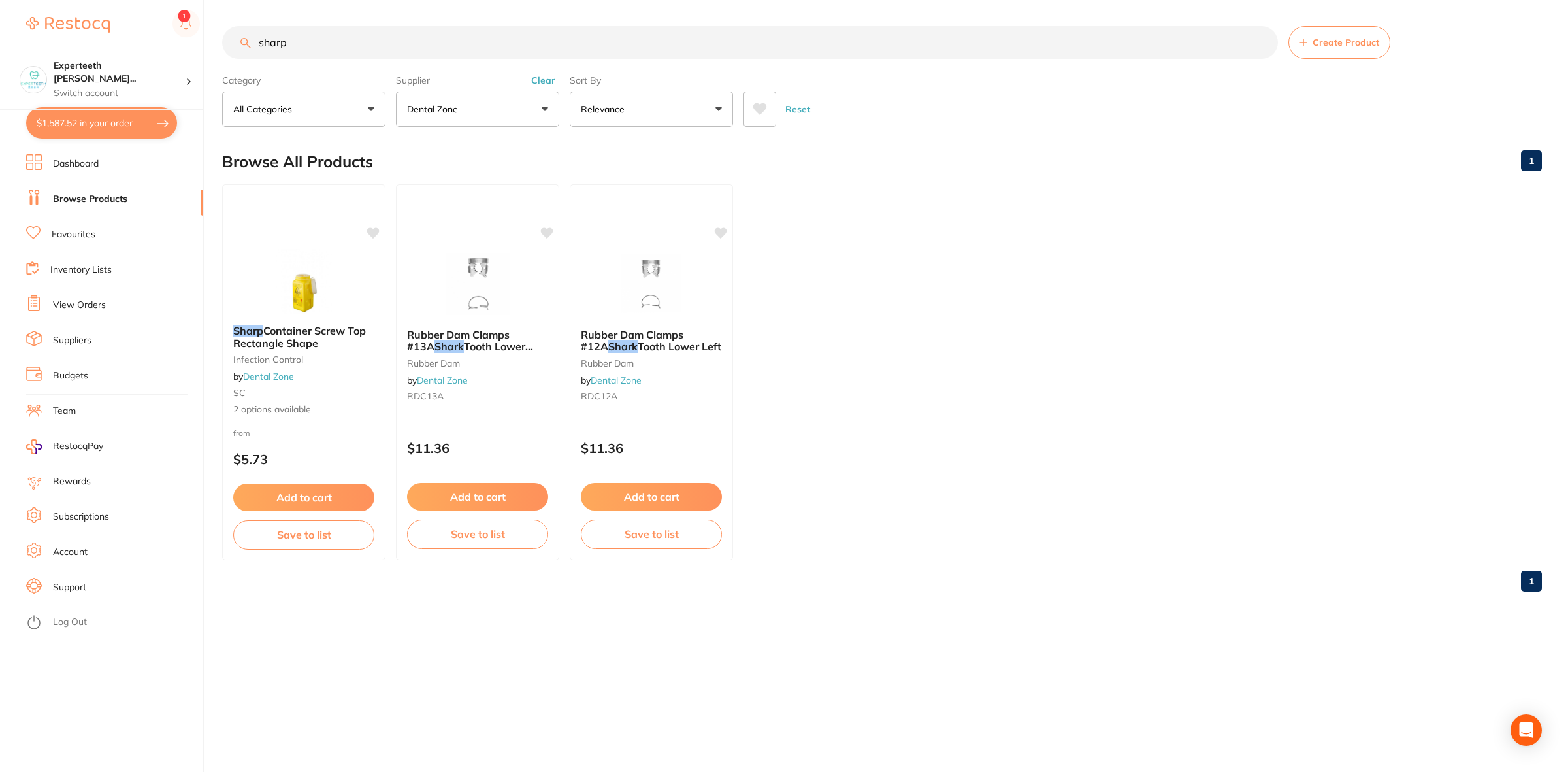
click at [549, 77] on button "Clear" at bounding box center [543, 80] width 32 height 12
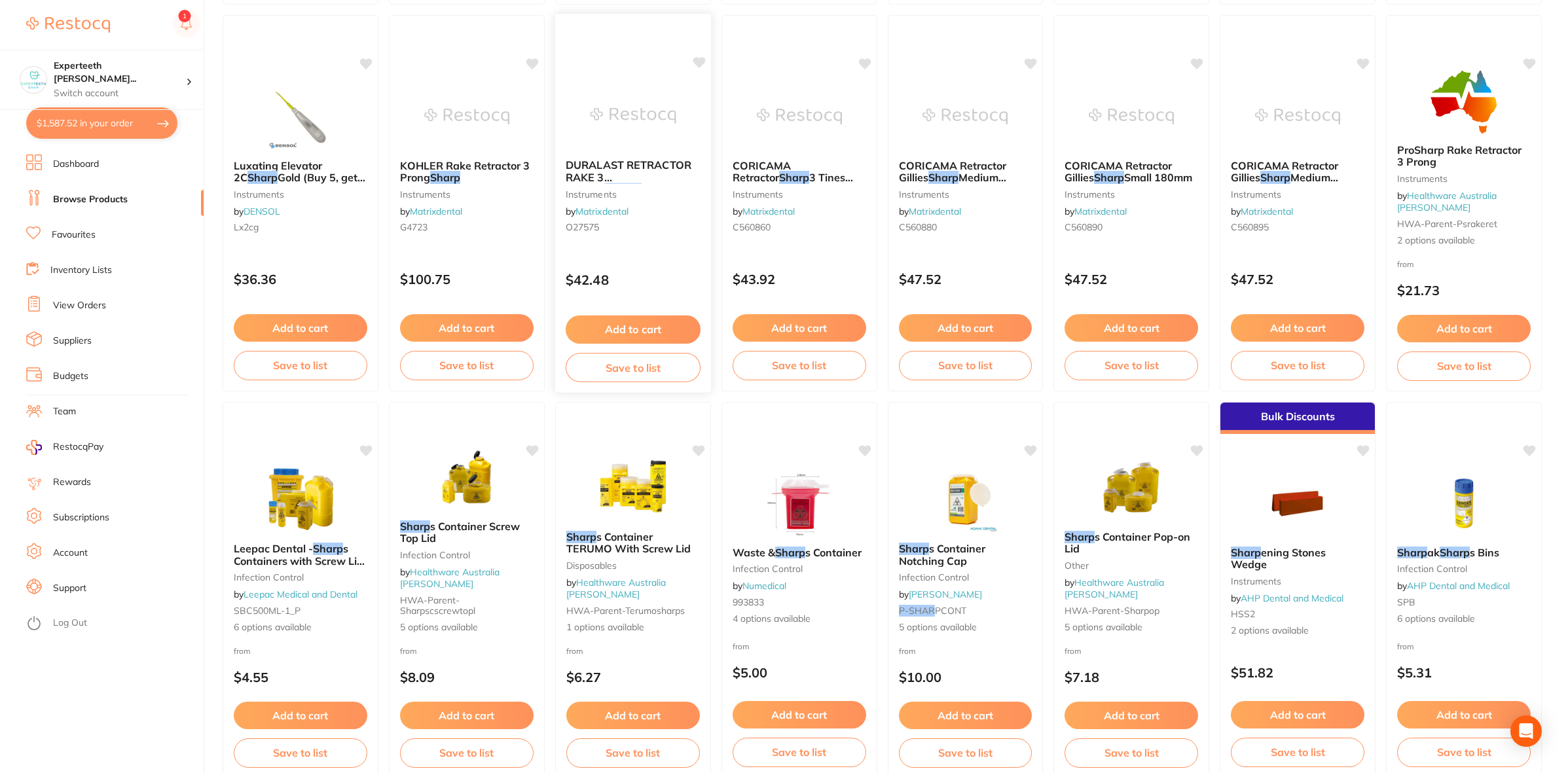
scroll to position [1718, 0]
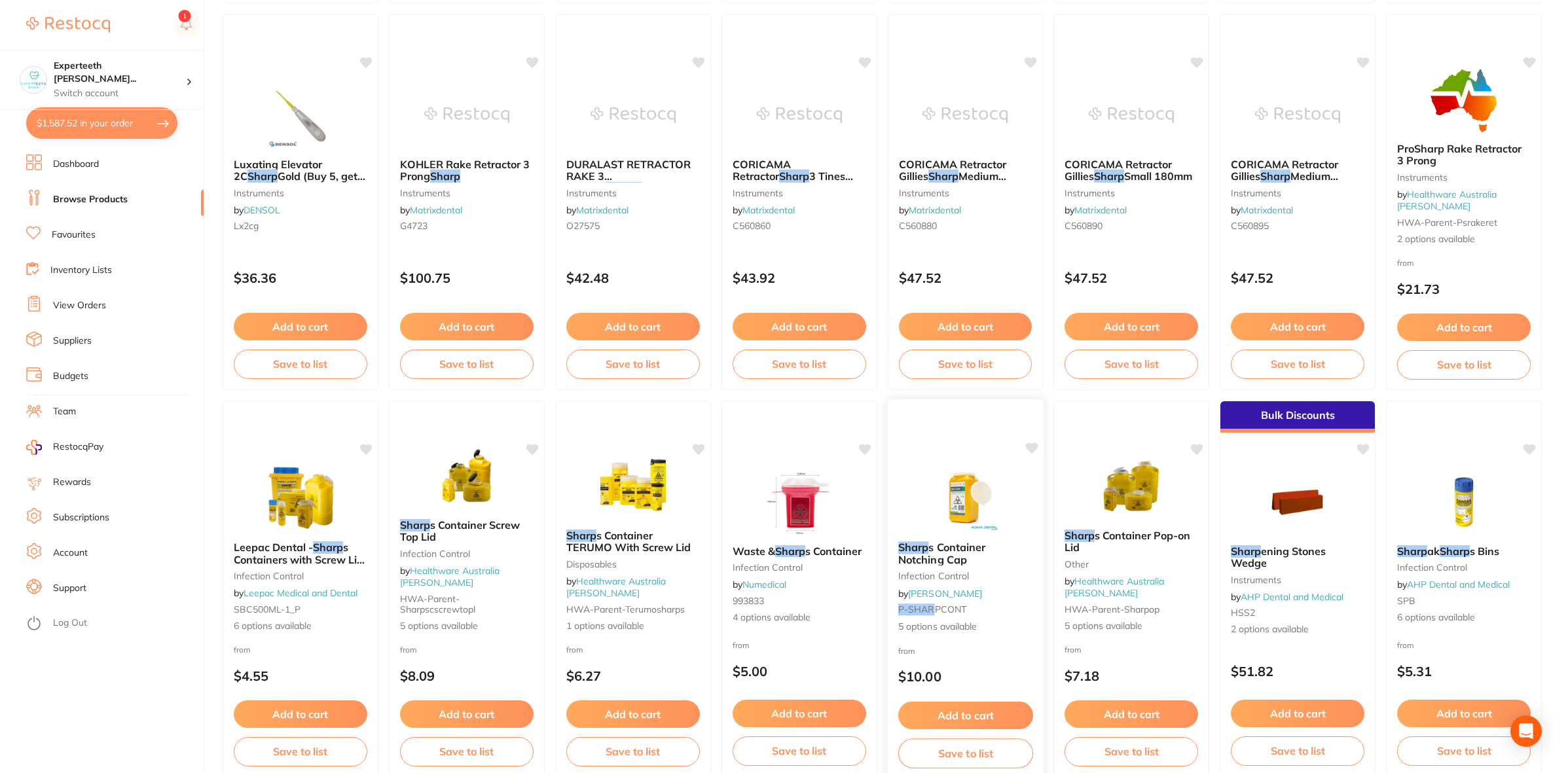
click at [949, 547] on span "s Container Notching Cap" at bounding box center [941, 553] width 87 height 26
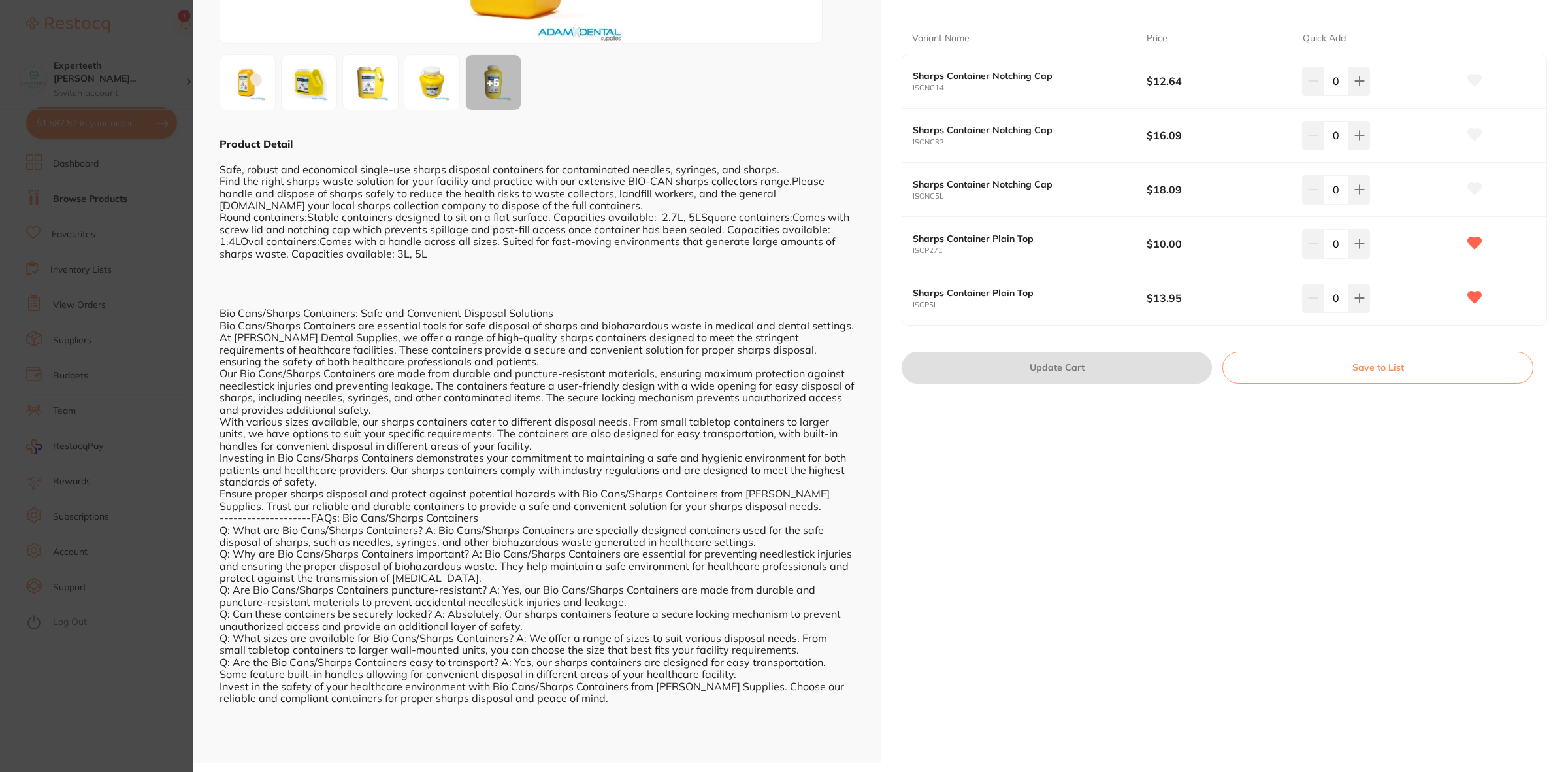
scroll to position [164, 0]
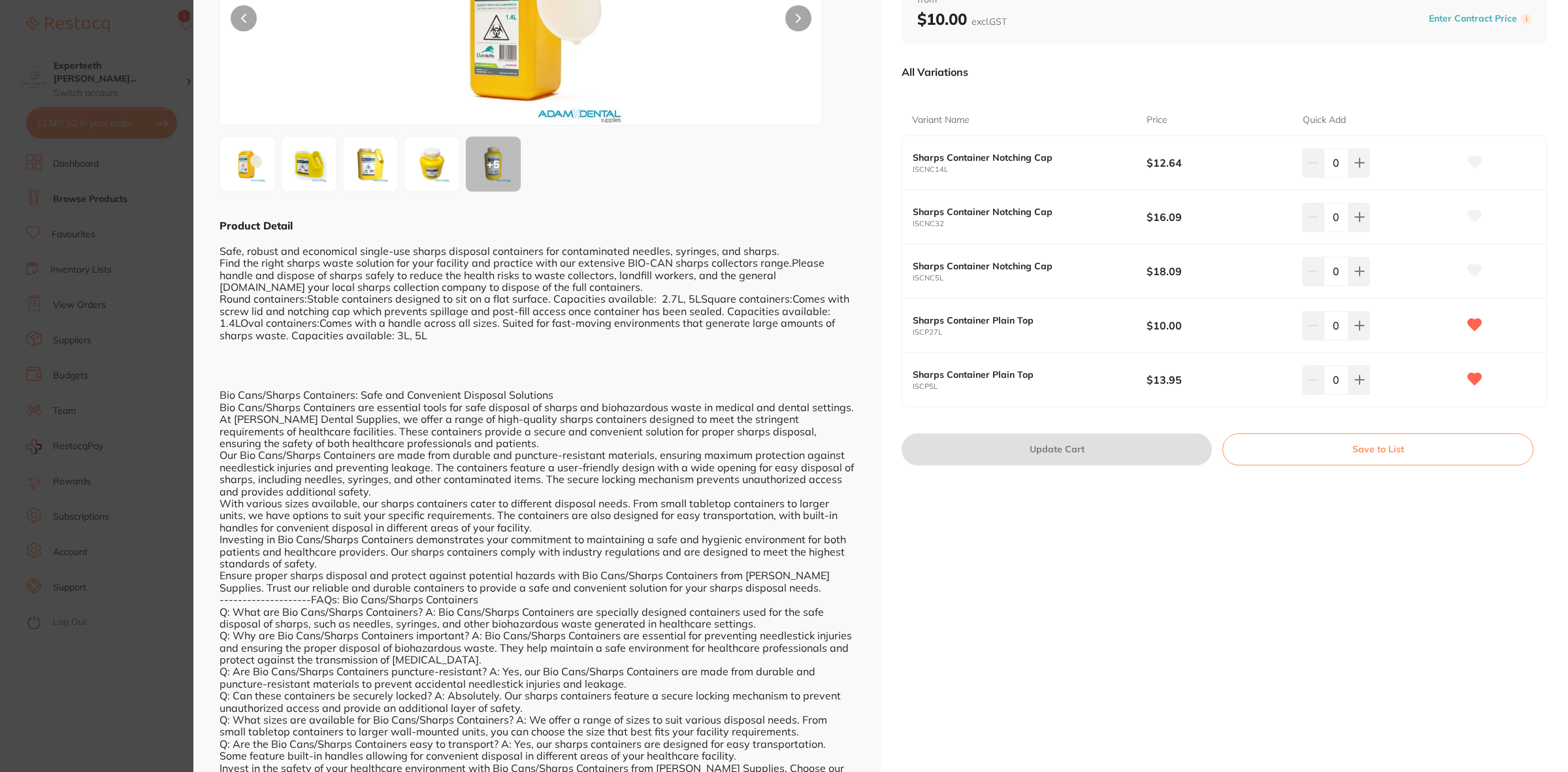
click at [67, 499] on section "Sharps Container Notching Cap infection control by [PERSON_NAME] Product Code: …" at bounding box center [784, 386] width 1568 height 772
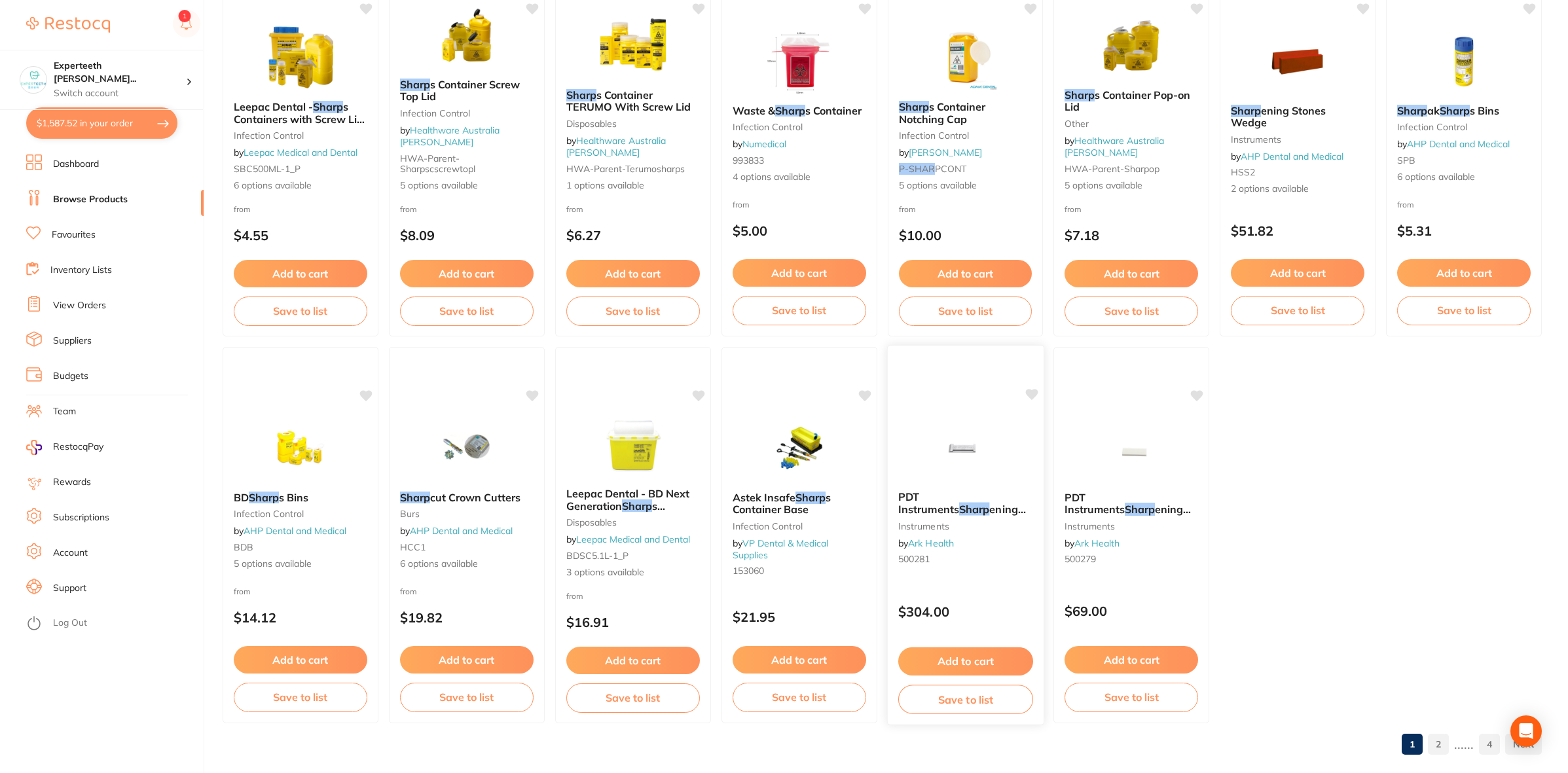
scroll to position [2176, 0]
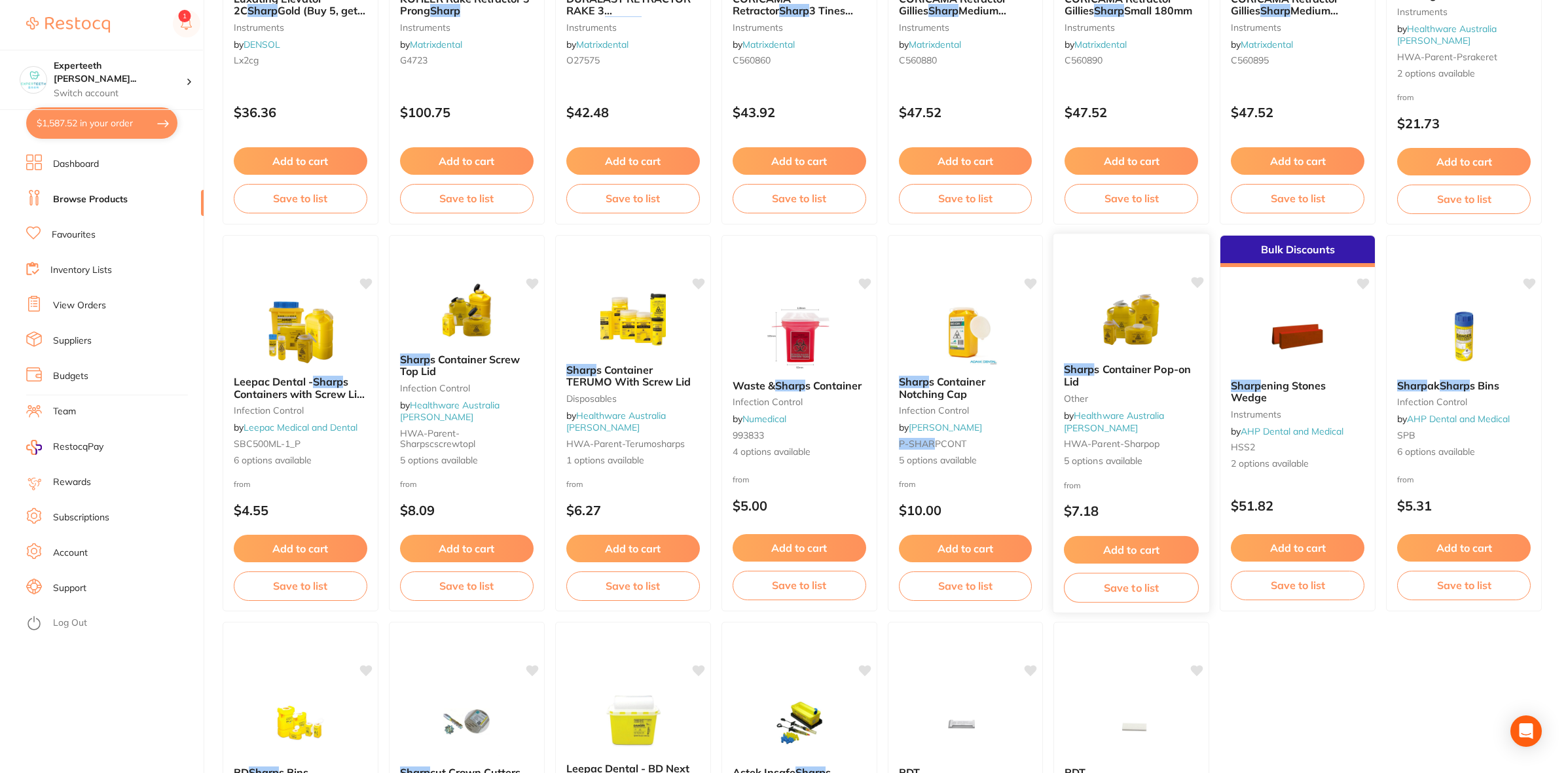
scroll to position [1931, 0]
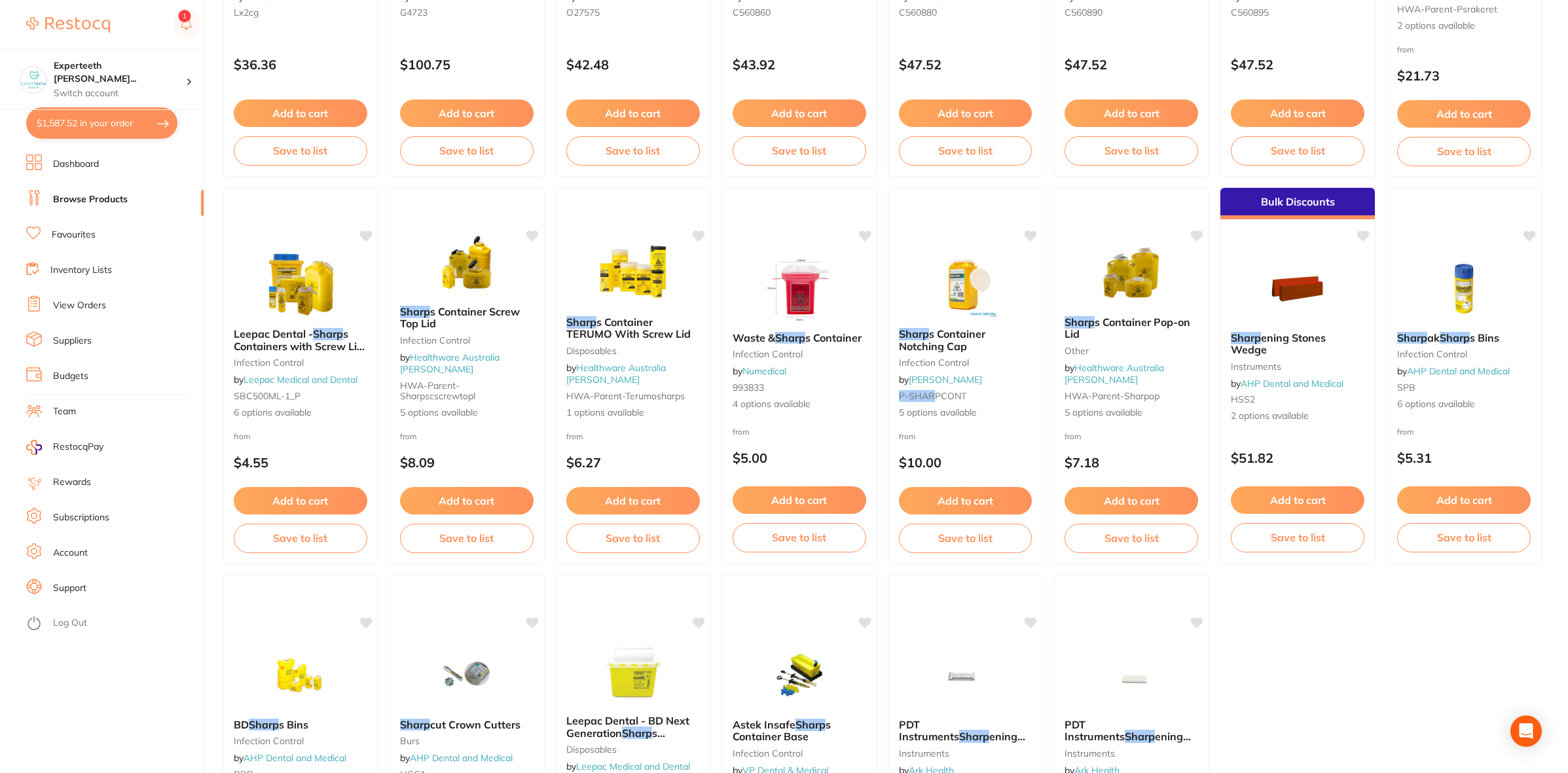
click at [93, 128] on button "$1,587.52 in your order" at bounding box center [102, 123] width 151 height 32
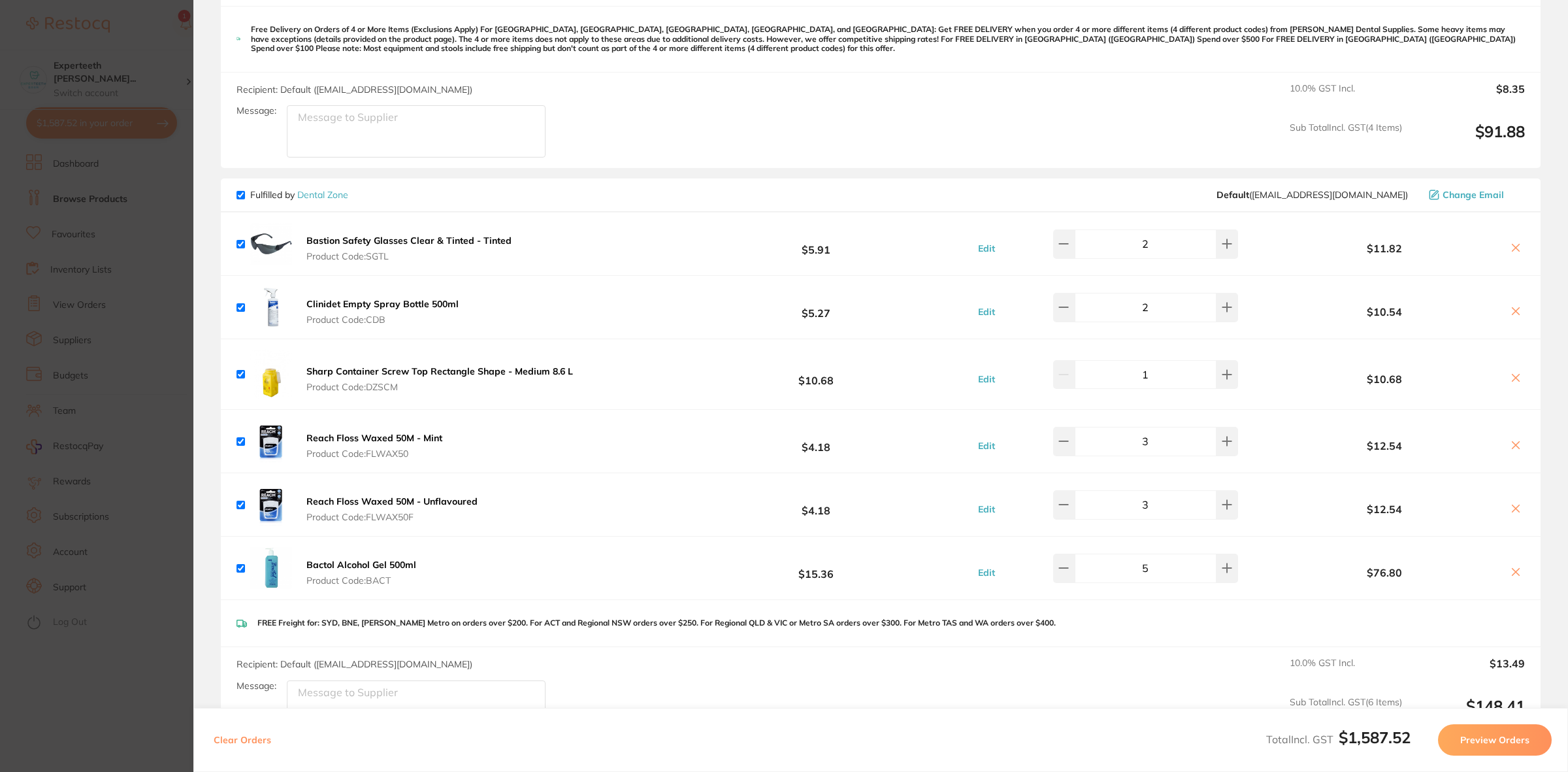
click at [134, 720] on section "Update RRP Set your pre negotiated price for this item. Item Agreed RRP (excl. …" at bounding box center [784, 386] width 1568 height 772
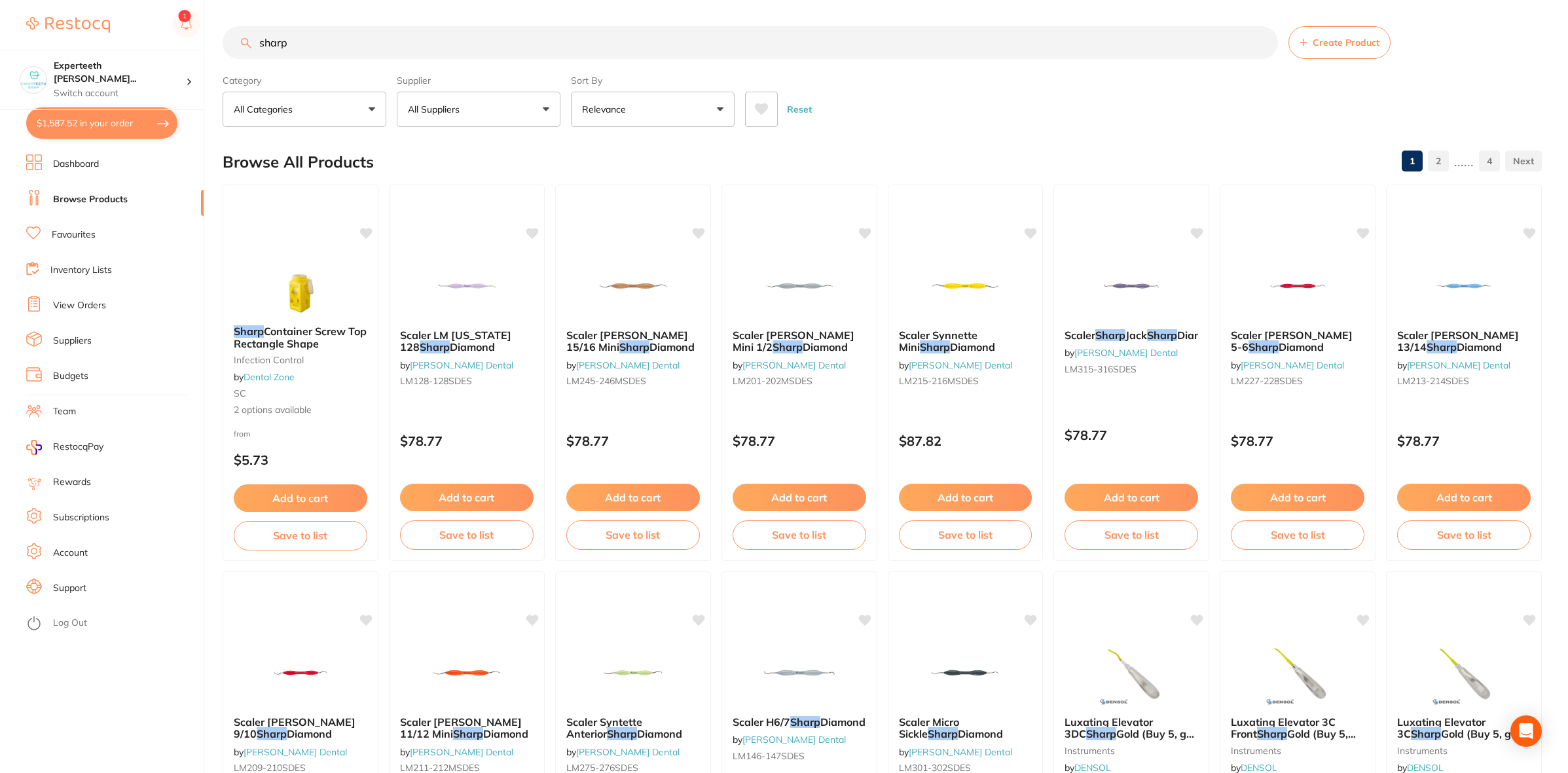
click at [113, 132] on button "$1,587.52 in your order" at bounding box center [102, 123] width 151 height 32
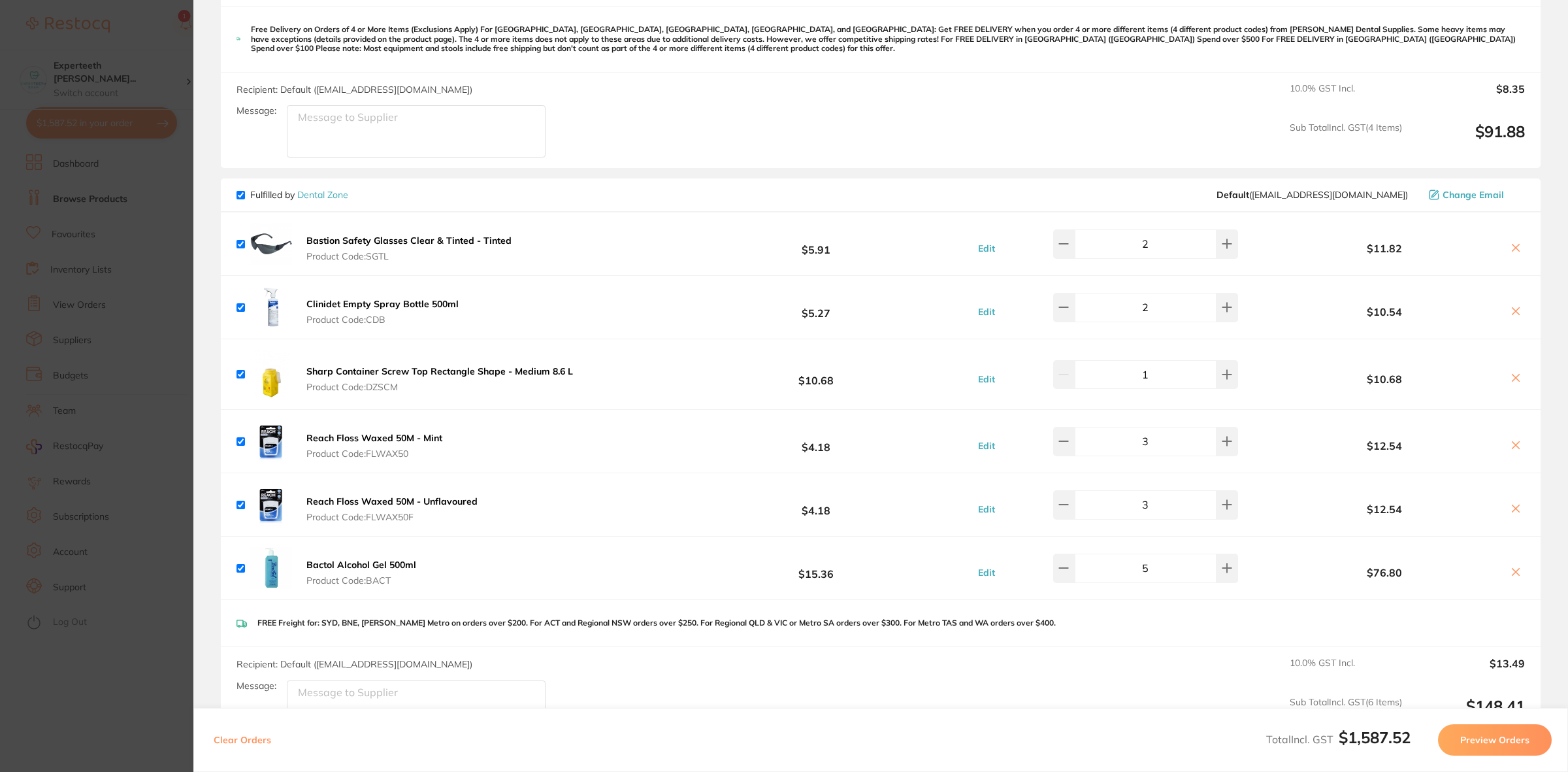
click at [116, 487] on section "Update RRP Set your pre negotiated price for this item. Item Agreed RRP (excl. …" at bounding box center [784, 386] width 1568 height 772
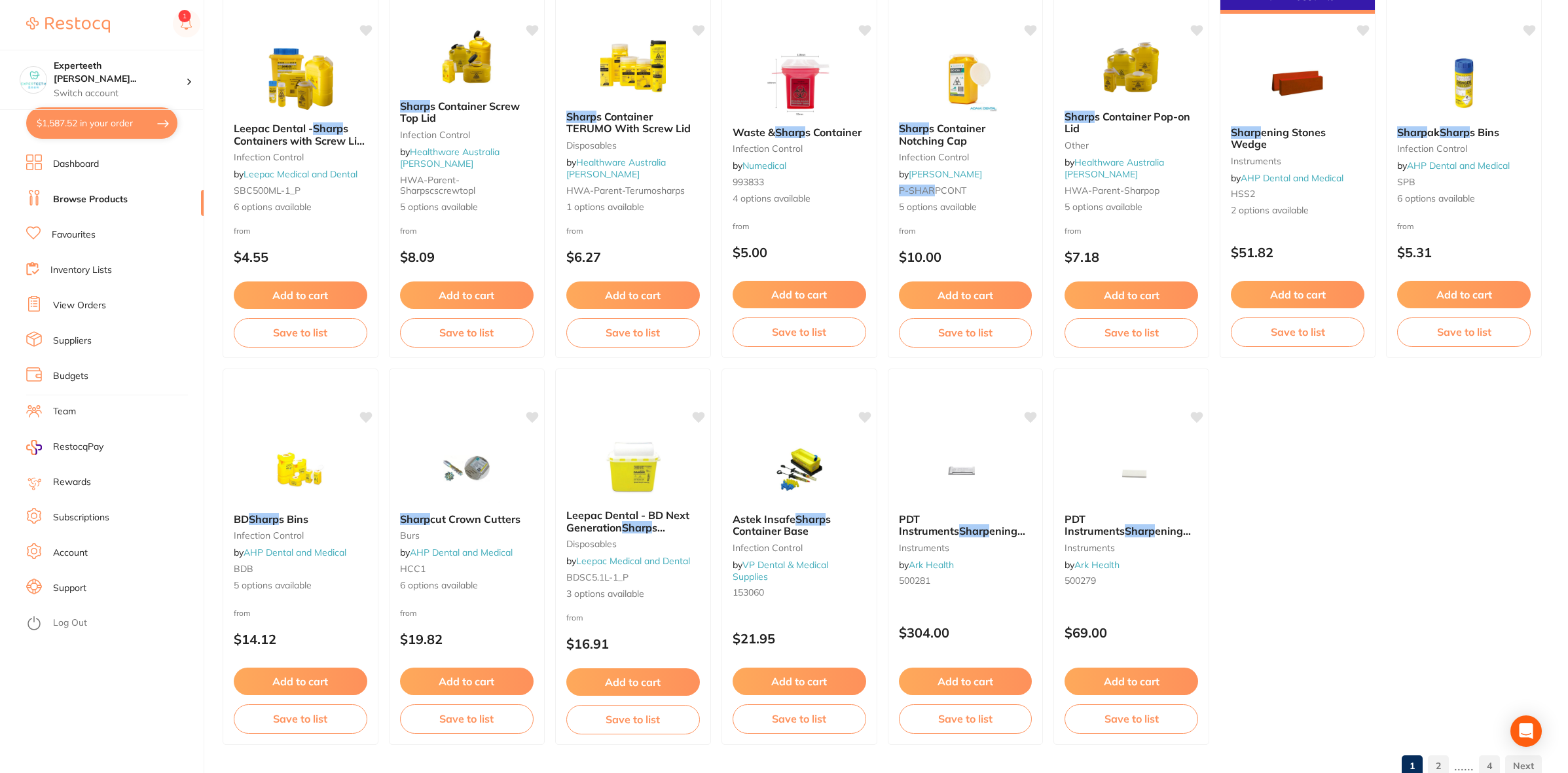
scroll to position [2176, 0]
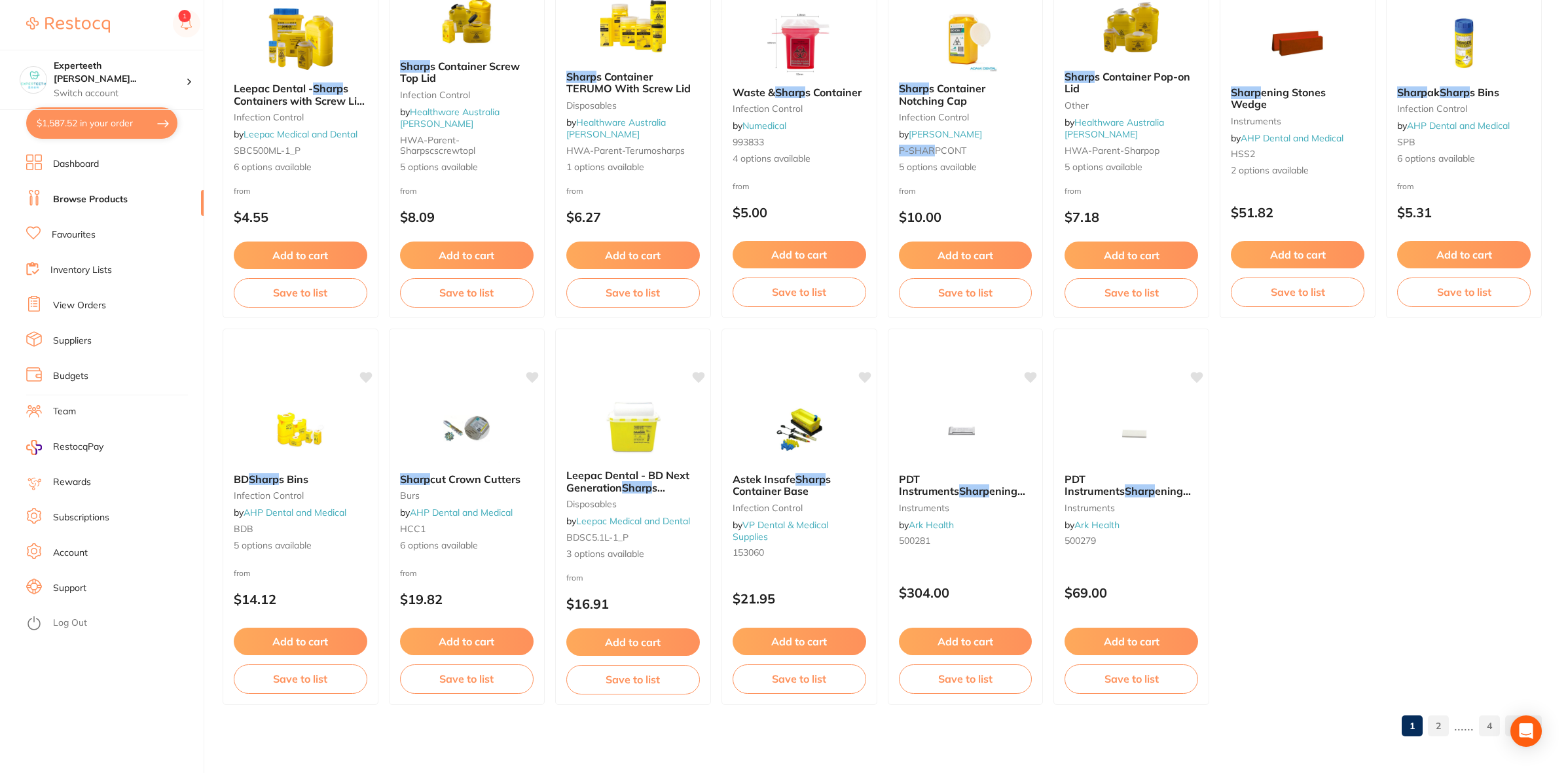
click at [158, 701] on ul "Dashboard Browse Products Favourites Inventory Lists View Orders Suppliers Budg…" at bounding box center [115, 464] width 178 height 618
click at [103, 707] on ul "Dashboard Browse Products Favourites Inventory Lists View Orders Suppliers Budg…" at bounding box center [115, 464] width 178 height 618
click at [99, 690] on ul "Dashboard Browse Products Favourites Inventory Lists View Orders Suppliers Budg…" at bounding box center [115, 464] width 178 height 618
click at [124, 670] on ul "Dashboard Browse Products Favourites Inventory Lists View Orders Suppliers Budg…" at bounding box center [115, 464] width 178 height 618
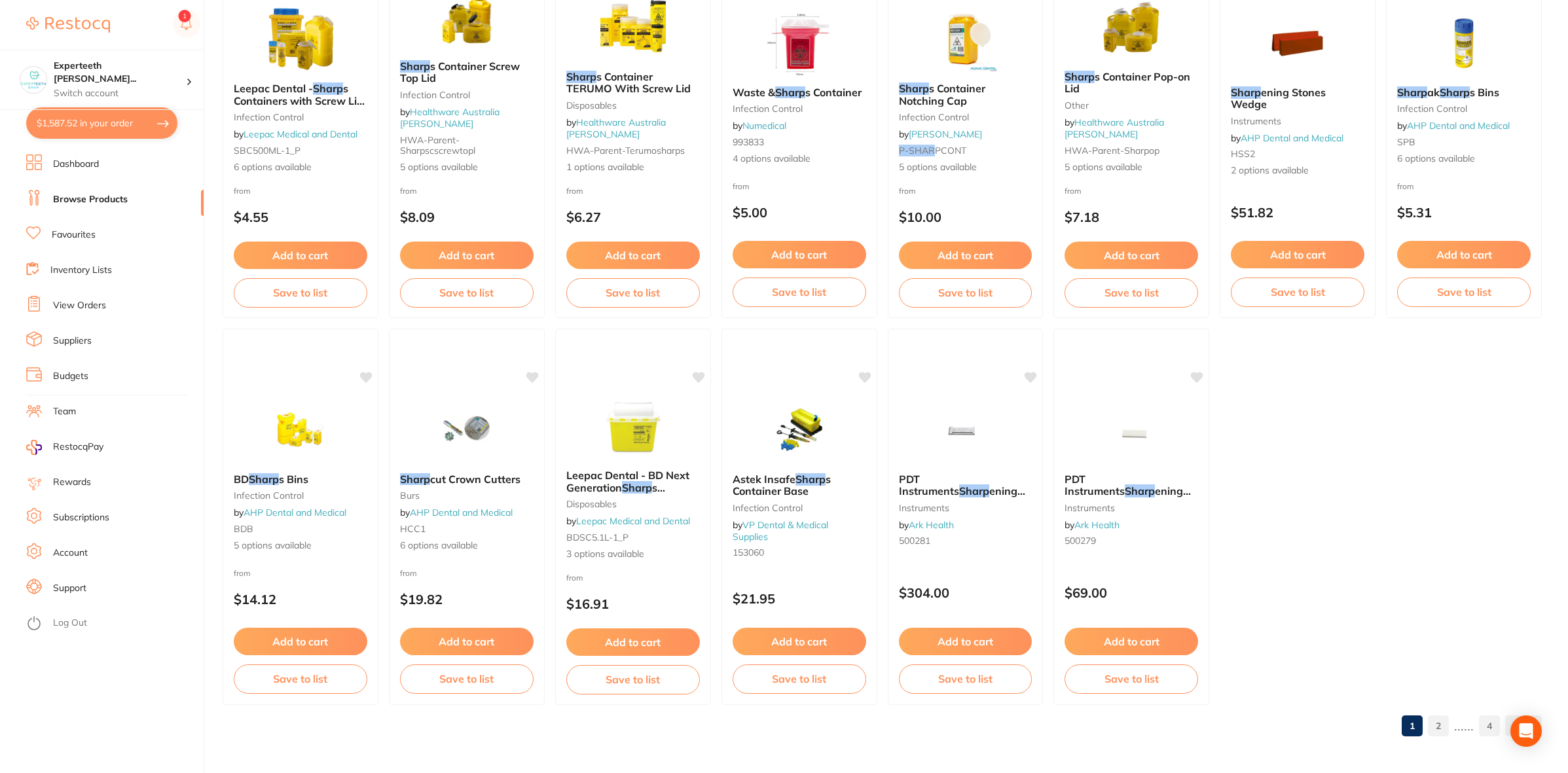
click at [161, 694] on ul "Dashboard Browse Products Favourites Inventory Lists View Orders Suppliers Budg…" at bounding box center [115, 464] width 178 height 618
click at [138, 672] on ul "Dashboard Browse Products Favourites Inventory Lists View Orders Suppliers Budg…" at bounding box center [115, 464] width 178 height 618
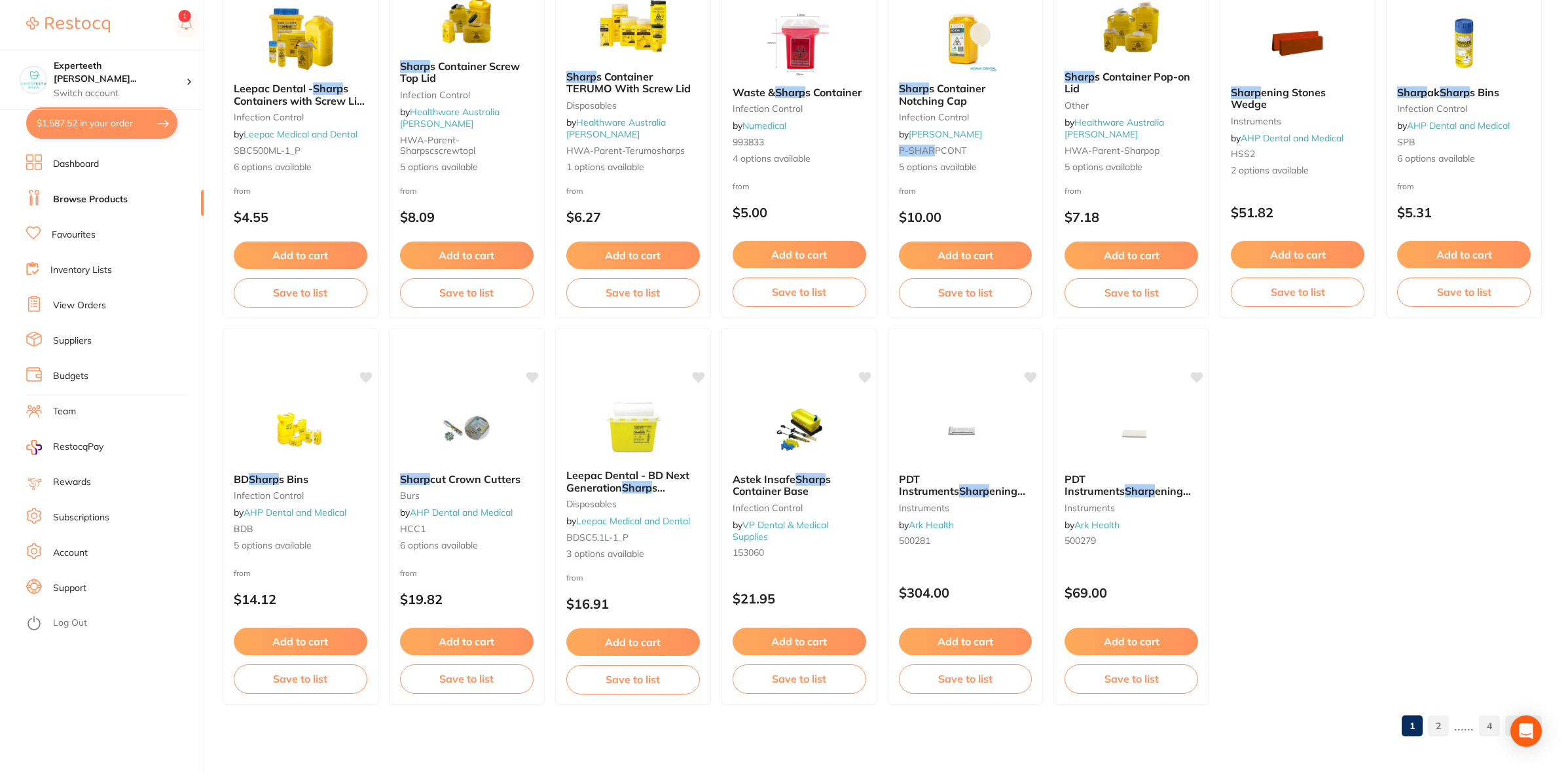
click at [101, 699] on ul "Dashboard Browse Products Favourites Inventory Lists View Orders Suppliers Budg…" at bounding box center [115, 464] width 178 height 618
drag, startPoint x: 1421, startPoint y: 496, endPoint x: 1013, endPoint y: 436, distance: 412.4
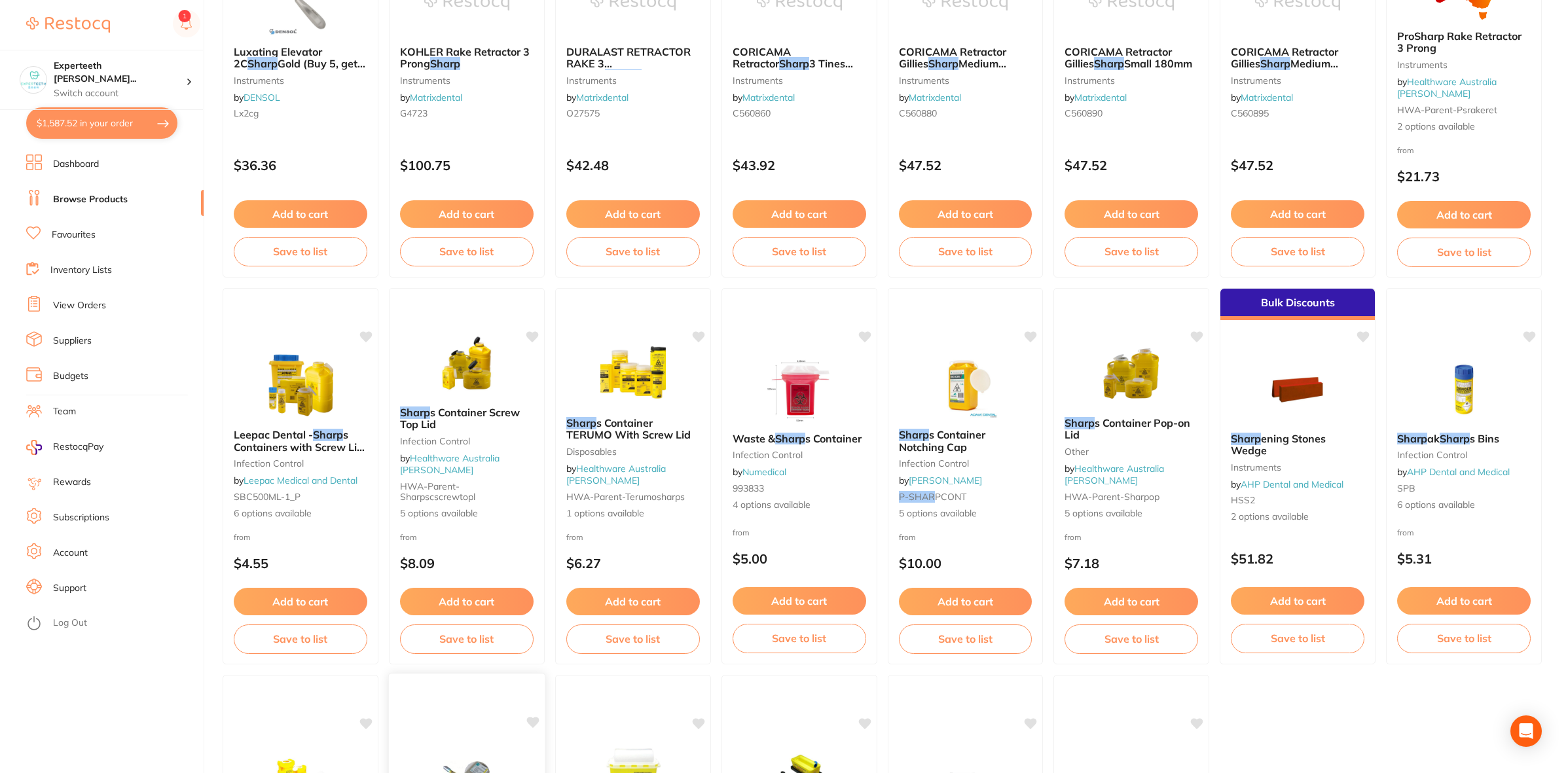
scroll to position [1849, 0]
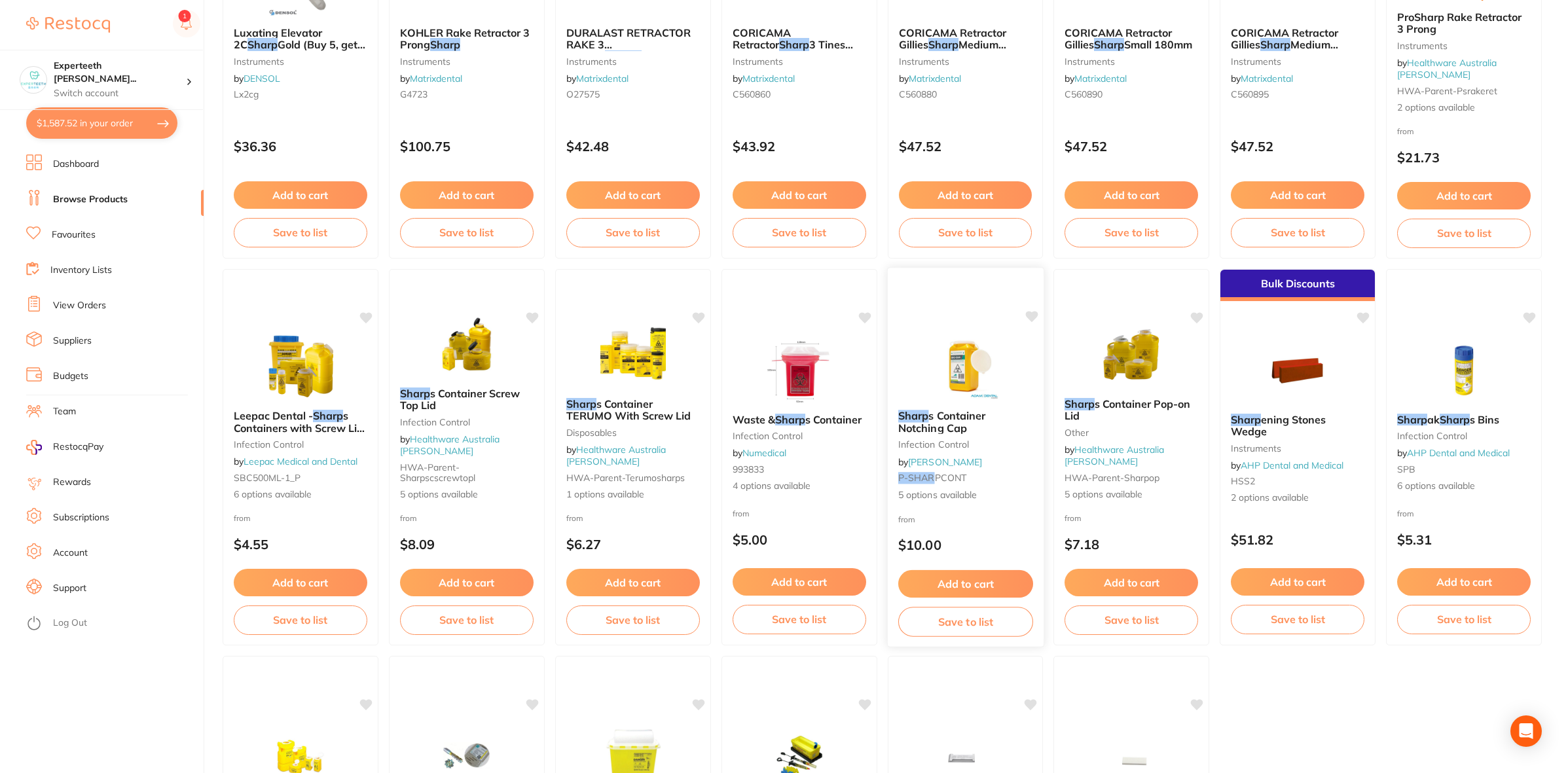
click at [973, 563] on div "Add to cart Save to list" at bounding box center [965, 602] width 156 height 87
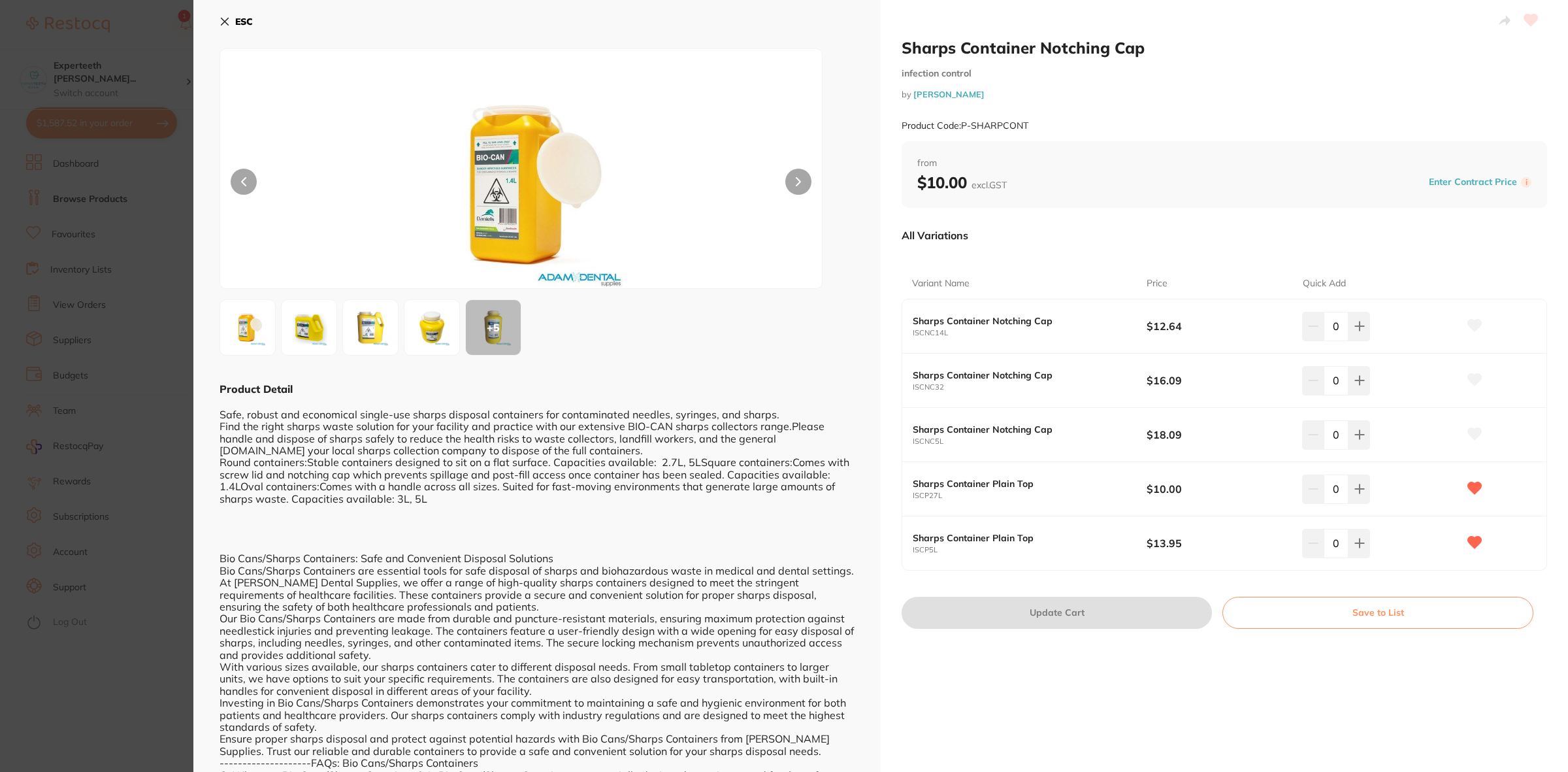
click at [1305, 690] on div "Sharps Container Notching Cap infection control by [PERSON_NAME] Product Code: …" at bounding box center [1224, 504] width 687 height 1008
click at [1001, 701] on div "Sharps Container Notching Cap infection control by [PERSON_NAME] Product Code: …" at bounding box center [1224, 504] width 687 height 1008
click at [1115, 702] on div "Sharps Container Notching Cap infection control by [PERSON_NAME] Product Code: …" at bounding box center [1224, 504] width 687 height 1008
drag, startPoint x: 1060, startPoint y: 432, endPoint x: 909, endPoint y: 432, distance: 151.0
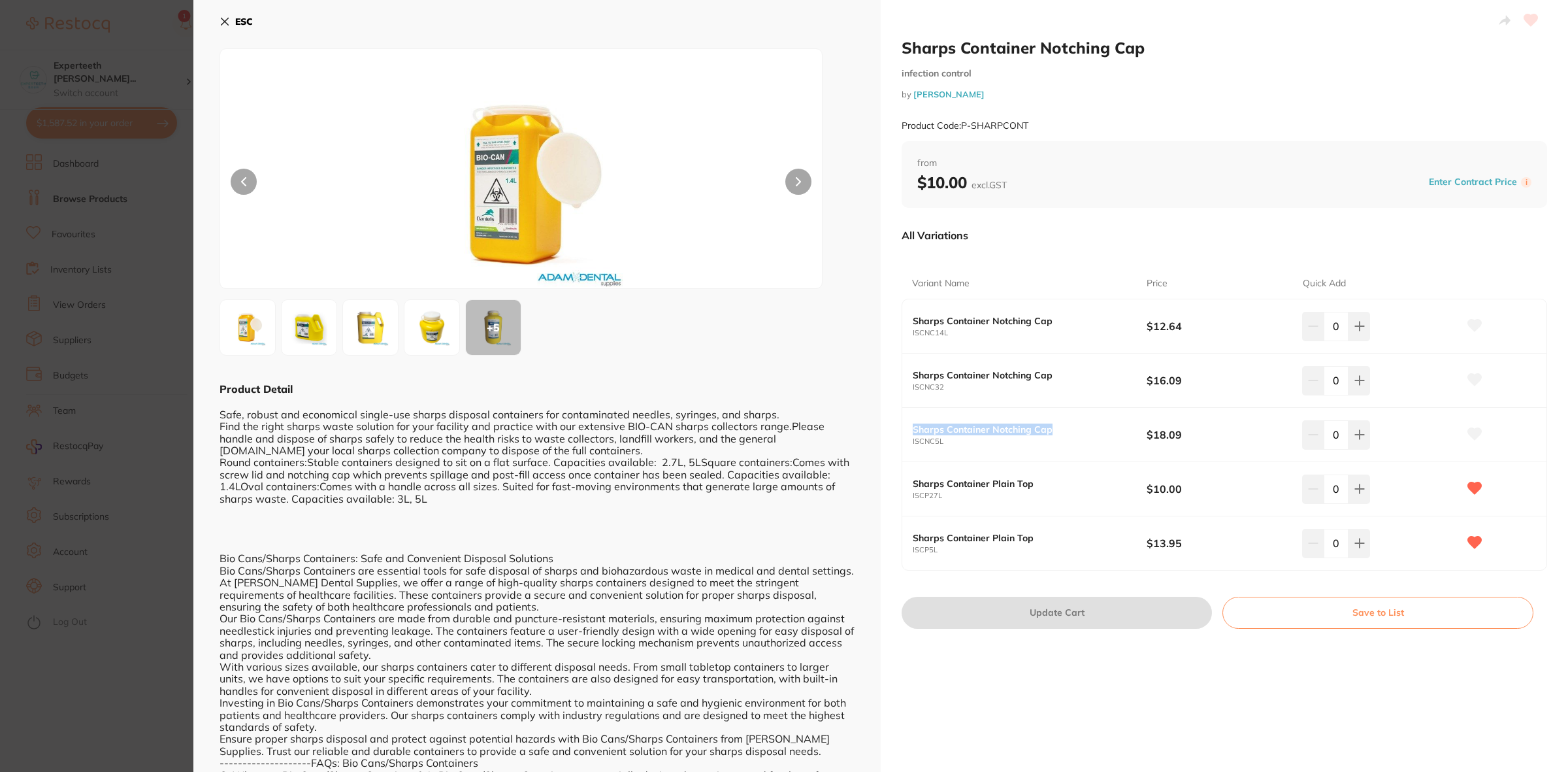
click at [909, 432] on div "Sharps Container Notching Cap ISCNC5L $18.09 0" at bounding box center [1224, 435] width 644 height 55
copy b "Sharps Container Notching Cap"
click at [82, 112] on section "Sharps Container Notching Cap infection control by [PERSON_NAME] Product Code: …" at bounding box center [784, 386] width 1568 height 772
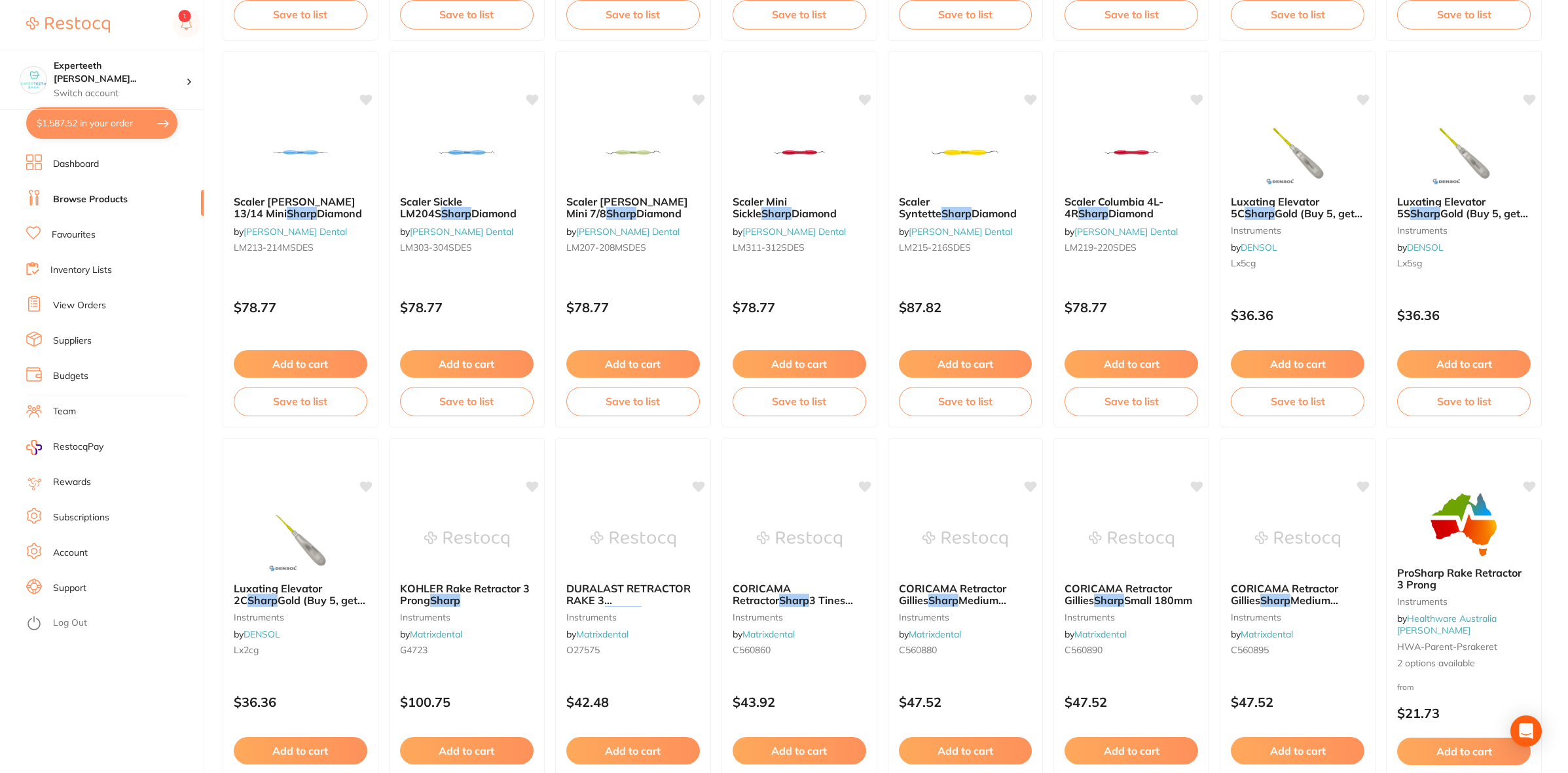
scroll to position [949, 0]
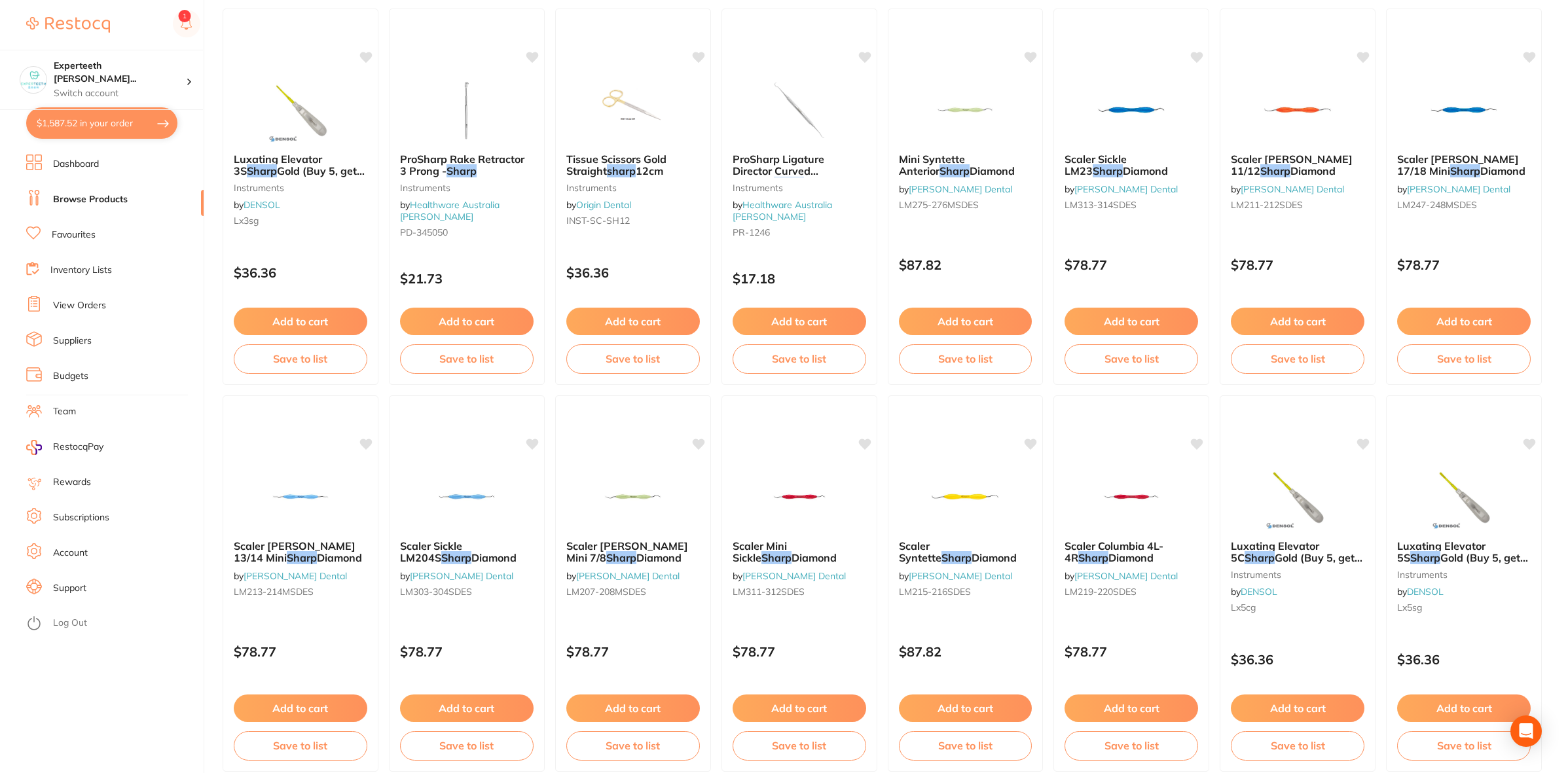
click at [98, 118] on button "$1,587.52 in your order" at bounding box center [102, 123] width 151 height 32
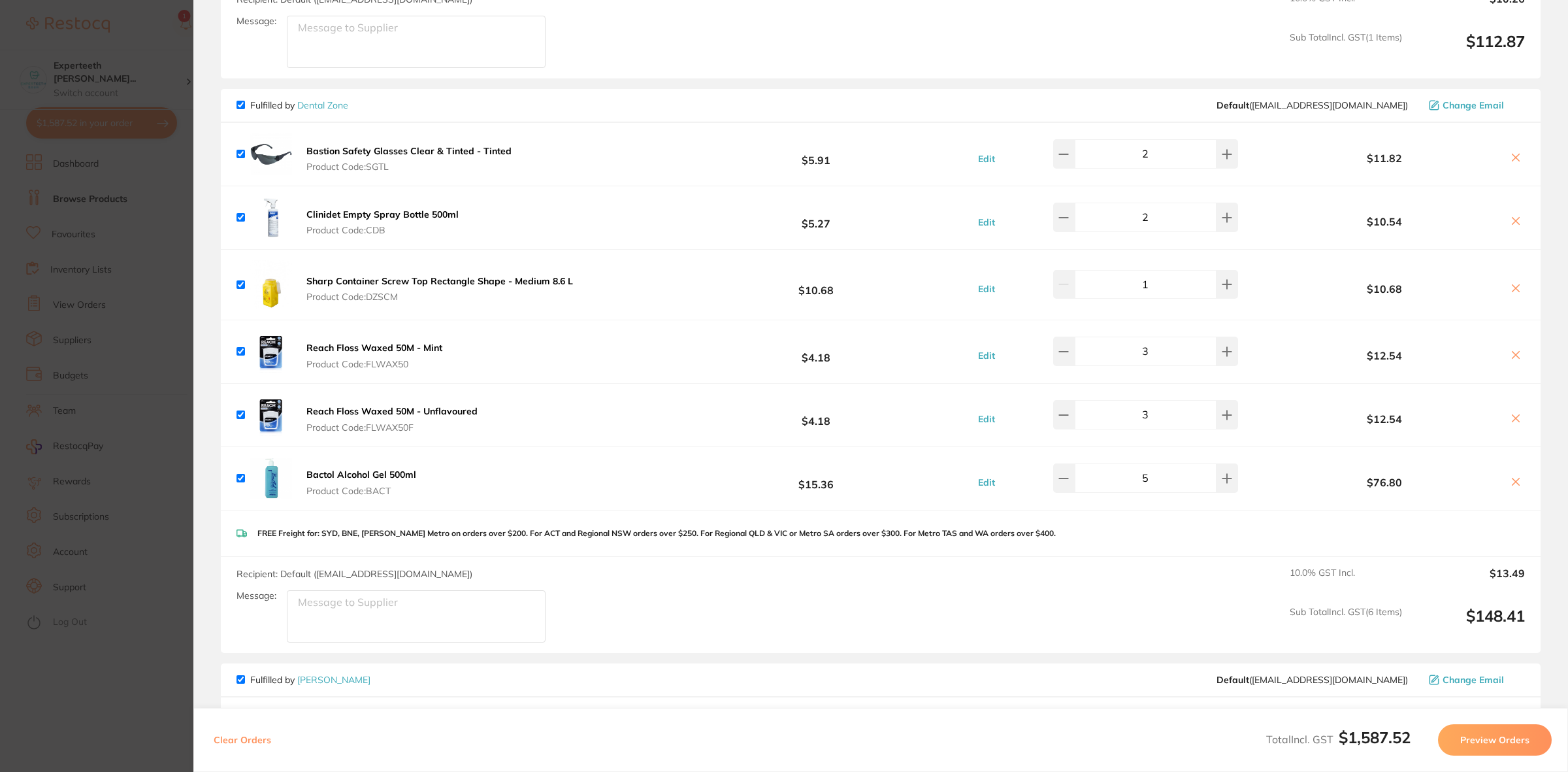
scroll to position [1552, 0]
click at [479, 277] on b "Sharp Container Screw Top Rectangle Shape - Medium 8.6 L" at bounding box center [439, 279] width 267 height 12
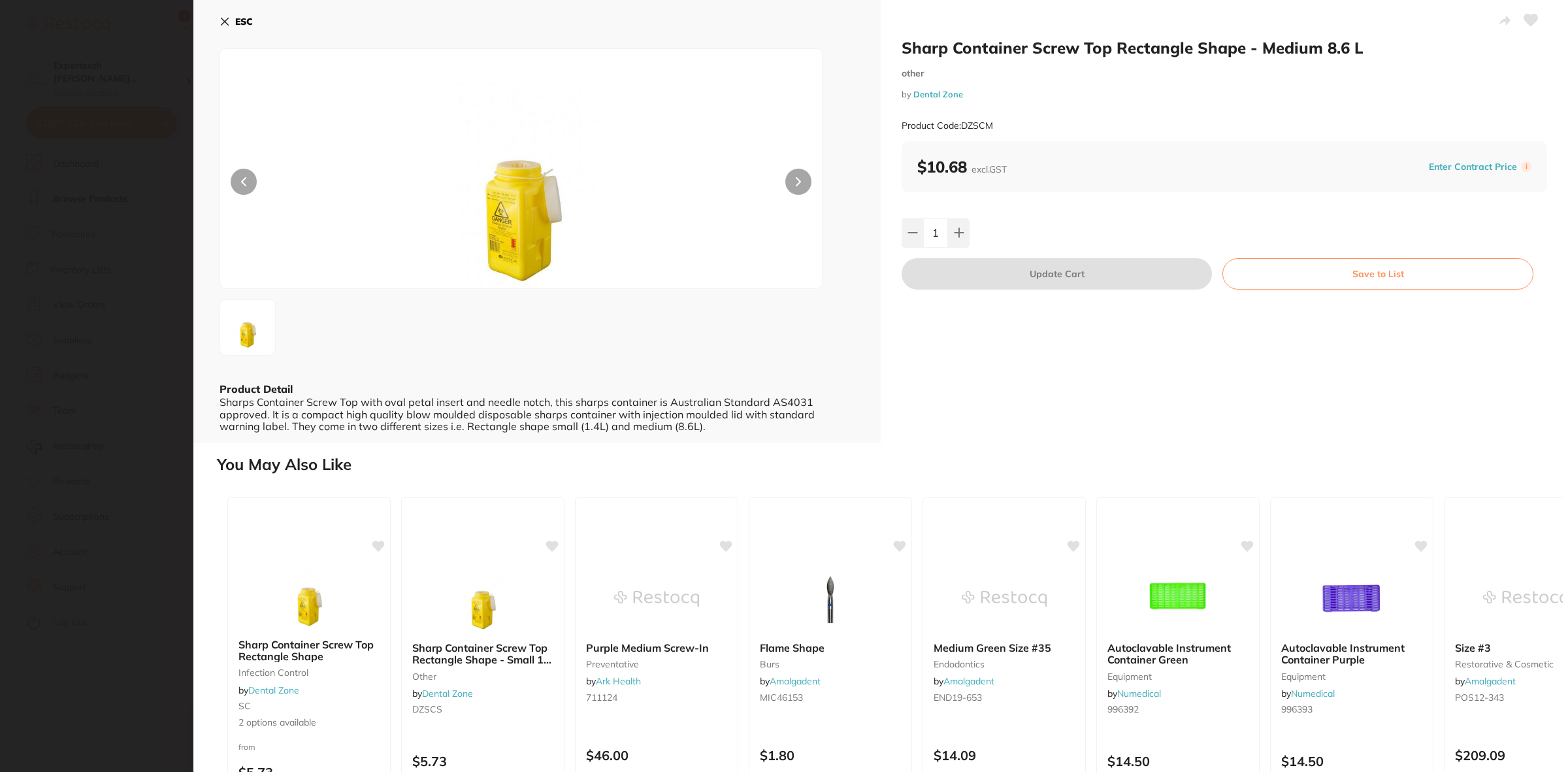
click at [139, 417] on section "Sharp Container Screw Top Rectangle Shape - Medium 8.6 L other by Dental Zone P…" at bounding box center [784, 386] width 1568 height 772
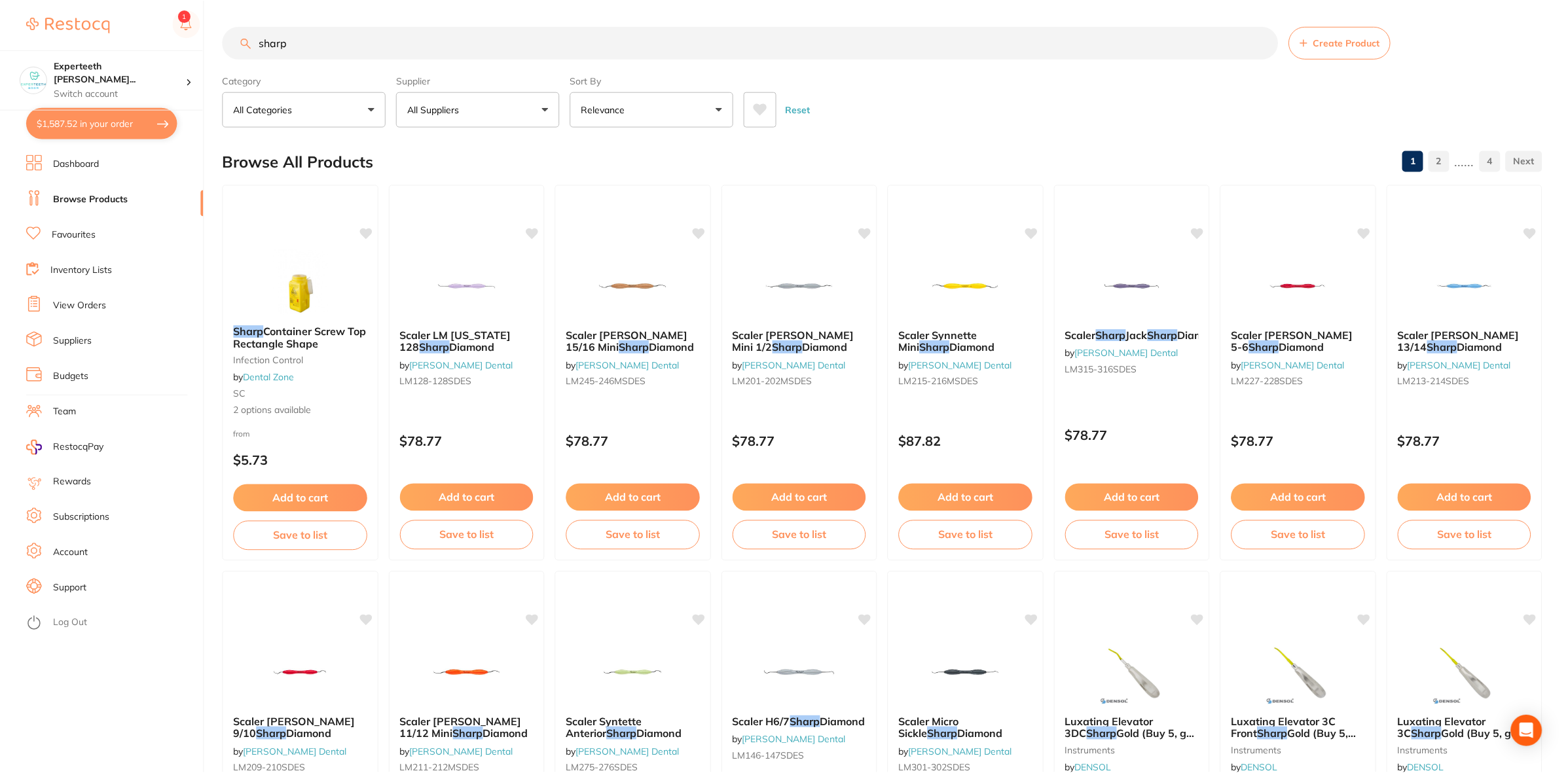
scroll to position [949, 0]
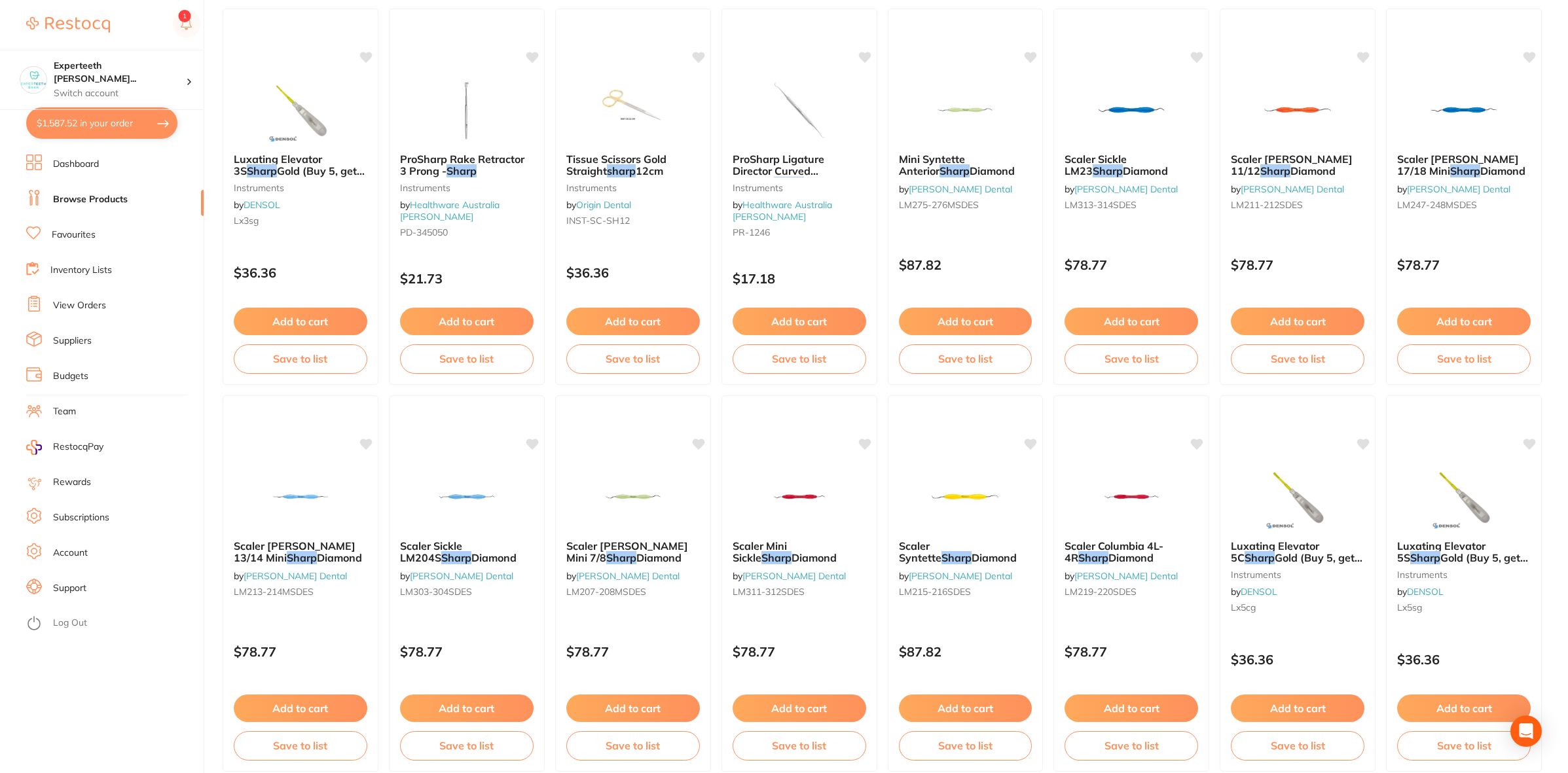
click at [95, 118] on button "$1,587.52 in your order" at bounding box center [102, 123] width 151 height 32
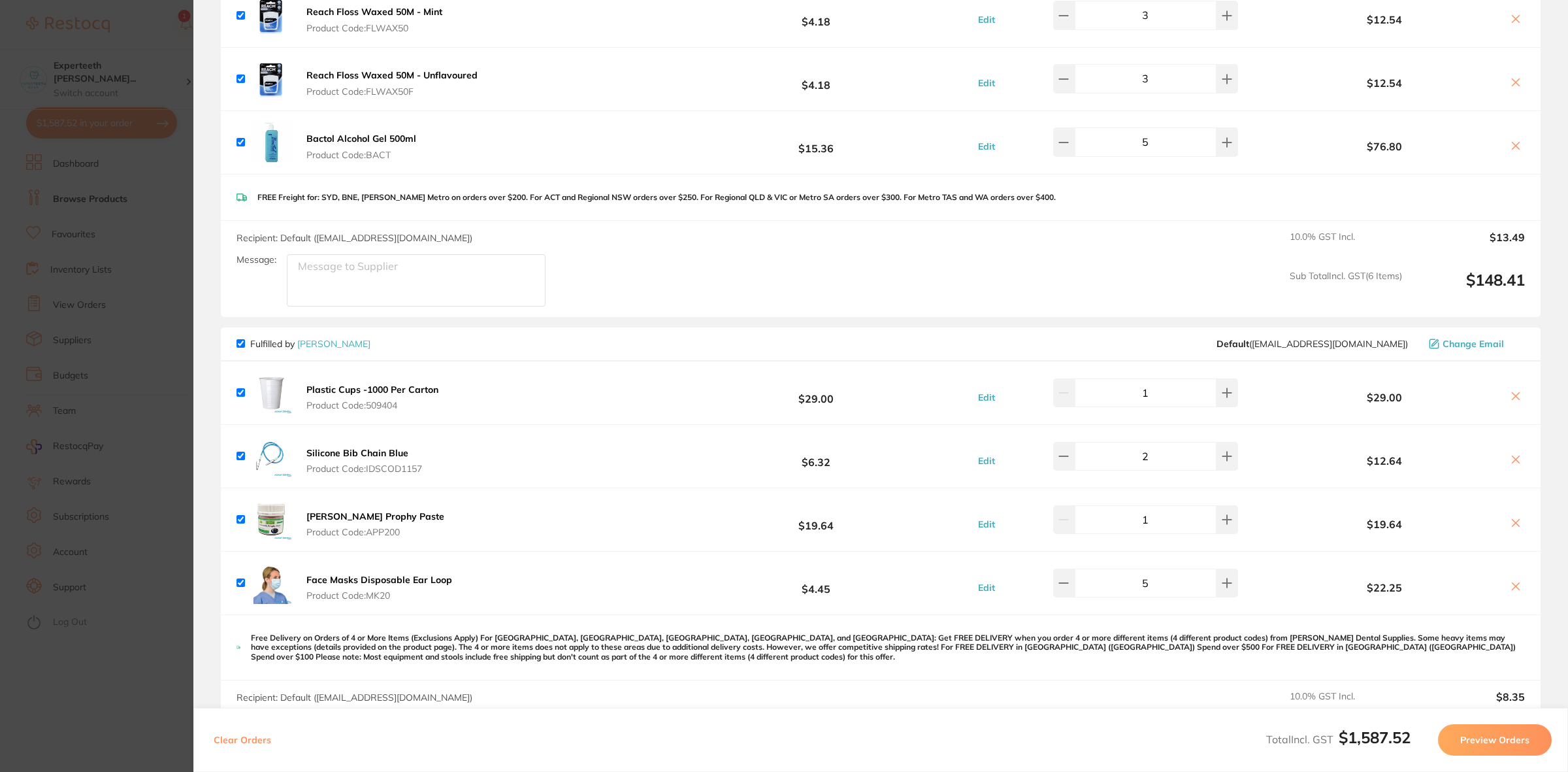
scroll to position [1634, 0]
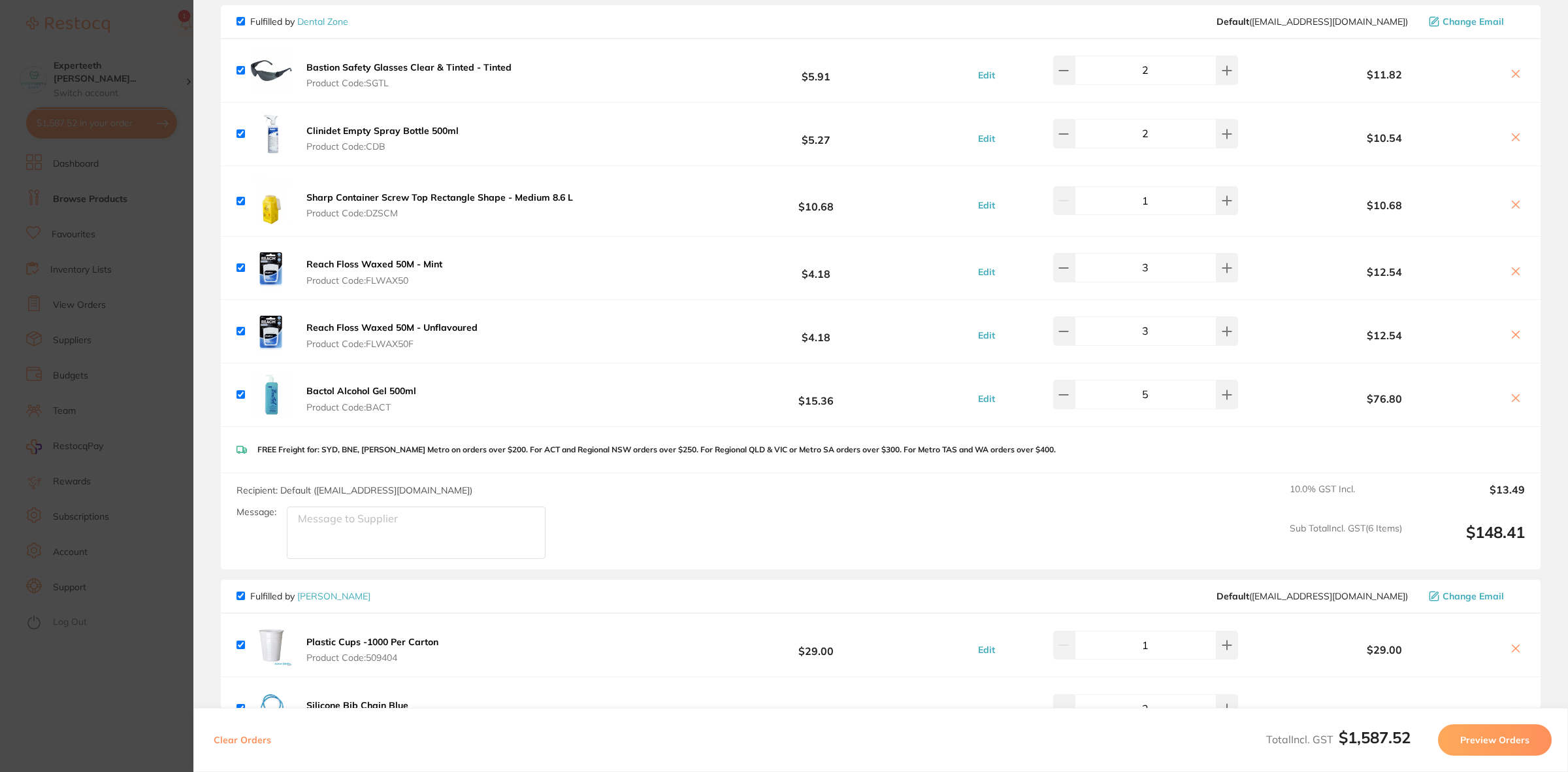
click at [139, 389] on section "Update RRP Set your pre negotiated price for this item. Item Agreed RRP (excl. …" at bounding box center [784, 386] width 1568 height 772
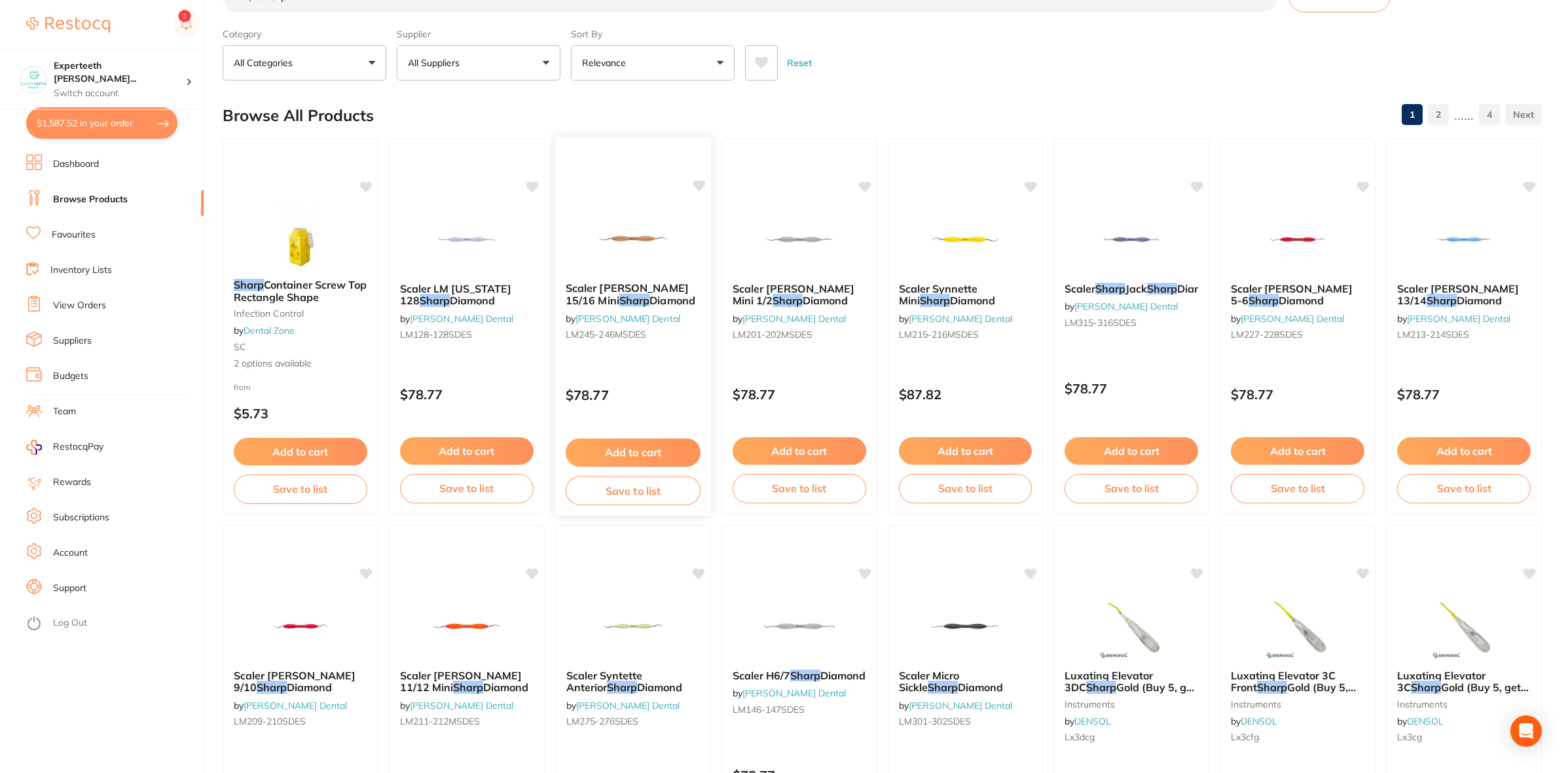
scroll to position [0, 0]
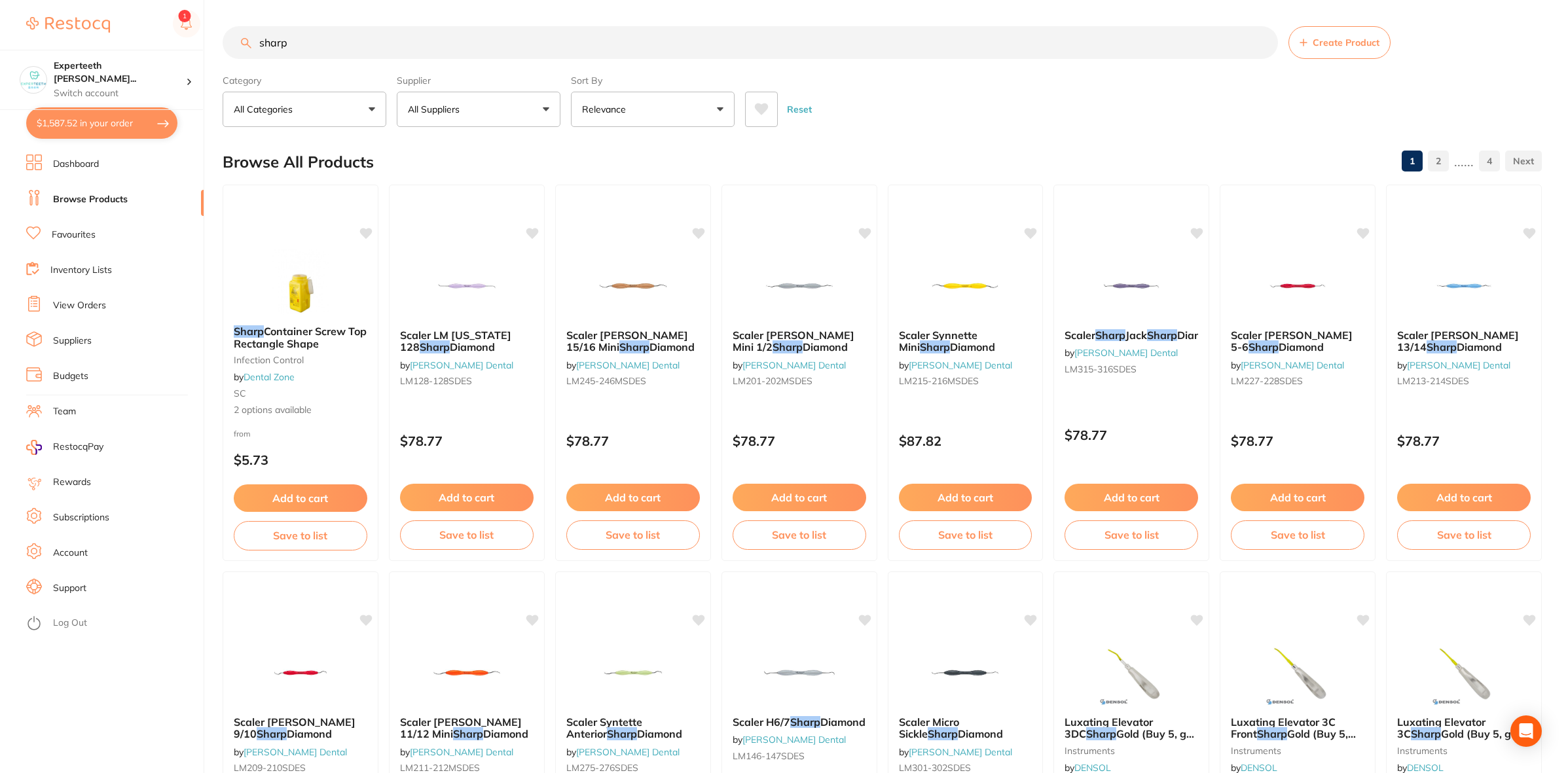
drag, startPoint x: 321, startPoint y: 41, endPoint x: 218, endPoint y: 47, distance: 103.2
click at [218, 47] on div "$1,587.52 Experteeth [PERSON_NAME]... Switch account Experteeth Eastwood West $…" at bounding box center [784, 386] width 1568 height 773
click at [446, 95] on button "All Suppliers" at bounding box center [479, 109] width 164 height 36
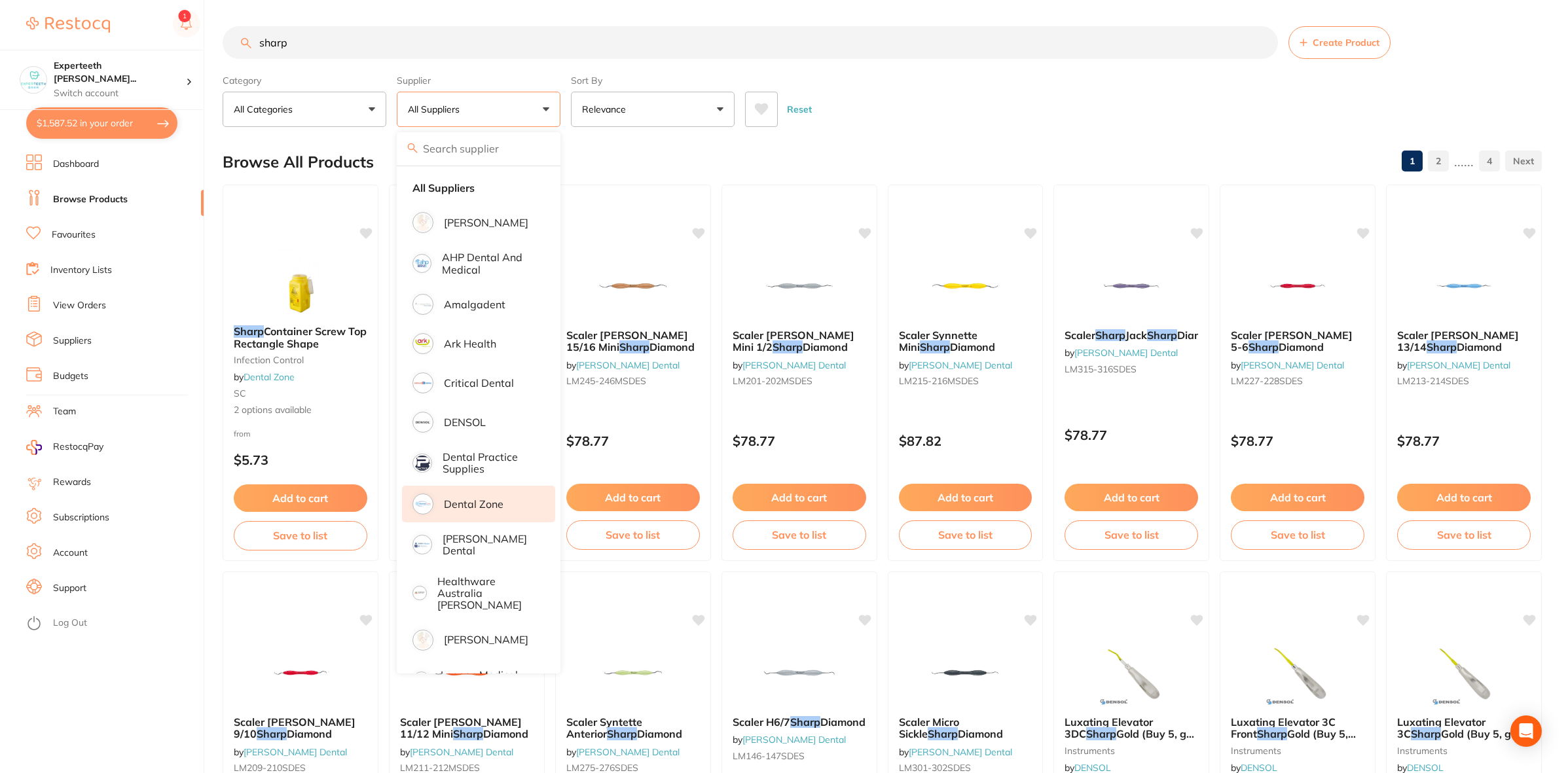
click at [489, 501] on p "Dental Zone" at bounding box center [473, 504] width 60 height 12
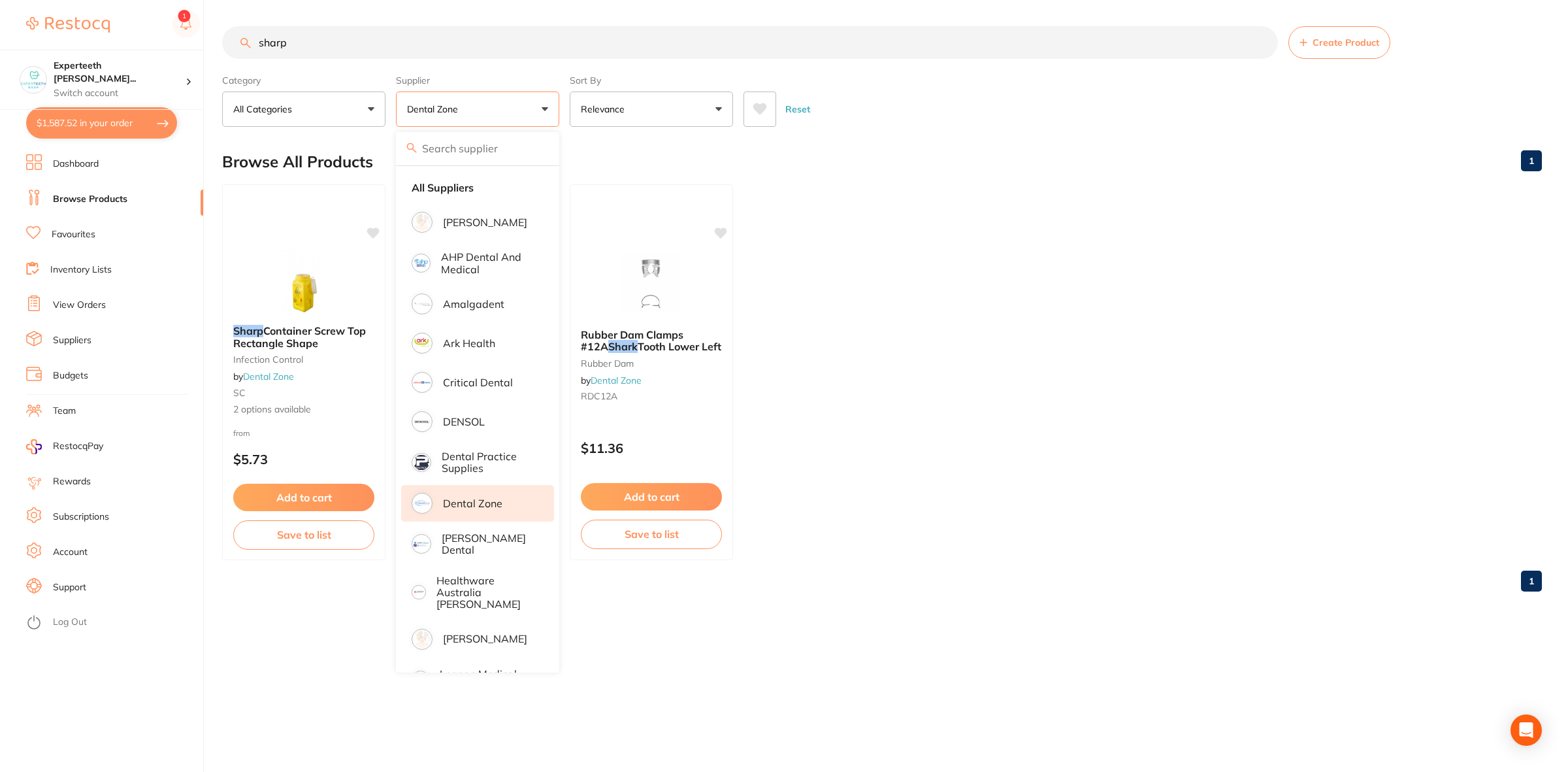
click at [347, 43] on input "sharp" at bounding box center [750, 43] width 1056 height 33
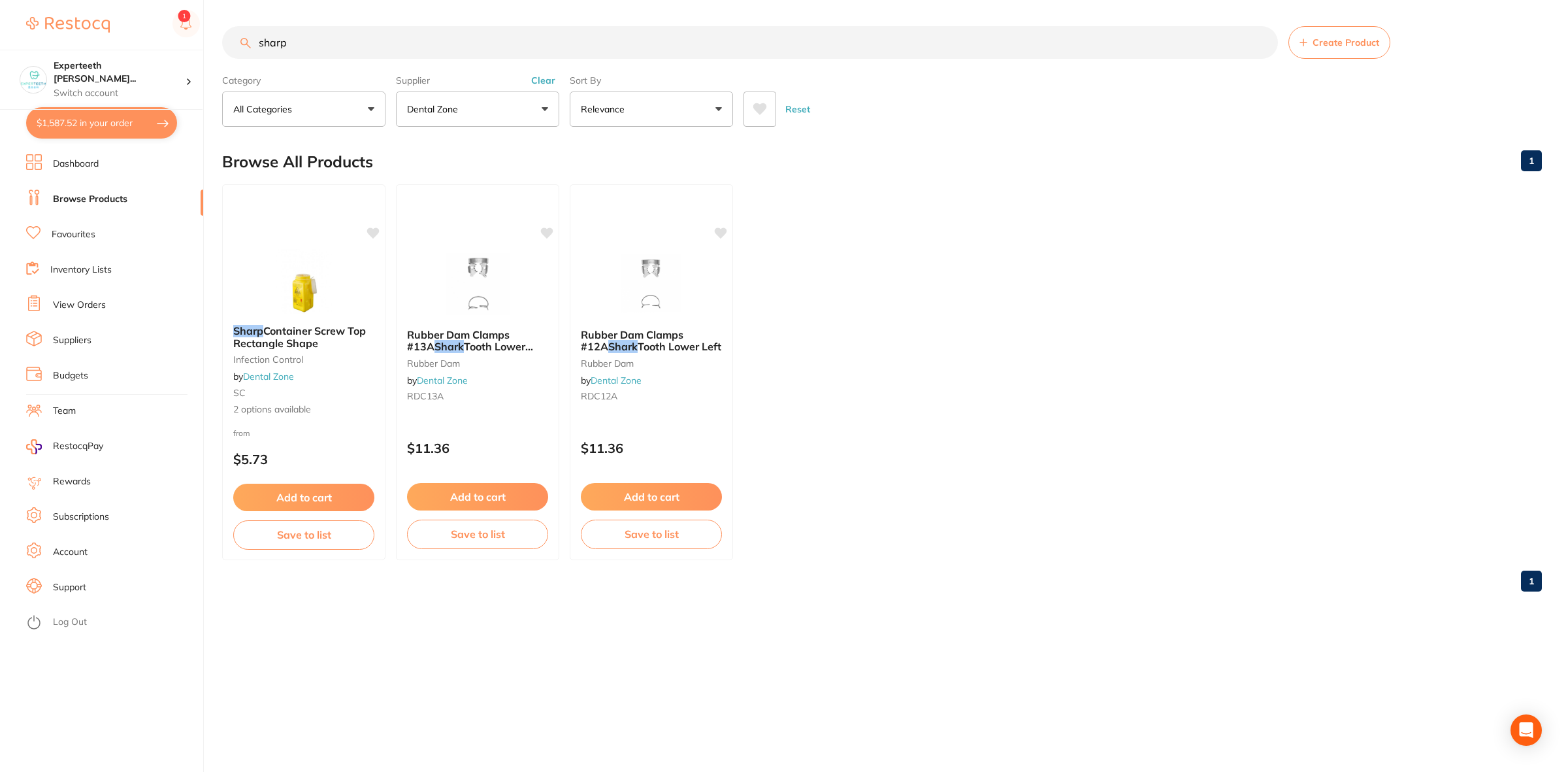
drag, startPoint x: 347, startPoint y: 43, endPoint x: 198, endPoint y: 43, distance: 149.0
click at [198, 43] on div "$1,587.52 Experteeth [PERSON_NAME]... Switch account Experteeth Eastwood West $…" at bounding box center [784, 386] width 1568 height 772
type input "towel"
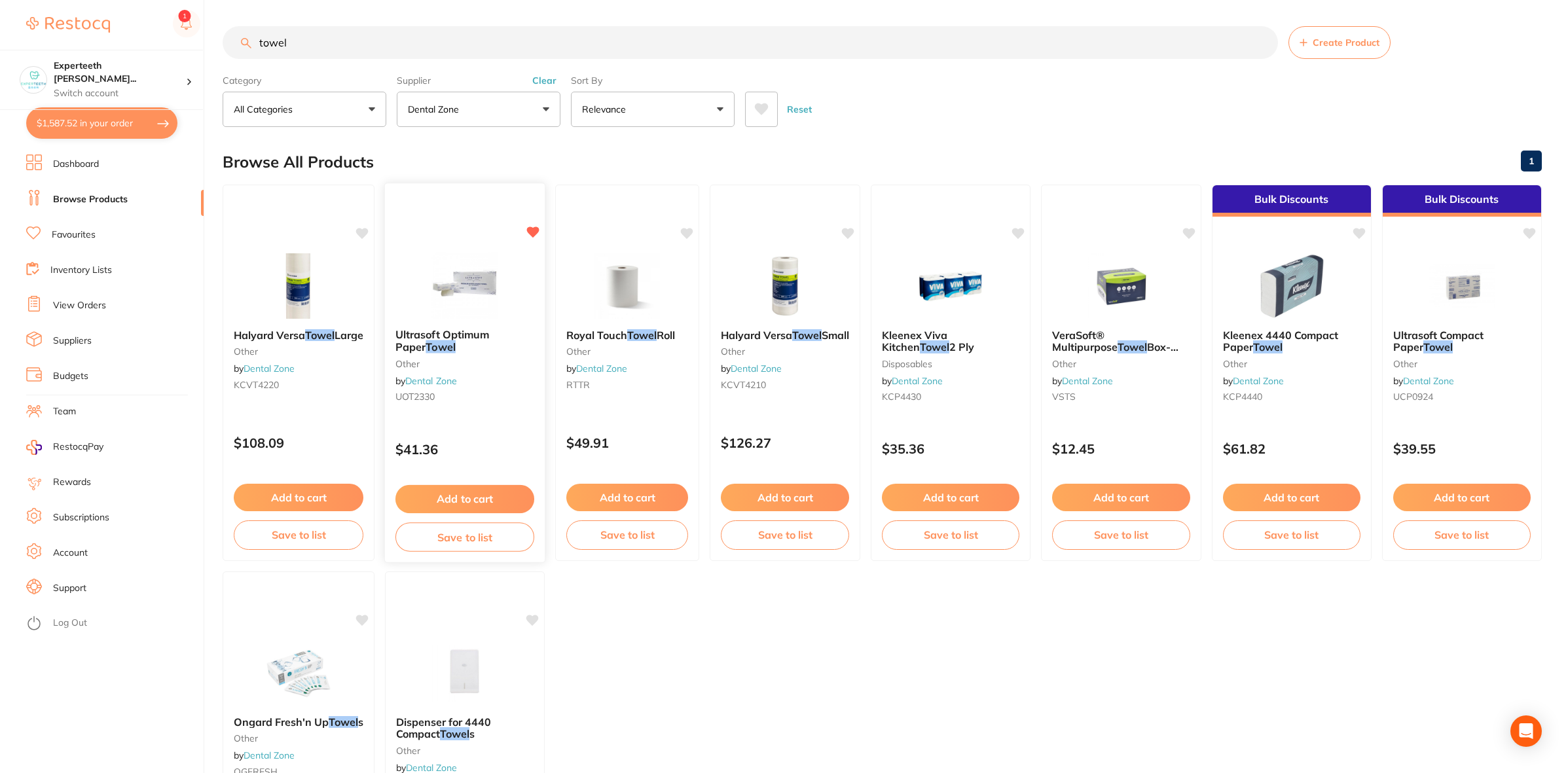
click at [434, 487] on button "Add to cart" at bounding box center [465, 499] width 139 height 28
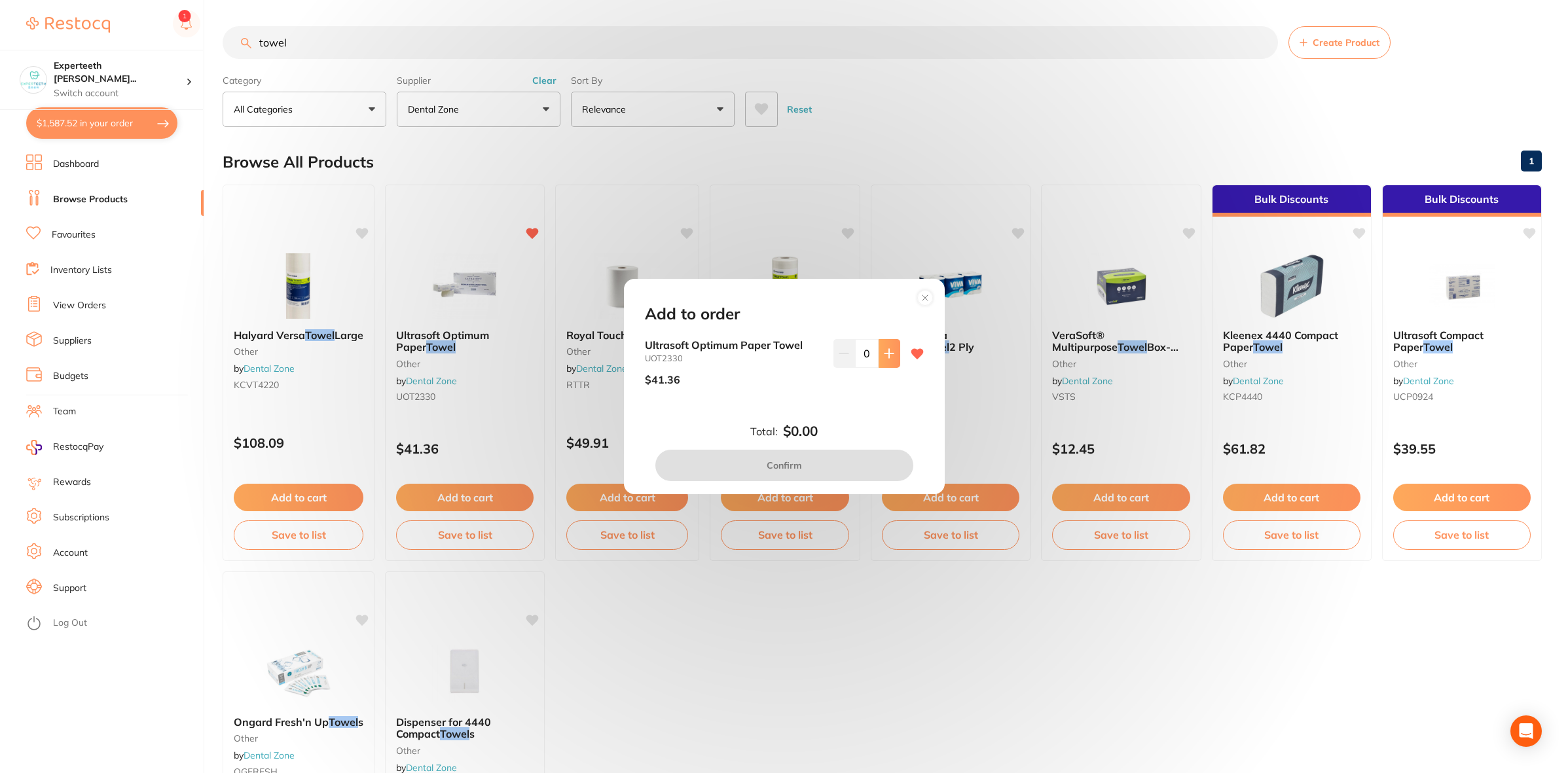
click at [885, 355] on icon at bounding box center [889, 353] width 11 height 11
type input "1"
click at [820, 462] on button "Confirm" at bounding box center [785, 465] width 258 height 32
checkbox input "false"
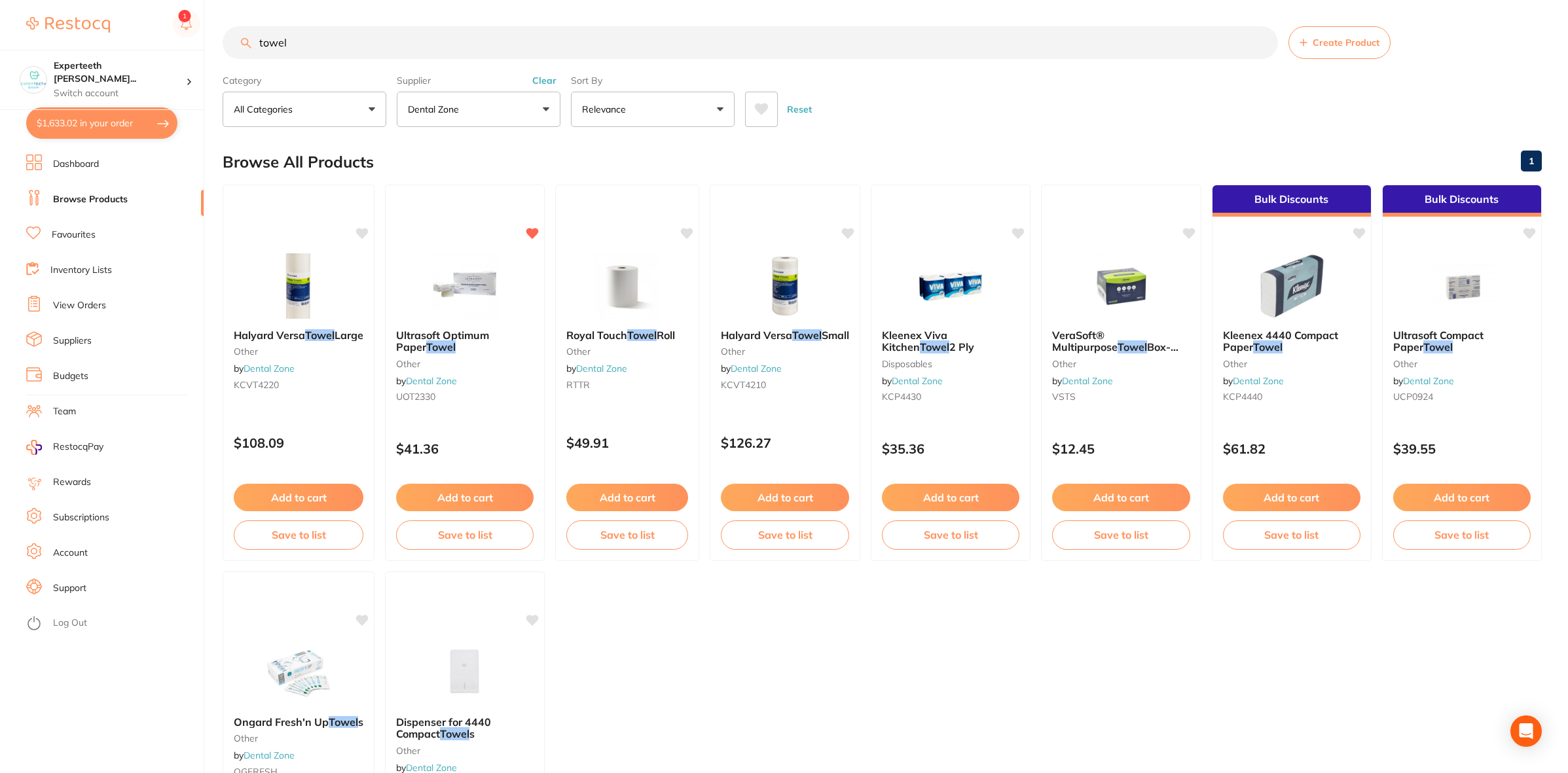
click at [85, 309] on link "View Orders" at bounding box center [80, 306] width 53 height 13
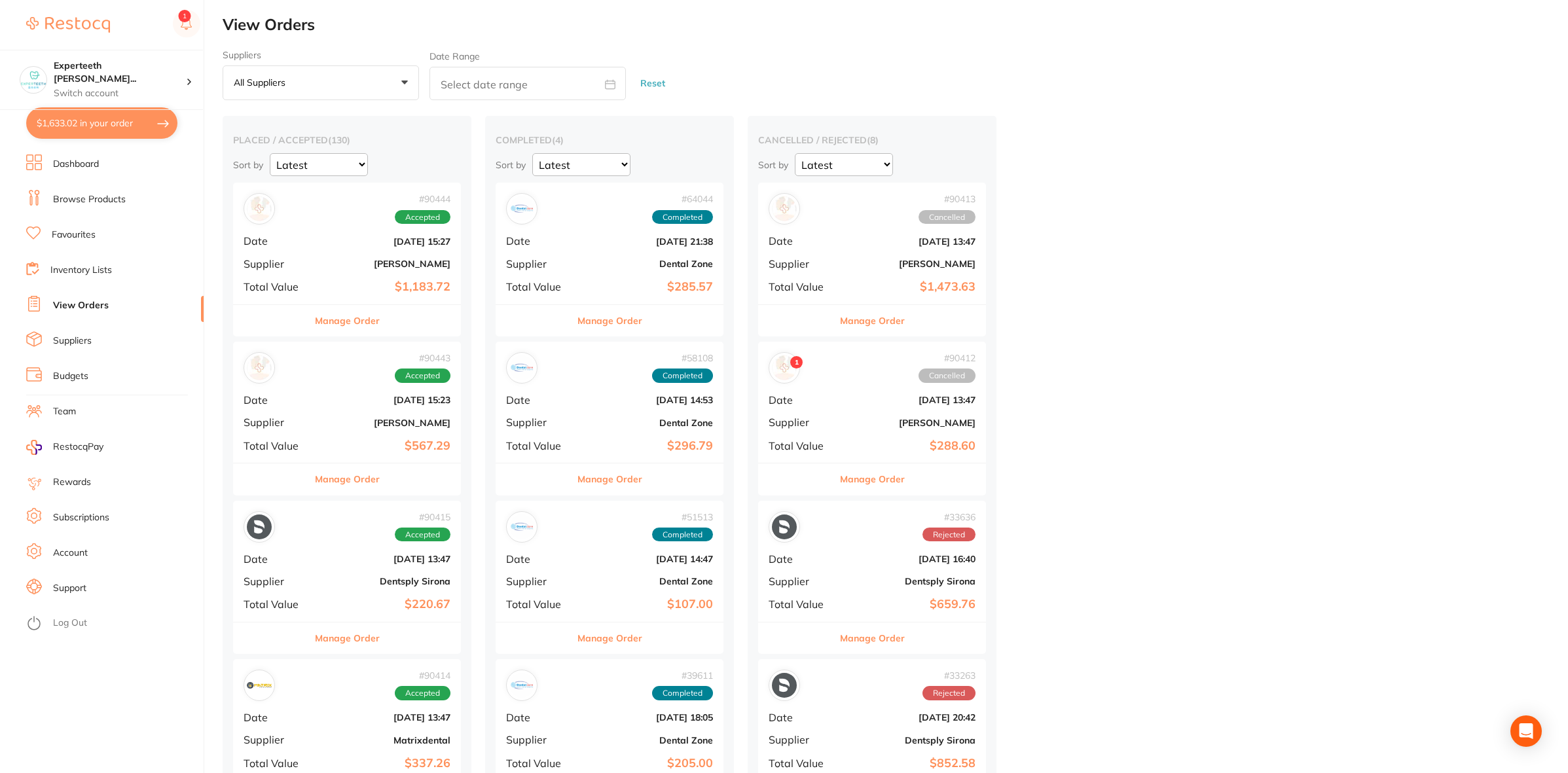
click at [338, 284] on b "$1,183.72" at bounding box center [384, 287] width 131 height 14
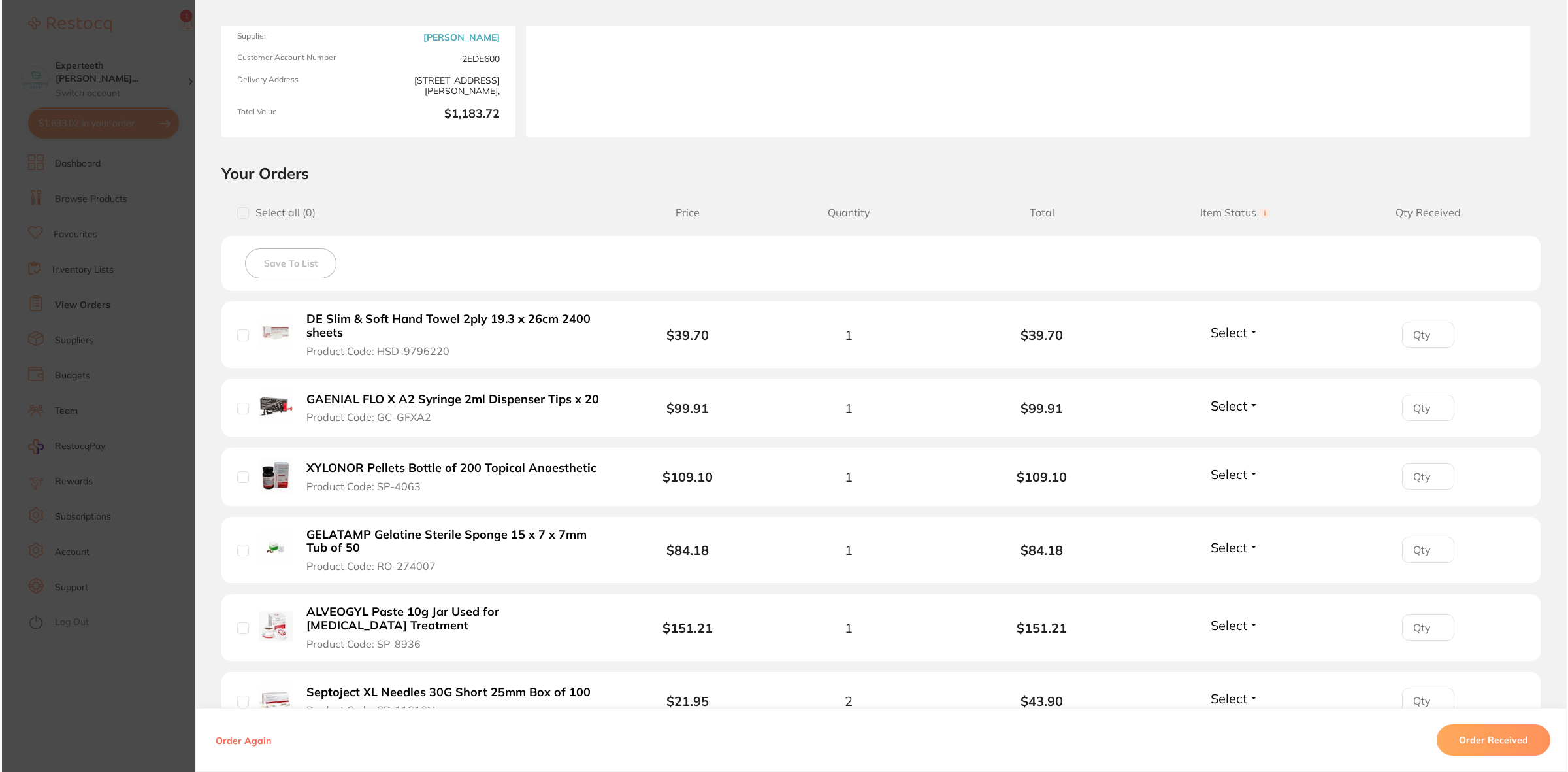
scroll to position [164, 0]
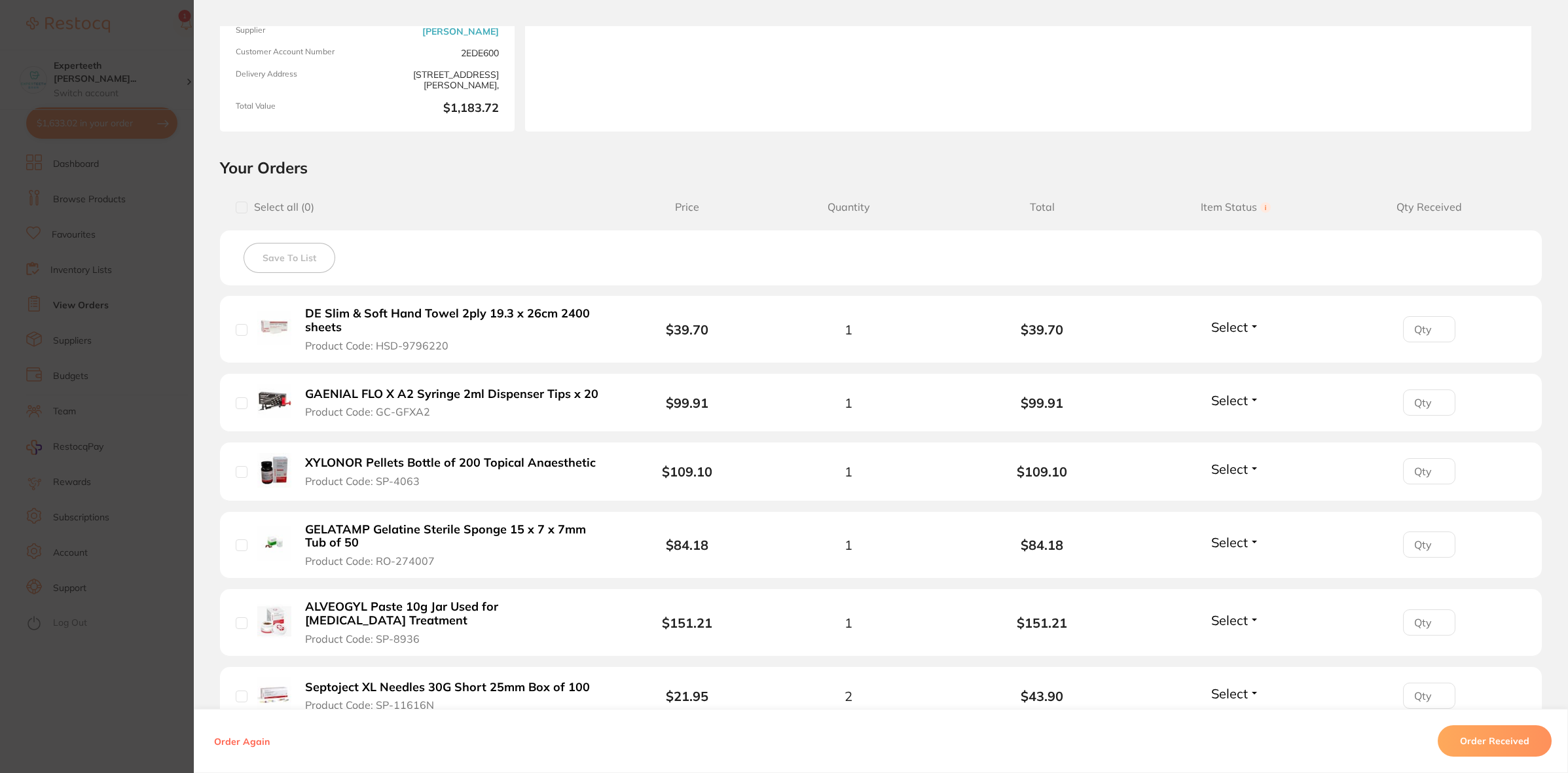
click at [60, 404] on section "Order ID: Restocq- 90444 Order Information Accepted Order Order Date [DATE] 15:…" at bounding box center [784, 386] width 1568 height 773
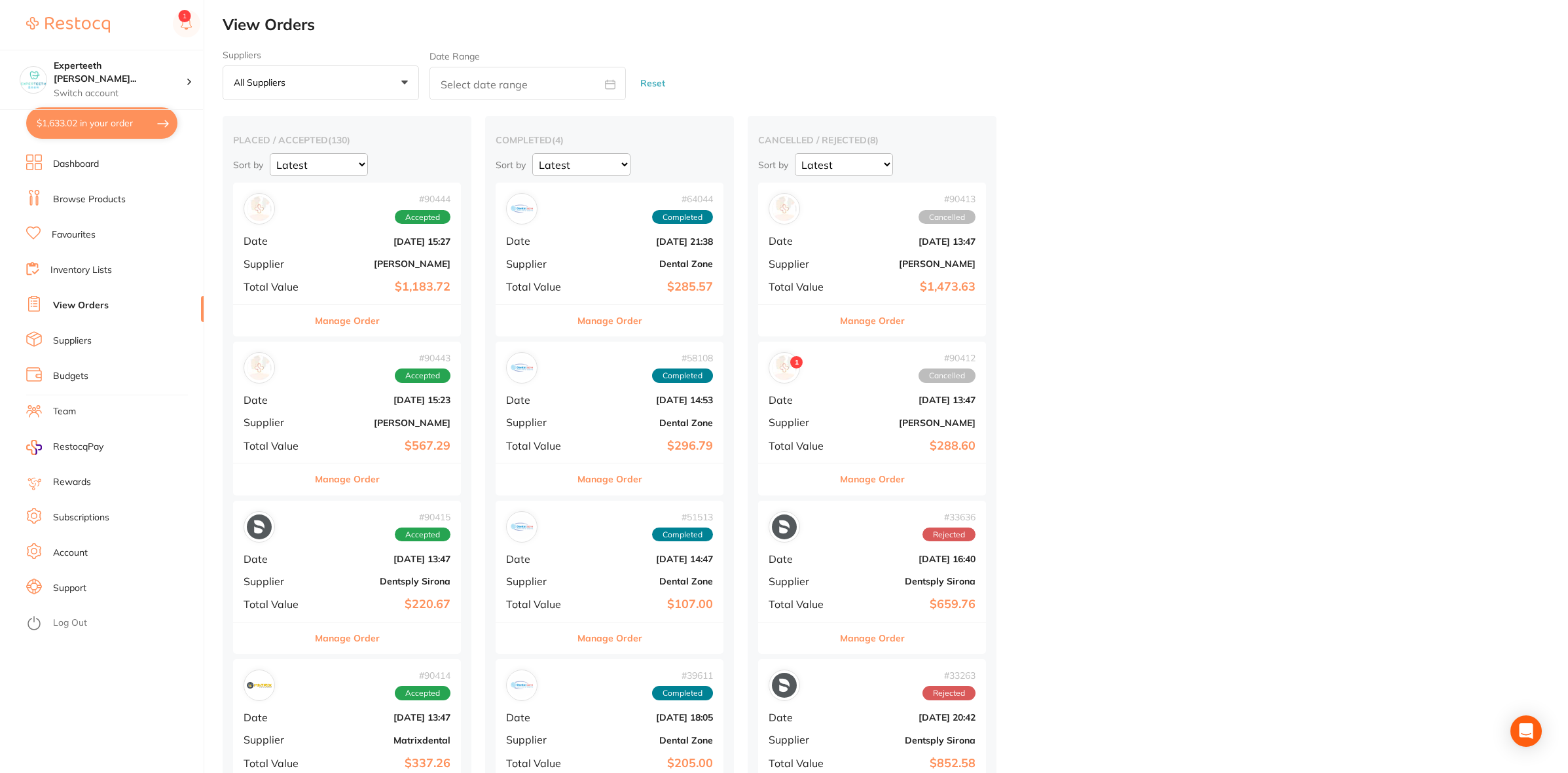
click at [93, 129] on button "$1,633.02 in your order" at bounding box center [102, 123] width 151 height 32
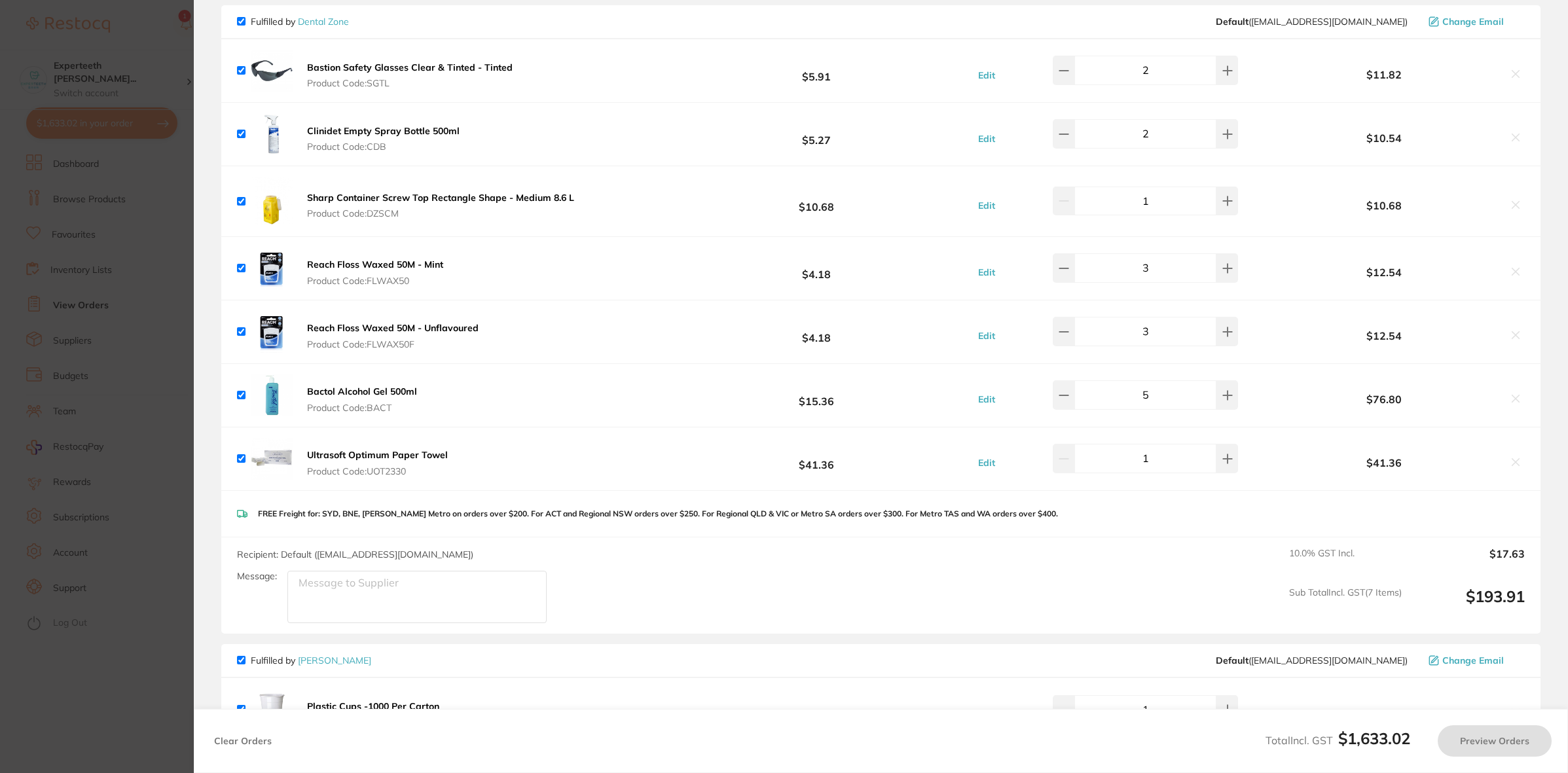
checkbox input "true"
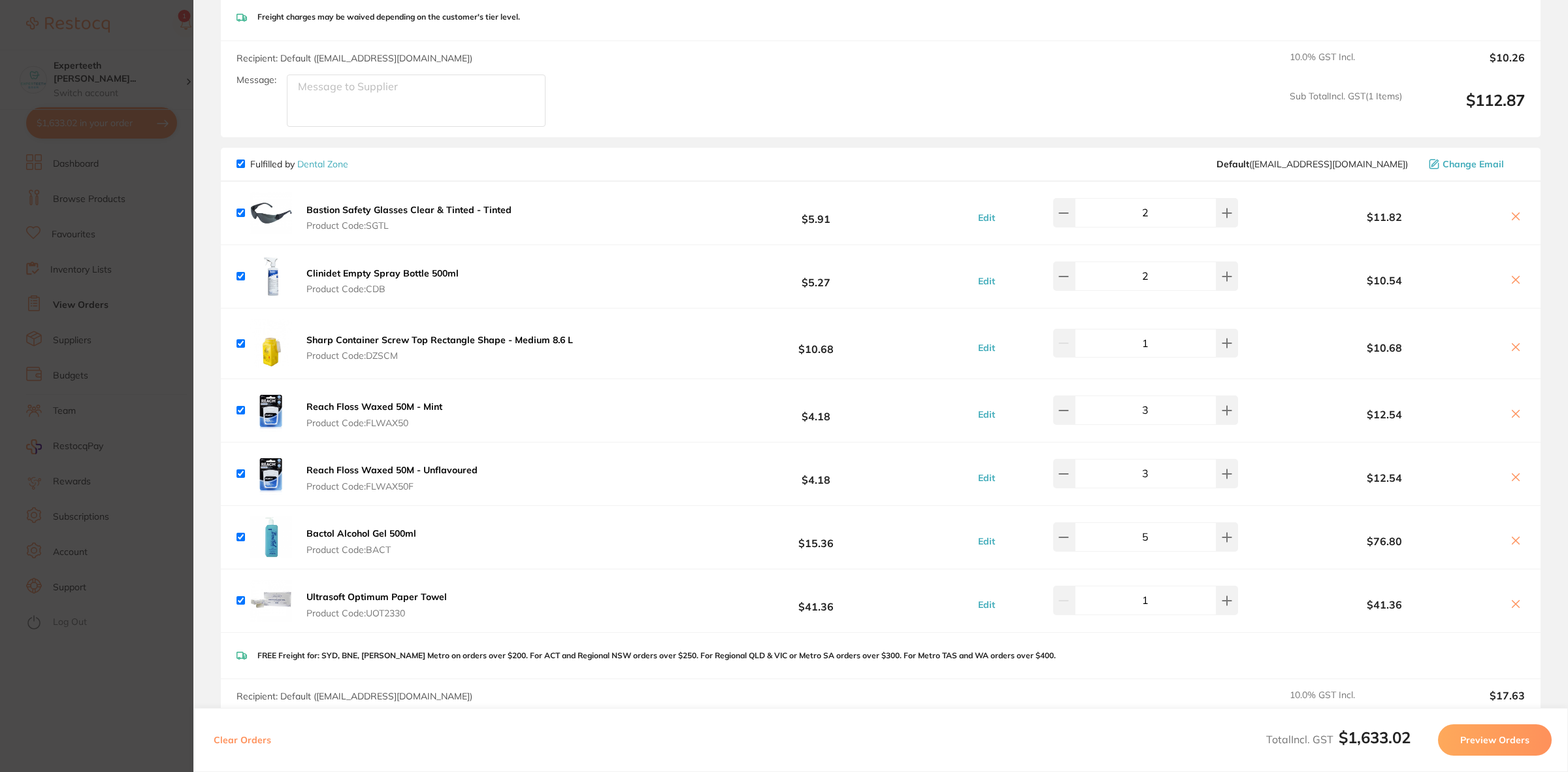
scroll to position [1470, 0]
